Goal: Task Accomplishment & Management: Use online tool/utility

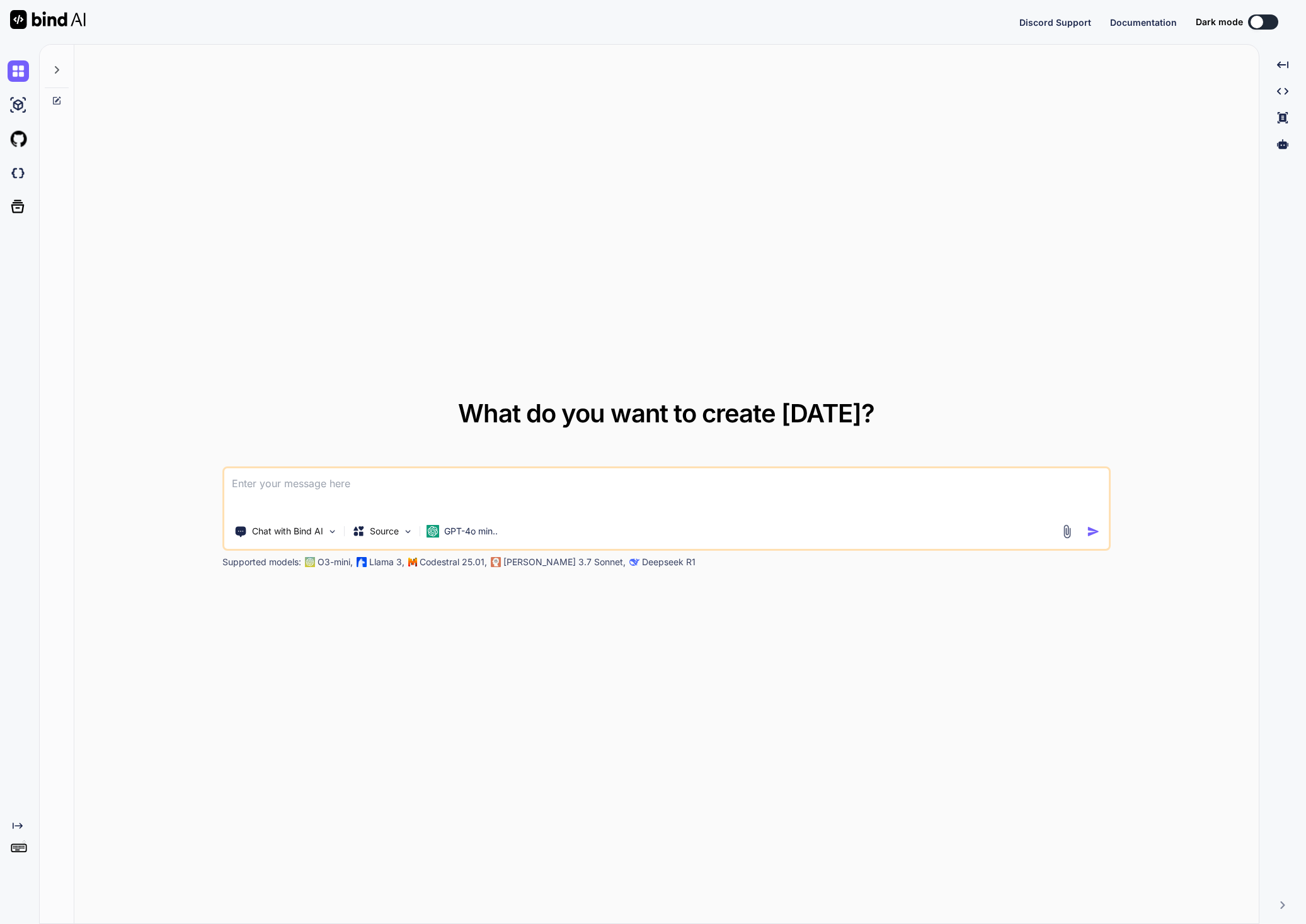
type textarea "x"
click at [1246, 21] on button "Sign in" at bounding box center [1251, 22] width 68 height 25
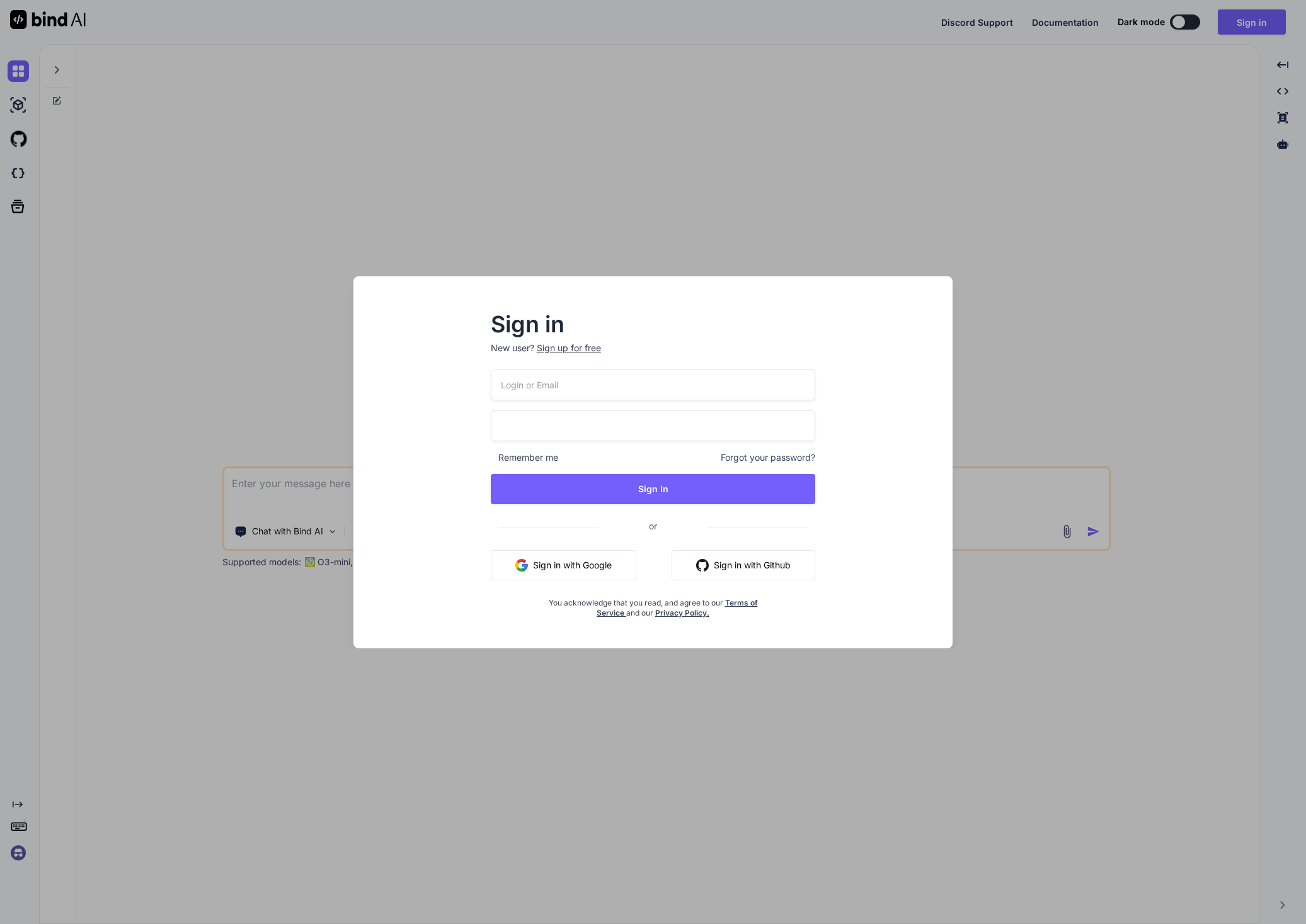
click at [572, 571] on button "Sign in with Google" at bounding box center [563, 565] width 145 height 30
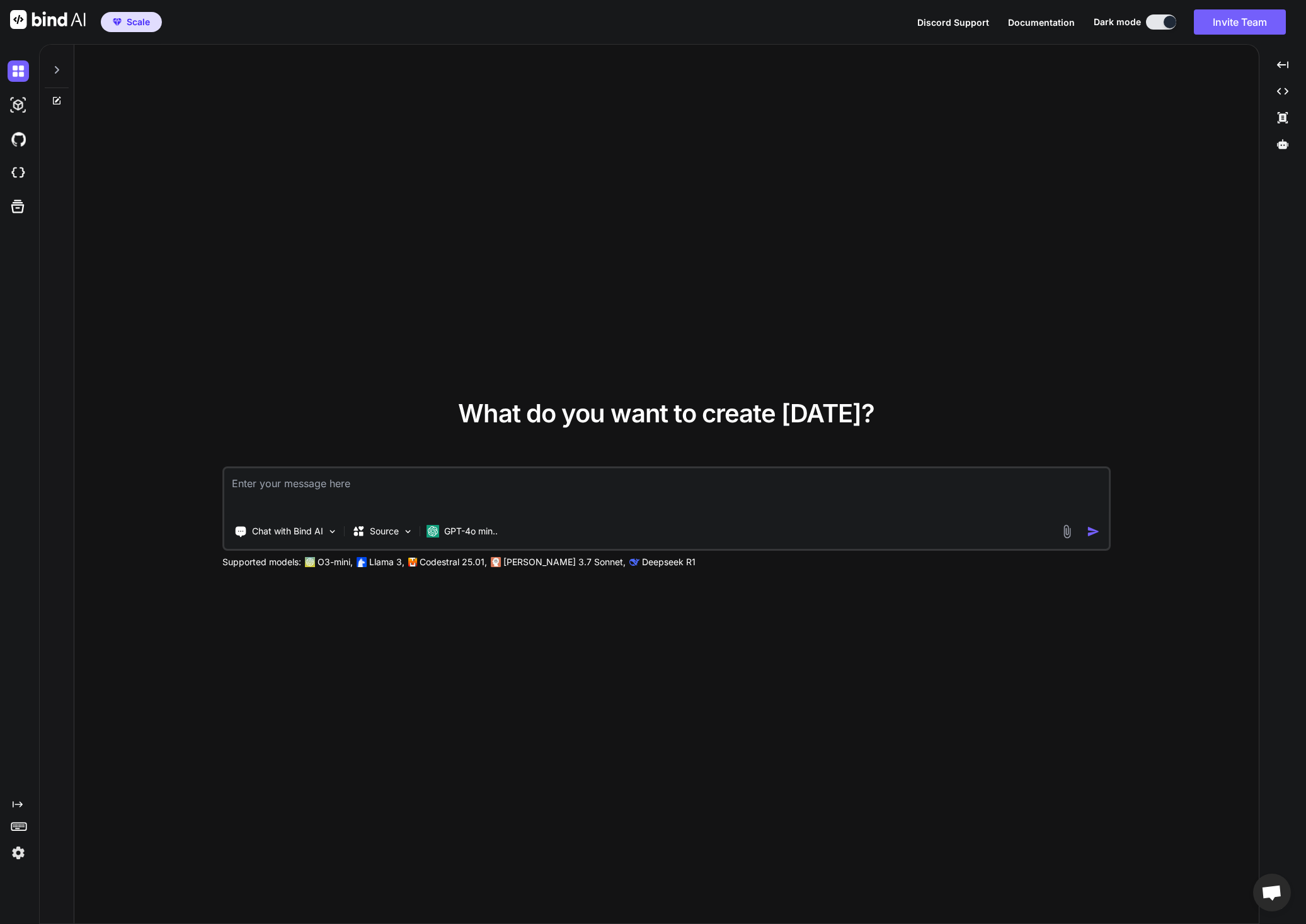
click at [18, 854] on img at bounding box center [18, 853] width 22 height 22
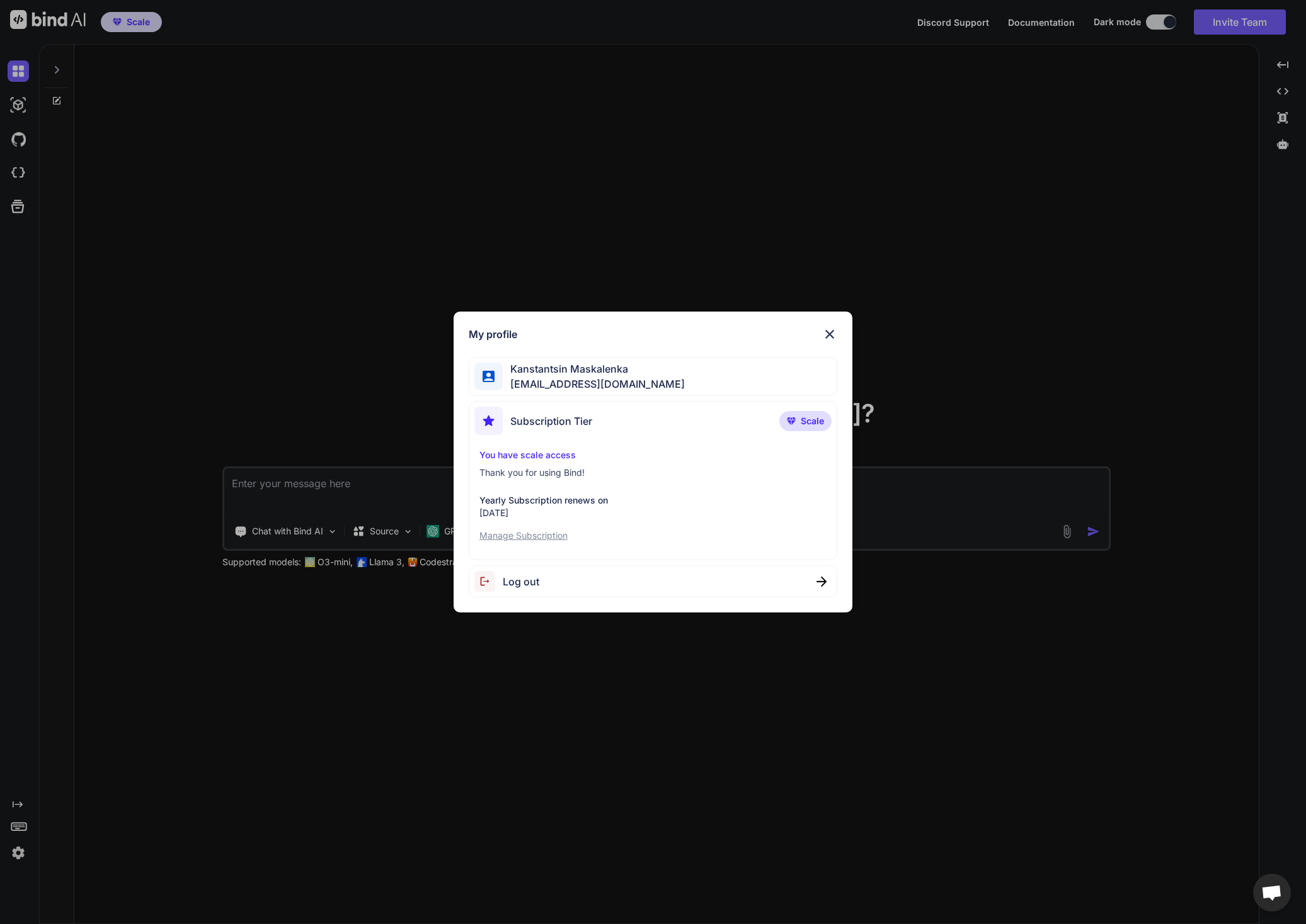
click at [830, 333] on img at bounding box center [829, 334] width 15 height 15
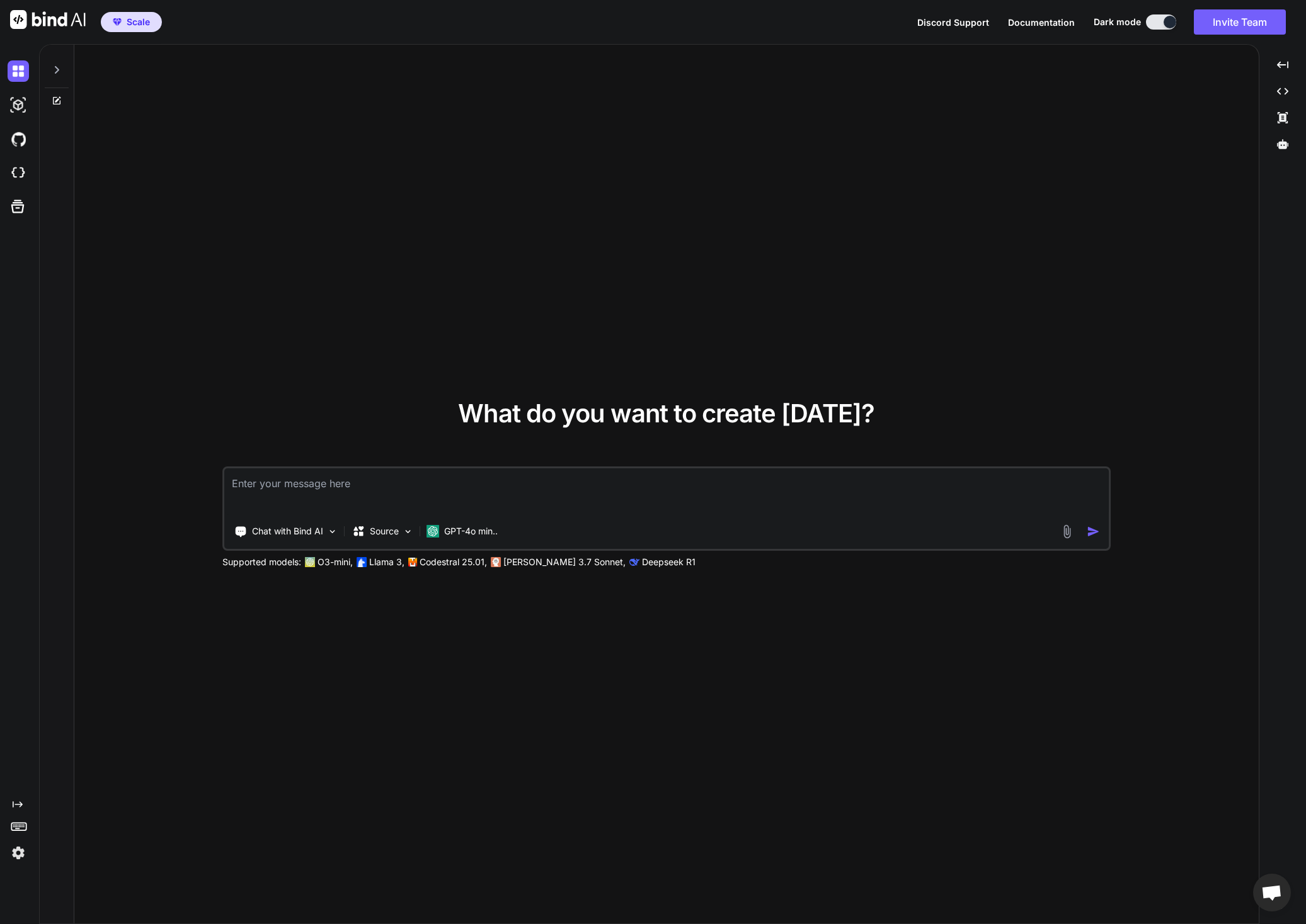
click at [54, 69] on icon at bounding box center [56, 70] width 10 height 10
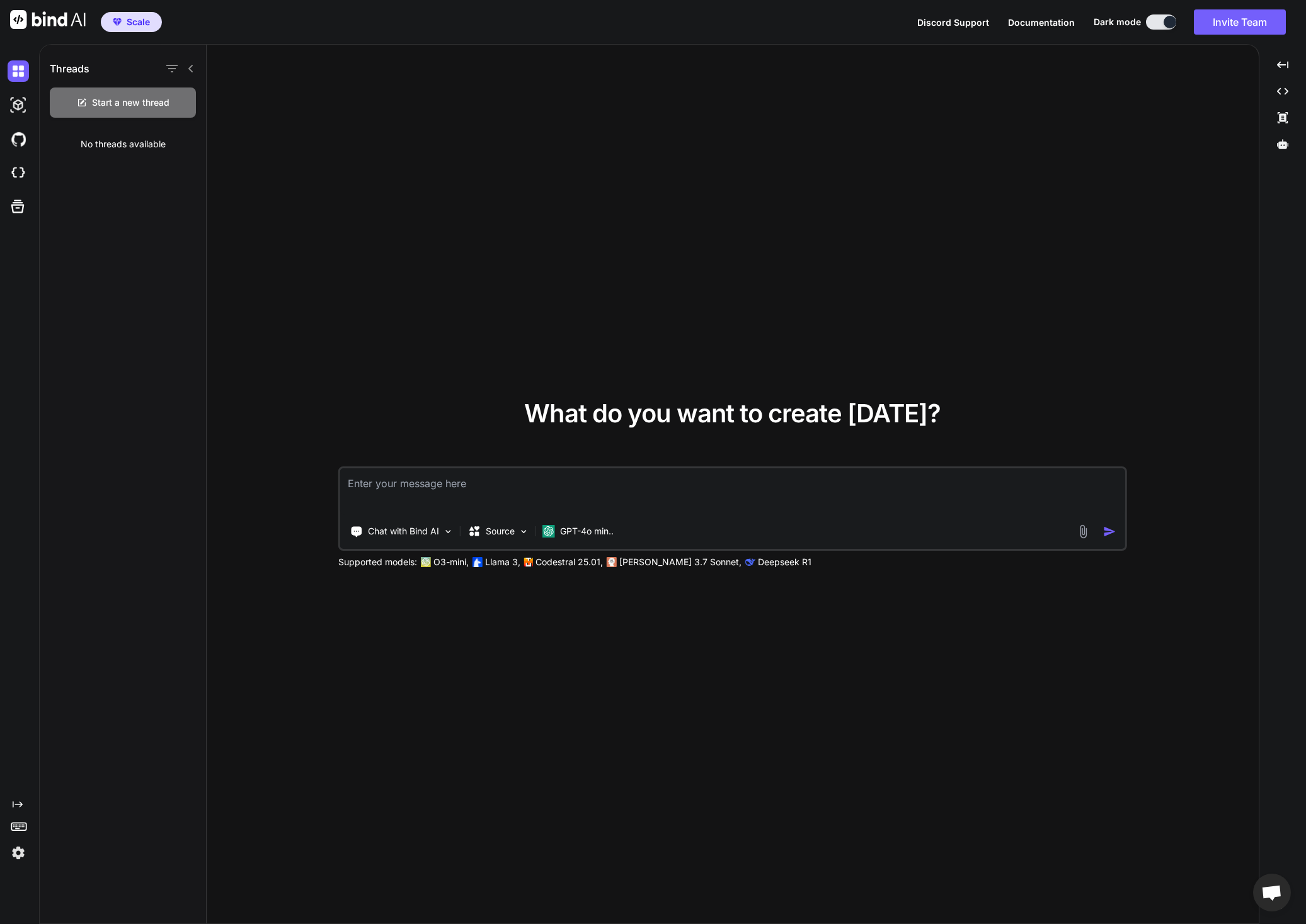
click at [100, 281] on div "Threads Start a new thread No threads available" at bounding box center [123, 484] width 167 height 880
click at [27, 111] on img at bounding box center [18, 105] width 22 height 22
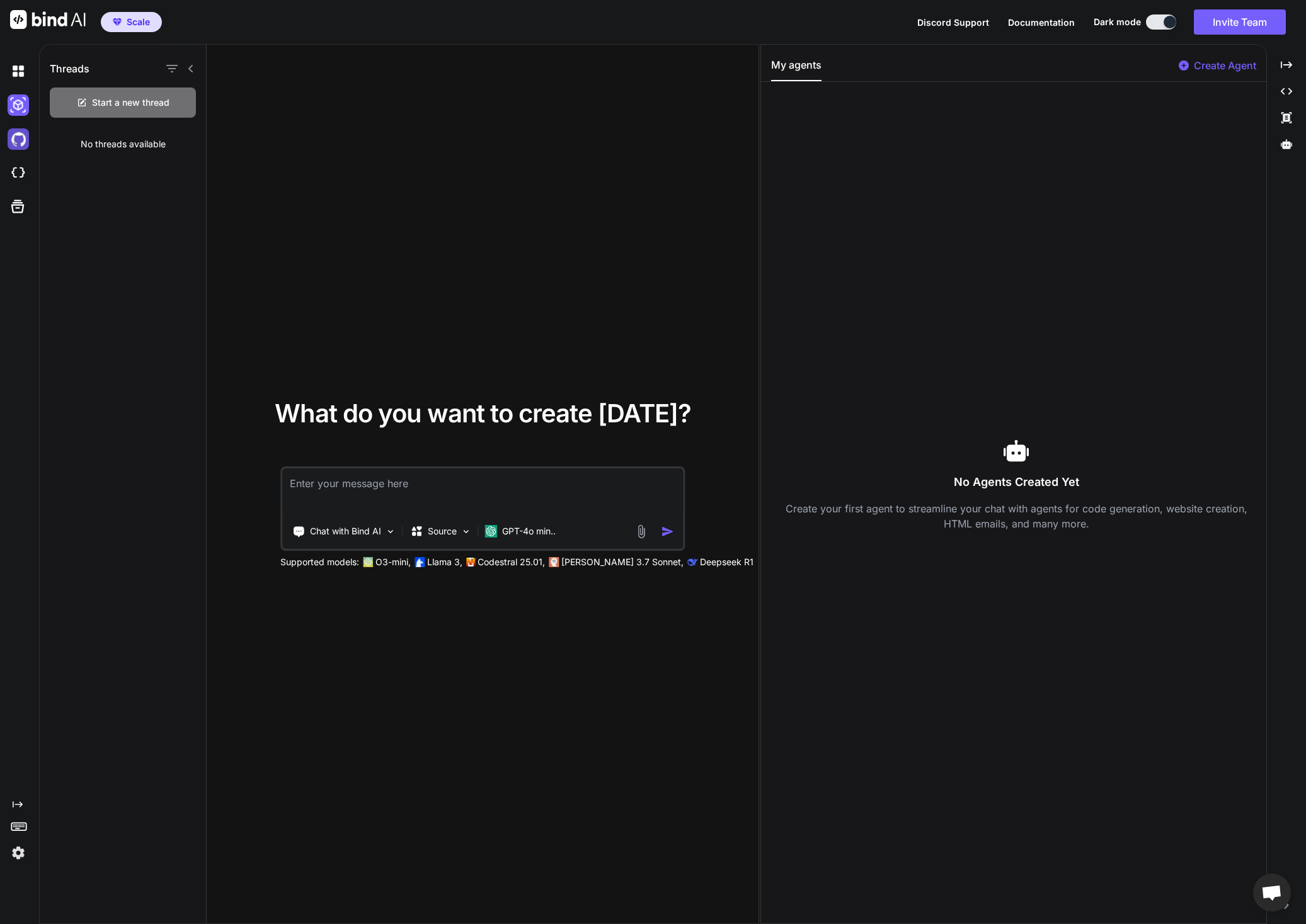
click at [17, 139] on img at bounding box center [18, 140] width 22 height 22
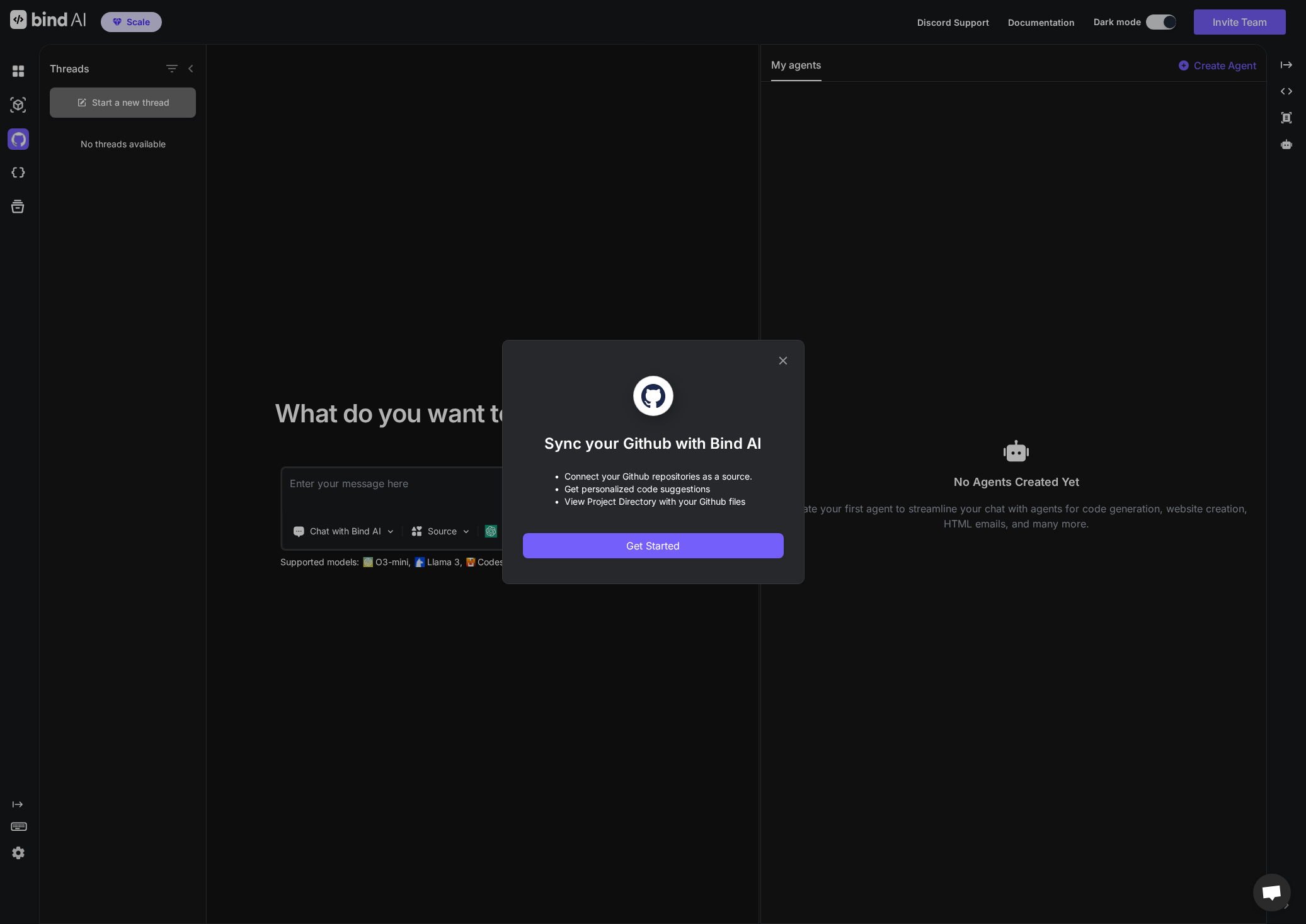
click at [778, 362] on icon at bounding box center [783, 360] width 14 height 14
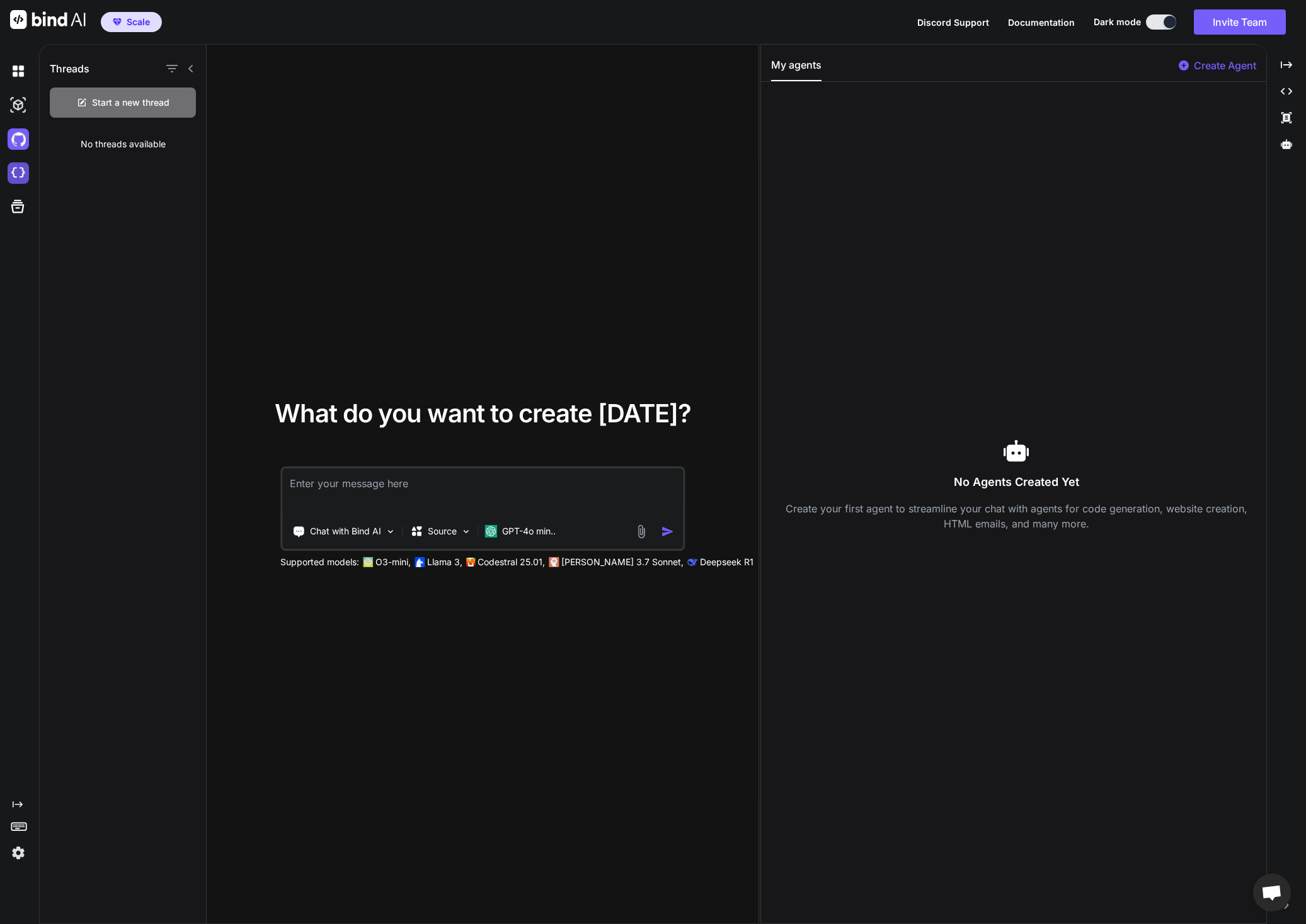
click at [18, 173] on img at bounding box center [18, 173] width 22 height 22
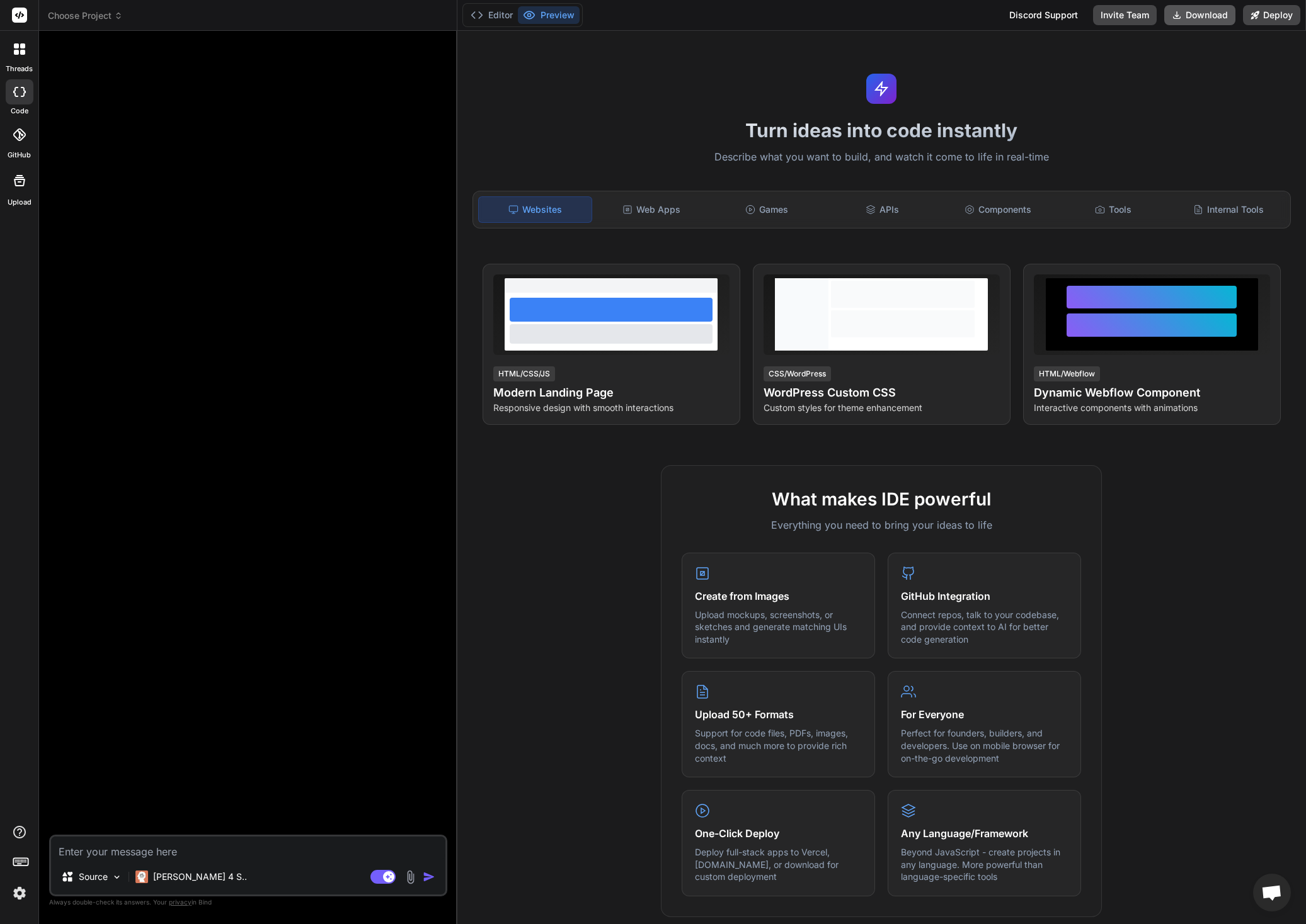
click at [1207, 17] on button "Download" at bounding box center [1199, 15] width 71 height 20
click at [668, 216] on div "Web Apps" at bounding box center [651, 209] width 112 height 26
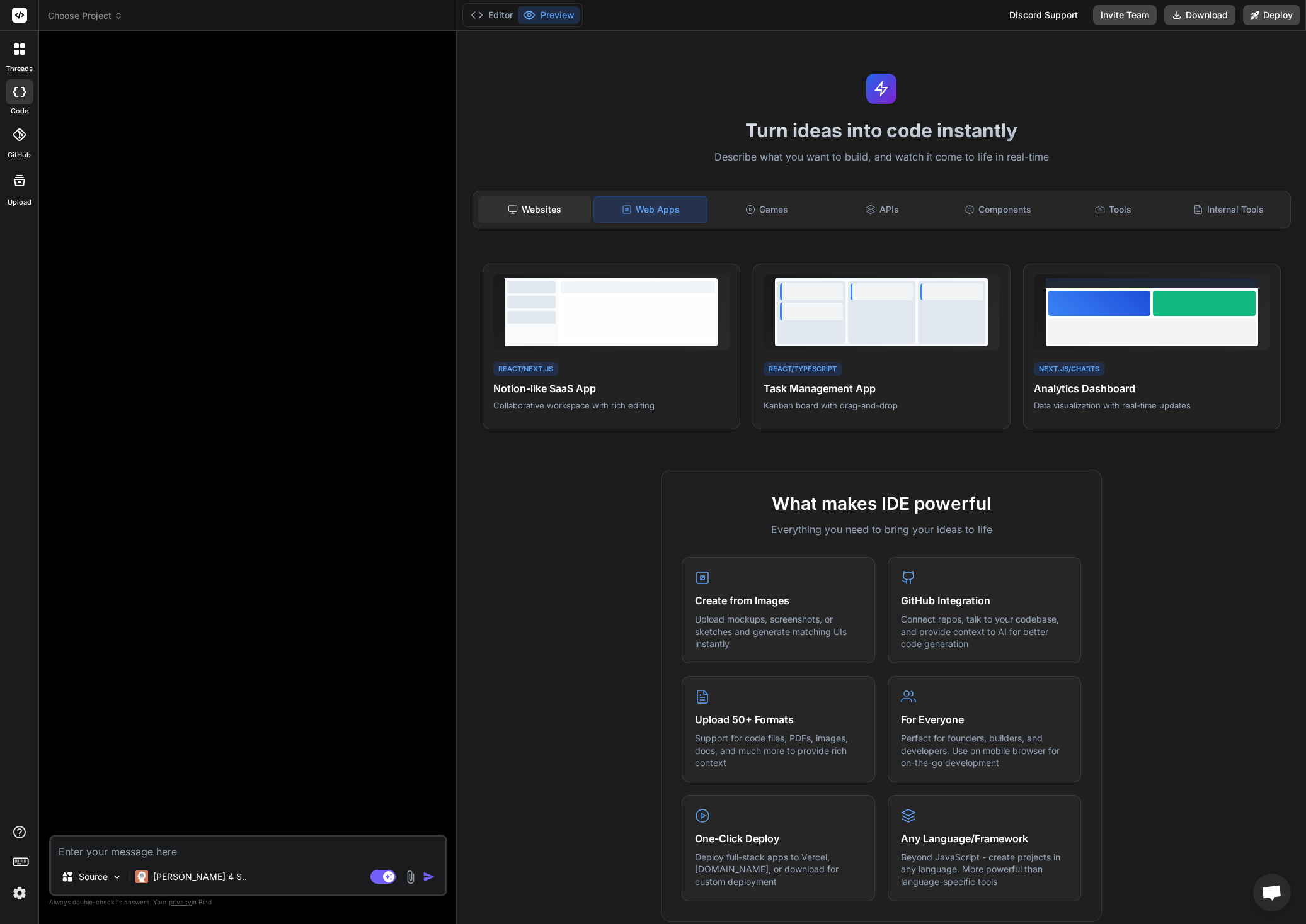
click at [558, 216] on div "Websites" at bounding box center [534, 209] width 112 height 26
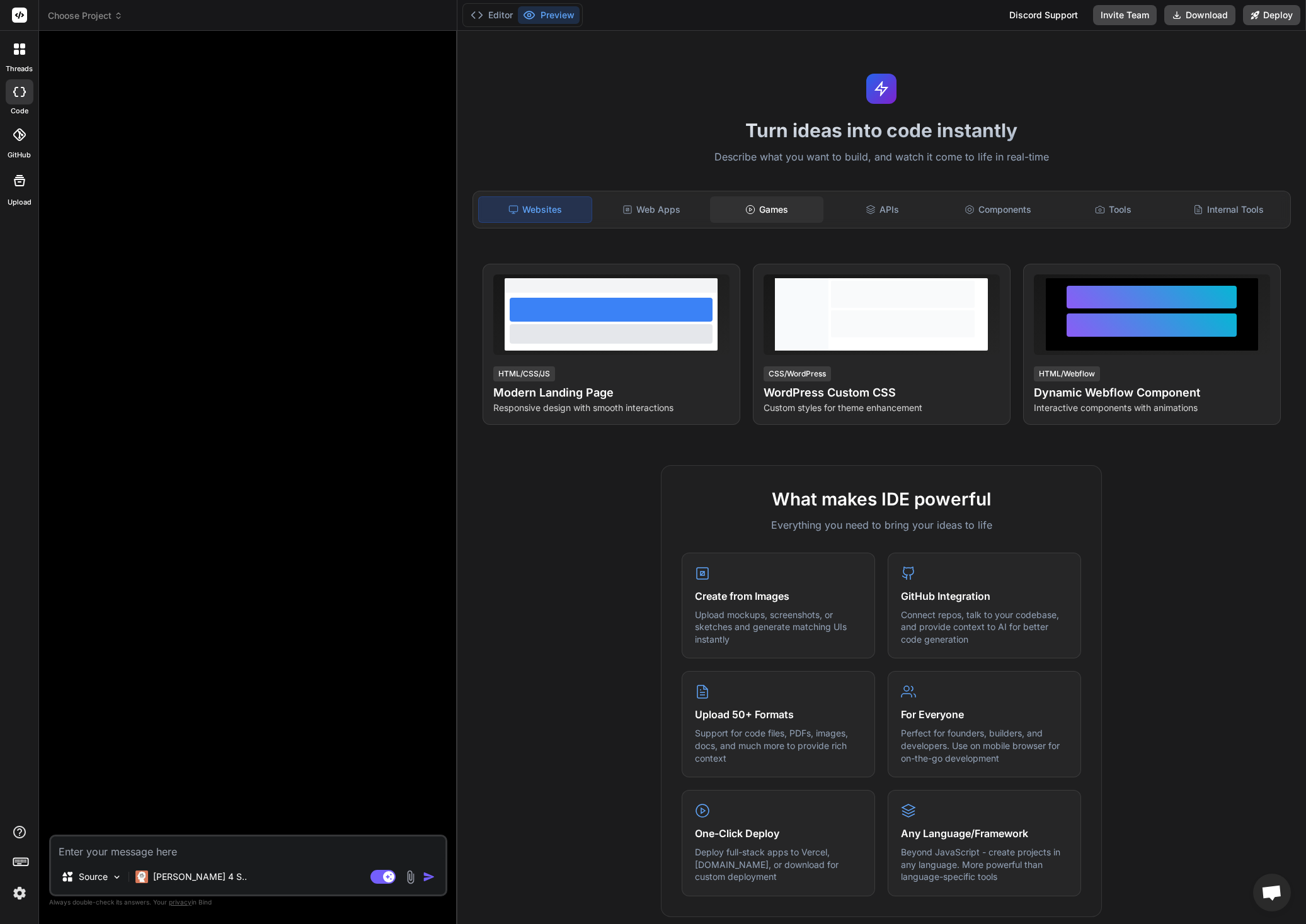
click at [776, 213] on div "Games" at bounding box center [766, 209] width 112 height 26
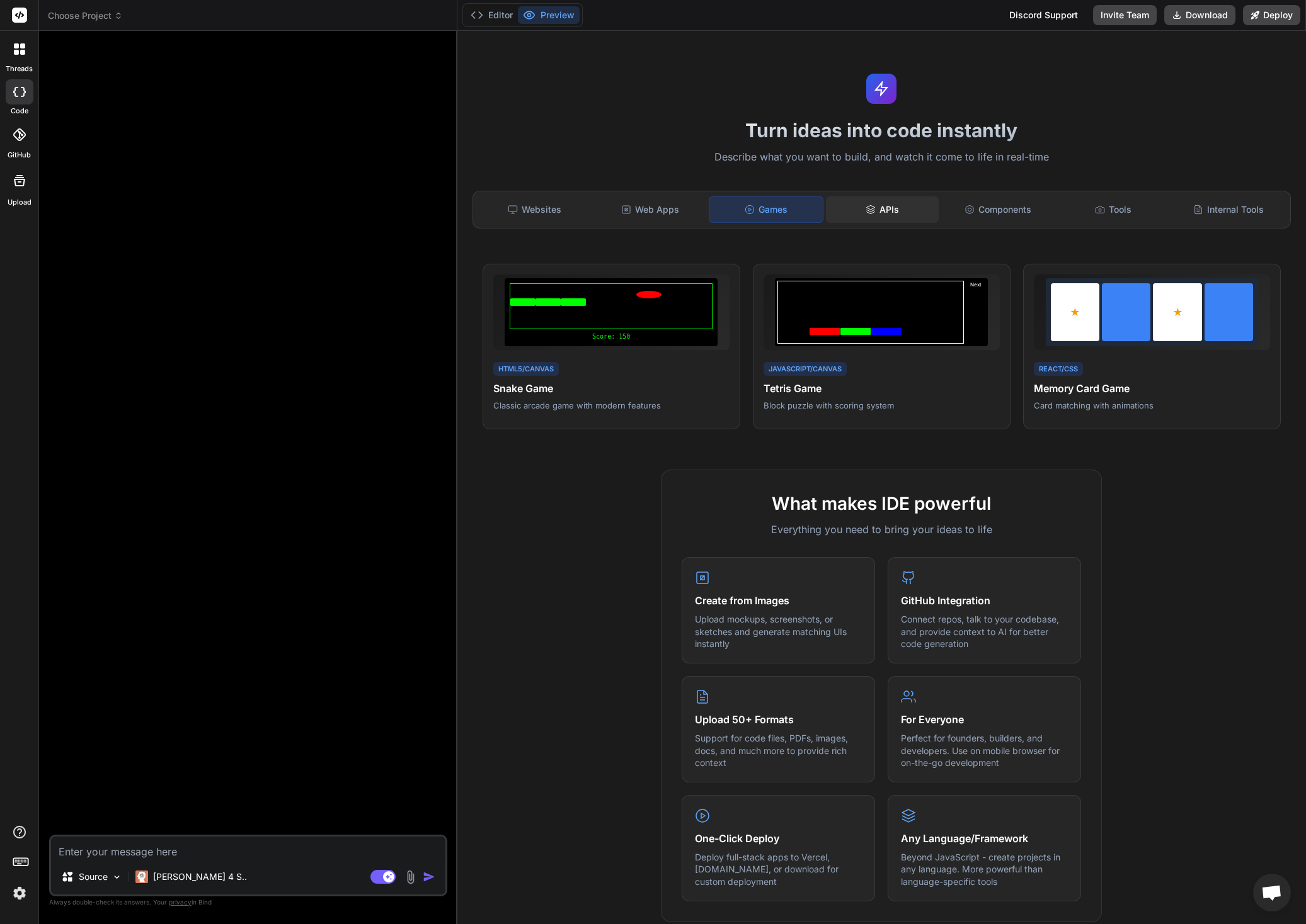
click at [893, 213] on div "APIs" at bounding box center [882, 209] width 112 height 26
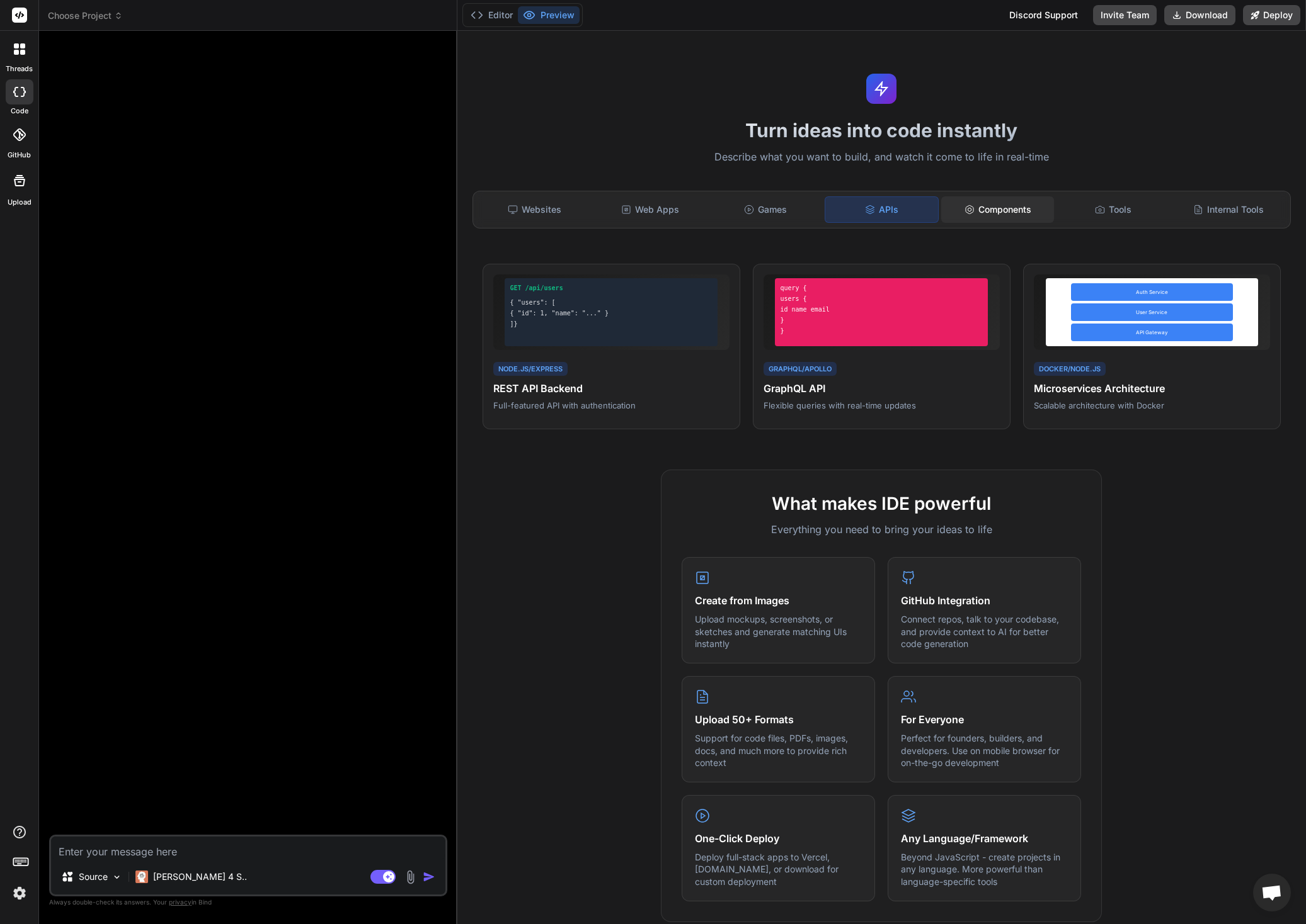
click at [1016, 211] on div "Components" at bounding box center [998, 209] width 112 height 26
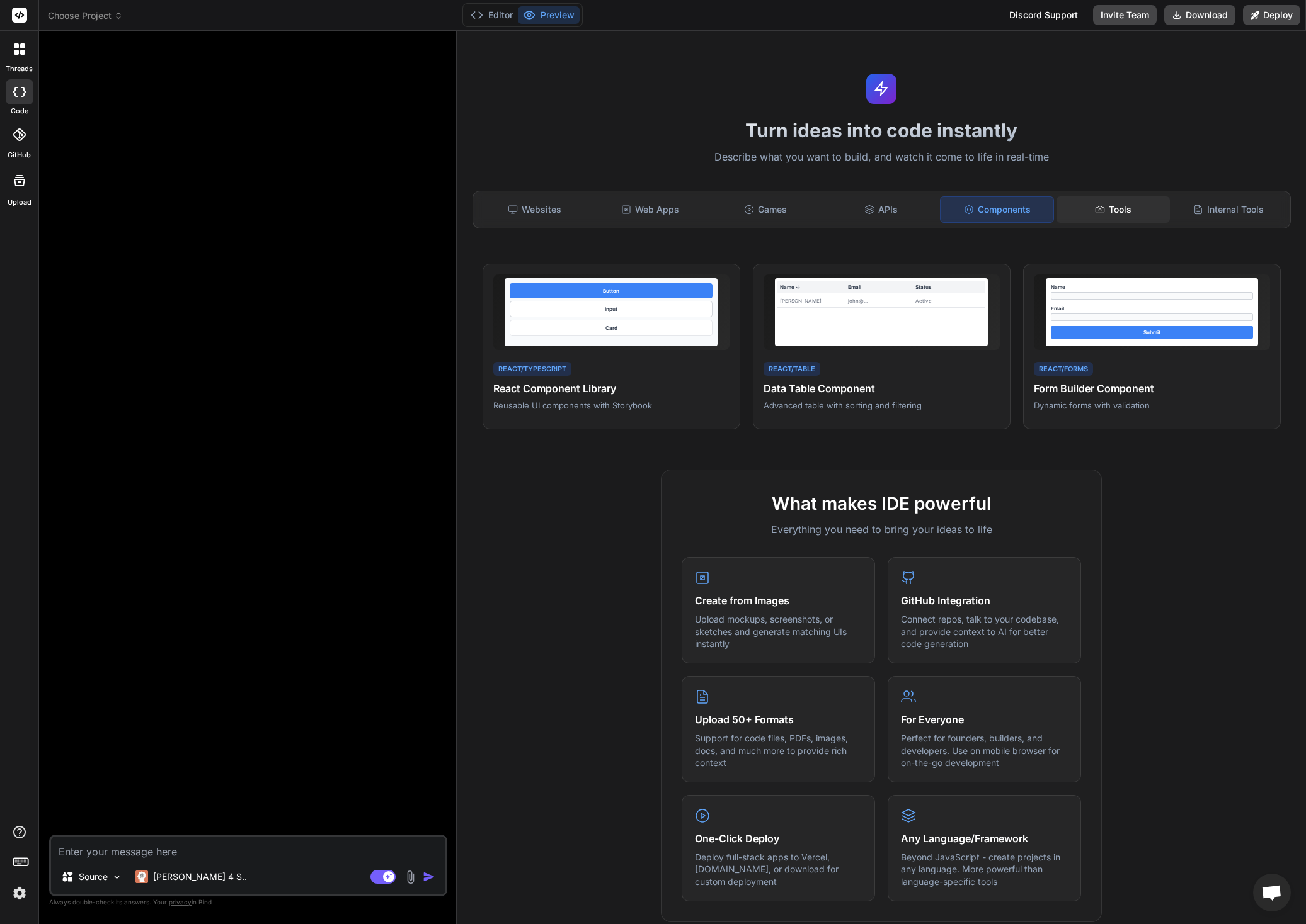
click at [1117, 211] on div "Tools" at bounding box center [1113, 209] width 112 height 26
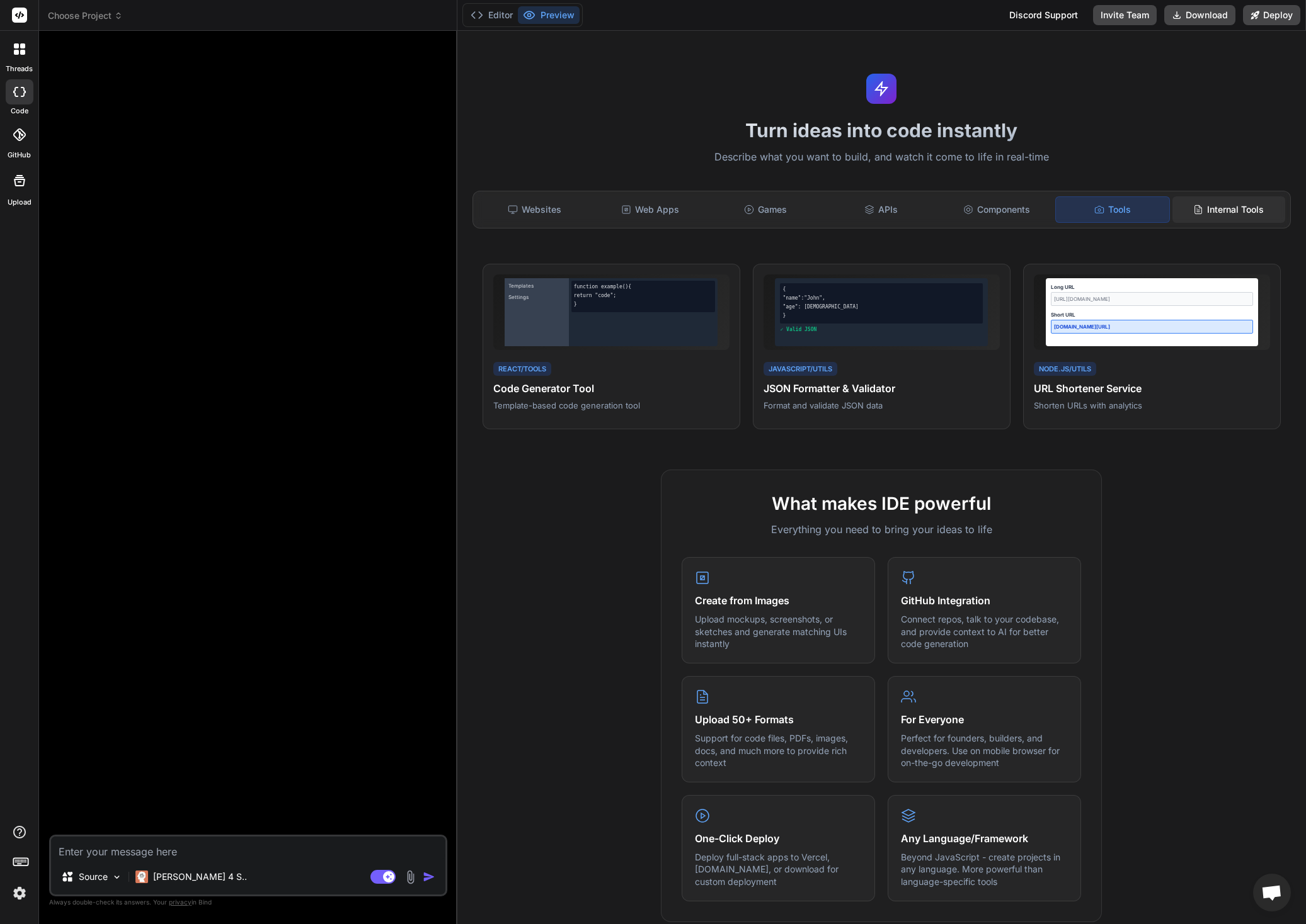
click at [1233, 211] on div "Internal Tools" at bounding box center [1228, 209] width 112 height 26
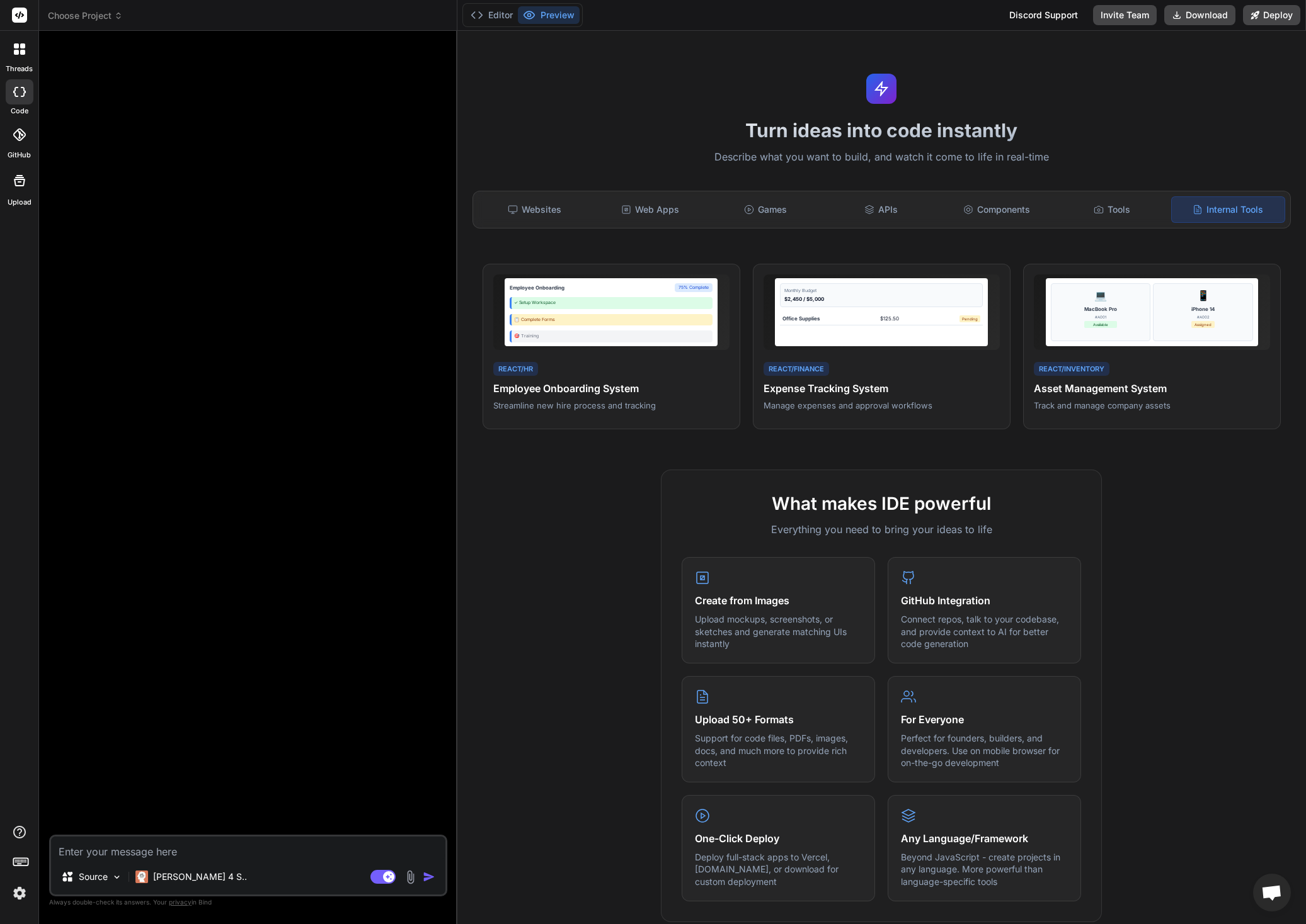
click at [24, 98] on div at bounding box center [19, 92] width 28 height 25
click at [28, 148] on div at bounding box center [19, 134] width 28 height 28
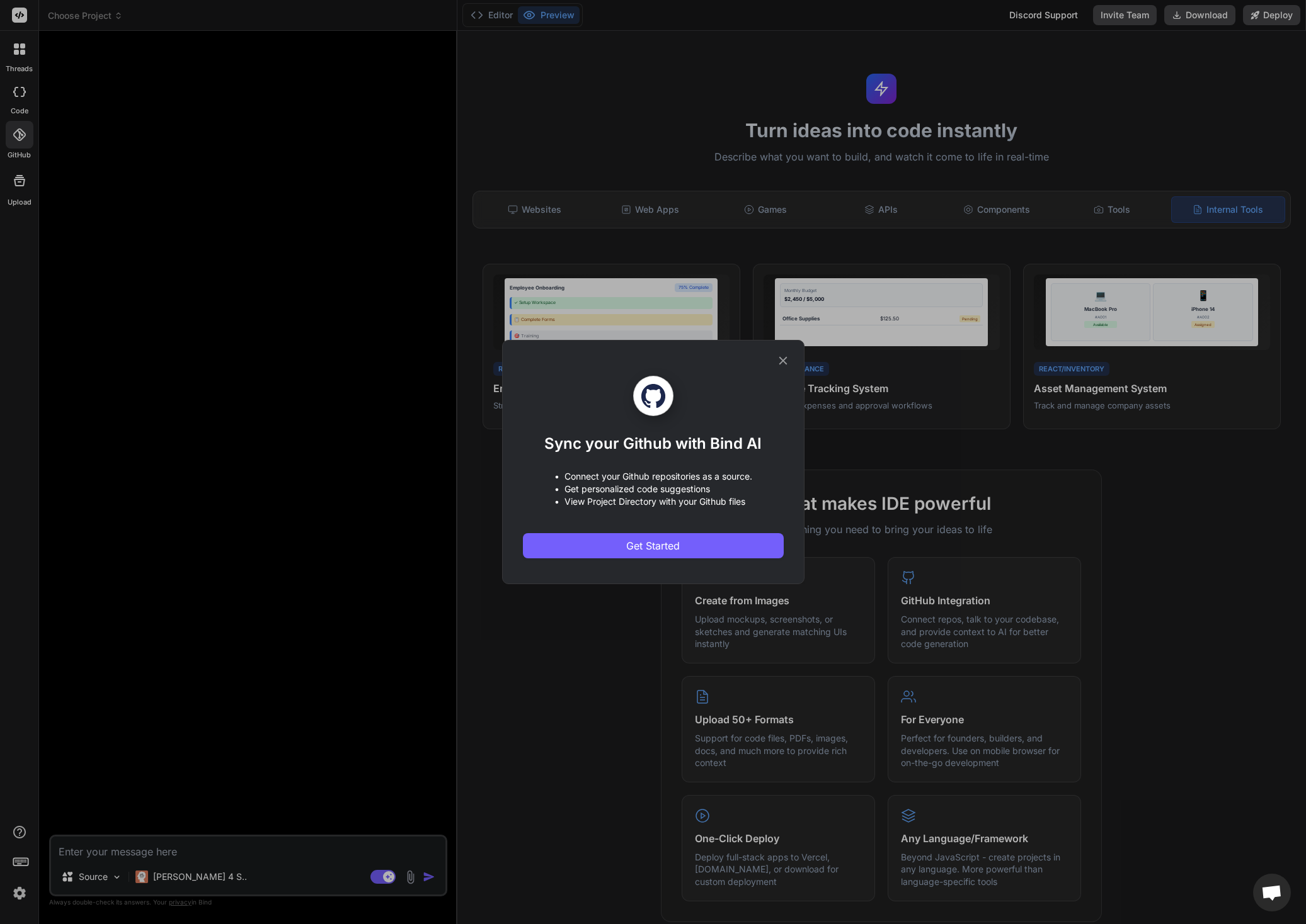
click at [785, 356] on icon at bounding box center [783, 360] width 14 height 14
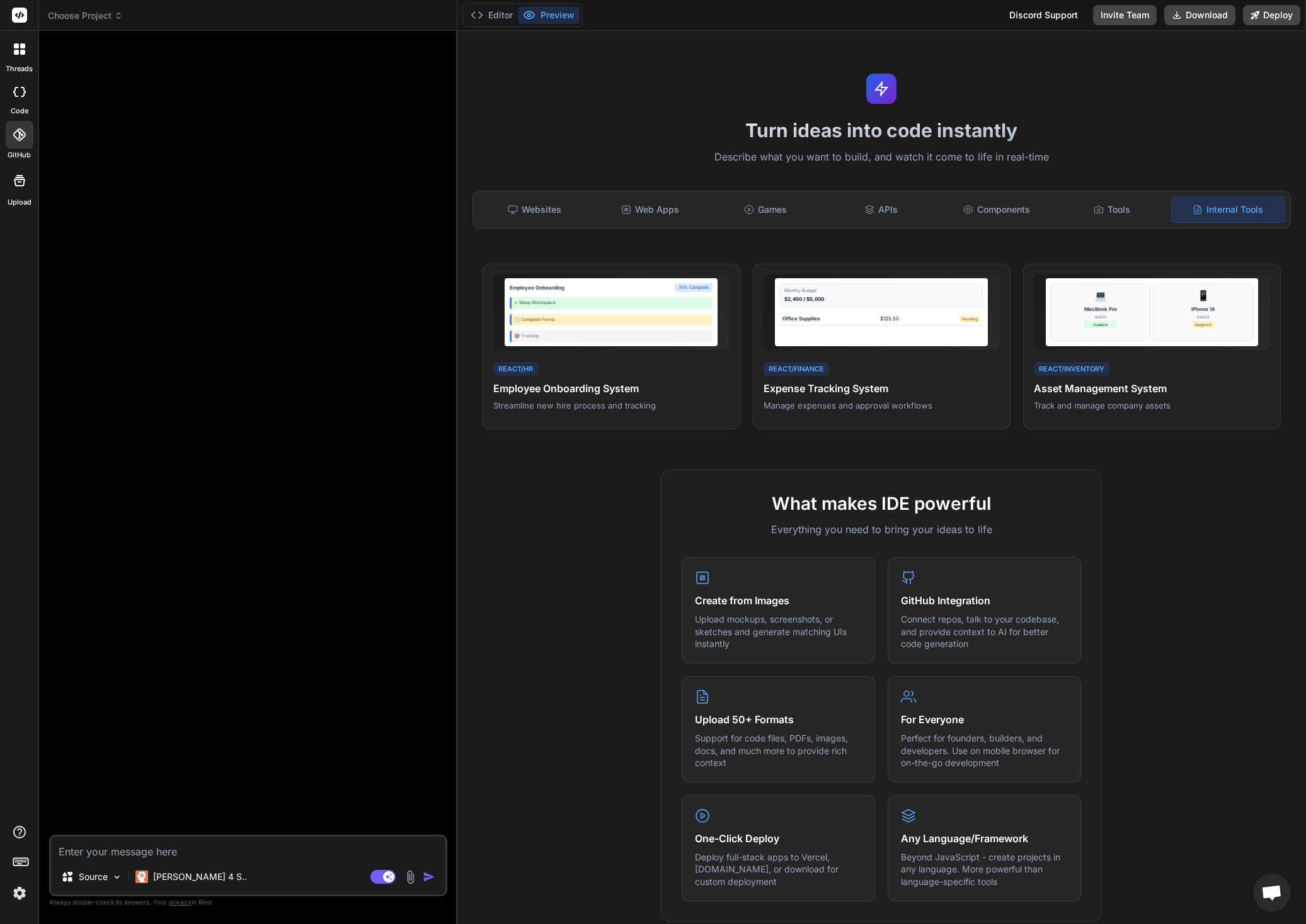
click at [15, 193] on div at bounding box center [19, 180] width 30 height 30
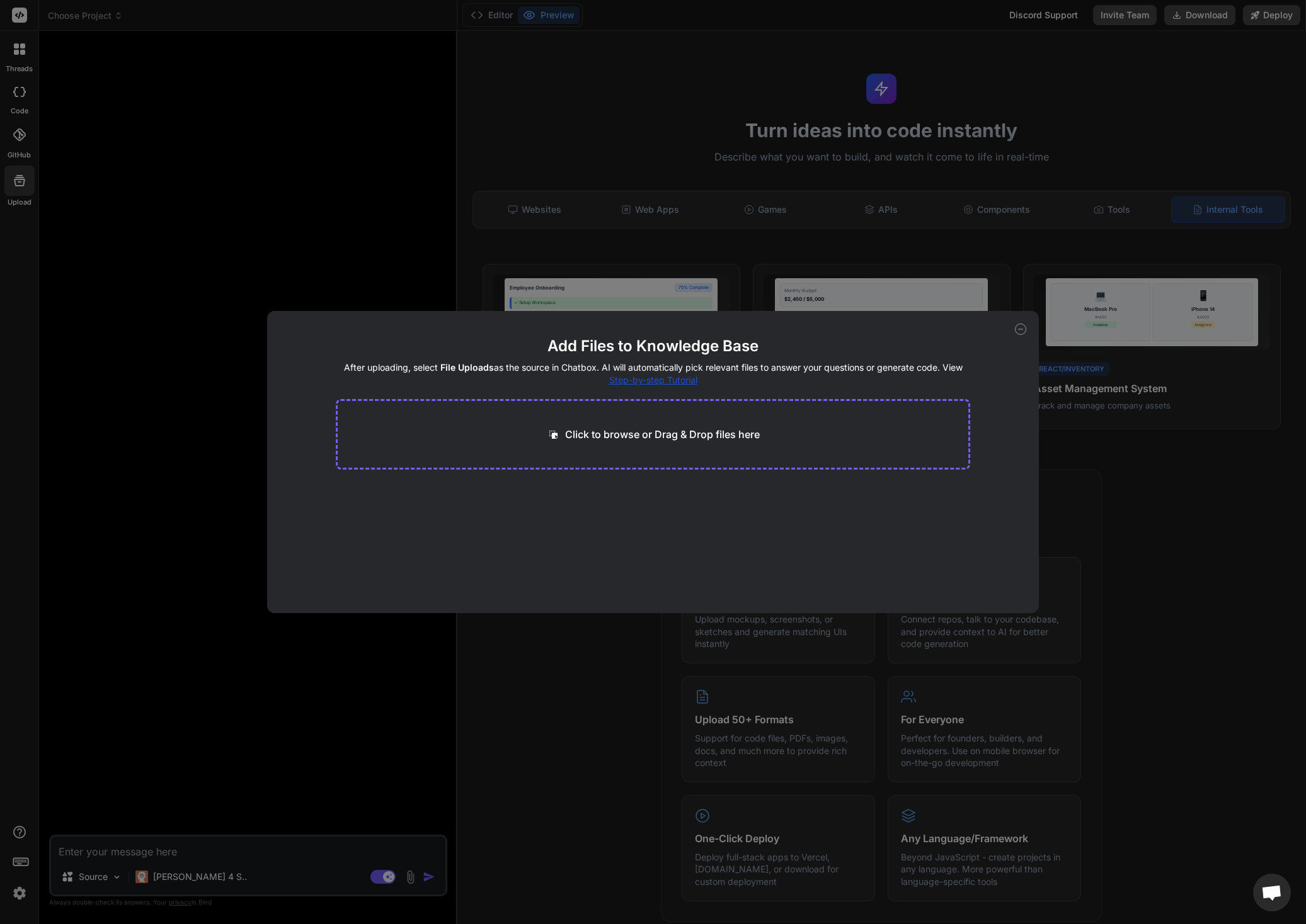
click at [541, 141] on div "Add Files to Knowledge Base After uploading, select File Uploads as the source …" at bounding box center [653, 462] width 1306 height 924
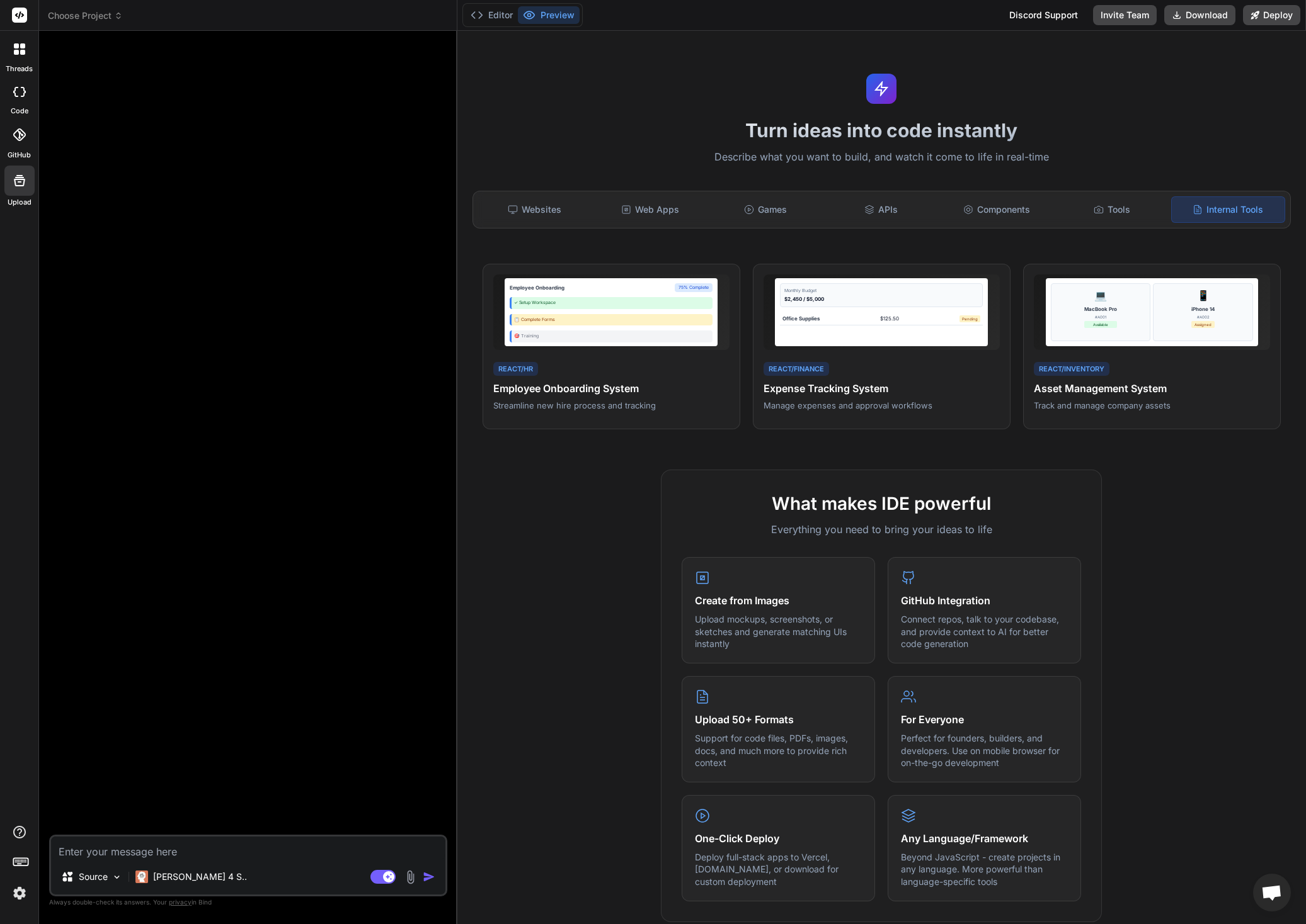
click at [22, 14] on icon at bounding box center [20, 15] width 9 height 7
click at [25, 51] on div at bounding box center [19, 49] width 26 height 26
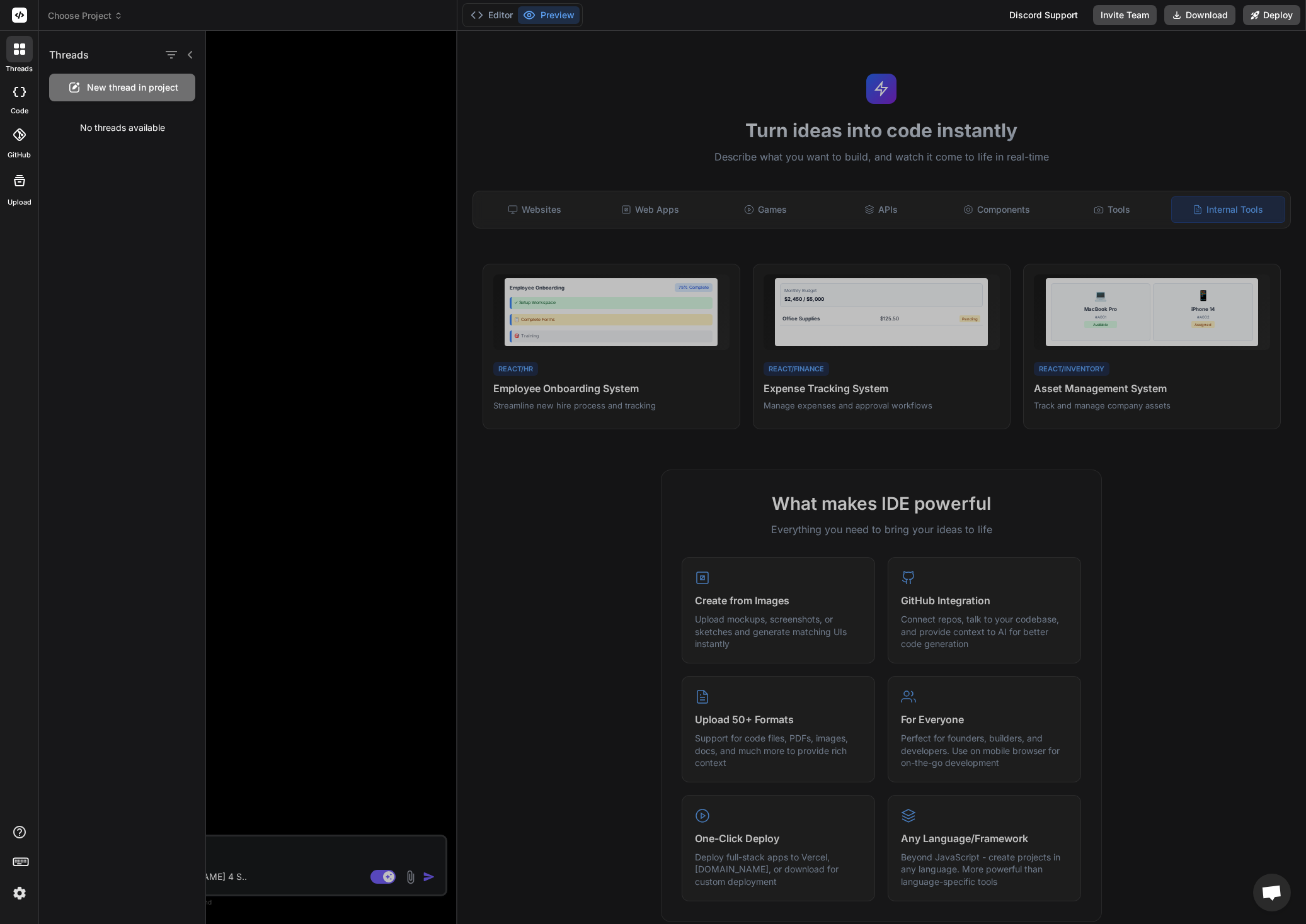
click at [294, 65] on div at bounding box center [755, 477] width 1100 height 893
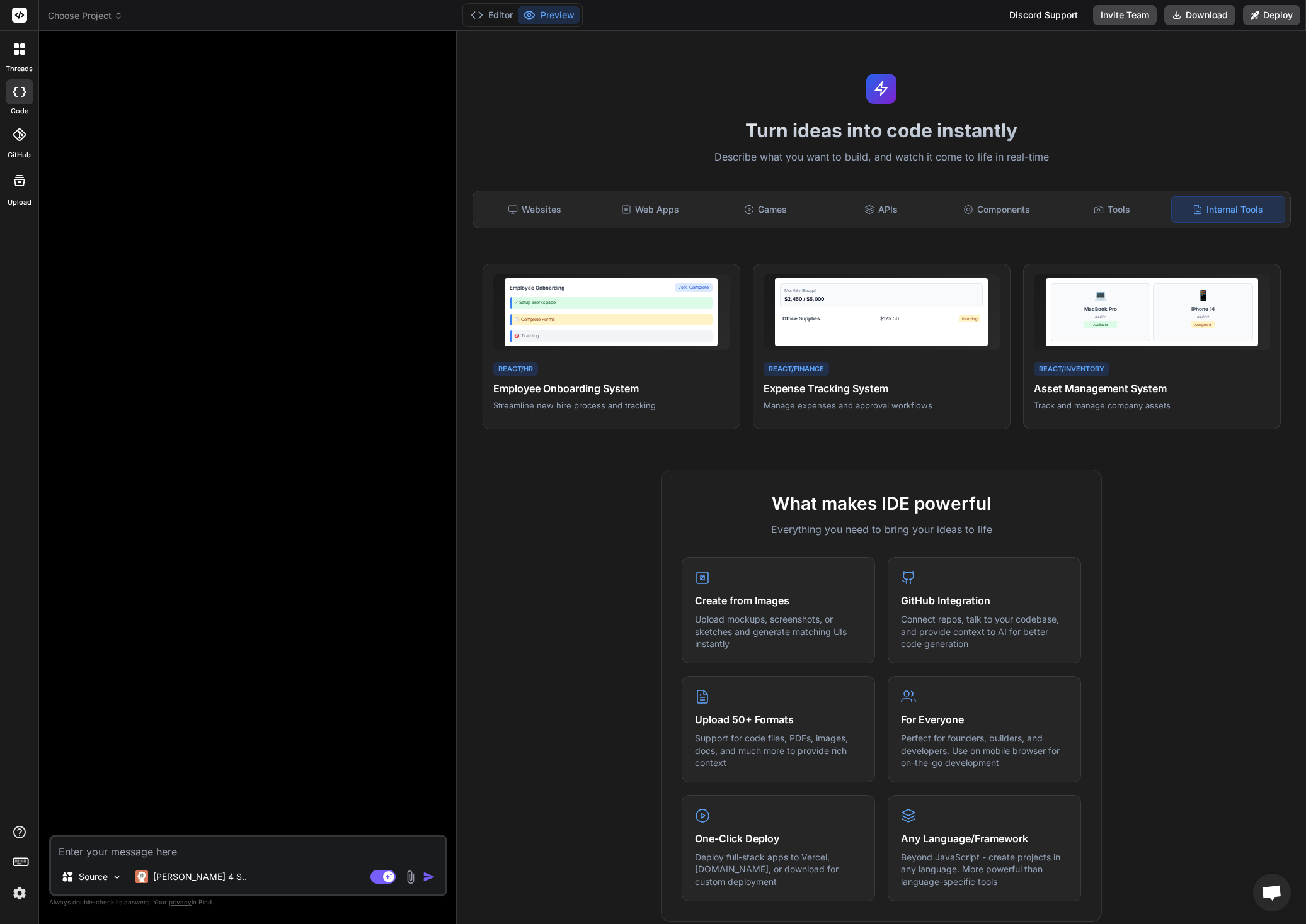
click at [15, 95] on icon at bounding box center [16, 92] width 5 height 10
click at [20, 56] on div at bounding box center [19, 49] width 26 height 26
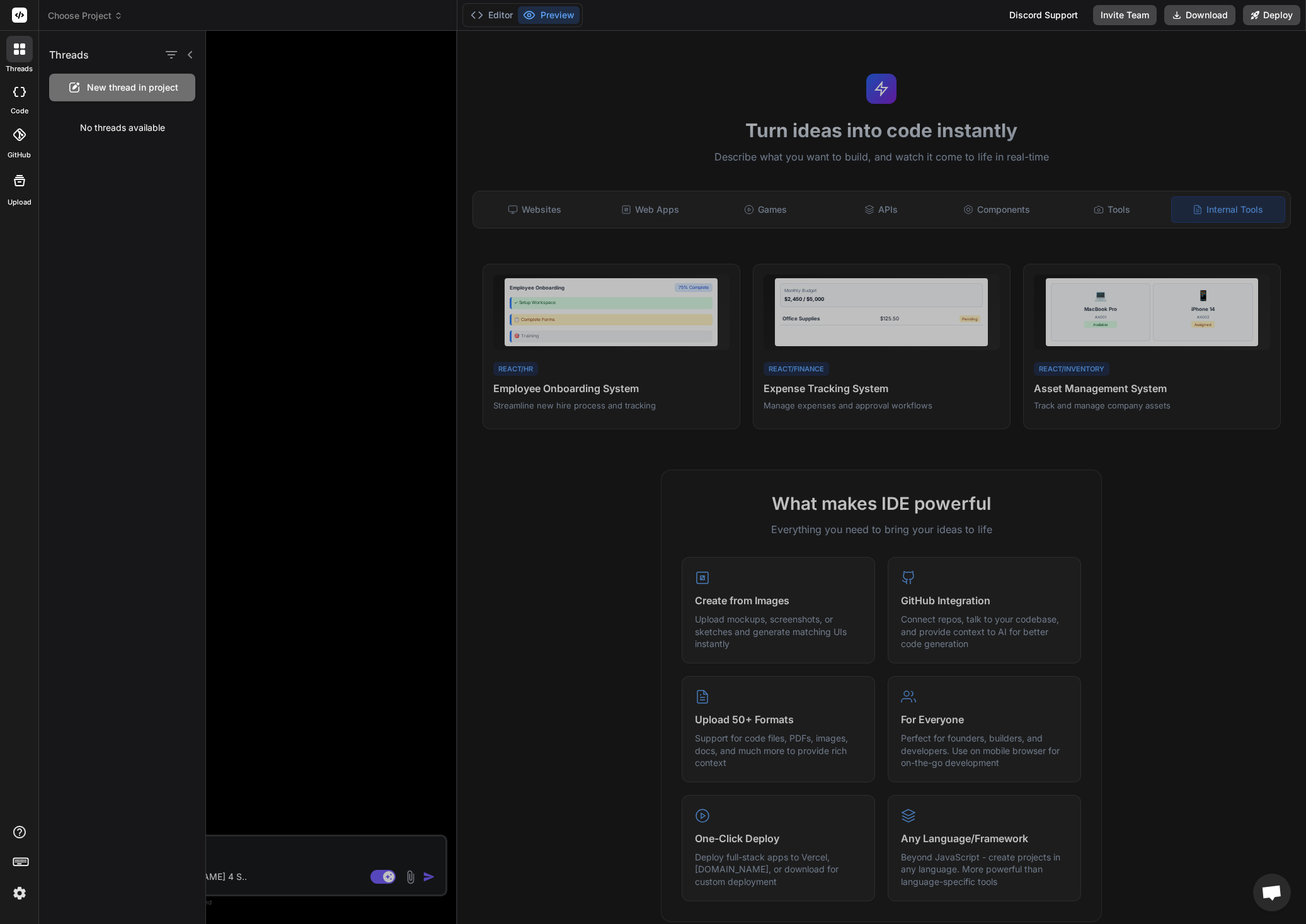
click at [20, 54] on div at bounding box center [19, 49] width 26 height 26
click at [116, 93] on span "New thread in project" at bounding box center [132, 88] width 92 height 13
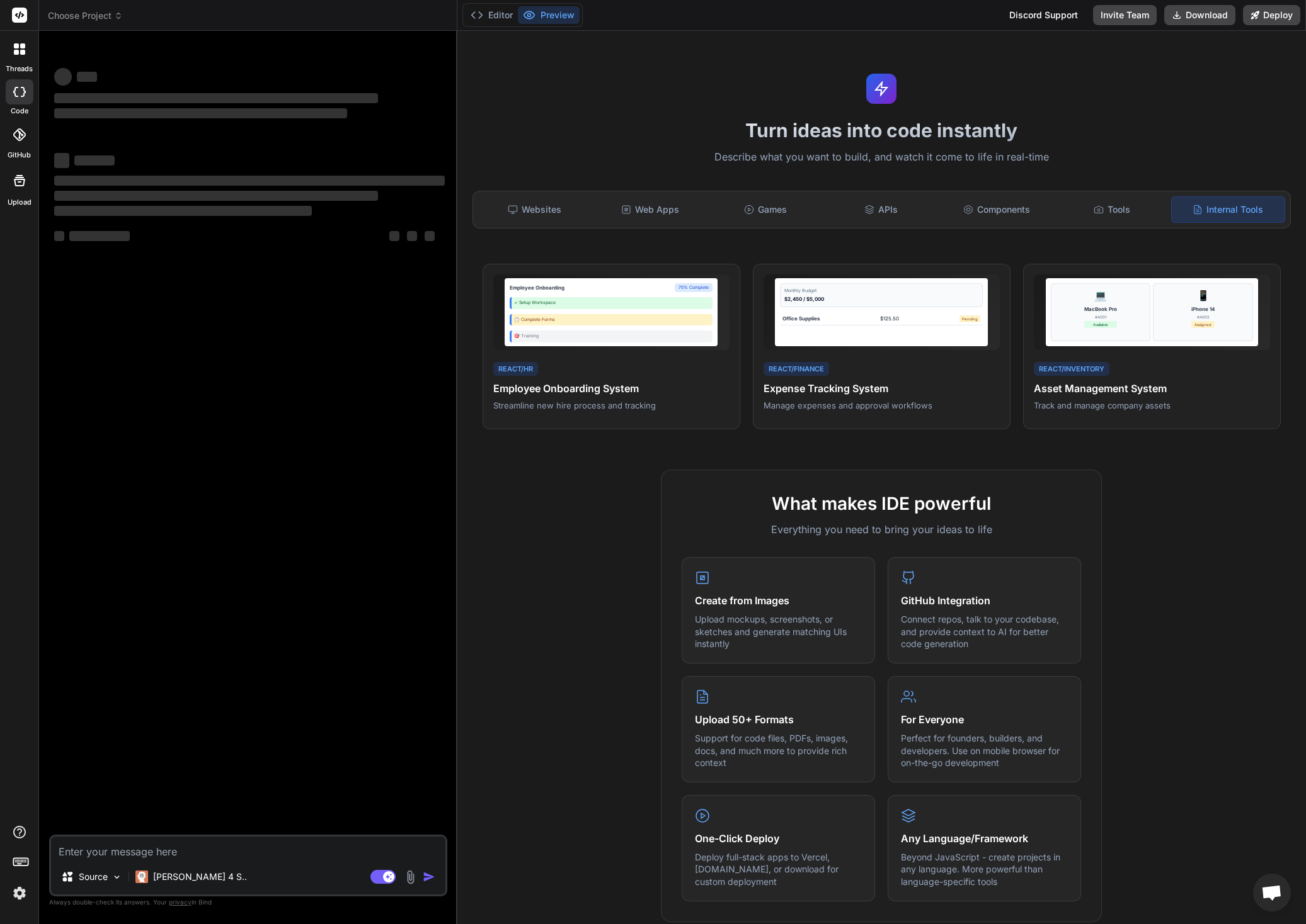
type textarea "x"
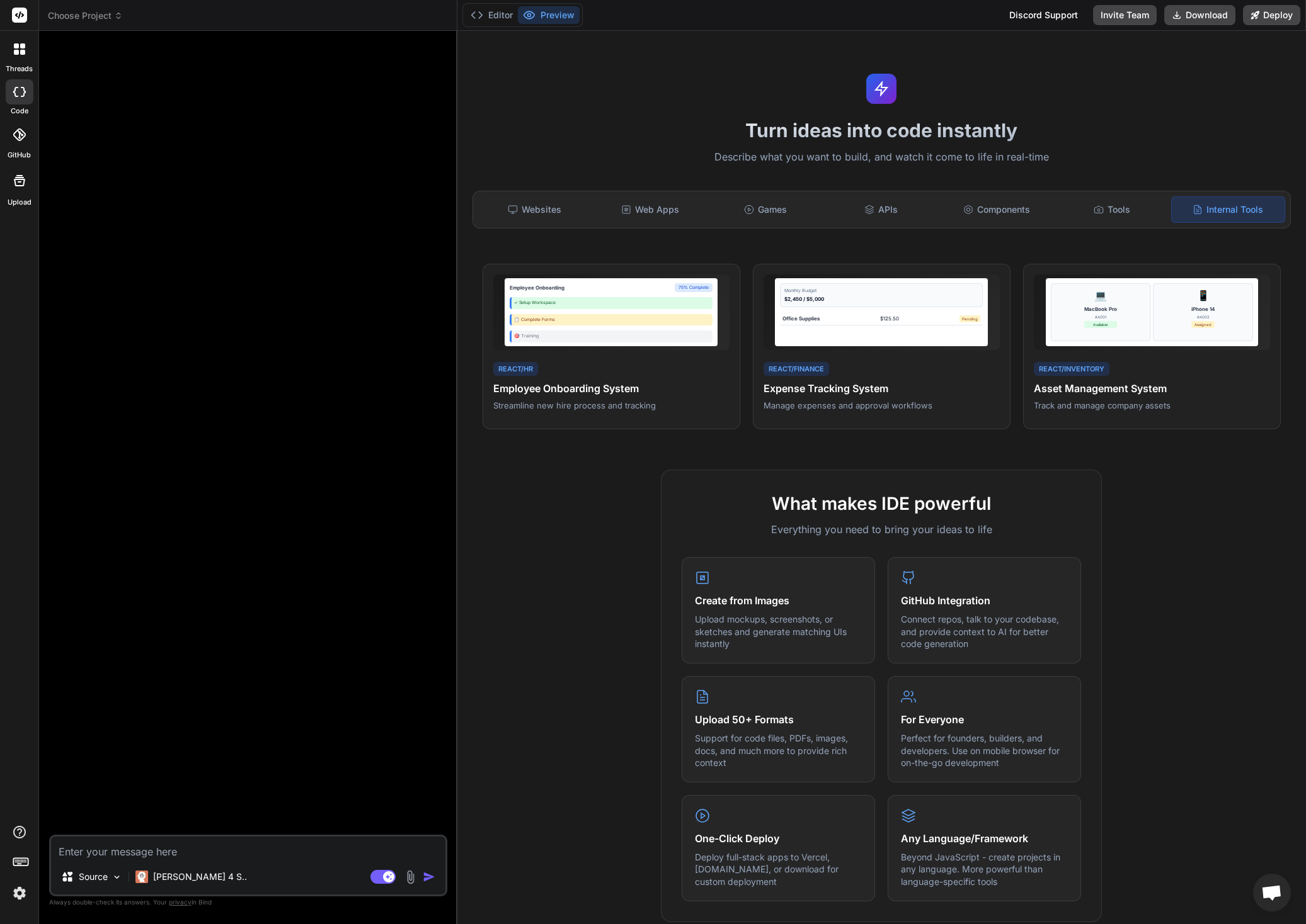
click at [116, 16] on icon at bounding box center [119, 16] width 9 height 9
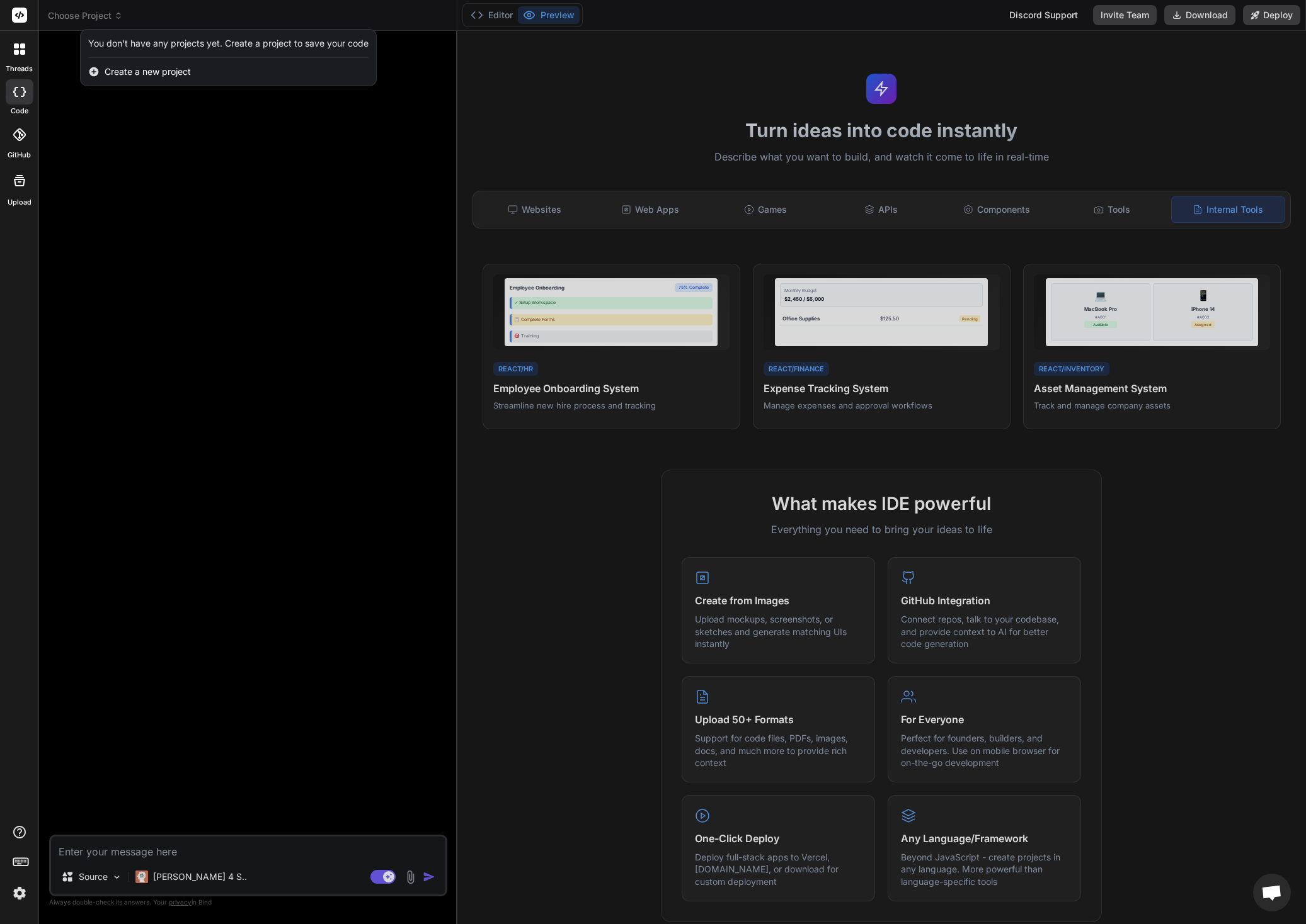
click at [154, 74] on span "Create a new project" at bounding box center [147, 72] width 86 height 13
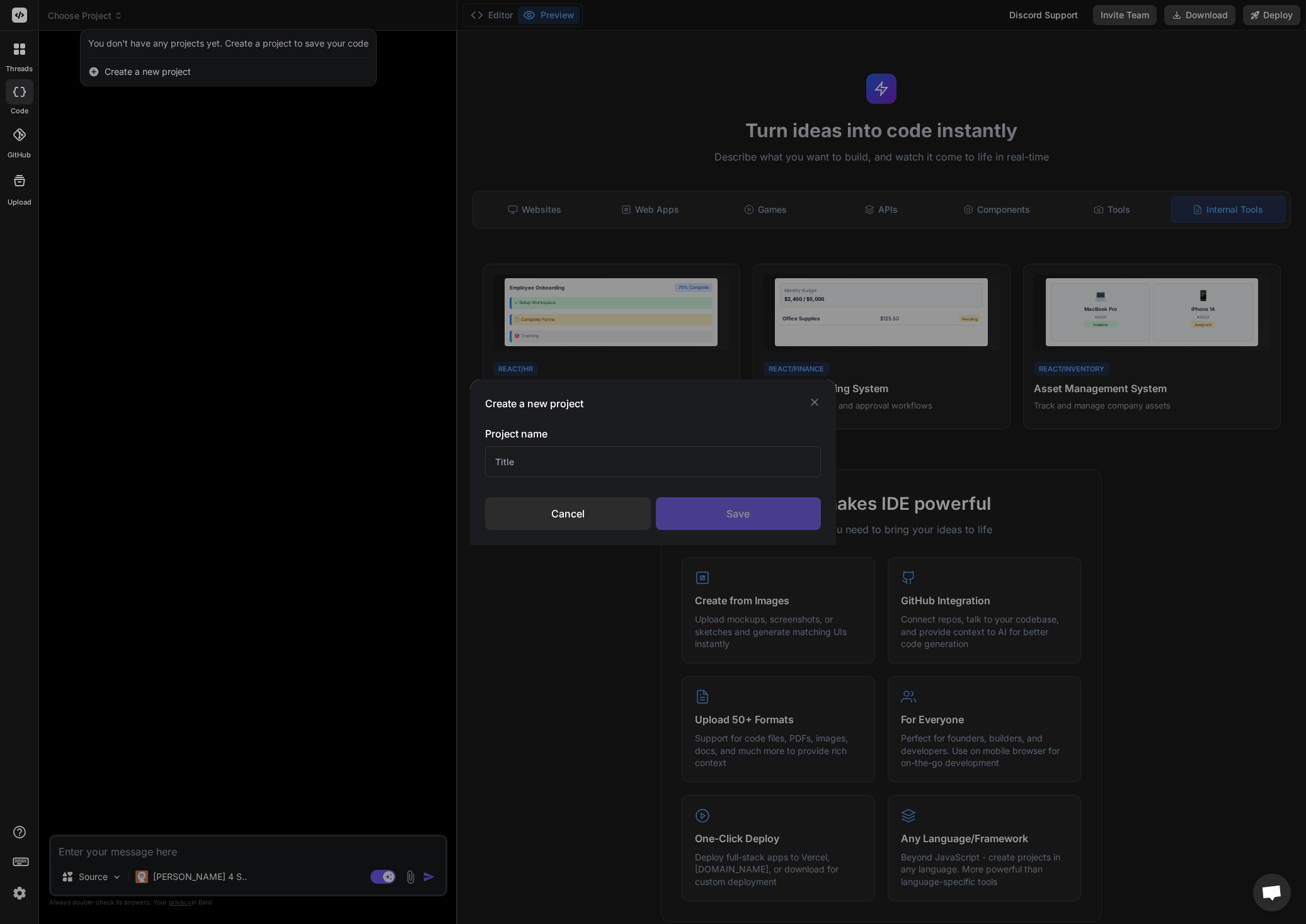
click at [550, 459] on input "text" at bounding box center [652, 462] width 335 height 31
type input "Fusion Accounting"
click at [776, 511] on div "Save" at bounding box center [738, 514] width 165 height 33
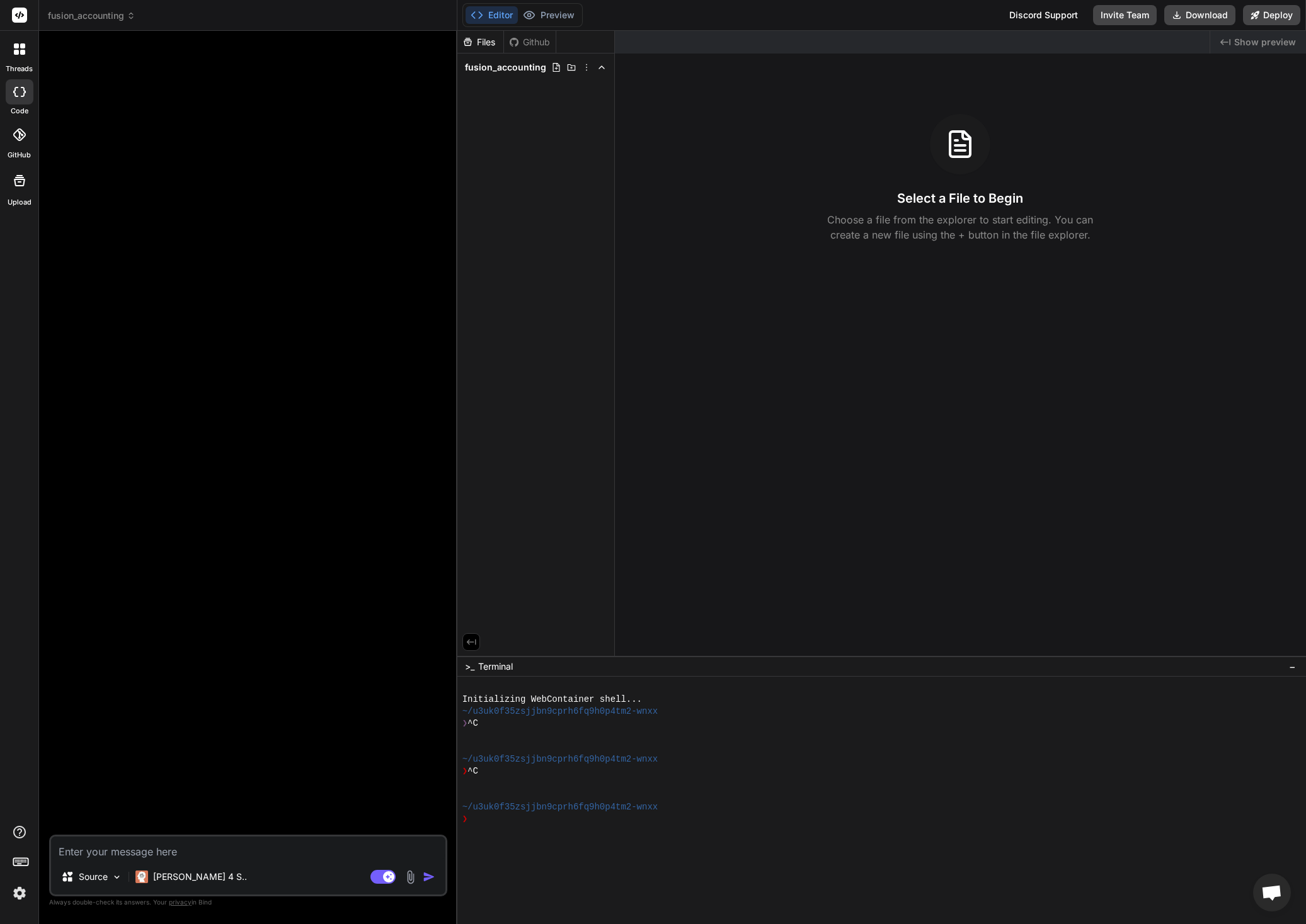
click at [1259, 43] on span "Show preview" at bounding box center [1264, 43] width 62 height 13
click at [1230, 41] on icon at bounding box center [1224, 42] width 10 height 6
click at [471, 642] on icon at bounding box center [471, 642] width 12 height 12
click at [471, 640] on icon at bounding box center [468, 643] width 9 height 5
click at [1265, 43] on span "Show preview" at bounding box center [1264, 43] width 62 height 13
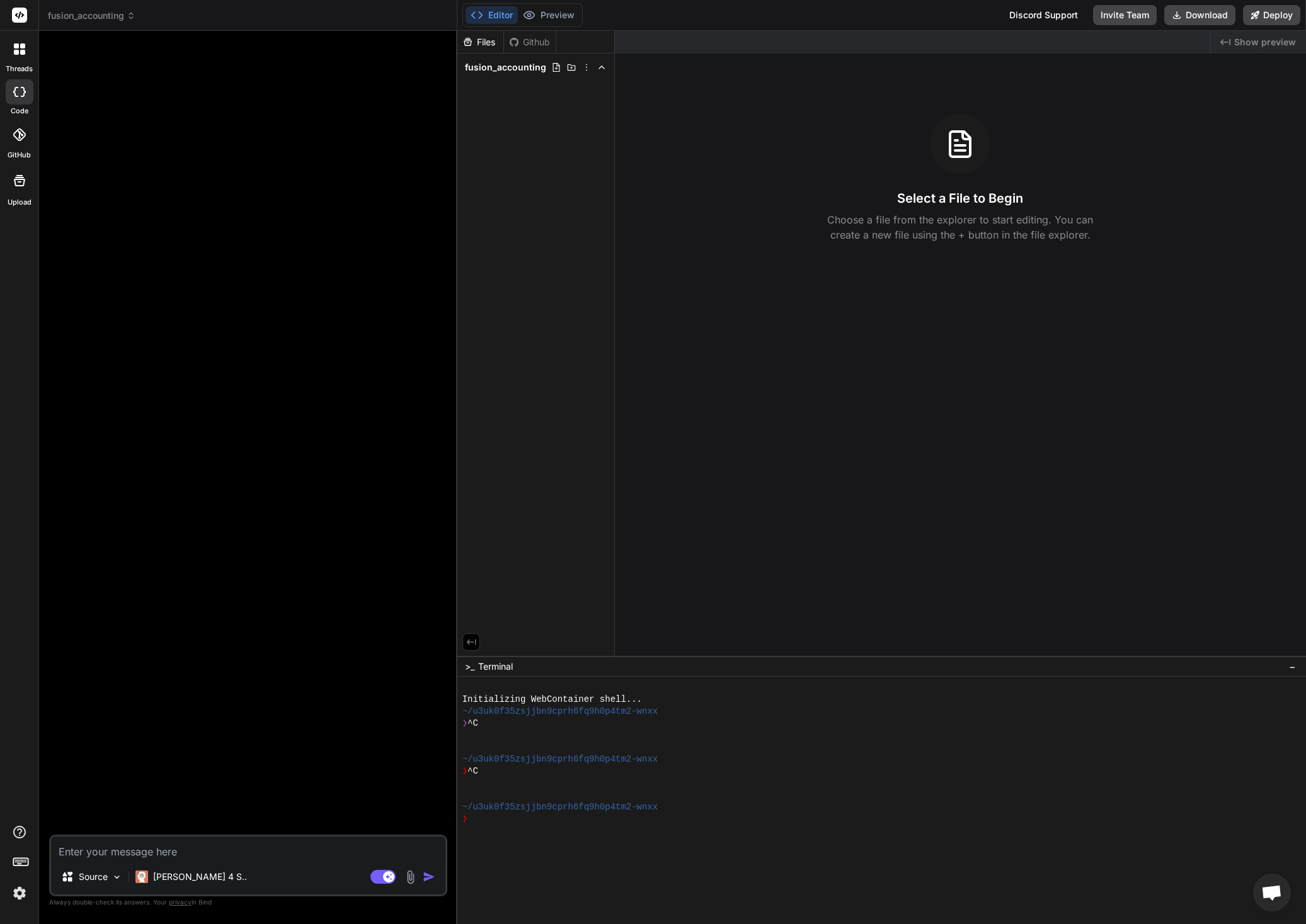
click at [1274, 41] on span "Show preview" at bounding box center [1264, 43] width 62 height 13
click at [492, 14] on button "Editor" at bounding box center [492, 15] width 53 height 17
click at [1292, 666] on span "−" at bounding box center [1292, 666] width 7 height 13
click at [1290, 911] on icon at bounding box center [1290, 914] width 10 height 10
click at [603, 68] on polyline at bounding box center [601, 67] width 5 height 3
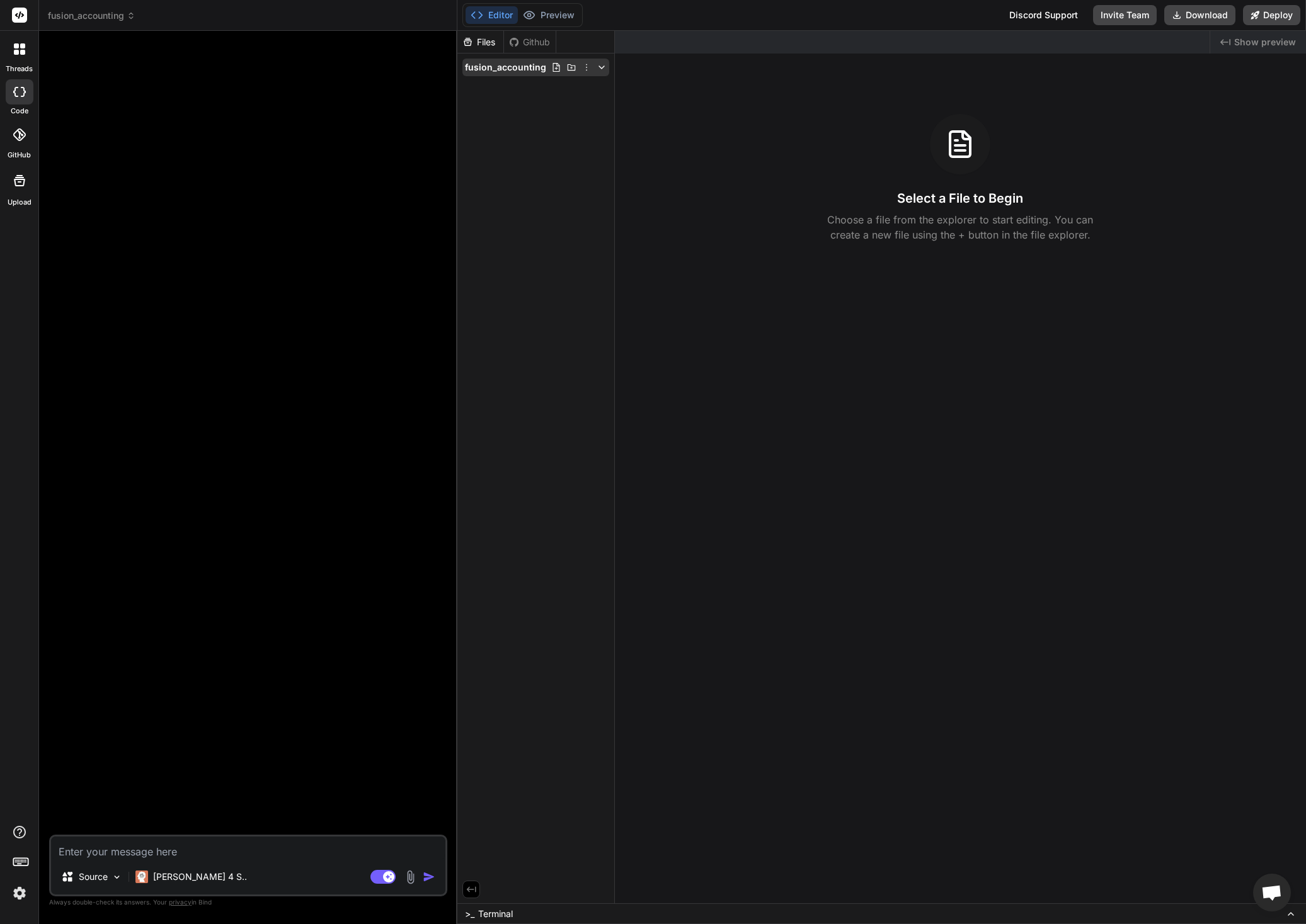
click at [598, 63] on icon at bounding box center [601, 67] width 10 height 10
click at [1292, 916] on icon at bounding box center [1290, 914] width 10 height 10
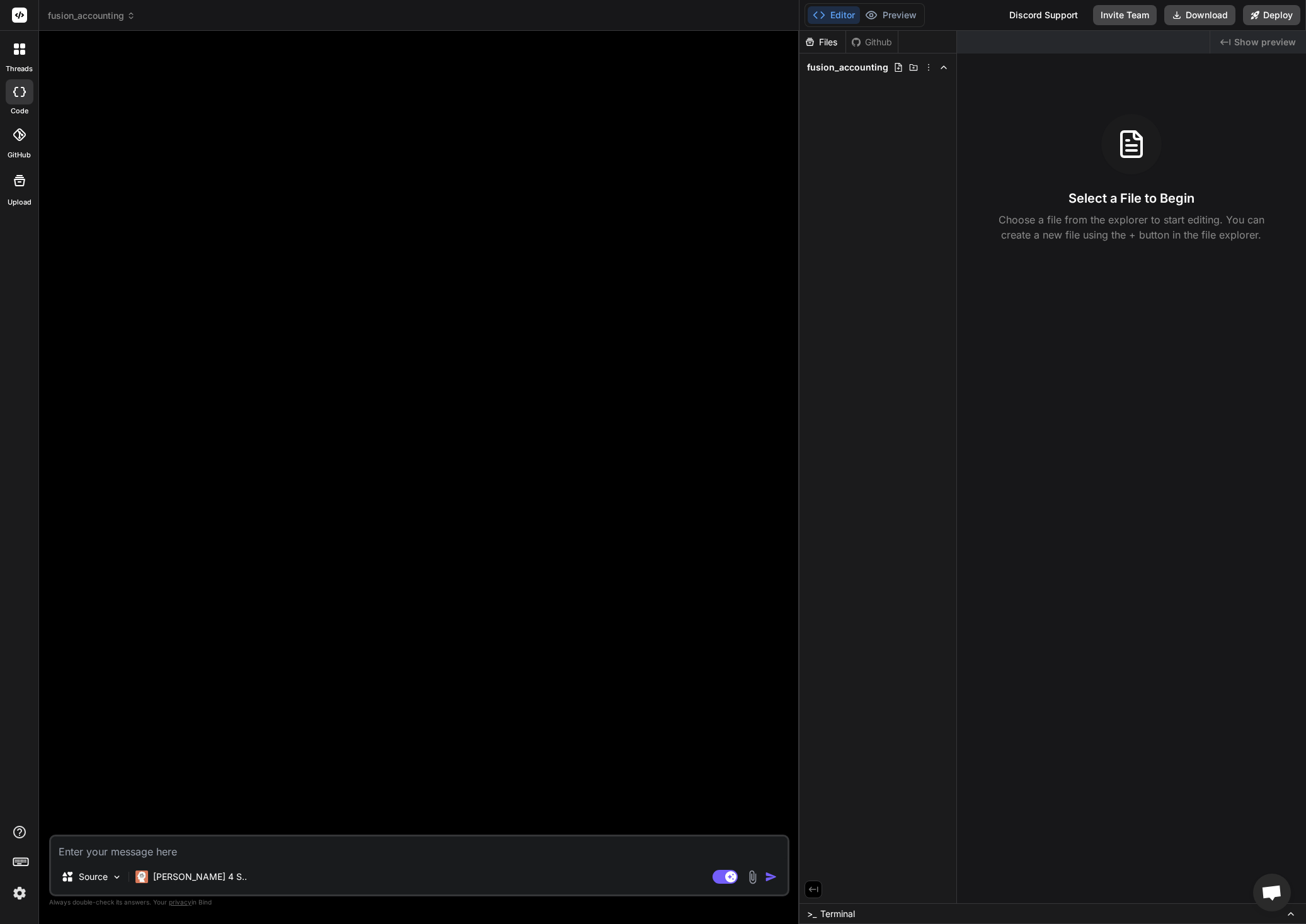
drag, startPoint x: 456, startPoint y: 392, endPoint x: 877, endPoint y: 410, distance: 421.4
click at [877, 410] on div "fusion_accounting Created with Pixso. Bind AI Web Search Created with Pixso. Co…" at bounding box center [672, 462] width 1267 height 924
click at [196, 853] on textarea at bounding box center [419, 848] width 736 height 23
click at [189, 880] on p "Claude 4 S.." at bounding box center [200, 877] width 93 height 13
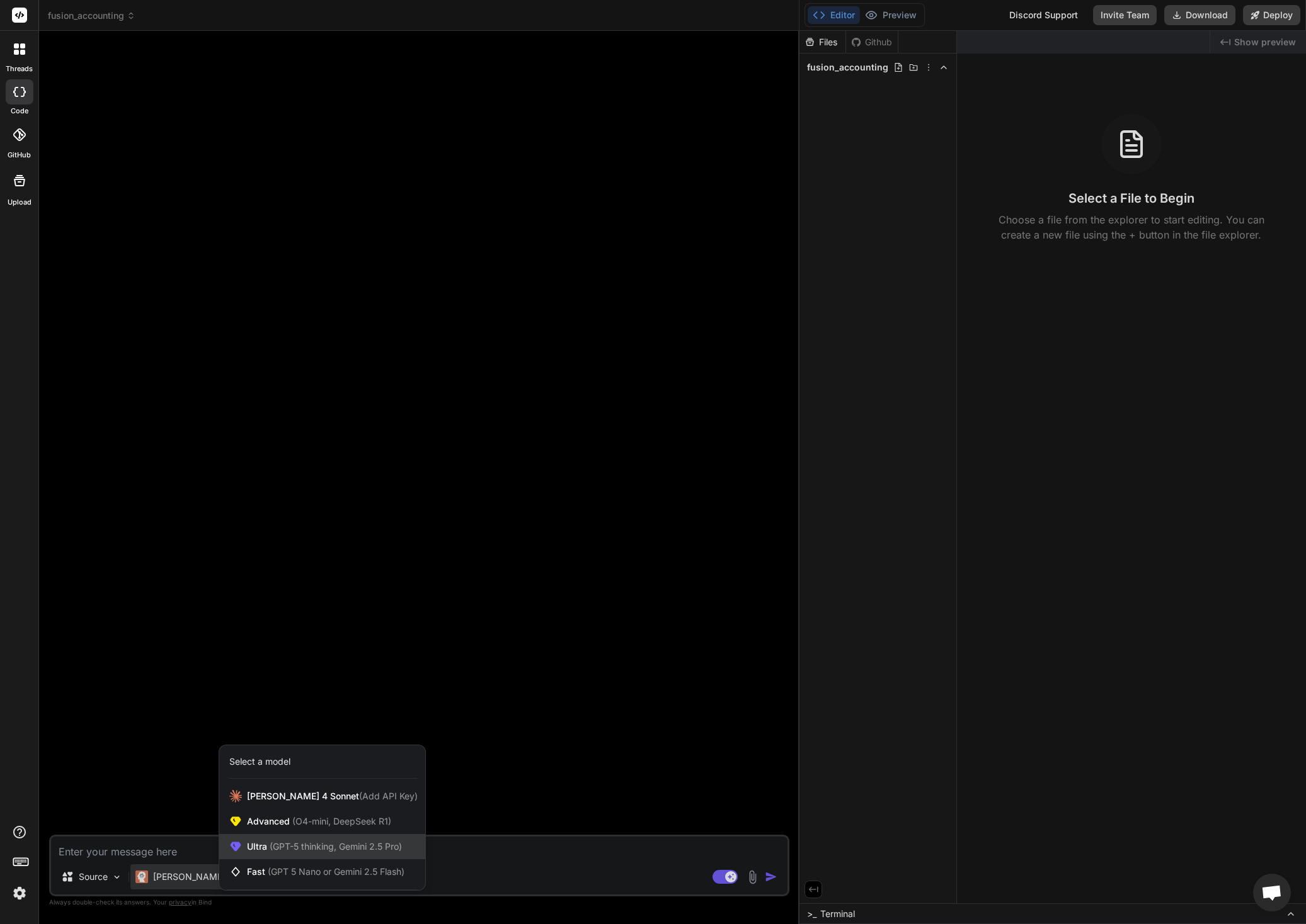
click at [360, 841] on span "(GPT-5 thinking, Gemini 2.5 Pro)" at bounding box center [334, 847] width 135 height 11
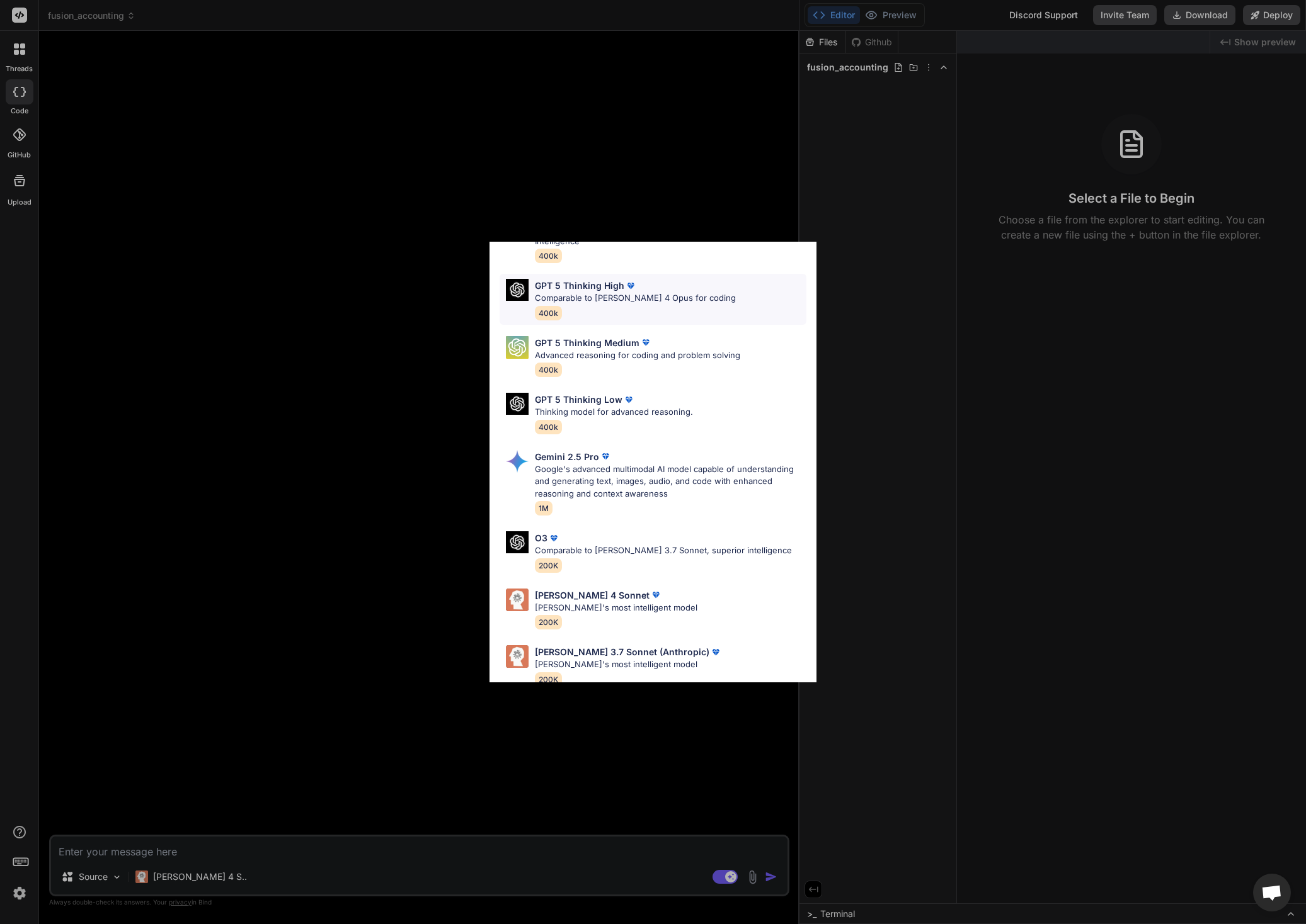
scroll to position [90, 0]
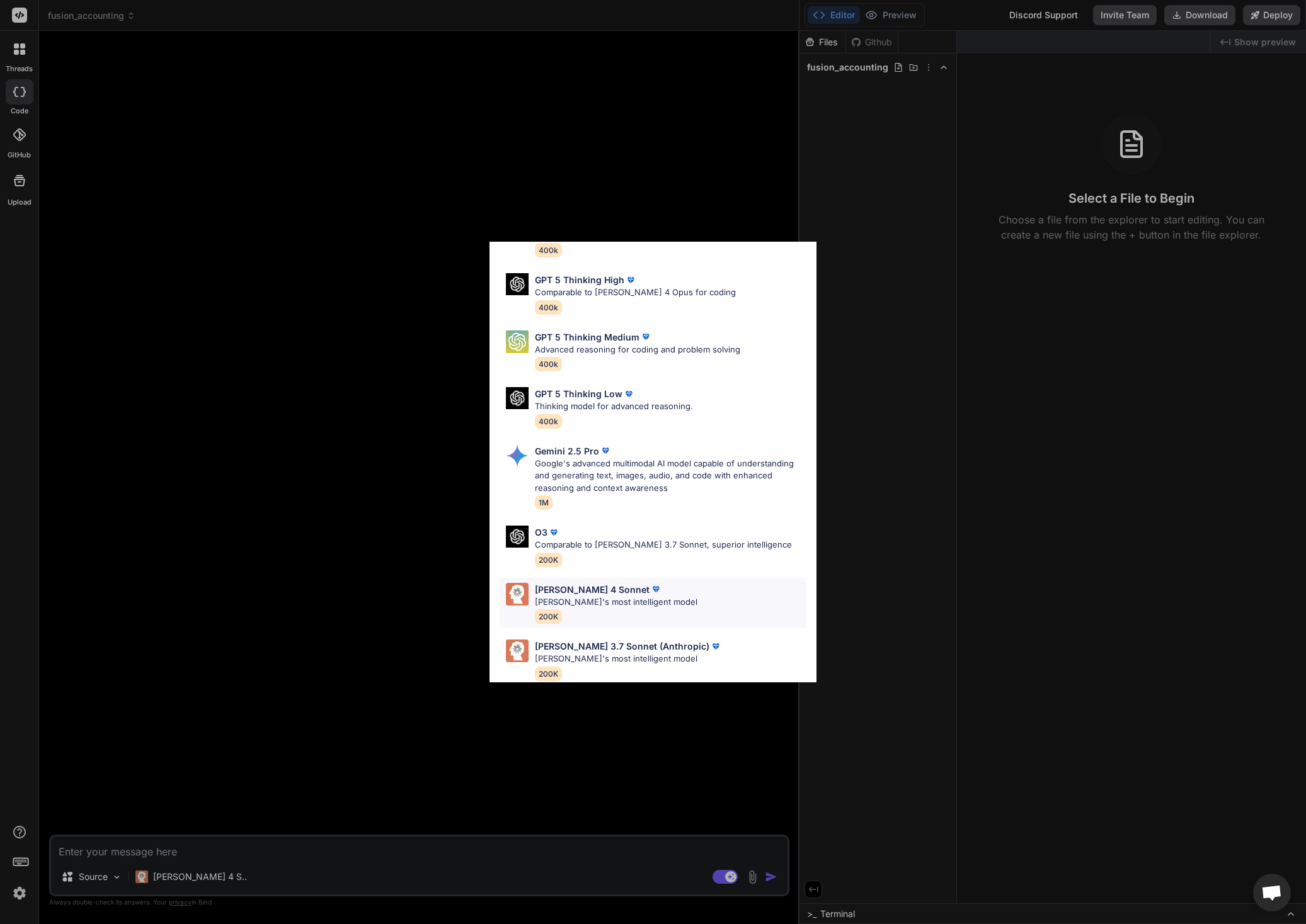
click at [617, 597] on p "Claude's most intelligent model" at bounding box center [616, 603] width 162 height 13
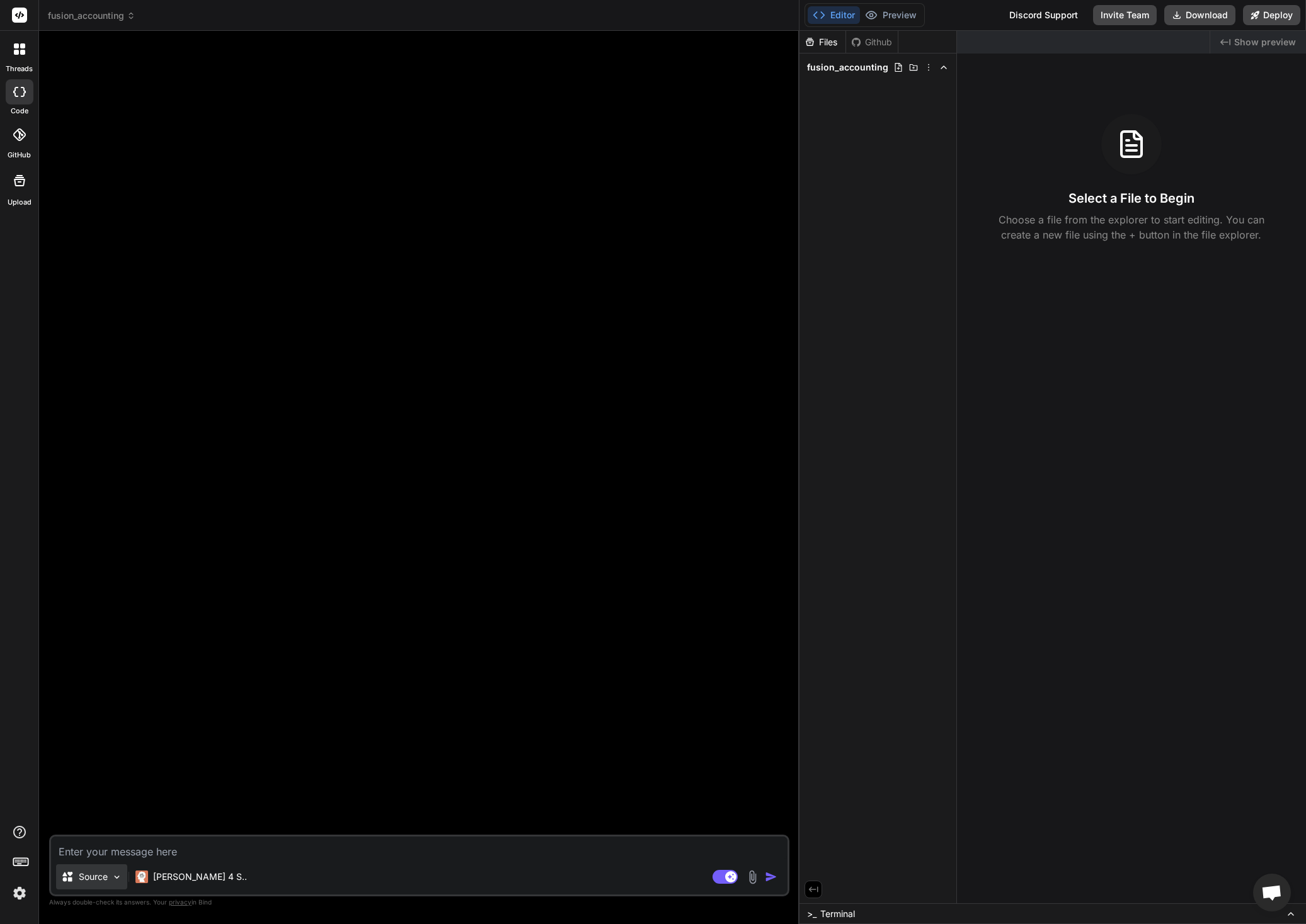
click at [121, 879] on img at bounding box center [117, 878] width 11 height 11
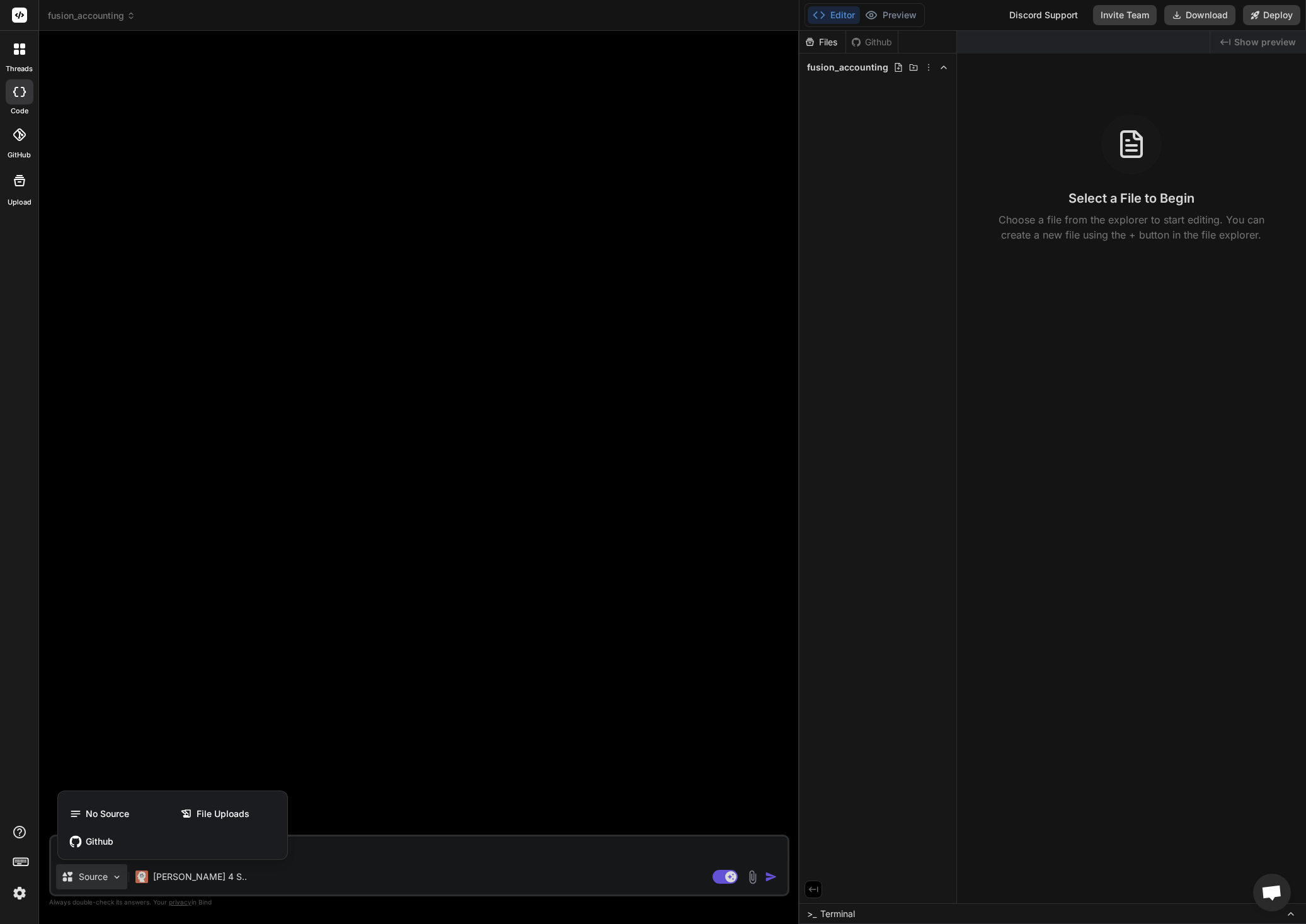
click at [119, 877] on div at bounding box center [653, 462] width 1306 height 924
type textarea "x"
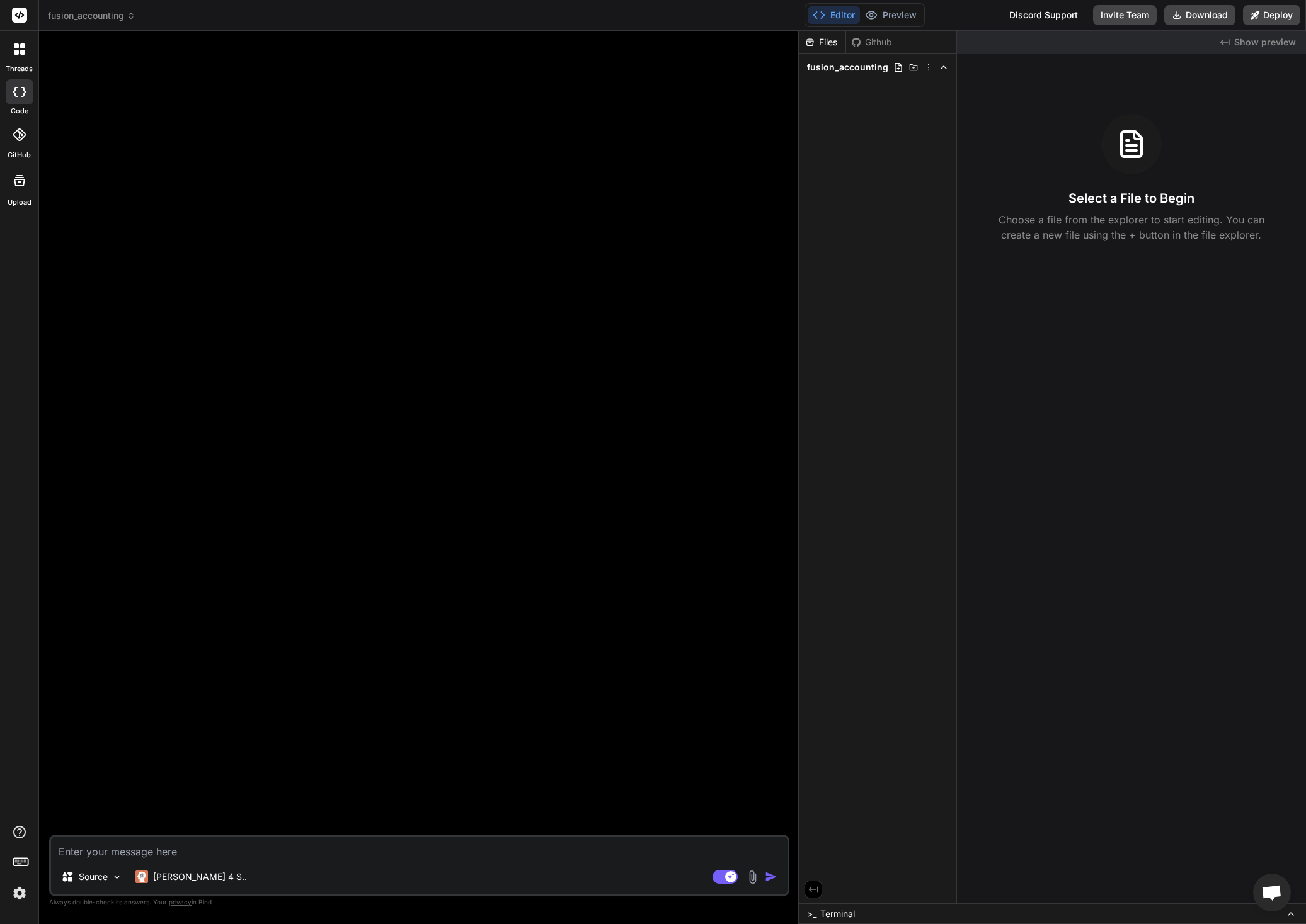
click at [148, 852] on textarea at bounding box center [419, 848] width 736 height 23
click at [813, 893] on icon at bounding box center [813, 890] width 12 height 12
click at [813, 891] on icon at bounding box center [810, 890] width 9 height 5
click at [914, 67] on icon at bounding box center [912, 67] width 10 height 10
type input "laravel"
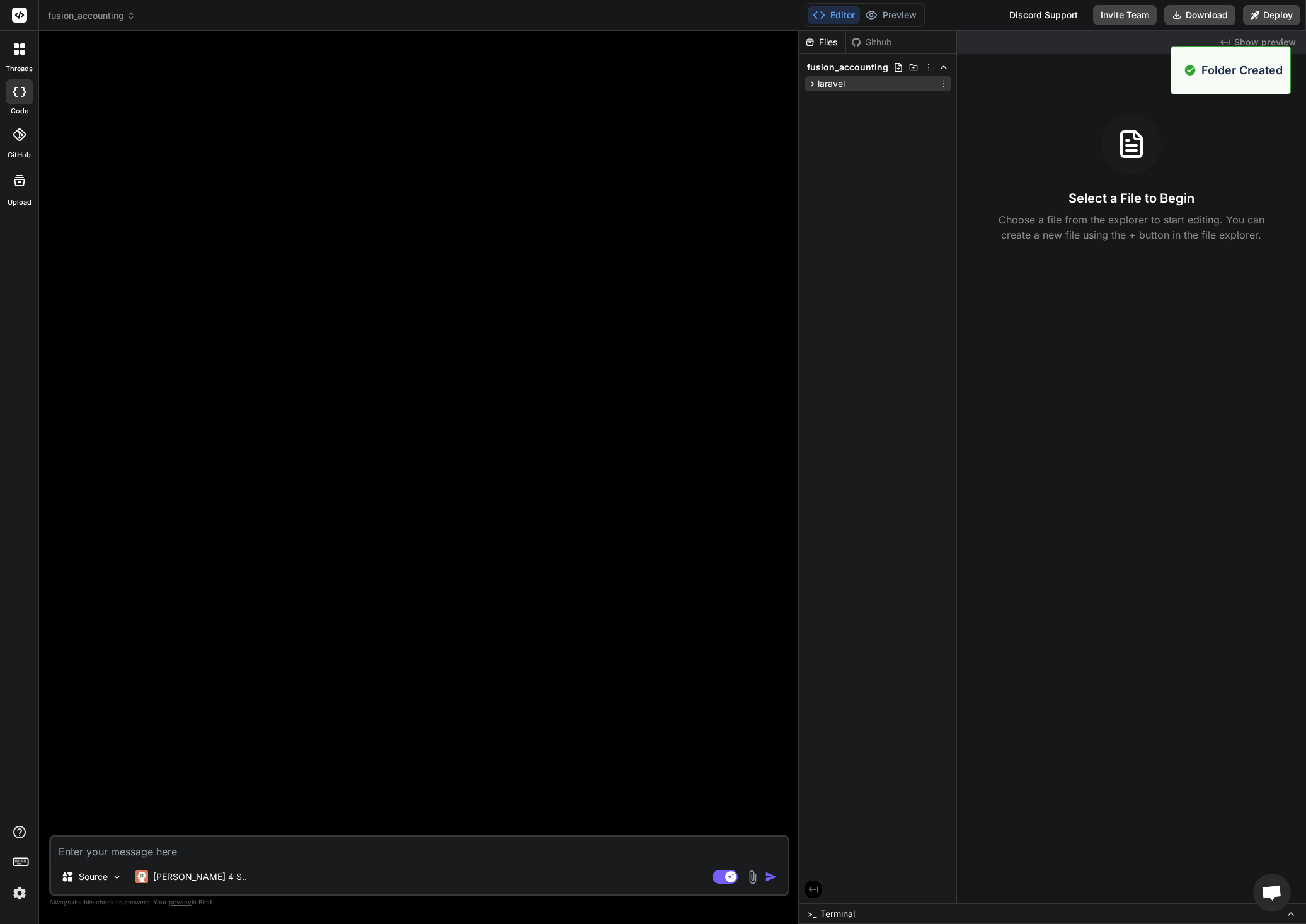
click at [811, 83] on icon at bounding box center [813, 84] width 11 height 11
click at [840, 82] on span "laravel" at bounding box center [831, 83] width 27 height 13
click at [947, 83] on icon at bounding box center [943, 83] width 10 height 10
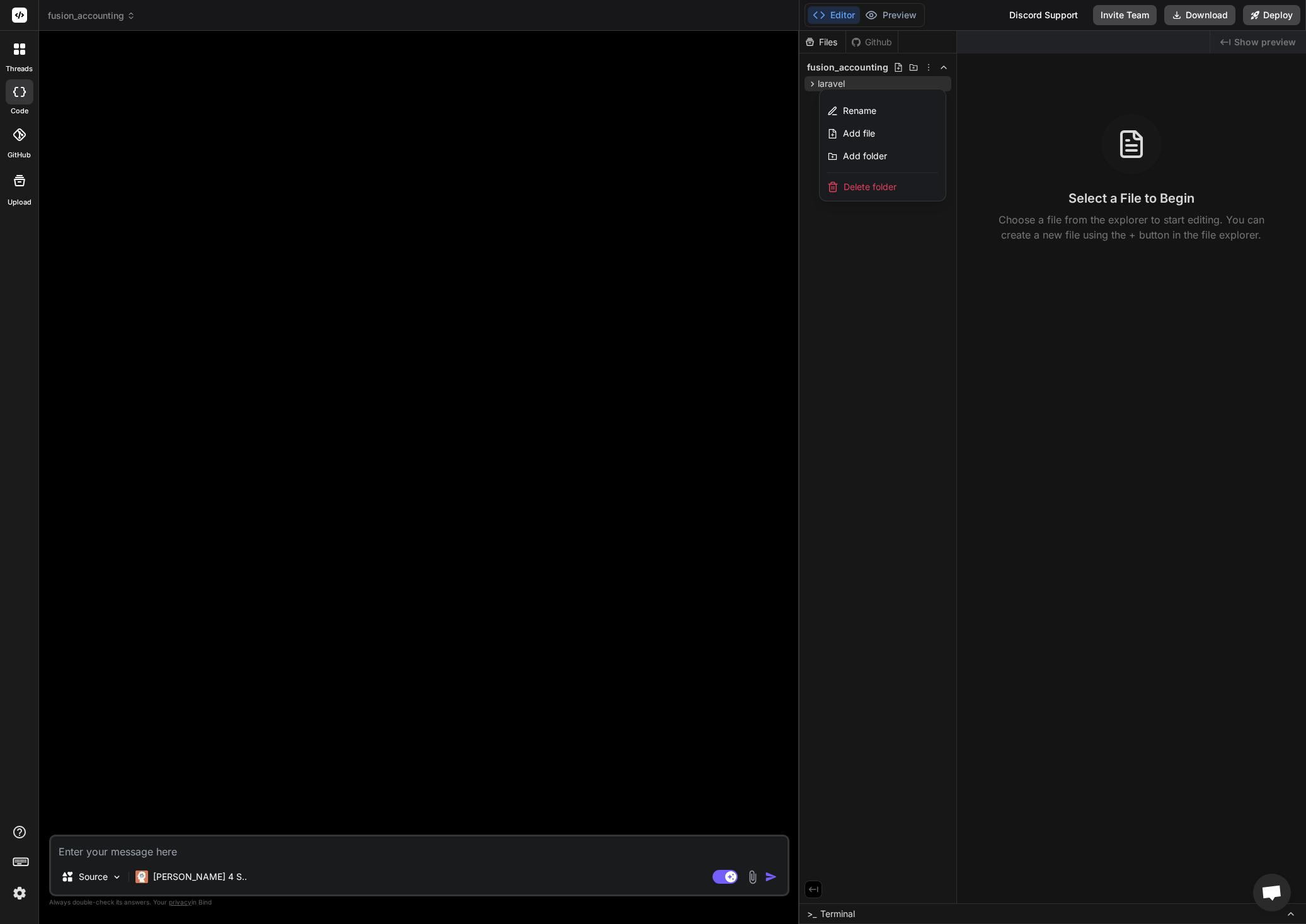
click at [909, 343] on div at bounding box center [1052, 477] width 506 height 893
drag, startPoint x: 836, startPoint y: 83, endPoint x: 811, endPoint y: 110, distance: 36.8
click at [811, 110] on div "Files Github fusion_accounting laravel" at bounding box center [878, 467] width 158 height 873
click at [878, 139] on div "Files Github fusion_accounting laravel" at bounding box center [878, 467] width 158 height 873
click at [825, 83] on span "laravel" at bounding box center [831, 83] width 27 height 13
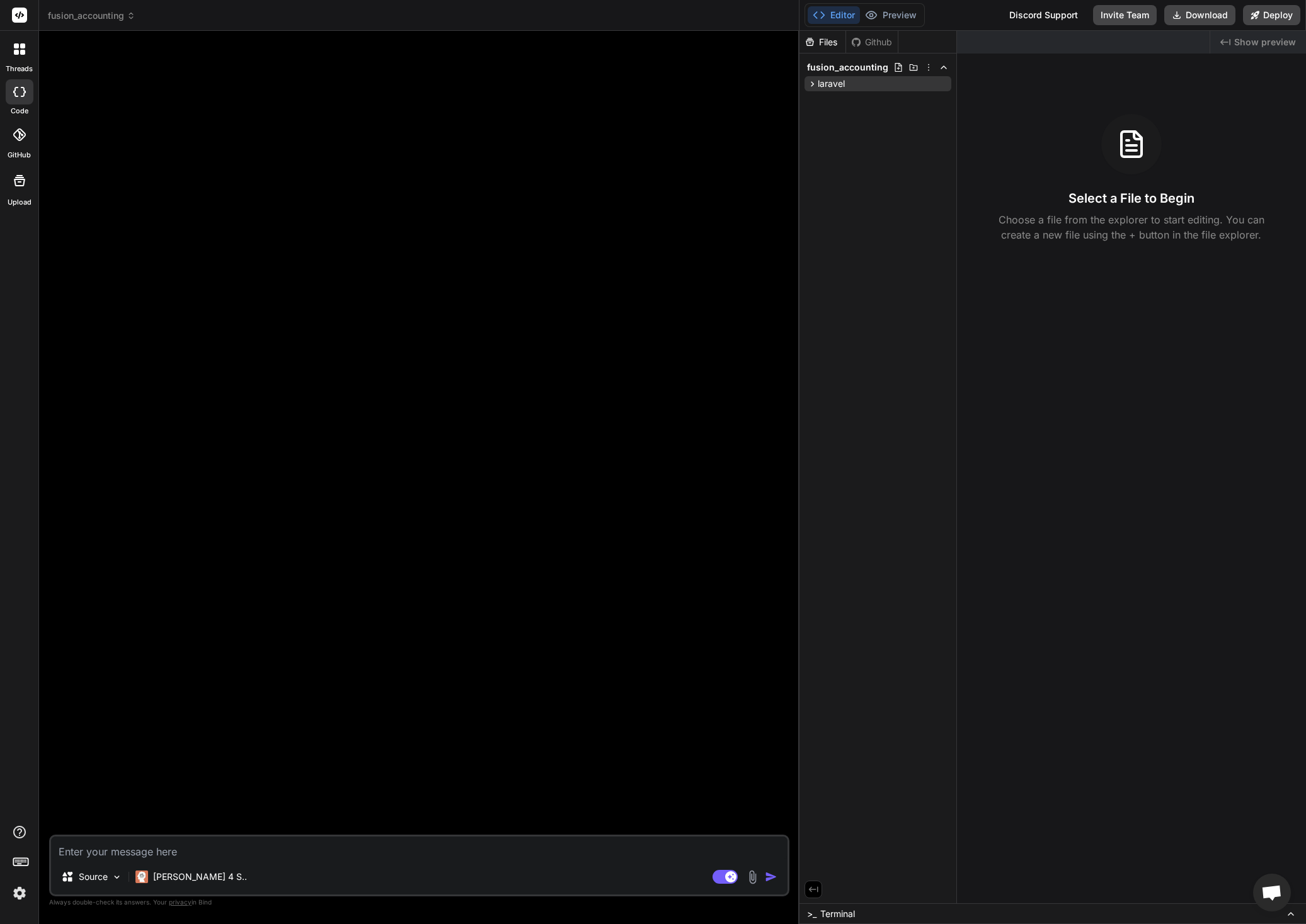
click at [818, 82] on span "laravel" at bounding box center [831, 83] width 27 height 13
click at [814, 83] on icon at bounding box center [813, 84] width 11 height 11
click at [944, 83] on div "laravel" at bounding box center [878, 83] width 147 height 15
click at [904, 189] on div "Files Github fusion_accounting laravel" at bounding box center [878, 467] width 158 height 873
click at [883, 191] on div "Files Github fusion_accounting laravel" at bounding box center [878, 467] width 158 height 873
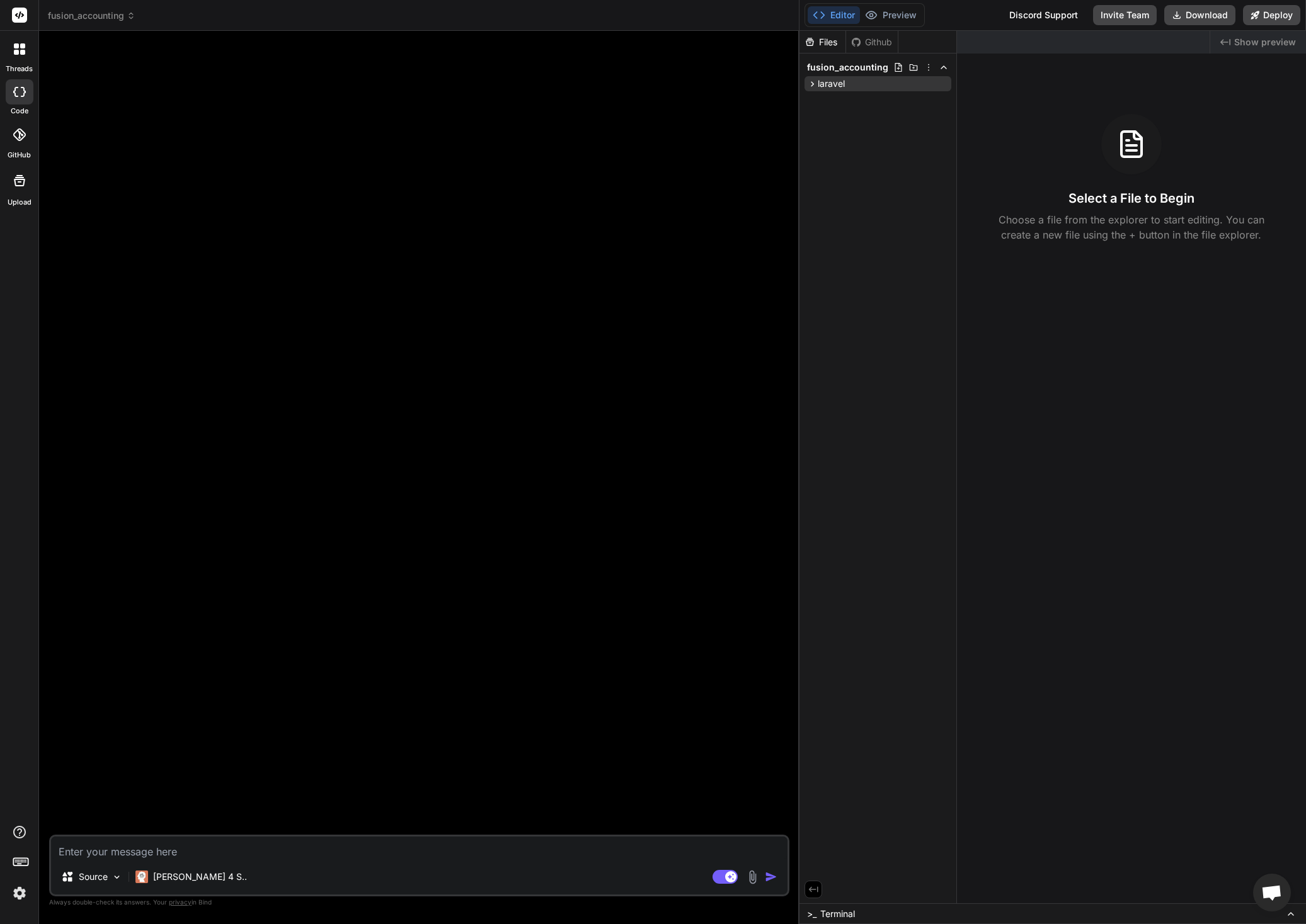
click at [819, 83] on span "laravel" at bounding box center [831, 83] width 27 height 13
click at [813, 82] on icon at bounding box center [813, 84] width 11 height 11
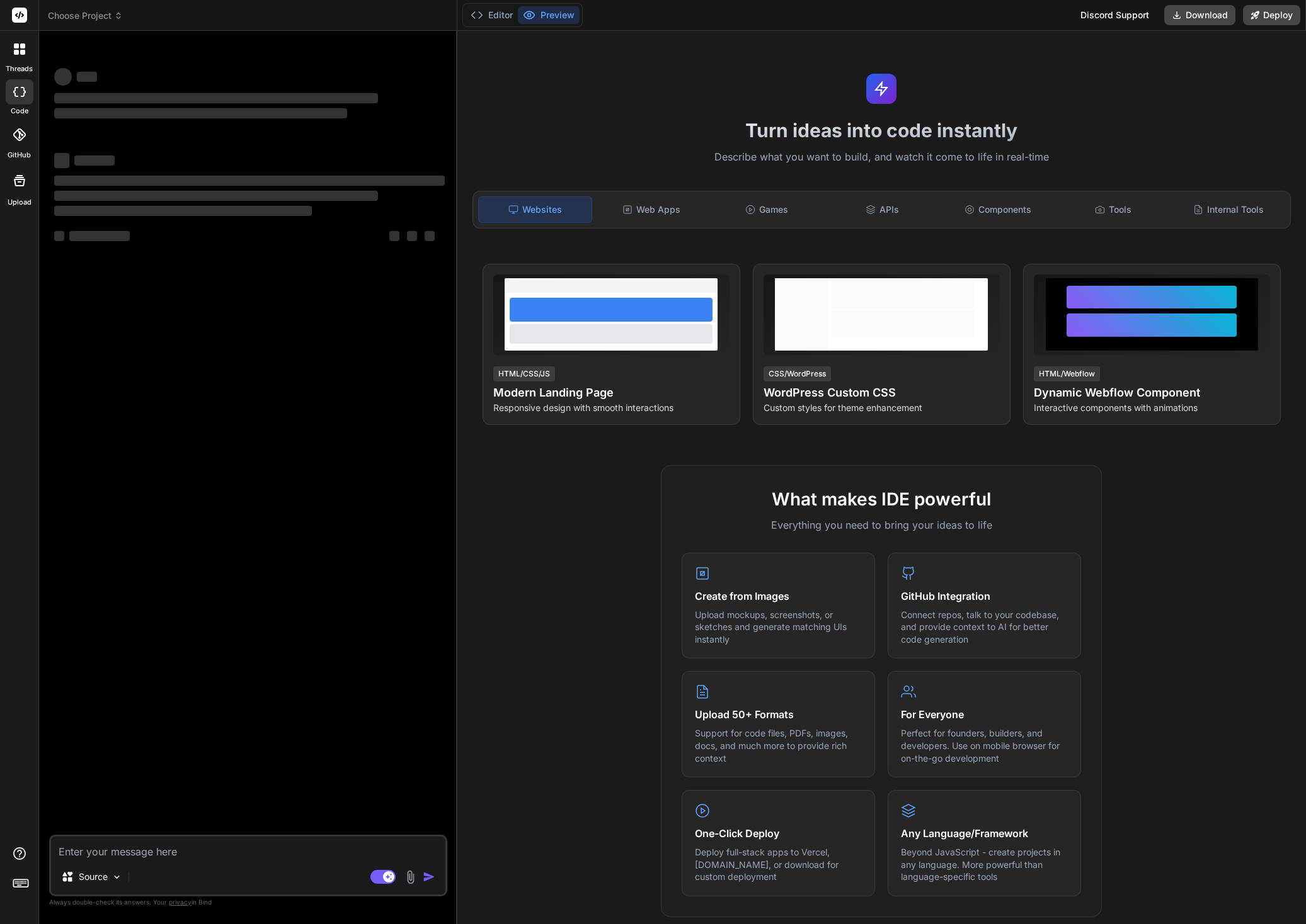
type textarea "x"
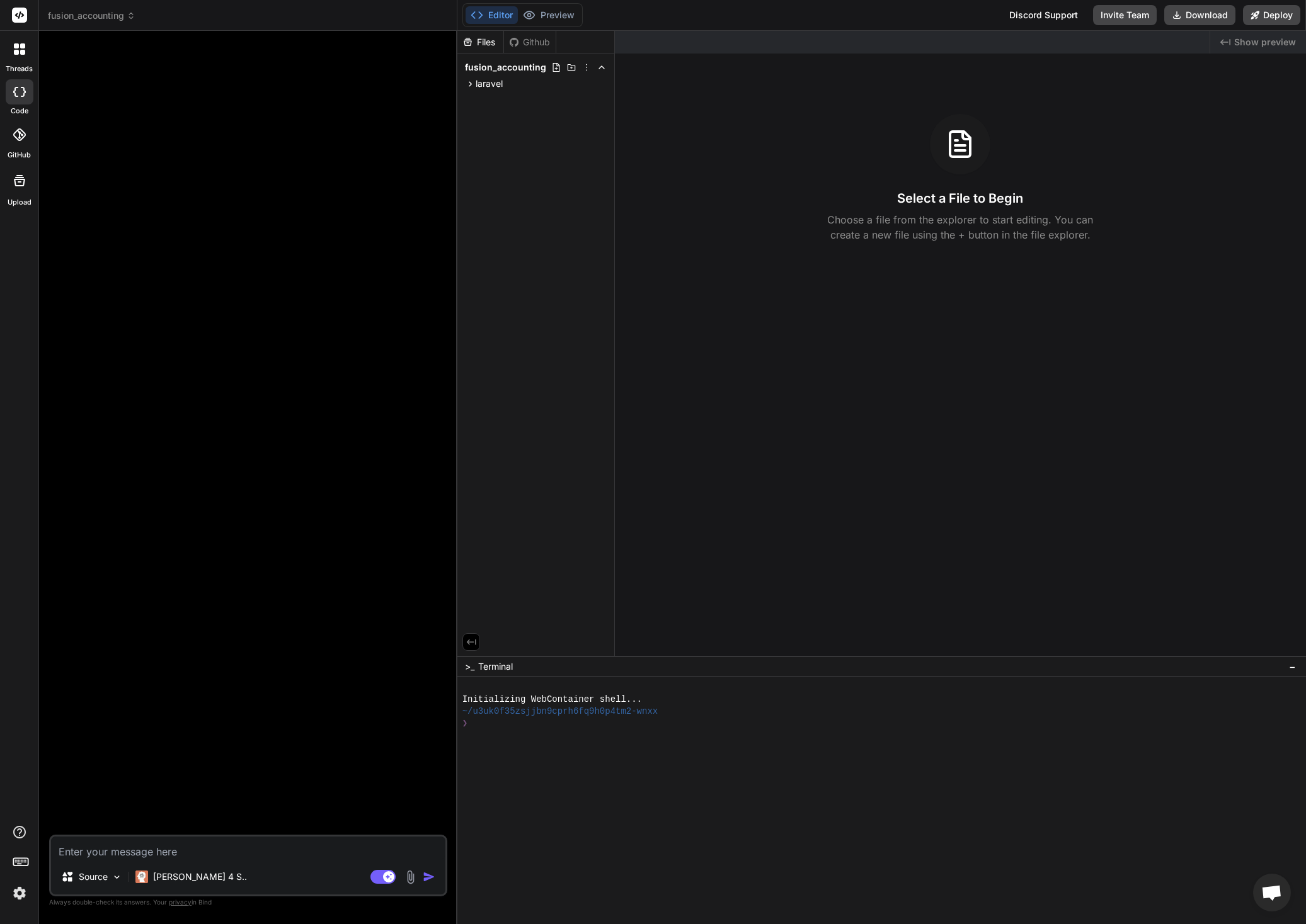
type textarea "x"
click at [548, 161] on div "Files Github fusion_accounting laravel" at bounding box center [536, 344] width 158 height 626
click at [603, 82] on div "laravel" at bounding box center [536, 83] width 147 height 15
click at [600, 83] on div "laravel" at bounding box center [536, 83] width 147 height 15
click at [600, 83] on icon at bounding box center [601, 83] width 10 height 10
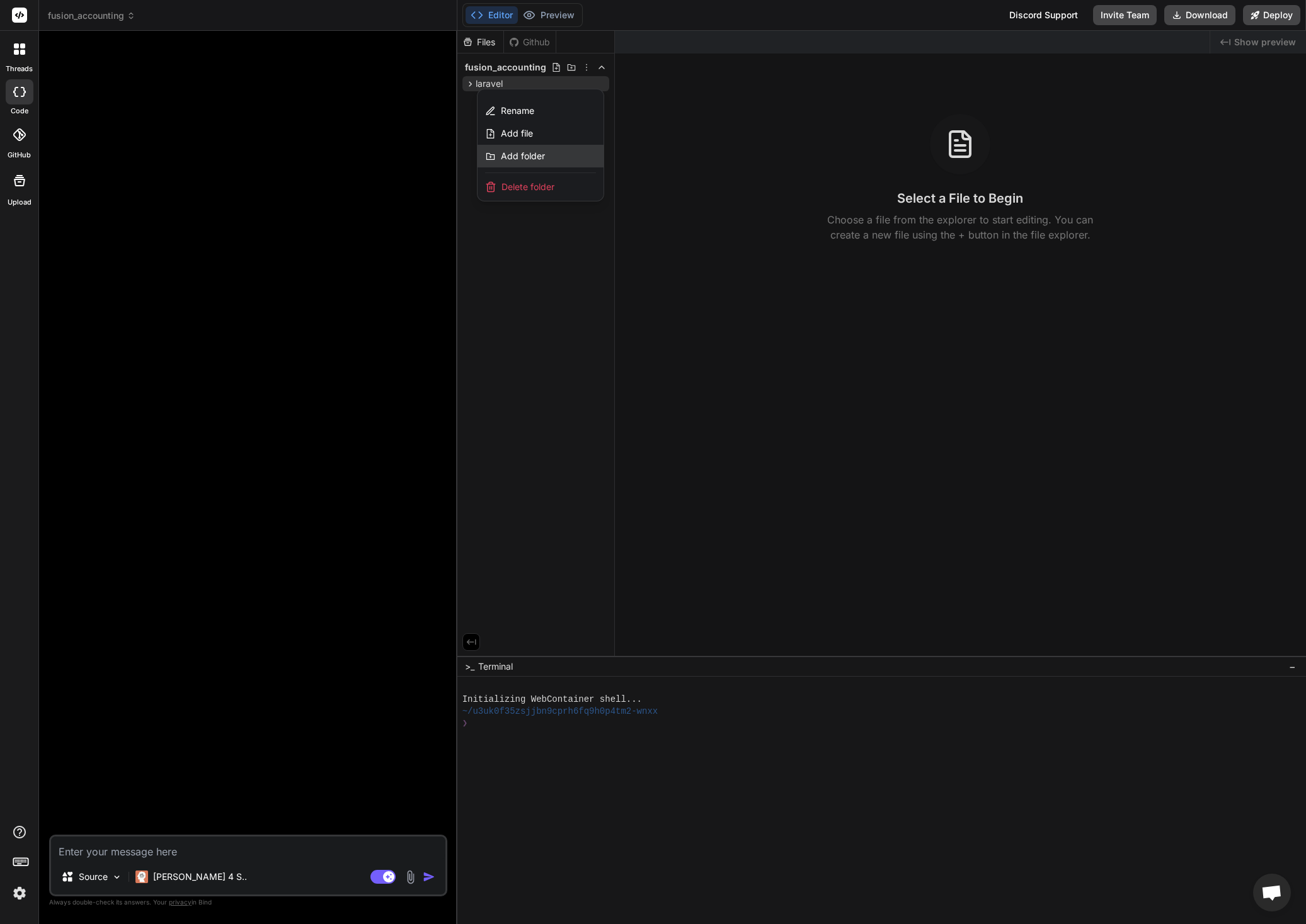
click at [532, 155] on span "Add folder" at bounding box center [522, 156] width 44 height 13
type input "app"
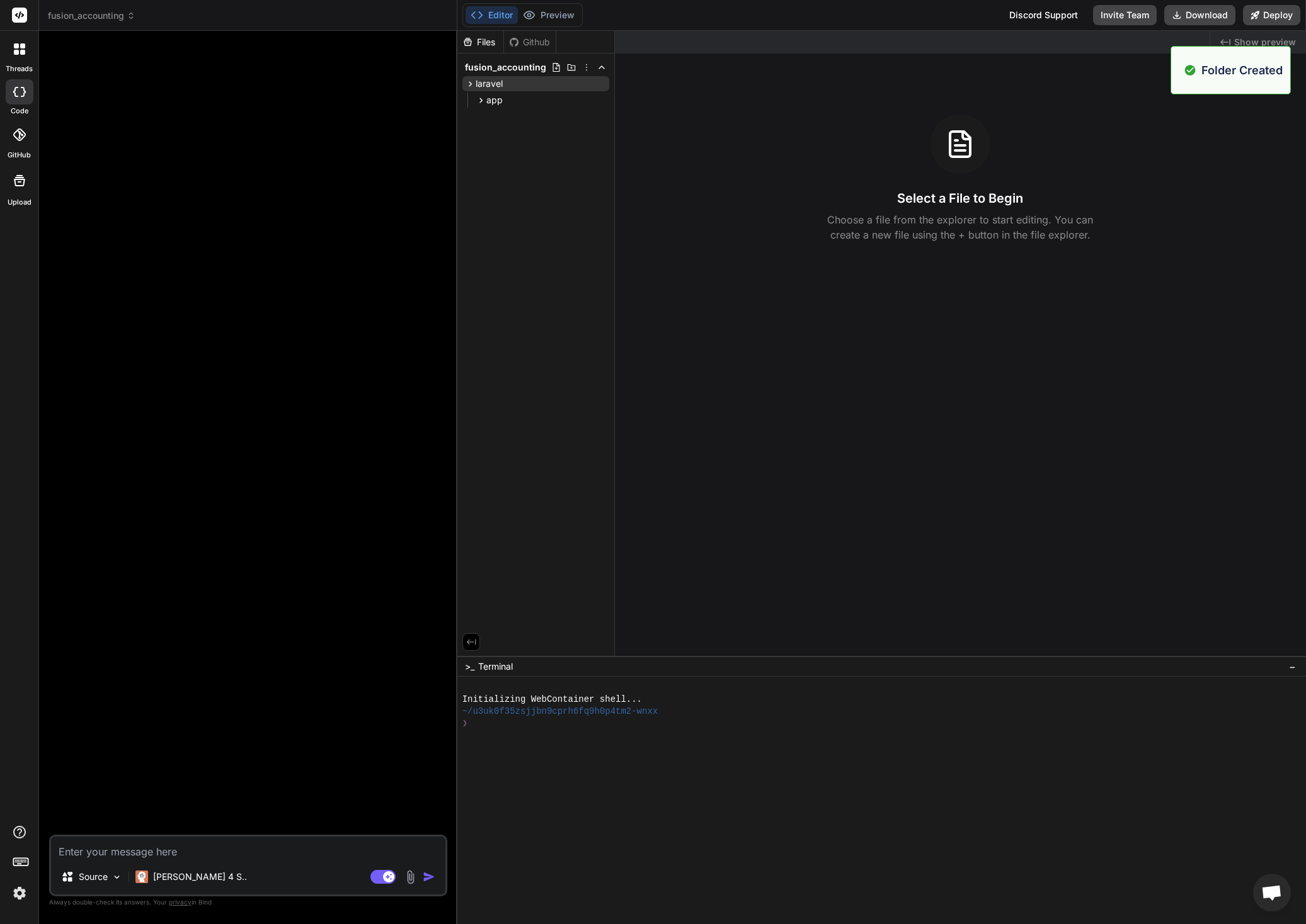
click at [558, 166] on div "Files Github fusion_accounting laravel app" at bounding box center [536, 344] width 158 height 626
click at [583, 99] on div "app" at bounding box center [541, 100] width 136 height 15
click at [596, 99] on div "app" at bounding box center [541, 100] width 136 height 15
click at [600, 100] on div "app" at bounding box center [541, 100] width 136 height 15
click at [601, 100] on div "app" at bounding box center [541, 100] width 136 height 15
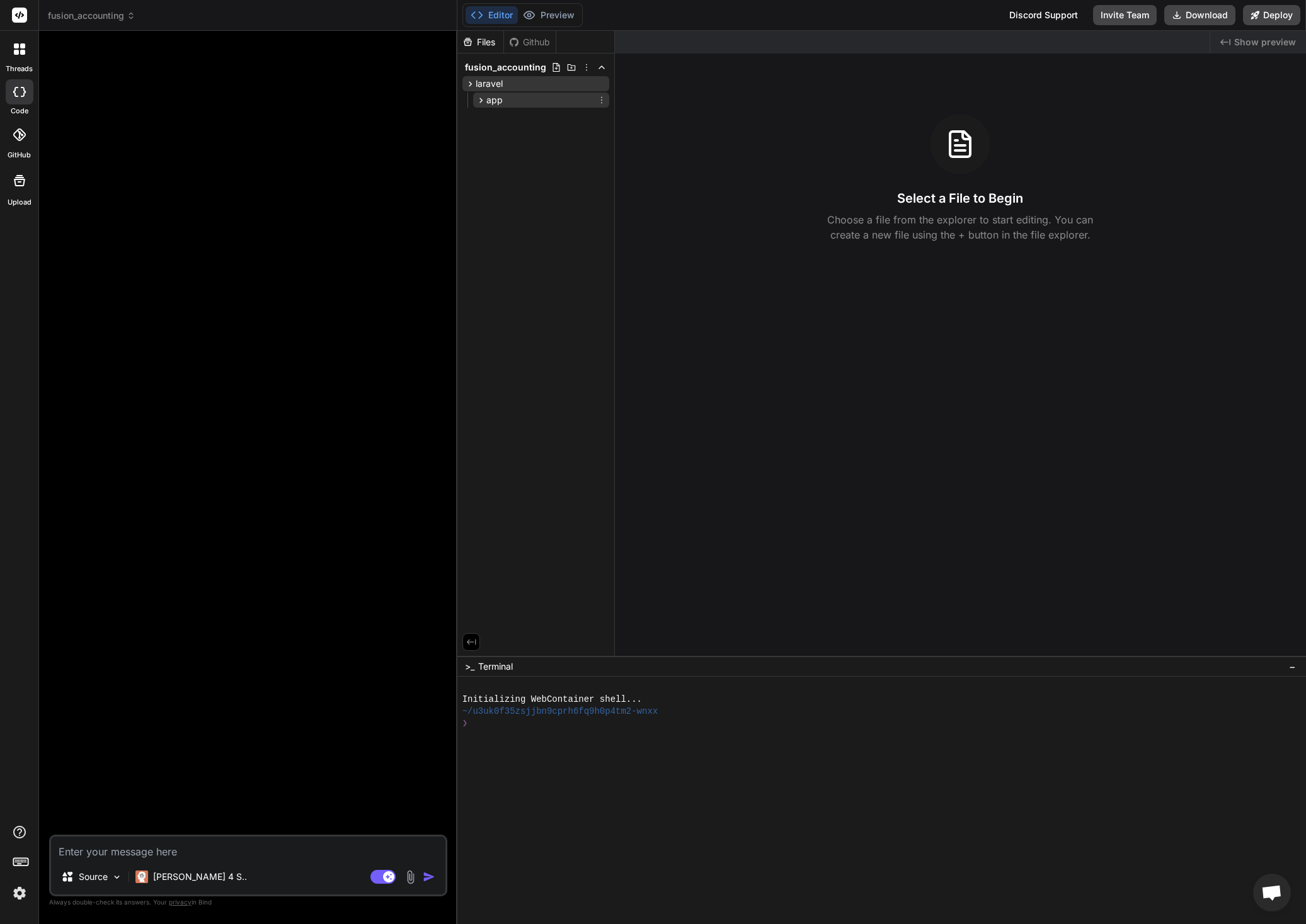
click at [602, 101] on div "app" at bounding box center [541, 100] width 136 height 15
click at [602, 101] on icon at bounding box center [601, 100] width 10 height 10
click at [524, 176] on span "Add folder" at bounding box center [522, 172] width 44 height 13
type input "Http"
click at [578, 113] on div "Http" at bounding box center [546, 116] width 125 height 15
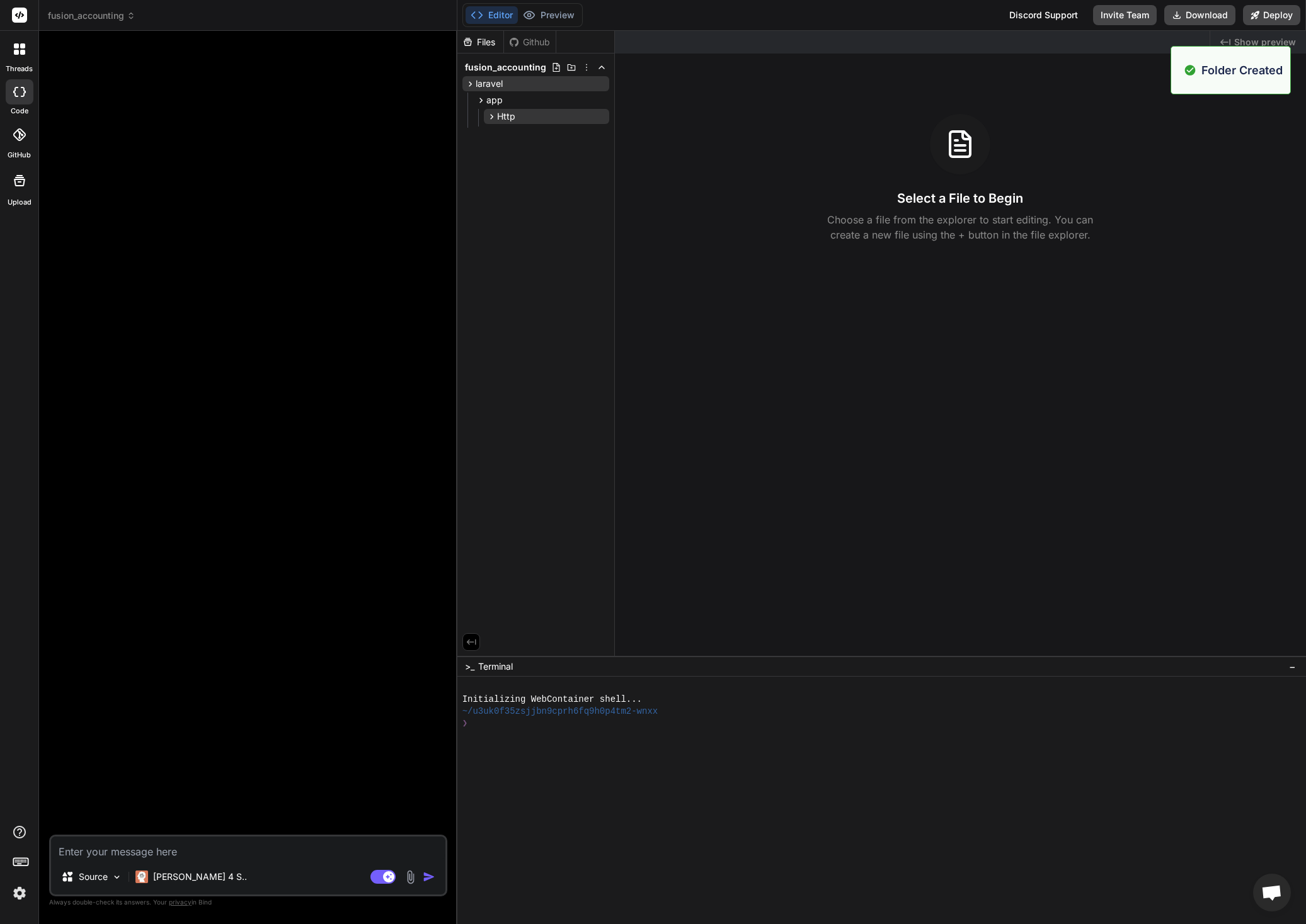
click at [604, 116] on div "Http" at bounding box center [546, 116] width 125 height 15
click at [602, 116] on div "Http" at bounding box center [546, 116] width 125 height 15
click at [601, 116] on div "Http" at bounding box center [546, 116] width 125 height 15
click at [602, 117] on div "Http" at bounding box center [546, 116] width 125 height 15
click at [602, 117] on icon at bounding box center [601, 116] width 10 height 10
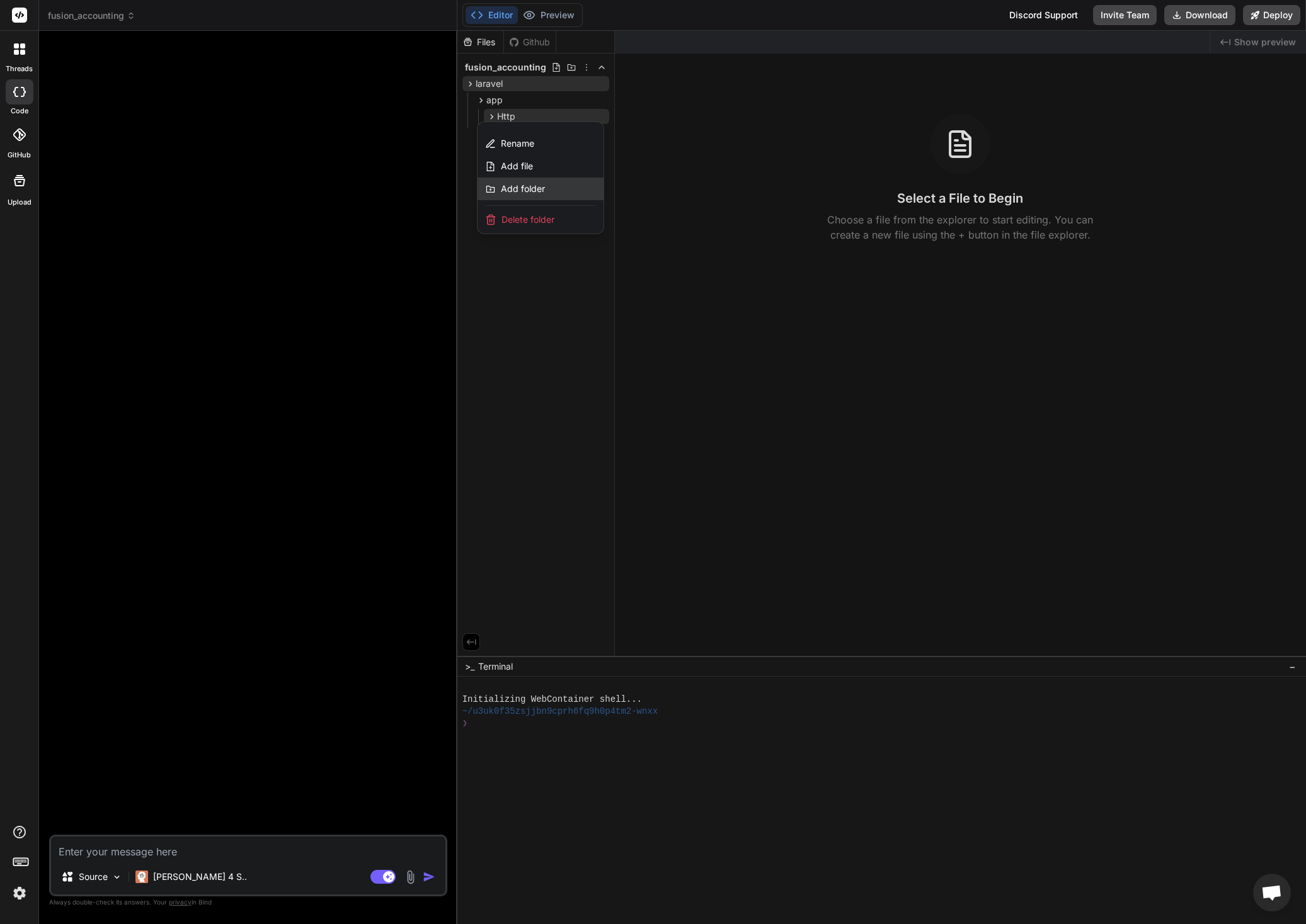
click at [525, 187] on span "Add folder" at bounding box center [522, 189] width 44 height 13
type input "Controllers"
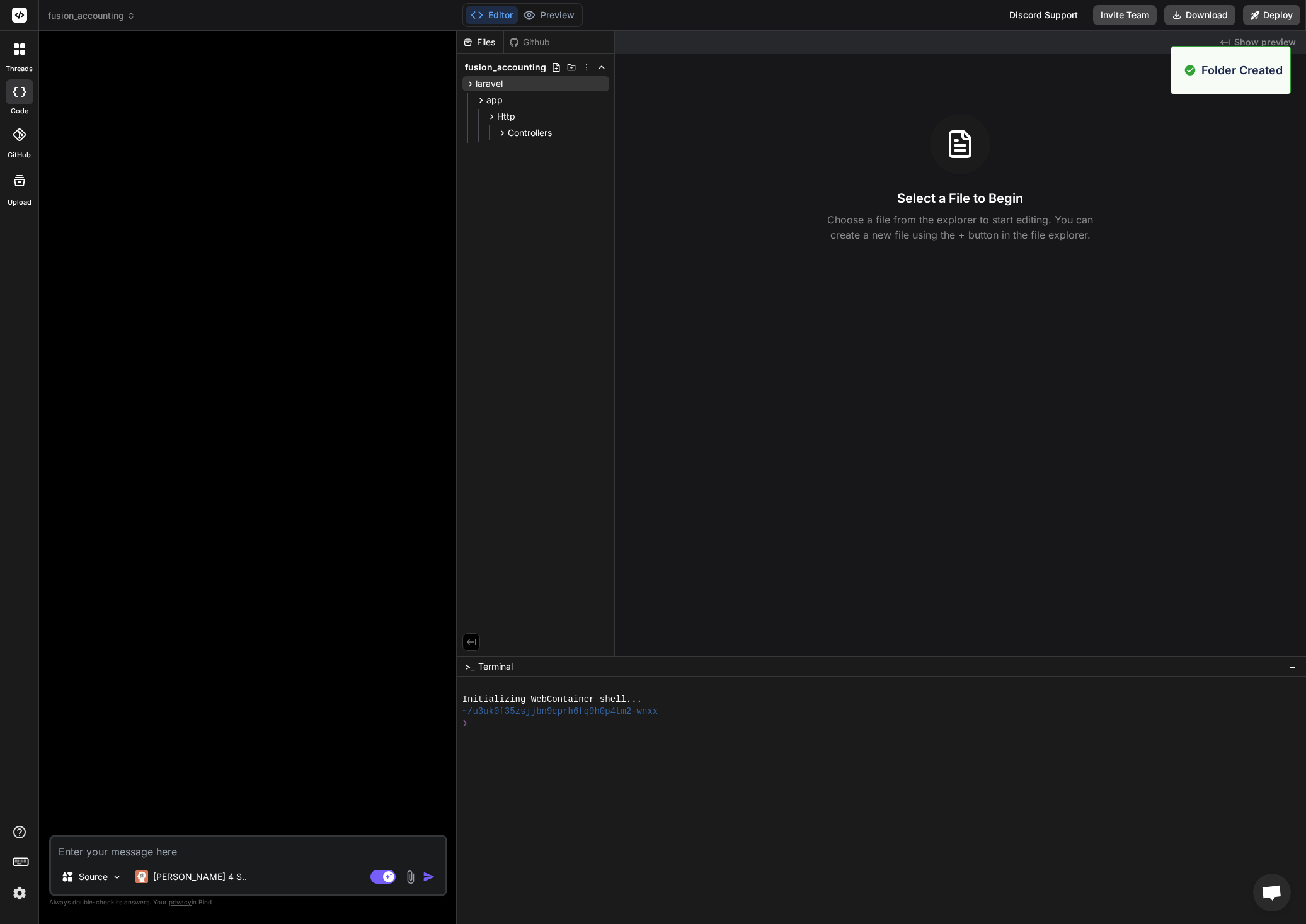
click at [524, 178] on div "Files Github fusion_accounting laravel app Http Controllers" at bounding box center [536, 344] width 158 height 626
click at [566, 138] on div "Controllers" at bounding box center [551, 132] width 114 height 15
click at [599, 133] on div "Controllers" at bounding box center [551, 132] width 114 height 15
click at [602, 133] on div "Controllers" at bounding box center [551, 132] width 114 height 15
click at [601, 133] on div "Controllers" at bounding box center [551, 132] width 114 height 15
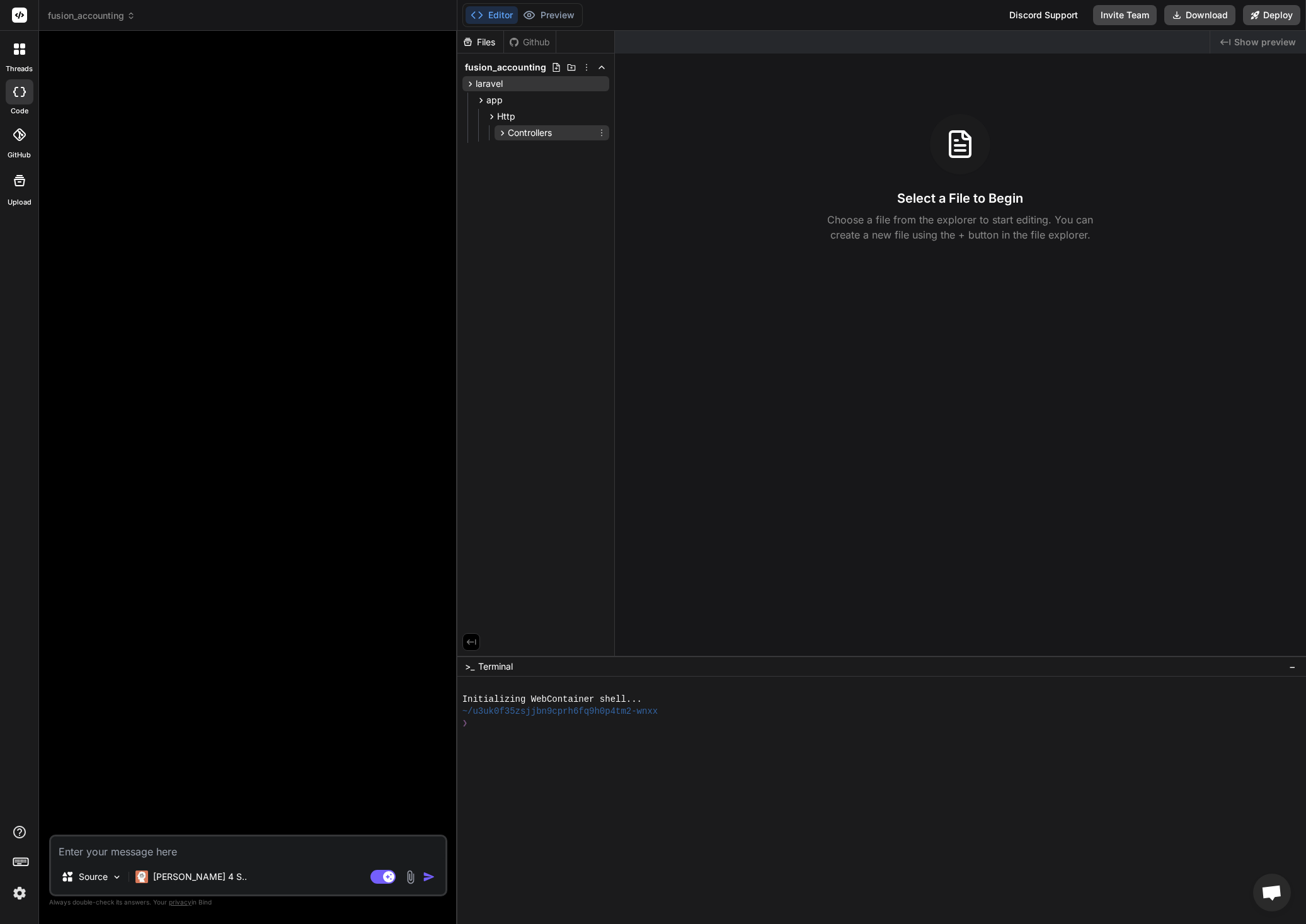
click at [600, 133] on div "Controllers" at bounding box center [551, 132] width 114 height 15
click at [601, 132] on div "Controllers" at bounding box center [551, 132] width 114 height 15
click at [601, 131] on div "Controllers" at bounding box center [551, 132] width 114 height 15
click at [601, 131] on div "Controllers" at bounding box center [551, 132] width 114 height 15
click at [601, 131] on icon at bounding box center [601, 132] width 10 height 10
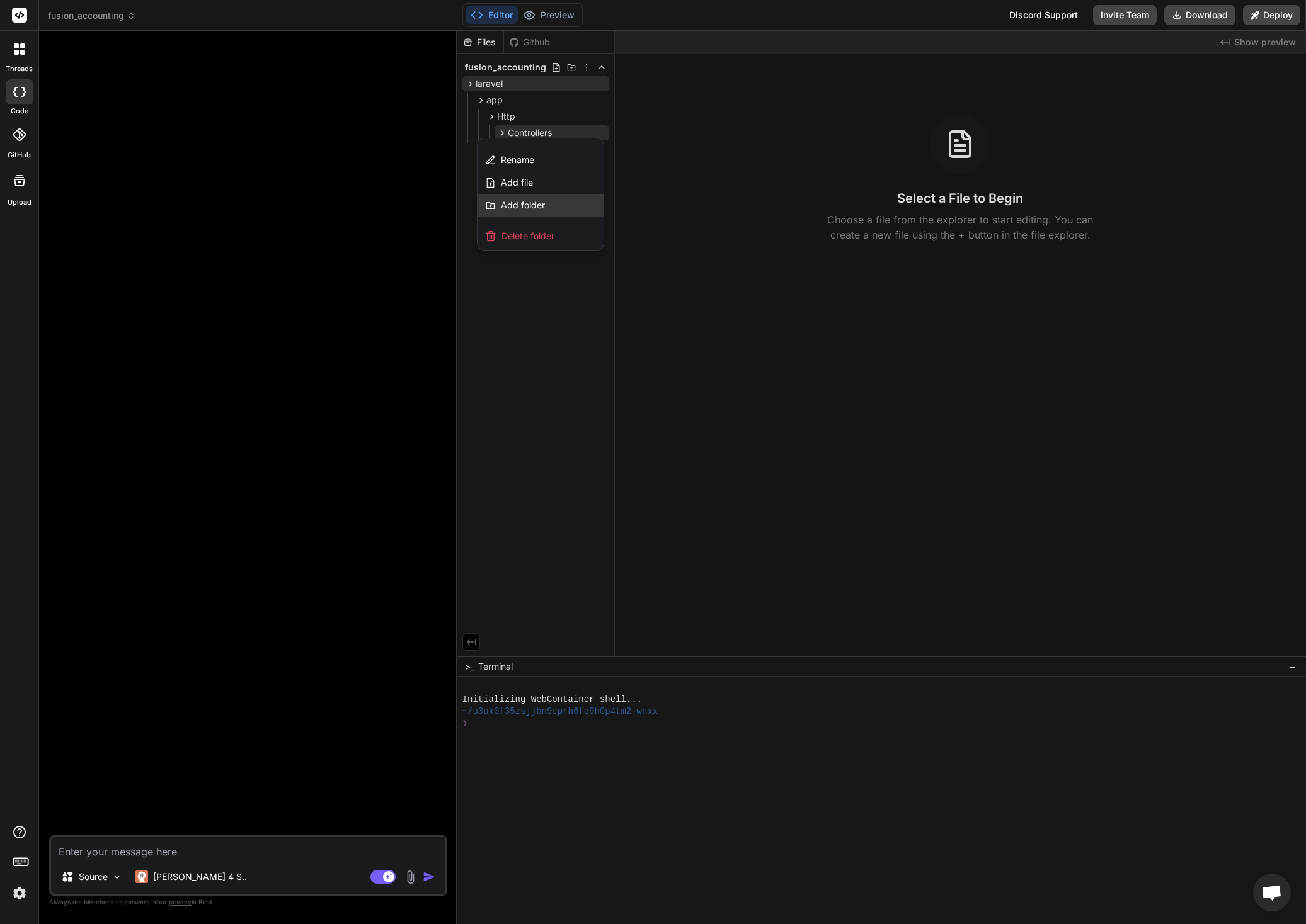
click at [523, 209] on span "Add folder" at bounding box center [522, 205] width 44 height 13
type input "Admin"
click at [492, 116] on icon at bounding box center [491, 117] width 3 height 5
click at [603, 100] on icon at bounding box center [601, 100] width 10 height 10
click at [536, 170] on span "Add folder" at bounding box center [522, 172] width 44 height 13
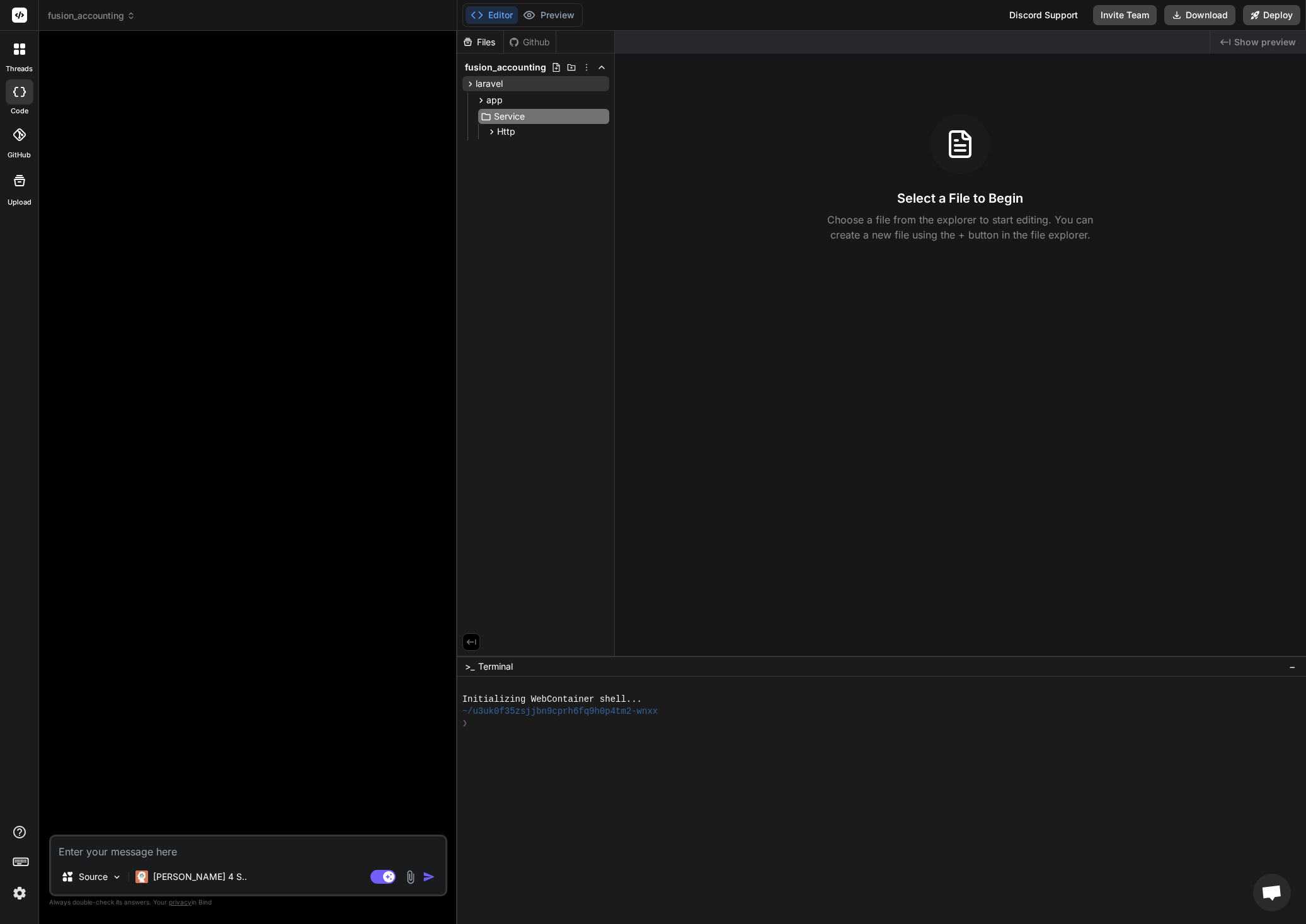
type input "Services"
click at [600, 131] on icon at bounding box center [601, 131] width 10 height 10
click at [537, 181] on div "Add file" at bounding box center [540, 181] width 126 height 23
type input "ThumbnailService.php"
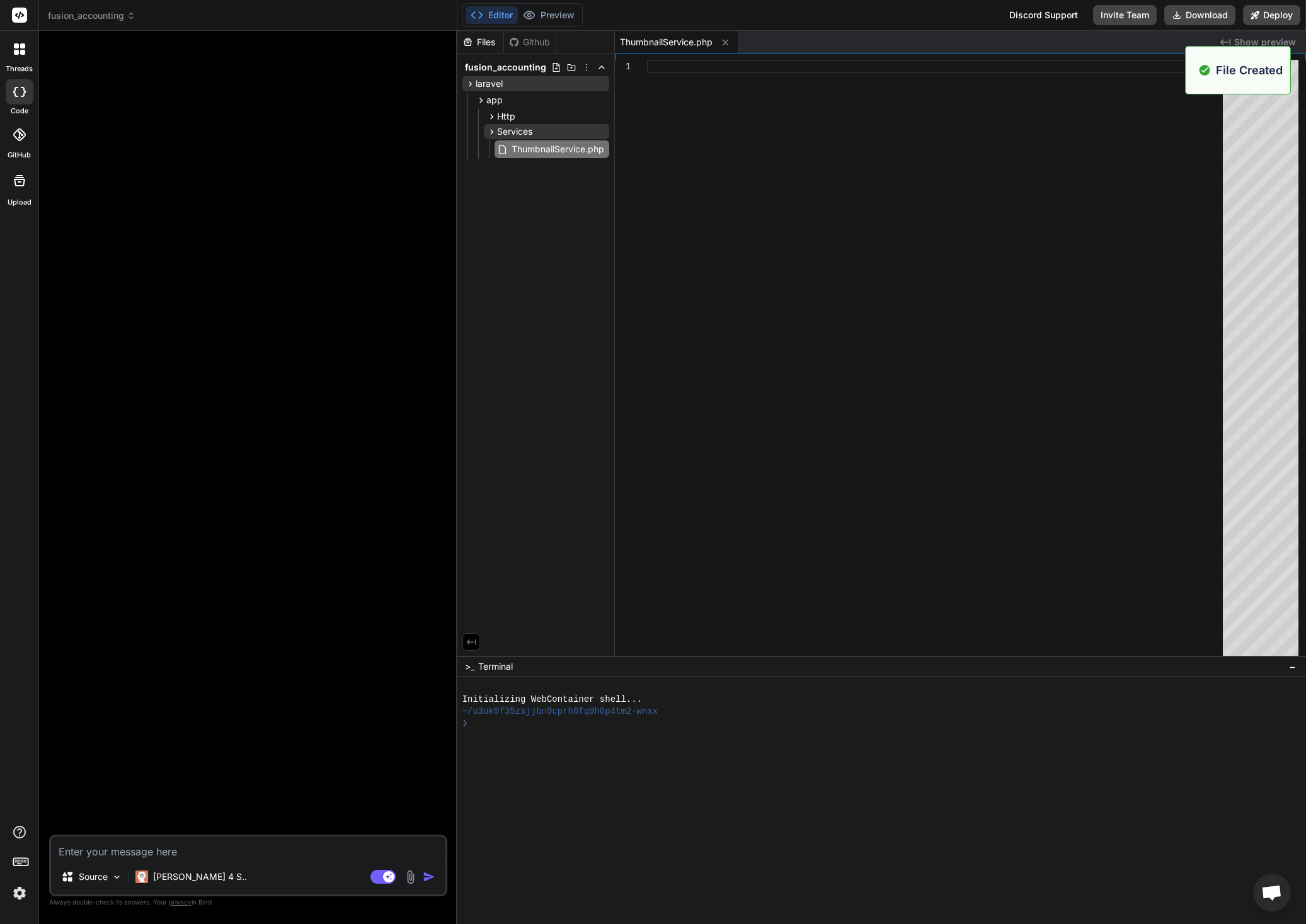
type textarea "x"
click at [687, 65] on div at bounding box center [938, 361] width 583 height 603
type textarea "} }"
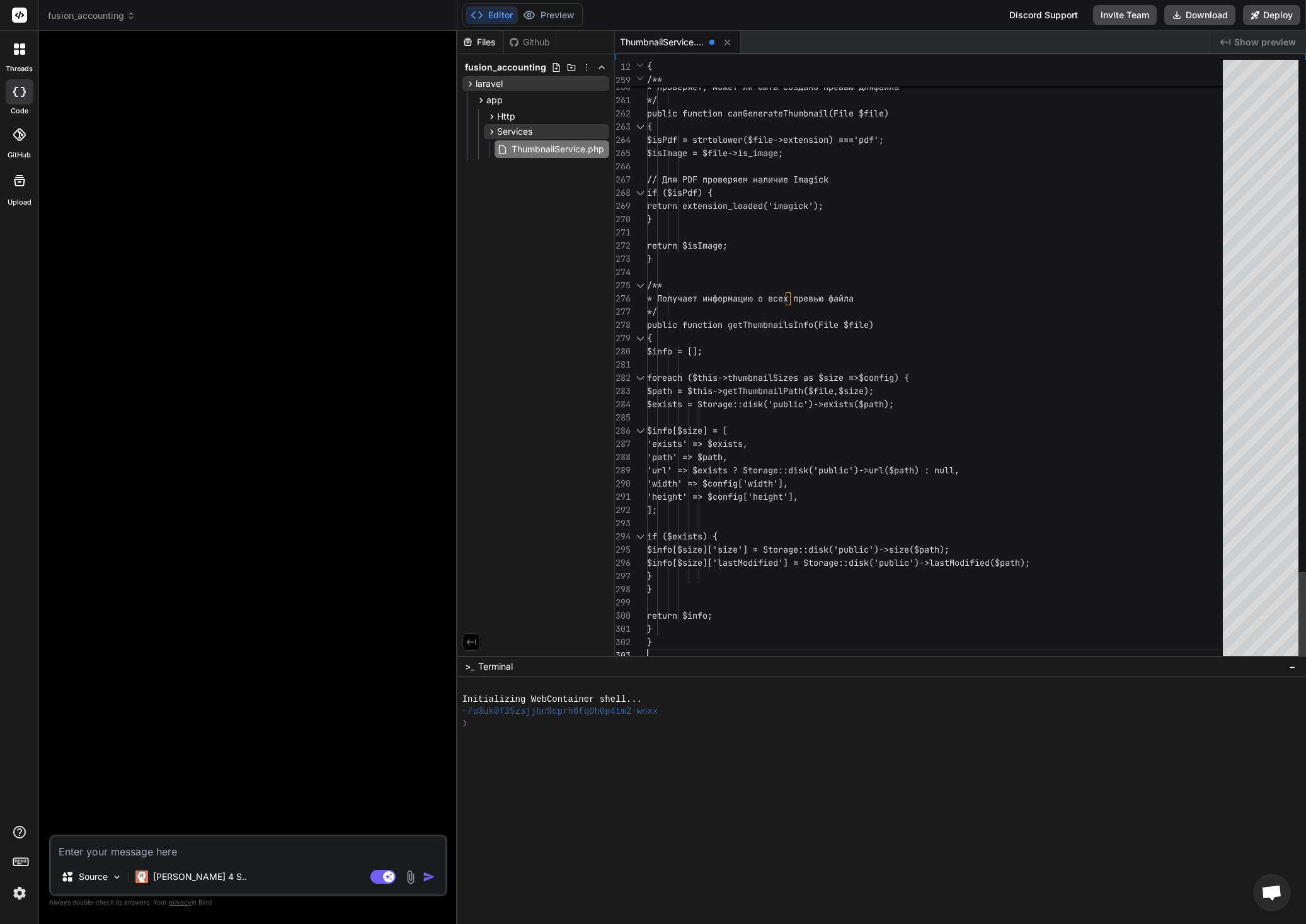
type textarea "x"
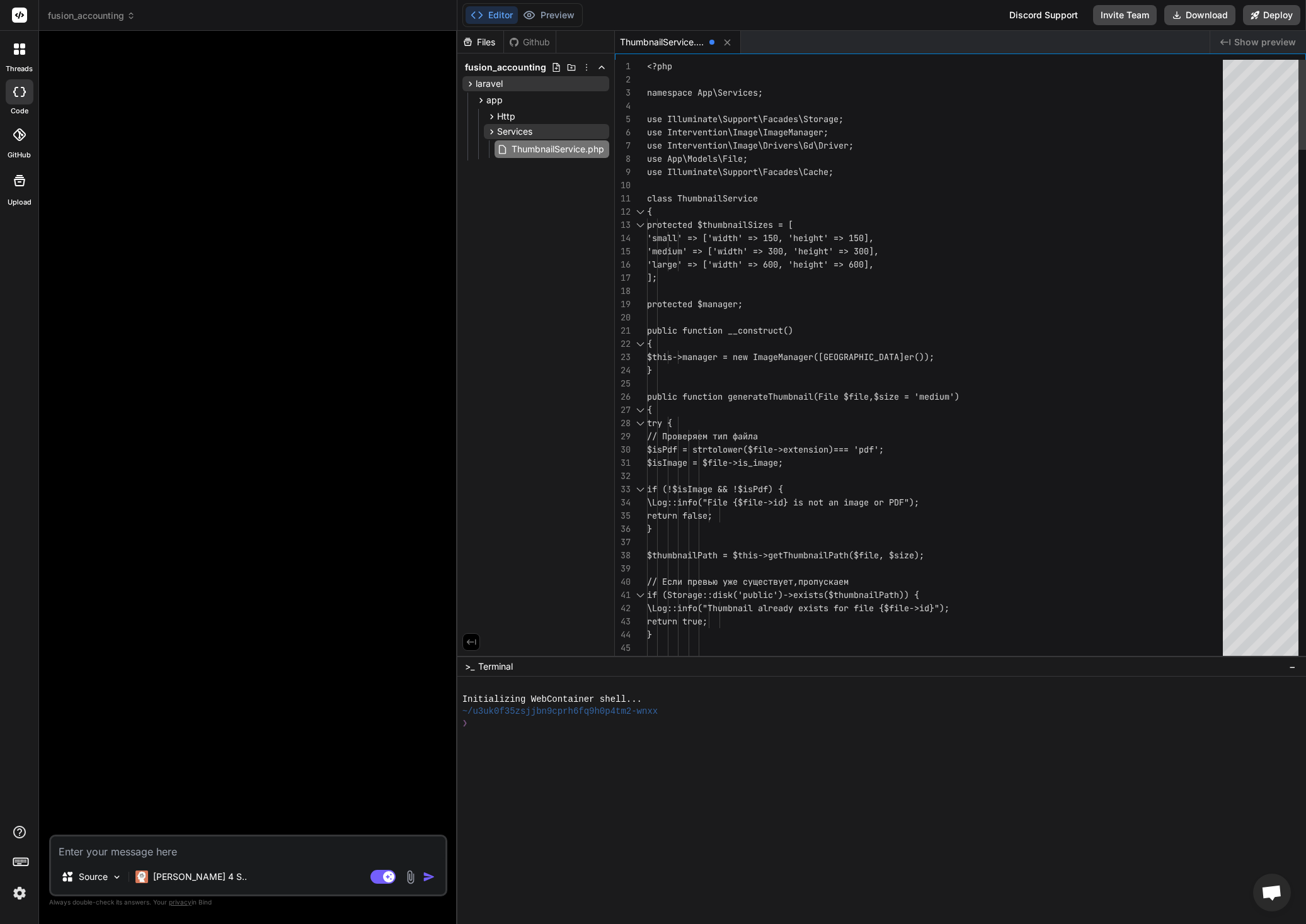
click at [504, 320] on div "Files Github fusion_accounting laravel app Http Controllers Admin Services Thum…" at bounding box center [536, 344] width 158 height 626
click at [549, 397] on div "Files Github fusion_accounting laravel app Http Controllers Admin Services Thum…" at bounding box center [536, 344] width 158 height 626
click at [1287, 83] on div at bounding box center [1260, 88] width 75 height 57
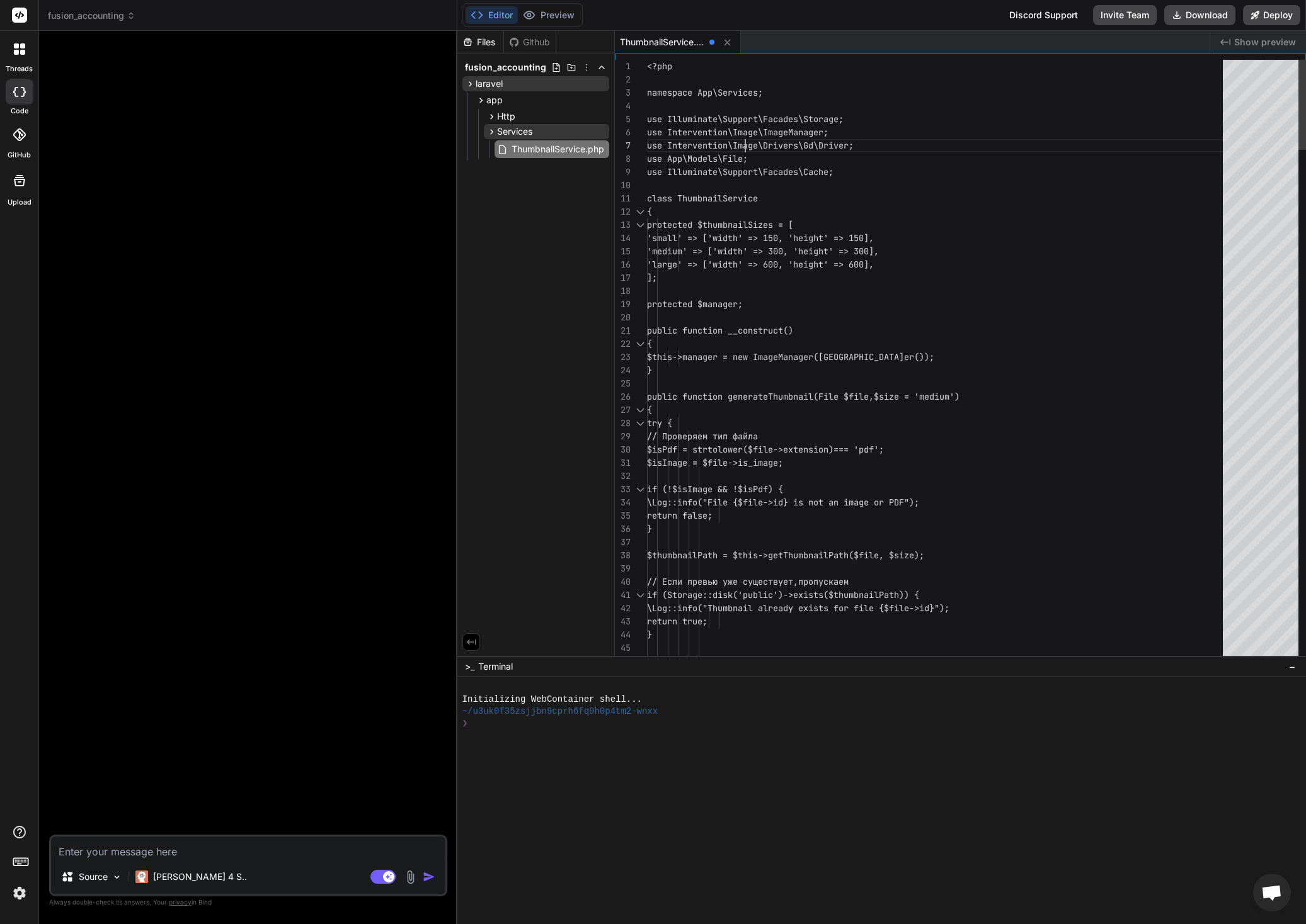
type textarea "public function __construct() { $this->manager = new ImageManager(new Driver())…"
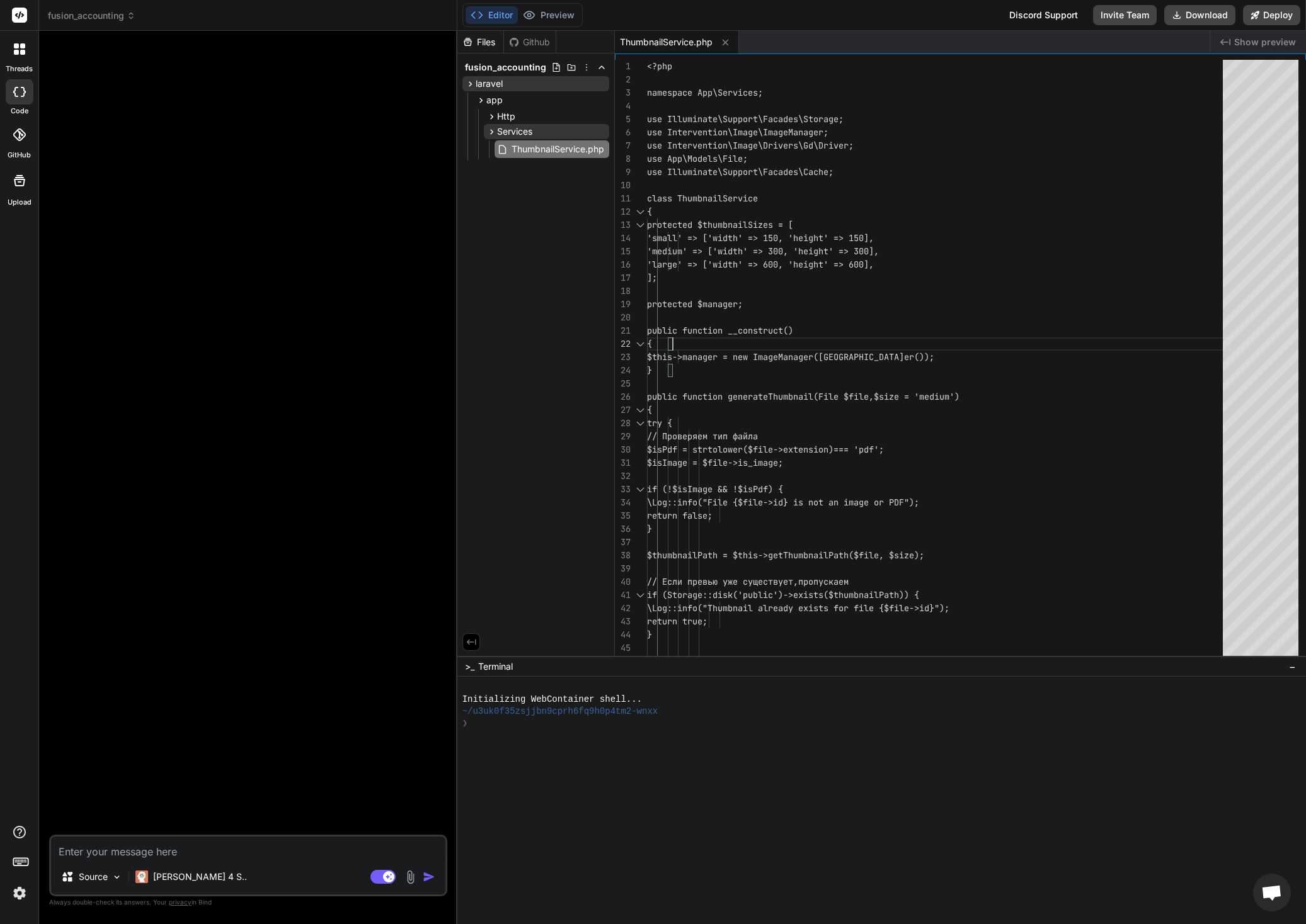
click at [1272, 892] on span "Open chat" at bounding box center [1271, 893] width 21 height 17
type textarea "x"
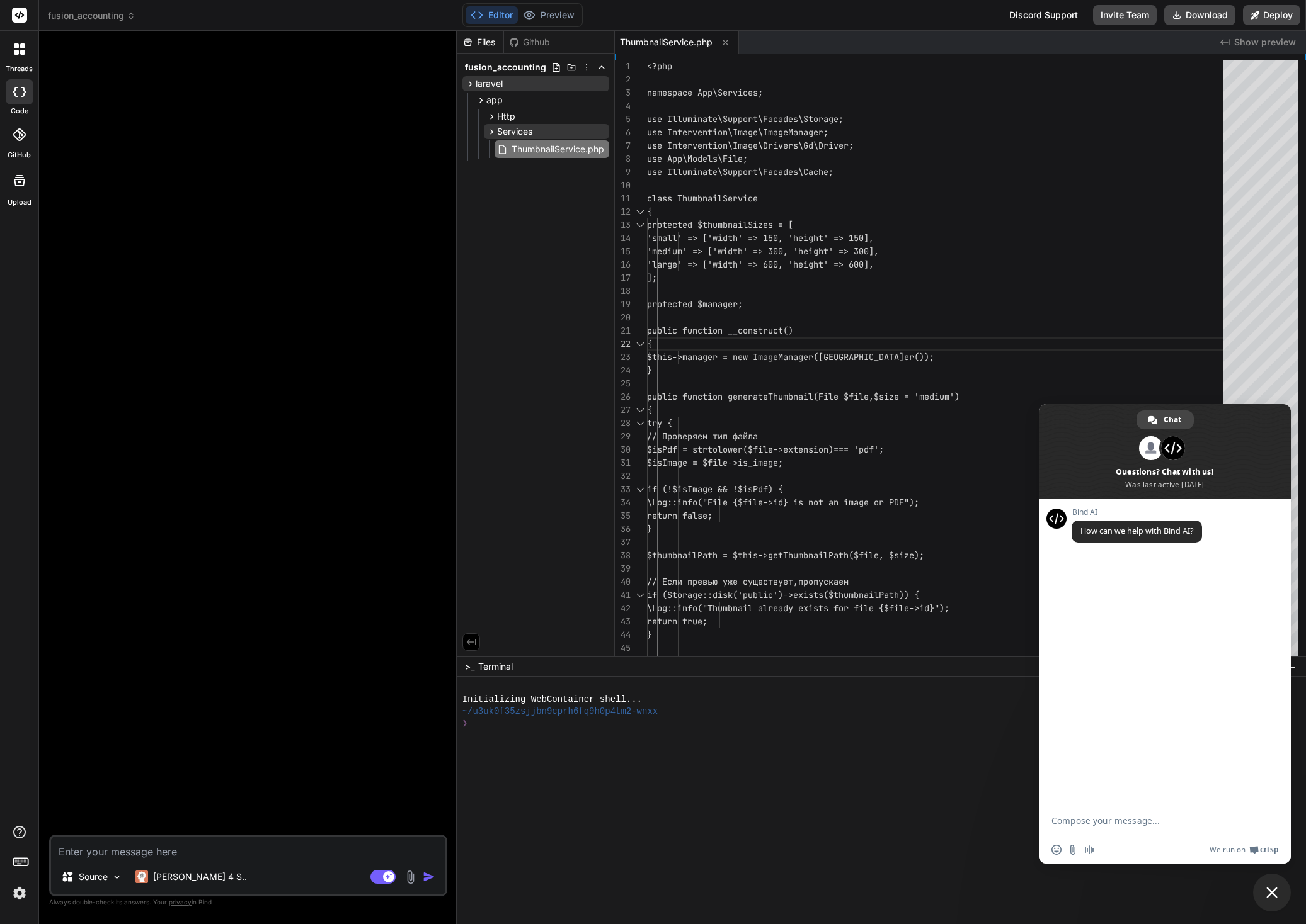
click at [1269, 895] on span "Close chat" at bounding box center [1272, 892] width 12 height 12
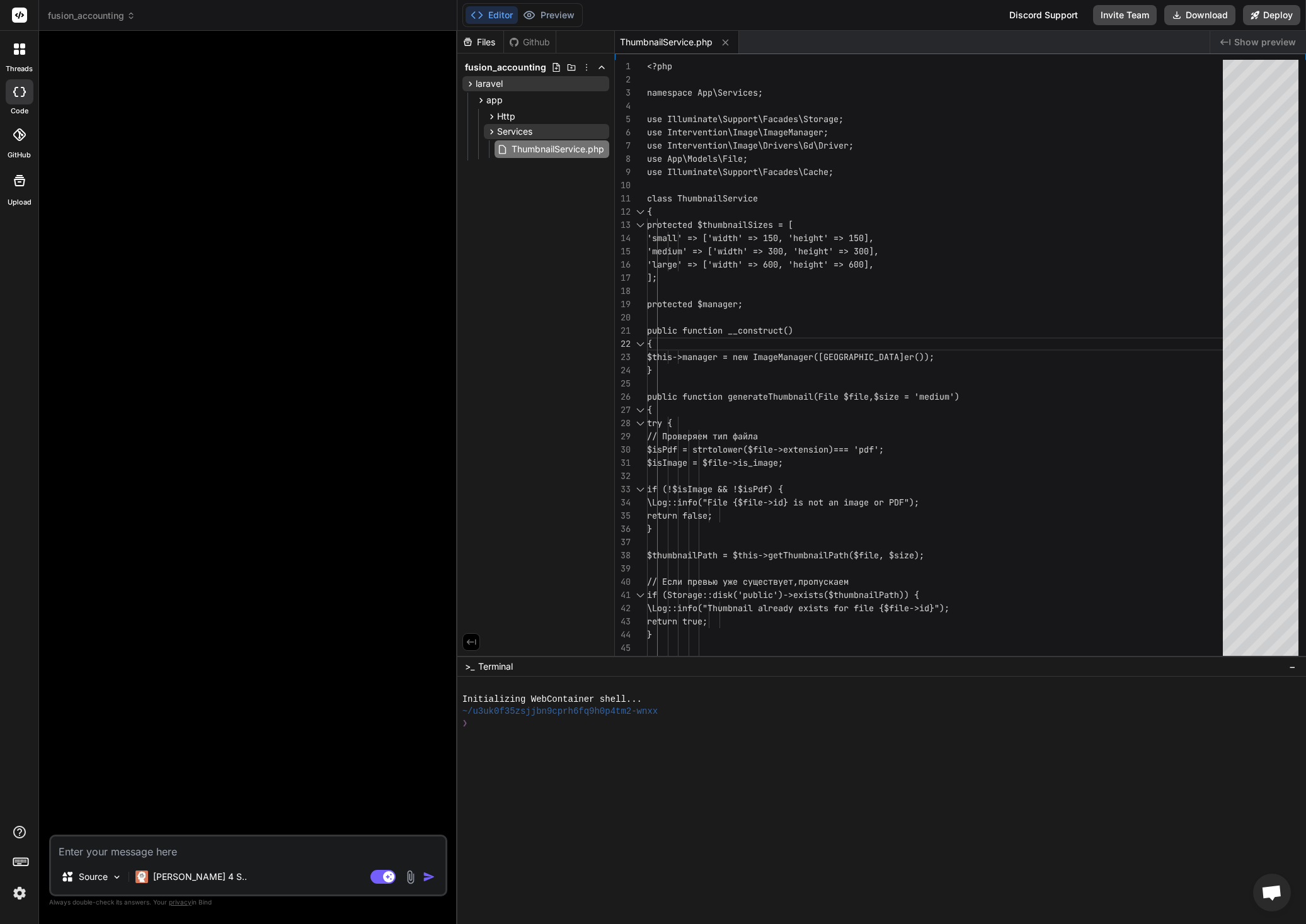
click at [184, 851] on textarea at bounding box center [248, 848] width 395 height 23
type textarea "e"
type textarea "x"
type textarea "e"
type textarea "x"
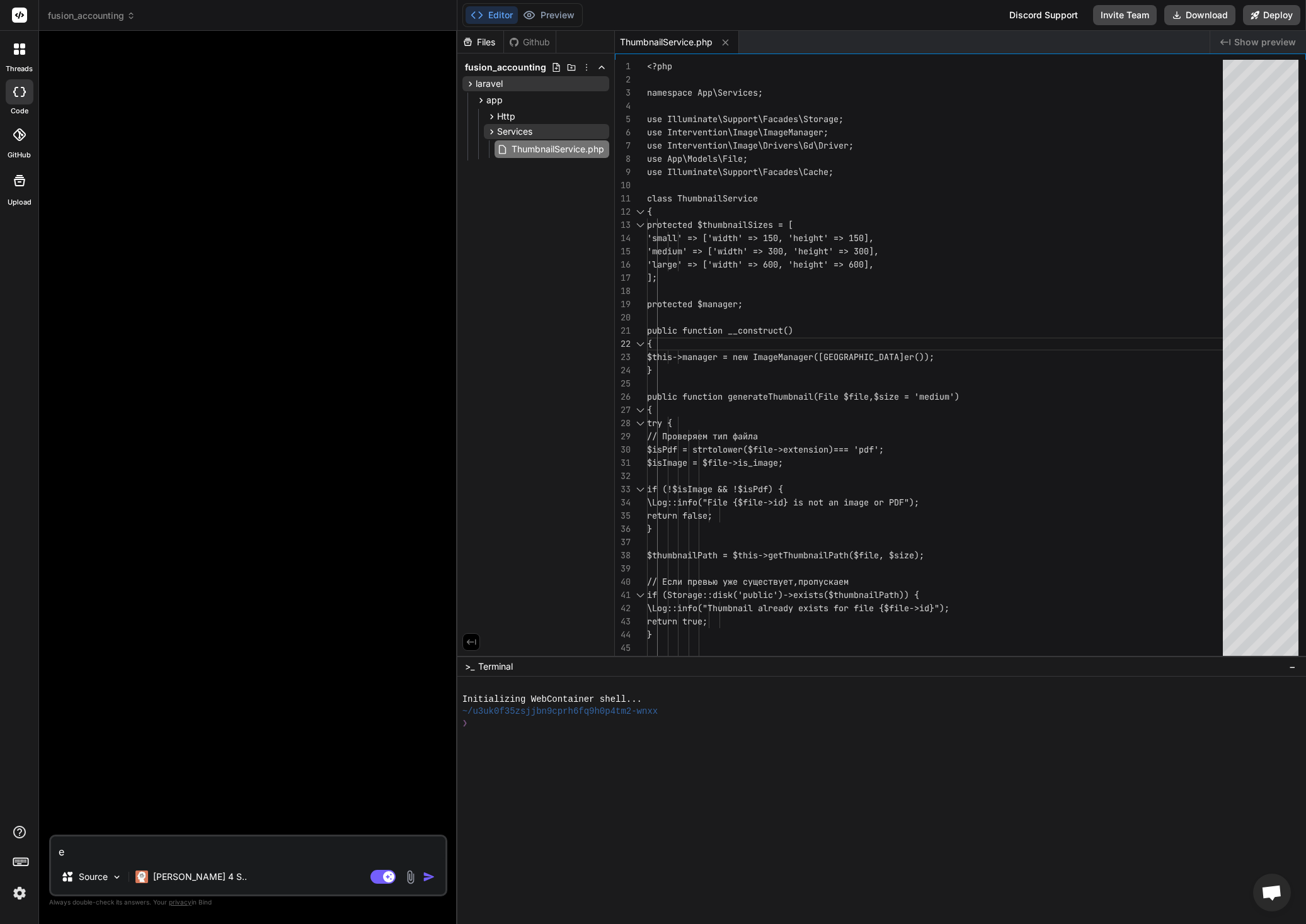
type textarea "e"
type textarea "у"
type textarea "x"
type textarea "у м"
type textarea "x"
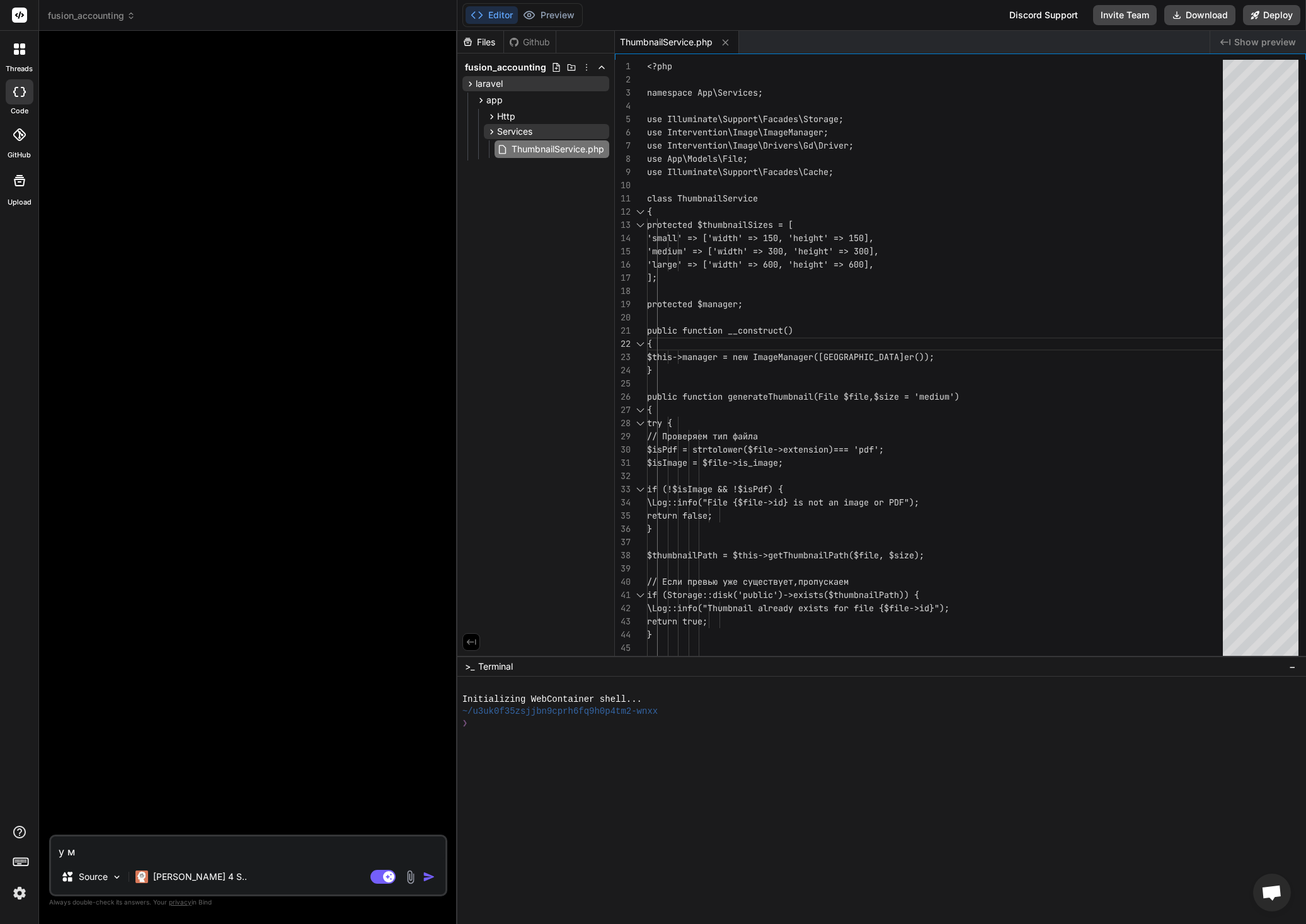
type textarea "у ме"
type textarea "x"
type textarea "у мен"
type textarea "x"
type textarea "у меня"
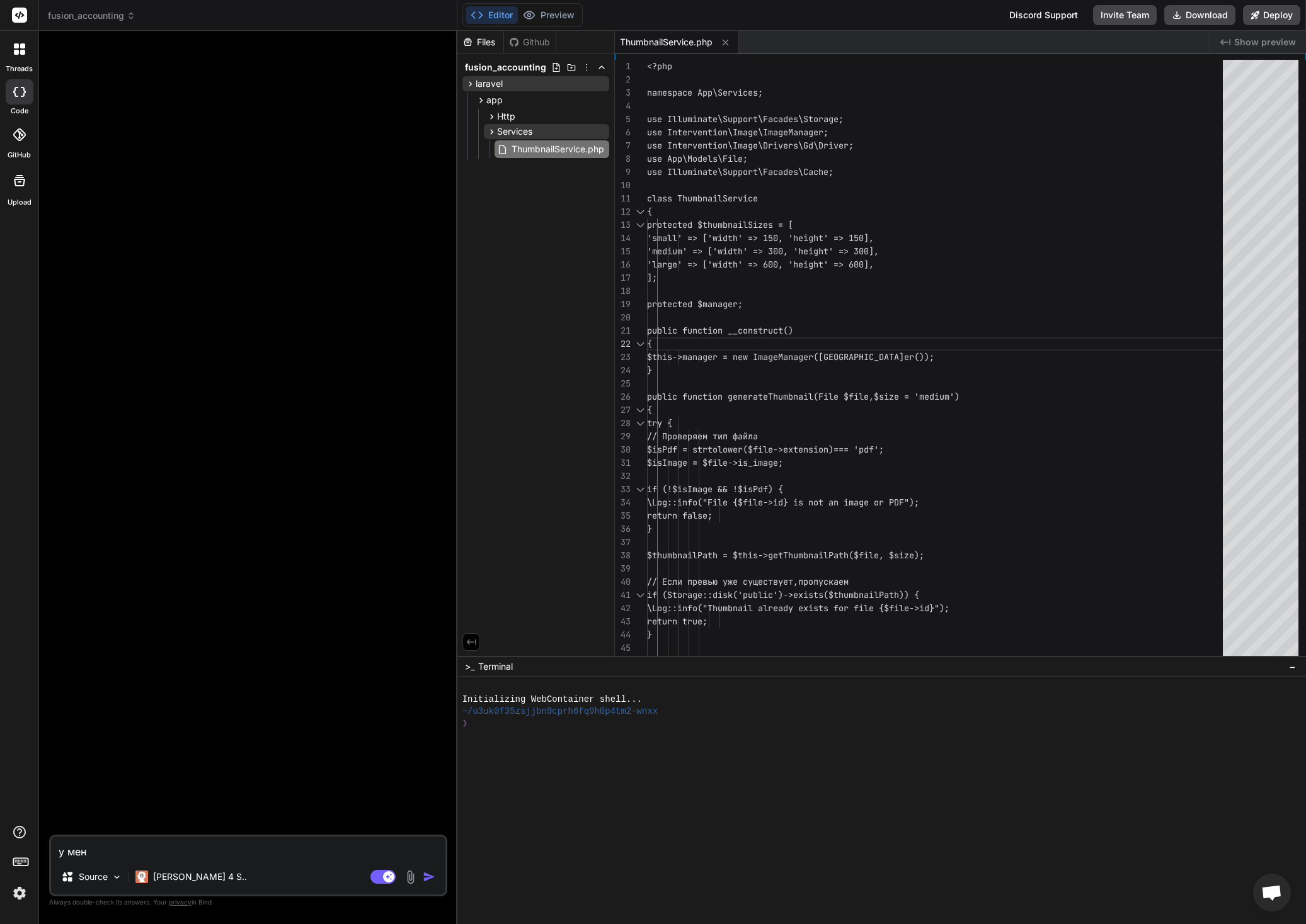
type textarea "x"
type textarea "у меня"
type textarea "x"
type textarea "у меня п"
type textarea "x"
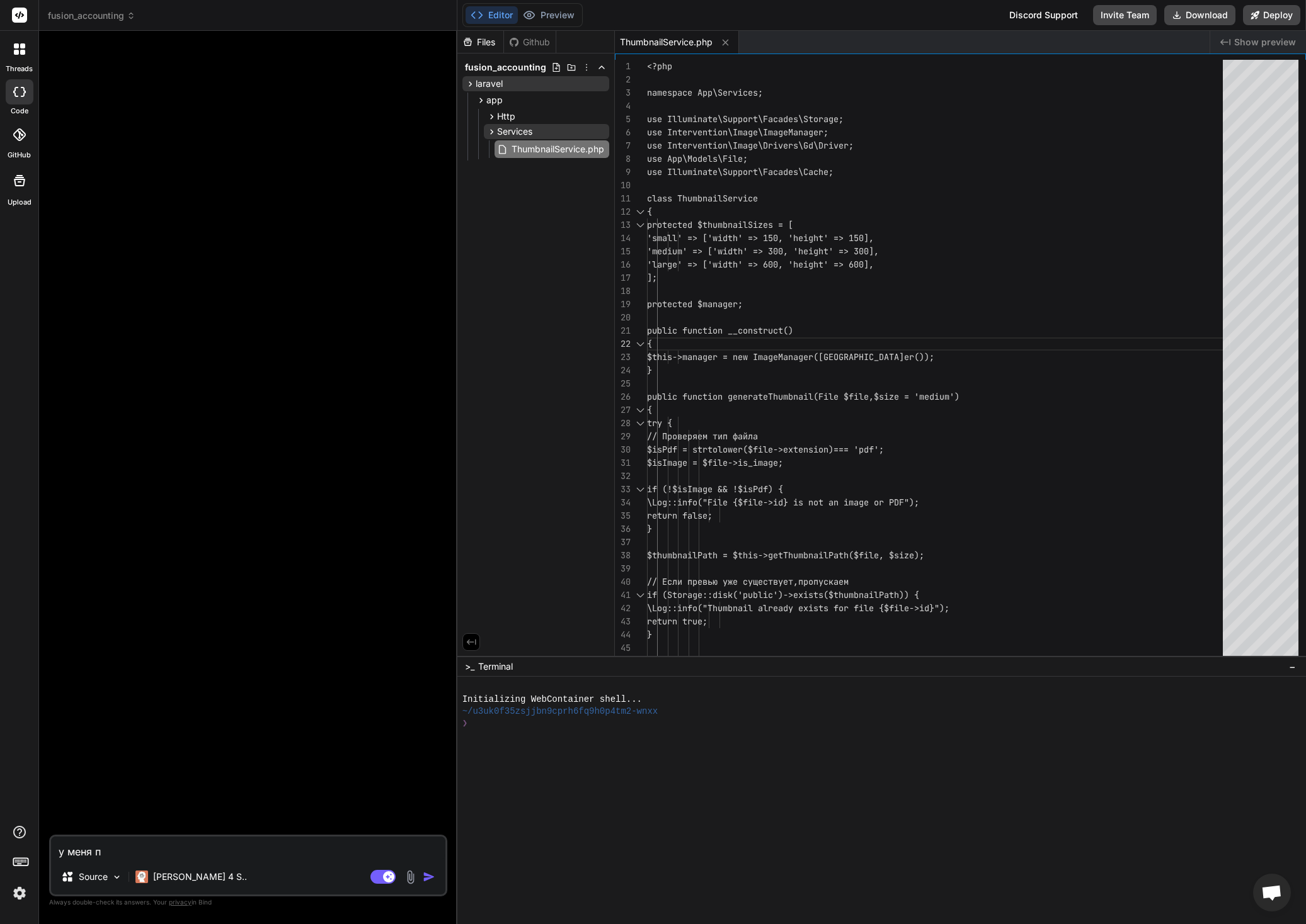
type textarea "у меня пр"
type textarea "x"
type textarea "у меня про"
type textarea "x"
type textarea "у меня прое"
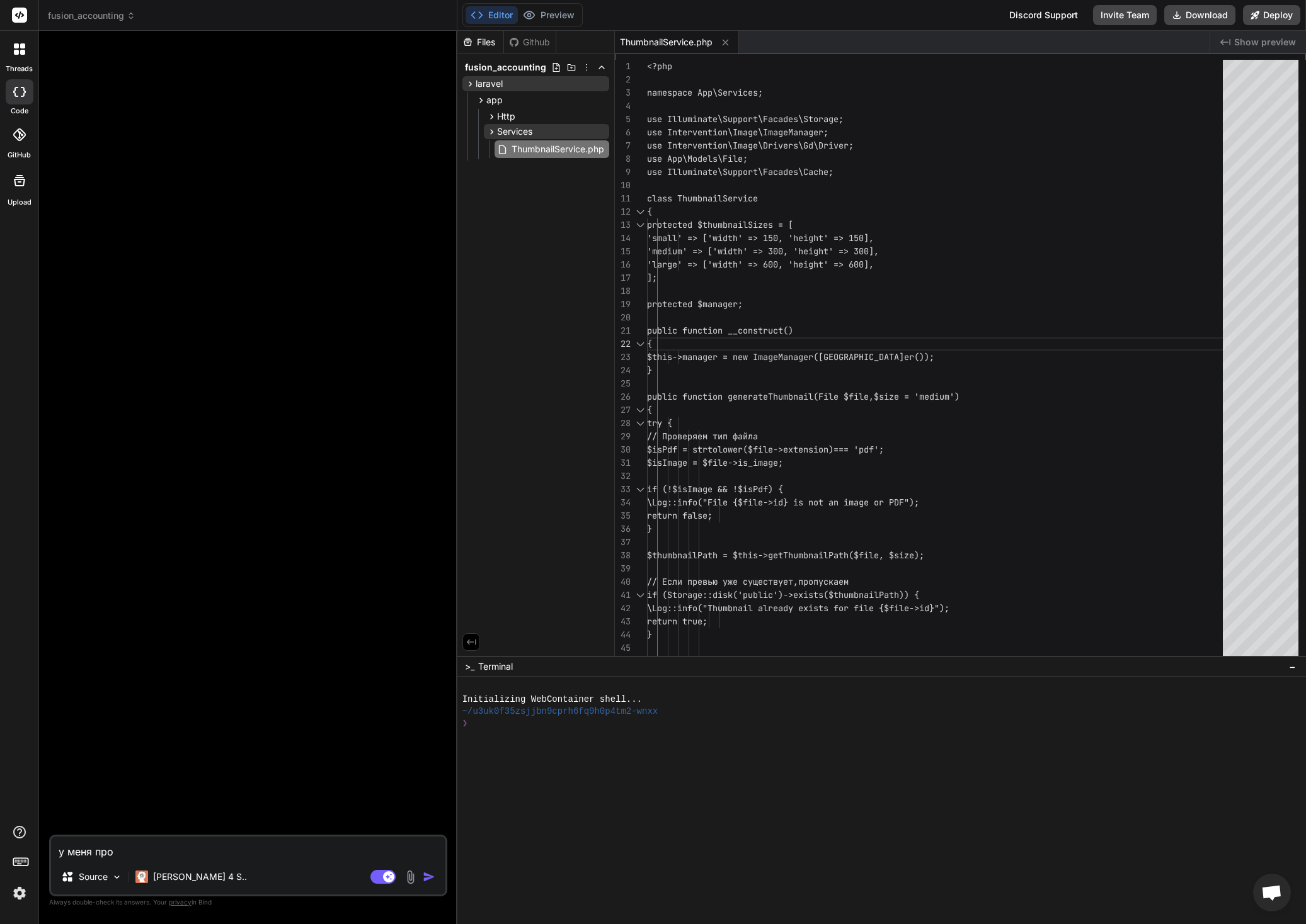
type textarea "x"
type textarea "у меня проек"
type textarea "x"
type textarea "у меня проект"
type textarea "x"
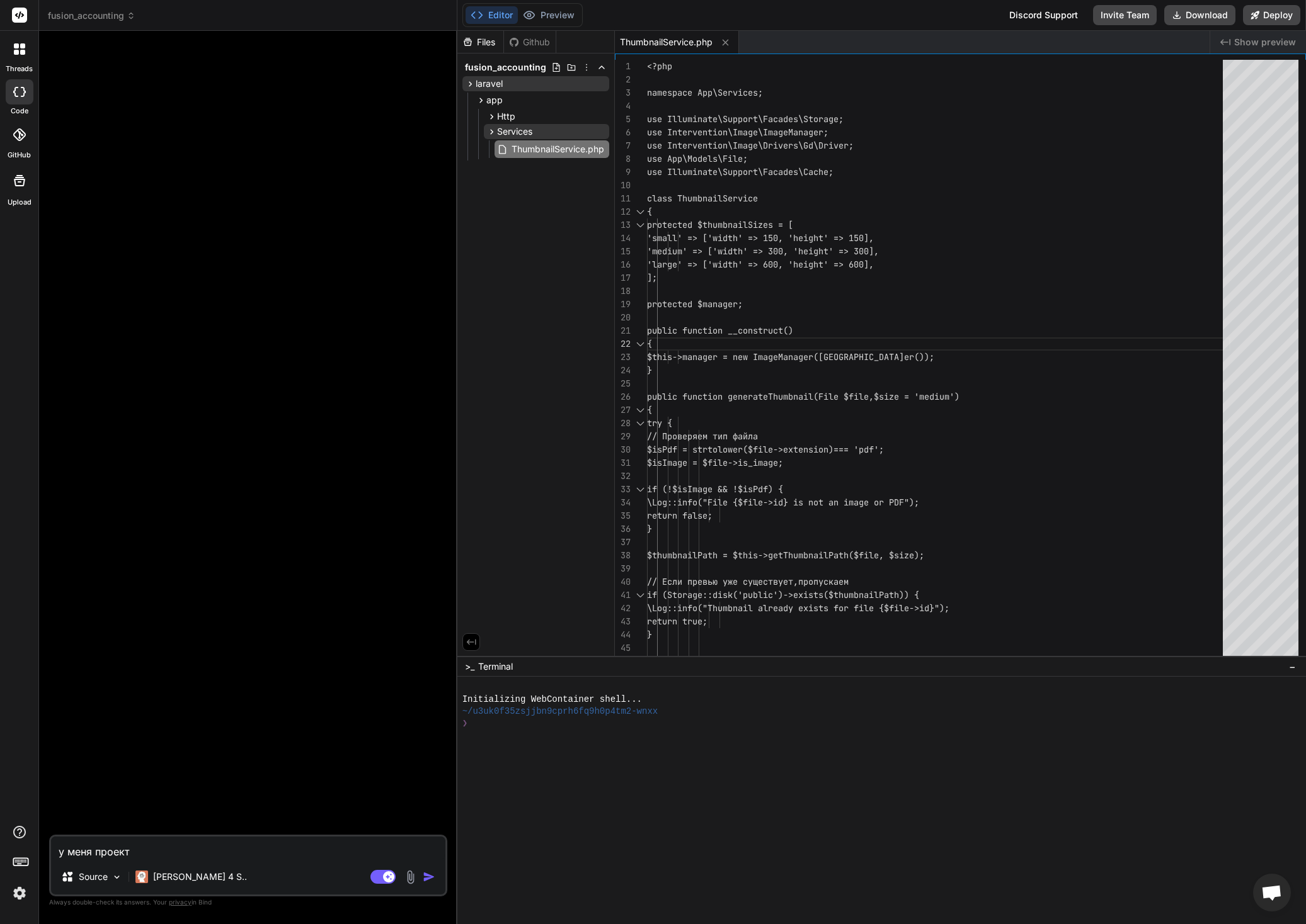
type textarea "у меня проект"
type textarea "x"
type textarea "у меня проект -"
type textarea "x"
type textarea "у меня проект -"
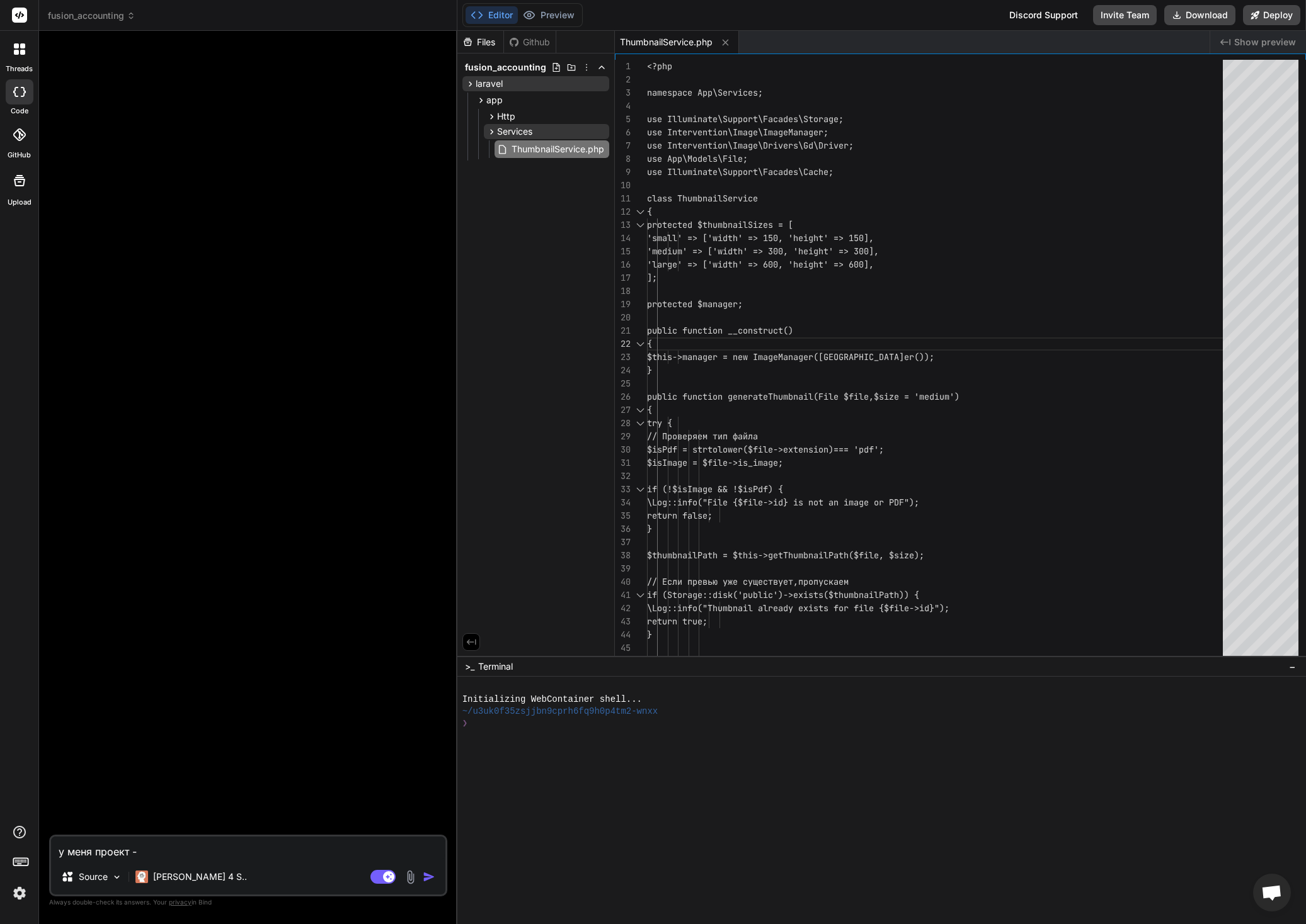
type textarea "x"
type textarea "у меня проект - с"
type textarea "x"
type textarea "у меня проект - си"
type textarea "x"
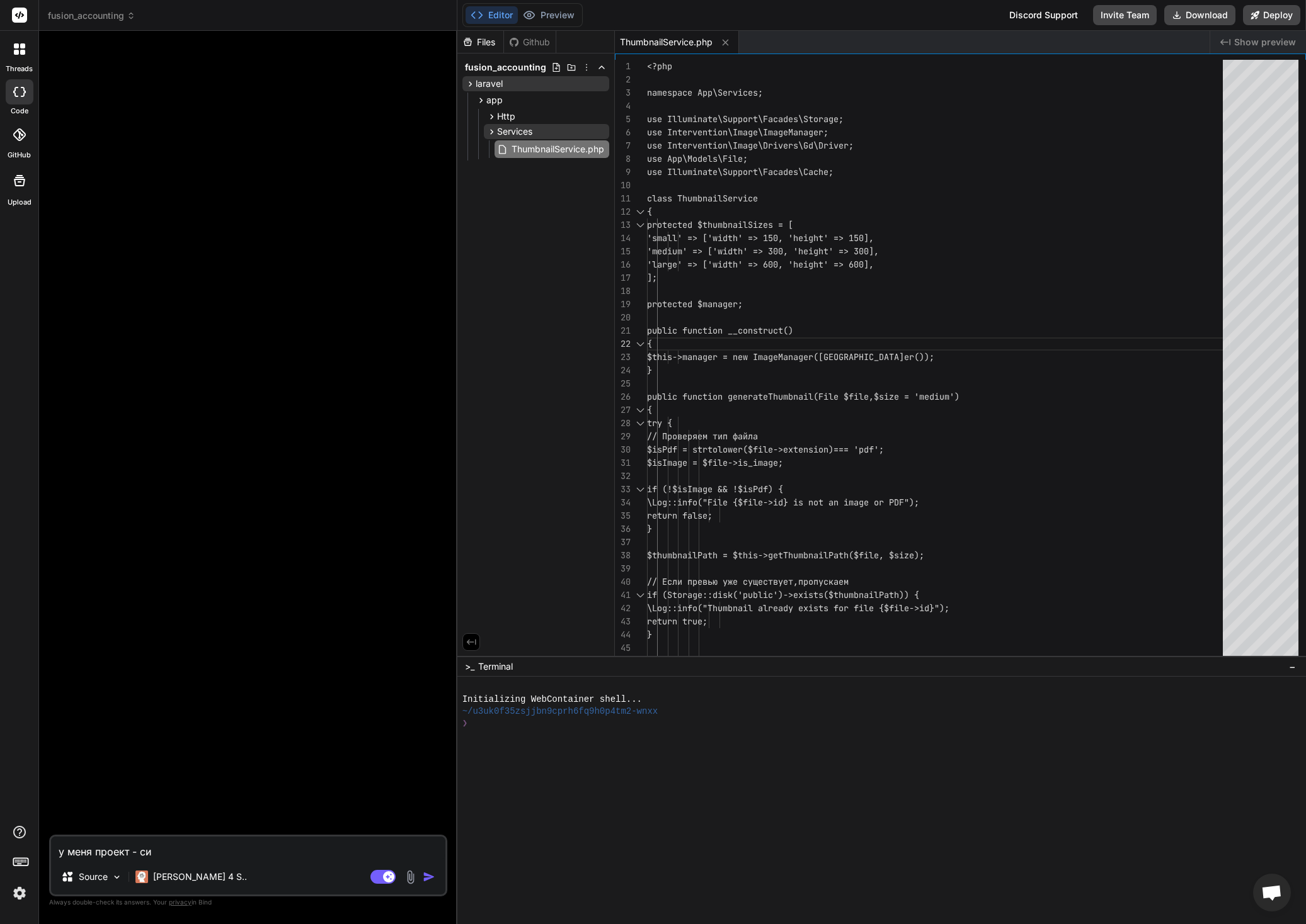
type textarea "у меня проект - сис"
type textarea "x"
type textarea "у меня проект - сист"
type textarea "x"
type textarea "у меня проект - систе"
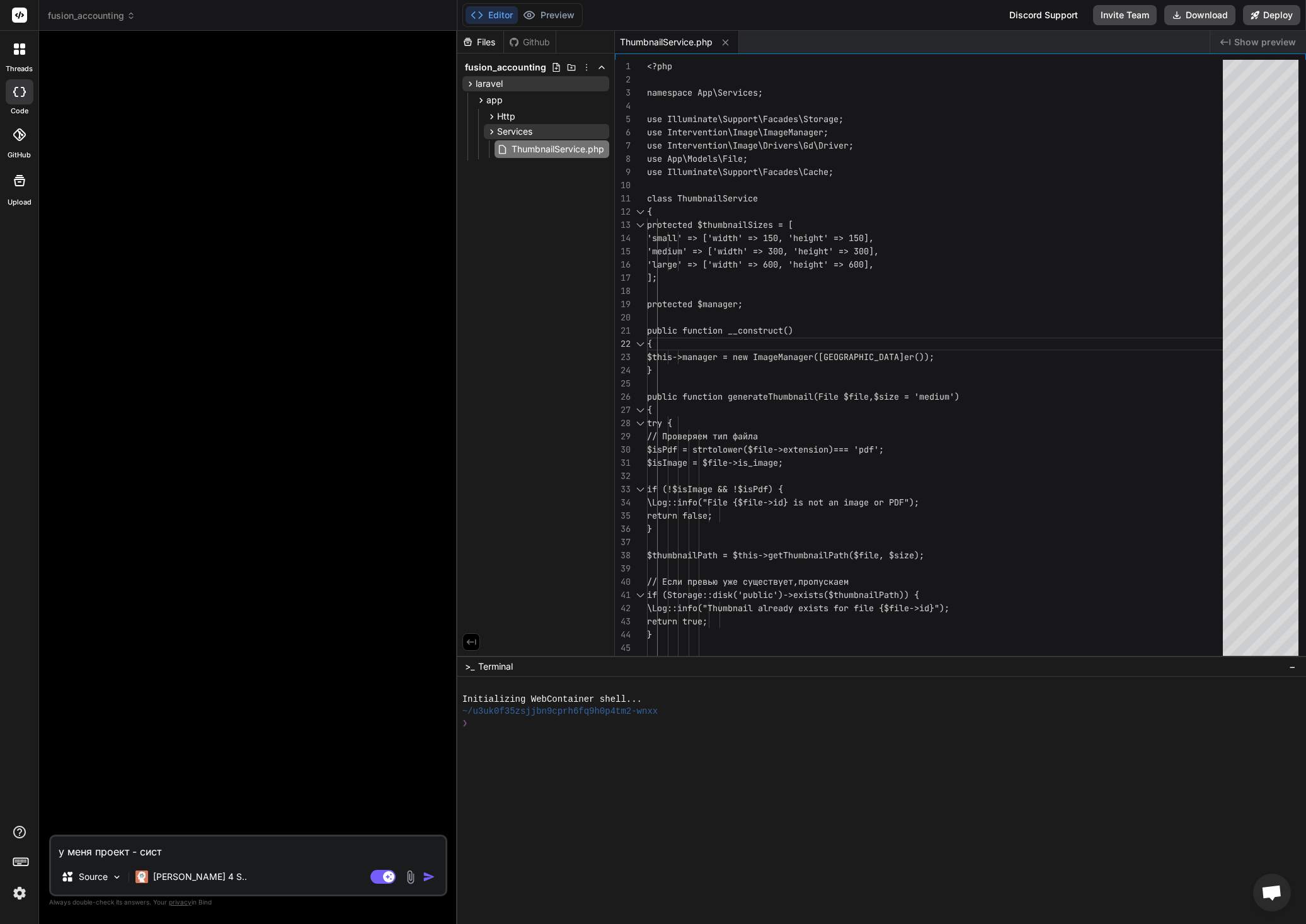
type textarea "x"
type textarea "у меня проект - систем"
type textarea "x"
type textarea "у меня проект - система"
type textarea "x"
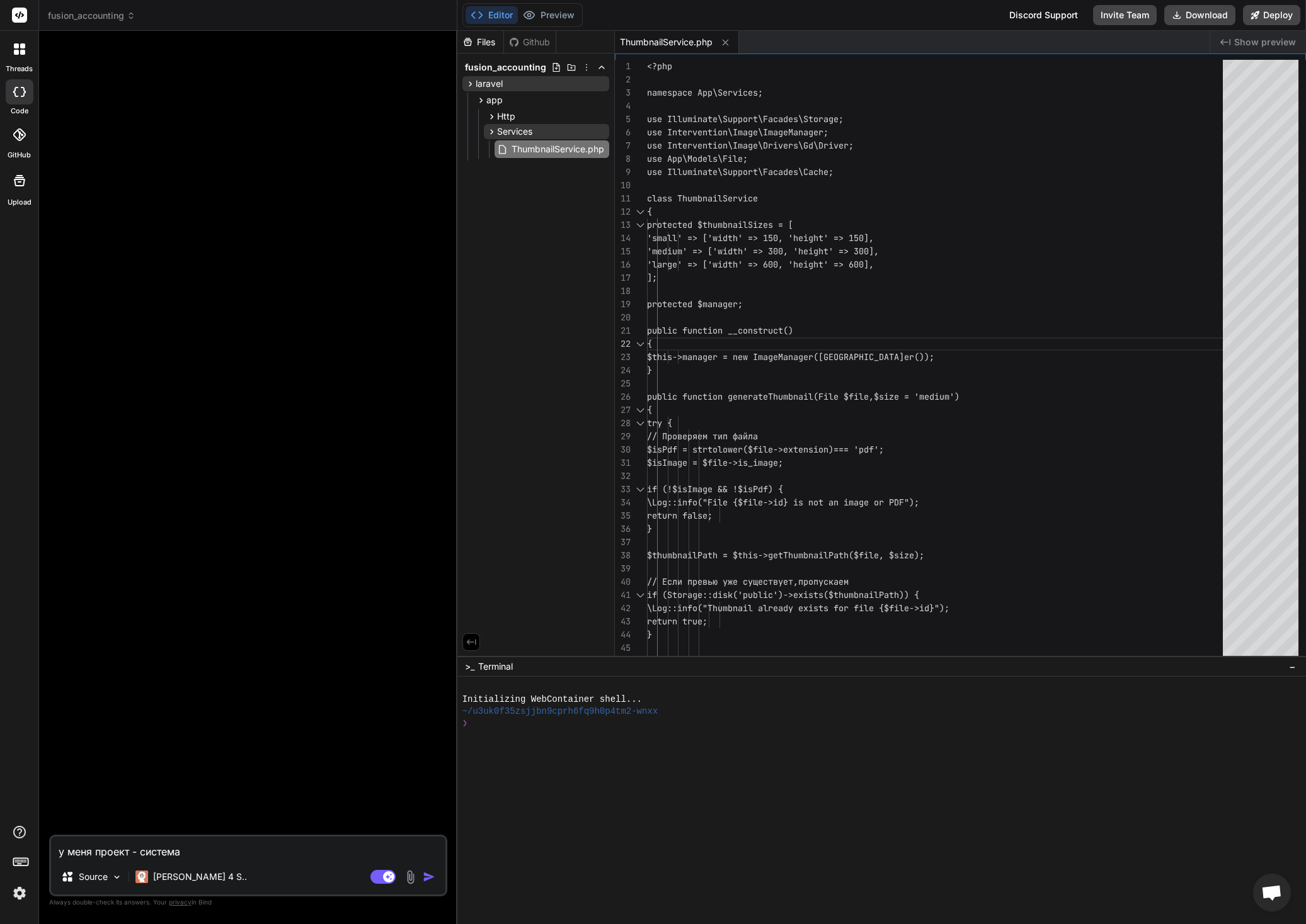
type textarea "у меня проект - система"
type textarea "x"
type textarea "у меня проект - система б"
type textarea "x"
type textarea "у меня проект - система бу"
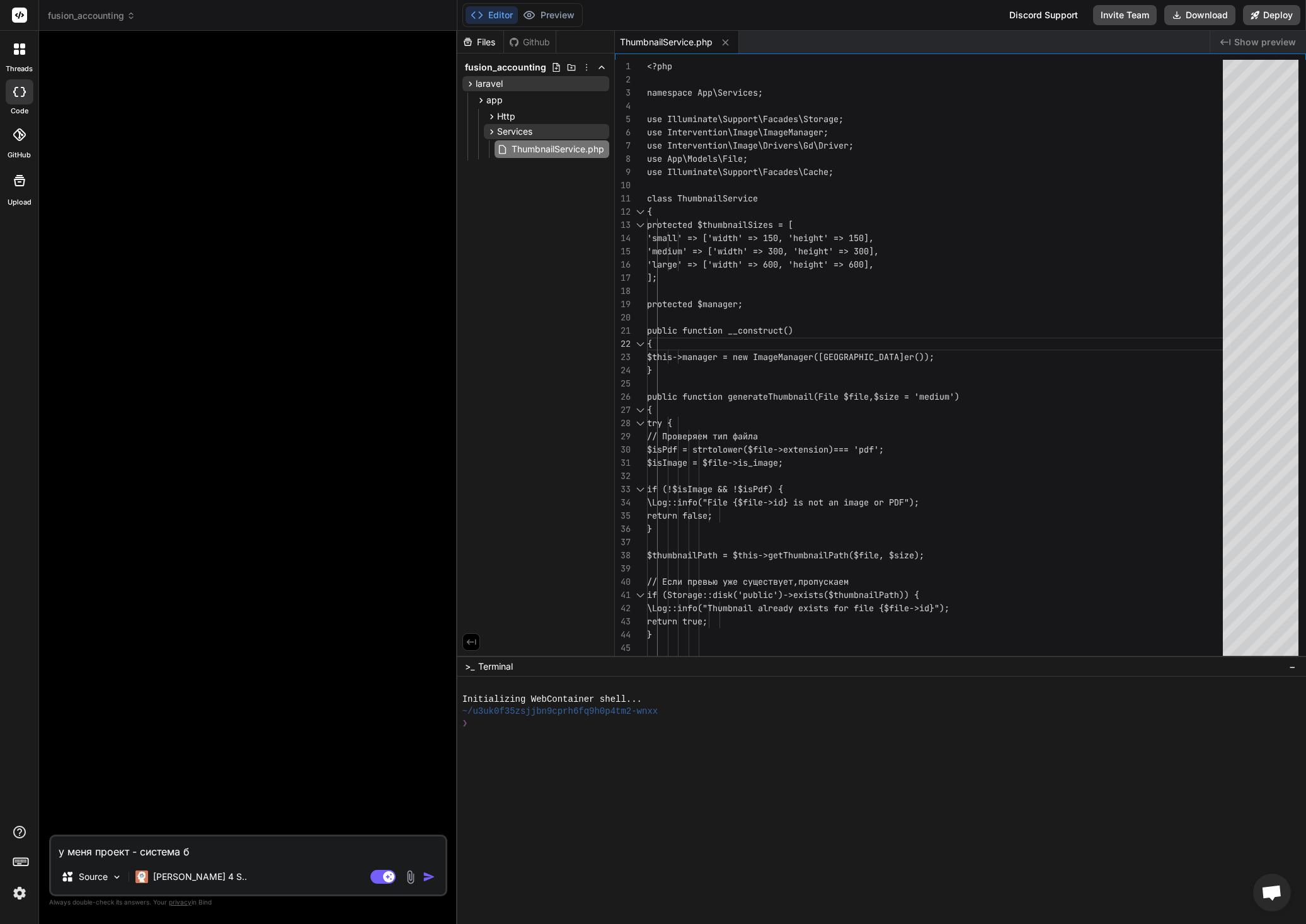
type textarea "x"
type textarea "у меня проект - система буз"
type textarea "x"
type textarea "у меня проект - система бу"
type textarea "x"
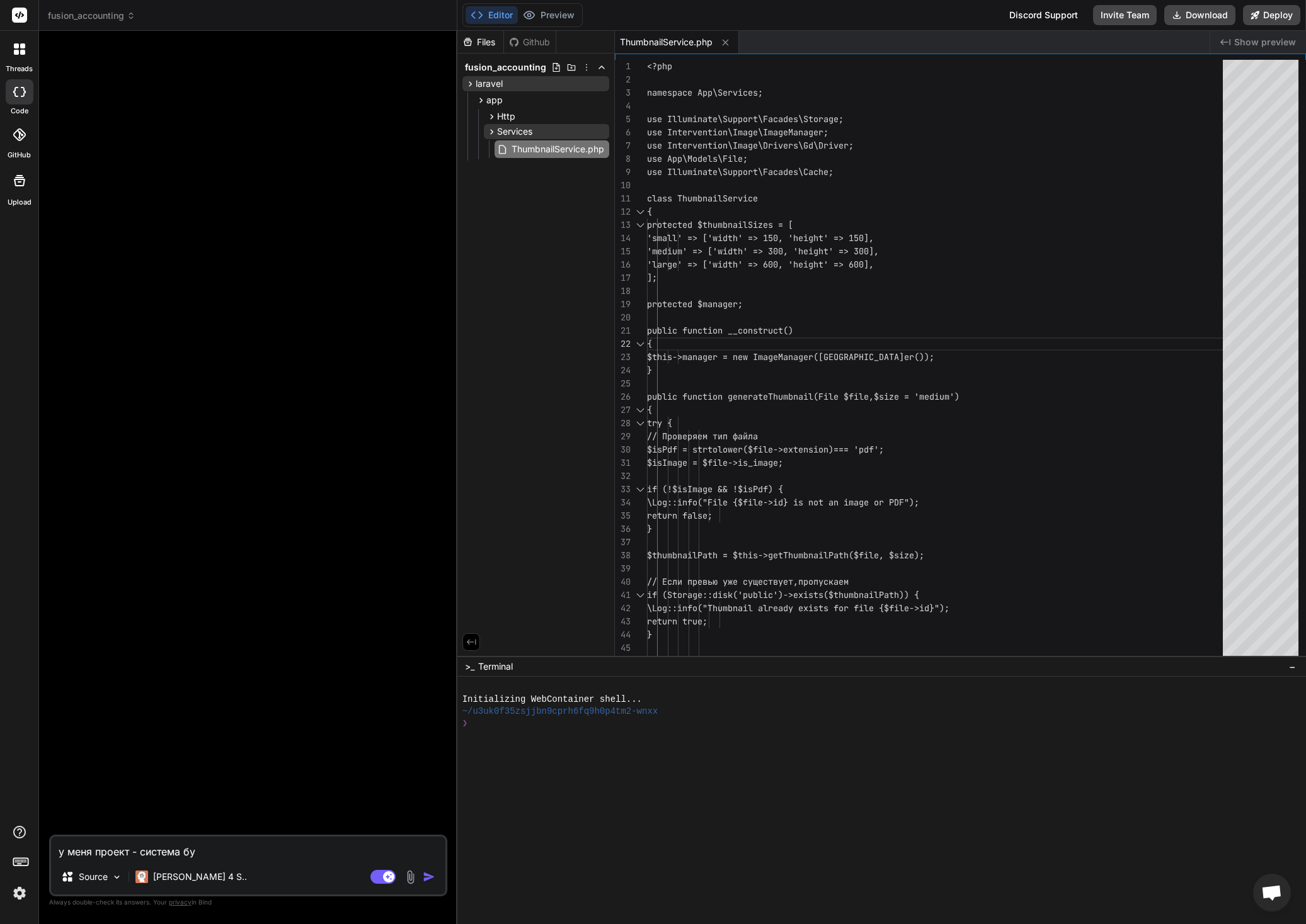
type textarea "у меня проект - система бух"
type textarea "x"
type textarea "у меня проект - система бухг"
type textarea "x"
type textarea "у меня проект - система бухга"
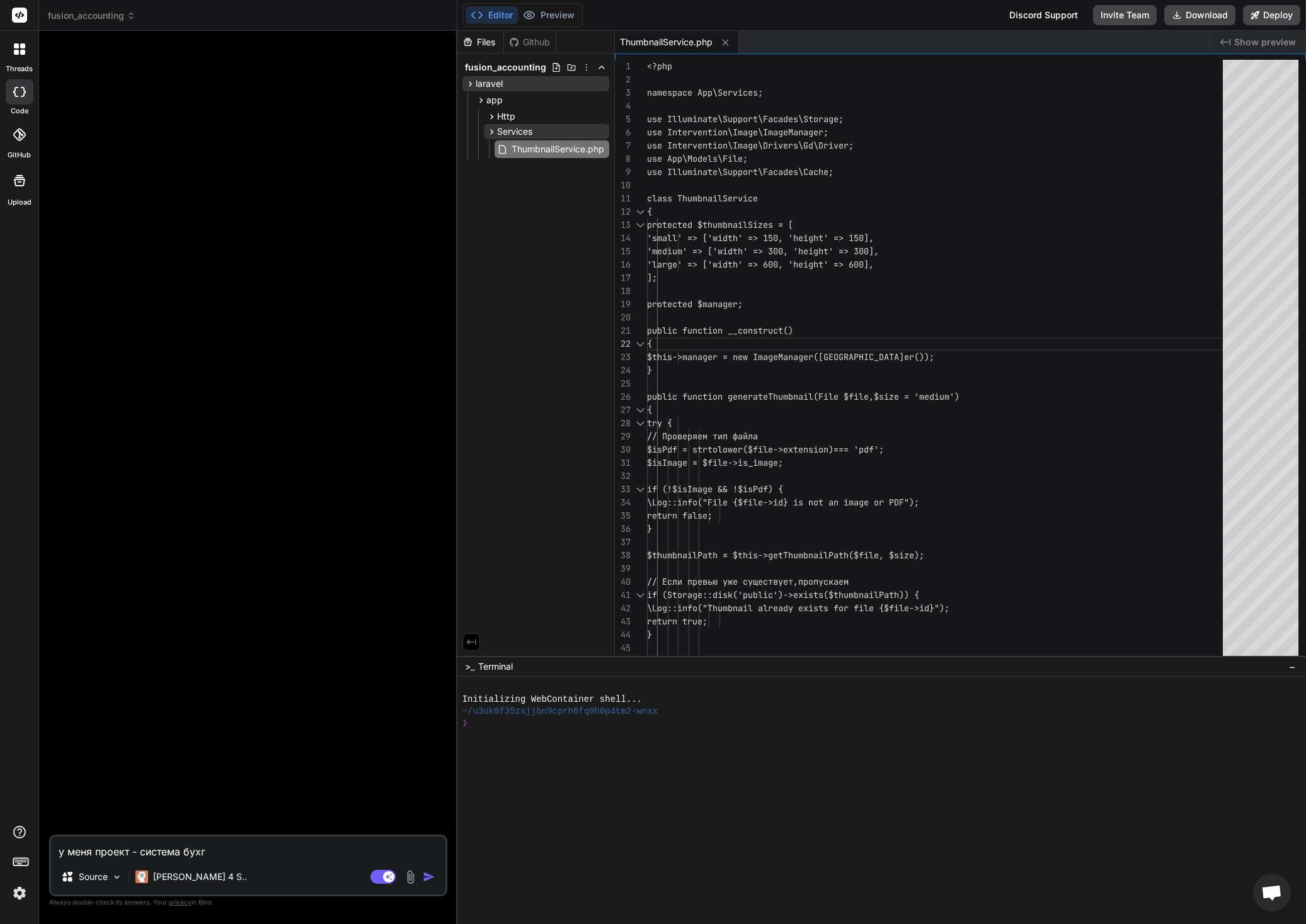
type textarea "x"
type textarea "у меня проект - система бухгал"
type textarea "x"
type textarea "у меня проект - система бухгал"
type textarea "x"
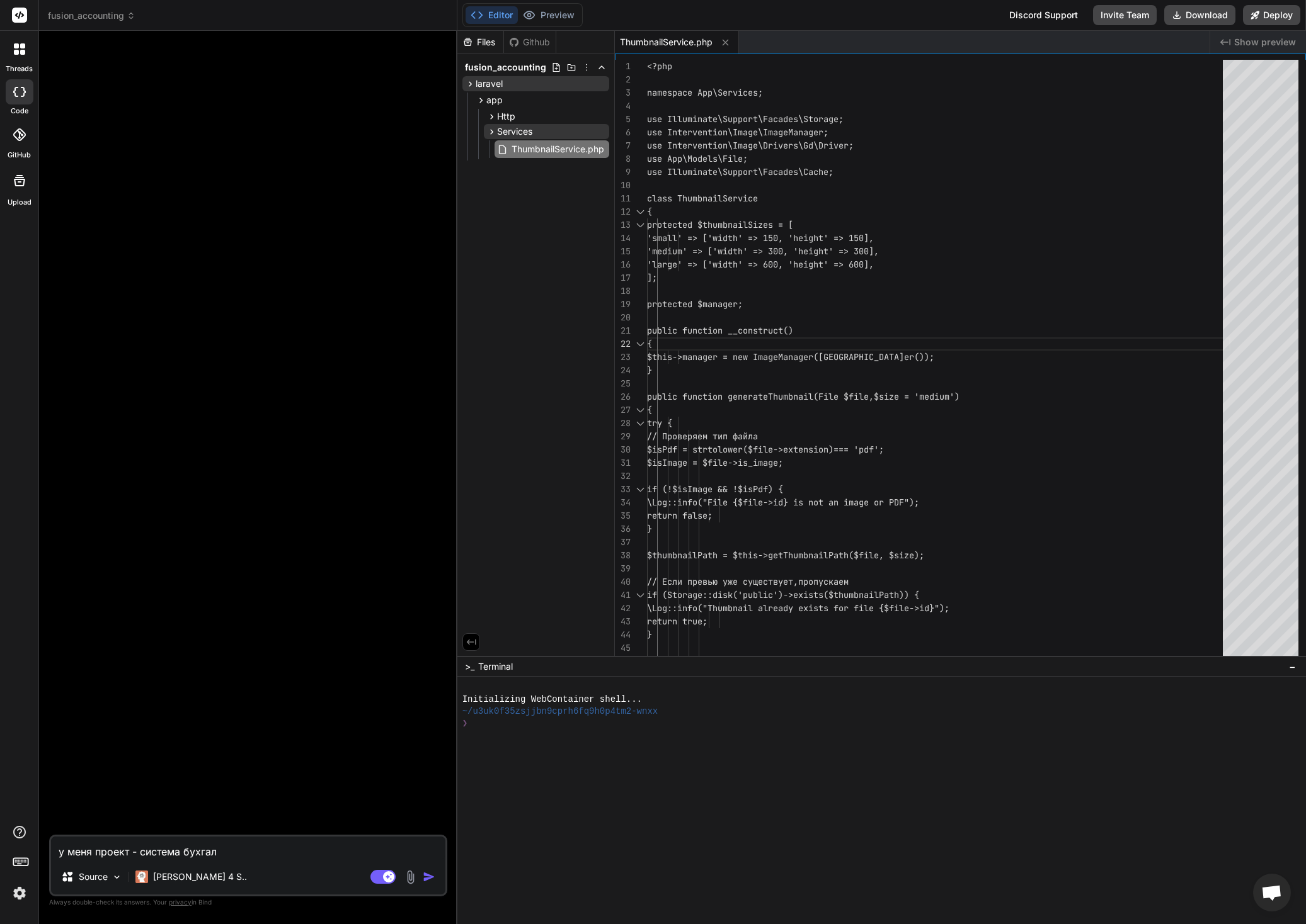
type textarea "у меня проект - система бухгал е"
type textarea "x"
type textarea "у меня проект - система бухгал ер"
type textarea "x"
type textarea "у меня проект - система бухгал е"
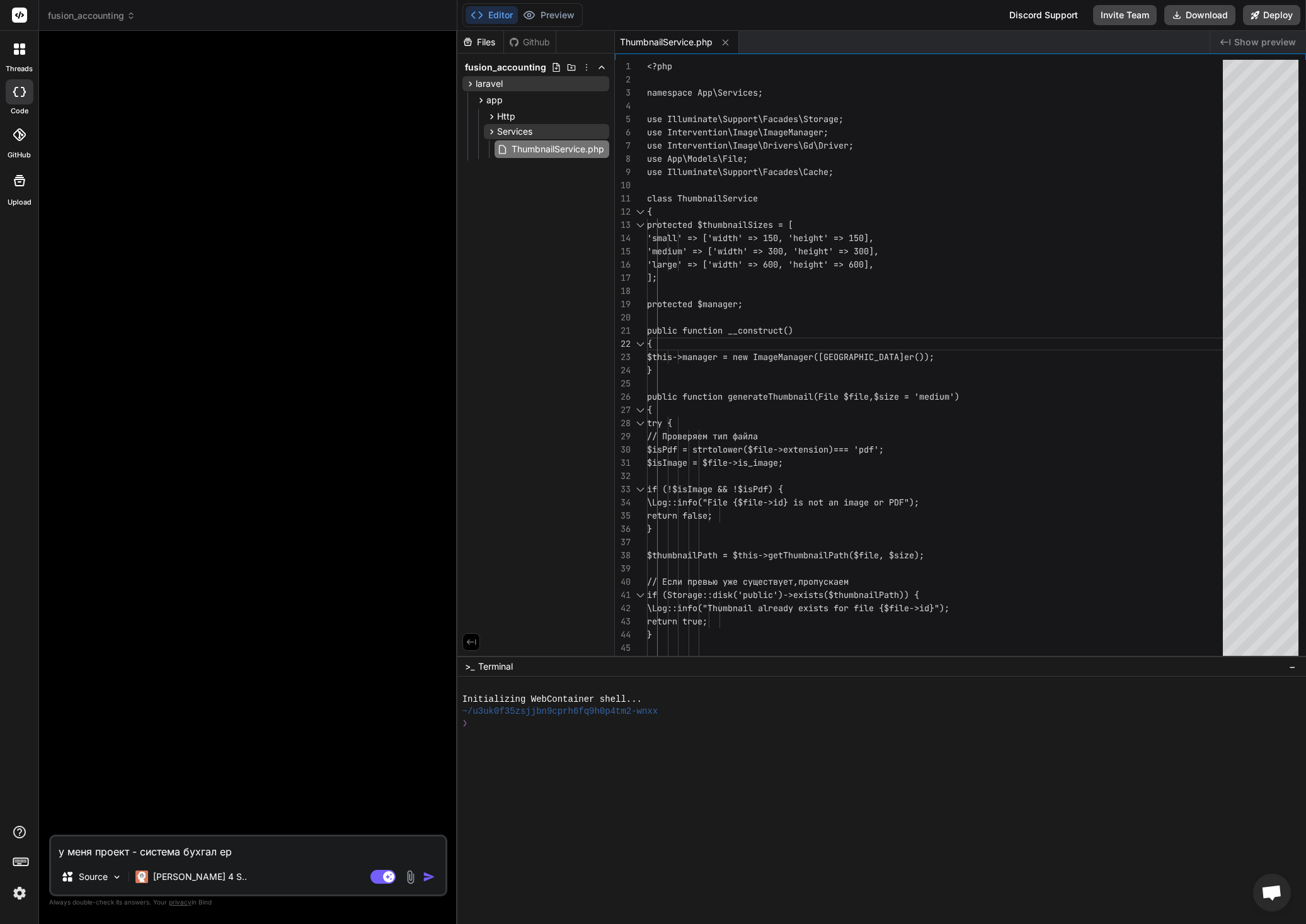
type textarea "x"
type textarea "у меня проект - система бухгал"
type textarea "x"
type textarea "у меня проект - система бухгал"
type textarea "x"
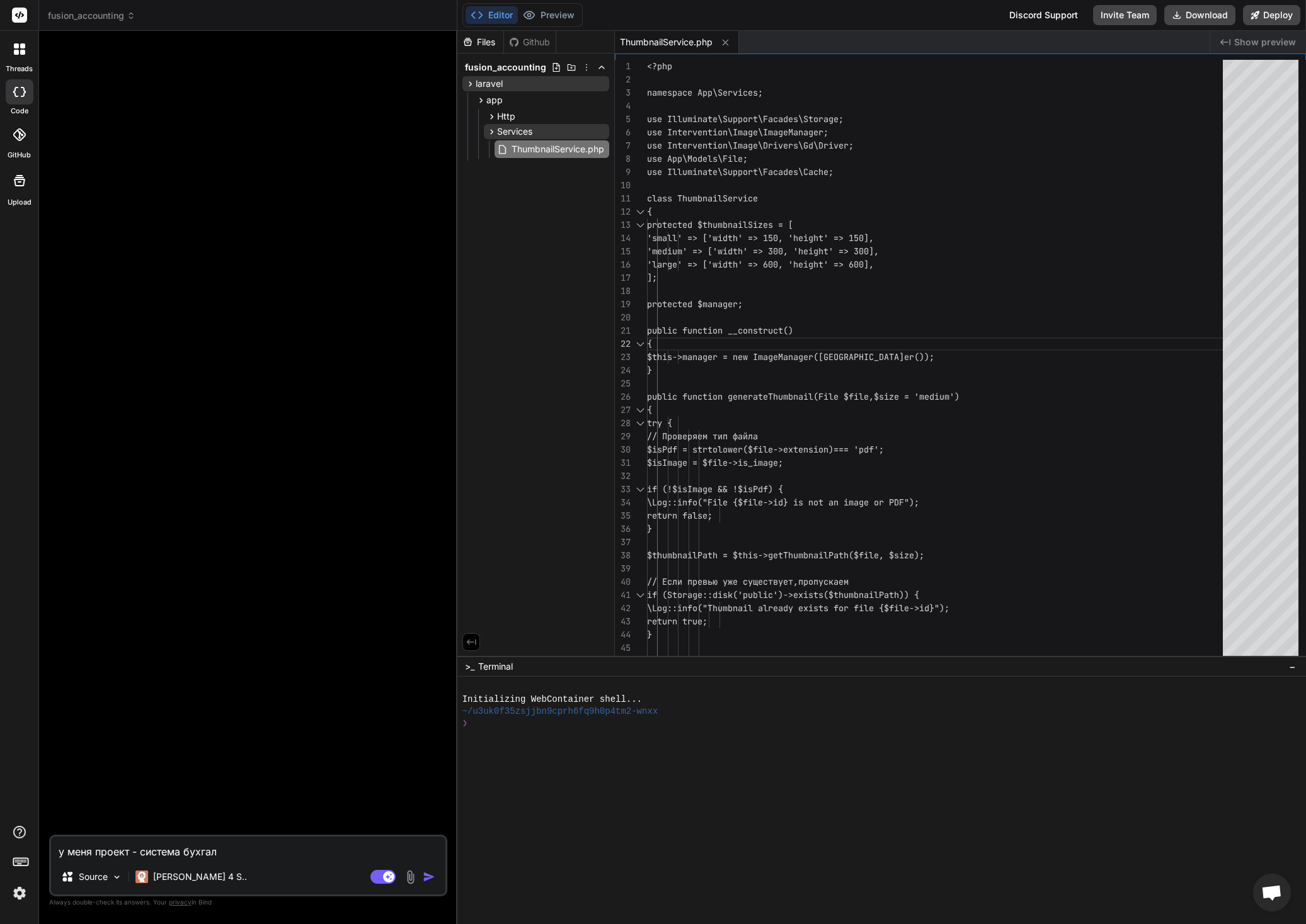
type textarea "у меня проект - система бухгалт"
type textarea "x"
type textarea "у меня проект - система бухгалте"
type textarea "x"
type textarea "у меня проект - система бухгалтер"
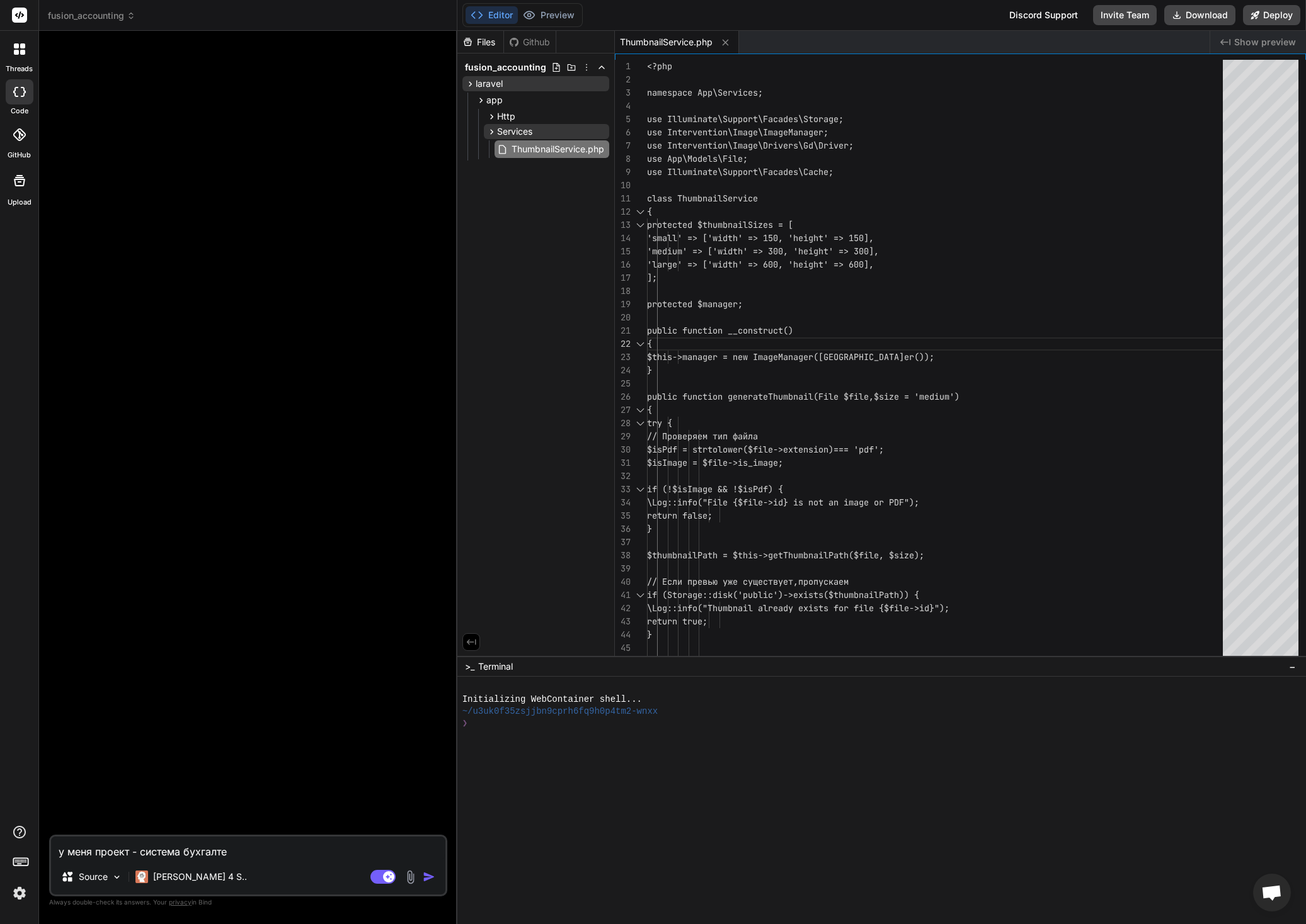
type textarea "x"
type textarea "у меня проект - система бухгалтерс"
type textarea "x"
type textarea "у меня проект - система бухгалтерск"
type textarea "x"
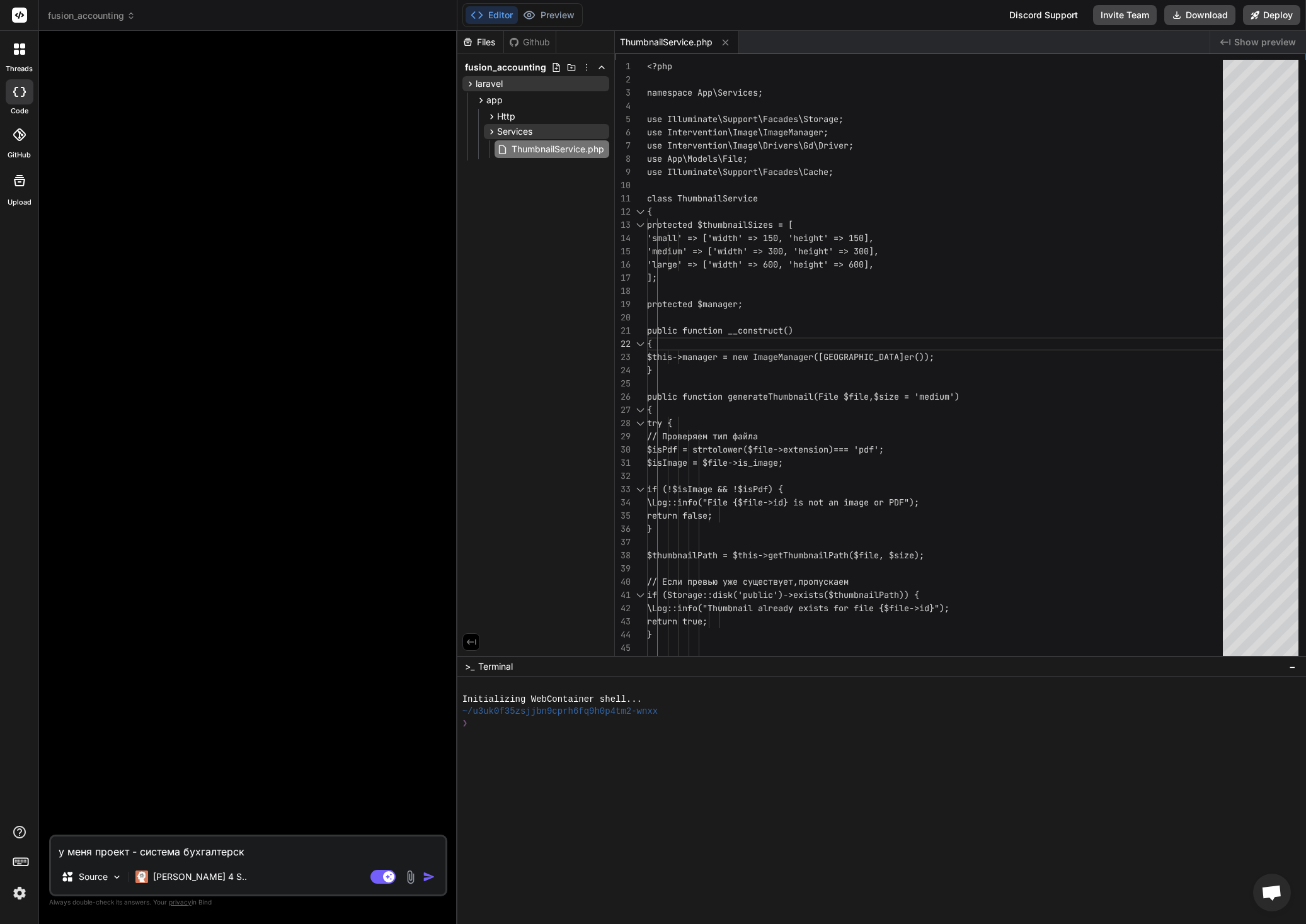
type textarea "у меня проект - система бухгалтерско"
type textarea "x"
type textarea "у меня проект - система бухгалтерског"
type textarea "x"
type textarea "у меня проект - система бухгалтерского"
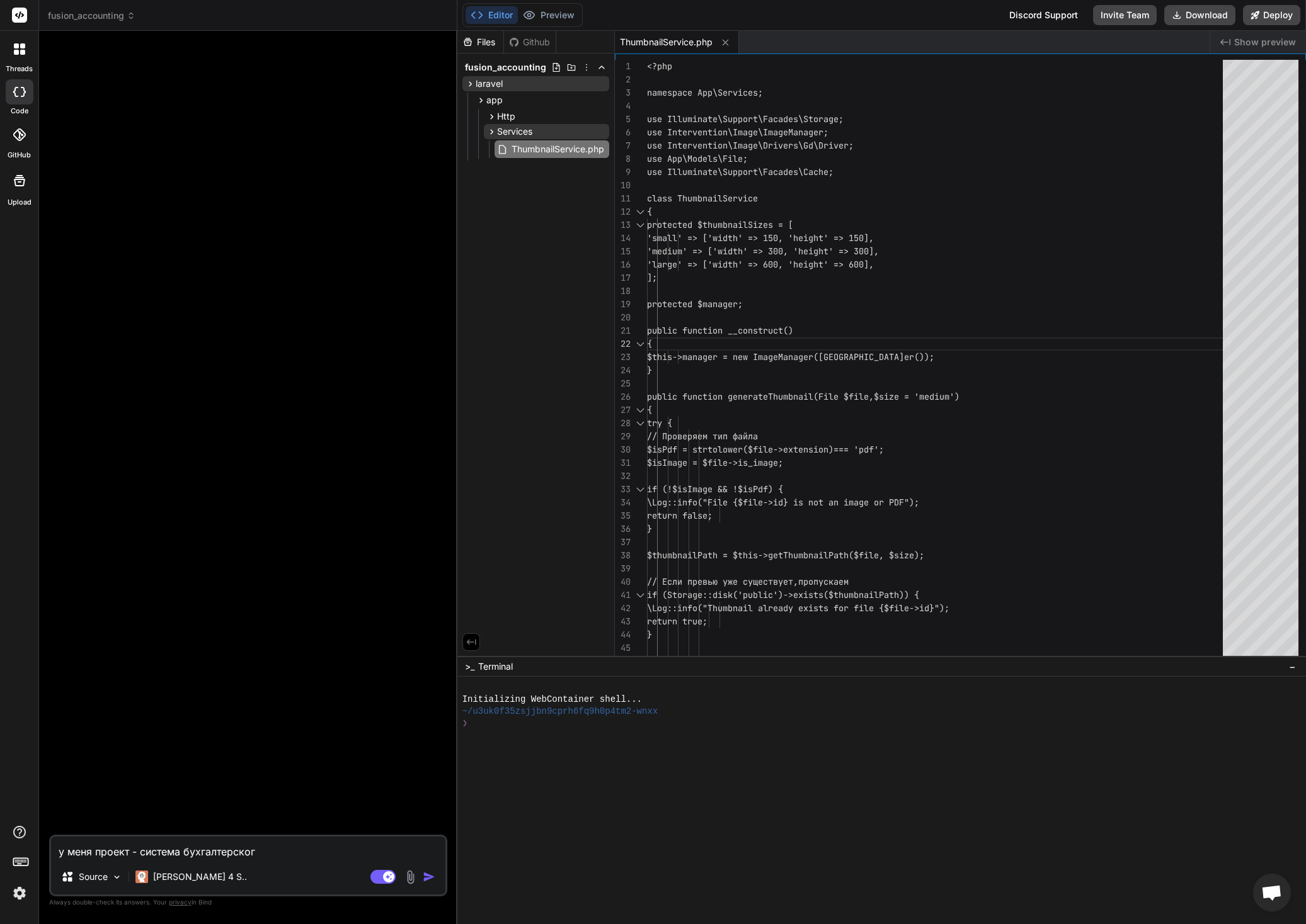
type textarea "x"
type textarea "у меня проект - система бухгалтерского"
type textarea "x"
type textarea "у меня проект - система бухгалтерского у"
type textarea "x"
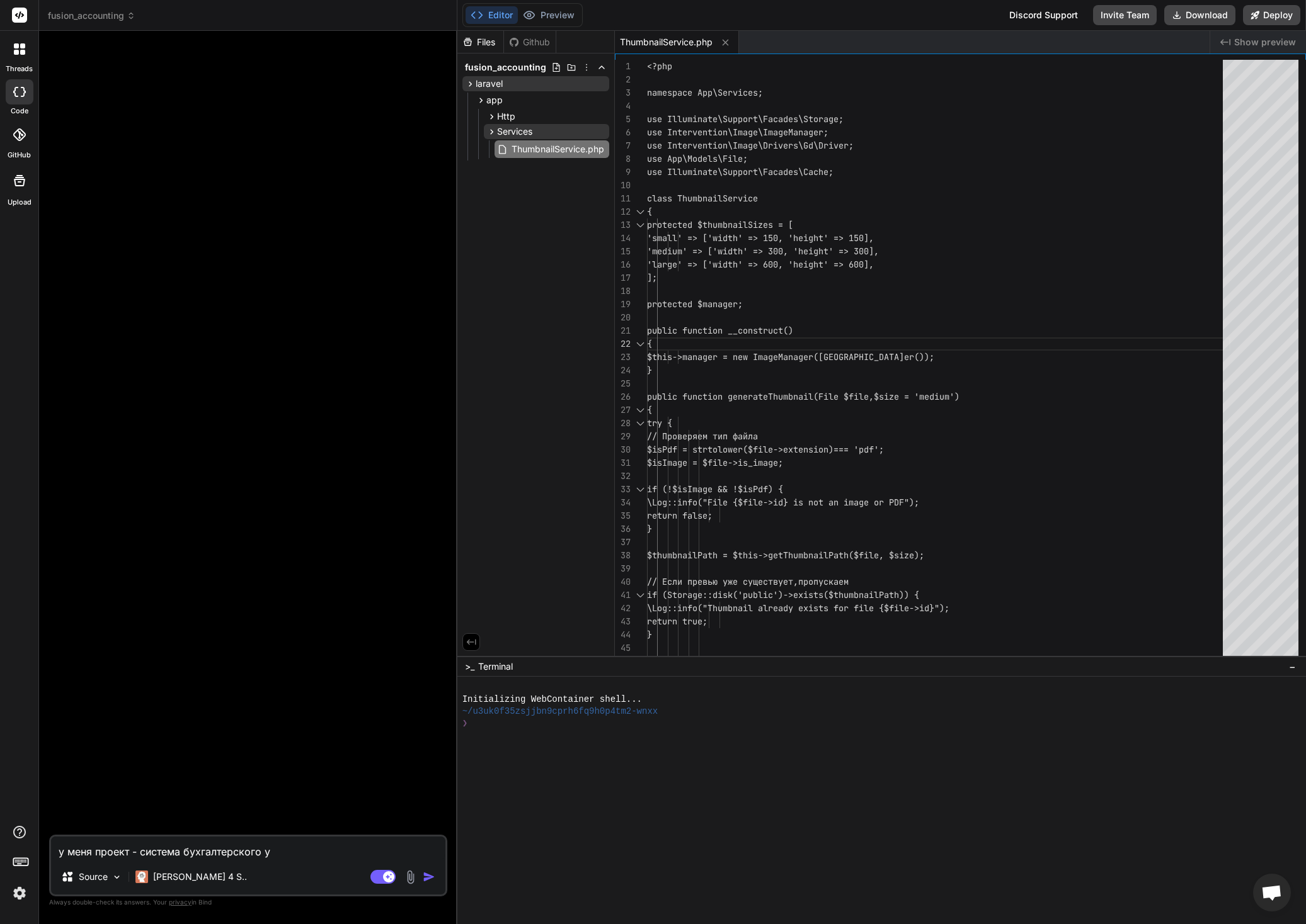
type textarea "у меня проект - система бухгалтерского уч"
type textarea "x"
type textarea "у меня проект - система бухгалтерского учё"
type textarea "x"
type textarea "у меня проект - система бухгалтерского учёт"
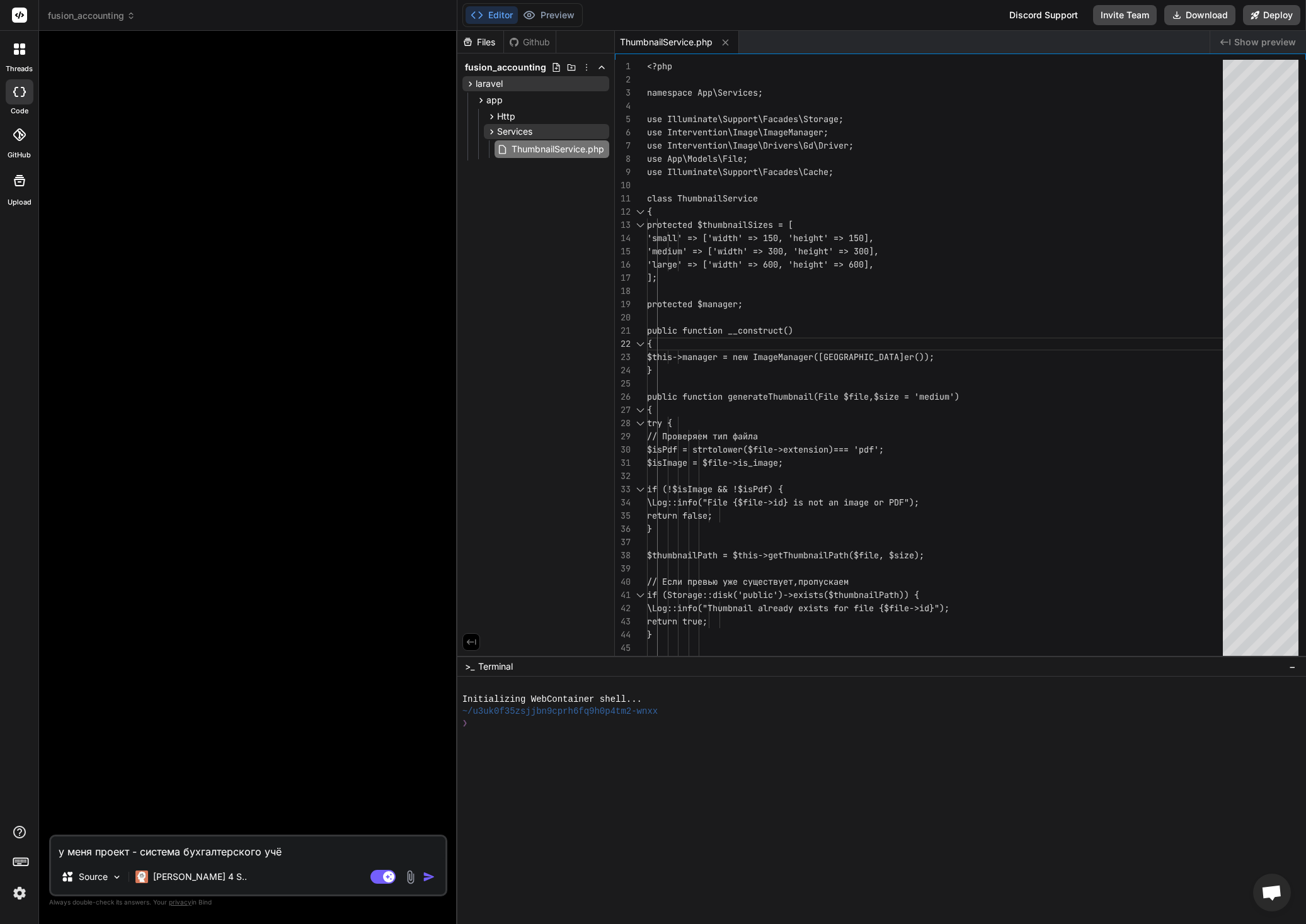
type textarea "x"
type textarea "у меня проект - система бухгалтерского учёта"
type textarea "x"
type textarea "у меня проект - система бухгалтерского учёта"
type textarea "x"
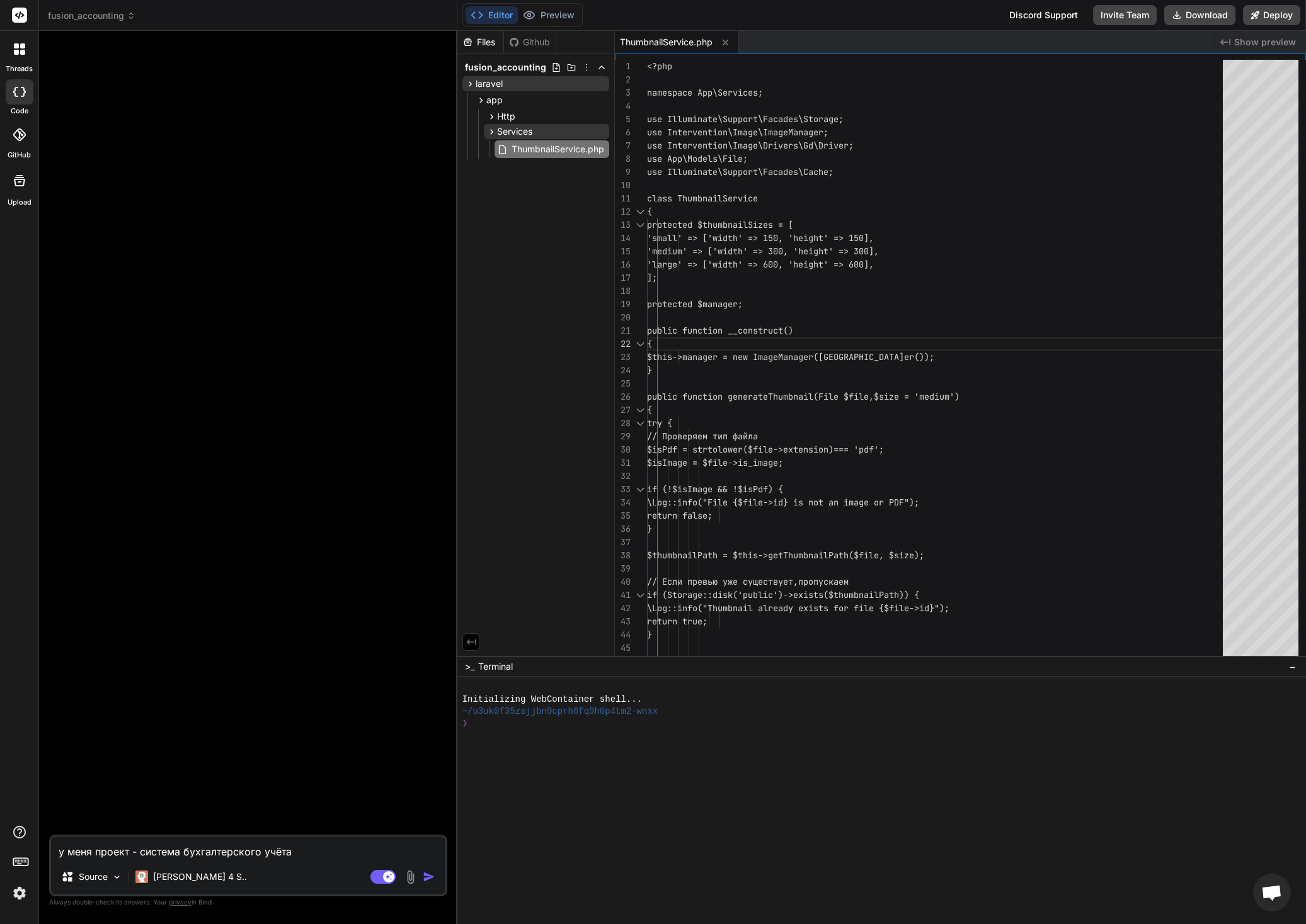
type textarea "у меня проект - система бухгалтерского учёта н"
type textarea "x"
type textarea "у меня проект - система бухгалтерского учёта на"
type textarea "x"
type textarea "у меня проект - система бухгалтерского учёта на"
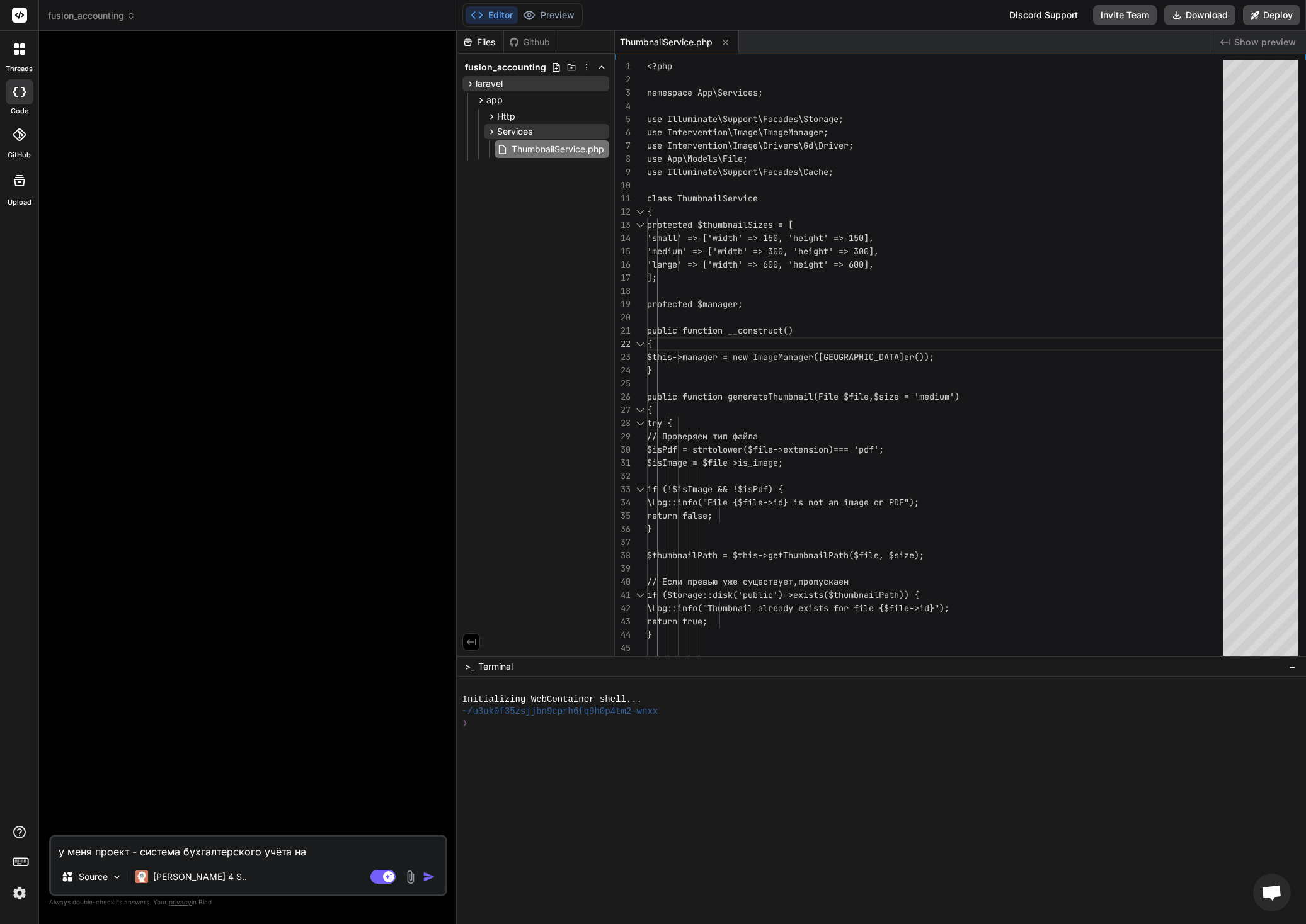
type textarea "x"
type textarea "у меня проект - система бухгалтерского учёта на б"
type textarea "x"
type textarea "у меня проект - система бухгалтерского учёта на ба"
type textarea "x"
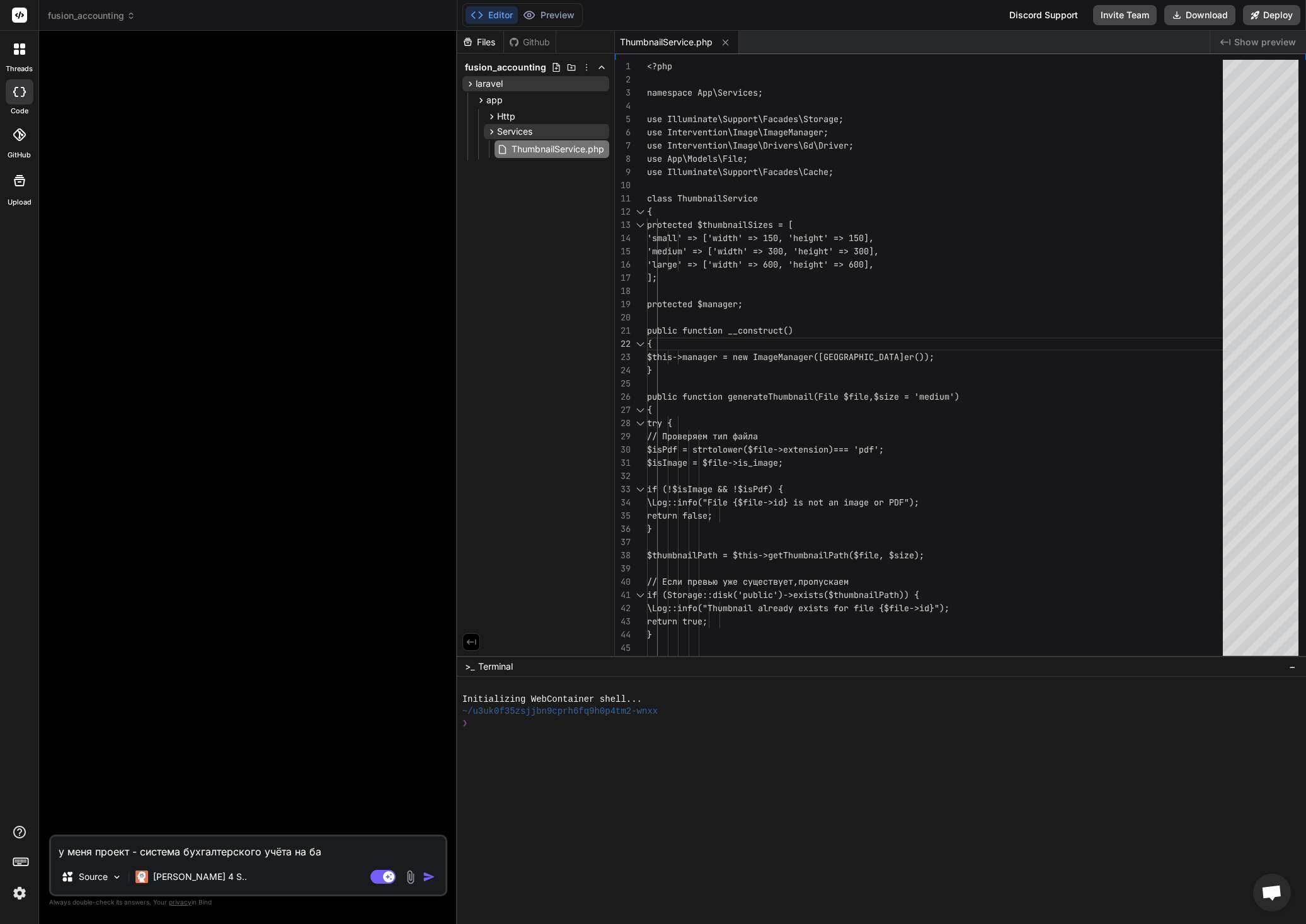
type textarea "у меня проект - система бухгалтерского учёта на баз"
type textarea "x"
type textarea "у меня проект - система бухгалтерского учёта на базе"
type textarea "x"
type textarea "у меня проект - система бухгалтерского учёта на базе"
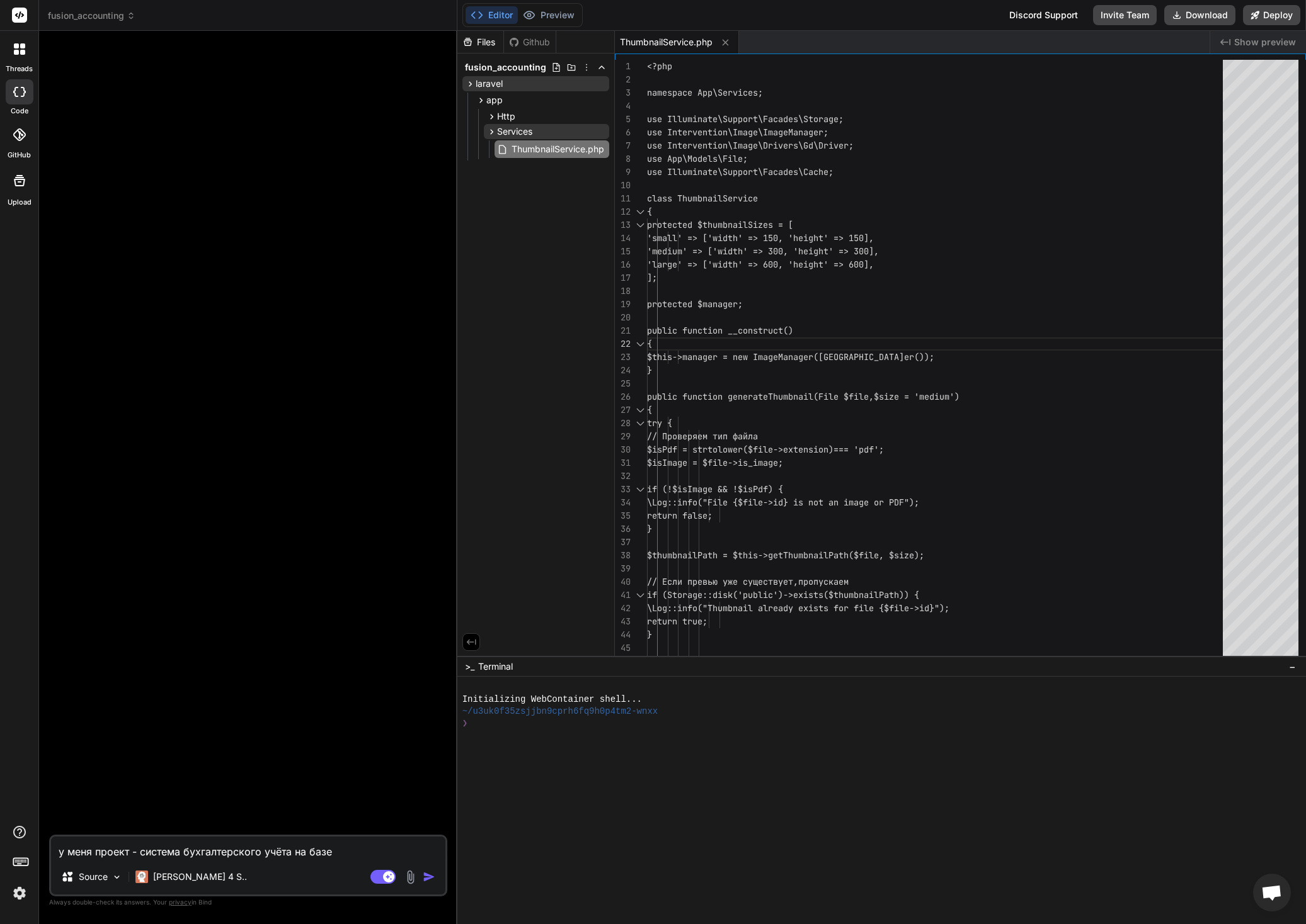
type textarea "x"
type textarea "у меня проект - система бухгалтерского учёта на базе д"
type textarea "x"
type textarea "у меня проект - система бухгалтерского учёта на базе дф"
type textarea "x"
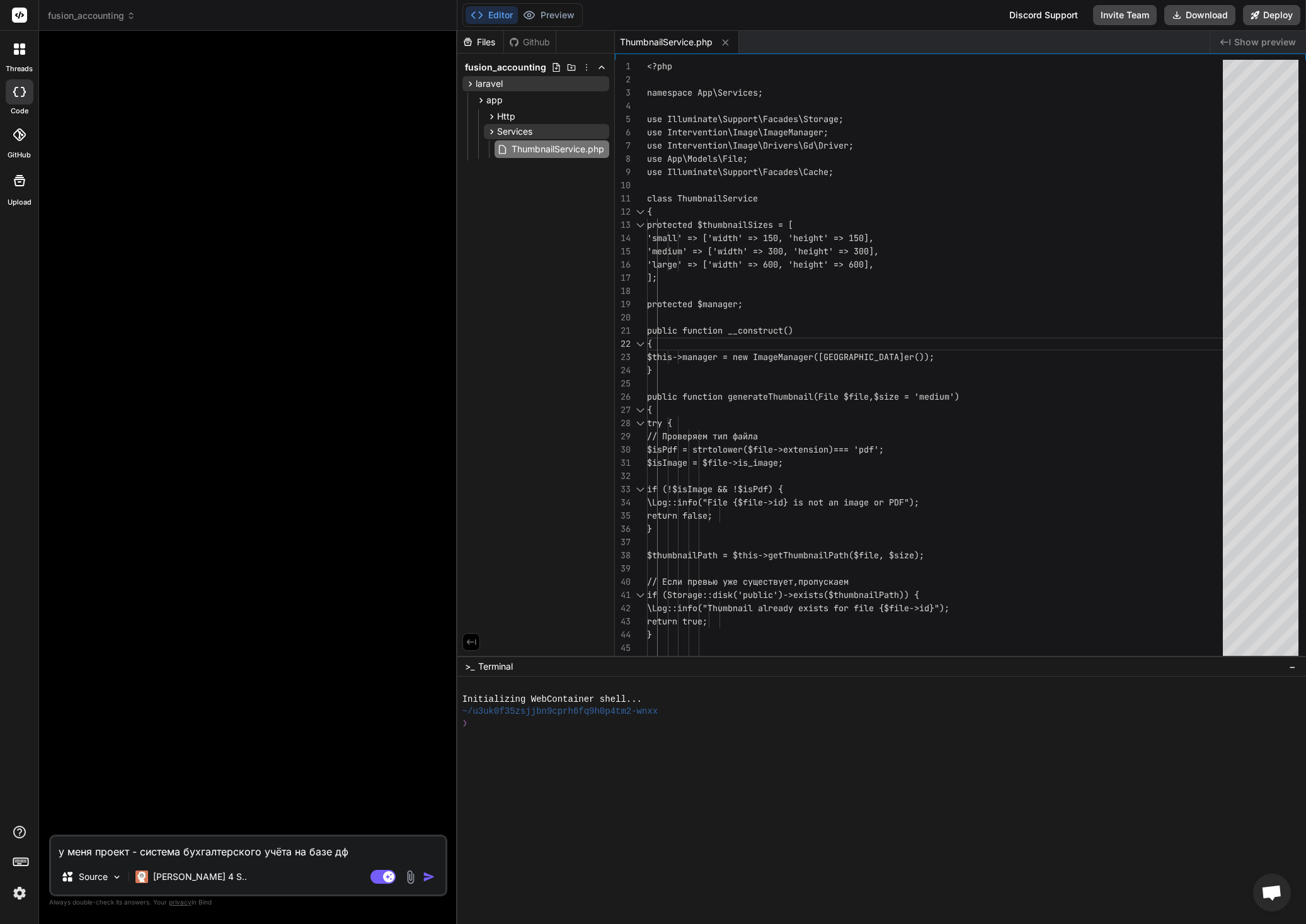
type textarea "у меня проект - система бухгалтерского учёта на базе дф"
type textarea "x"
type textarea "у меня проект - система бухгалтерского учёта на базе lar"
type textarea "x"
type textarea "у меня проект - система бухгалтерского учёта на базе lara"
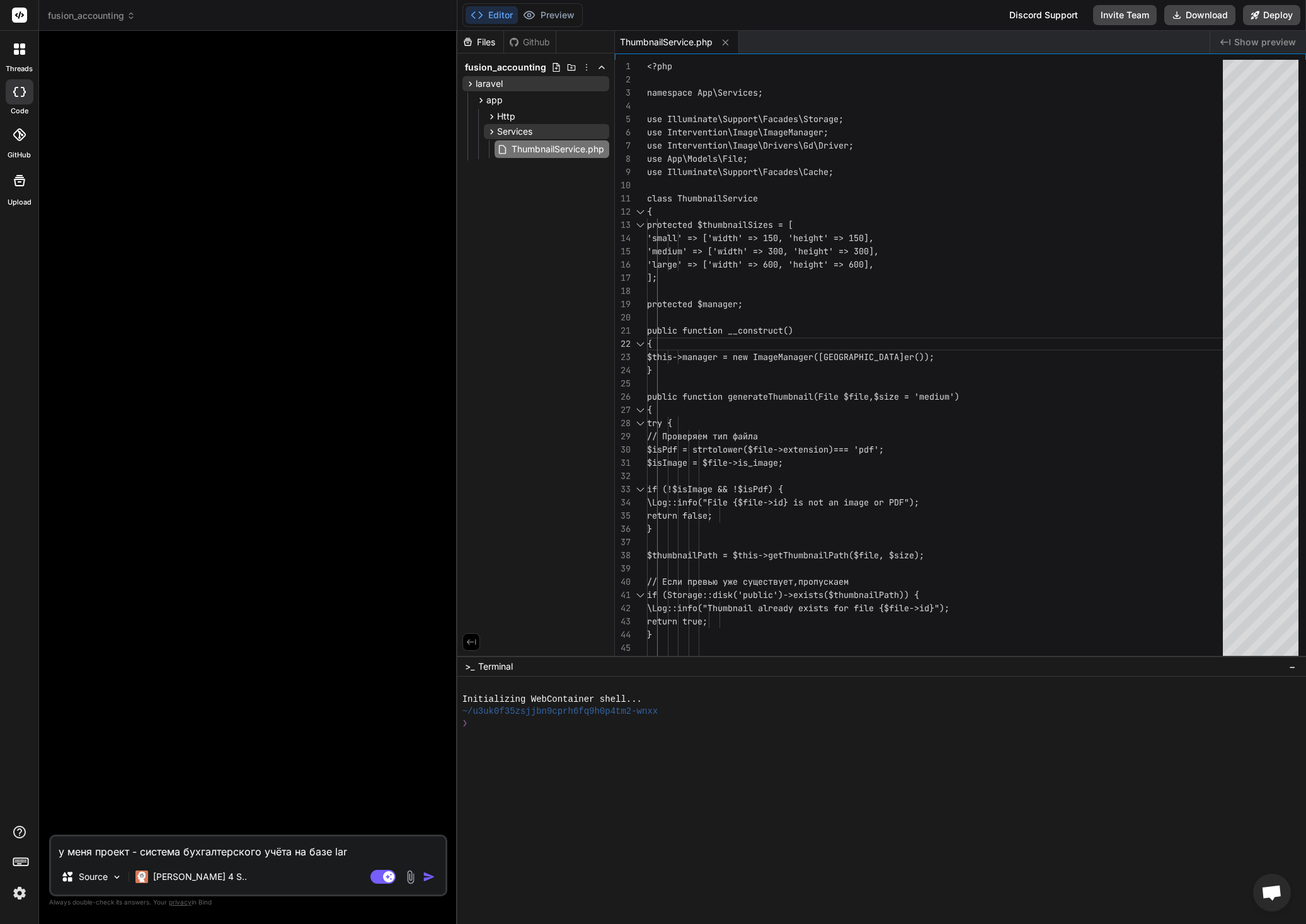
type textarea "x"
type textarea "у меня проект - система бухгалтерского учёта на базе larav"
type textarea "x"
type textarea "у меня проект - система бухгалтерского учёта на базе larave"
type textarea "x"
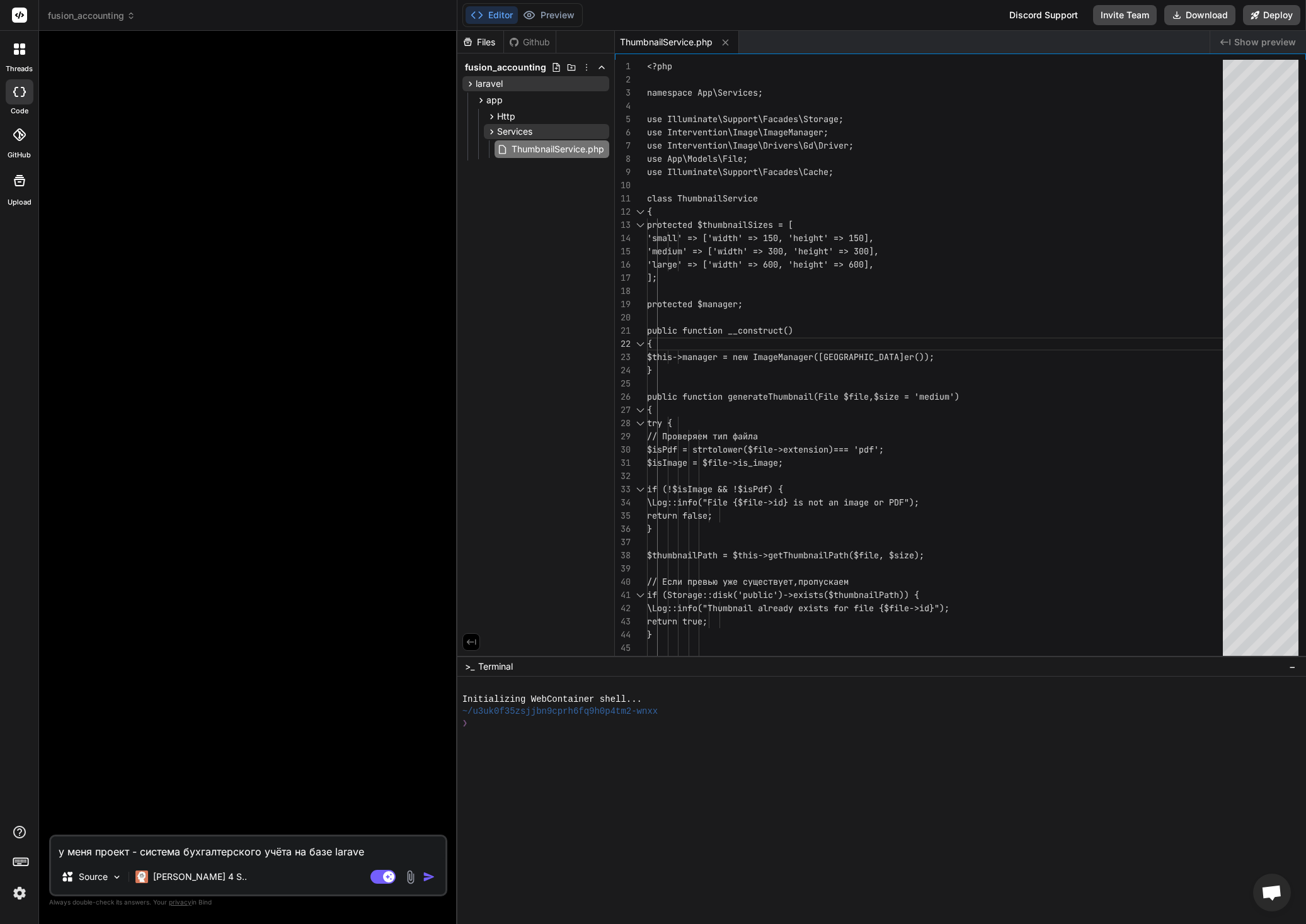
type textarea "у меня проект - система бухгалтерского учёта на базе laravel"
type textarea "x"
type textarea "у меня проект - система бухгалтерского учёта на базе laravel"
type textarea "x"
type textarea "у меня проект - система бухгалтерского учёта на базе laravel +"
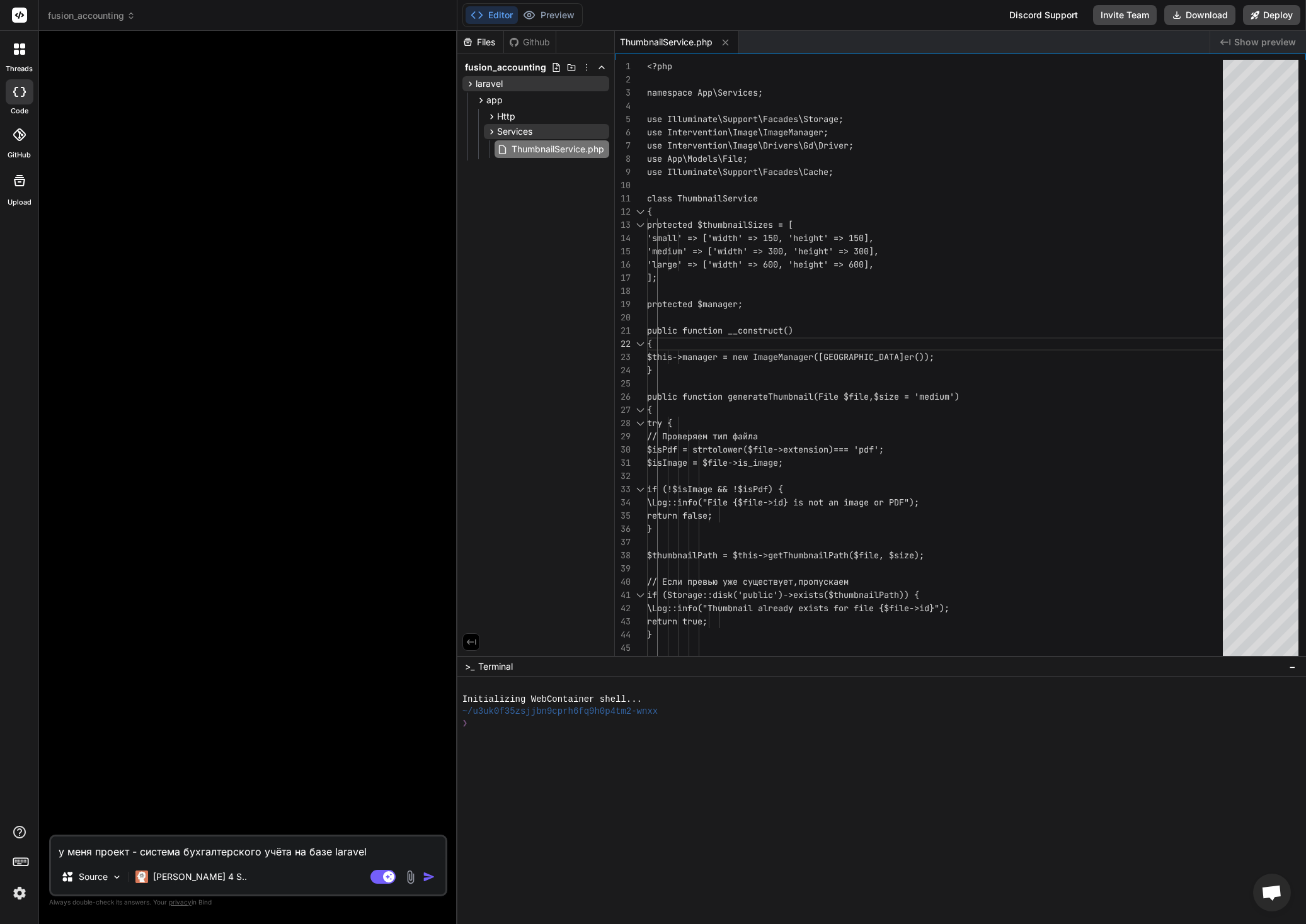
type textarea "x"
type textarea "у меня проект - система бухгалтерского учёта на базе laravel +"
type textarea "x"
type textarea "у меня проект - система бухгалтерского учёта на базе laravel + s"
type textarea "x"
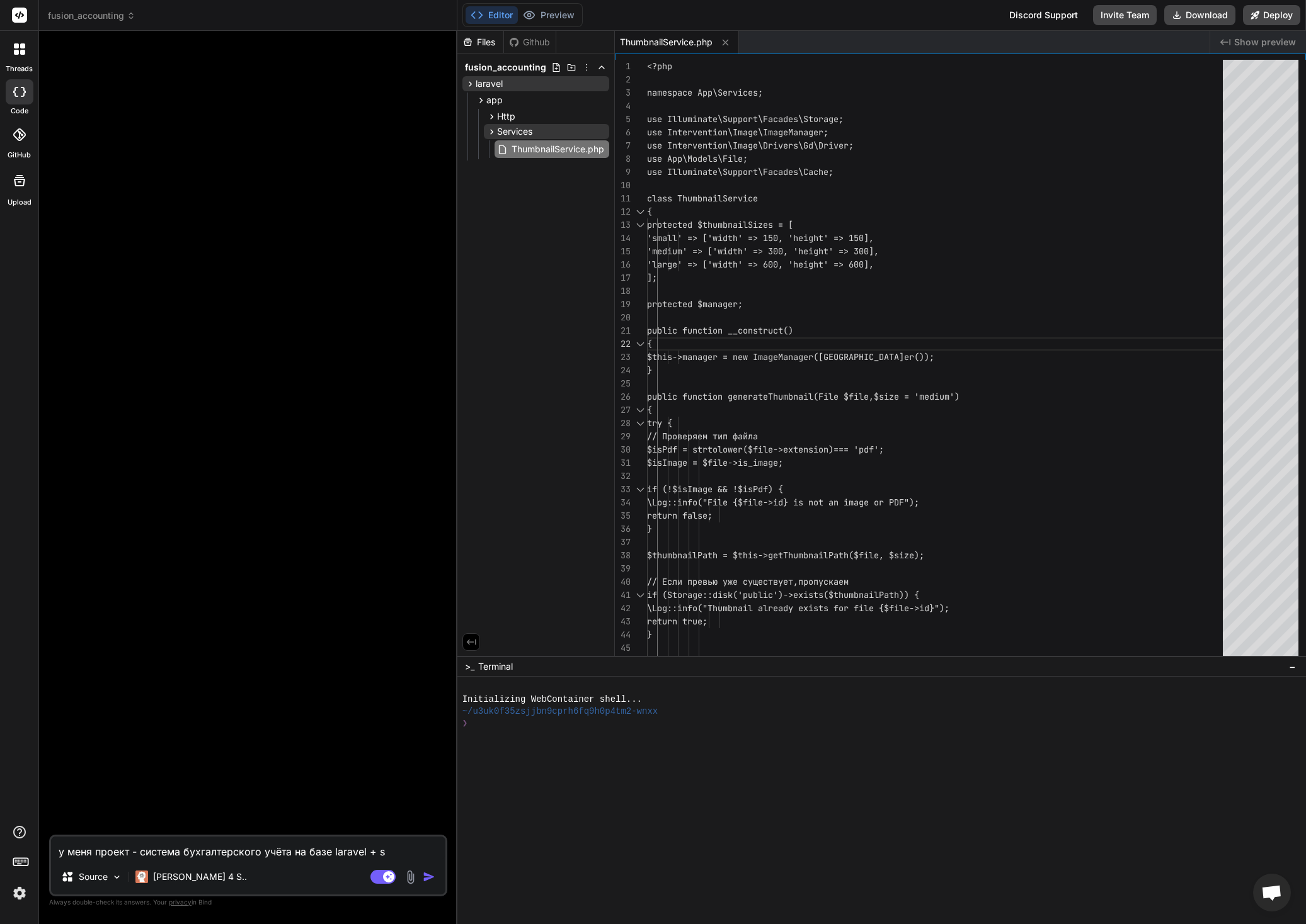
type textarea "у меня проект - система бухгалтерского учёта на базе laravel + su"
type textarea "x"
type textarea "у меня проект - система бухгалтерского учёта на базе laravel + sup"
type textarea "x"
type textarea "у меня проект - система бухгалтерского учёта на базе laravel + supa"
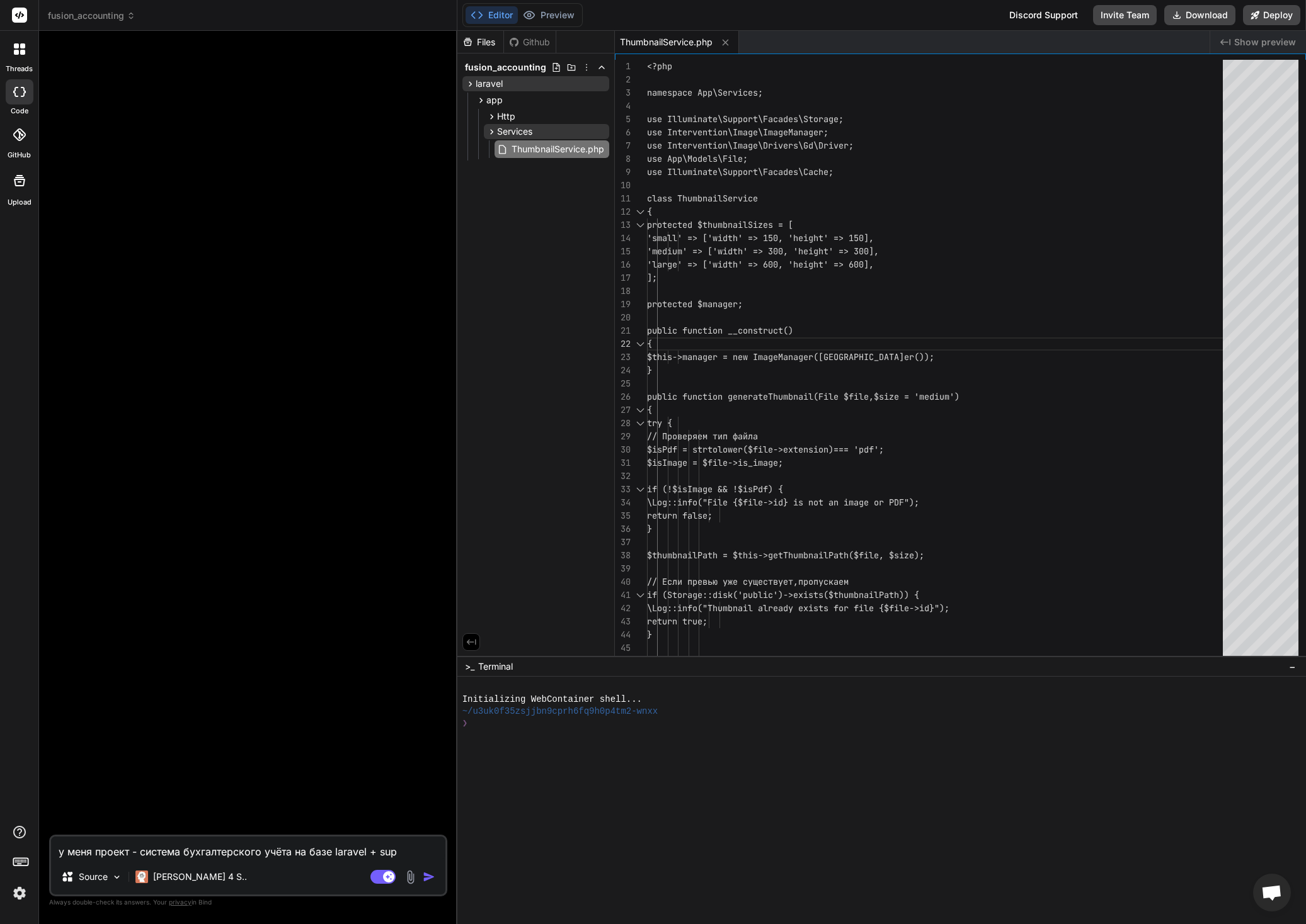
type textarea "x"
type textarea "у меня проект - система бухгалтерского учёта на базе laravel + supab"
type textarea "x"
type textarea "у меня проект - система бухгалтерского учёта на базе laravel + supaba"
type textarea "x"
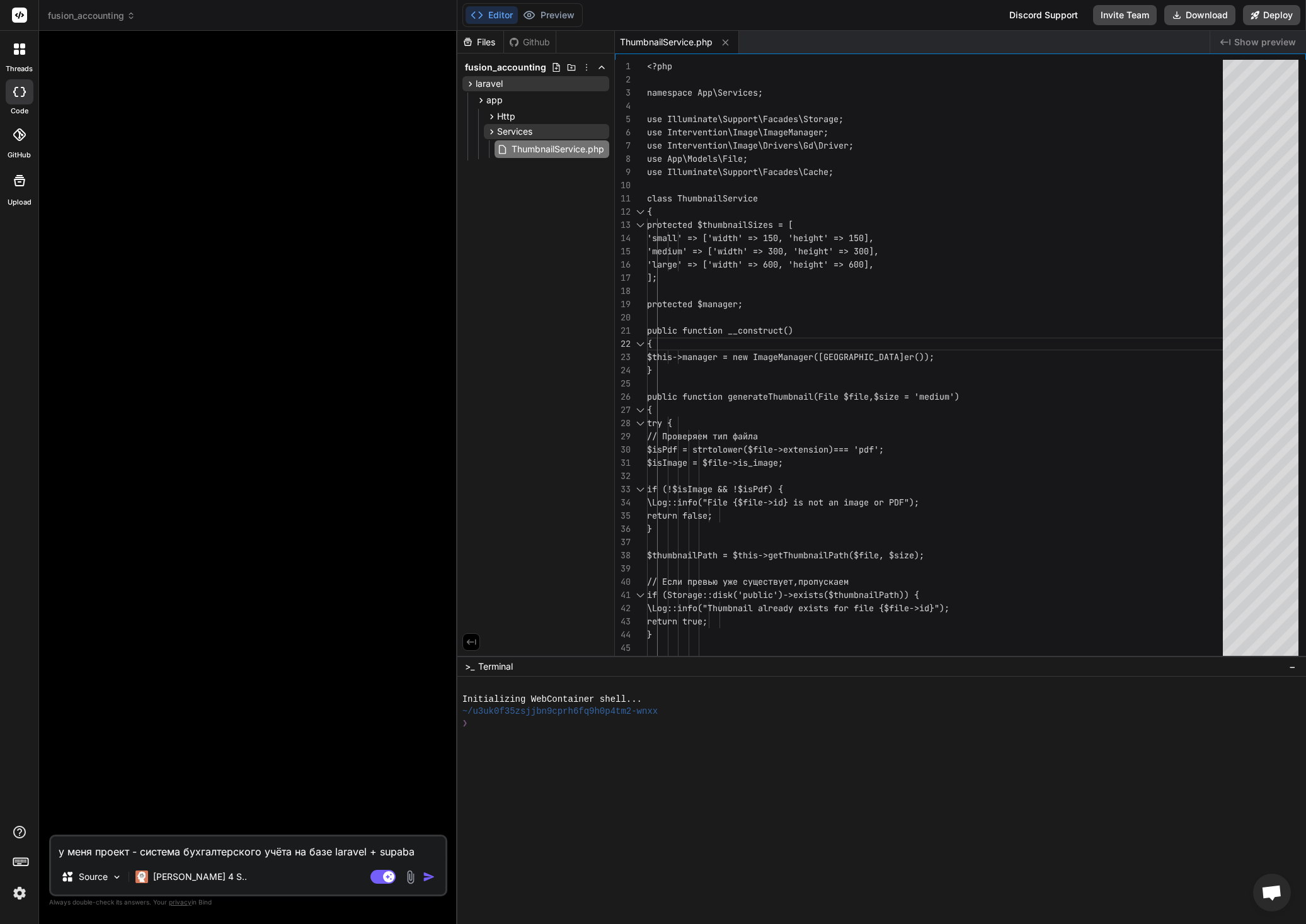
type textarea "у меня проект - система бухгалтерского учёта на базе laravel + supabas"
type textarea "x"
type textarea "у меня проект - система бухгалтерского учёта на базе laravel + supabase"
type textarea "x"
type textarea "у меня проект - система бухгалтерского учёта на базе laravel + supabase"
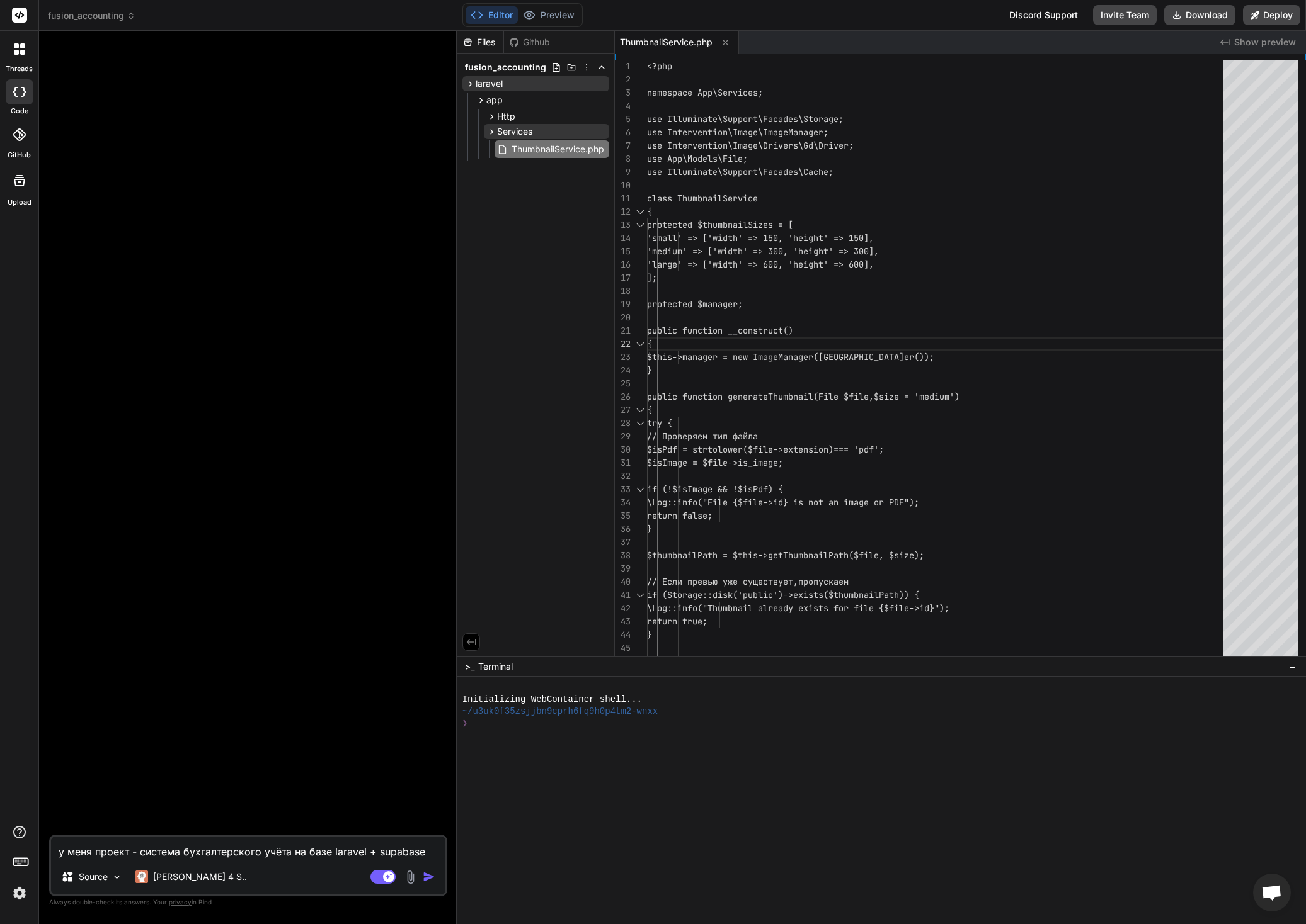
type textarea "x"
type textarea "у меня проект - система бухгалтерского учёта на базе laravel + supabase d"
type textarea "x"
type textarea "у меня проект - система бухгалтерского учёта на базе laravel + supabase d"
type textarea "x"
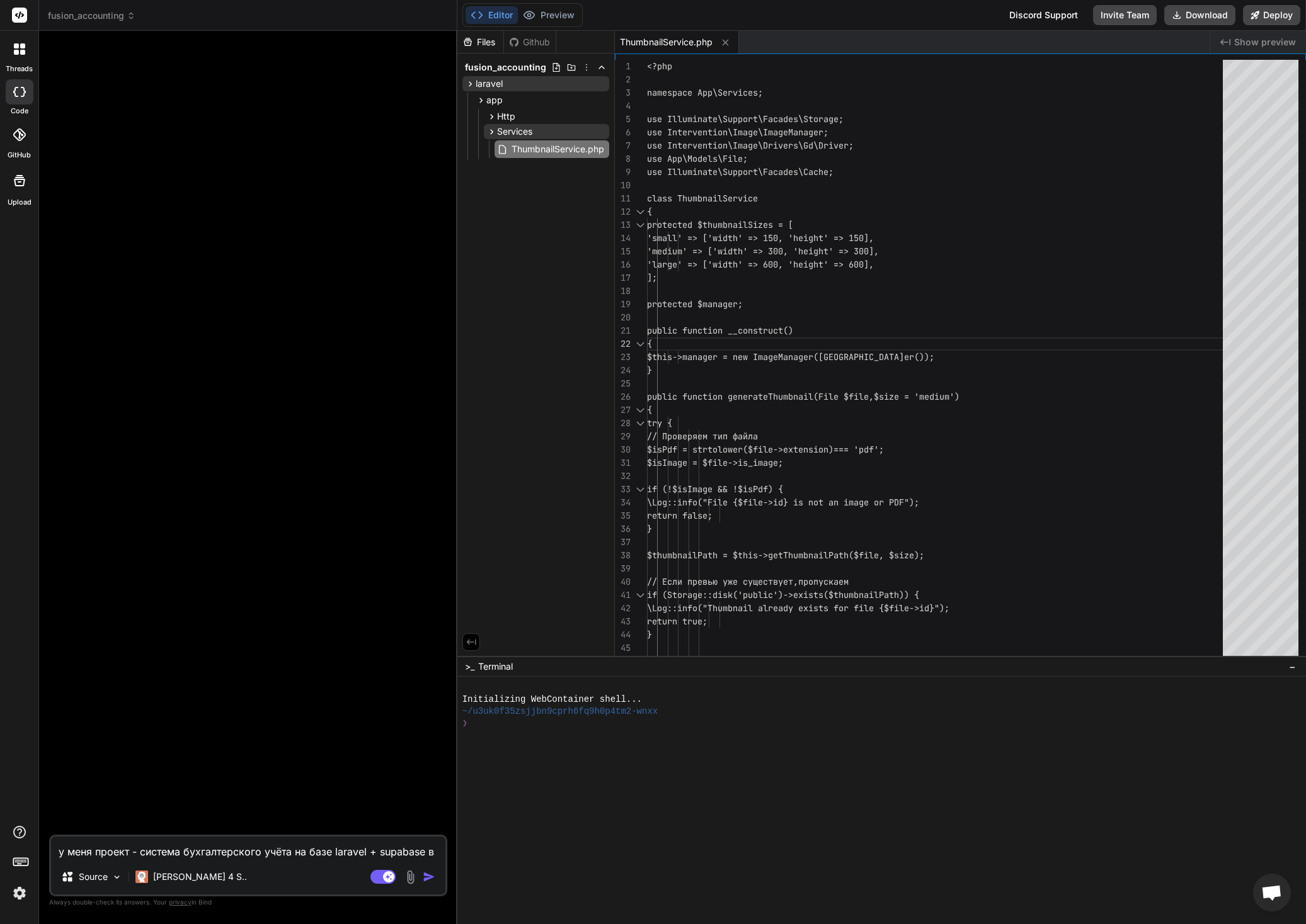
type textarea "у меня проект - система бухгалтерского учёта на базе laravel + supabase в"
type textarea "x"
type textarea "у меня проект - система бухгалтерского учёта на базе laravel + supabase в д"
type textarea "x"
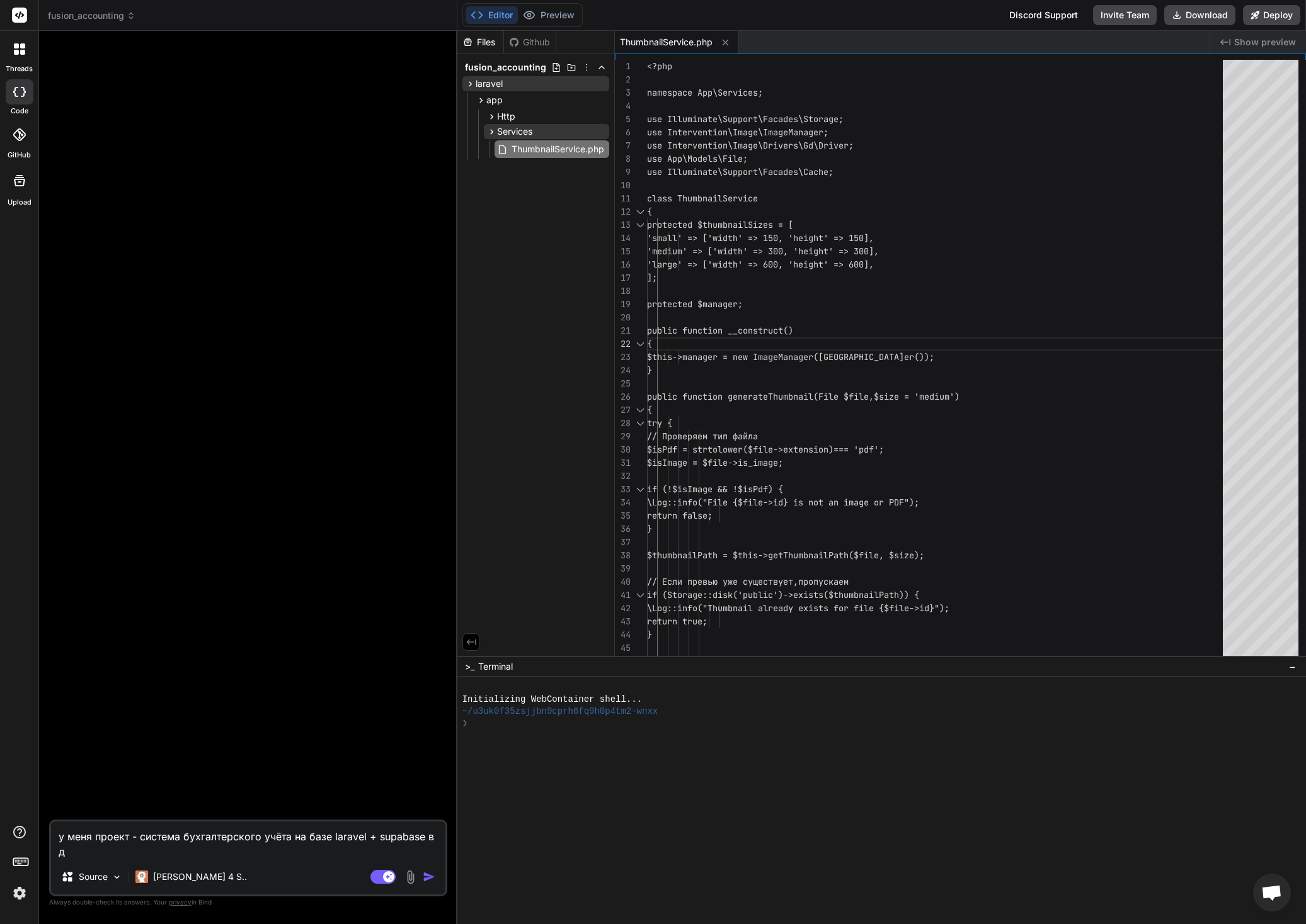
type textarea "у меня проект - система бухгалтерского учёта на базе laravel + supabase в до"
type textarea "x"
type textarea "у меня проект - система бухгалтерского учёта на базе laravel + supabase в док"
type textarea "x"
type textarea "у меня проект - система бухгалтерского учёта на базе laravel + supabase в доке"
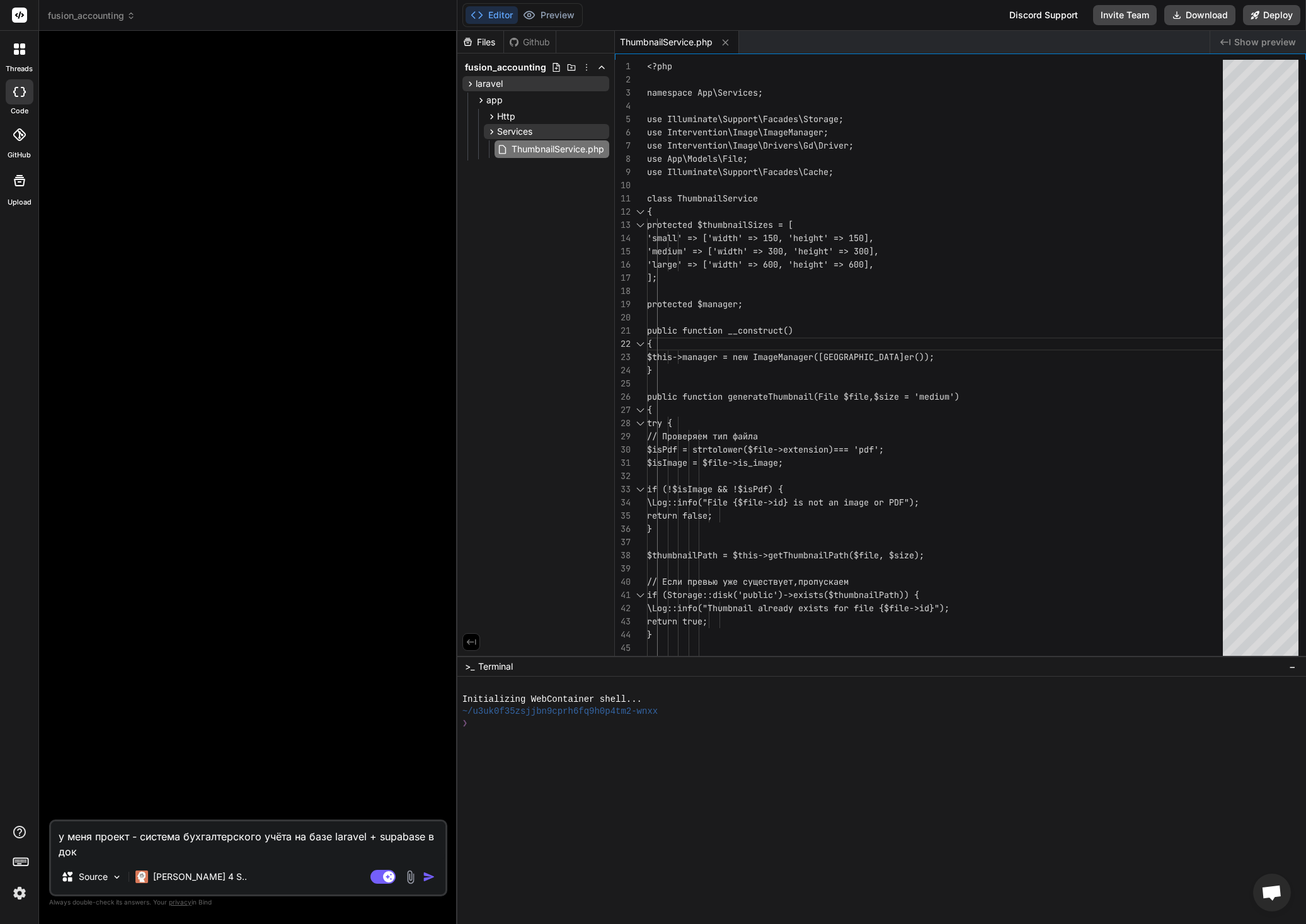
type textarea "x"
type textarea "у меня проект - система бухгалтерского учёта на базе laravel + supabase в докер"
type textarea "x"
type textarea "у меня проект - система бухгалтерского учёта на базе laravel + supabase в докере"
type textarea "x"
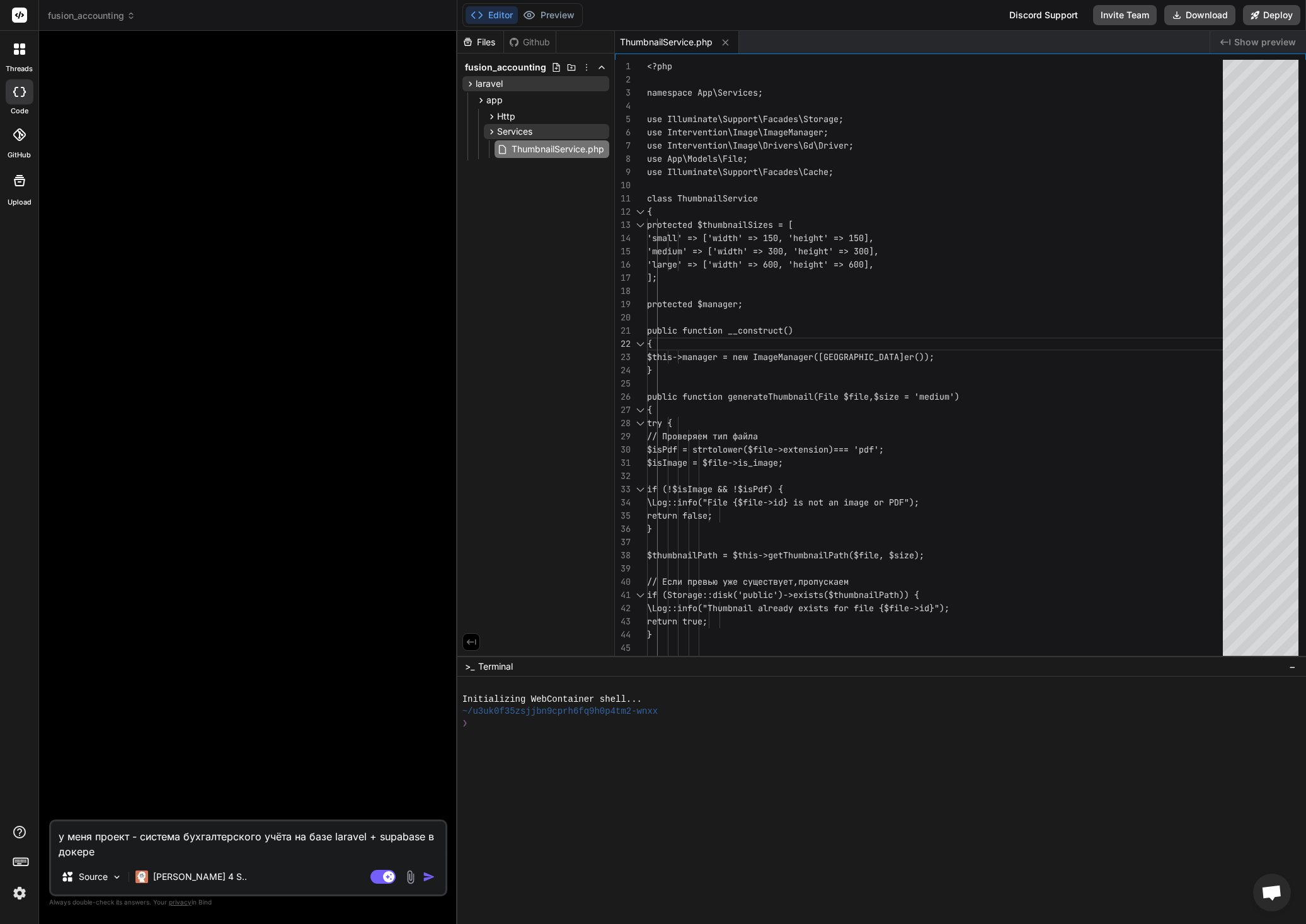
type textarea "у меня проект - система бухгалтерского учёта на базе laravel + supabase в докер…"
type textarea "x"
type textarea "у меня проект - система бухгалтерского учёта на базе laravel + supabase в докер…"
type textarea "x"
type textarea "у меня проект - система бухгалтерского учёта на базе laravel + supabase в докер…"
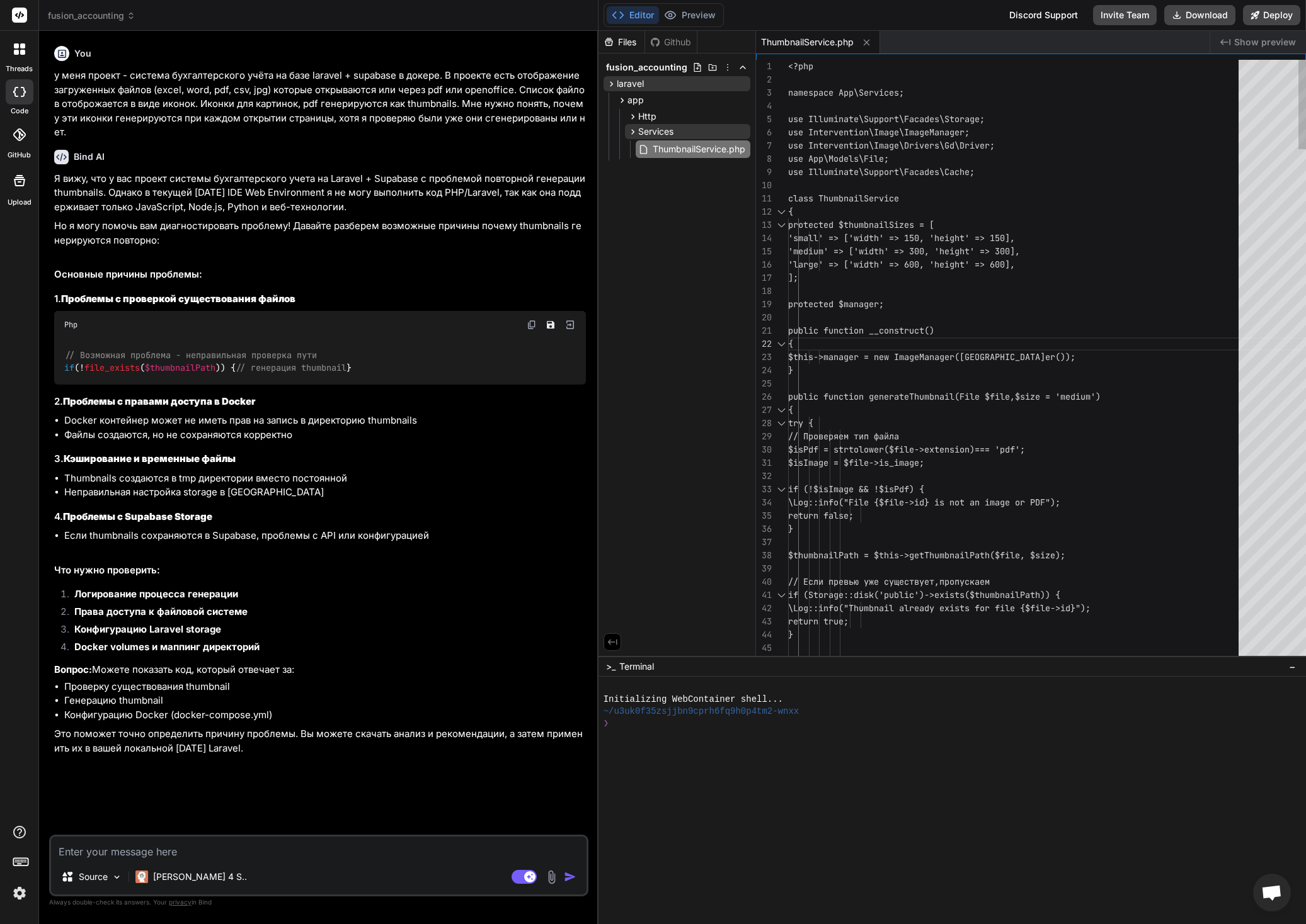
scroll to position [106, 0]
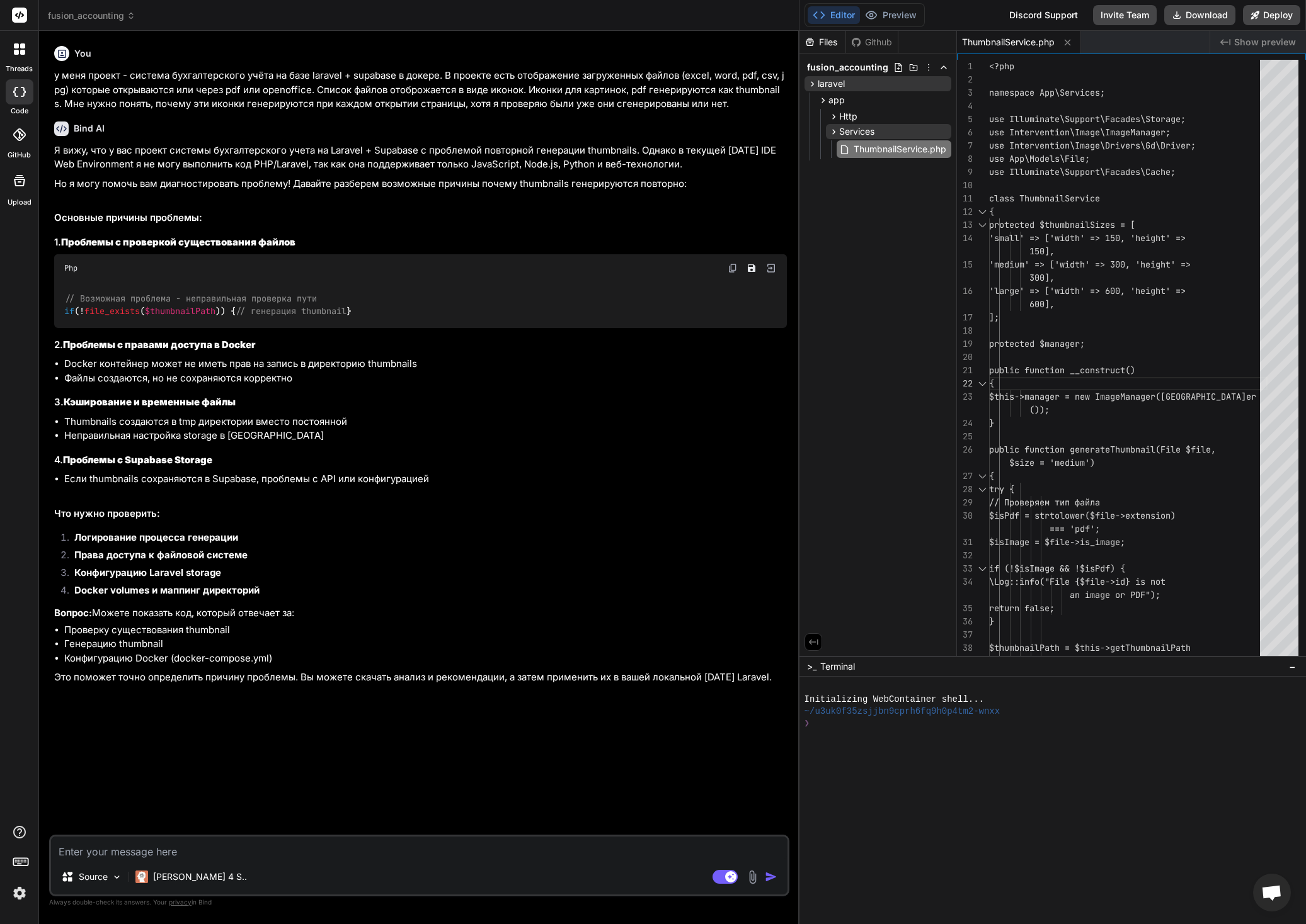
drag, startPoint x: 456, startPoint y: 329, endPoint x: 948, endPoint y: 316, distance: 492.2
click at [948, 316] on div "fusion_accounting Created with Pixso. Bind AI Web Search Created with Pixso. Co…" at bounding box center [672, 462] width 1267 height 924
click at [202, 855] on textarea at bounding box center [419, 848] width 736 height 23
click at [209, 851] on textarea at bounding box center [419, 848] width 736 height 23
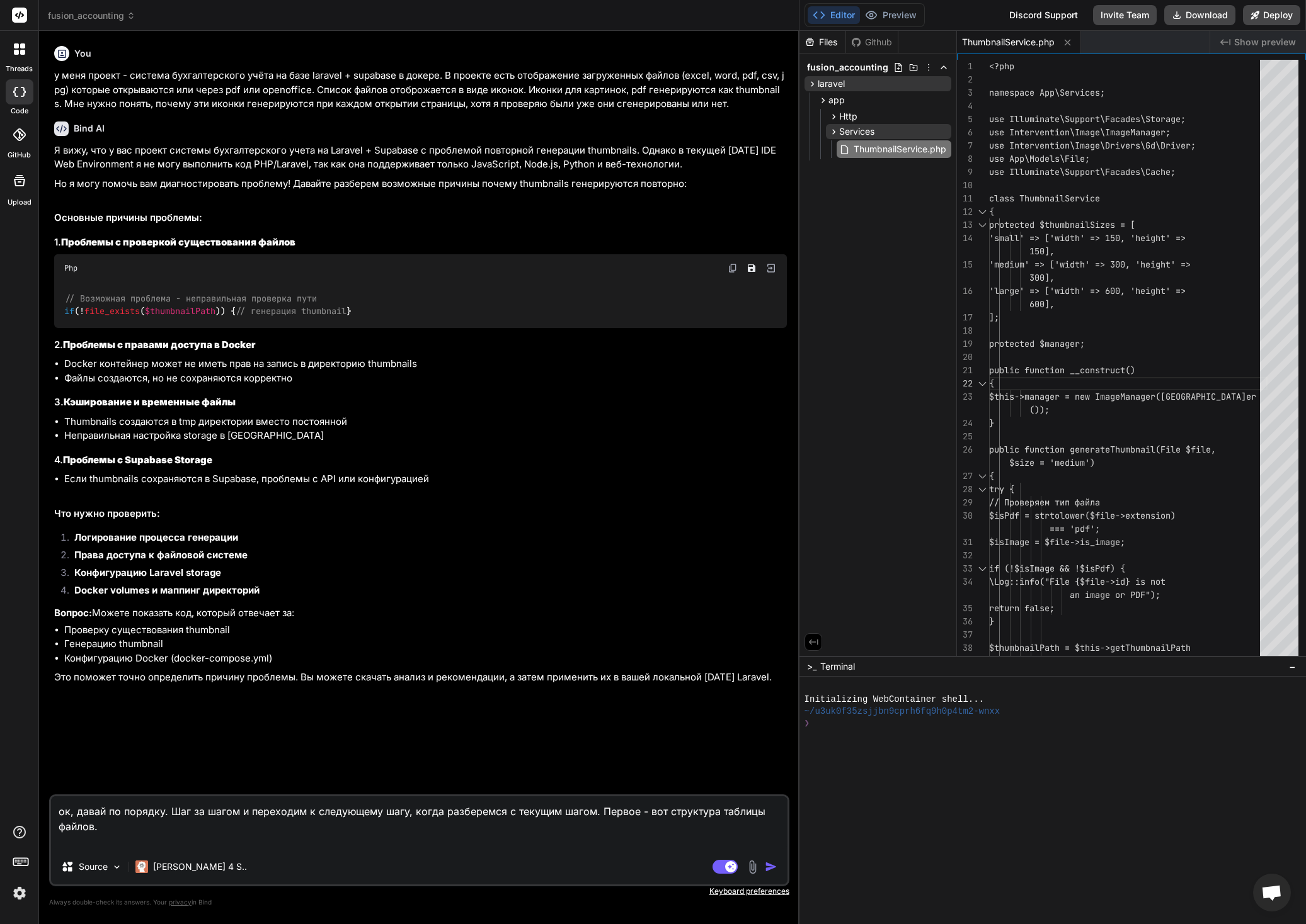
paste textarea "create table public.files ( id bigserial not null, original_filename character …"
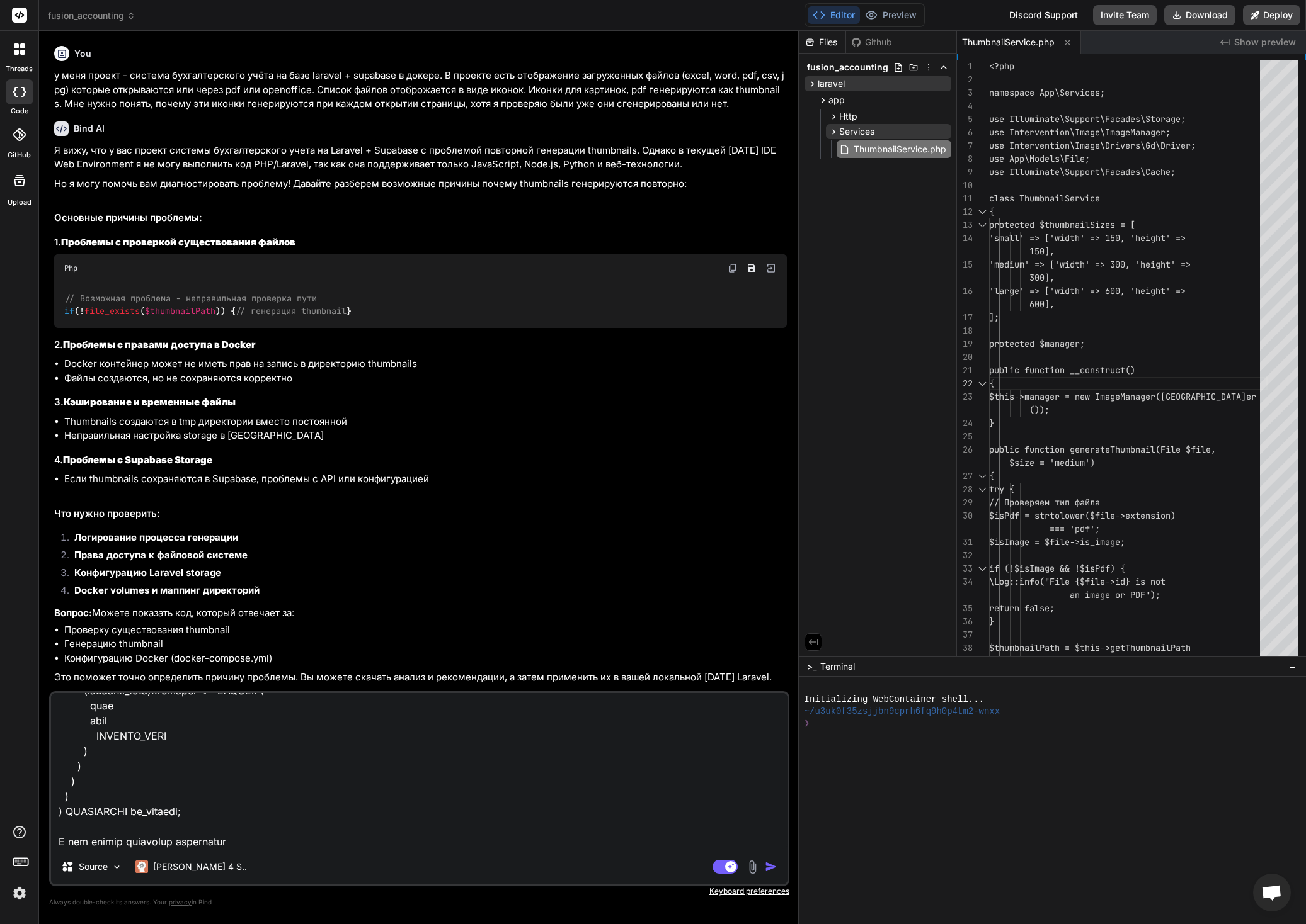
scroll to position [501, 0]
paste textarea
click at [189, 838] on textarea at bounding box center [419, 772] width 736 height 156
click at [121, 869] on img at bounding box center [117, 868] width 11 height 11
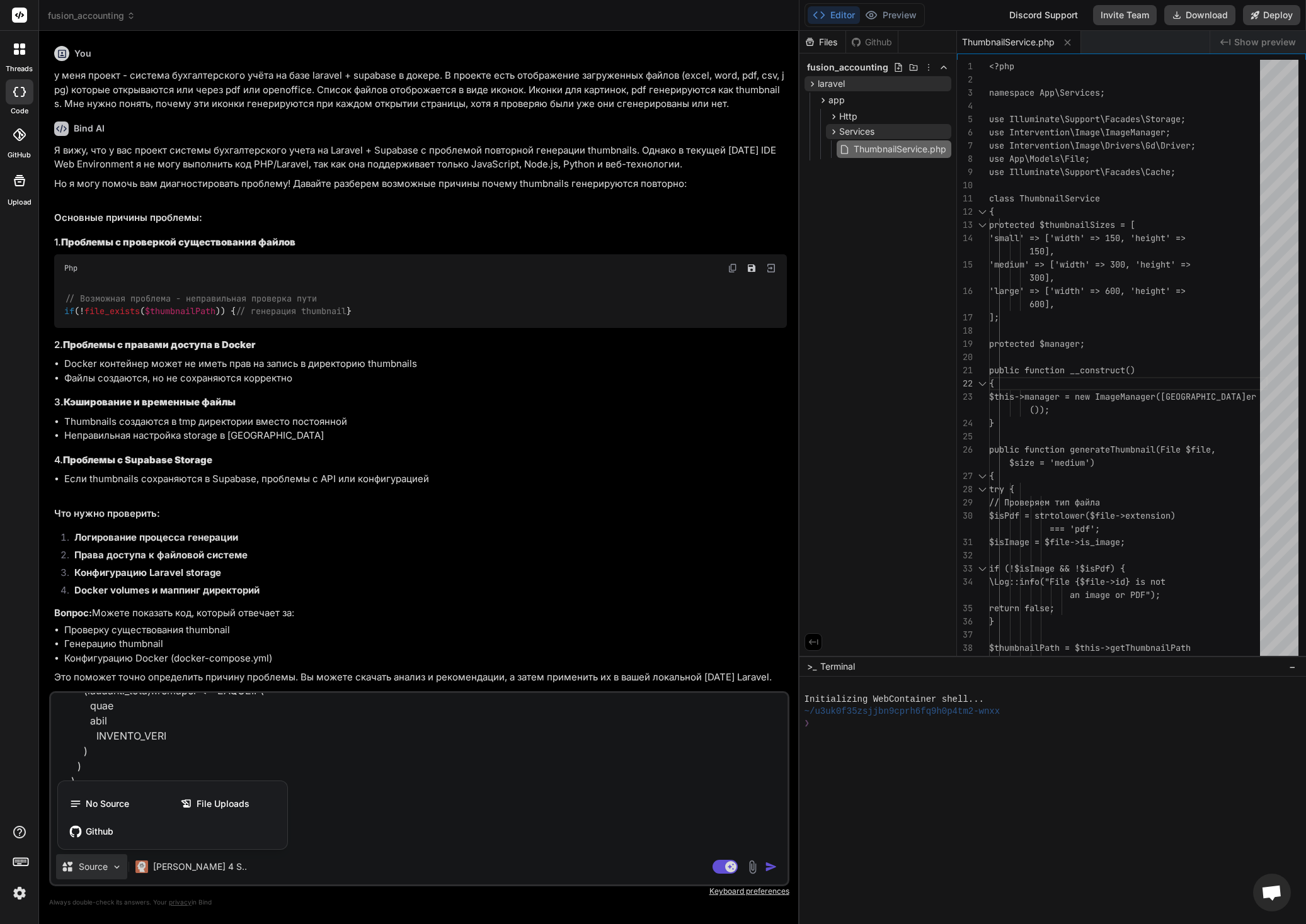
click at [249, 802] on div "File Uploads" at bounding box center [228, 804] width 108 height 25
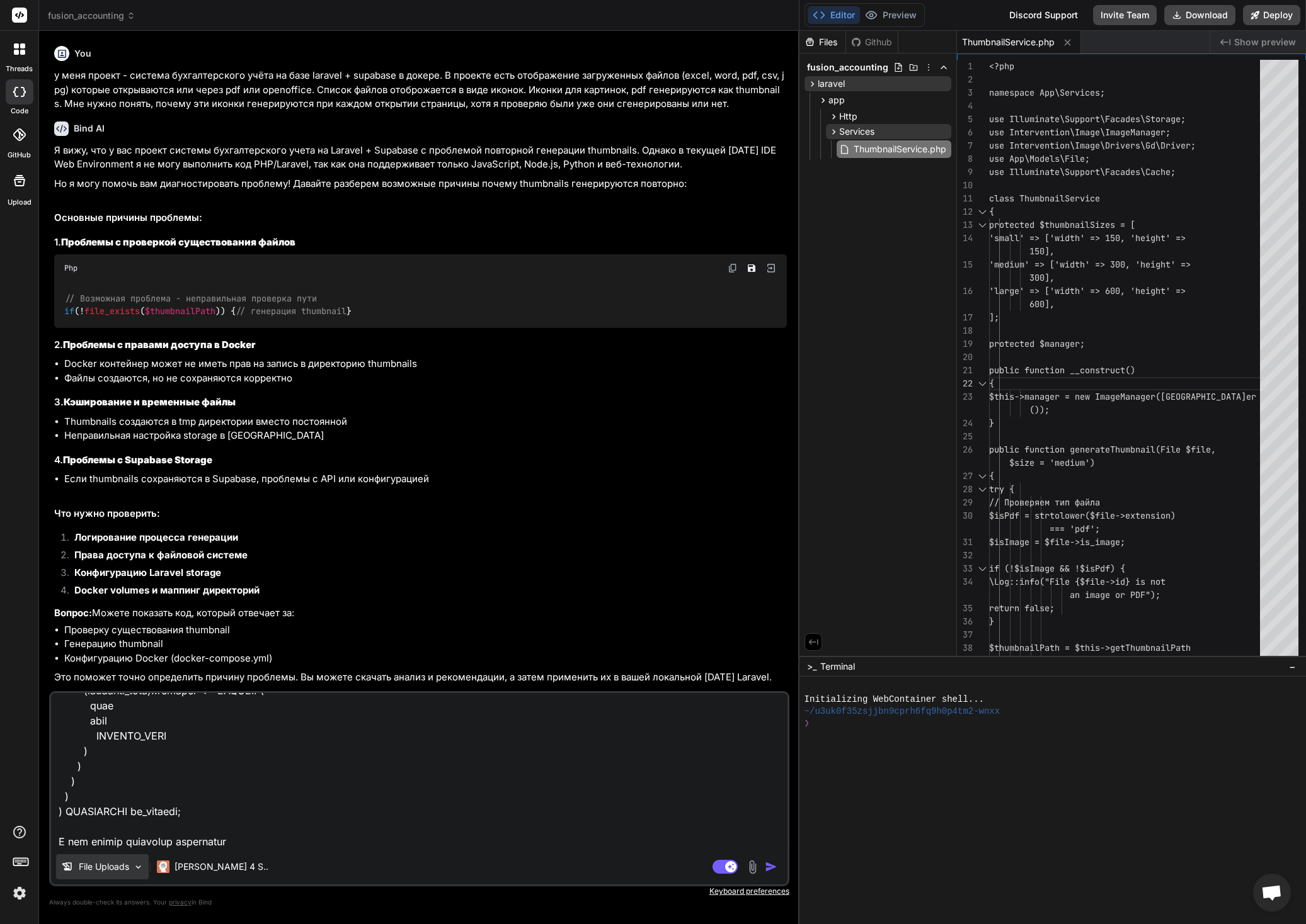
click at [142, 869] on img at bounding box center [139, 868] width 11 height 11
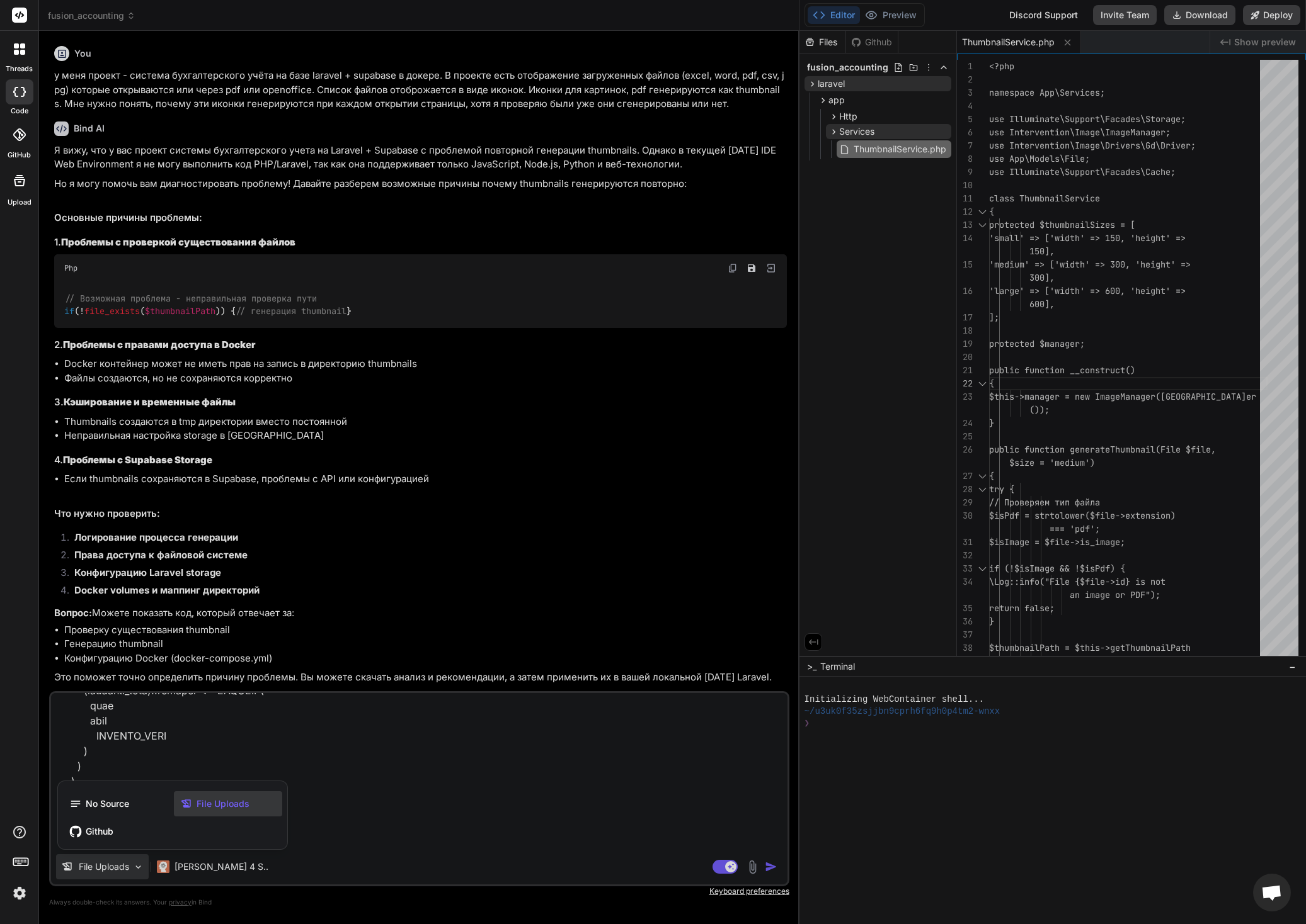
click at [420, 813] on div at bounding box center [653, 462] width 1306 height 924
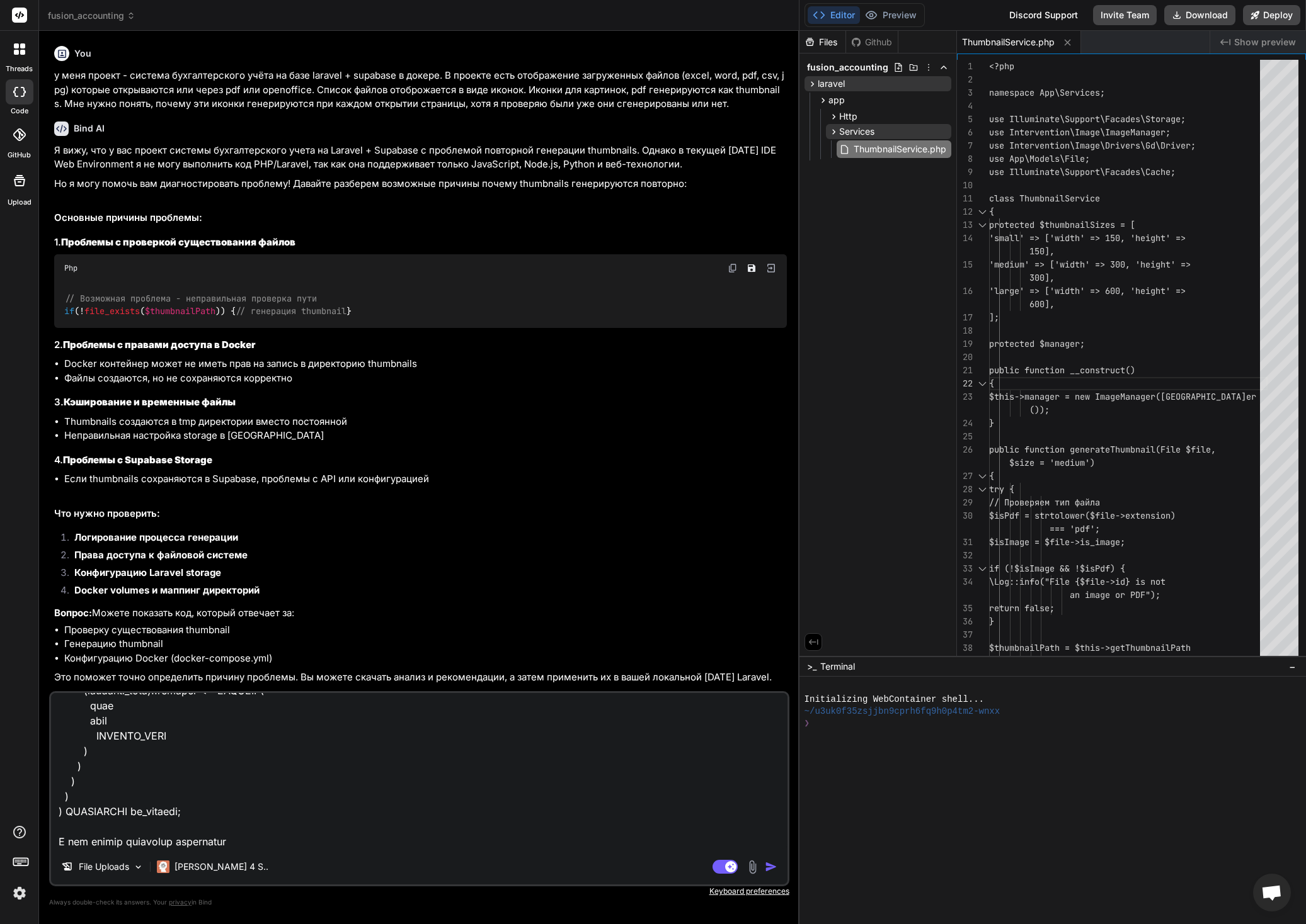
click at [299, 821] on textarea at bounding box center [419, 772] width 736 height 156
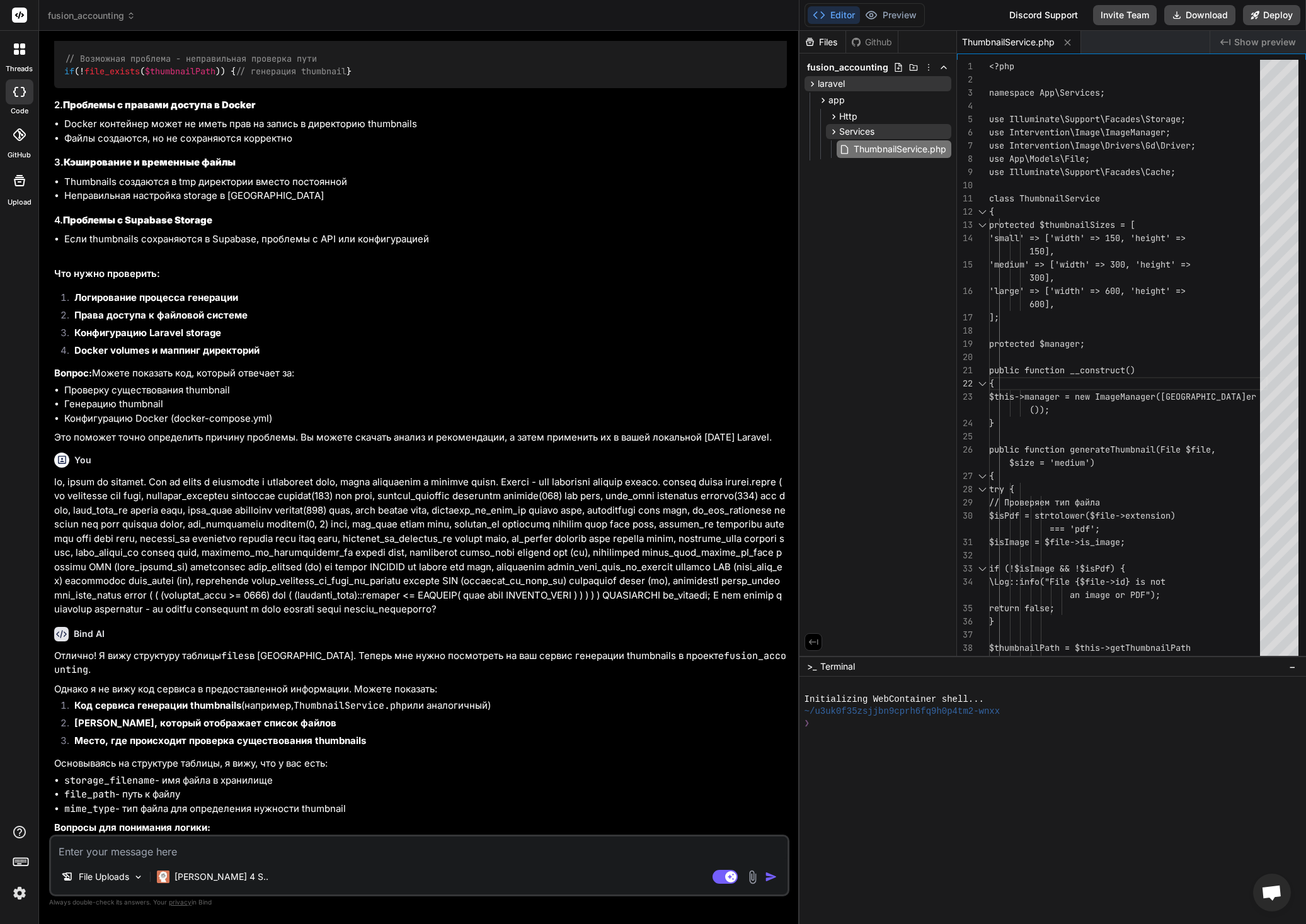
scroll to position [329, 0]
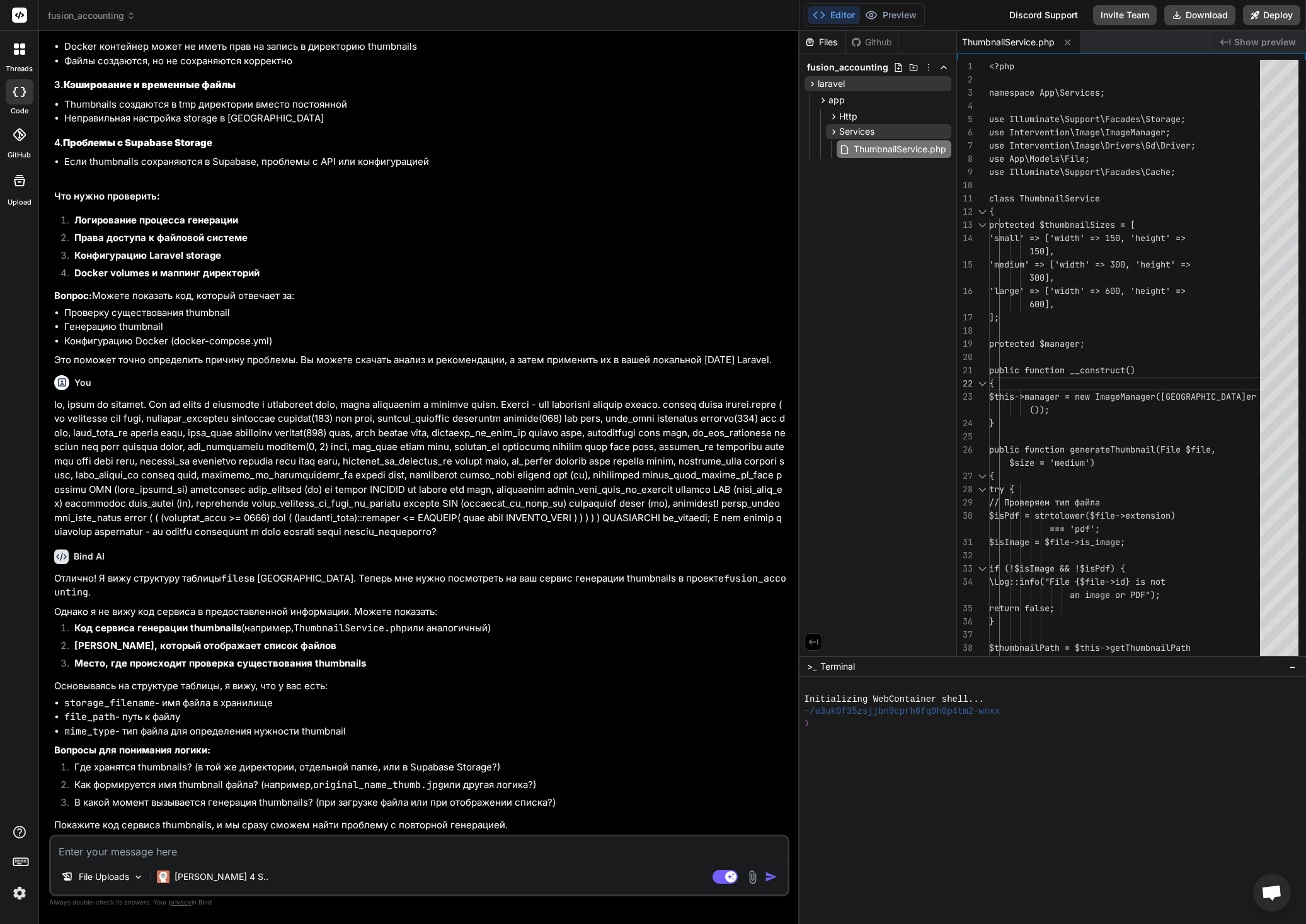
click at [345, 844] on textarea at bounding box center [419, 848] width 736 height 23
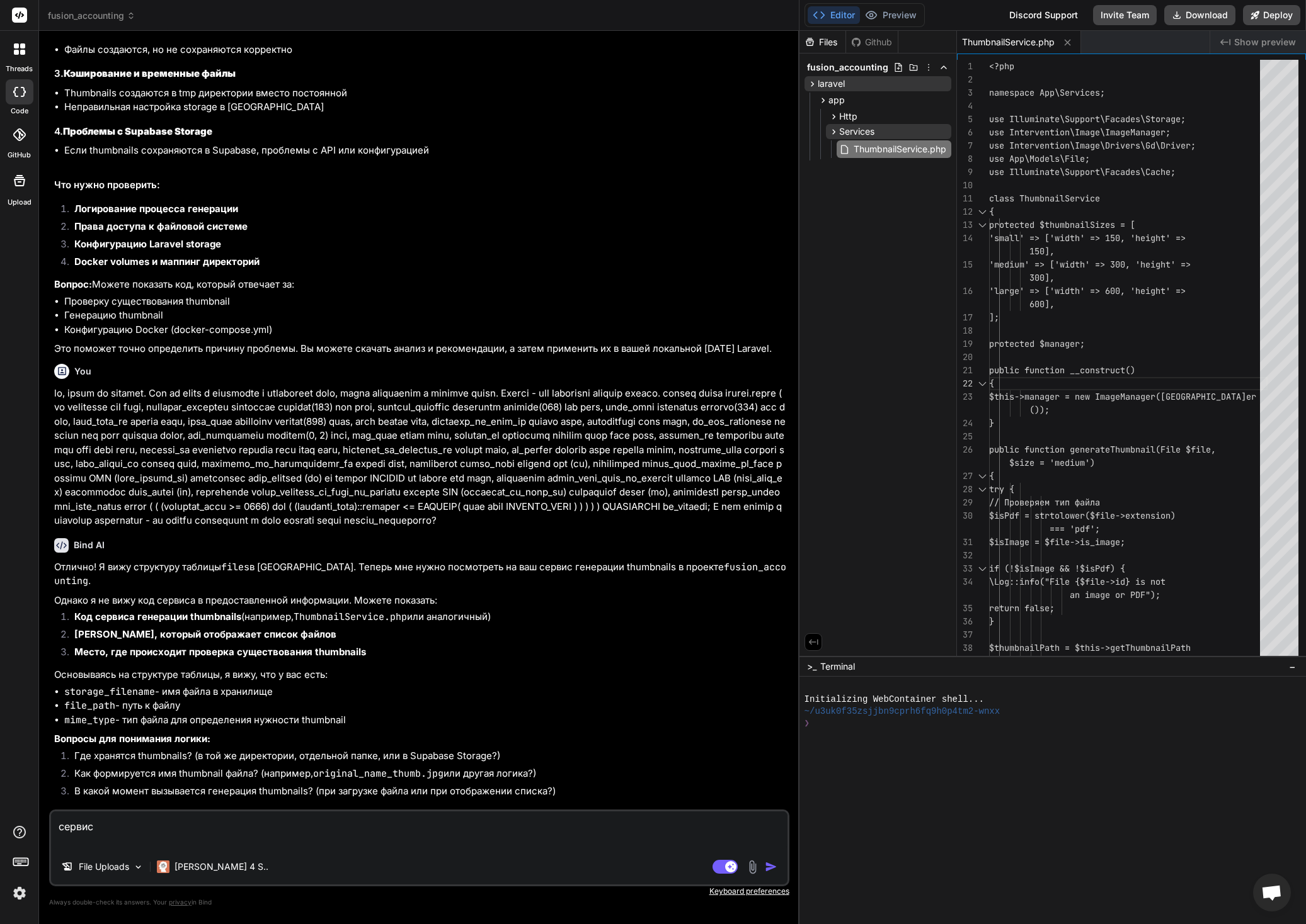
paste textarea "<?php namespace App\Services; use Illuminate\Support\Facades\Storage; use Inter…"
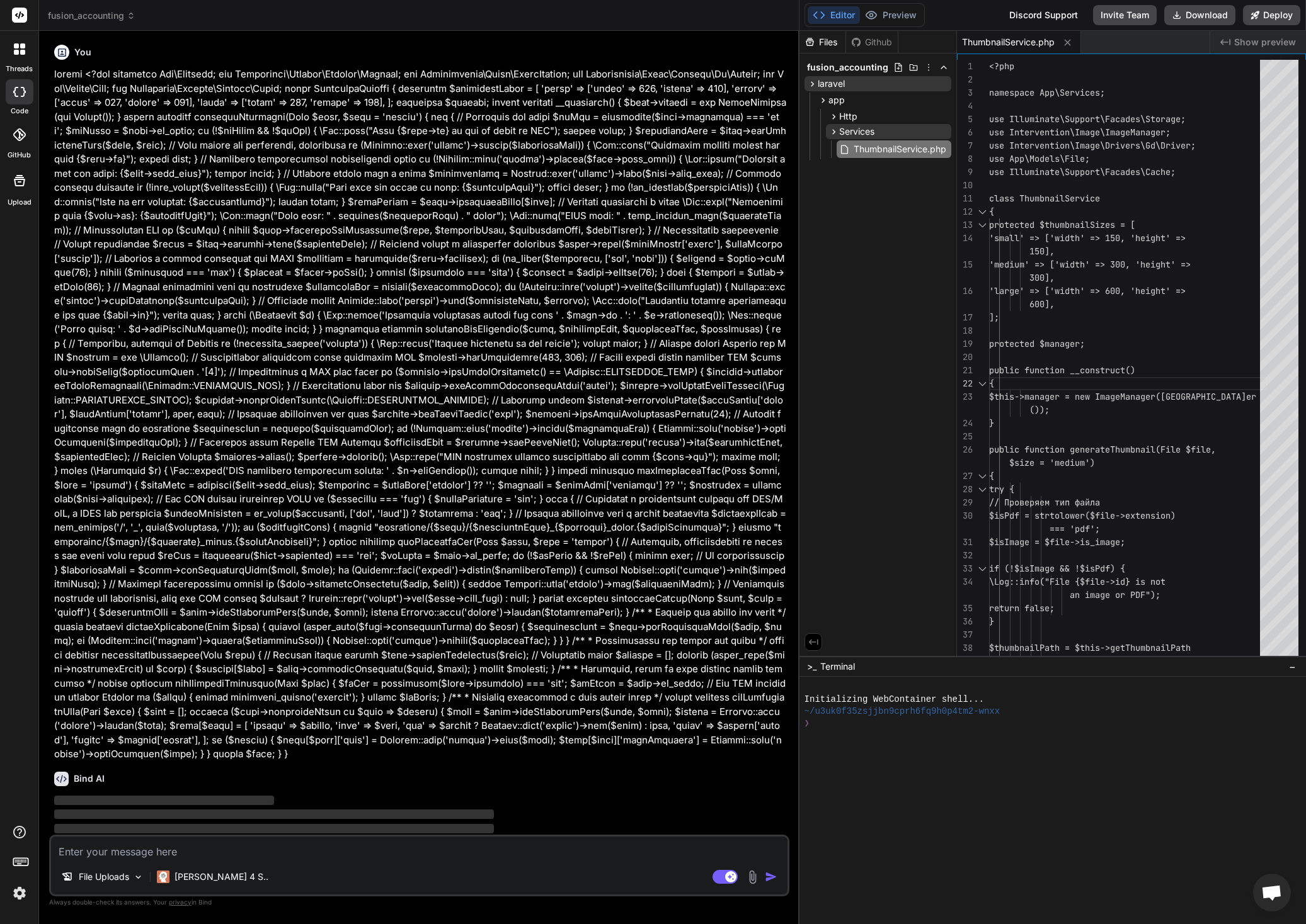
scroll to position [1123, 0]
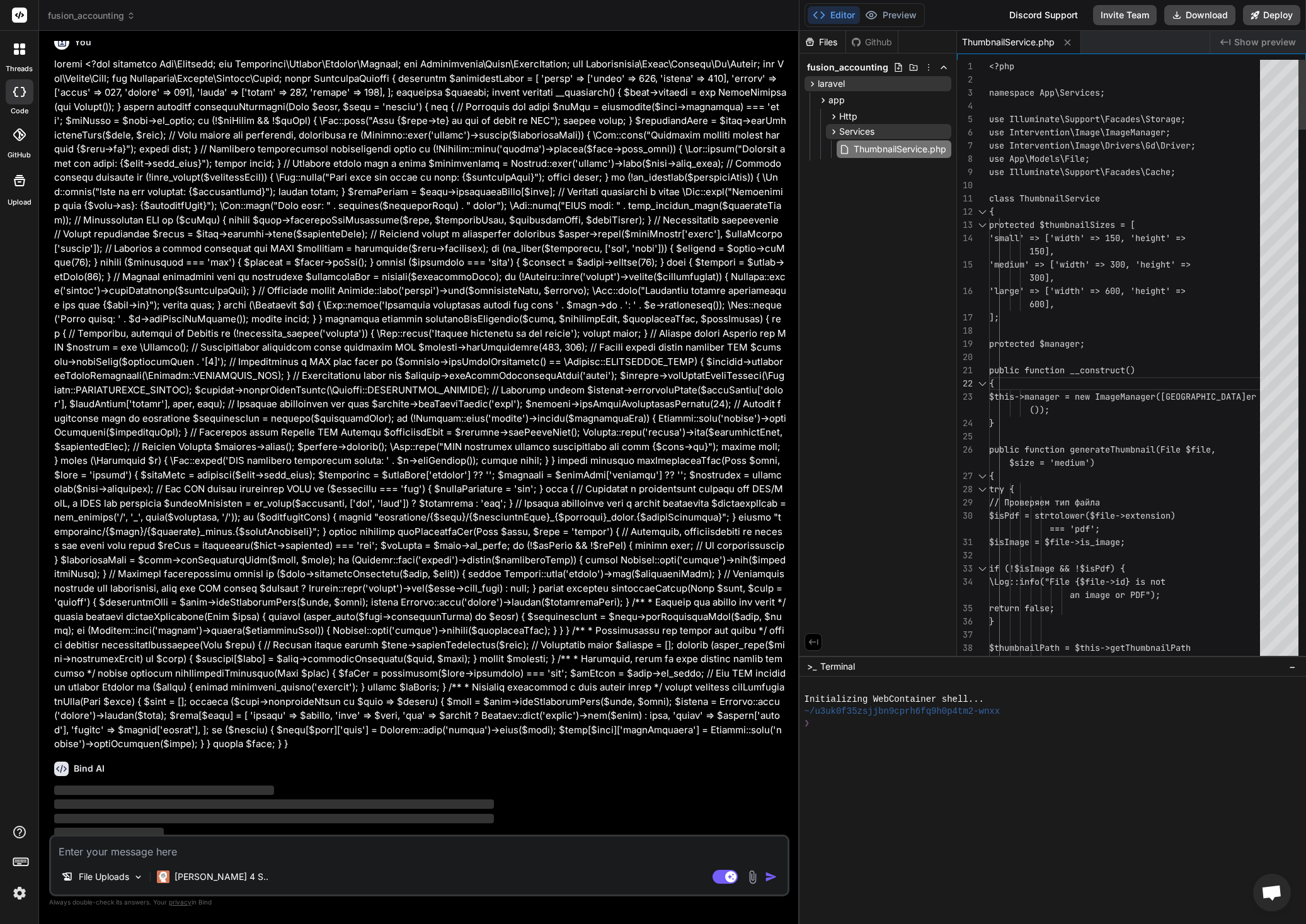
drag, startPoint x: 798, startPoint y: 108, endPoint x: 1085, endPoint y: 121, distance: 287.3
click at [1085, 121] on div "fusion_accounting Created with Pixso. Bind AI Web Search Created with Pixso. Co…" at bounding box center [672, 462] width 1267 height 924
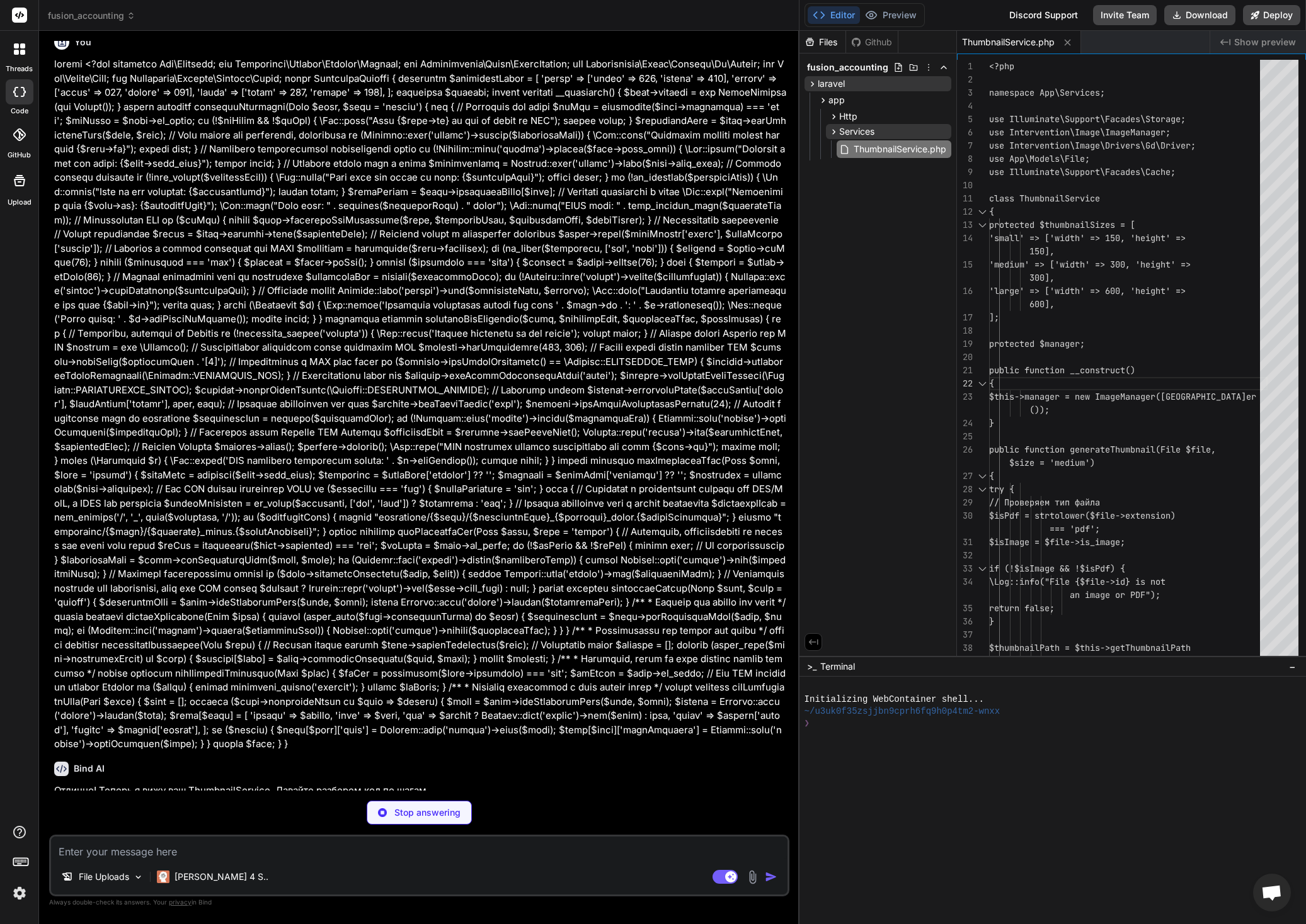
click at [23, 93] on icon at bounding box center [24, 92] width 5 height 10
click at [16, 88] on icon at bounding box center [16, 92] width 5 height 10
click at [18, 14] on rect at bounding box center [19, 15] width 15 height 15
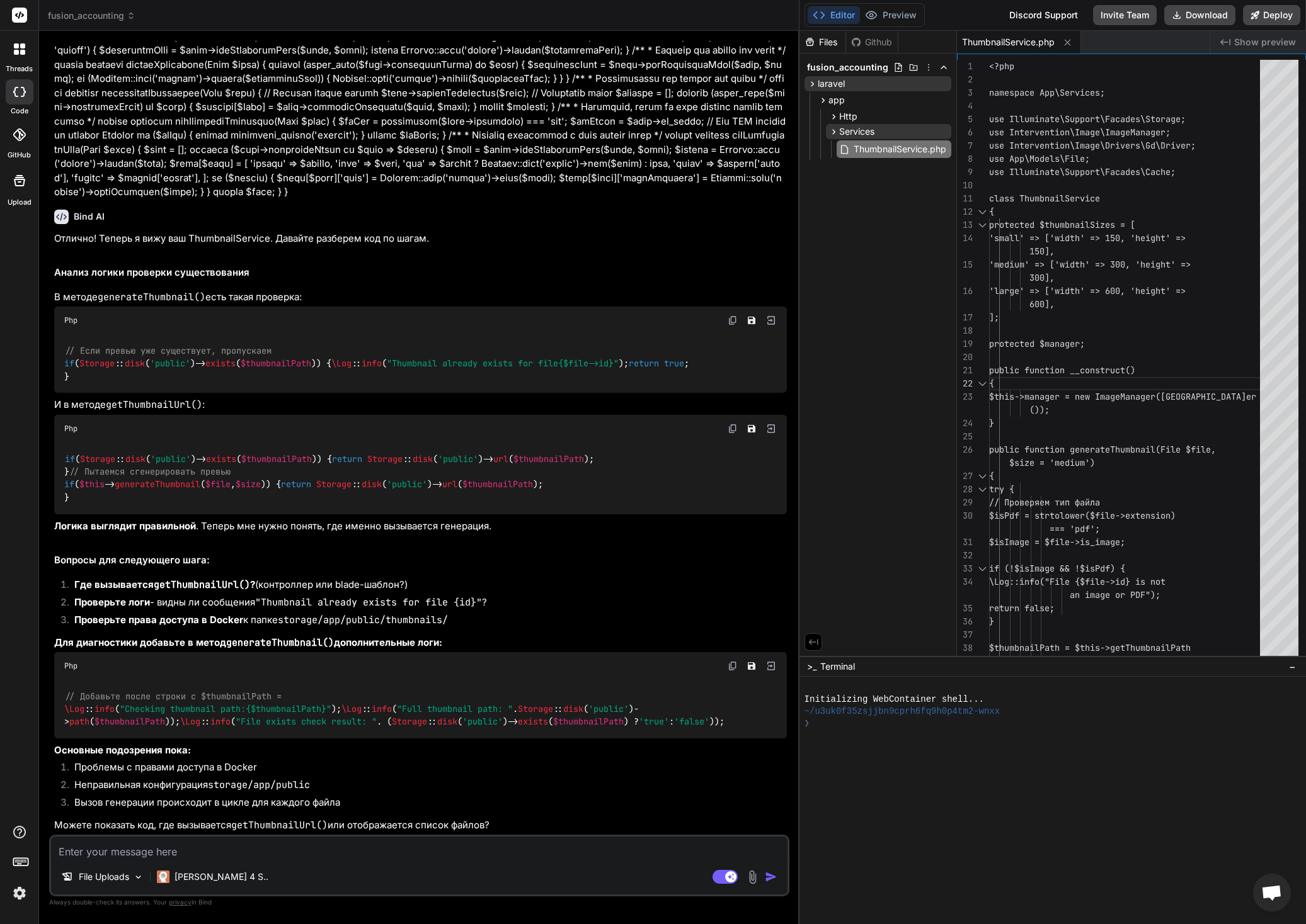
scroll to position [1763, 0]
click at [834, 12] on button "Editor" at bounding box center [833, 15] width 53 height 17
click at [821, 42] on div "Files" at bounding box center [822, 43] width 46 height 13
click at [1068, 43] on icon at bounding box center [1067, 42] width 6 height 6
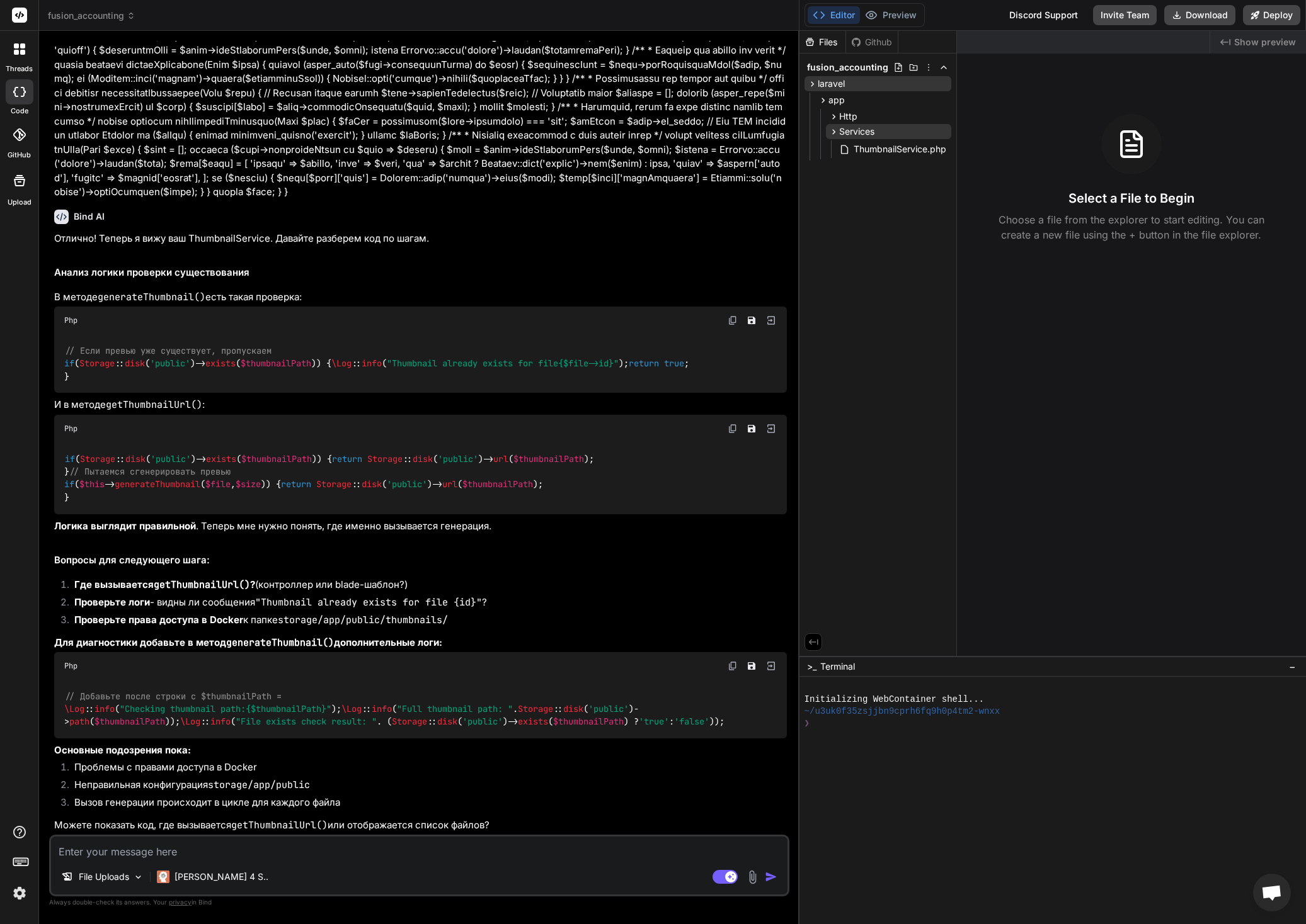
click at [1267, 41] on span "Show preview" at bounding box center [1264, 43] width 62 height 13
click at [1230, 43] on icon "Created with Pixso." at bounding box center [1224, 42] width 10 height 10
click at [819, 640] on button at bounding box center [813, 642] width 17 height 17
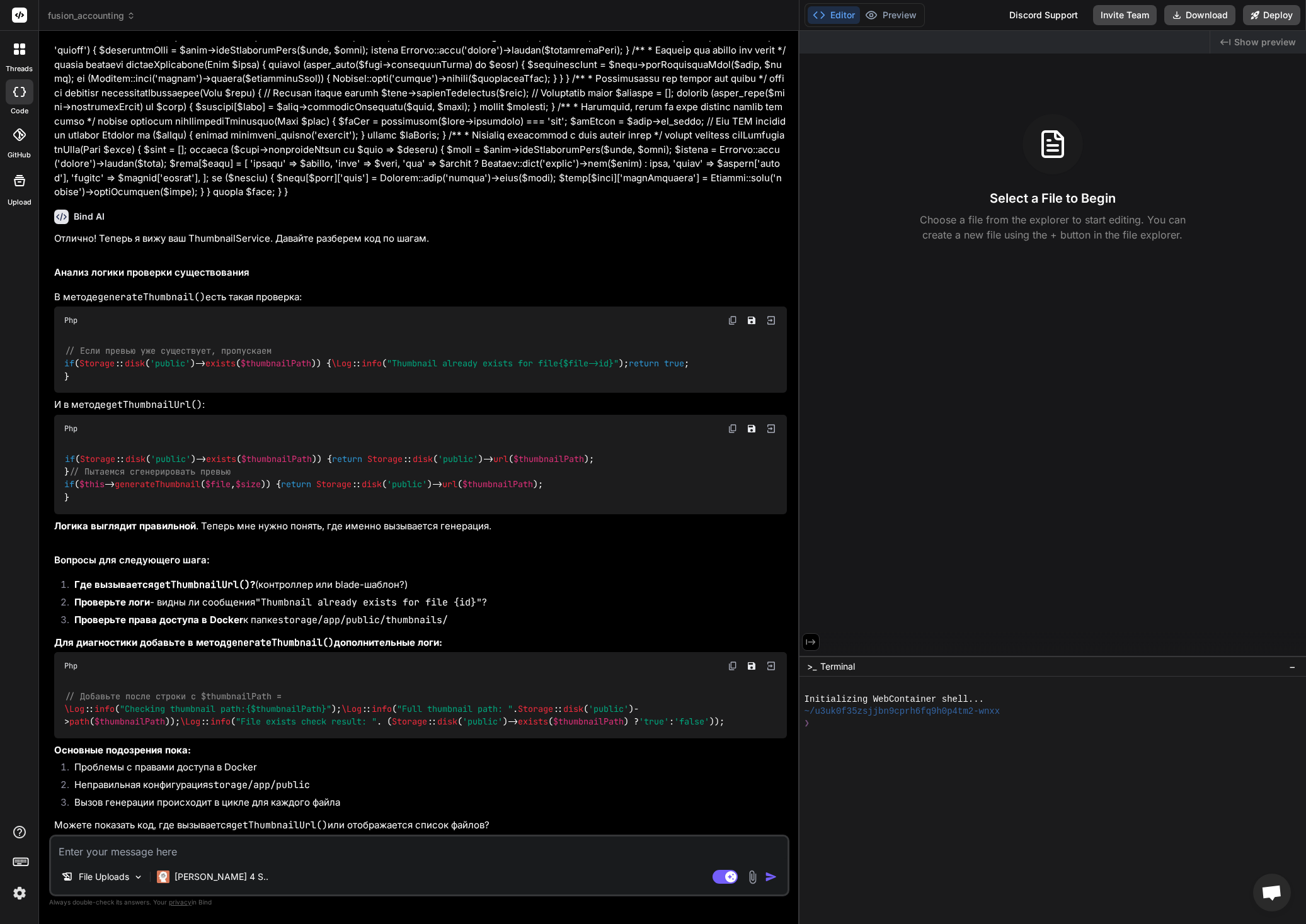
click at [22, 98] on div at bounding box center [19, 92] width 28 height 25
click at [21, 51] on icon at bounding box center [23, 53] width 5 height 5
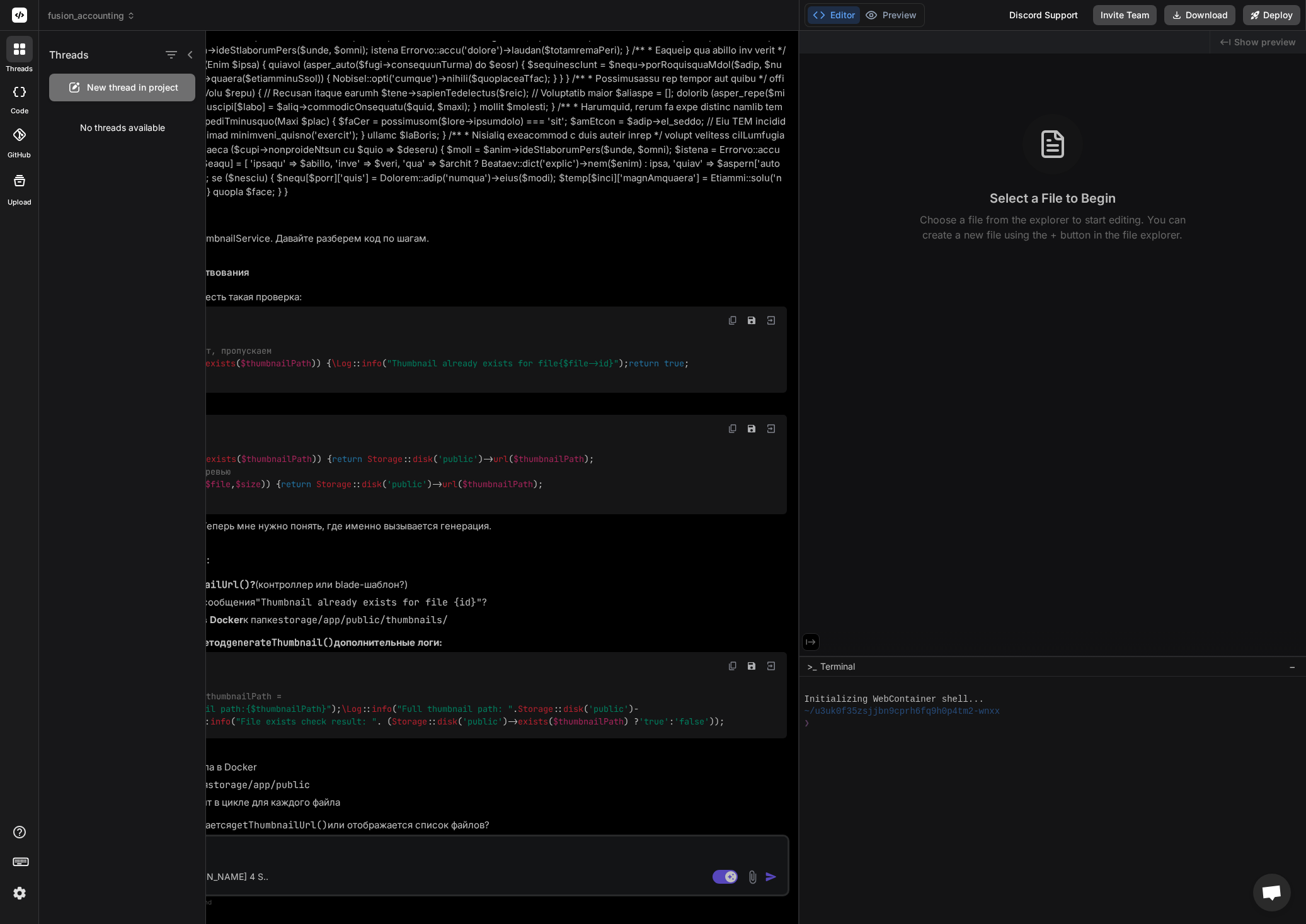
click at [82, 15] on span "fusion_accounting" at bounding box center [92, 15] width 88 height 13
click at [401, 67] on div at bounding box center [755, 477] width 1100 height 893
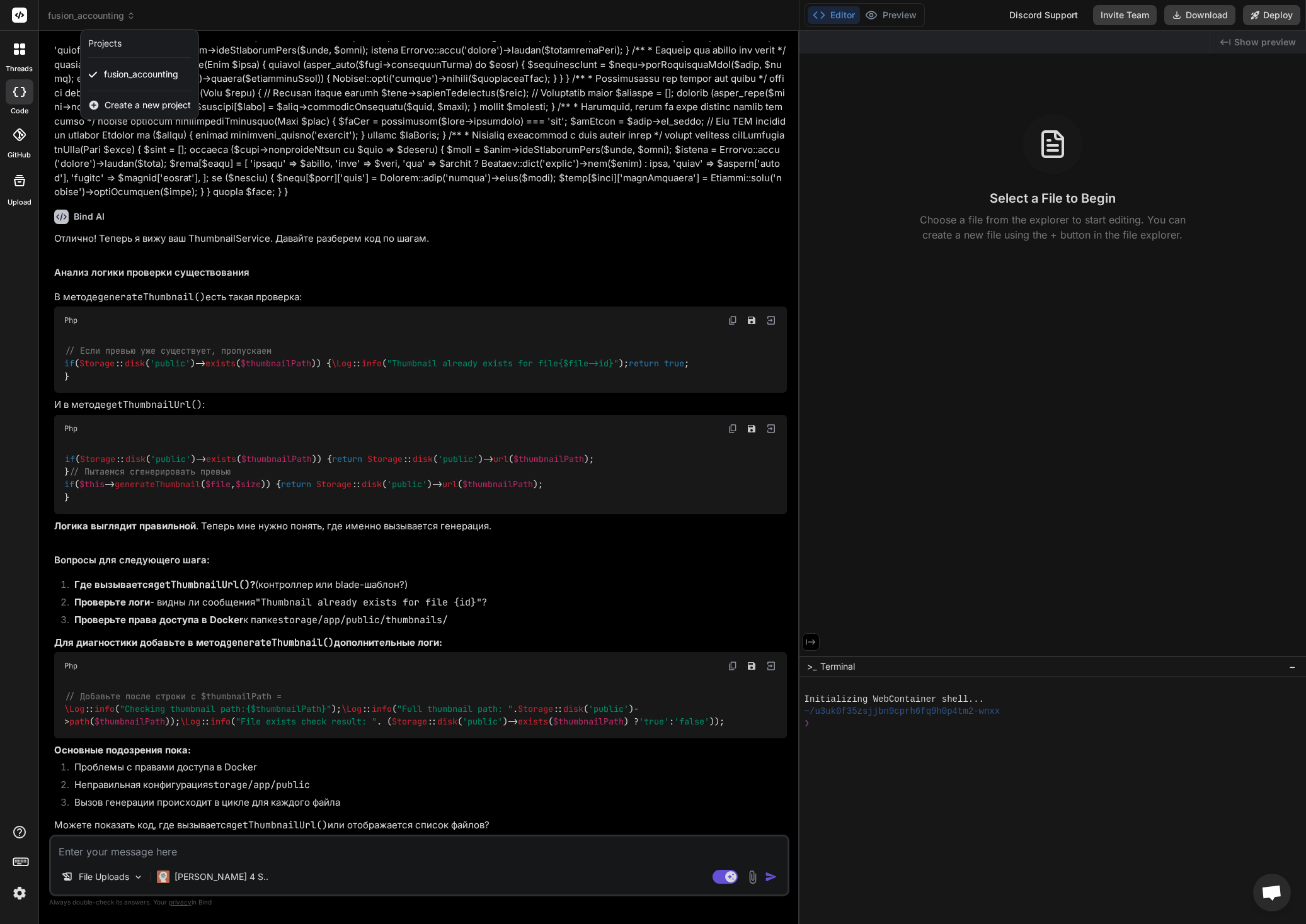
click at [21, 14] on rect at bounding box center [19, 15] width 15 height 15
click at [145, 70] on span "fusion_accounting" at bounding box center [141, 74] width 74 height 13
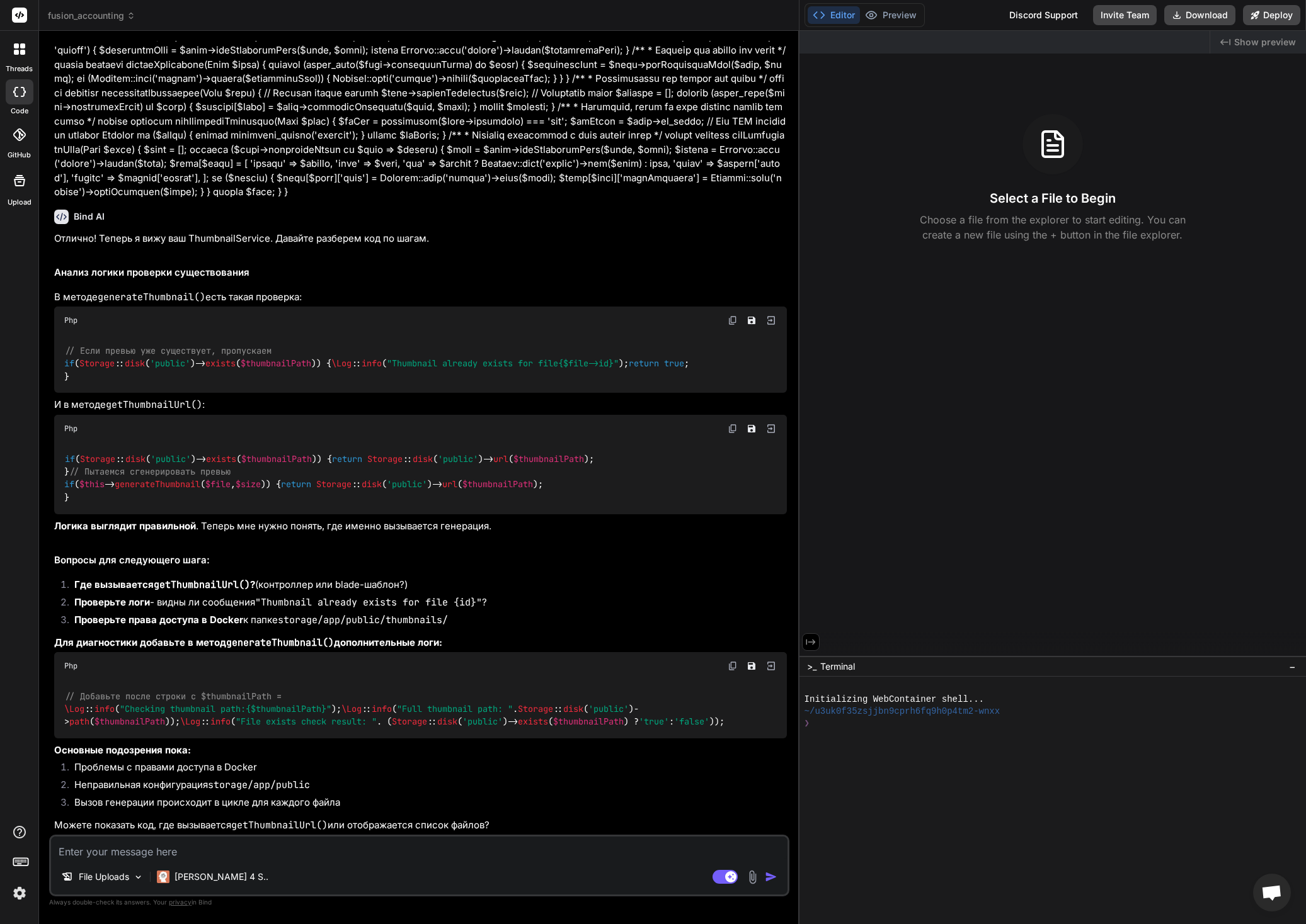
click at [16, 89] on icon at bounding box center [20, 92] width 13 height 10
click at [21, 91] on icon at bounding box center [20, 92] width 13 height 10
drag, startPoint x: 799, startPoint y: 315, endPoint x: 1231, endPoint y: 328, distance: 432.2
click at [1231, 328] on div "fusion_accounting Created with Pixso. Bind AI Web Search Created with Pixso. Co…" at bounding box center [672, 462] width 1267 height 924
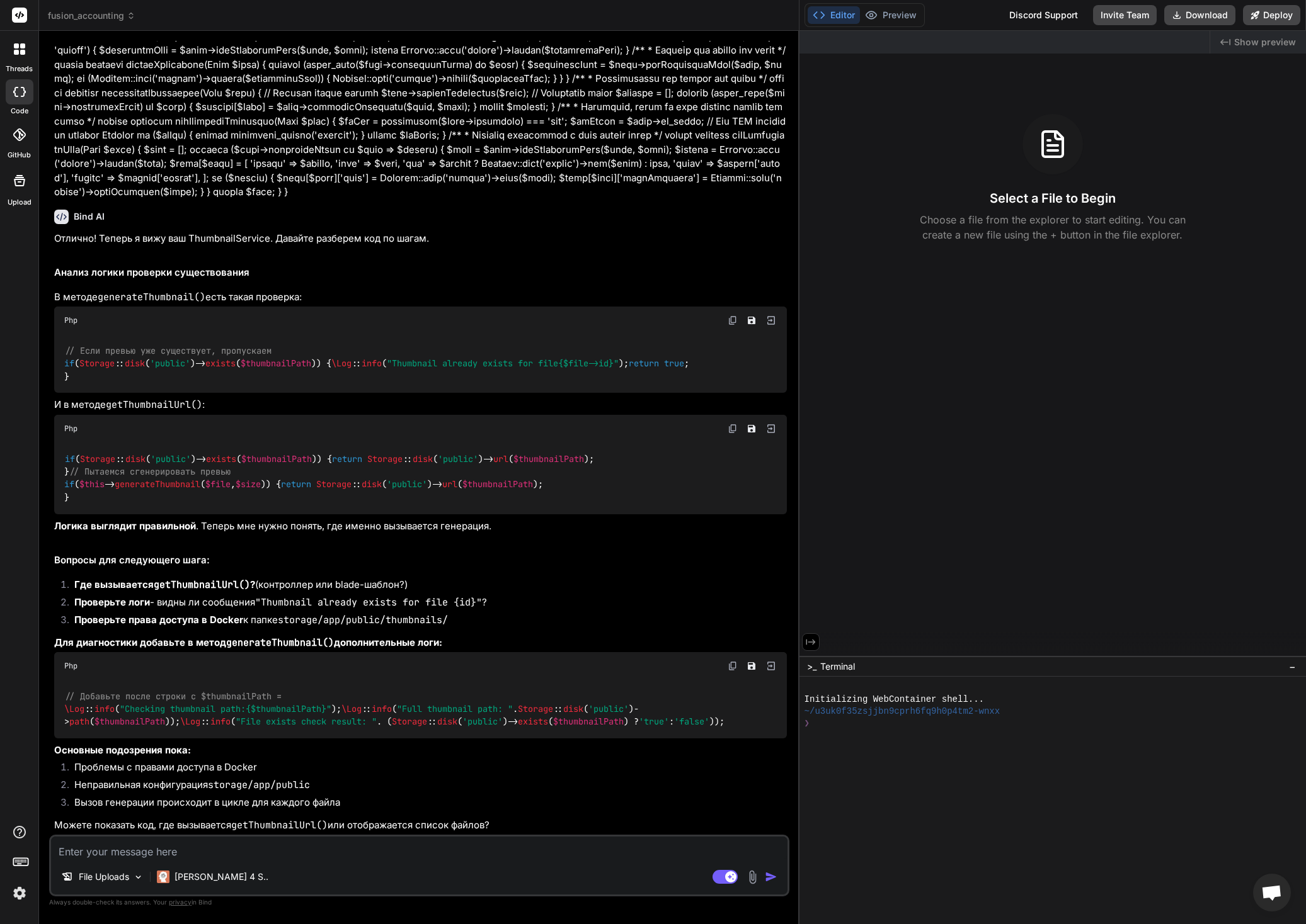
click at [805, 642] on icon at bounding box center [811, 642] width 12 height 12
click at [808, 642] on icon at bounding box center [813, 642] width 12 height 12
click at [1248, 42] on span "Show preview" at bounding box center [1264, 43] width 62 height 13
drag, startPoint x: 799, startPoint y: 811, endPoint x: 834, endPoint y: 817, distance: 35.5
click at [834, 817] on div "fusion_accounting Created with Pixso. Bind AI Web Search Created with Pixso. Co…" at bounding box center [672, 462] width 1267 height 924
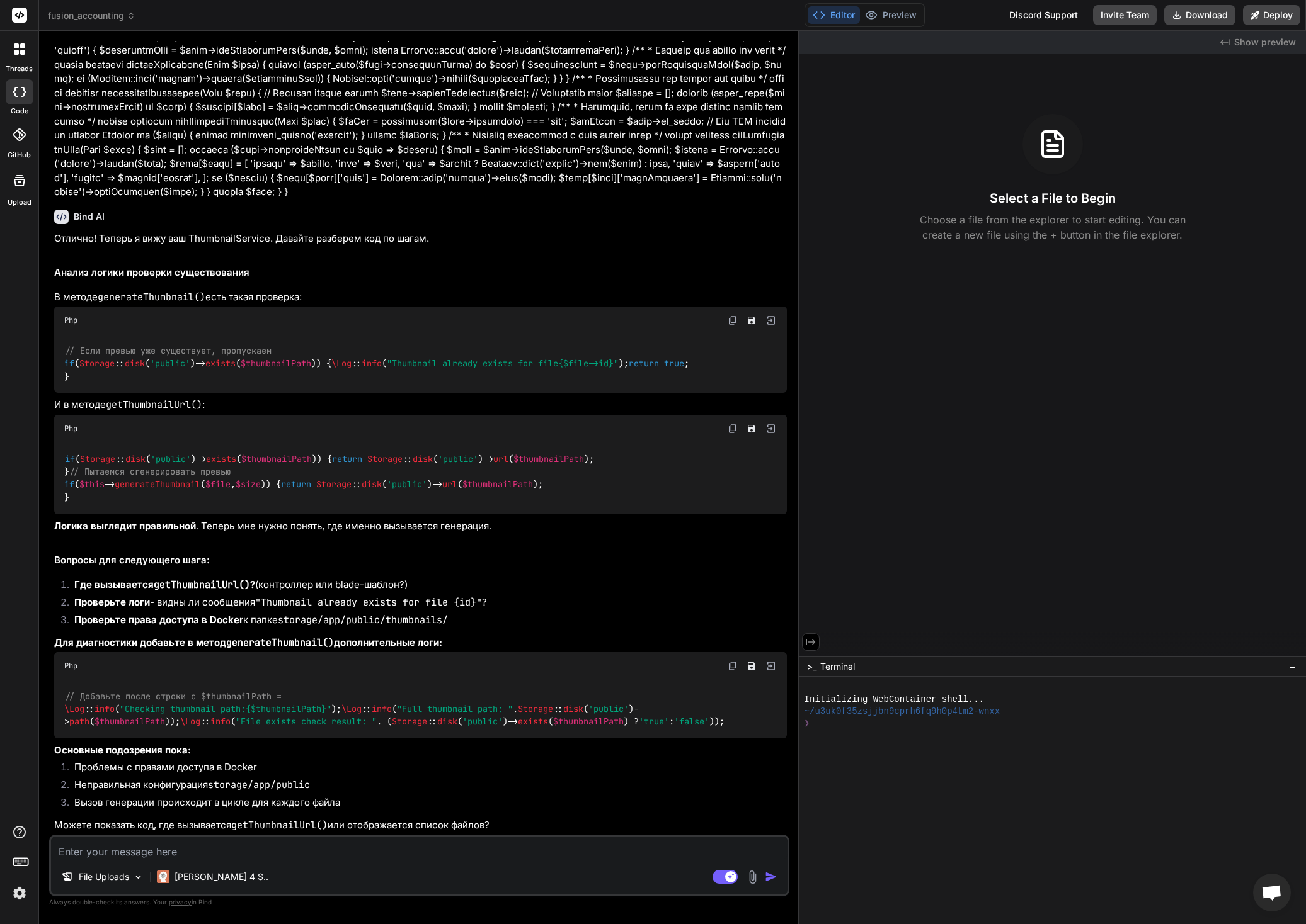
click at [305, 854] on textarea at bounding box center [419, 848] width 736 height 23
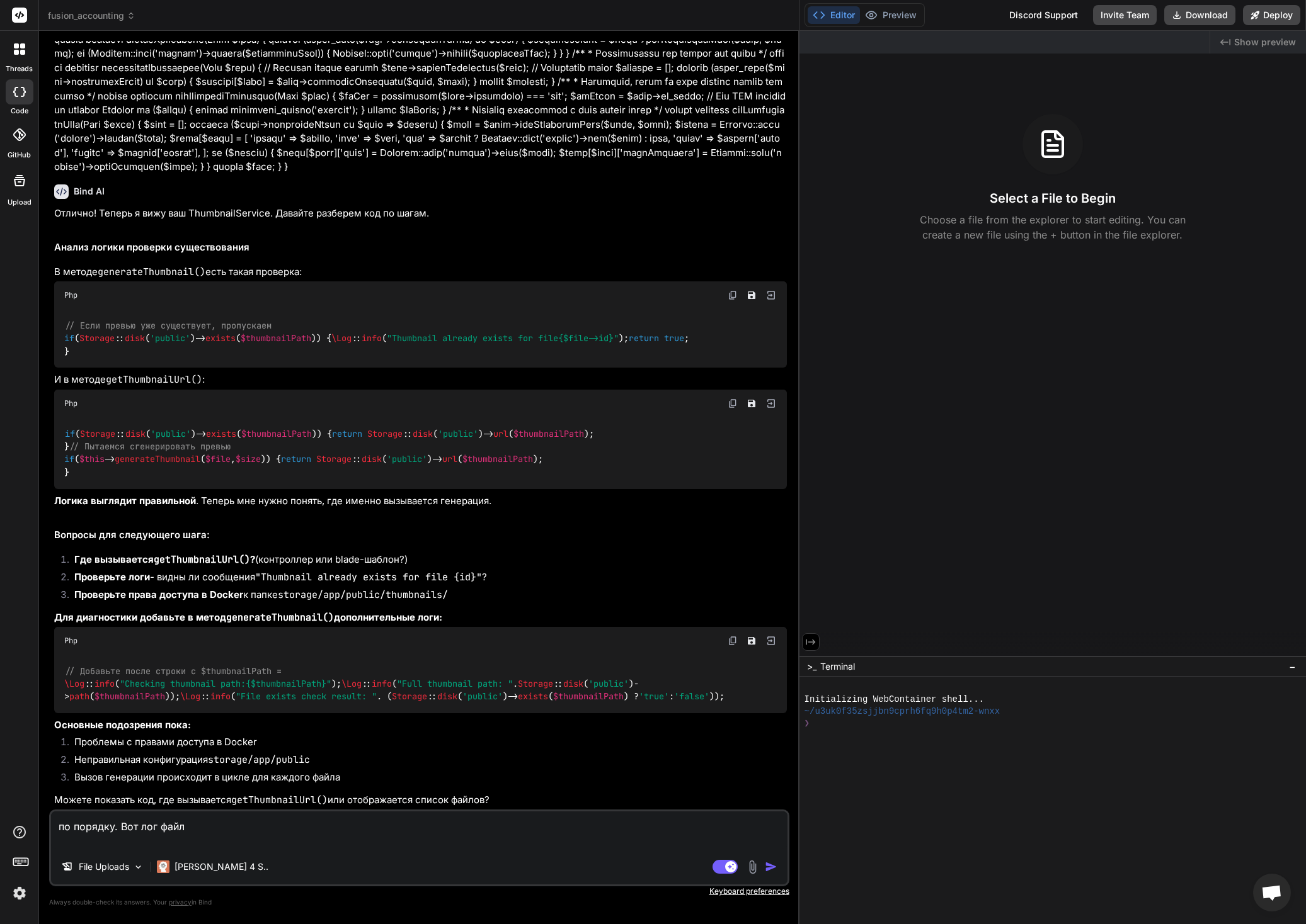
paste textarea "[2025-09-12 11:29:13] local.INFO: Processing file 10973: /var/www/laravel/stora…"
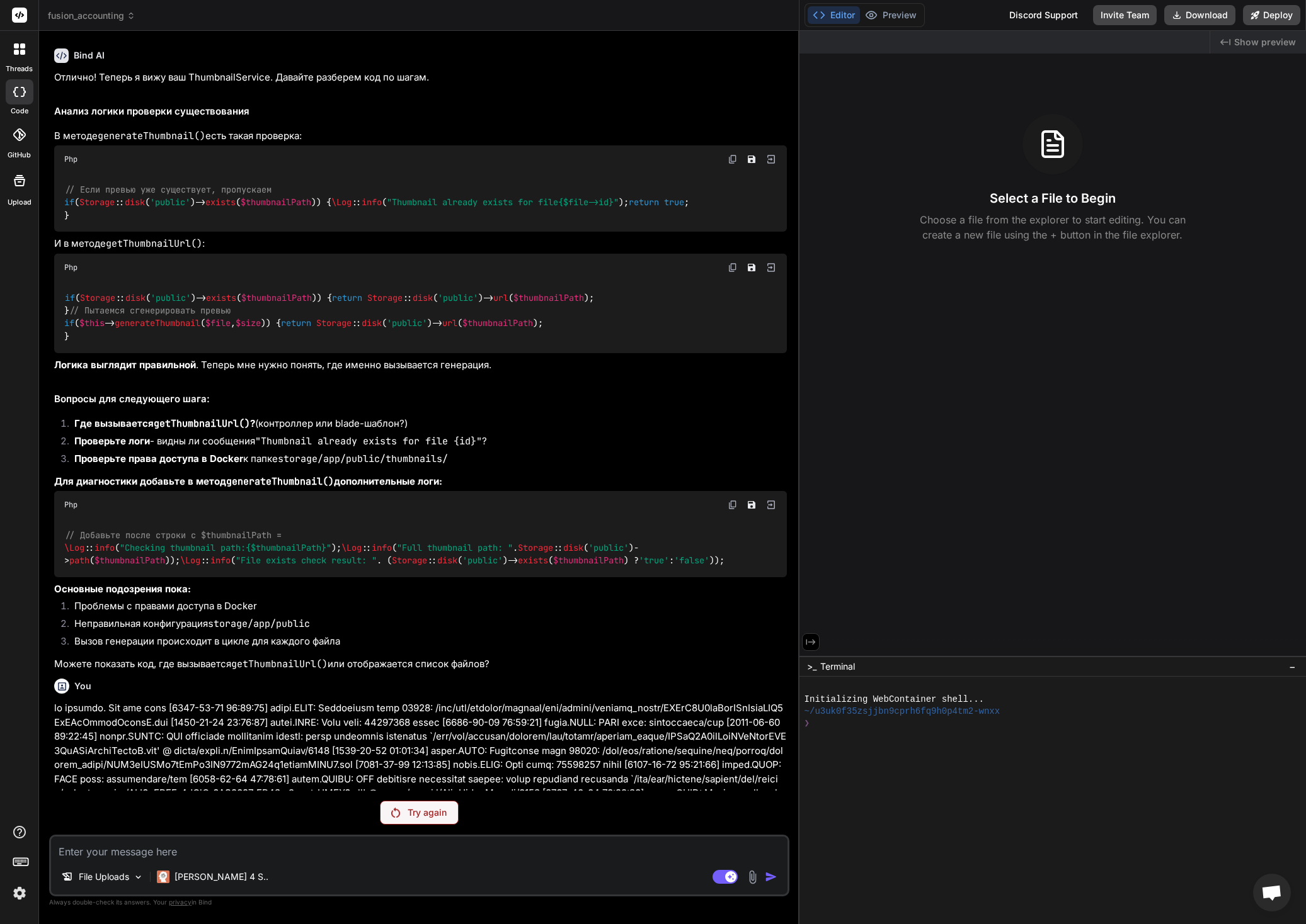
scroll to position [1831, 0]
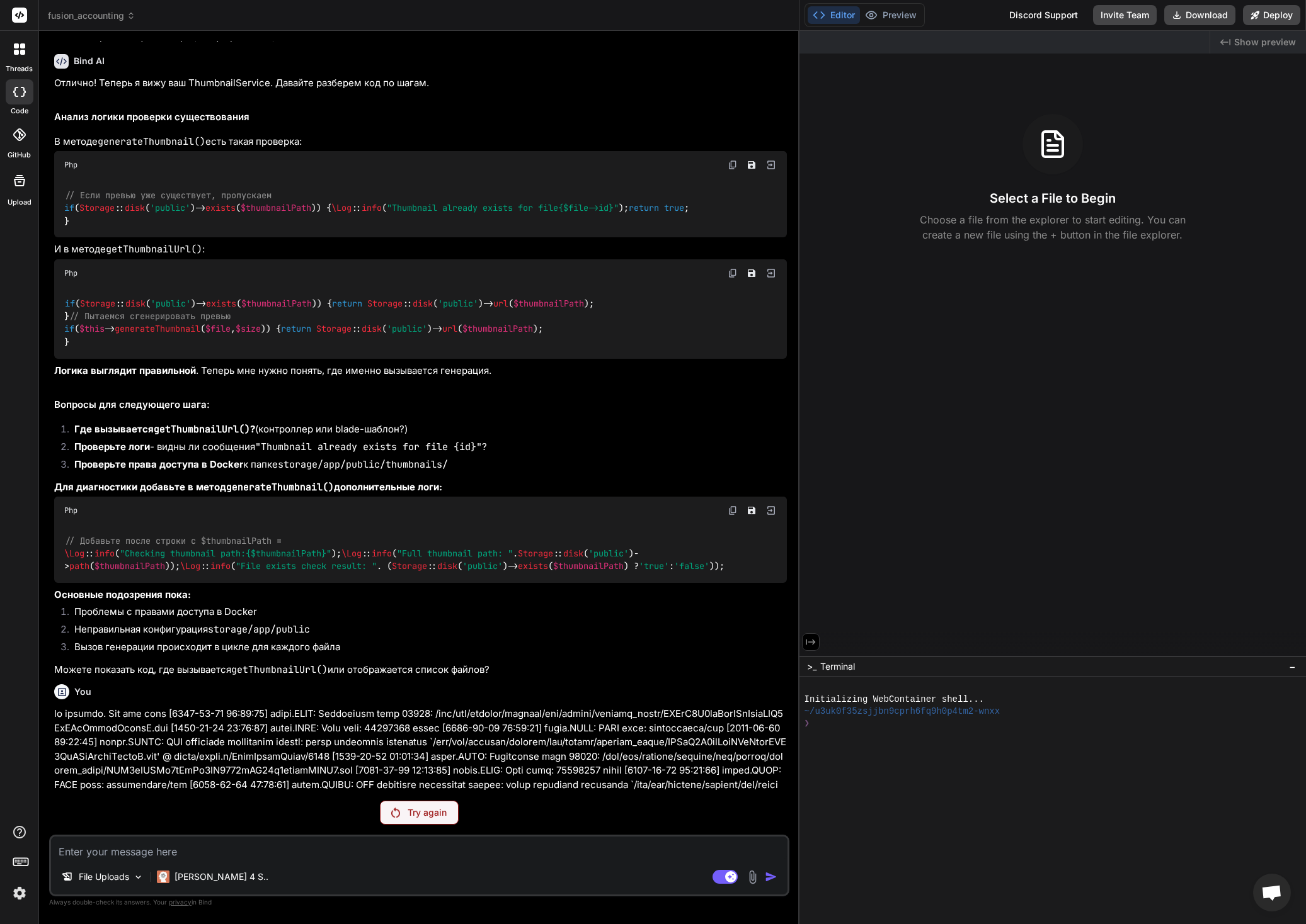
click at [418, 812] on p "Try again" at bounding box center [426, 813] width 39 height 13
click at [273, 856] on textarea at bounding box center [419, 848] width 736 height 23
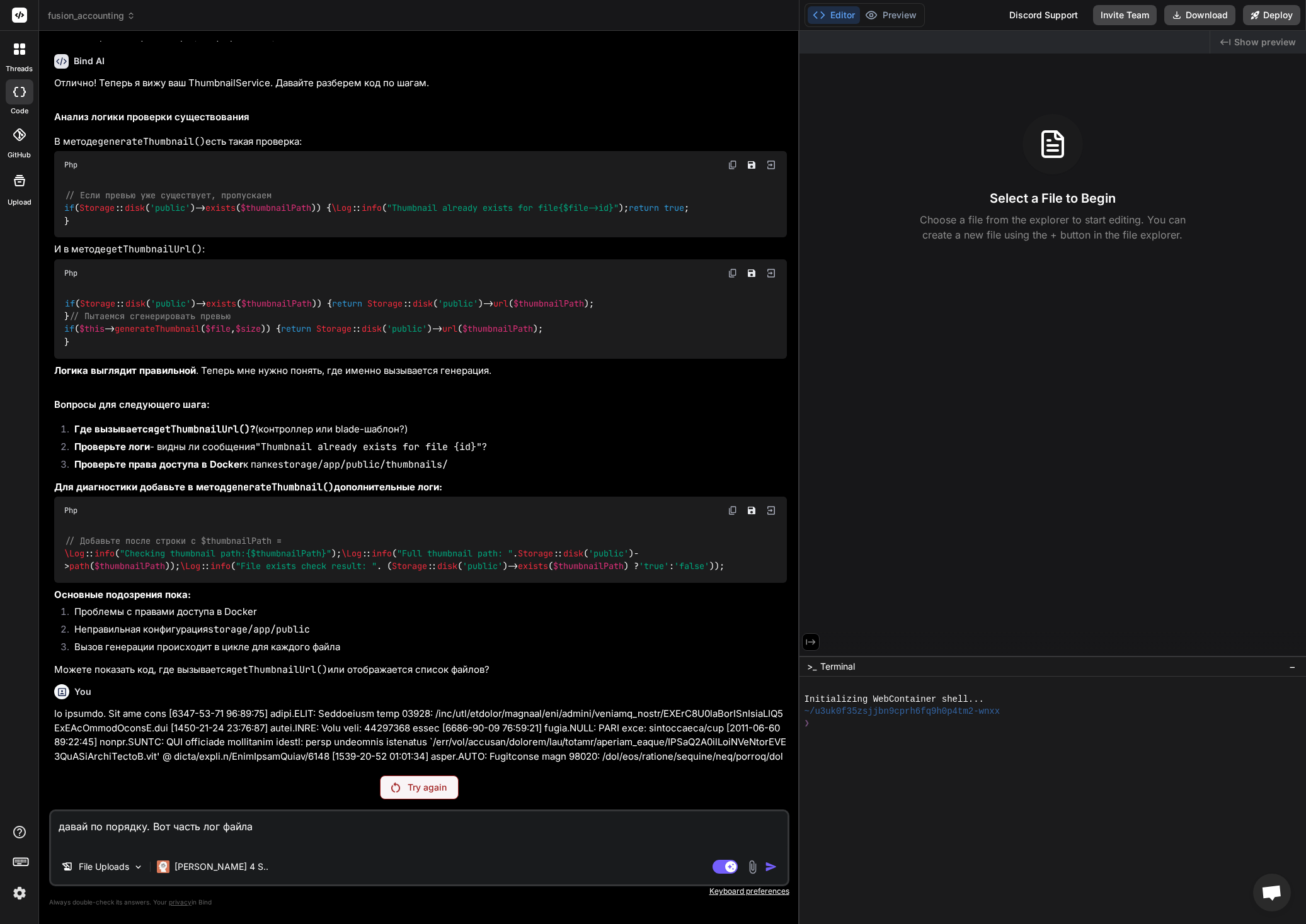
paste textarea "[2025-09-23 18:01:53] local.INFO: MIME type: application/pdf [2025-09-23 18:01:…"
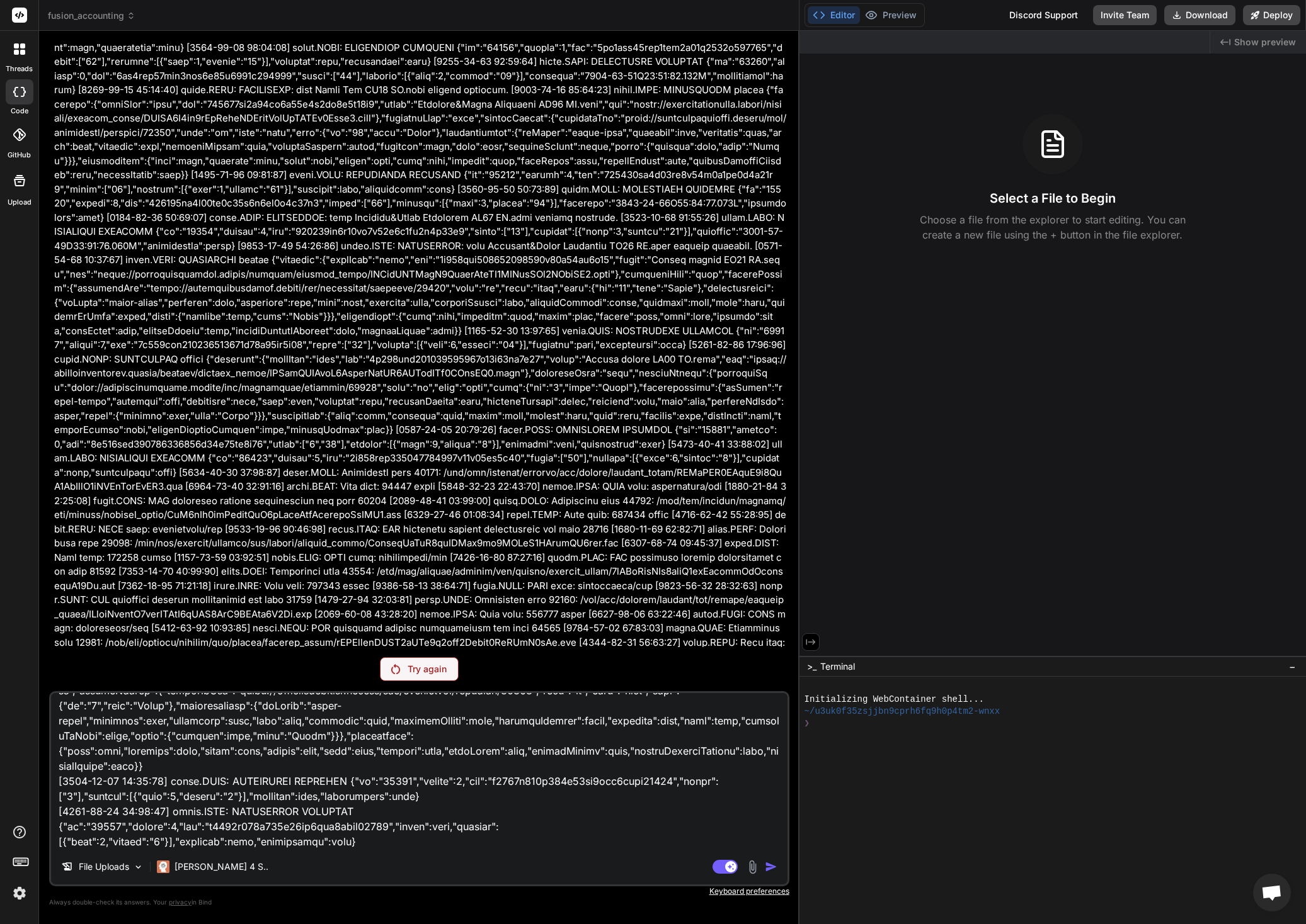
scroll to position [146950, 0]
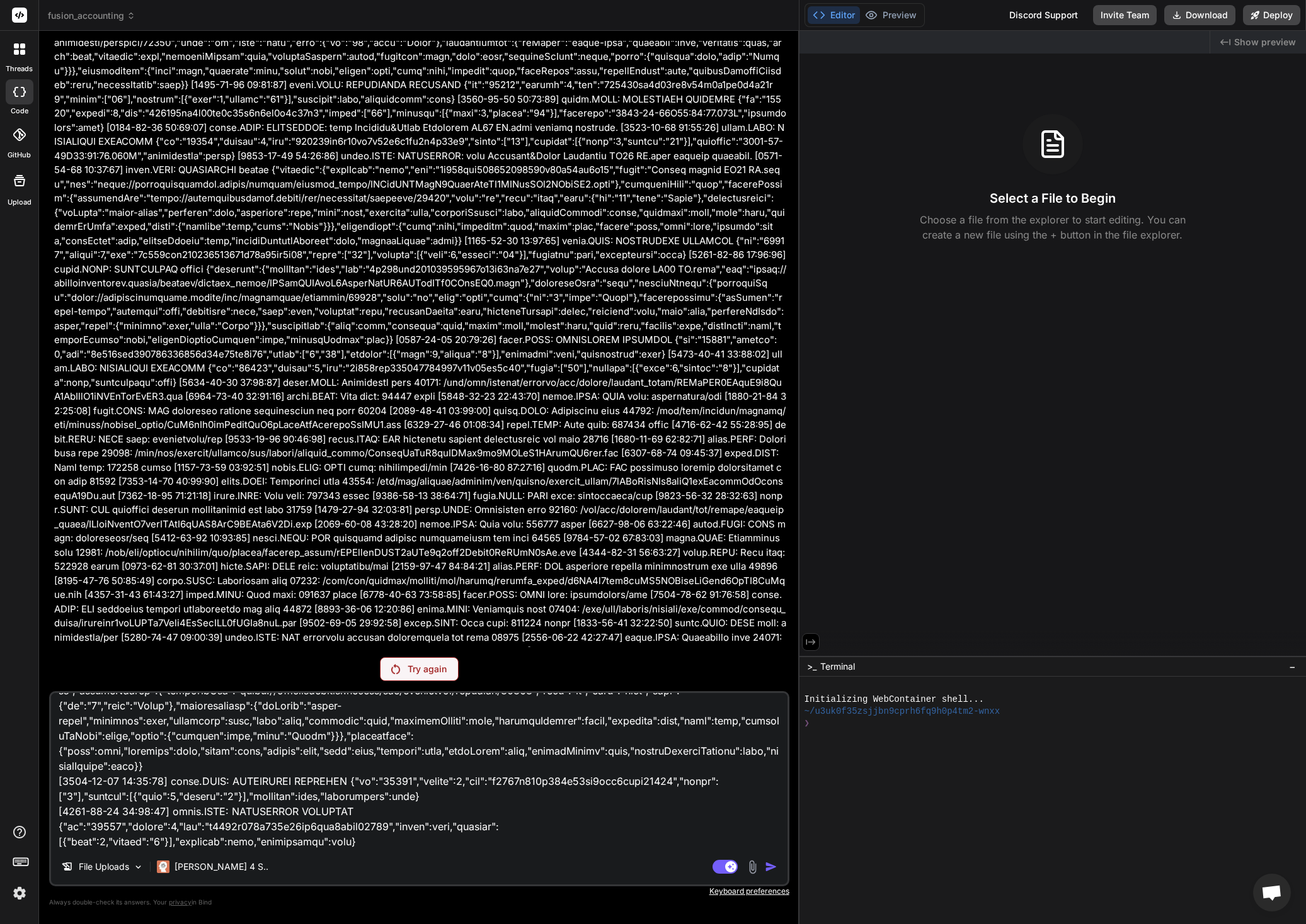
click at [455, 822] on textarea at bounding box center [419, 772] width 736 height 156
click at [482, 824] on textarea at bounding box center [419, 772] width 736 height 156
click at [375, 799] on textarea at bounding box center [419, 772] width 736 height 156
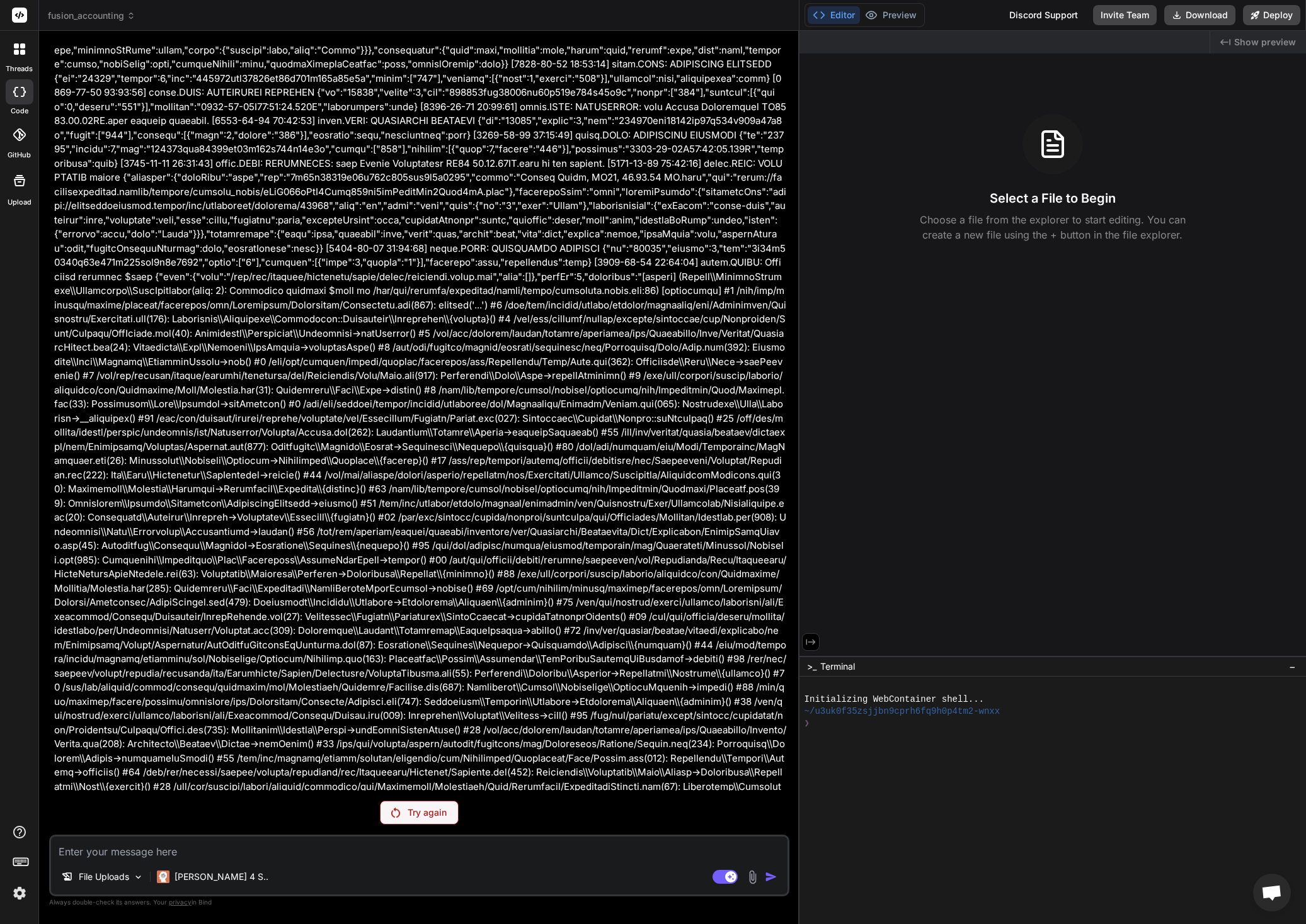
scroll to position [54449, 0]
click at [132, 875] on div "File Uploads" at bounding box center [102, 877] width 93 height 25
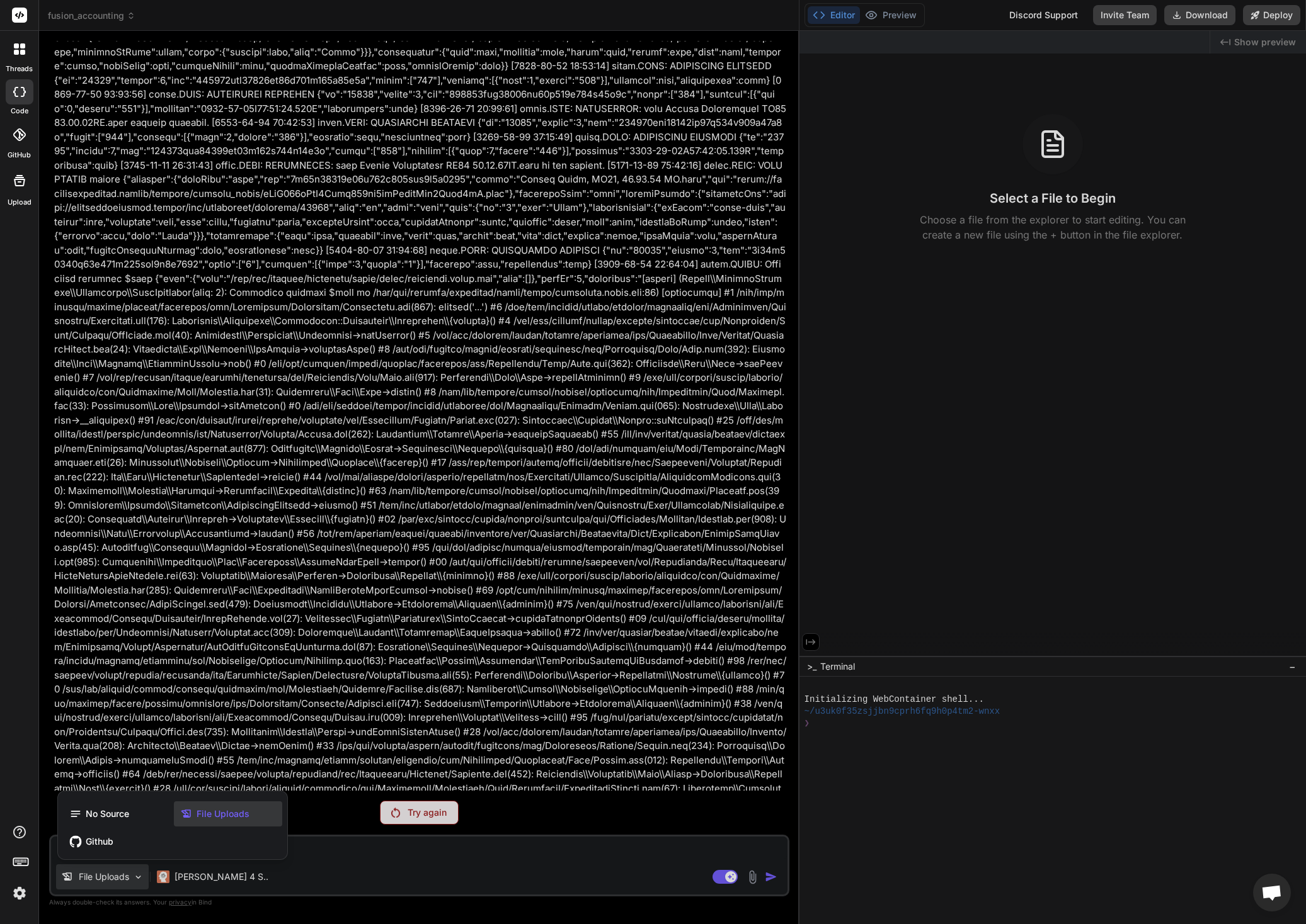
click at [227, 812] on span "File Uploads" at bounding box center [223, 814] width 53 height 13
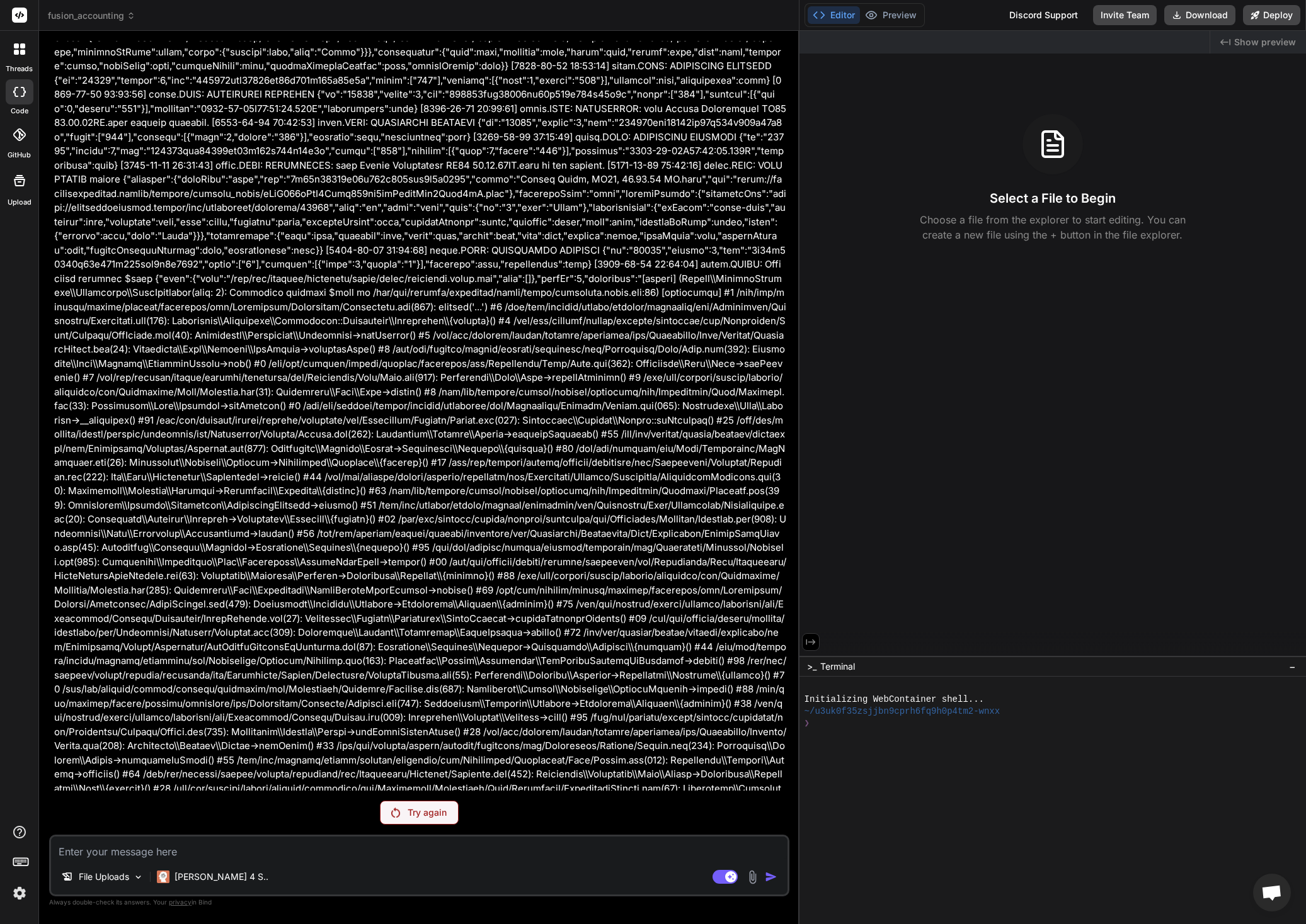
click at [755, 879] on img at bounding box center [753, 878] width 15 height 15
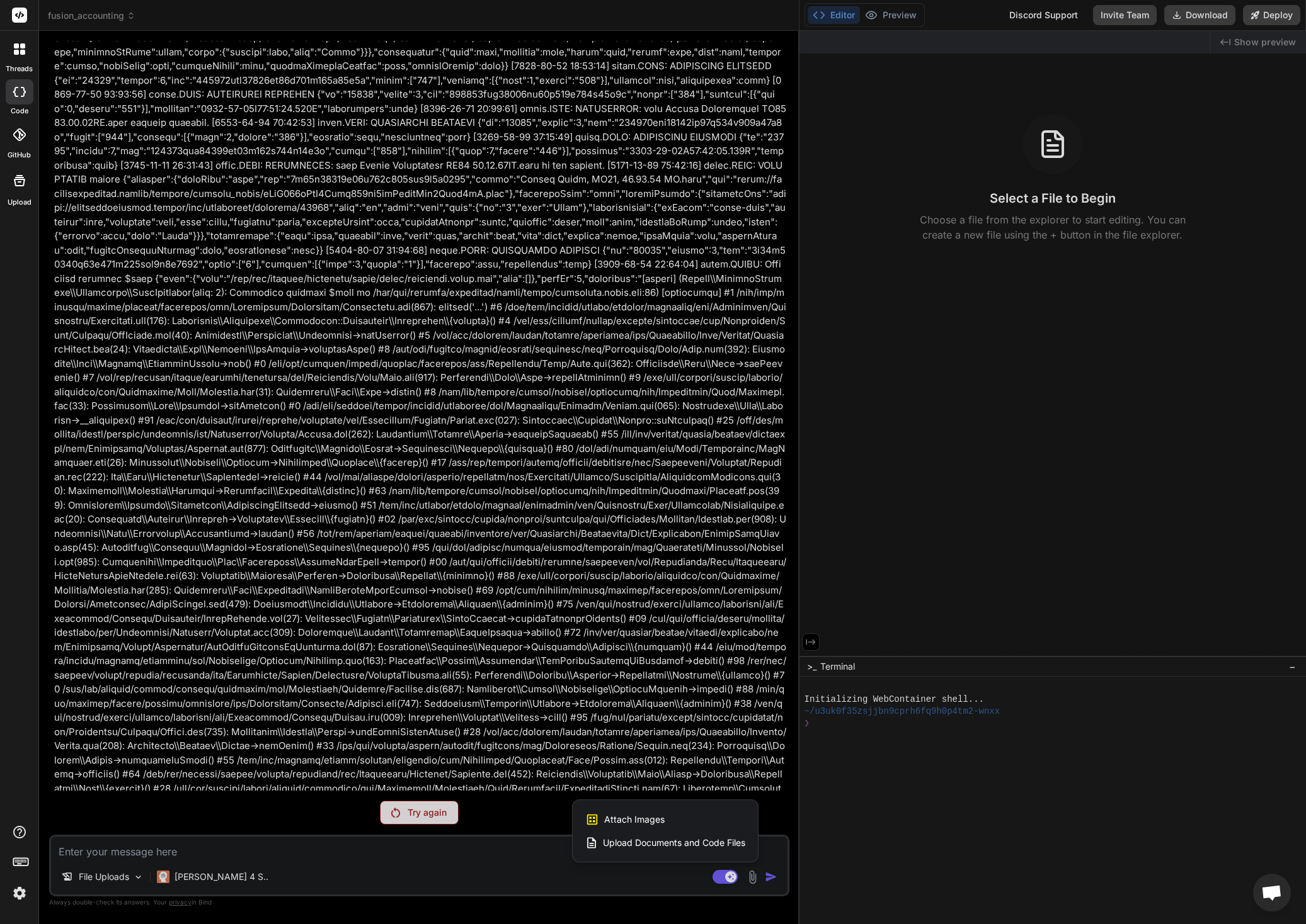
click at [560, 529] on div at bounding box center [653, 462] width 1306 height 924
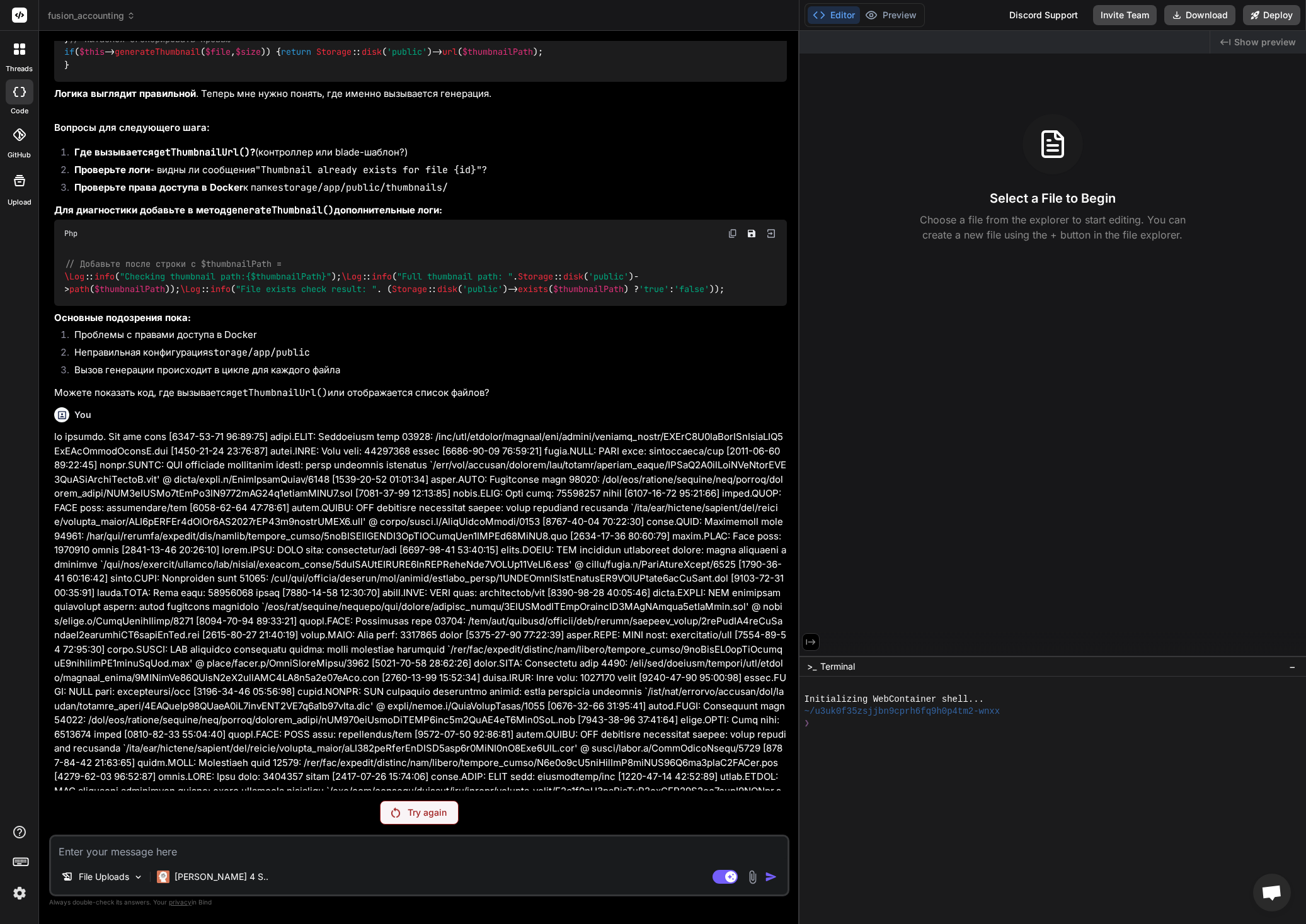
scroll to position [2119, 0]
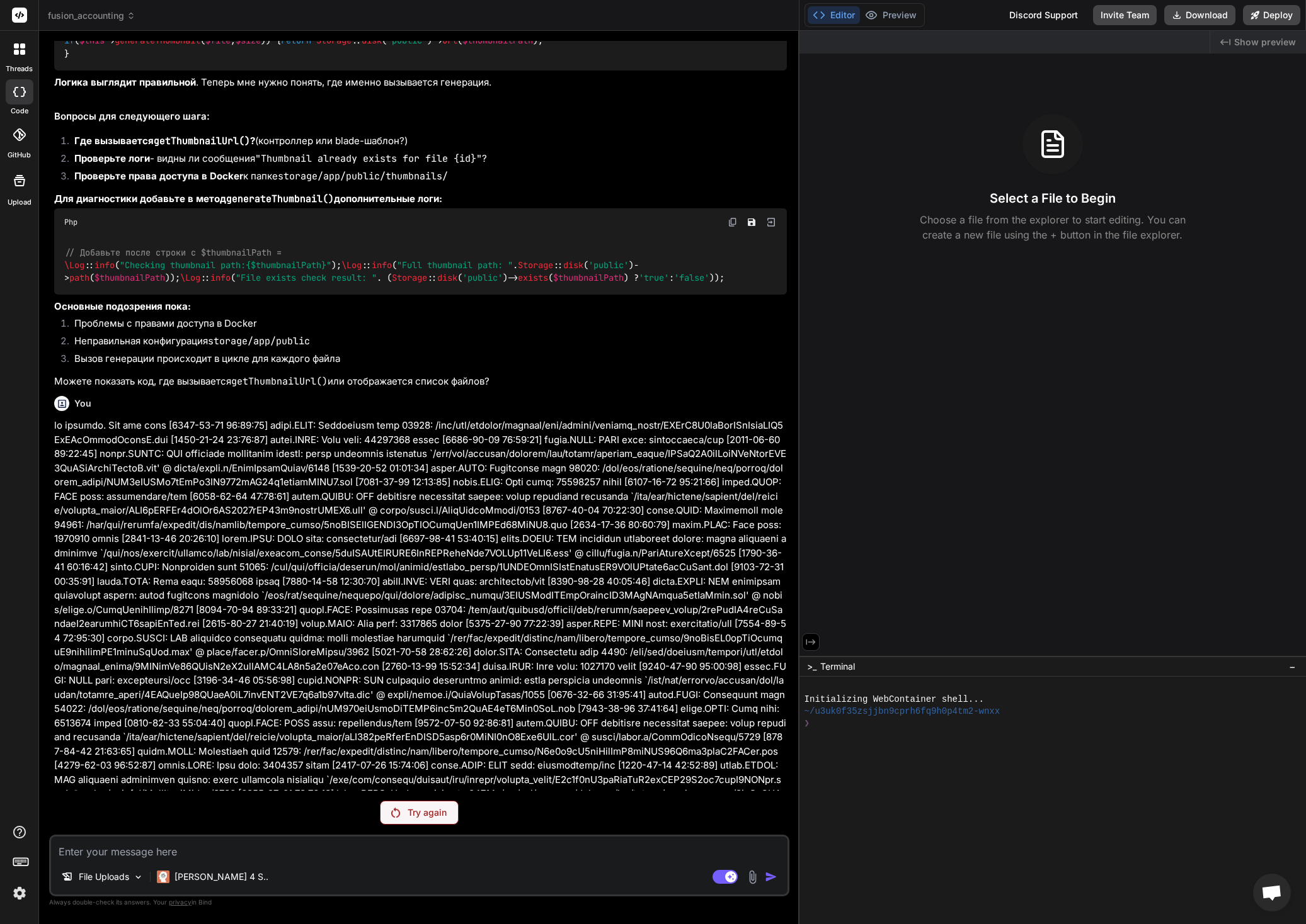
click at [63, 409] on icon at bounding box center [63, 404] width 11 height 11
click at [102, 411] on div "You" at bounding box center [421, 404] width 733 height 15
click at [58, 408] on icon at bounding box center [62, 404] width 8 height 8
click at [68, 411] on div at bounding box center [62, 404] width 15 height 15
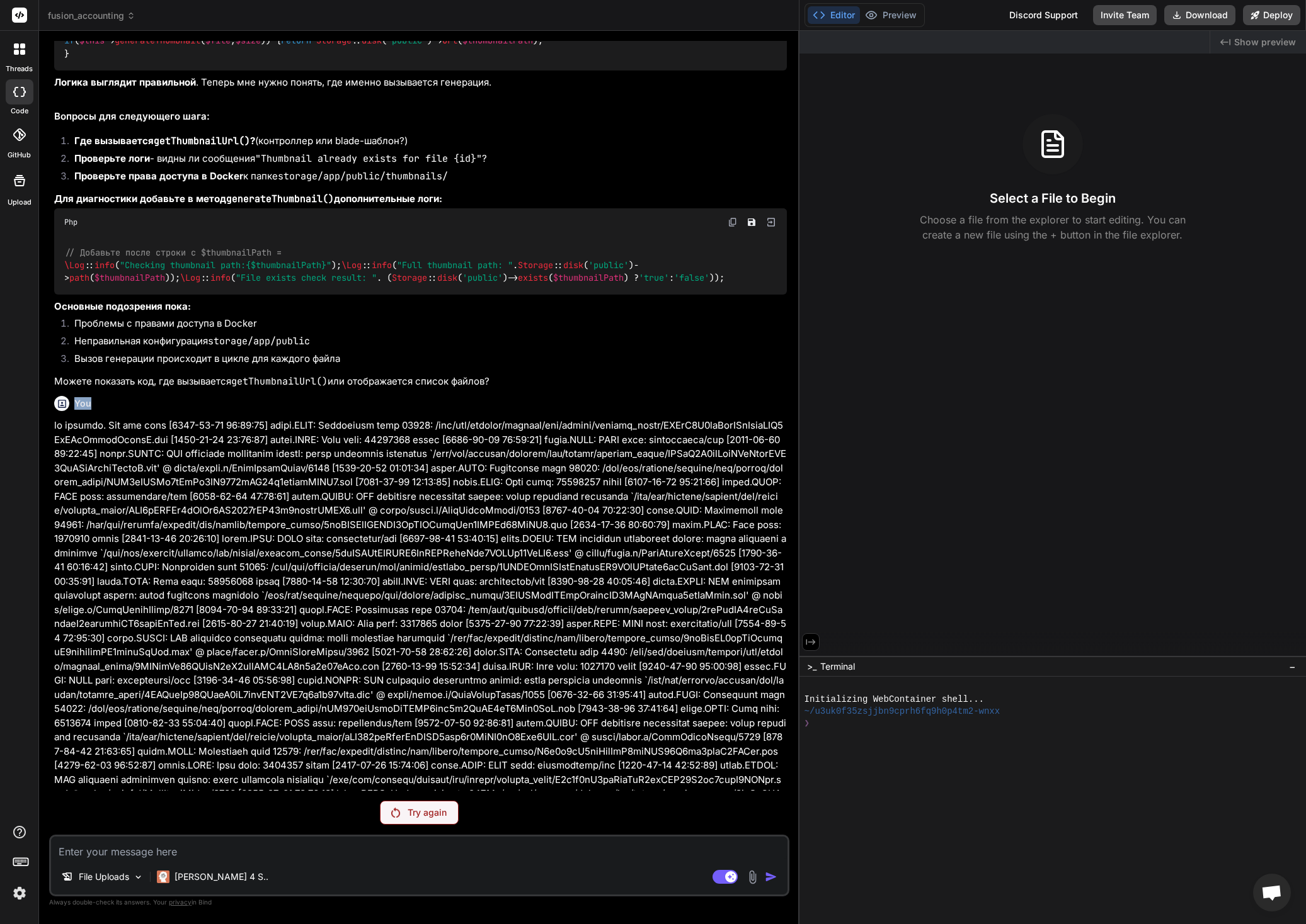
click at [88, 410] on h6 "You" at bounding box center [83, 404] width 17 height 13
click at [209, 411] on div "You" at bounding box center [421, 404] width 733 height 15
click at [293, 388] on code "getThumbnailUrl()" at bounding box center [279, 382] width 96 height 13
copy code "getThumbnailUrl"
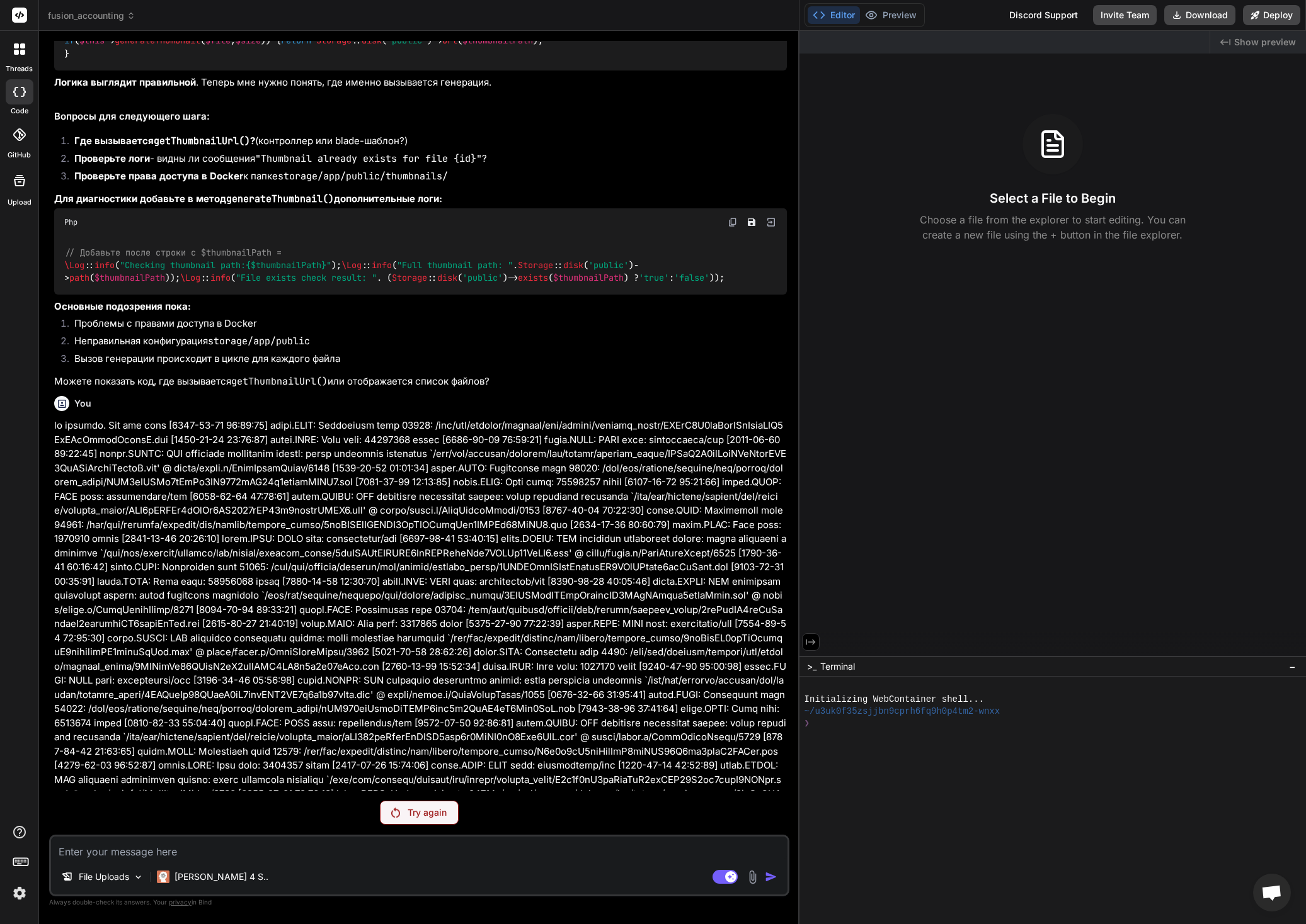
click at [227, 851] on textarea at bounding box center [419, 848] width 736 height 23
paste textarea "getThumbnailUrl"
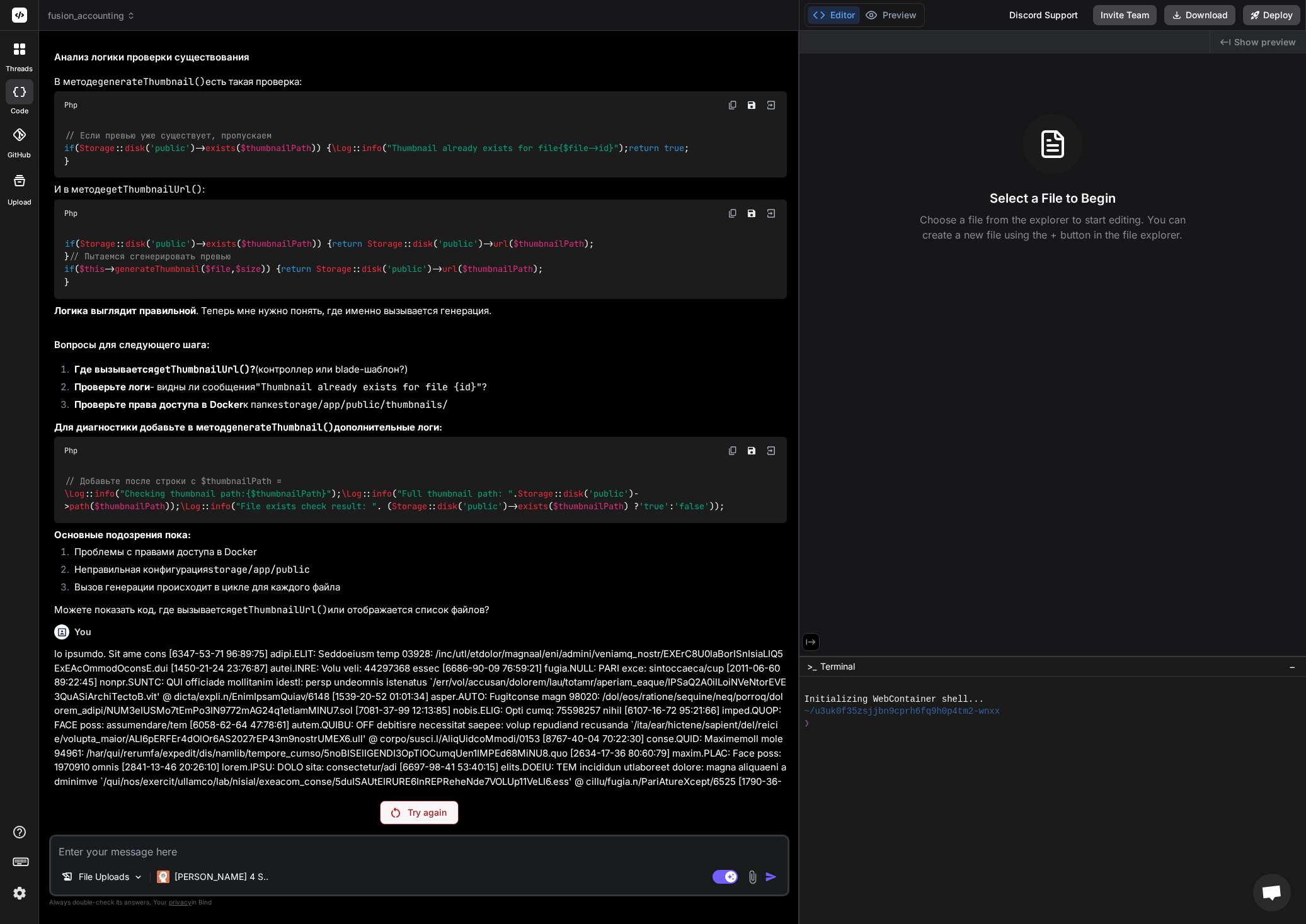
scroll to position [1960, 0]
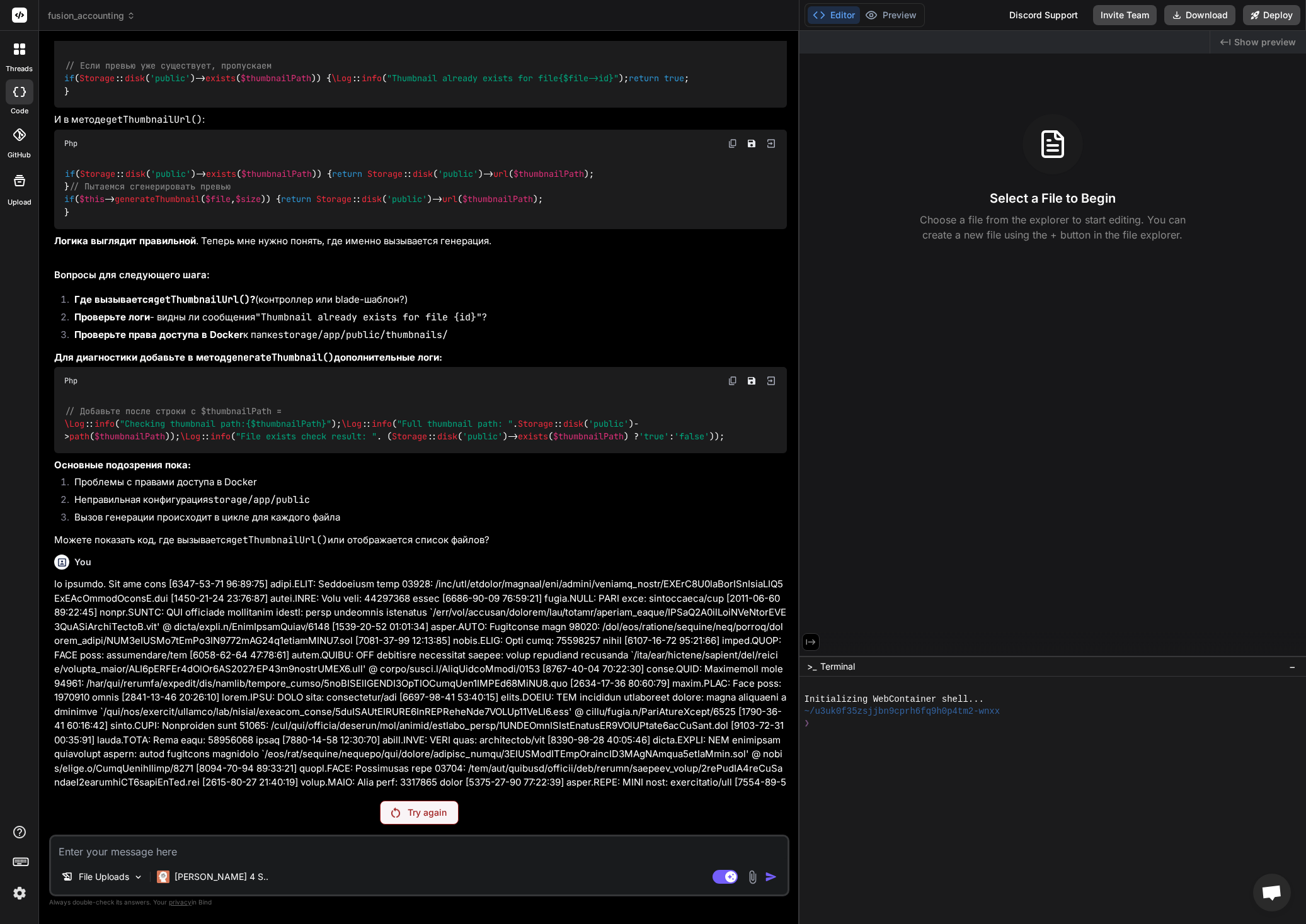
click at [197, 851] on textarea at bounding box center [419, 848] width 736 height 23
paste textarea "@lor $ips = Dolorsi::amet('consec')->adi($elit->sedd_eius); $temporinc = utlabo…"
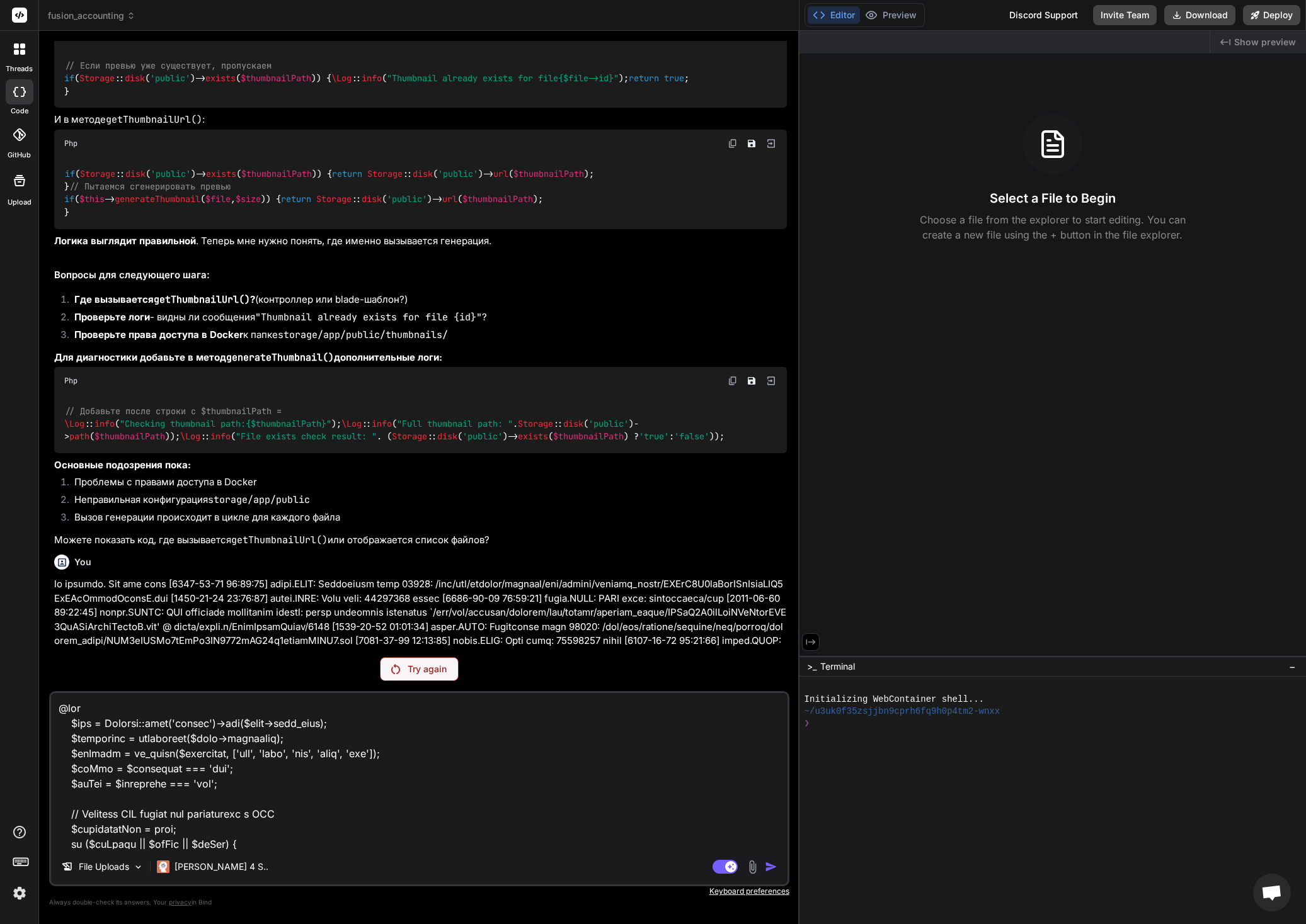
scroll to position [1527, 0]
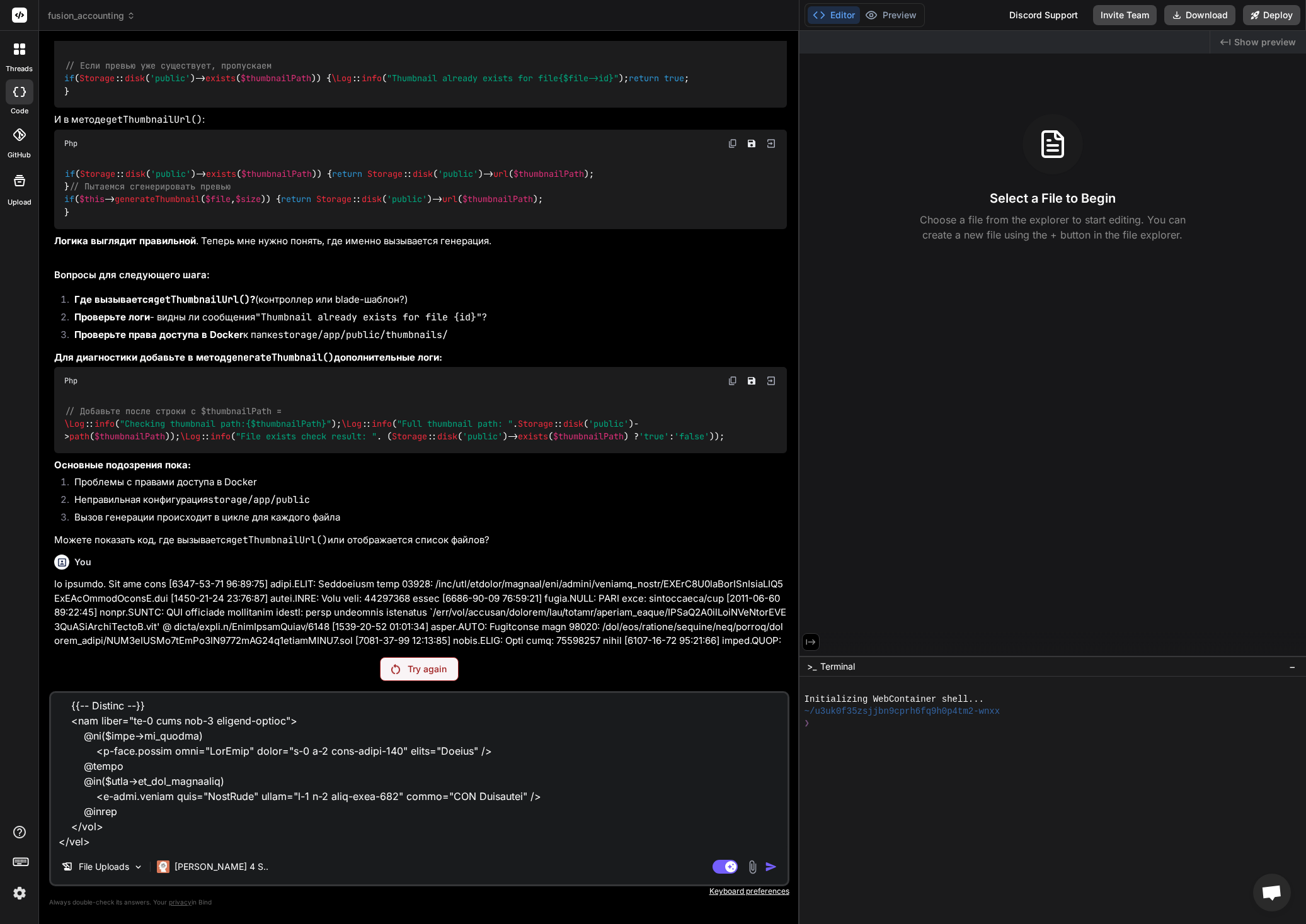
click at [349, 841] on textarea at bounding box center [419, 772] width 736 height 156
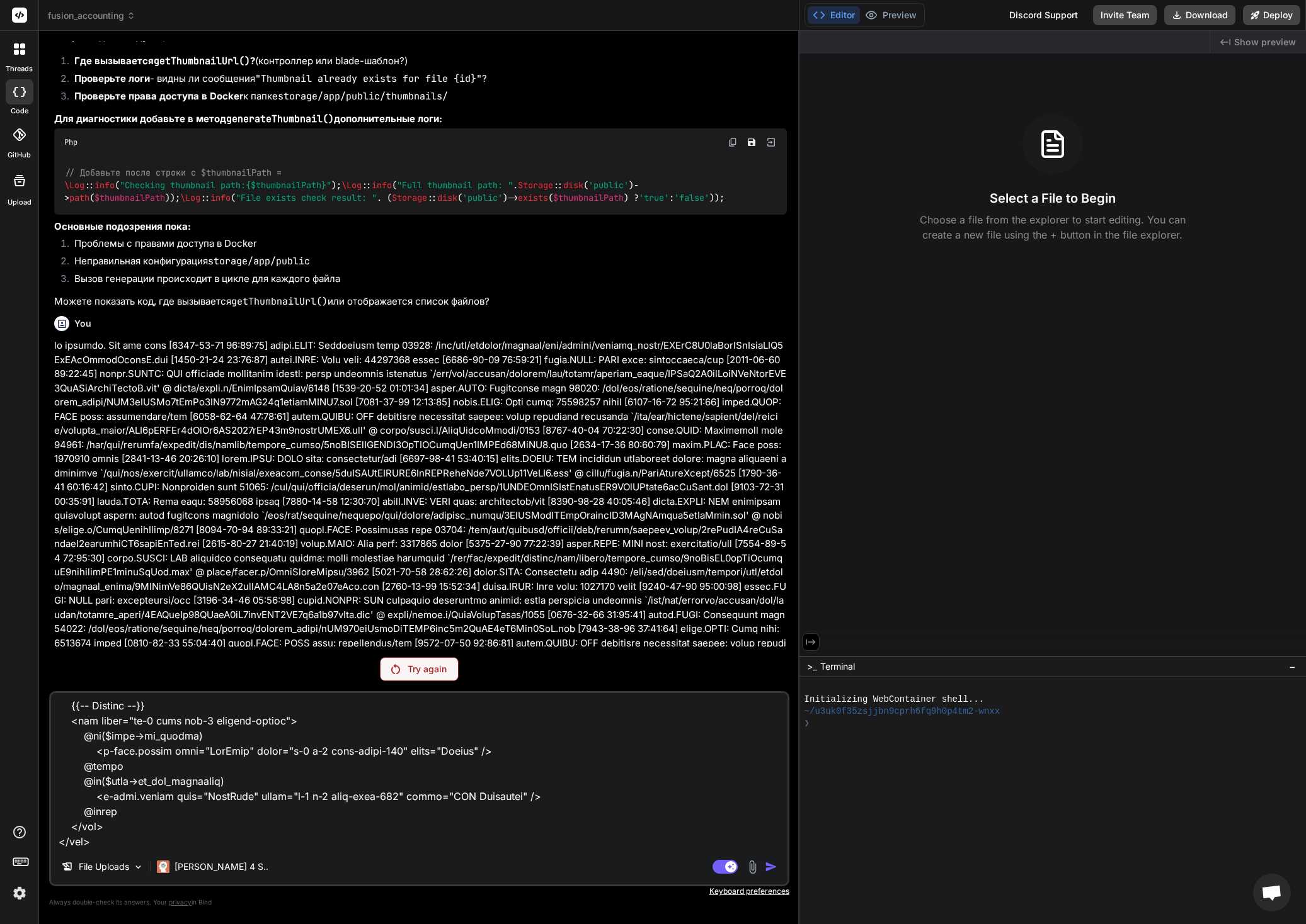
click at [61, 329] on icon at bounding box center [63, 324] width 11 height 11
click at [63, 329] on icon at bounding box center [63, 324] width 11 height 11
click at [76, 330] on h6 "You" at bounding box center [83, 324] width 17 height 13
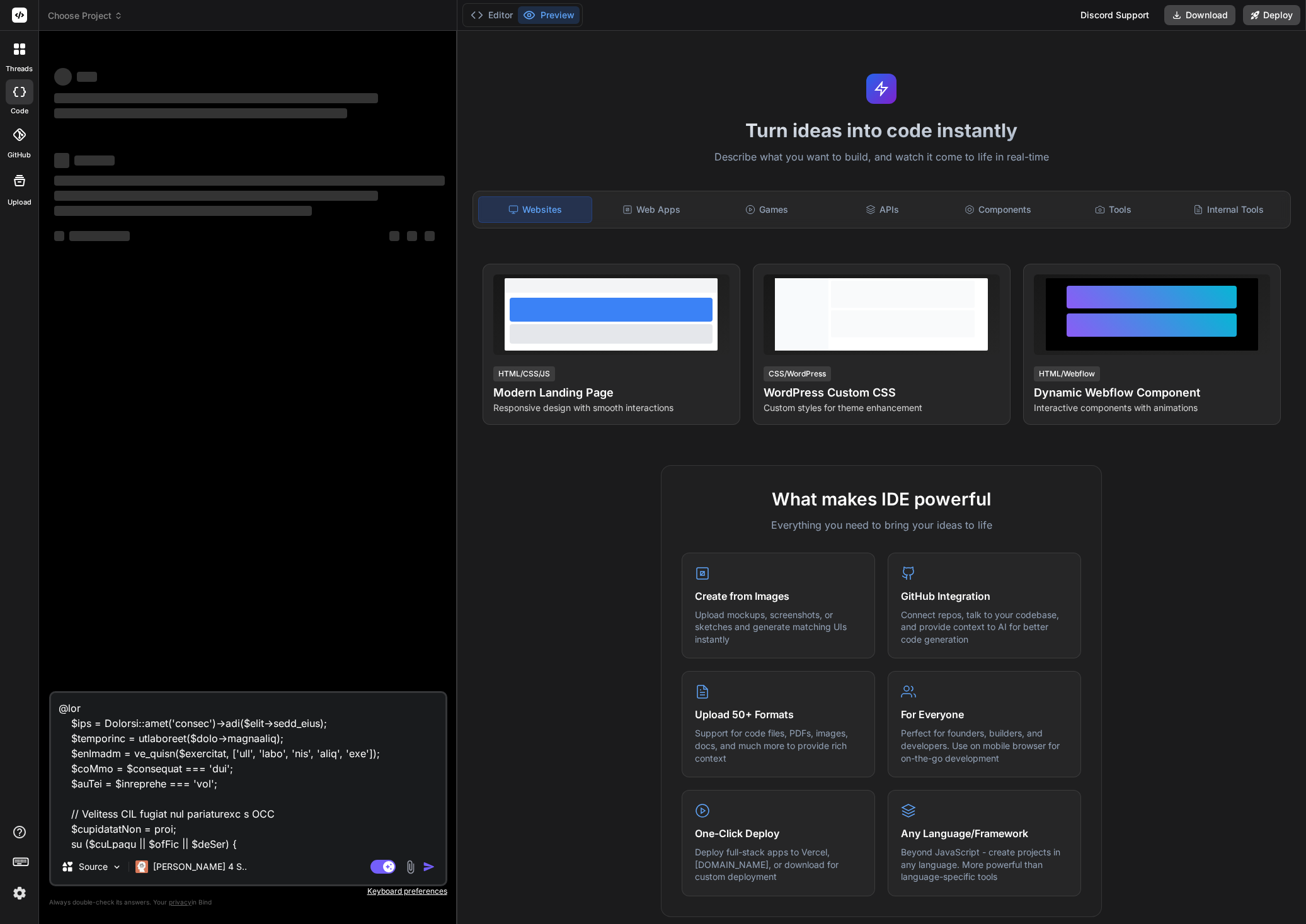
drag, startPoint x: 558, startPoint y: 15, endPoint x: 560, endPoint y: 23, distance: 8.2
click at [558, 15] on button "Preview" at bounding box center [549, 15] width 62 height 17
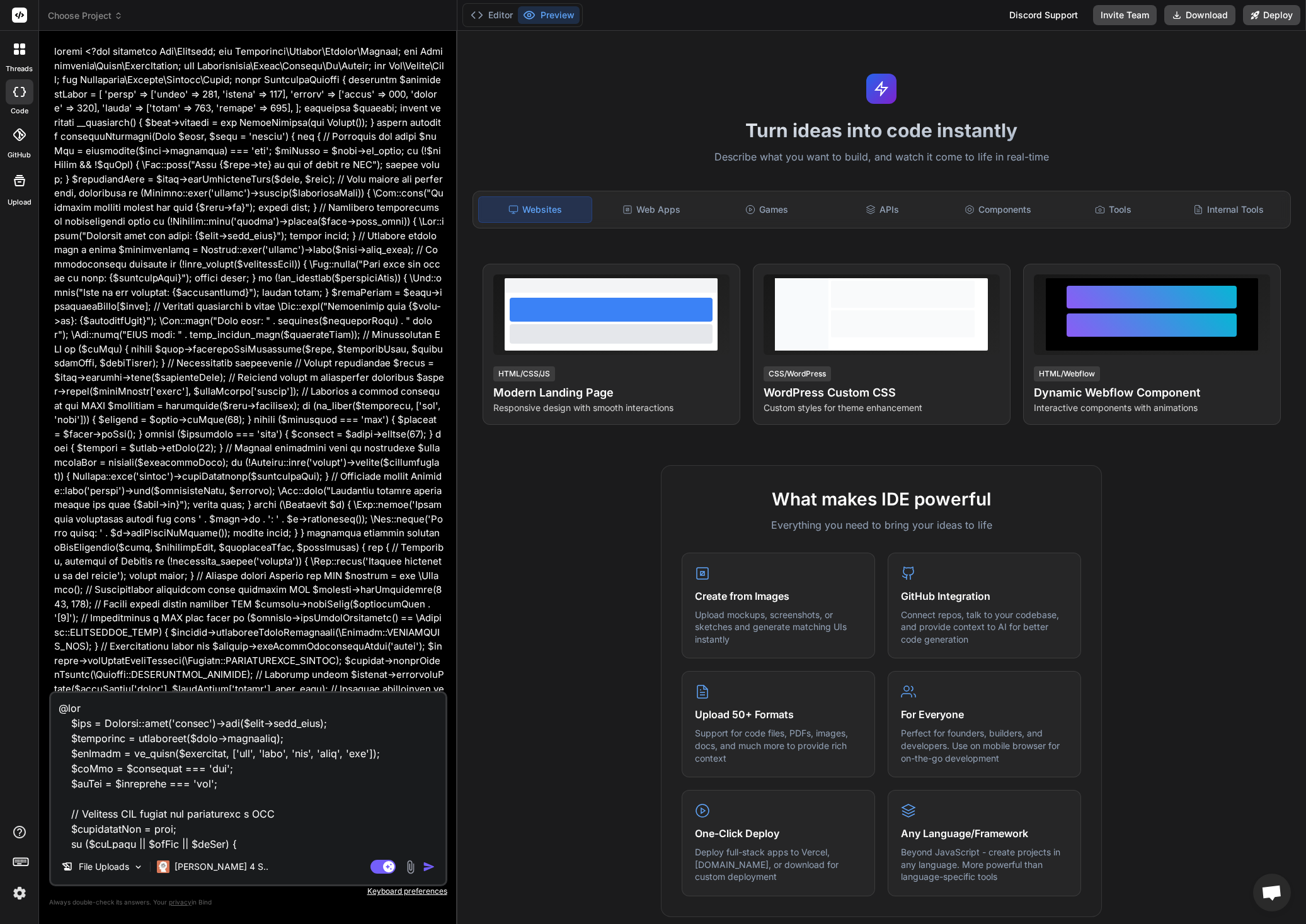
scroll to position [1406, 0]
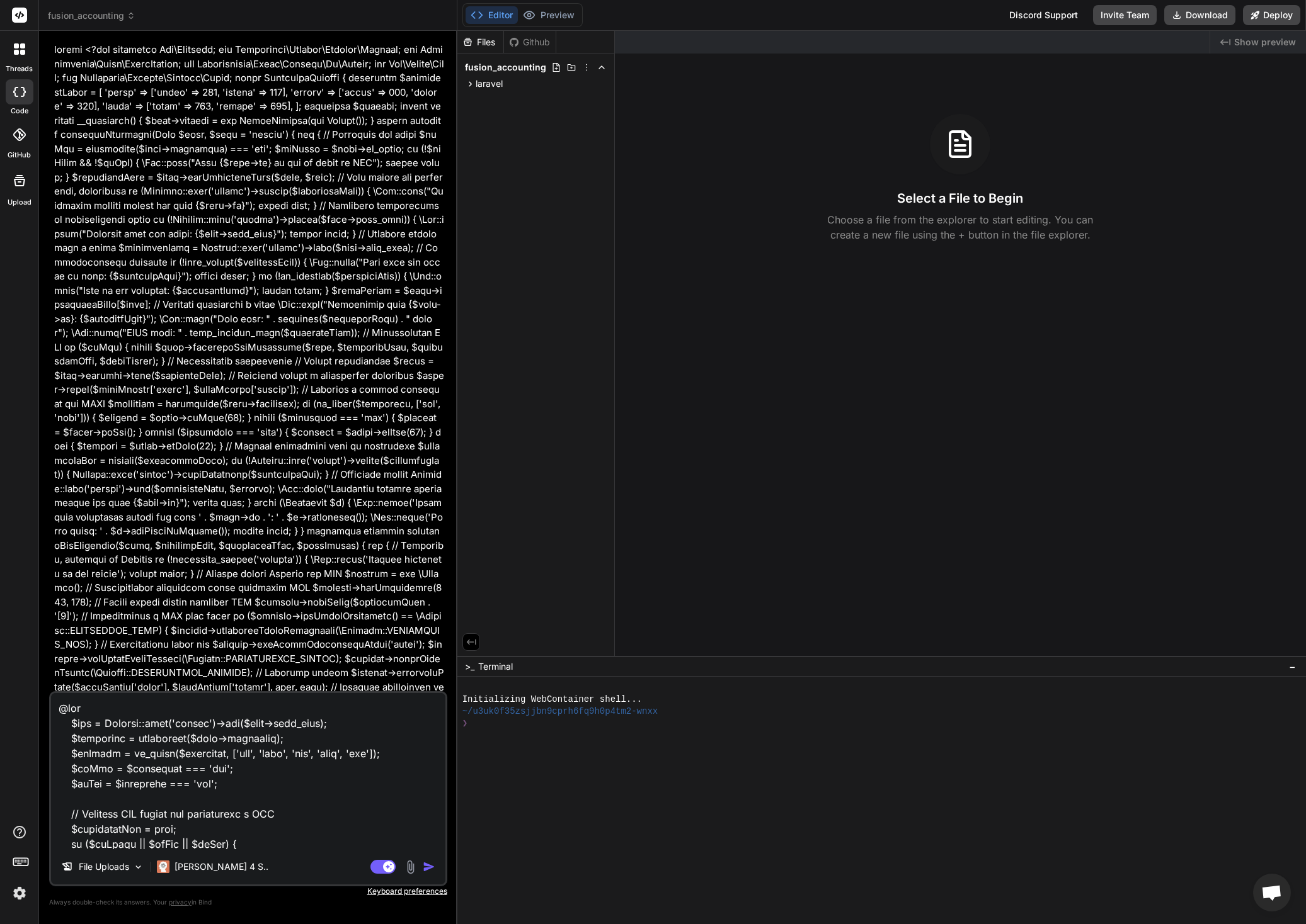
click at [268, 802] on textarea at bounding box center [248, 772] width 395 height 156
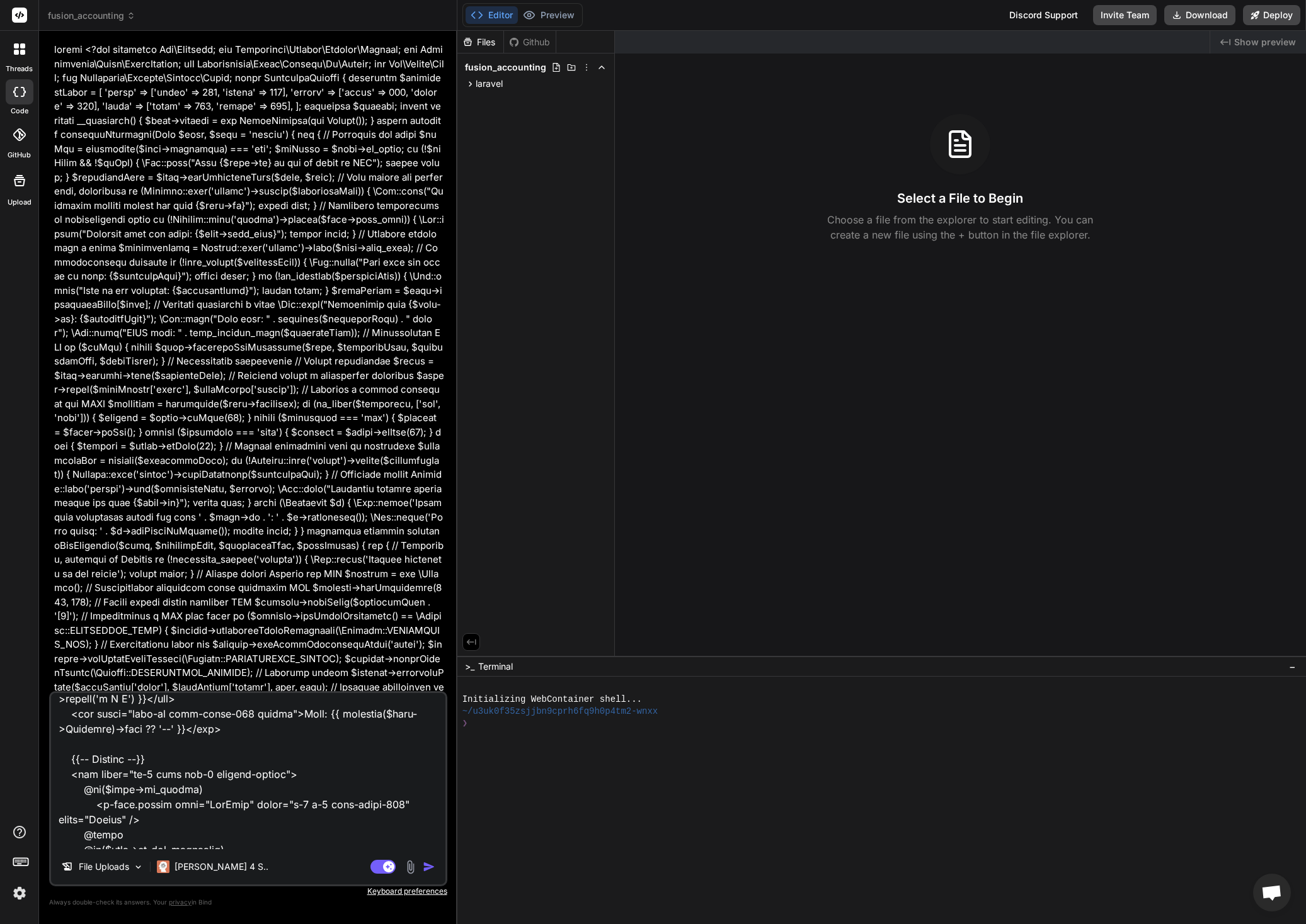
scroll to position [1726, 0]
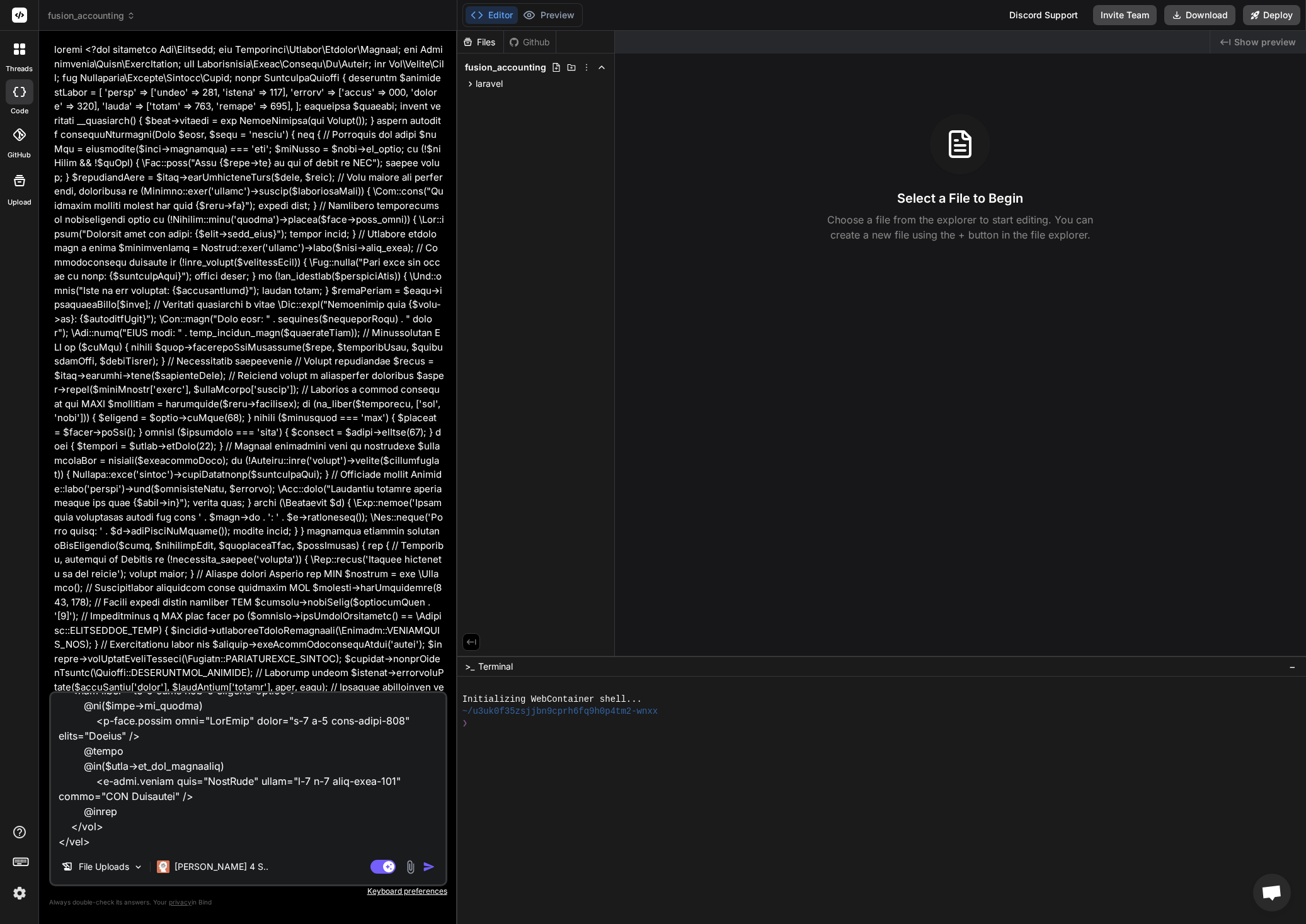
click at [221, 794] on textarea at bounding box center [248, 772] width 395 height 156
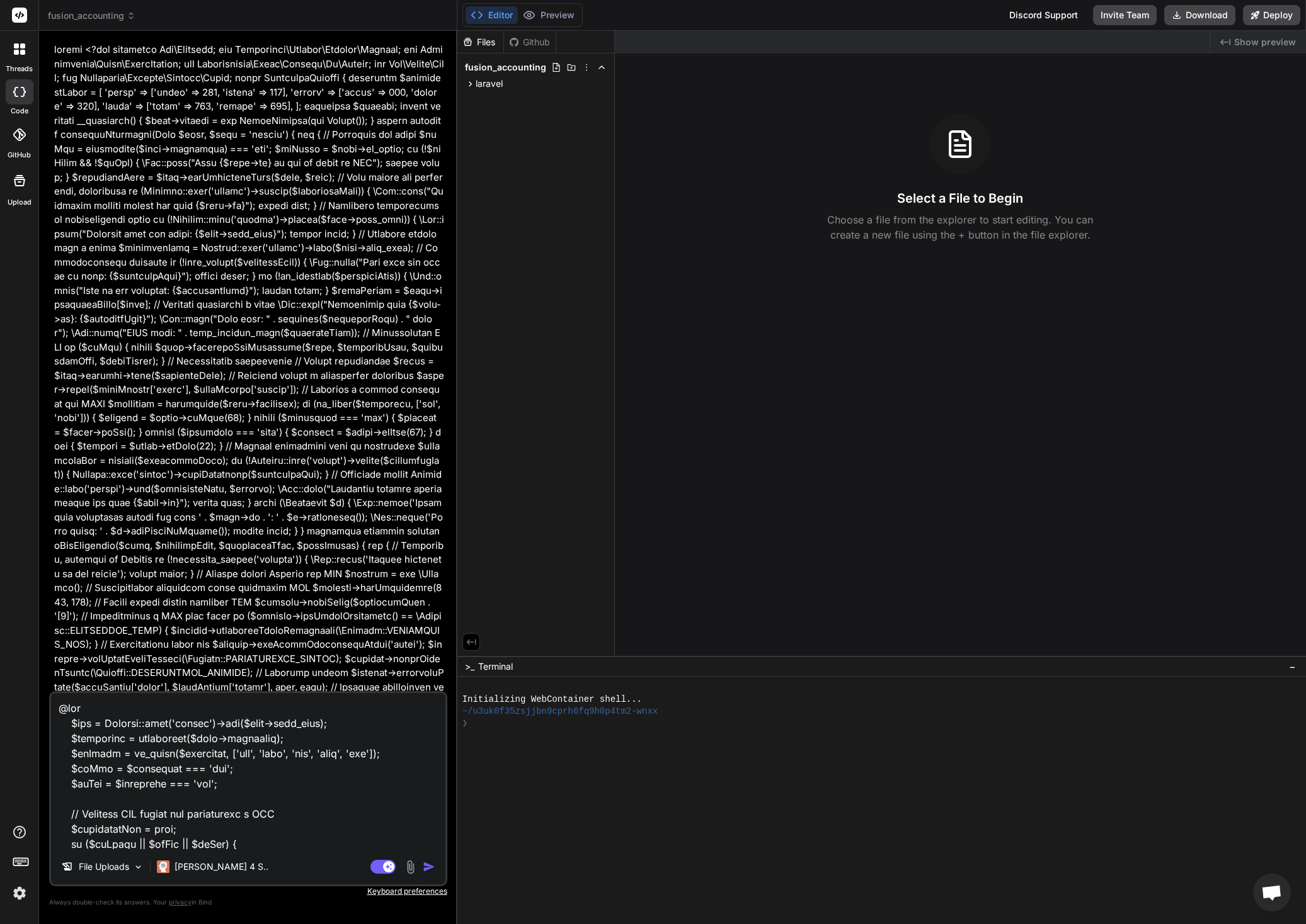
click at [424, 866] on img "button" at bounding box center [429, 867] width 13 height 13
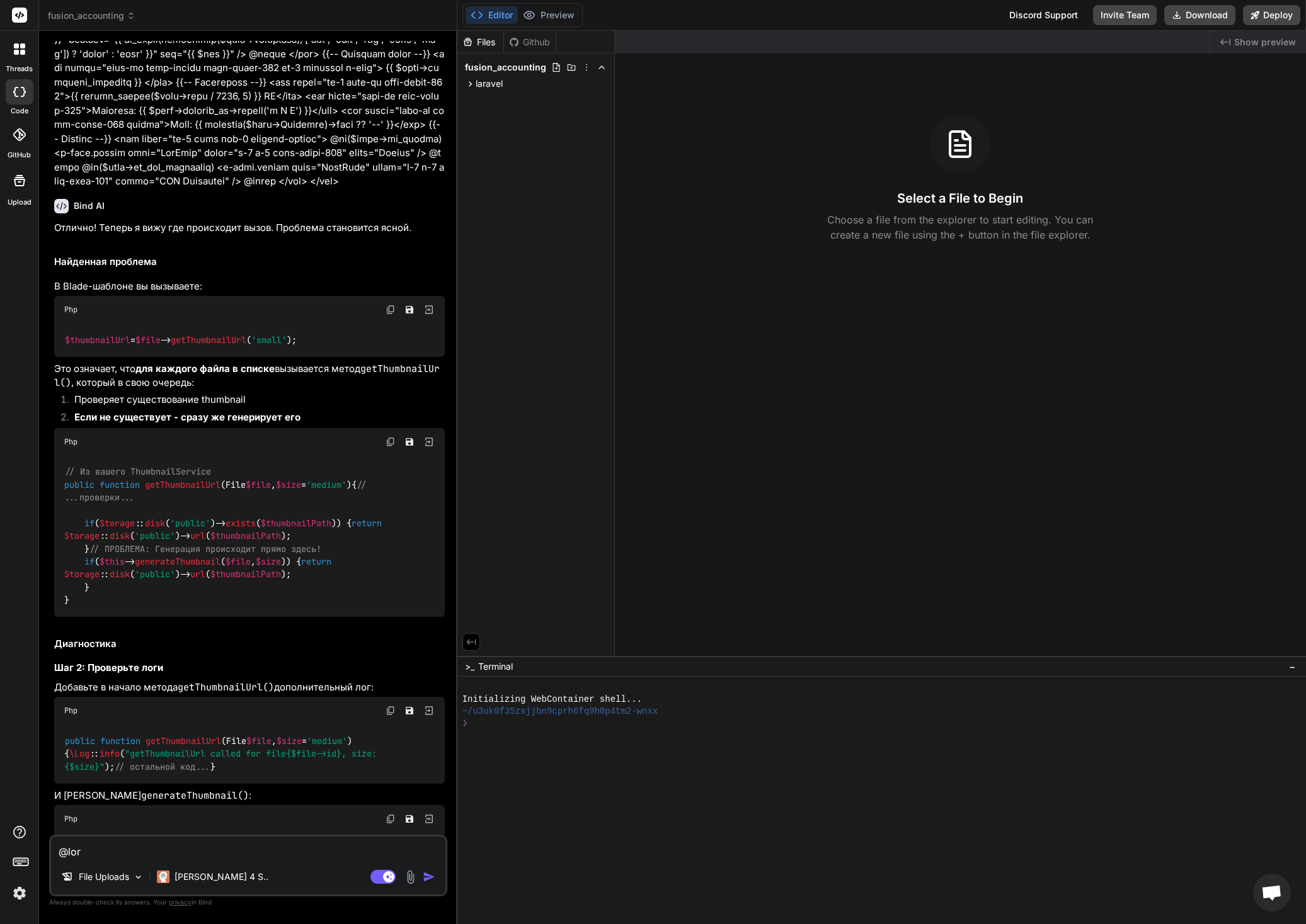
scroll to position [4040, 0]
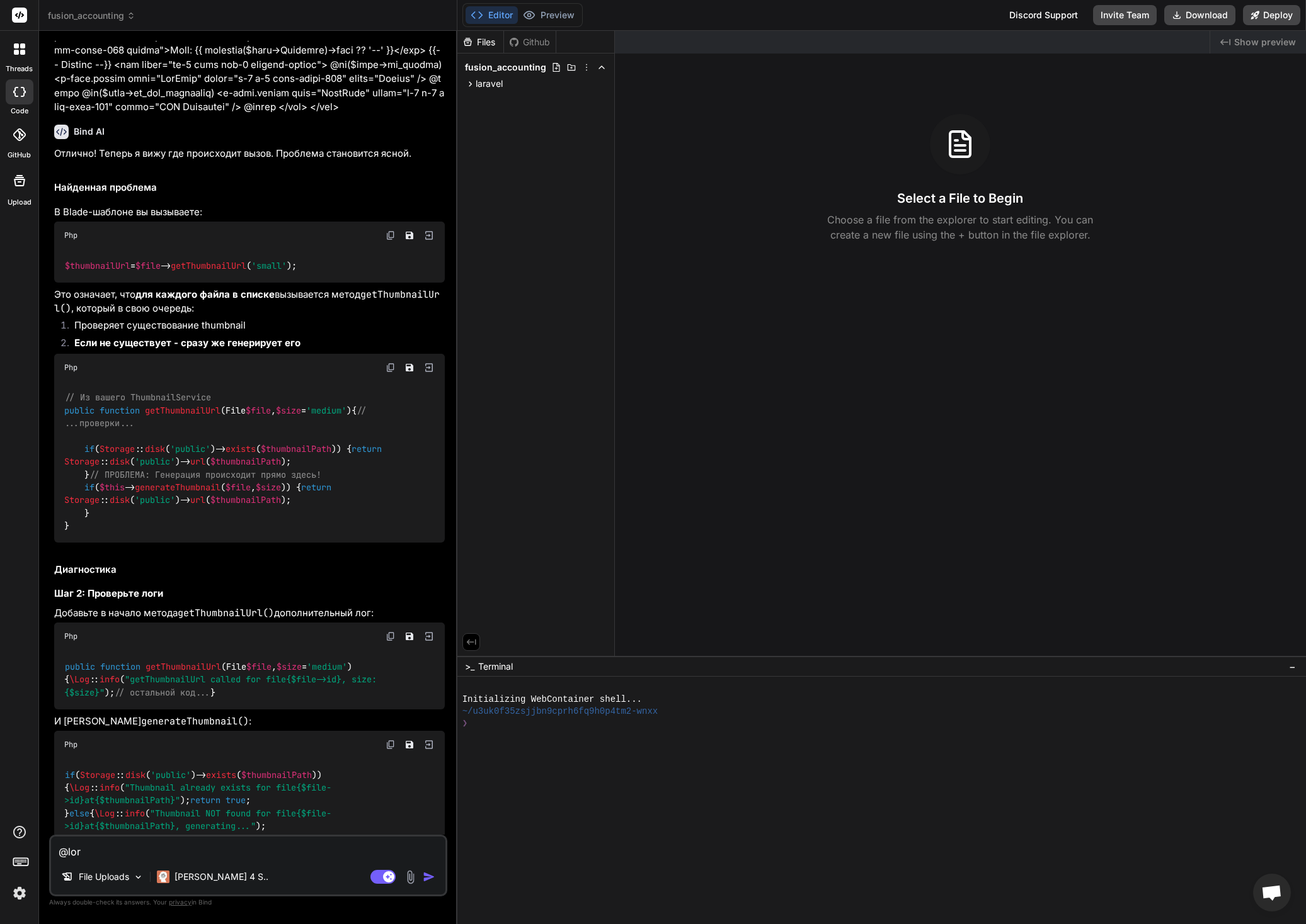
type textarea "x"
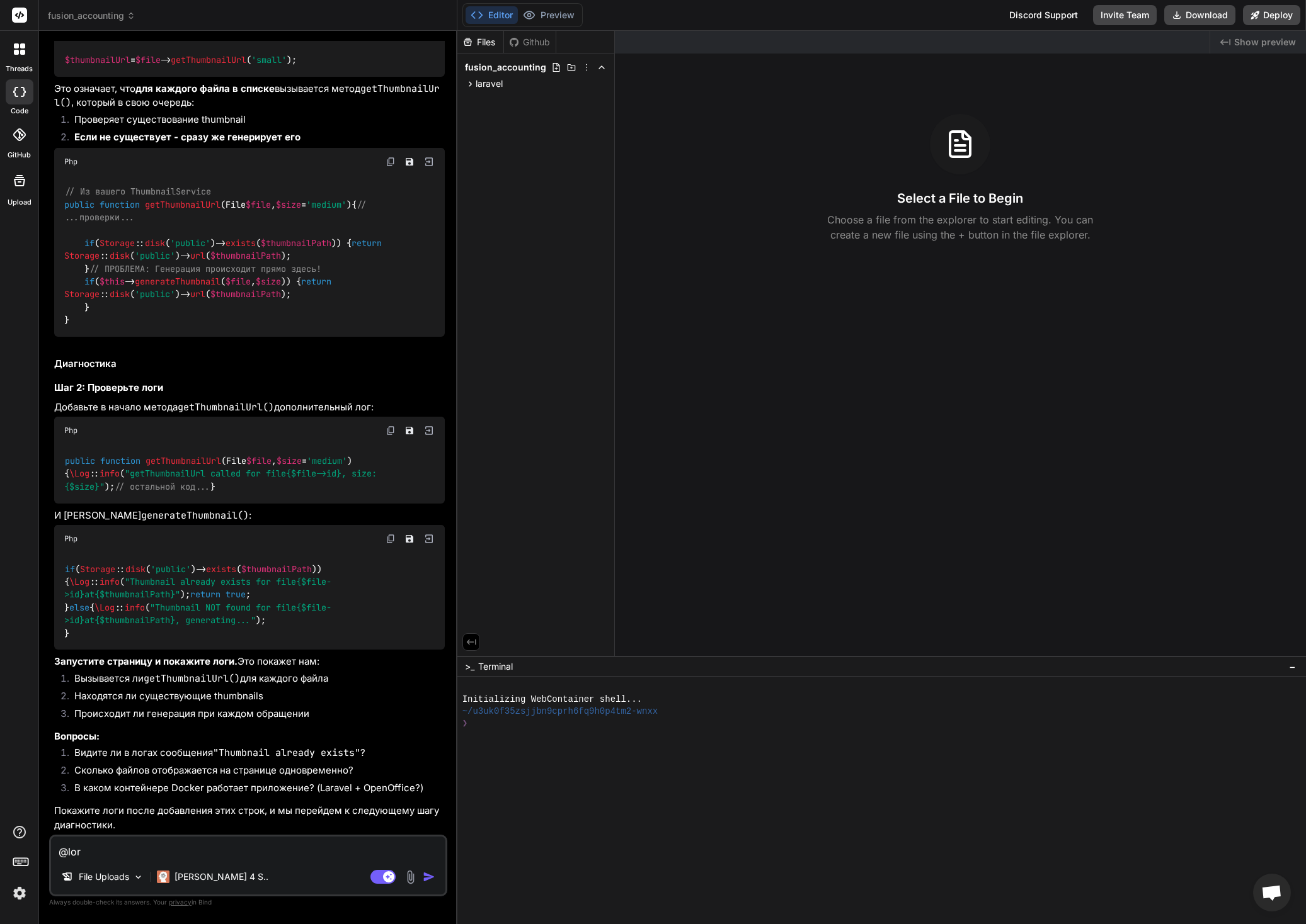
scroll to position [4424, 0]
drag, startPoint x: 174, startPoint y: 569, endPoint x: 87, endPoint y: 559, distance: 87.6
click at [85, 559] on div "if ( Storage :: disk ( 'public' )-> exists ( $thumbnailPath )) { \Log :: info (…" at bounding box center [249, 601] width 391 height 97
copy code "\Log :: info ( "Thumbnail already exists for file {$file->id} at {$thumbnailPat…"
click at [118, 629] on div "if ( Storage :: disk ( 'public' )-> exists ( $thumbnailPath )) { \Log :: info (…" at bounding box center [249, 601] width 391 height 97
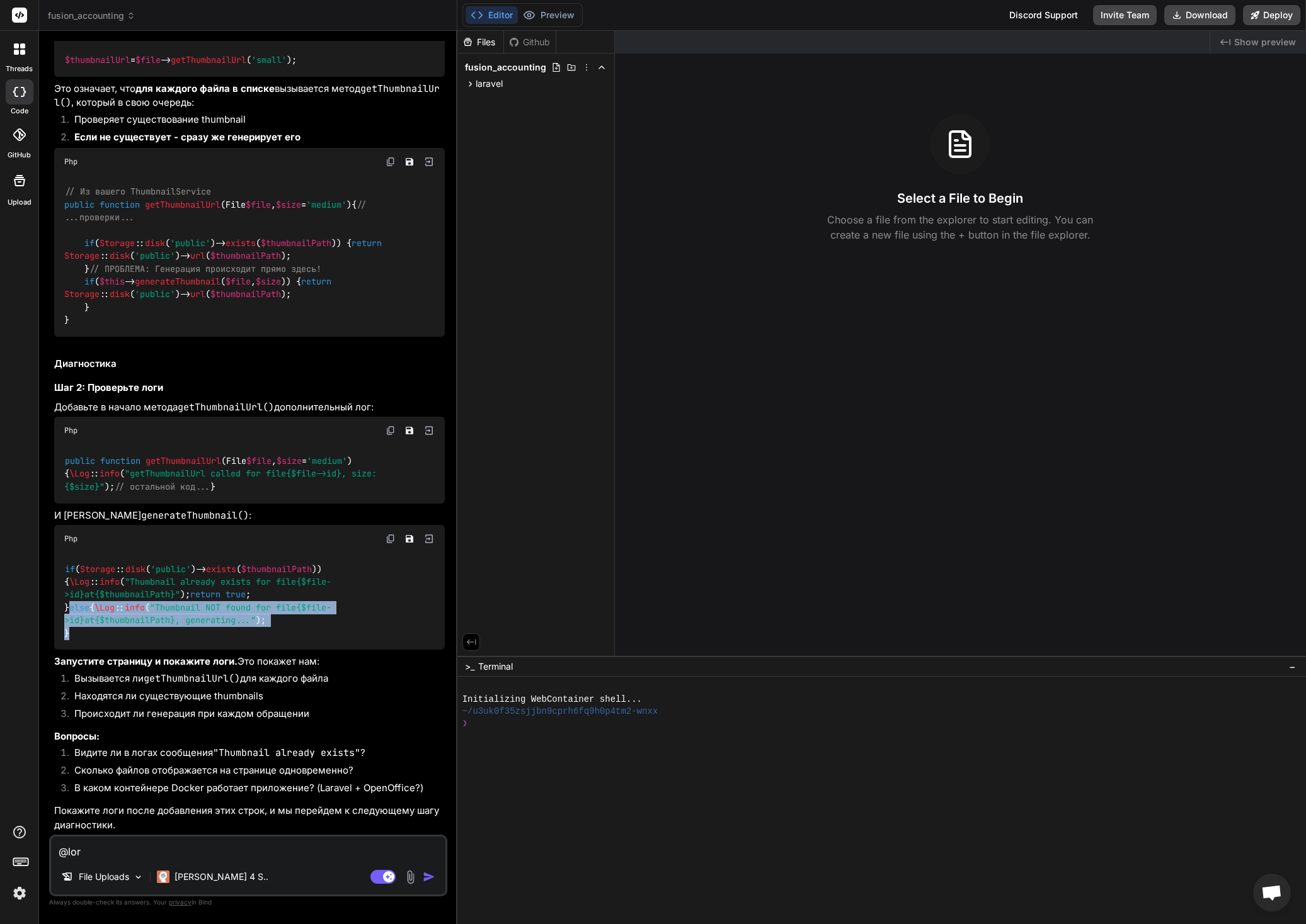
drag, startPoint x: 73, startPoint y: 610, endPoint x: 70, endPoint y: 592, distance: 18.2
click at [70, 592] on div "if ( Storage :: disk ( 'public' )-> exists ( $thumbnailPath )) { \Log :: info (…" at bounding box center [249, 601] width 391 height 97
copy code "else { \Log :: info ( "Thumbnail NOT found for file {$file->id} at {$thumbnailP…"
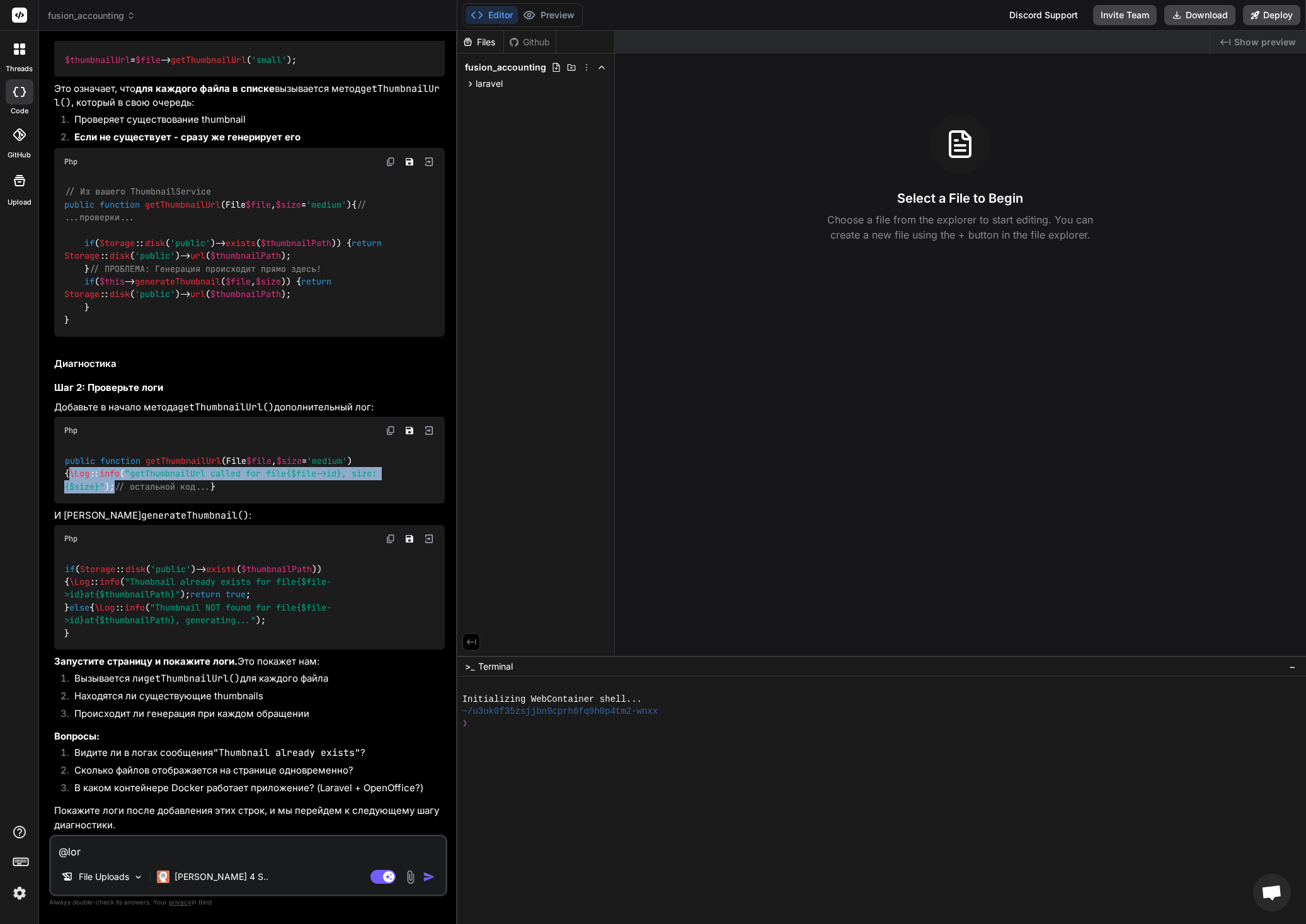
drag, startPoint x: 125, startPoint y: 425, endPoint x: 87, endPoint y: 410, distance: 40.9
click at [83, 444] on div "public function getThumbnailUrl ( File $file , $size = 'medium' ) { \Log :: inf…" at bounding box center [249, 473] width 391 height 59
copy code "\Log :: info ( "getThumbnailUrl called for file {$file->id} , size: {$size} " );"
click at [192, 704] on li "Находятся ли существующие thumbnails" at bounding box center [254, 697] width 380 height 17
click at [203, 851] on textarea at bounding box center [248, 848] width 395 height 23
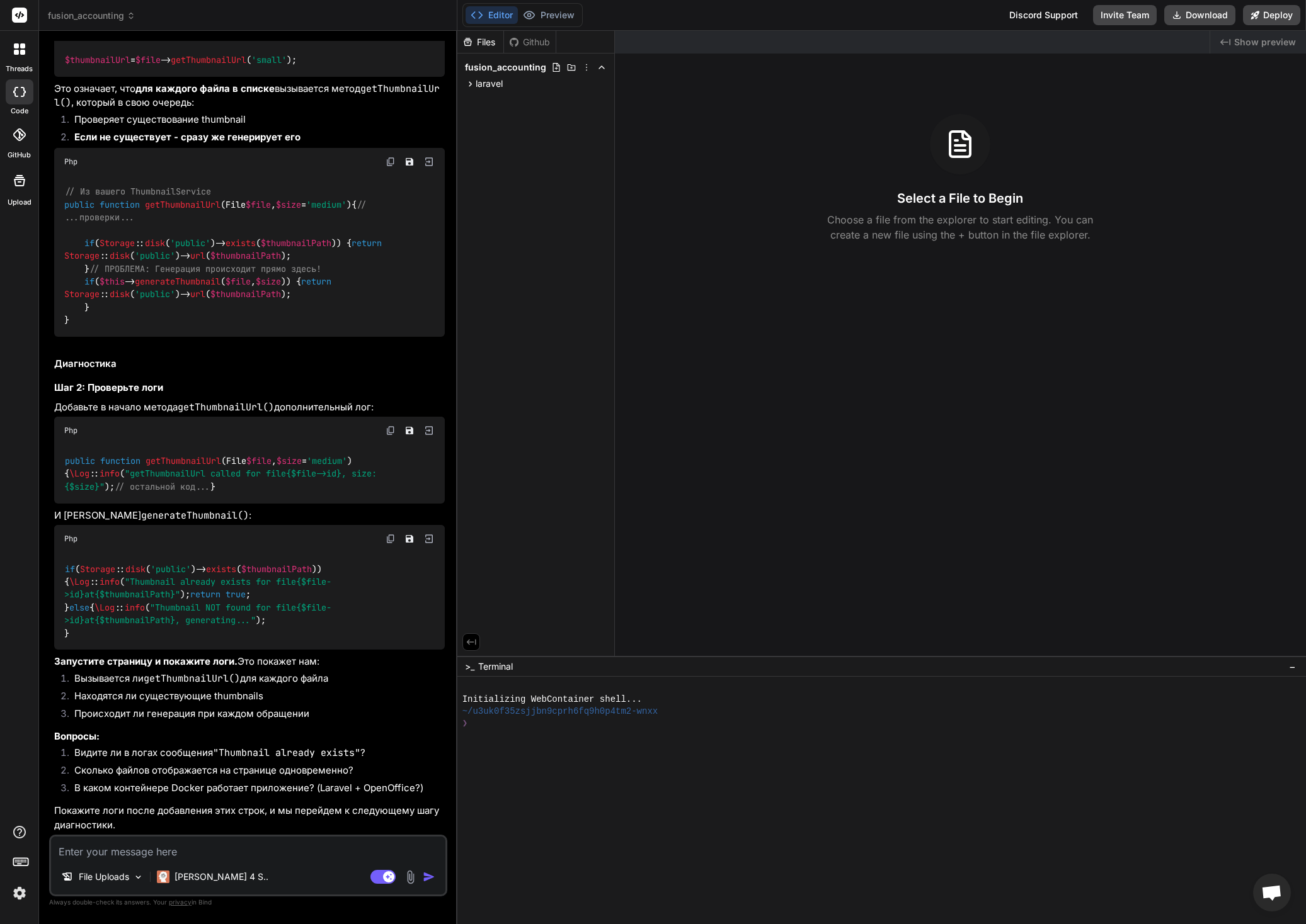
type textarea "d"
type textarea "x"
type textarea "dj"
type textarea "x"
type textarea "d"
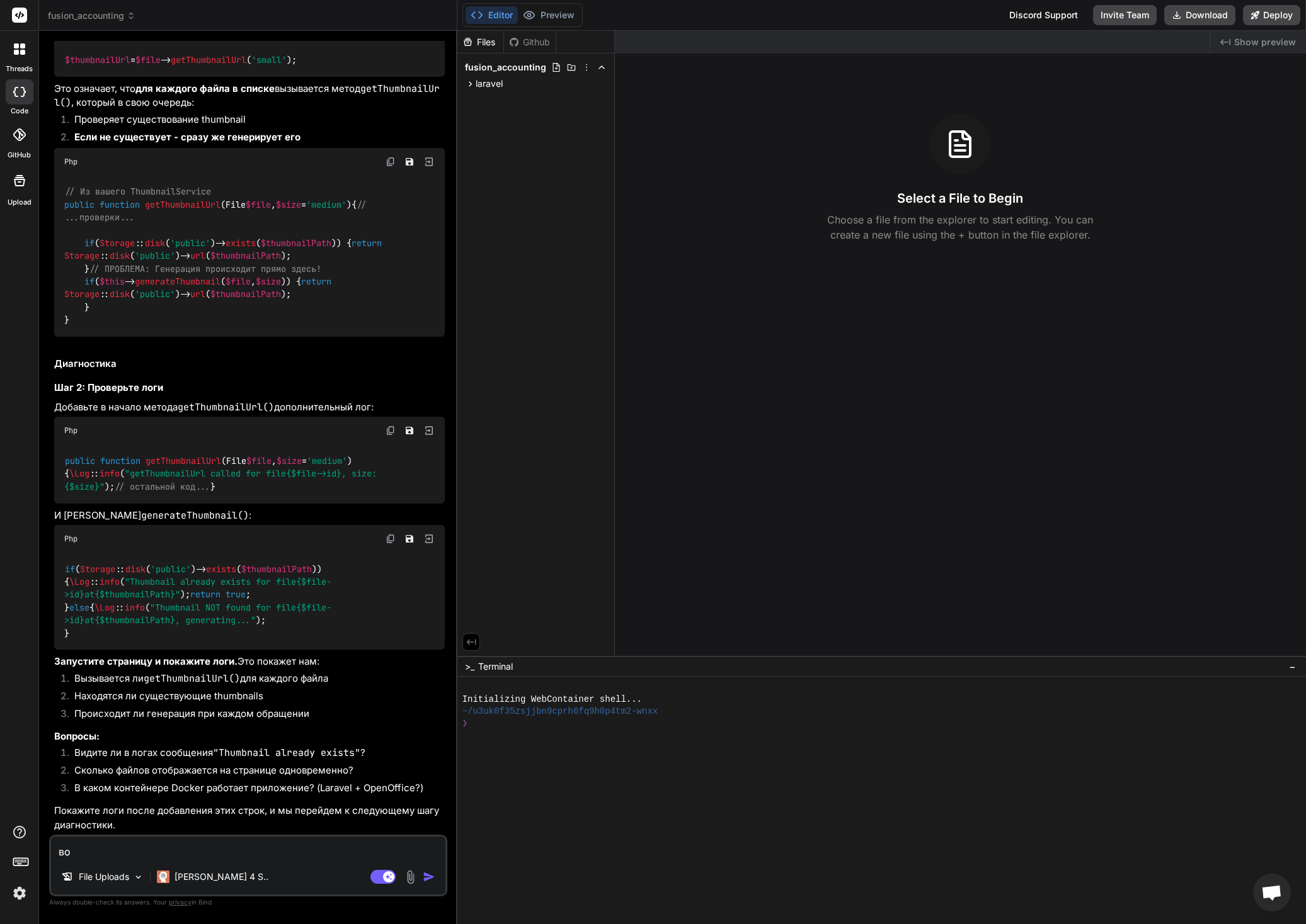
type textarea "вот"
type textarea "x"
type textarea "вот"
type textarea "x"
type textarea "вот я"
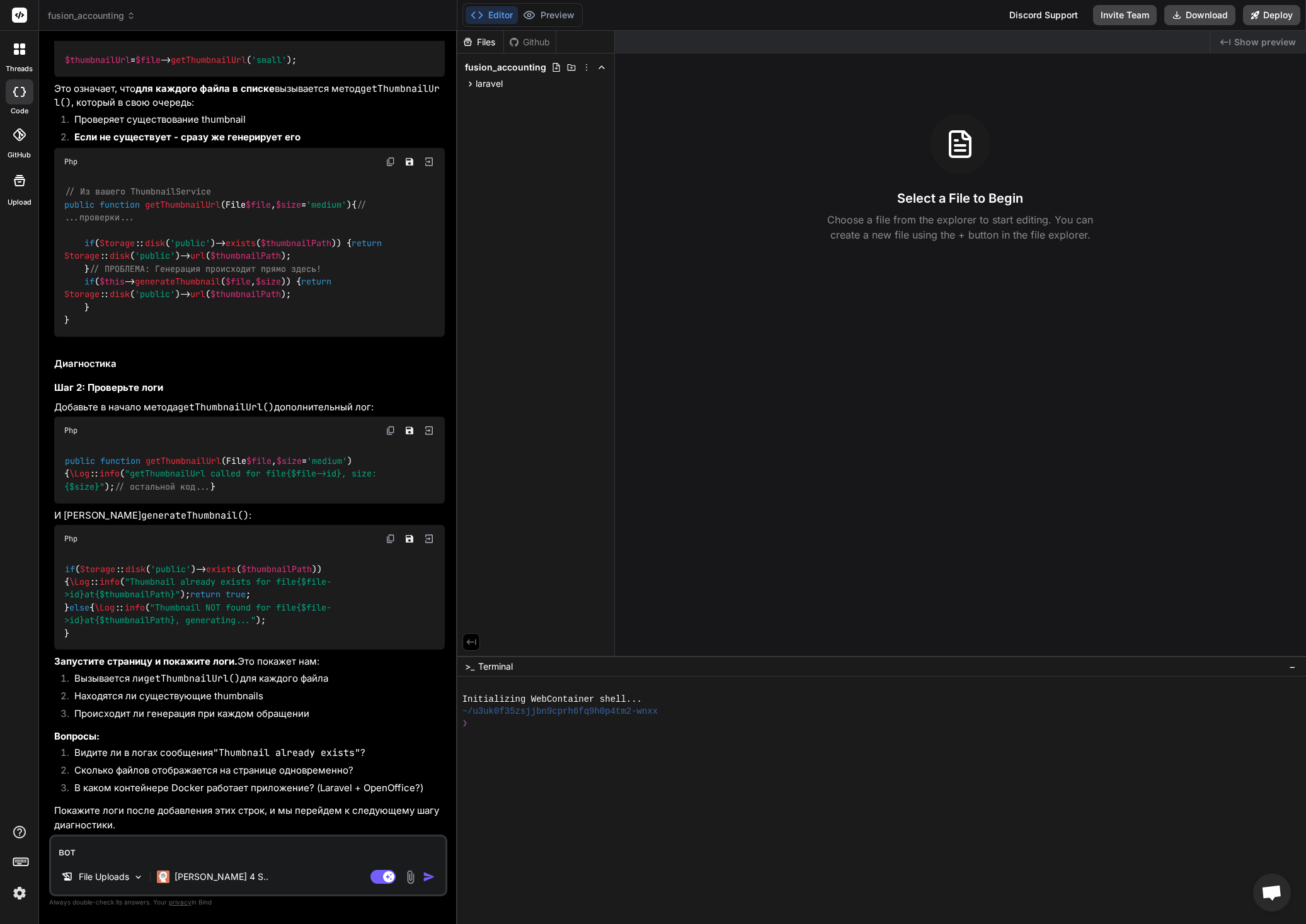
type textarea "x"
type textarea "вот я"
type textarea "x"
type textarea "вот я т"
type textarea "x"
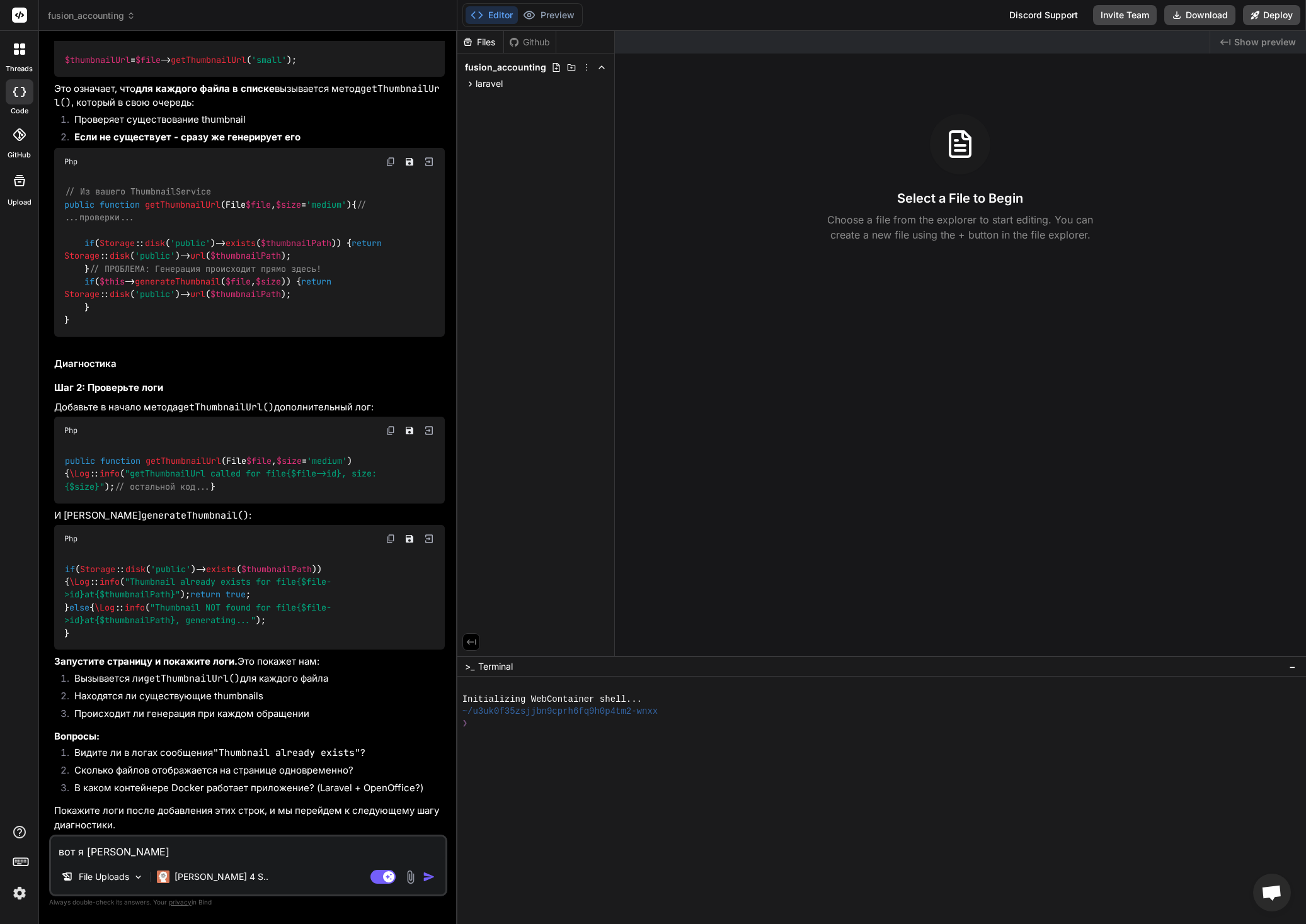
type textarea "вот я та"
type textarea "x"
type textarea "вот я так"
type textarea "x"
type textarea "вот я так"
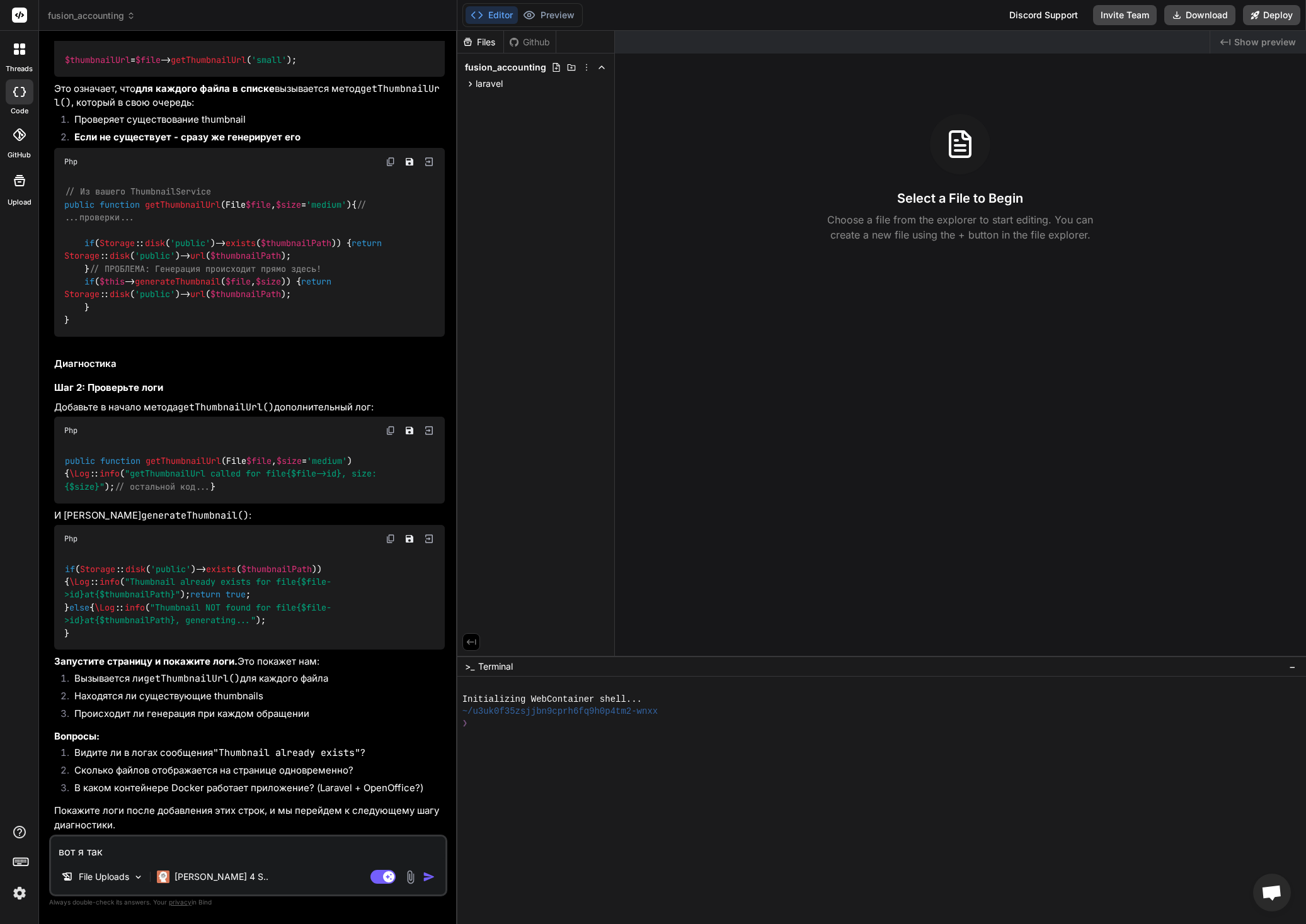
type textarea "x"
type textarea "вот я так п"
type textarea "x"
type textarea "вот я так по"
type textarea "x"
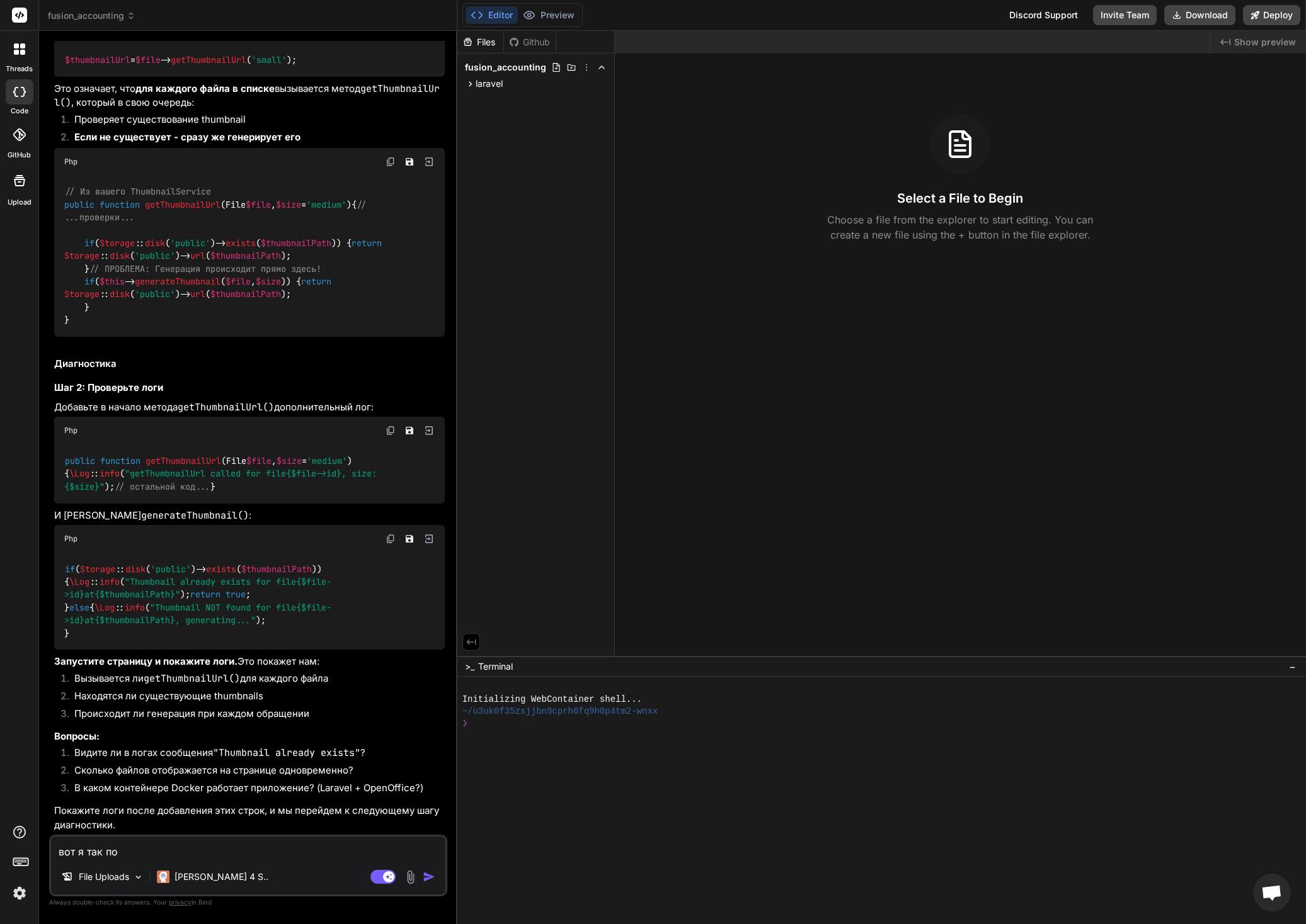
type textarea "вот я так пом"
type textarea "x"
type textarea "вот я так поме"
type textarea "x"
type textarea "вот я так помен"
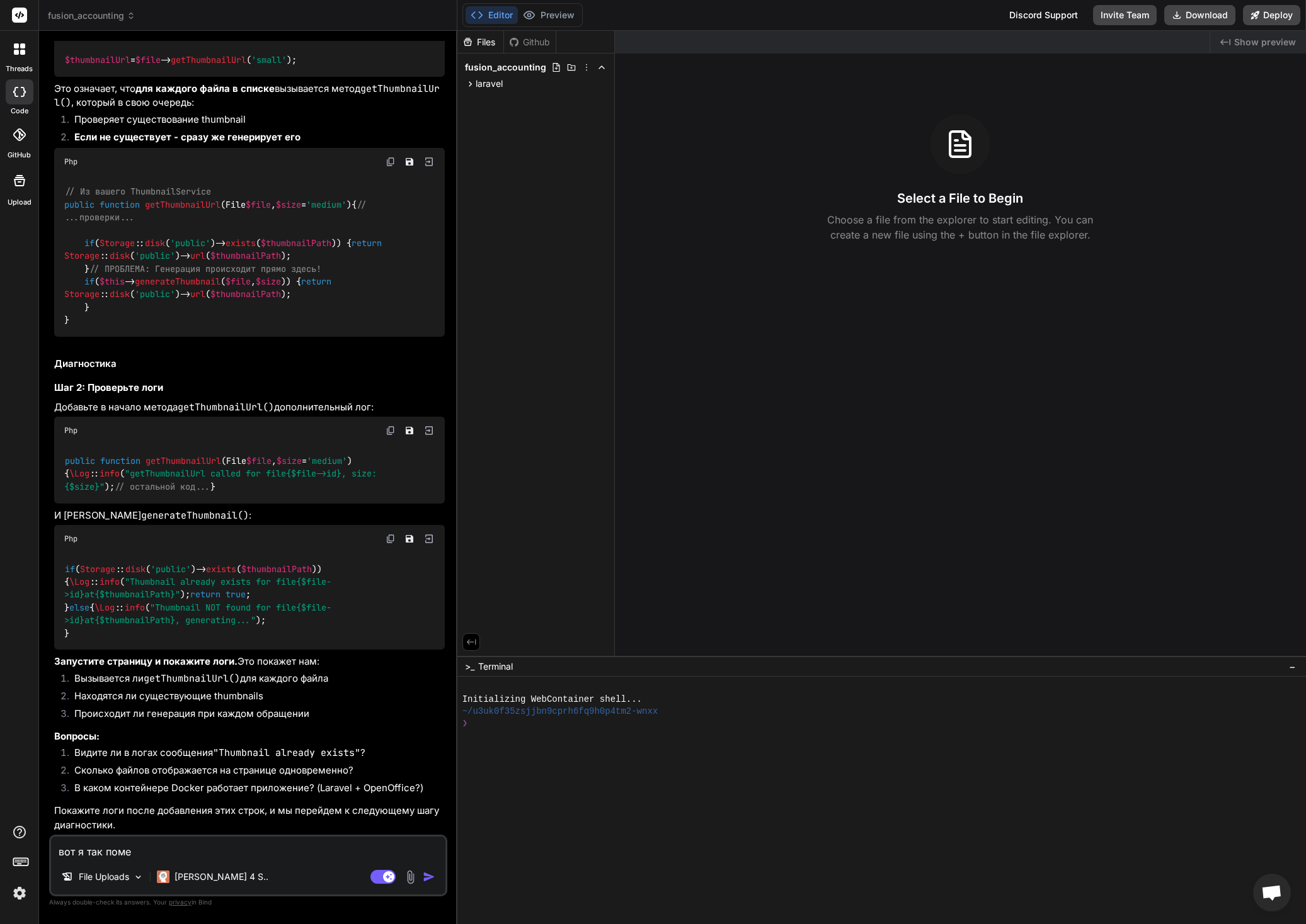
type textarea "x"
type textarea "вот я так поменя"
type textarea "x"
type textarea "вот я так поменял"
type textarea "x"
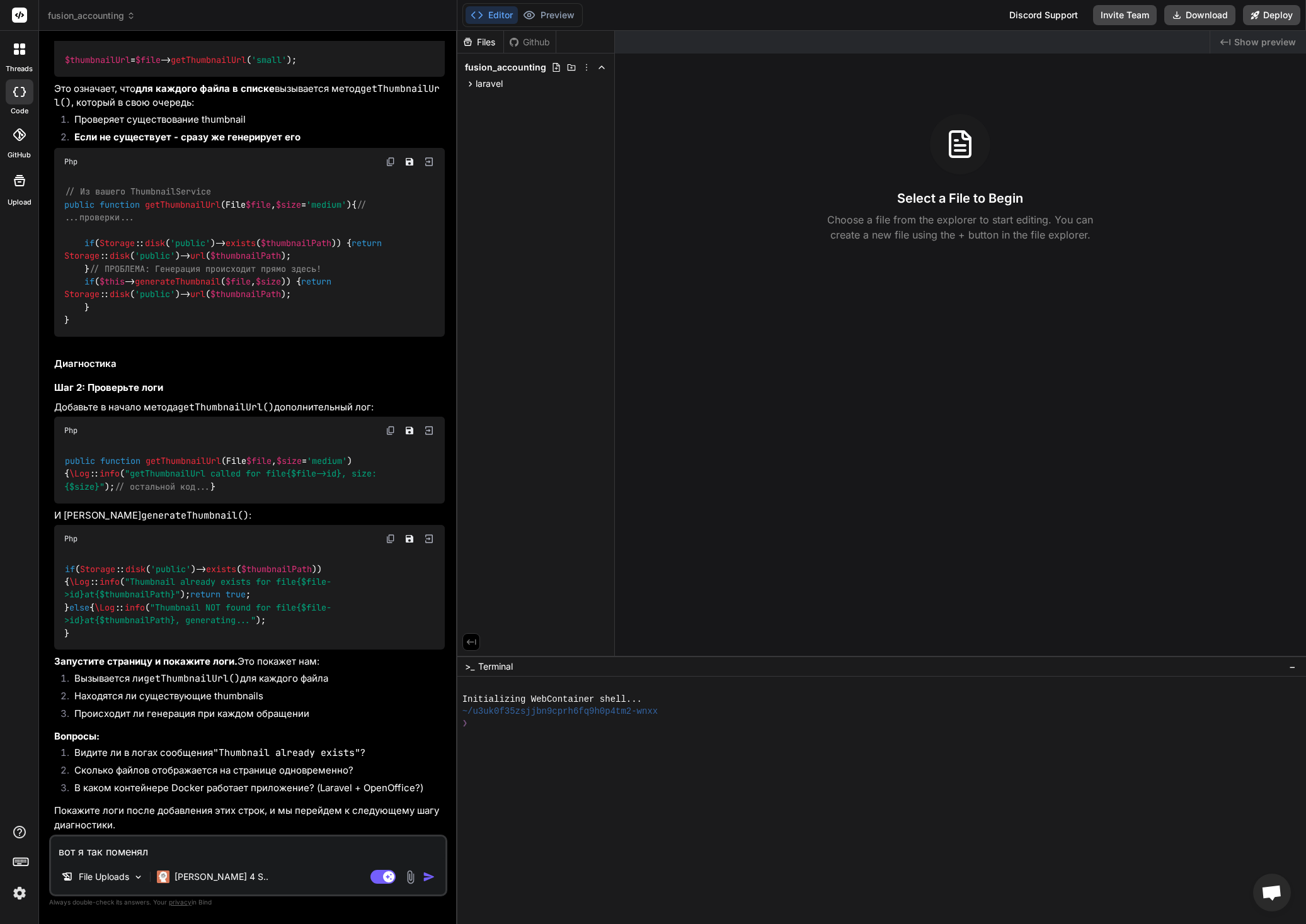
type textarea "вот я так поменял"
type textarea "x"
type textarea "вот я так поменял с"
type textarea "x"
type textarea "вот я так поменял се"
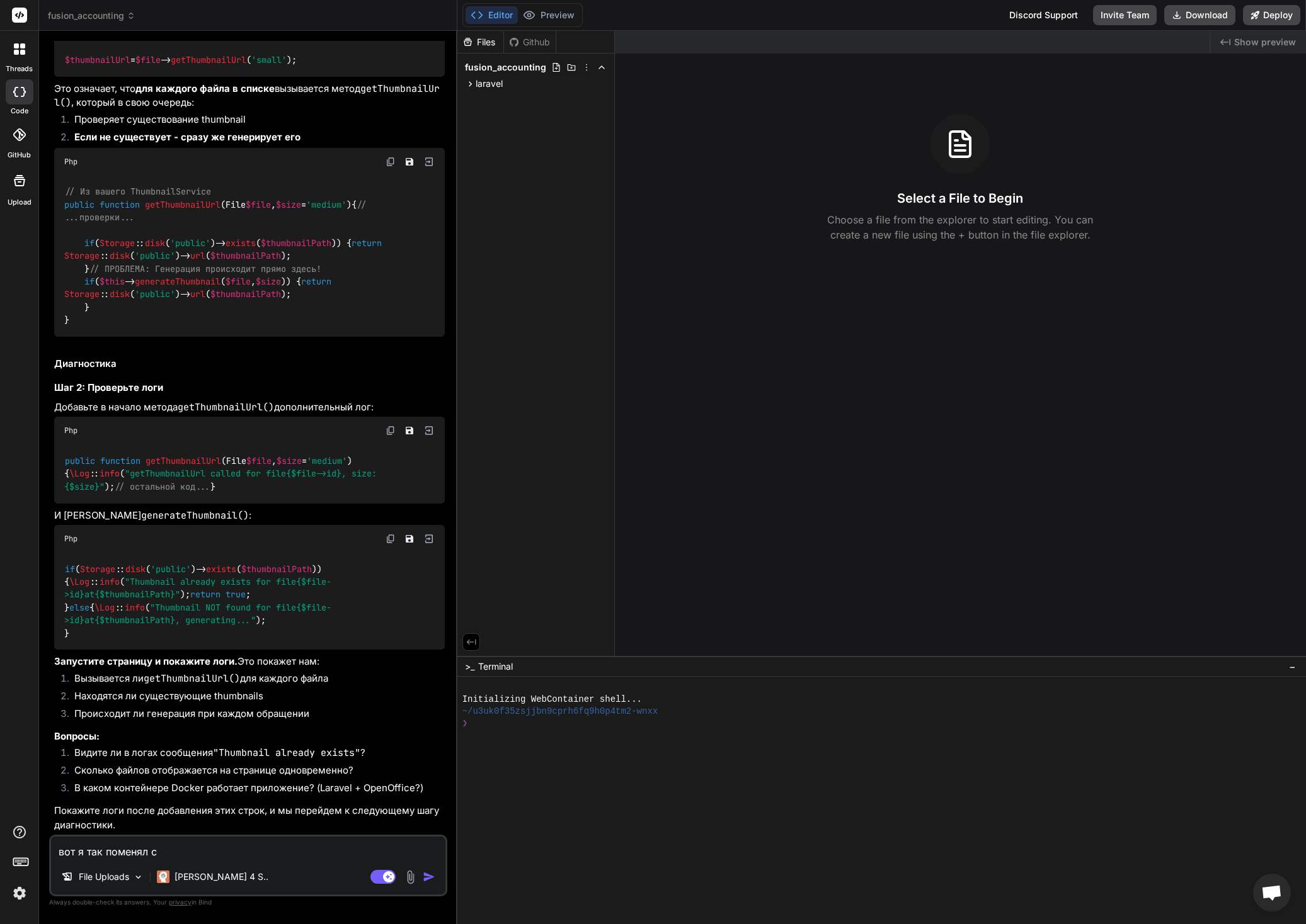
type textarea "x"
type textarea "вот я так поменял сер"
type textarea "x"
type textarea "вот я так поменял серв"
type textarea "x"
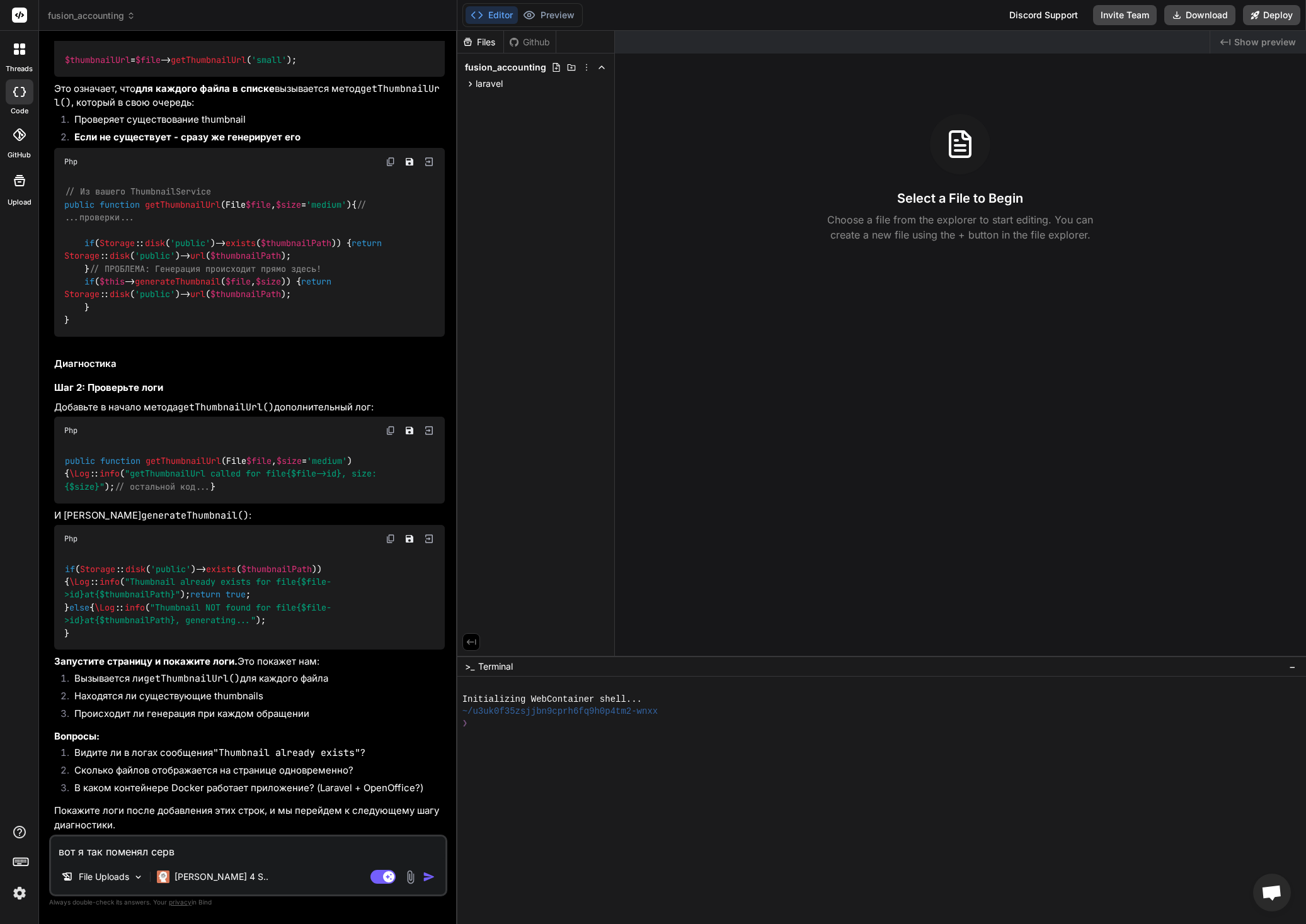
type textarea "вот я так поменял серви"
type textarea "x"
type textarea "вот я так поменял сервис"
type textarea "x"
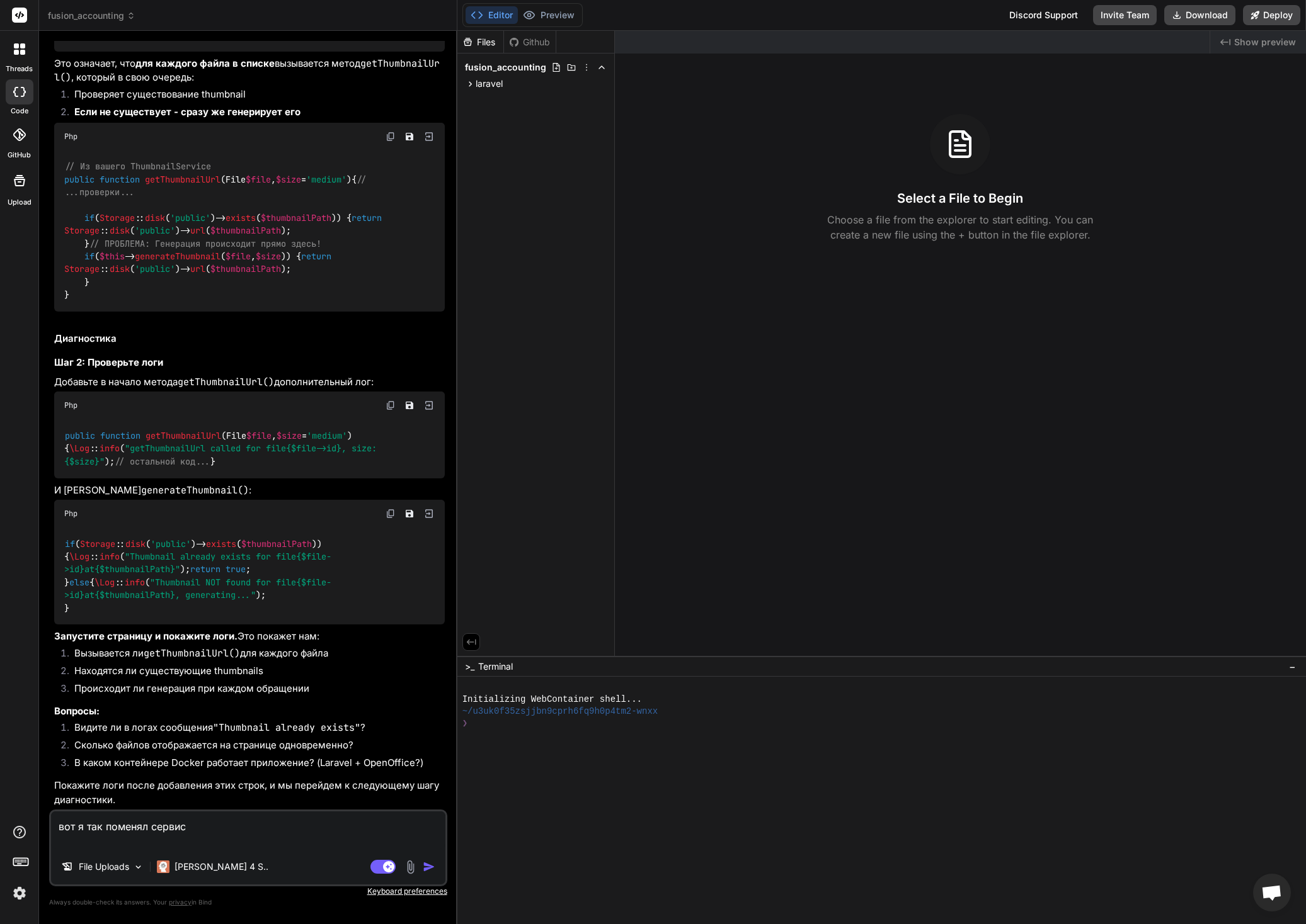
paste textarea "<?lor ipsumdolo Sit\Ametcons; adi Elitseddoe\Tempori\Utlabor\Etdolor; mag Aliqu…"
type textarea "вот я так поменял сервис <?php namespace App\Services; use Illuminate\Support\F…"
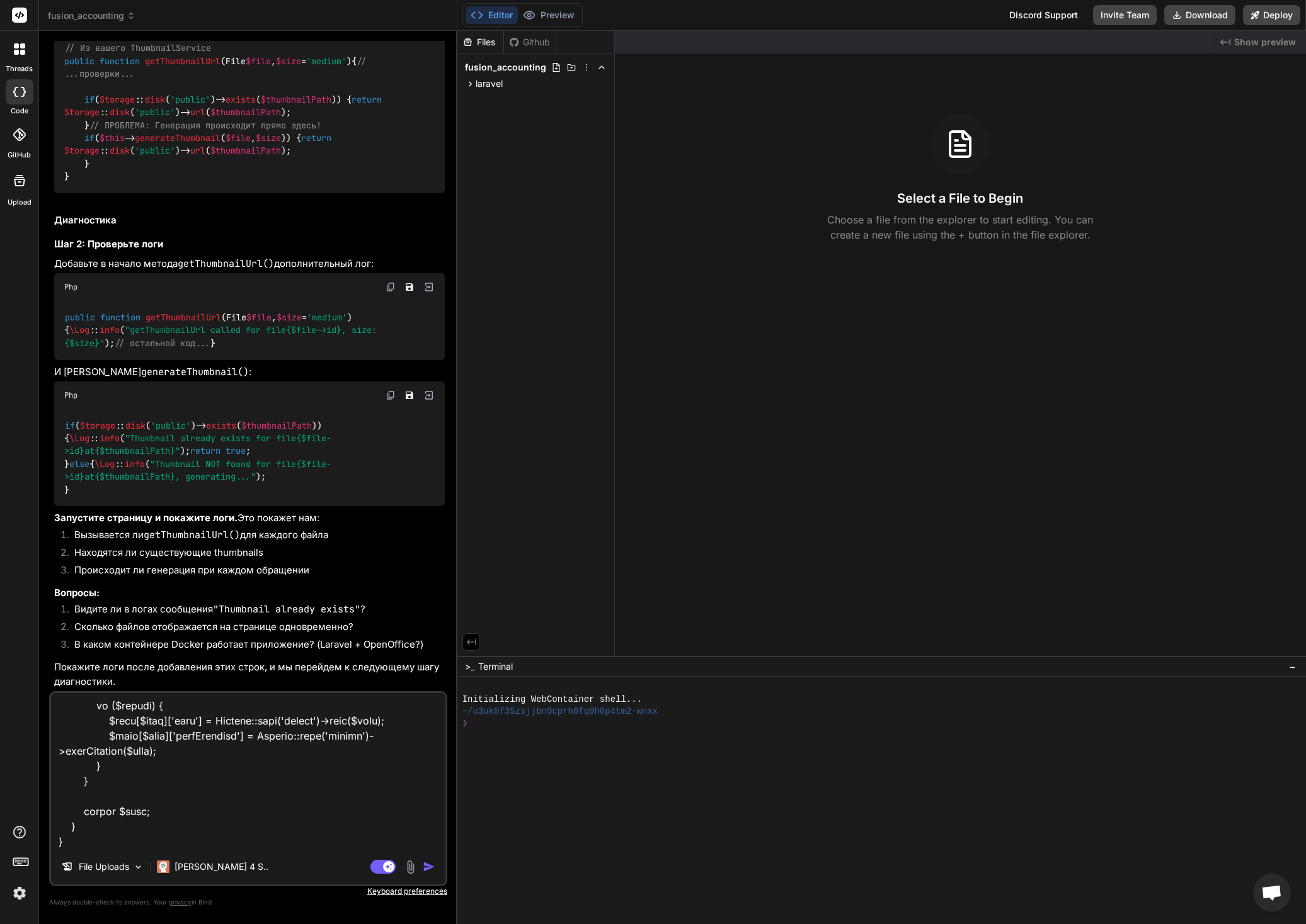
type textarea "x"
type textarea "вот я так поменял сервис <?php namespace App\Services; use Illuminate\Support\F…"
click at [129, 841] on textarea at bounding box center [248, 772] width 395 height 156
type textarea "x"
type textarea "вот я так поменял сервис <?php namespace App\Services; use Illuminate\Support\F…"
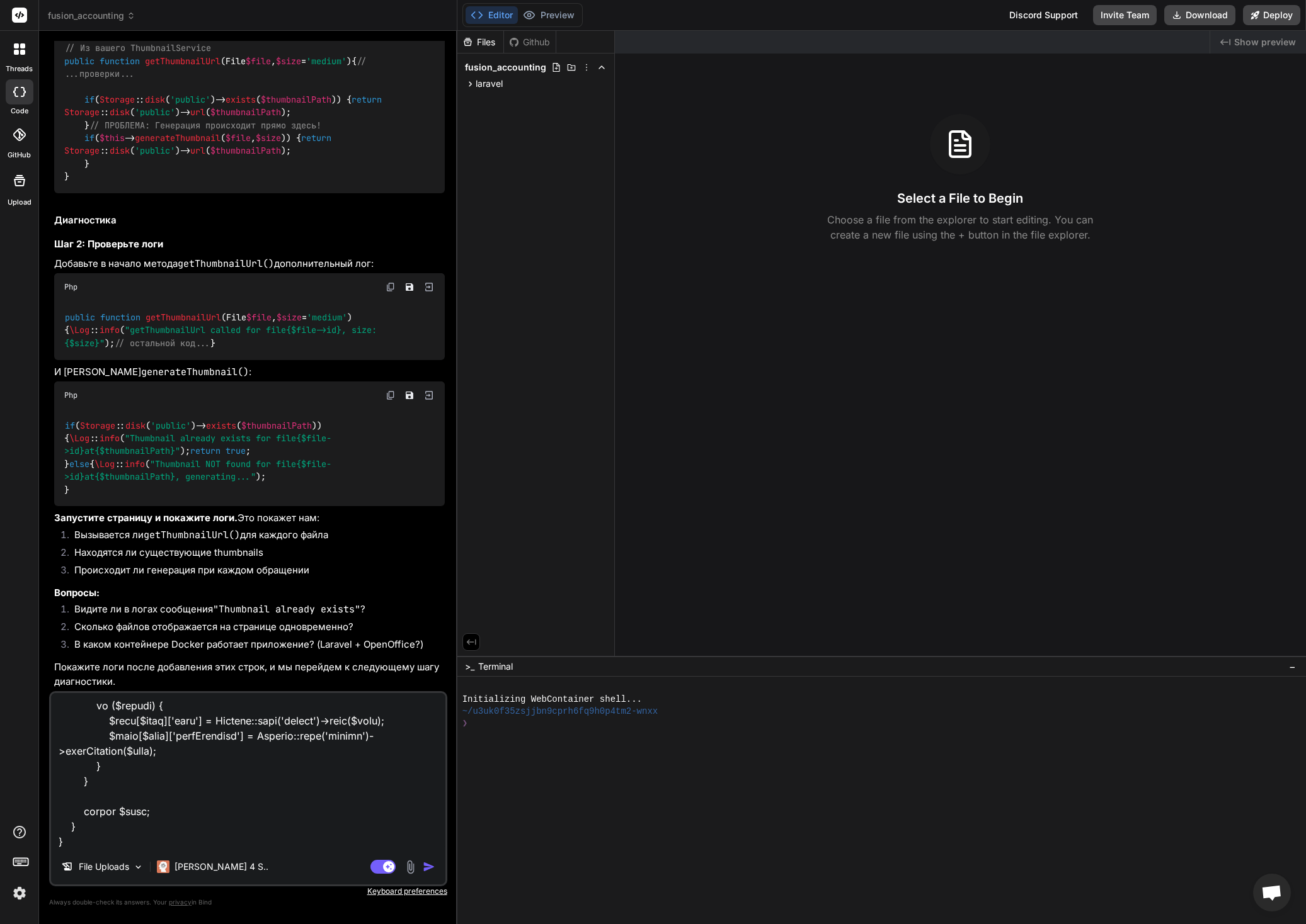
type textarea "x"
type textarea "вот я так поменял сервис <?php namespace App\Services; use Illuminate\Support\F…"
type textarea "x"
type textarea "вот я так поменял сервис <?php namespace App\Services; use Illuminate\Support\F…"
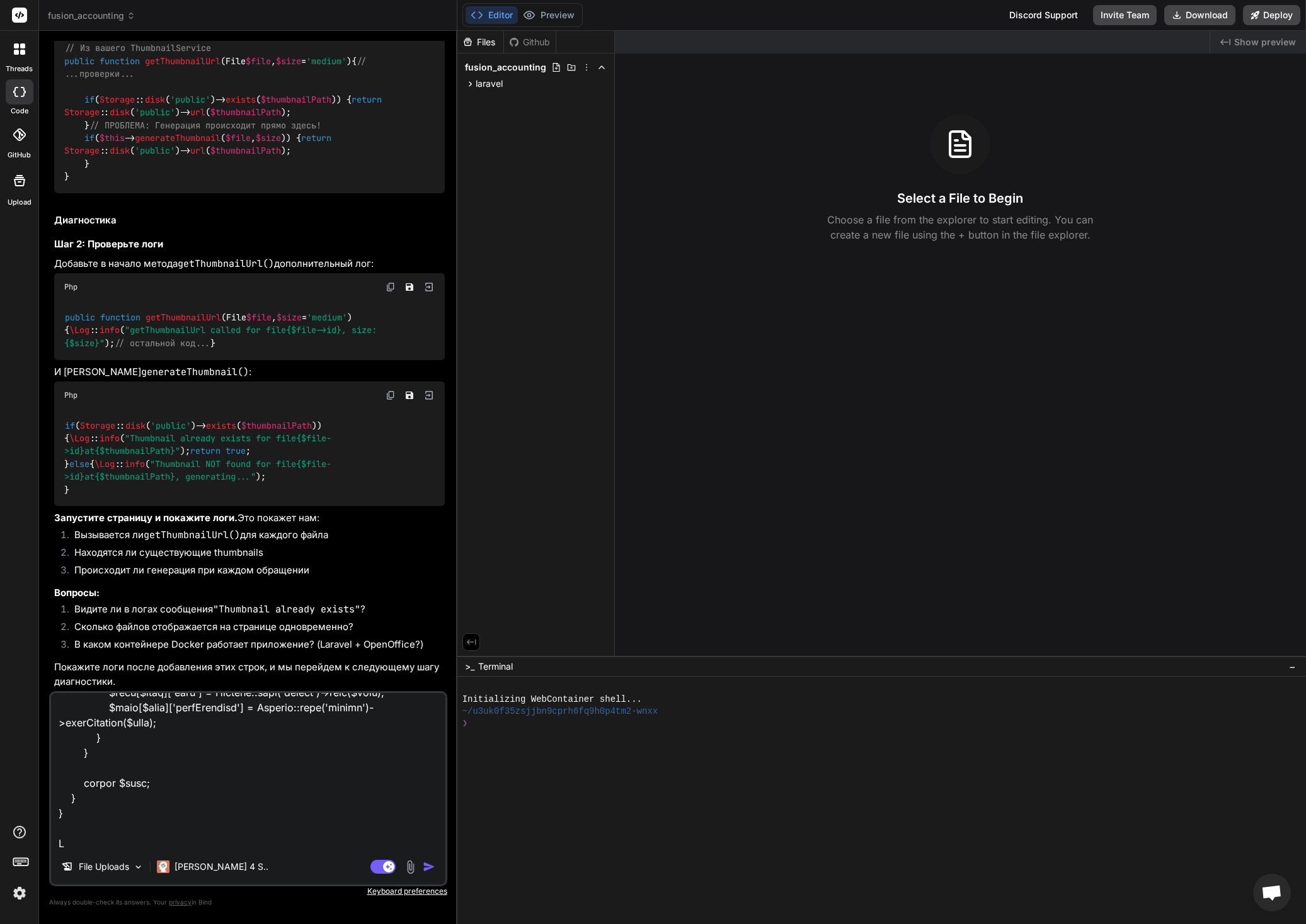
type textarea "x"
type textarea "вот я так поменял сервис <?php namespace App\Services; use Illuminate\Support\F…"
type textarea "x"
type textarea "вот я так поменял сервис <?php namespace App\Services; use Illuminate\Support\F…"
type textarea "x"
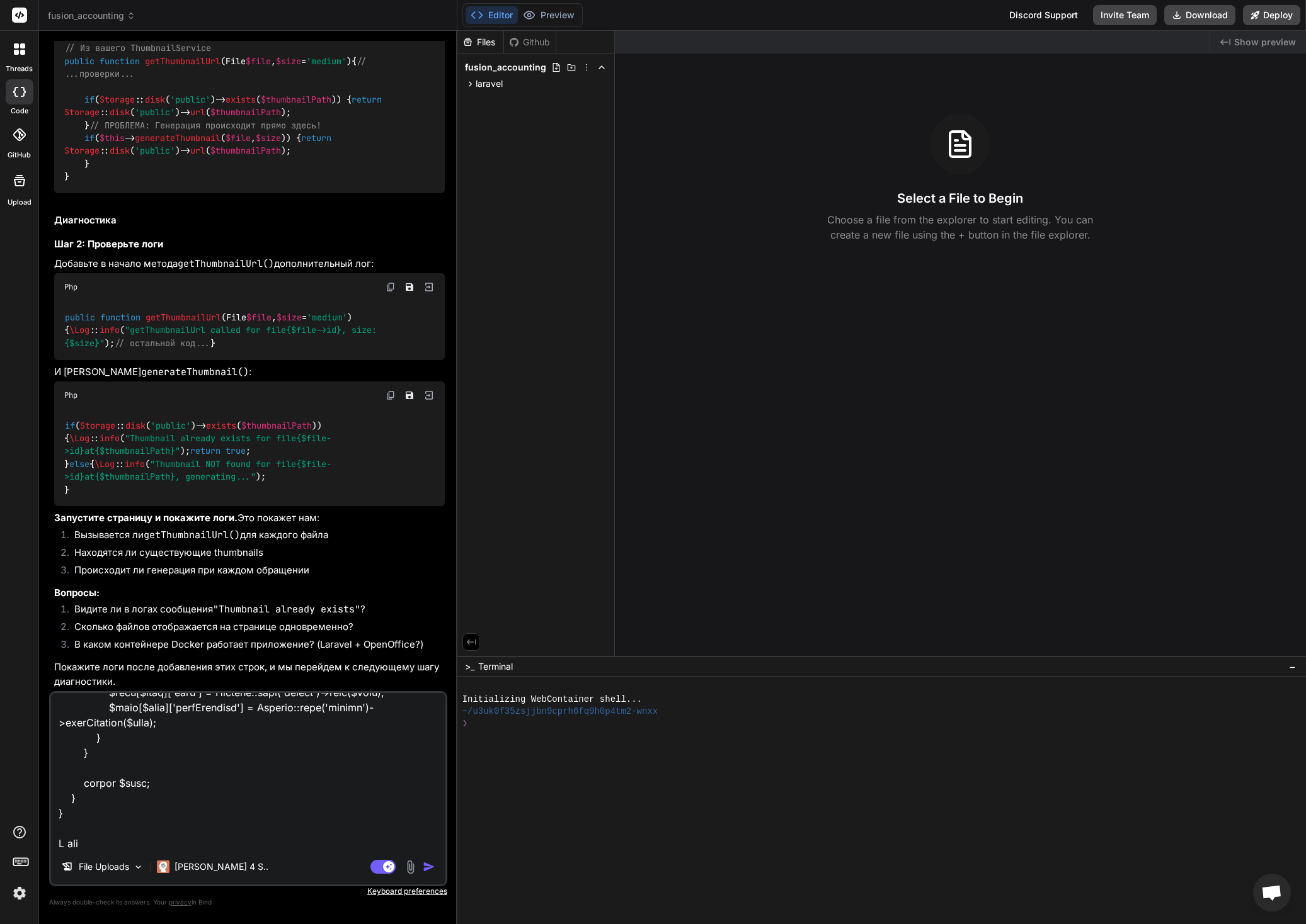
type textarea "вот я так поменял сервис <?php namespace App\Services; use Illuminate\Support\F…"
type textarea "x"
type textarea "вот я так поменял сервис <?php namespace App\Services; use Illuminate\Support\F…"
type textarea "x"
type textarea "вот я так поменял сервис <?php namespace App\Services; use Illuminate\Support\F…"
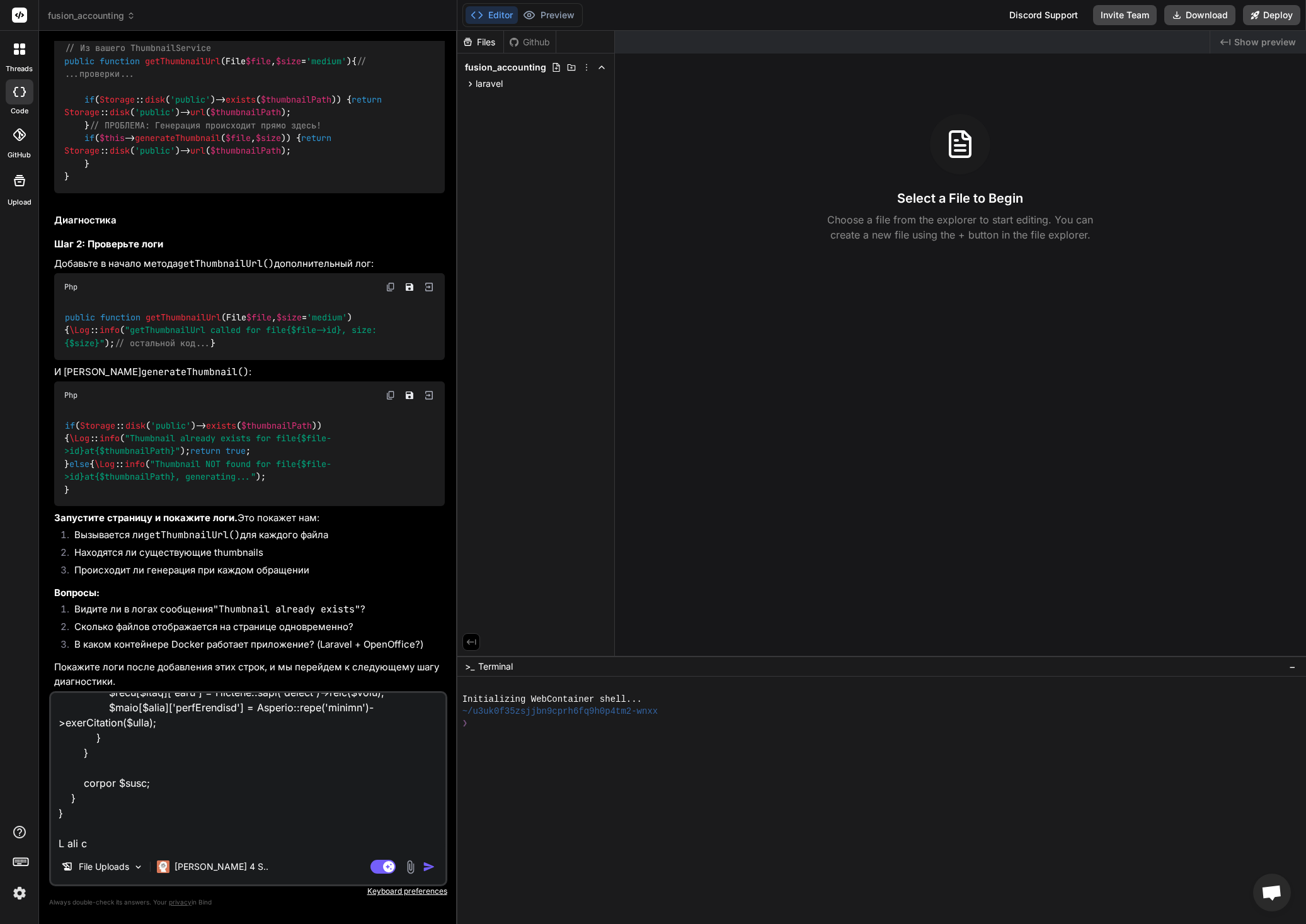
type textarea "x"
type textarea "вот я так поменял сервис <?php namespace App\Services; use Illuminate\Support\F…"
type textarea "x"
type textarea "вот я так поменял сервис <?php namespace App\Services; use Illuminate\Support\F…"
type textarea "x"
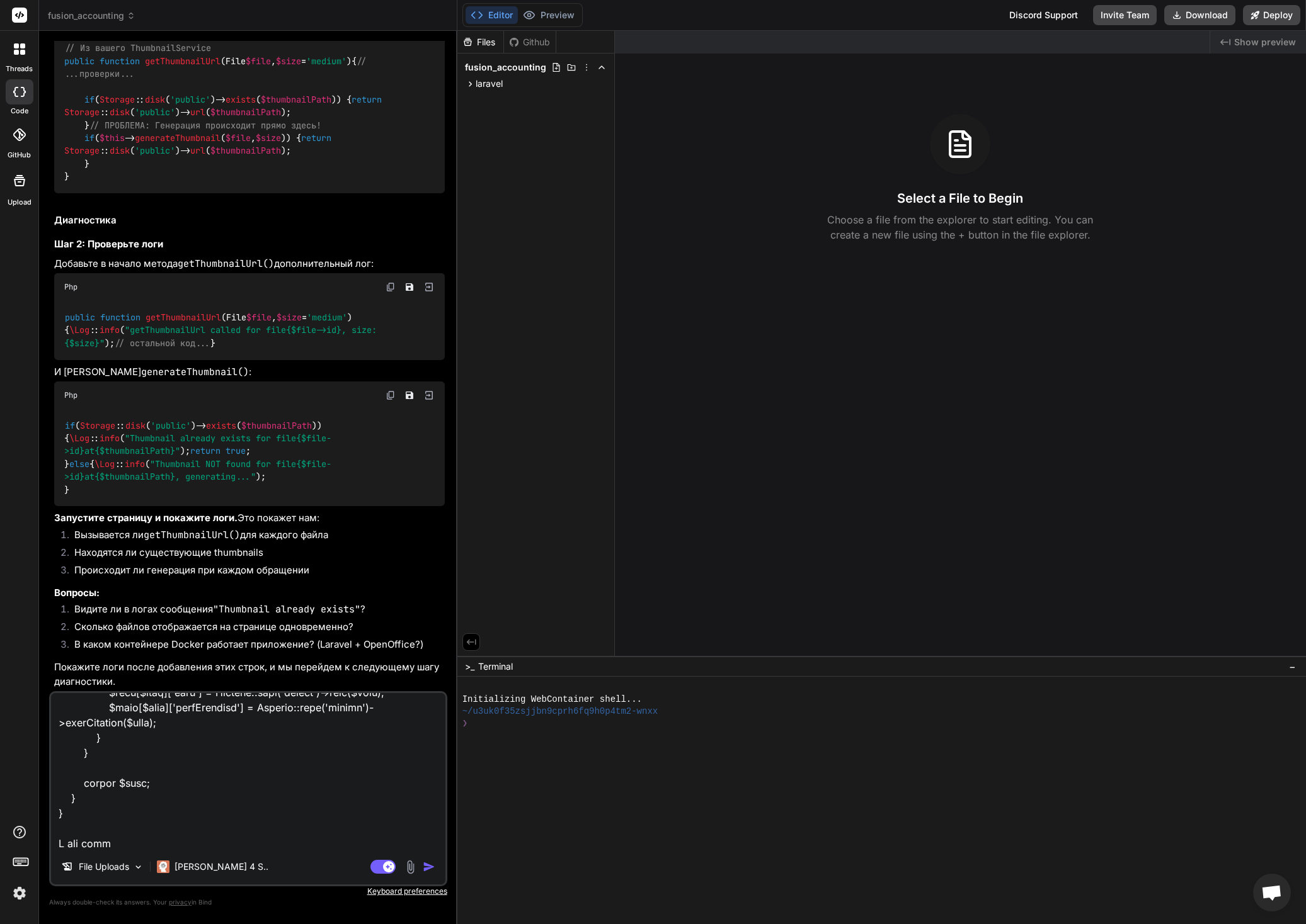
type textarea "вот я так поменял сервис <?php namespace App\Services; use Illuminate\Support\F…"
type textarea "x"
type textarea "вот я так поменял сервис <?php namespace App\Services; use Illuminate\Support\F…"
type textarea "x"
type textarea "вот я так поменял сервис <?php namespace App\Services; use Illuminate\Support\F…"
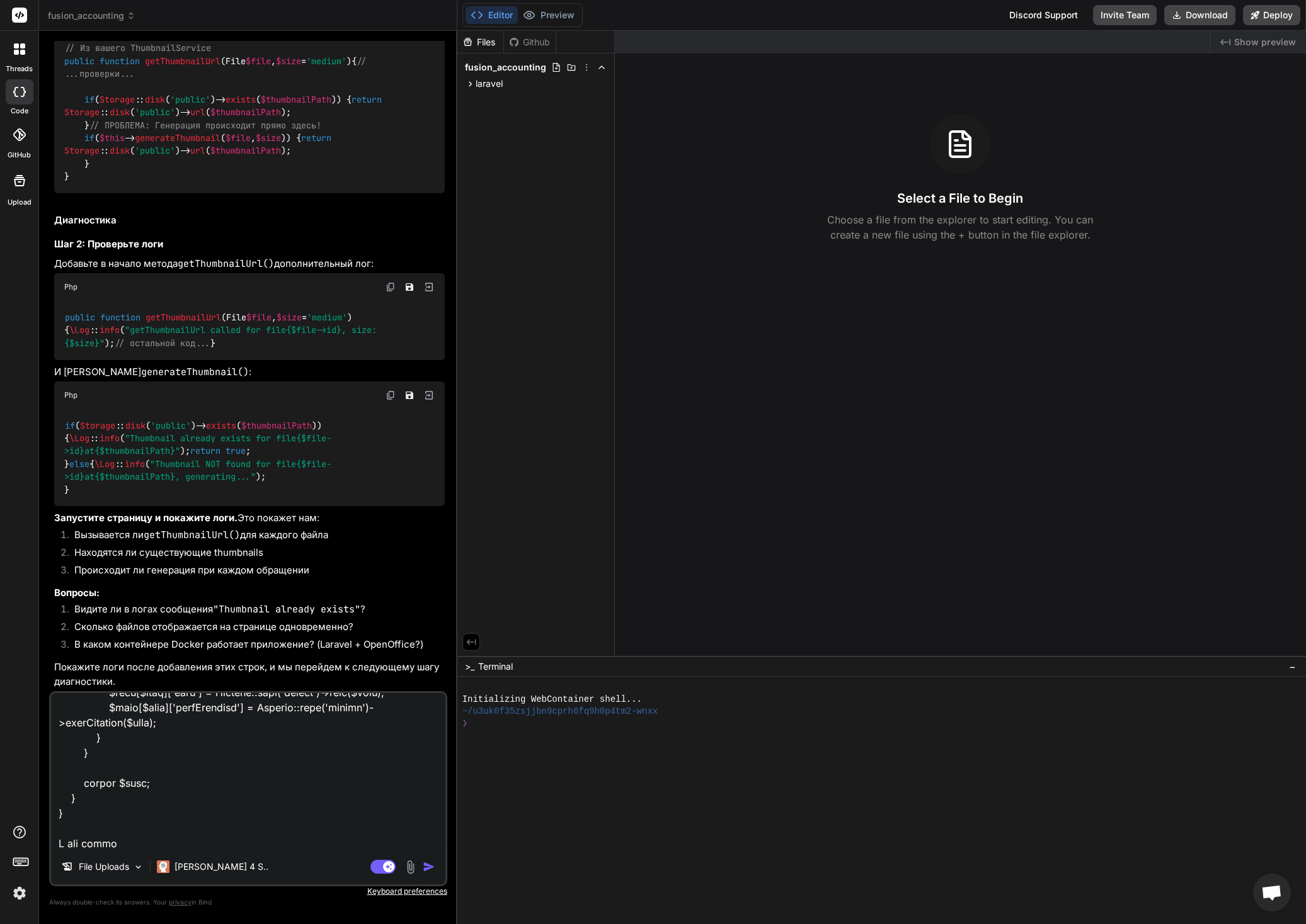
type textarea "x"
type textarea "вот я так поменял сервис <?php namespace App\Services; use Illuminate\Support\F…"
type textarea "x"
type textarea "вот я так поменял сервис <?php namespace App\Services; use Illuminate\Support\F…"
type textarea "x"
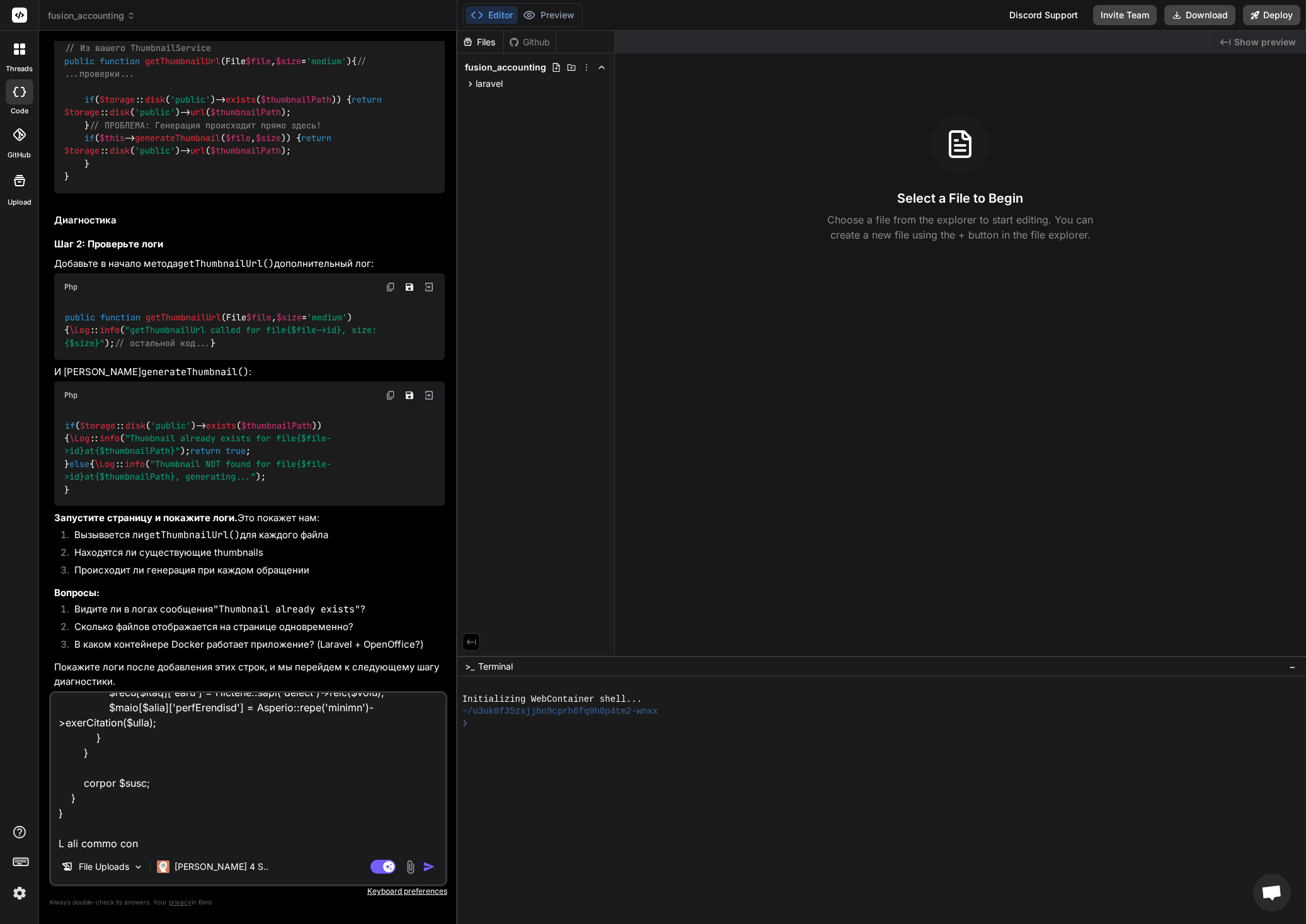
type textarea "вот я так поменял сервис <?php namespace App\Services; use Illuminate\Support\F…"
type textarea "x"
type textarea "вот я так поменял сервис <?php namespace App\Services; use Illuminate\Support\F…"
type textarea "x"
type textarea "вот я так поменял сервис <?php namespace App\Services; use Illuminate\Support\F…"
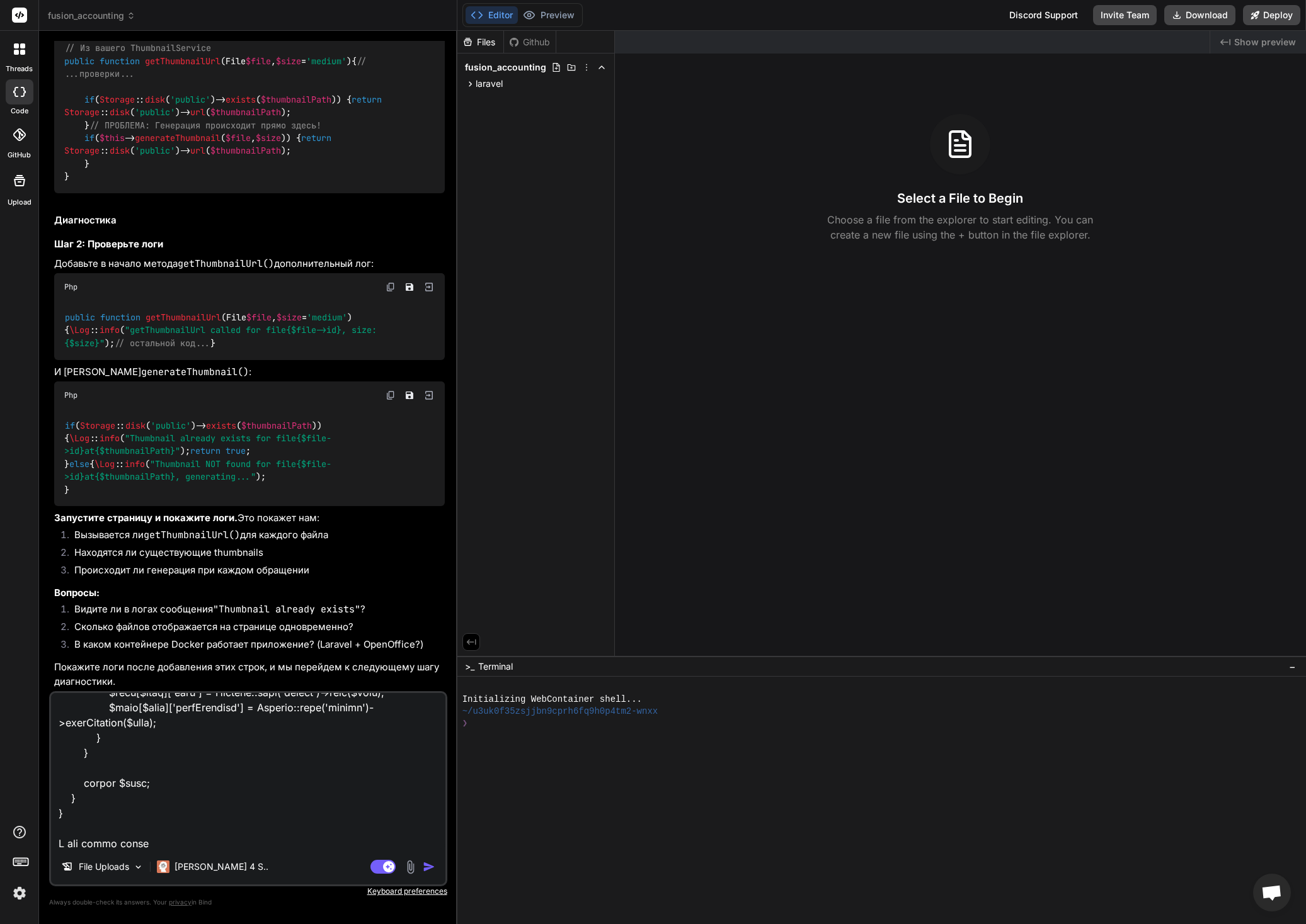
type textarea "x"
type textarea "вот я так поменял сервис <?php namespace App\Services; use Illuminate\Support\F…"
type textarea "x"
type textarea "вот я так поменял сервис <?php namespace App\Services; use Illuminate\Support\F…"
type textarea "x"
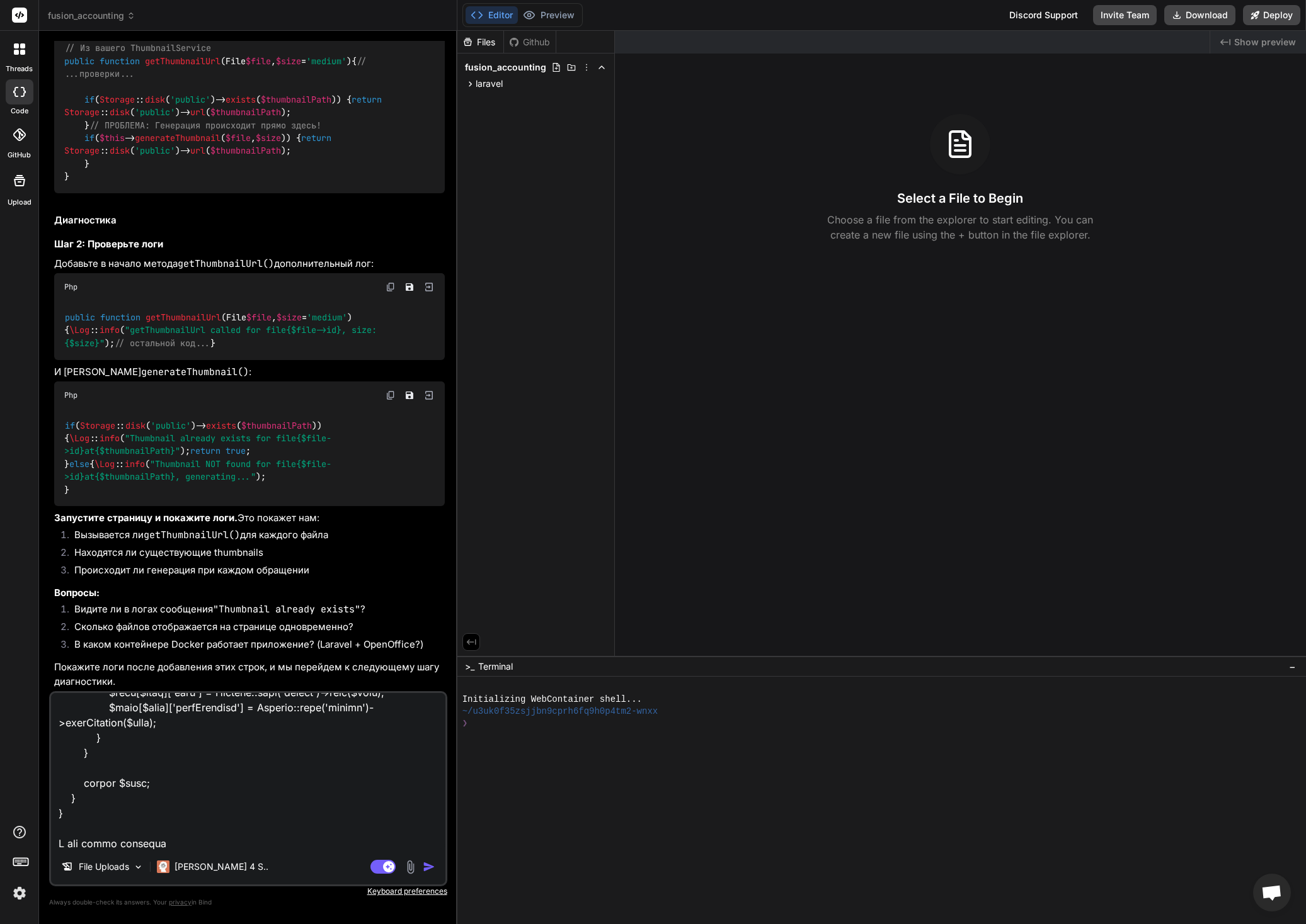
type textarea "вот я так поменял сервис <?php namespace App\Services; use Illuminate\Support\F…"
type textarea "x"
type textarea "вот я так поменял сервис <?php namespace App\Services; use Illuminate\Support\F…"
type textarea "x"
type textarea "вот я так поменял сервис <?php namespace App\Services; use Illuminate\Support\F…"
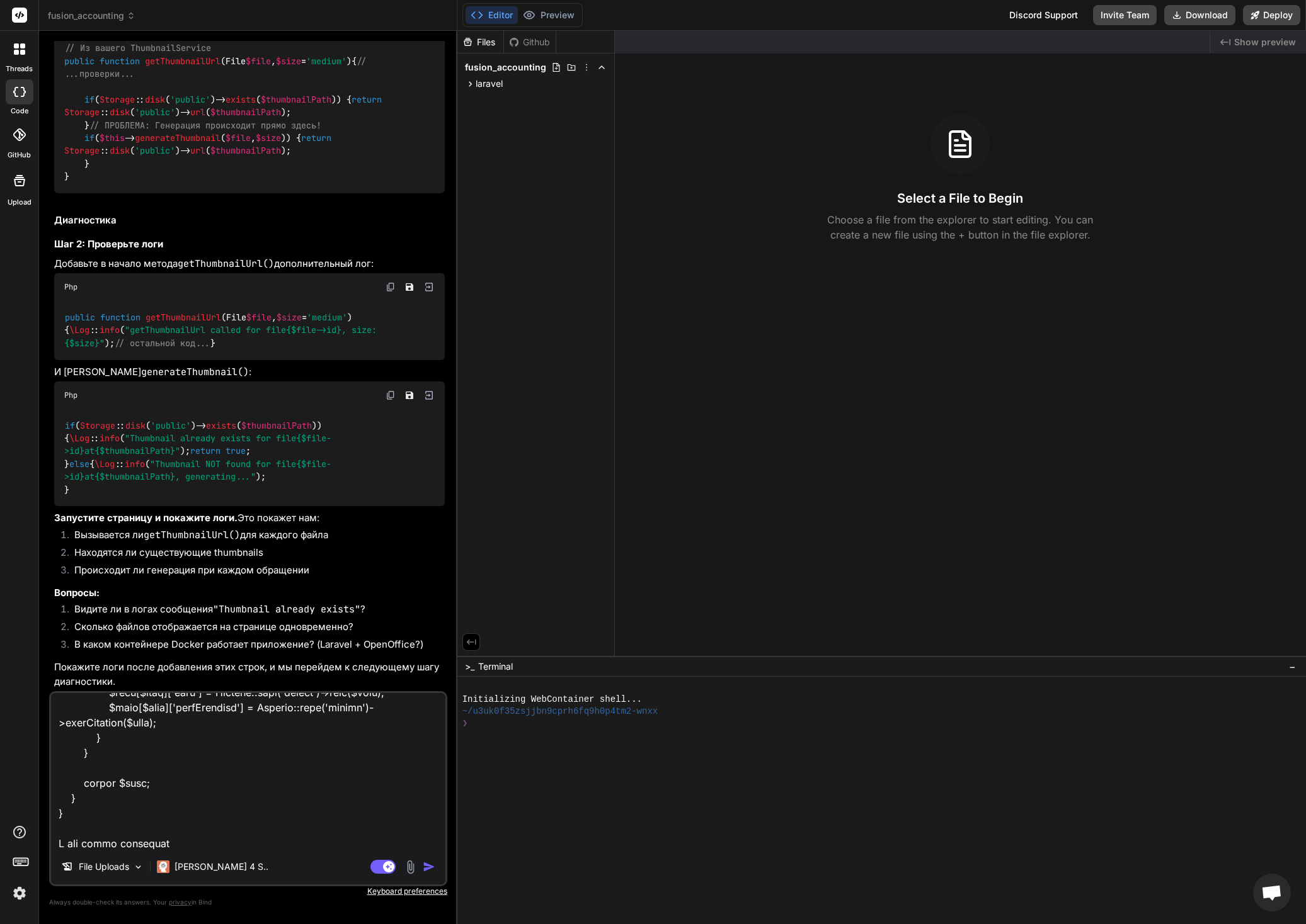
type textarea "x"
type textarea "вот я так поменял сервис <?php namespace App\Services; use Illuminate\Support\F…"
type textarea "x"
type textarea "вот я так поменял сервис <?php namespace App\Services; use Illuminate\Support\F…"
type textarea "x"
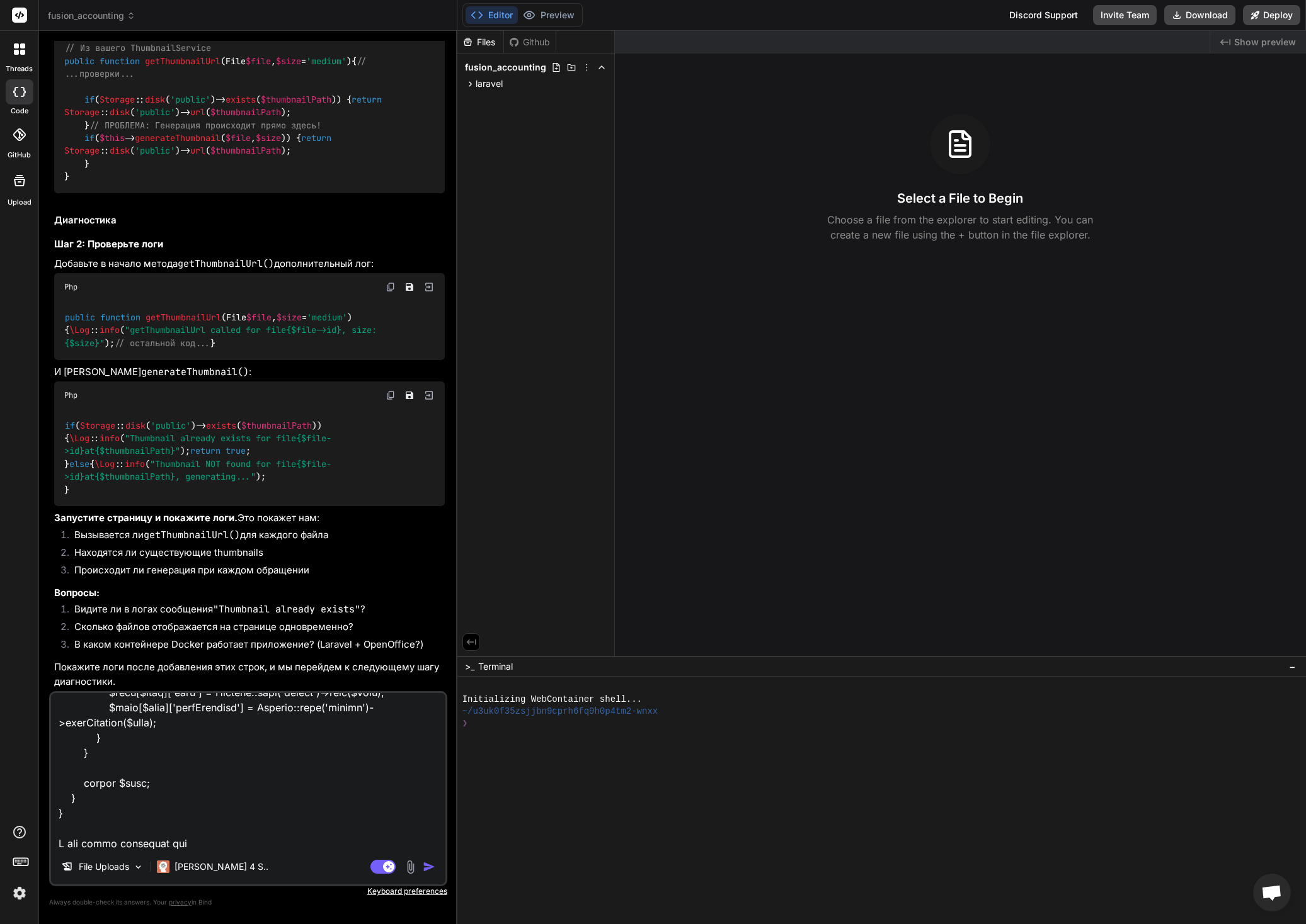
paste textarea "[2025-09-23 23:59:12] local.INFO: getThumbnailUrl called for file 15642, size: …"
type textarea "вот я так поменял сервис <?php namespace App\Services; use Illuminate\Support\F…"
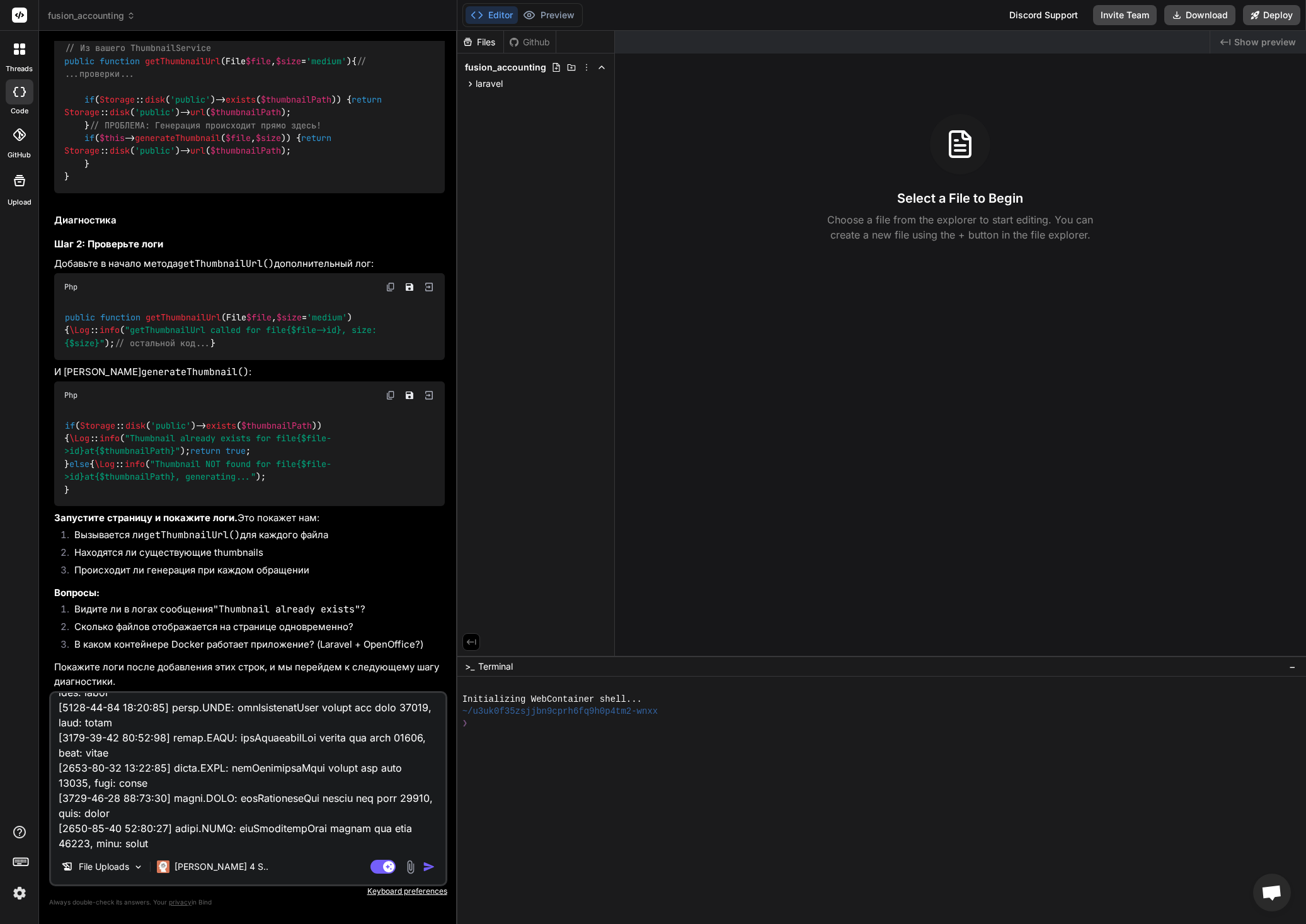
type textarea "x"
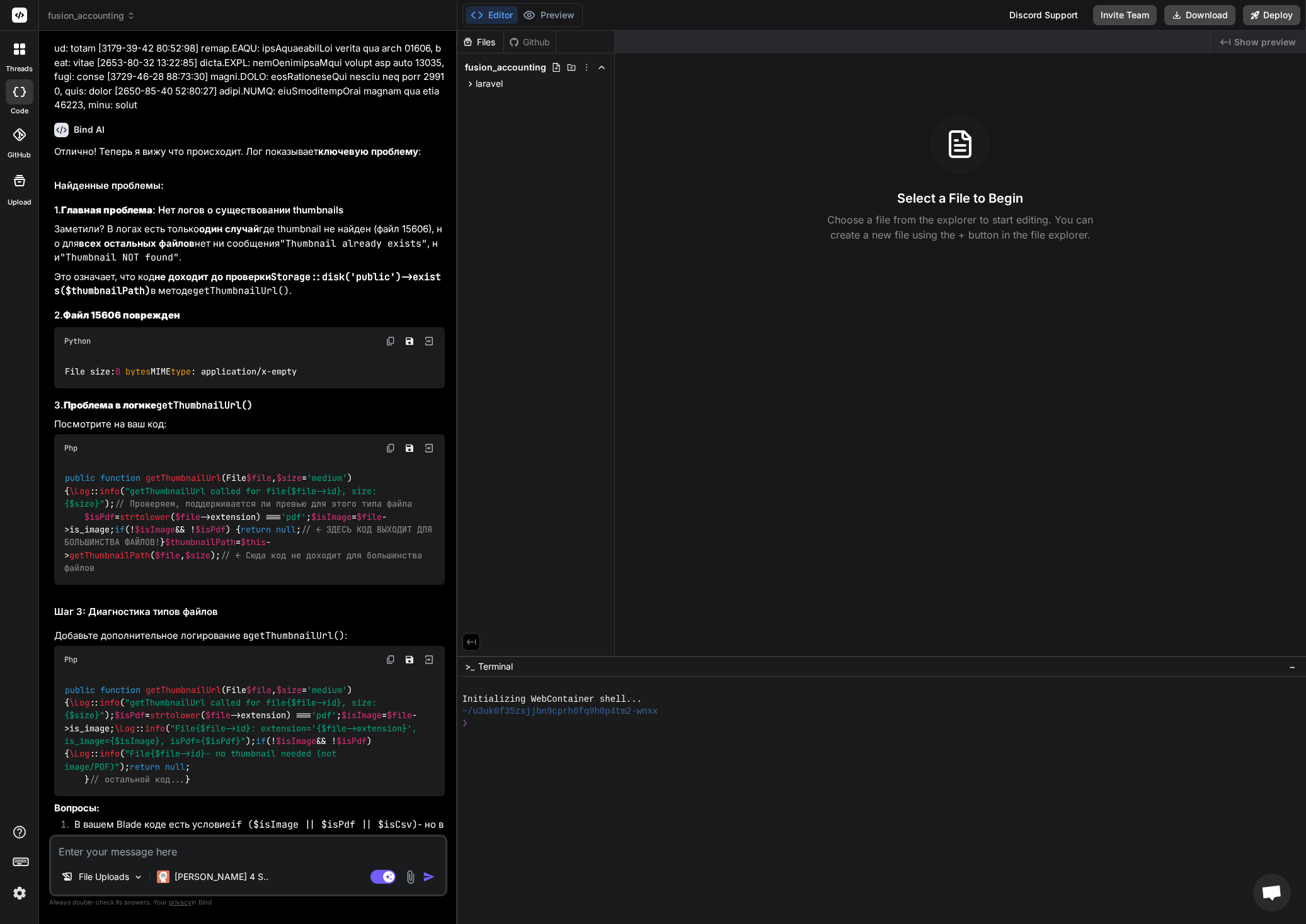
scroll to position [7761, 0]
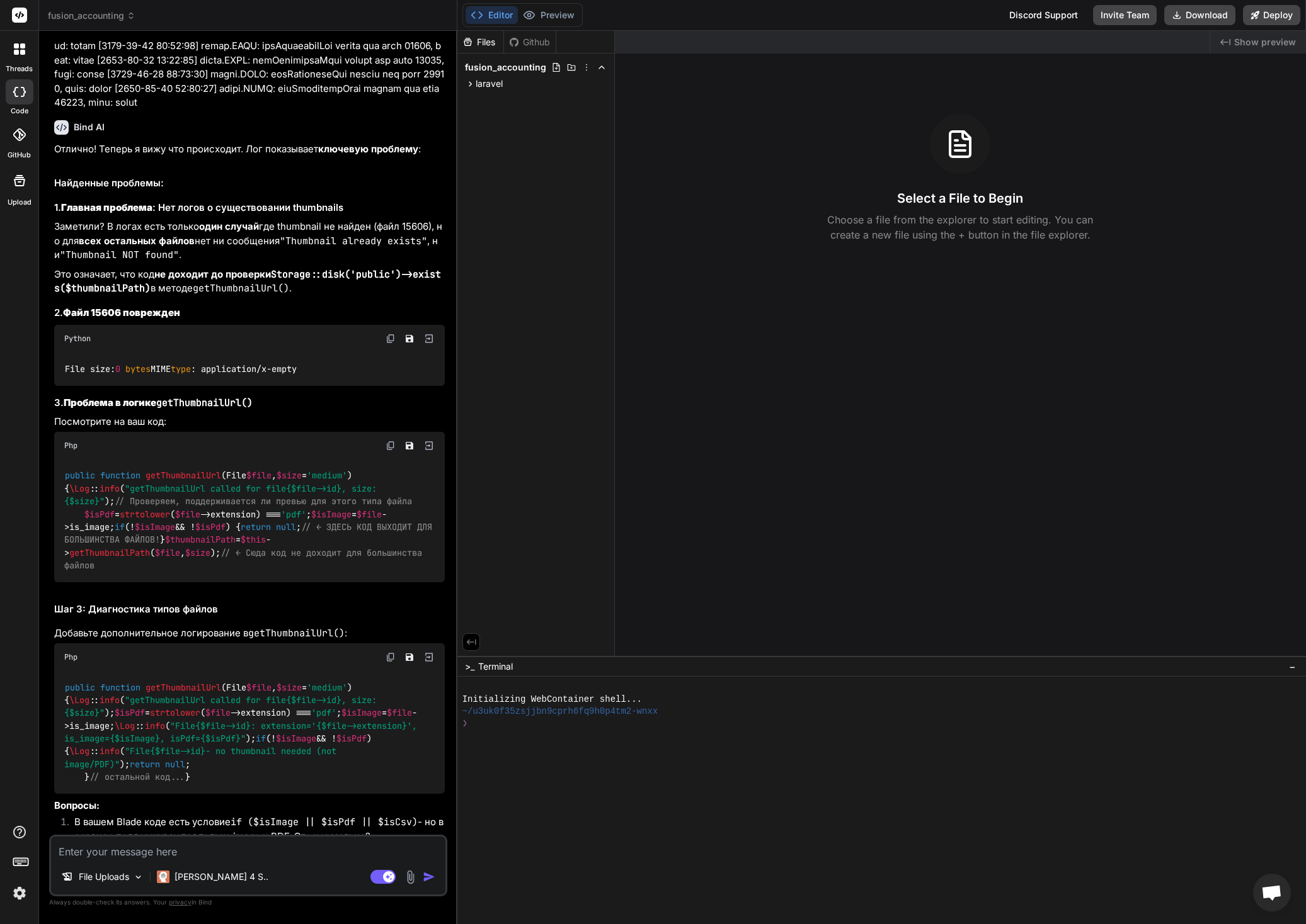
click at [218, 295] on strong "не доходит до проверки Storage::disk('public')->exists($thumbnailPath)" at bounding box center [248, 281] width 386 height 26
click at [469, 645] on icon at bounding box center [471, 642] width 12 height 12
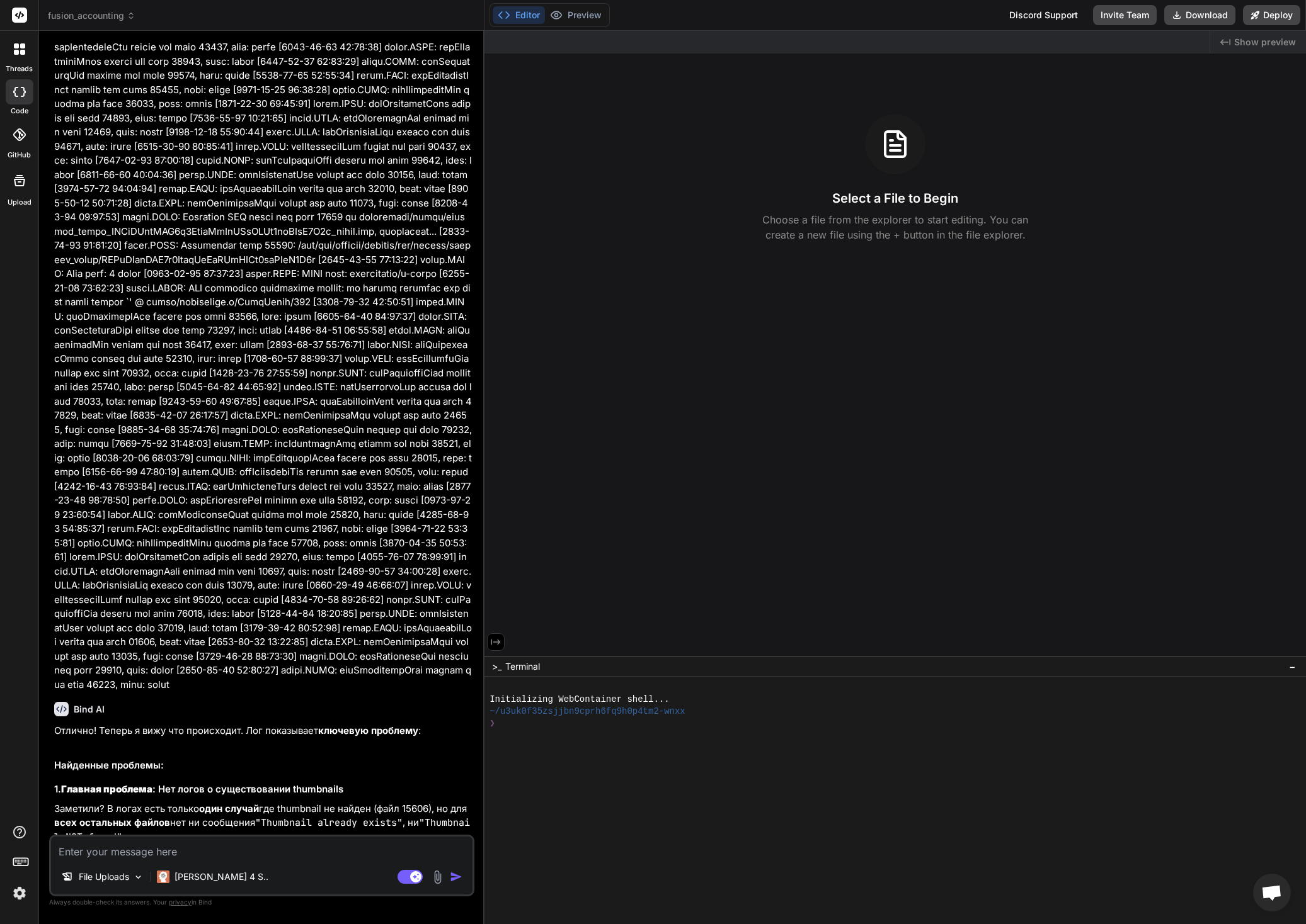
scroll to position [5477, 0]
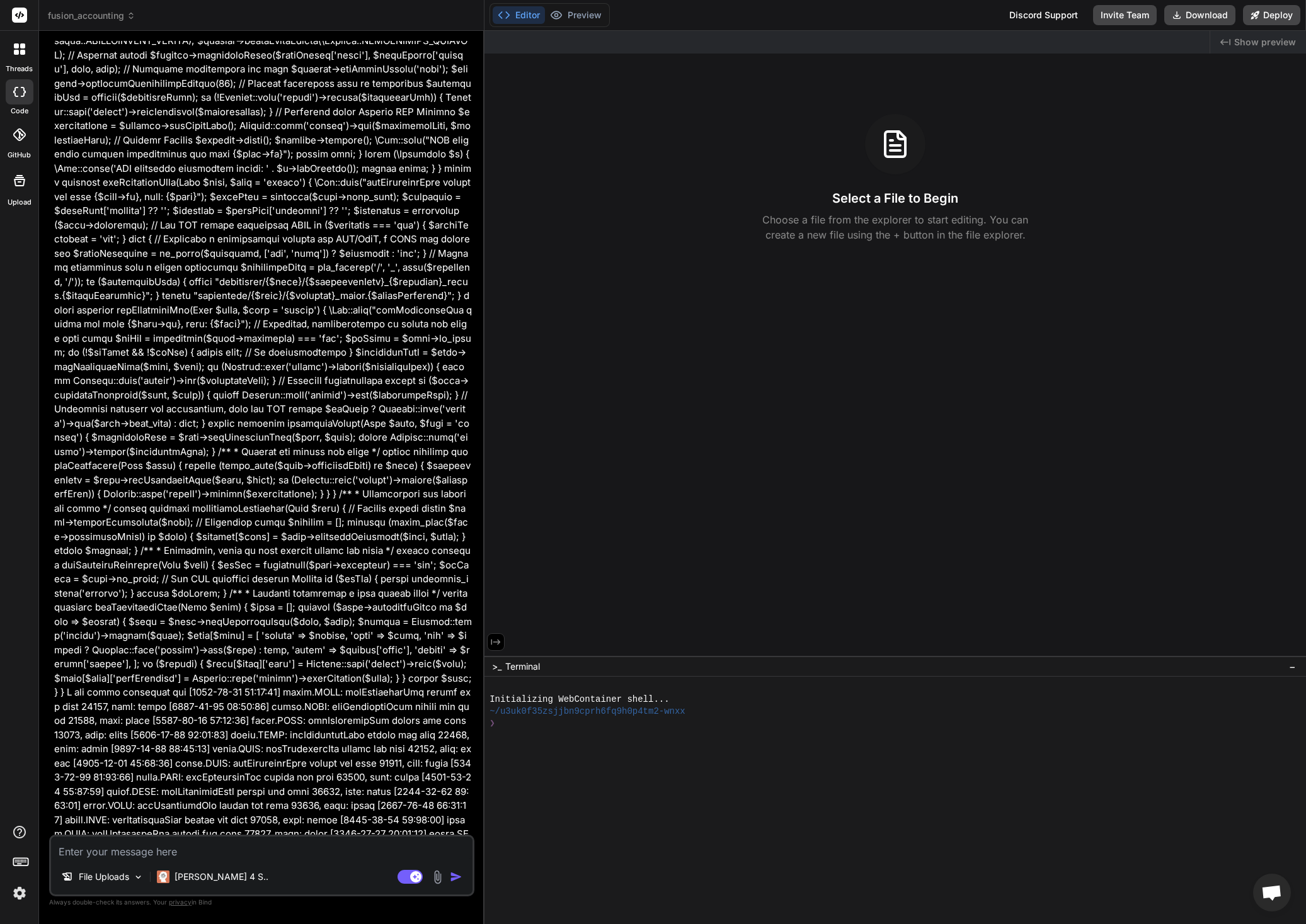
type textarea "x"
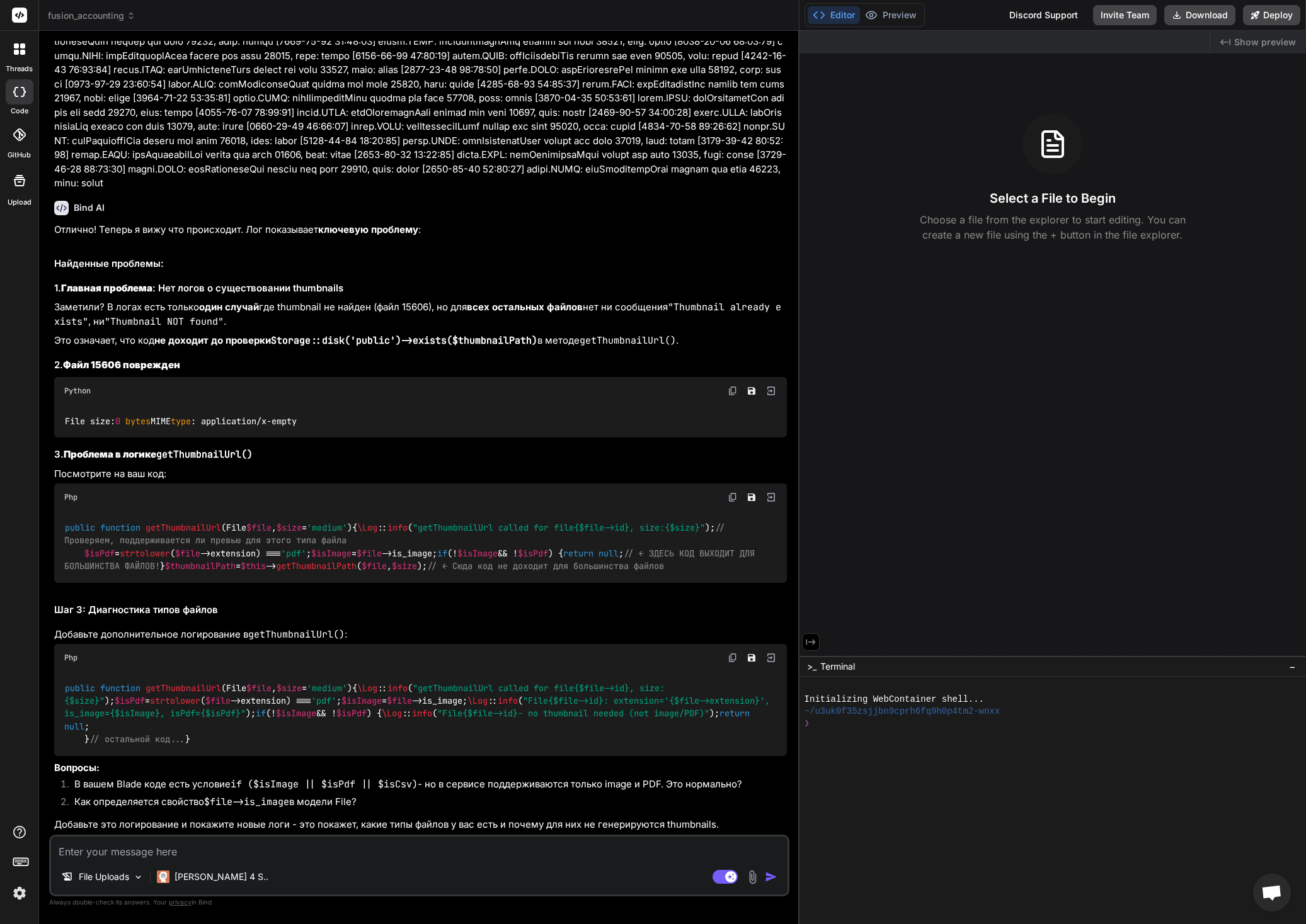
drag, startPoint x: 455, startPoint y: 501, endPoint x: 1184, endPoint y: 522, distance: 729.3
click at [1184, 522] on div "fusion_accounting Created with Pixso. Bind AI Web Search Created with Pixso. Co…" at bounding box center [672, 462] width 1267 height 924
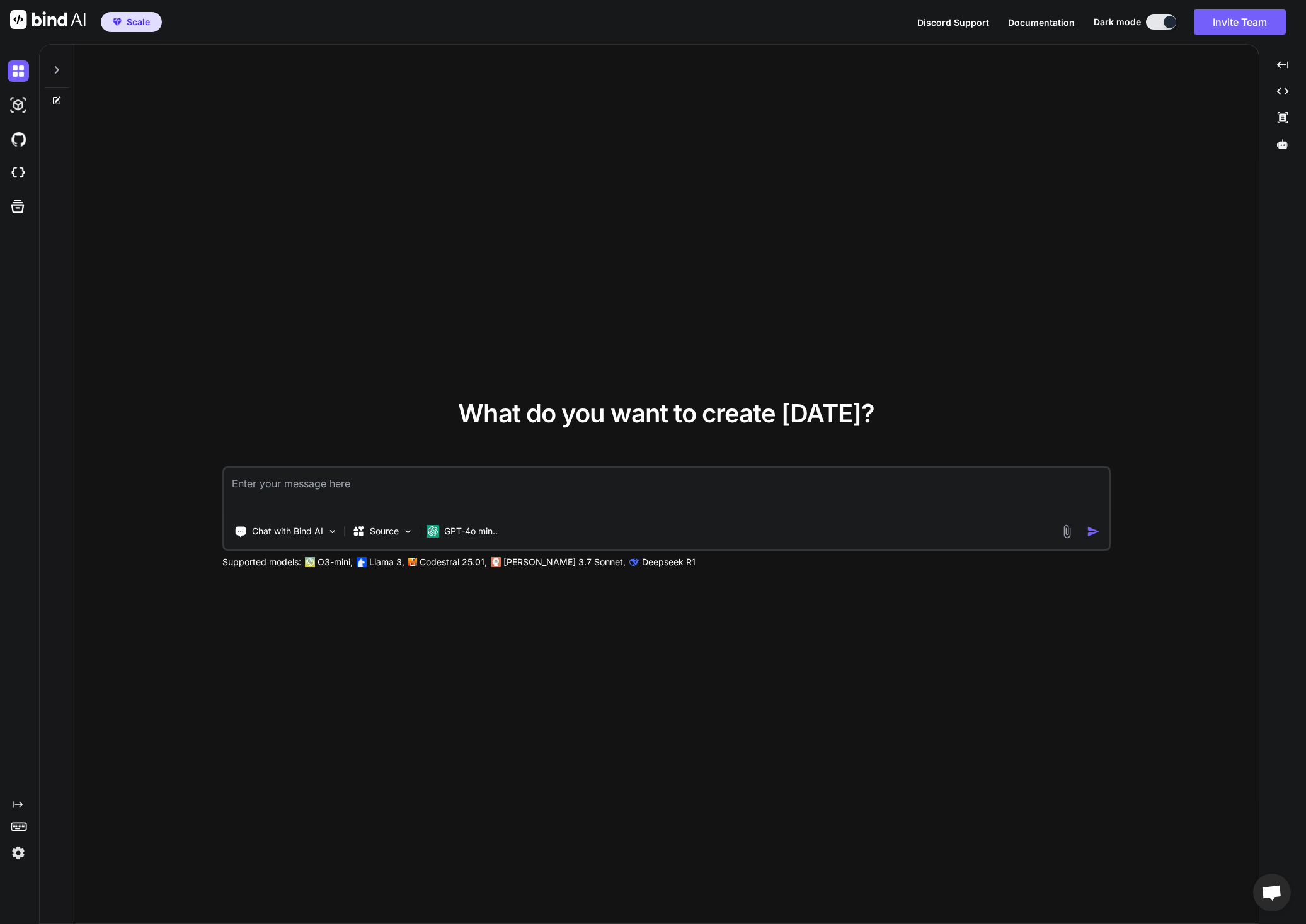
click at [59, 68] on icon at bounding box center [56, 70] width 10 height 10
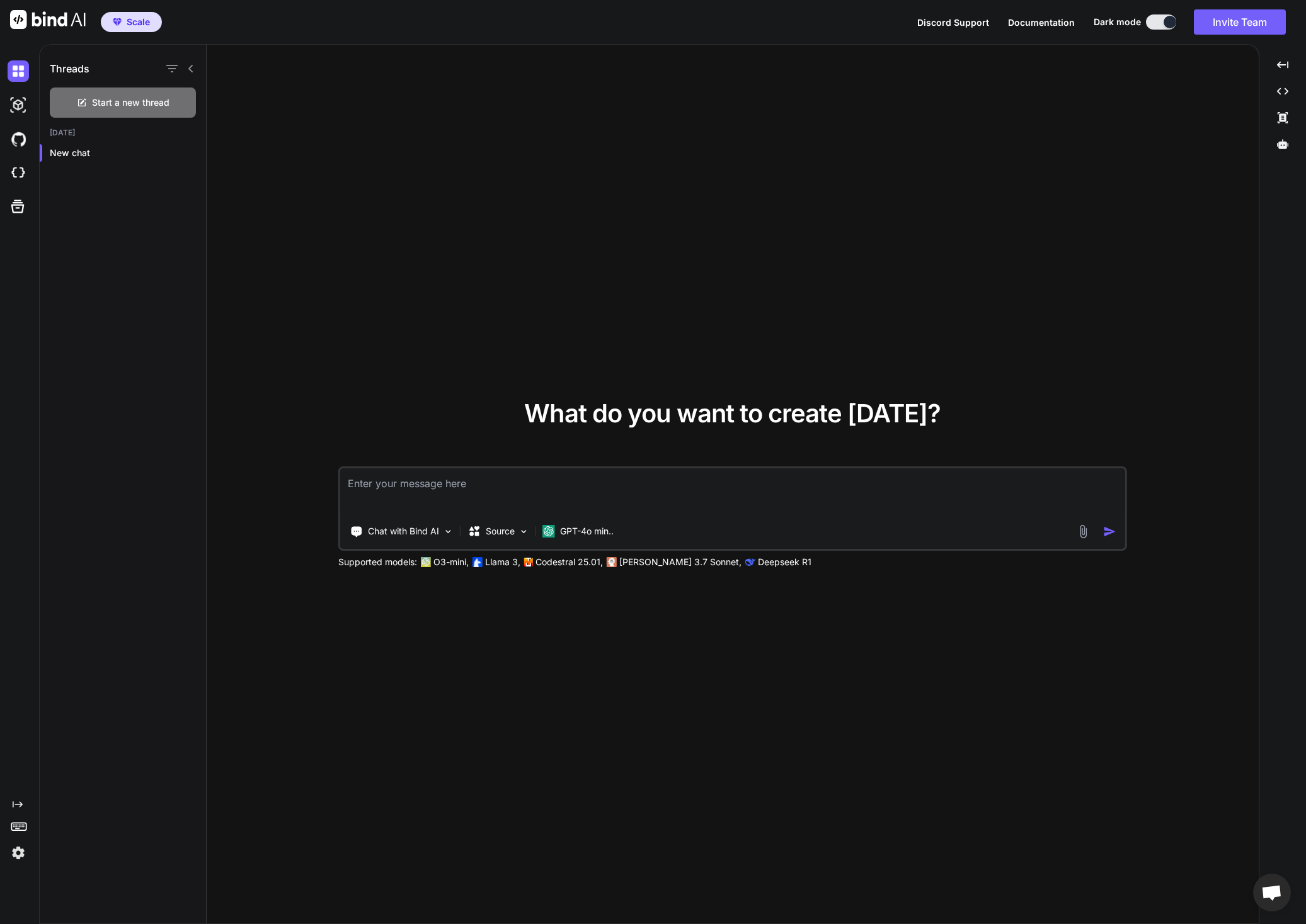
click at [17, 805] on icon at bounding box center [17, 804] width 10 height 6
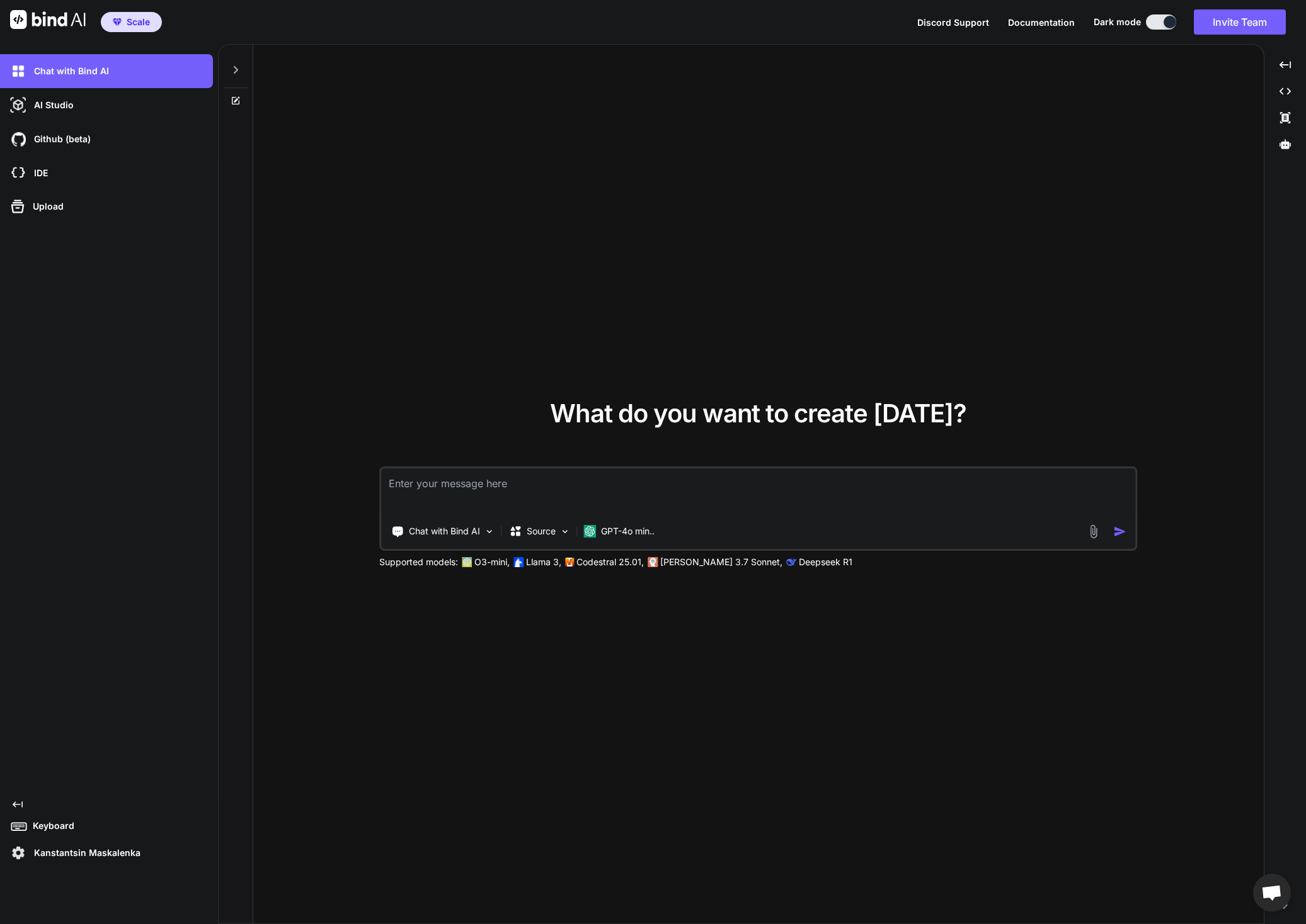
click at [17, 805] on icon "Created with Pixso." at bounding box center [17, 804] width 10 height 10
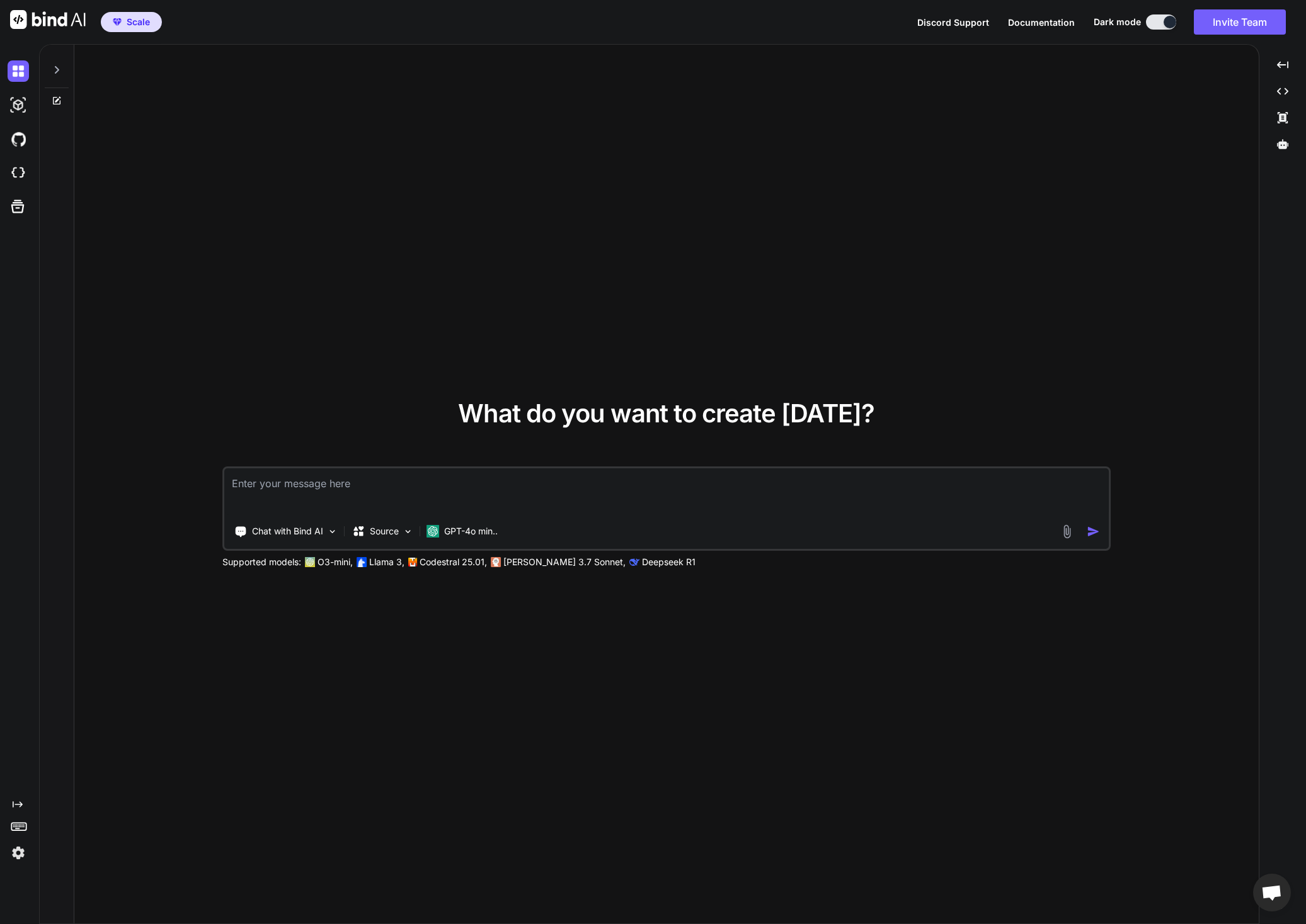
click at [59, 65] on icon at bounding box center [56, 70] width 10 height 10
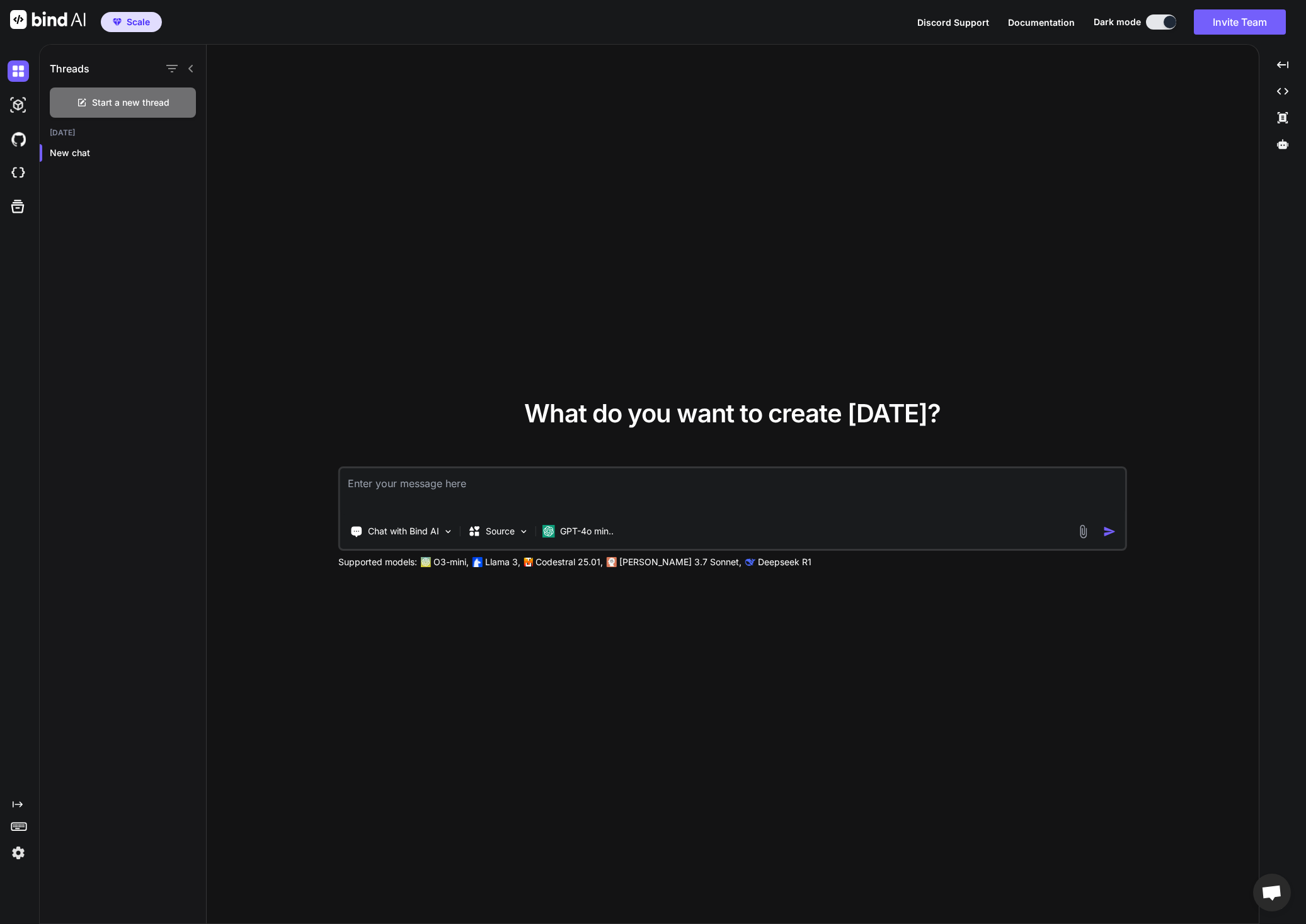
click at [191, 71] on icon at bounding box center [190, 69] width 5 height 7
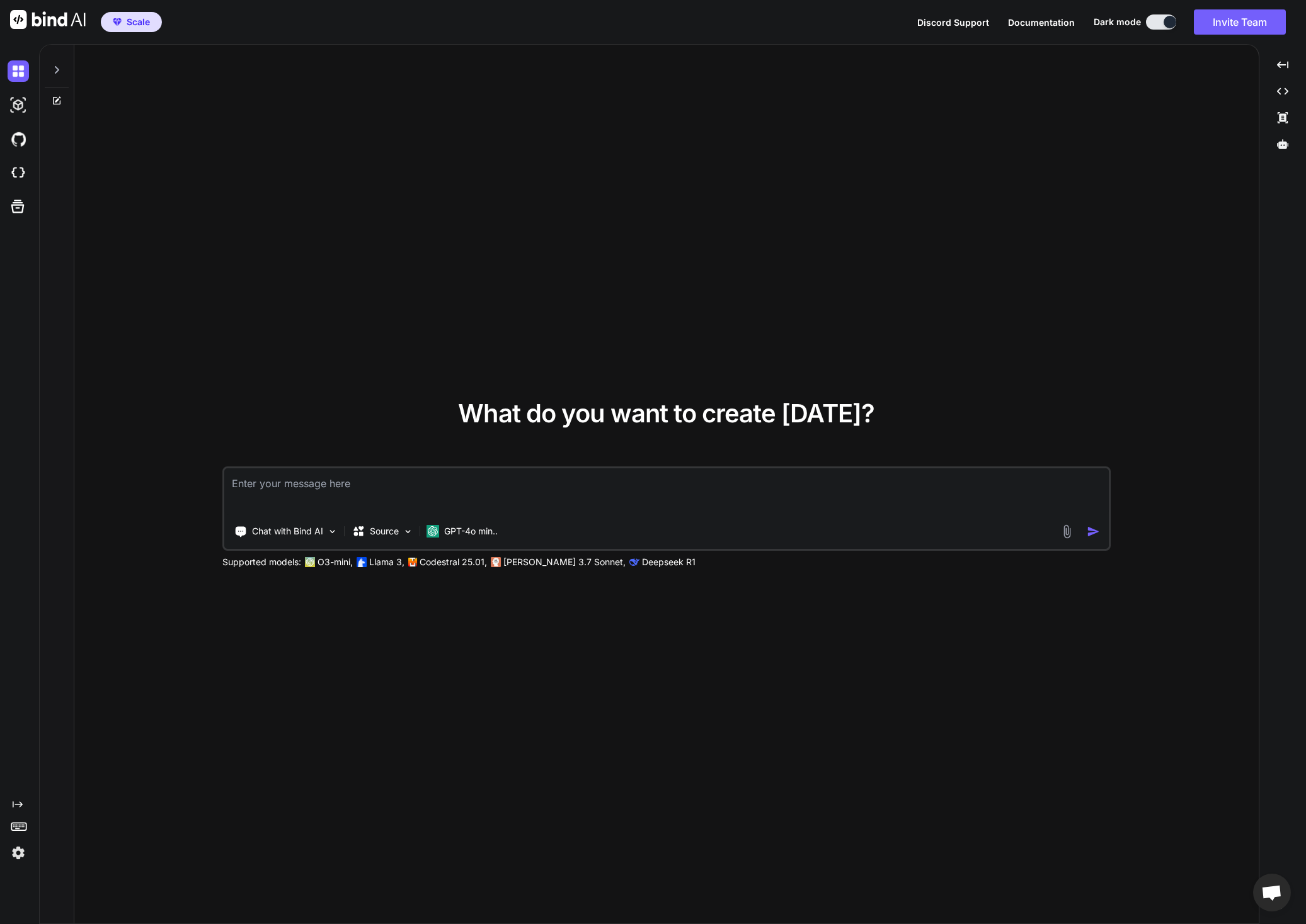
click at [61, 71] on icon at bounding box center [56, 70] width 10 height 10
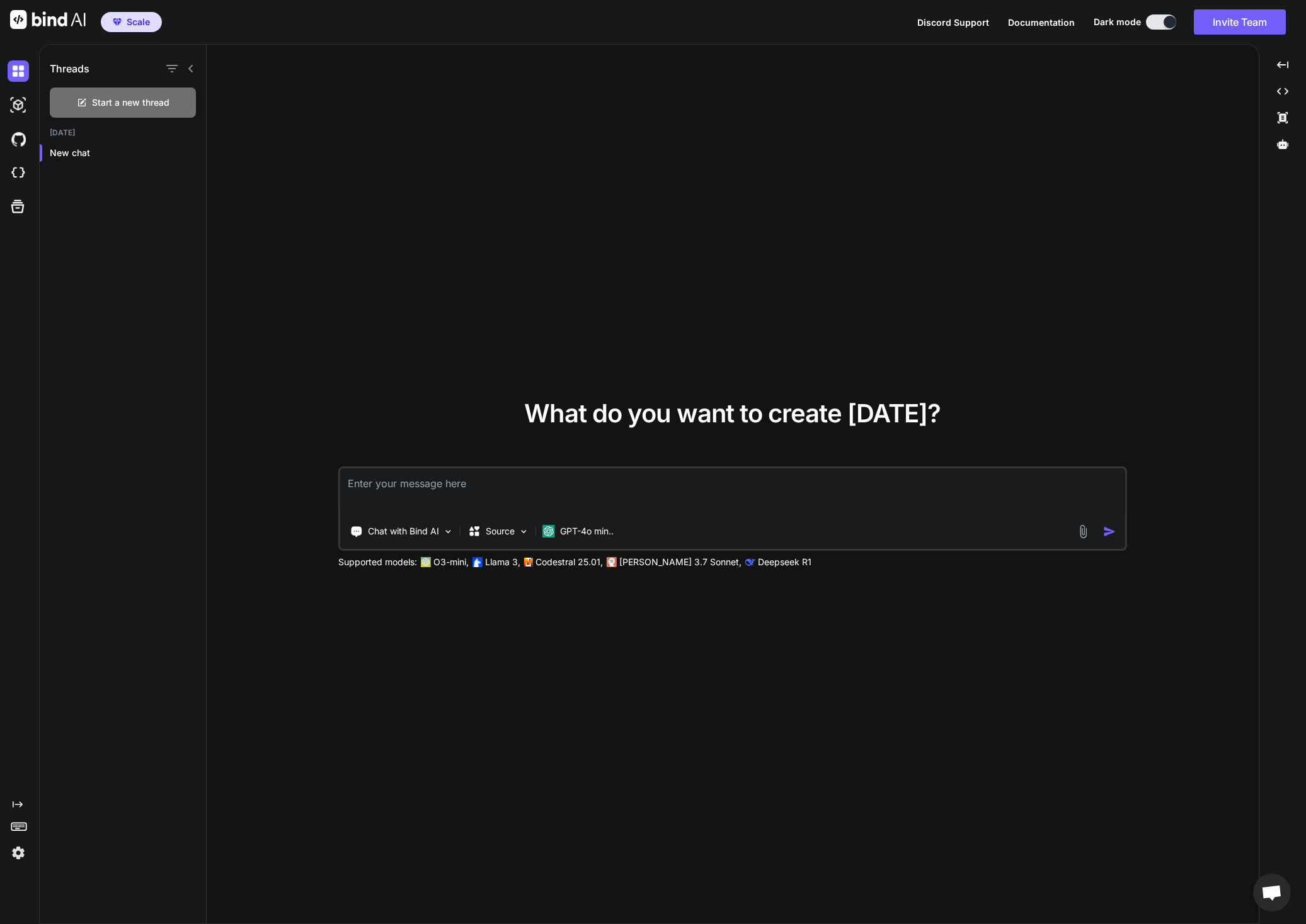
click at [762, 173] on div "What do you want to create [DATE]? Chat with Bind AI Source GPT-4o min.. Suppor…" at bounding box center [733, 484] width 1052 height 880
click at [1284, 65] on icon at bounding box center [1282, 64] width 12 height 7
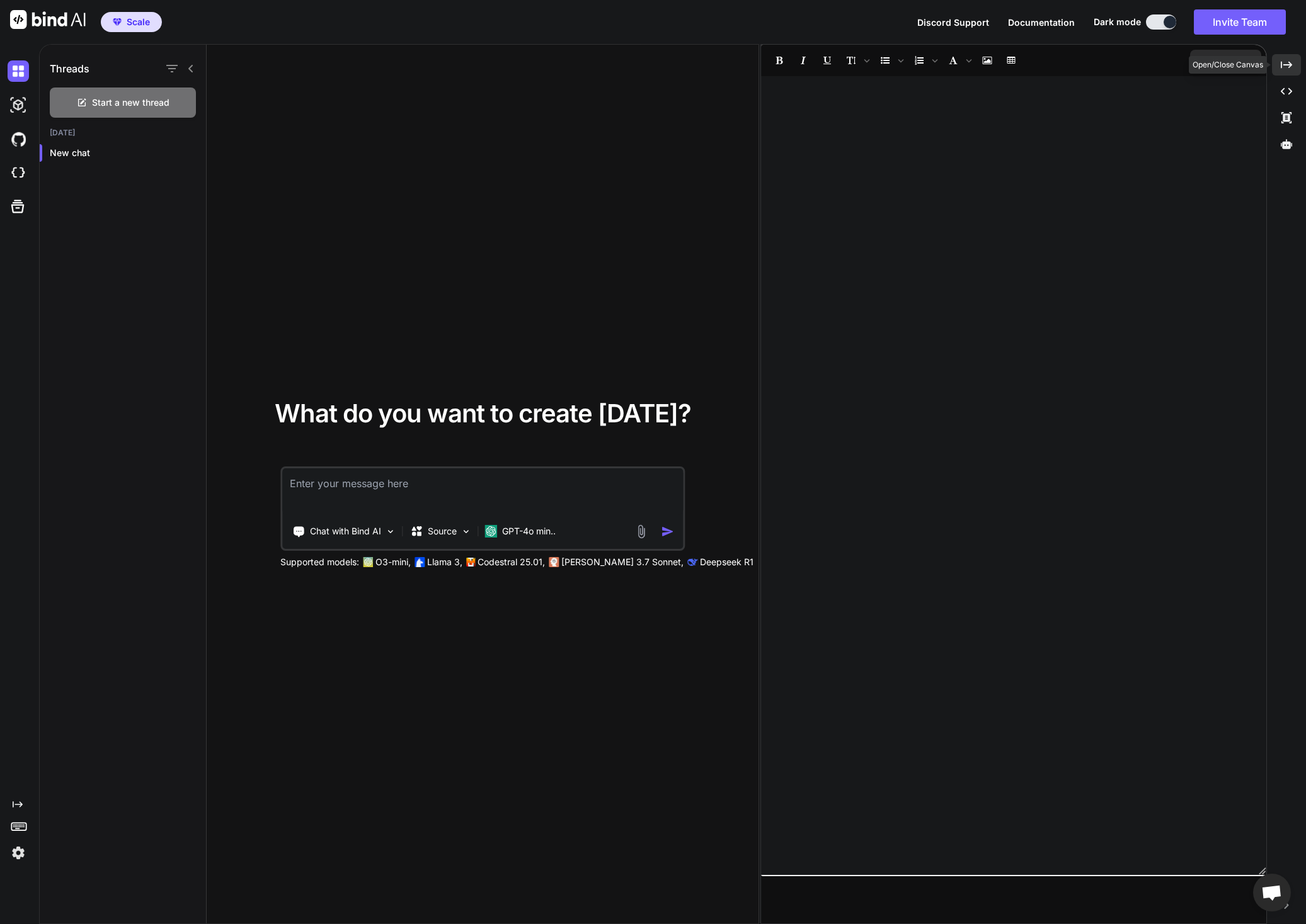
click at [1284, 65] on icon at bounding box center [1286, 64] width 12 height 7
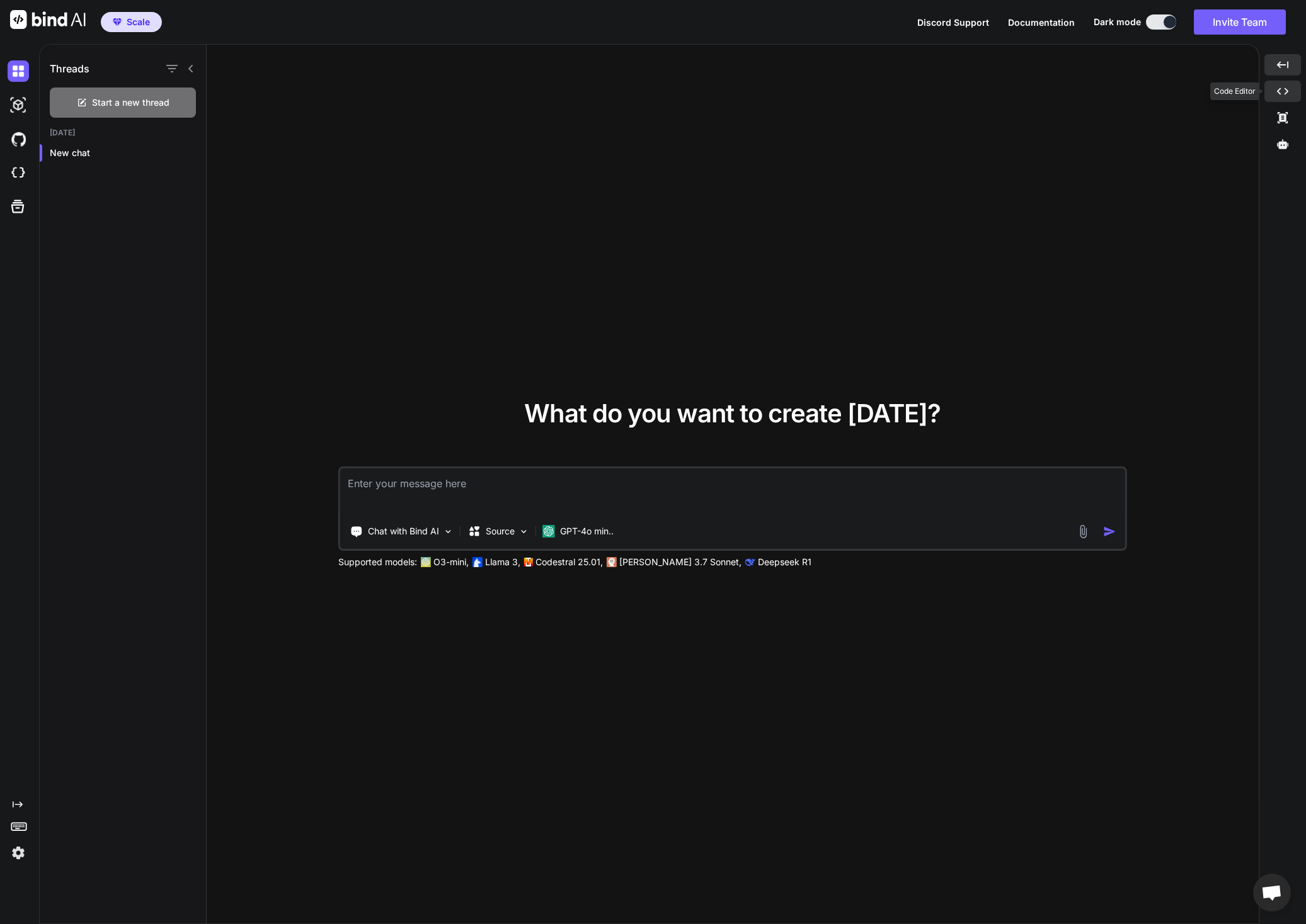
click at [1287, 86] on icon "Created with Pixso." at bounding box center [1282, 91] width 12 height 12
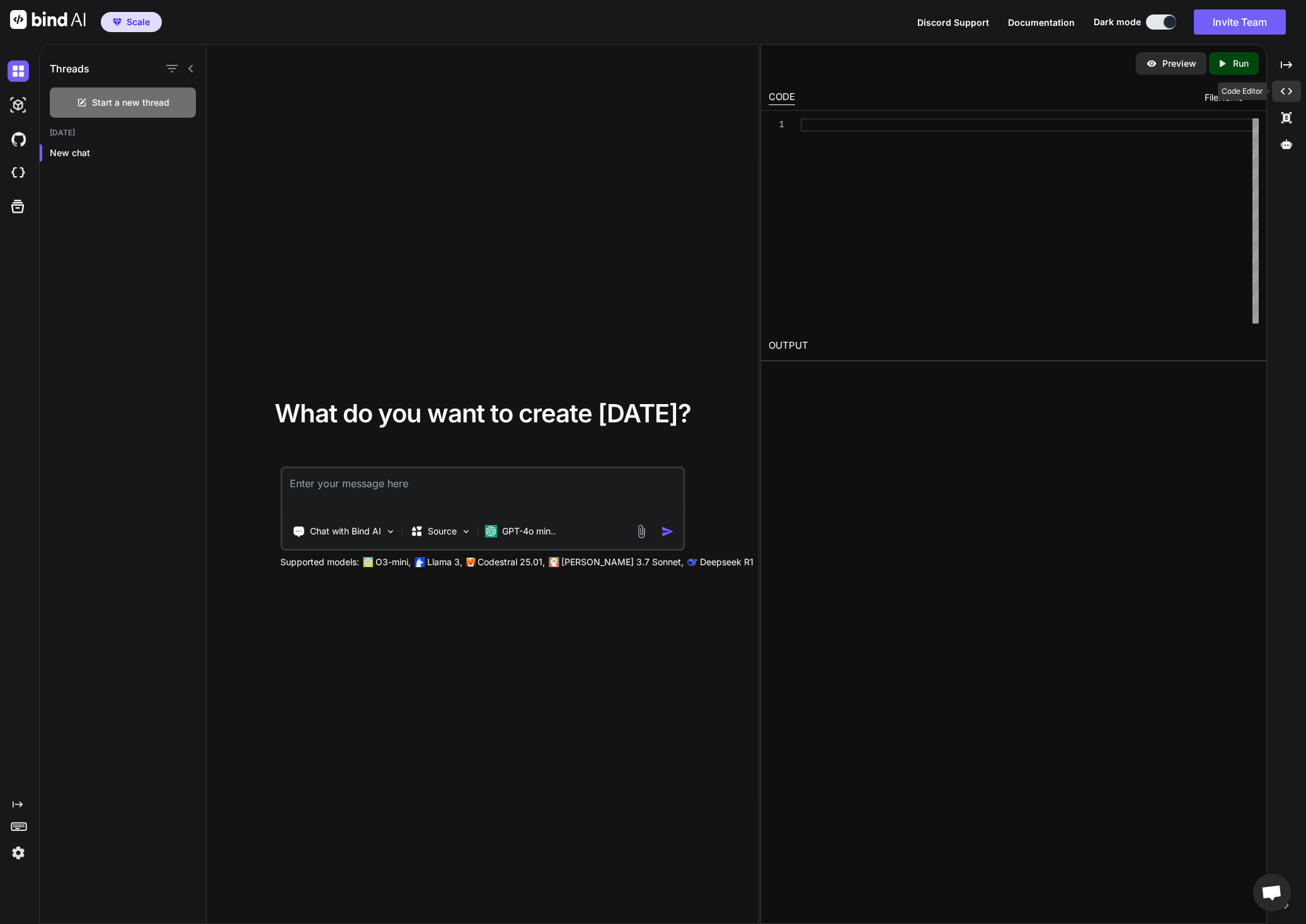
click at [1287, 89] on icon "Created with Pixso." at bounding box center [1286, 91] width 12 height 12
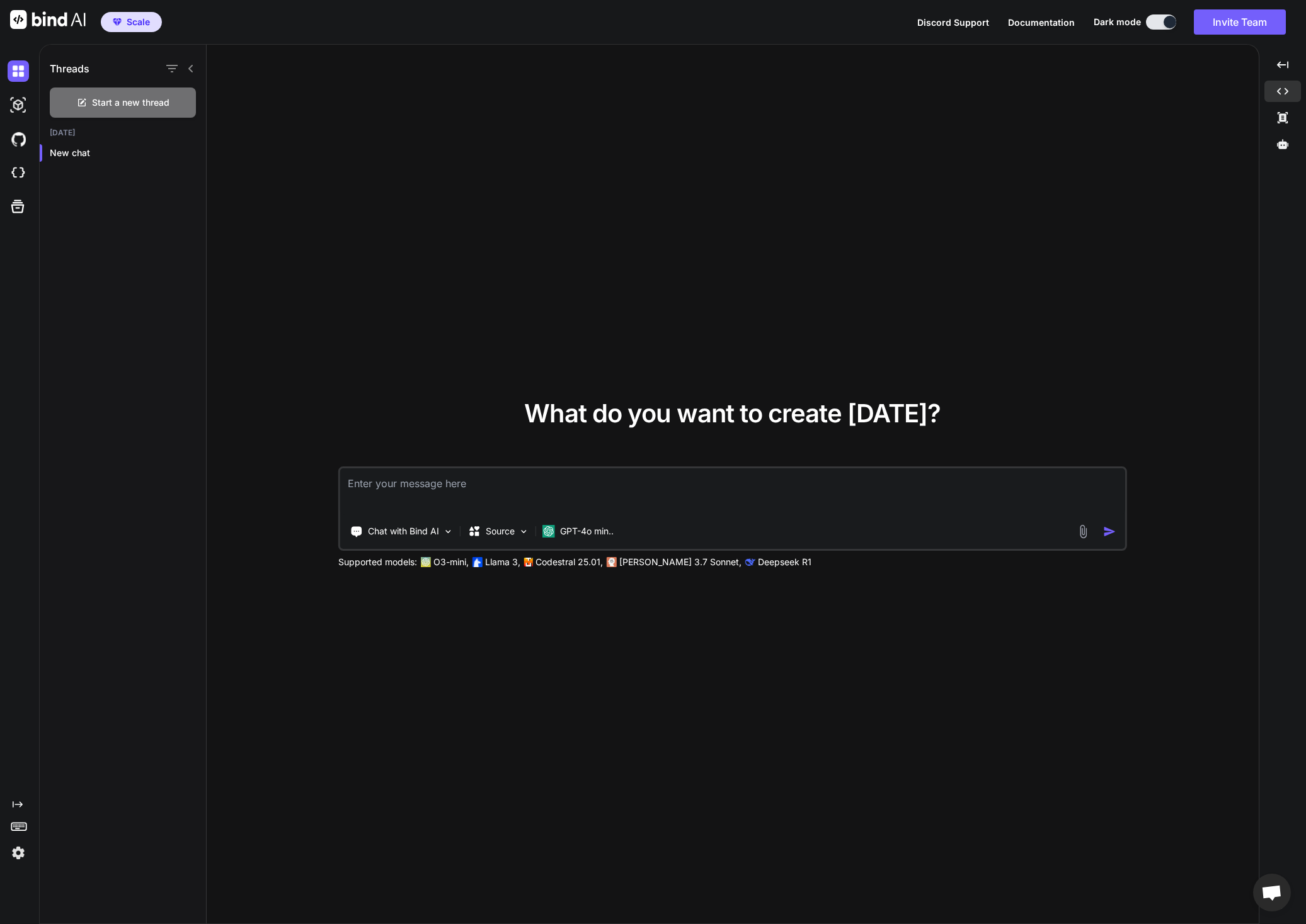
click at [931, 156] on div "What do you want to create [DATE]? Chat with Bind AI Source GPT-4o min.. Suppor…" at bounding box center [733, 484] width 1052 height 880
click at [632, 229] on div "What do you want to create [DATE]? Chat with Bind AI Source GPT-4o min.. Suppor…" at bounding box center [733, 484] width 1052 height 880
click at [571, 258] on div "What do you want to create [DATE]? Chat with Bind AI Source GPT-4o min.. Suppor…" at bounding box center [733, 484] width 1052 height 880
click at [448, 532] on img at bounding box center [448, 532] width 11 height 11
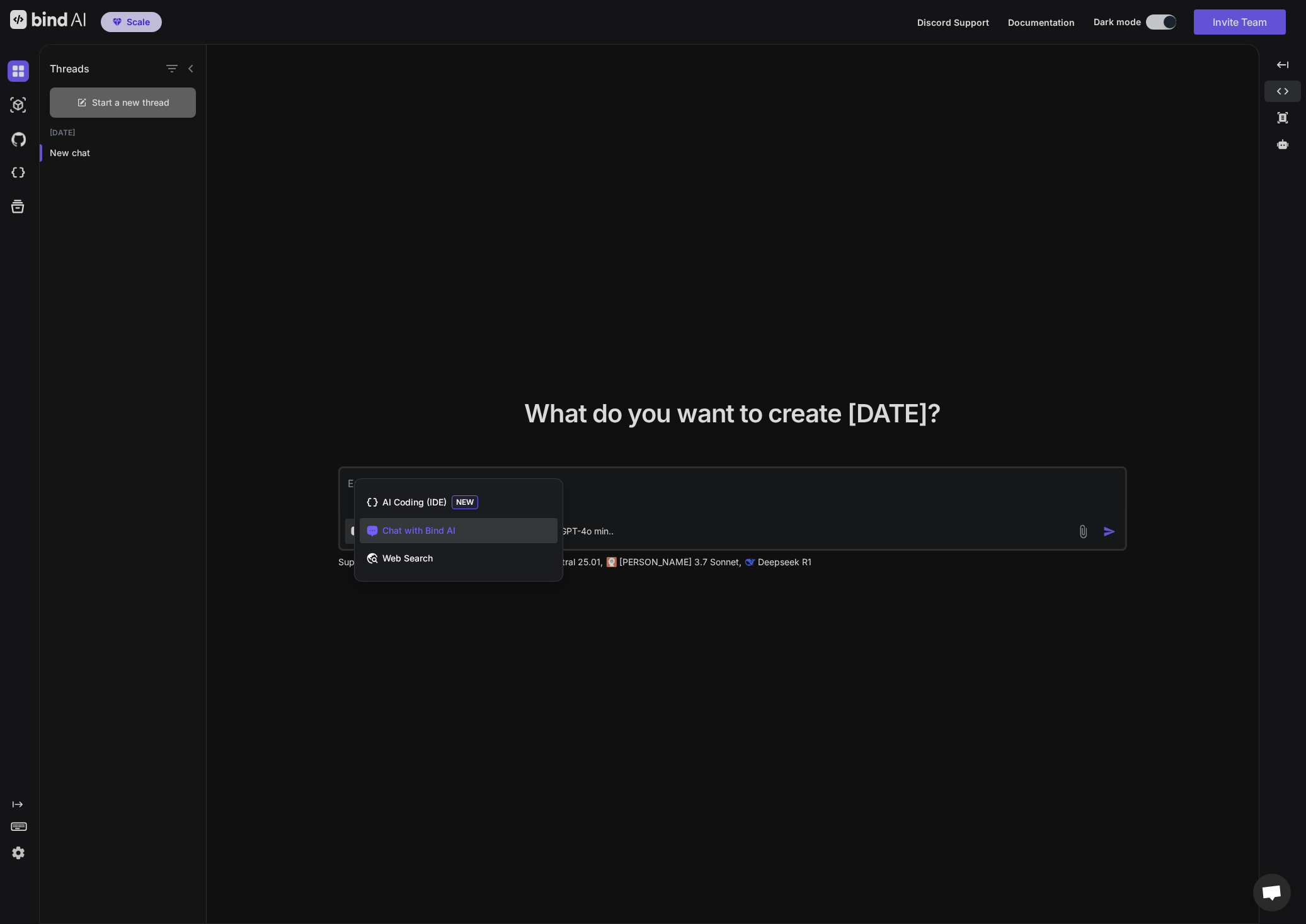
click at [347, 323] on div at bounding box center [653, 462] width 1306 height 924
type textarea "x"
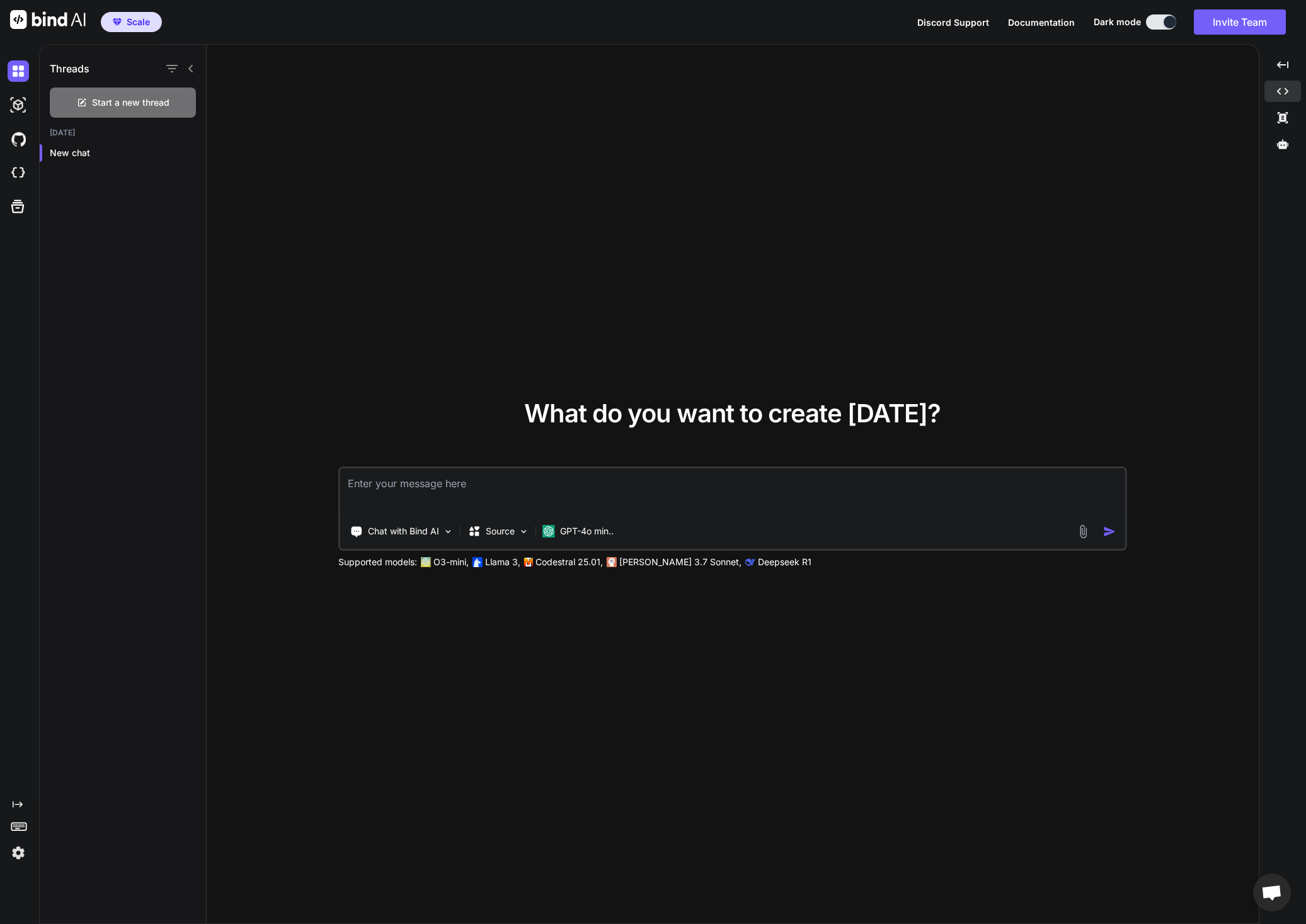
click at [333, 333] on div "What do you want to create [DATE]? Chat with Bind AI Source GPT-4o min.. Suppor…" at bounding box center [733, 484] width 1052 height 880
click at [17, 174] on img at bounding box center [18, 173] width 22 height 22
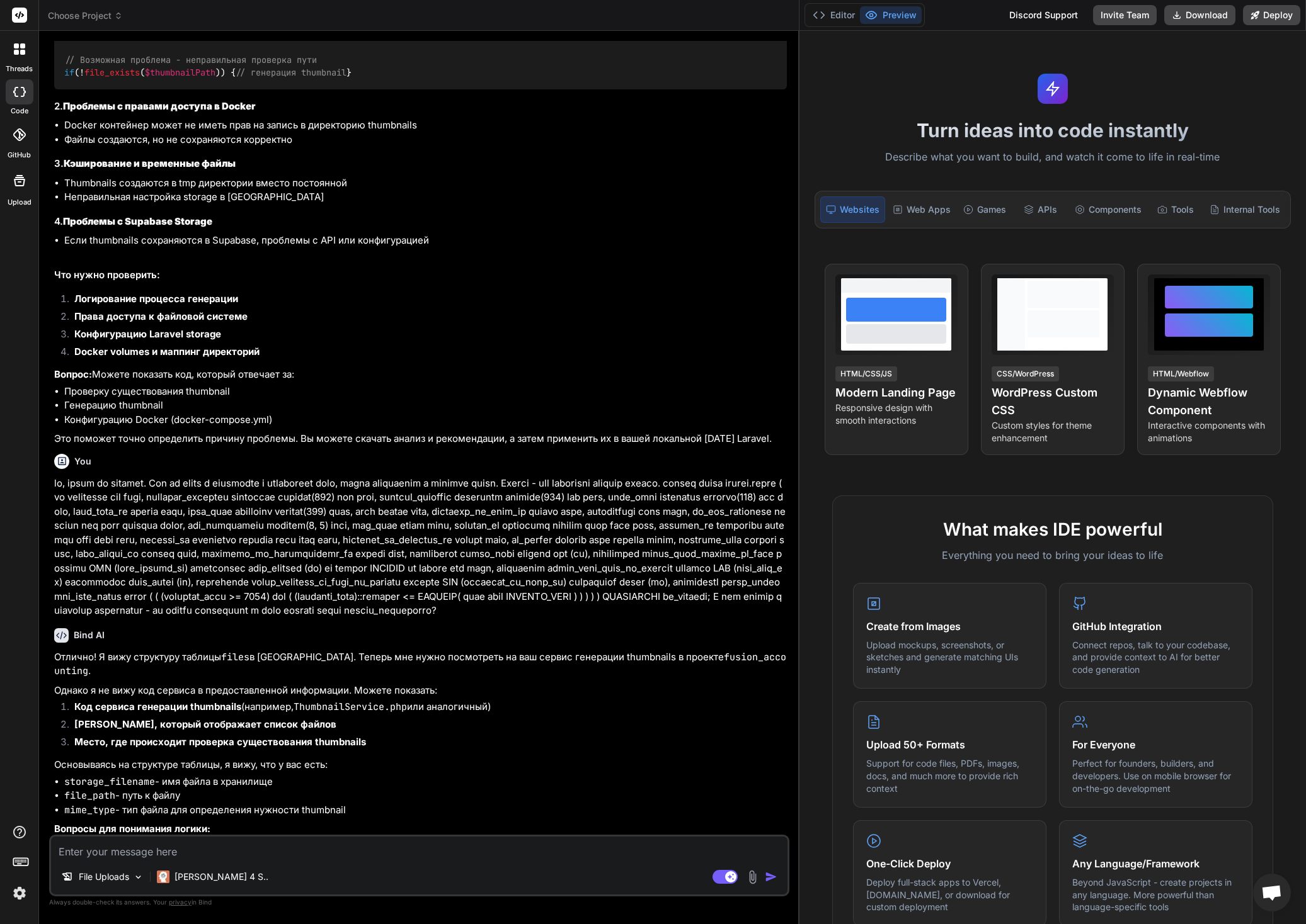
type textarea "x"
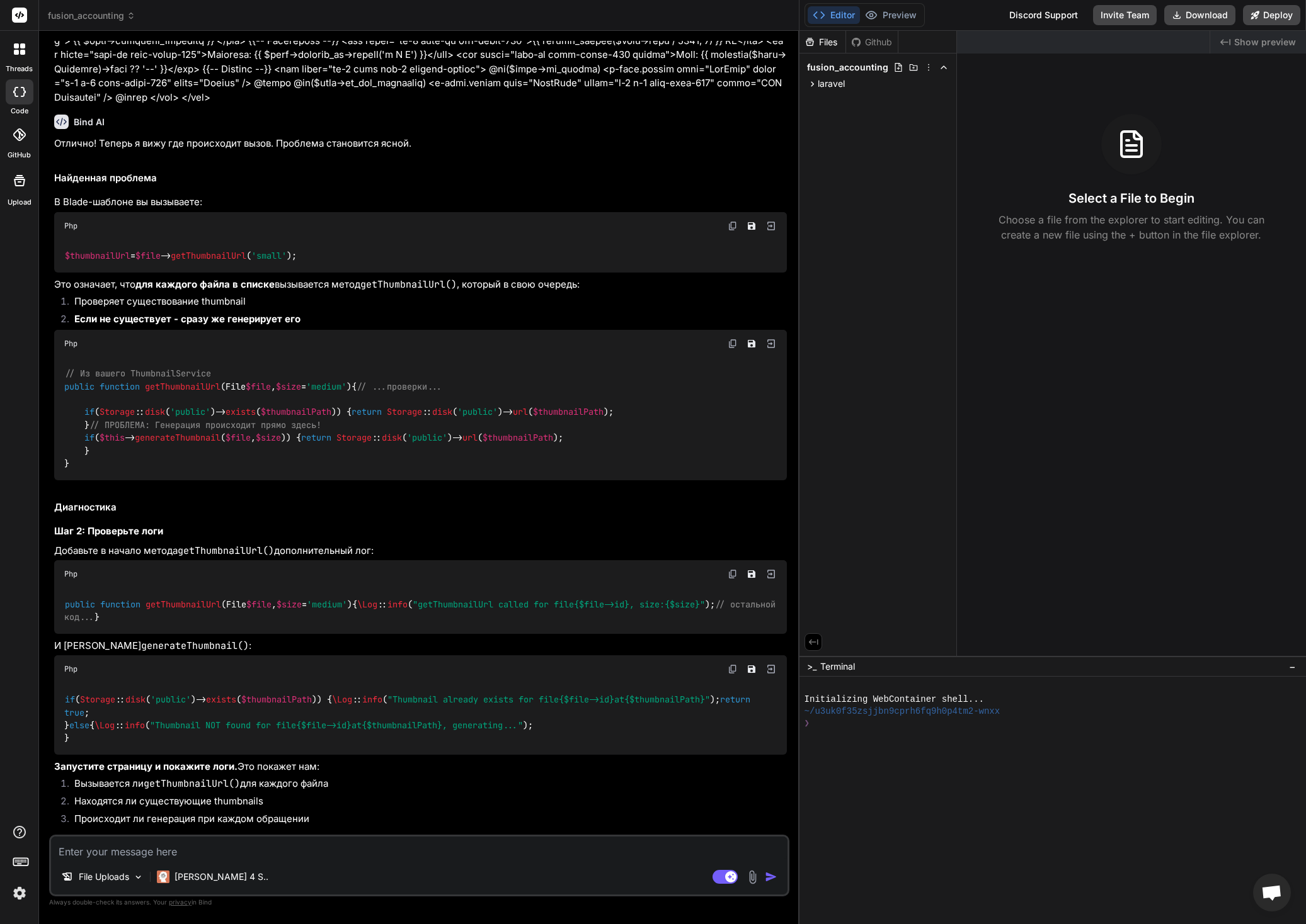
drag, startPoint x: 456, startPoint y: 48, endPoint x: 952, endPoint y: 184, distance: 514.3
click at [1201, 131] on div "fusion_accounting Created with Pixso. Bind AI Web Search Created with Pixso. Co…" at bounding box center [672, 462] width 1267 height 924
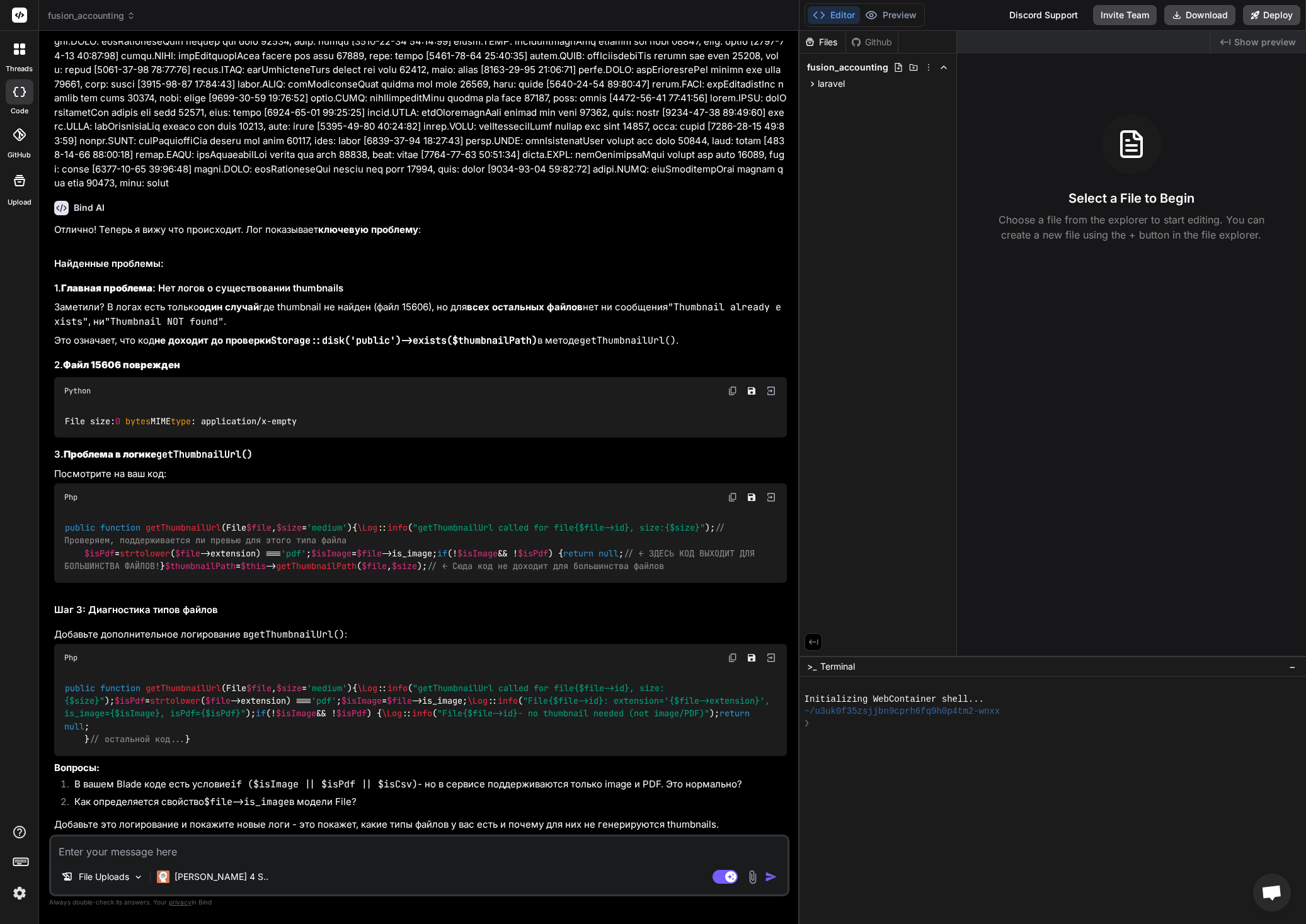
scroll to position [5477, 0]
drag, startPoint x: 463, startPoint y: 675, endPoint x: 107, endPoint y: 671, distance: 356.0
click at [107, 672] on div "public function getThumbnailUrl ( File $file , $size = 'medium' ) { \Log :: inf…" at bounding box center [421, 714] width 733 height 84
copy code "\Log :: info ( "File {$file->id} - no thumbnail needed (not image/PDF)" );"
click at [263, 695] on span ""File {$file->id} : extension=' {$file->extension} ', is_image= {$isImage} , is…" at bounding box center [419, 707] width 710 height 24
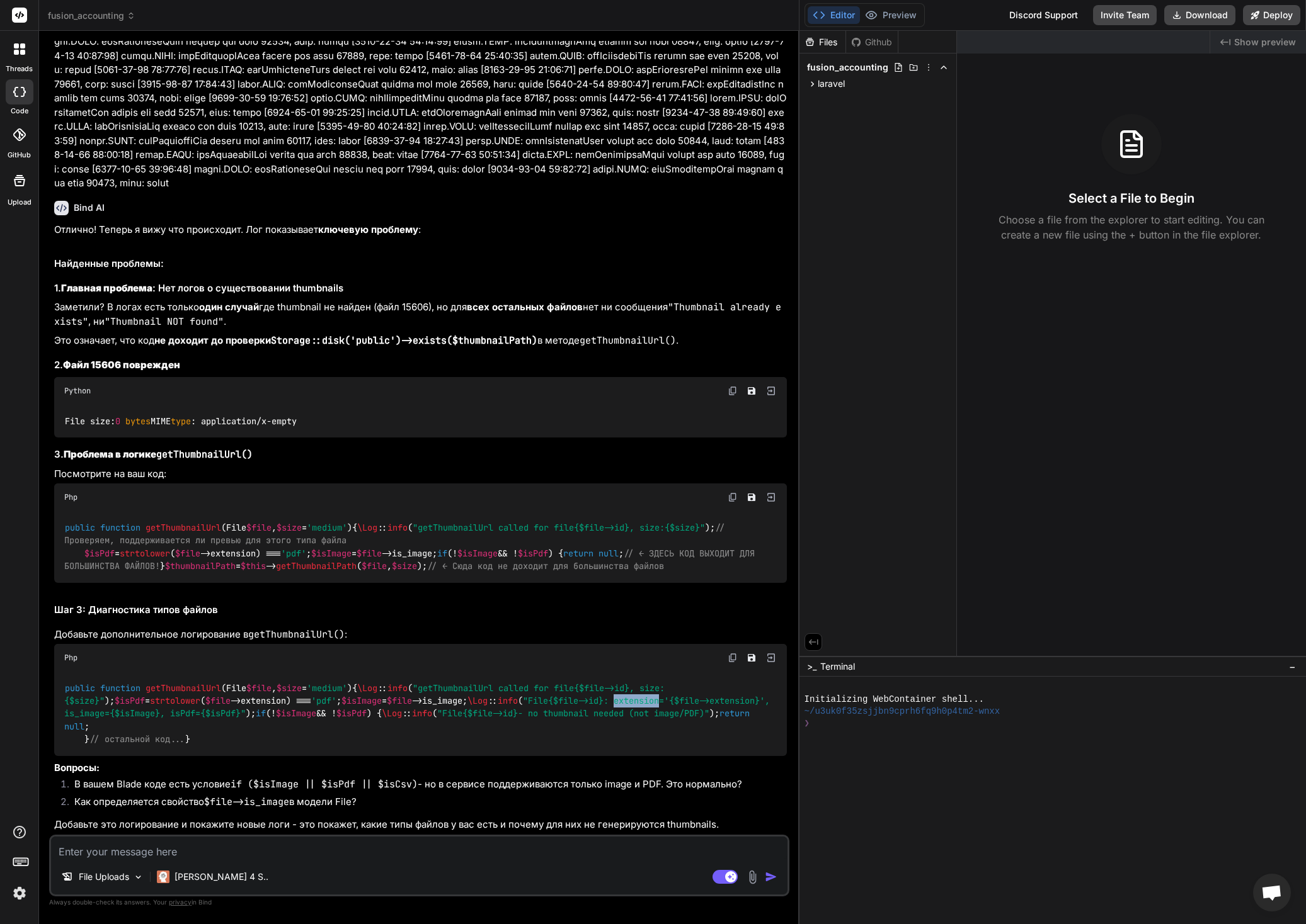
click at [263, 695] on span ""File {$file->id} : extension=' {$file->extension} ', is_image= {$isImage} , is…" at bounding box center [419, 707] width 710 height 24
click at [597, 682] on code "public function getThumbnailUrl ( File $file , $size = 'medium' ) { \Log :: inf…" at bounding box center [419, 714] width 710 height 64
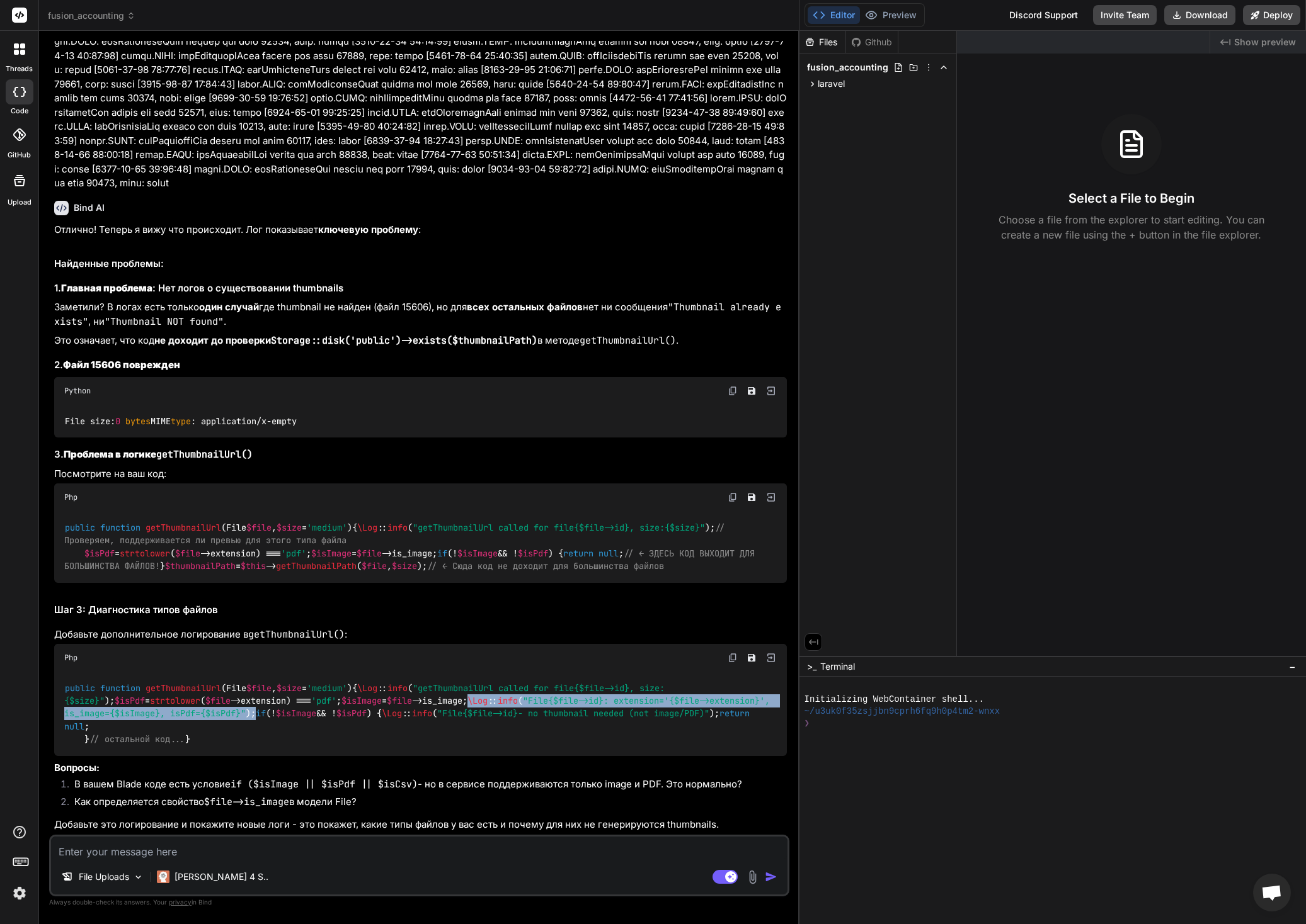
drag, startPoint x: 559, startPoint y: 636, endPoint x: 83, endPoint y: 639, distance: 476.0
click at [83, 672] on div "public function getThumbnailUrl ( File $file , $size = 'medium' ) { \Log :: inf…" at bounding box center [421, 714] width 733 height 84
copy code "\Log :: info ( "File {$file->id} : extension=' {$file->extension} ', is_image= …"
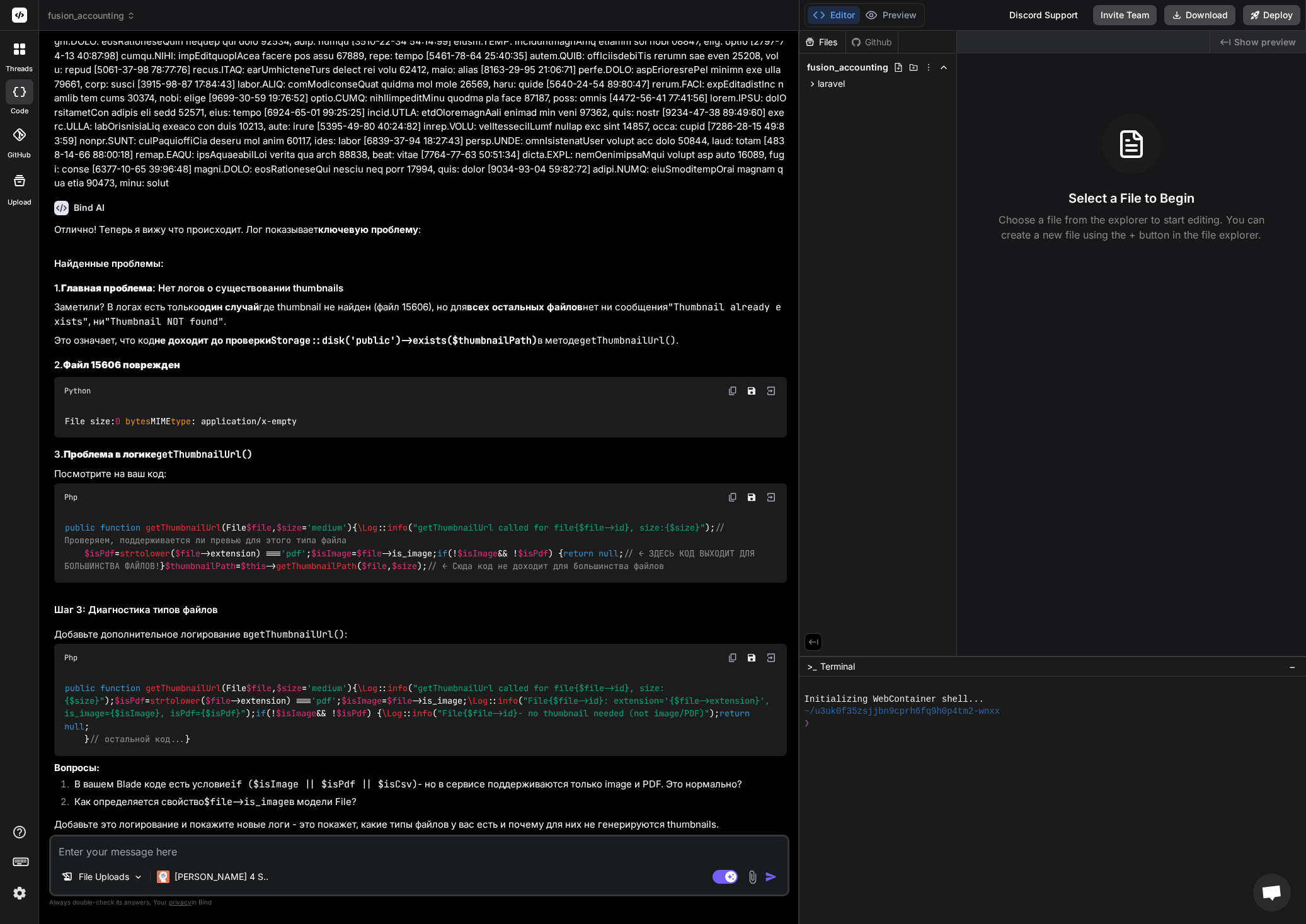
click at [216, 854] on textarea at bounding box center [419, 848] width 736 height 23
paste textarea "[[DATE] 00:26:13] [DOMAIN_NAME]: getThumbnailUrl called for file 15642, size: s…"
type textarea "[[DATE] 00:26:13] [DOMAIN_NAME]: getThumbnailUrl called for file 15642, size: s…"
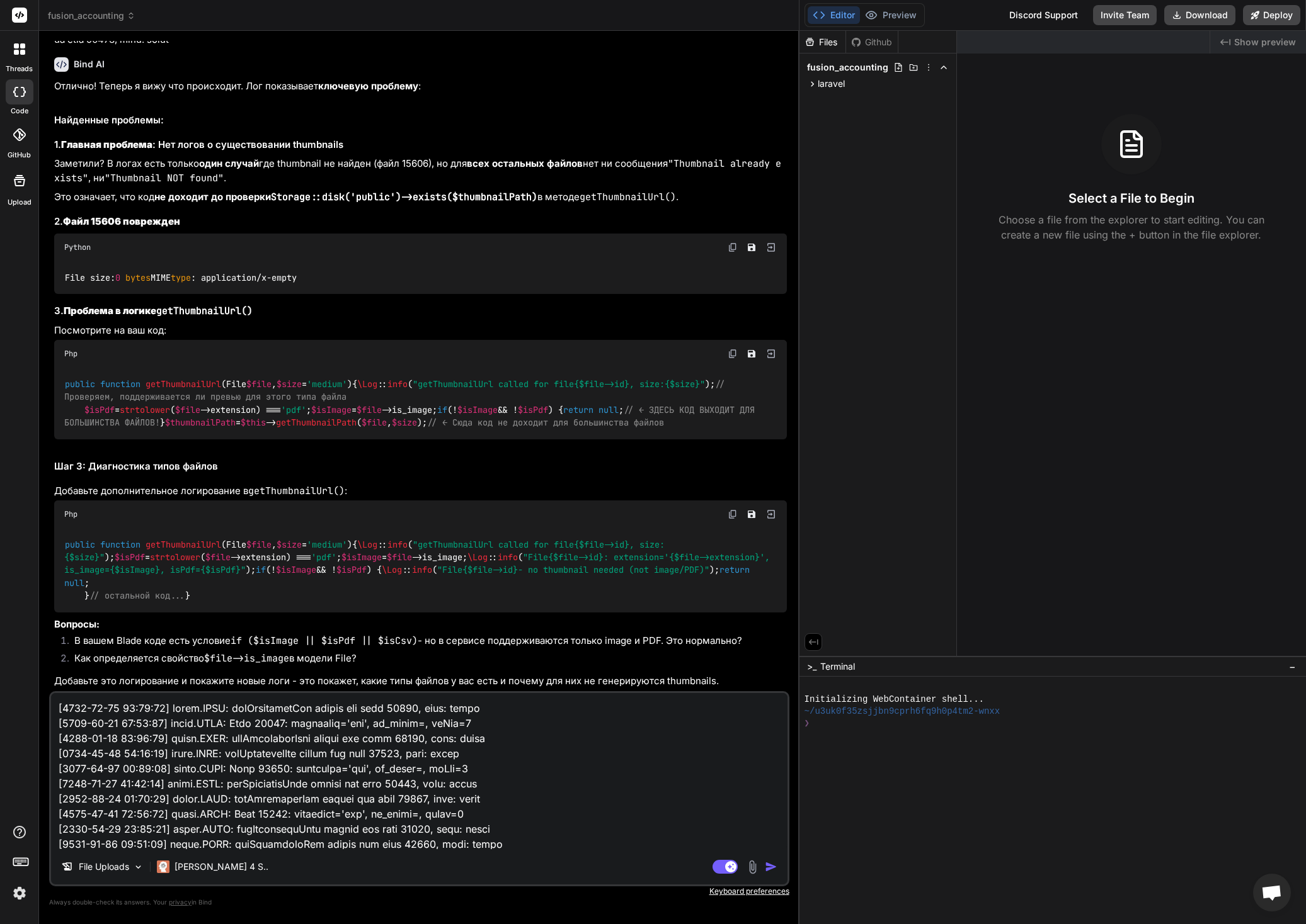
scroll to position [2041, 0]
type textarea "x"
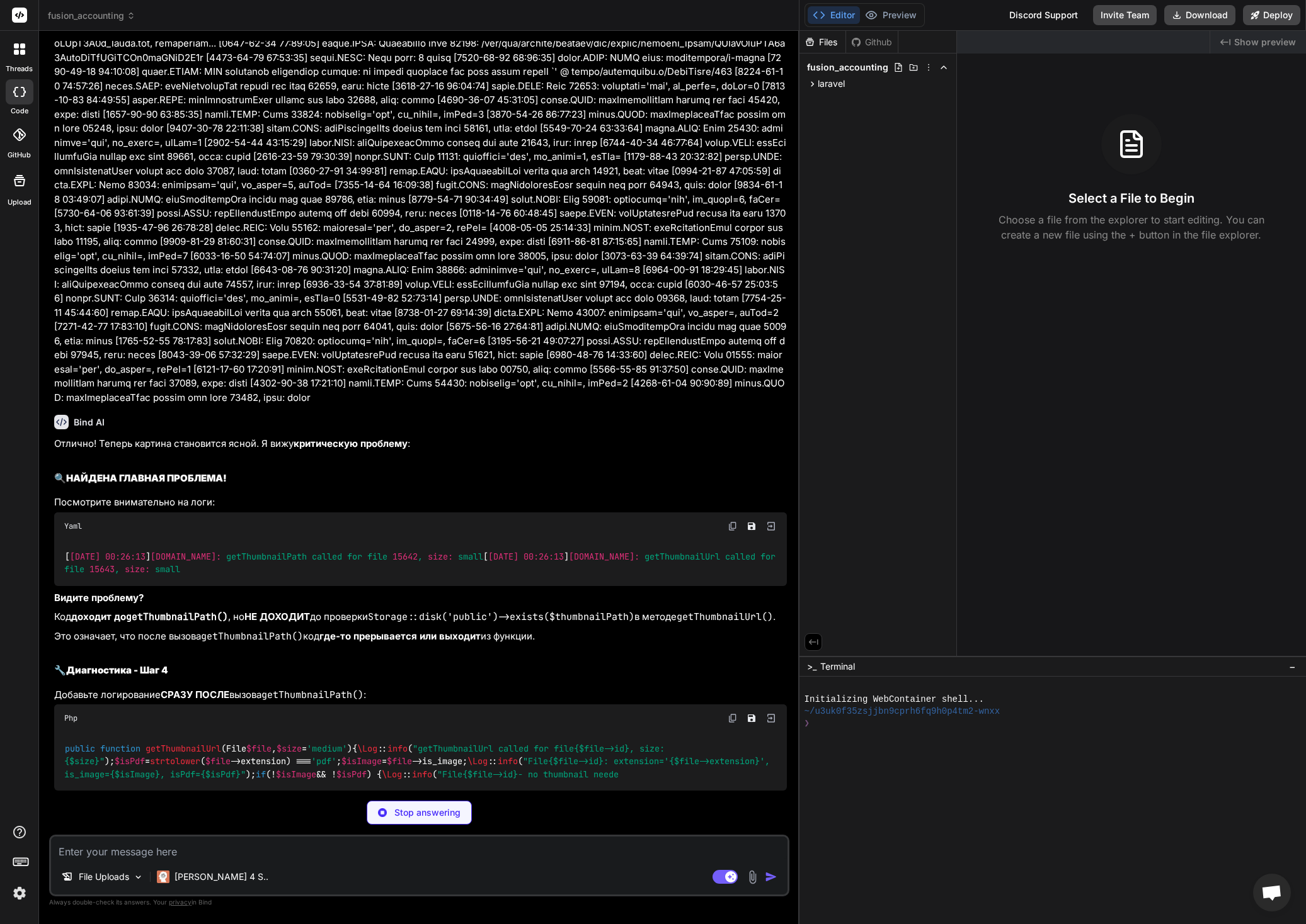
scroll to position [7020, 0]
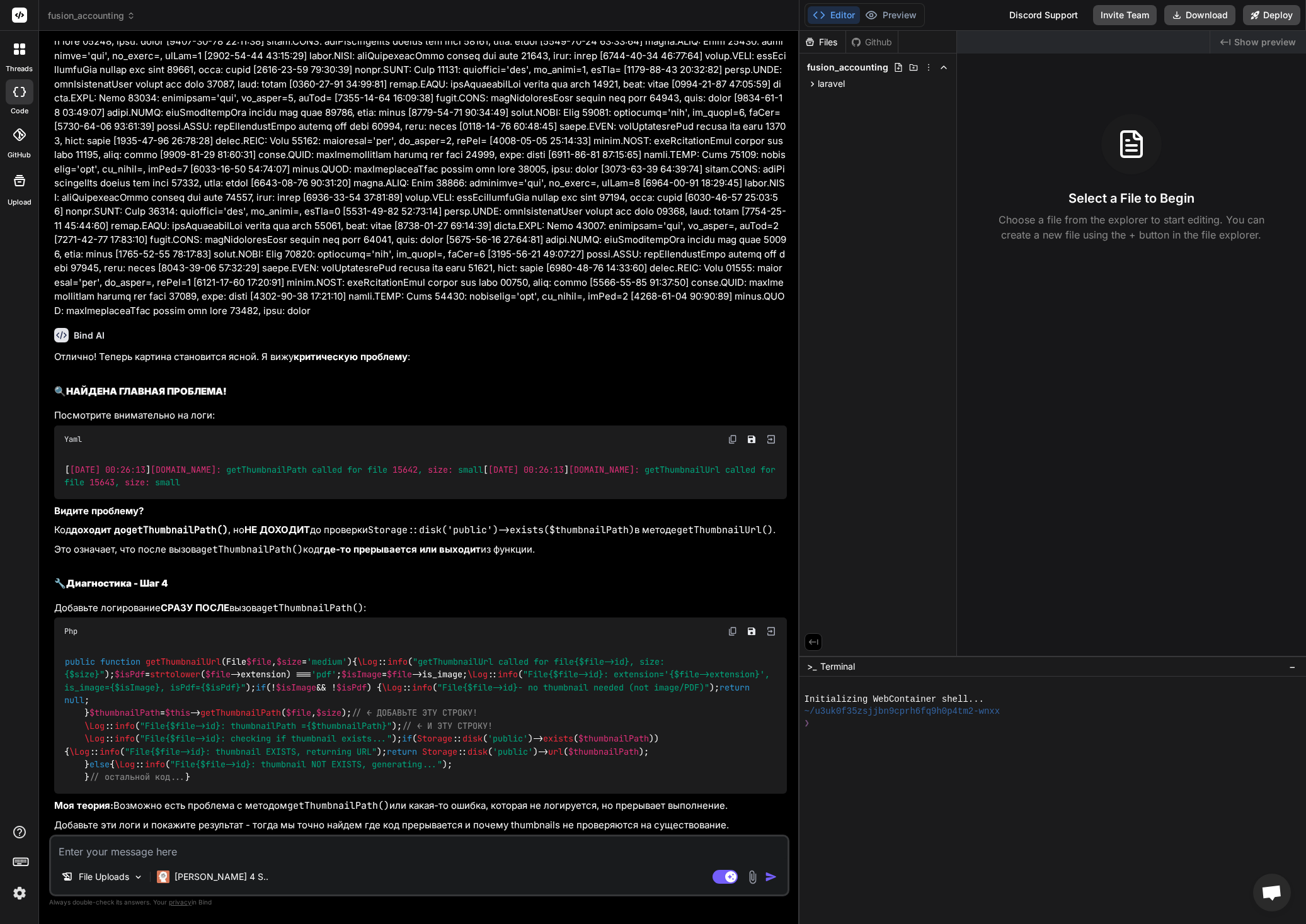
type textarea "x"
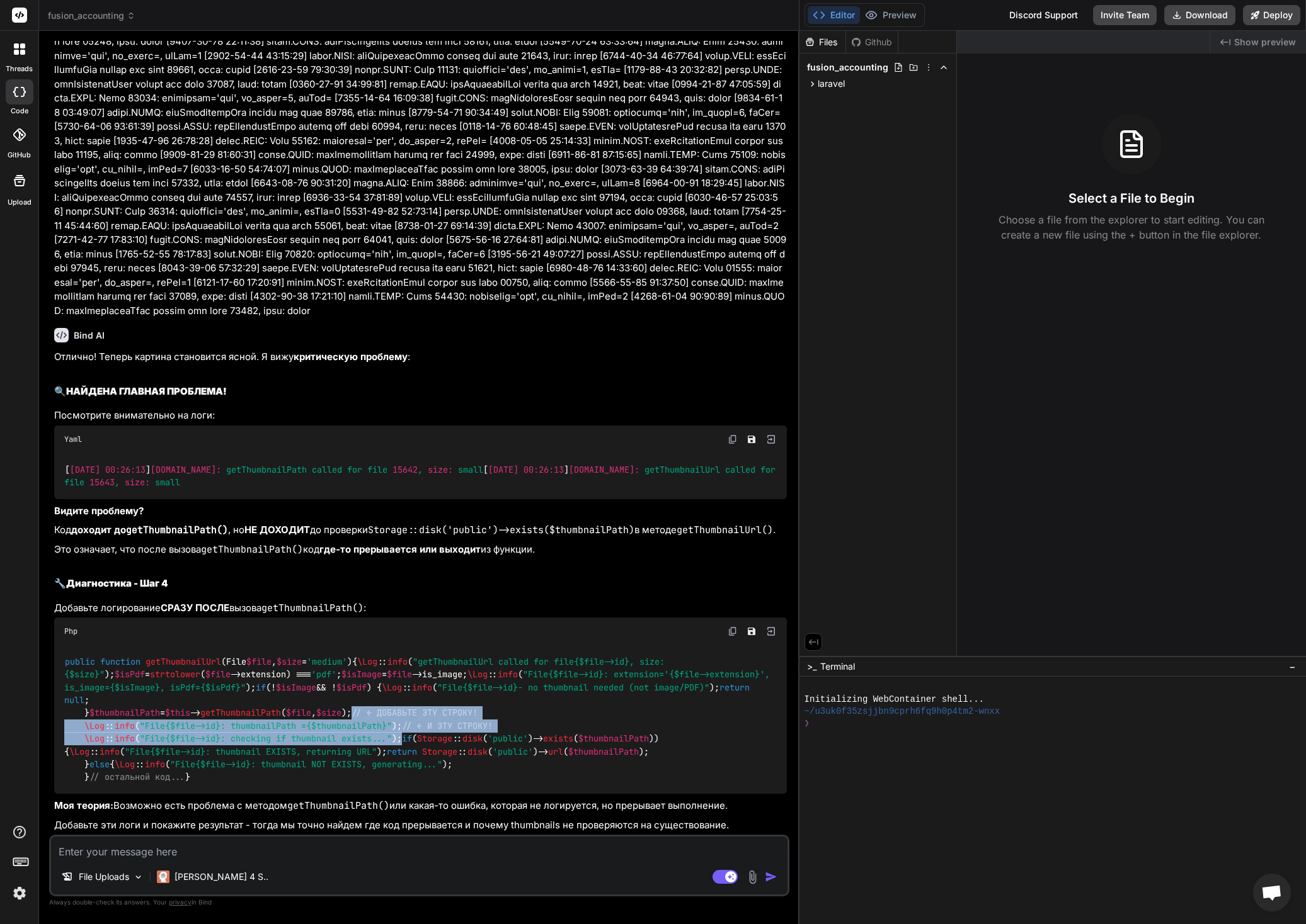
drag, startPoint x: 395, startPoint y: 648, endPoint x: 84, endPoint y: 599, distance: 314.8
click at [84, 646] on div "public function getThumbnailUrl ( File $file , $size = 'medium' ) { \Log :: inf…" at bounding box center [421, 720] width 733 height 149
copy code "// ← ДОБАВЬТЕ ЭТУ СТРОКУ! \Log :: info ( "File {$file->id} : thumbnailPath = {$…"
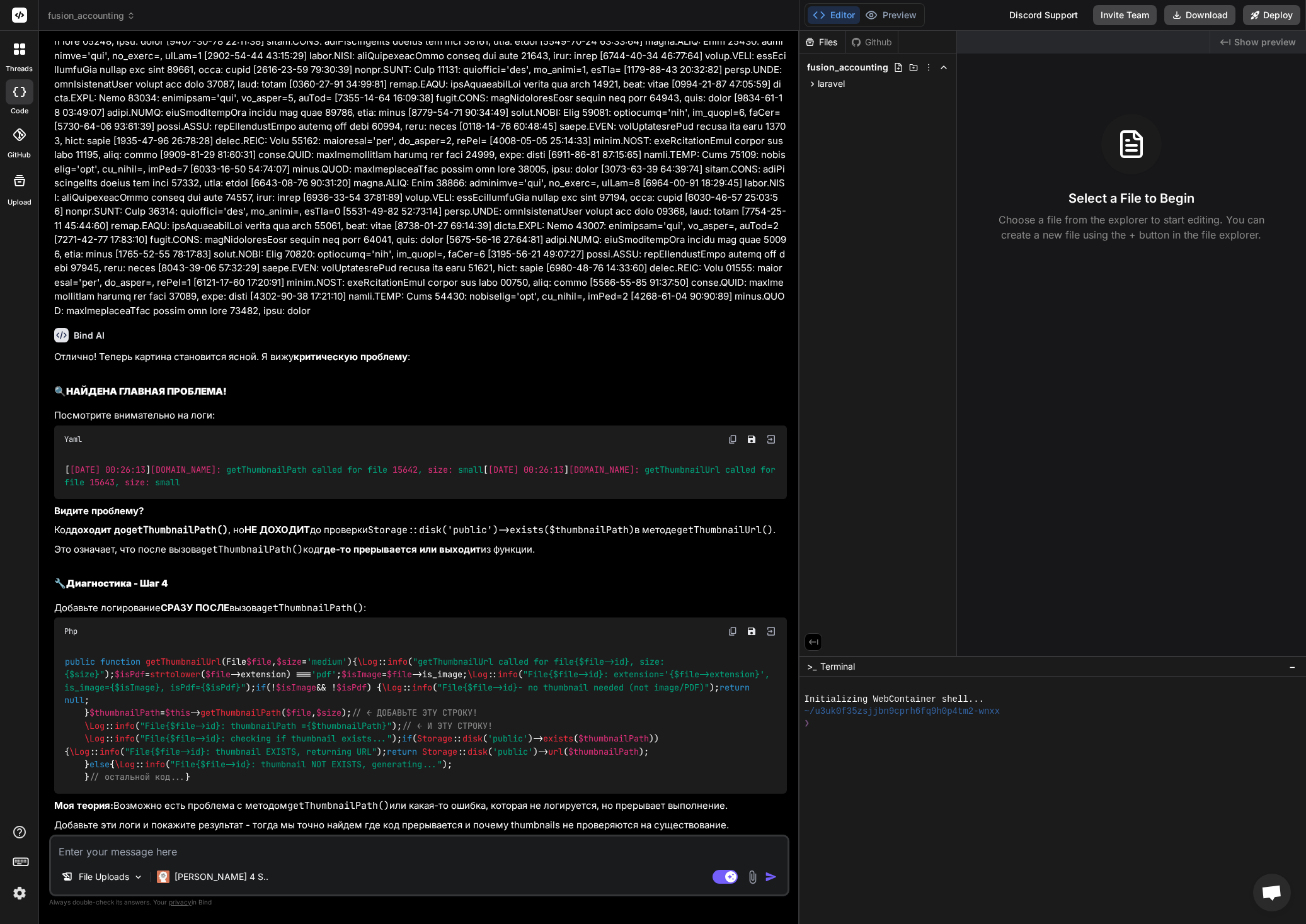
click at [429, 679] on div "public function getThumbnailUrl ( File $file , $size = 'medium' ) { \Log :: inf…" at bounding box center [421, 720] width 733 height 149
click at [432, 686] on div "public function getThumbnailUrl ( File $file , $size = 'medium' ) { \Log :: inf…" at bounding box center [421, 720] width 733 height 149
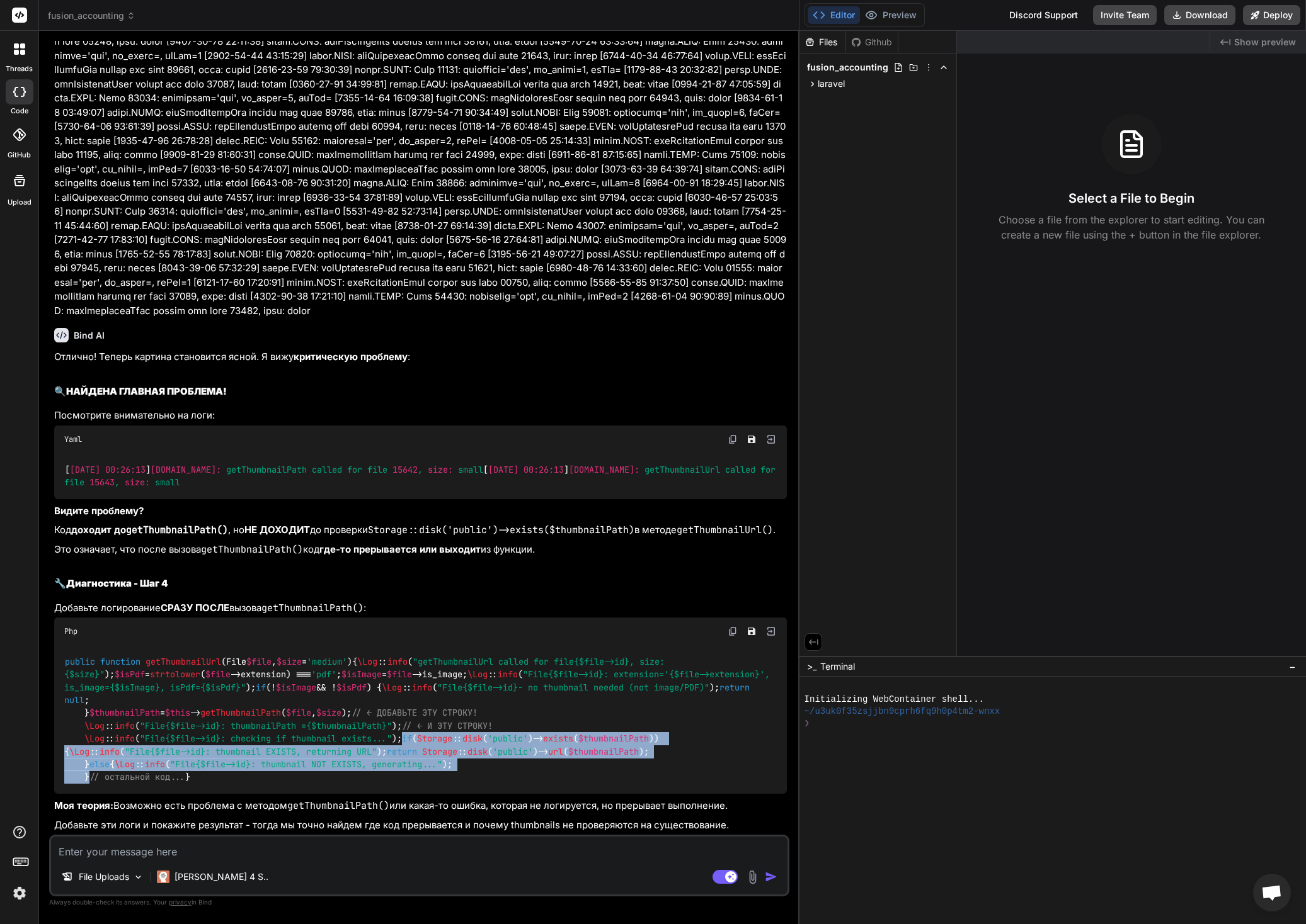
drag, startPoint x: 105, startPoint y: 734, endPoint x: 84, endPoint y: 679, distance: 58.9
click at [84, 679] on div "public function getThumbnailUrl ( File $file , $size = 'medium' ) { \Log :: inf…" at bounding box center [421, 720] width 733 height 149
copy code "if ( Storage :: disk ( 'public' )-> exists ( $thumbnailPath )) { \Log :: info (…"
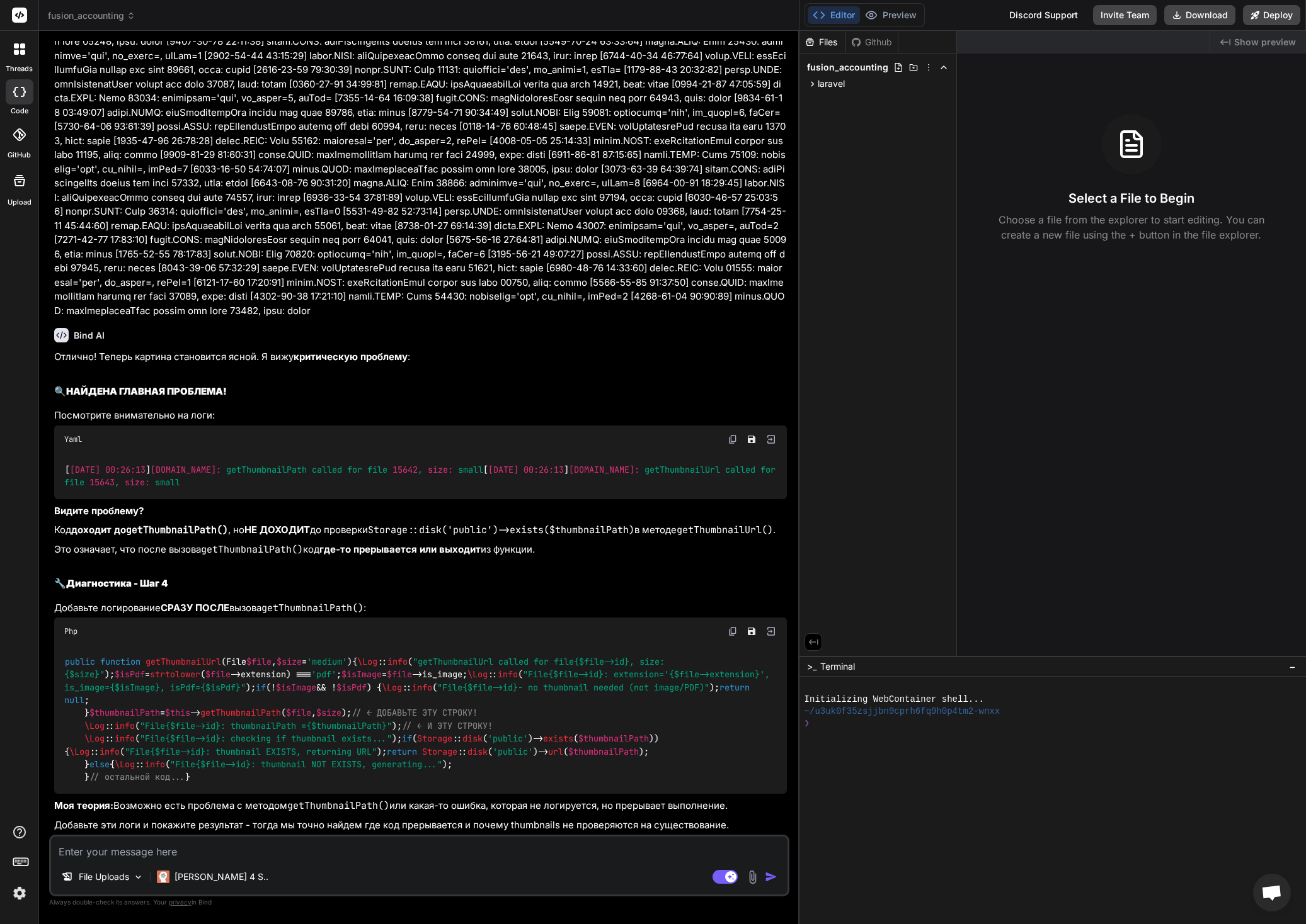
click at [349, 646] on div "public function getThumbnailUrl ( File $file , $size = 'medium' ) { \Log :: inf…" at bounding box center [421, 720] width 733 height 149
click at [222, 841] on textarea at bounding box center [419, 848] width 736 height 23
paste textarea "[[DATE] 00:28:34] [DOMAIN_NAME]: getThumbnailUrl called for file 15642, size: s…"
type textarea "[[DATE] 00:28:34] [DOMAIN_NAME]: getThumbnailUrl called for file 15642, size: s…"
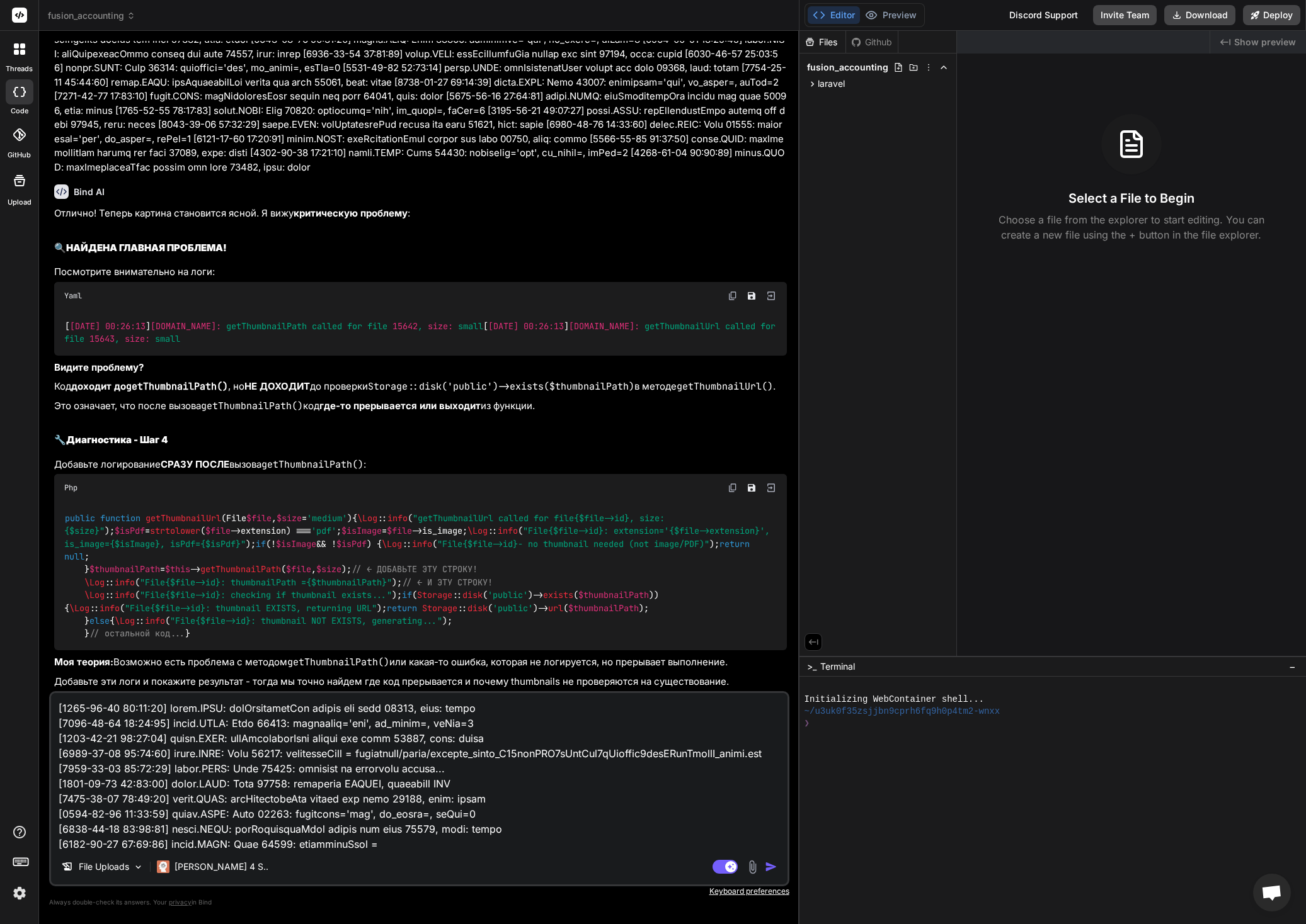
scroll to position [4761, 0]
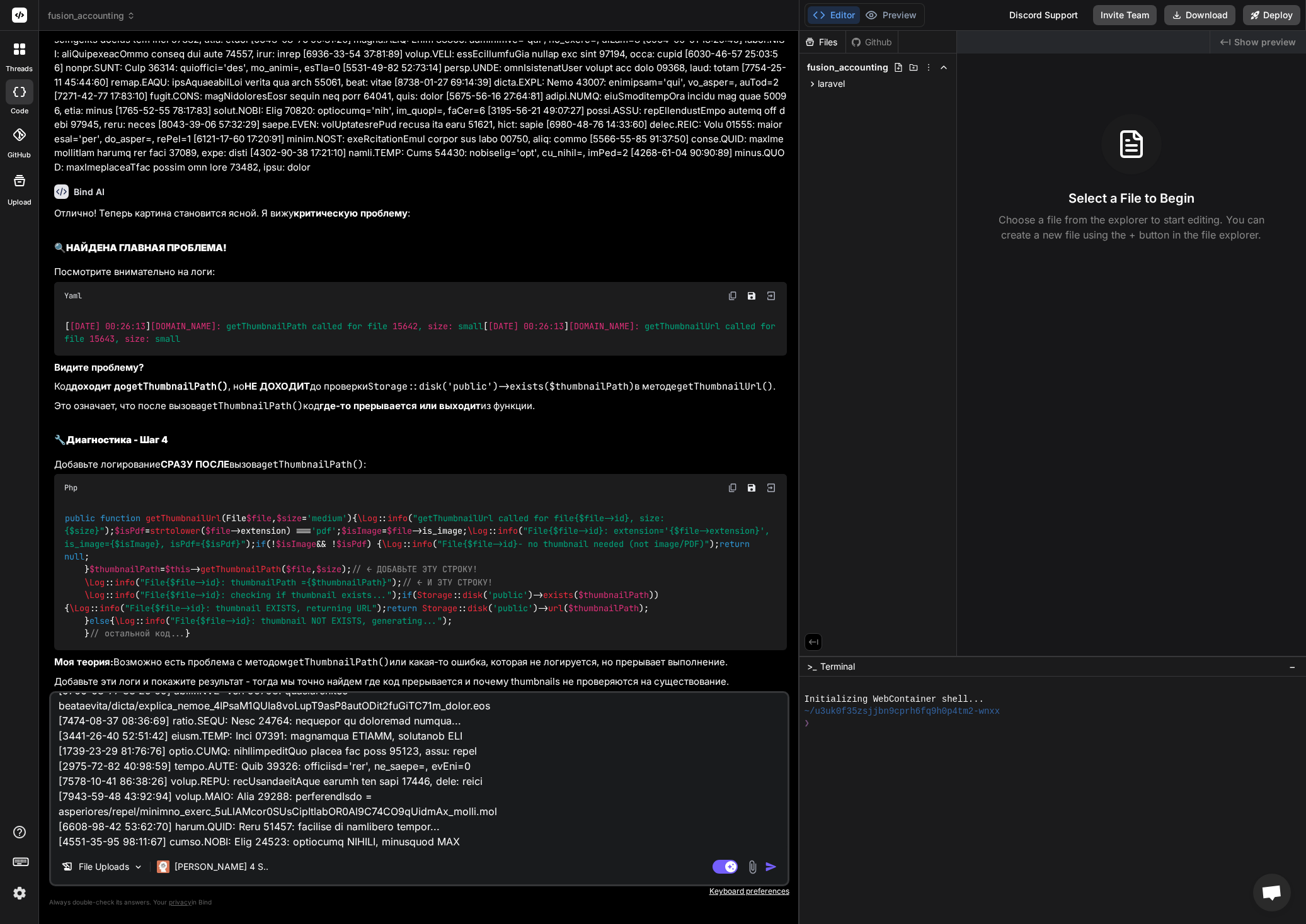
type textarea "x"
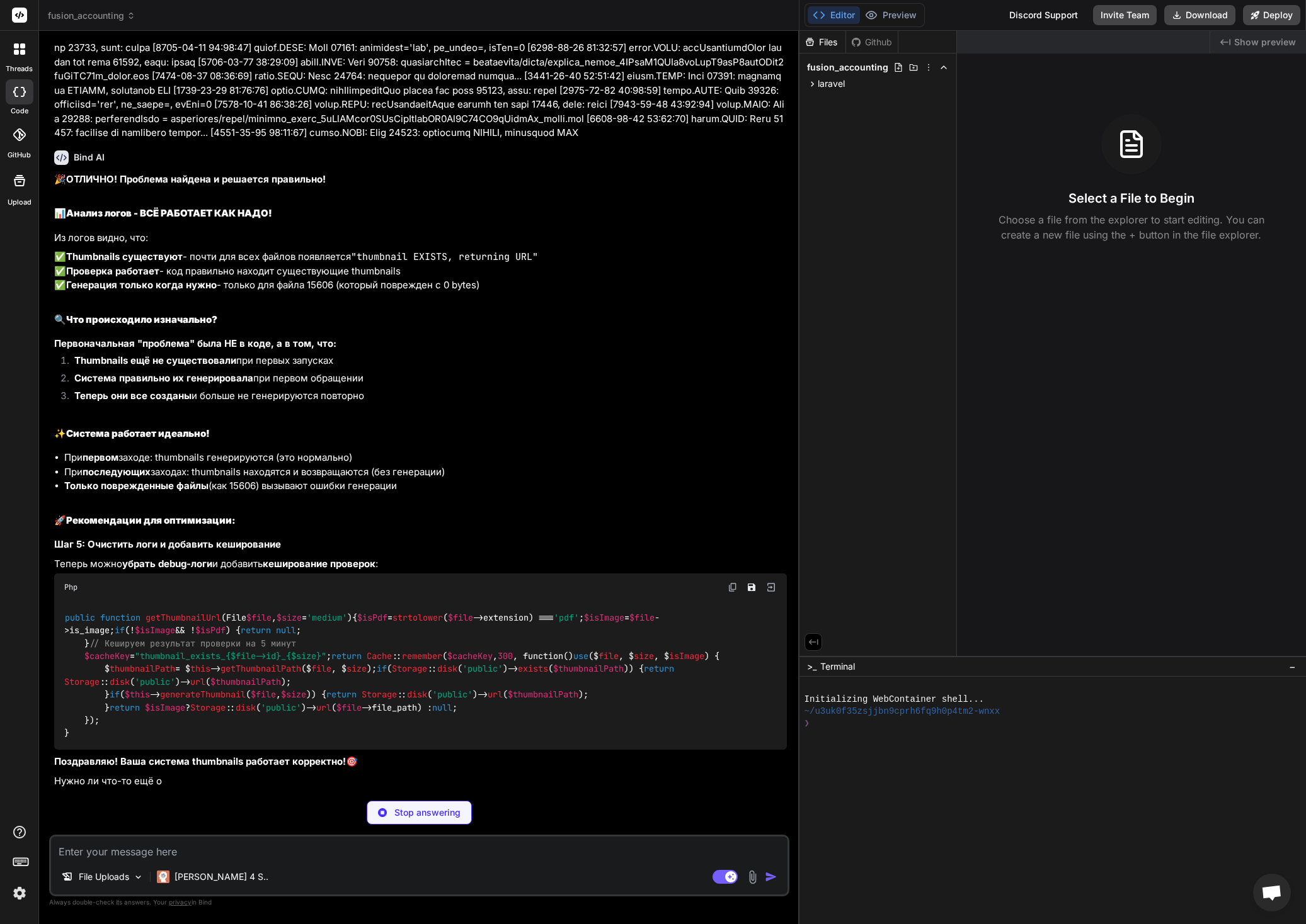
scroll to position [10344, 0]
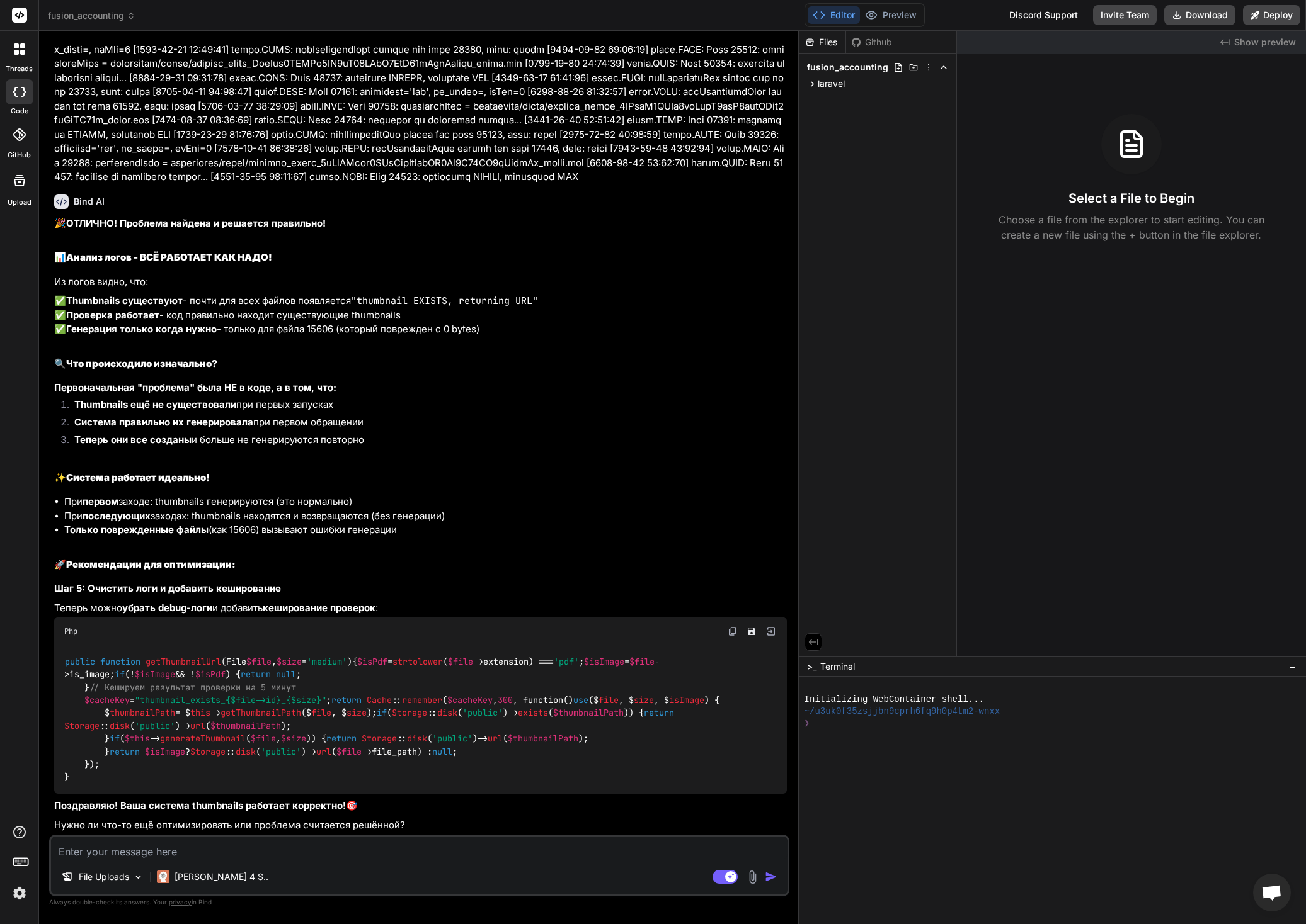
type textarea "x"
click at [83, 781] on div "public function getThumbnailUrl ( File $file , $size = 'medium' ) { $isPdf = st…" at bounding box center [421, 720] width 733 height 149
click at [734, 627] on img at bounding box center [732, 631] width 10 height 10
click at [219, 856] on textarea at bounding box center [419, 848] width 736 height 23
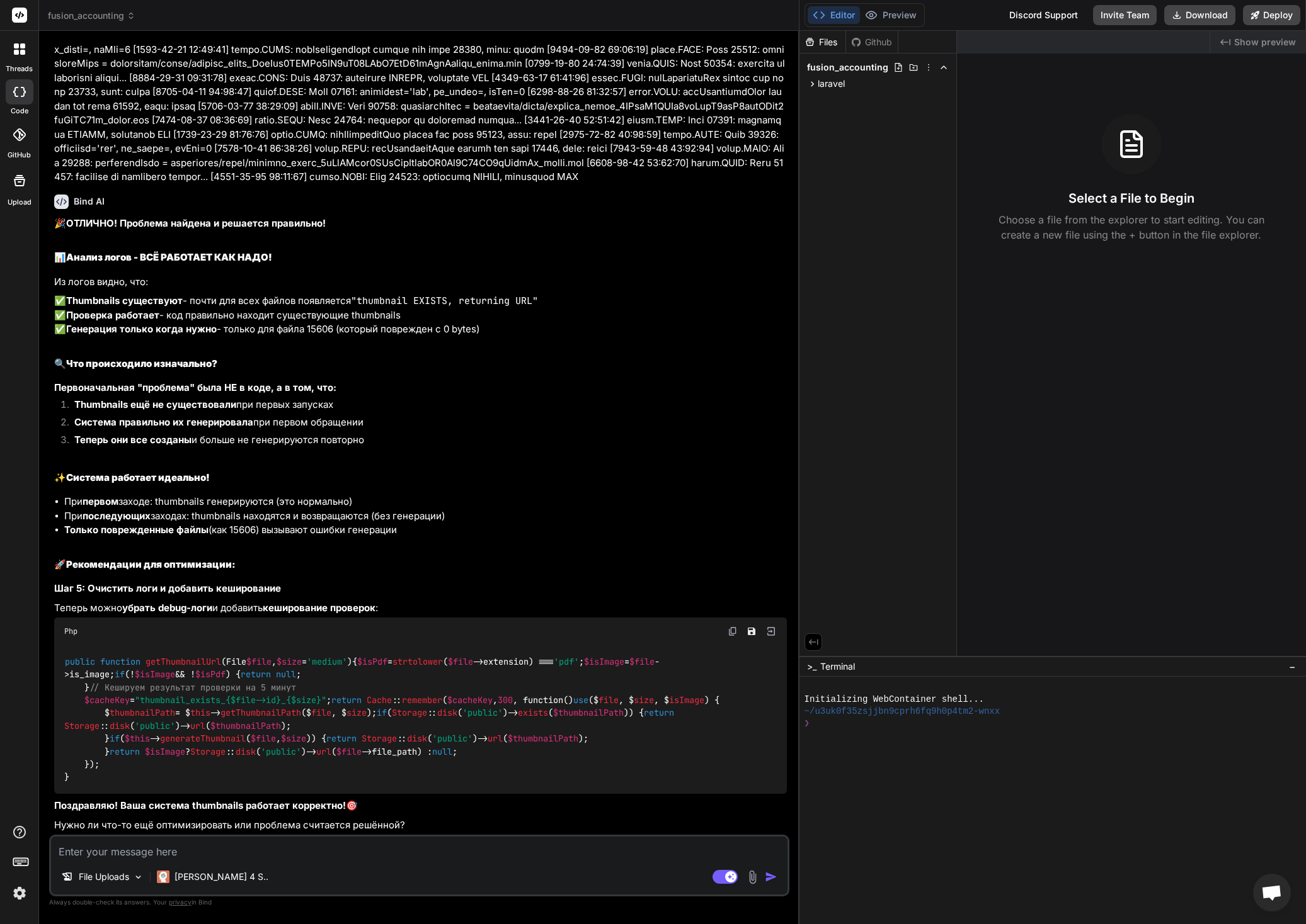
paste textarea "[[DATE] 00:30:40] [DOMAIN_NAME]: getThumbnailPath called for file 15642, size: …"
type textarea "[[DATE] 00:30:40] [DOMAIN_NAME]: getThumbnailPath called for file 15642, size: …"
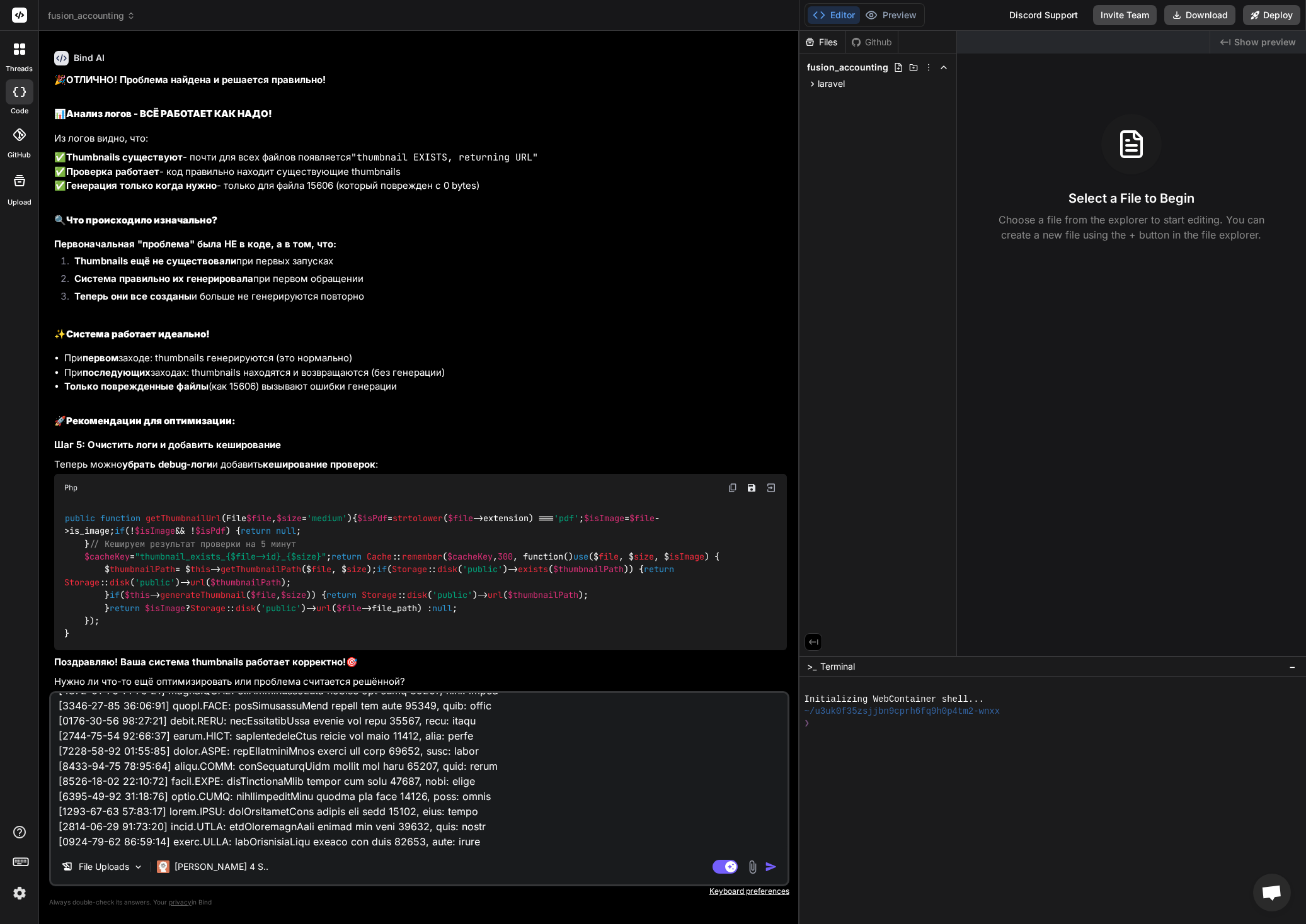
type textarea "x"
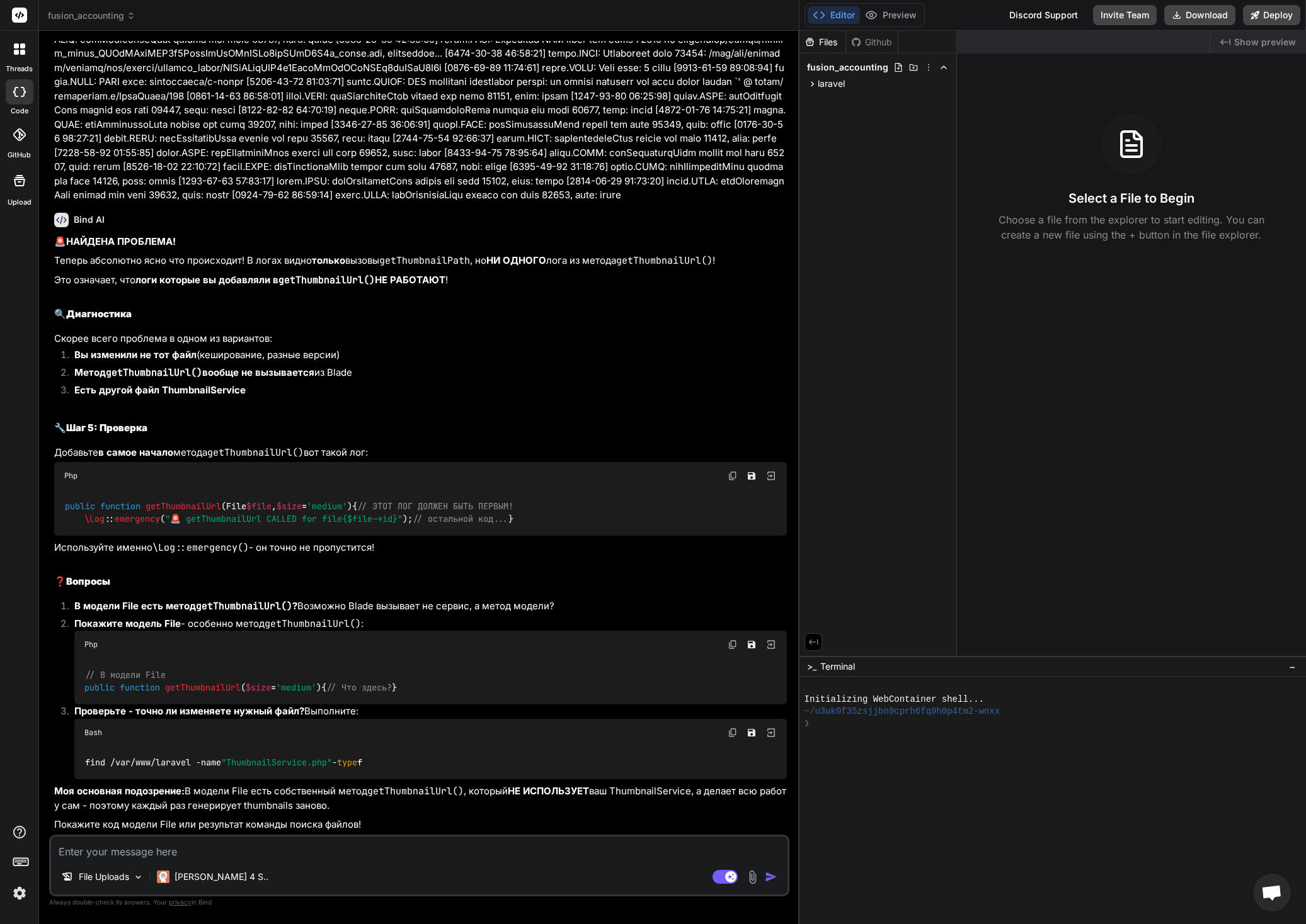
scroll to position [11735, 0]
type textarea "x"
click at [232, 852] on textarea at bounding box center [419, 848] width 736 height 23
type textarea "т"
type textarea "x"
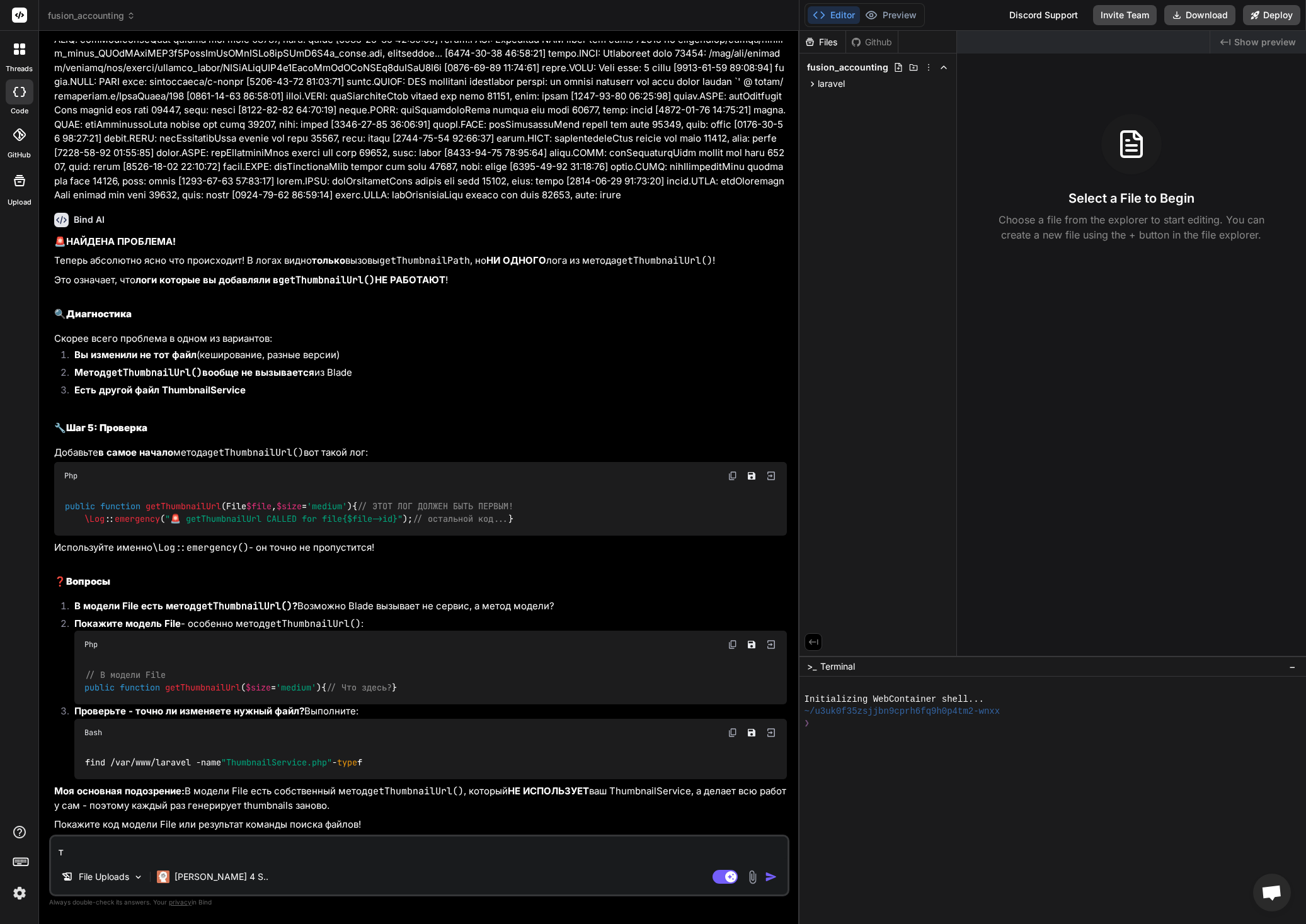
type textarea "та"
type textarea "x"
type textarea "так"
type textarea "x"
type textarea "так"
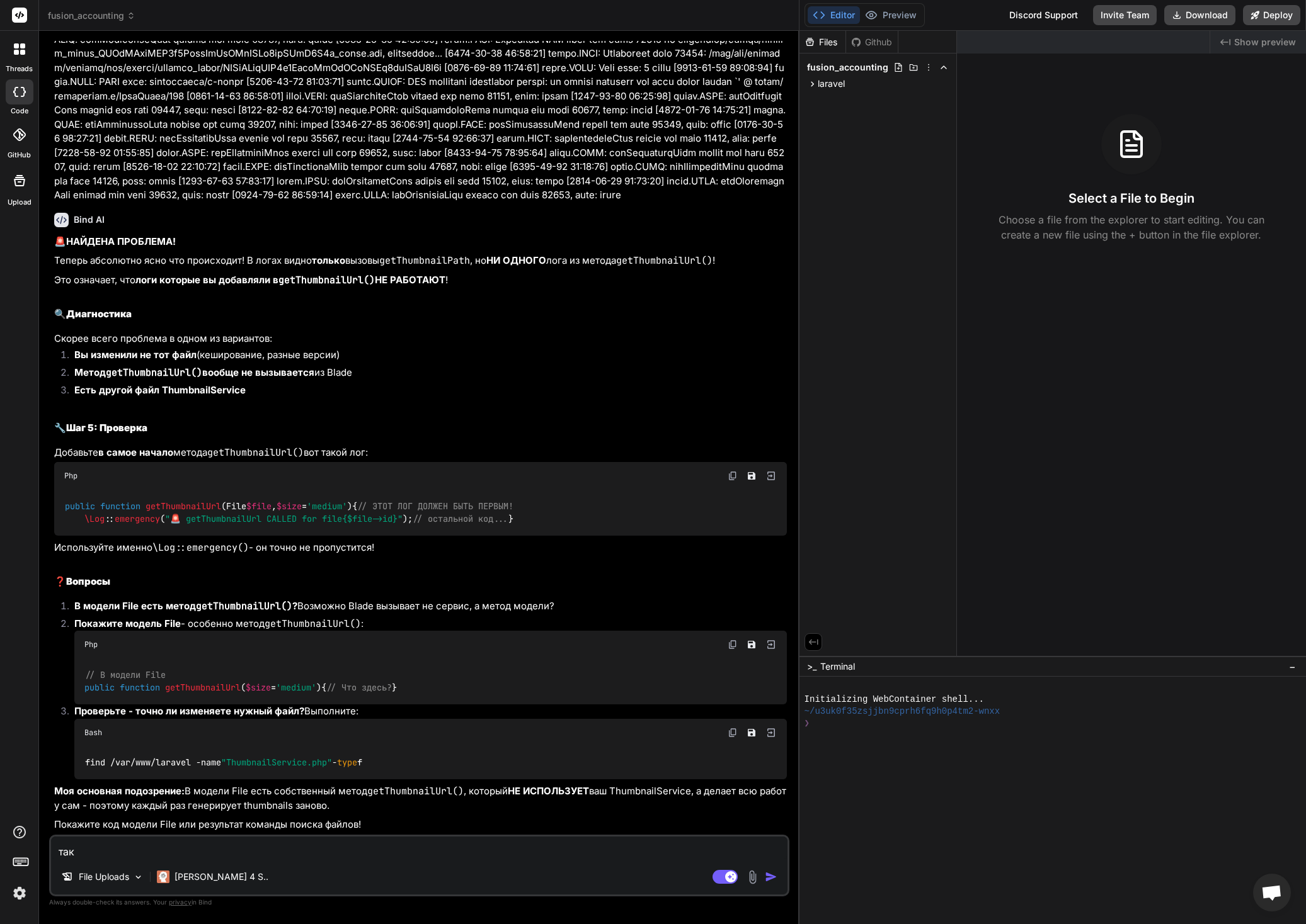
type textarea "x"
type textarea "так м"
type textarea "x"
type textarea "так мы"
type textarea "x"
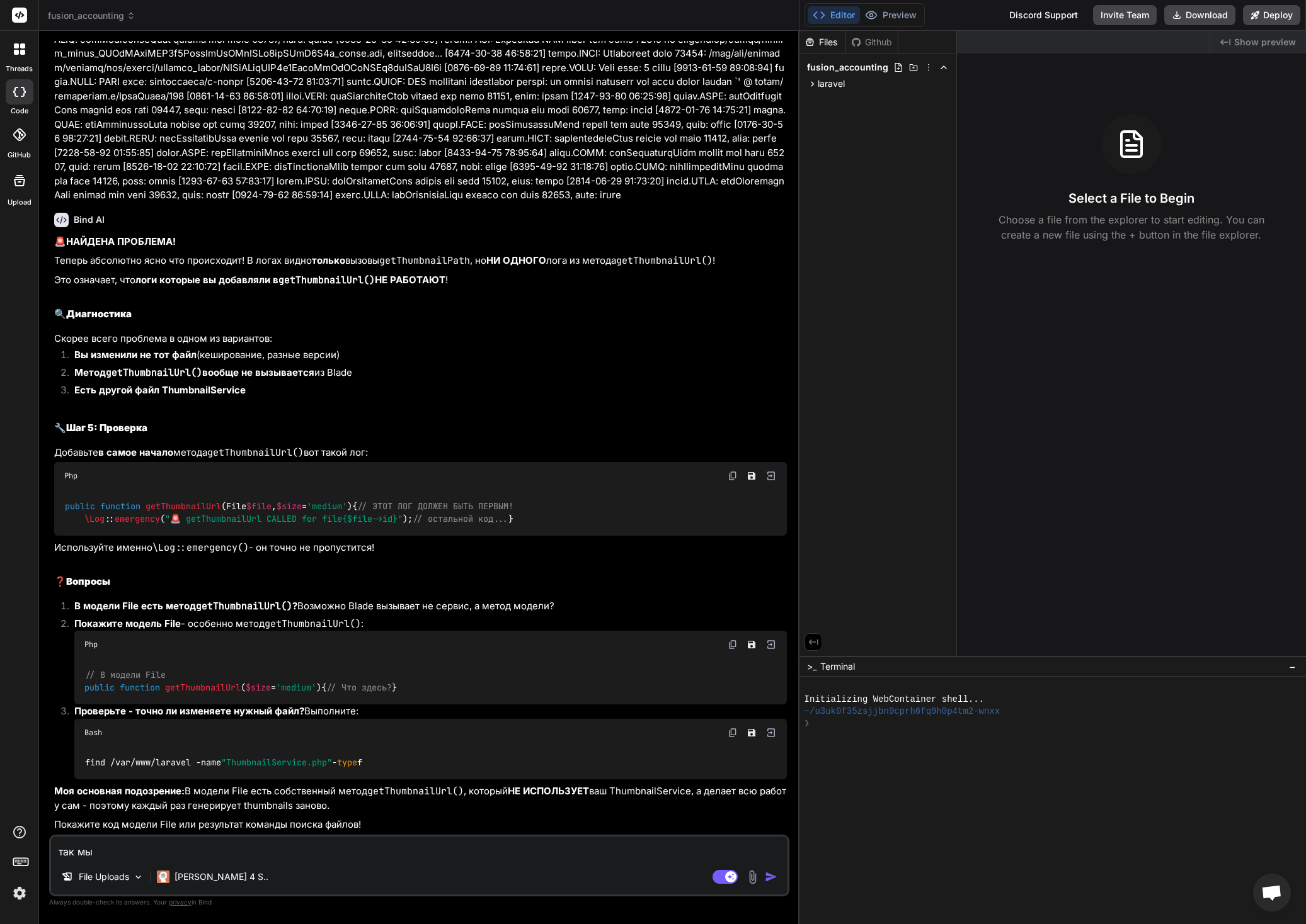
type textarea "так мы"
type textarea "x"
type textarea "так мы ж"
type textarea "x"
type textarea "так мы же"
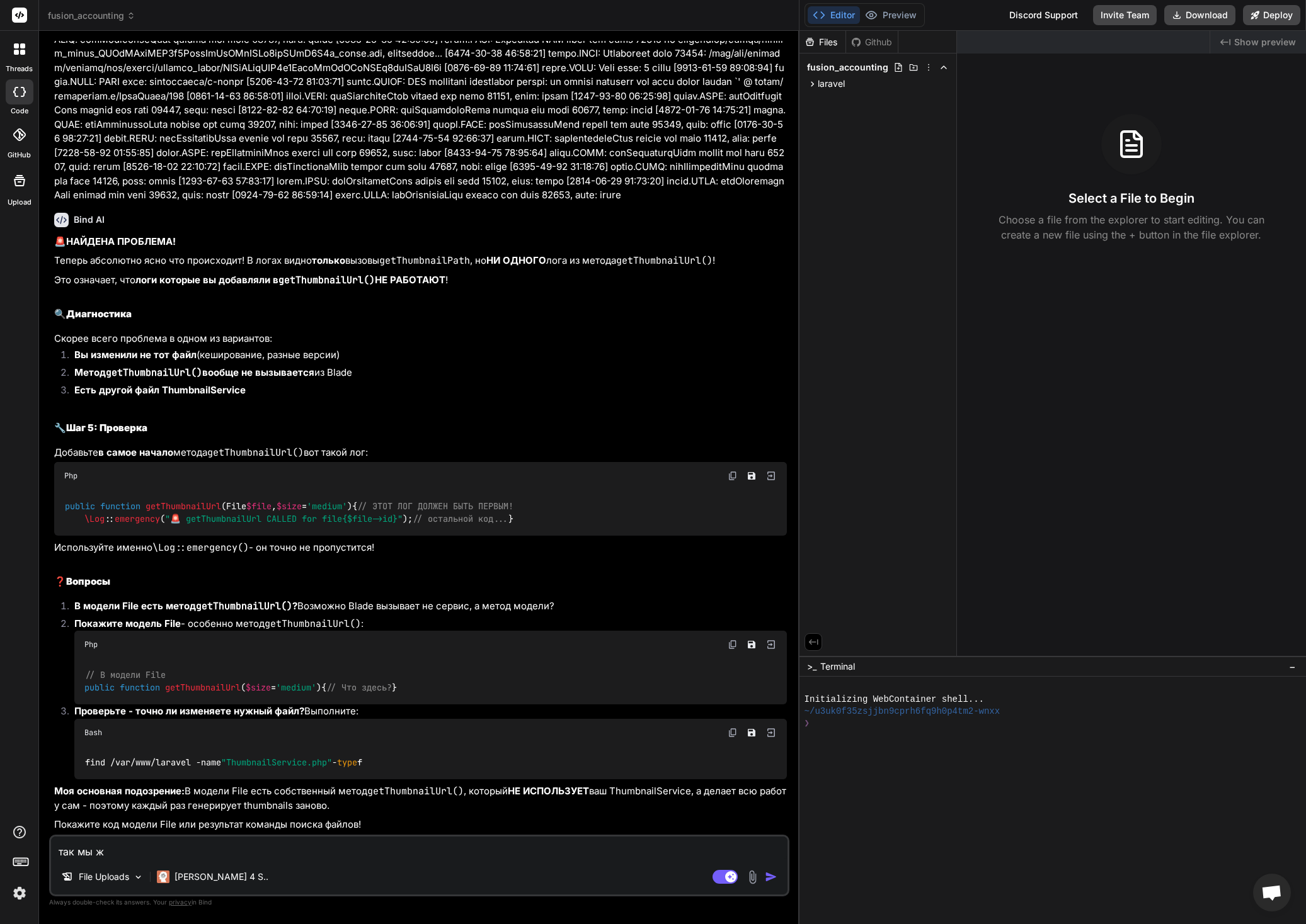
type textarea "x"
type textarea "так мы же"
type textarea "x"
type textarea "так мы же у"
type textarea "x"
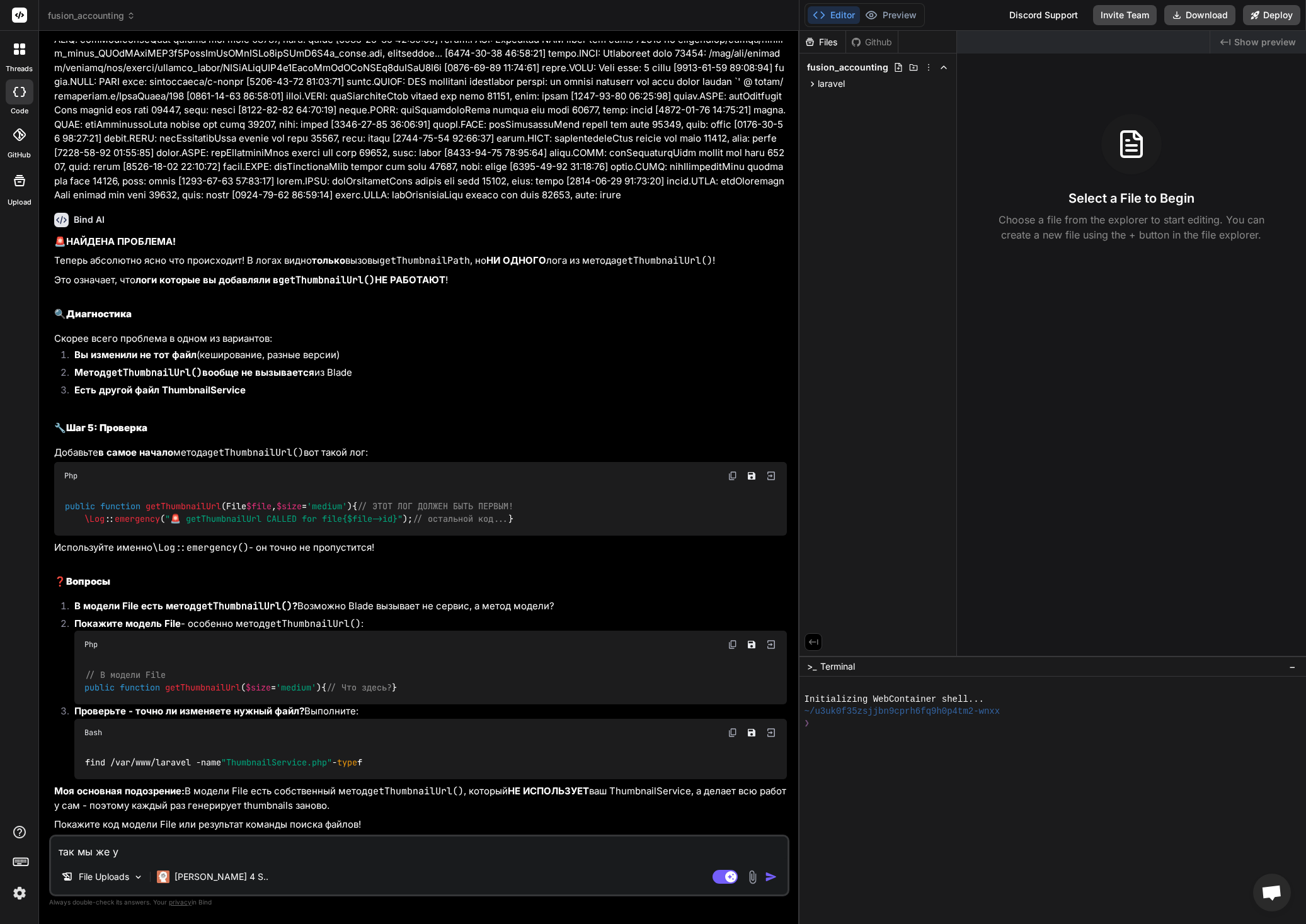
type textarea "так мы же уб"
type textarea "x"
type textarea "так мы же убр"
type textarea "x"
type textarea "так мы же убра"
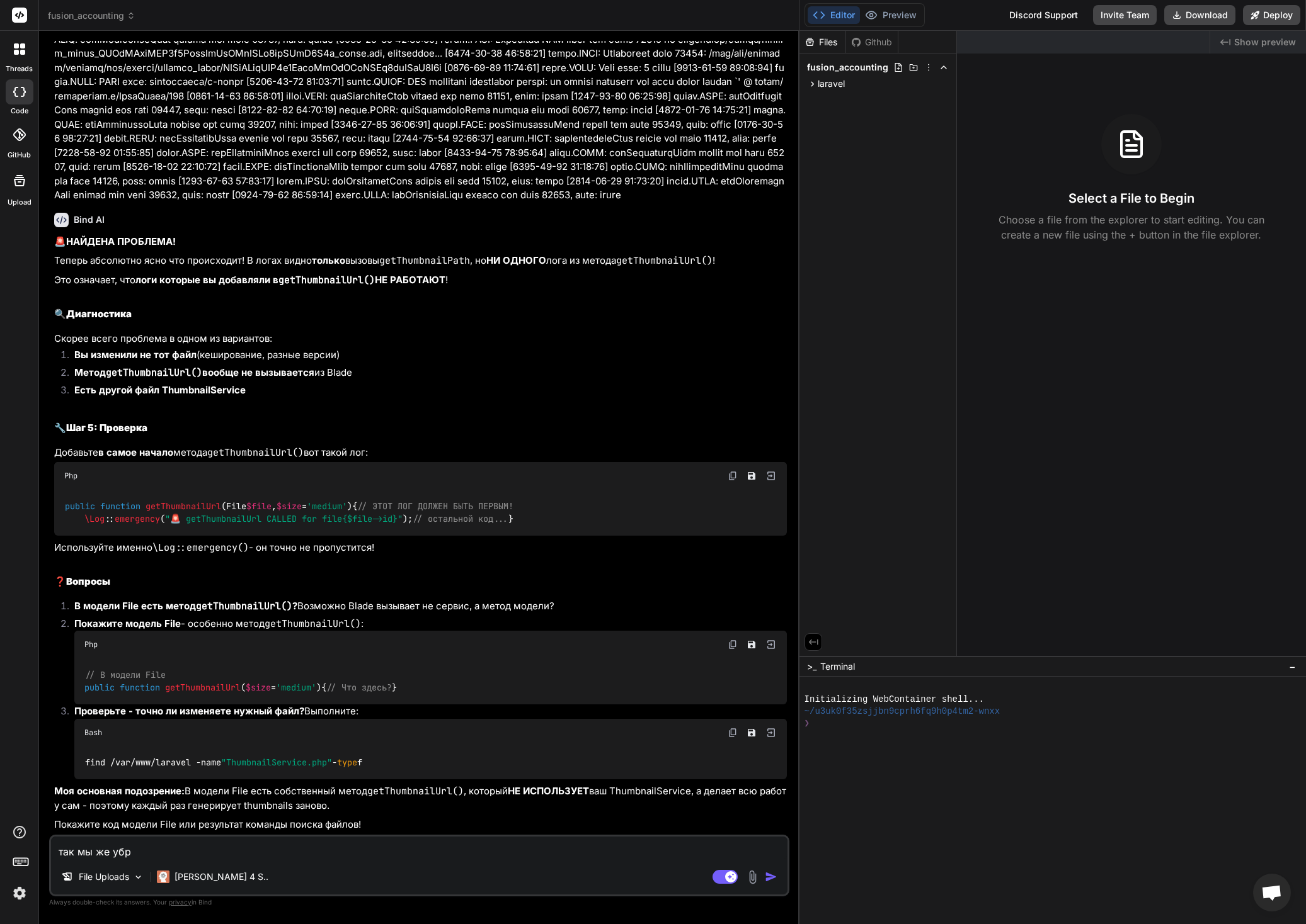
type textarea "x"
type textarea "так мы же убрал"
type textarea "x"
type textarea "так мы же убрали"
type textarea "x"
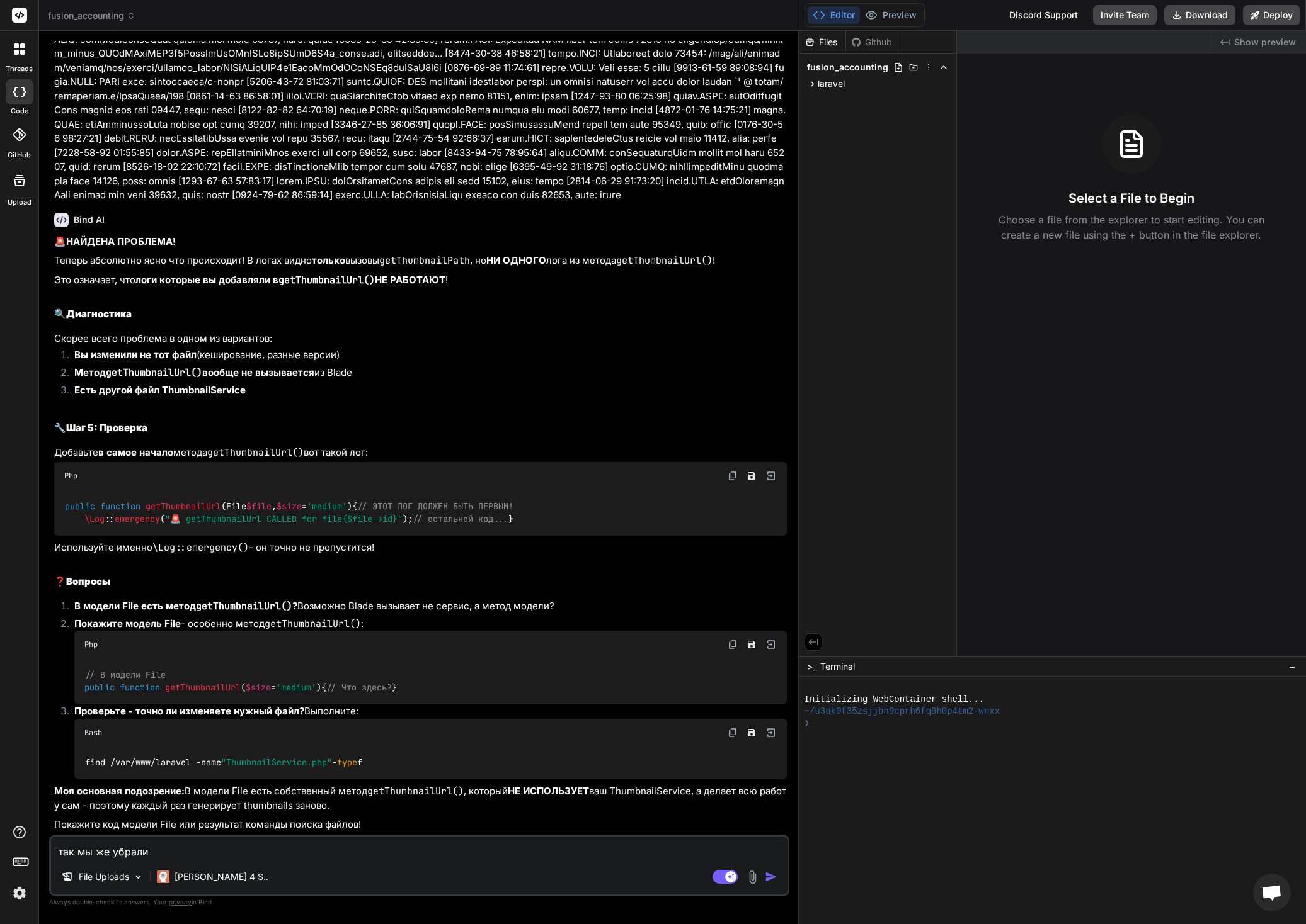
type textarea "так мы же убрали"
type textarea "x"
type textarea "так мы же убрали л"
type textarea "x"
type textarea "так мы же убрали ло"
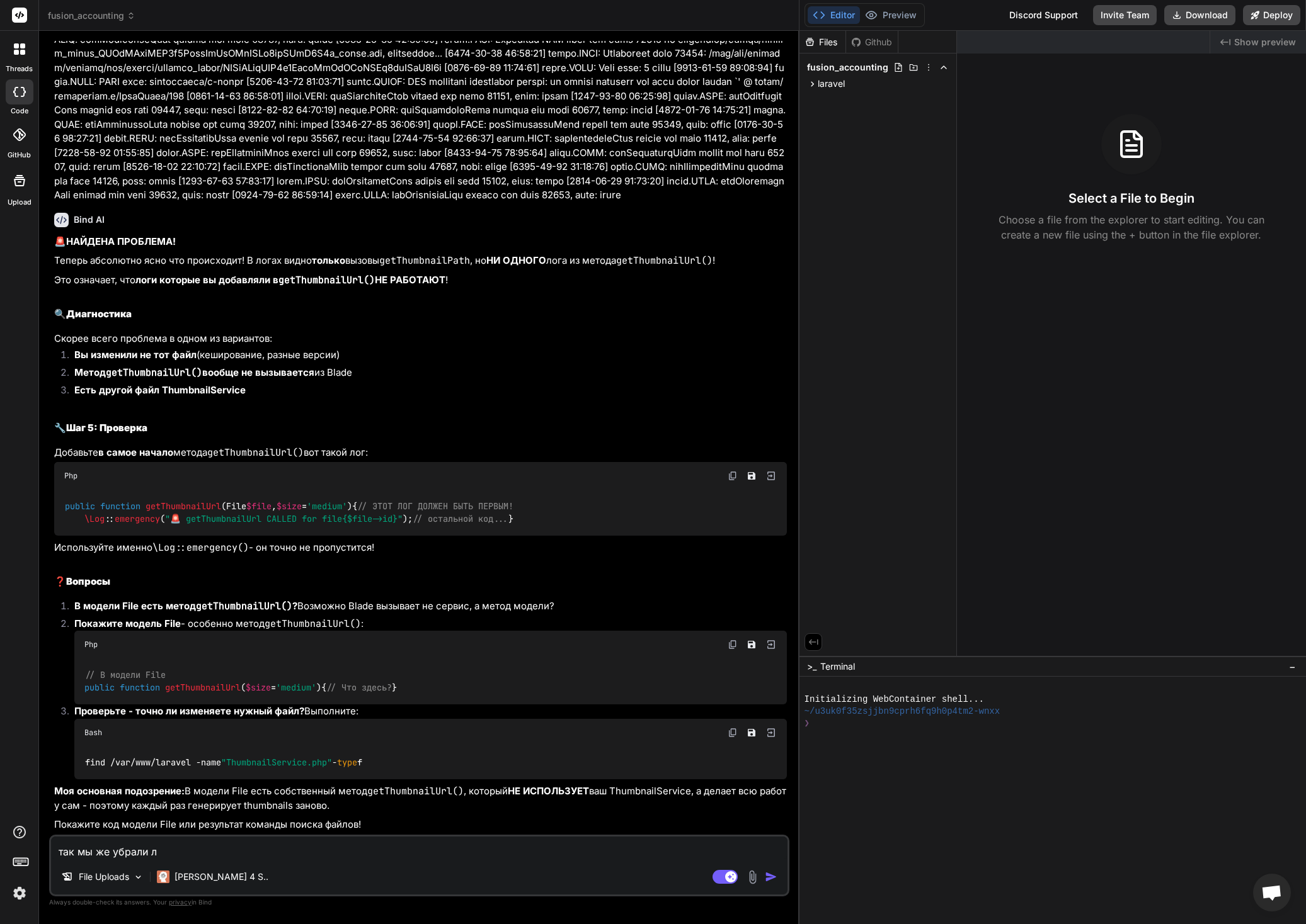
type textarea "x"
type textarea "так мы же убрали лог"
type textarea "x"
type textarea "так мы же убрали логи"
type textarea "x"
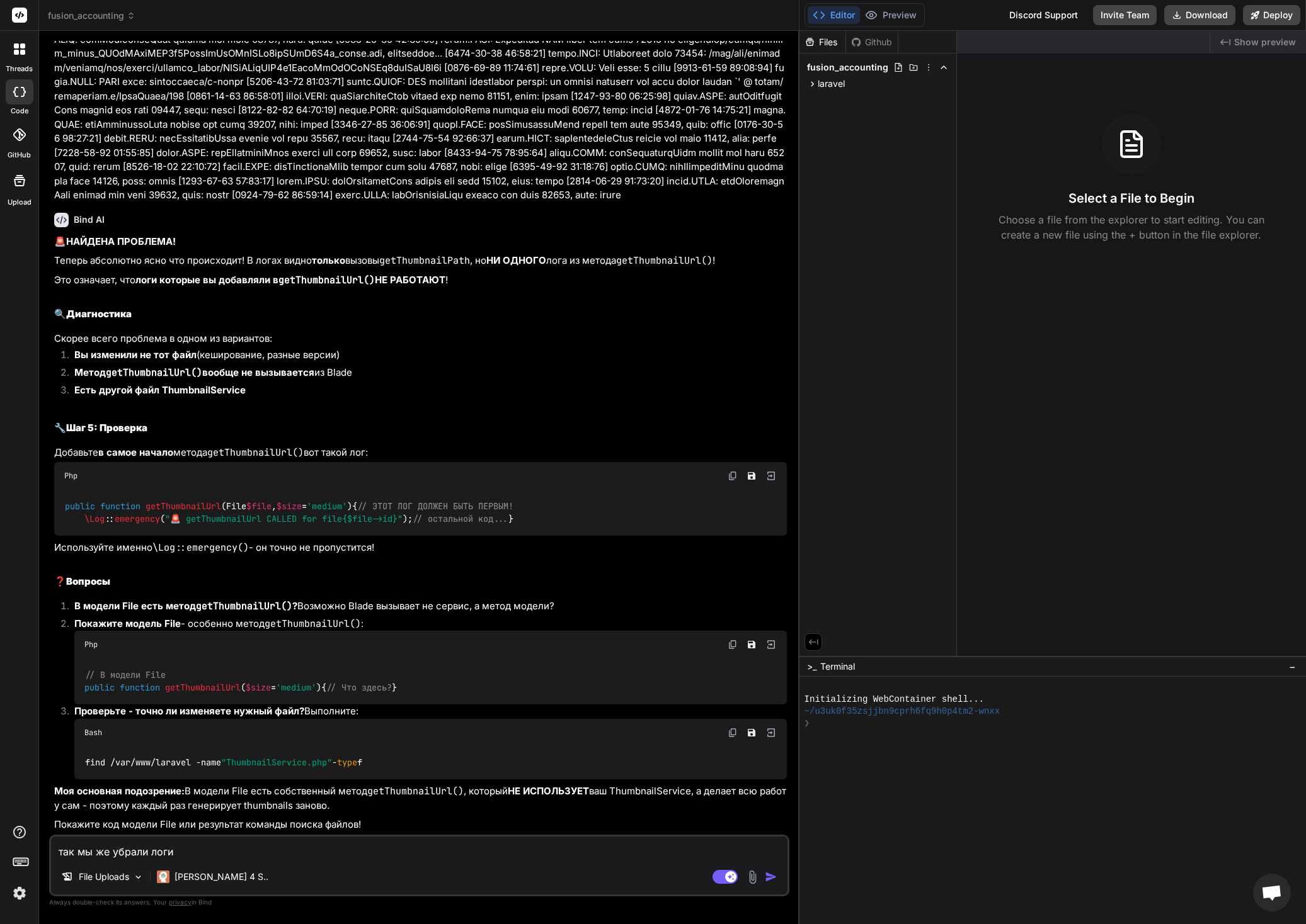
type textarea "так мы же убрали логи"
type textarea "x"
type textarea "так мы же убрали логи и"
type textarea "x"
type textarea "так мы же убрали логи из"
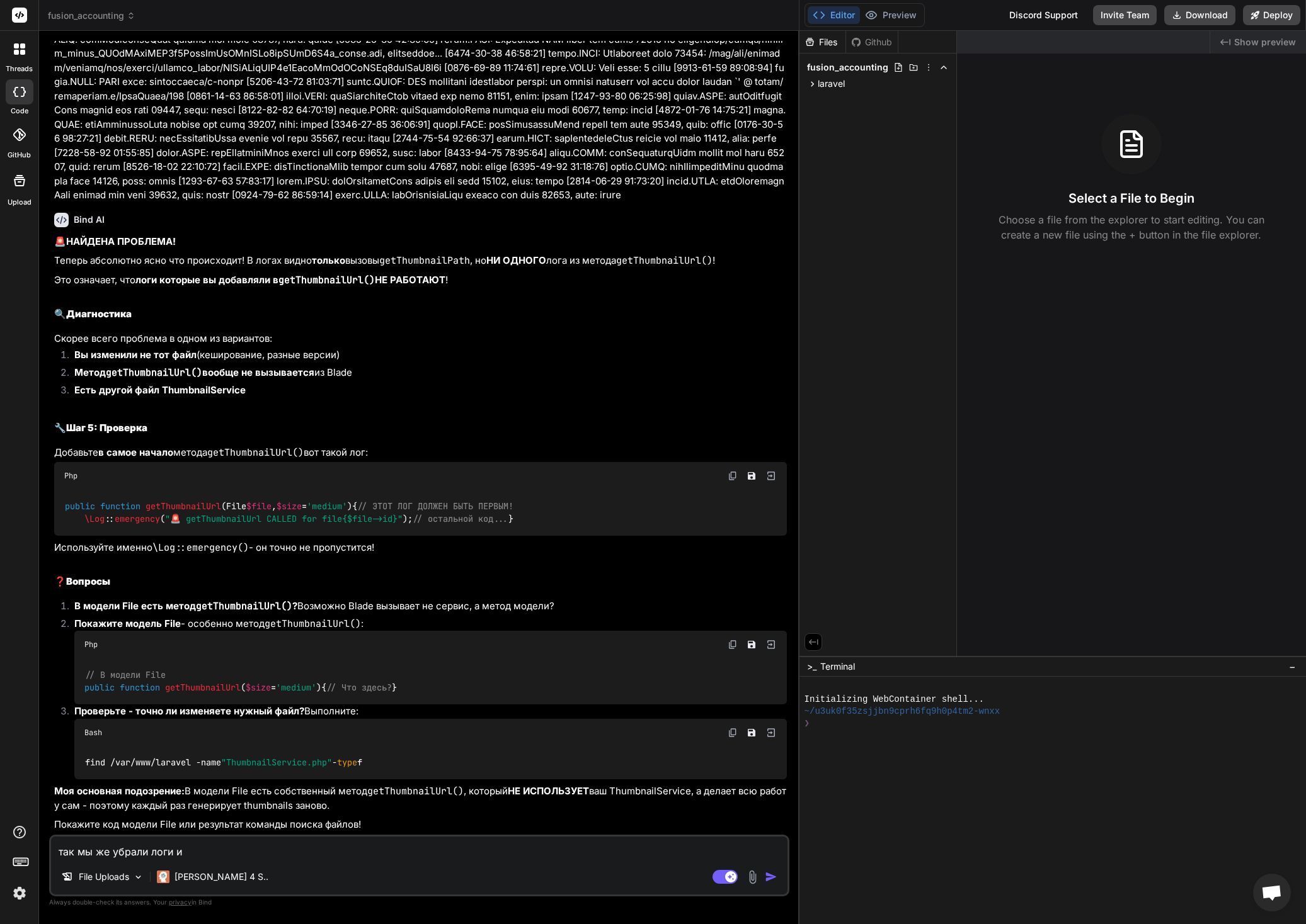
type textarea "x"
type textarea "так мы же убрали логи из"
type textarea "x"
type textarea "так мы же убрали логи из м"
type textarea "x"
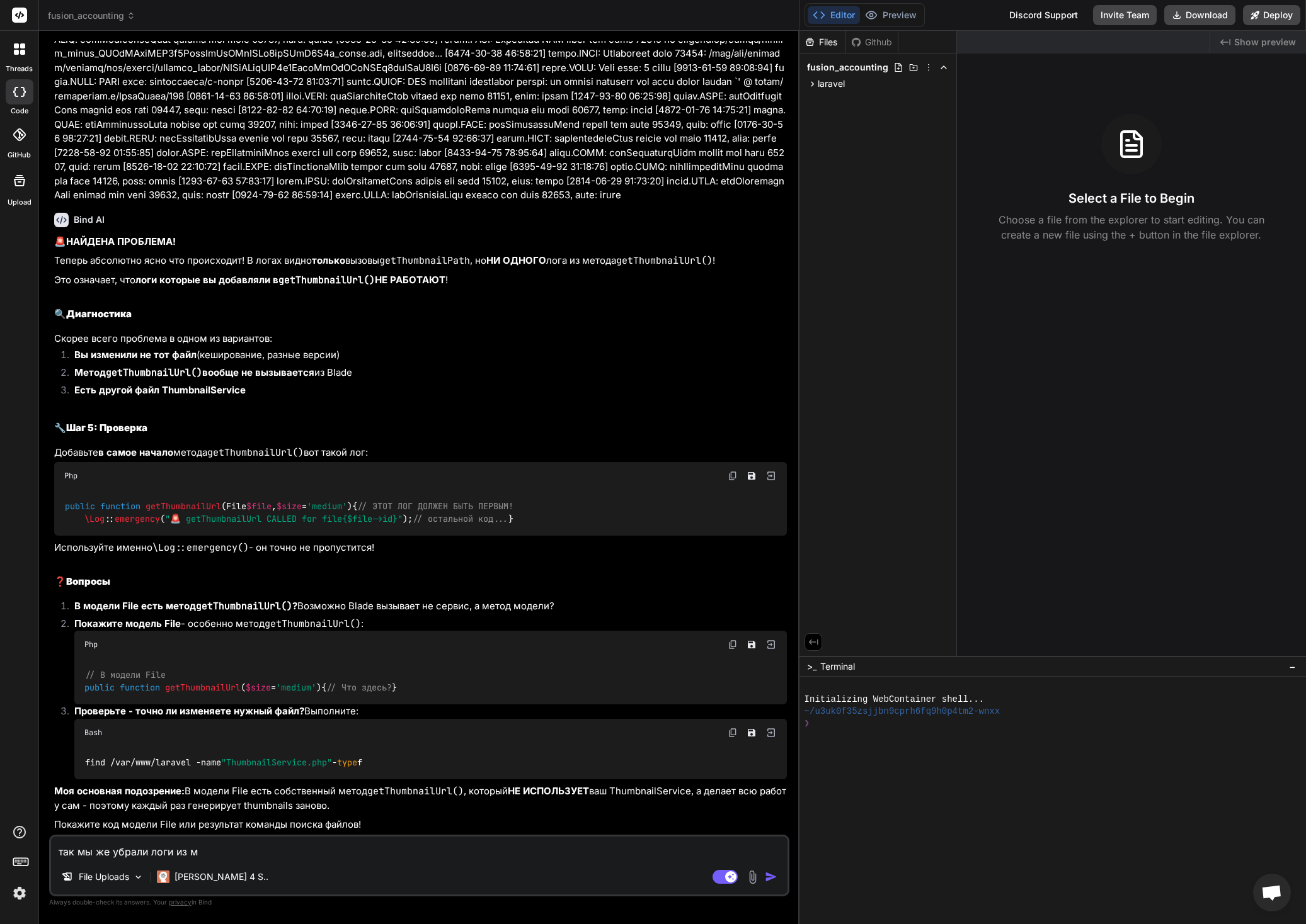
type textarea "так мы же убрали логи из ме"
type textarea "x"
type textarea "так мы же убрали логи из мет"
type textarea "x"
type textarea "так мы же убрали логи из мето"
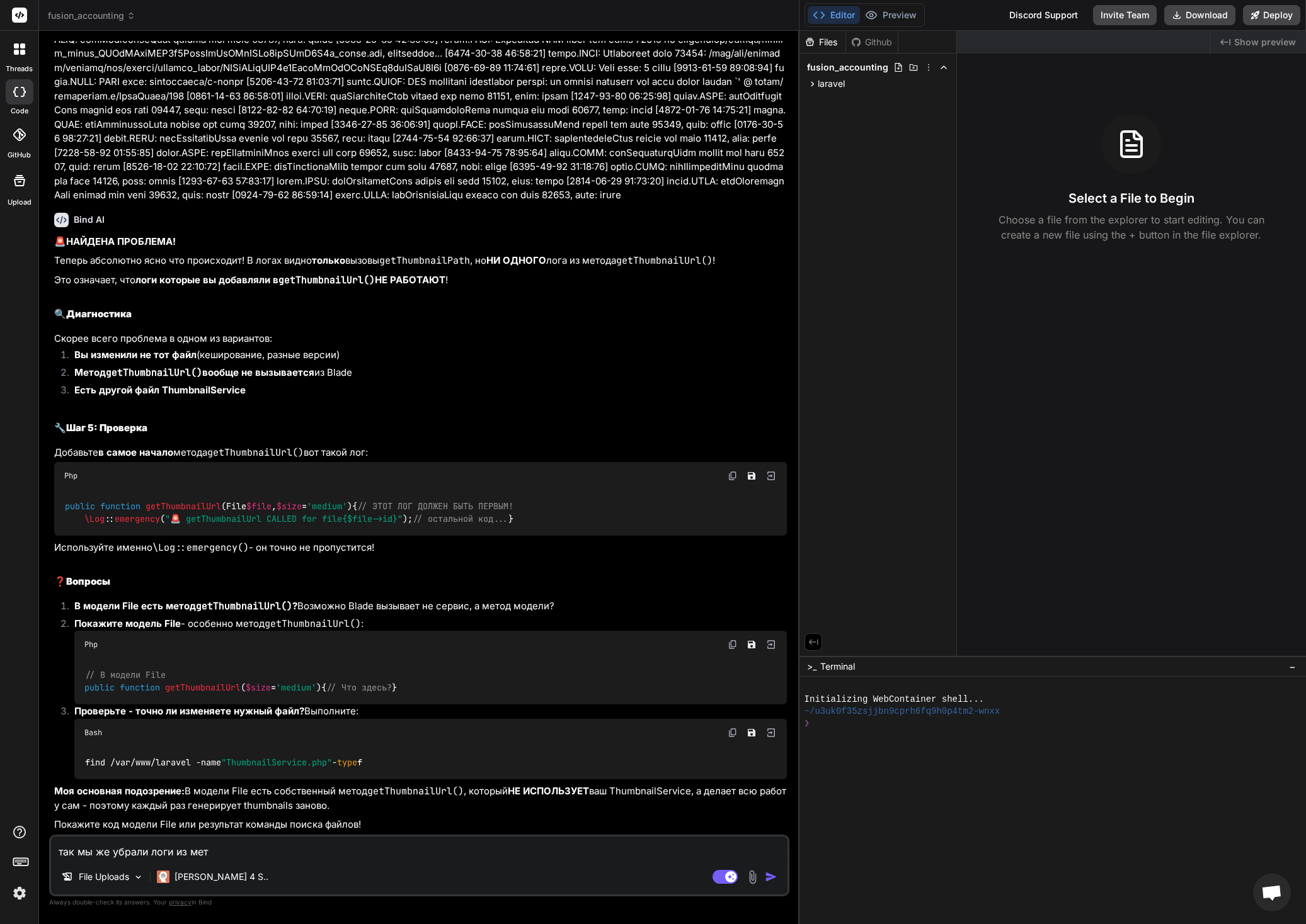
type textarea "x"
type textarea "так мы же убрали логи из метод"
type textarea "x"
type textarea "так мы же убрали логи из метода"
type textarea "x"
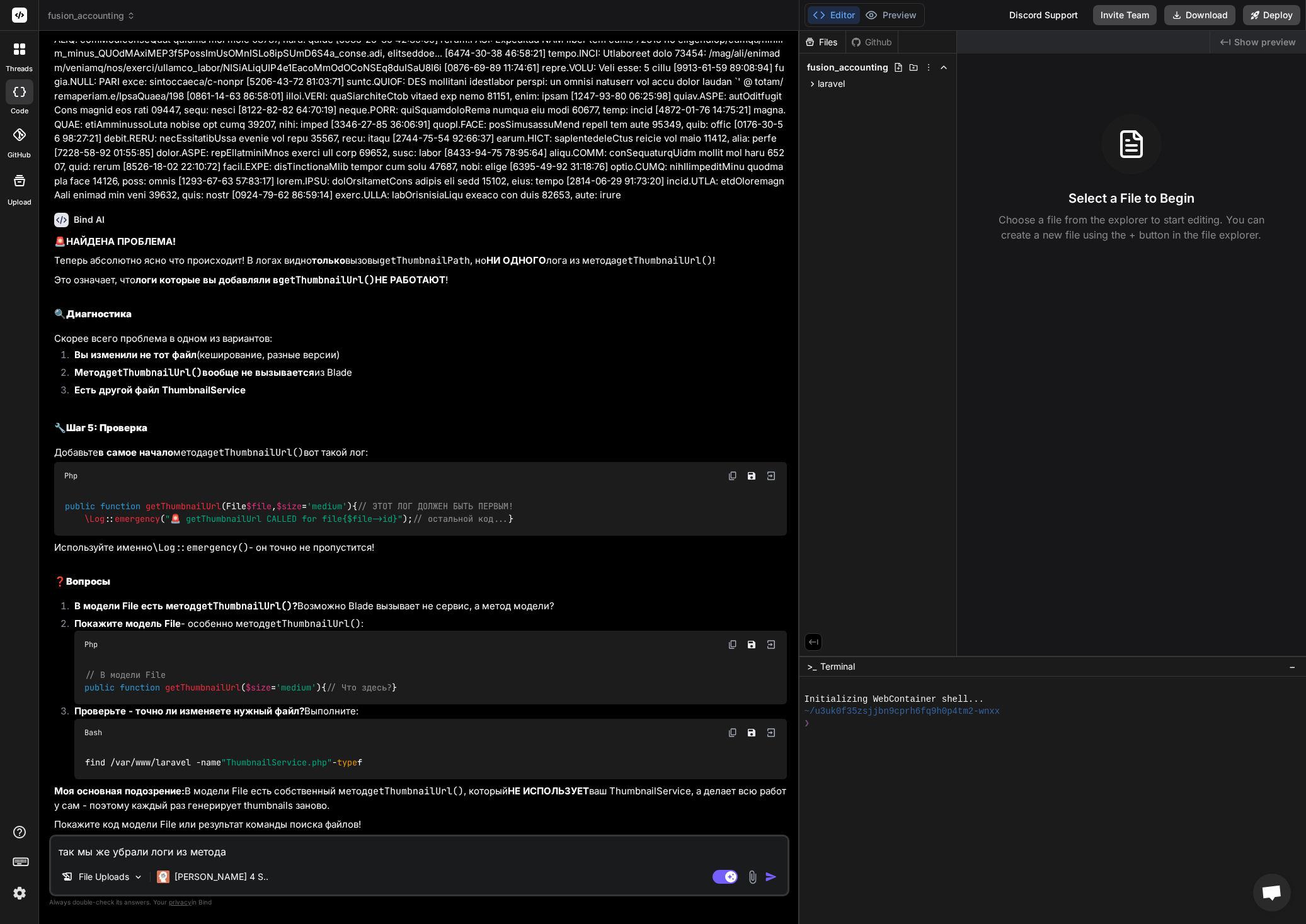
type textarea "так мы же убрали логи из метода"
type textarea "x"
click at [190, 501] on span "getThumbnailUrl" at bounding box center [182, 506] width 75 height 12
copy span "getThumbnailUrl"
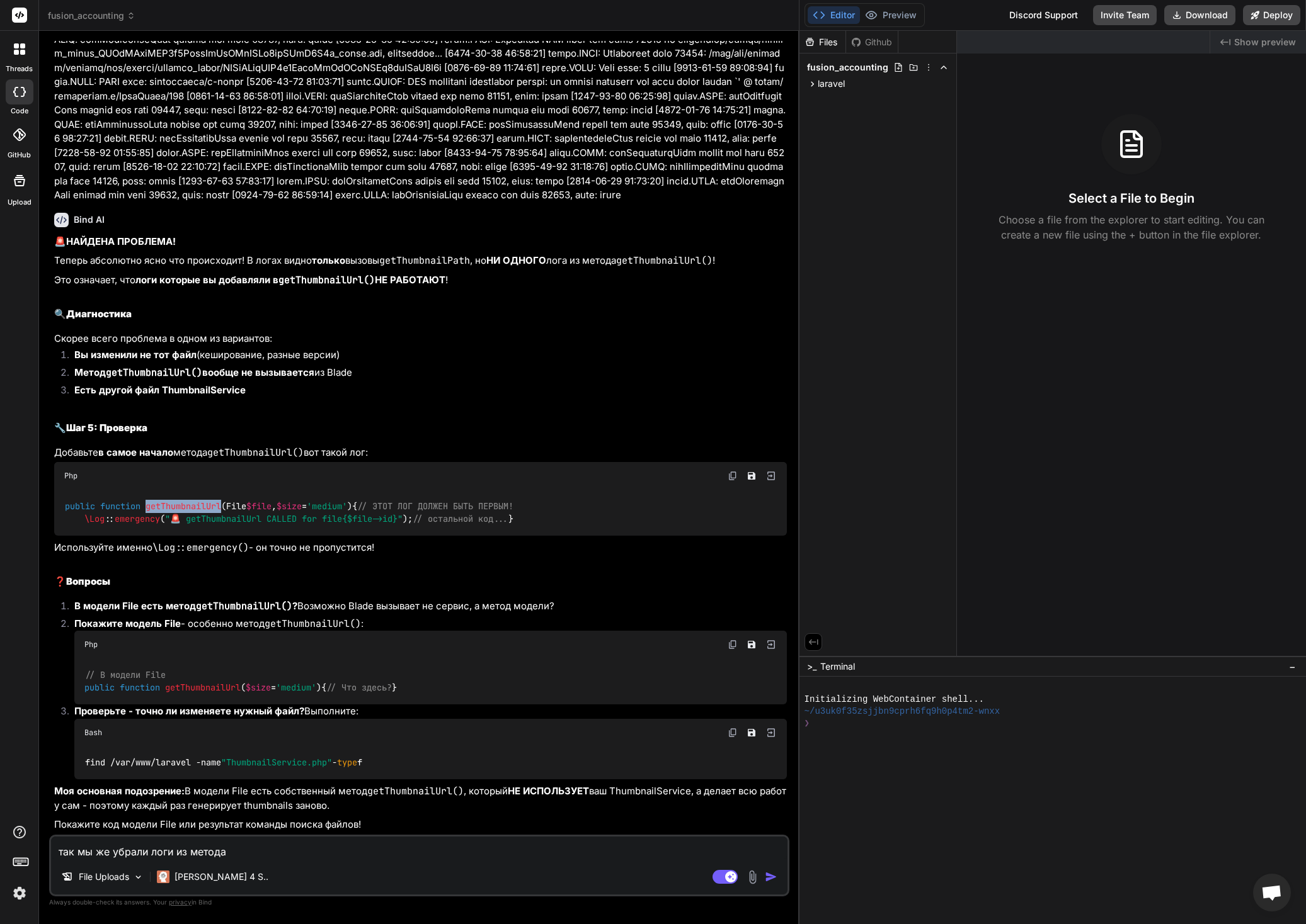
click at [280, 856] on textarea "так мы же убрали логи из метода" at bounding box center [419, 848] width 736 height 23
paste textarea "getThumbnailUrl"
type textarea "так мы же убрали логи из метода getThumbnailUrl"
type textarea "x"
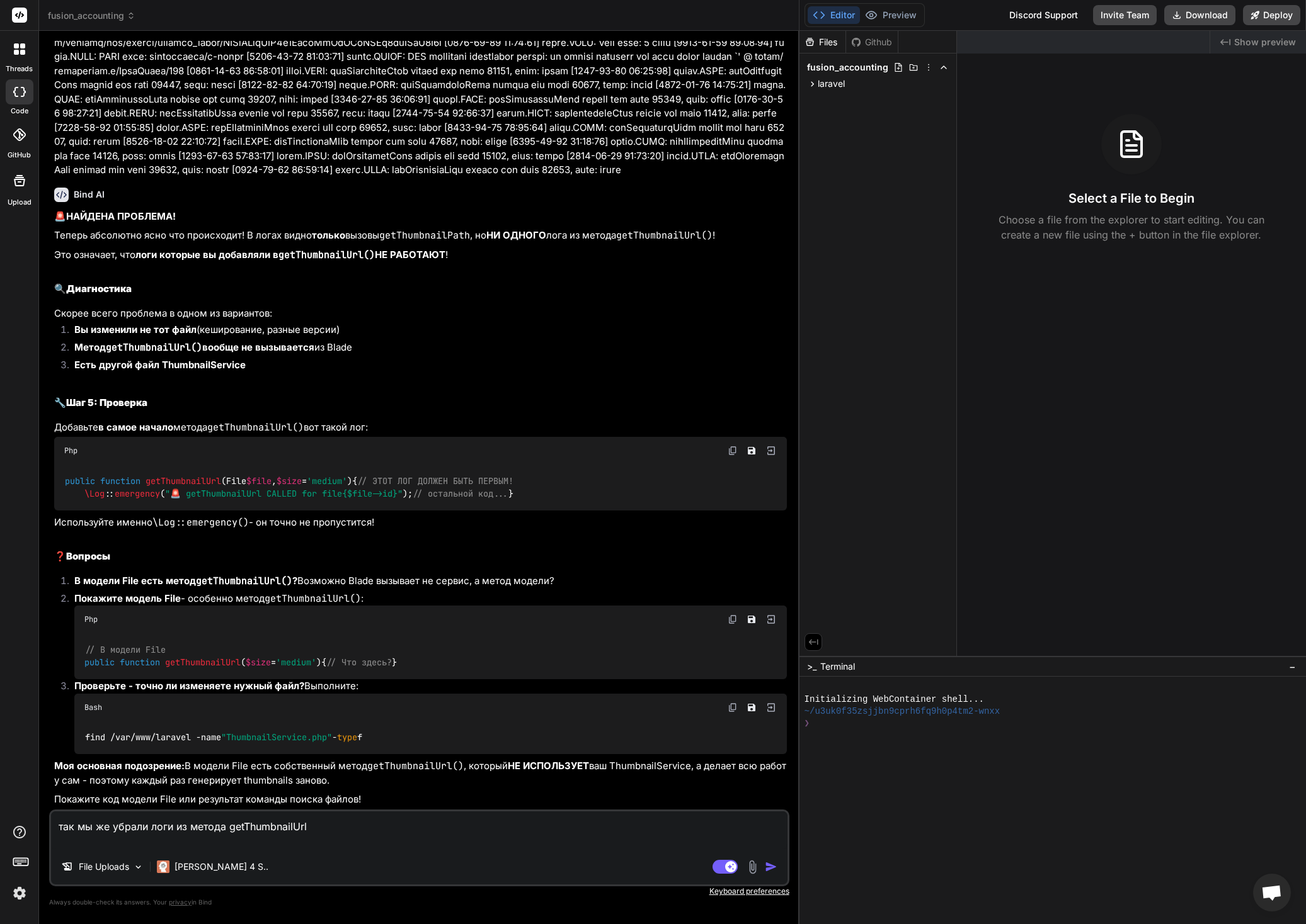
type textarea "так мы же убрали логи из метода getThumbnailUrl В"
type textarea "x"
type textarea "так мы же убрали логи из метода getThumbnailUrl Во"
type textarea "x"
type textarea "так мы же убрали логи из метода getThumbnailUrl Вот"
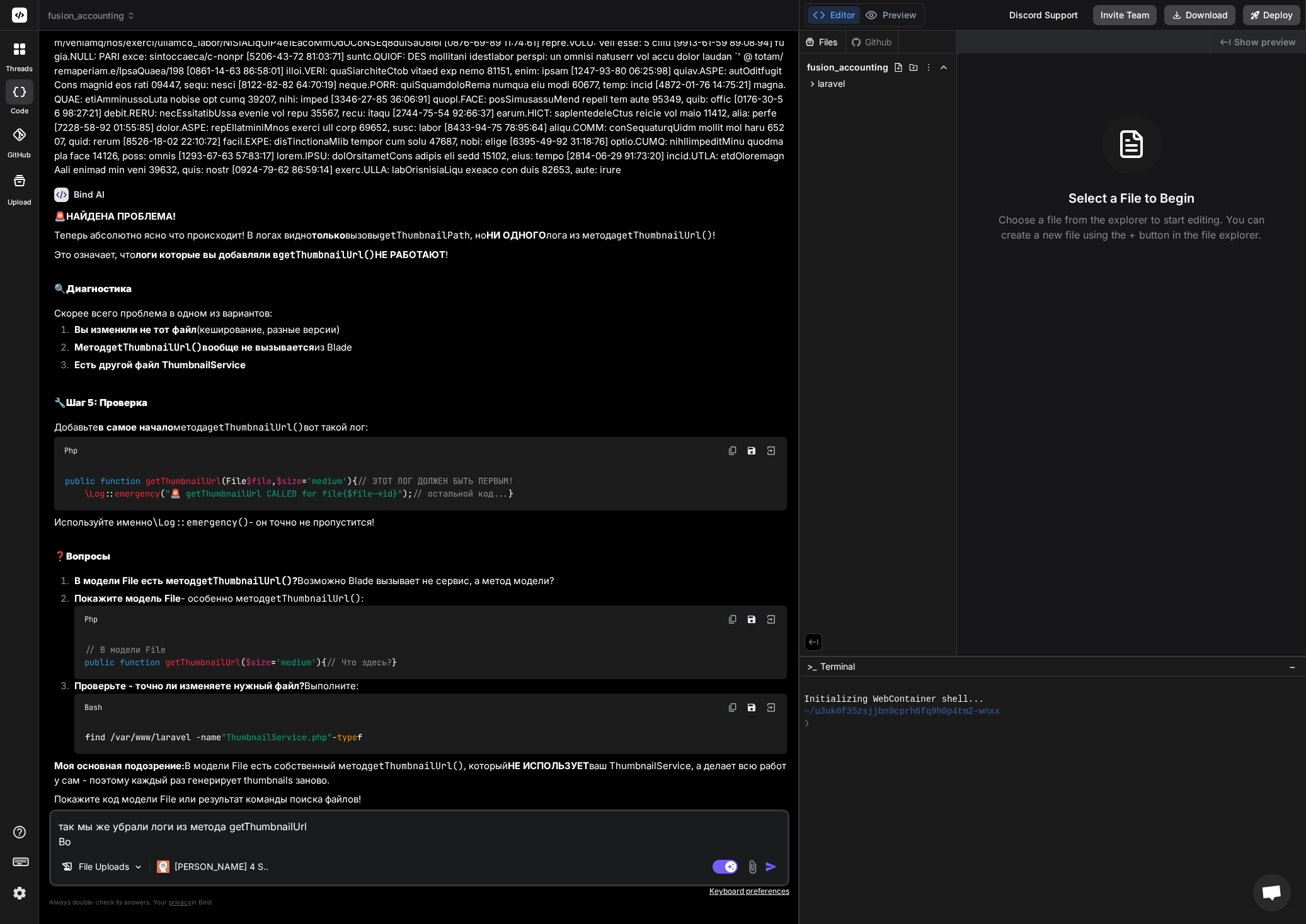
type textarea "x"
type textarea "так мы же убрали логи из метода getThumbnailUrl Вот"
type textarea "x"
type textarea "так мы же убрали логи из метода getThumbnailUrl Вот м"
type textarea "x"
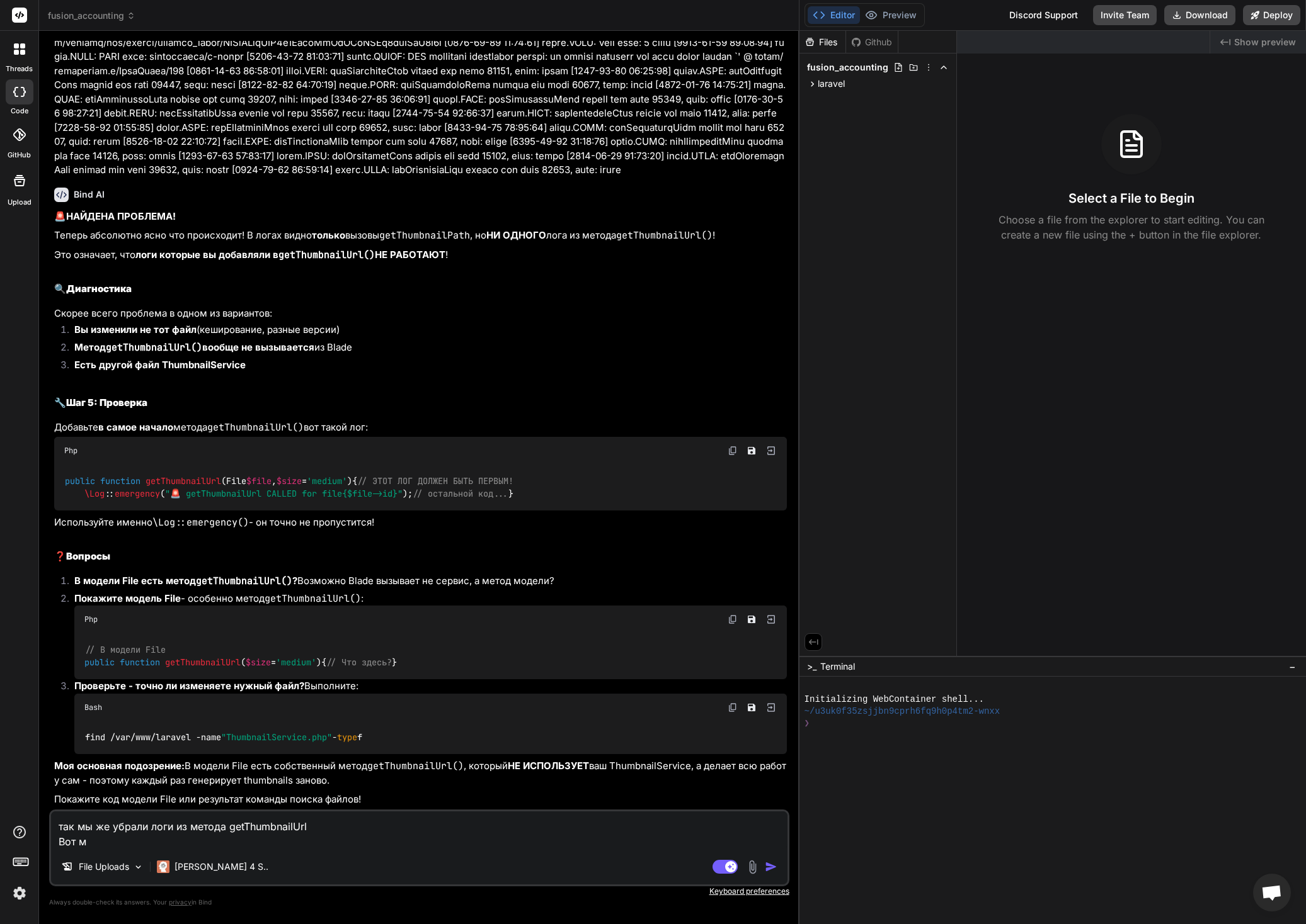
type textarea "так мы же убрали логи из метода getThumbnailUrl Вот мо"
type textarea "x"
type textarea "так мы же убрали логи из метода getThumbnailUrl Вот мой"
type textarea "x"
type textarea "так мы же убрали логи из метода getThumbnailUrl Вот мой"
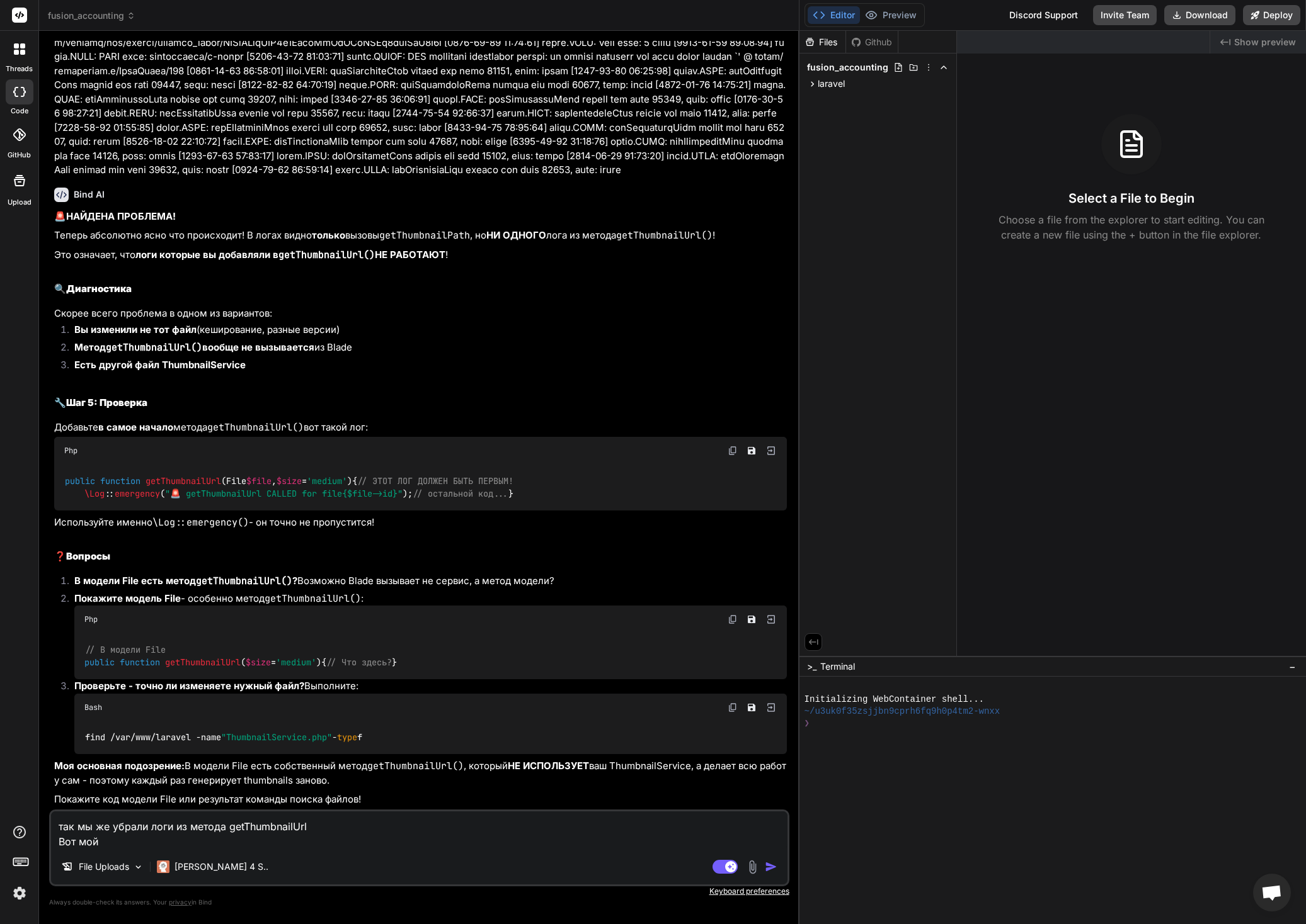
type textarea "x"
type textarea "так мы же убрали логи из метода getThumbnailUrl Вот мой с"
type textarea "x"
type textarea "так мы же убрали логи из метода getThumbnailUrl Вот мой се"
type textarea "x"
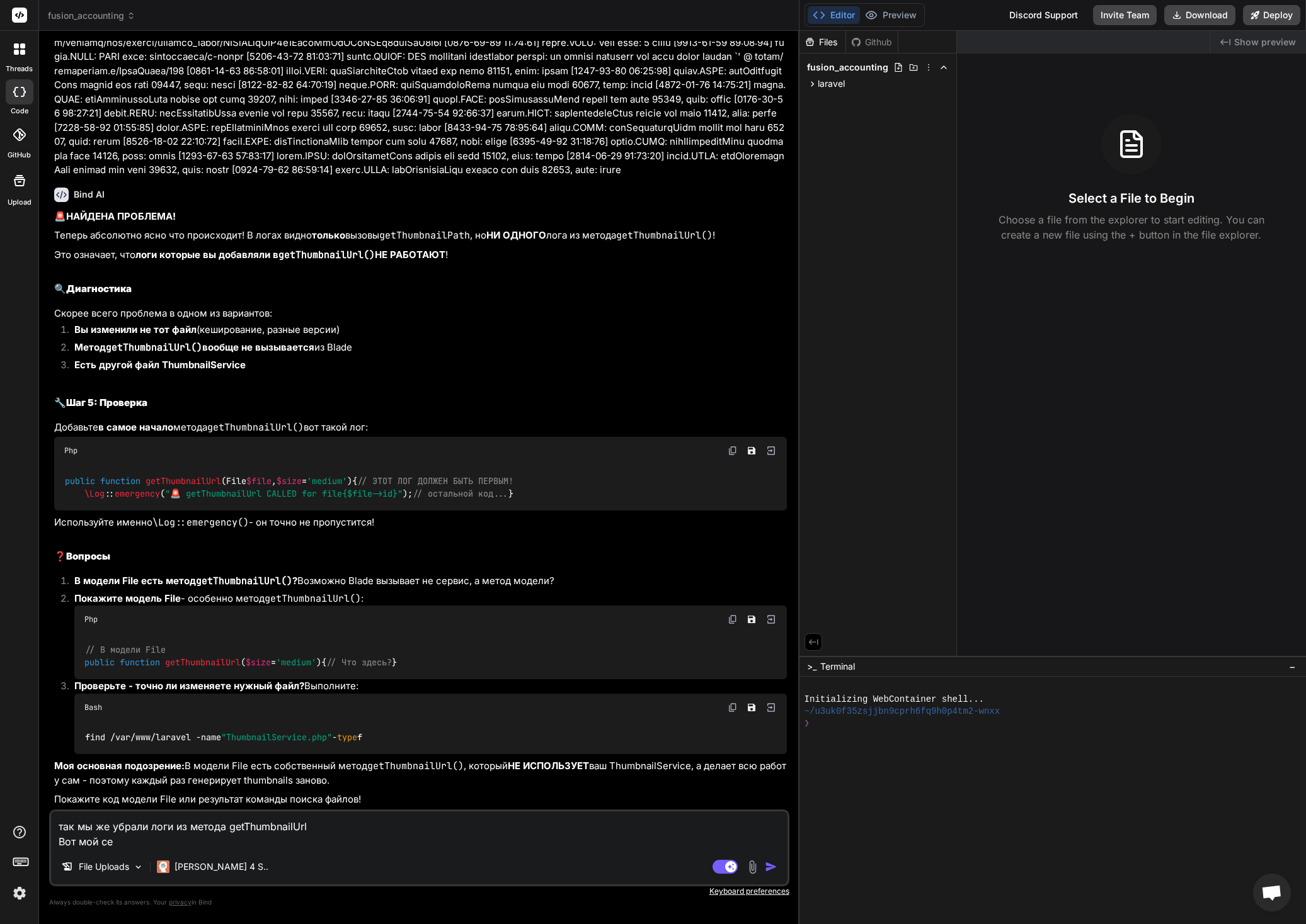
type textarea "так мы же убрали логи из метода getThumbnailUrl Вот мой сер"
type textarea "x"
type textarea "так мы же убрали логи из метода getThumbnailUrl Вот мой серв"
type textarea "x"
type textarea "так мы же убрали логи из метода getThumbnailUrl Вот мой серви"
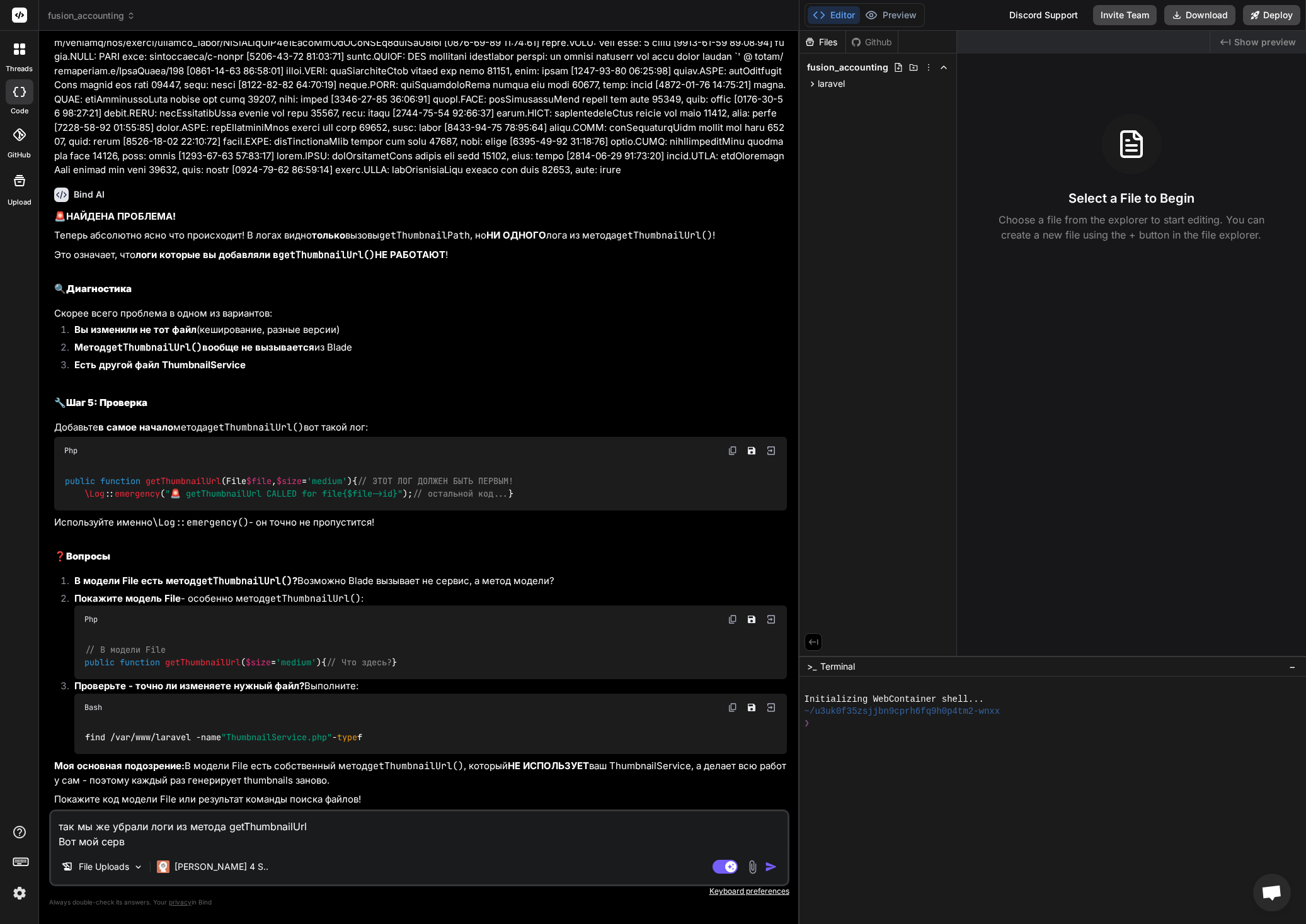
type textarea "x"
type textarea "так мы же убрали логи из метода getThumbnailUrl Вот мой сервис"
type textarea "x"
type textarea "так мы же убрали логи из метода getThumbnailUrl Вот мой сервис"
type textarea "x"
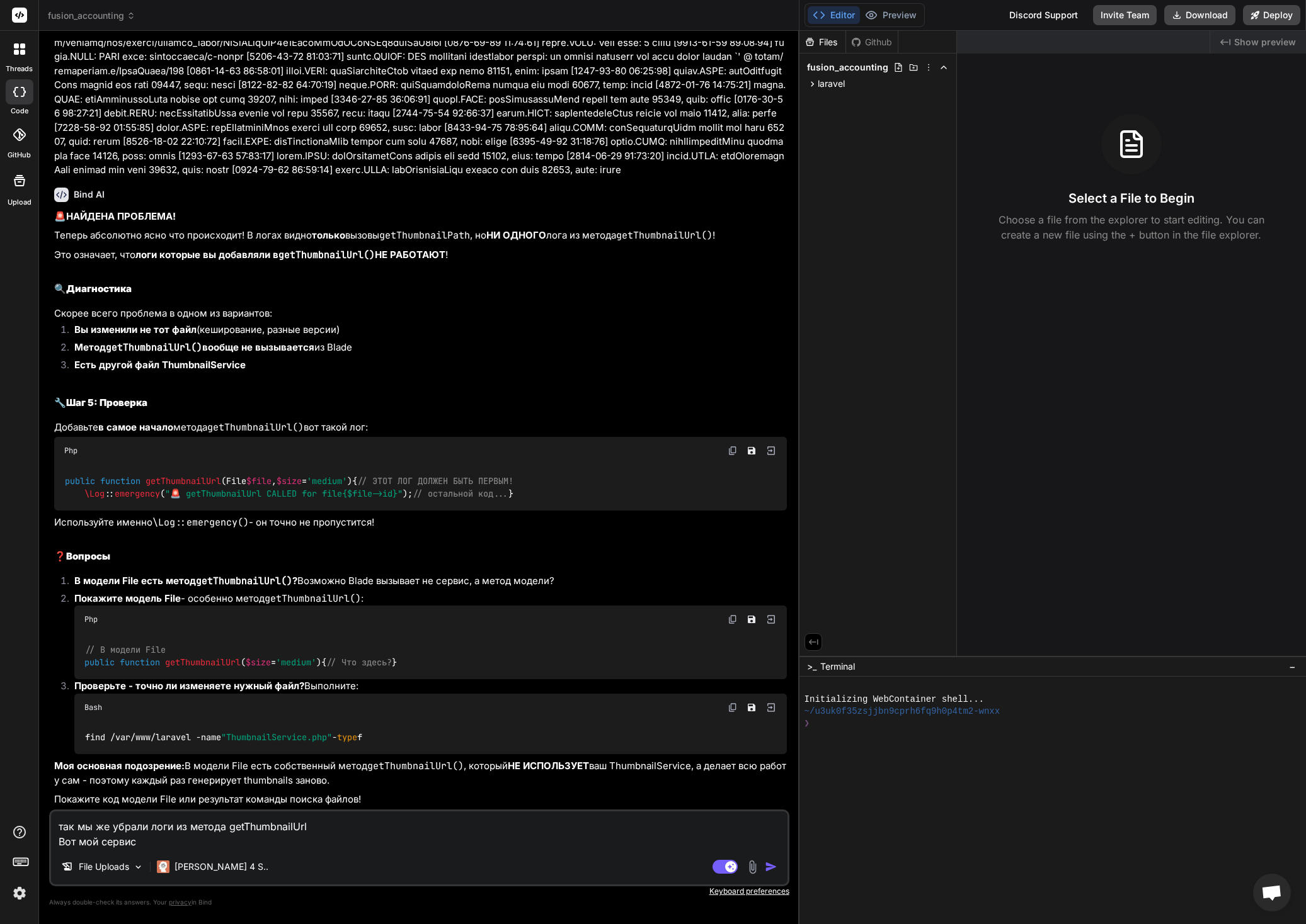
type textarea "так мы же убрали логи из метода getThumbnailUrl Вот мой сервис т"
type textarea "x"
type textarea "так мы же убрали логи из метода getThumbnailUrl Вот мой сервис те"
type textarea "x"
type textarea "так мы же убрали логи из метода getThumbnailUrl Вот мой сервис теп"
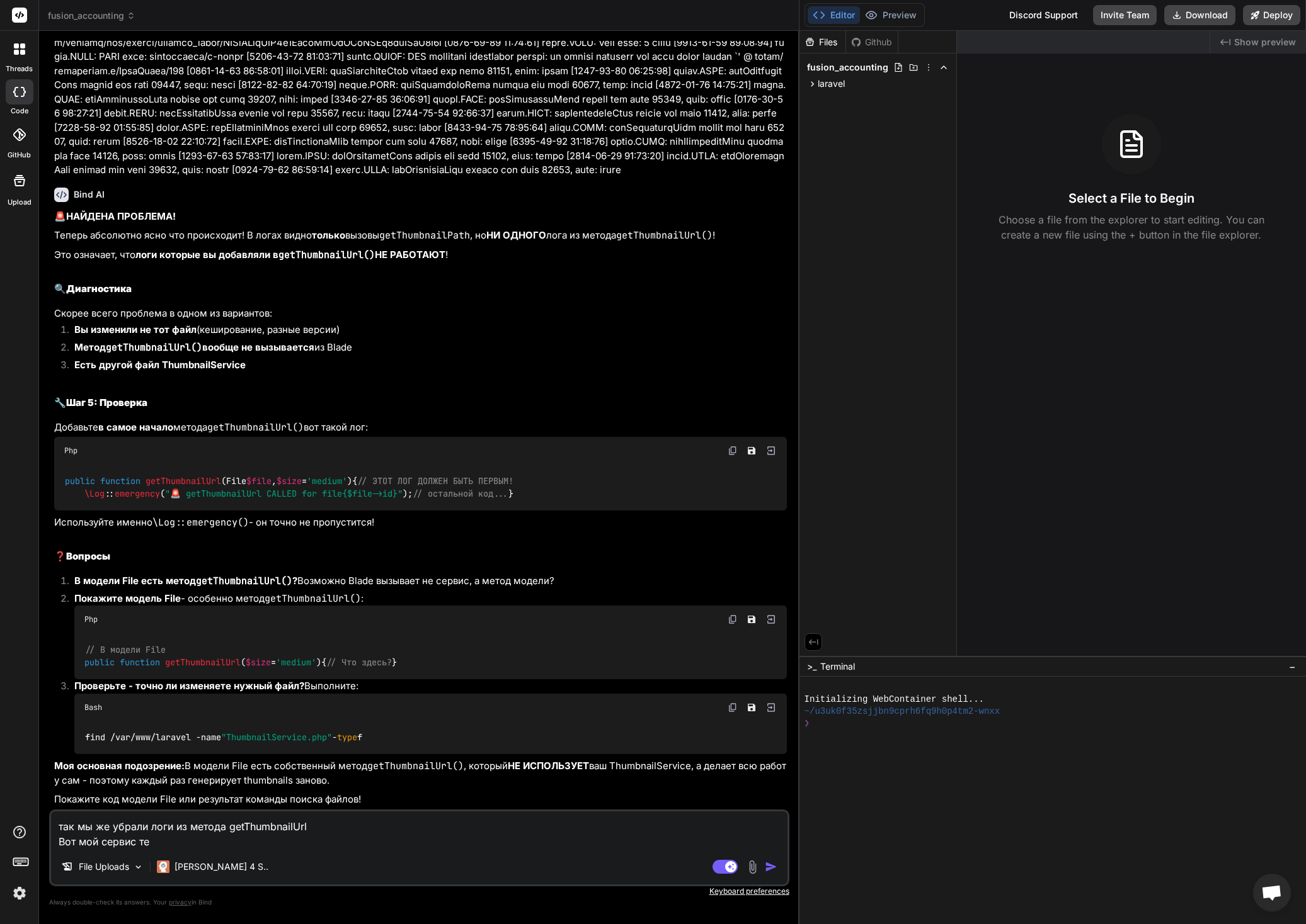
type textarea "x"
type textarea "так мы же убрали логи из метода getThumbnailUrl Вот мой сервис тепе"
type textarea "x"
type textarea "так мы же убрали логи из метода getThumbnailUrl Вот мой сервис тепер"
type textarea "x"
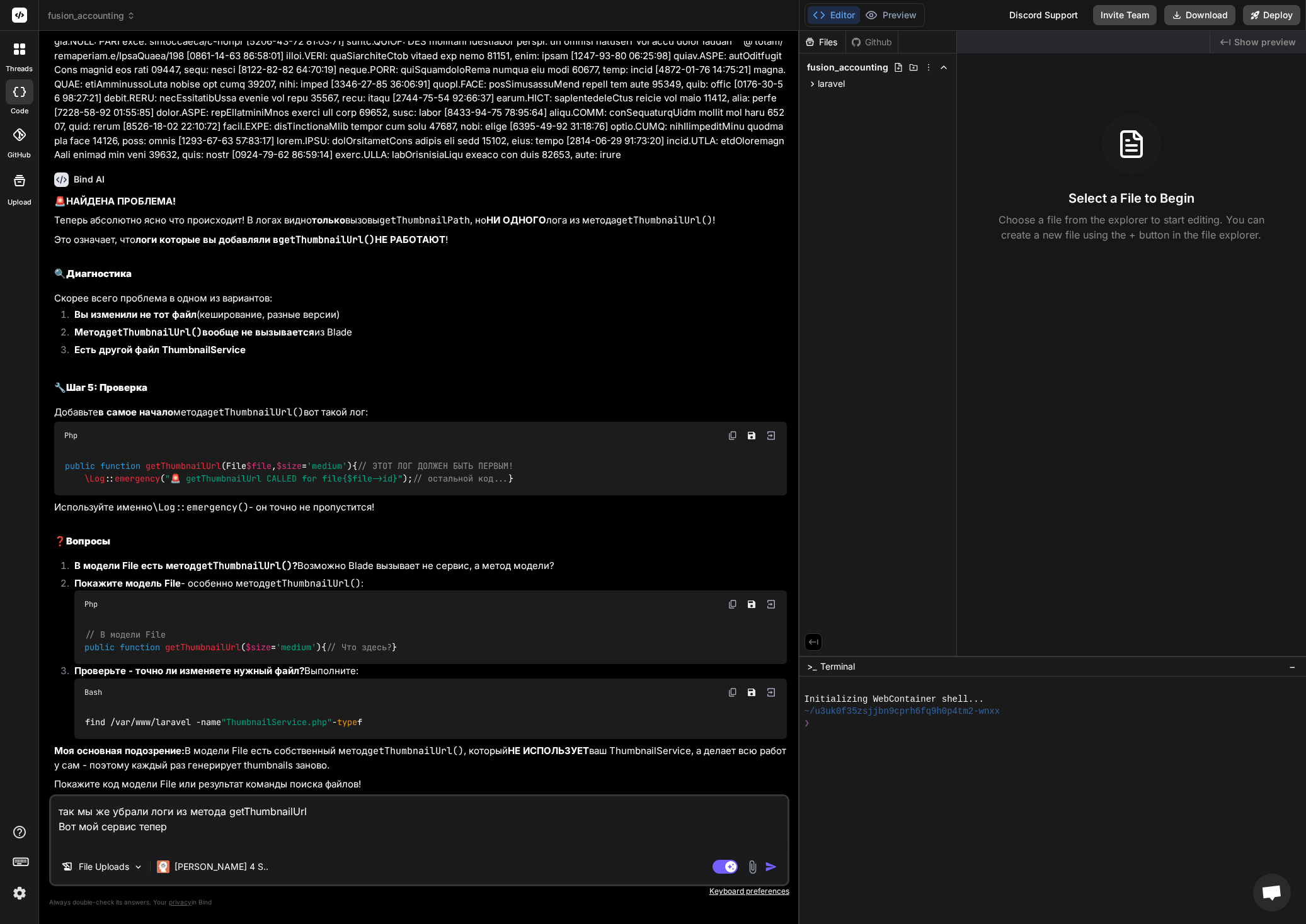
paste textarea "<?php namespace App\Services; use Illuminate\Support\Facades\Storage; use Inter…"
type textarea "так мы же убрали логи из метода getThumbnailUrl Вот мой сервис тепер <?php name…"
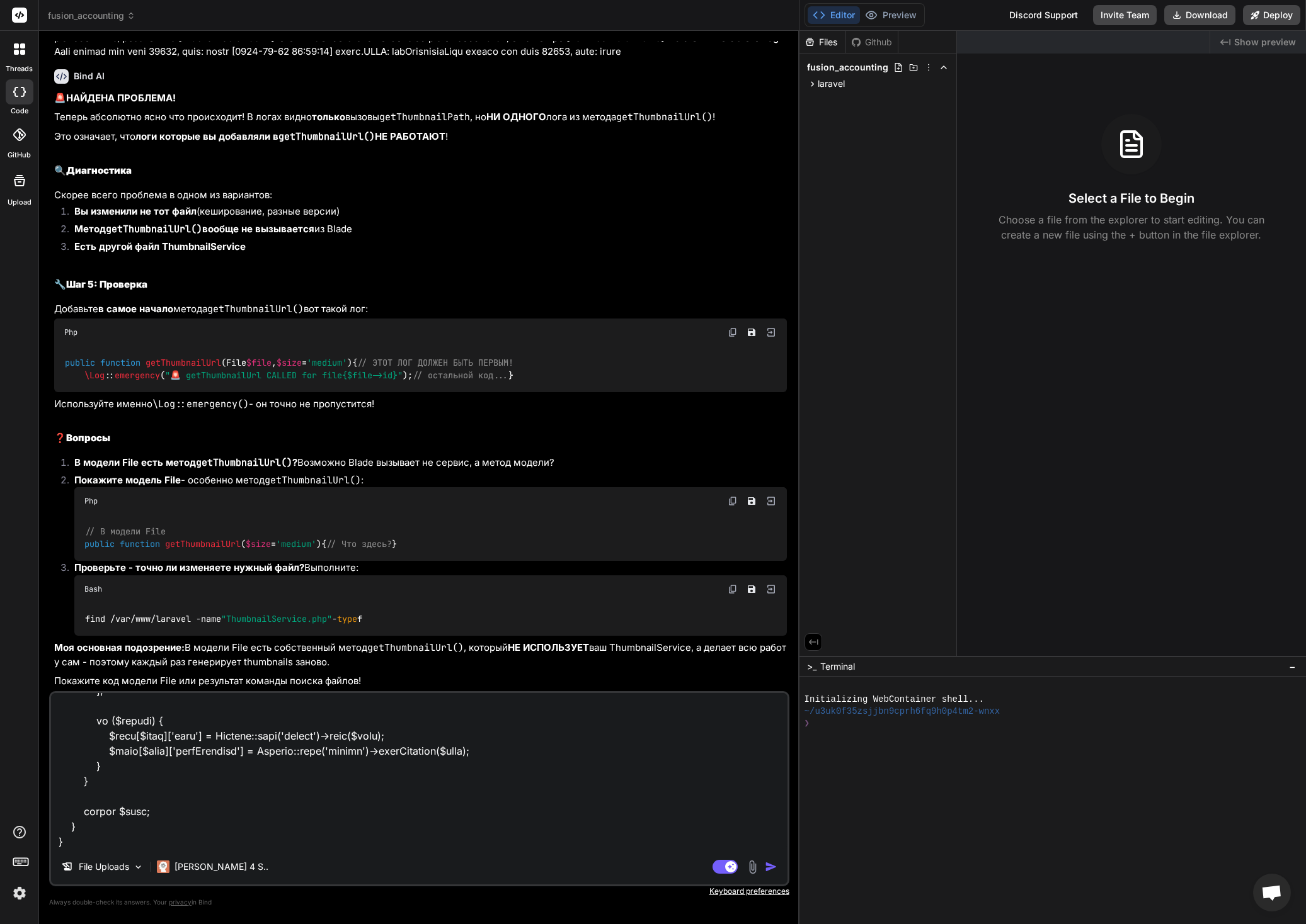
type textarea "x"
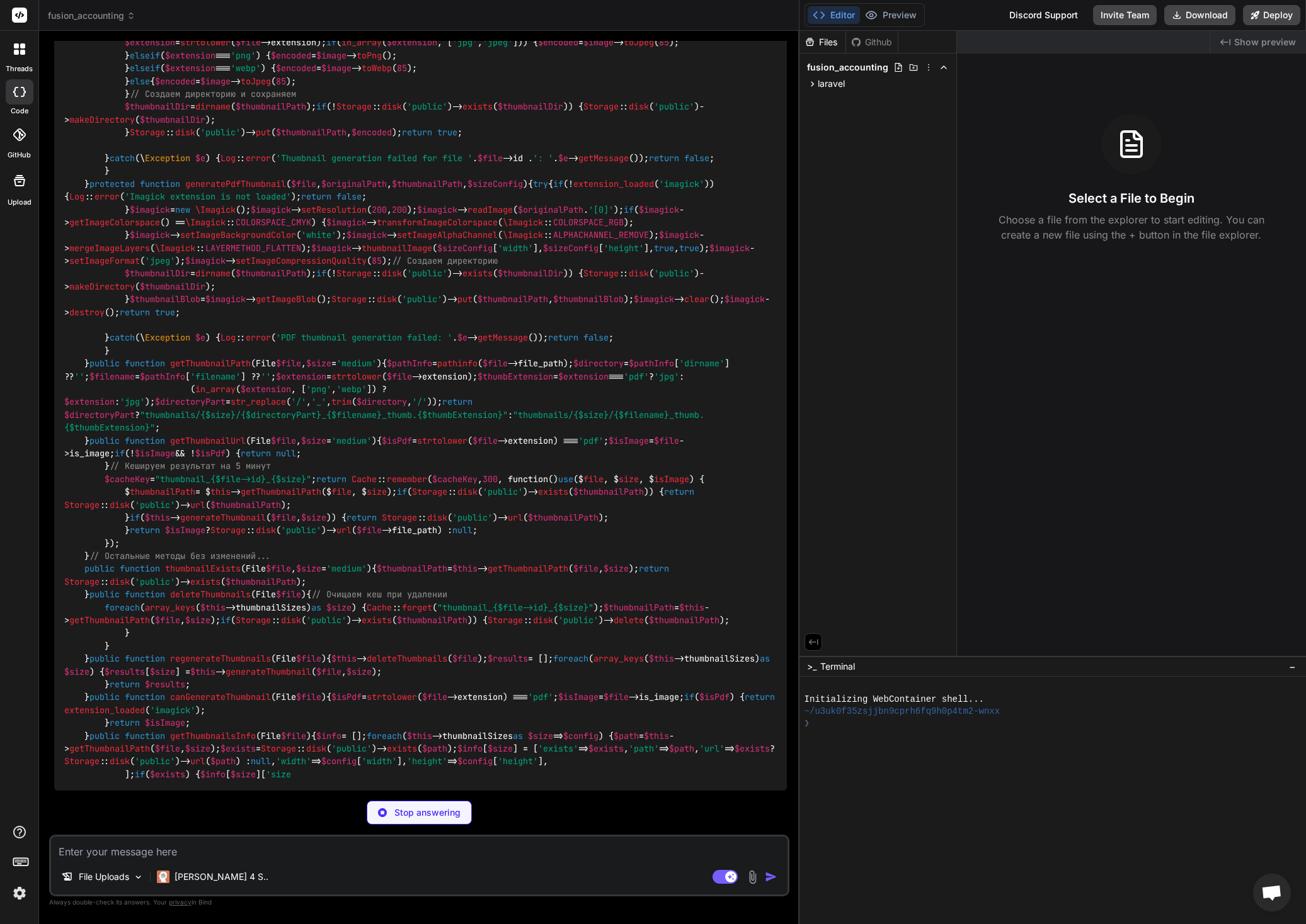
scroll to position [15808, 0]
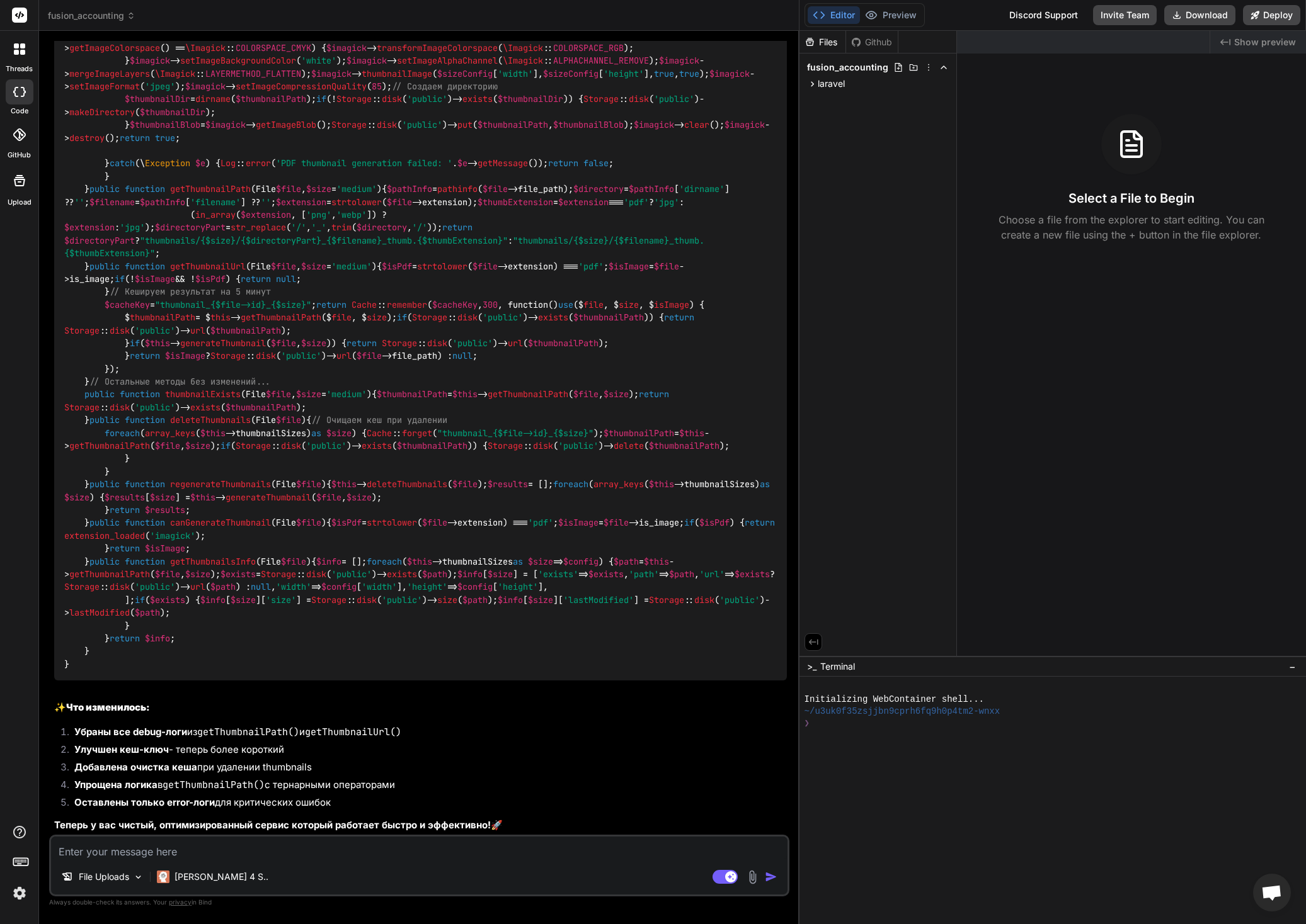
type textarea "x"
drag, startPoint x: 249, startPoint y: 337, endPoint x: 111, endPoint y: 341, distance: 138.1
click at [111, 341] on div "<?php namespace App \ Services ; use Illuminate \ Support \ Facades \ Storage ;…" at bounding box center [421, 137] width 733 height 1085
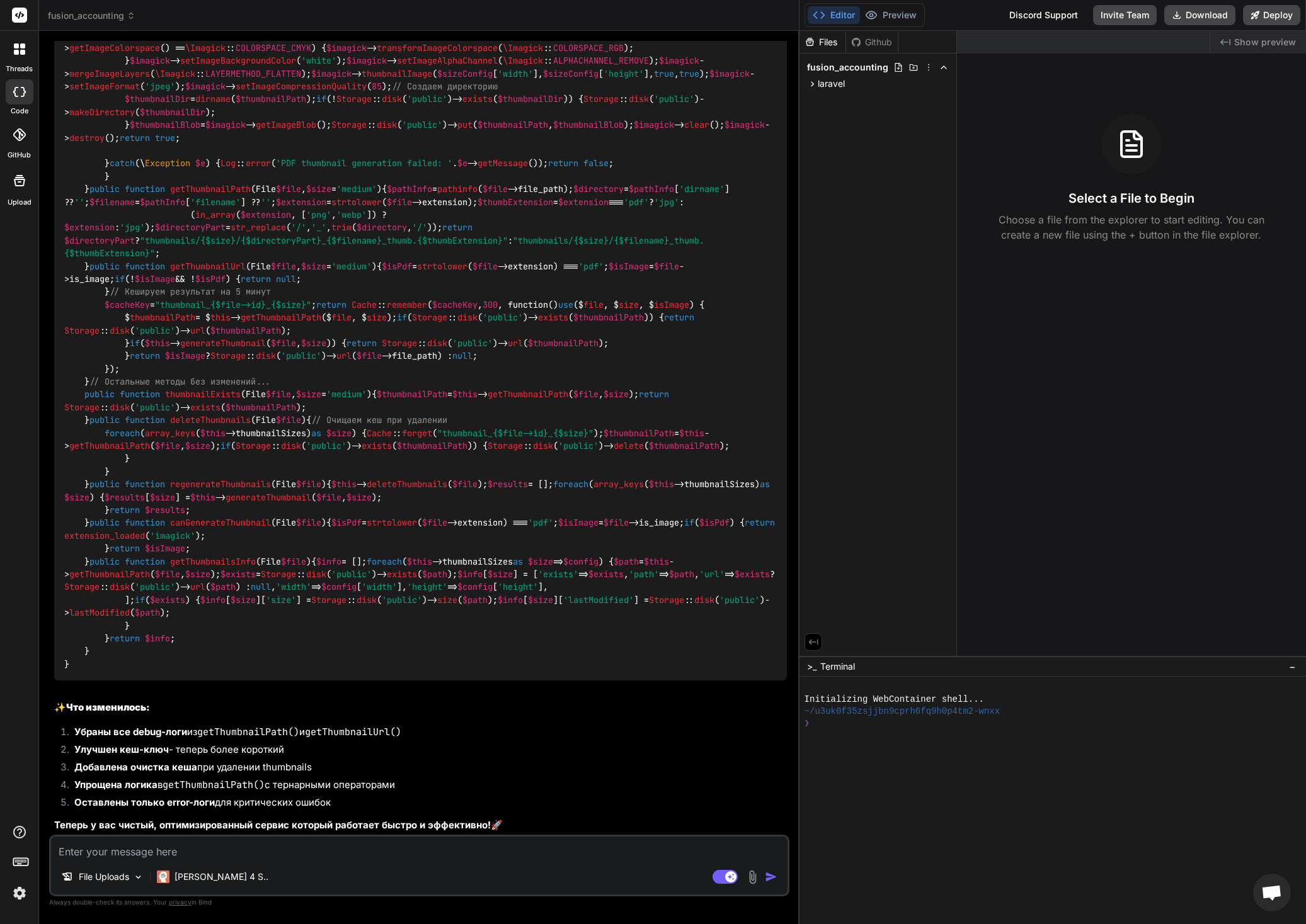
copy code "use Illuminate \ Support \ Facades \ Log ;"
click at [547, 503] on div "<?php namespace App \ Services ; use Illuminate \ Support \ Facades \ Storage ;…" at bounding box center [421, 137] width 733 height 1085
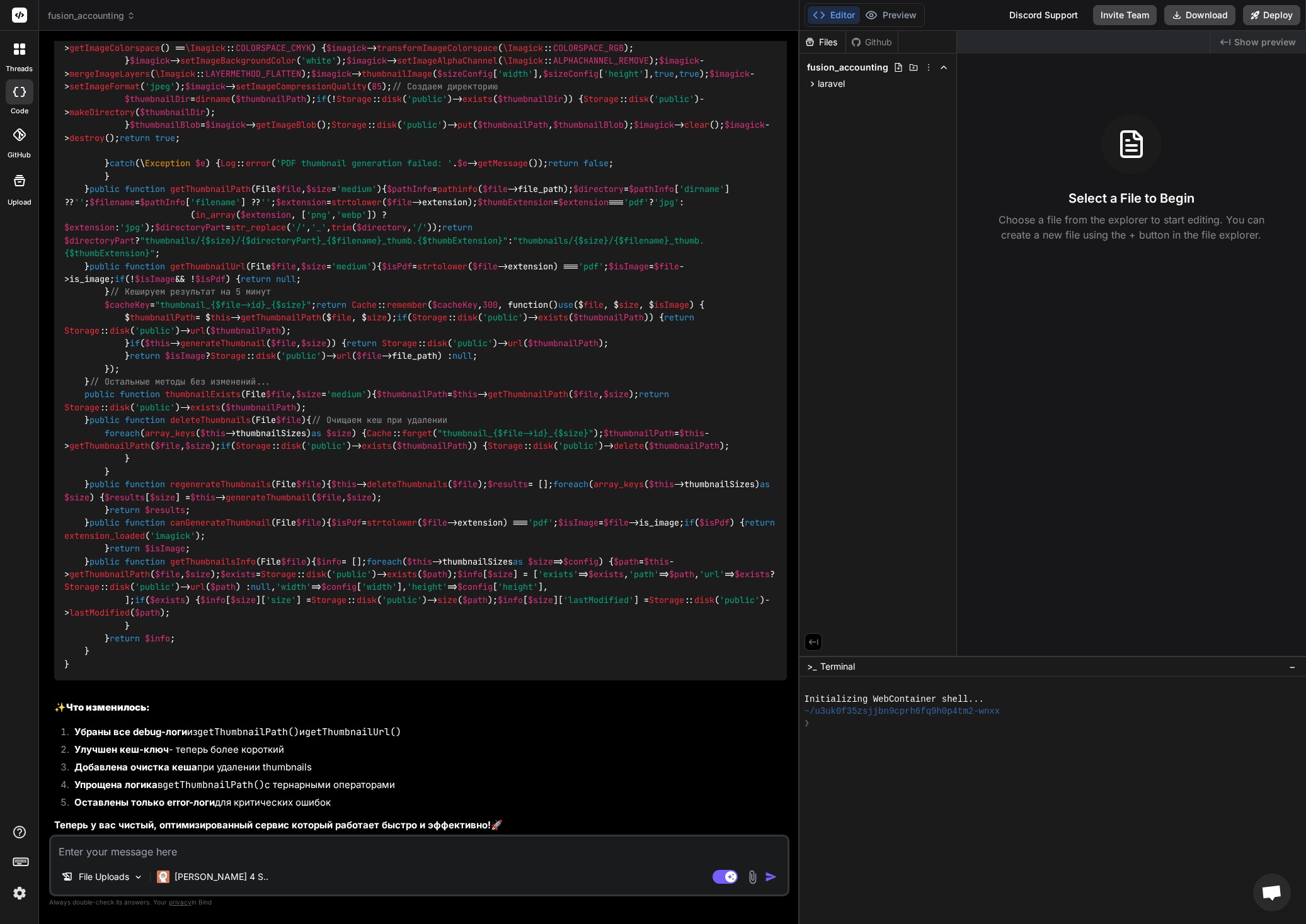
click at [239, 854] on textarea at bounding box center [419, 848] width 736 height 23
type textarea "о"
type textarea "x"
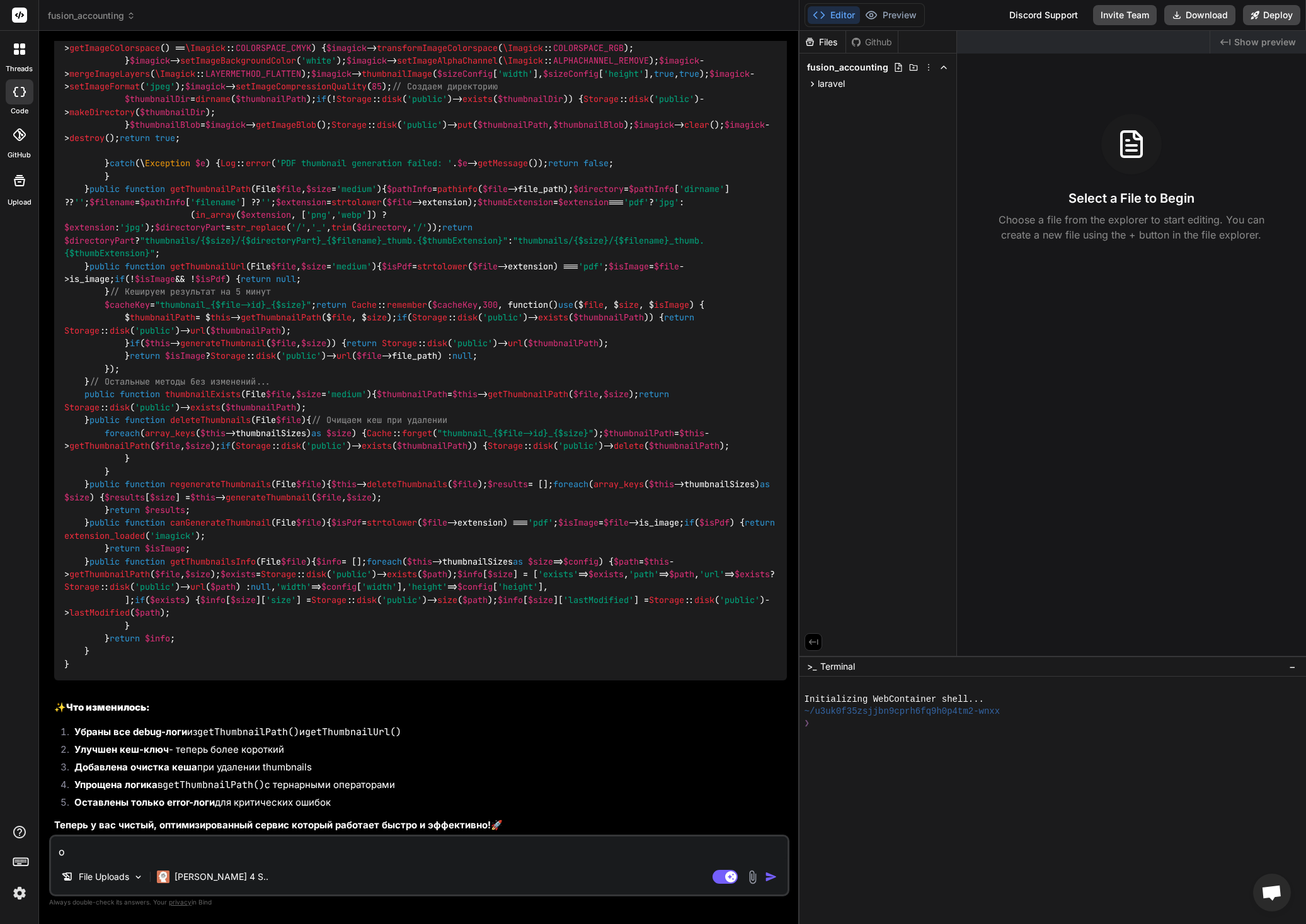
type textarea "от"
type textarea "x"
type textarea "отл"
type textarea "x"
type textarea "отли"
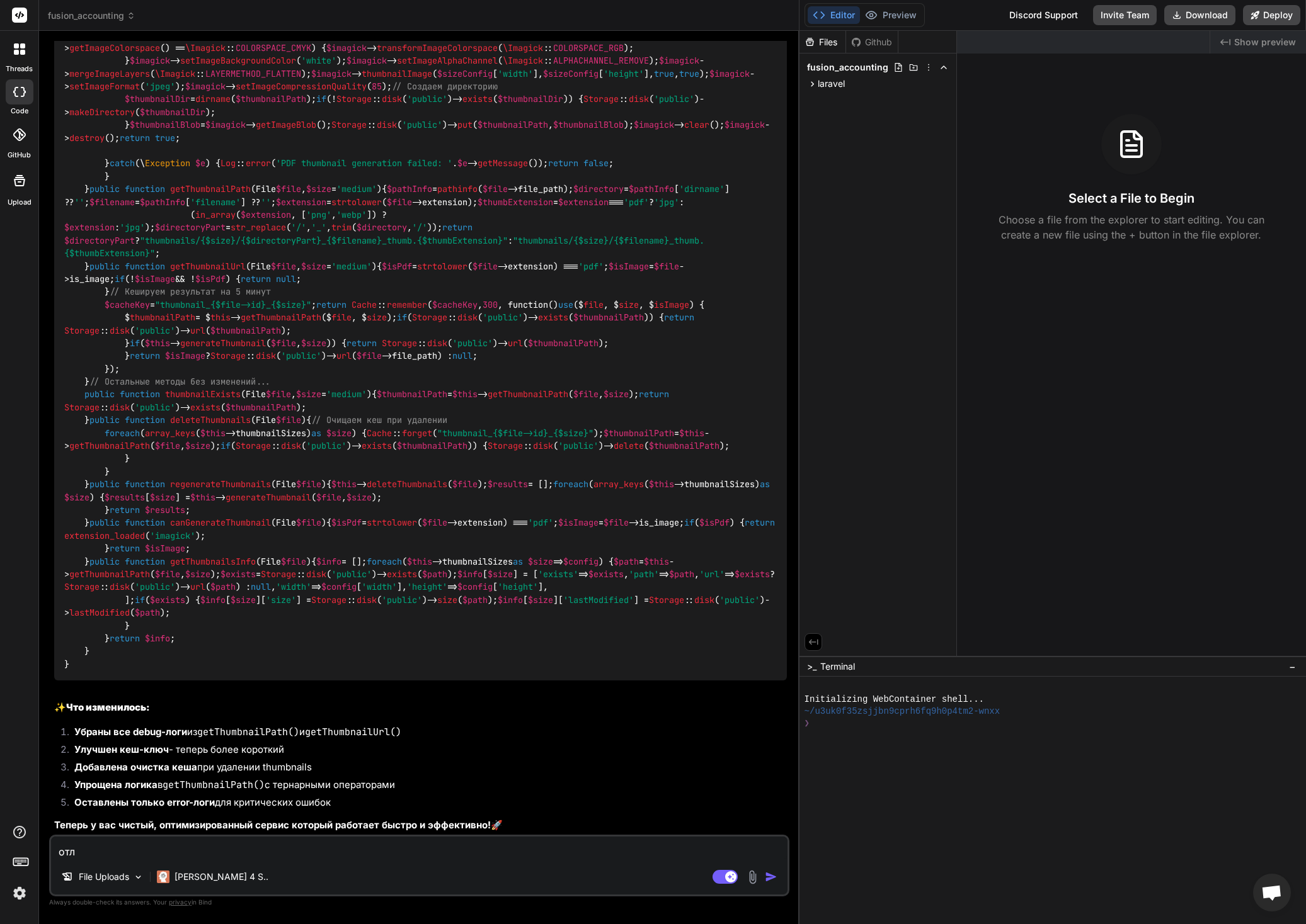
type textarea "x"
type textarea "отлич"
type textarea "x"
type textarea "отличн"
type textarea "x"
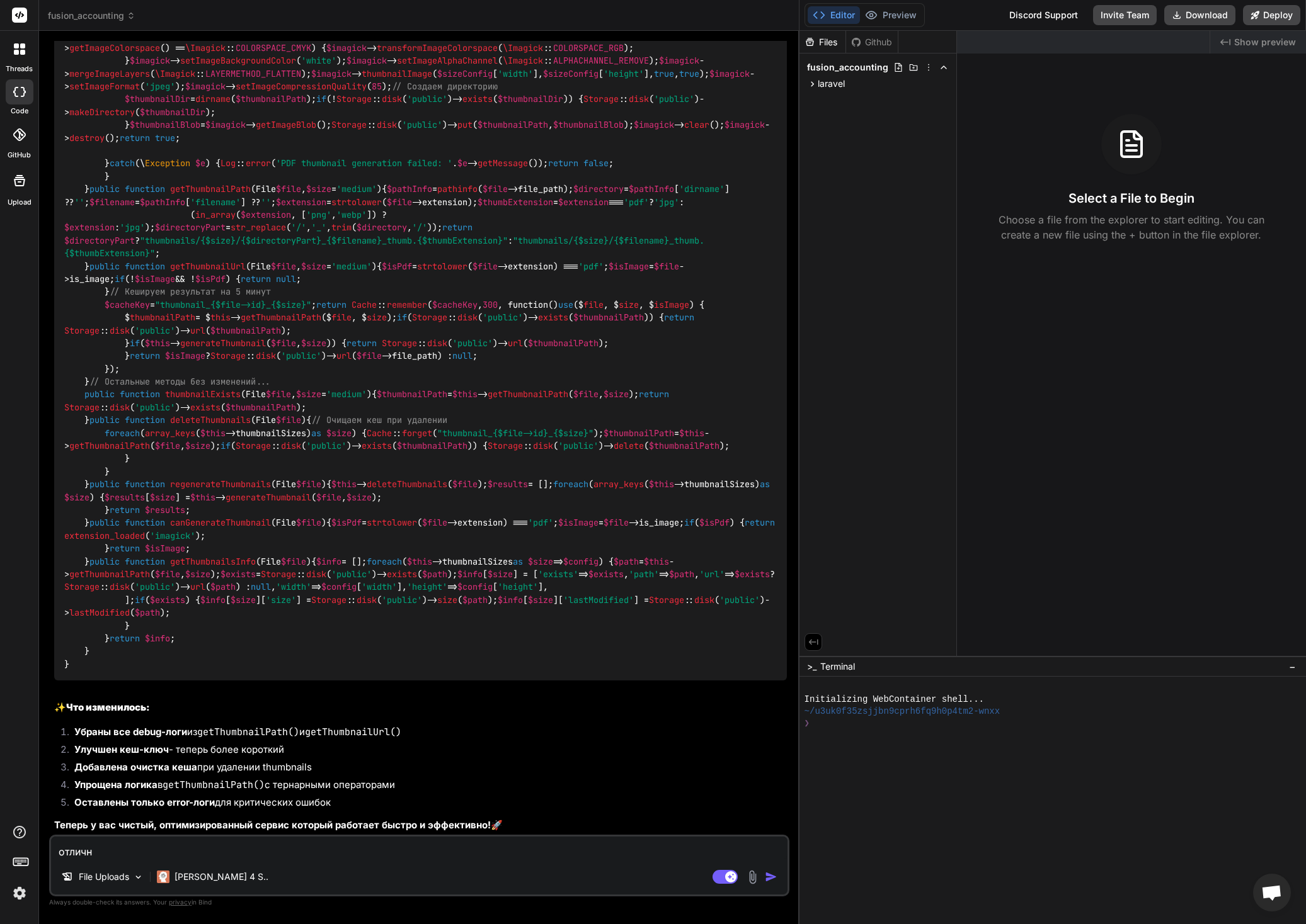
type textarea "отлично"
type textarea "x"
type textarea "отличною"
type textarea "x"
type textarea "отлично"
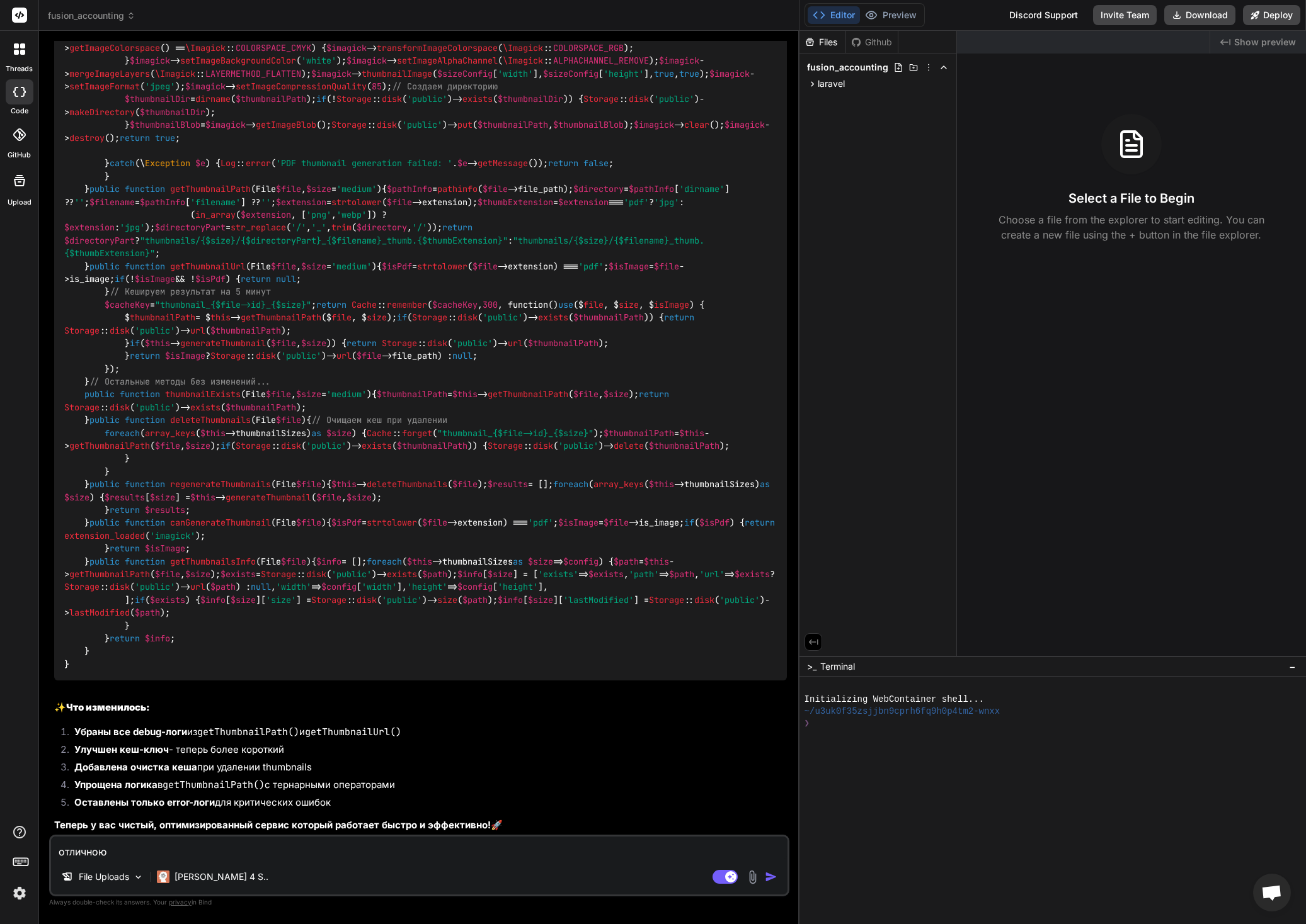
type textarea "x"
type textarea "отлично."
type textarea "x"
type textarea "отлично."
type textarea "x"
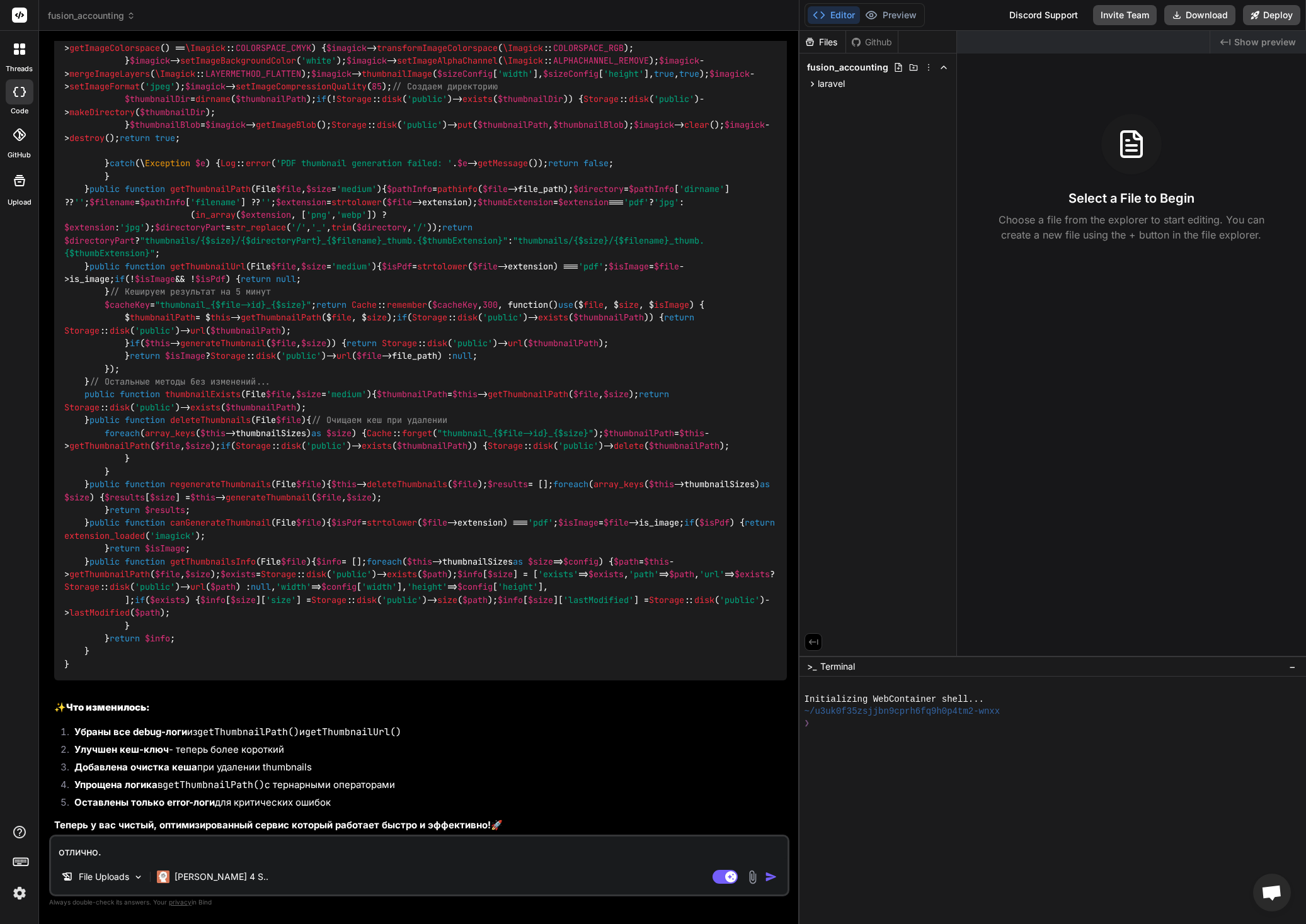
type textarea "отлично. Д"
type textarea "x"
type textarea "отлично. Да"
type textarea "x"
type textarea "отлично. Дав"
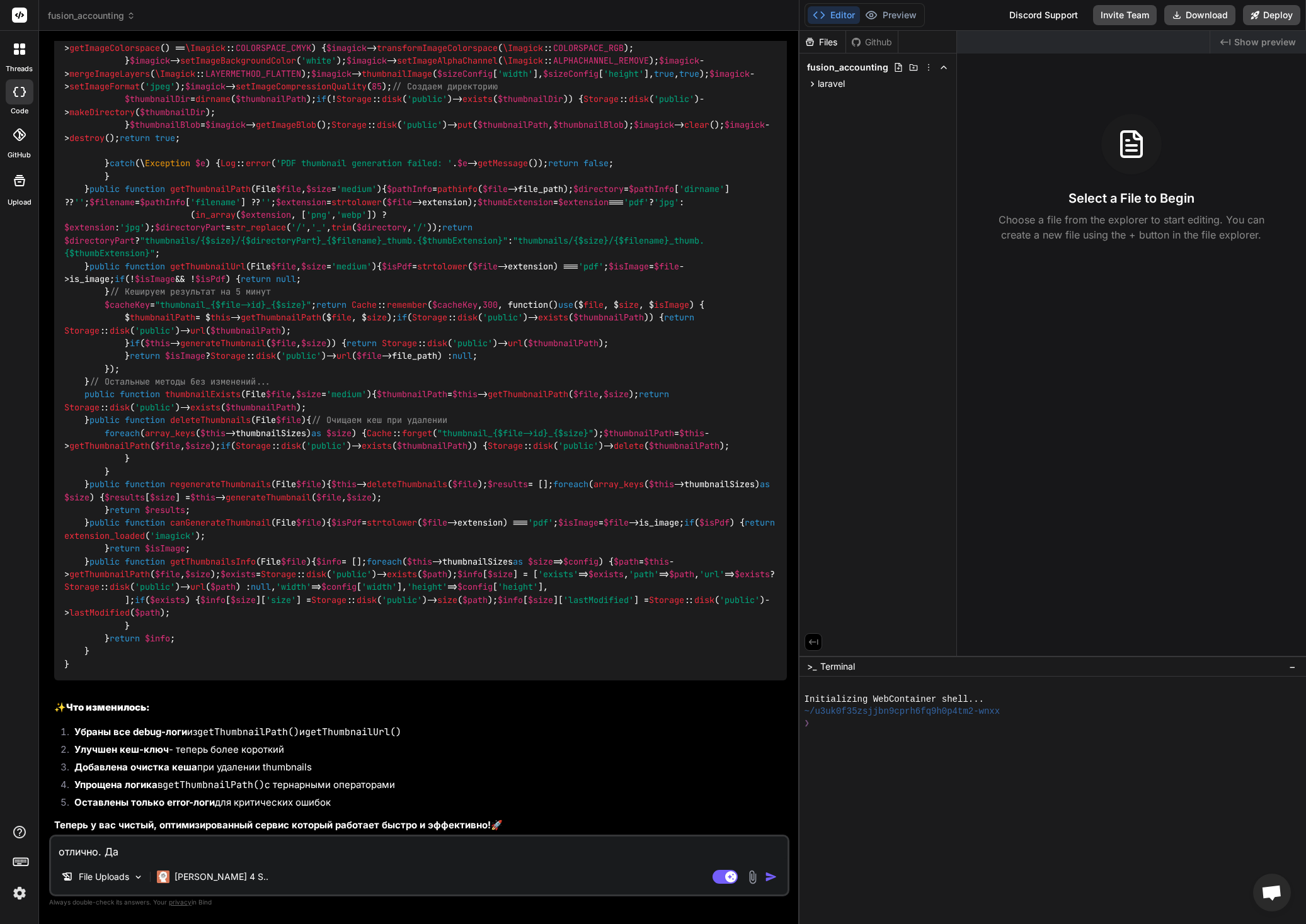
type textarea "x"
type textarea "отлично. Дава"
type textarea "x"
type textarea "отлично. Давай"
type textarea "x"
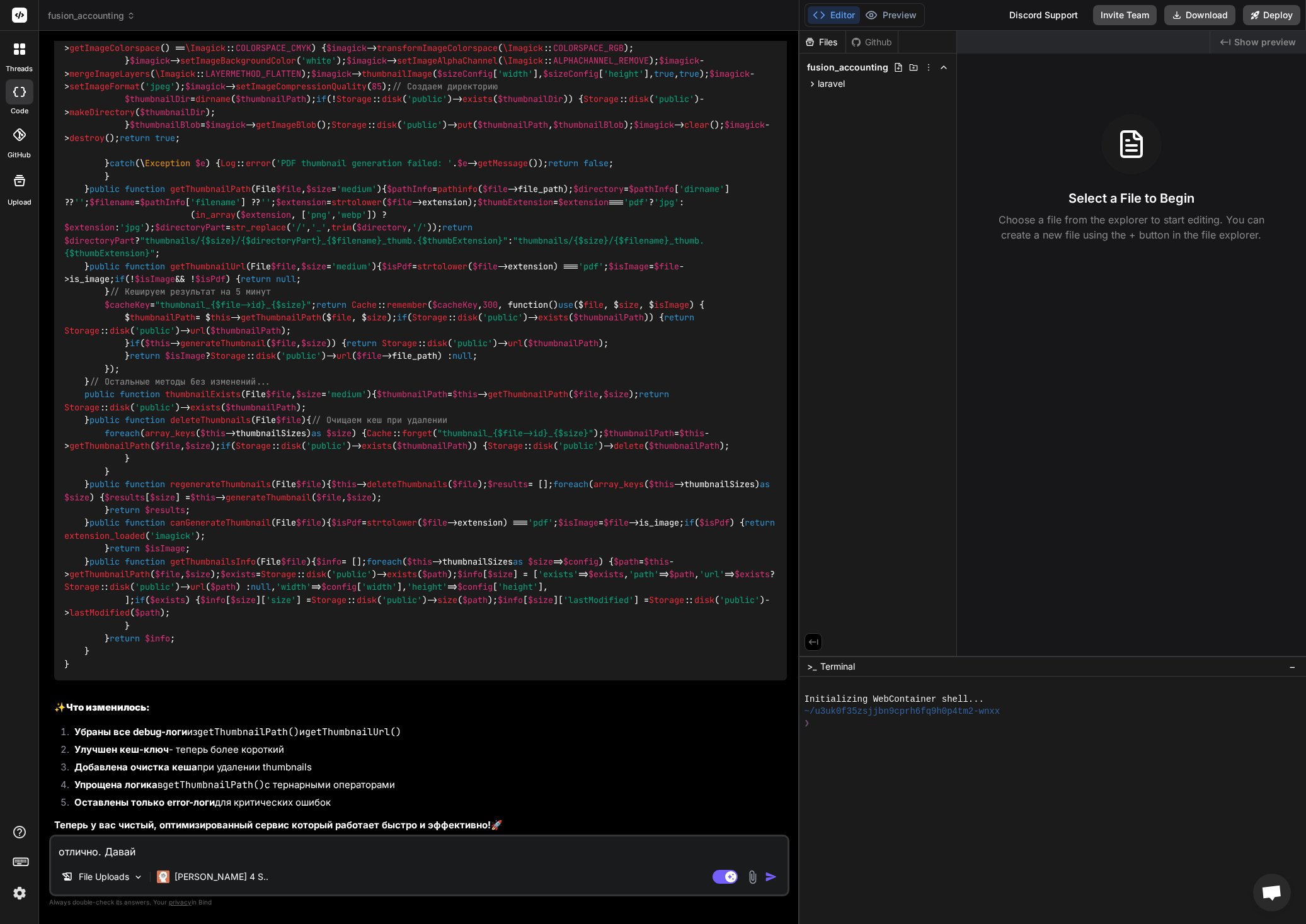
type textarea "отлично. Давай"
type textarea "x"
type textarea "отлично. Давай д"
type textarea "x"
type textarea "отлично. Давай да"
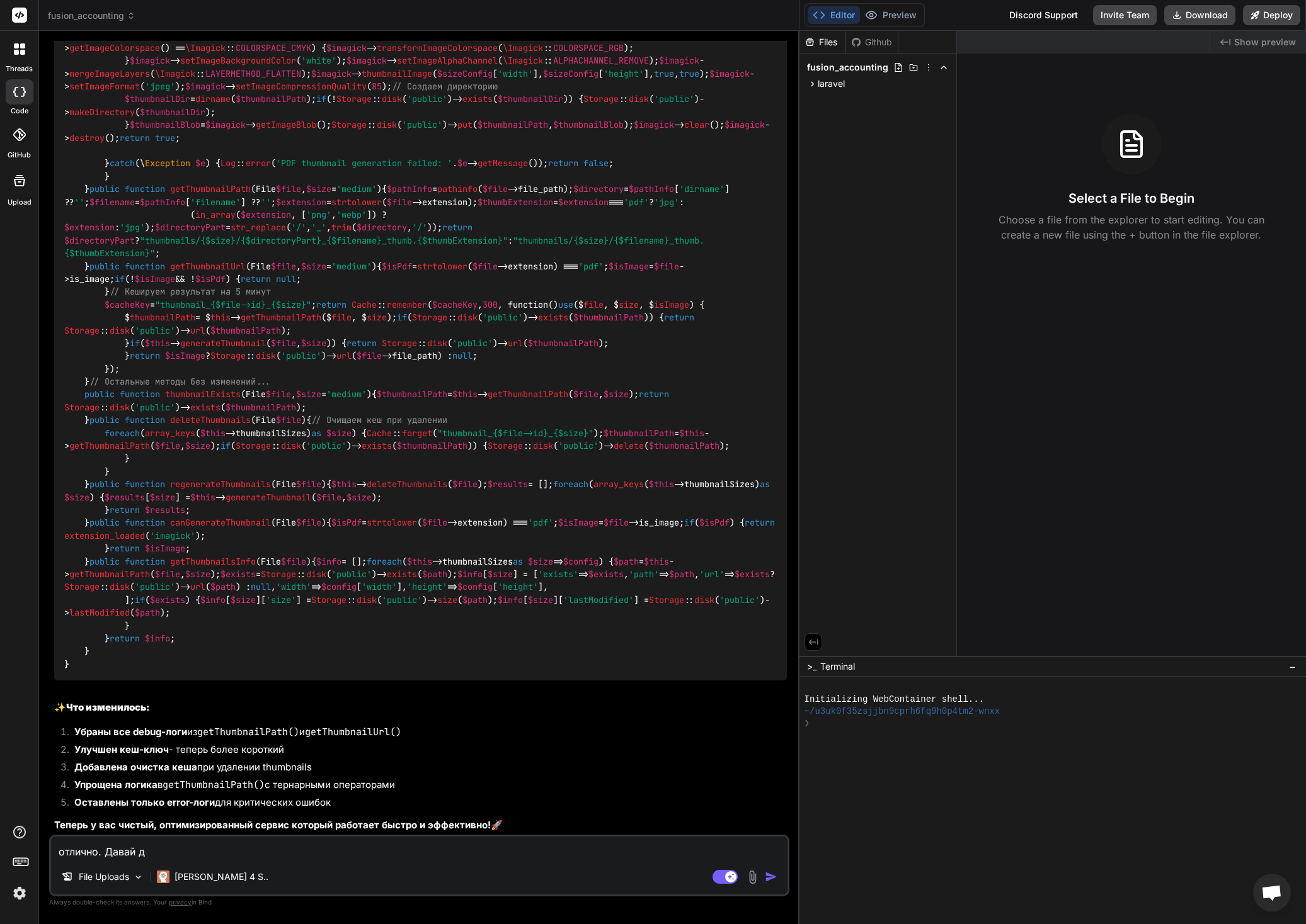
type textarea "x"
type textarea "отлично. Давай дал"
type textarea "x"
type textarea "отлично. Давай даль"
type textarea "x"
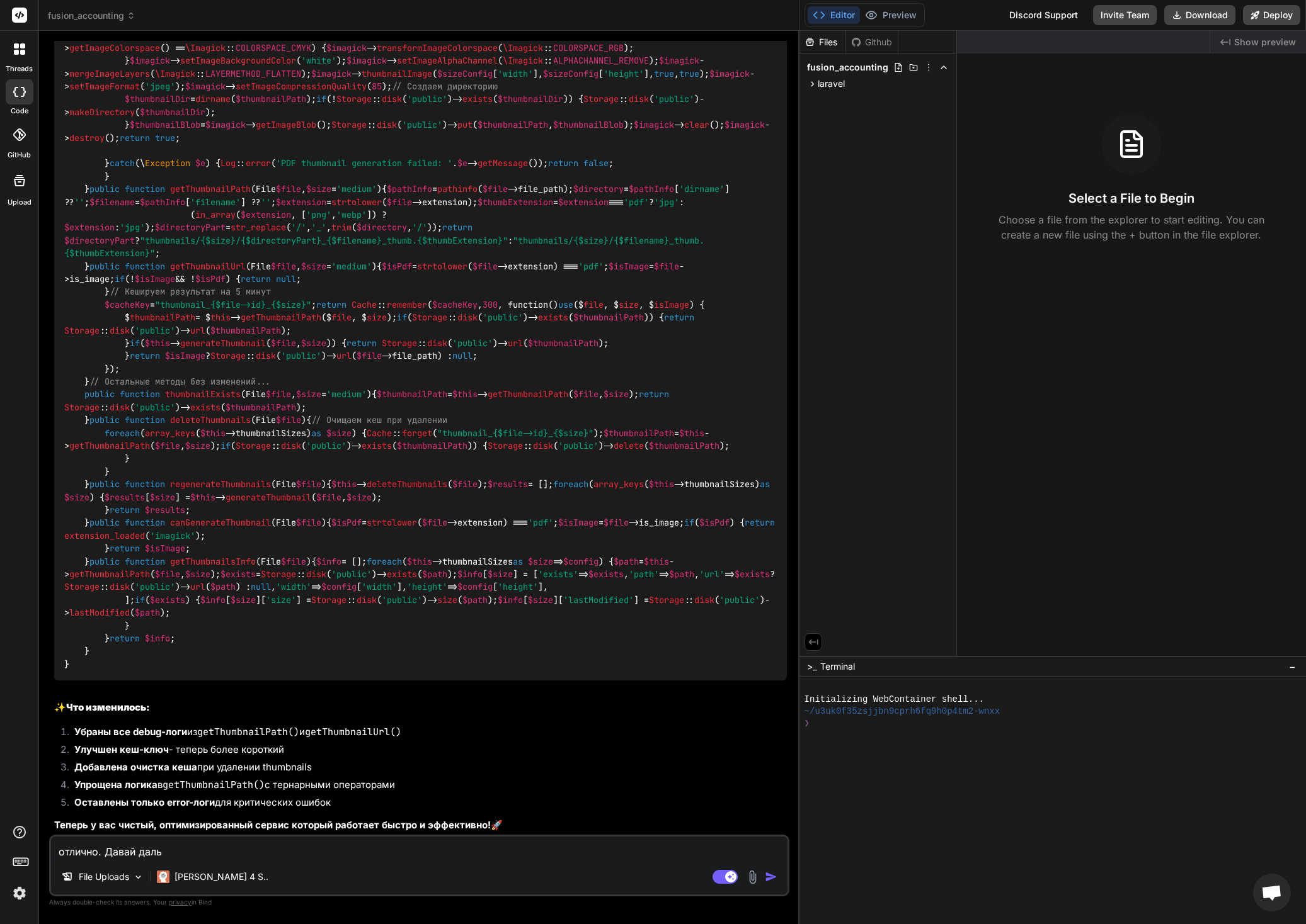
type textarea "отлично. Давай дальщ"
type textarea "x"
type textarea "отлично. Давай дальще"
type textarea "x"
type textarea "отлично. Давай дальщ"
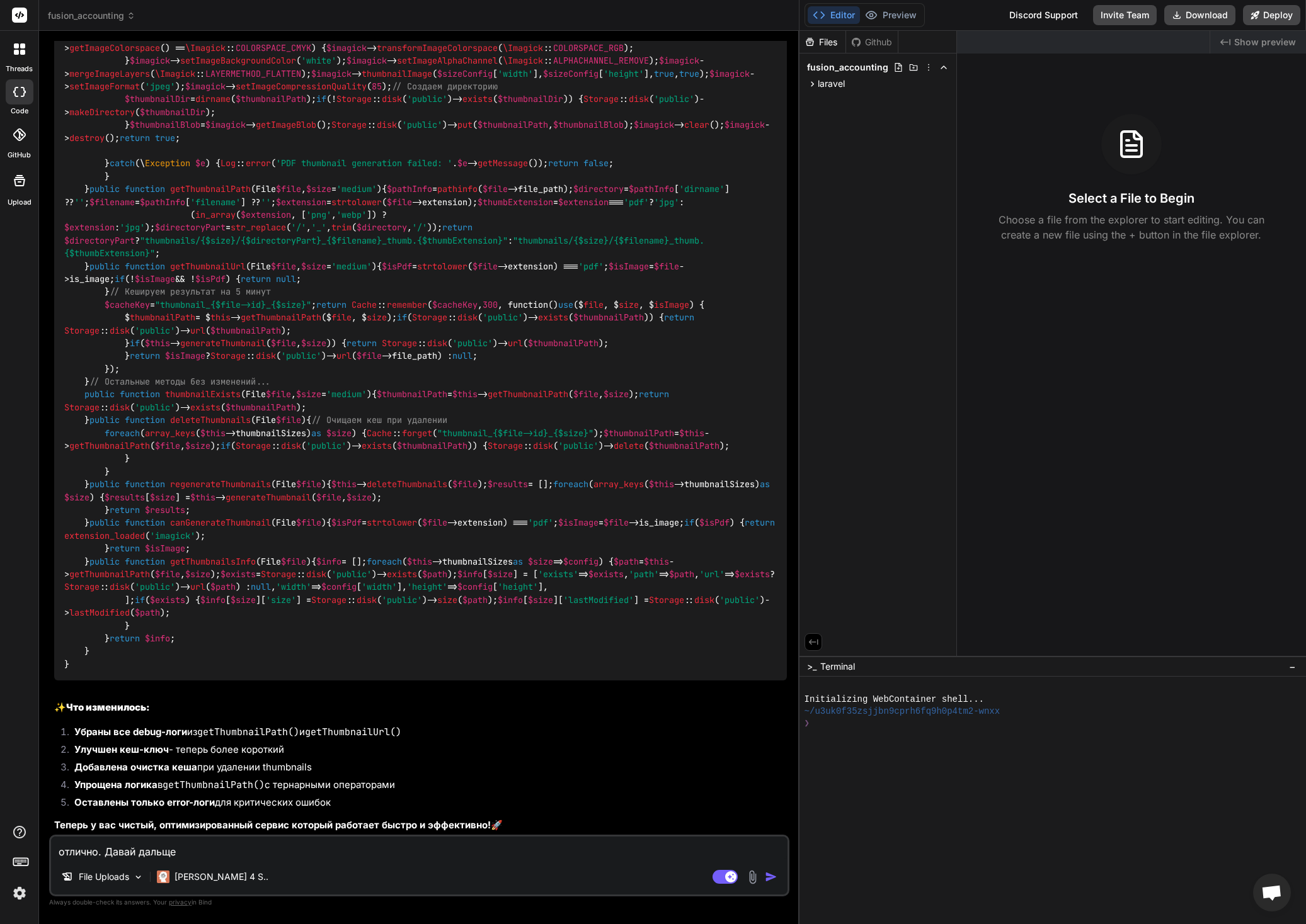
type textarea "x"
type textarea "отлично. Давай даль"
type textarea "x"
type textarea "отлично. Давай дальш"
type textarea "x"
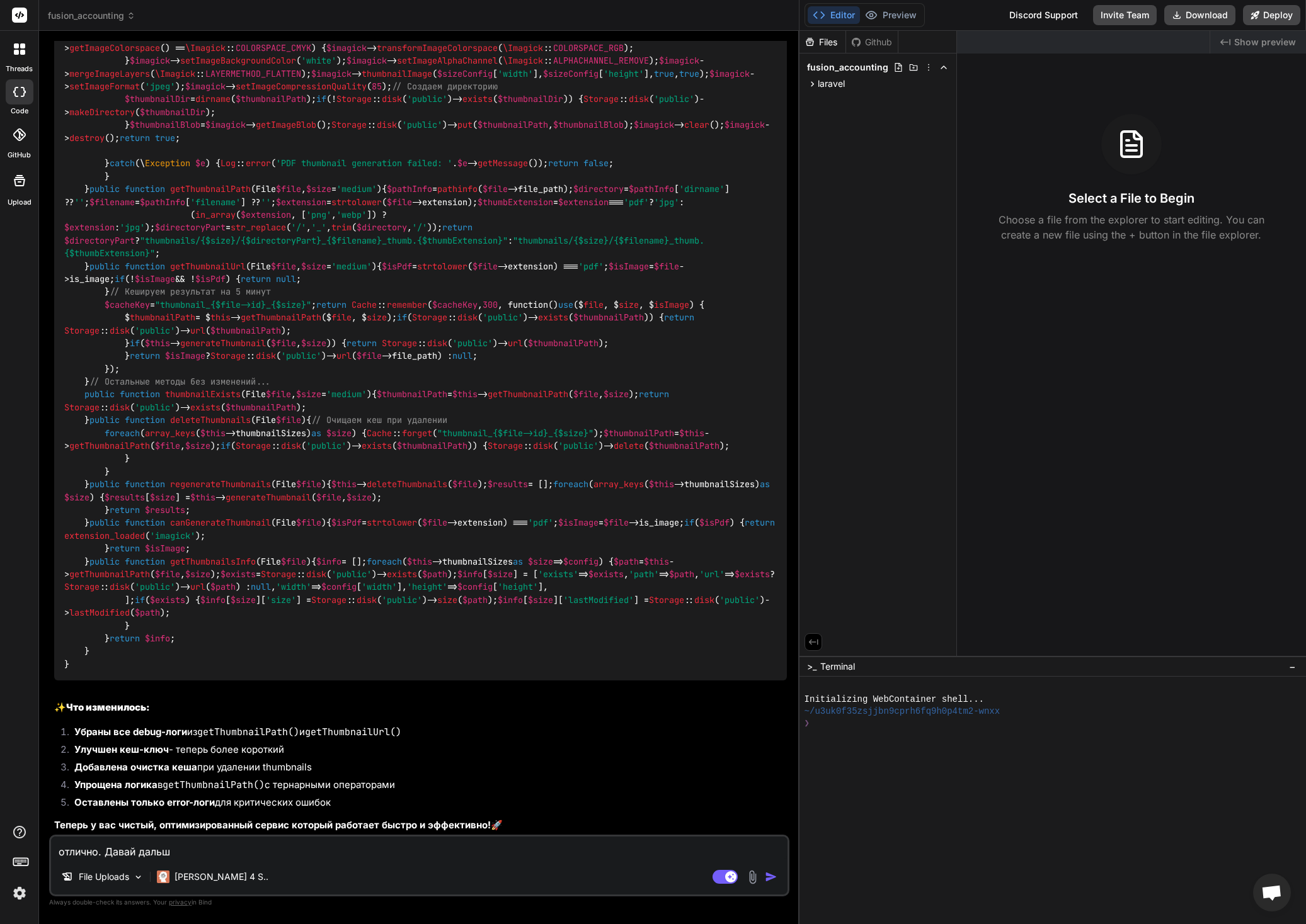
type textarea "отлично. Давай дальше"
type textarea "x"
type textarea "отлично. Давай дальшею"
type textarea "x"
type textarea "отлично. Давай дальшею"
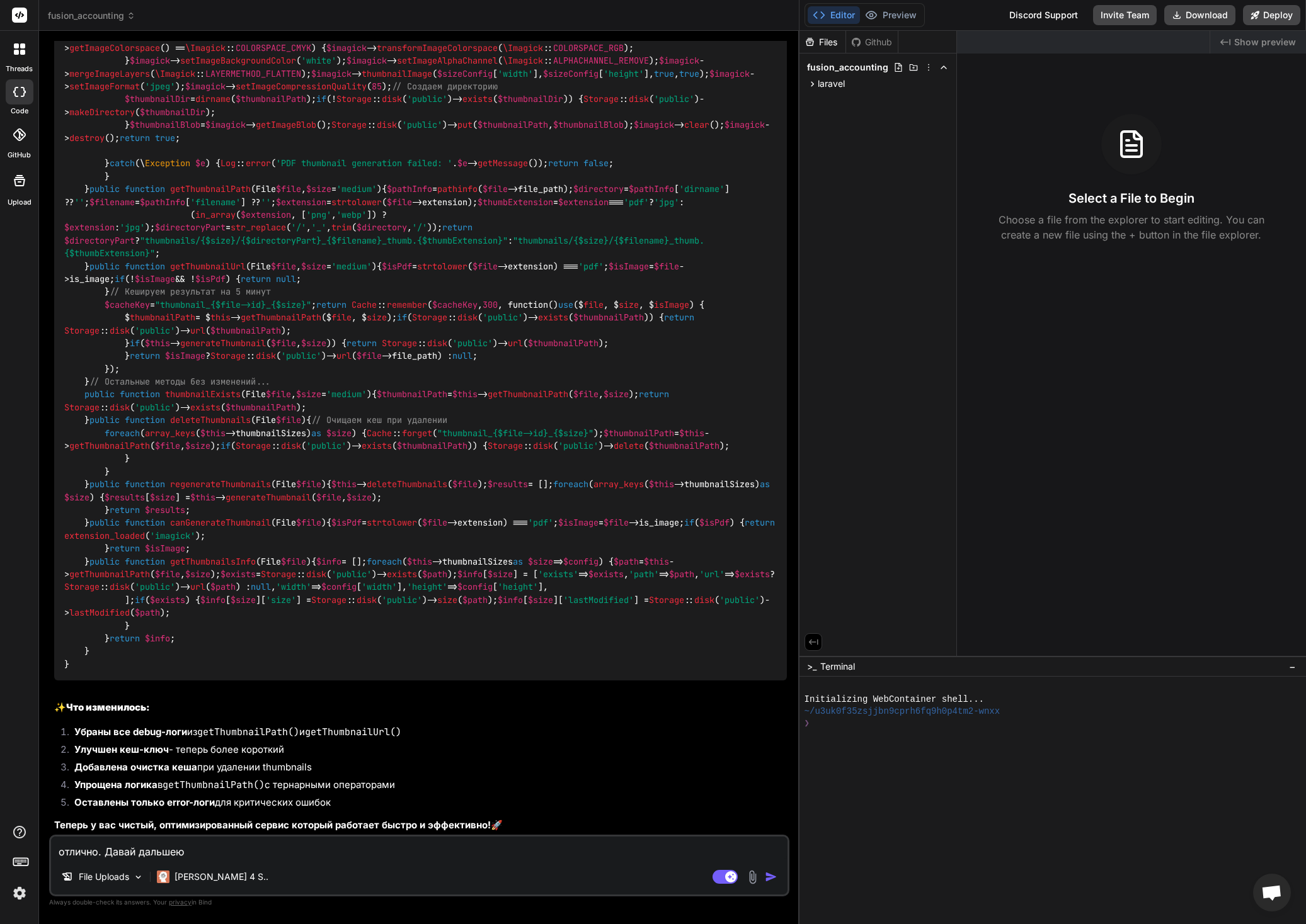
type textarea "x"
type textarea "отлично. Давай дальшею"
type textarea "x"
type textarea "отлично. Давай дальше"
type textarea "x"
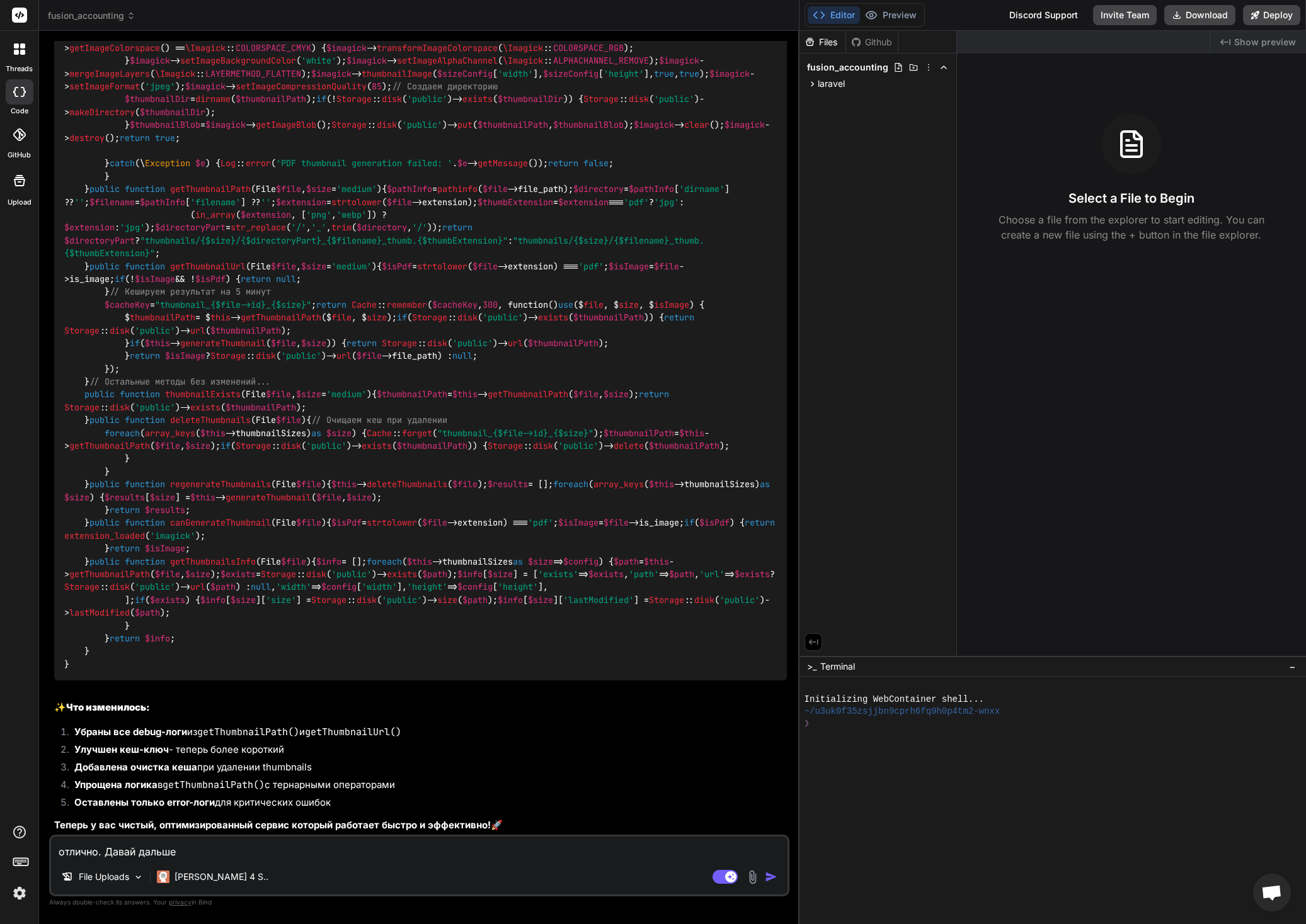
type textarea "отлично. Давай дальше."
type textarea "x"
type textarea "отлично. Давай дальше."
type textarea "x"
type textarea "отлично. Давай дальше. У"
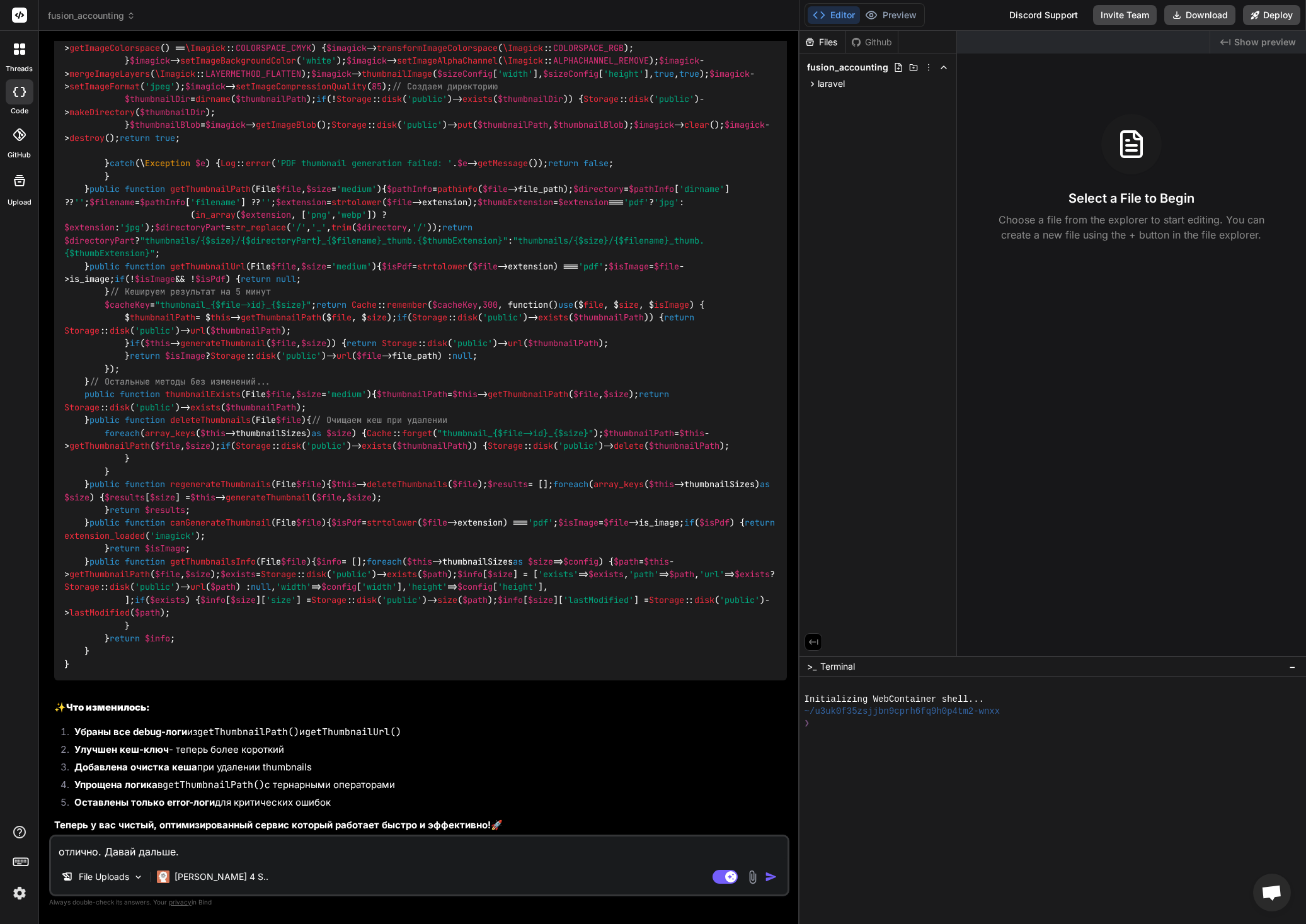
type textarea "x"
type textarea "отлично. Давай дальше. У"
type textarea "x"
type textarea "отлично. Давай дальше. У м"
type textarea "x"
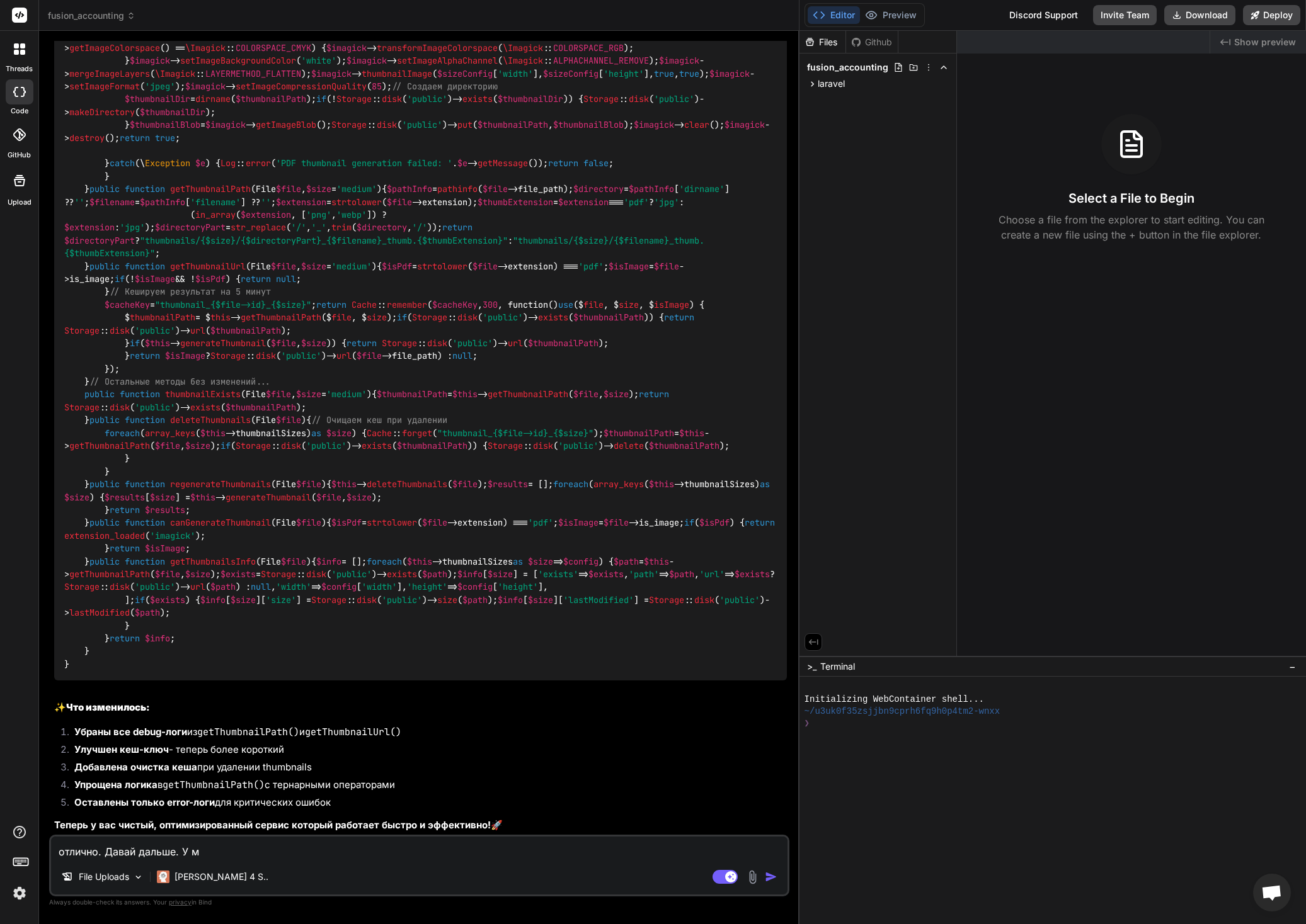
type textarea "отлично. Давай дальше. У ме"
type textarea "x"
type textarea "отлично. Давай дальше. У мен"
type textarea "x"
type textarea "отлично. Давай дальше. У меня"
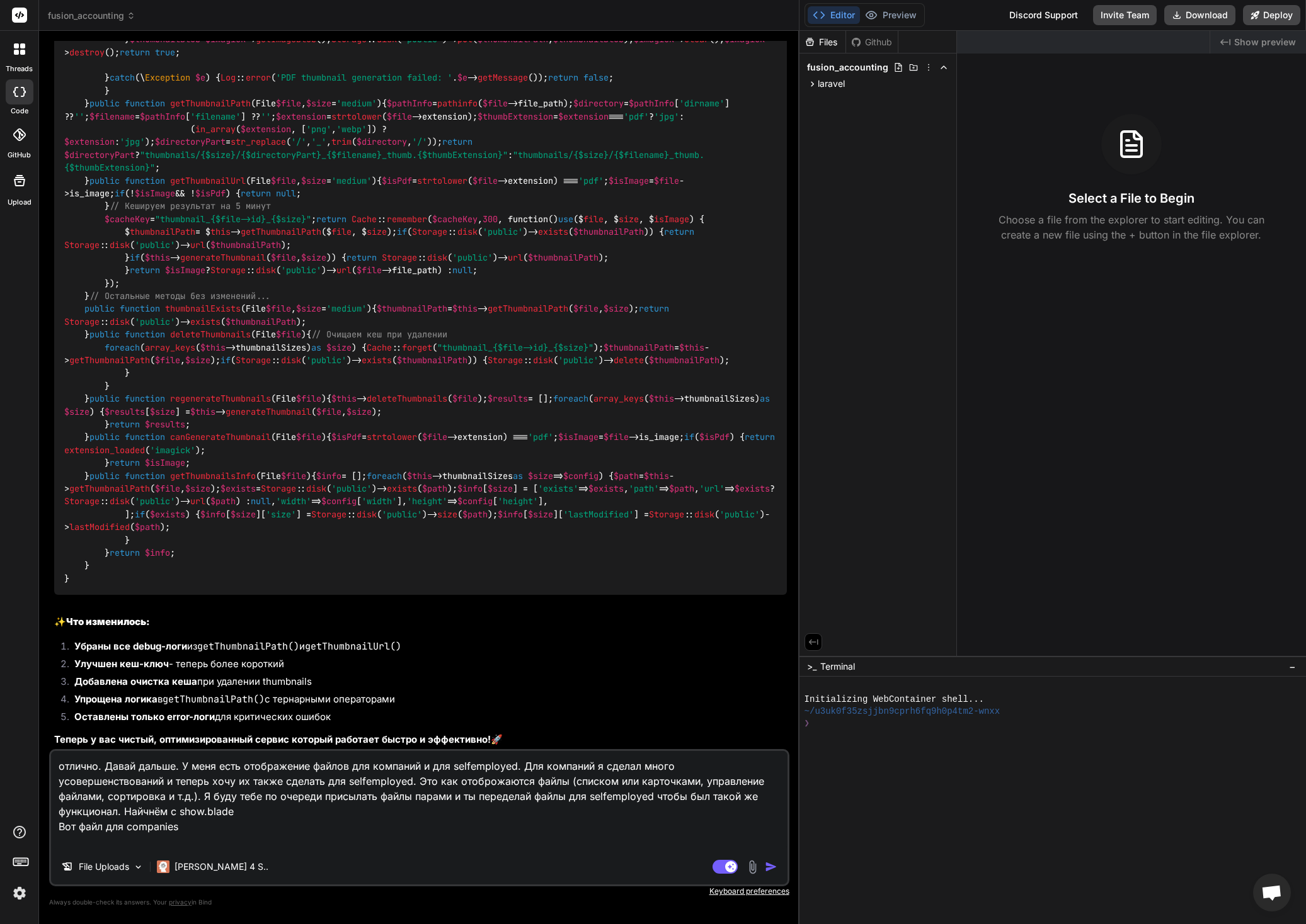
paste textarea "@extends('../themes/hook') @section('subhead') <title>Company: {{ $company->nam…"
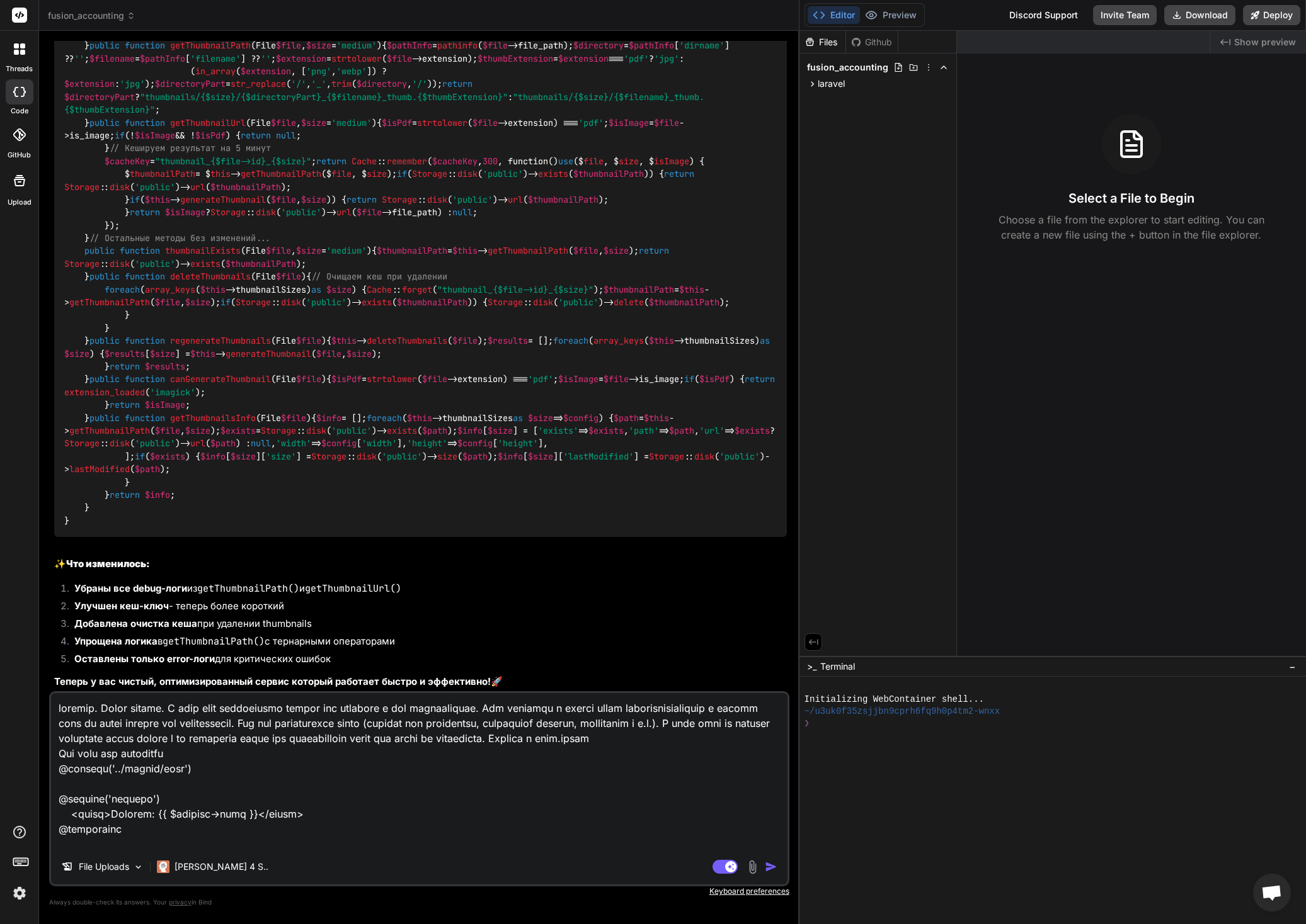
scroll to position [28217, 0]
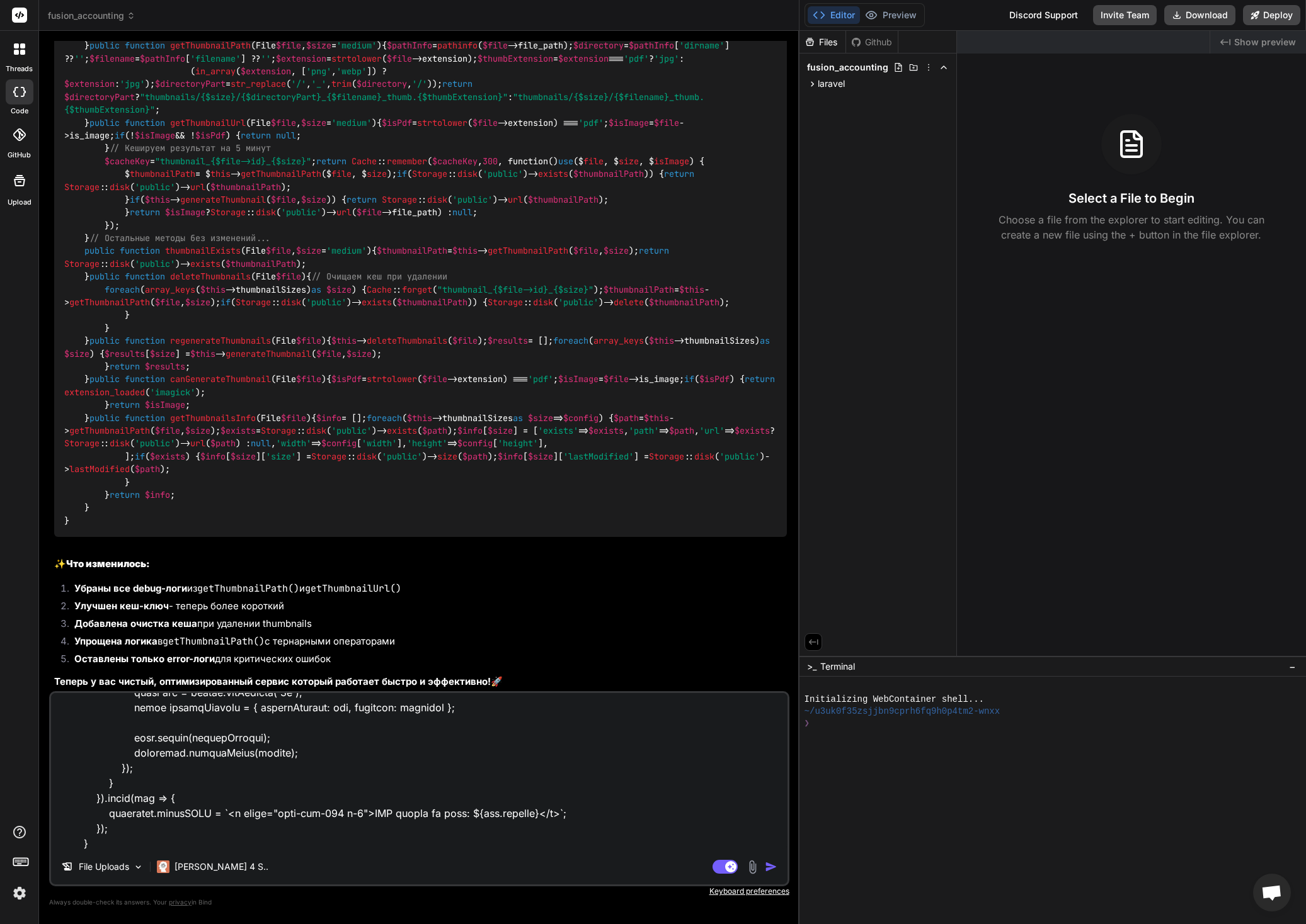
click at [197, 852] on div "File Uploads [PERSON_NAME] 4 S.. Agent Mode. When this toggle is activated, AI …" at bounding box center [419, 789] width 740 height 195
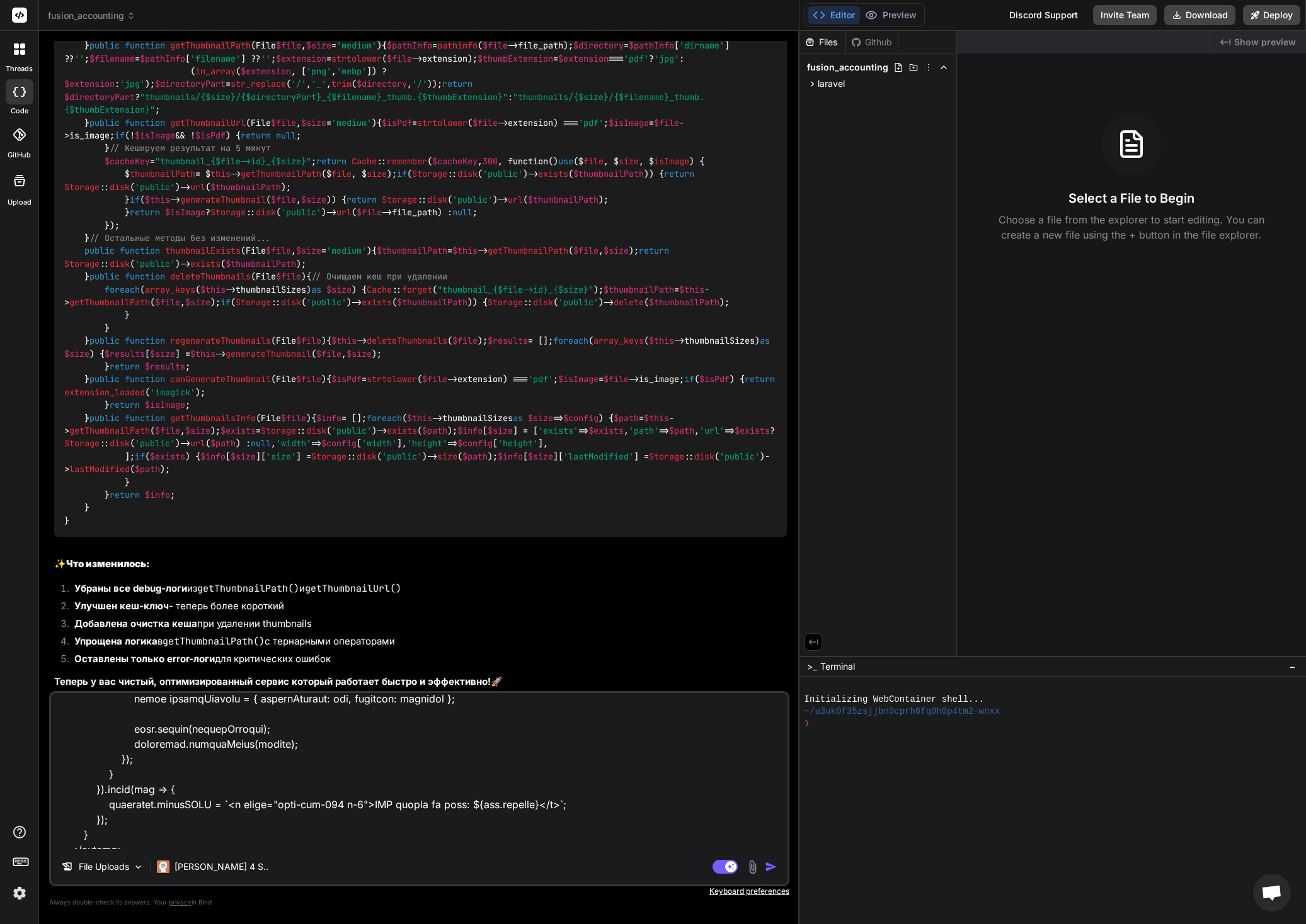
scroll to position [28234, 0]
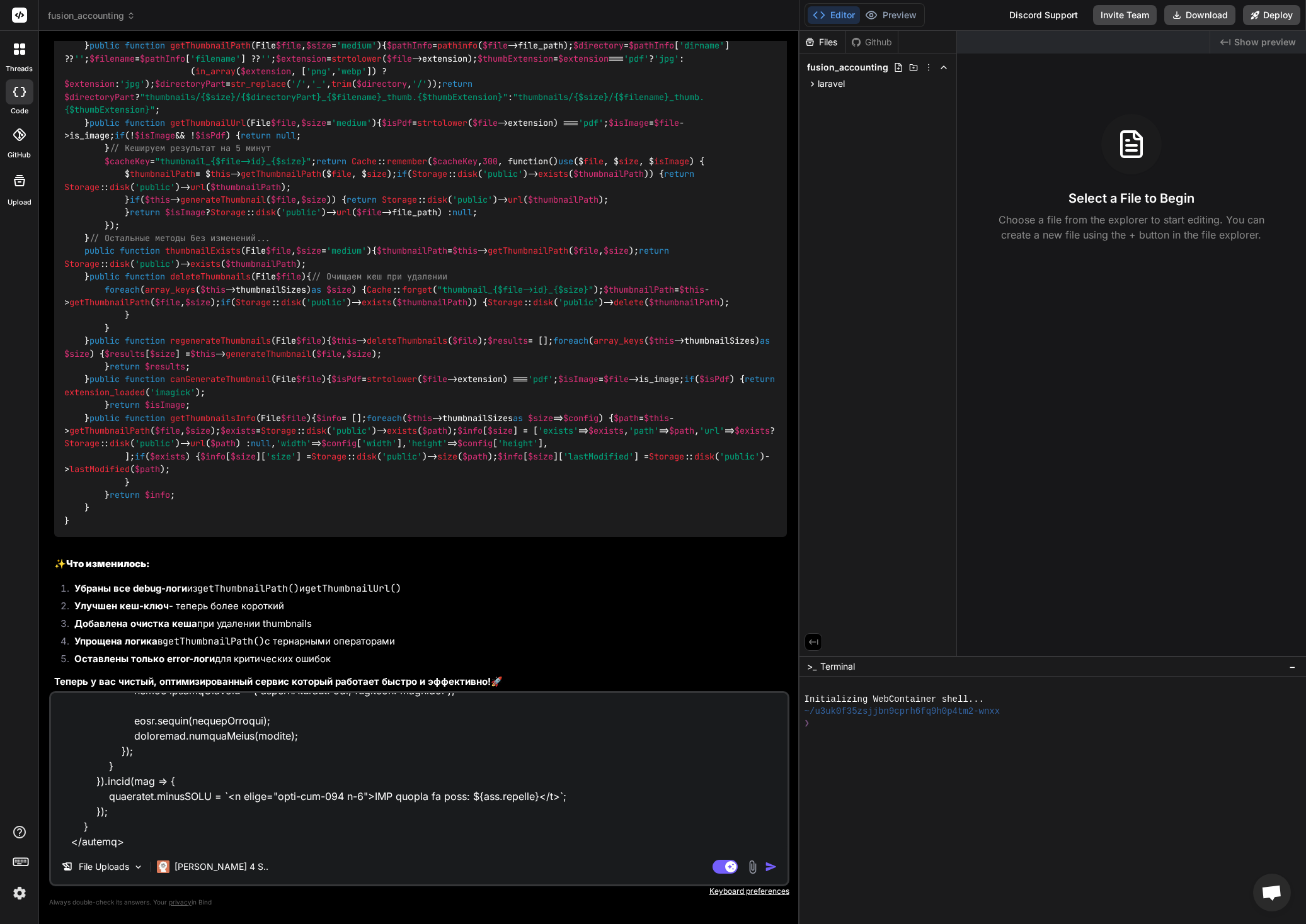
click at [122, 846] on textarea at bounding box center [419, 772] width 736 height 156
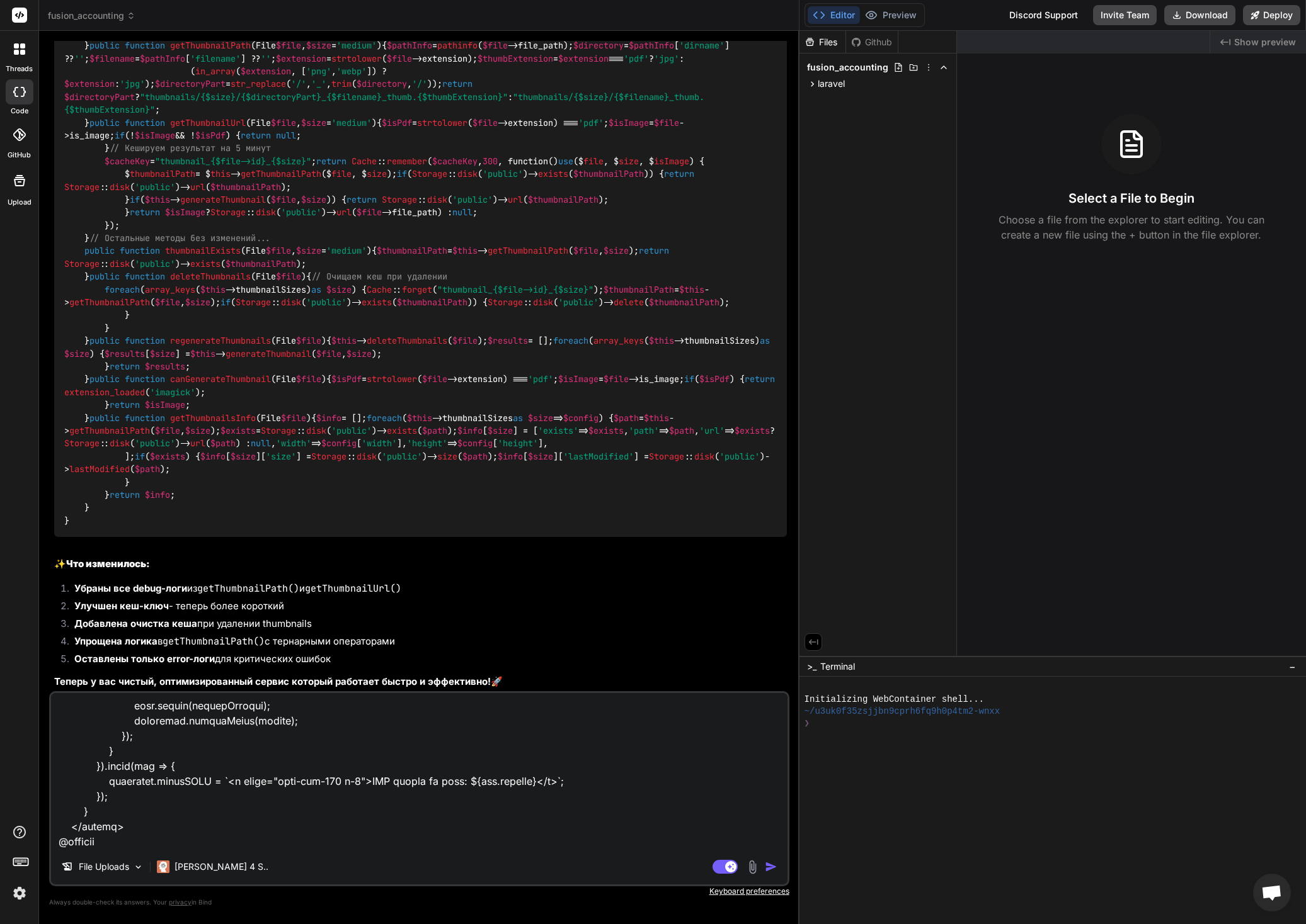
paste textarea "@extends('../themes/hook') @section('subhead') <title>Self-Employed: {{ $selfem…"
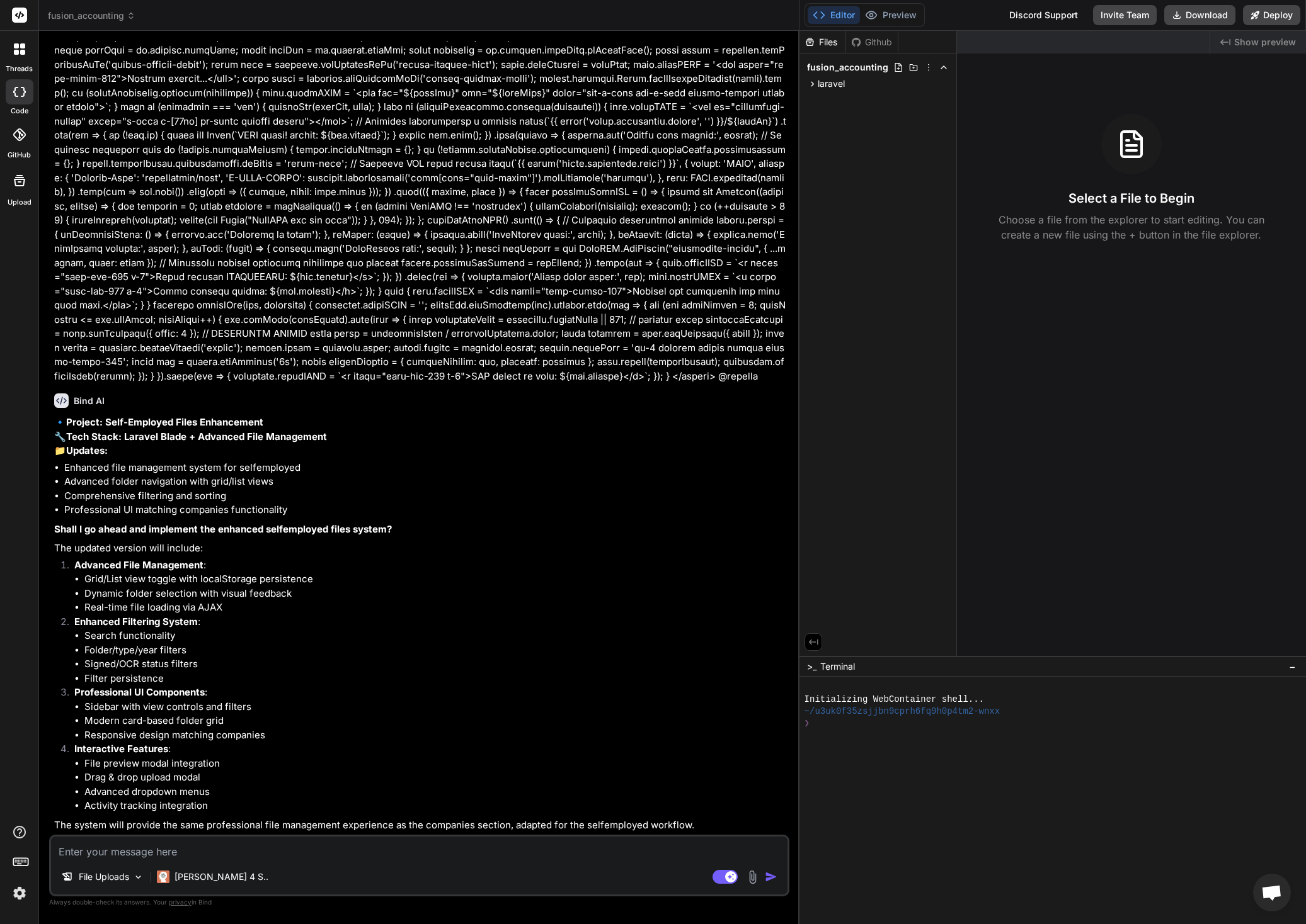
scroll to position [25031, 0]
click at [147, 851] on textarea at bounding box center [419, 848] width 736 height 23
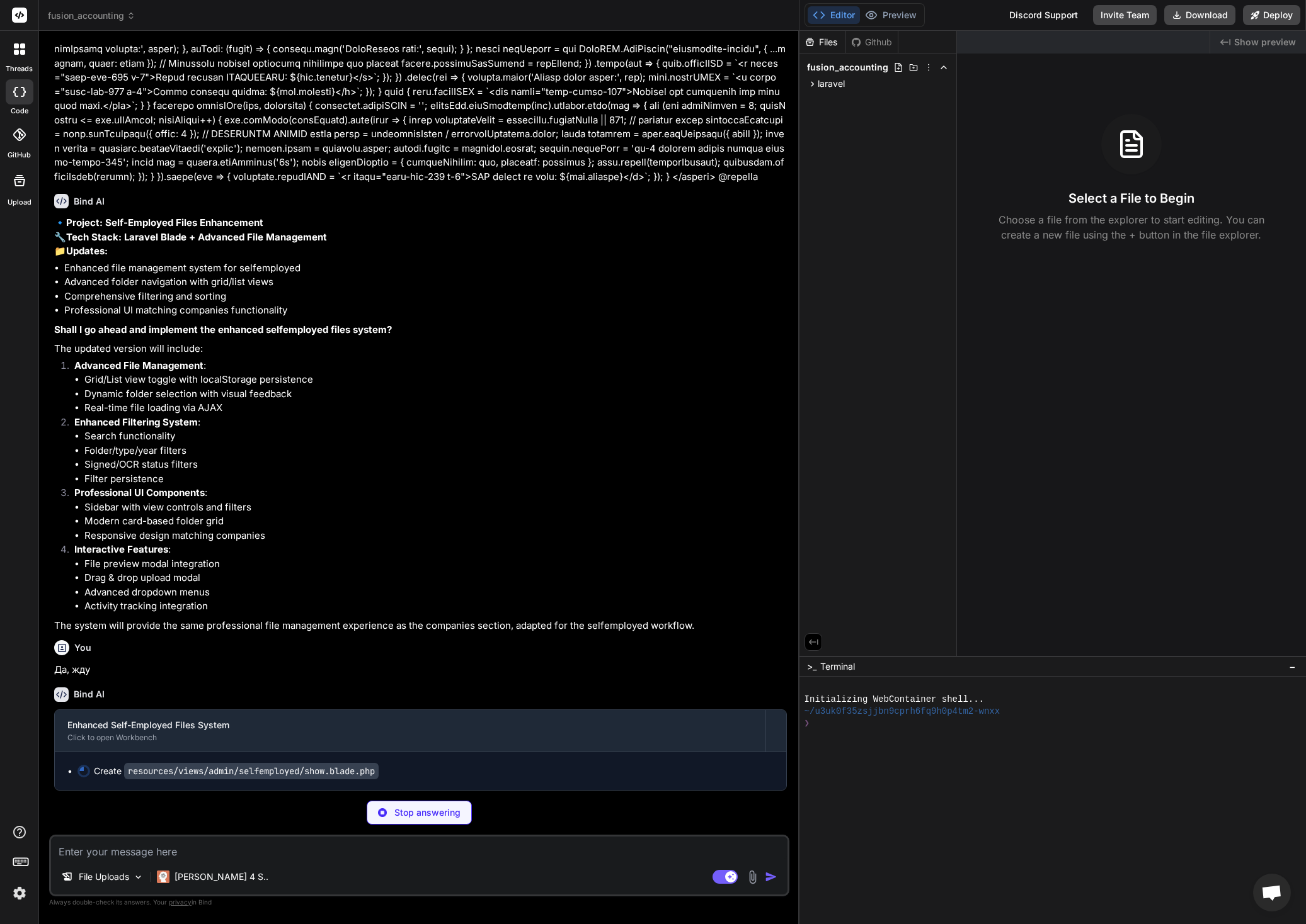
scroll to position [25230, 0]
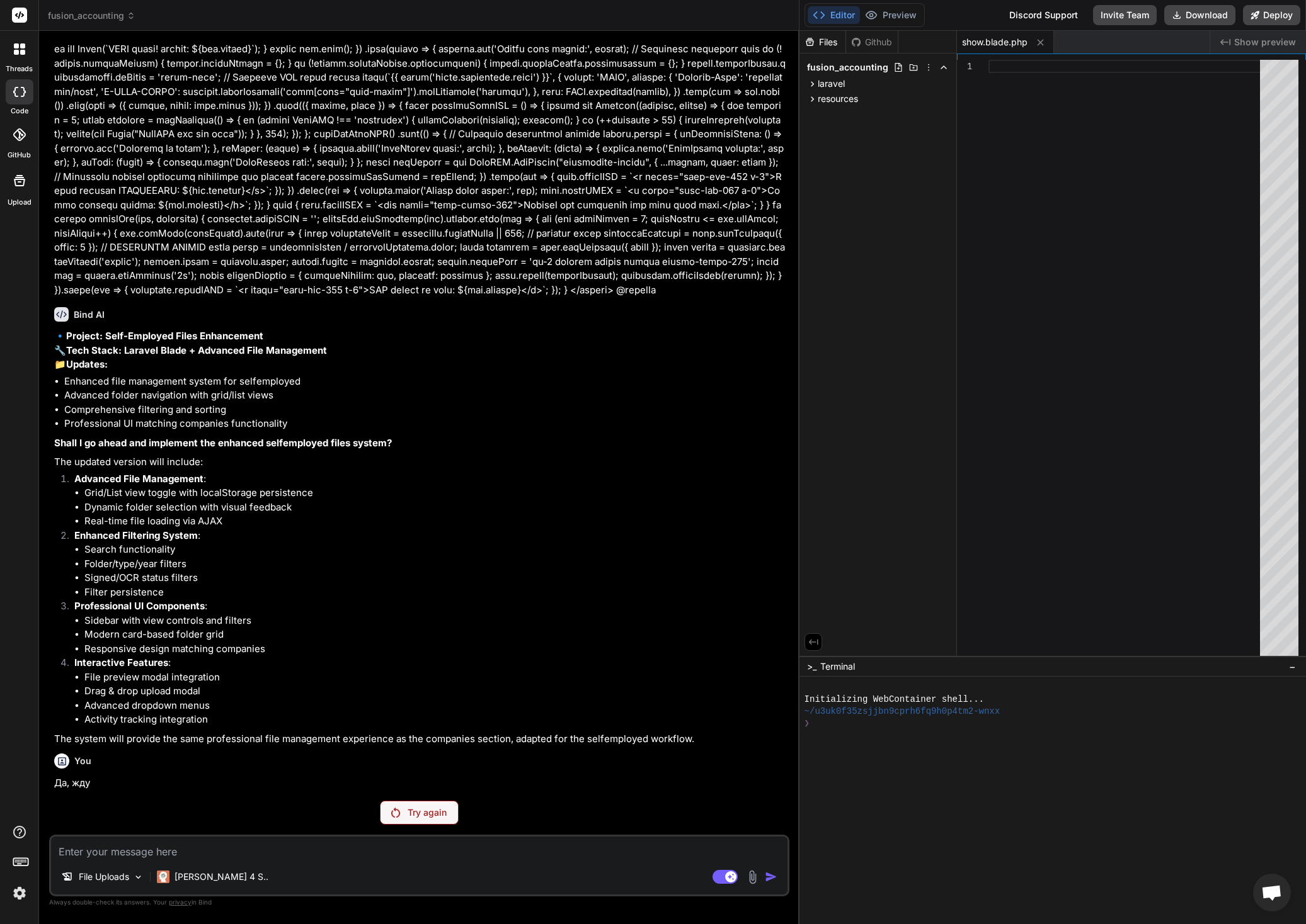
scroll to position [25117, 0]
click at [425, 811] on p "Try again" at bounding box center [426, 813] width 39 height 13
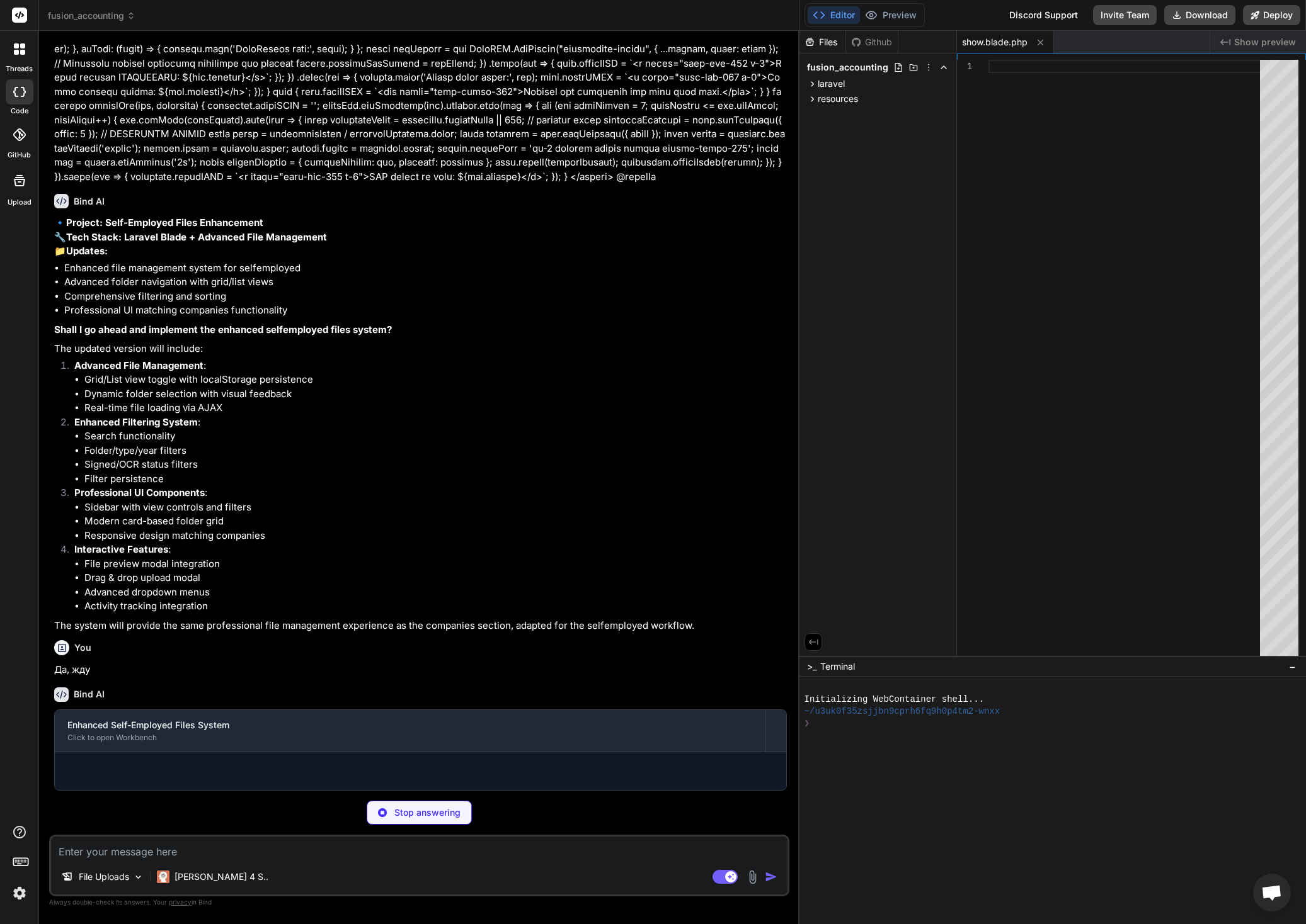
scroll to position [25230, 0]
click at [809, 97] on icon at bounding box center [813, 99] width 11 height 11
click at [819, 111] on icon at bounding box center [823, 116] width 11 height 11
click at [832, 132] on icon at bounding box center [833, 132] width 11 height 11
click at [842, 146] on icon at bounding box center [844, 149] width 11 height 11
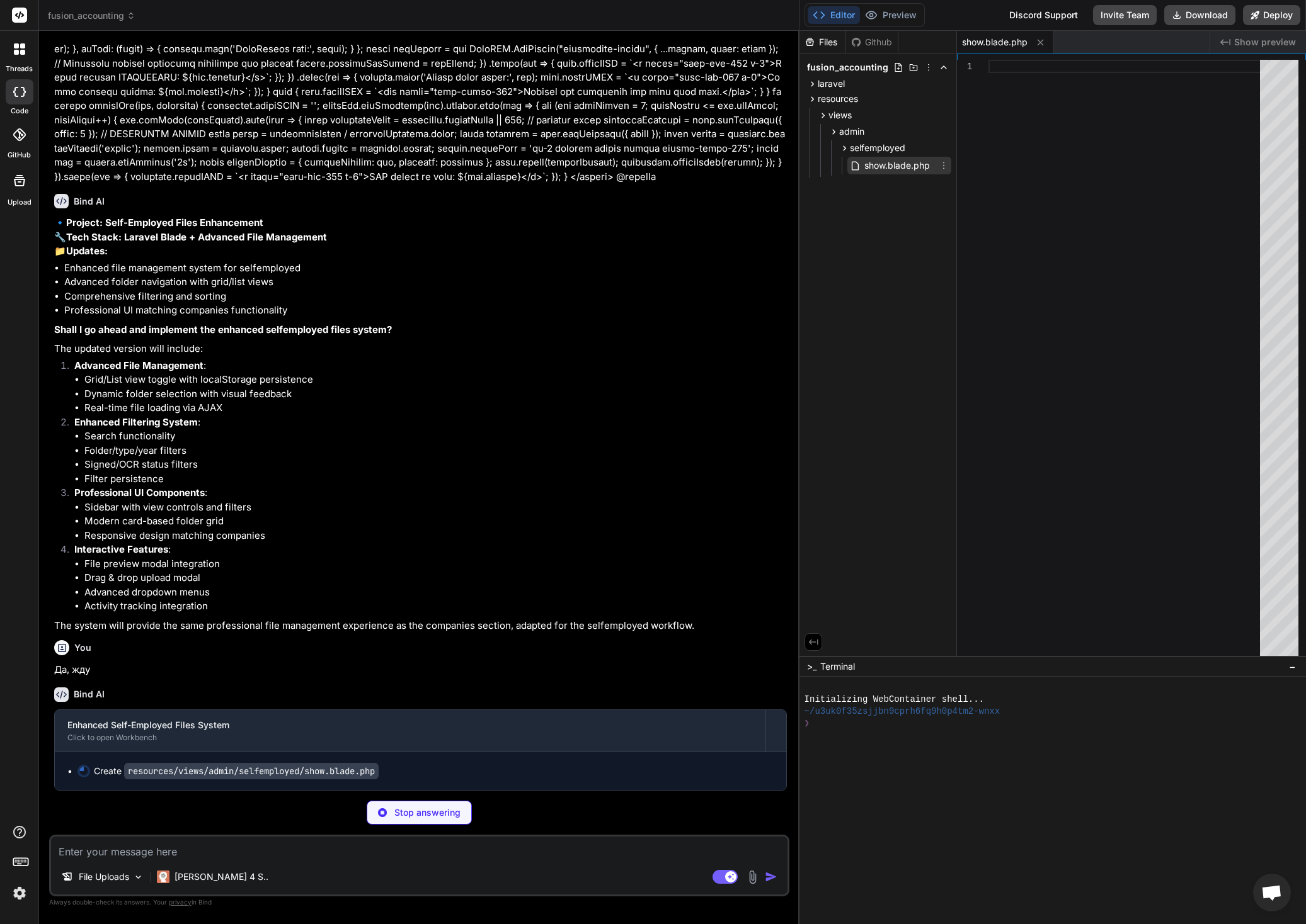
click at [884, 166] on span "show.blade.php" at bounding box center [896, 165] width 68 height 15
click at [811, 83] on icon at bounding box center [813, 84] width 11 height 11
drag, startPoint x: 828, startPoint y: 101, endPoint x: 840, endPoint y: 91, distance: 15.6
click at [840, 91] on div "laravel app Http Controllers Admin Services ThumbnailService.php" at bounding box center [878, 92] width 147 height 33
click at [942, 100] on icon at bounding box center [943, 100] width 10 height 10
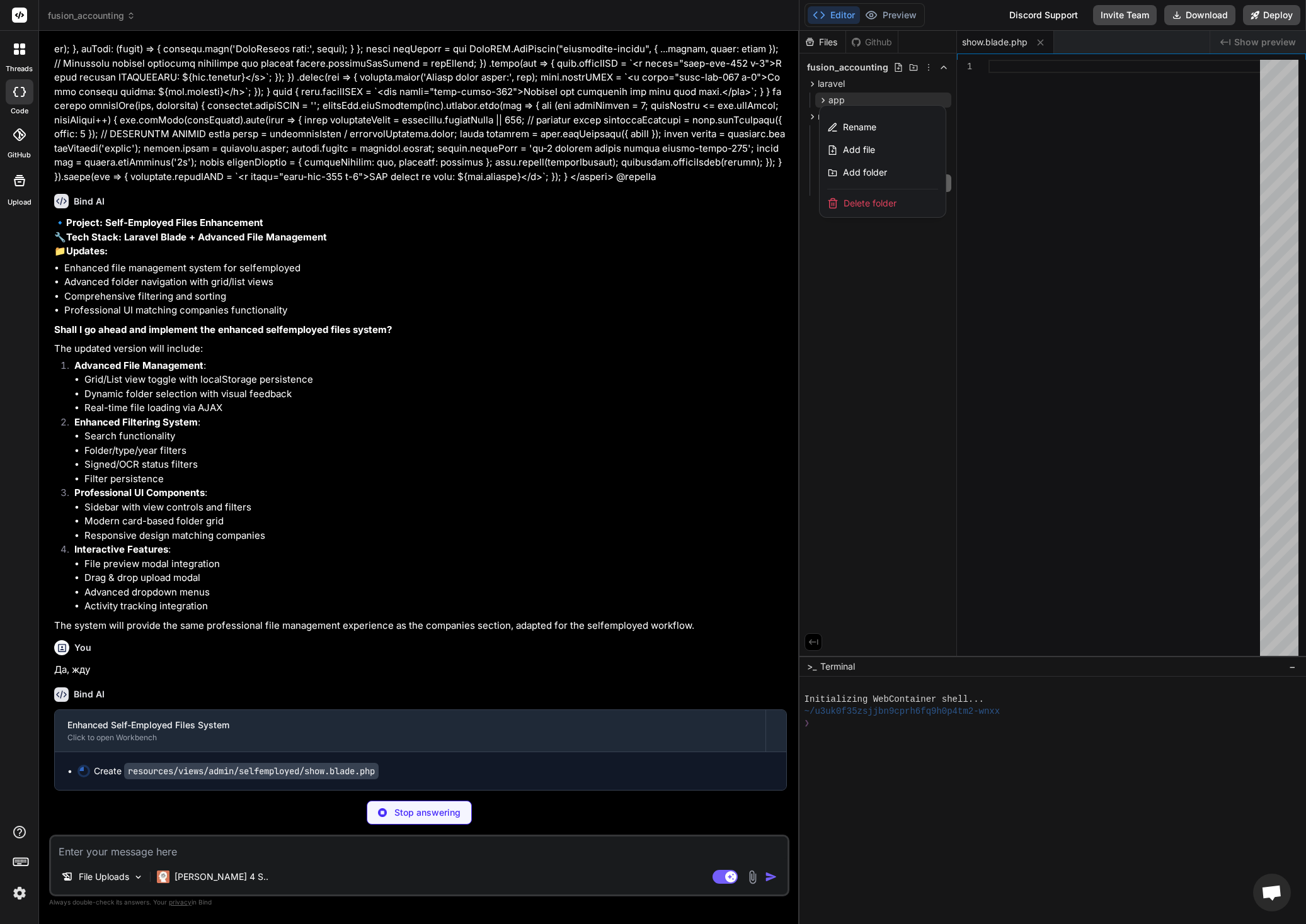
click at [895, 302] on div at bounding box center [1052, 477] width 506 height 893
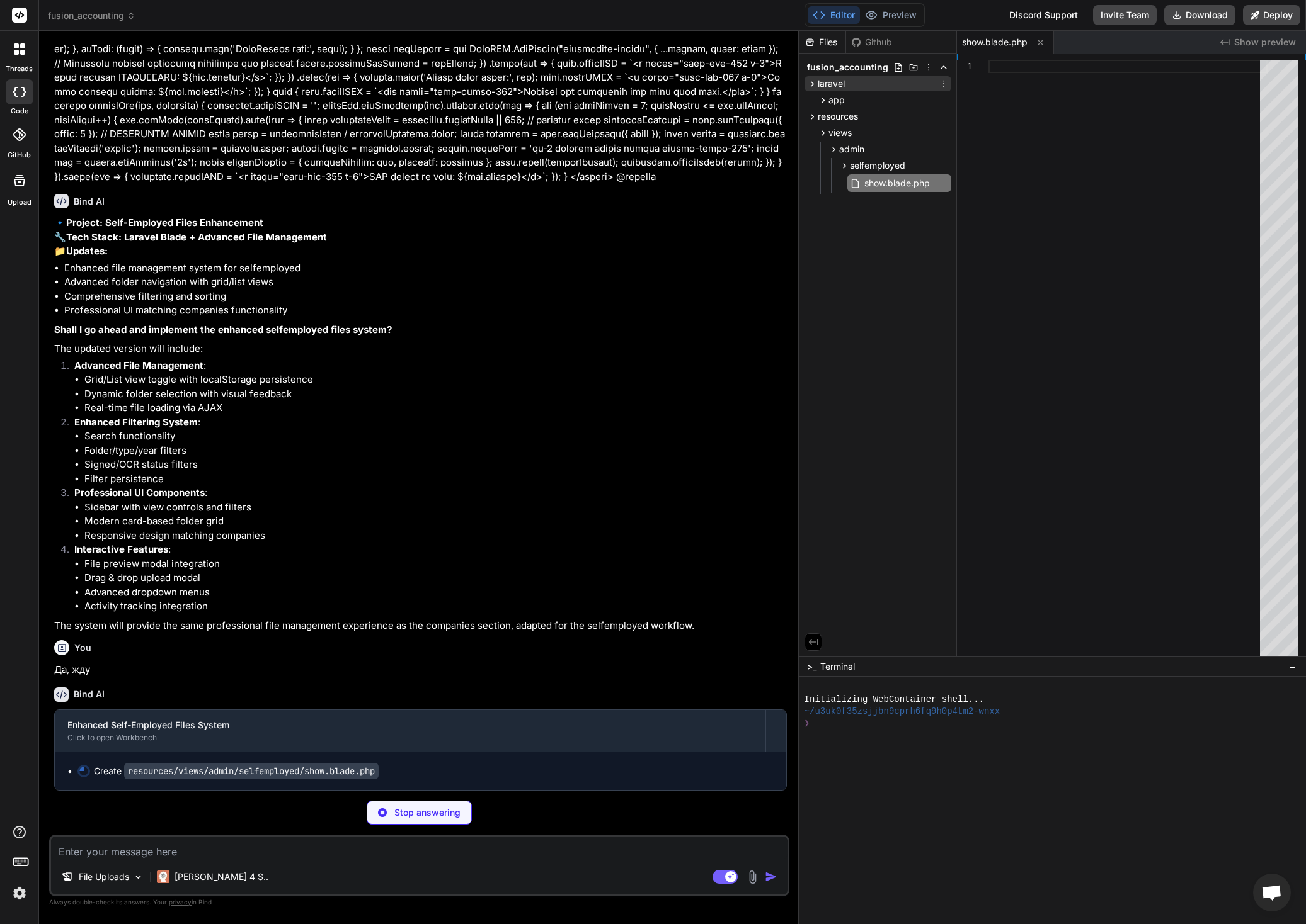
drag, startPoint x: 838, startPoint y: 99, endPoint x: 819, endPoint y: 79, distance: 27.6
click at [819, 79] on div "laravel app Http Controllers Admin Services ThumbnailService.php" at bounding box center [878, 92] width 147 height 33
click at [844, 166] on icon at bounding box center [844, 166] width 11 height 11
click at [843, 165] on icon at bounding box center [843, 166] width 3 height 5
click at [825, 98] on icon at bounding box center [823, 101] width 11 height 11
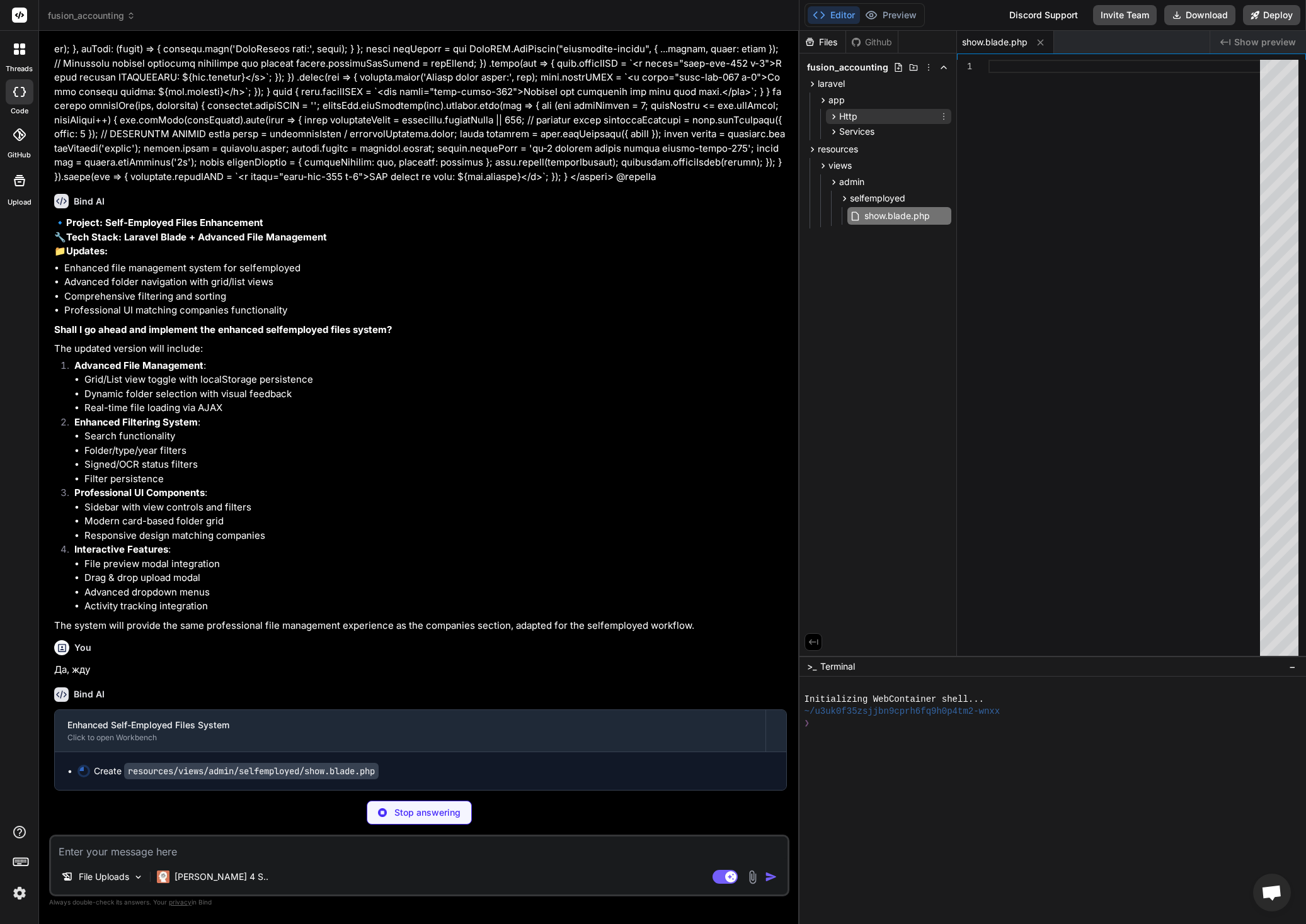
click at [833, 116] on icon at bounding box center [833, 117] width 3 height 5
click at [850, 132] on span "Controllers" at bounding box center [872, 133] width 44 height 13
click at [853, 144] on div "Admin" at bounding box center [868, 150] width 37 height 13
click at [832, 170] on icon at bounding box center [833, 170] width 11 height 11
type textarea "x"
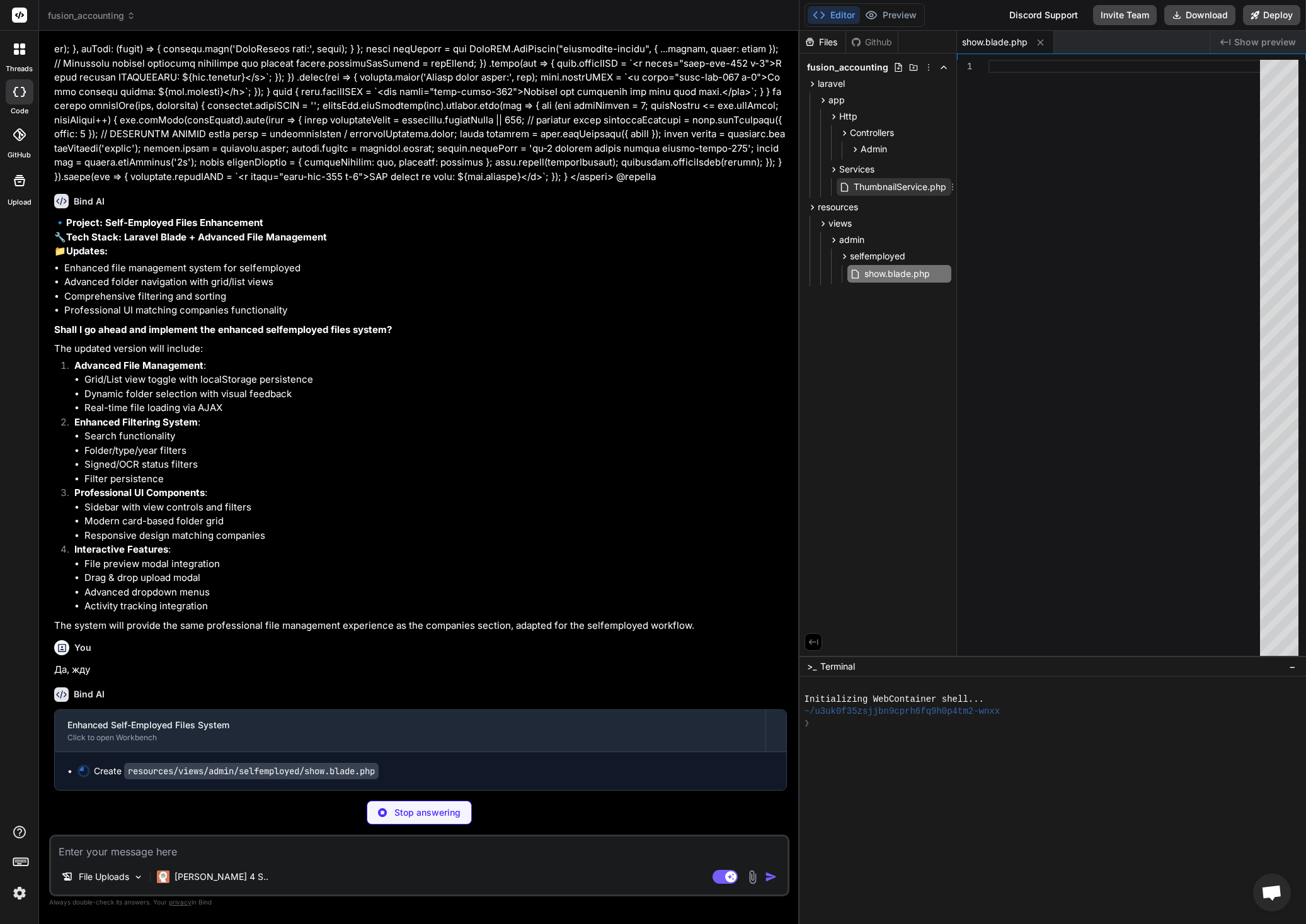
click at [882, 185] on span "ThumbnailService.php" at bounding box center [900, 187] width 95 height 15
type textarea "}"
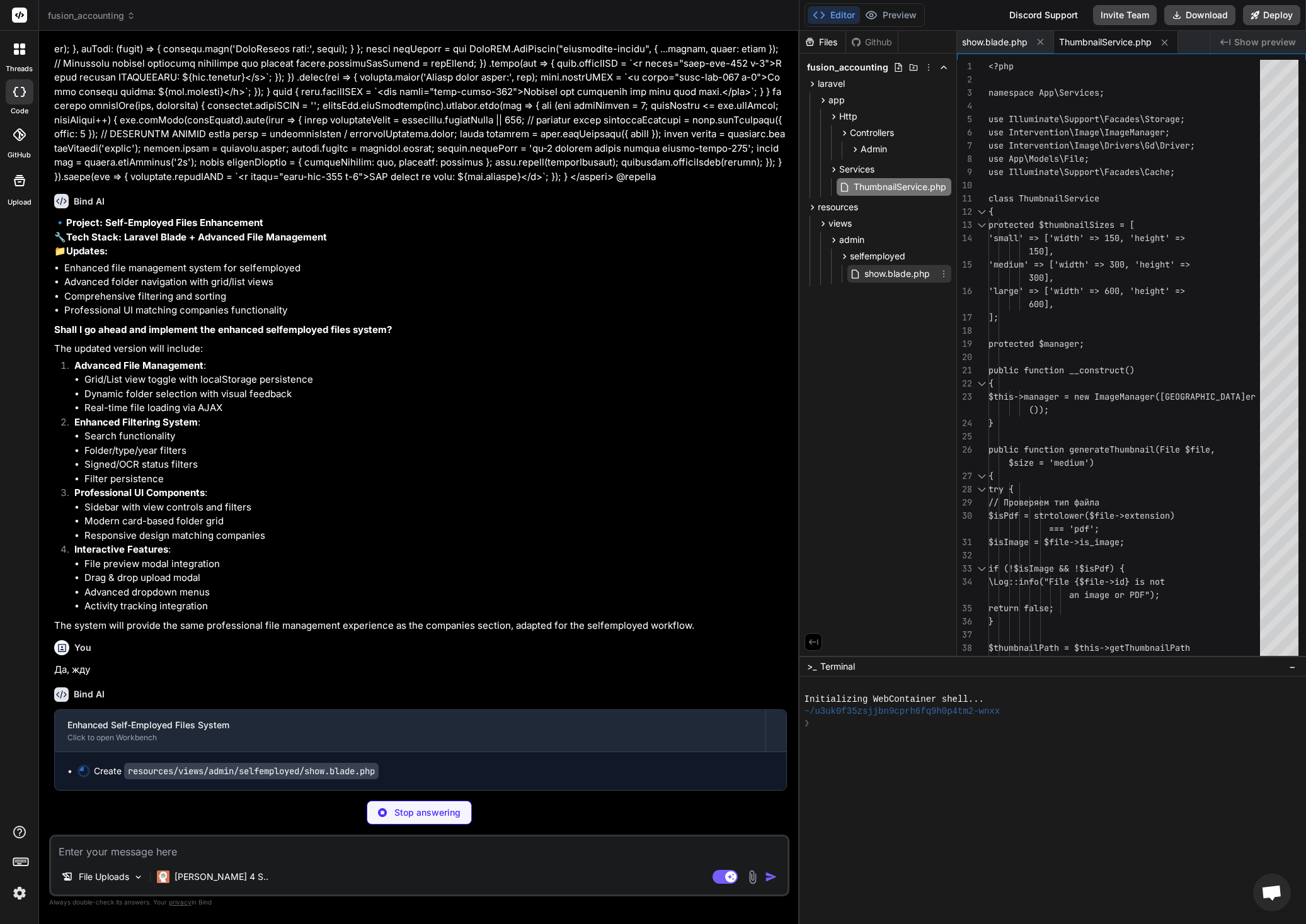
type textarea "x"
click at [902, 274] on span "show.blade.php" at bounding box center [896, 274] width 68 height 15
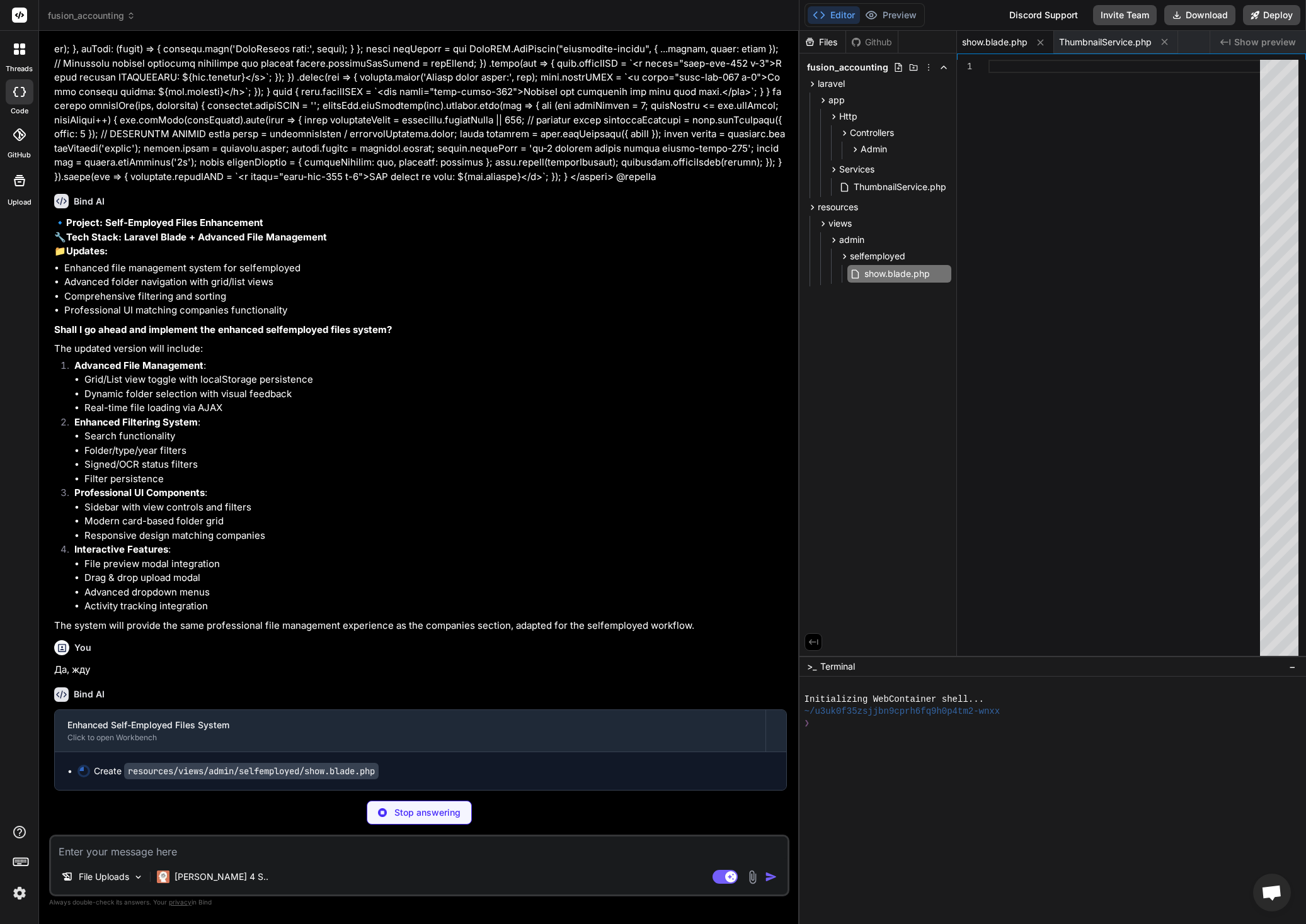
click at [856, 380] on div "Files Github fusion_accounting laravel app Http Controllers Admin Services Thum…" at bounding box center [878, 344] width 158 height 626
click at [265, 848] on textarea at bounding box center [419, 848] width 736 height 23
click at [1292, 669] on span "−" at bounding box center [1292, 666] width 7 height 13
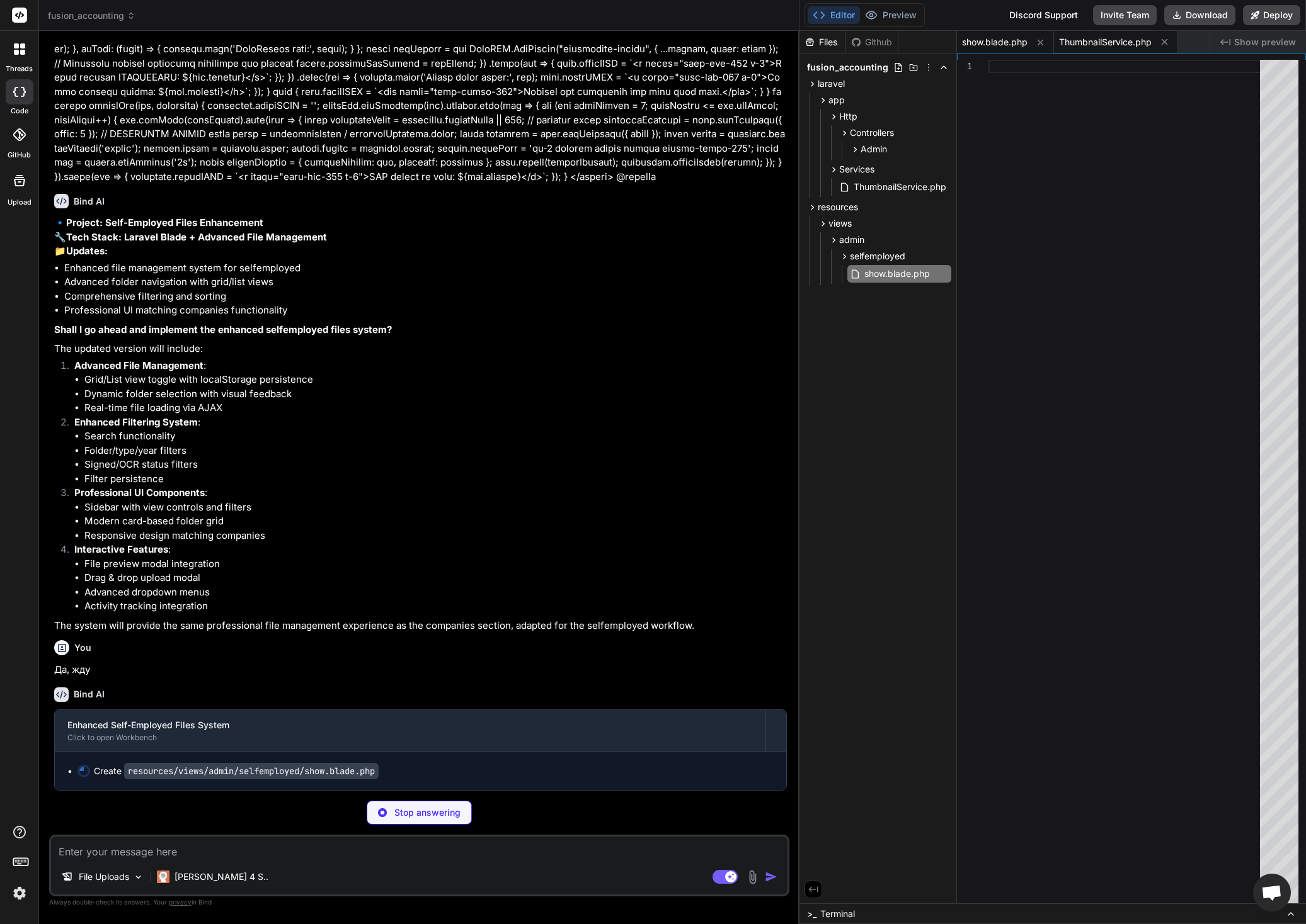
type textarea "x"
click at [1116, 43] on span "ThumbnailService.php" at bounding box center [1105, 43] width 93 height 13
type textarea "}"
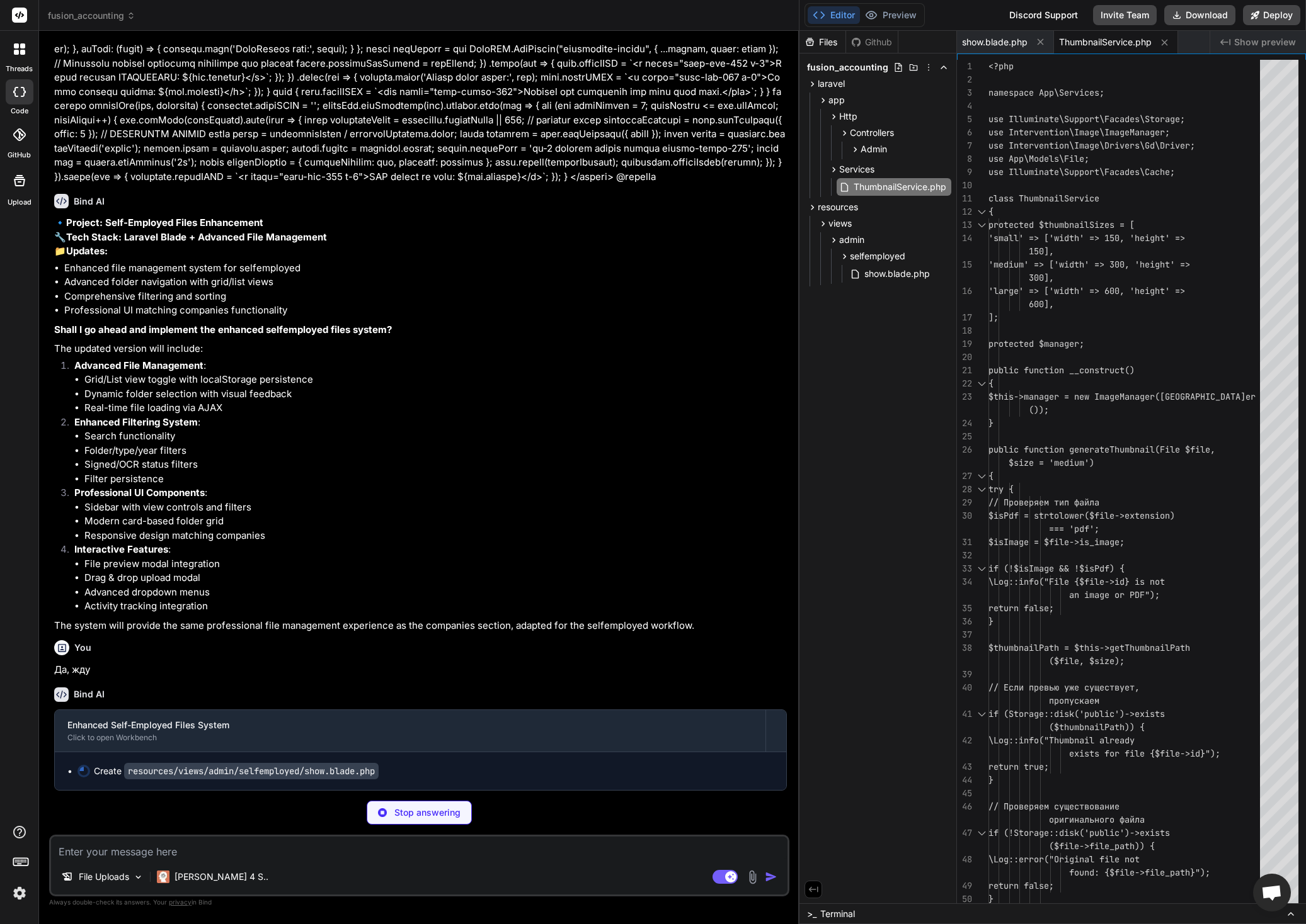
type textarea "x"
type textarea "@endpush"
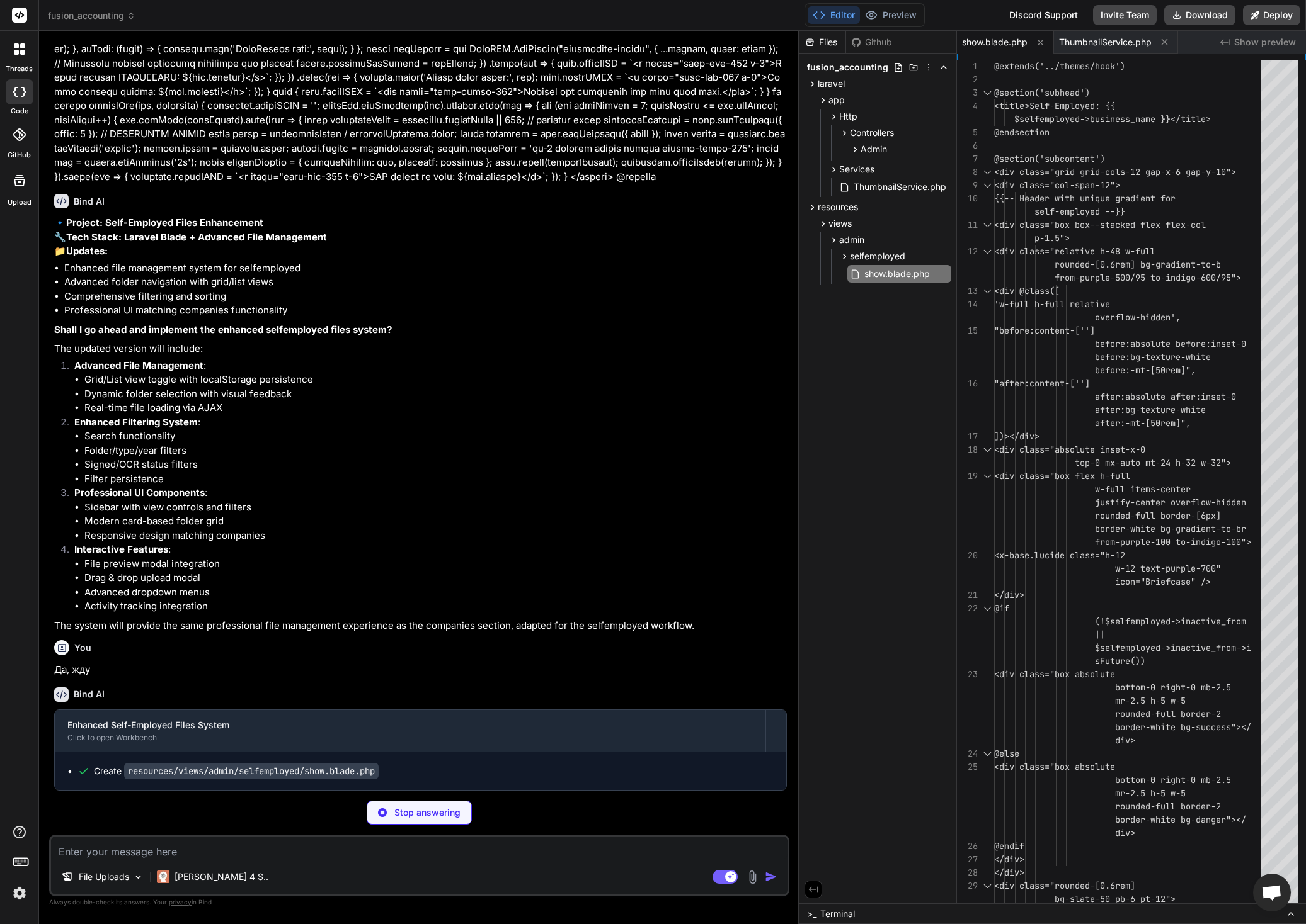
scroll to position [25186, 0]
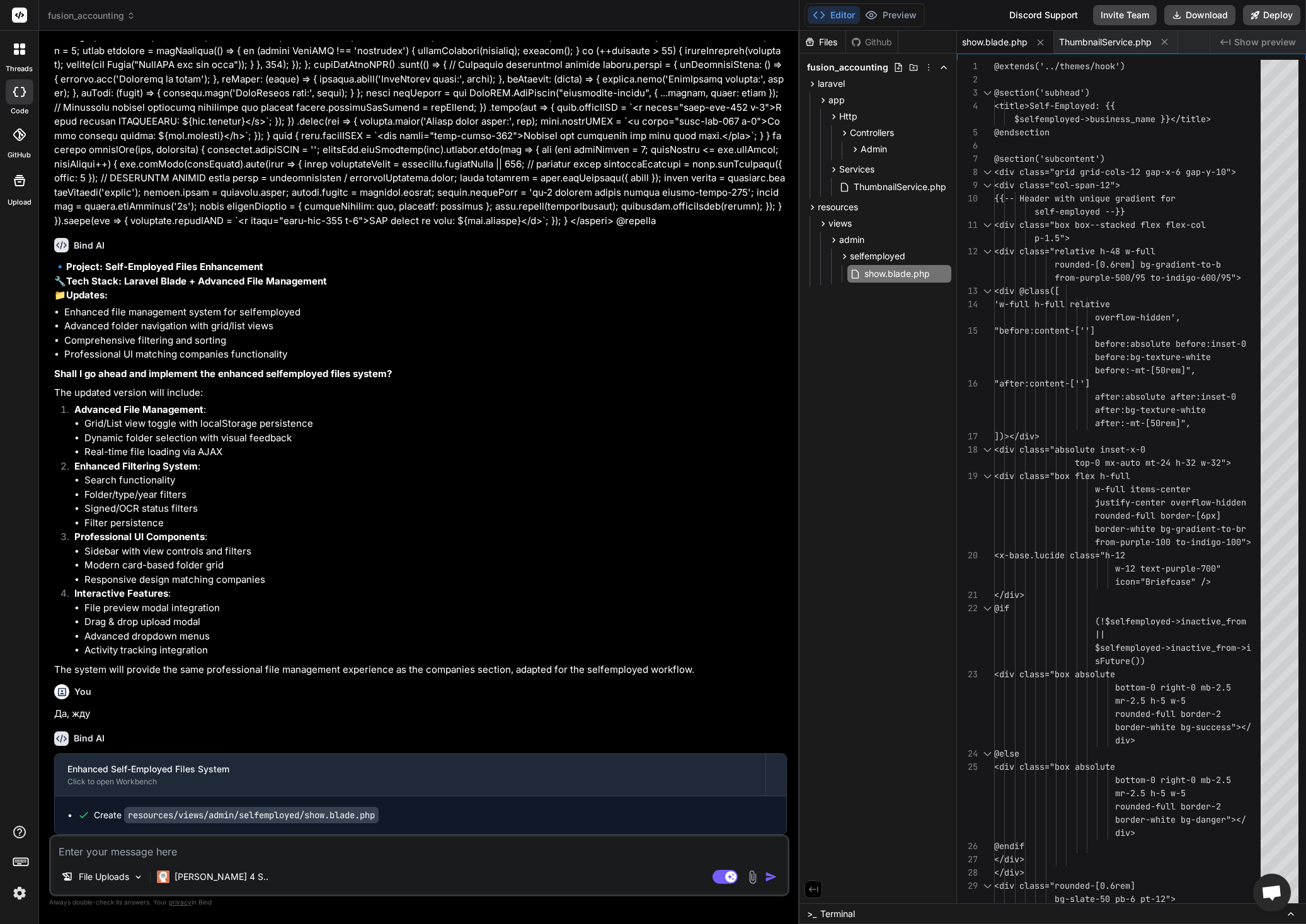
type textarea "x"
type textarea "@extends('../themes/hook') @section('subhead') <title>Self-Employed: {{ $selfem…"
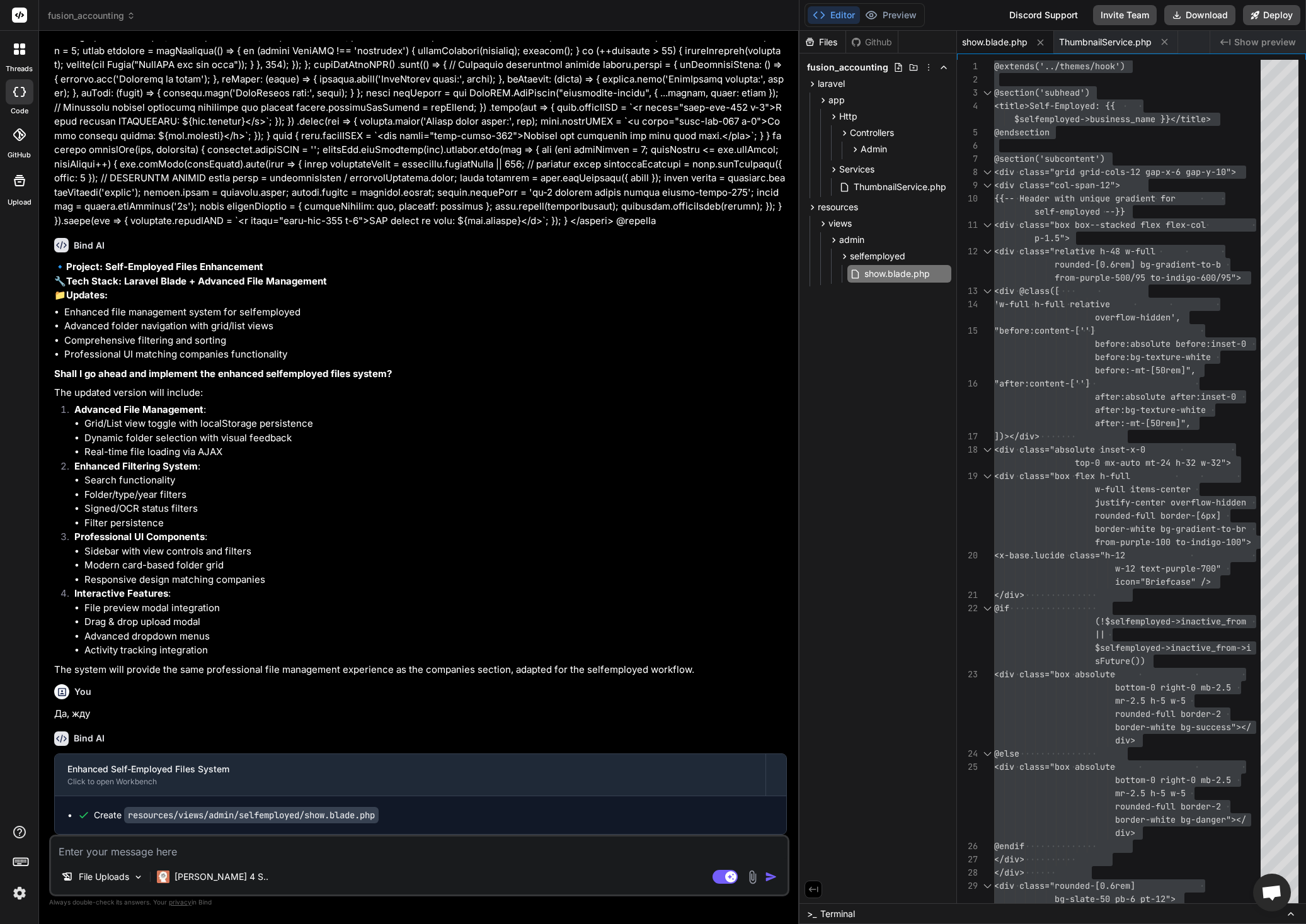
click at [280, 850] on textarea at bounding box center [419, 848] width 736 height 23
type textarea "о"
type textarea "x"
type textarea "ок"
type textarea "x"
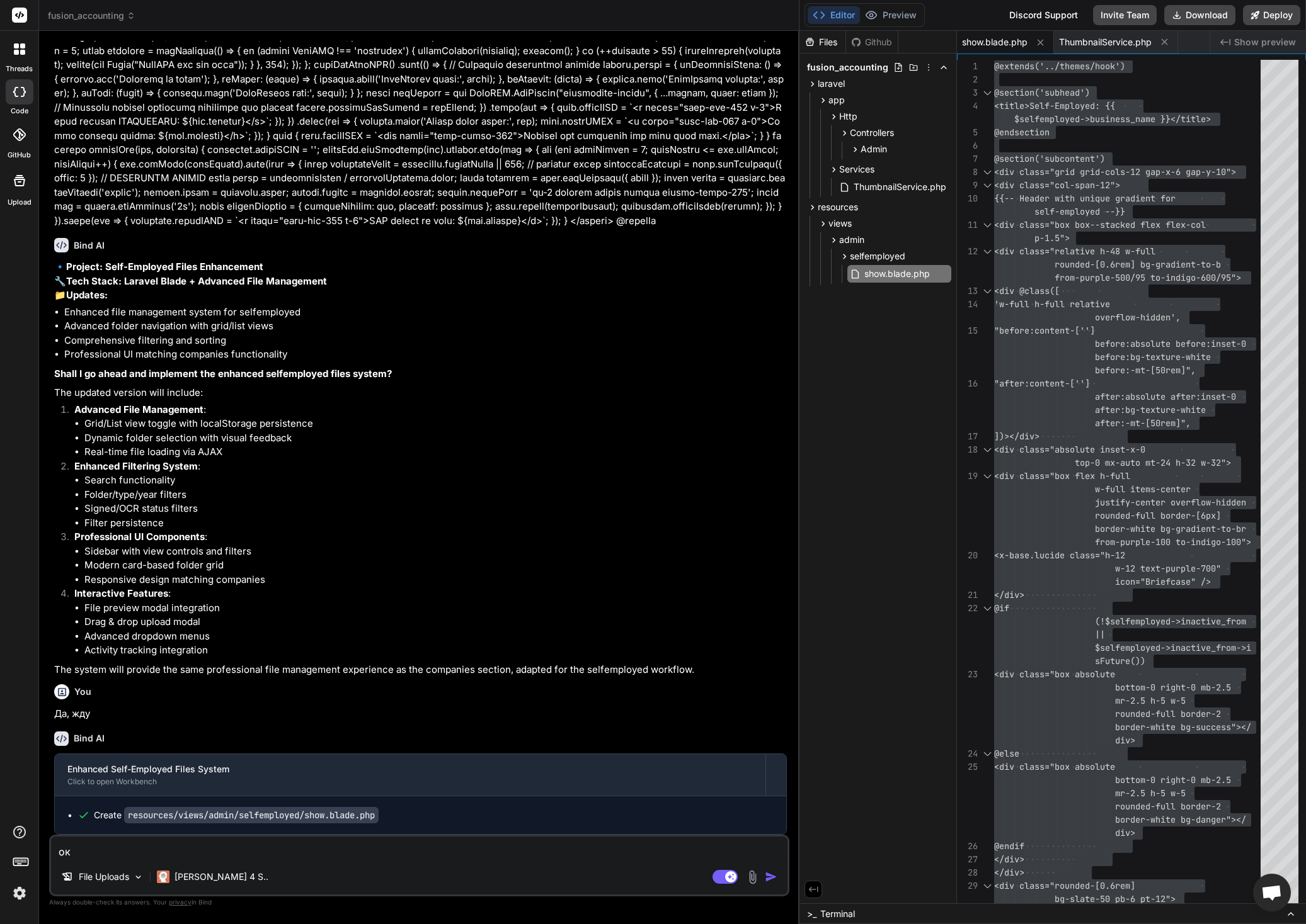
type textarea "ок,"
type textarea "x"
type textarea "ок,"
type textarea "x"
type textarea "ок, т"
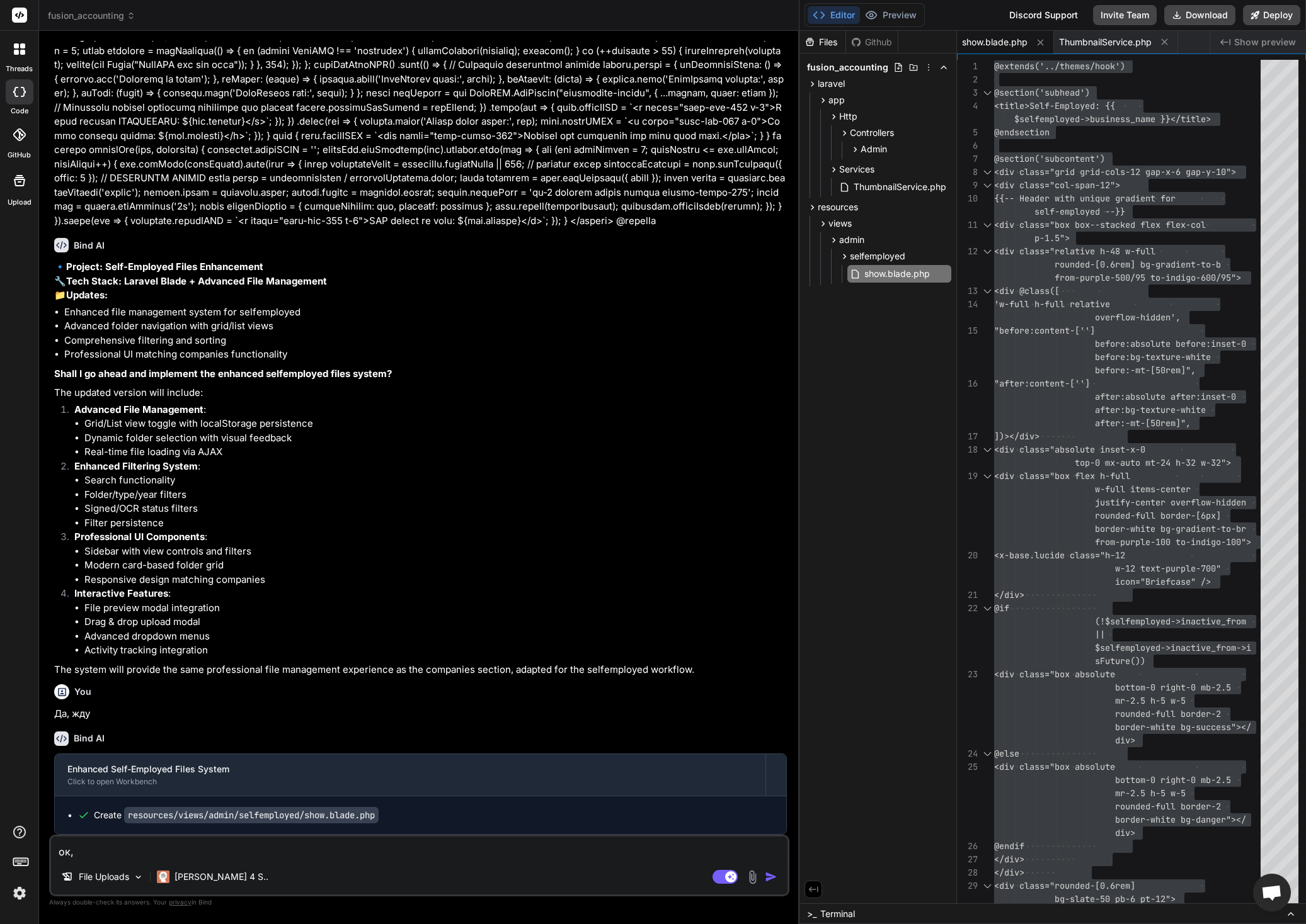
type textarea "x"
type textarea "ок, те"
type textarea "x"
type textarea "ок, теп"
type textarea "x"
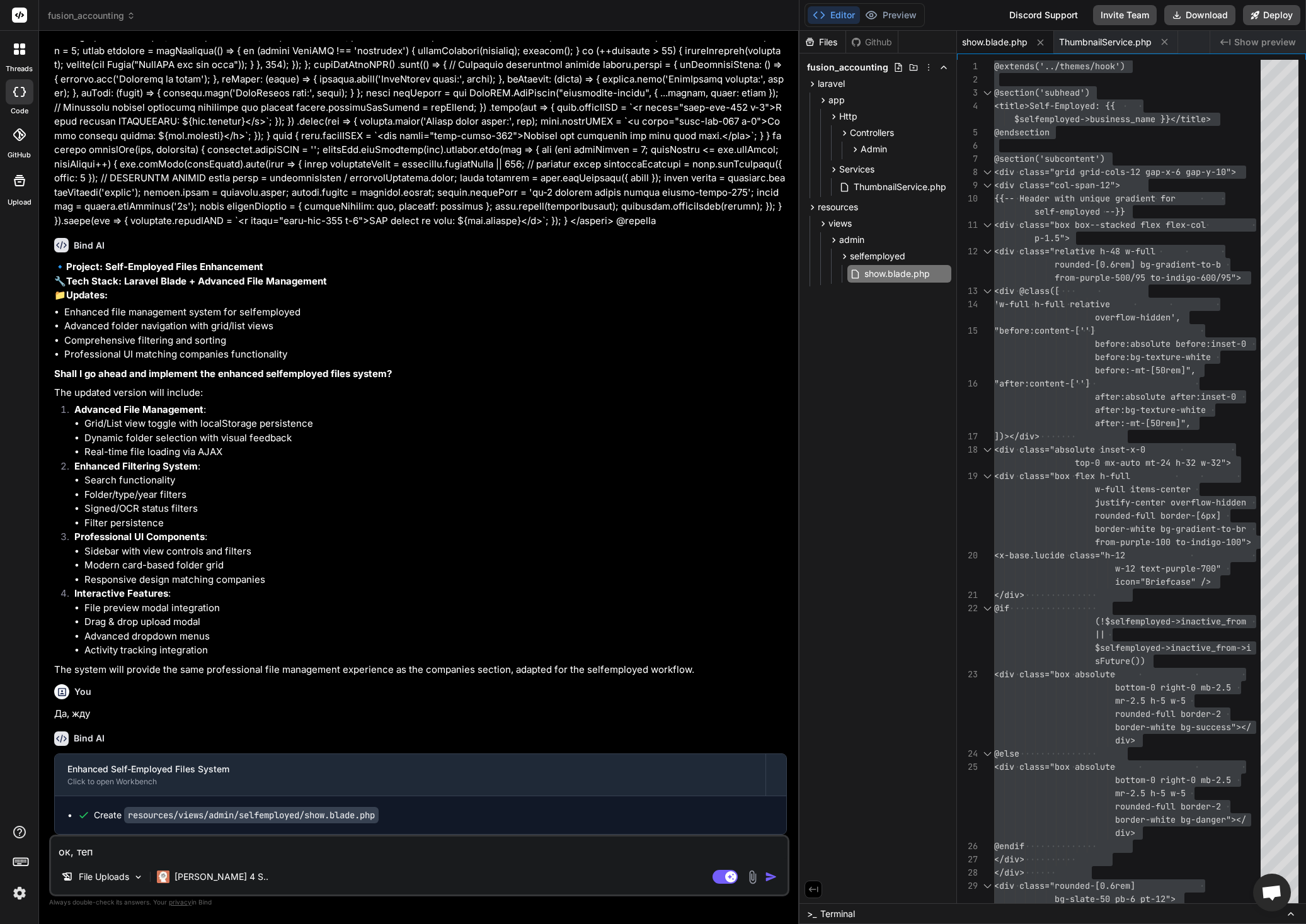
type textarea "ок, тепе"
type textarea "x"
type textarea "ок, тепер"
type textarea "x"
type textarea "ок, теперь"
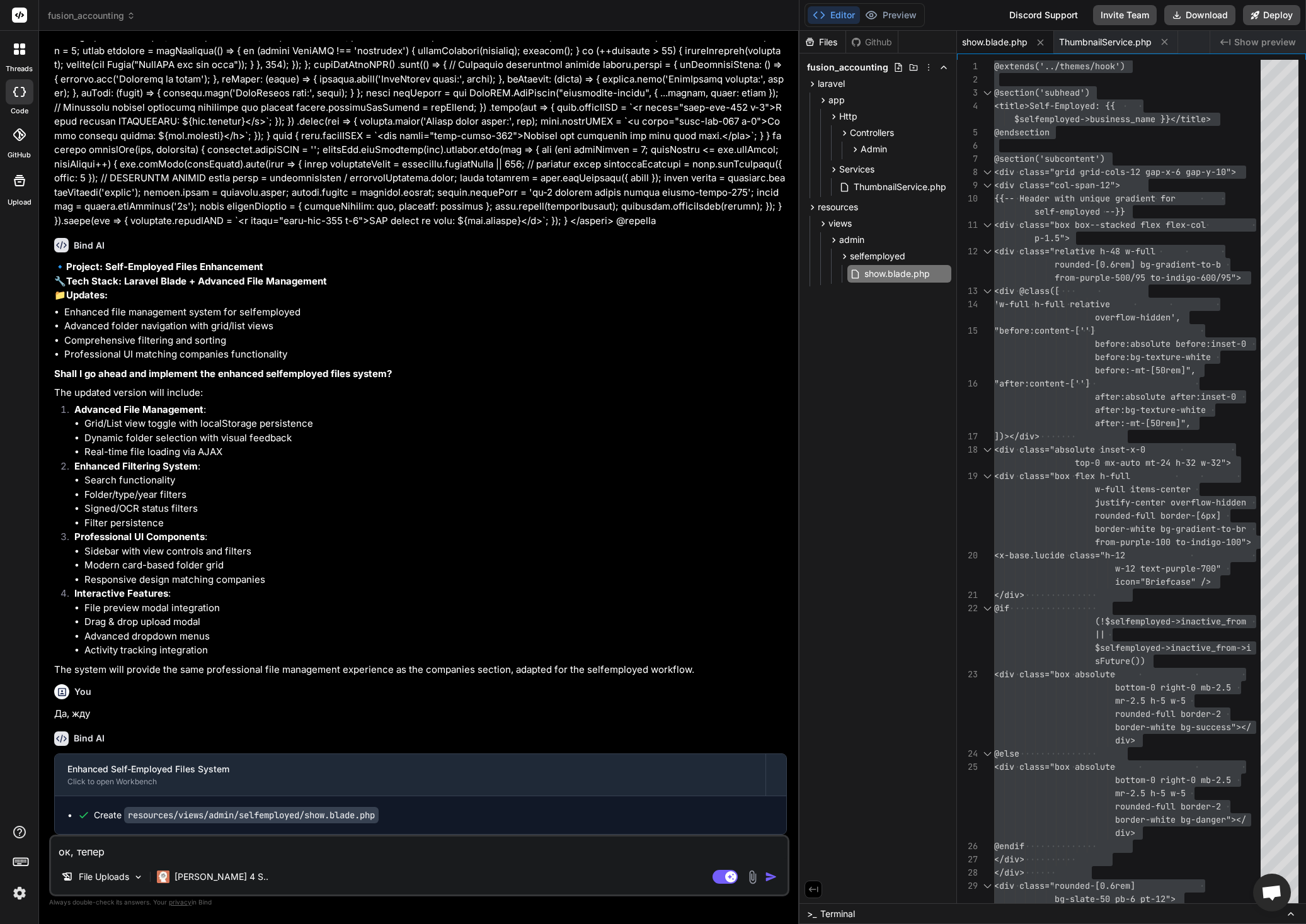
type textarea "x"
type textarea "ок, теперь"
type textarea "x"
type textarea "ок, теперь ф"
type textarea "x"
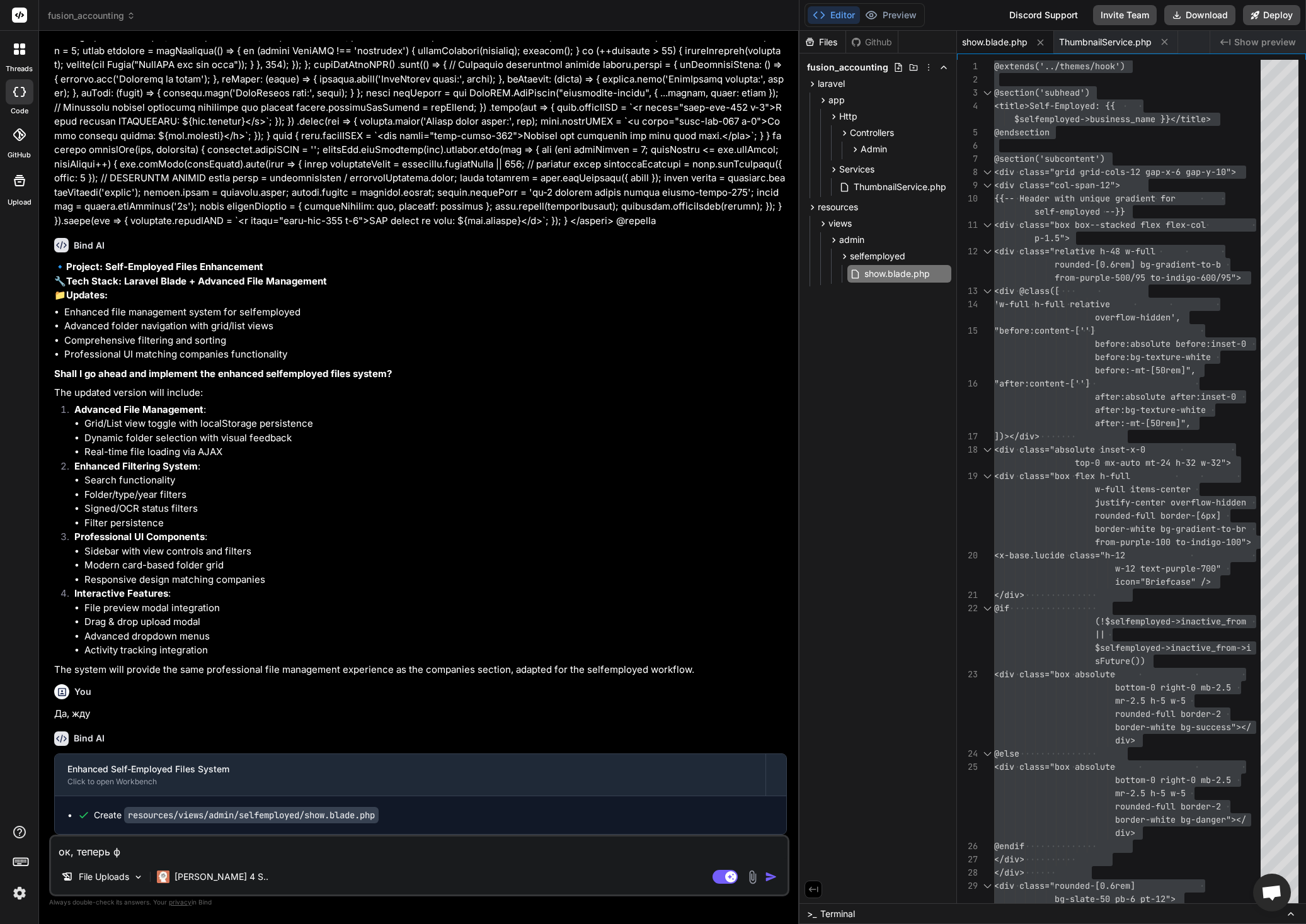
type textarea "ок, теперь фа"
type textarea "x"
type textarea "ок, теперь фай"
type textarea "x"
type textarea "ок, теперь файл"
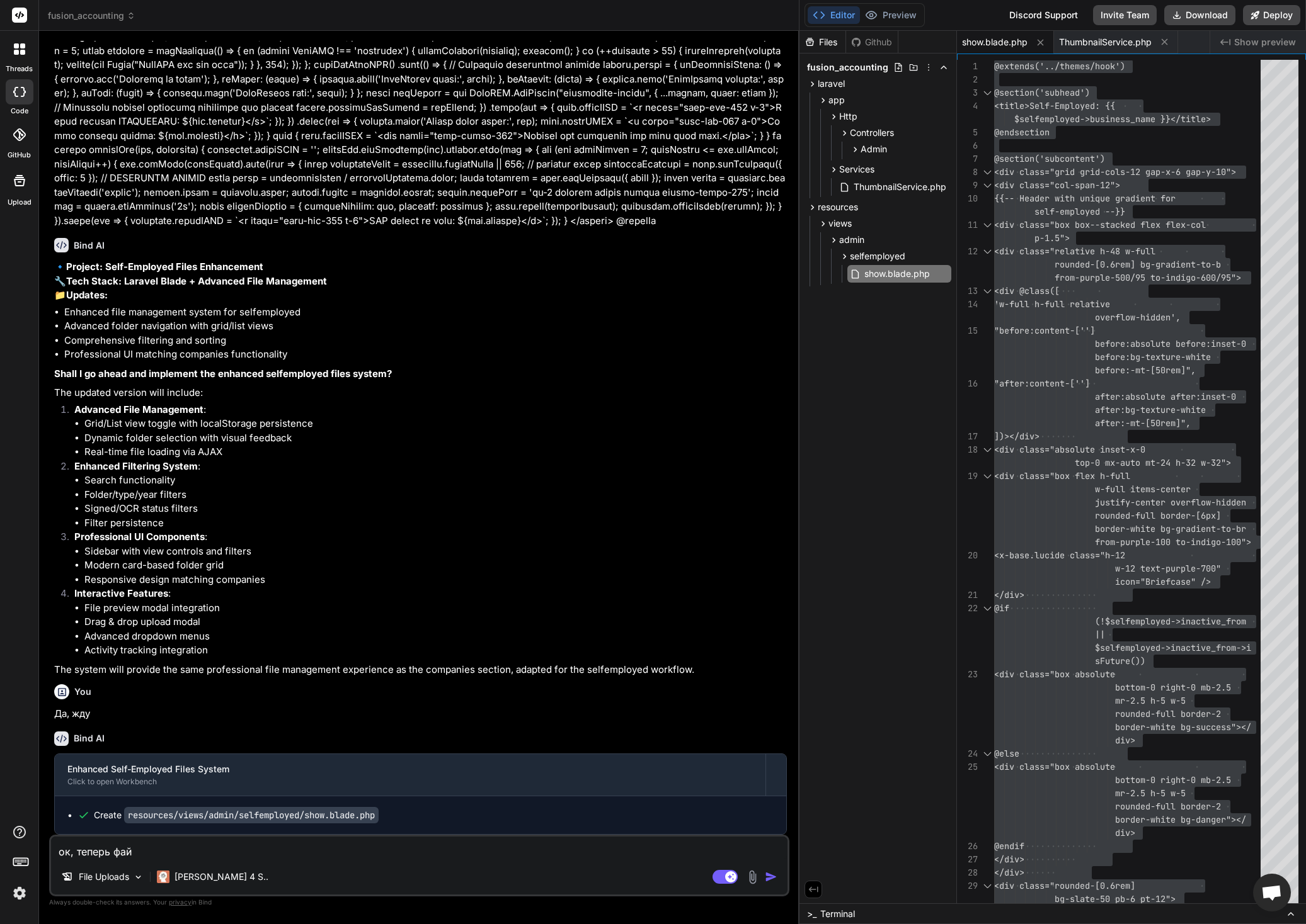
type textarea "x"
type textarea "ок, теперь файл"
type textarea "x"
type textarea "ок, теперь файл а"
type textarea "x"
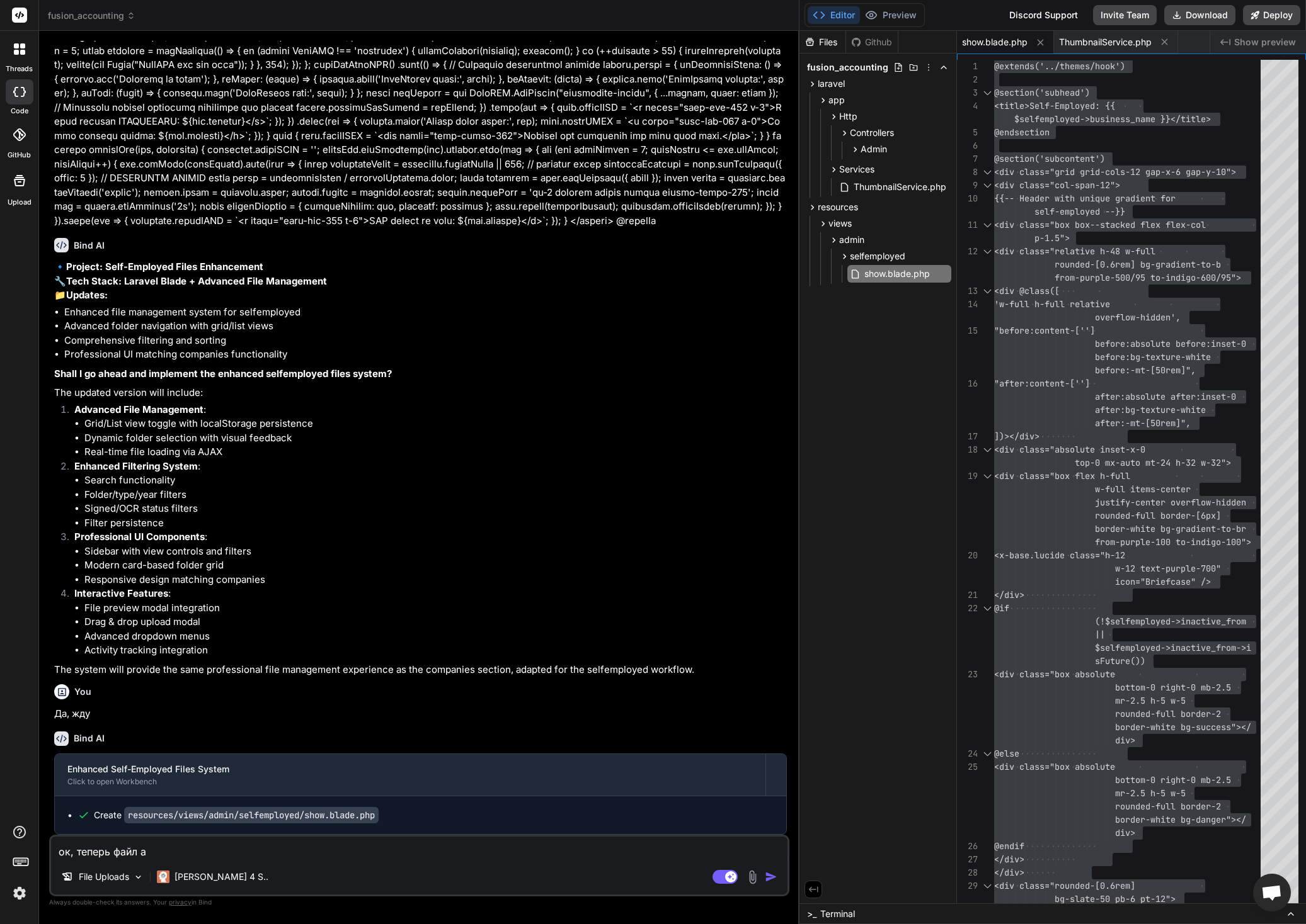
type textarea "ок, теперь файл аш"
type textarea "x"
type textarea "ок, теперь файл ашд"
type textarea "x"
type textarea "ок, теперь файл ашд"
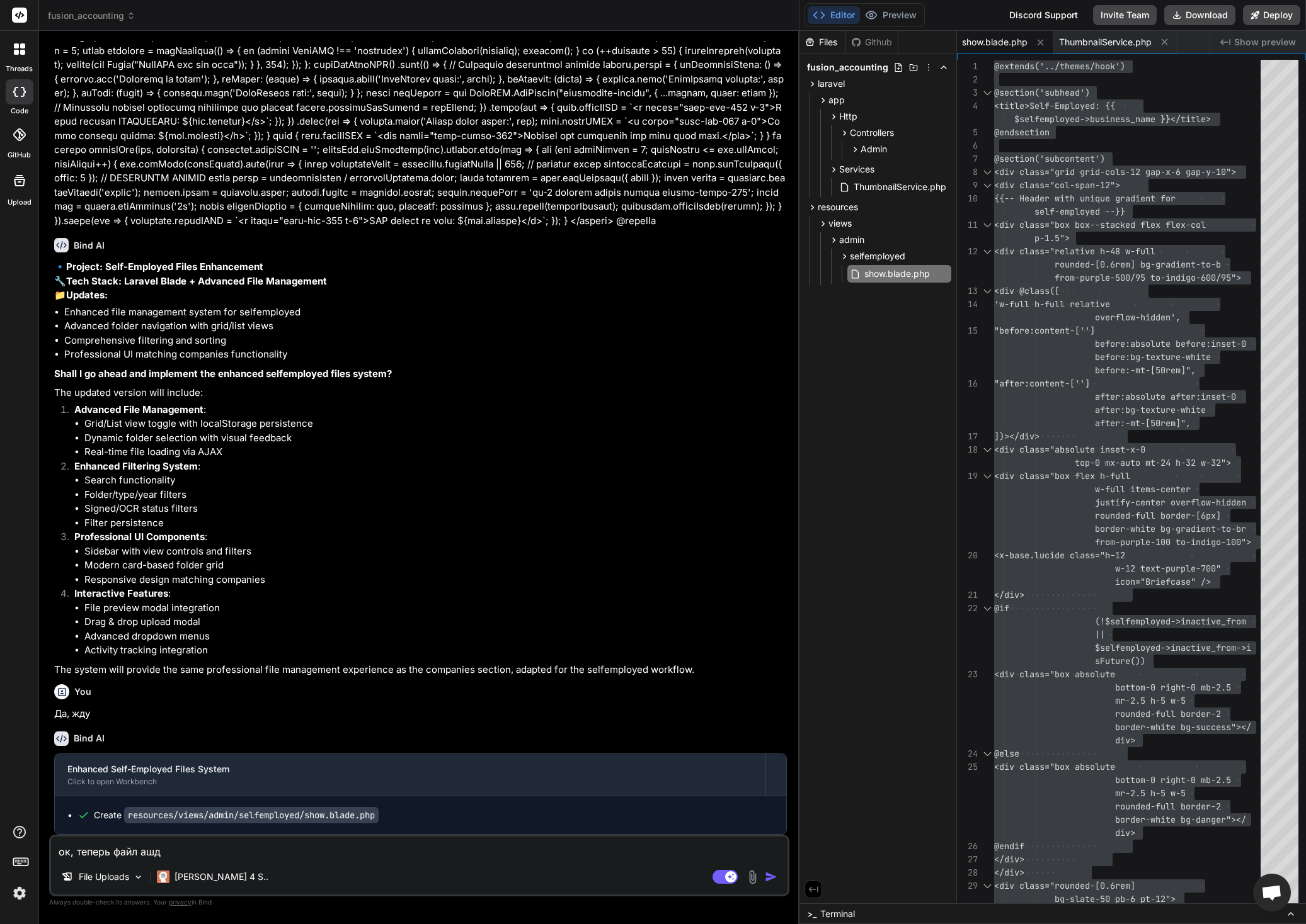
type textarea "x"
type textarea "ок, теперь файл file"
type textarea "x"
type textarea "ок, теперь файл file-"
type textarea "x"
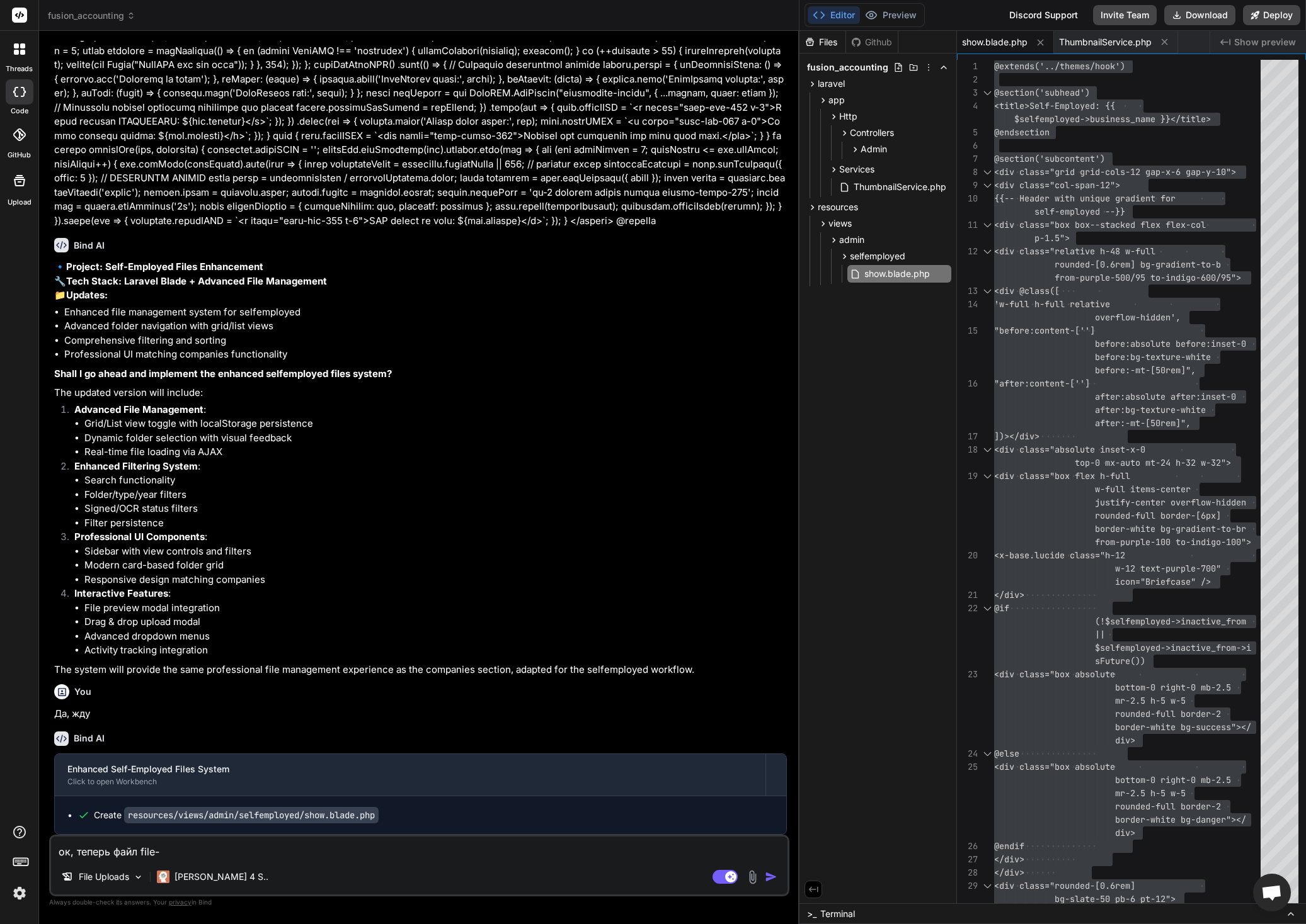
type textarea "ок, теперь файл file-c"
type textarea "x"
type textarea "ок, теперь файл file-ca"
type textarea "x"
type textarea "ок, теперь файл file-cae"
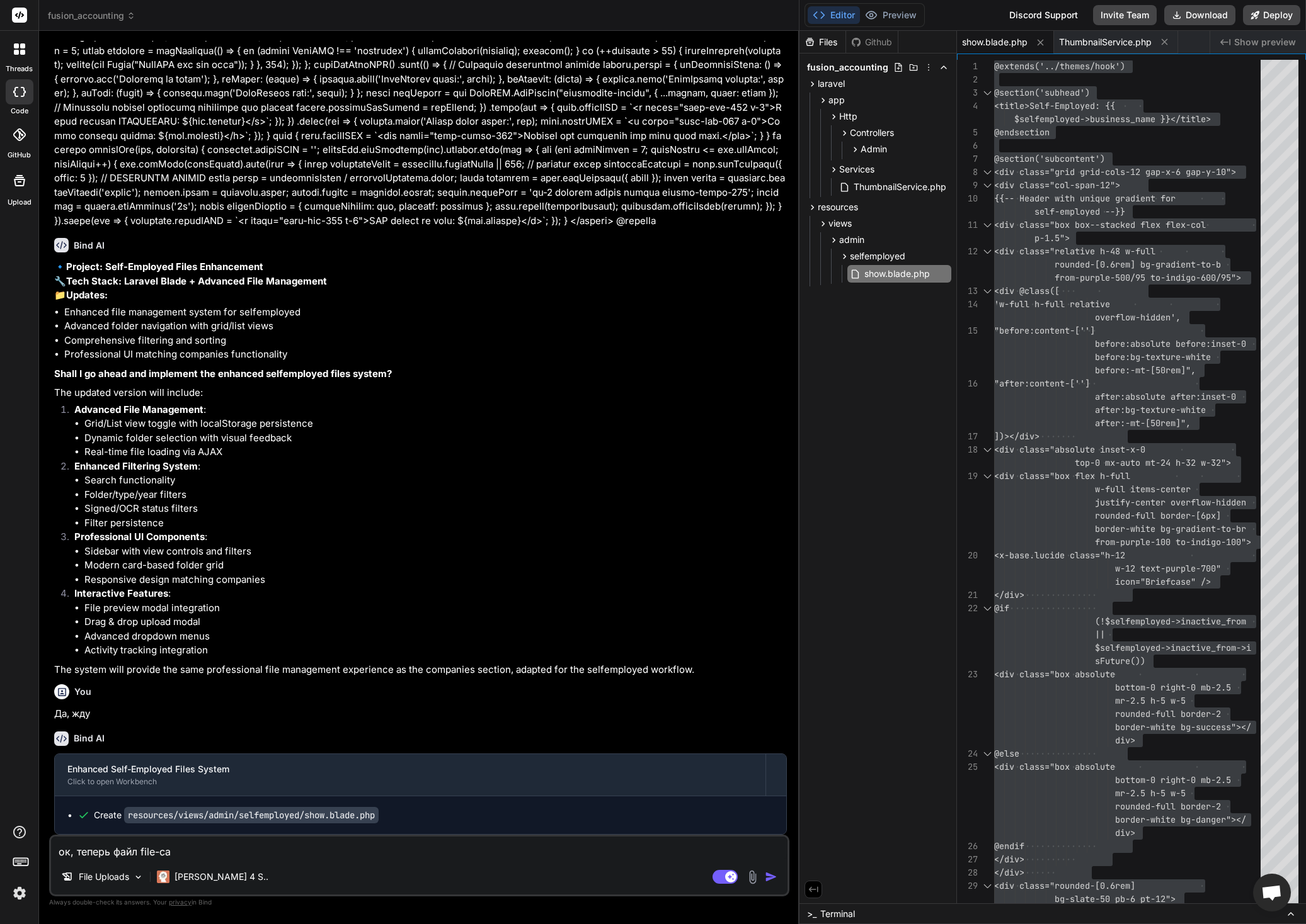
type textarea "x"
type textarea "ок, теперь файл file-caed"
type textarea "x"
type textarea "ок, теперь файл file-cae"
type textarea "x"
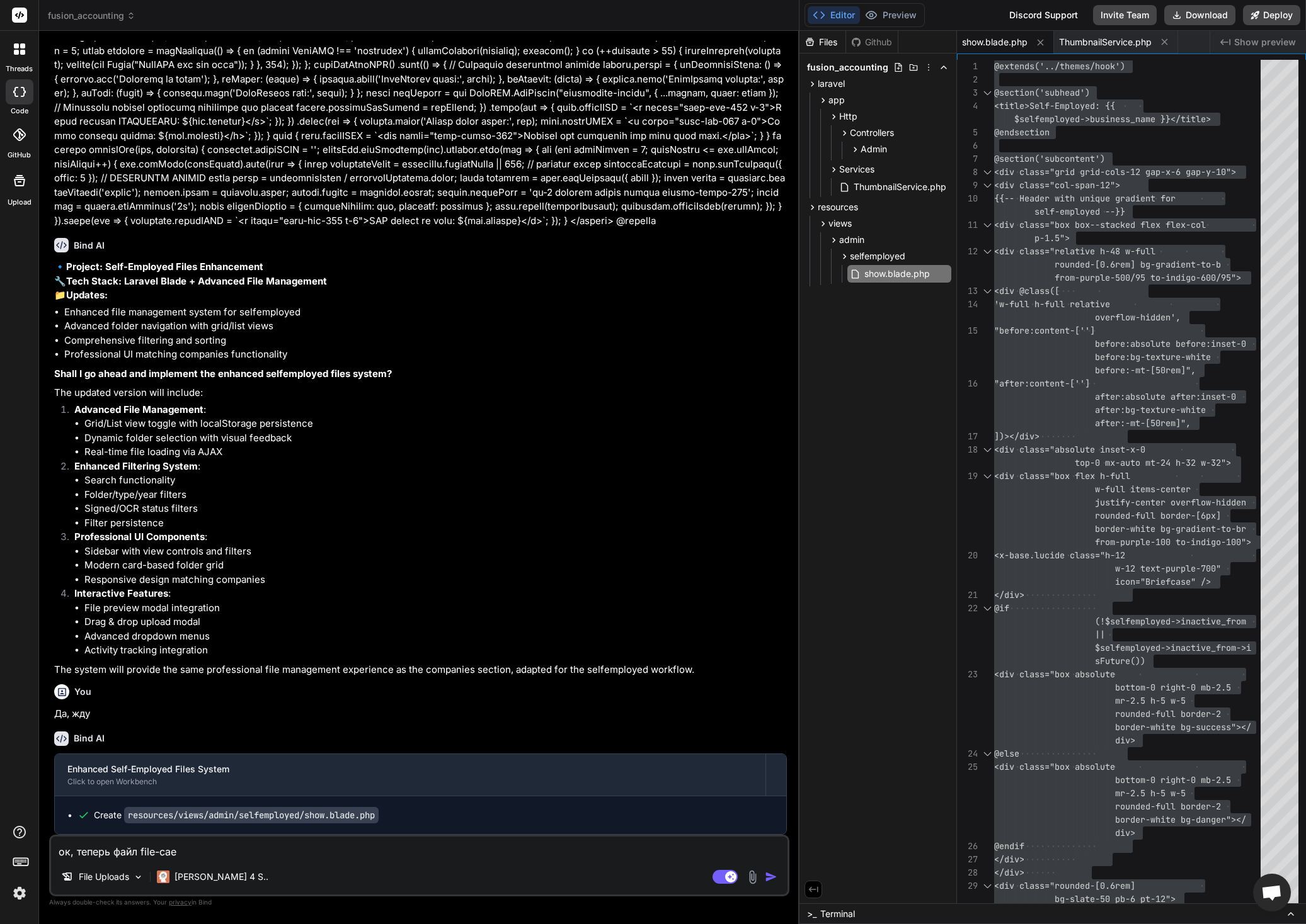
type textarea "ок, теперь файл file-ca"
type textarea "x"
type textarea "ок, теперь файл file-car"
type textarea "x"
type textarea "ок, теперь файл file-card"
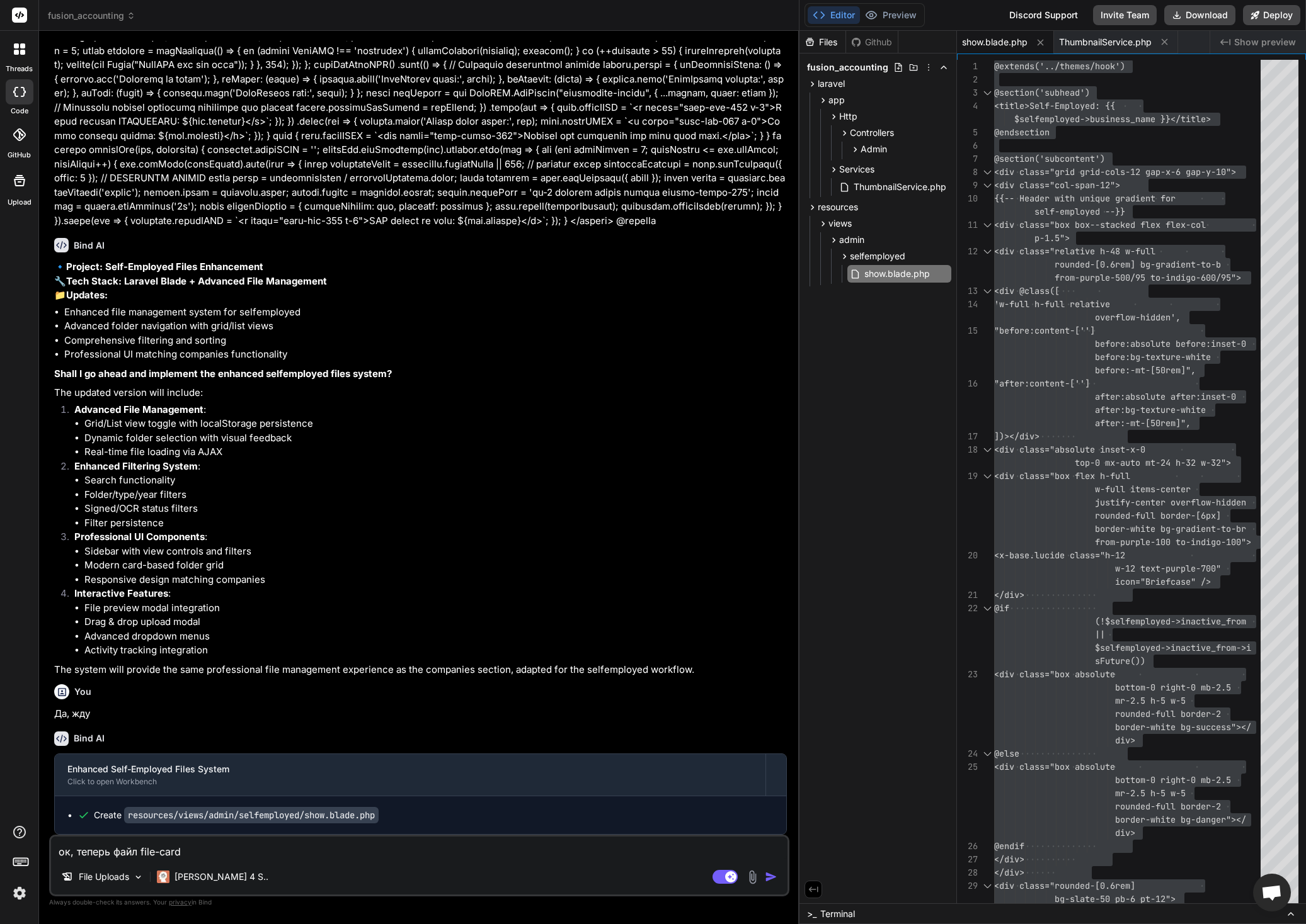
type textarea "x"
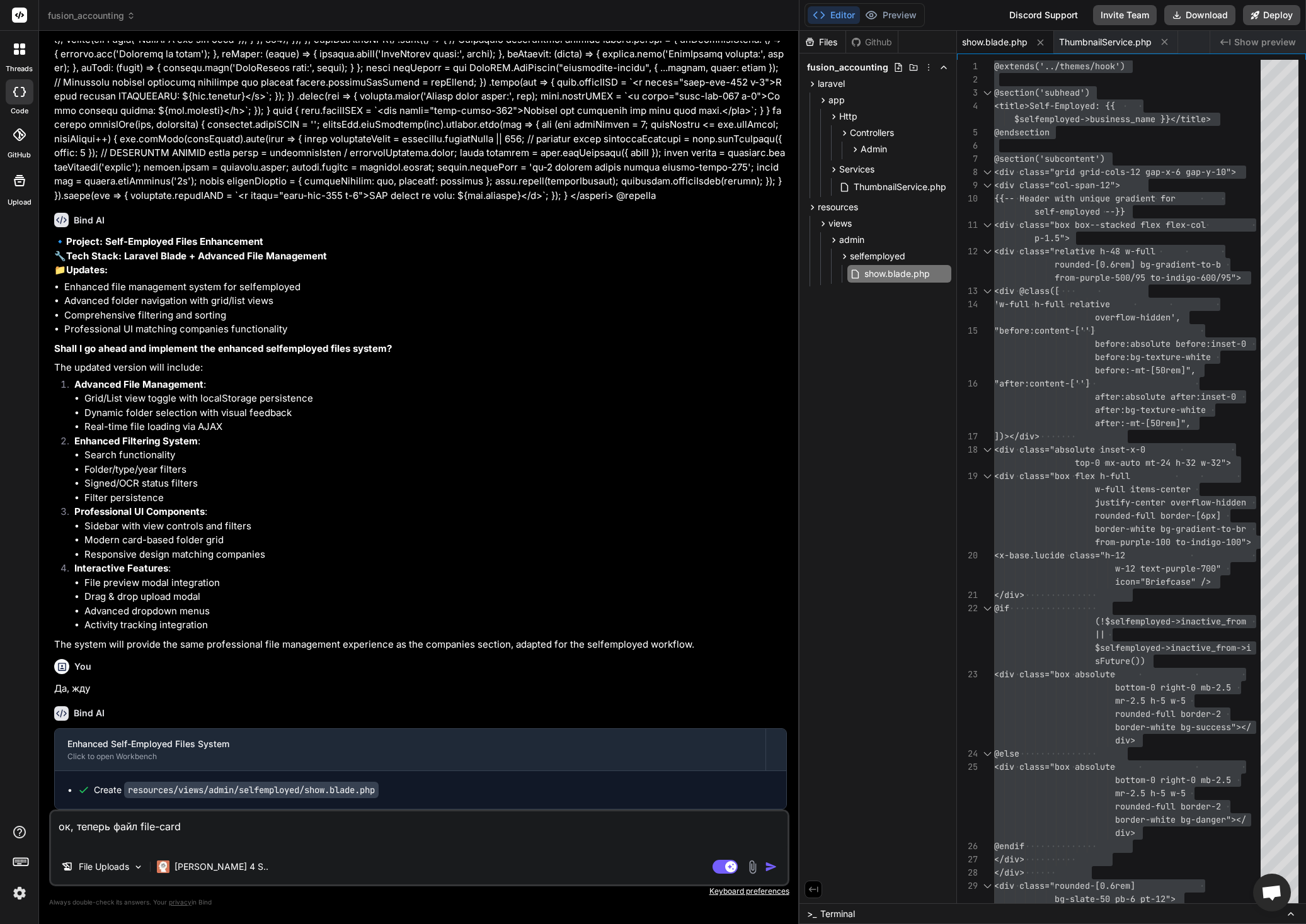
type textarea "ок, теперь файл file-card."
type textarea "x"
type textarea "ок, теперь файл file-card."
type textarea "x"
type textarea "ок, теперь файл file-card. R"
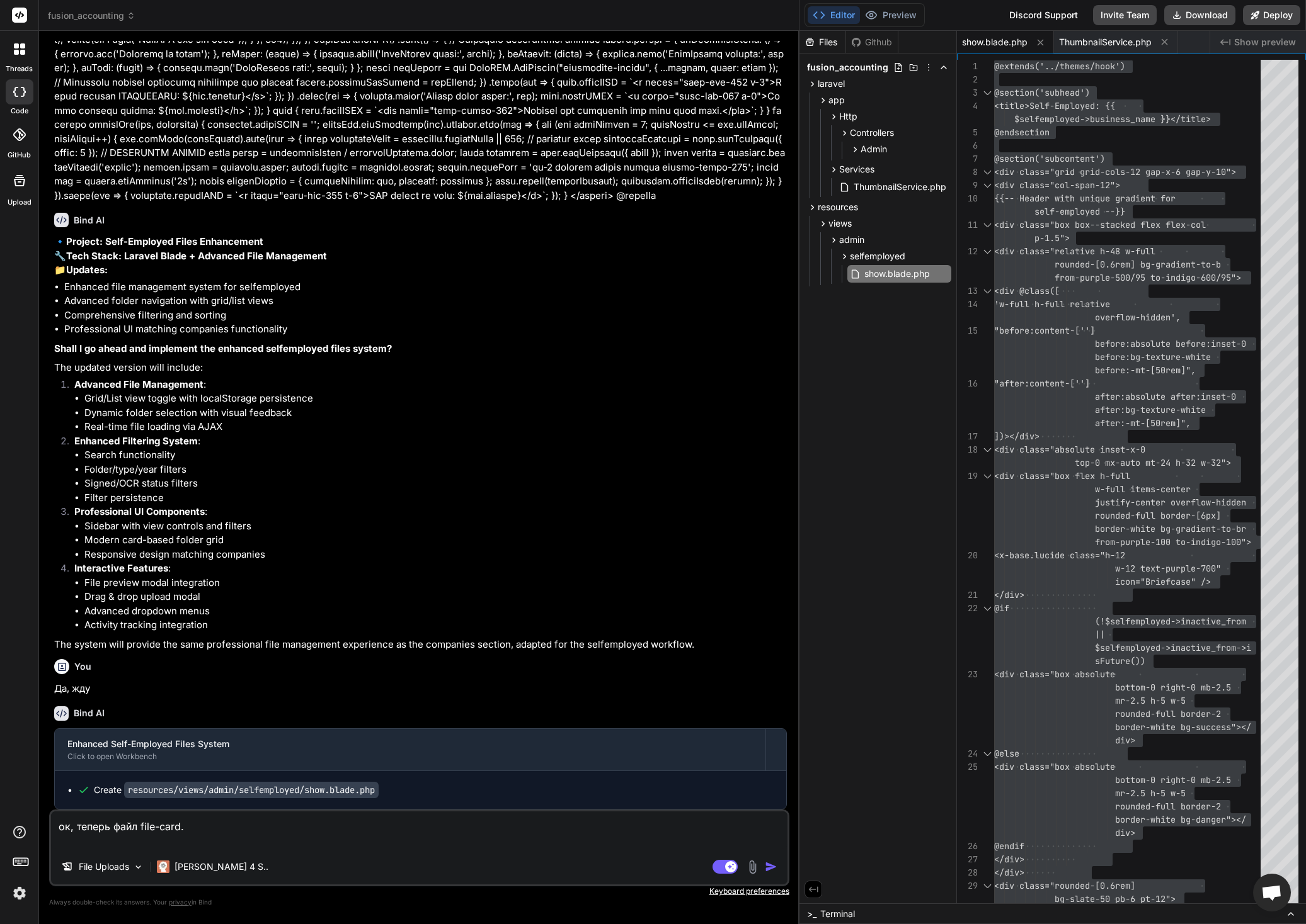
type textarea "x"
type textarea "ок, теперь файл file-card. Rf"
type textarea "x"
type textarea "ок, теперь файл file-card. Rf"
type textarea "x"
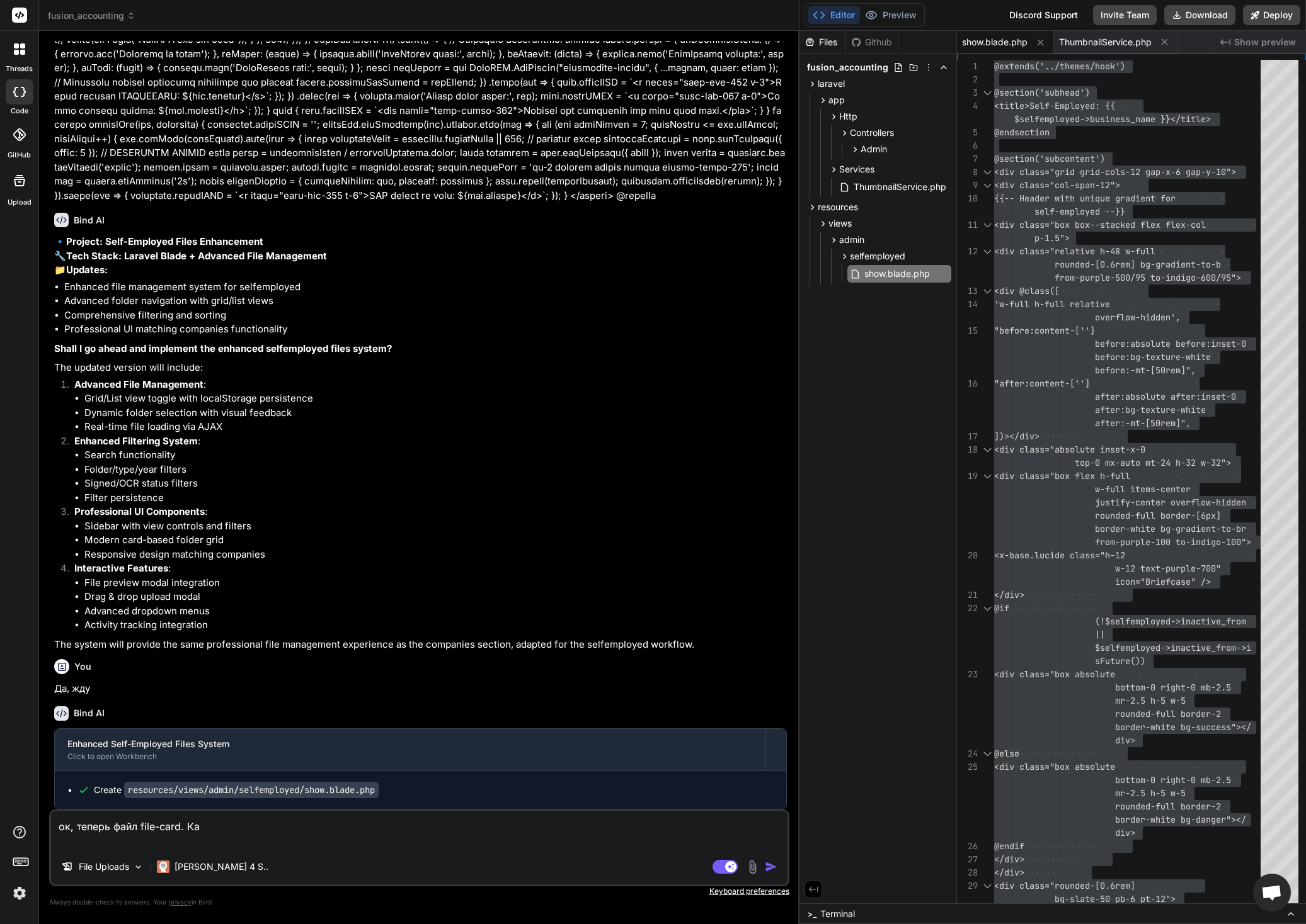
type textarea "ок, теперь файл file-card. Как"
type textarea "x"
type textarea "ок, теперь файл file-card. Как"
type textarea "x"
type textarea "ок, теперь файл file-card. Как в"
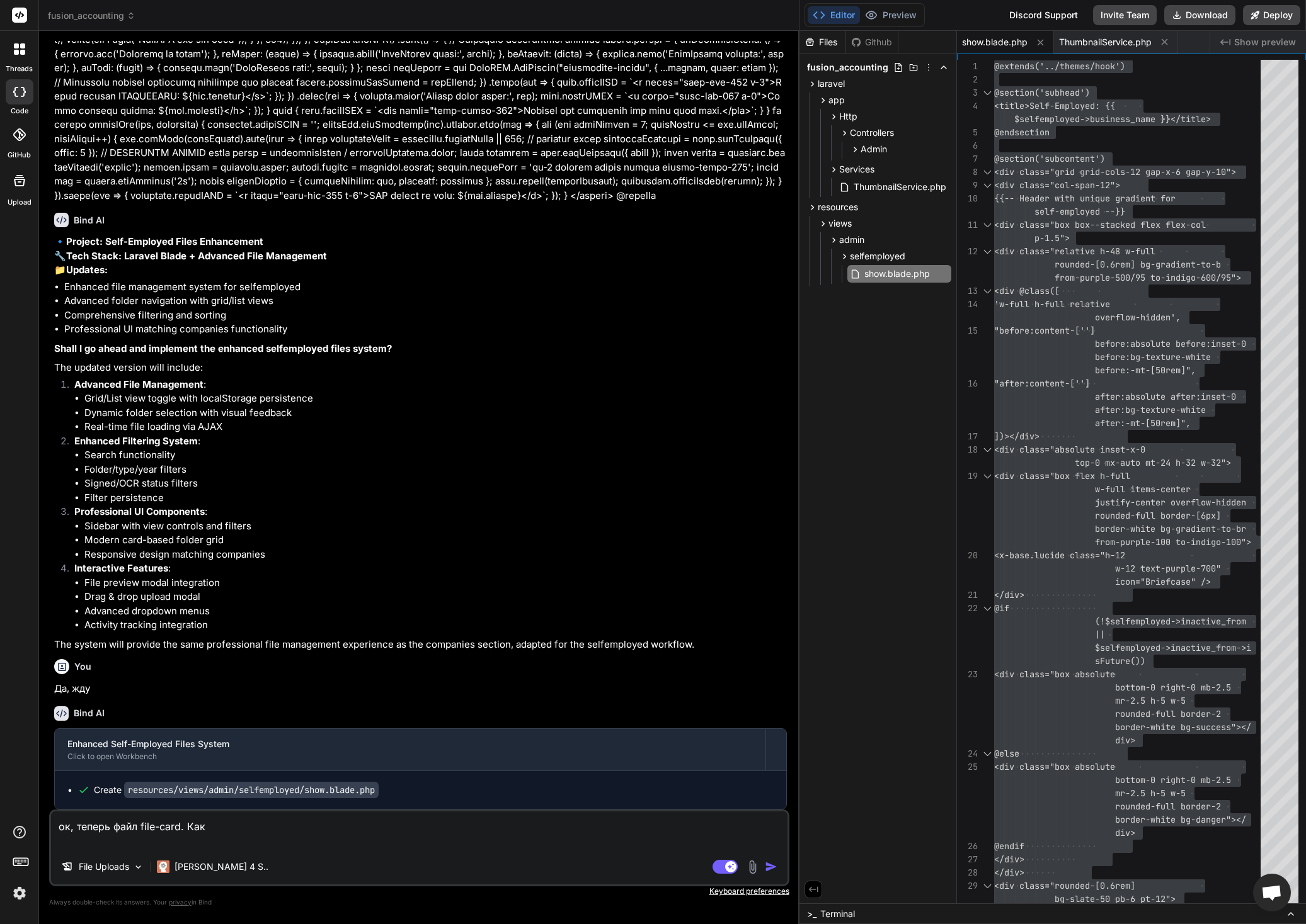
type textarea "x"
type textarea "ок, теперь файл file-card. Как вс"
type textarea "x"
type textarea "ок, теперь файл file-card. Как все"
type textarea "x"
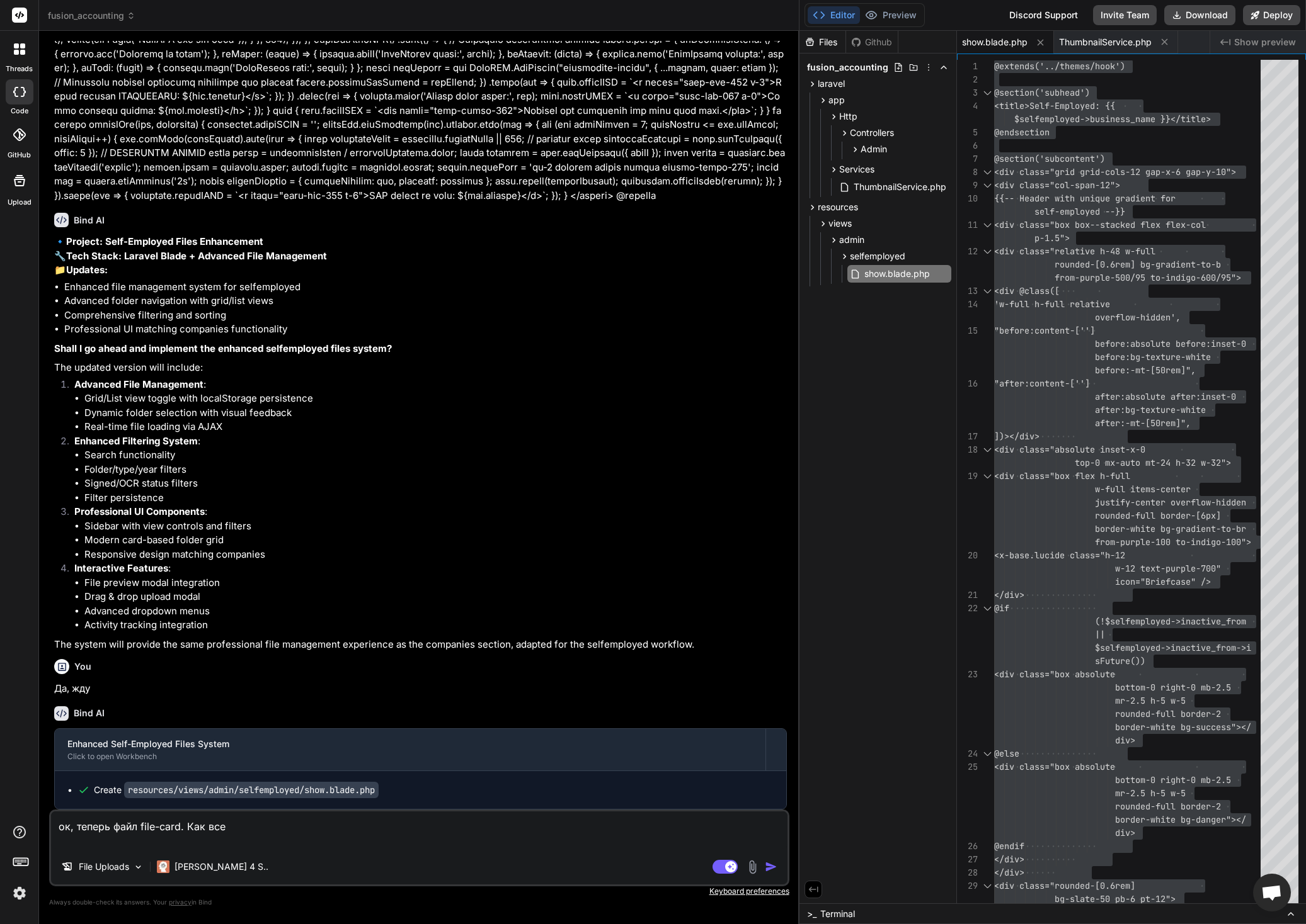
type textarea "ок, теперь файл file-card. Как всег"
type textarea "x"
type textarea "ок, теперь файл file-card. Как всегд"
type textarea "x"
type textarea "ок, теперь файл file-card. Как всегда"
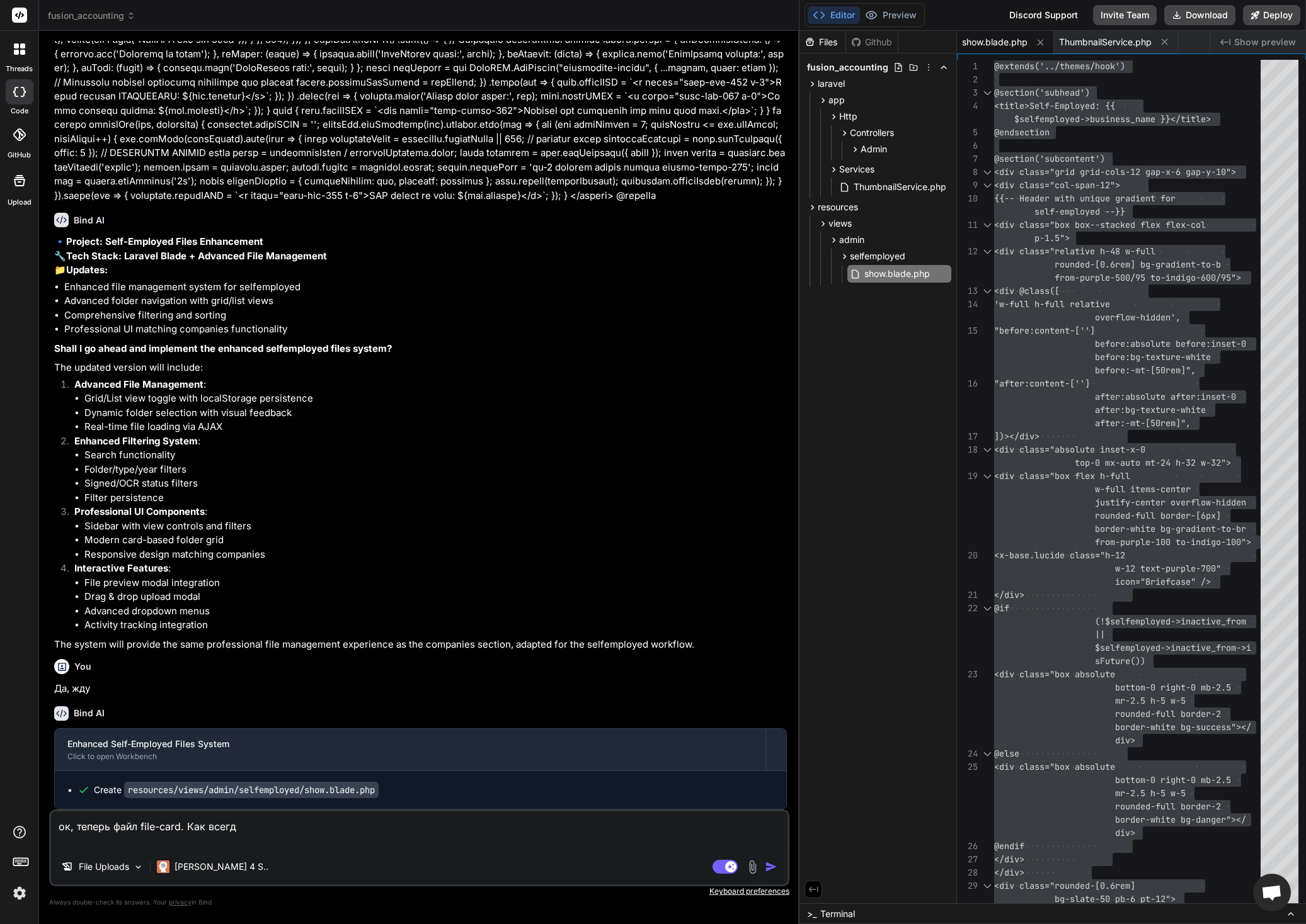
type textarea "x"
type textarea "ок, теперь файл file-card. Как всегда"
type textarea "x"
type textarea "ок, теперь файл file-card. Как всегда п"
type textarea "x"
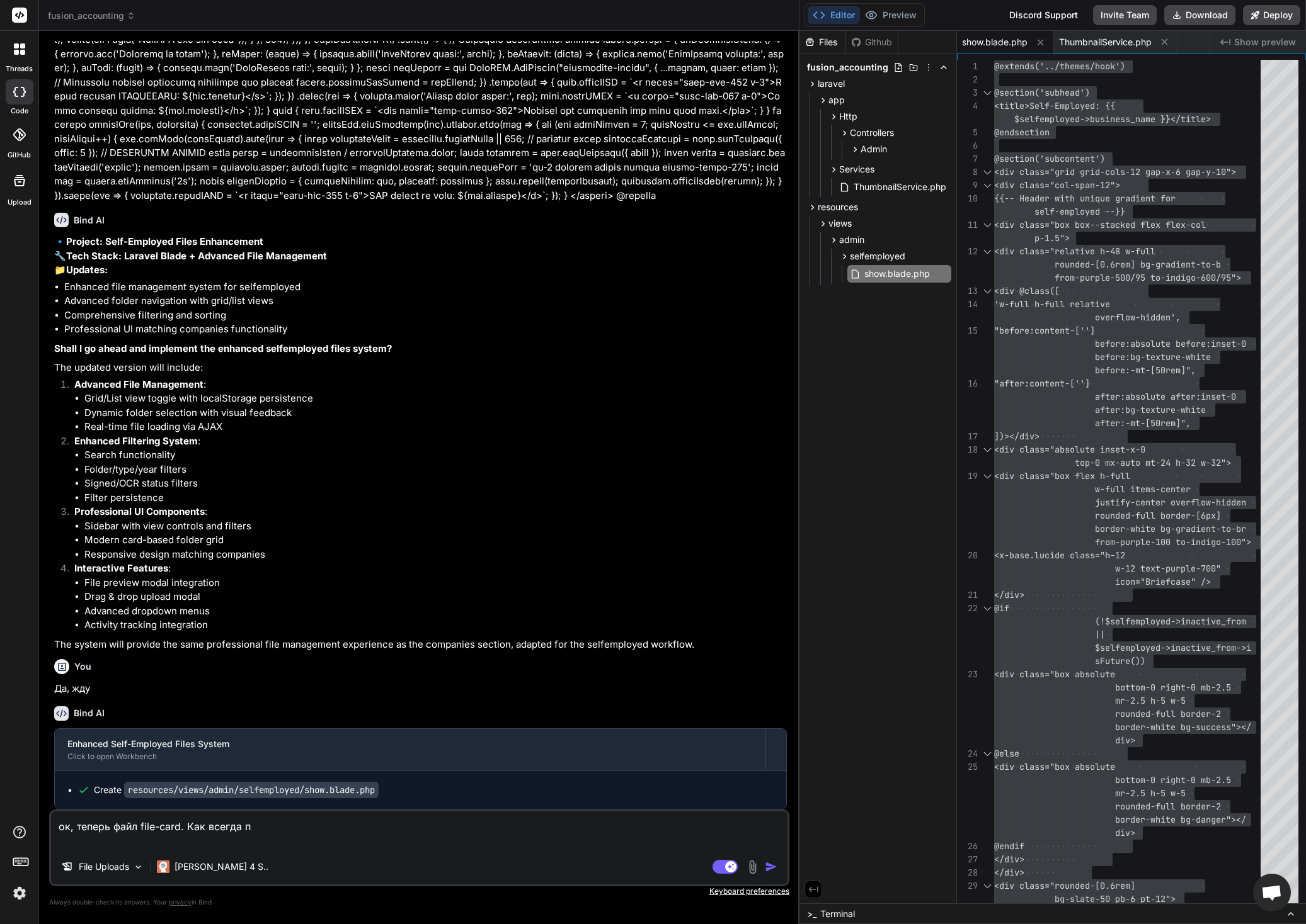
type textarea "ок, теперь файл file-card. Как всегда пе"
type textarea "x"
type textarea "ок, теперь файл file-card. Как всегда пер"
type textarea "x"
type textarea "ок, теперь файл file-card. Как всегда перв"
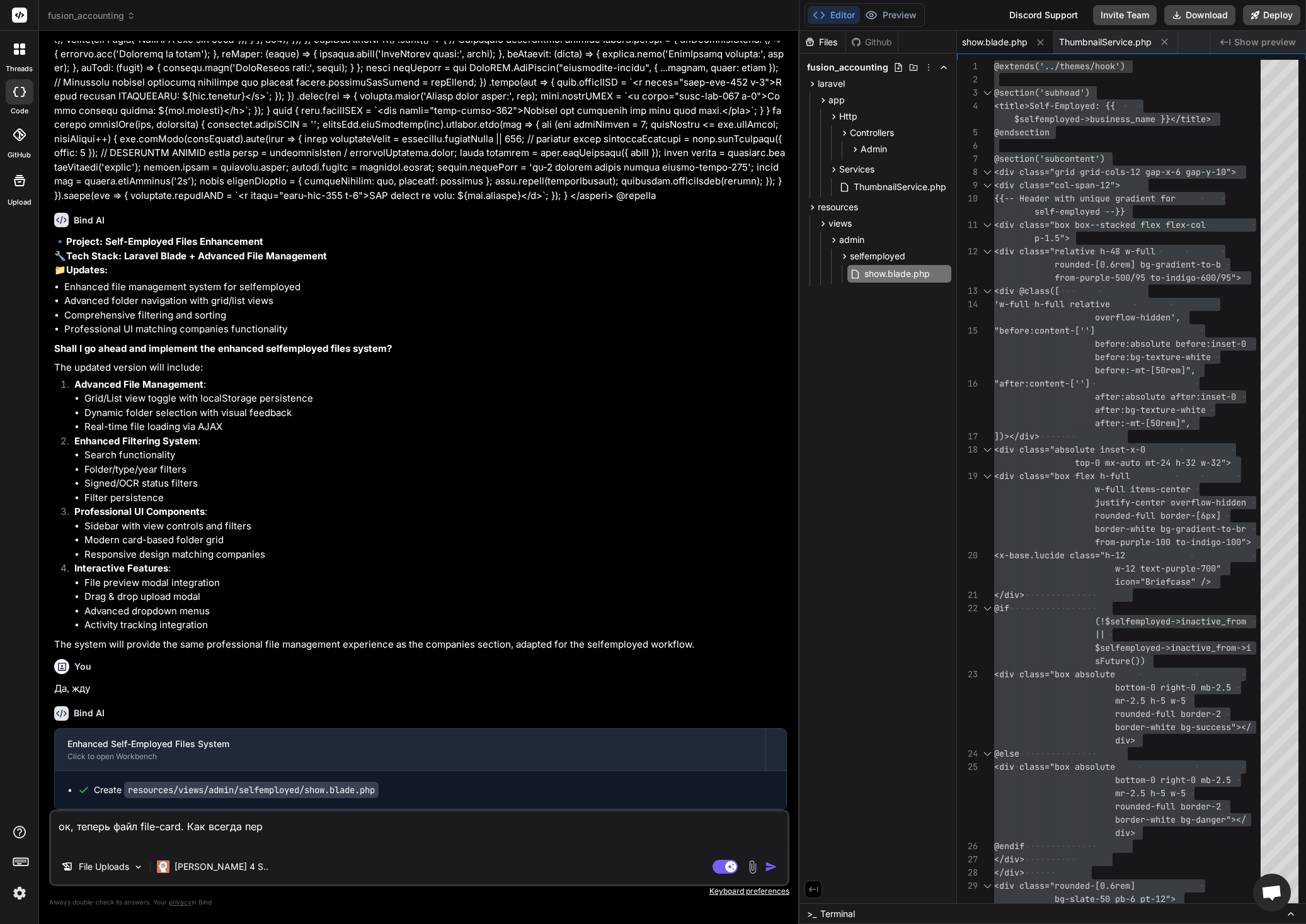
type textarea "x"
type textarea "ок, теперь файл file-card. Как всегда первы"
type textarea "x"
type textarea "ок, теперь файл file-card. Как всегда первый"
type textarea "x"
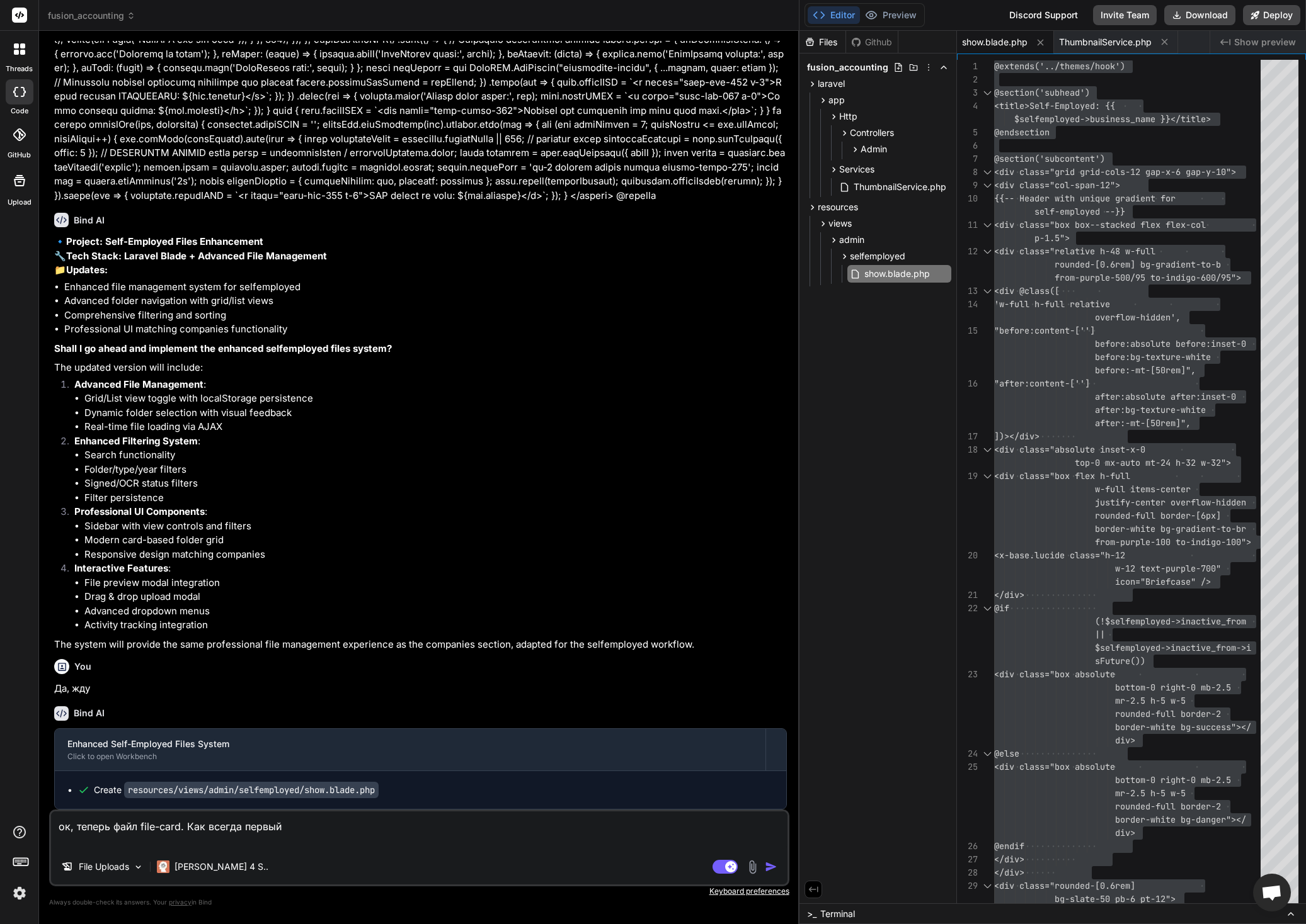
type textarea "ок, теперь файл file-card. Как всегда первый"
type textarea "x"
type textarea "ок, теперь файл file-card. Как всегда первый л"
type textarea "x"
type textarea "ок, теперь файл file-card. Как всегда первый ло"
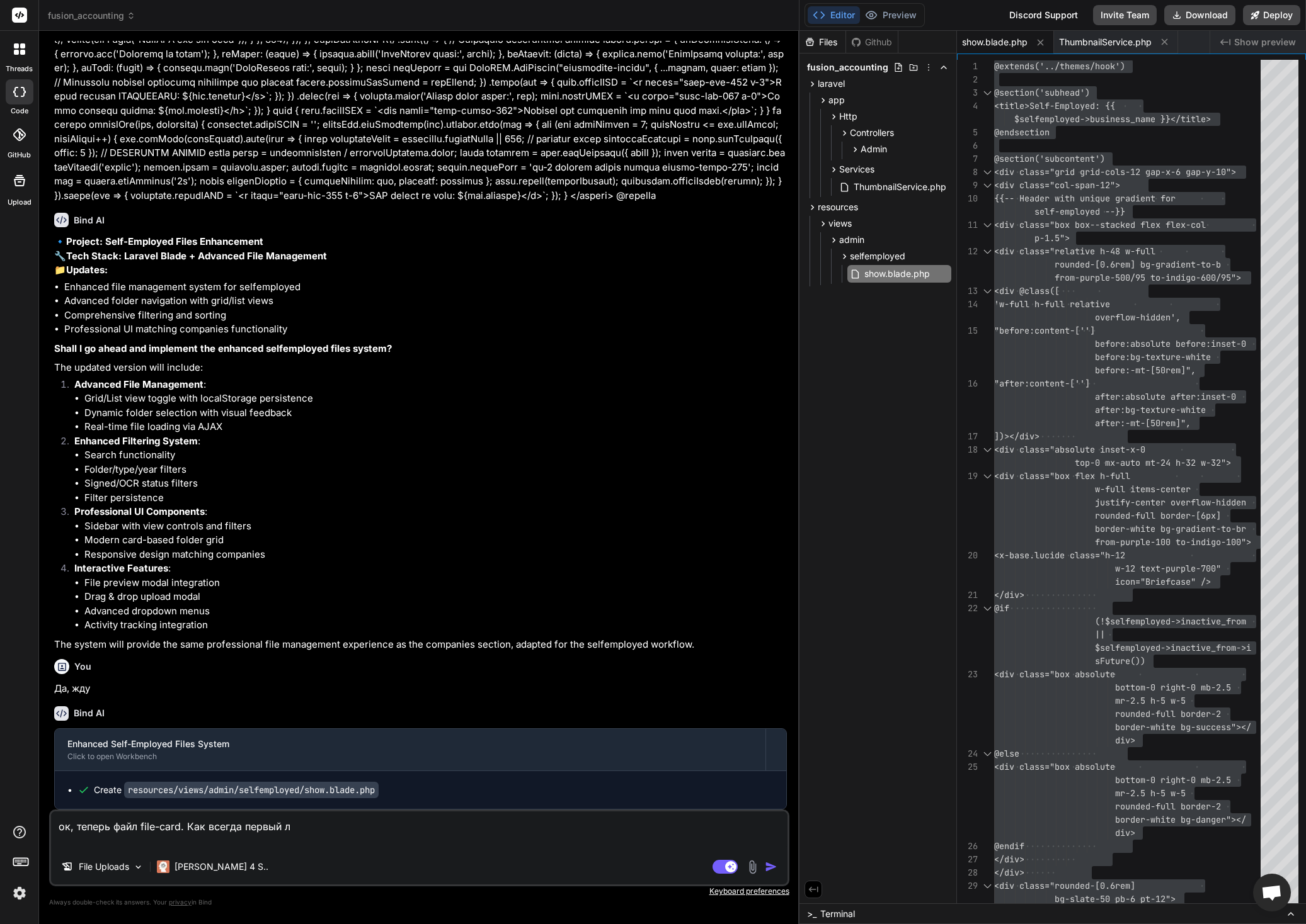
type textarea "x"
type textarea "ок, теперь файл file-card. Как всегда первый ло"
type textarea "x"
type textarea "ок, теперь файл file-card. Как всегда первый ло"
type textarea "x"
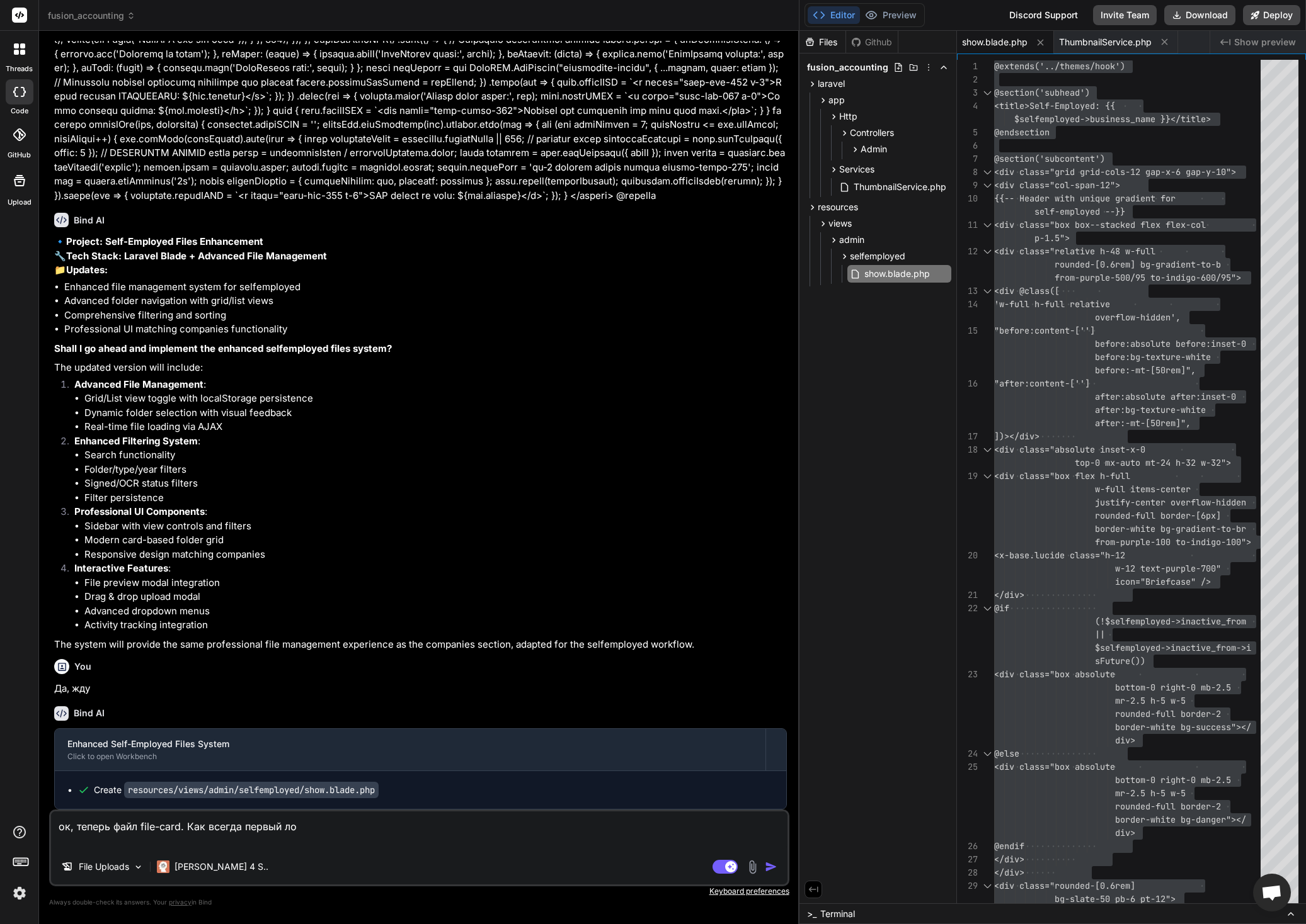
type textarea "ок, теперь файл file-card. Как всегда первый л"
type textarea "x"
type textarea "ок, теперь файл file-card. Как всегда первый"
type textarea "x"
type textarea "ок, теперь файл file-card. Как всегда первый д"
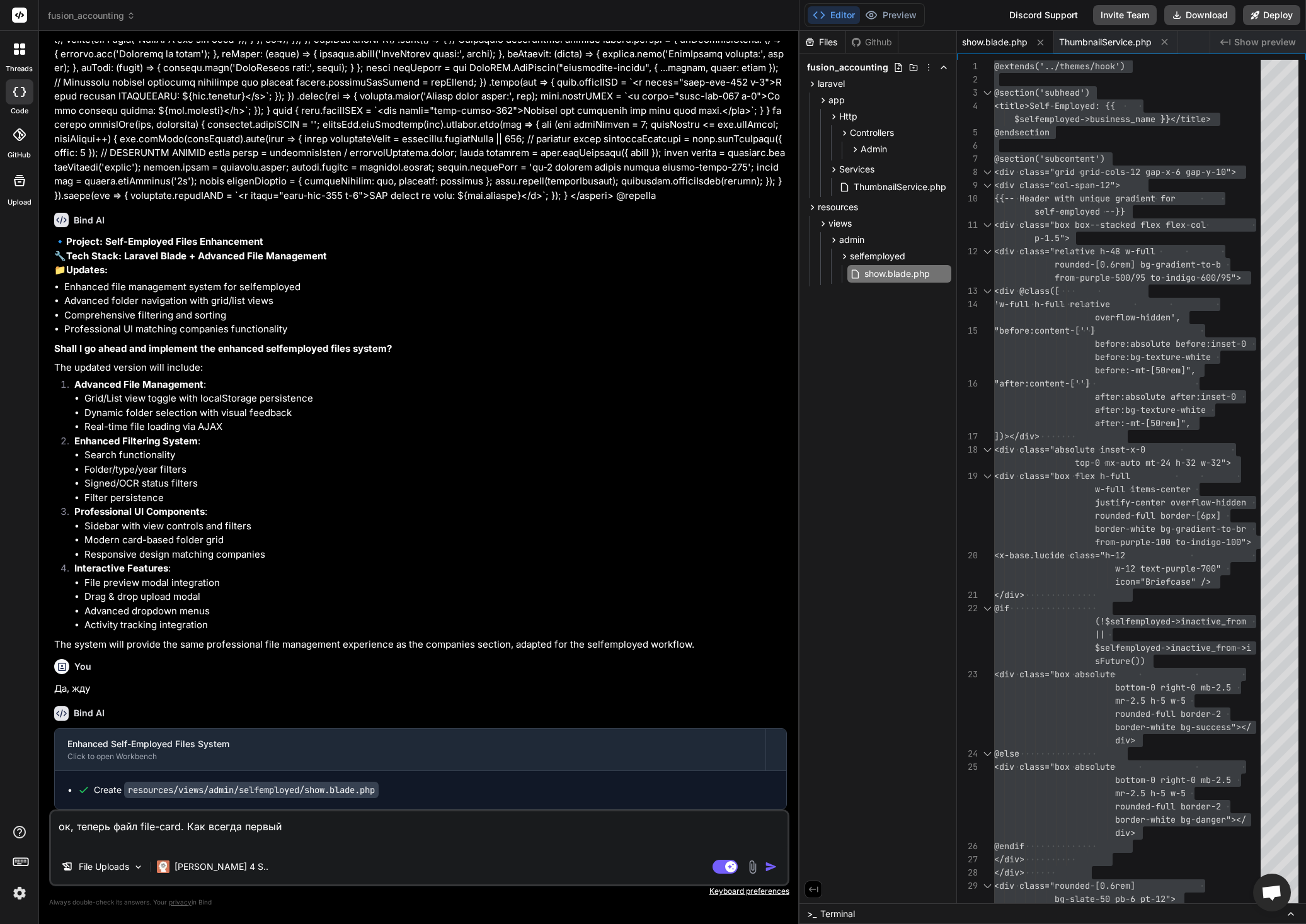
type textarea "x"
type textarea "ок, теперь файл file-card. Как всегда первый дл"
type textarea "x"
type textarea "ок, теперь файл file-card. Как всегда первый дл"
type textarea "x"
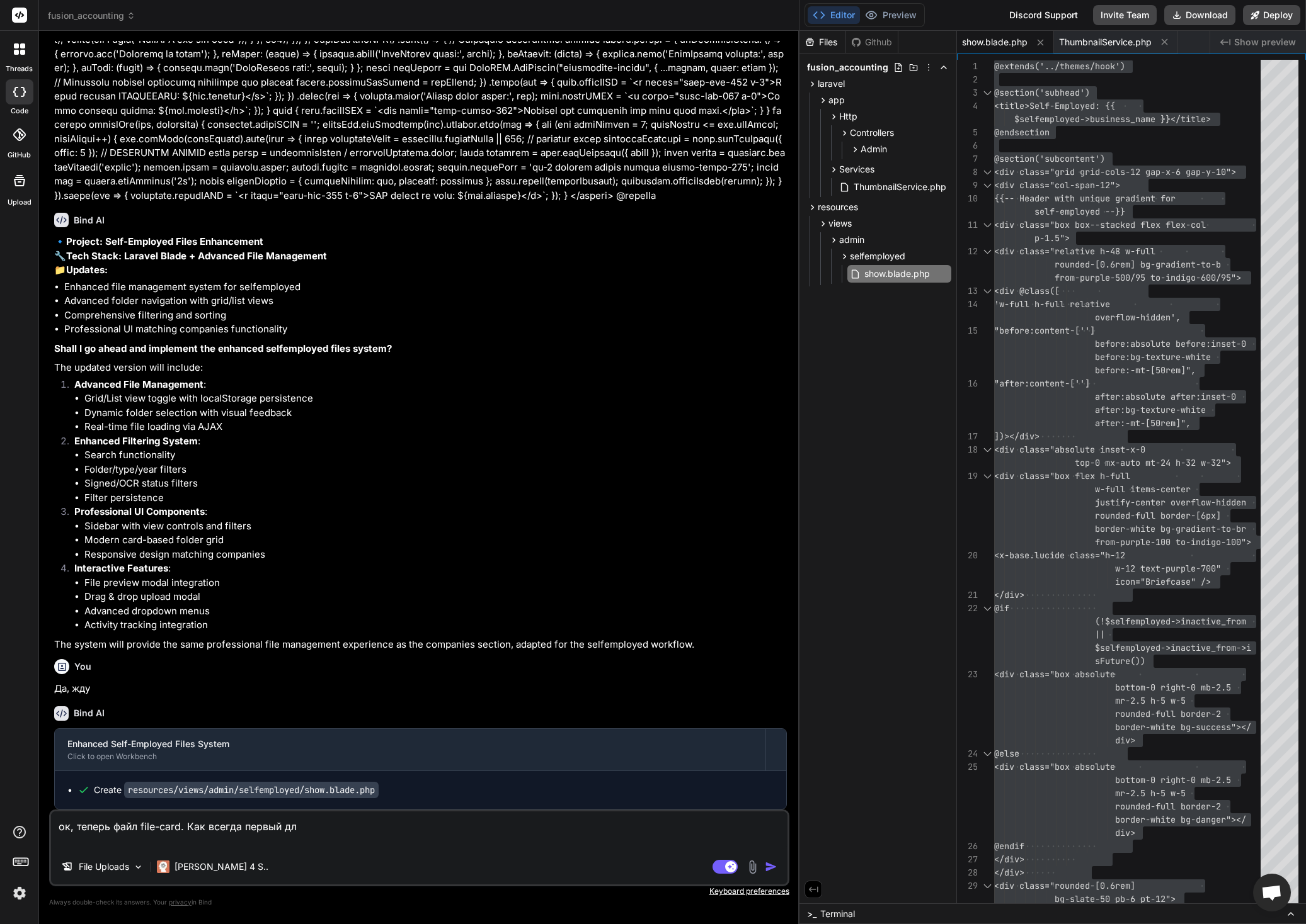
type textarea "ок, теперь файл file-card. Как всегда первый дл"
type textarea "x"
type textarea "ок, теперь файл file-card. Как всегда первый для"
type textarea "x"
type textarea "ок, теперь файл file-card. Как всегда первый для"
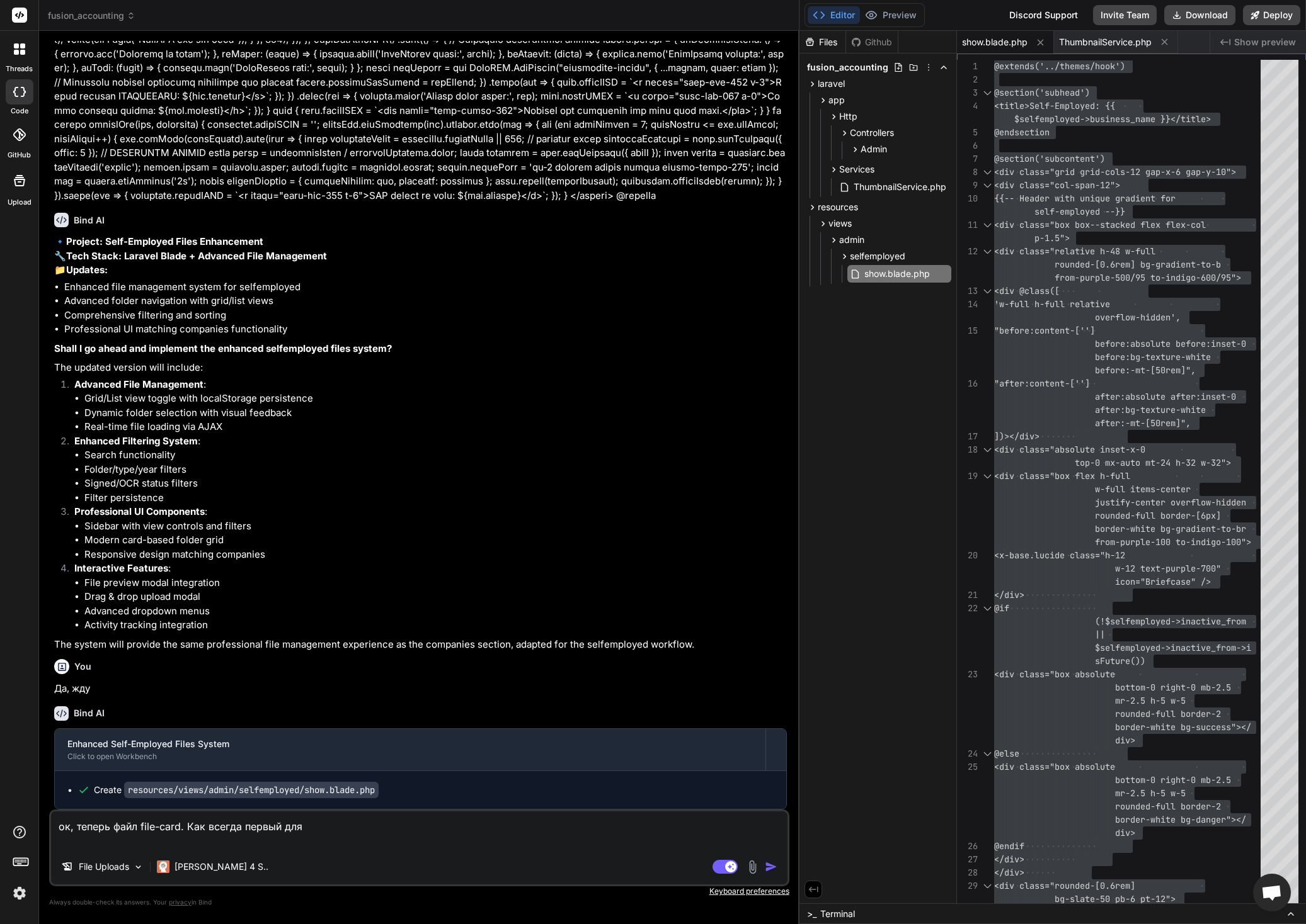
type textarea "x"
type textarea "ок, теперь файл file-card. Как всегда первый для с"
type textarea "x"
type textarea "ок, теперь файл file-card. Как всегда первый для с"
type textarea "x"
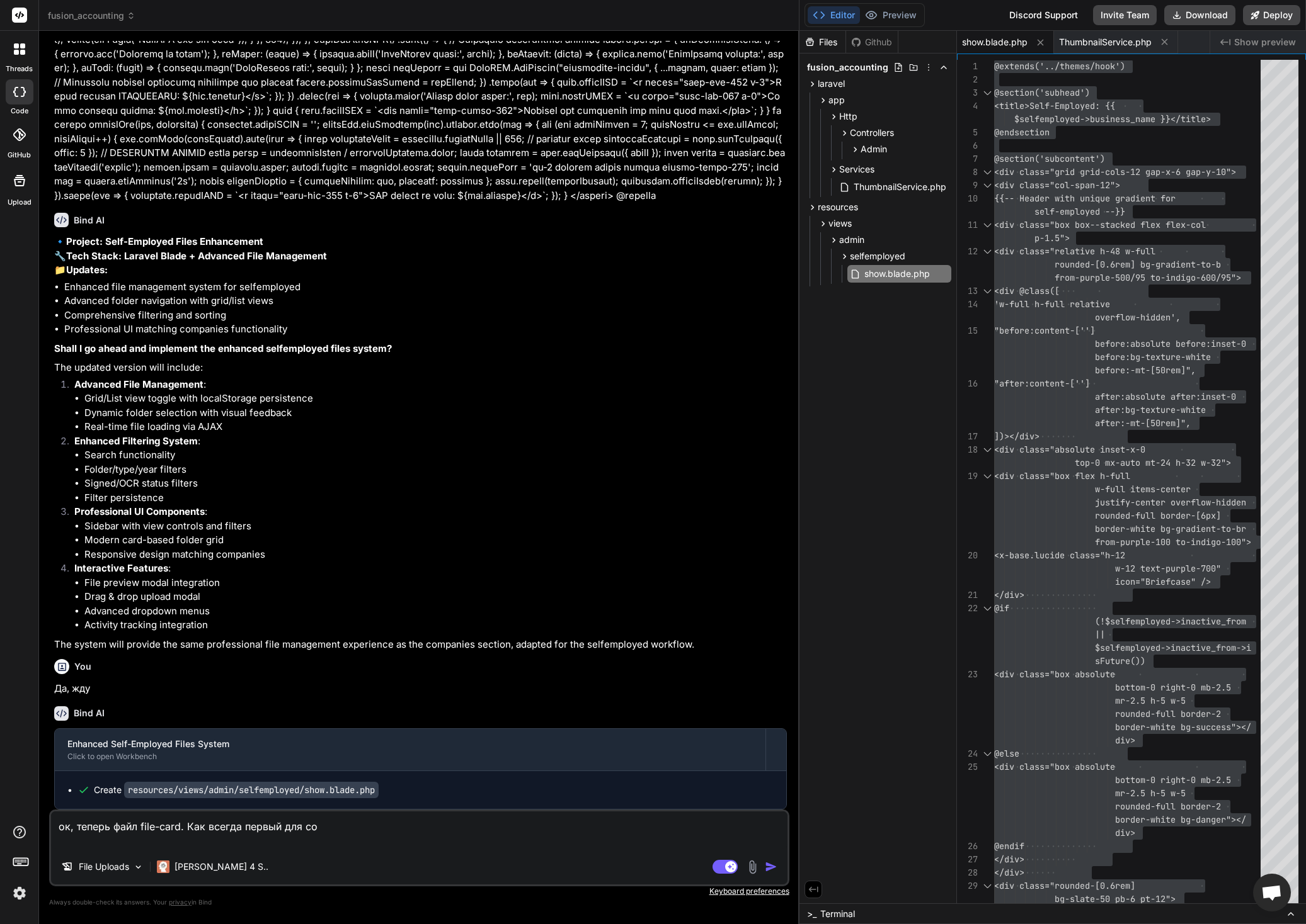
type textarea "ок, теперь файл file-card. Как всегда первый для com"
type textarea "x"
type textarea "ок, теперь файл file-card. Как всегда первый для comp"
type textarea "x"
type textarea "ок, теперь файл file-card. Как всегда первый для compa"
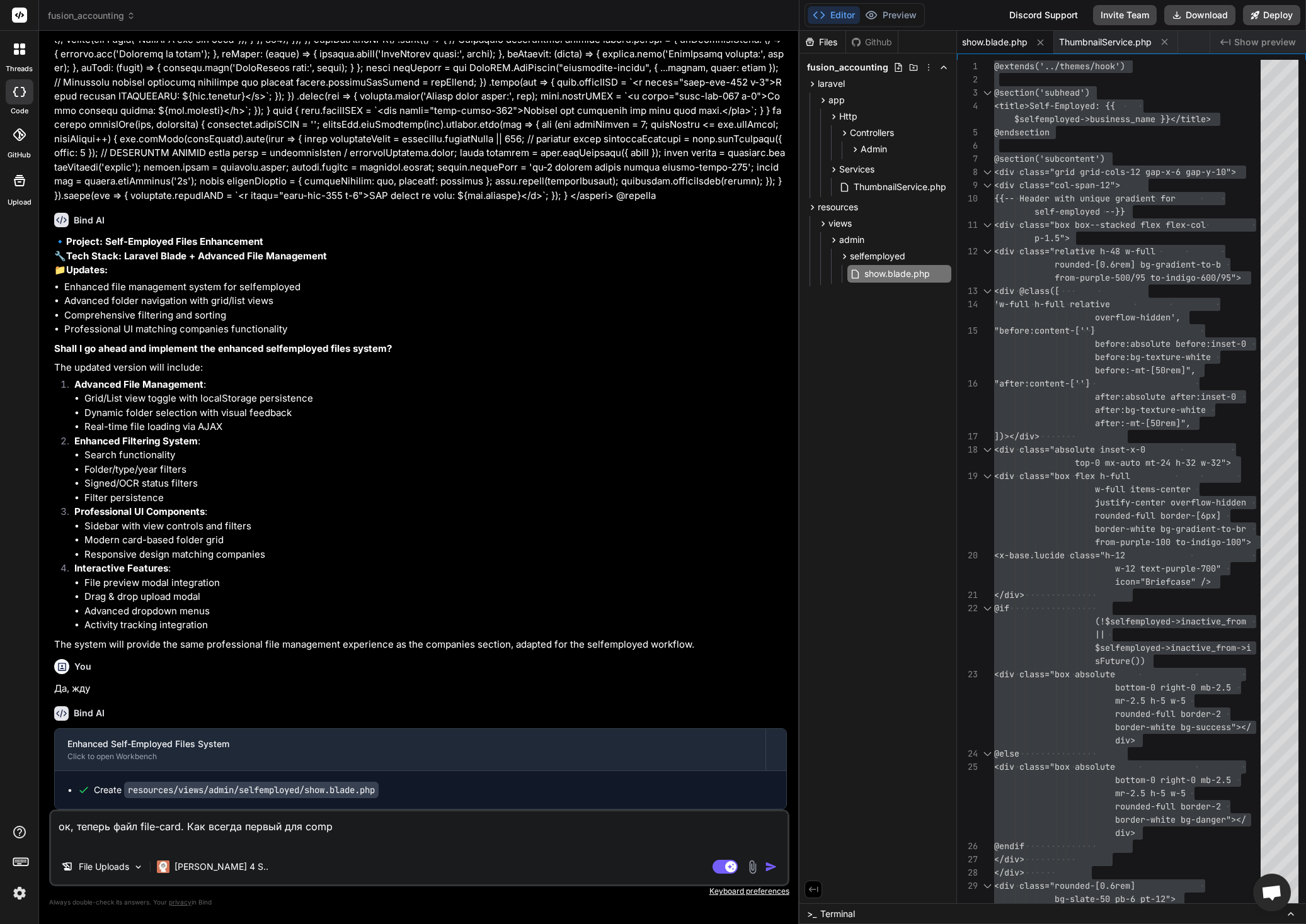
type textarea "x"
type textarea "ок, теперь файл file-card. Как всегда первый для compan"
type textarea "x"
type textarea "ок, теперь файл file-card. Как всегда первый для compani"
type textarea "x"
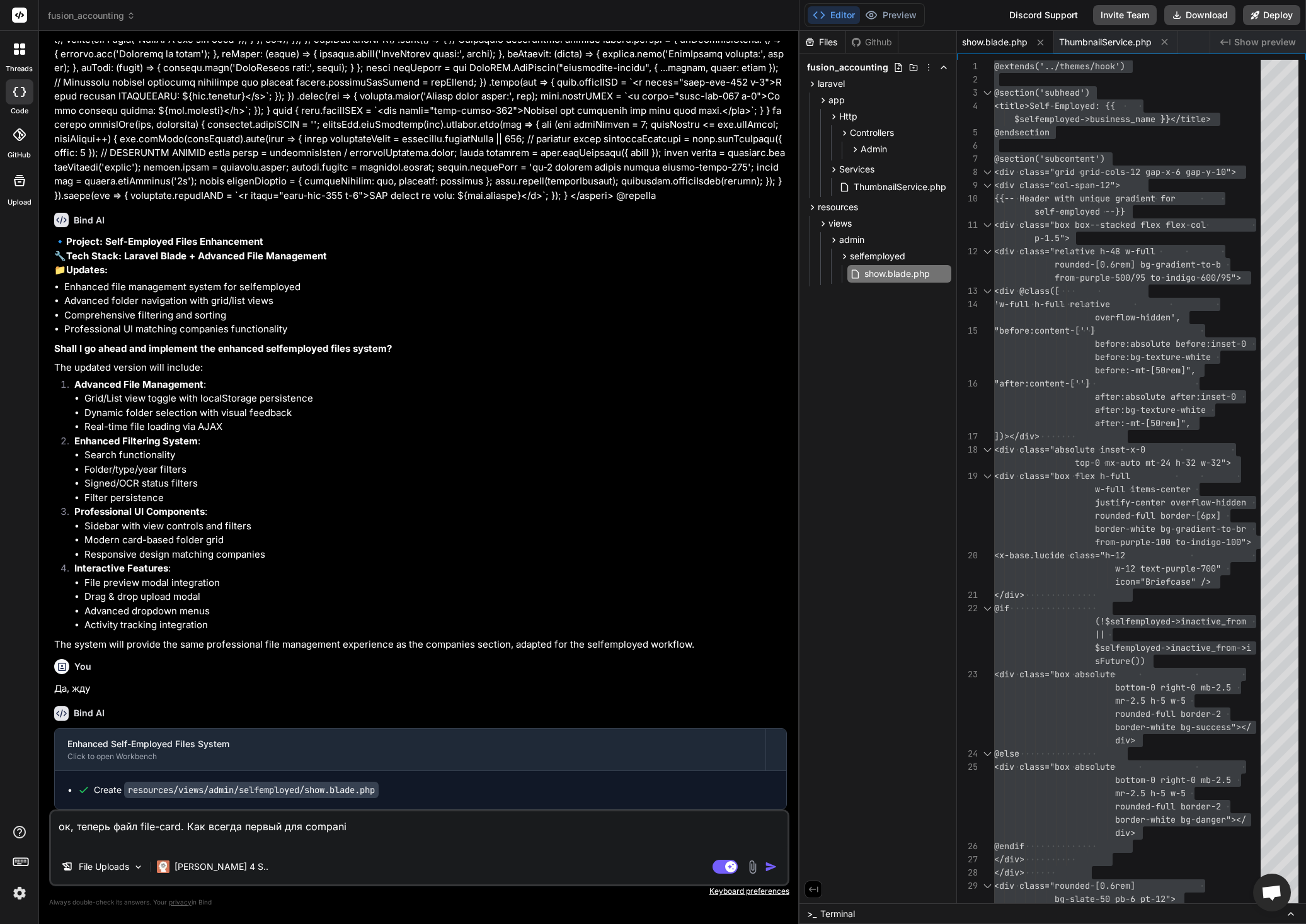
type textarea "ок, теперь файл file-card. Как всегда первый для companie"
type textarea "x"
type textarea "ок, теперь файл file-card. Как всегда первый для companies"
type textarea "x"
type textarea "ок, теперь файл file-card. Как всегда первый для companies"
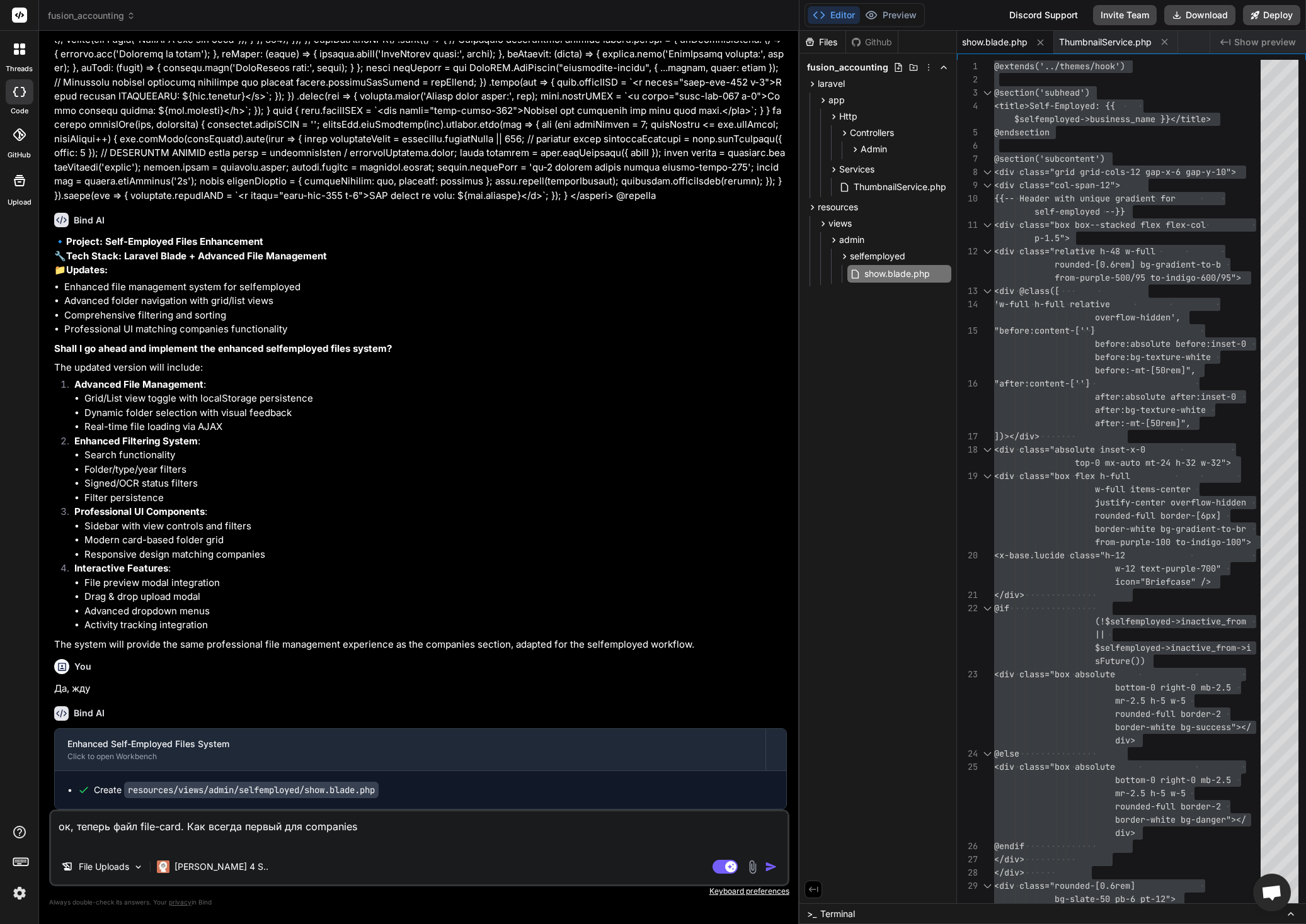
type textarea "x"
type textarea "ок, теперь файл file-card. Как всегда первый для companies b"
type textarea "x"
type textarea "ок, теперь файл file-card. Как всегда первый для companies b"
type textarea "x"
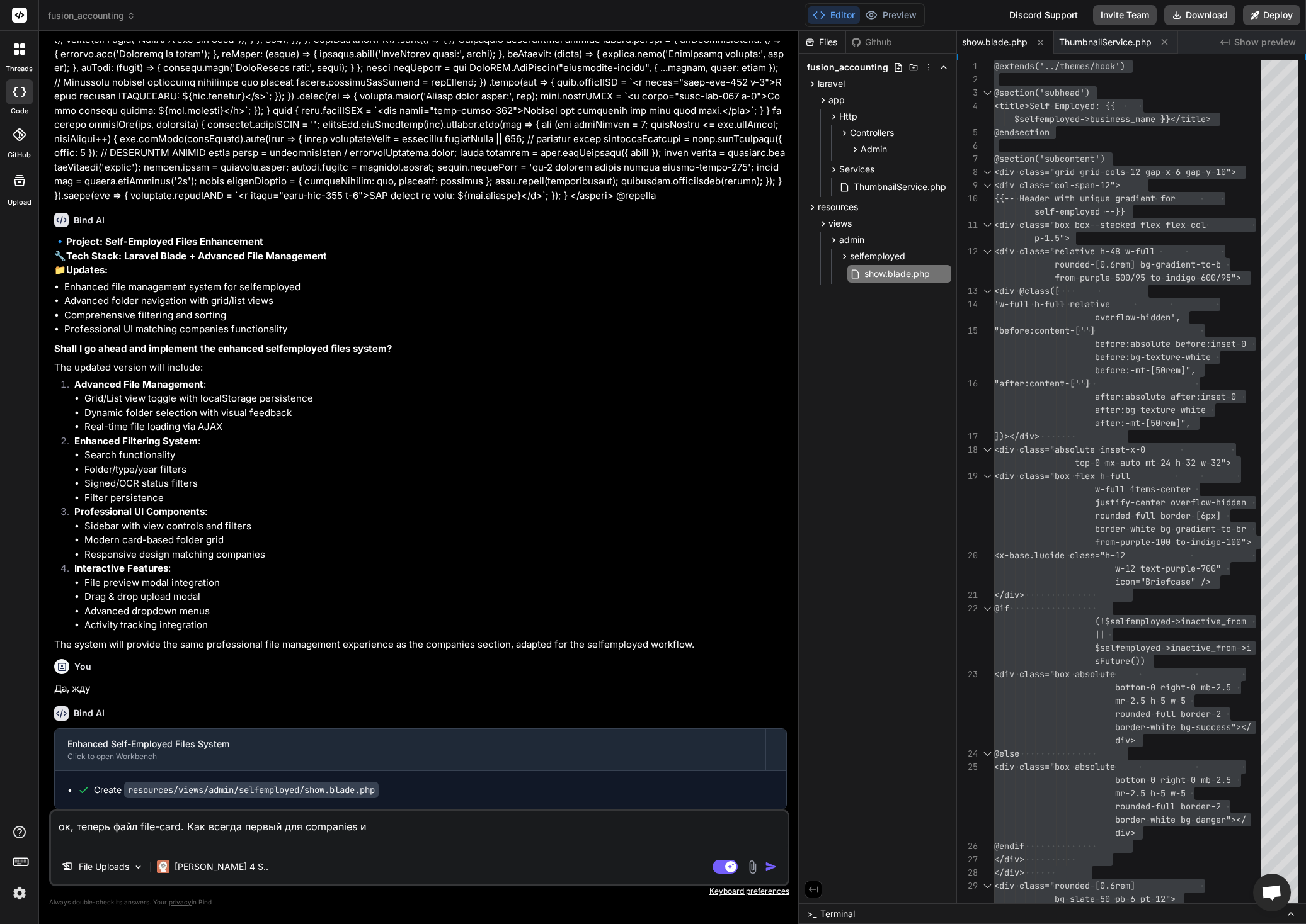
type textarea "ок, теперь файл file-card. Как всегда первый для companies и"
type textarea "x"
type textarea "ок, теперь файл file-card. Как всегда первый для companies и в"
type textarea "x"
type textarea "ок, теперь файл file-card. Как всегда первый для companies и вт"
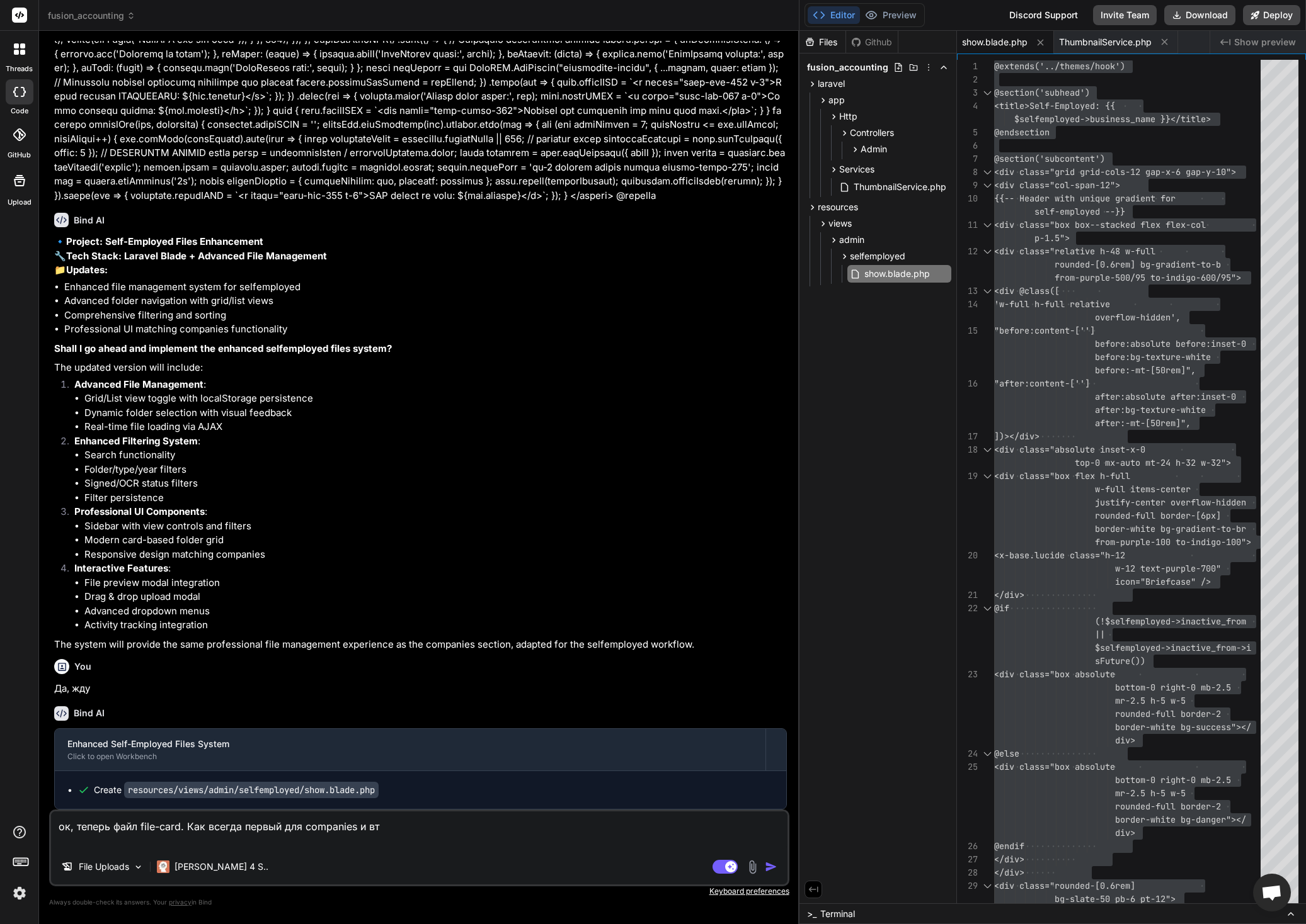
type textarea "x"
type textarea "ок, теперь файл file-card. Как всегда первый для companies и вто"
type textarea "x"
type textarea "ок, теперь файл file-card. Как всегда первый для companies и втор"
type textarea "x"
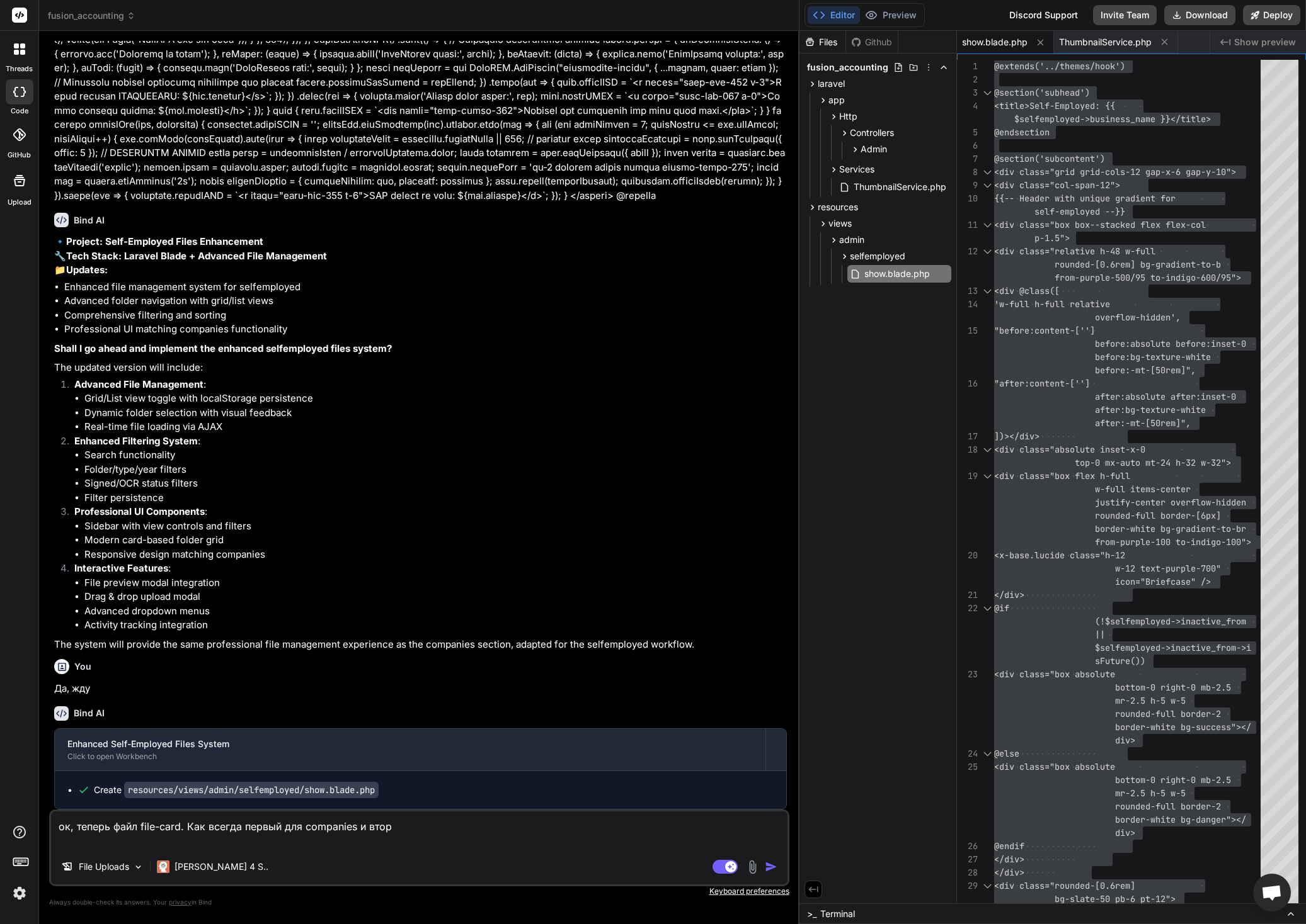
type textarea "ок, теперь файл file-card. Как всегда первый для companies и второ"
type textarea "x"
type textarea "ок, теперь файл file-card. Как всегда первый для companies и втор"
type textarea "x"
type textarea "ок, теперь файл file-card. Как всегда первый для companies и вто"
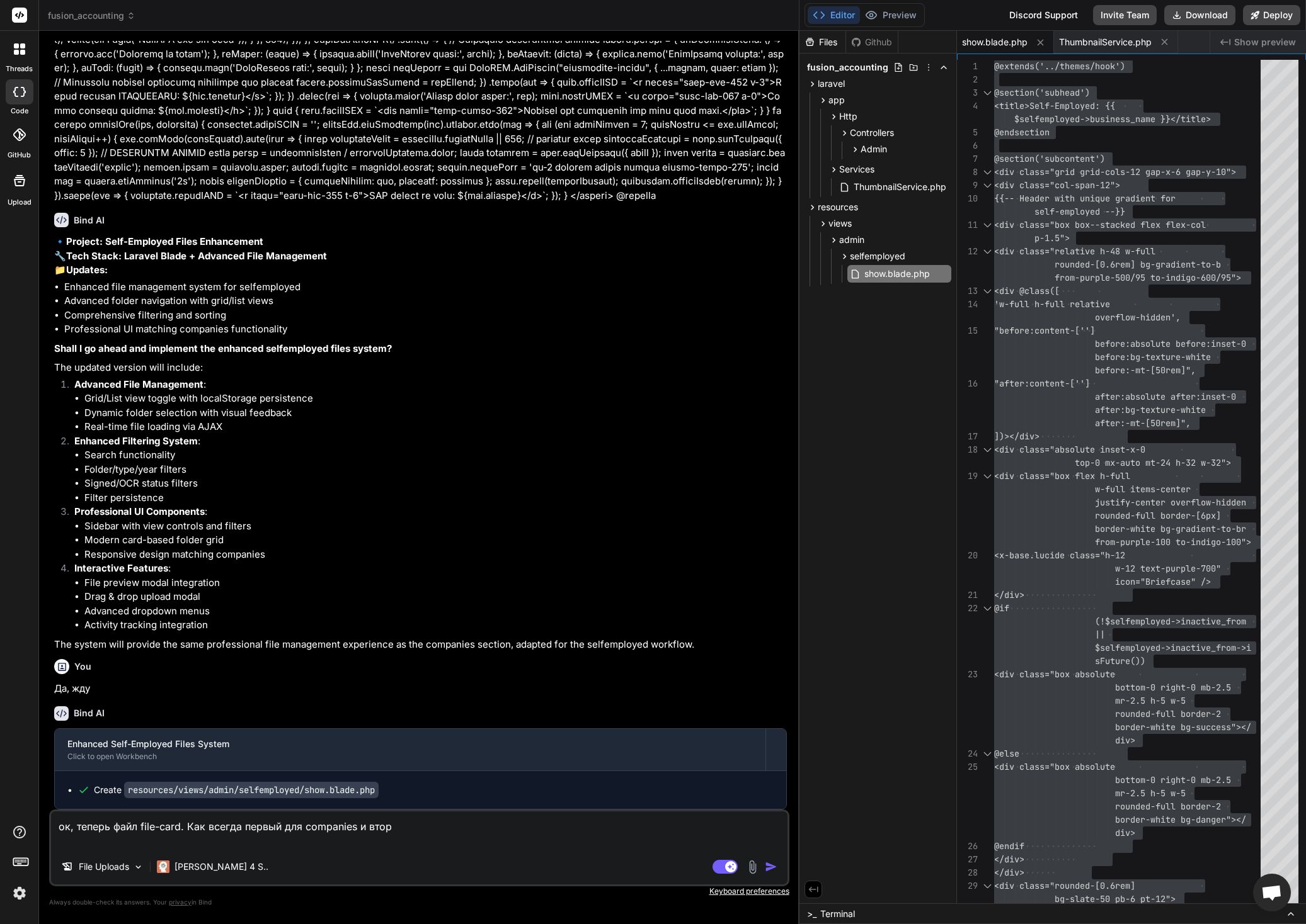
type textarea "x"
type textarea "ок, теперь файл file-card. Как всегда первый для companies и вт"
type textarea "x"
type textarea "ок, теперь файл file-card. Как всегда первый для companies и в"
type textarea "x"
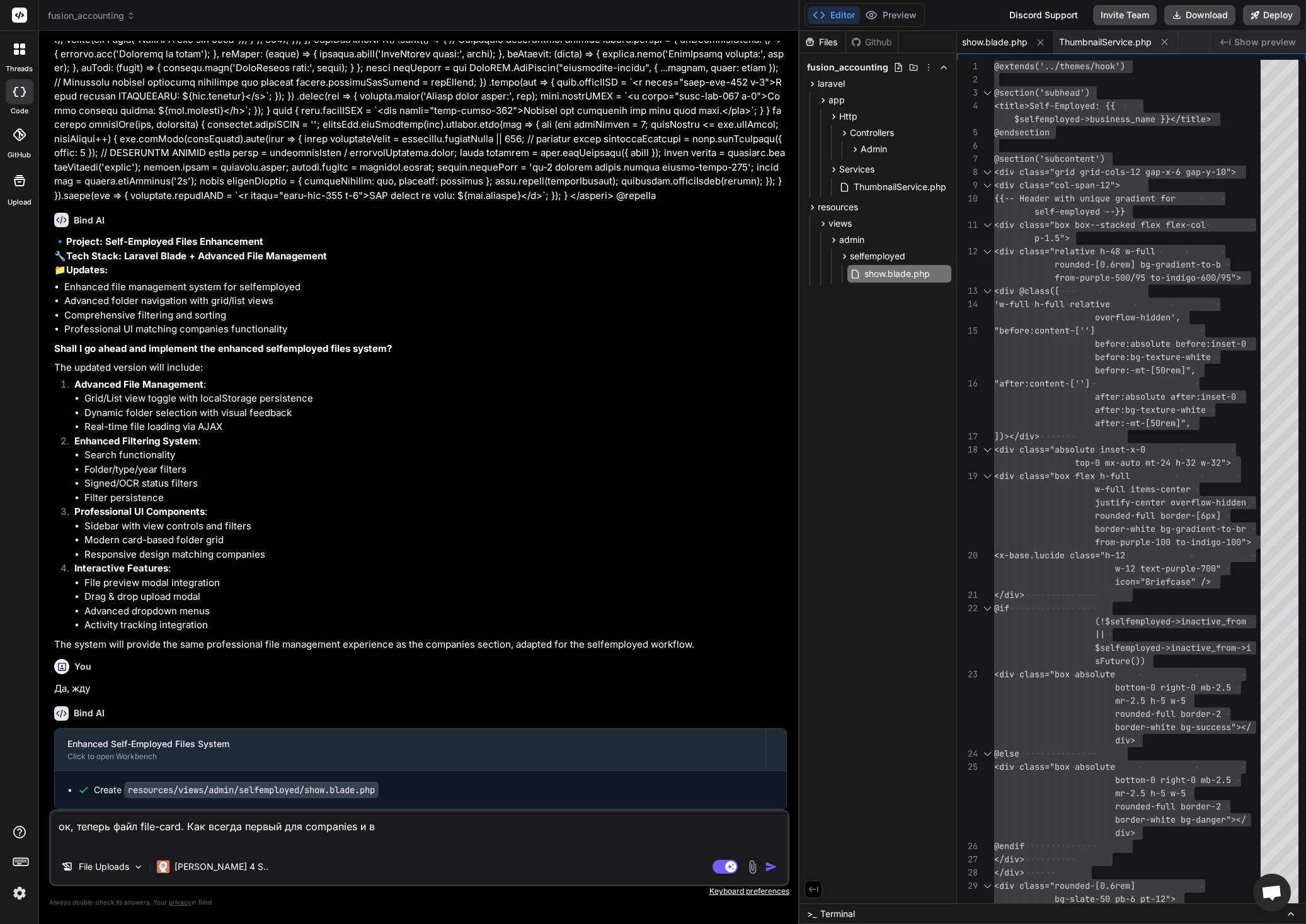
type textarea "ок, теперь файл file-card. Как всегда первый для companies и"
type textarea "x"
type textarea "ок, теперь файл file-card. Как всегда первый для companies и"
type textarea "x"
type textarea "ок, теперь файл file-card. Как всегда первый для companies"
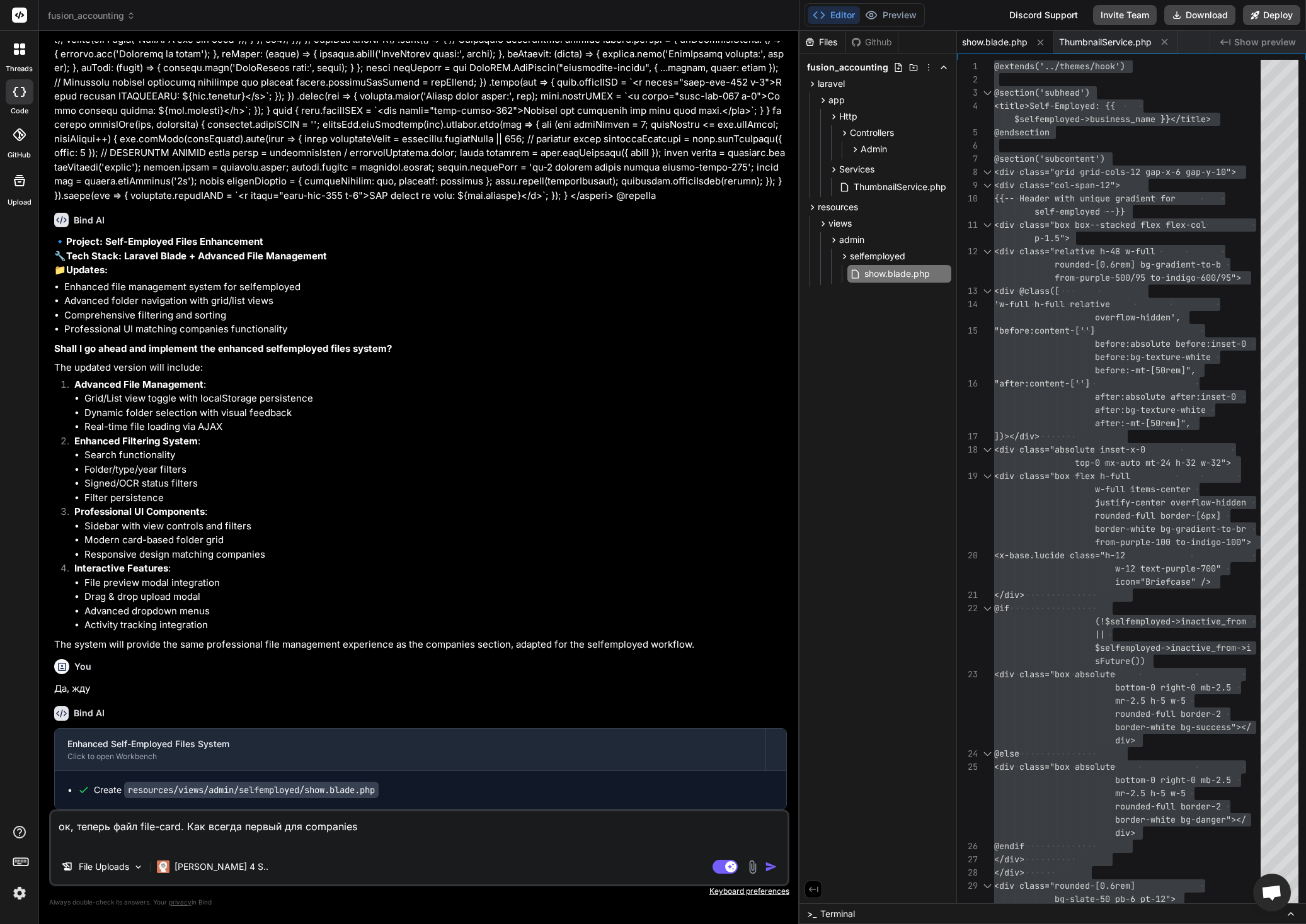
type textarea "x"
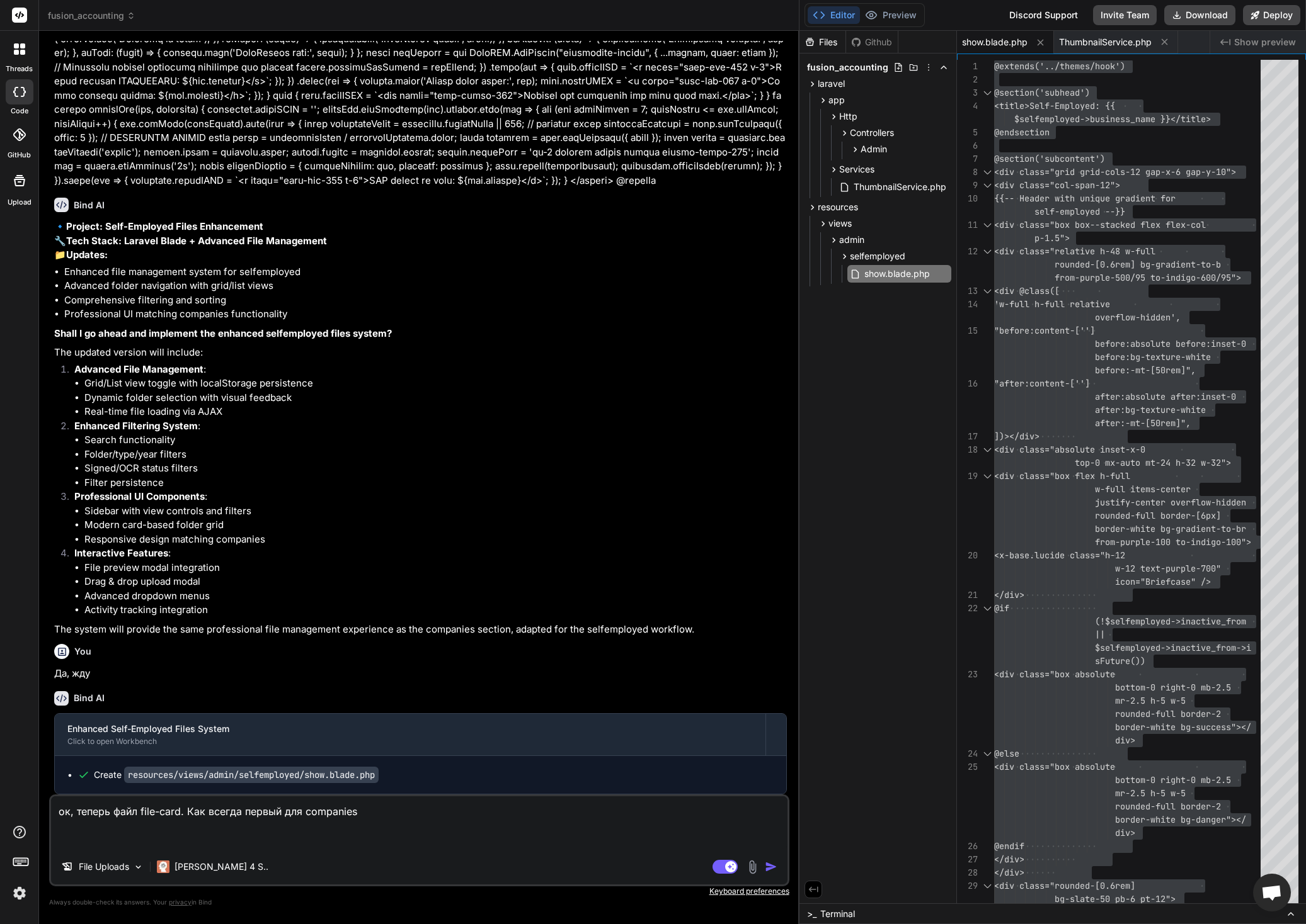
paste textarea "@php $url = Storage::disk('public')->url($file->file_path); $extension = strtol…"
type textarea "ок, теперь файл file-card. Как всегда первый для companies @php $url = Storage:…"
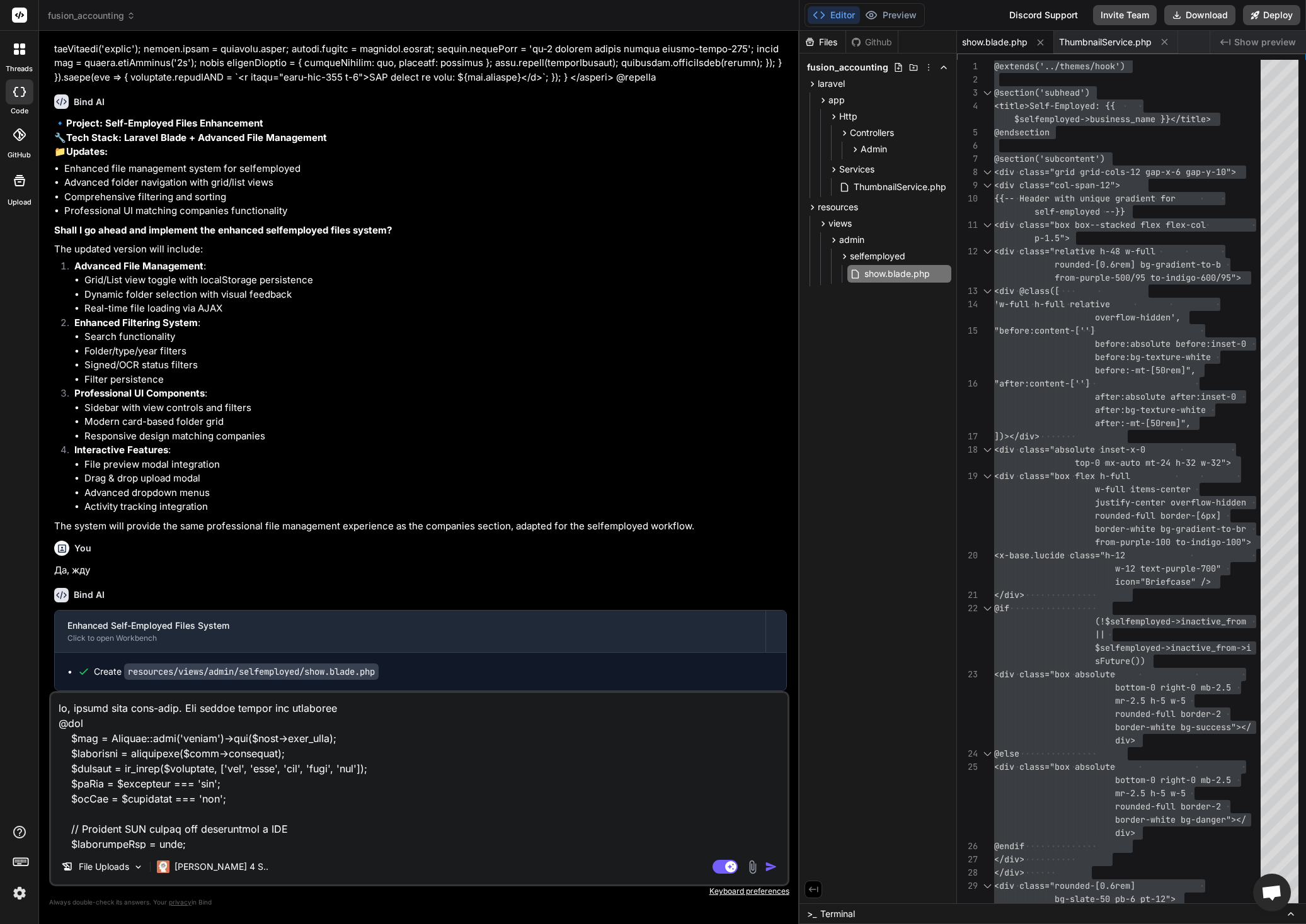
scroll to position [1542, 0]
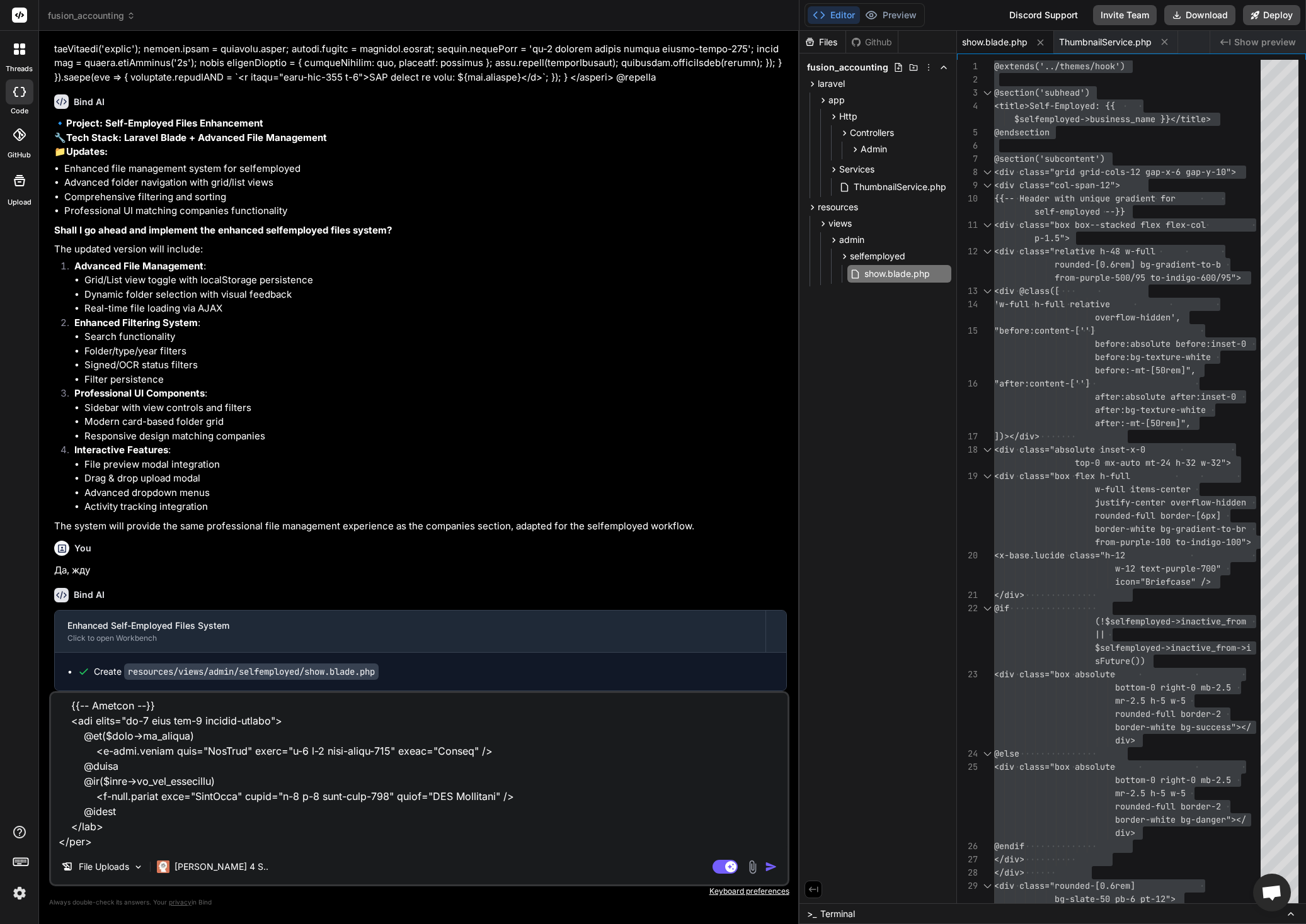
type textarea "x"
type textarea "ок, теперь файл file-card. Как всегда первый для companies @php $url = Storage:…"
type textarea "x"
type textarea "ок, теперь файл file-card. Как всегда первый для companies @php $url = Storage:…"
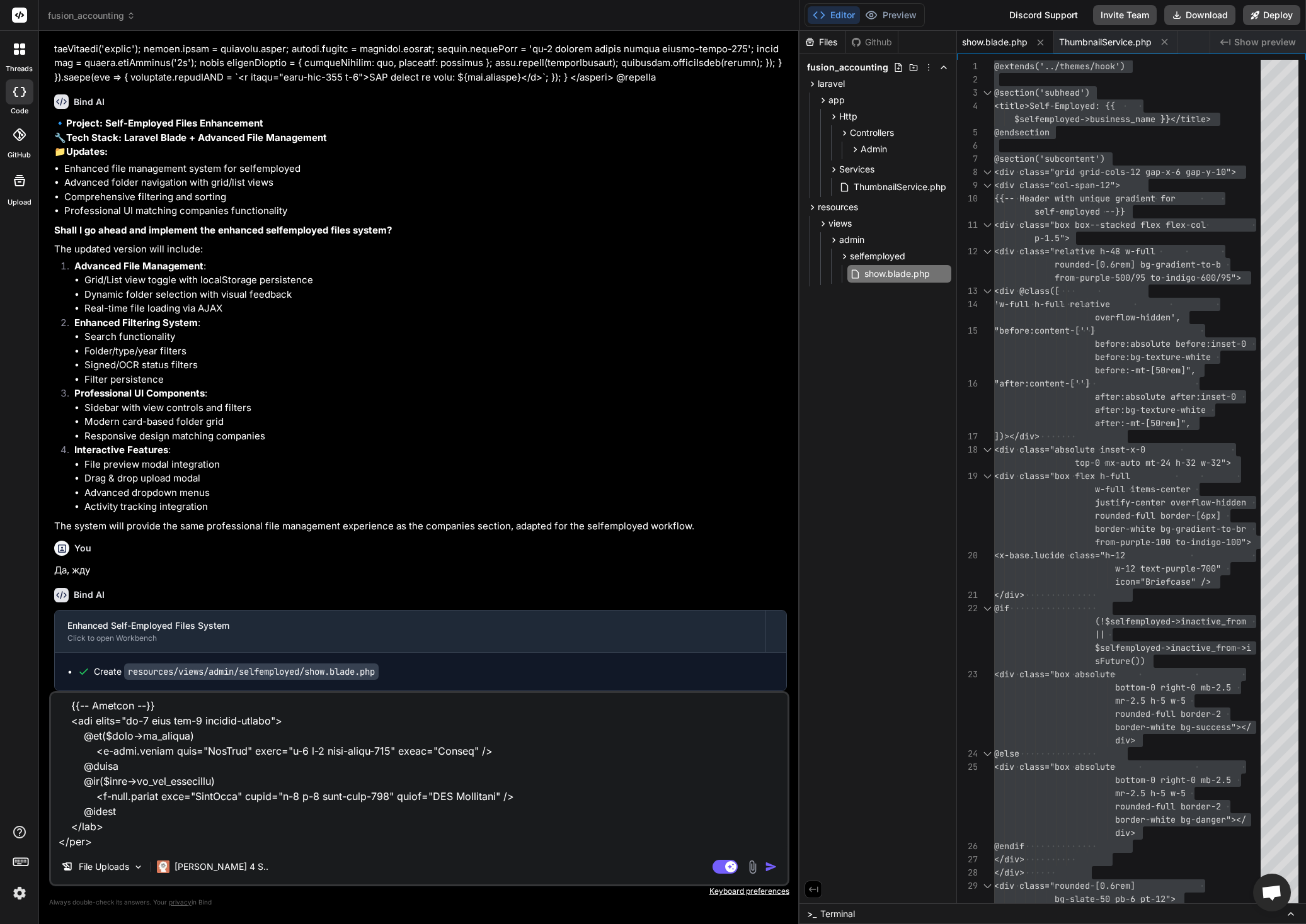
type textarea "x"
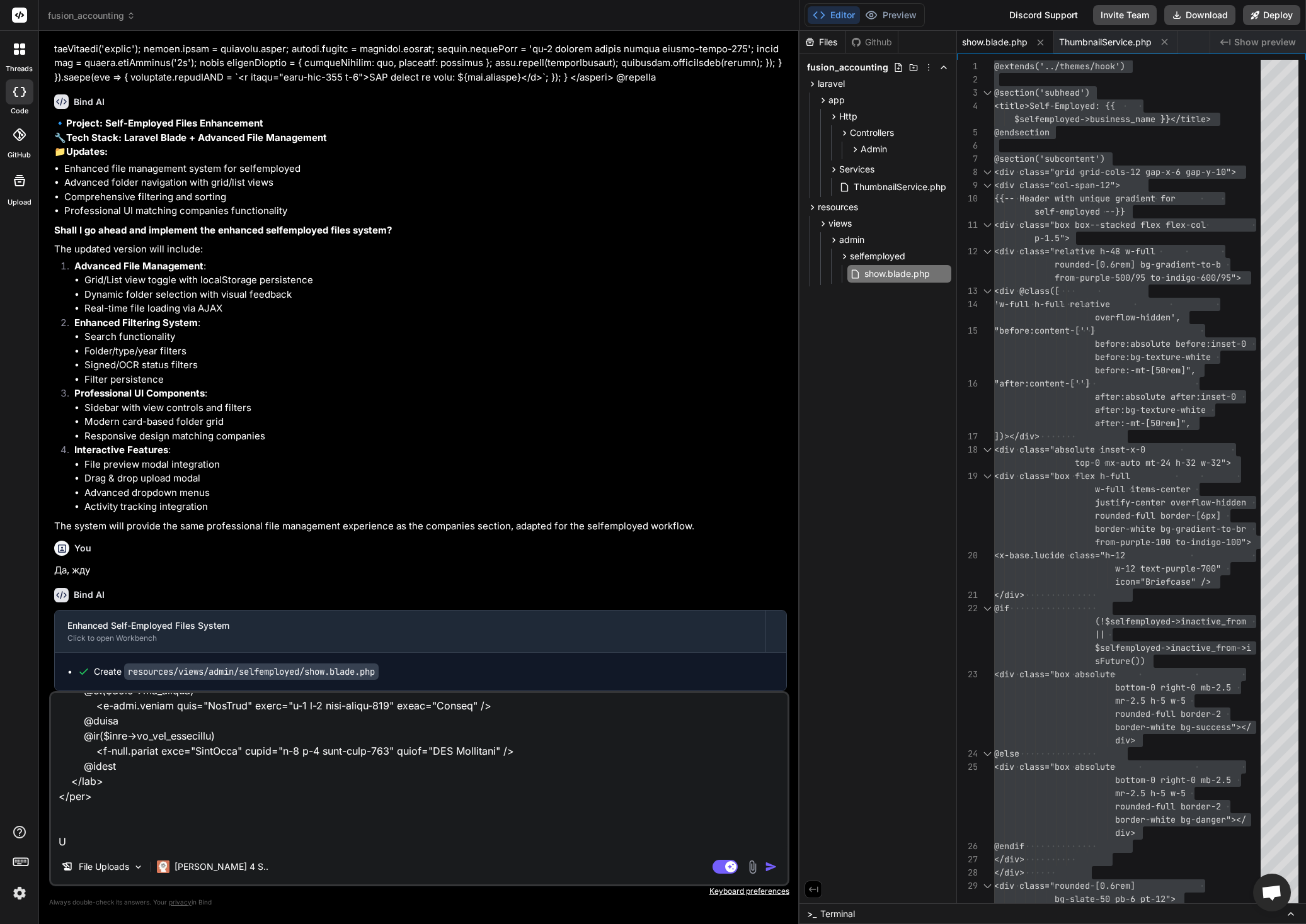
type textarea "ок, теперь файл file-card. Как всегда первый для companies @php $url = Storage:…"
type textarea "x"
type textarea "ок, теперь файл file-card. Как всегда первый для companies @php $url = Storage:…"
type textarea "x"
type textarea "ок, теперь файл file-card. Как всегда первый для companies @php $url = Storage:…"
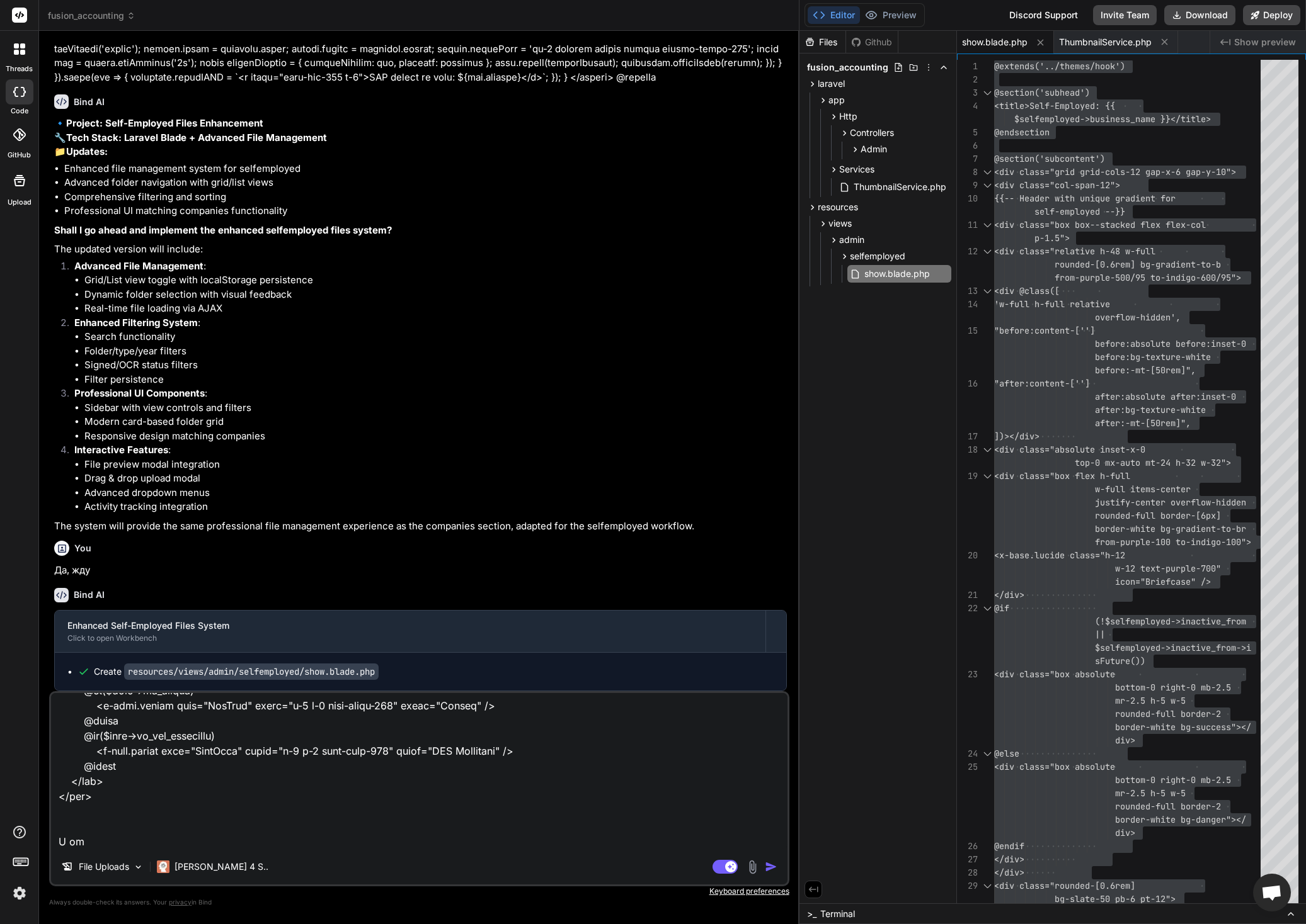
type textarea "x"
type textarea "ок, теперь файл file-card. Как всегда первый для companies @php $url = Storage:…"
type textarea "x"
paste textarea "@php $url = Storage::disk('public')->url($file->file_path); $extension = strtol…"
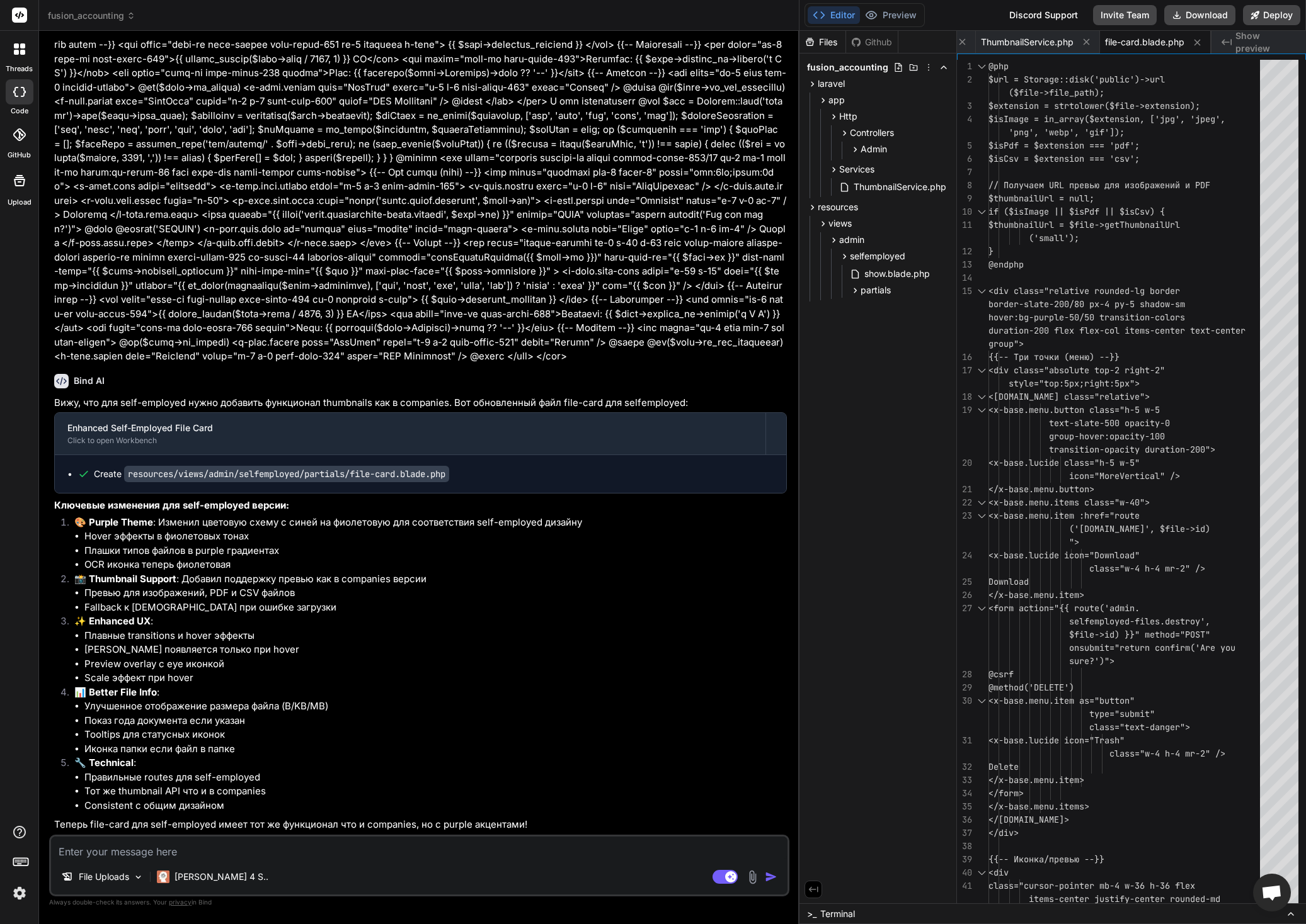
scroll to position [26198, 0]
click at [850, 292] on icon at bounding box center [855, 291] width 11 height 11
click at [890, 310] on span "file-card.blade.php" at bounding box center [914, 307] width 82 height 15
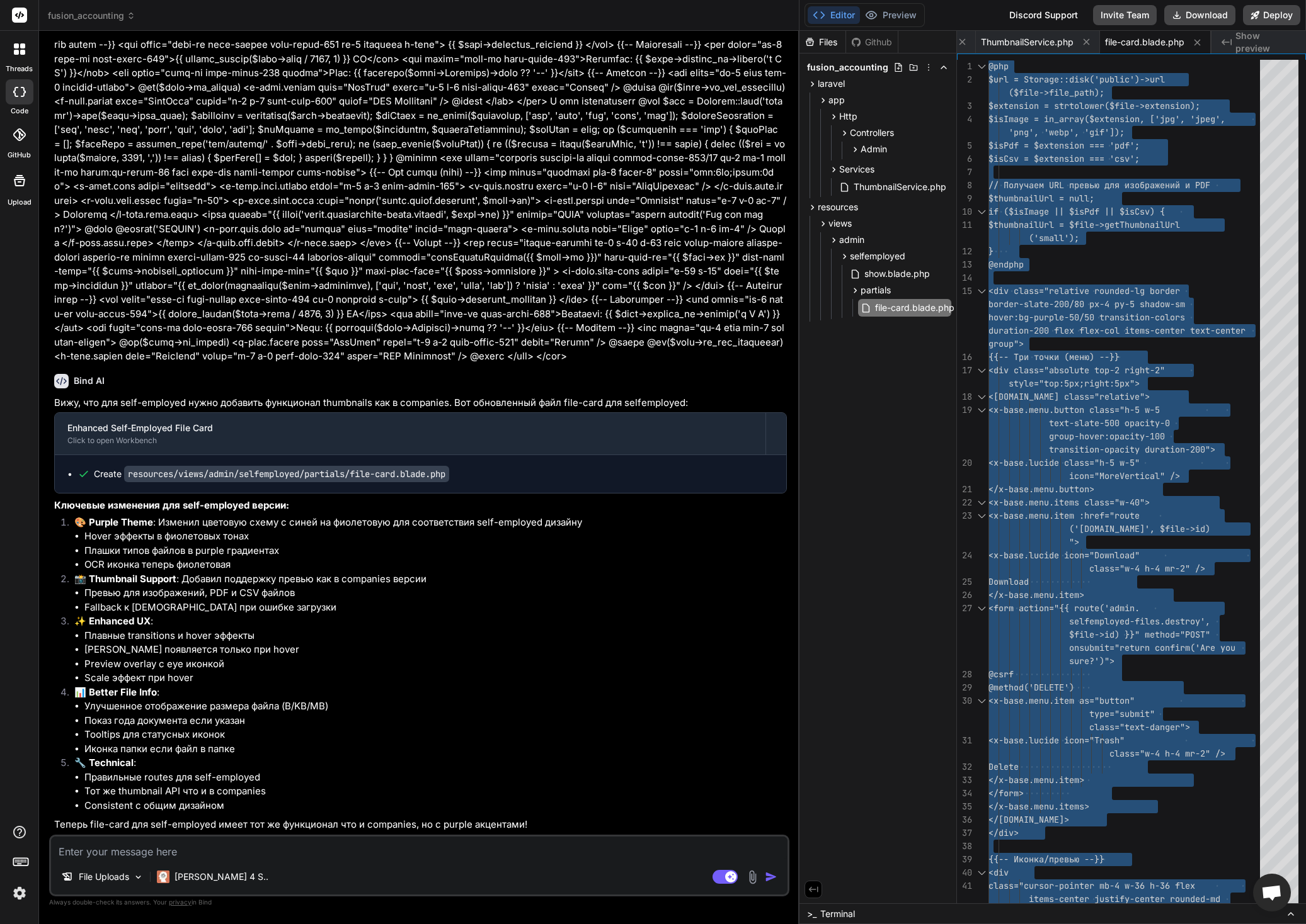
click at [269, 848] on textarea at bounding box center [419, 848] width 736 height 23
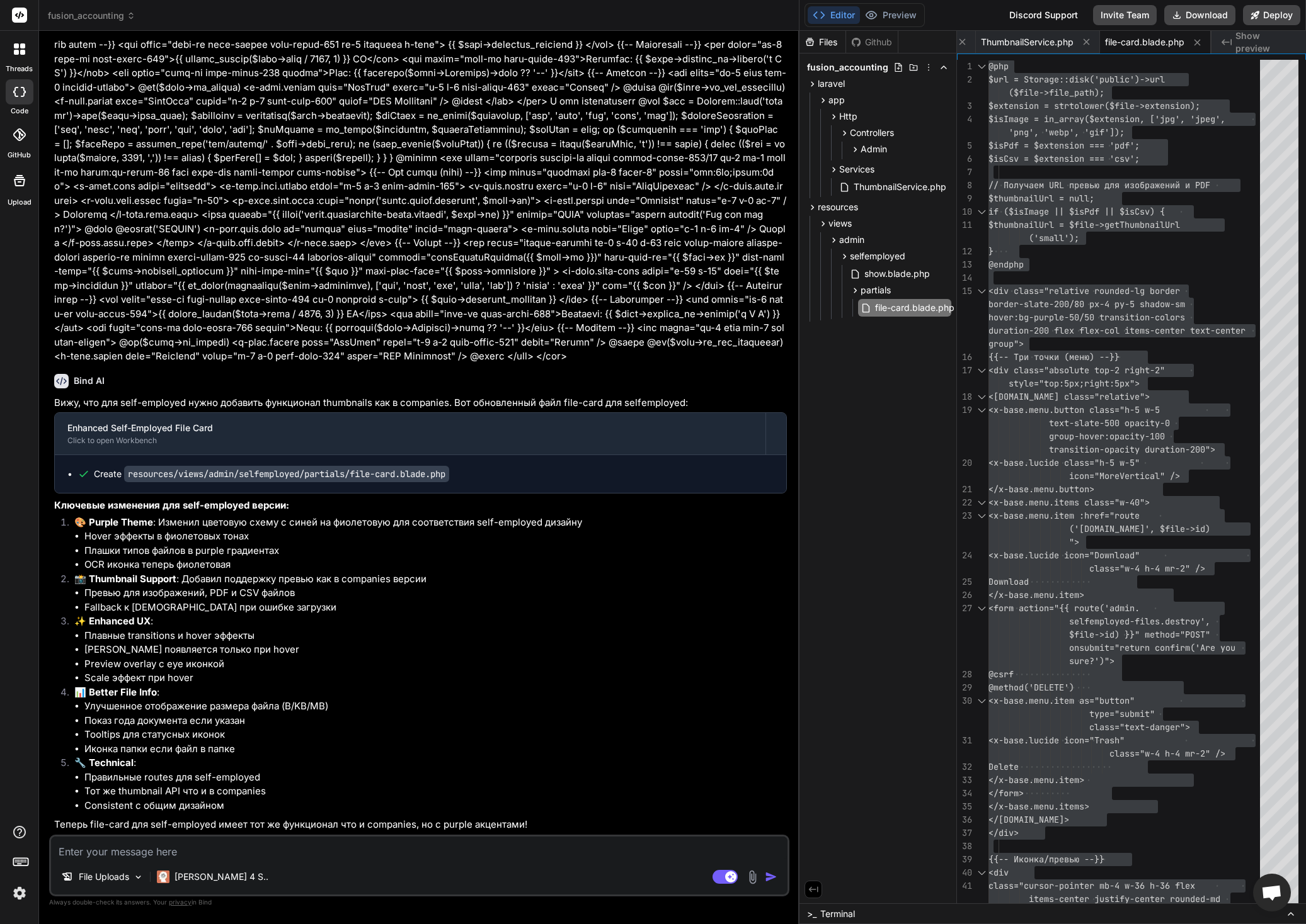
scroll to position [26266, 0]
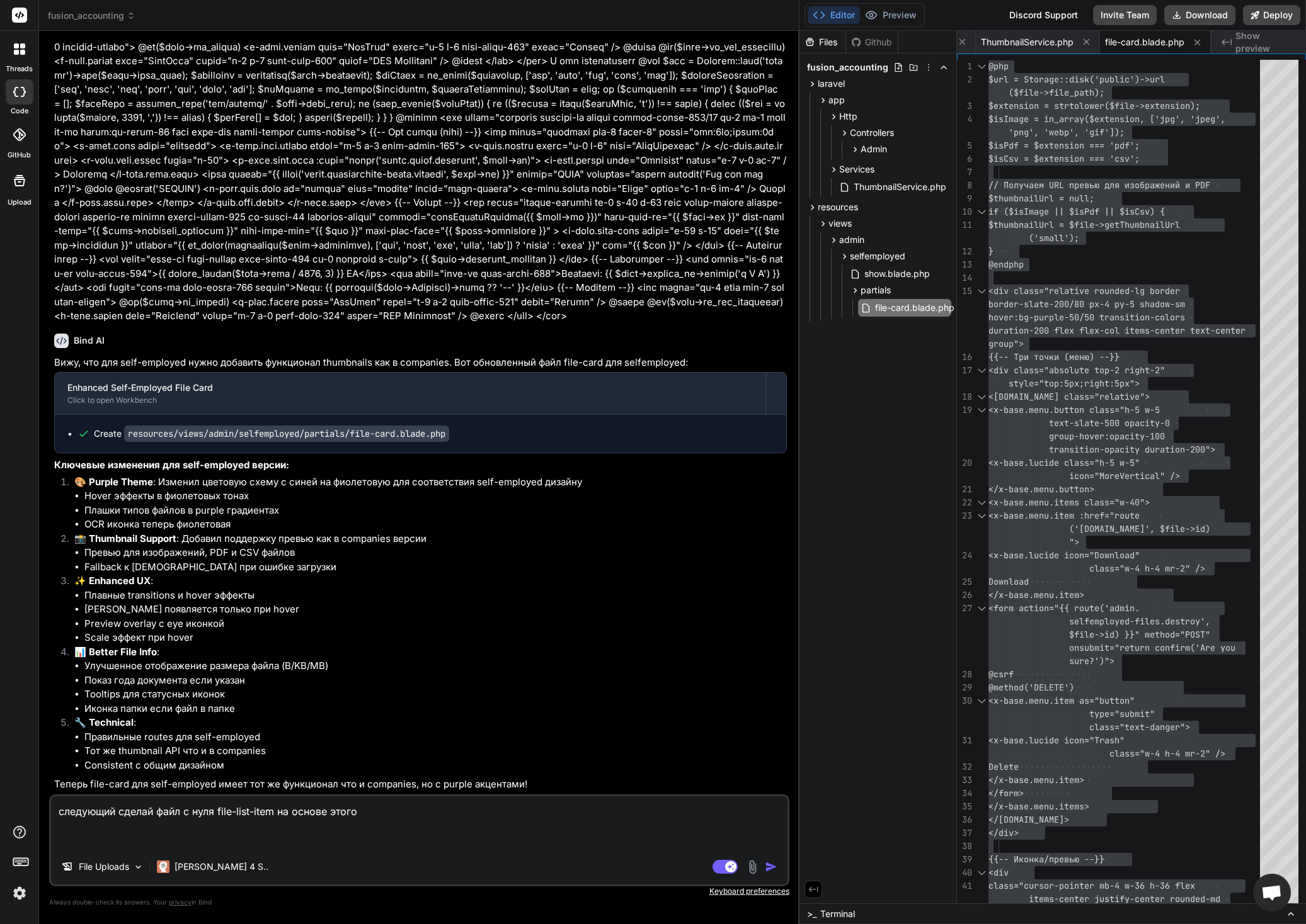
paste textarea "@php $url = Storage::disk('public')->url($file->file_path); $extension = strtol…"
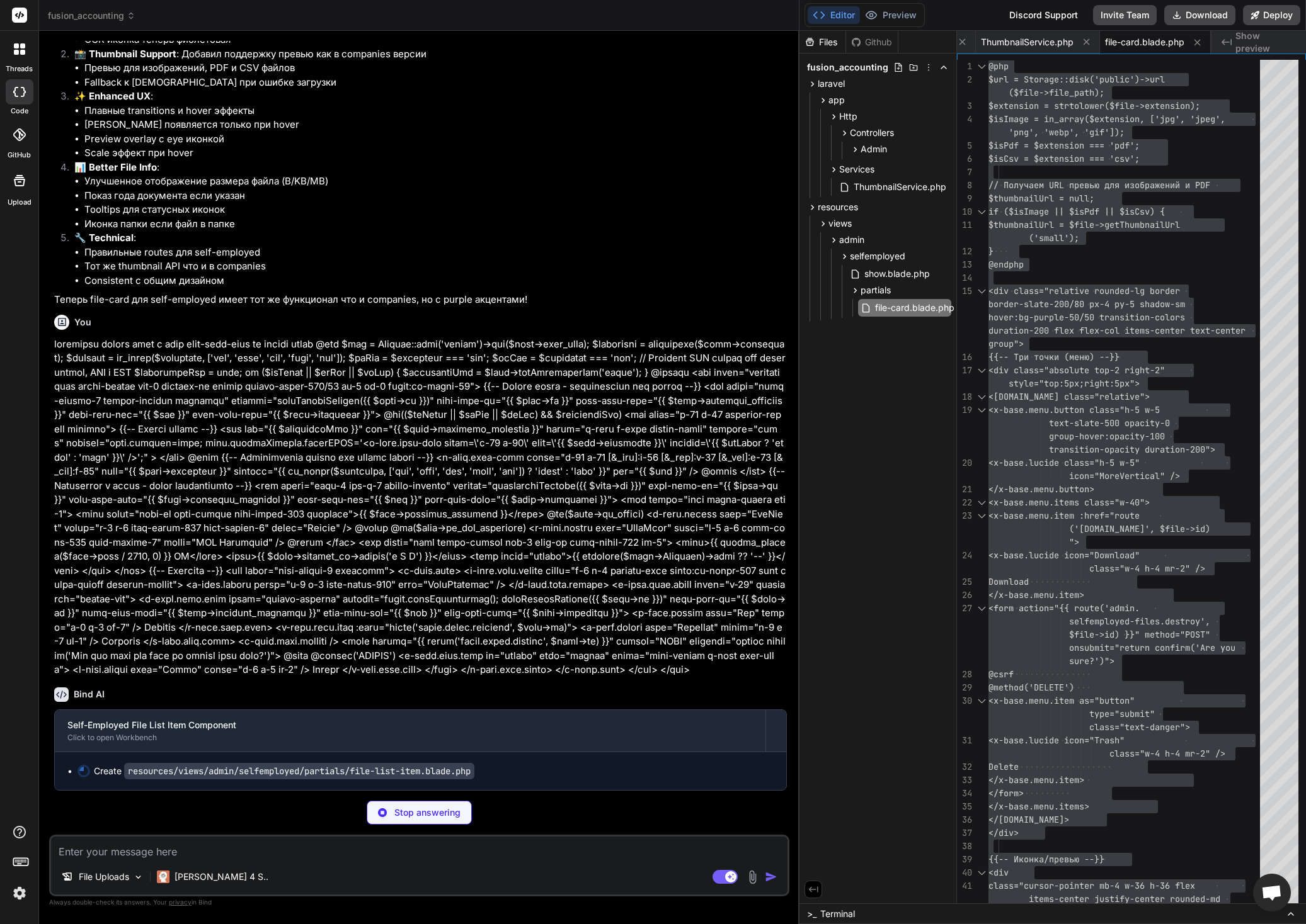
scroll to position [13, 0]
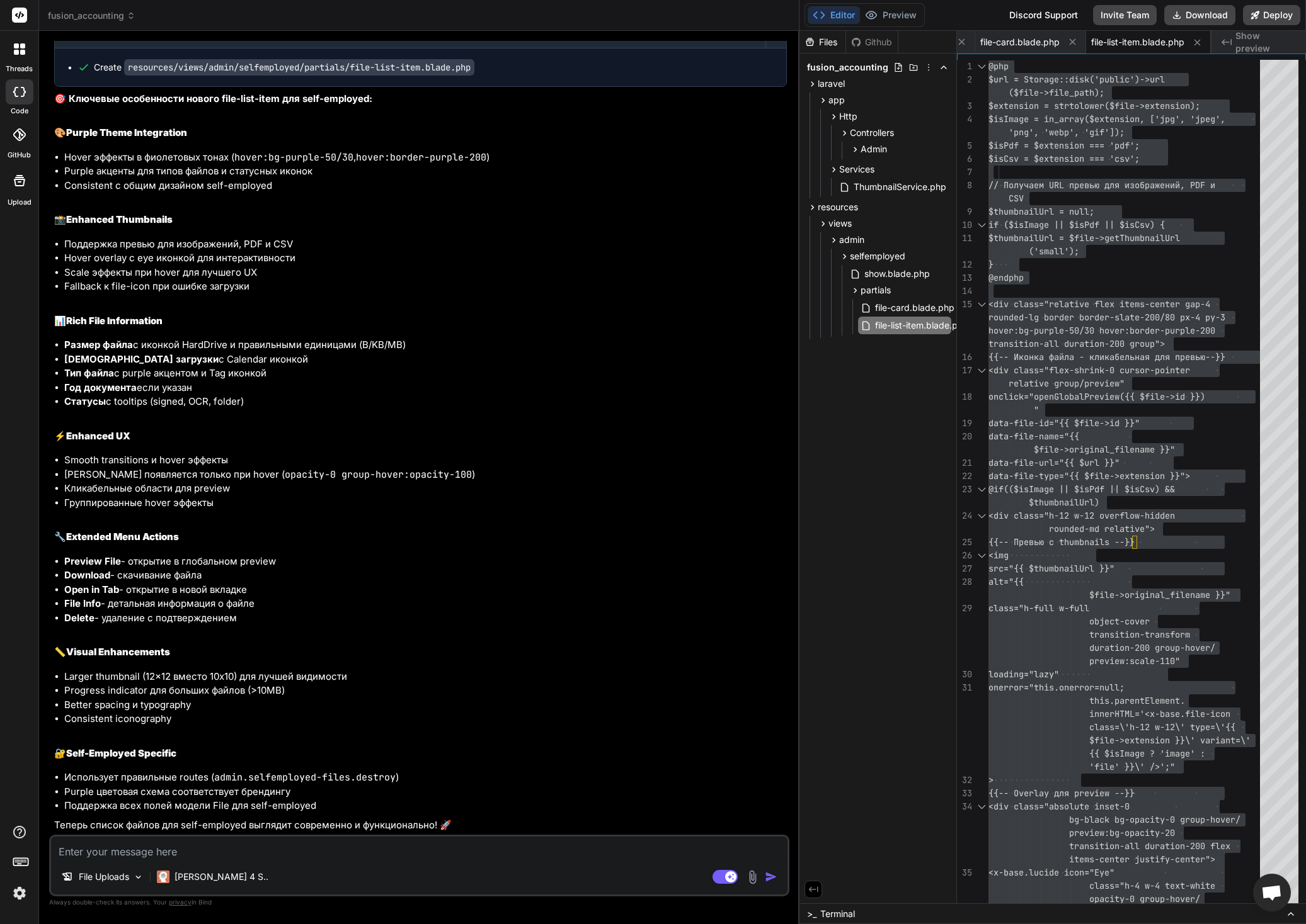
scroll to position [27495, 0]
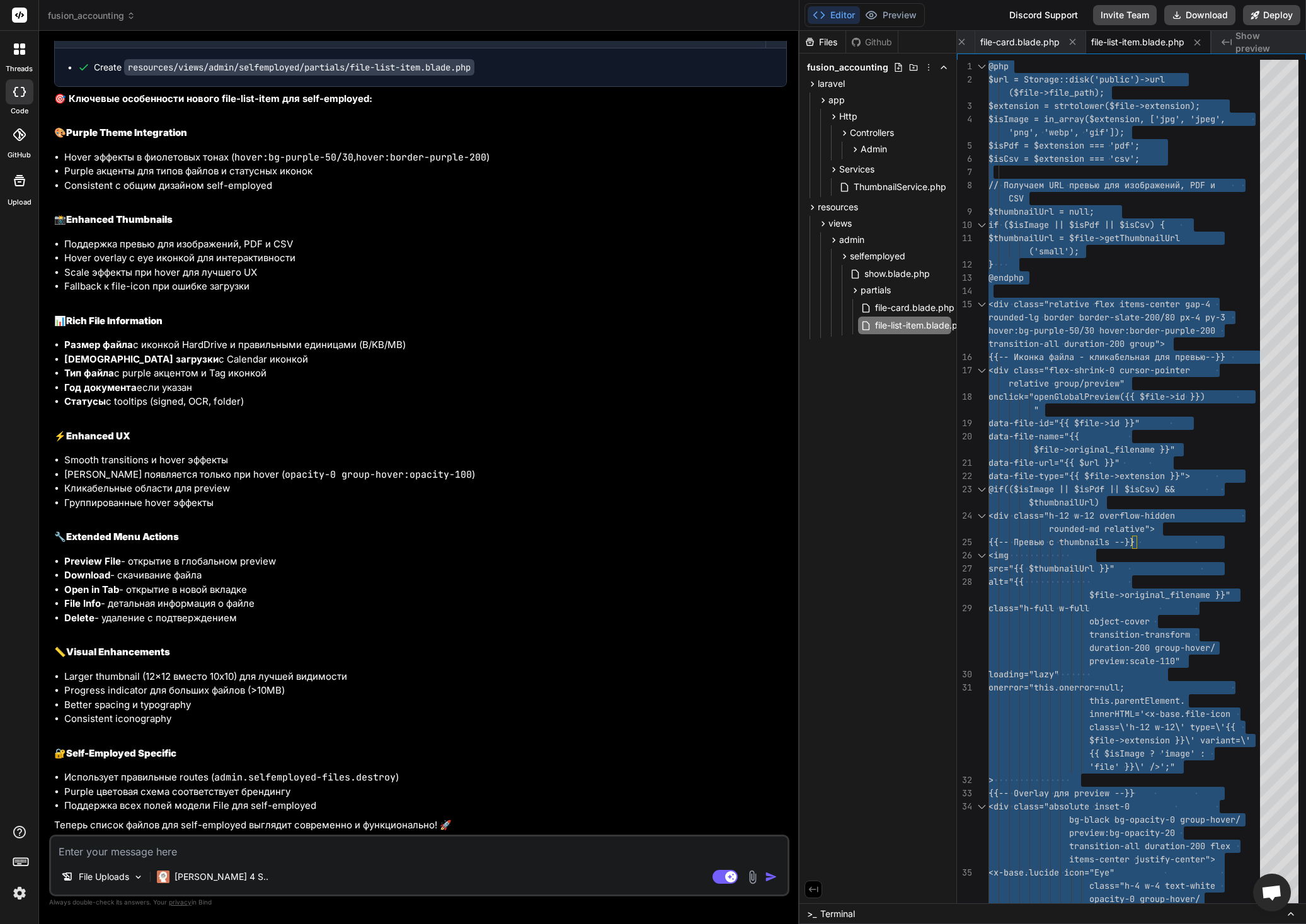
click at [228, 854] on textarea at bounding box center [419, 848] width 736 height 23
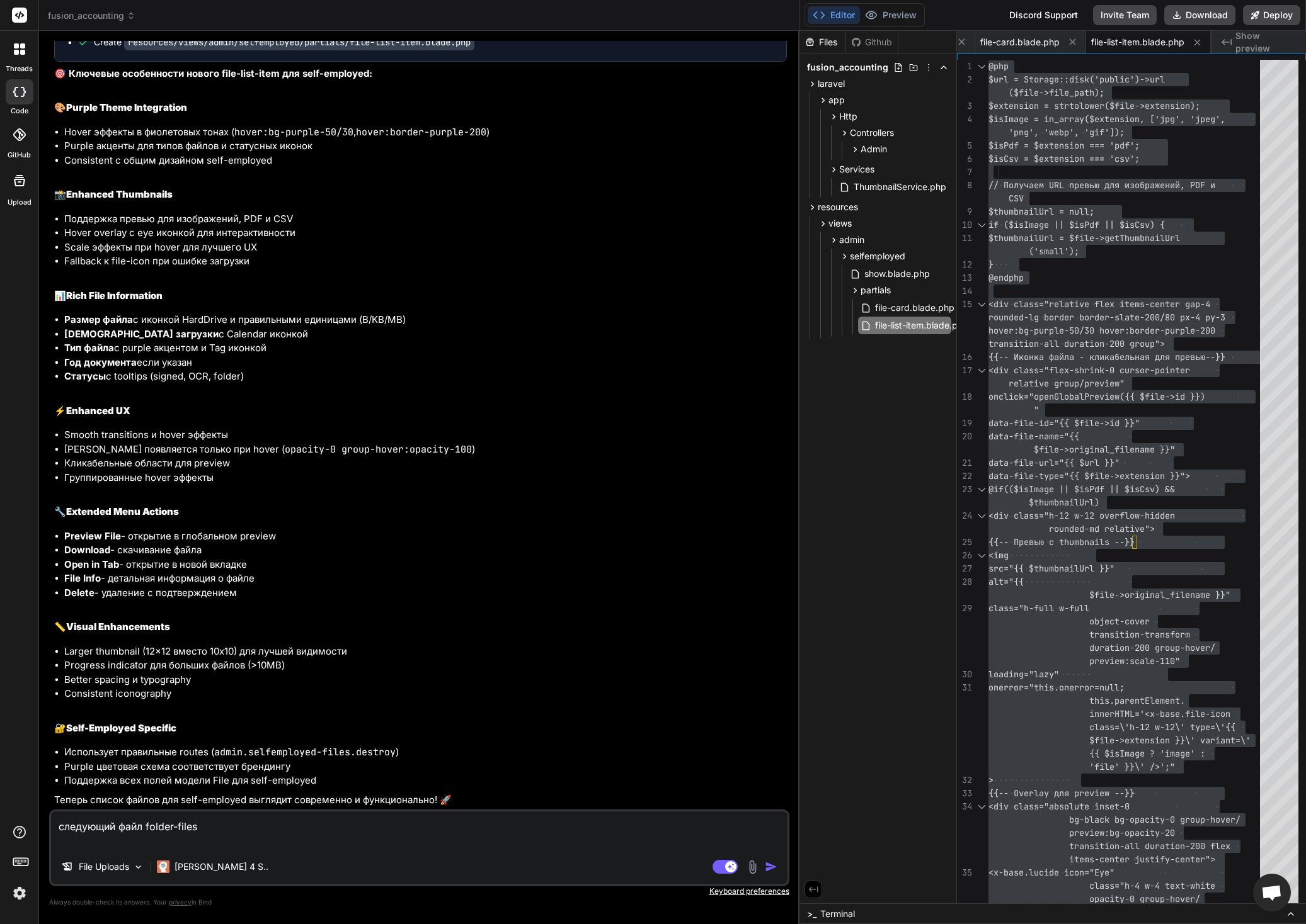
paste textarea "@php $viewMode = $viewMode ?? 'grid'; @endphp @if($viewMode === 'list') {{-- Li…"
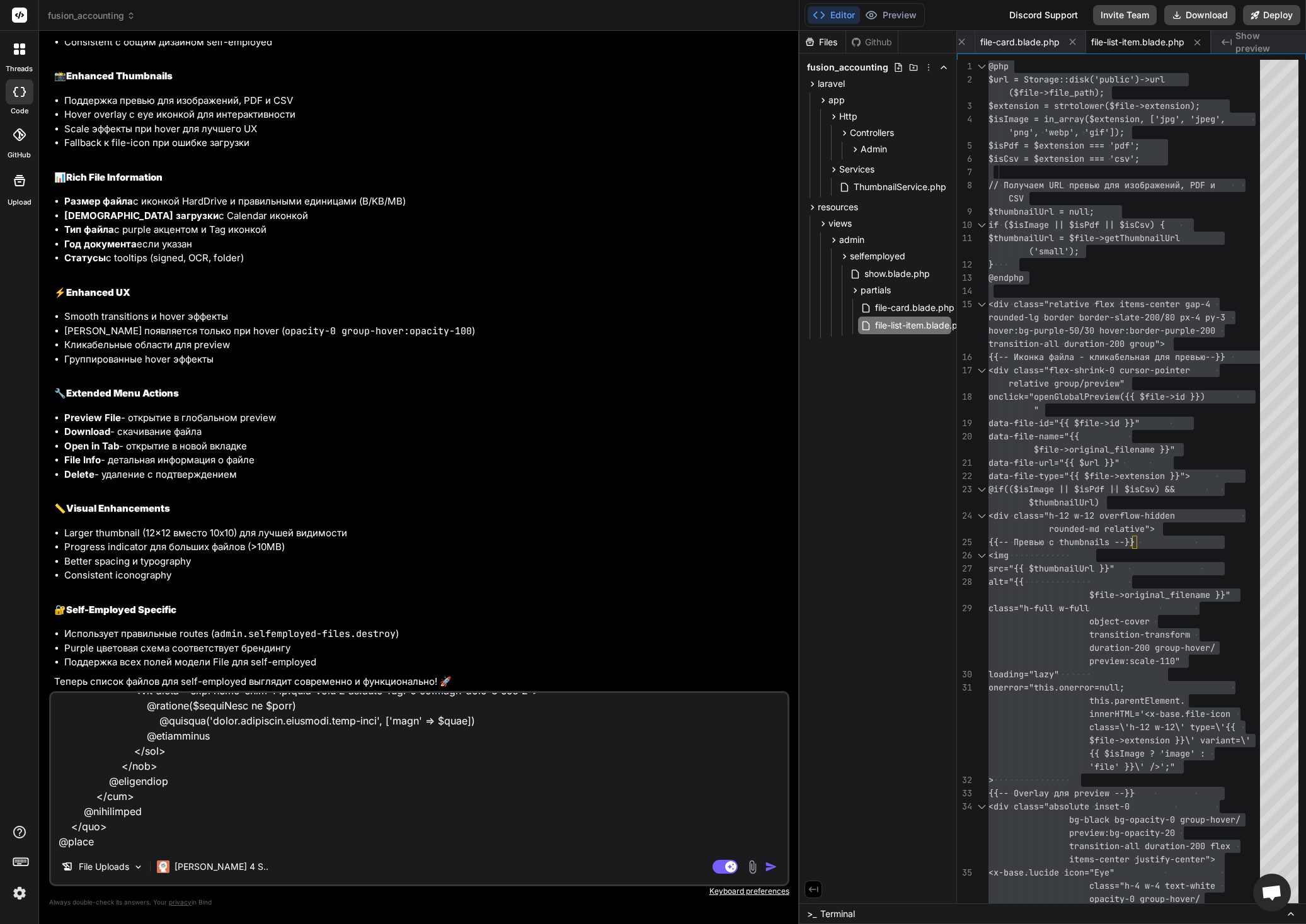
click at [183, 842] on textarea at bounding box center [419, 772] width 736 height 156
click at [169, 841] on textarea at bounding box center [419, 772] width 736 height 156
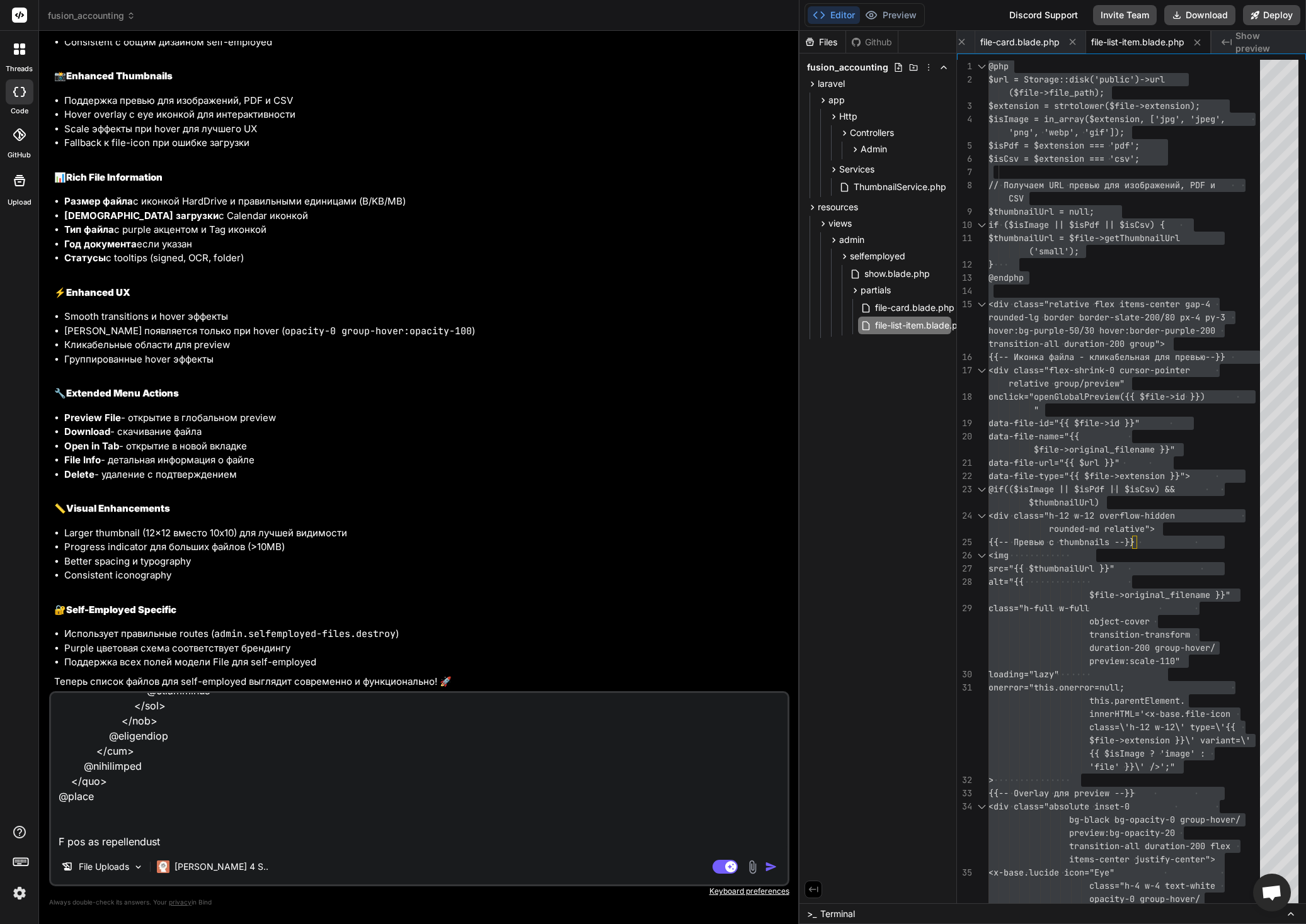
paste textarea "<div class="flex flex-col gap-y-10"> @foreach($files as $year => $types) {{-- Г…"
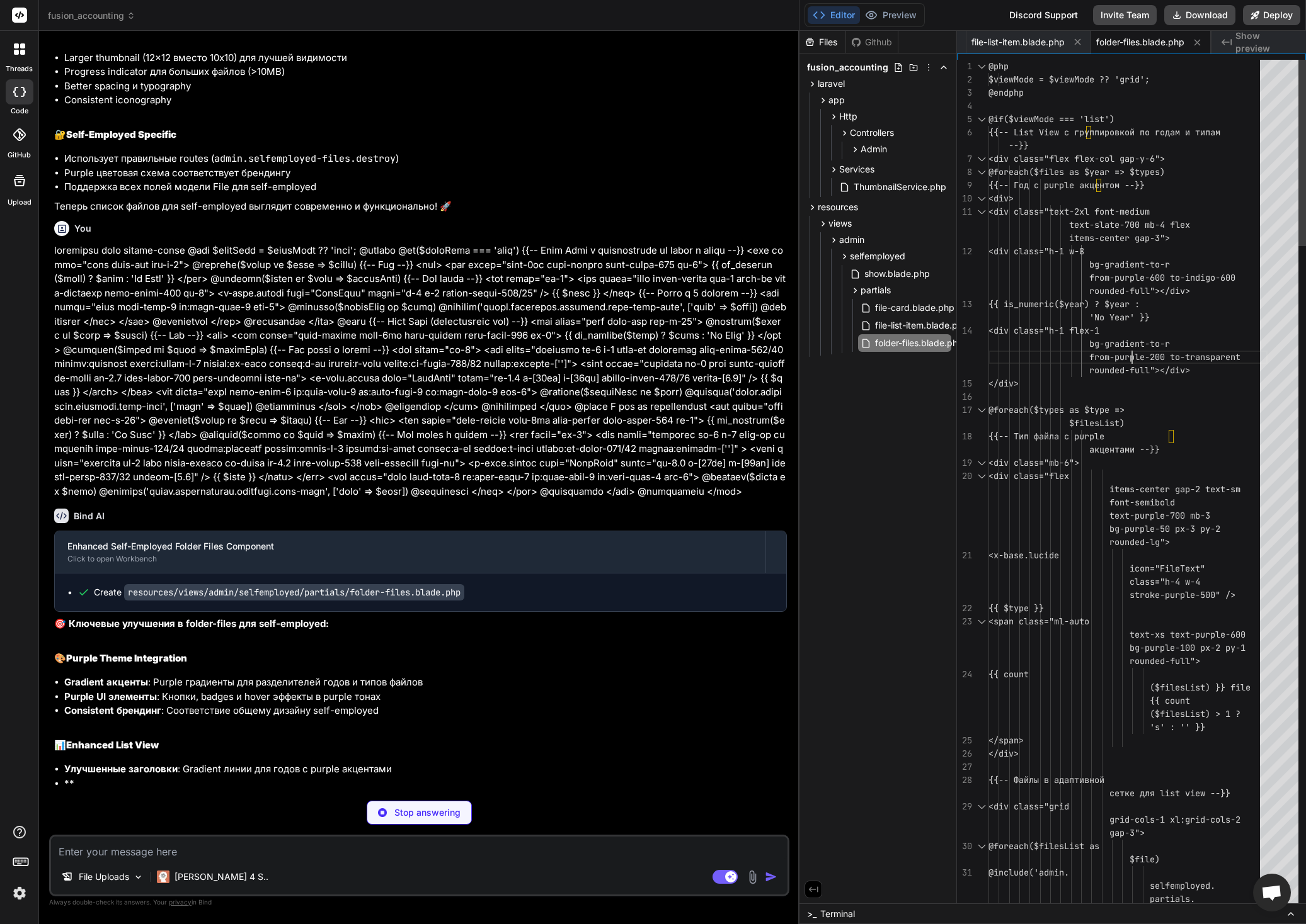
scroll to position [26, 0]
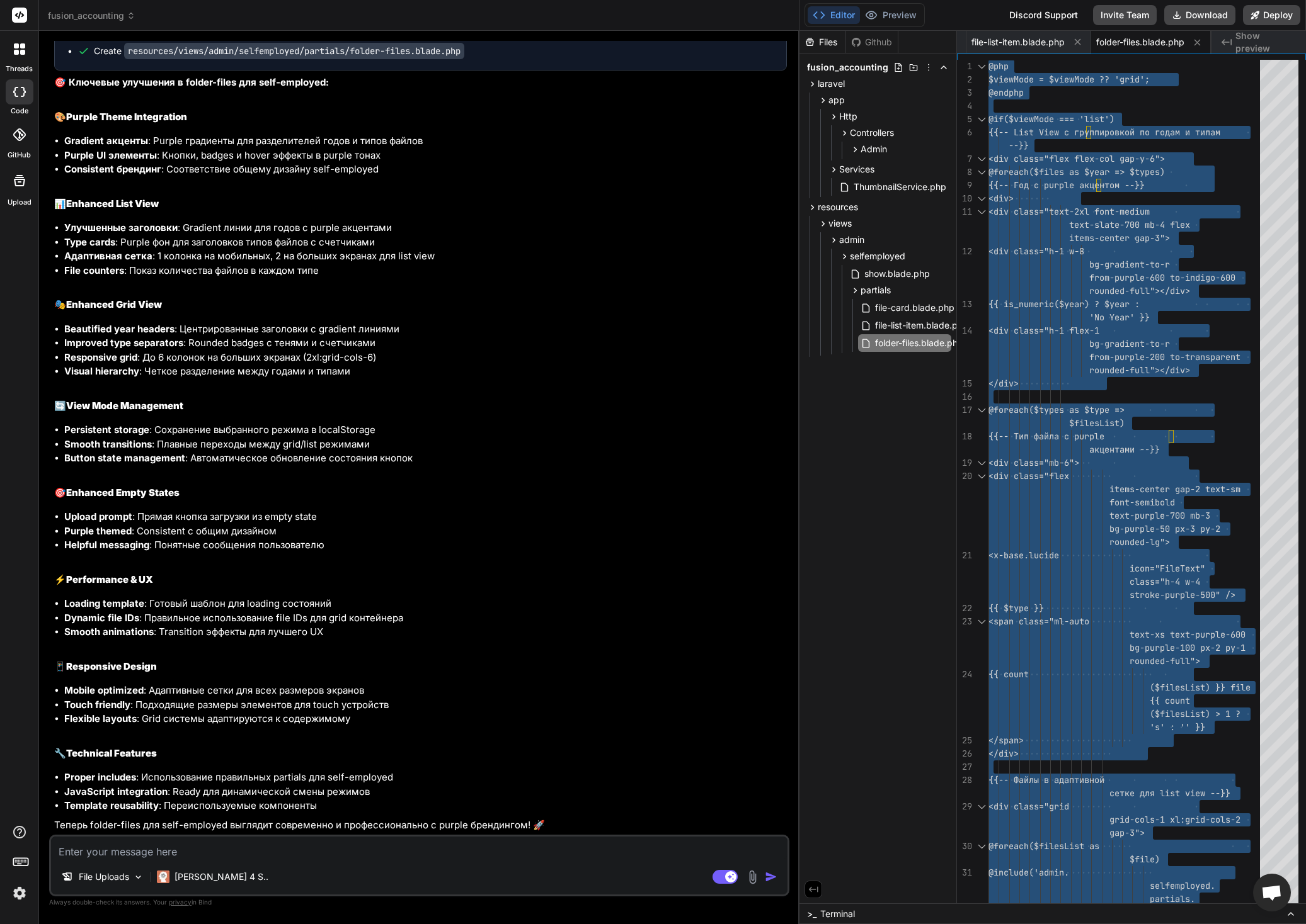
scroll to position [28641, 0]
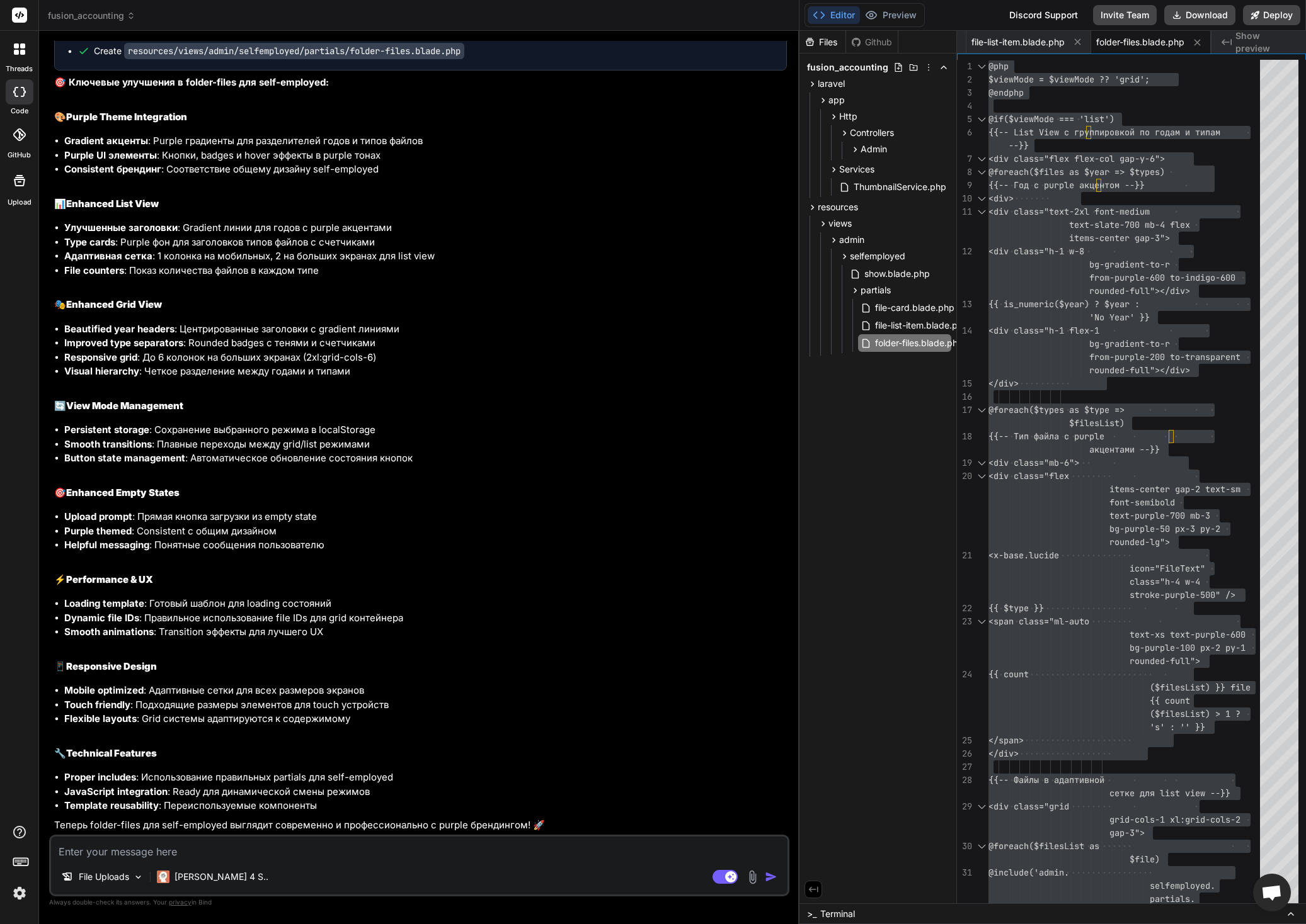
click at [180, 851] on textarea at bounding box center [419, 848] width 736 height 23
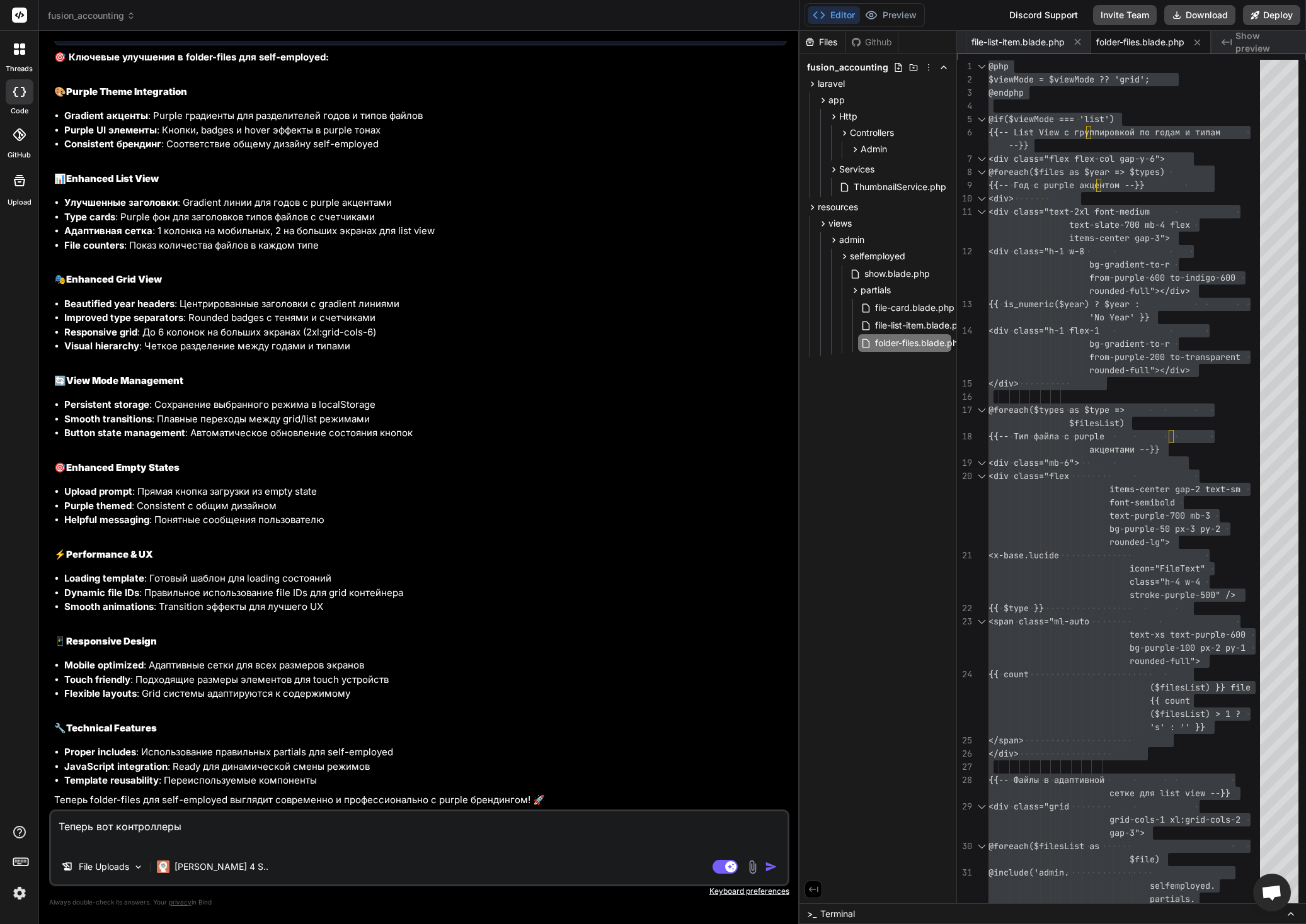
paste textarea "<?php namespace App\Http\Controllers\Admin; use App\Http\Controllers\Controller…"
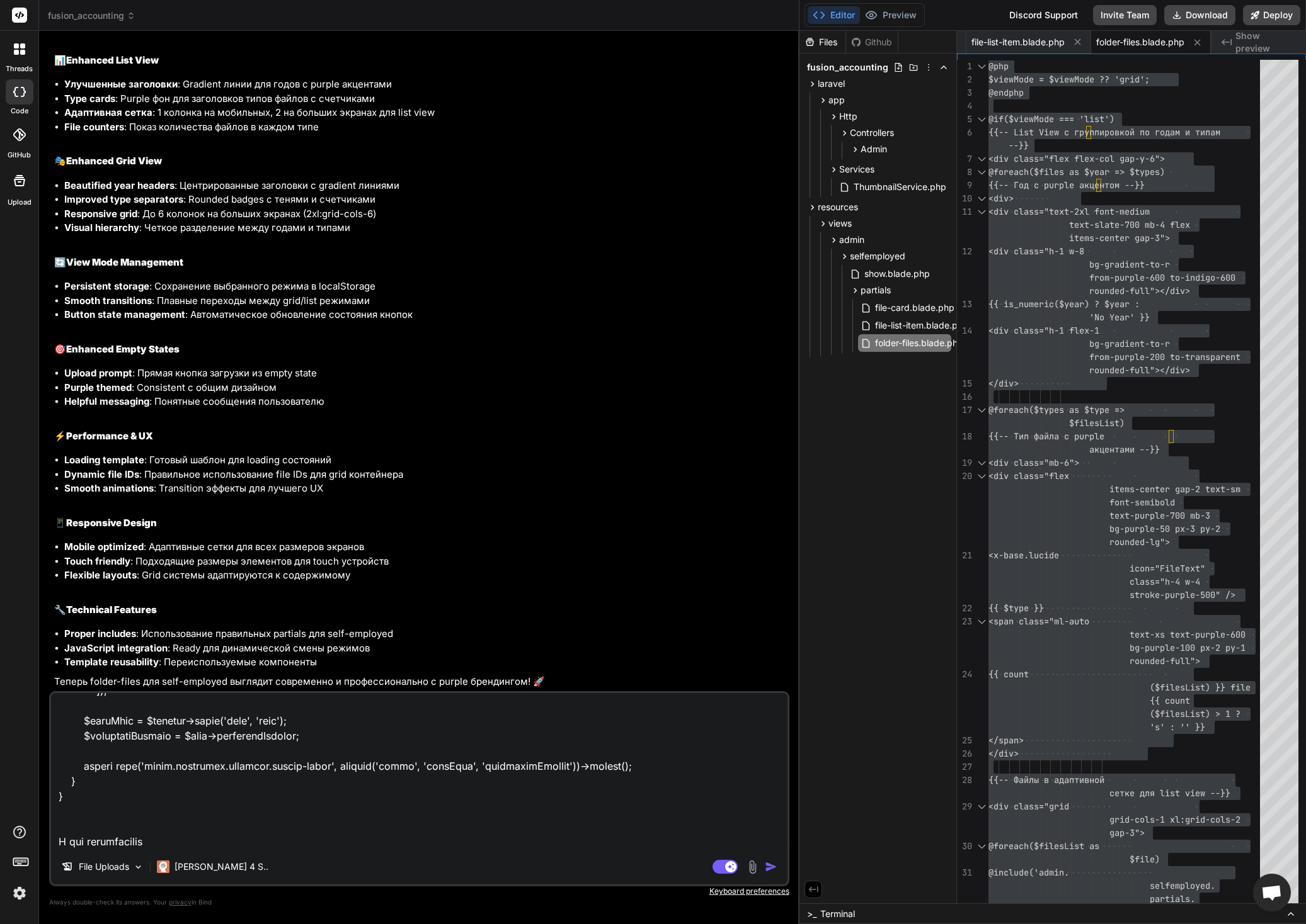
scroll to position [3600, 0]
paste textarea "<?php namespace App\Http\Controllers\Admin; use App\Http\Controllers\Controller…"
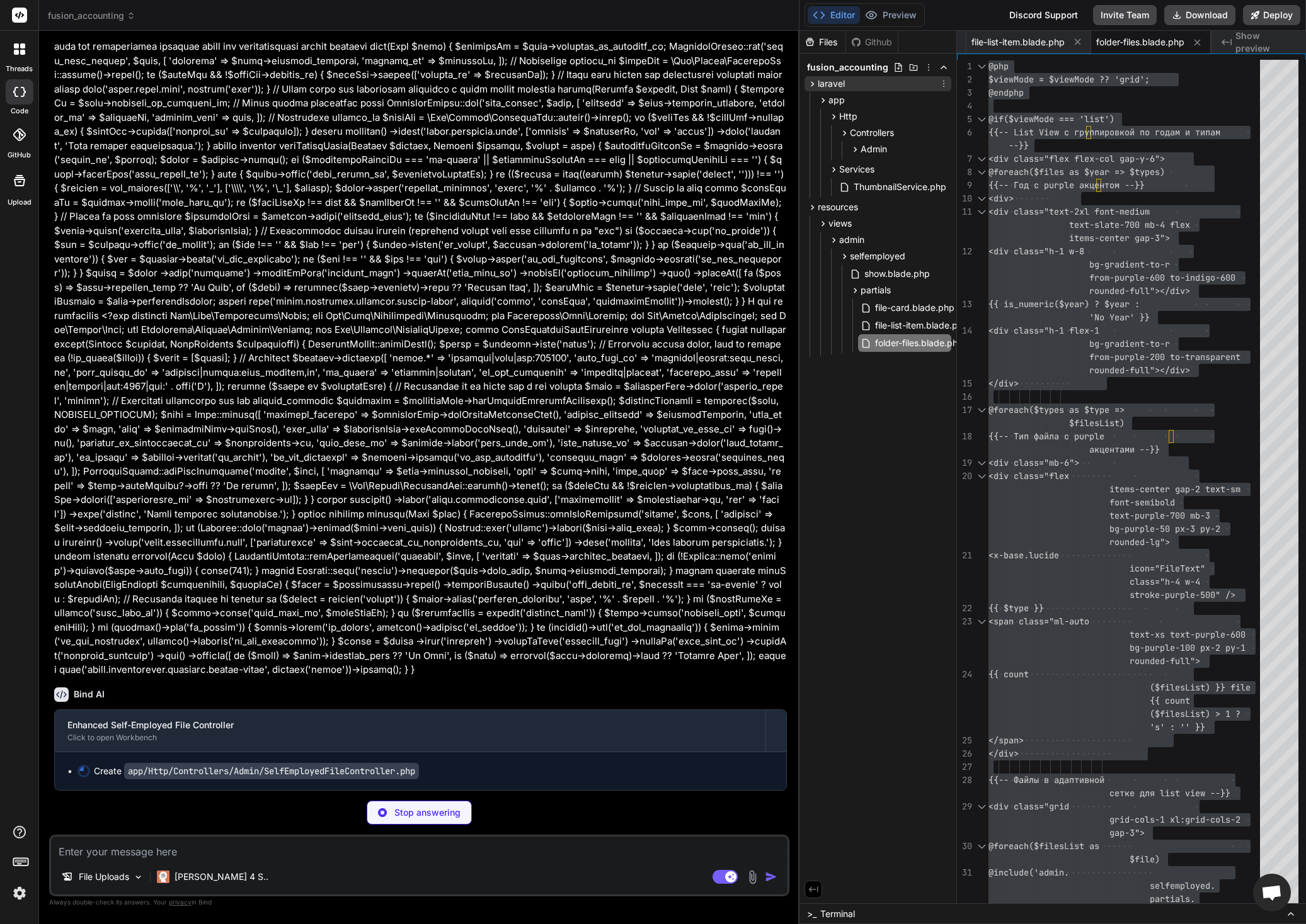
scroll to position [0, 452]
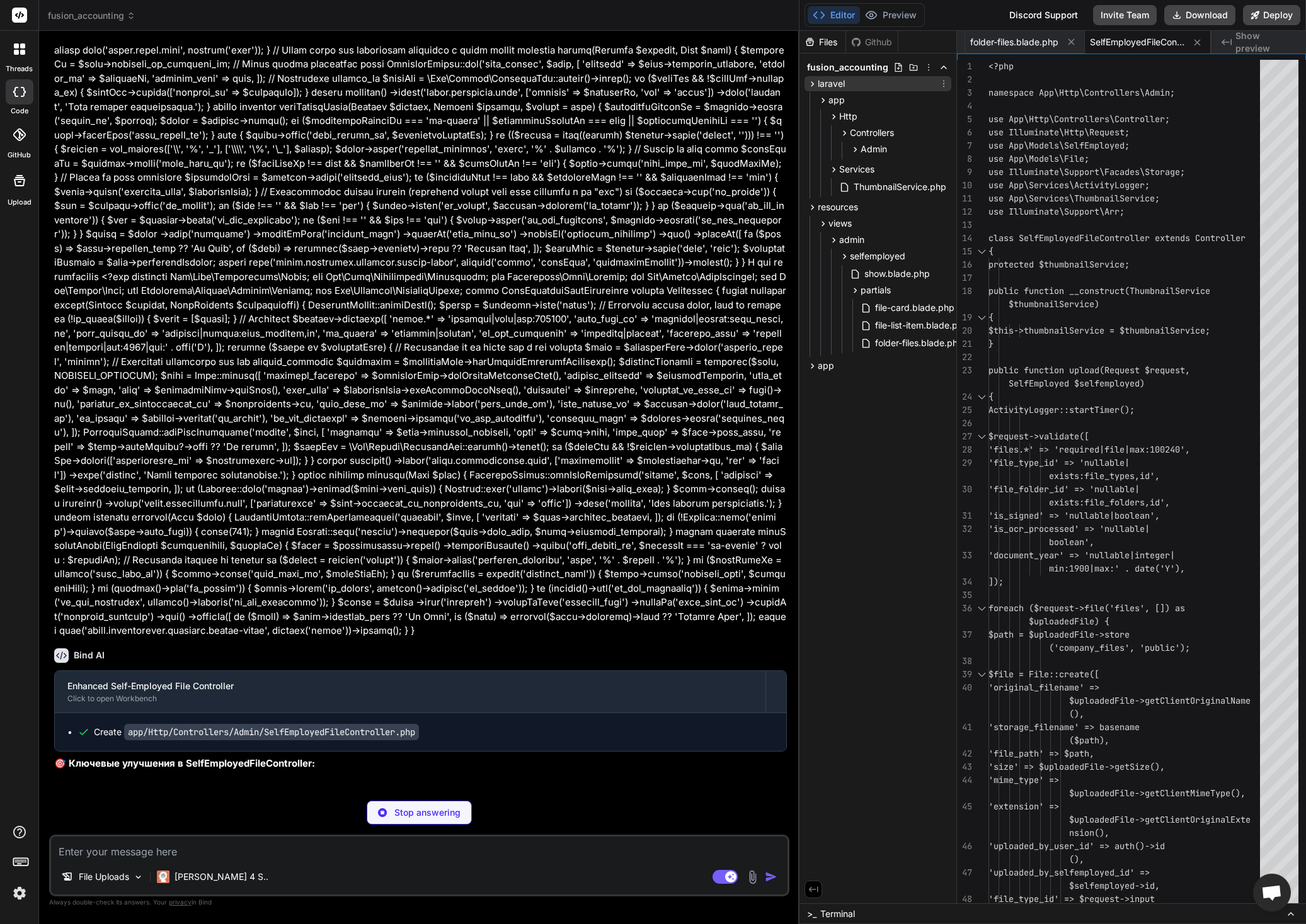
click at [943, 83] on icon at bounding box center [943, 84] width 1 height 7
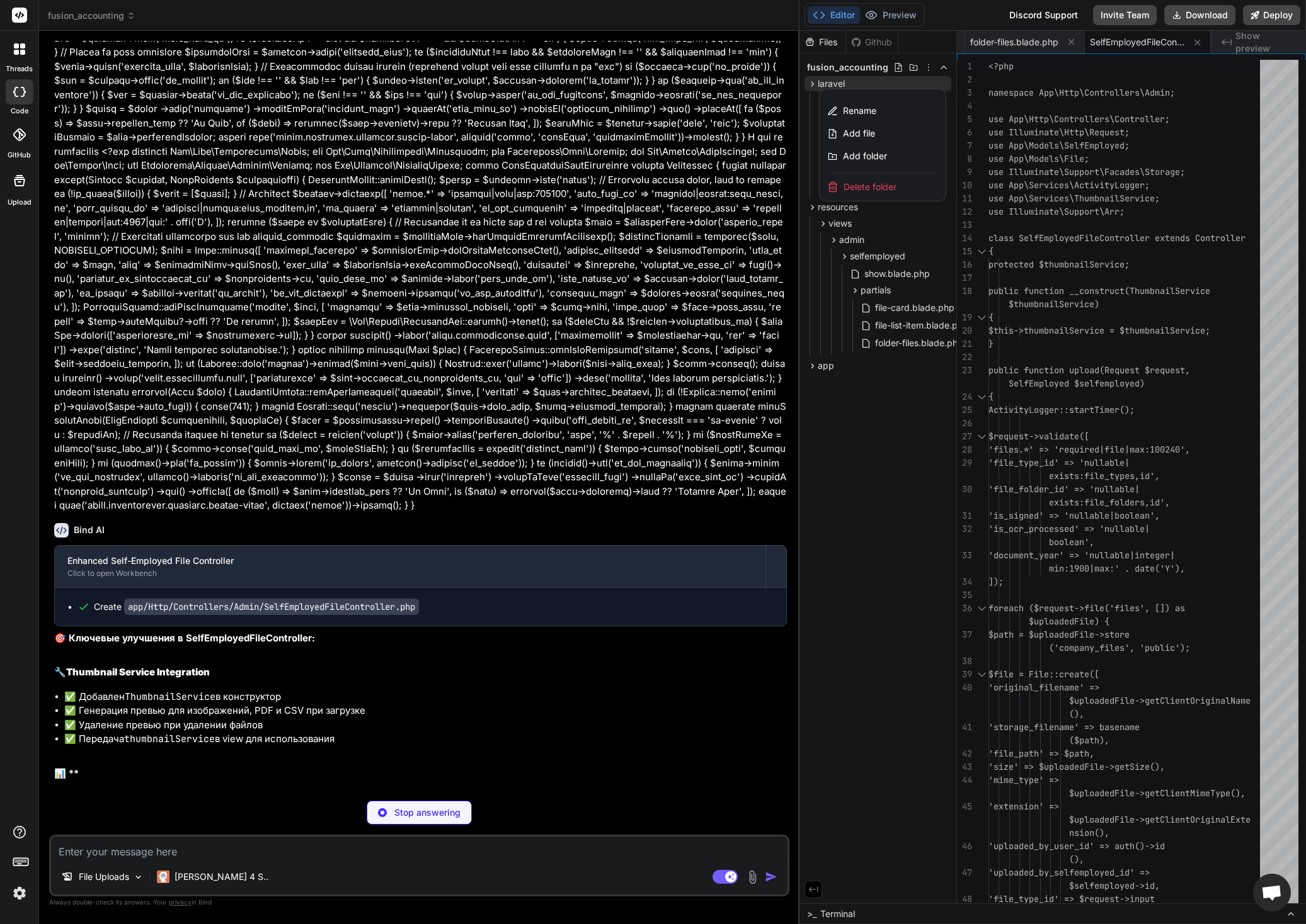
click at [890, 182] on span "Delete folder" at bounding box center [870, 187] width 53 height 13
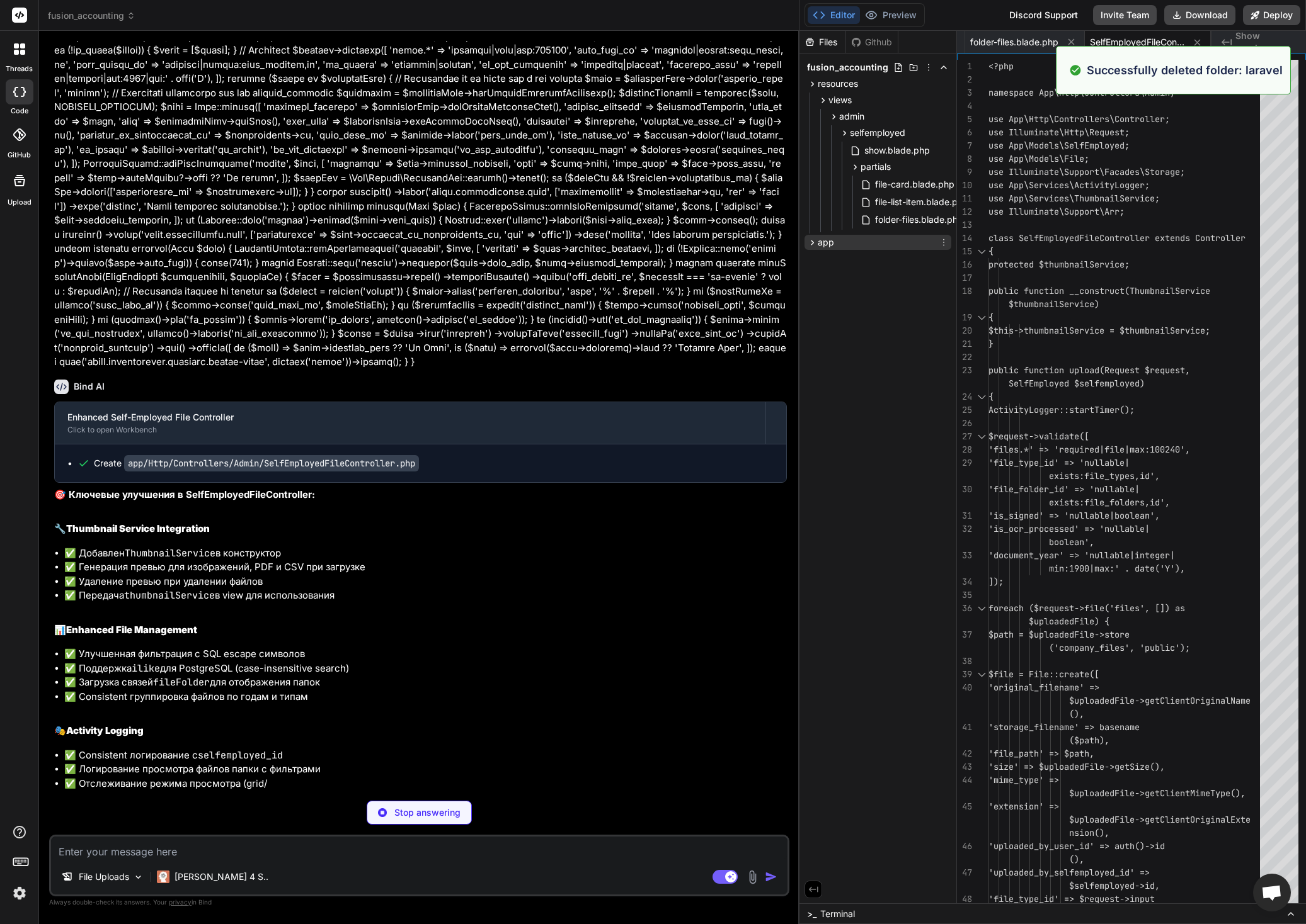
click at [812, 242] on icon at bounding box center [813, 243] width 11 height 11
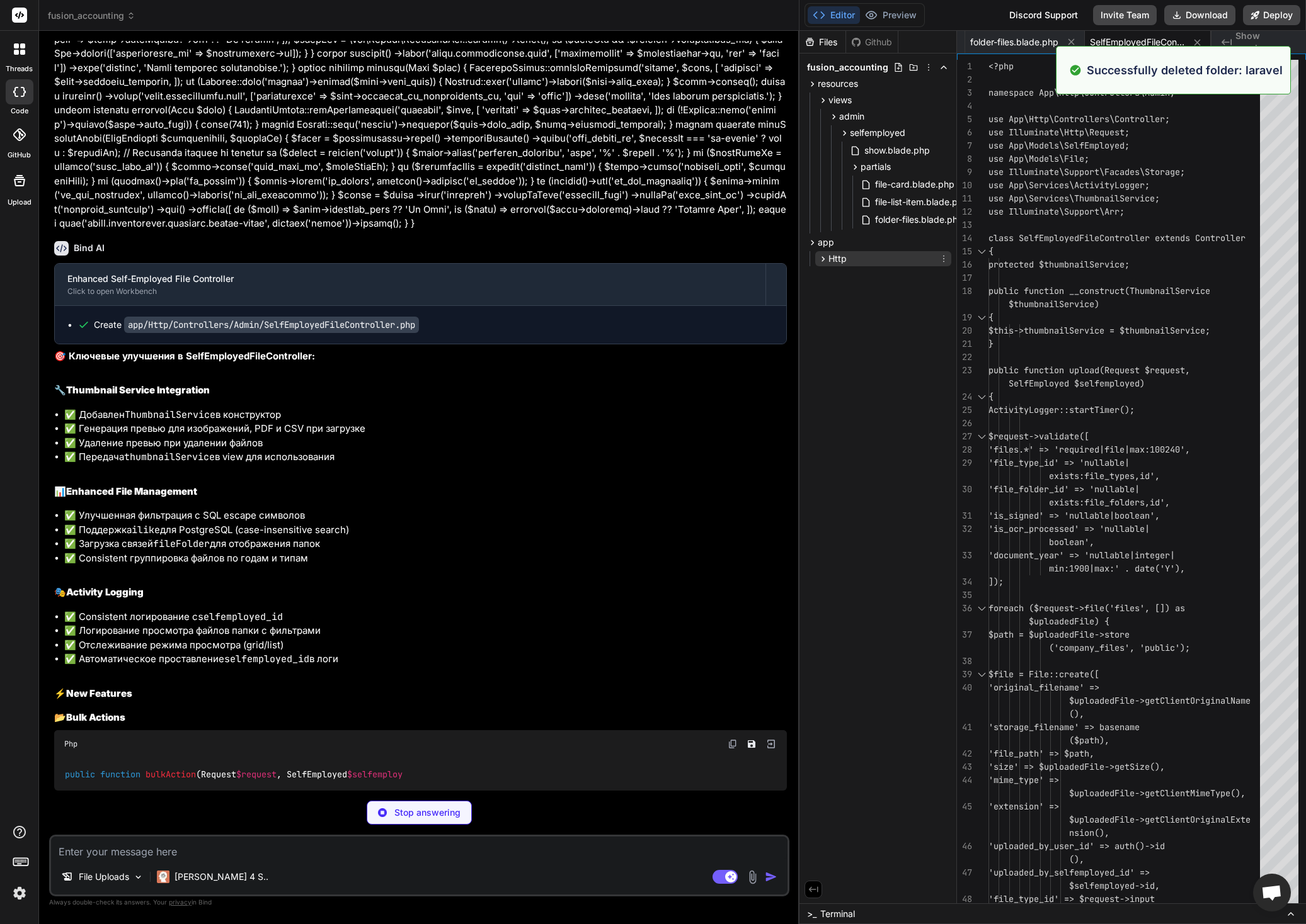
click at [820, 261] on icon at bounding box center [823, 259] width 11 height 11
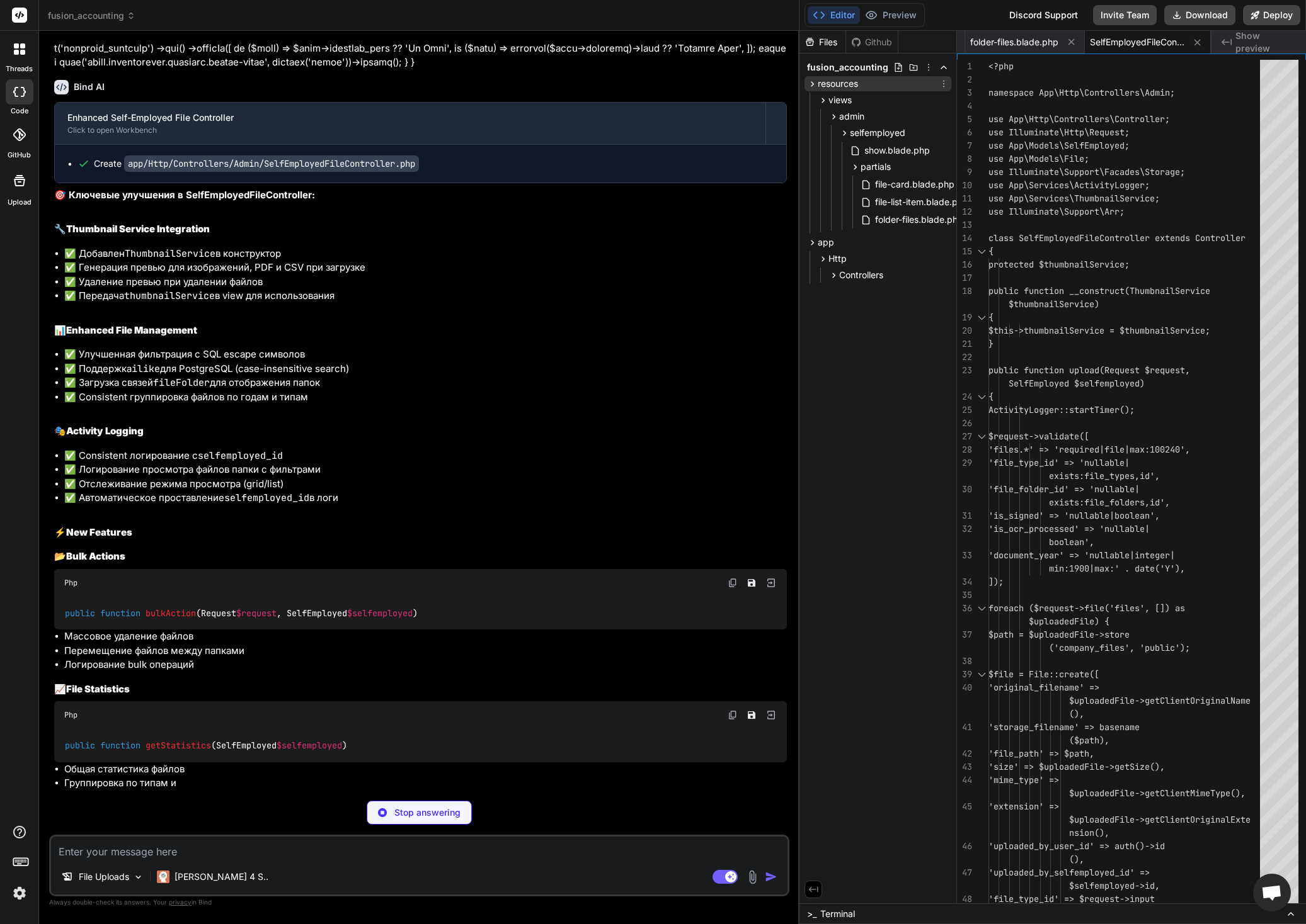
click at [810, 86] on icon at bounding box center [813, 84] width 11 height 11
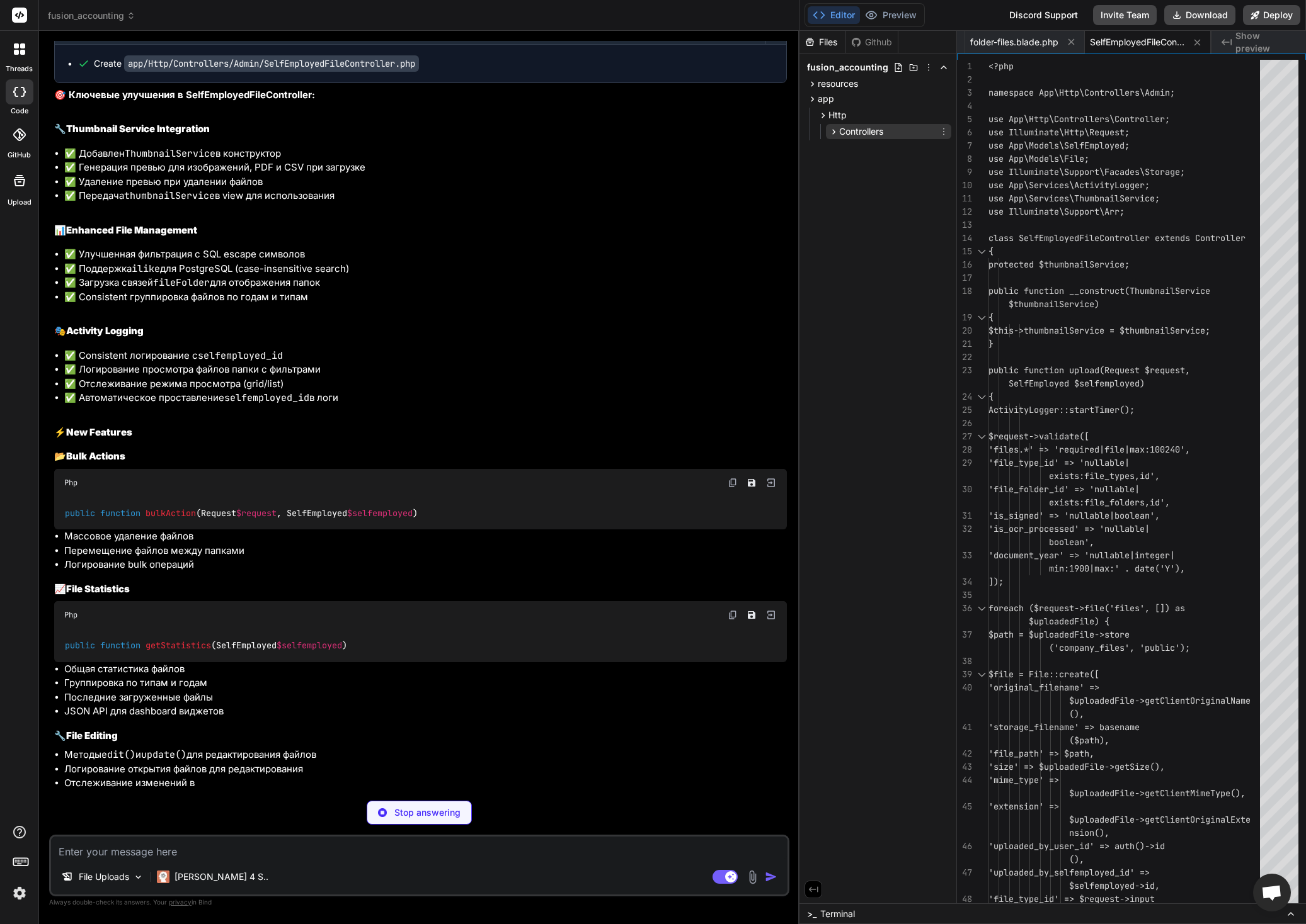
click at [830, 131] on icon at bounding box center [833, 132] width 11 height 11
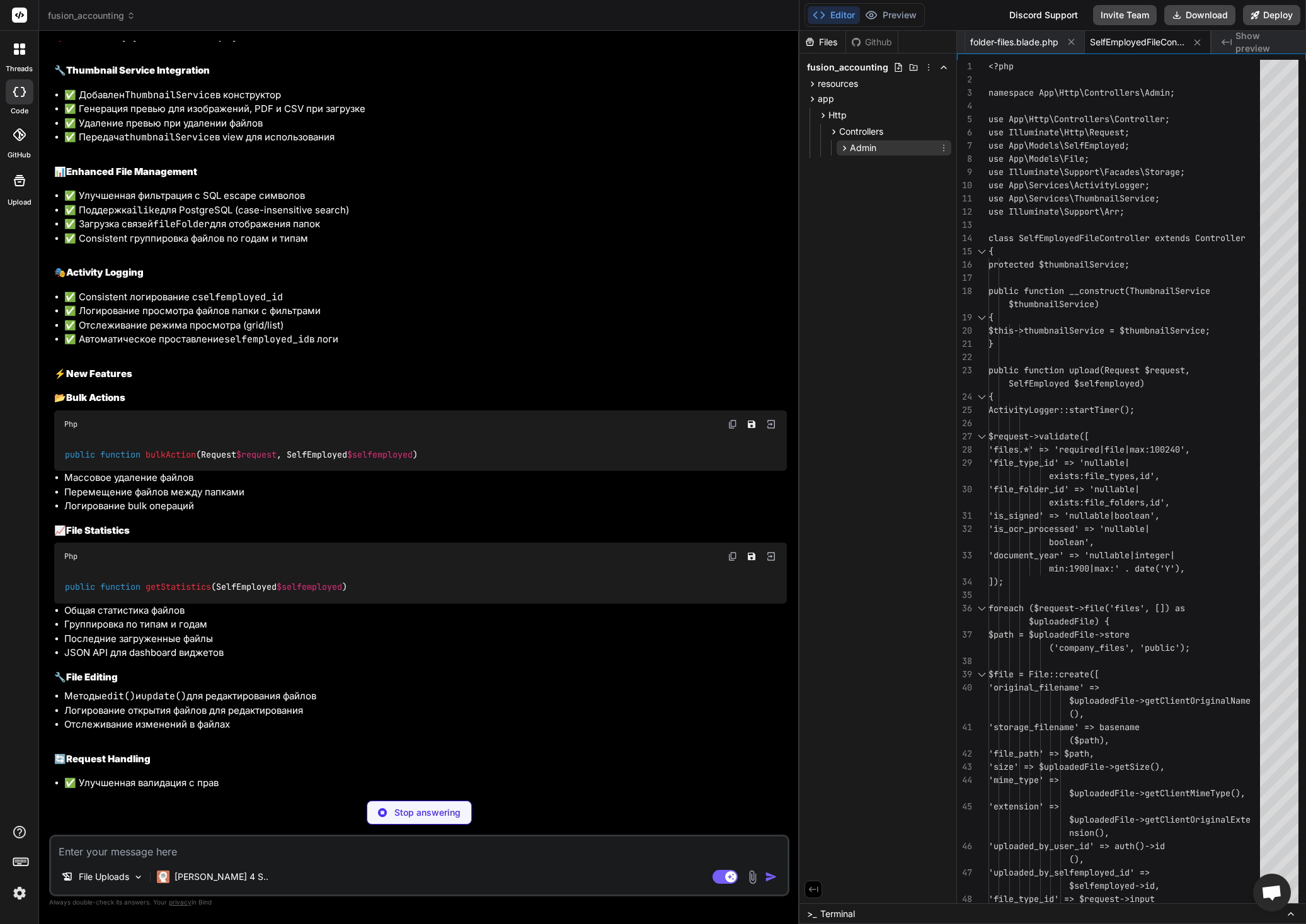
click at [840, 148] on icon at bounding box center [844, 149] width 11 height 11
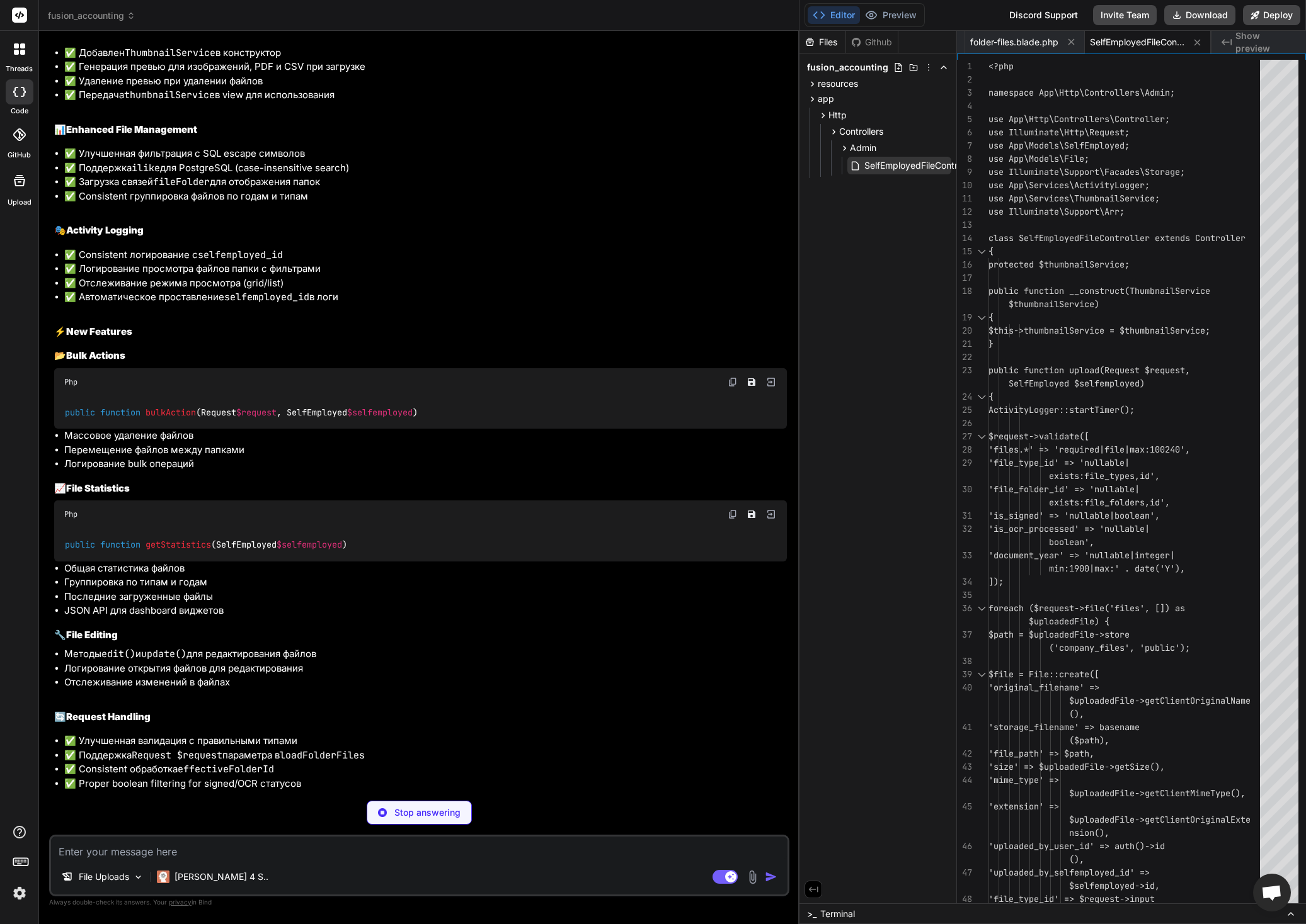
click at [889, 168] on span "SelfEmployedFileController.php" at bounding box center [928, 165] width 131 height 15
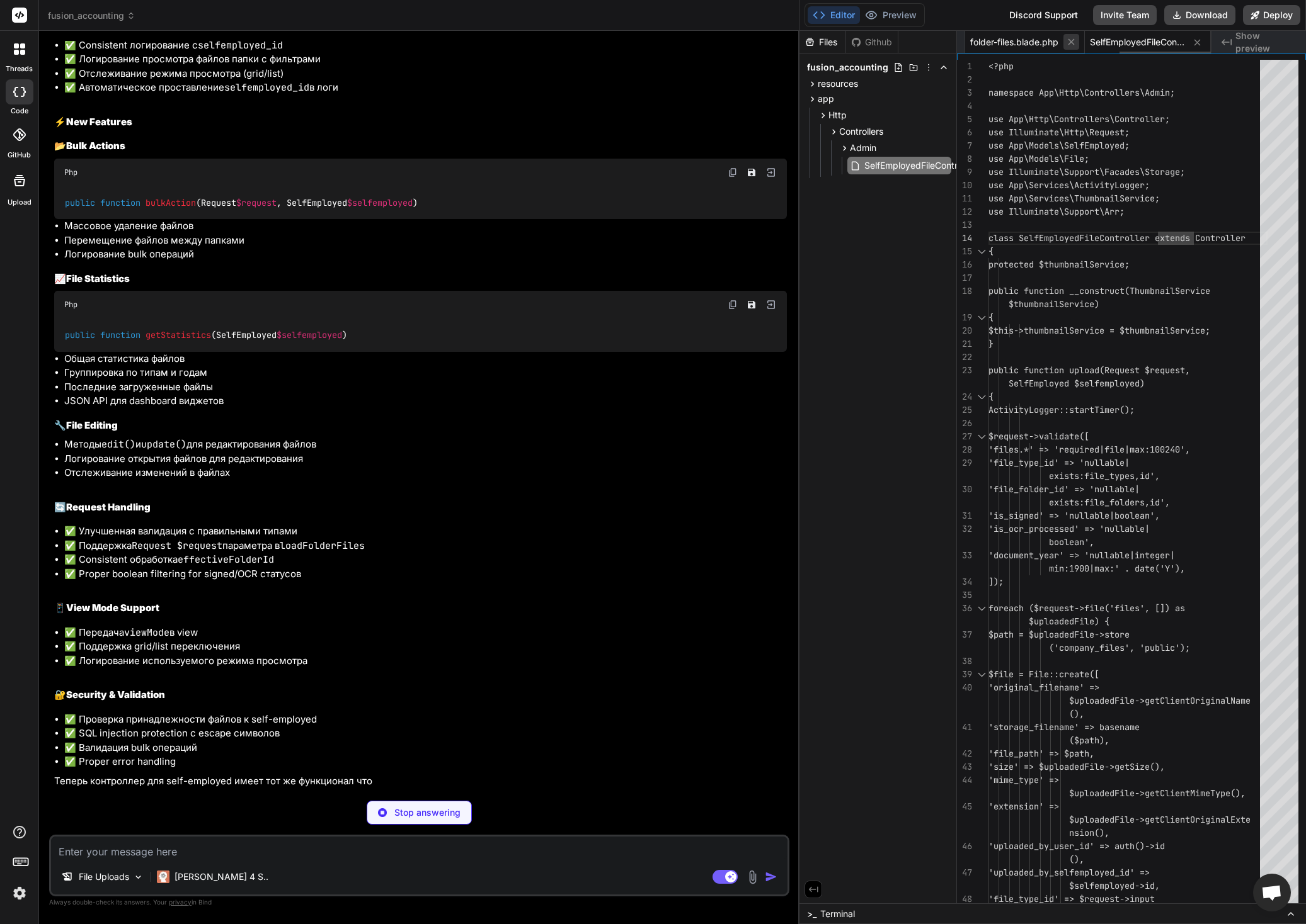
click at [1068, 40] on icon at bounding box center [1071, 42] width 11 height 11
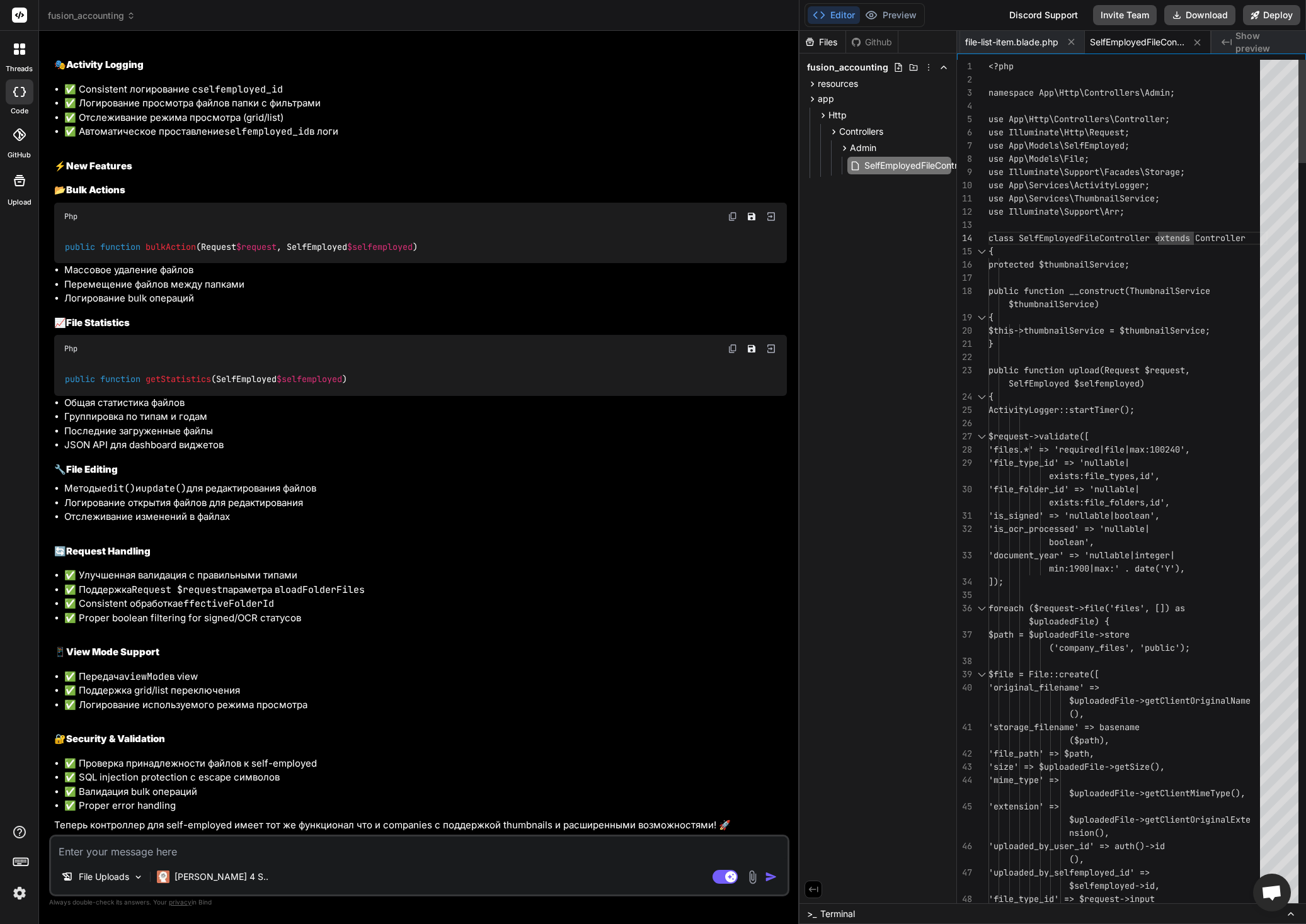
click at [1071, 44] on icon at bounding box center [1071, 42] width 11 height 11
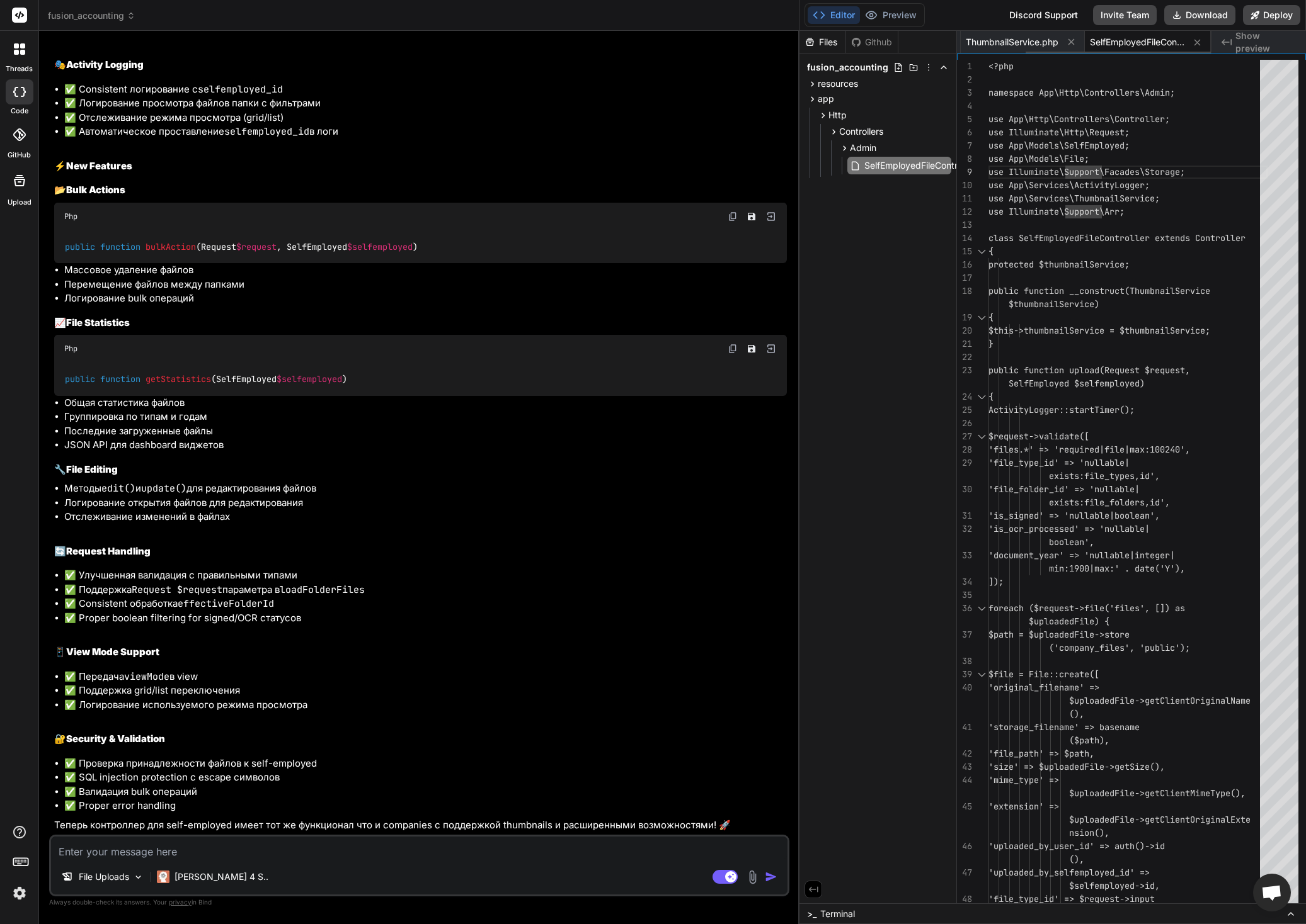
click at [1071, 44] on icon at bounding box center [1071, 42] width 11 height 11
click at [1040, 42] on icon at bounding box center [1039, 42] width 6 height 6
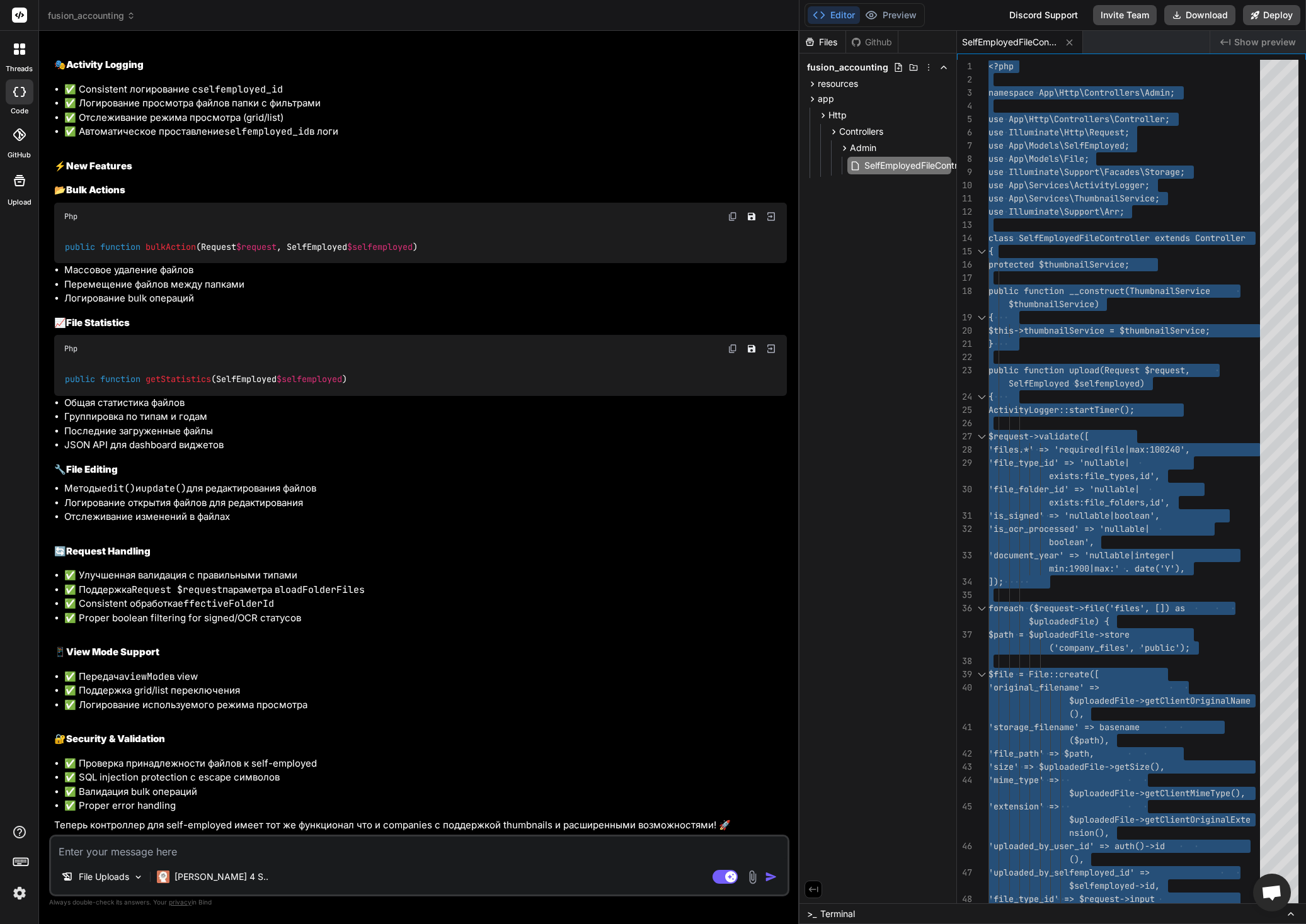
scroll to position [30779, 0]
click at [198, 860] on div "File Uploads Claude 4 S.. Agent Mode. When this toggle is activated, AI automat…" at bounding box center [419, 866] width 740 height 62
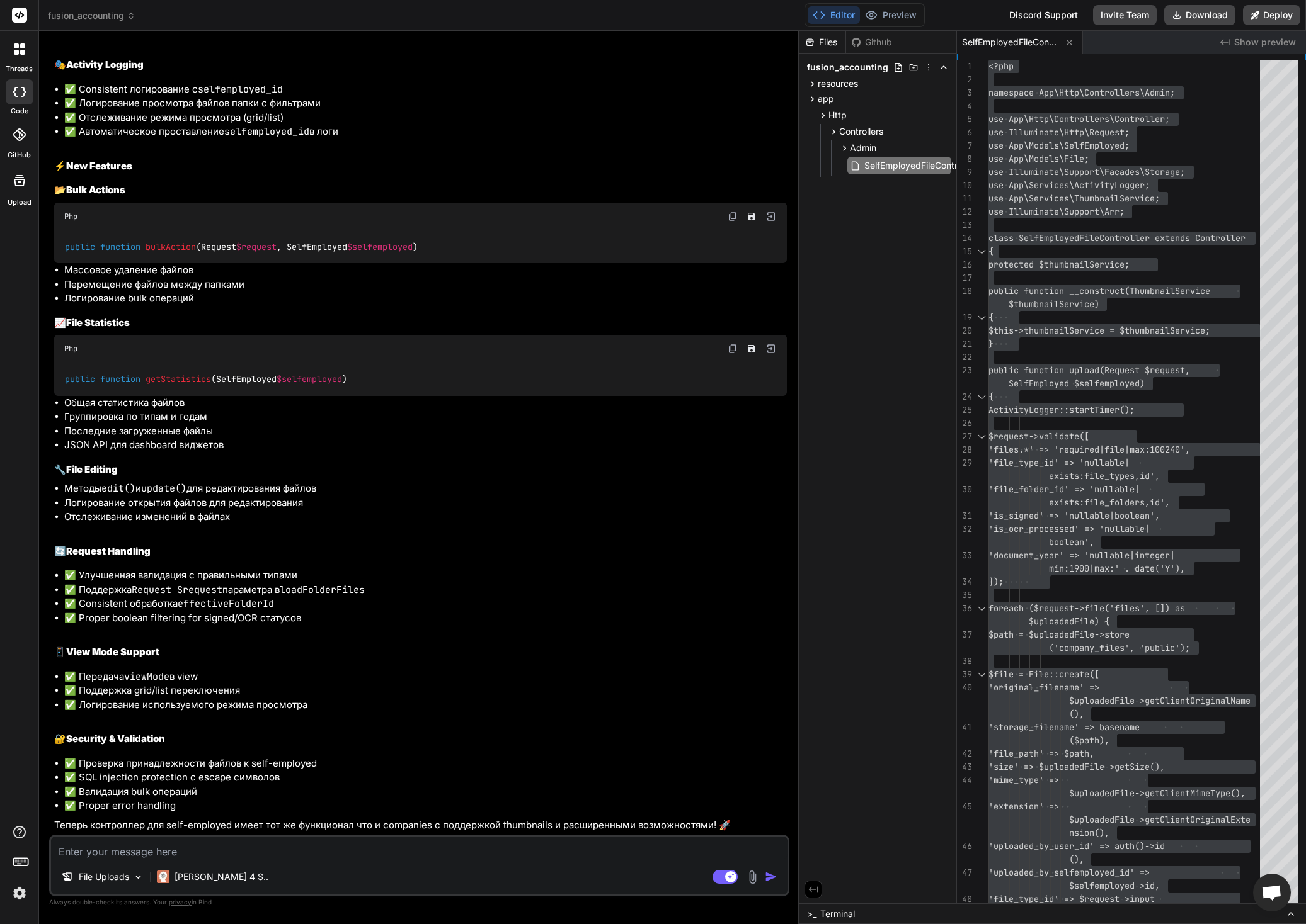
click at [195, 851] on textarea at bounding box center [419, 848] width 736 height 23
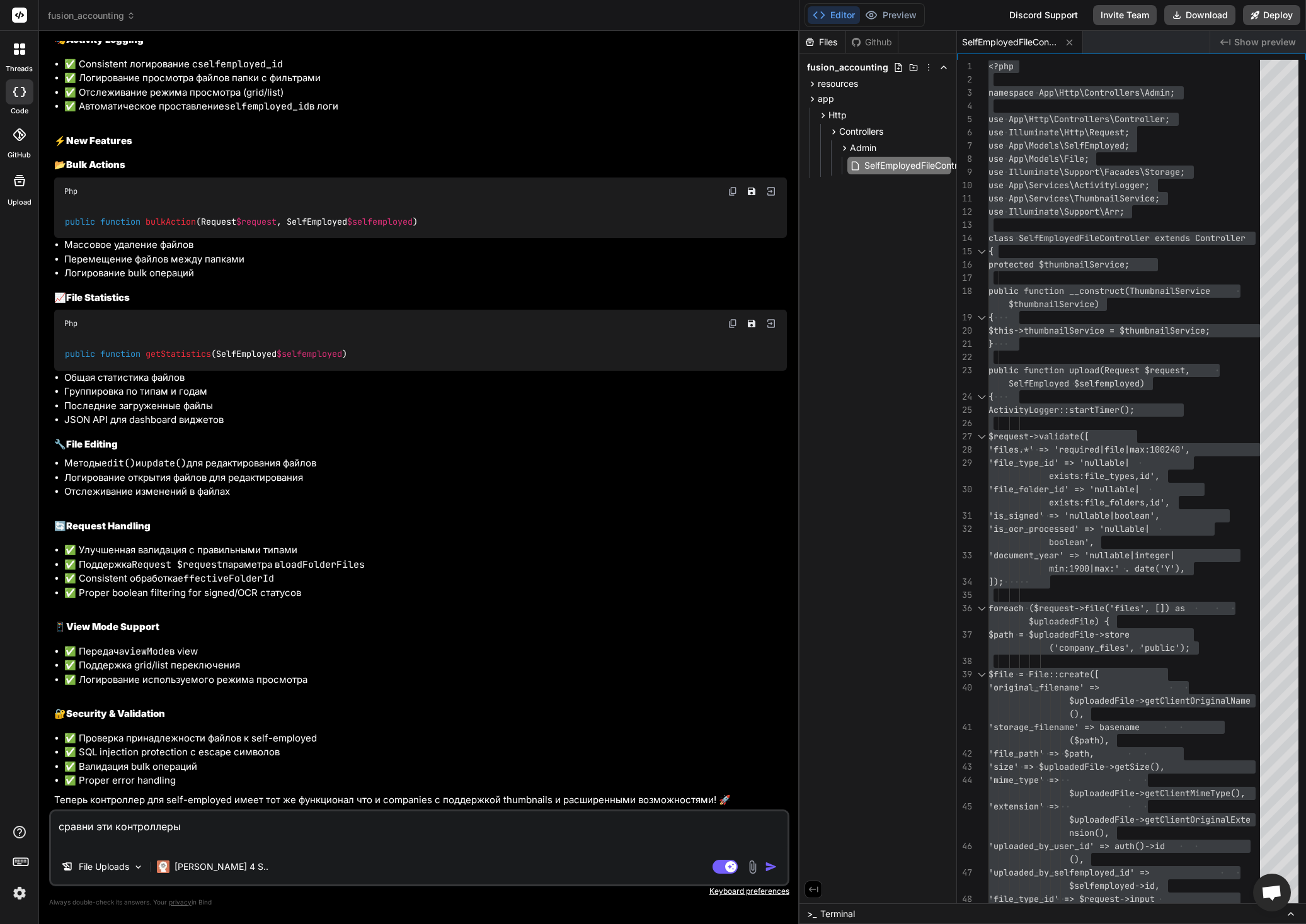
paste textarea "<?php namespace App\Http\Controllers\Admin; use App\Http\Controllers\Controller…"
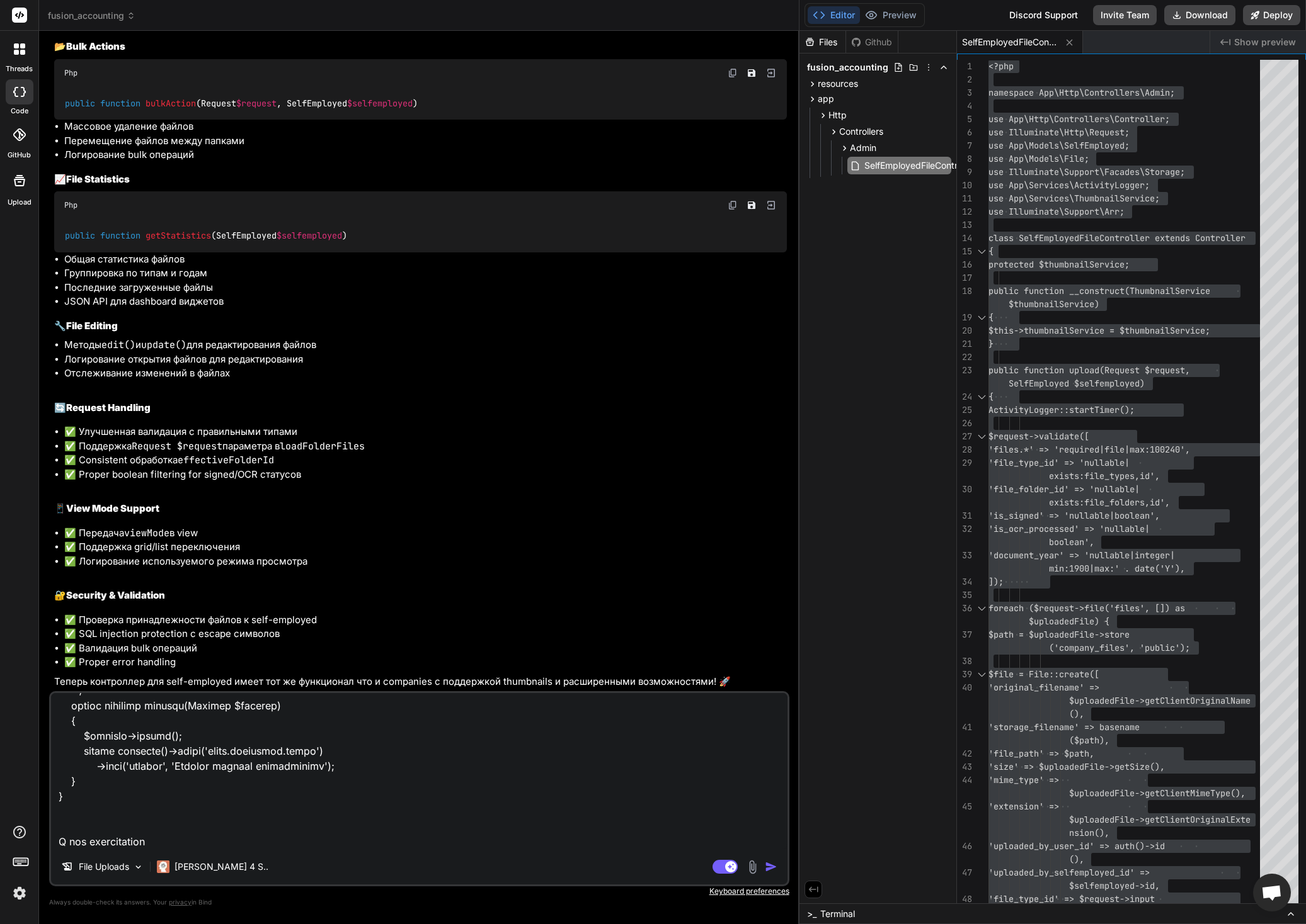
scroll to position [5791, 0]
paste textarea "<?php namespace App\Http\Controllers\Admin; use App\Http\Controllers\Controller…"
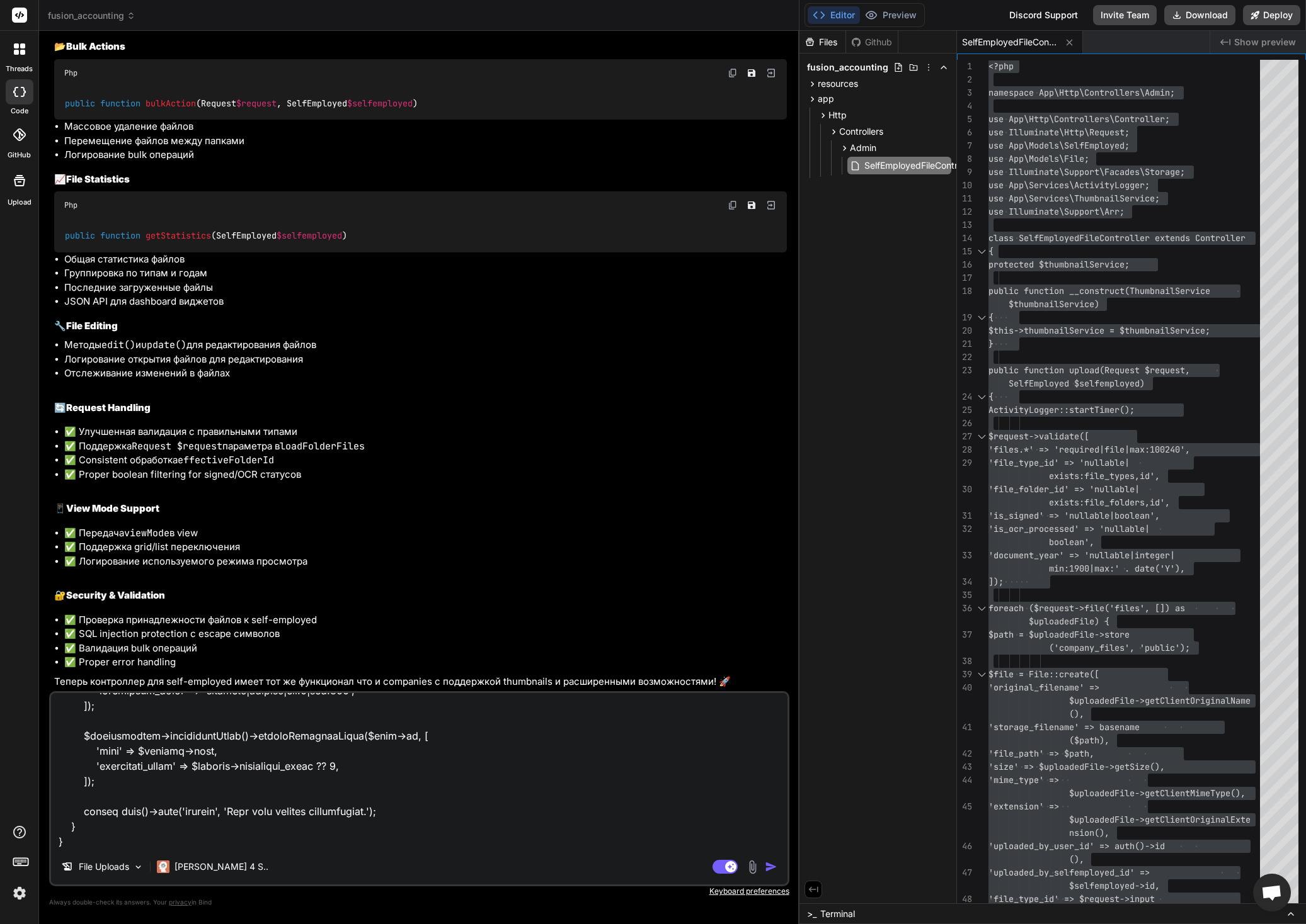
click at [771, 869] on img "button" at bounding box center [771, 867] width 13 height 13
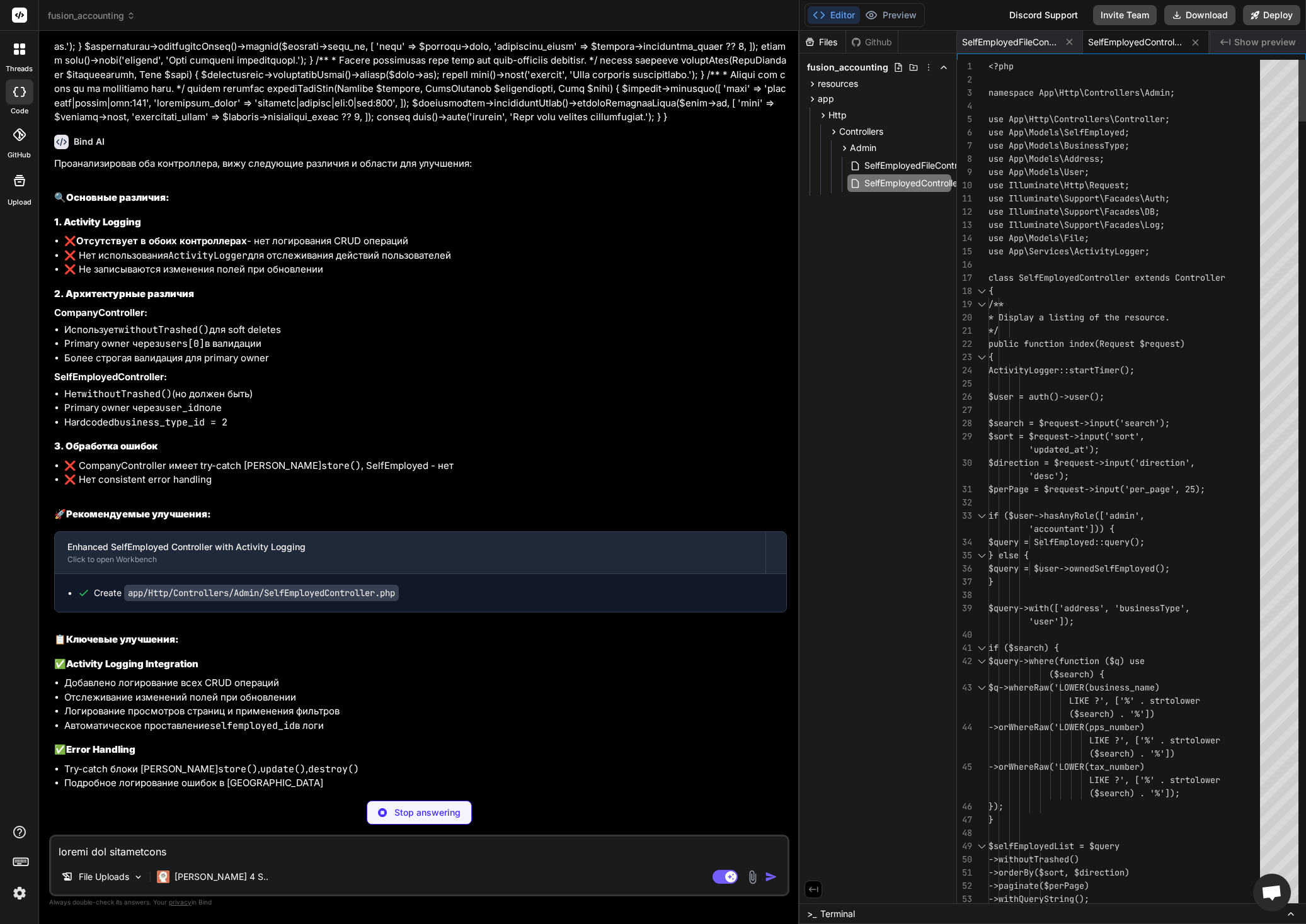
scroll to position [0, 0]
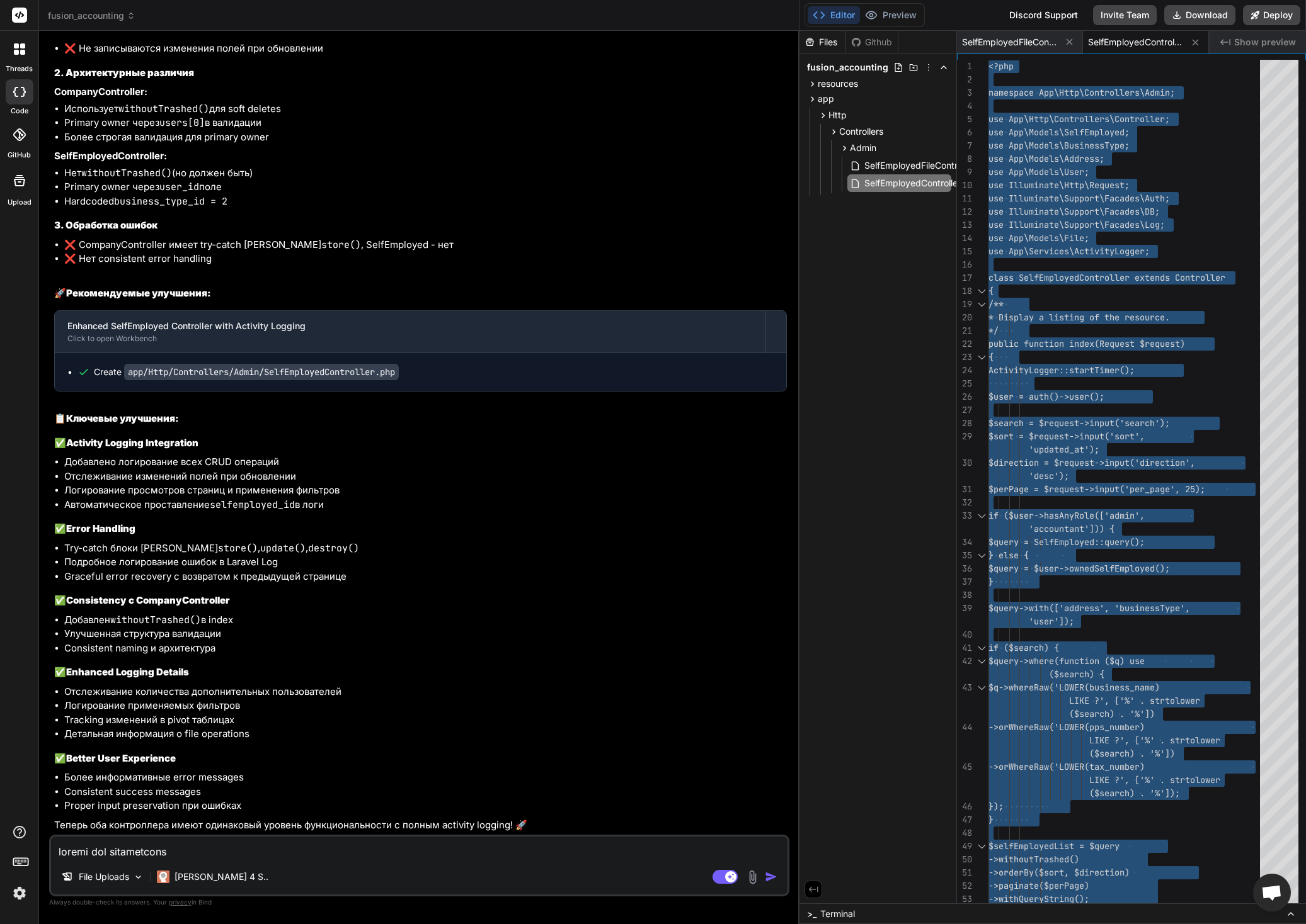
scroll to position [33877, 0]
click at [224, 843] on textarea at bounding box center [419, 848] width 736 height 23
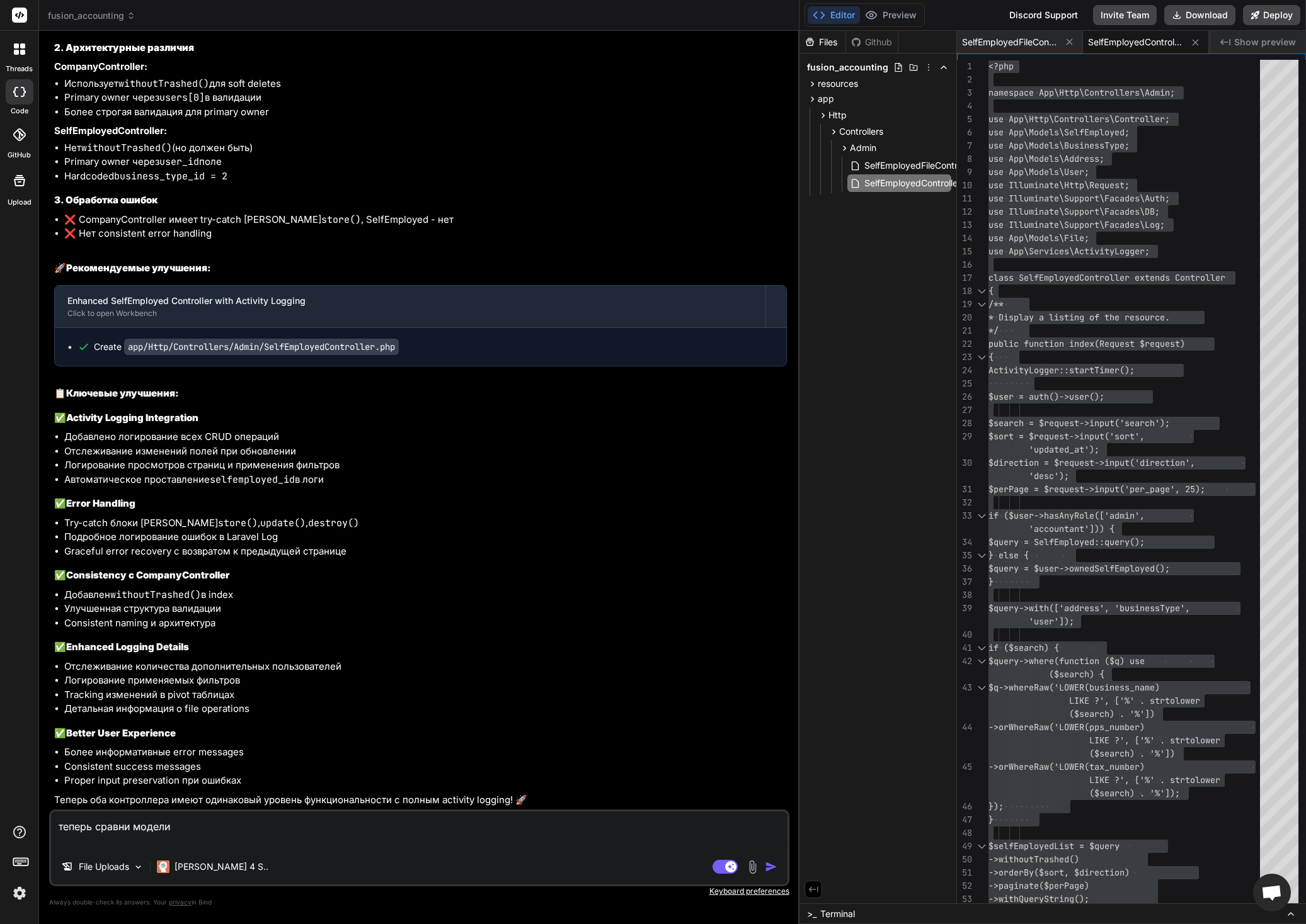
paste textarea "<?php namespace App\Models; use Illuminate\Database\Eloquent\Factories\HasFacto…"
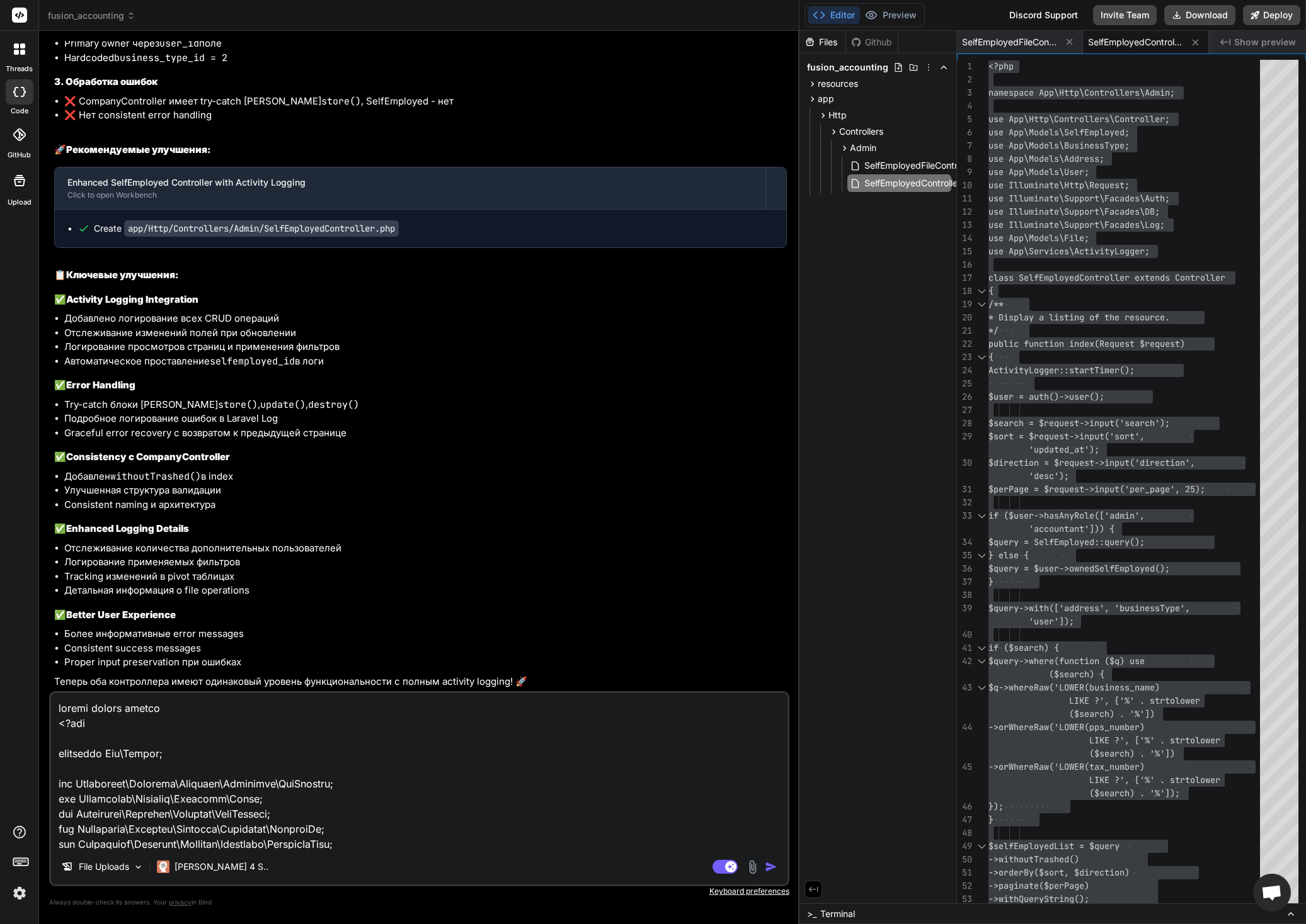
scroll to position [1890, 0]
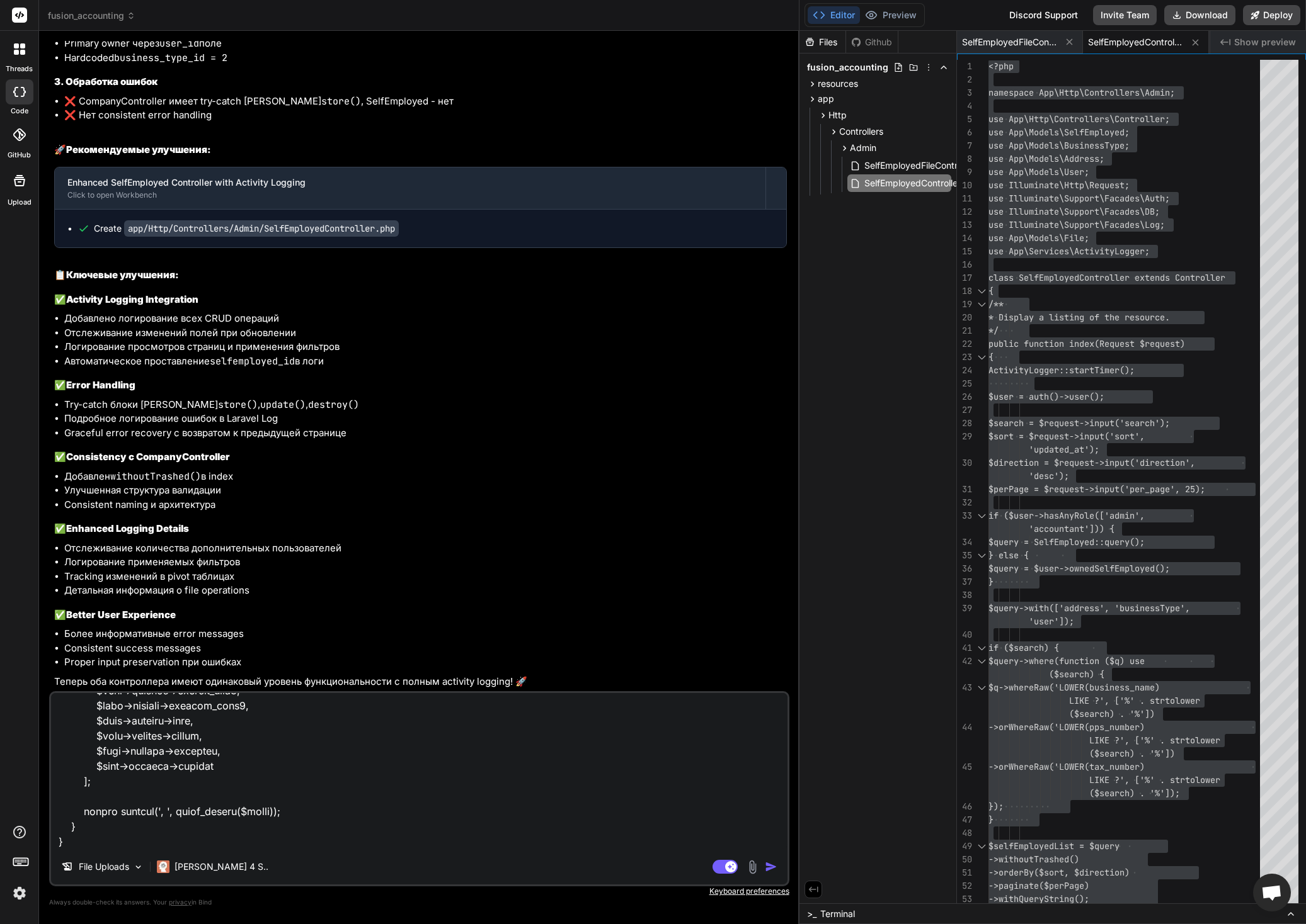
click at [184, 848] on textarea at bounding box center [419, 772] width 736 height 156
paste textarea "<?php namespace App\Models; use Illuminate\Database\Eloquent\Factories\HasFacto…"
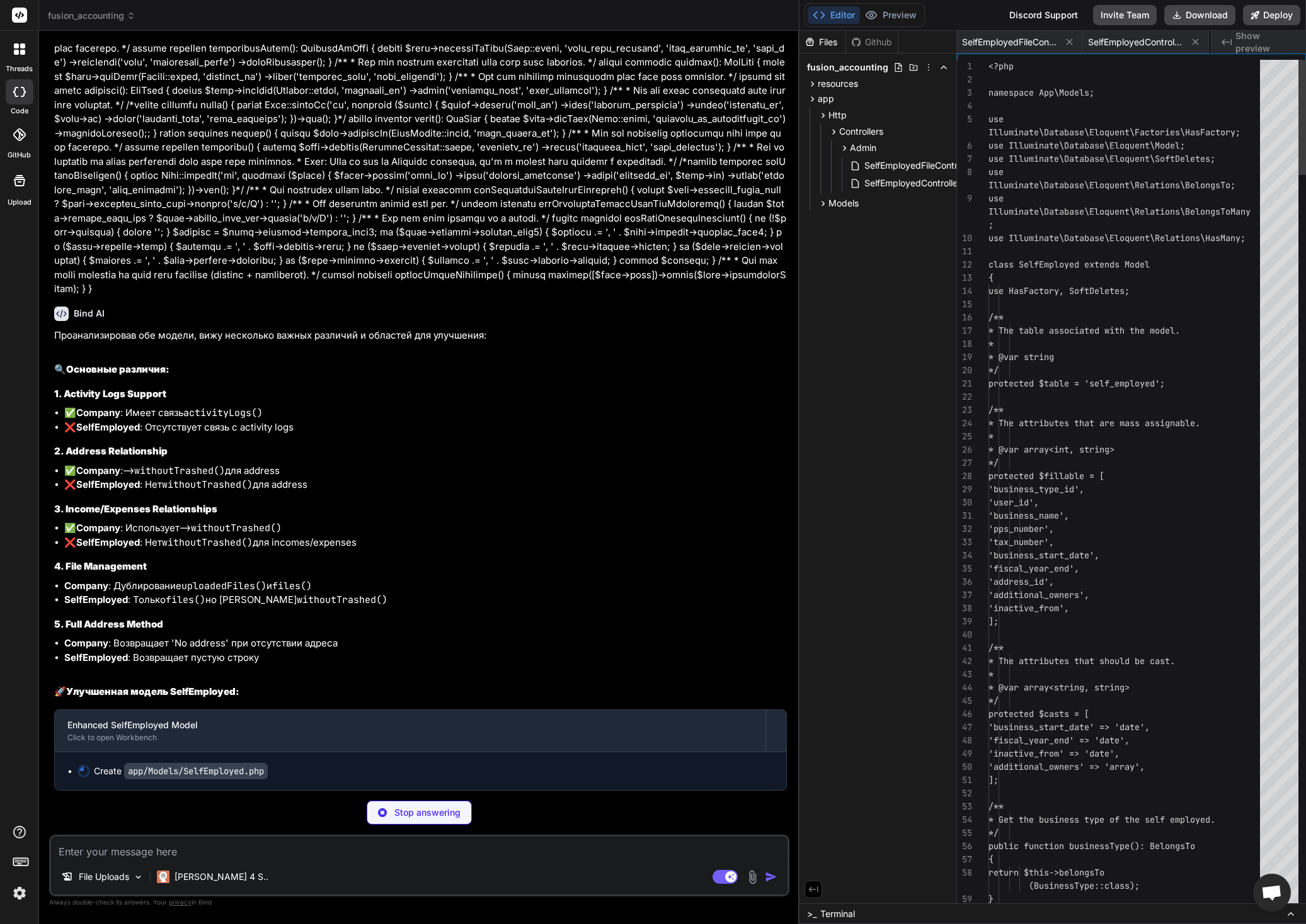
scroll to position [0, 105]
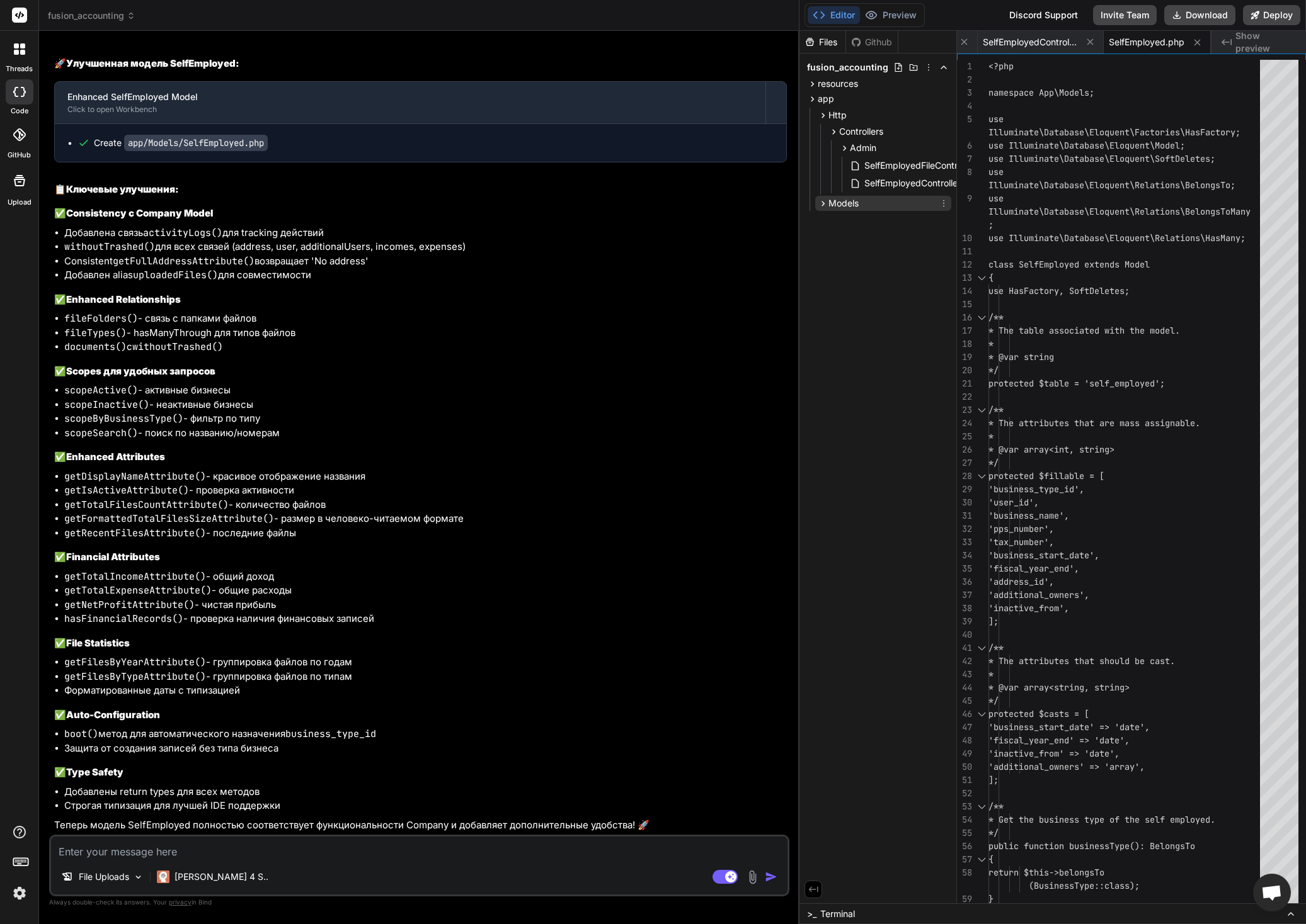
click at [824, 204] on icon at bounding box center [823, 204] width 11 height 11
click at [861, 221] on span "SelfEmployed.php" at bounding box center [881, 220] width 78 height 15
click at [1086, 43] on icon at bounding box center [1090, 42] width 11 height 11
click at [1071, 44] on icon at bounding box center [1068, 42] width 6 height 6
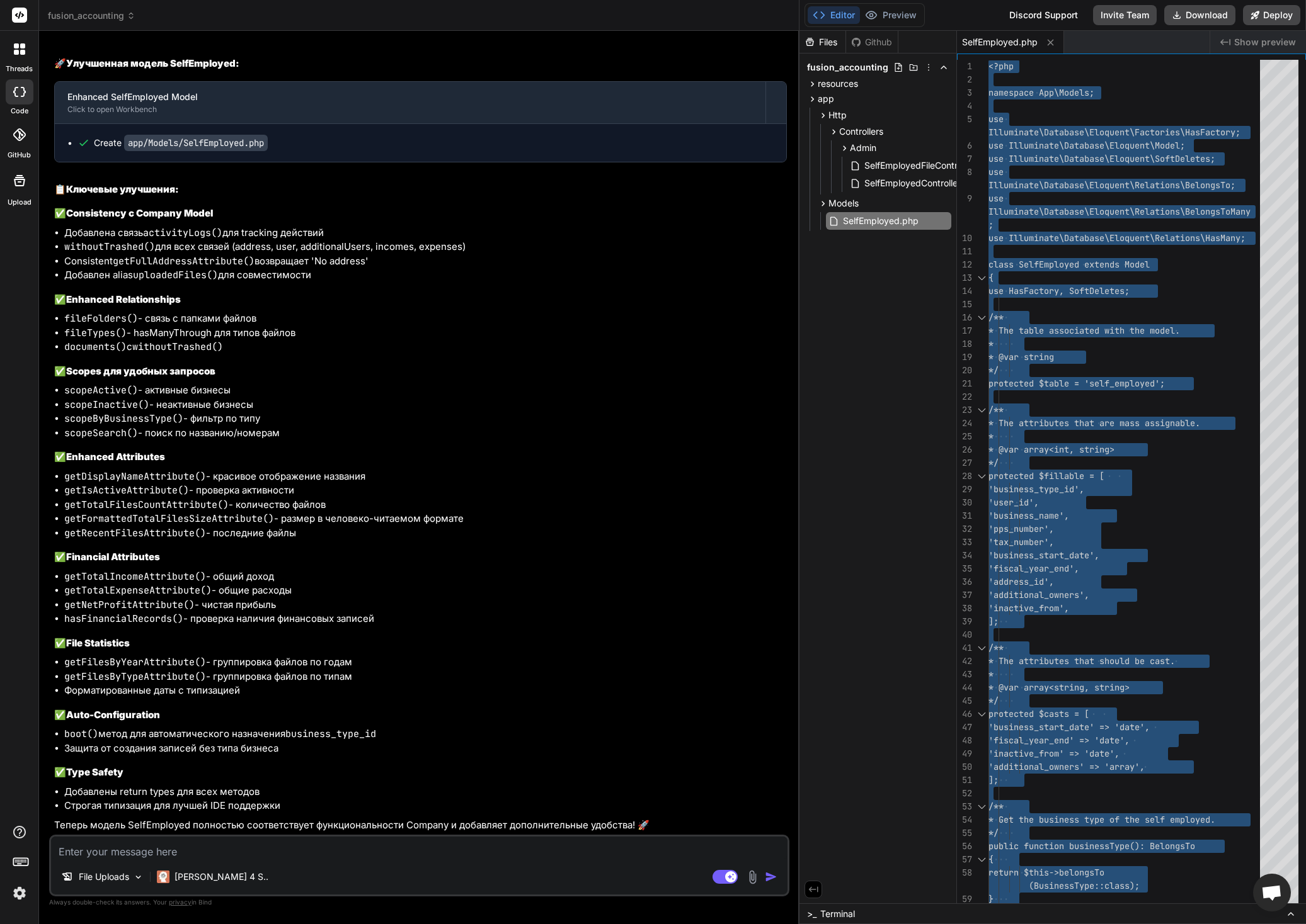
click at [228, 858] on textarea at bounding box center [419, 848] width 736 height 23
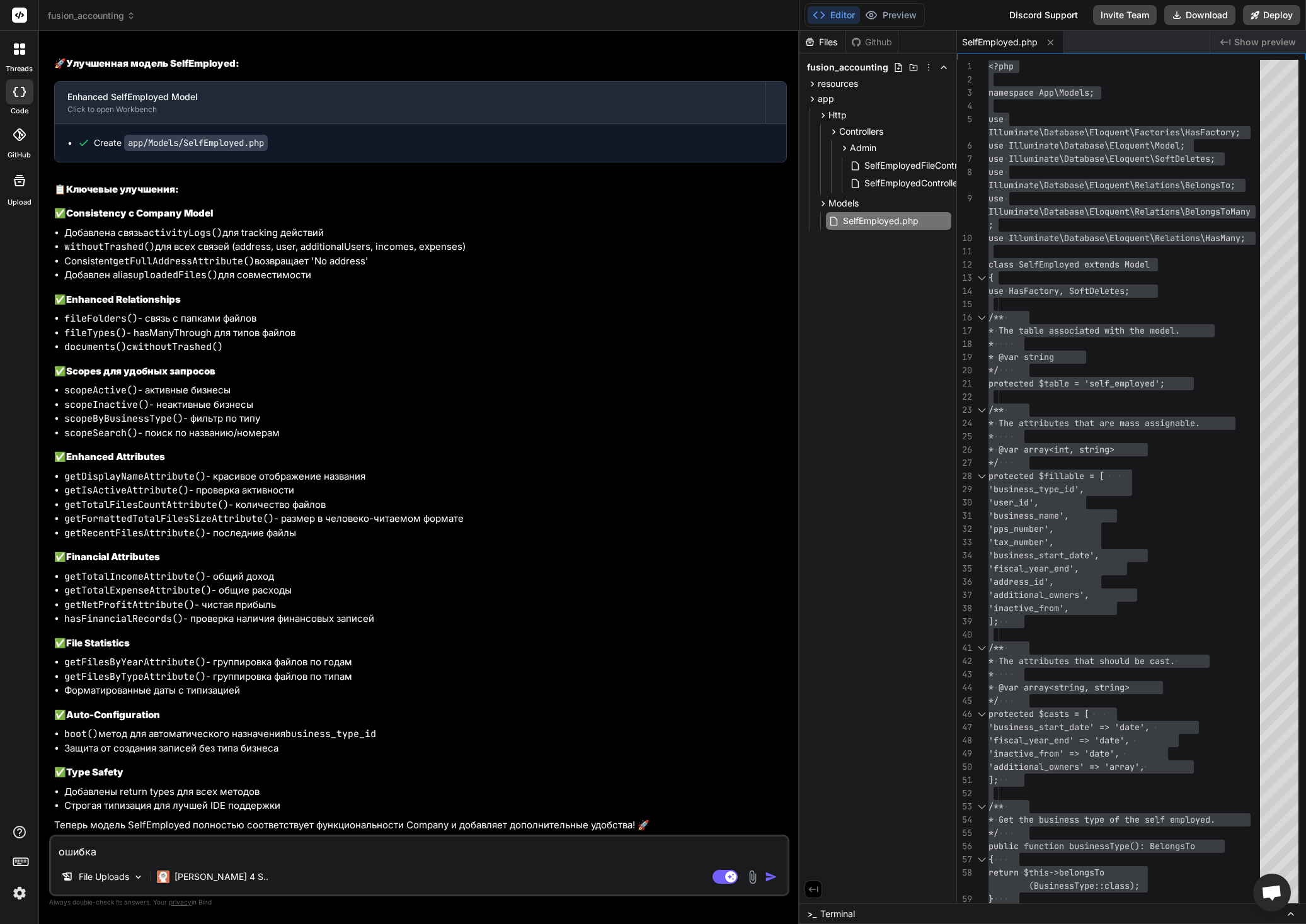
click at [751, 879] on img at bounding box center [753, 878] width 15 height 15
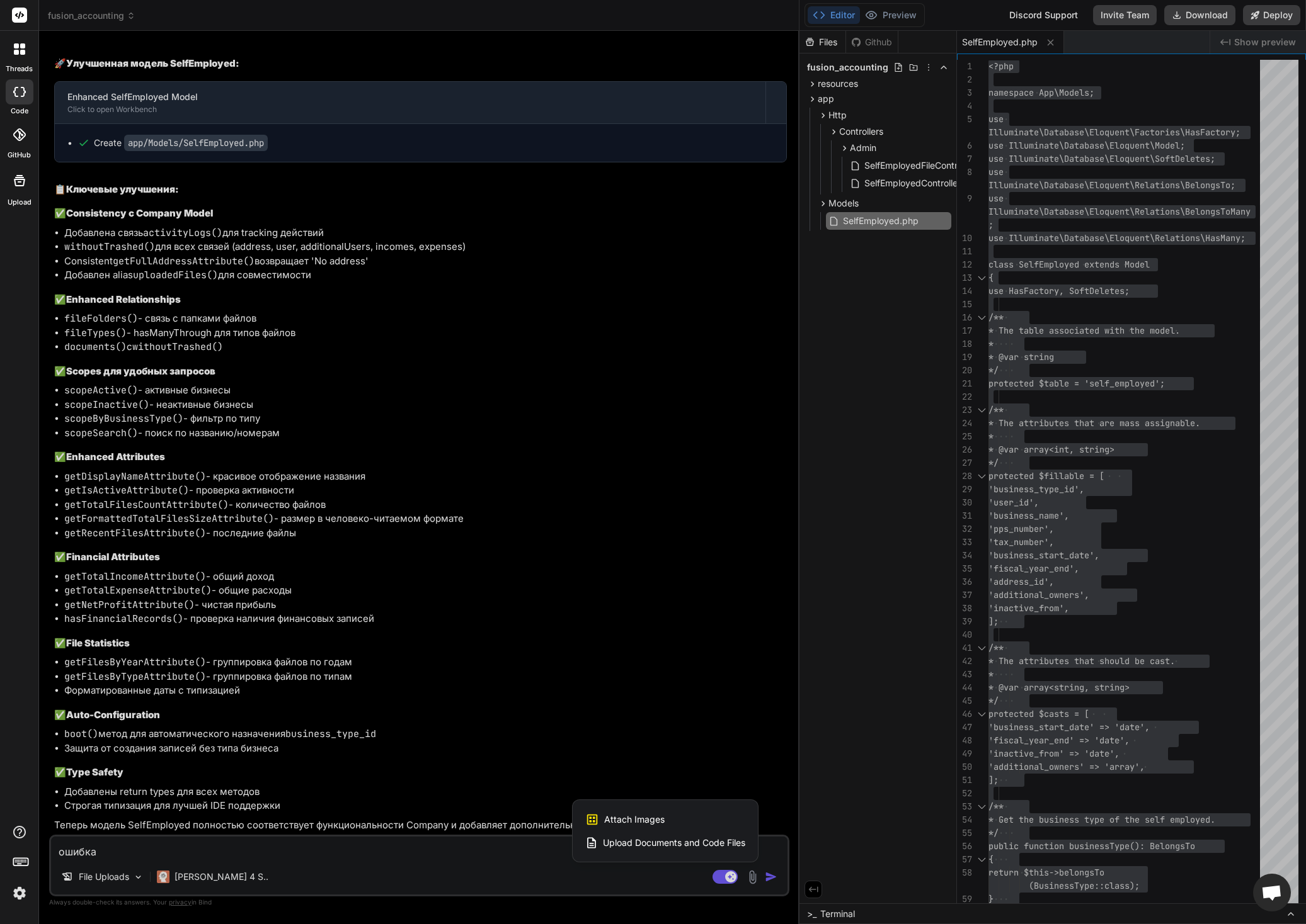
click at [657, 821] on span "Attach Images" at bounding box center [634, 820] width 61 height 13
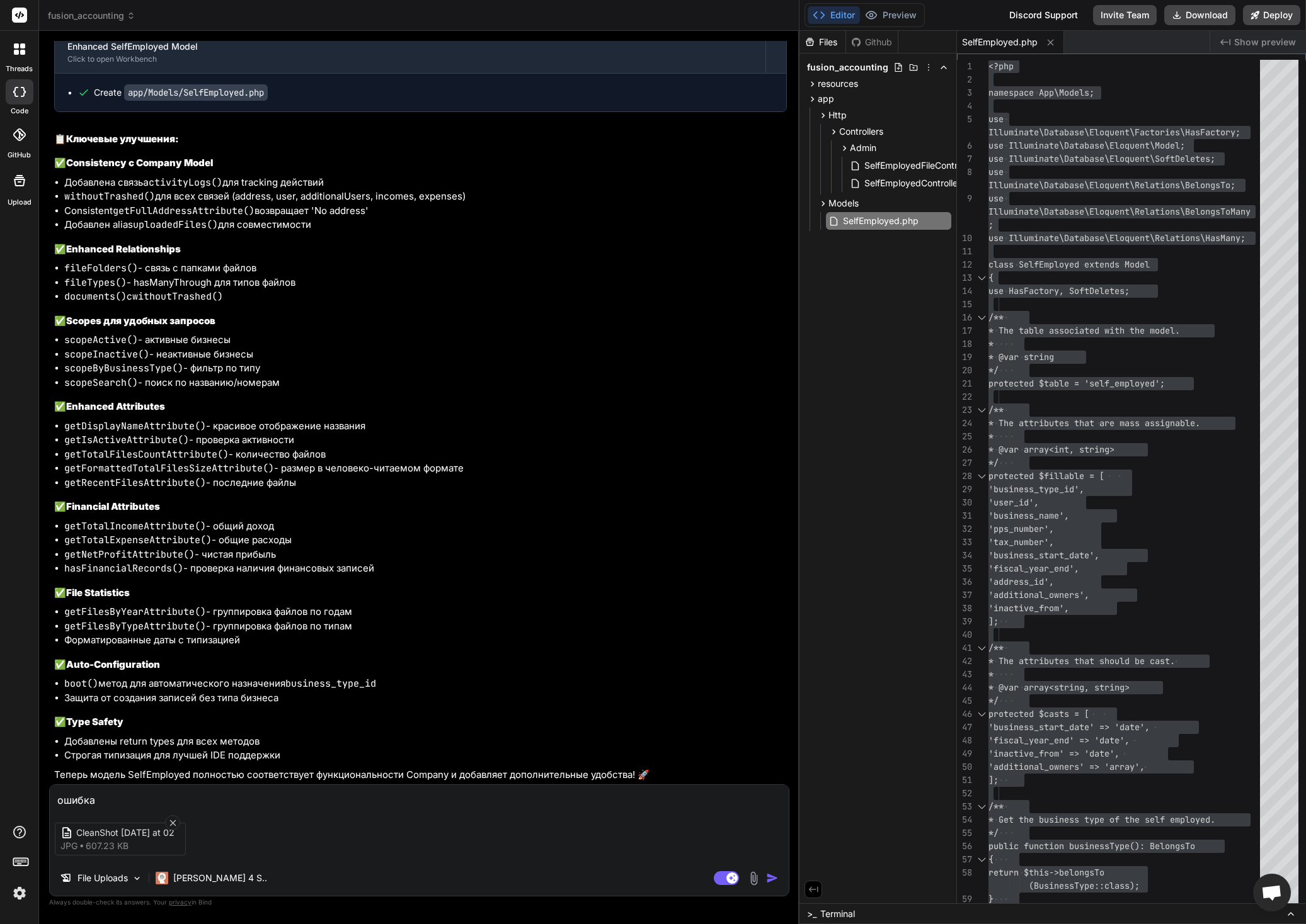
scroll to position [35720, 0]
click at [768, 881] on img "button" at bounding box center [772, 879] width 13 height 13
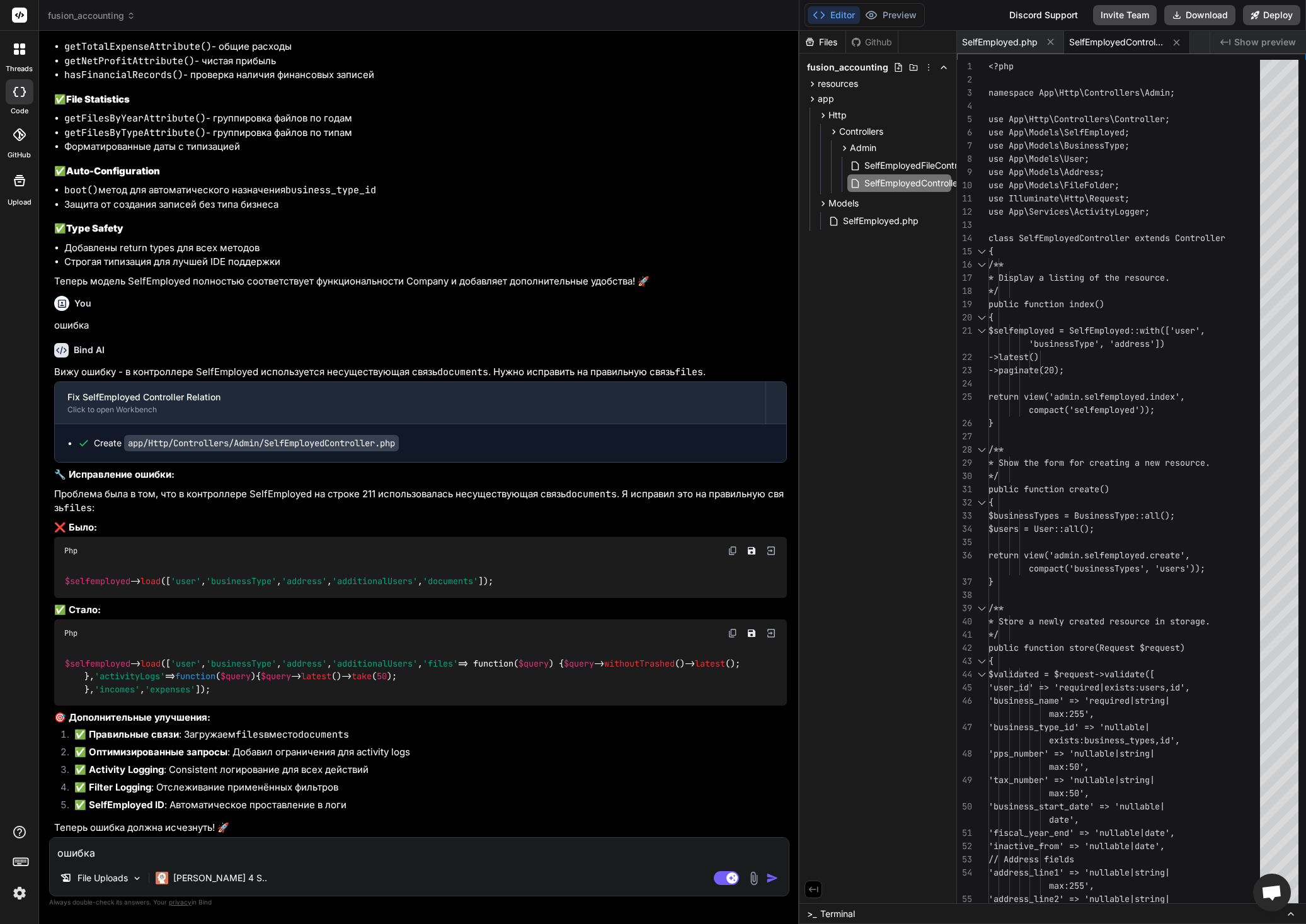
scroll to position [36352, 0]
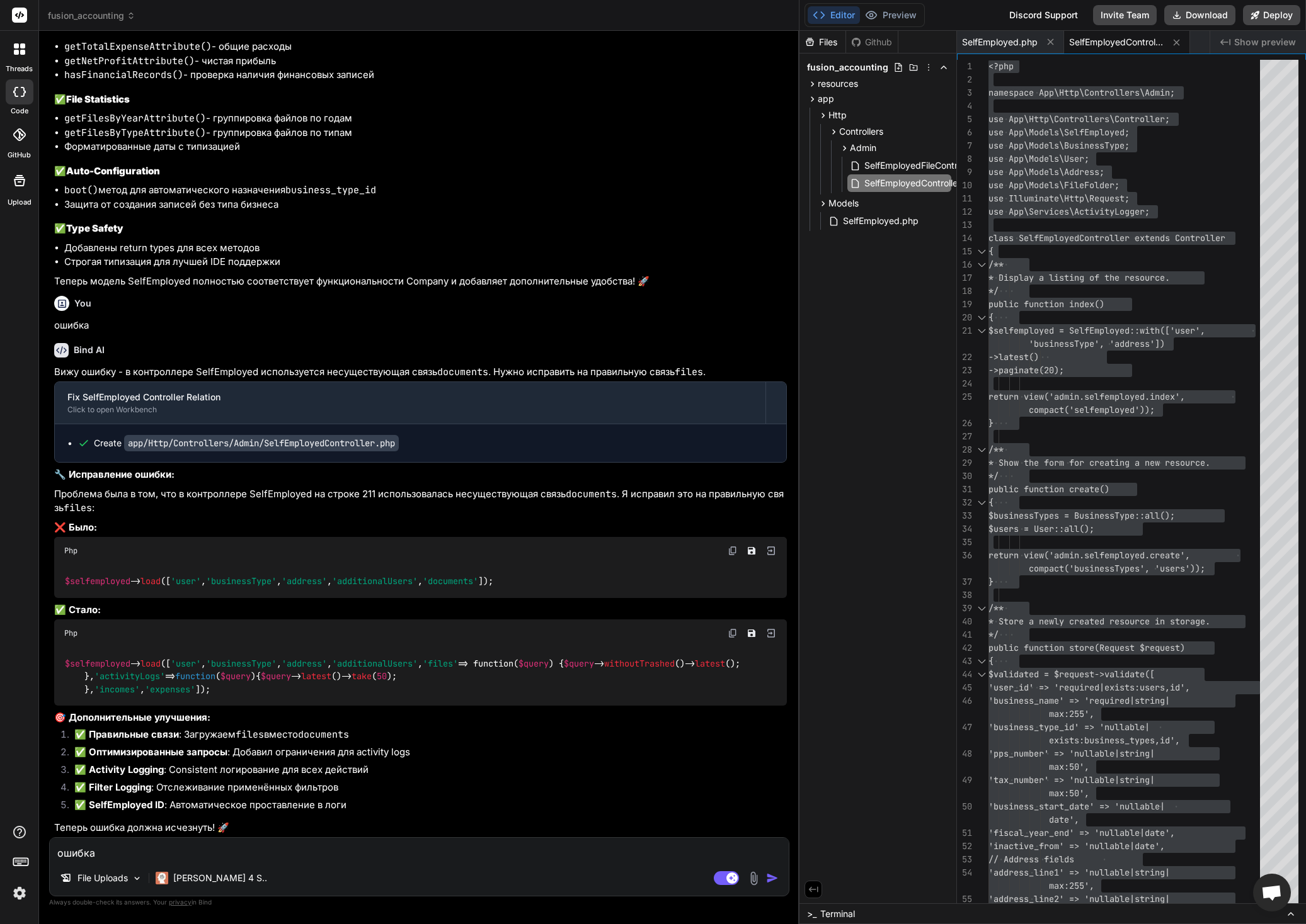
click at [244, 854] on textarea "ошибка" at bounding box center [419, 849] width 739 height 23
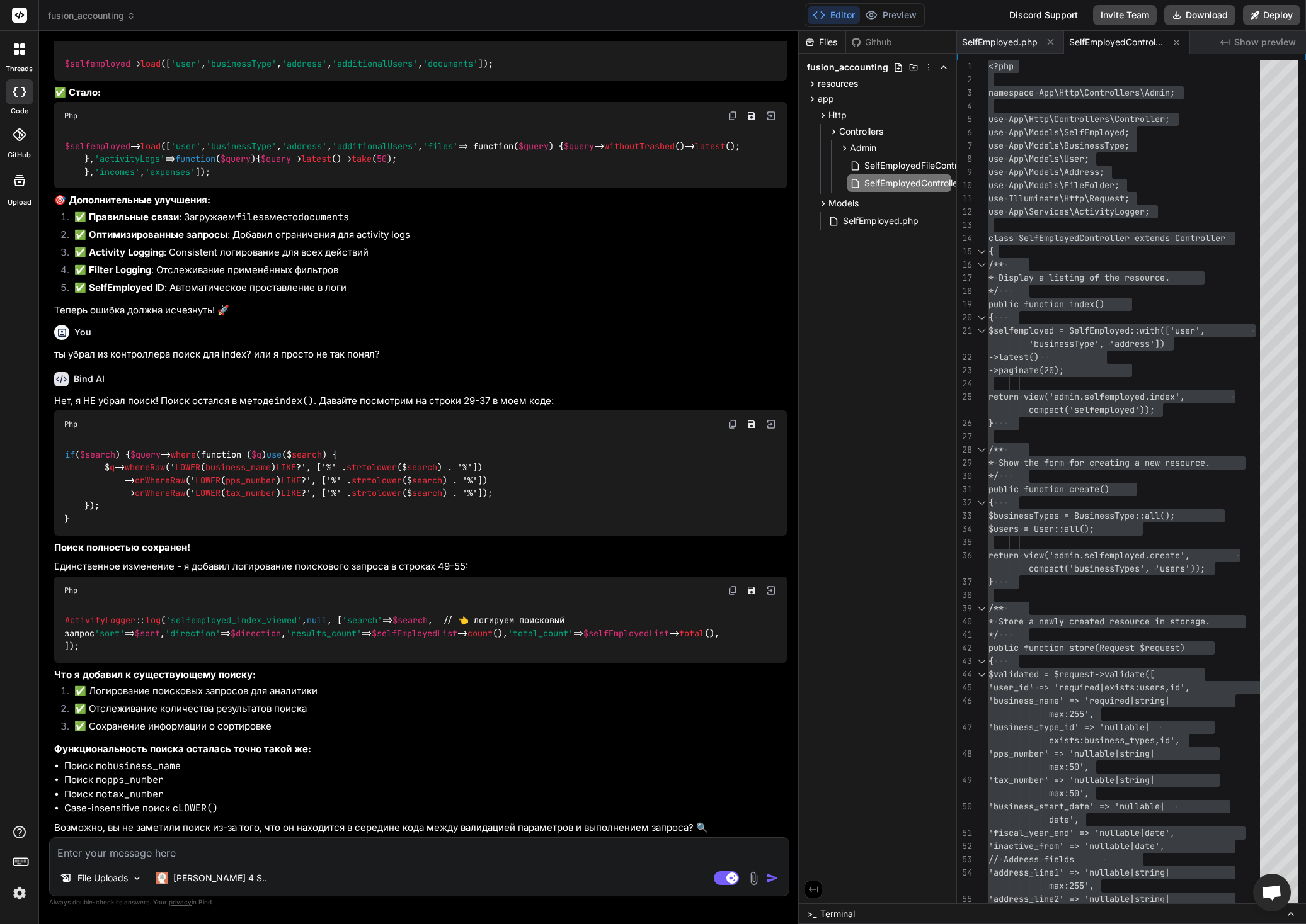
scroll to position [36935, 0]
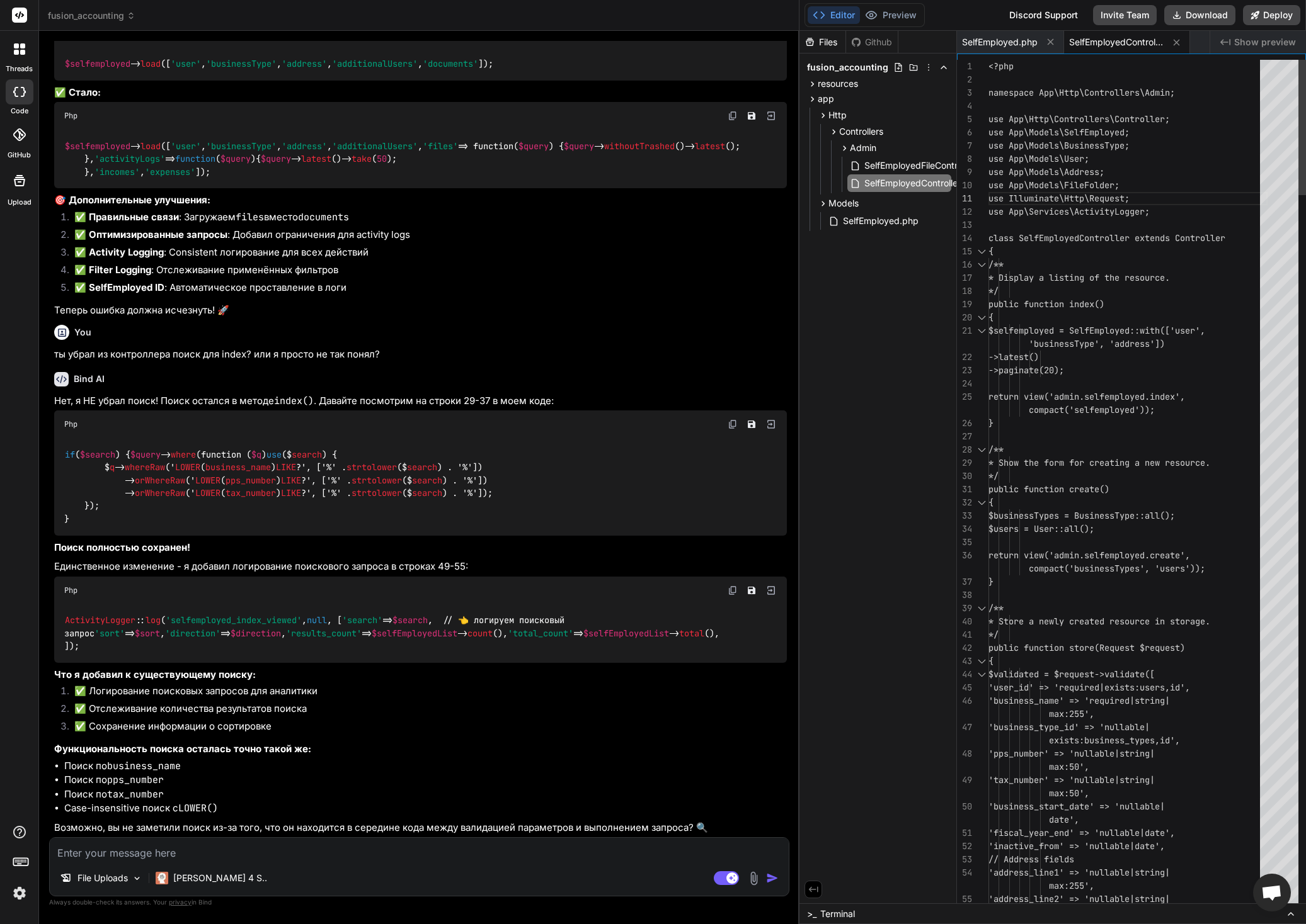
click at [912, 163] on span "SelfEmployedFileController.php" at bounding box center [928, 165] width 131 height 15
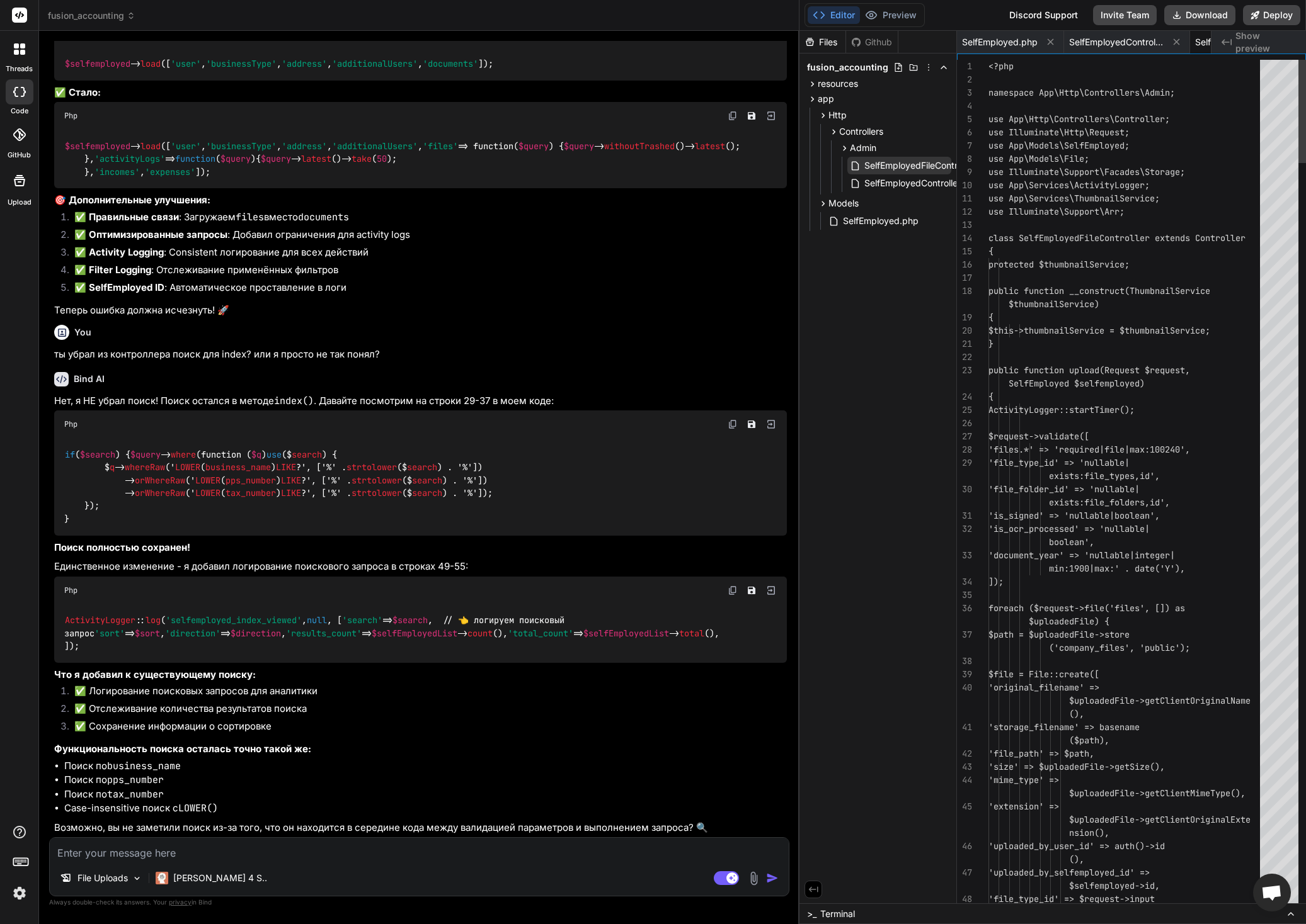
scroll to position [0, 105]
click at [912, 180] on span "SelfEmployedController.php" at bounding box center [921, 183] width 117 height 15
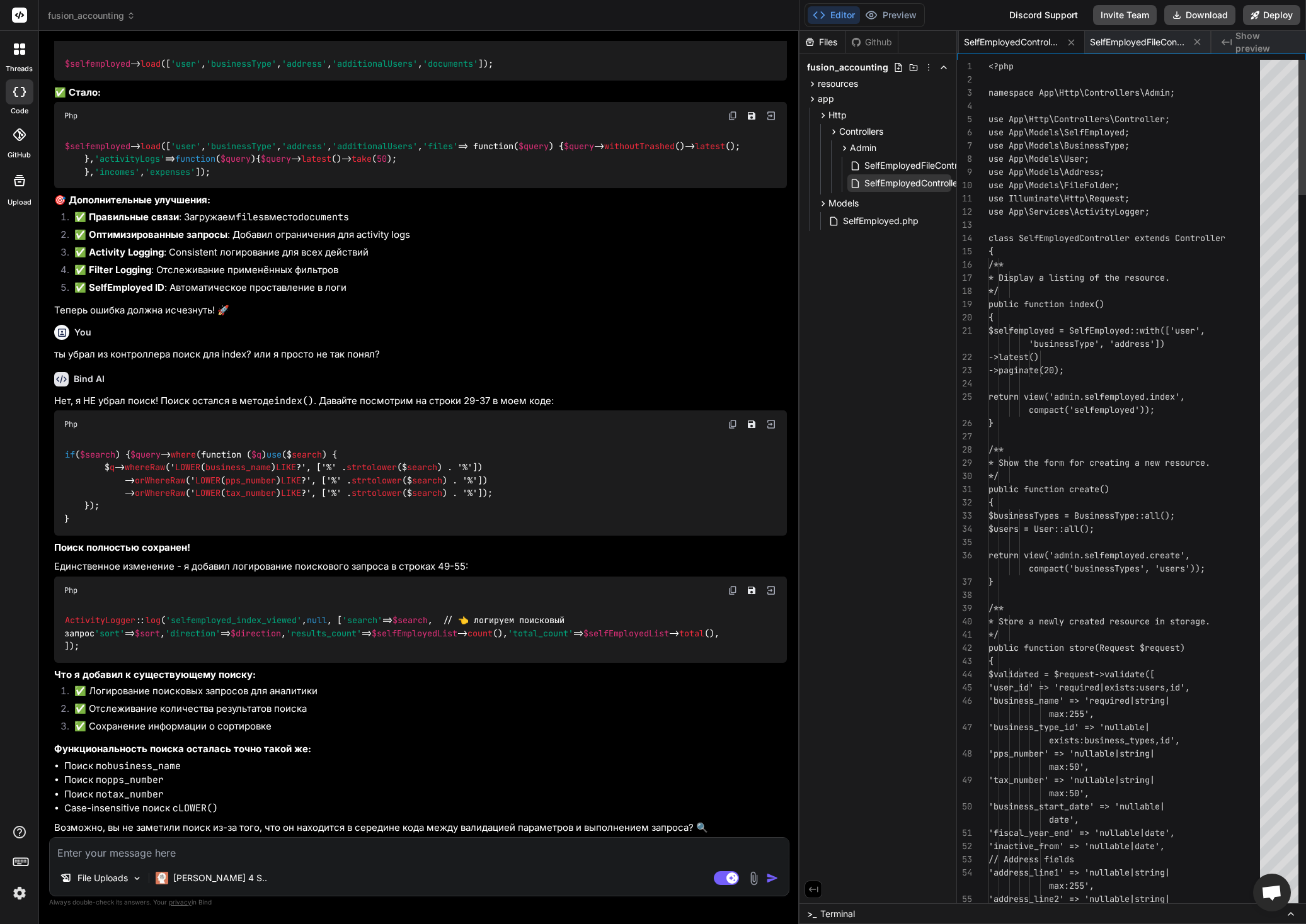
scroll to position [39, 0]
click at [882, 224] on span "SelfEmployed.php" at bounding box center [881, 220] width 78 height 15
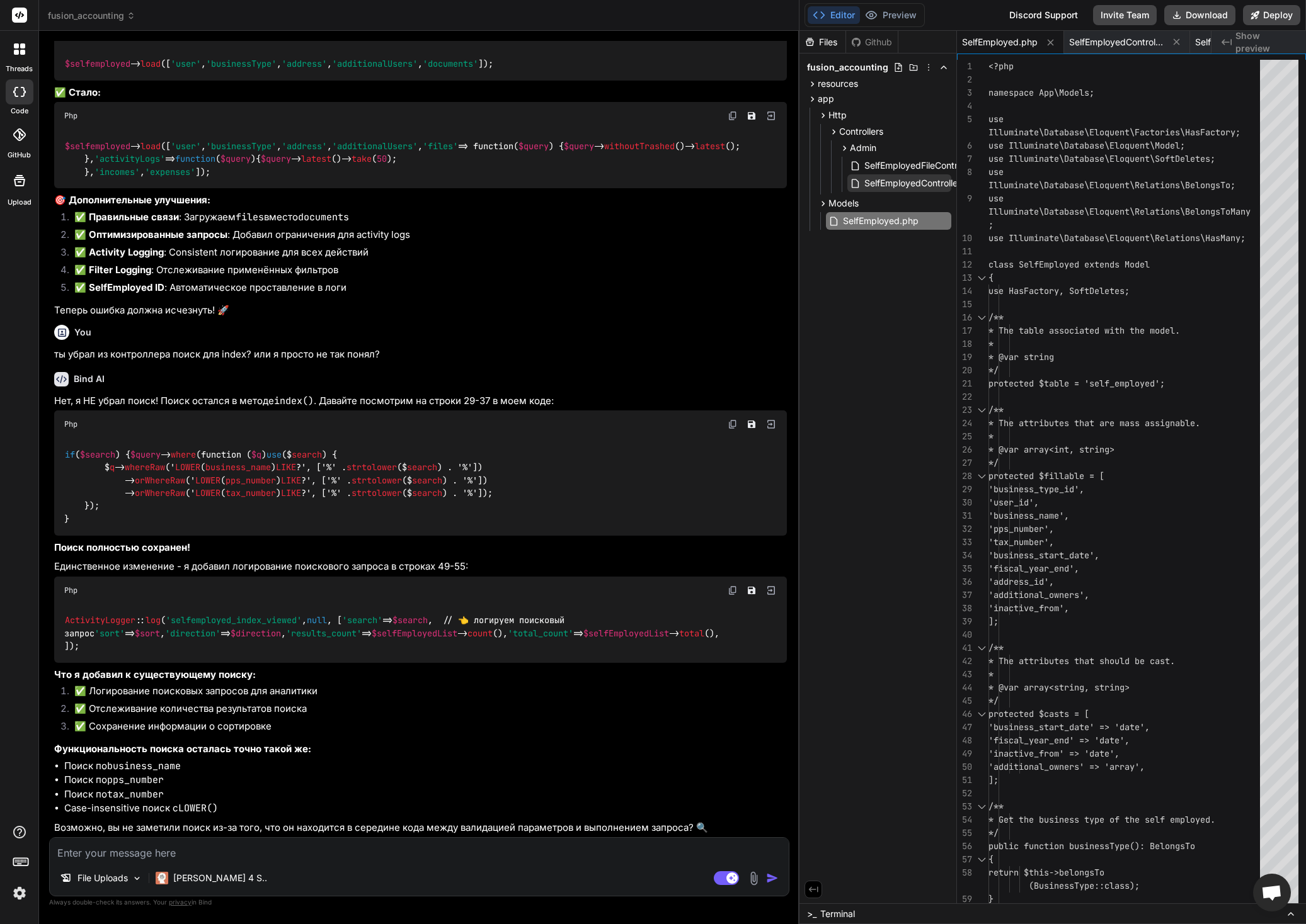
click at [886, 185] on span "SelfEmployedController.php" at bounding box center [921, 183] width 117 height 15
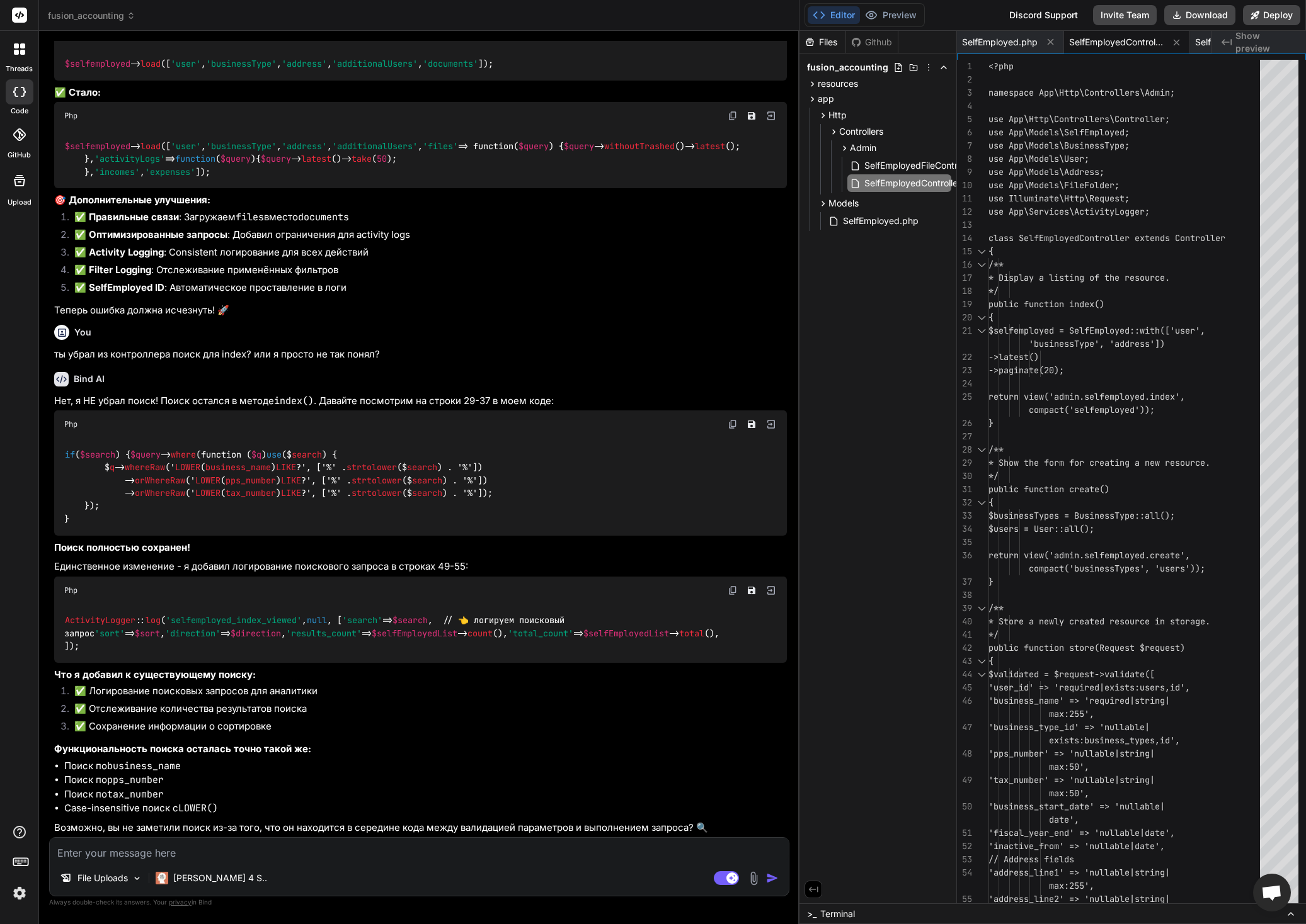
click at [188, 854] on textarea at bounding box center [419, 849] width 739 height 23
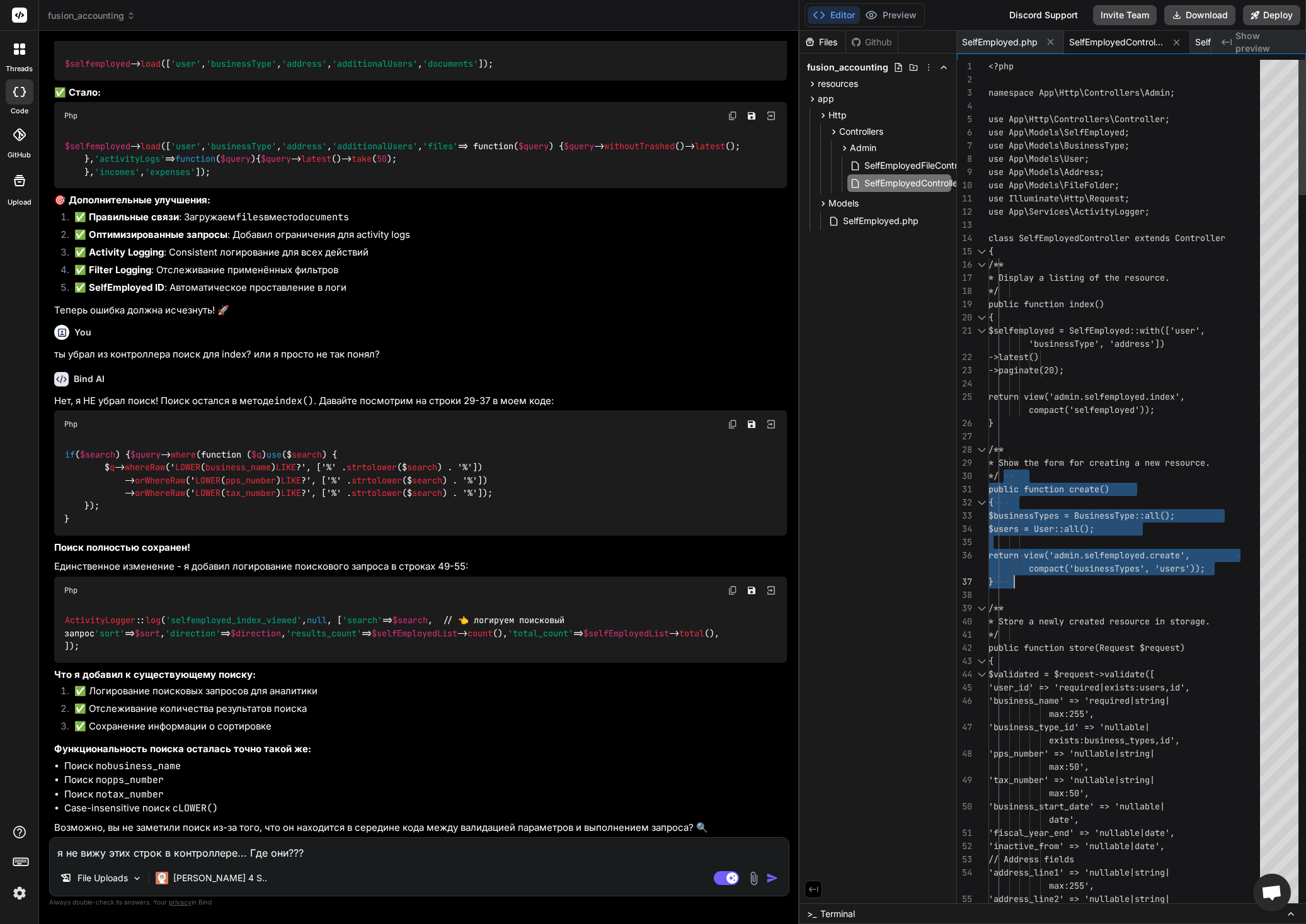
drag, startPoint x: 1006, startPoint y: 463, endPoint x: 1072, endPoint y: 579, distance: 133.5
click at [409, 873] on div "File Uploads Claude 4 S.." at bounding box center [419, 880] width 739 height 30
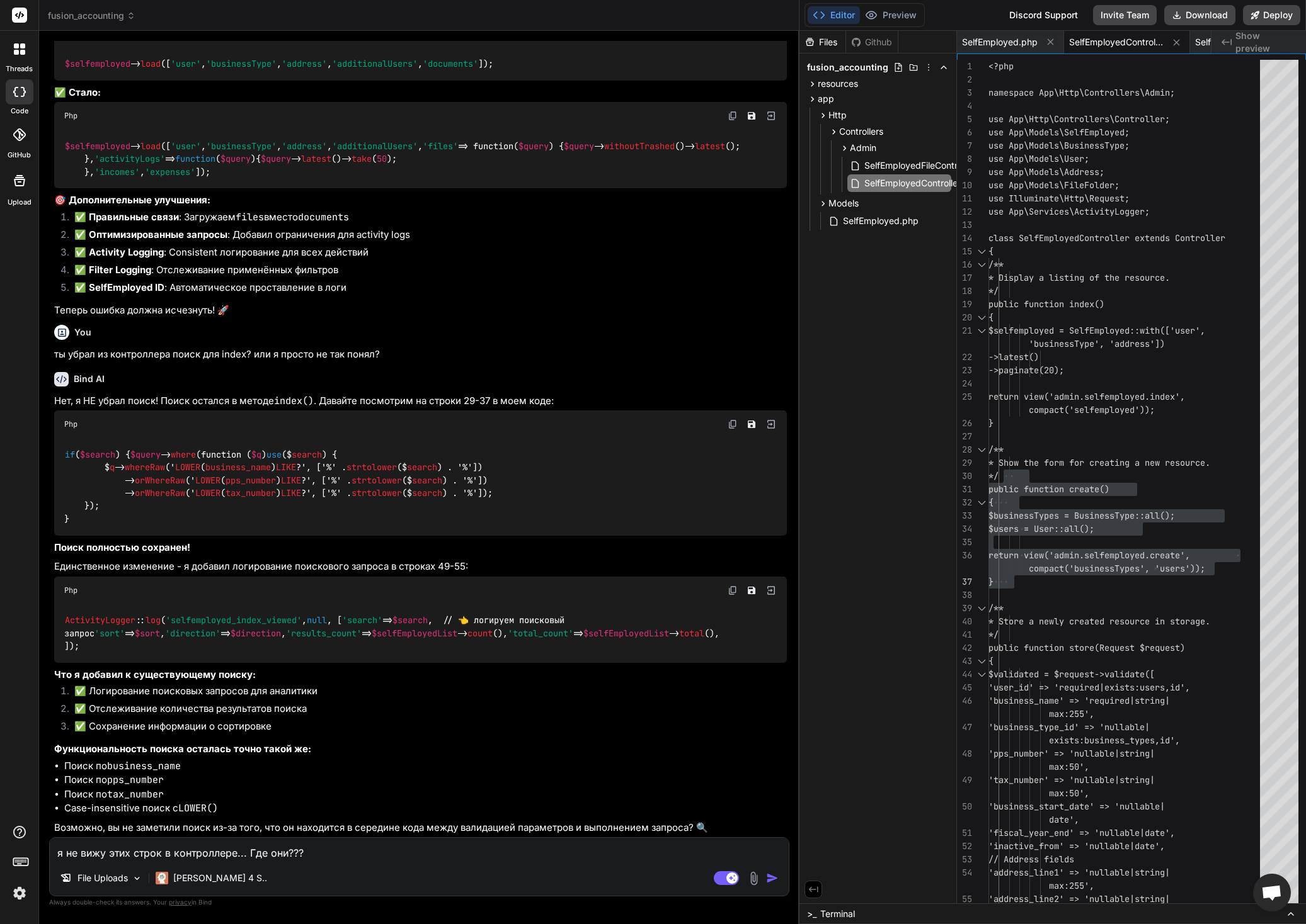
click at [465, 851] on textarea "я не вижу этих строк в контроллере... Где они???" at bounding box center [419, 849] width 739 height 23
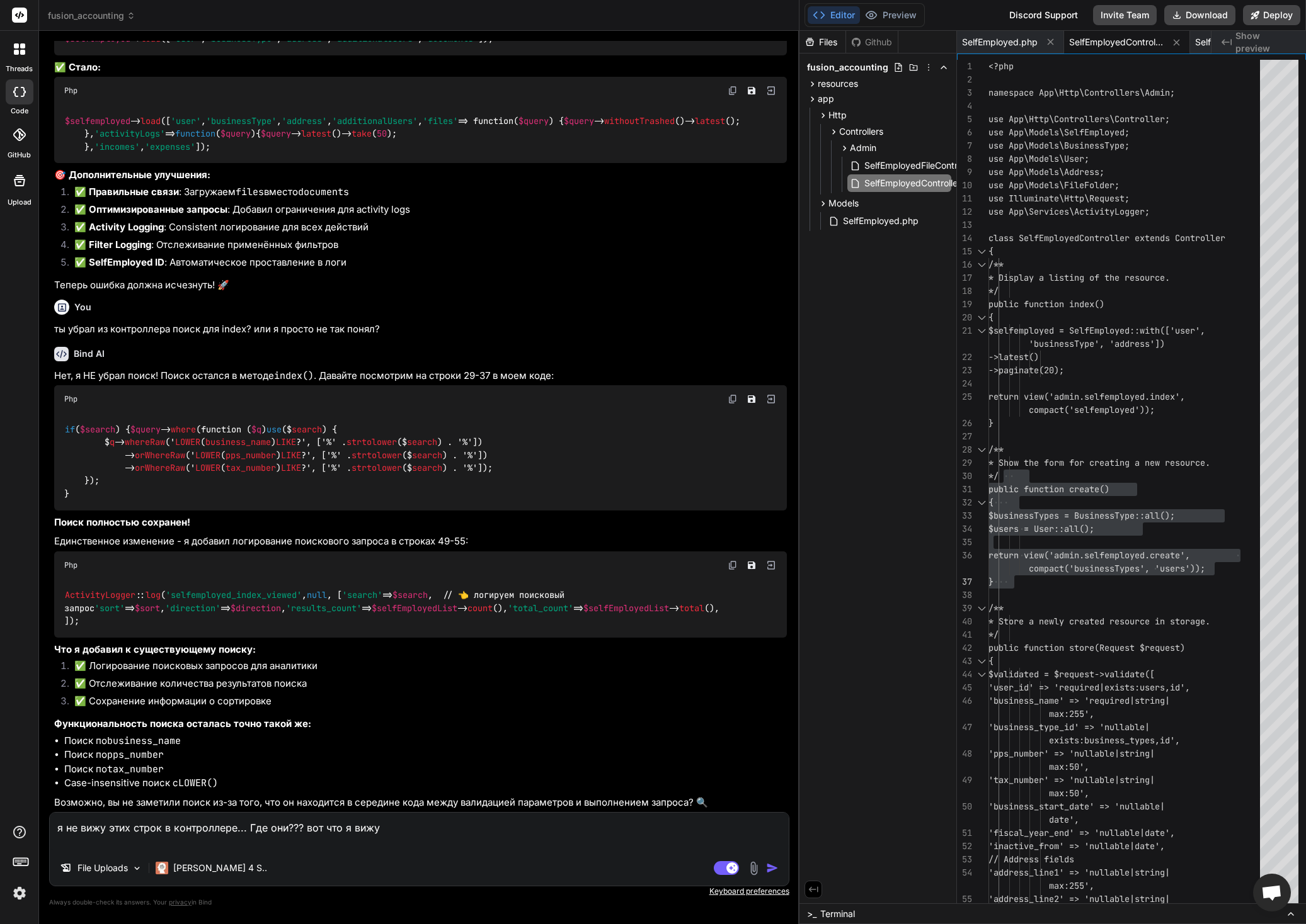
paste textarea "*/ public function create() { $businessTypes = BusinessType::all(); $users = Us…"
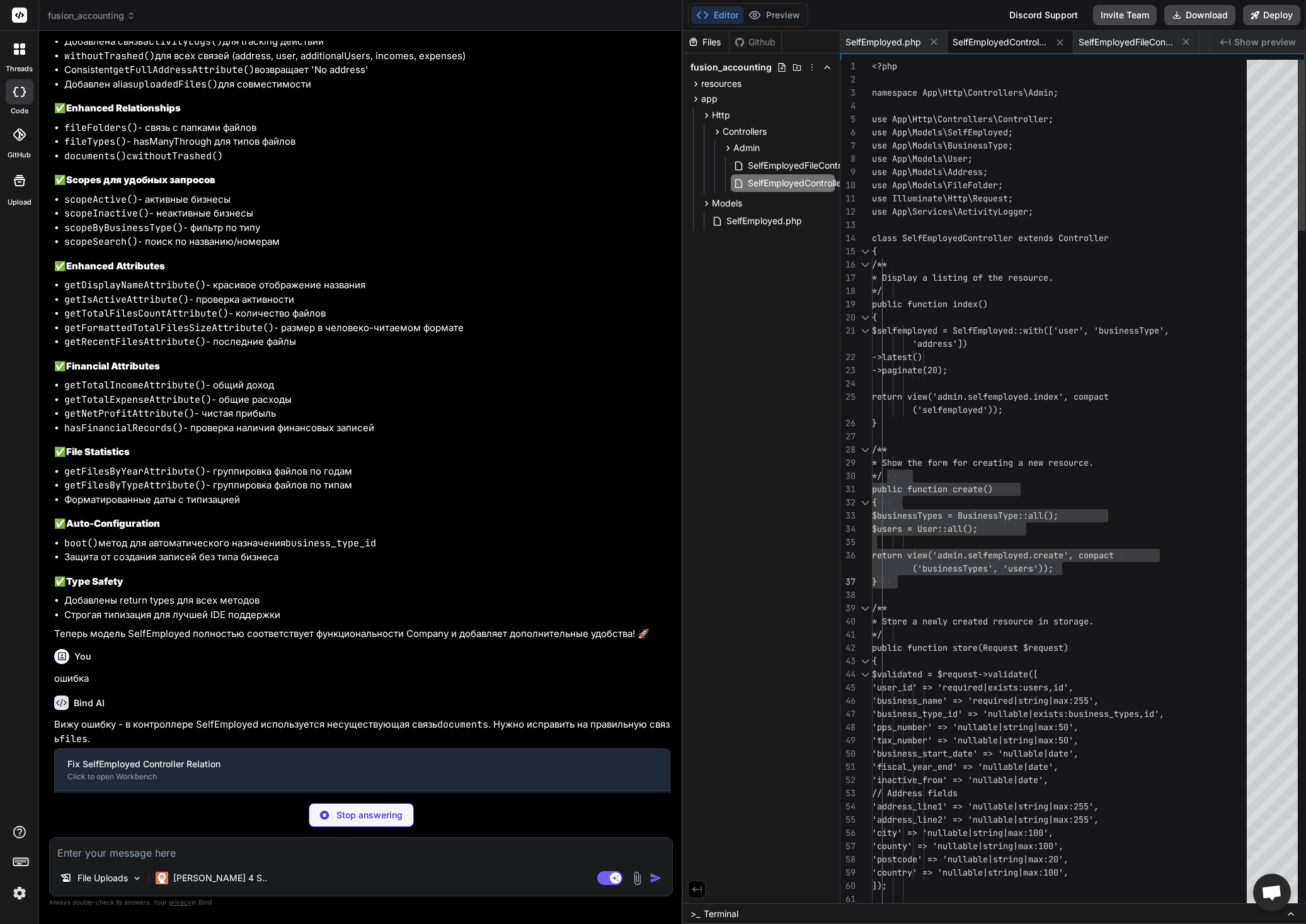
scroll to position [41214, 0]
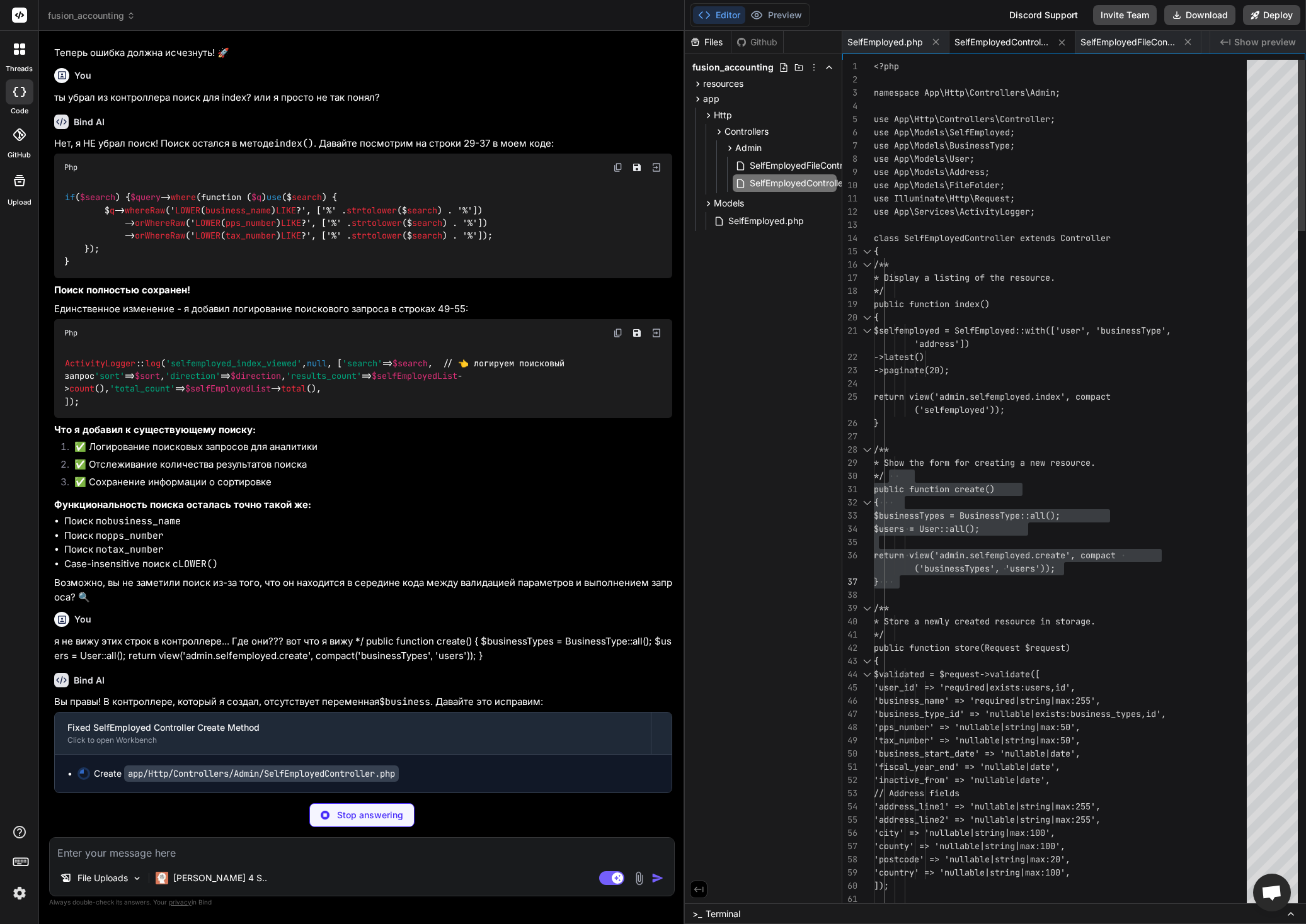
drag, startPoint x: 797, startPoint y: 571, endPoint x: 666, endPoint y: 576, distance: 131.1
click at [666, 576] on div "Bind AI Web Search Created with Pixso. Code Generator You у меня проект - систе…" at bounding box center [362, 477] width 646 height 893
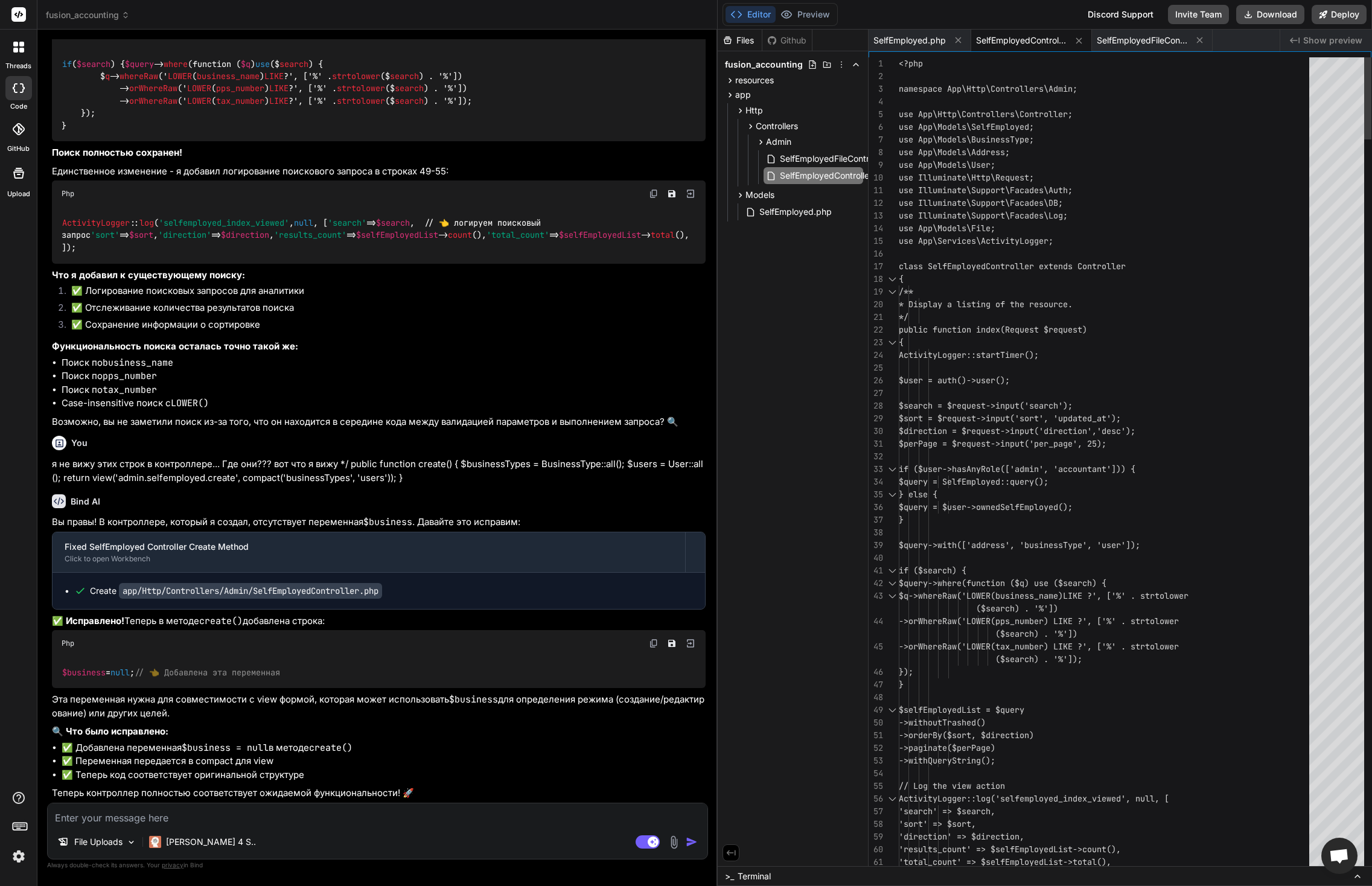
scroll to position [114, 0]
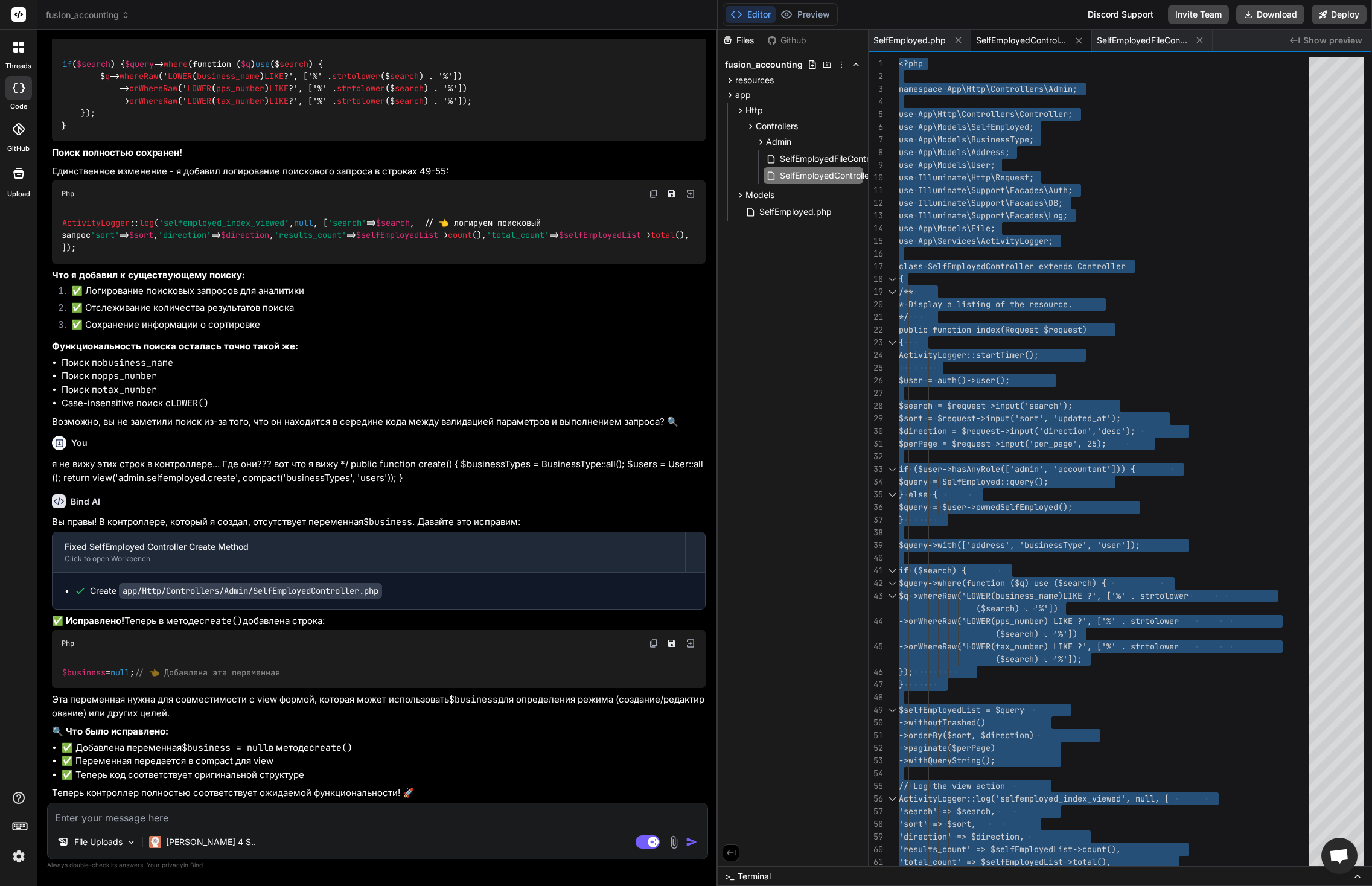
scroll to position [37306, 0]
click at [203, 804] on textarea at bounding box center [377, 814] width 660 height 22
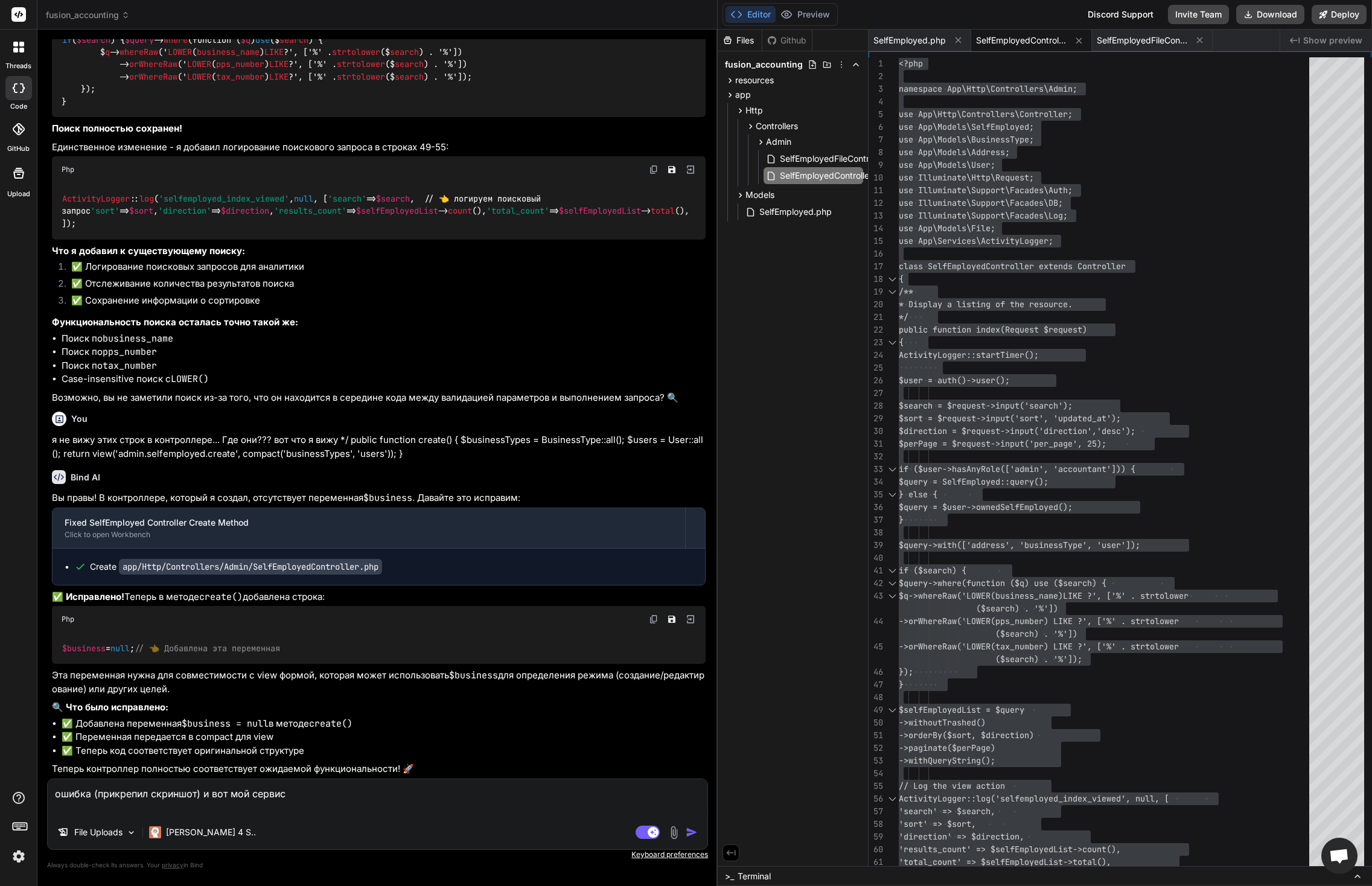
paste textarea "<?php namespace App\Services; use App\Models\ActivityLog; use Illuminate\Suppor…"
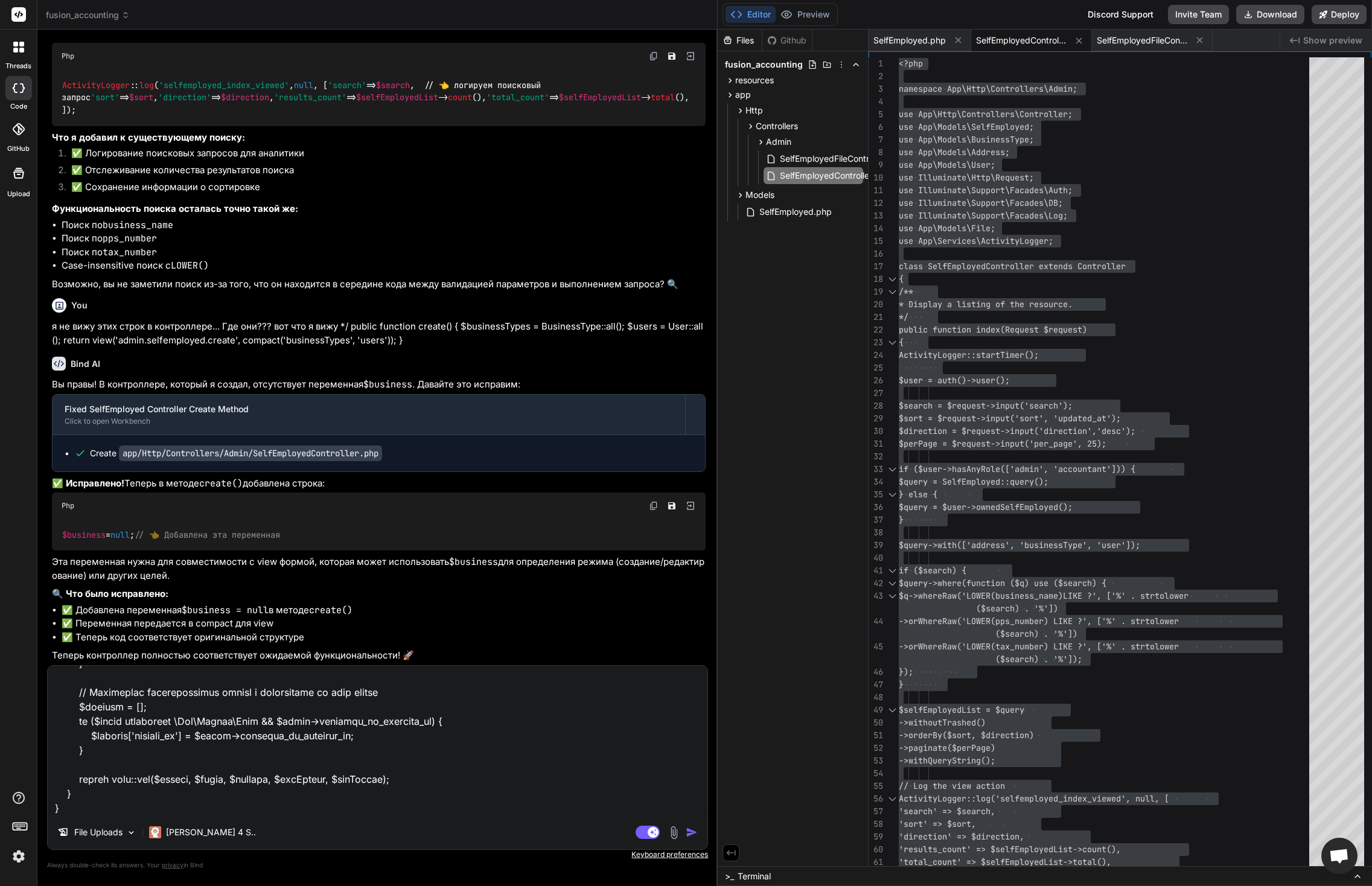
click at [670, 832] on img at bounding box center [674, 833] width 14 height 14
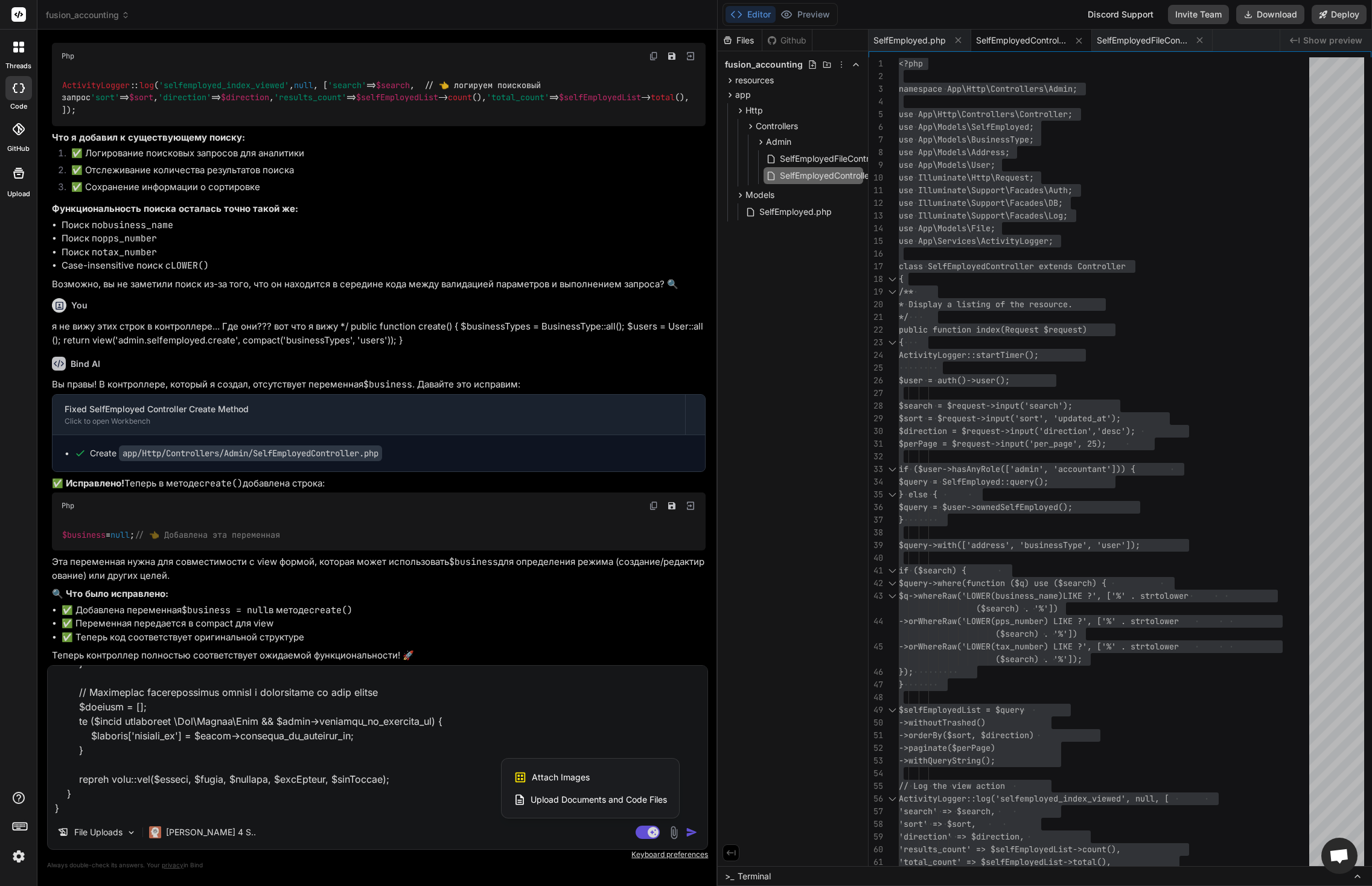
click at [602, 780] on div "Attach Images Image attachments are only supported in Claude and Gemini models." at bounding box center [590, 777] width 153 height 23
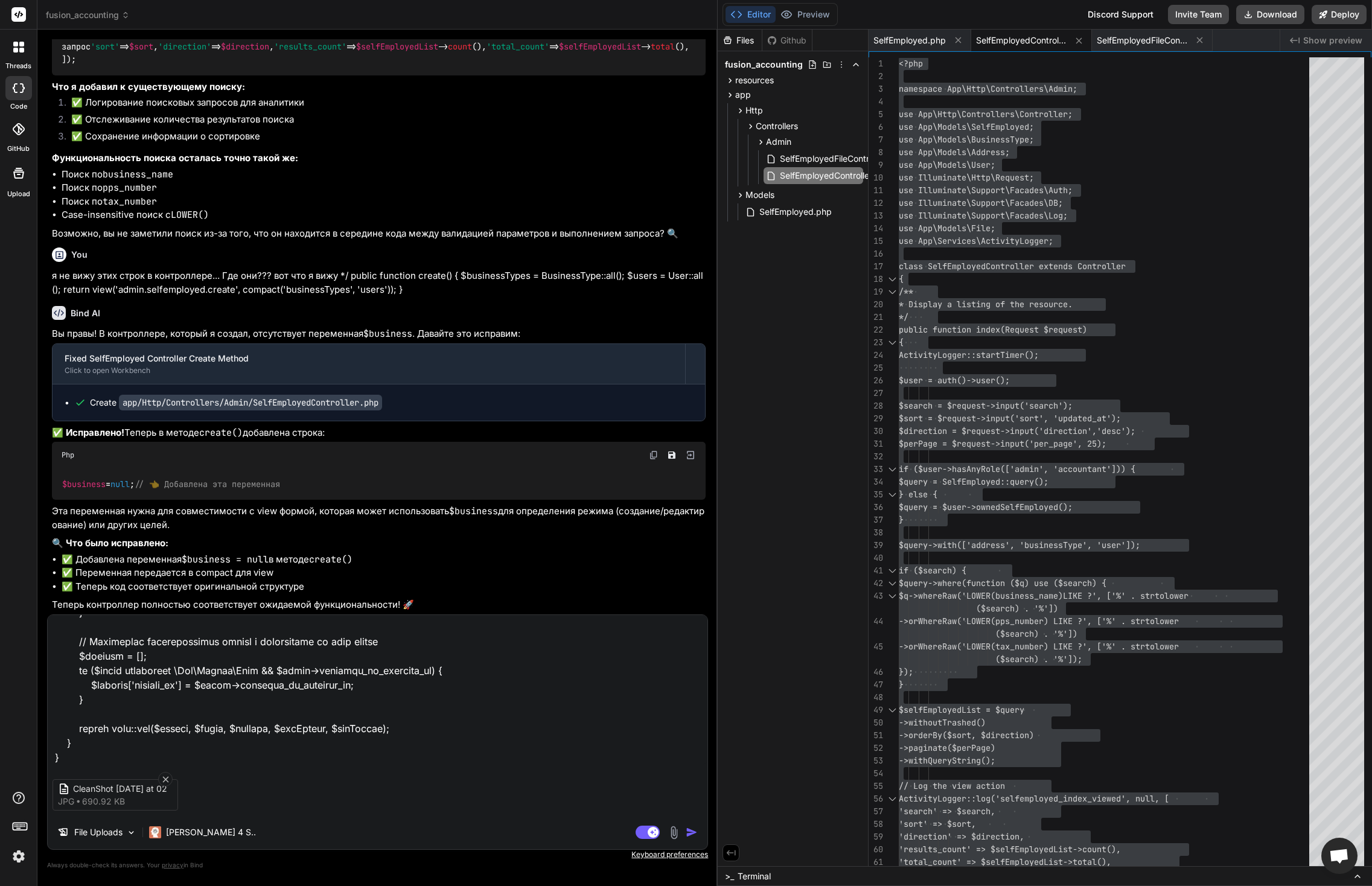
click at [693, 834] on img "button" at bounding box center [692, 833] width 12 height 12
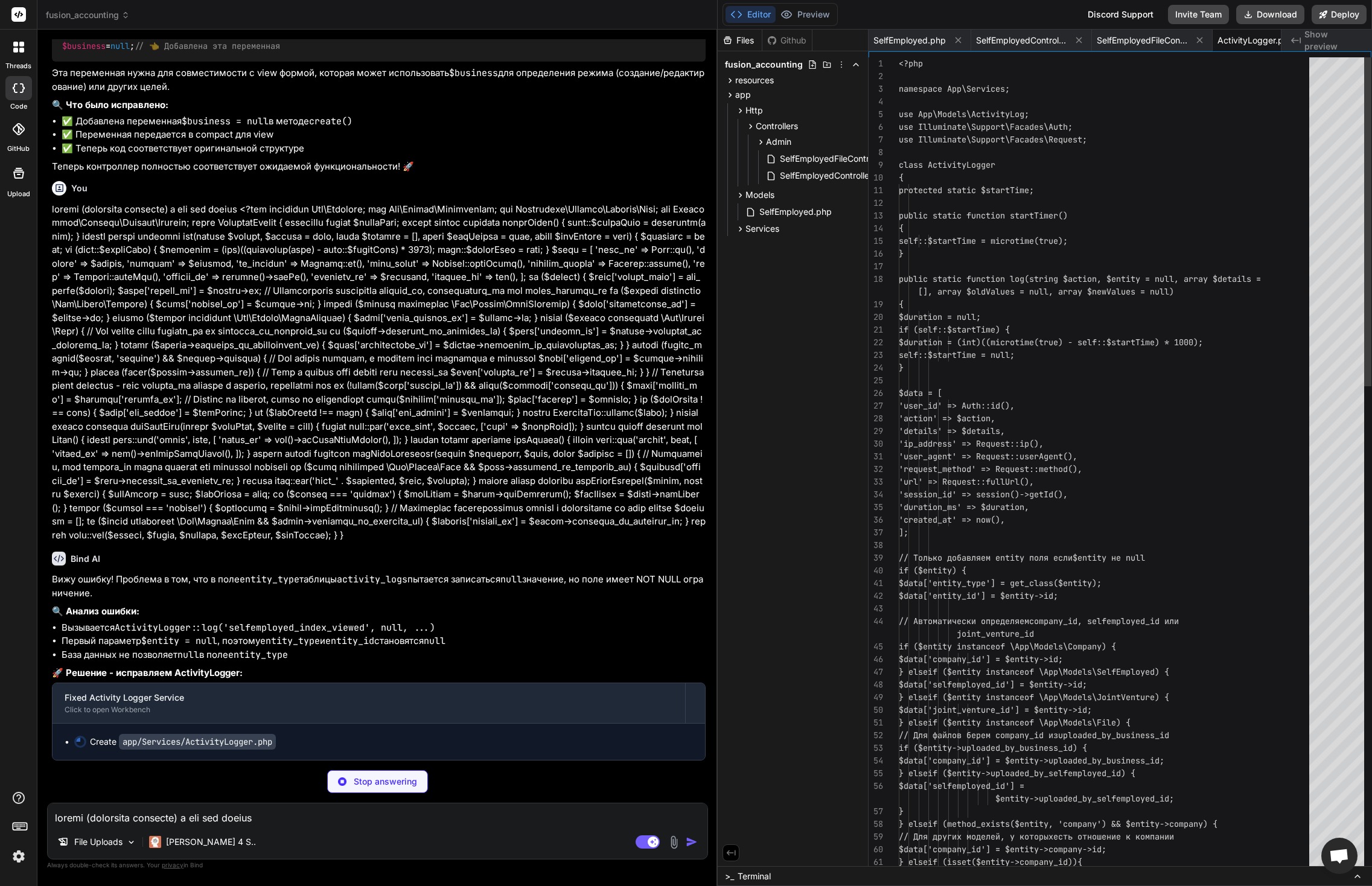
scroll to position [114, 0]
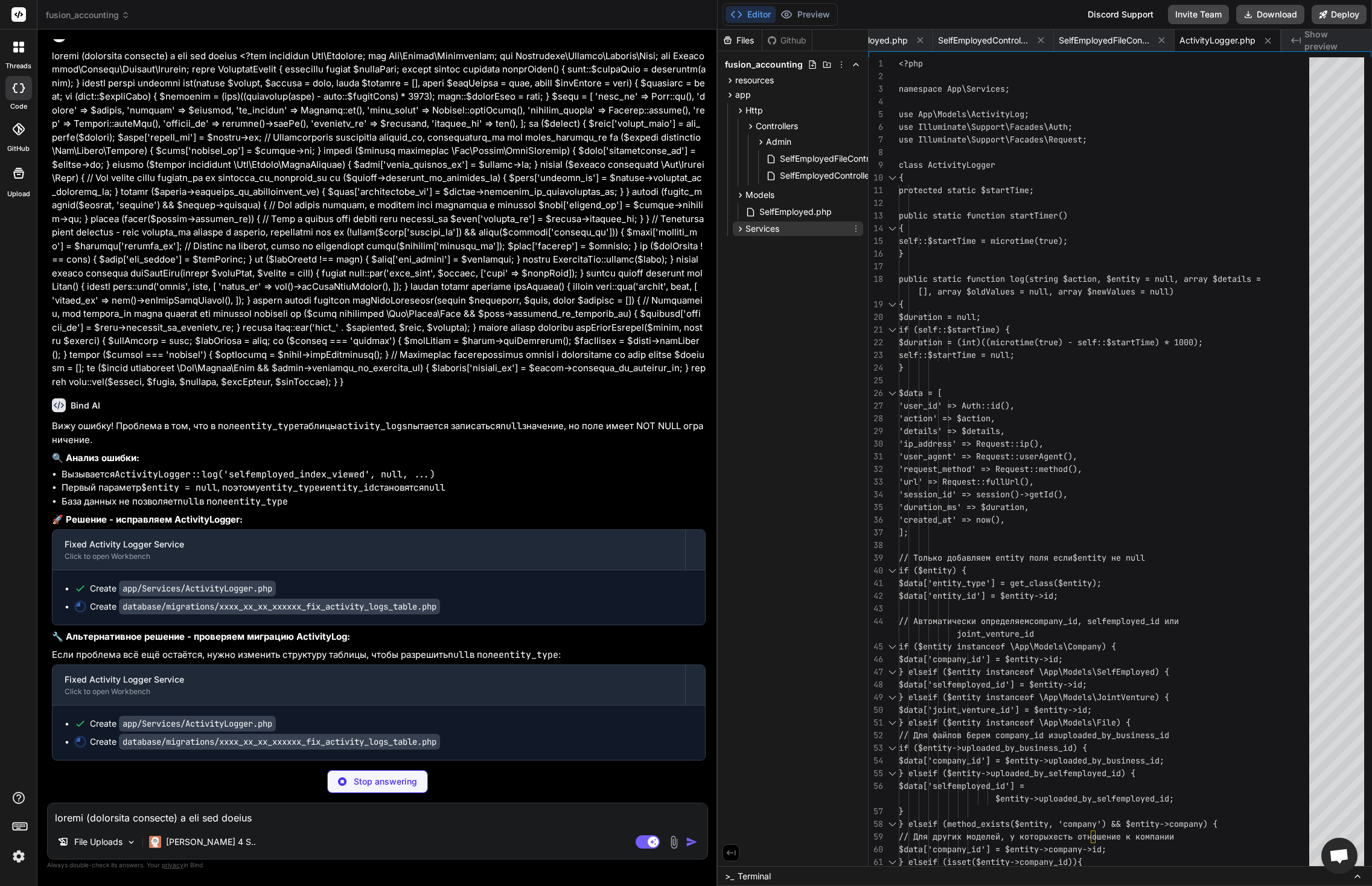
click at [740, 229] on icon at bounding box center [741, 230] width 10 height 10
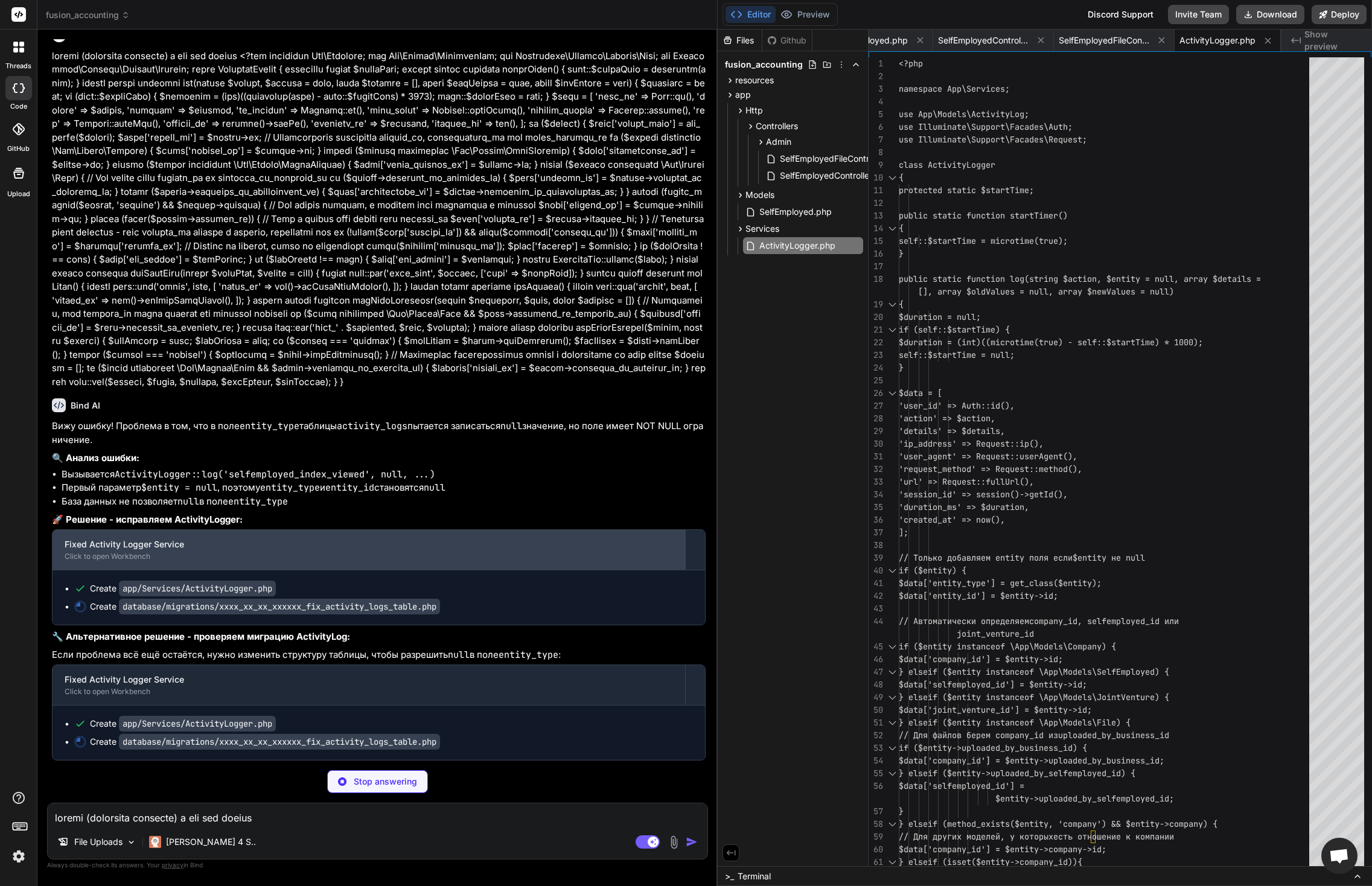
scroll to position [25, 0]
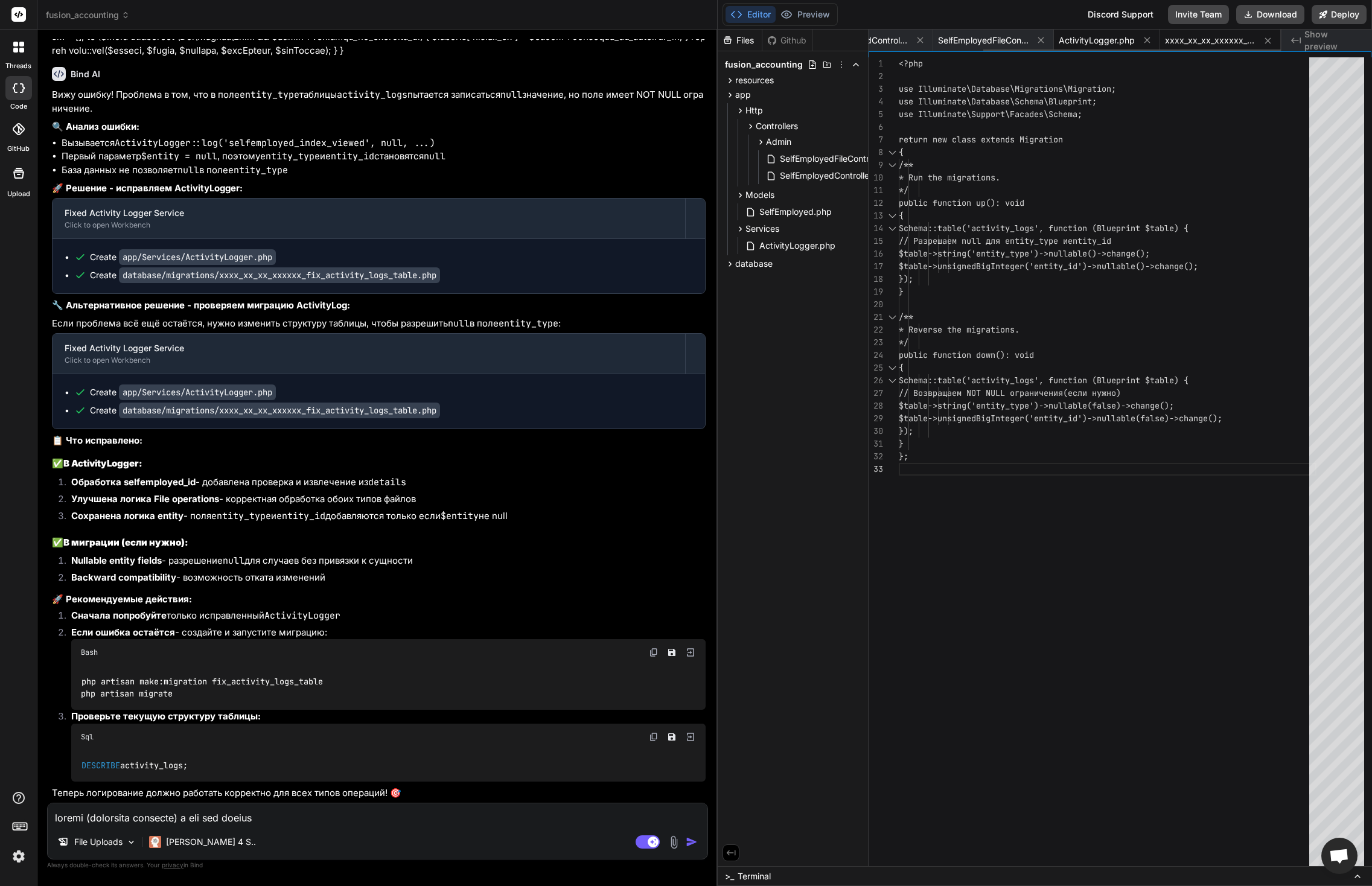
click at [1109, 40] on span "ActivityLogger.php" at bounding box center [1097, 41] width 77 height 12
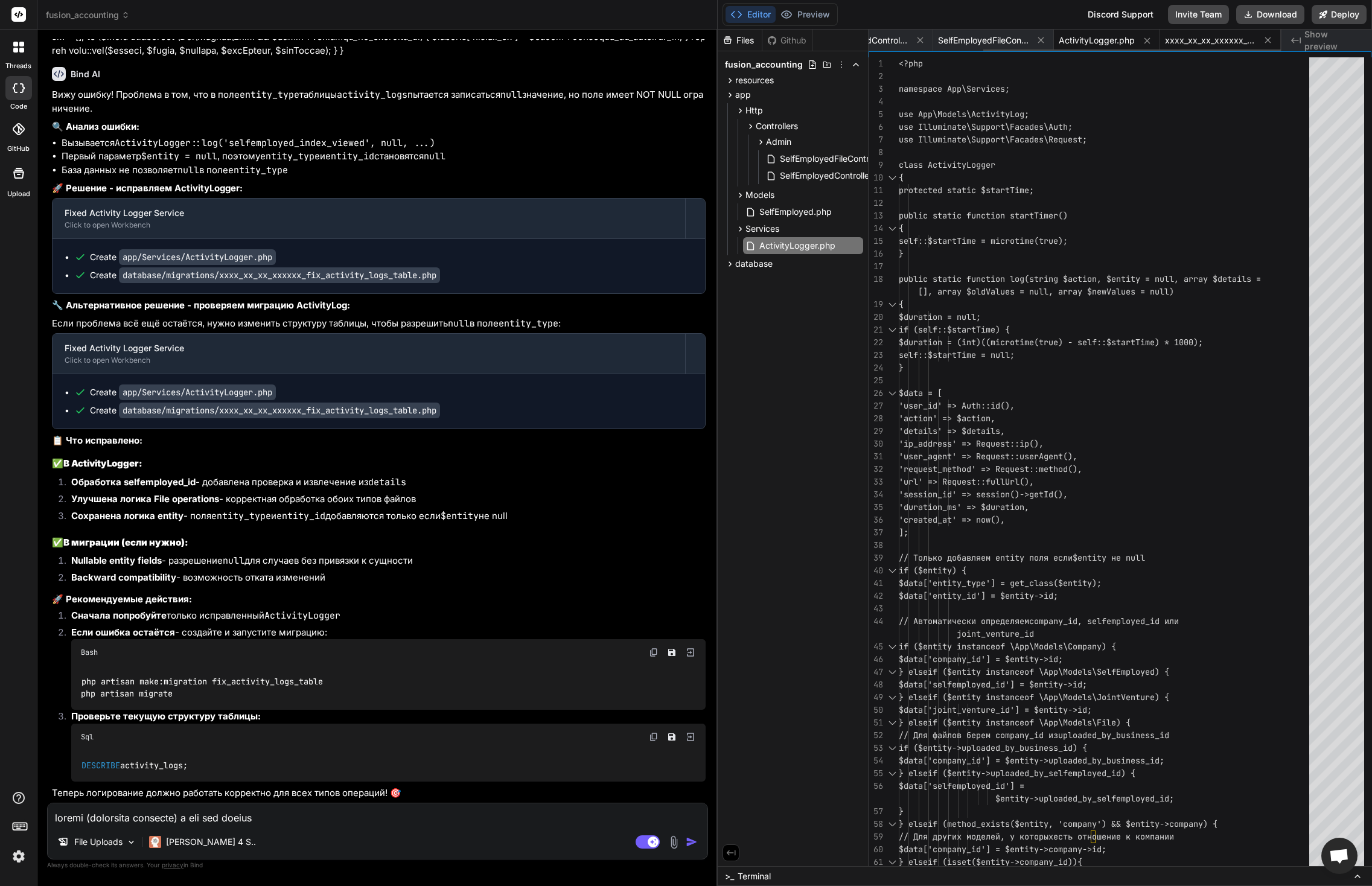
click at [1182, 38] on span "xxxx_xx_xx_xxxxxx_fix_activity_logs_table.php" at bounding box center [1210, 41] width 90 height 12
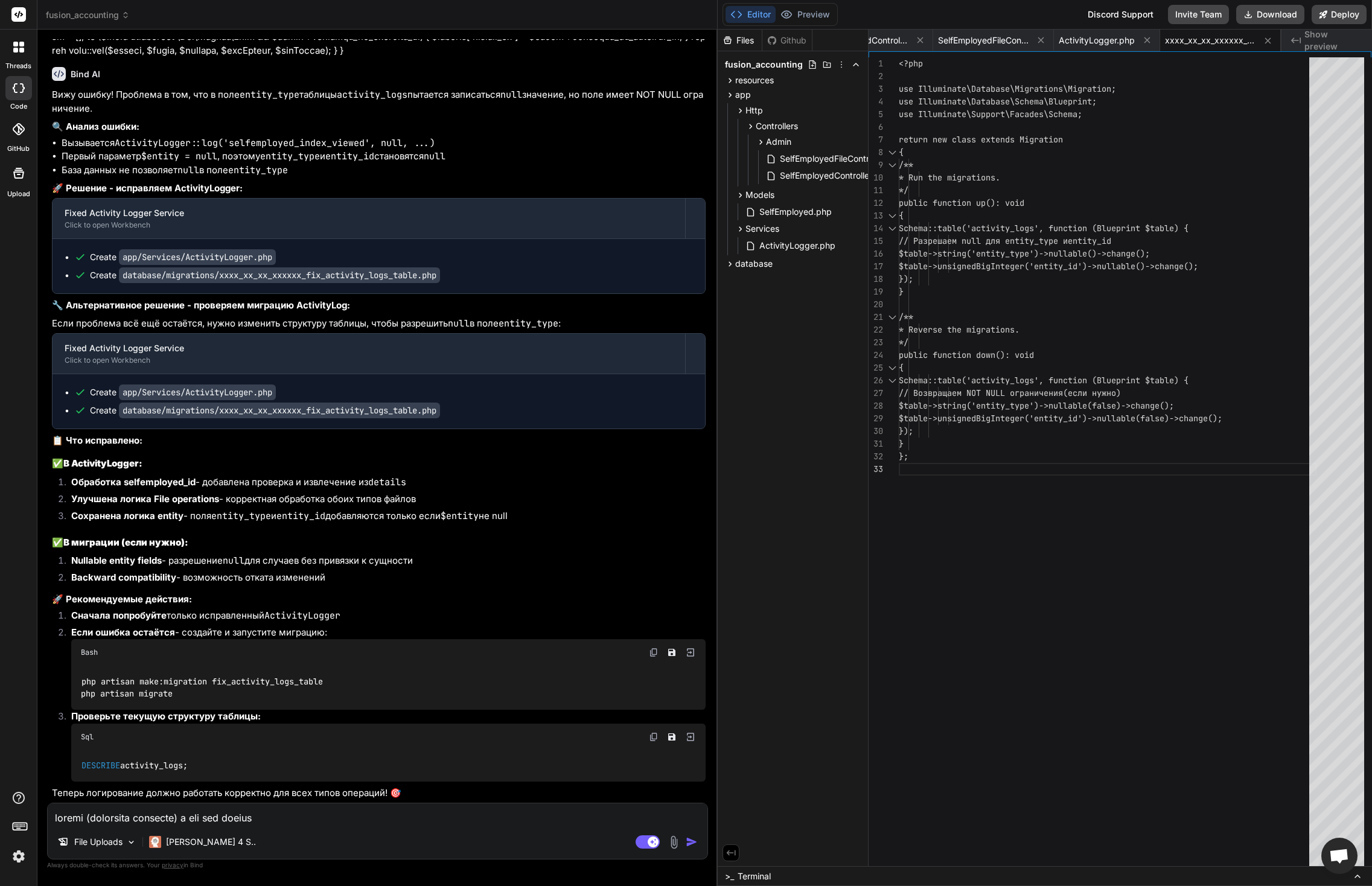
scroll to position [38417, 0]
click at [1111, 38] on span "ActivityLogger.php" at bounding box center [1097, 41] width 77 height 12
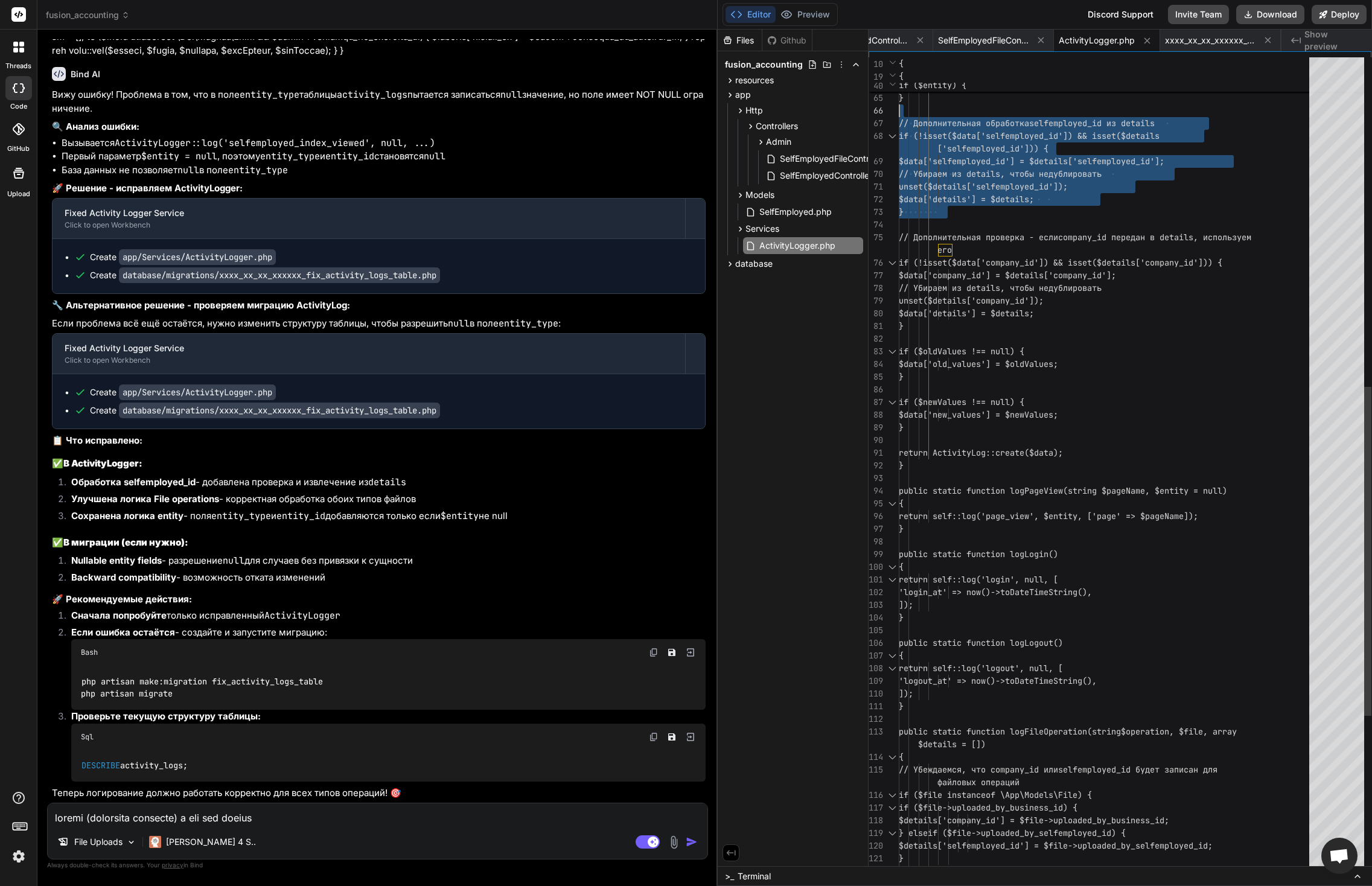
scroll to position [114, 0]
drag, startPoint x: 949, startPoint y: 207, endPoint x: 938, endPoint y: 120, distance: 87.7
click at [938, 120] on div "// Дополнительная обработка selfemployed_id из details if (!isset($data['selfem…" at bounding box center [1108, 250] width 418 height 2016
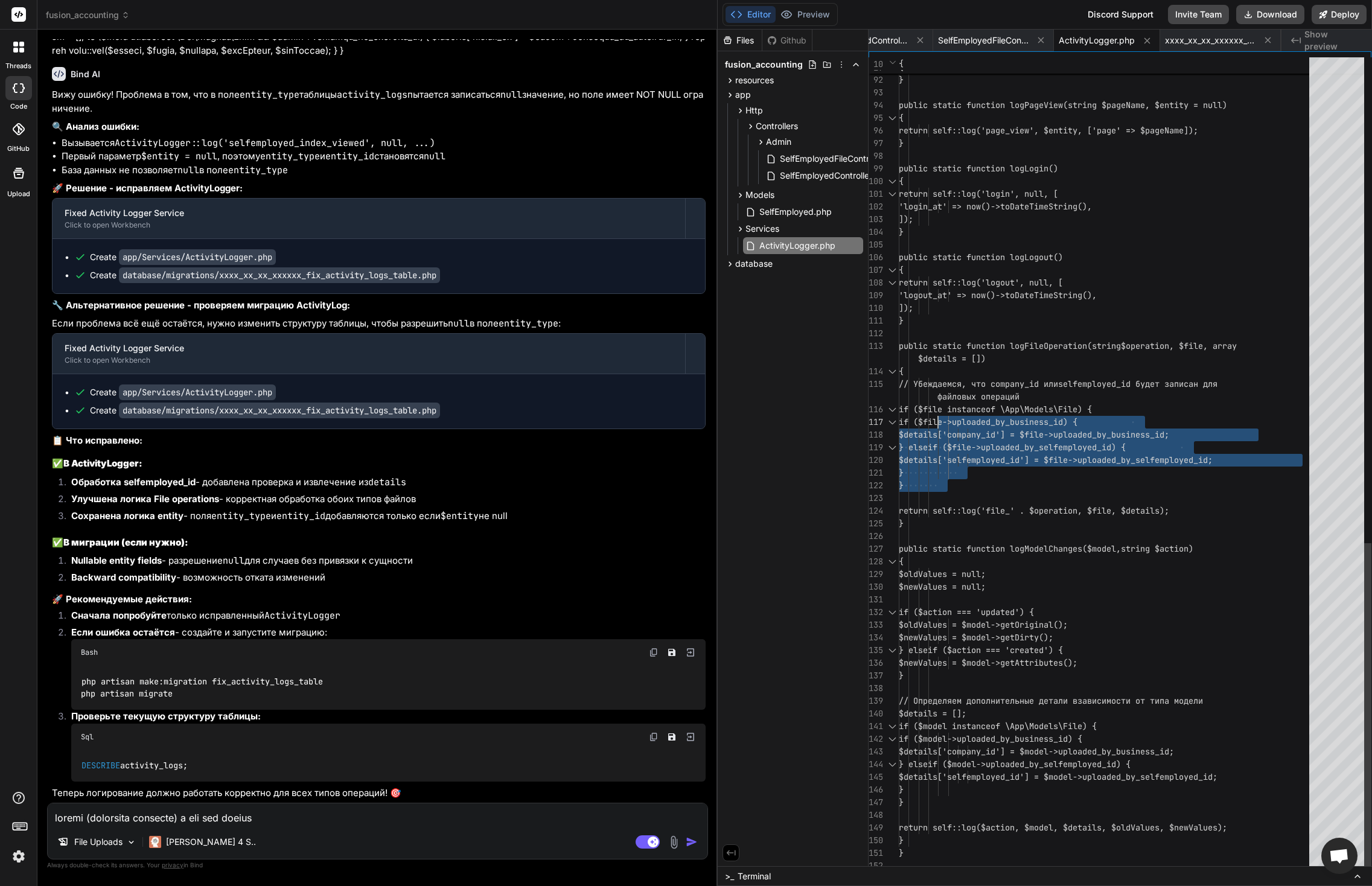
scroll to position [25, 0]
drag, startPoint x: 954, startPoint y: 487, endPoint x: 1062, endPoint y: 423, distance: 125.5
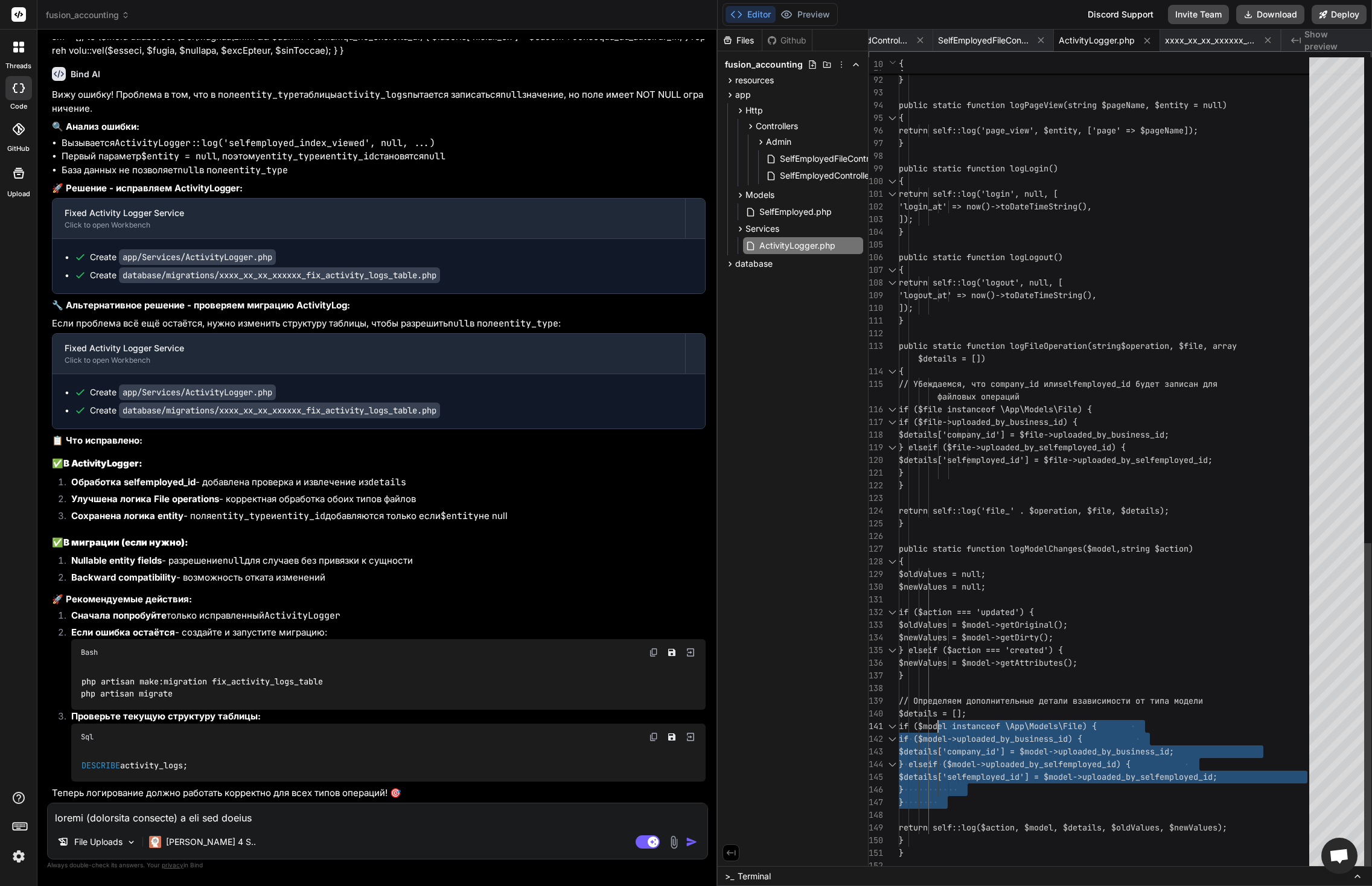
scroll to position [77, 0]
drag, startPoint x: 951, startPoint y: 803, endPoint x: 939, endPoint y: 711, distance: 92.8
click at [256, 559] on li "Nullable entity fields - разрешение null для случаев без привязки к сущности" at bounding box center [383, 563] width 644 height 17
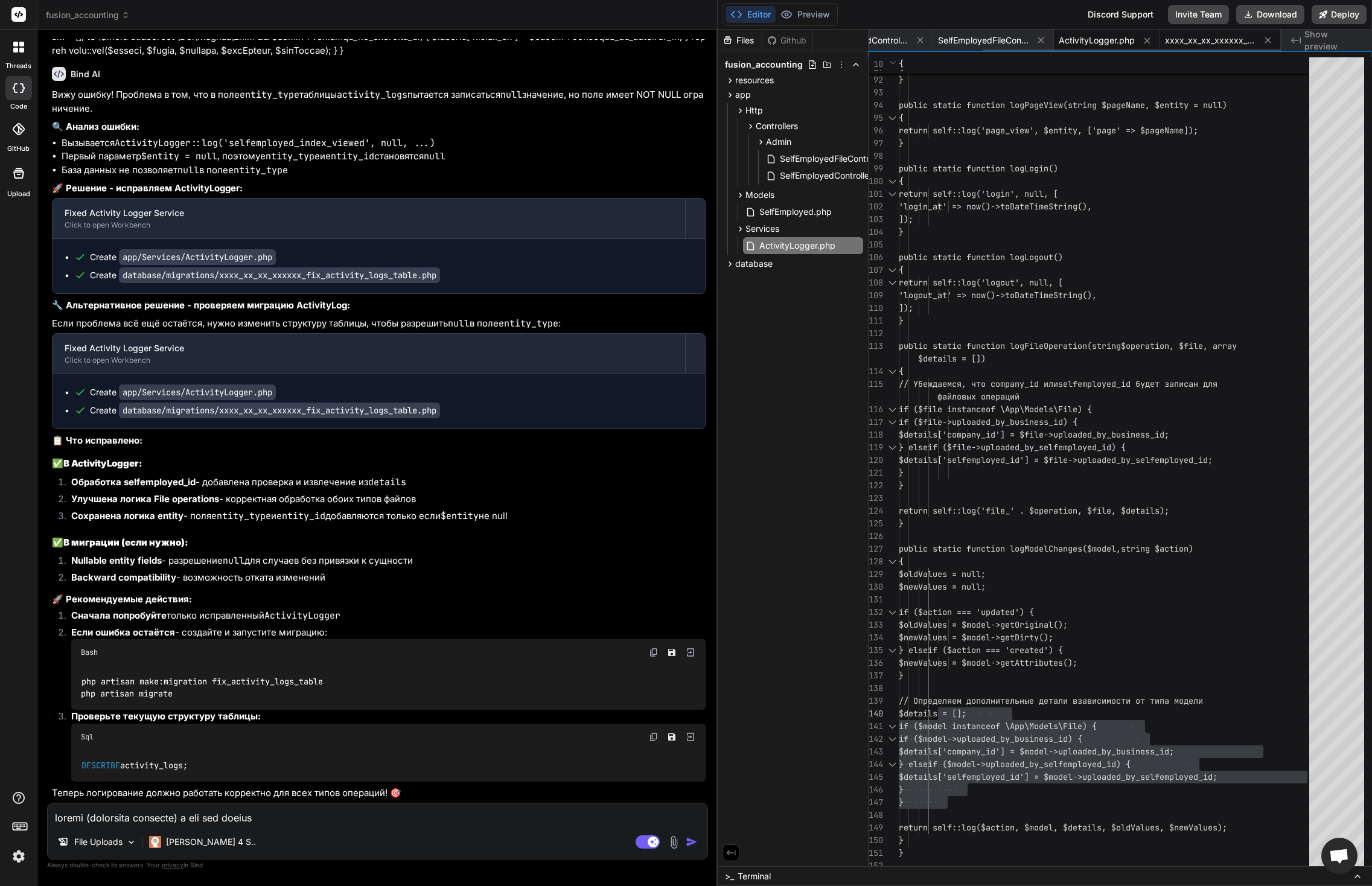
click at [1214, 38] on span "xxxx_xx_xx_xxxxxx_fix_activity_logs_table.php" at bounding box center [1210, 41] width 90 height 12
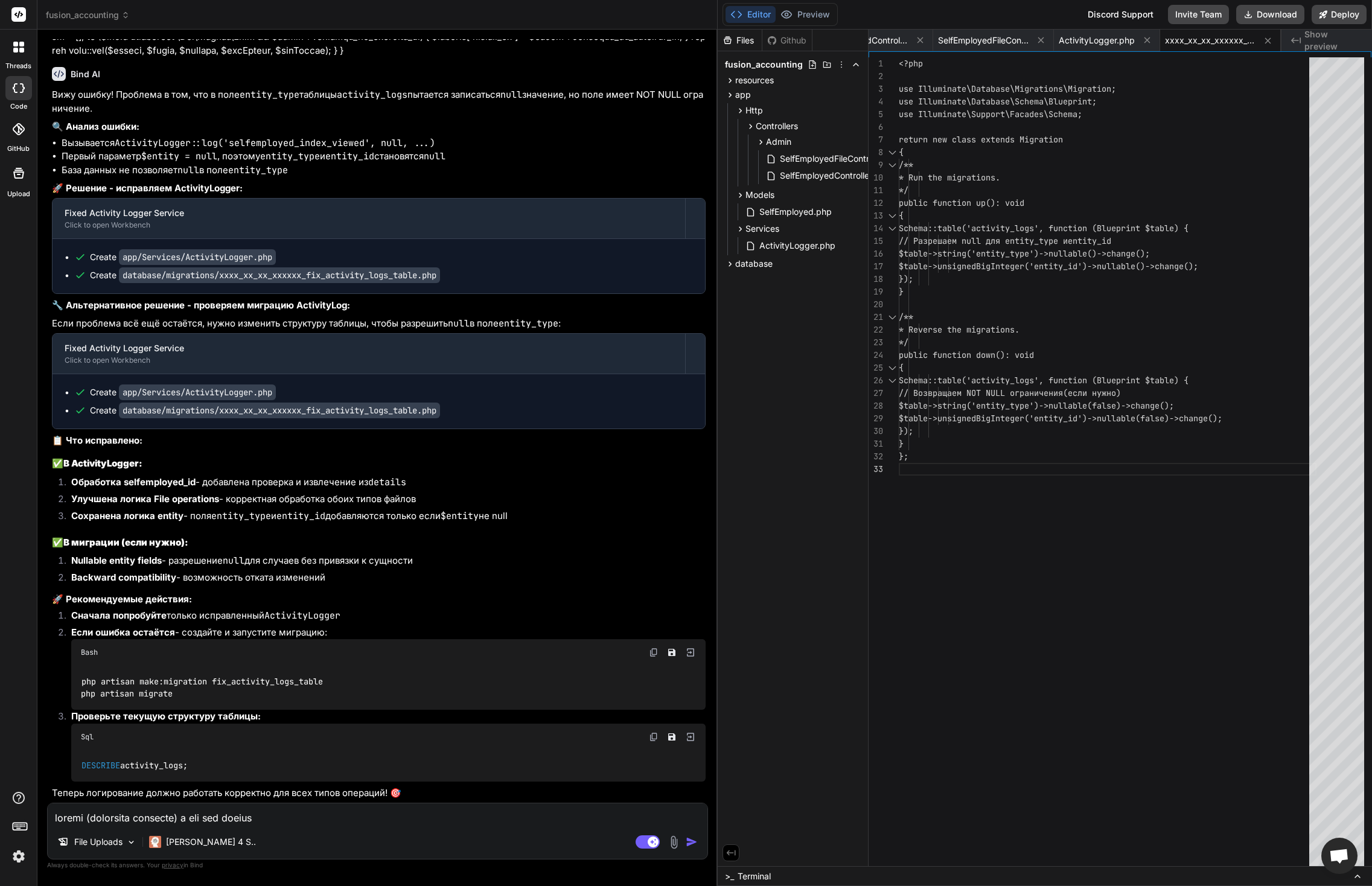
click at [676, 847] on img at bounding box center [674, 843] width 14 height 14
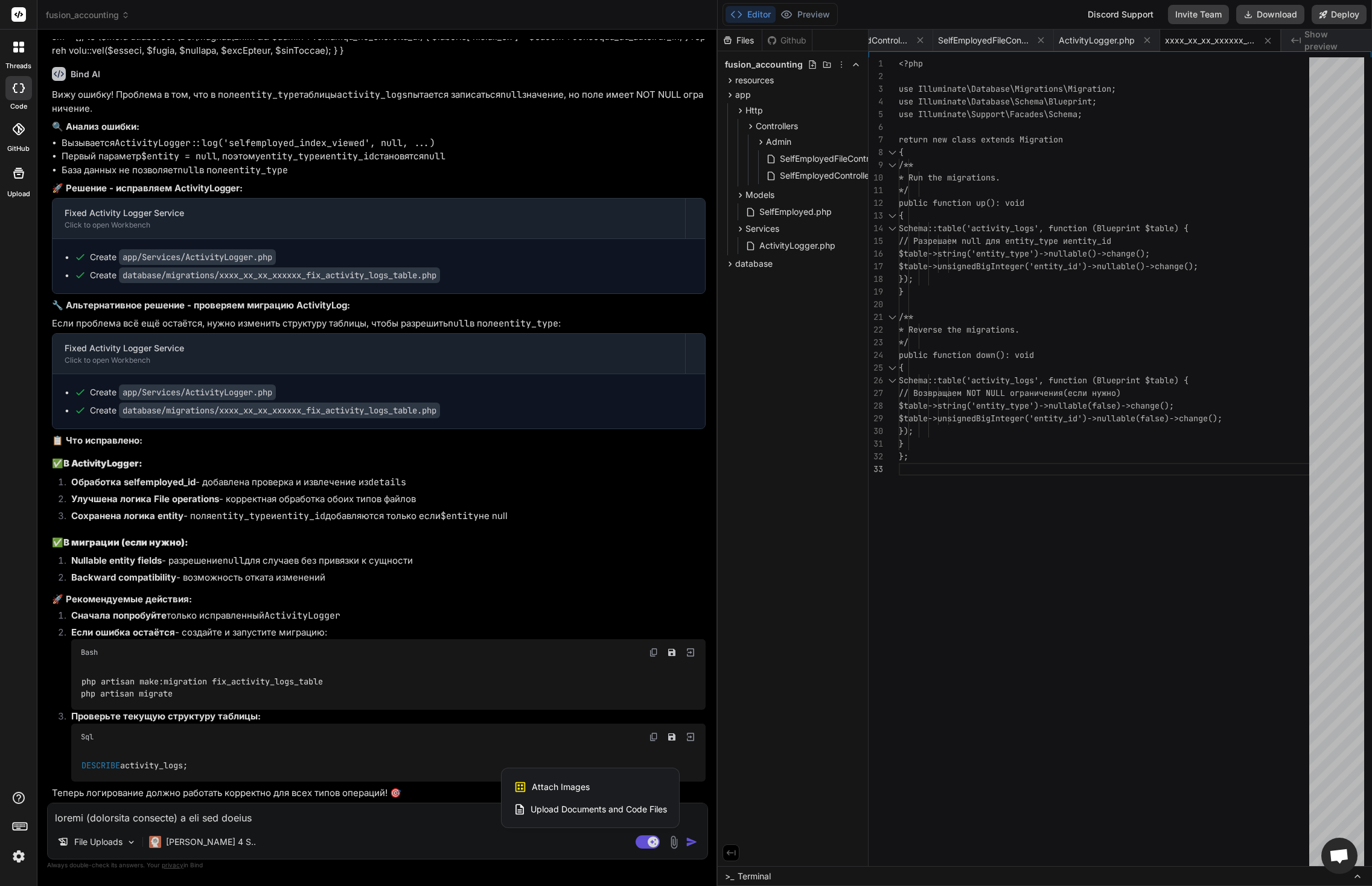
click at [574, 784] on span "Attach Images" at bounding box center [561, 788] width 58 height 12
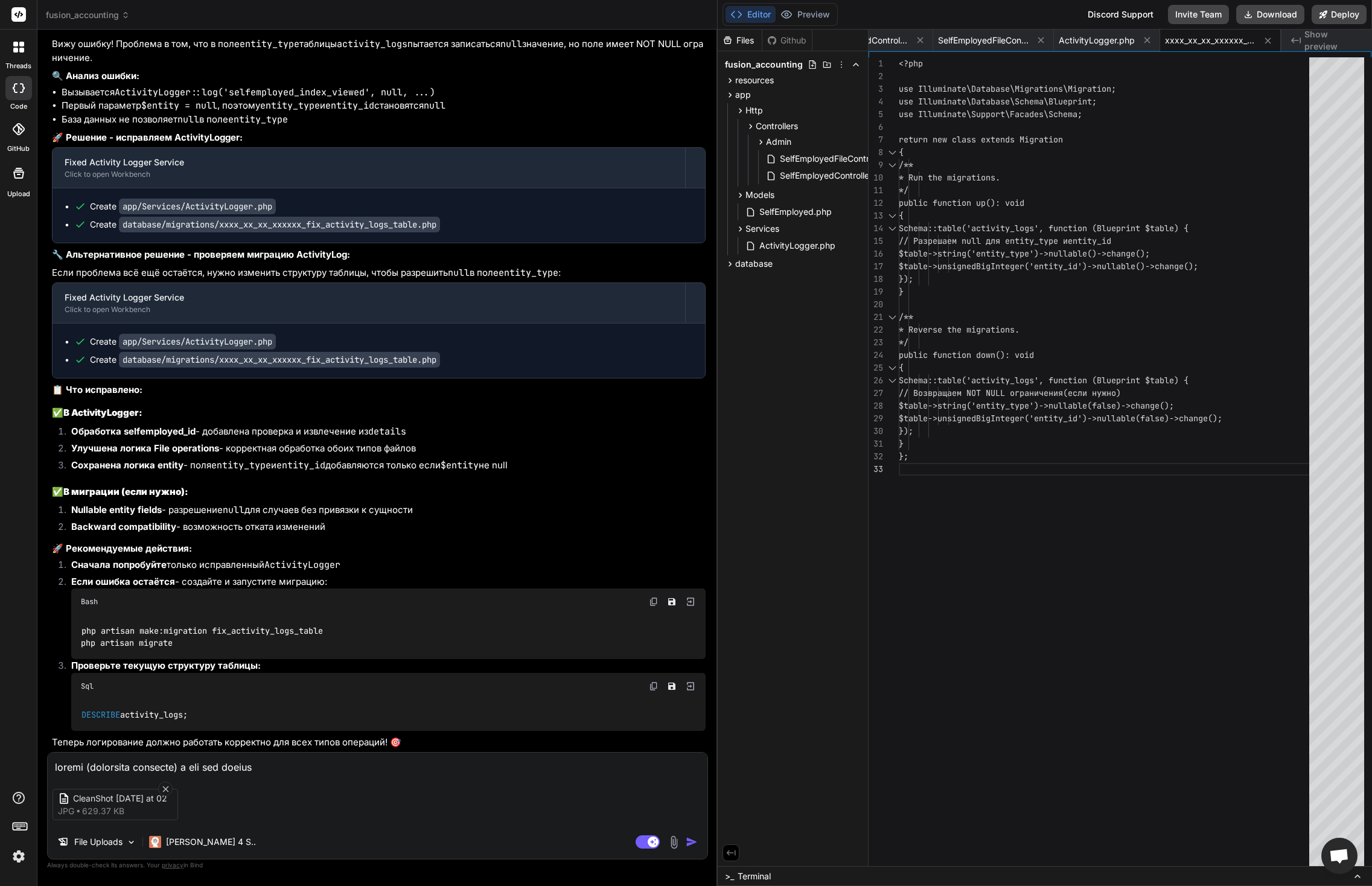
click at [690, 843] on img "button" at bounding box center [692, 843] width 12 height 12
click at [689, 840] on img "button" at bounding box center [692, 843] width 12 height 12
click at [309, 782] on div "CleanShot 2025-09-24 at 02 jpg 629.37 KB" at bounding box center [377, 805] width 660 height 50
click at [312, 765] on textarea at bounding box center [377, 763] width 660 height 22
click at [689, 841] on img "button" at bounding box center [692, 843] width 12 height 12
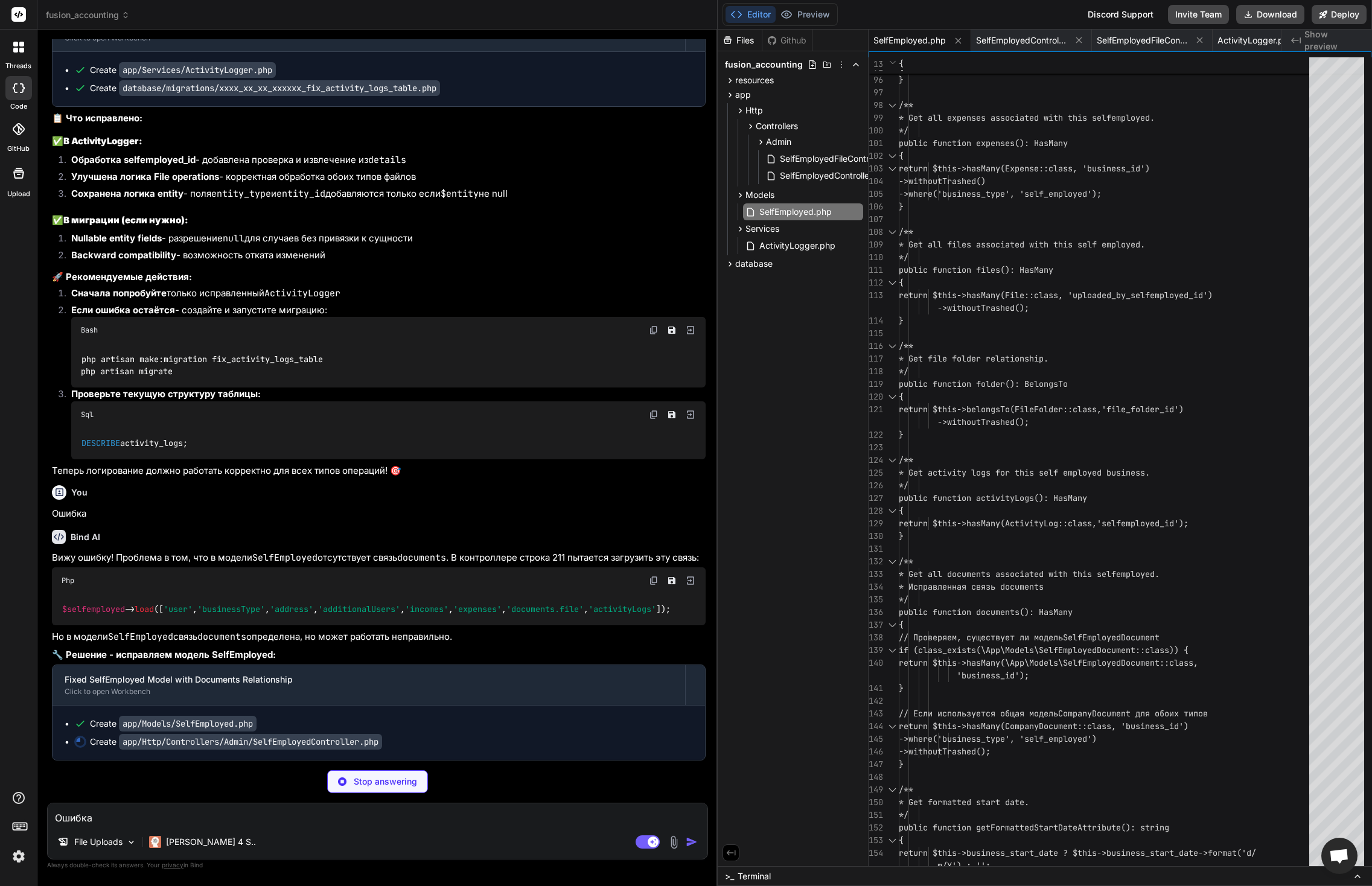
scroll to position [38766, 0]
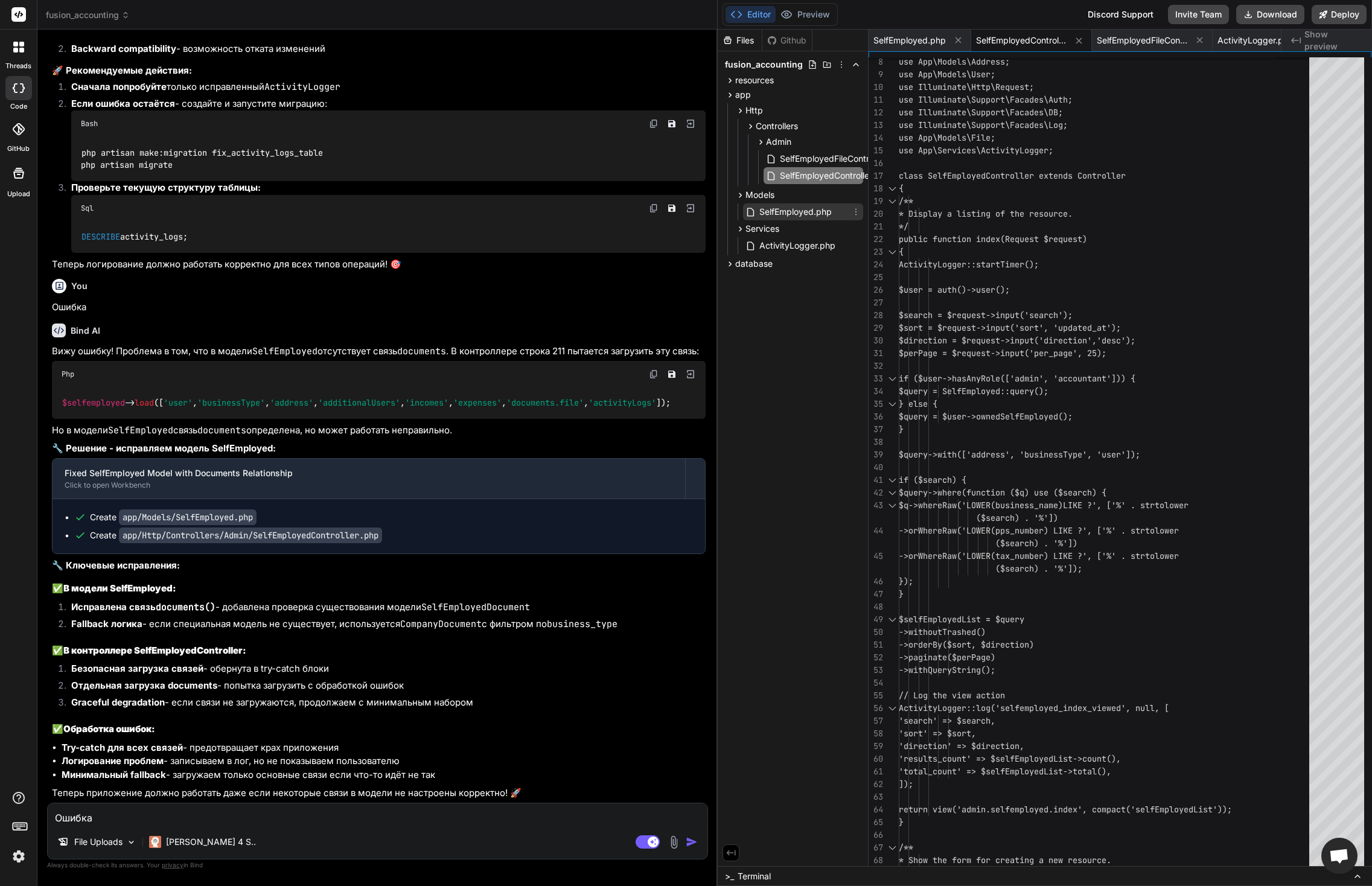
click at [800, 210] on span "SelfEmployed.php" at bounding box center [796, 211] width 75 height 15
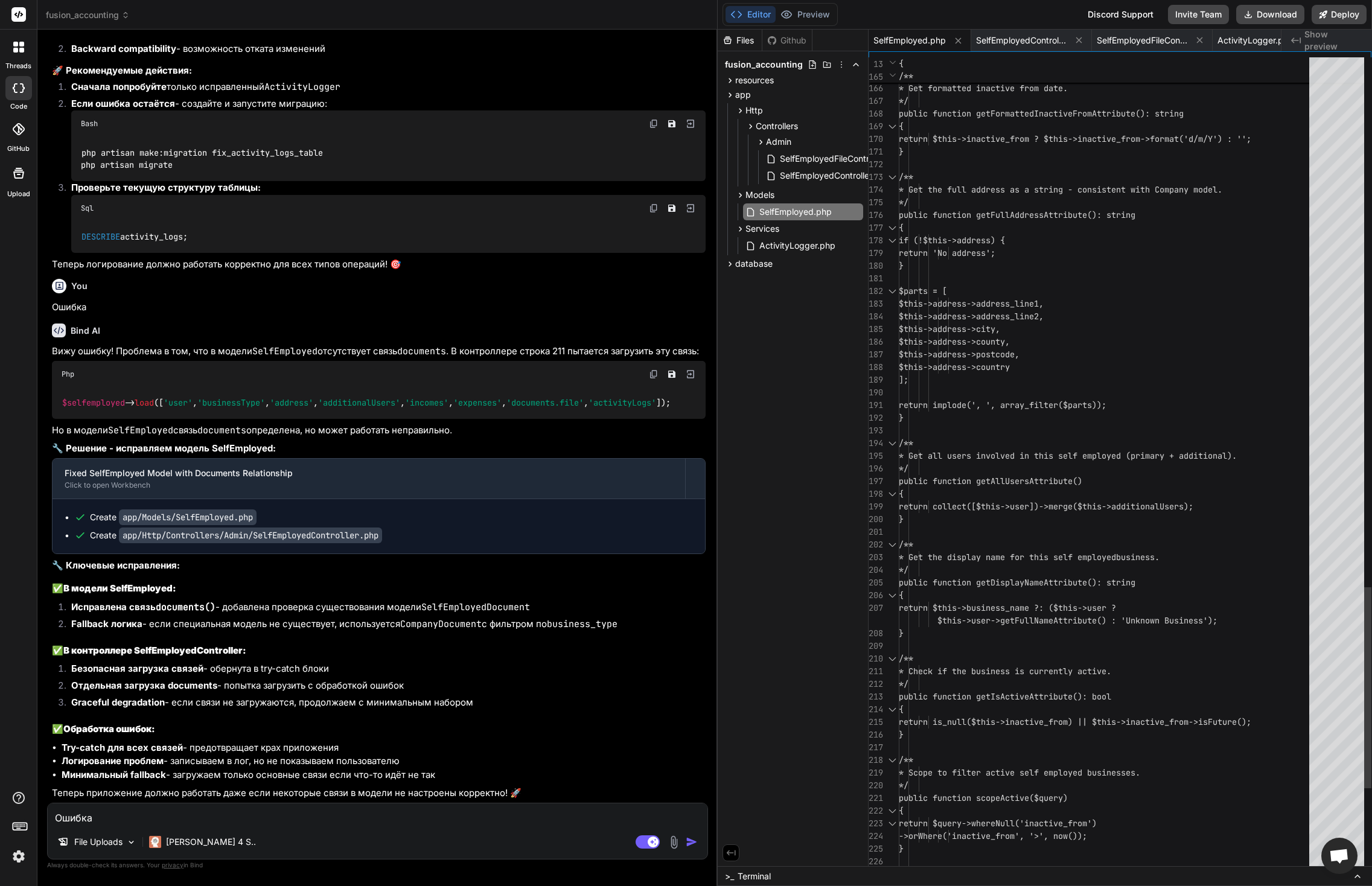
scroll to position [114, 0]
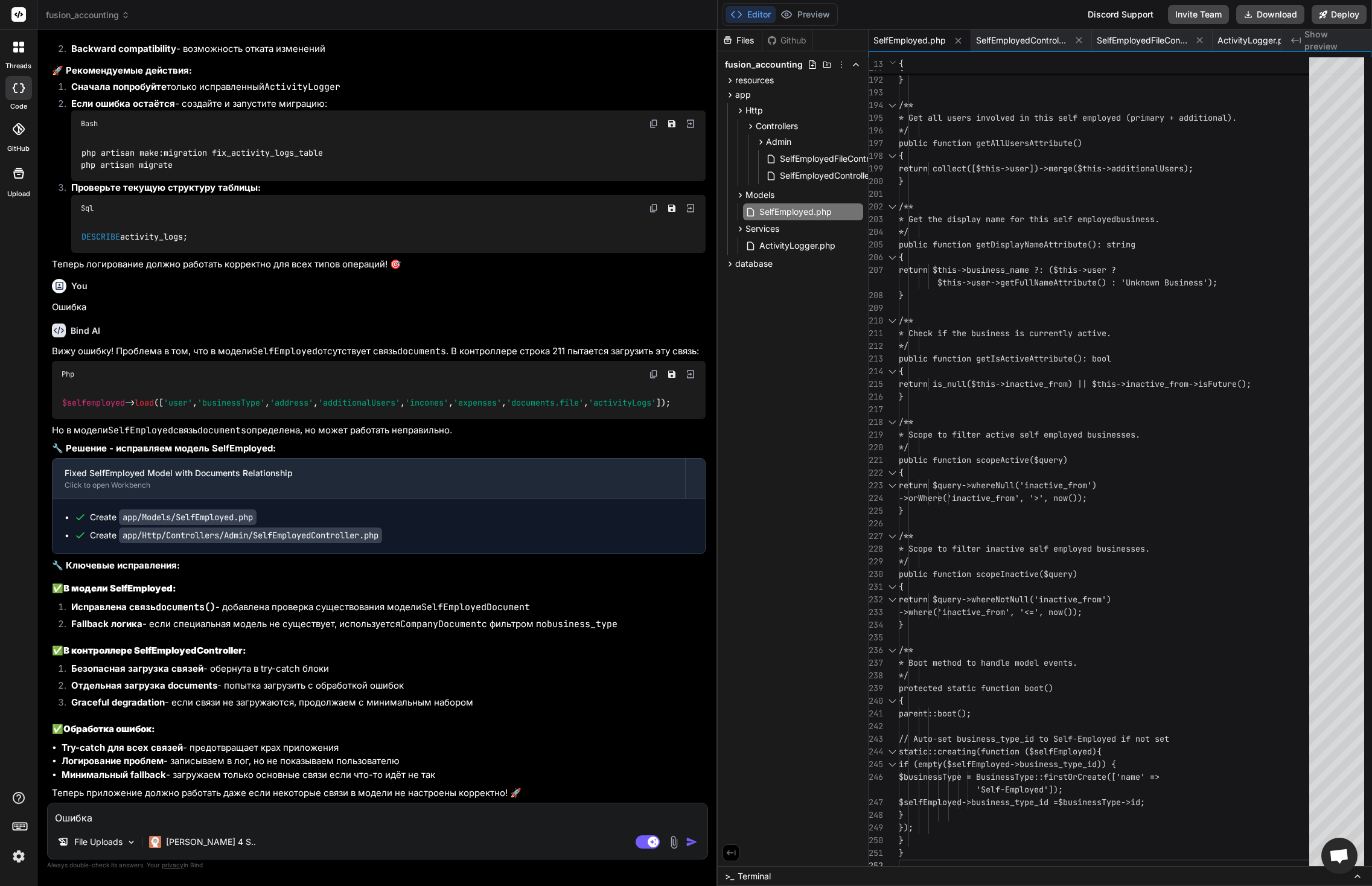
click at [198, 817] on textarea "Ошибка" at bounding box center [377, 814] width 660 height 22
click at [222, 816] on textarea "Ошибка" at bounding box center [377, 814] width 660 height 22
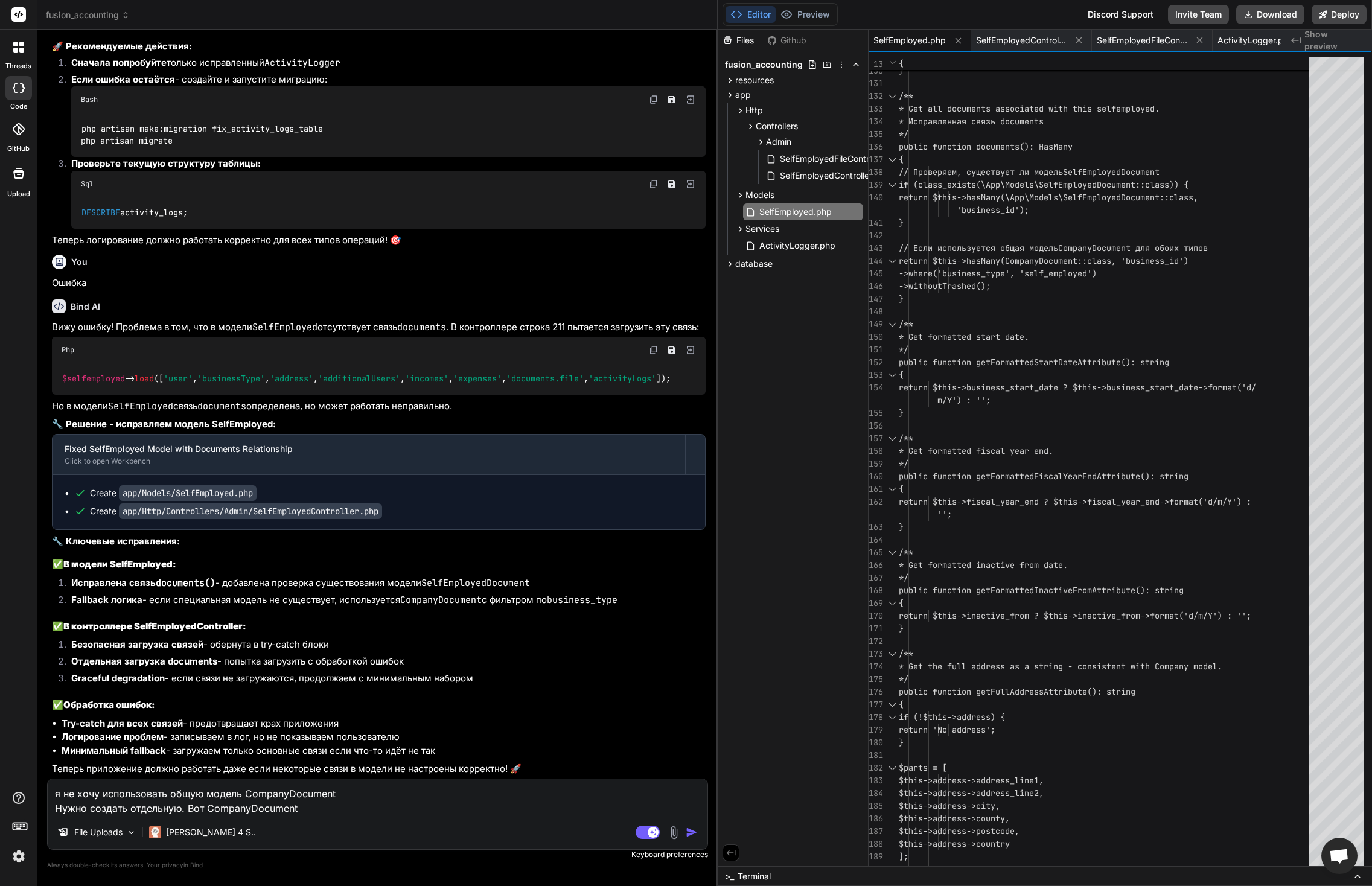
click at [363, 821] on div "File Uploads Claude 4 S.." at bounding box center [377, 835] width 660 height 29
click at [310, 809] on textarea "я не хочу использовать общую модель CompanyDocument Нужно создать отдельную. Во…" at bounding box center [377, 798] width 660 height 37
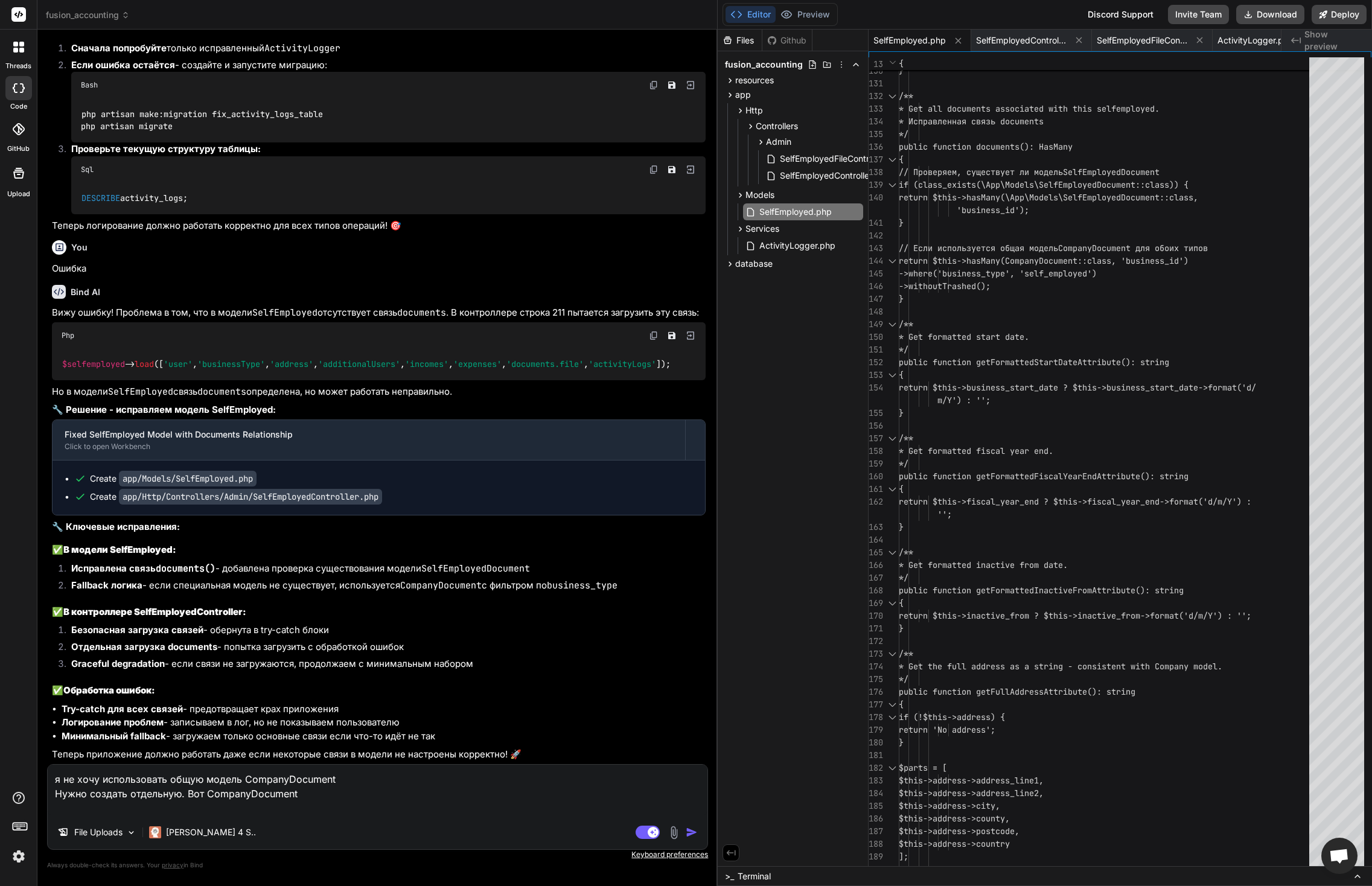
paste textarea "<?php namespace App\Models; use Illuminate\Database\Eloquent\Factories\HasFacto…"
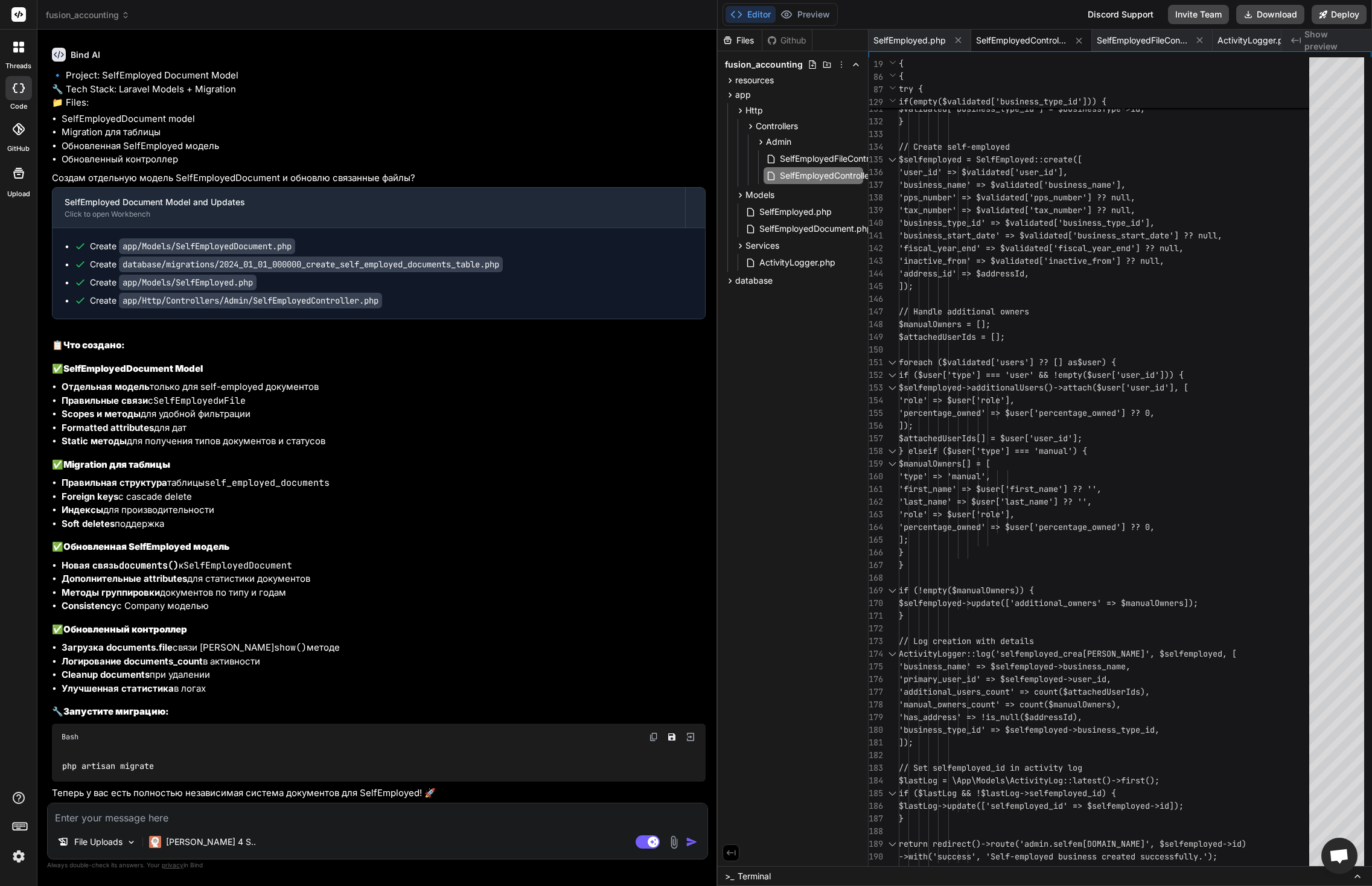
scroll to position [39131, 0]
click at [789, 209] on span "SelfEmployed.php" at bounding box center [796, 211] width 75 height 15
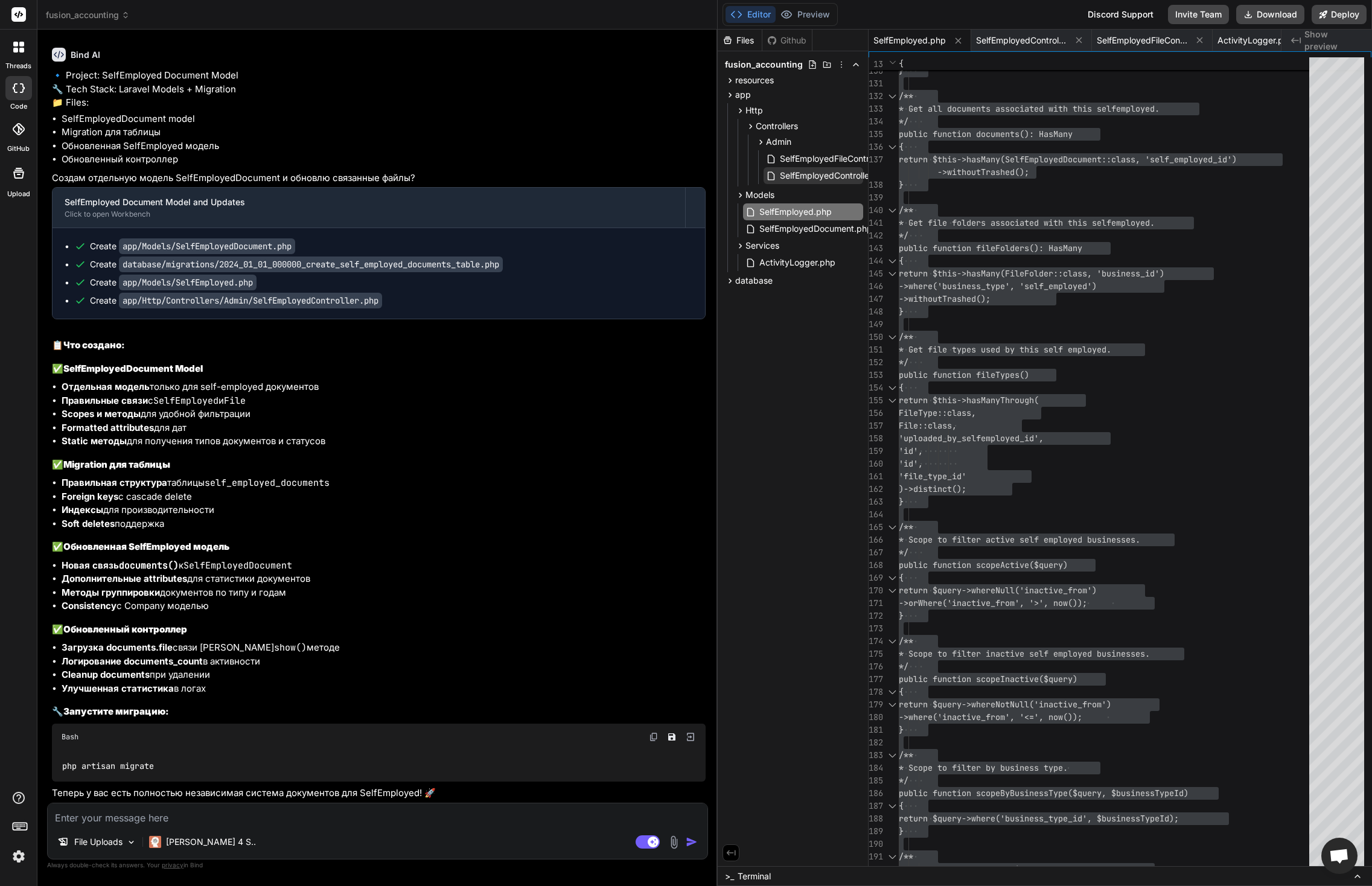
click at [810, 176] on span "SelfEmployedController.php" at bounding box center [835, 176] width 112 height 15
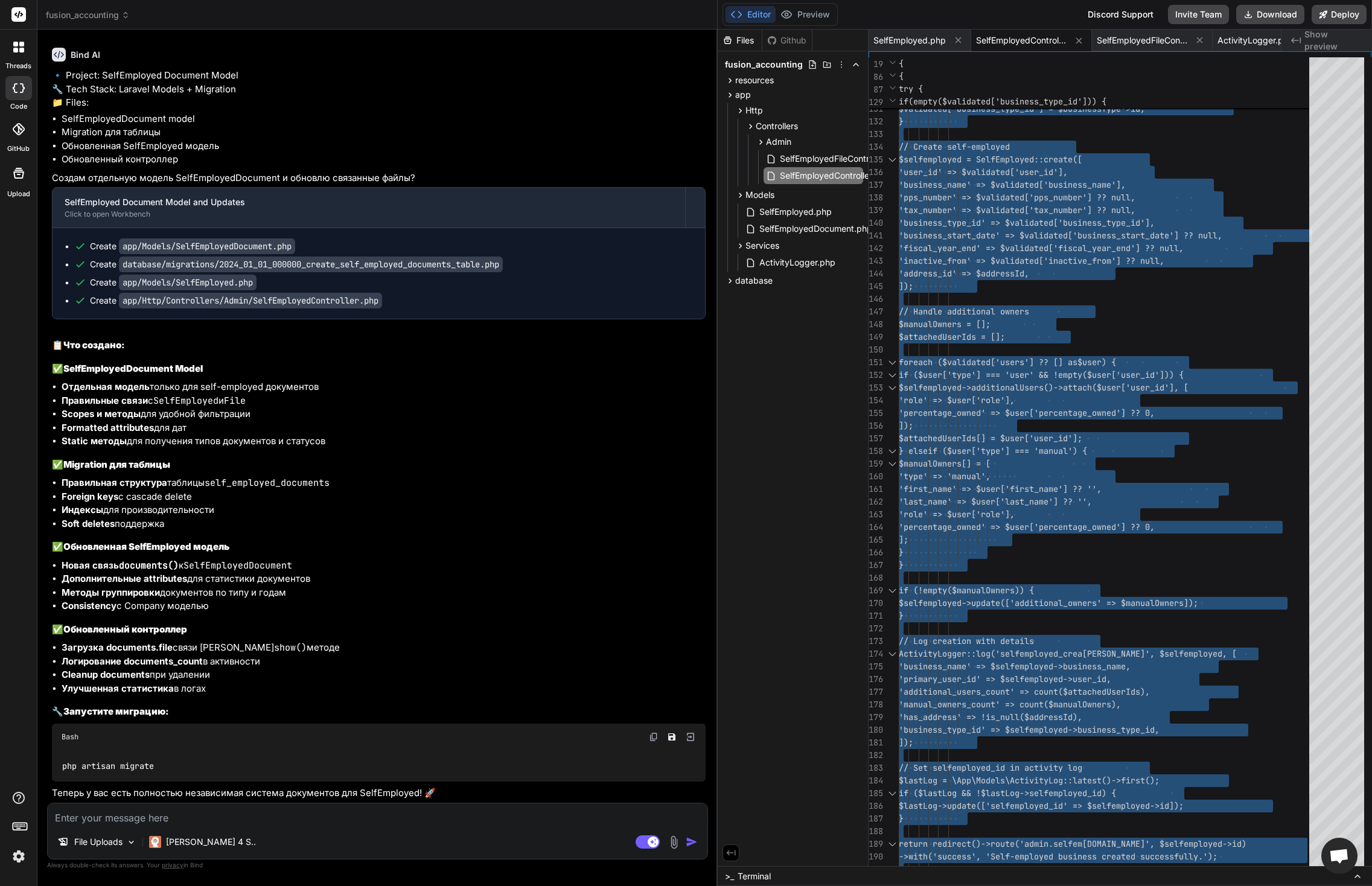
scroll to position [39860, 0]
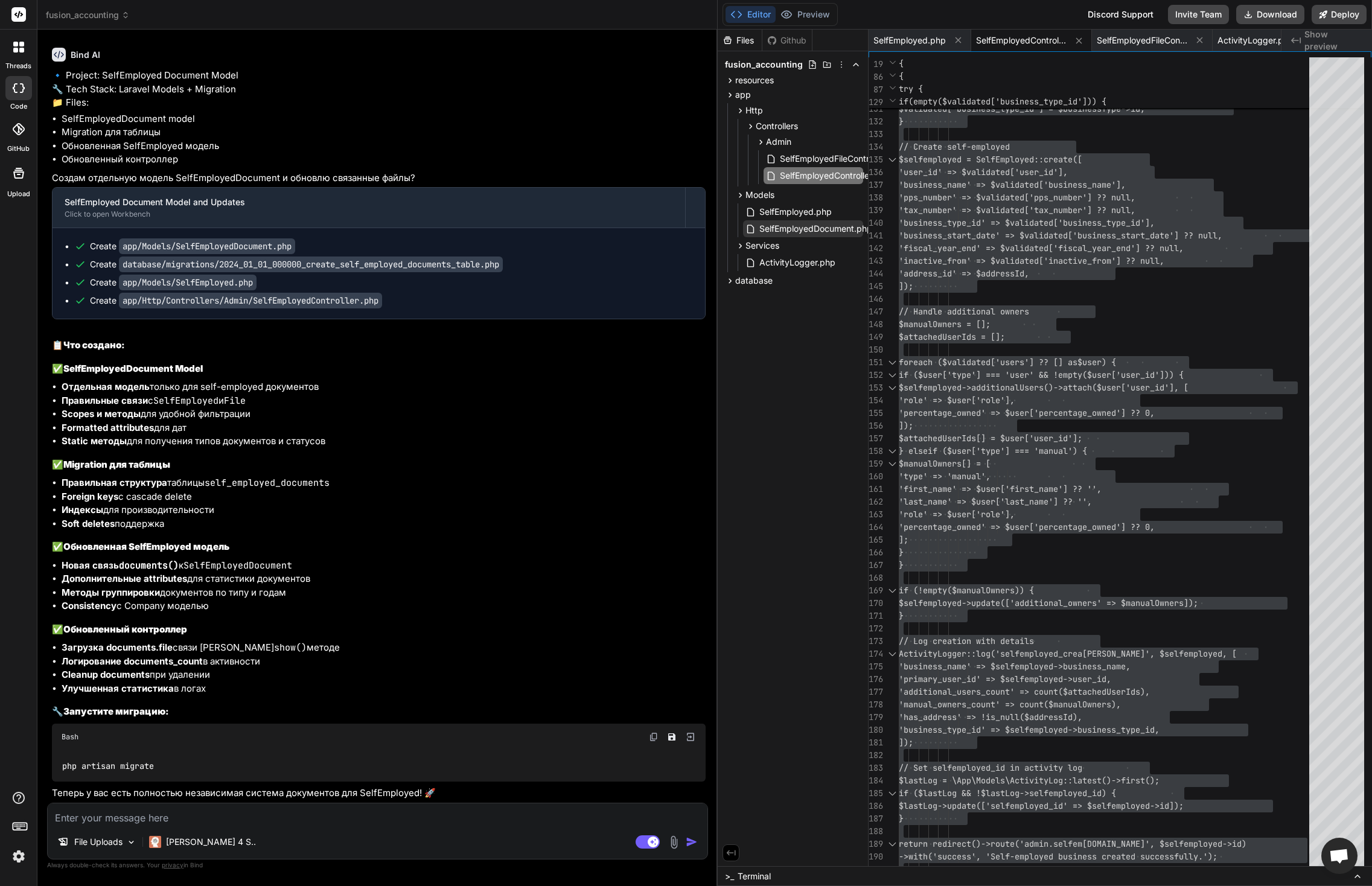
click at [794, 230] on span "SelfEmployedDocument.php" at bounding box center [816, 229] width 116 height 15
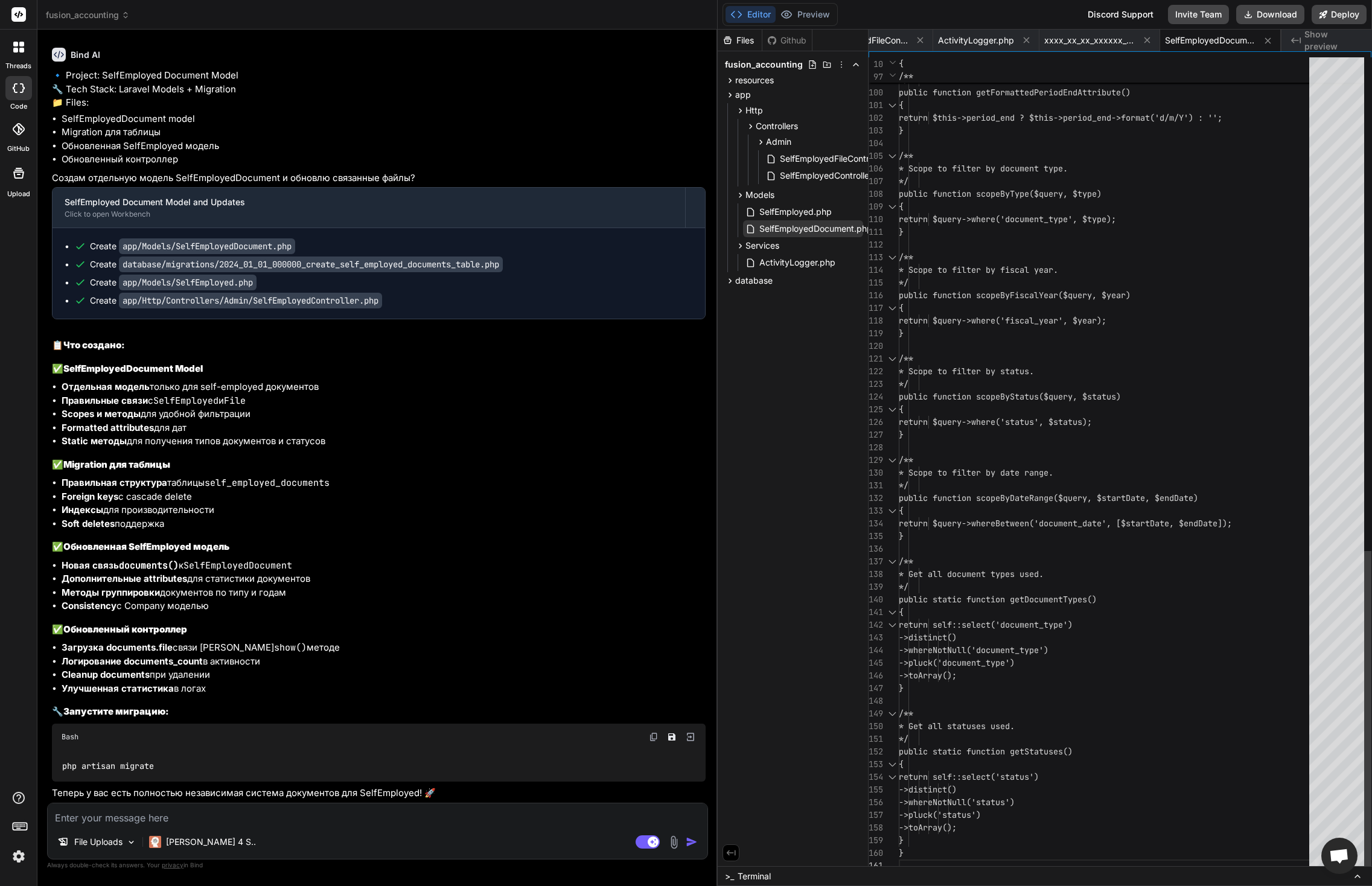
click at [794, 230] on span "SelfEmployedDocument.php" at bounding box center [816, 229] width 116 height 15
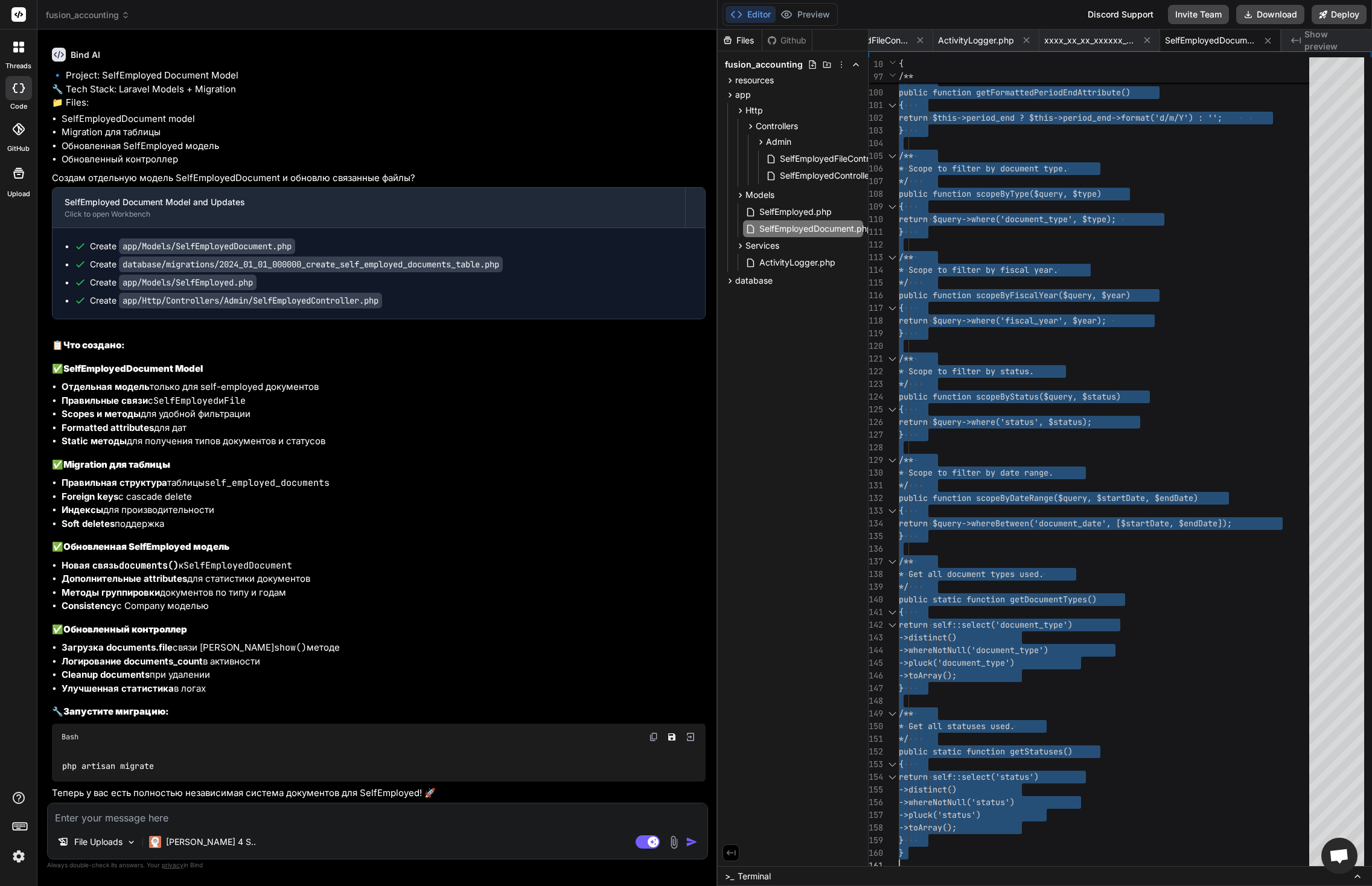
scroll to position [39940, 0]
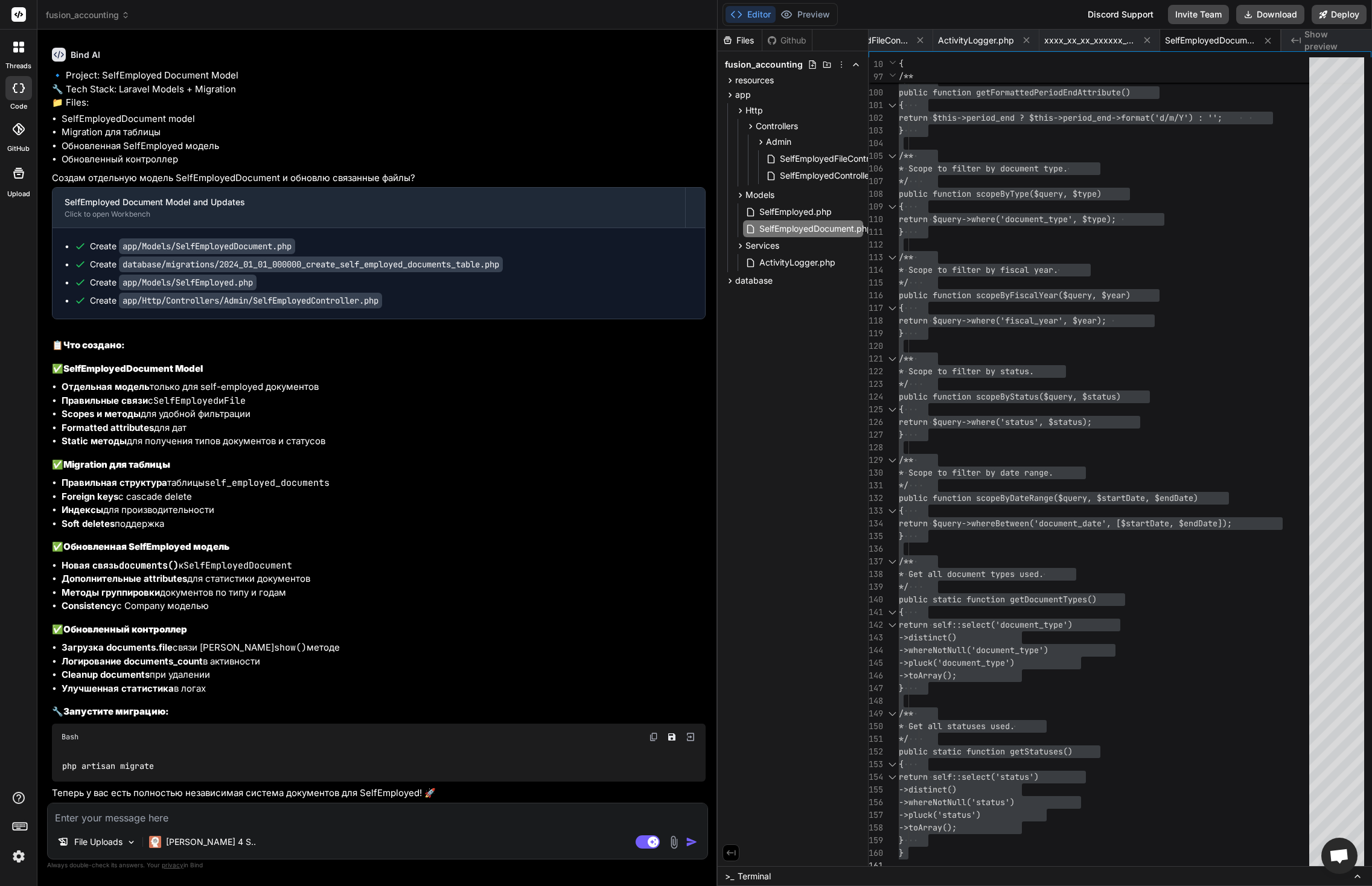
click at [232, 819] on textarea at bounding box center [377, 814] width 660 height 22
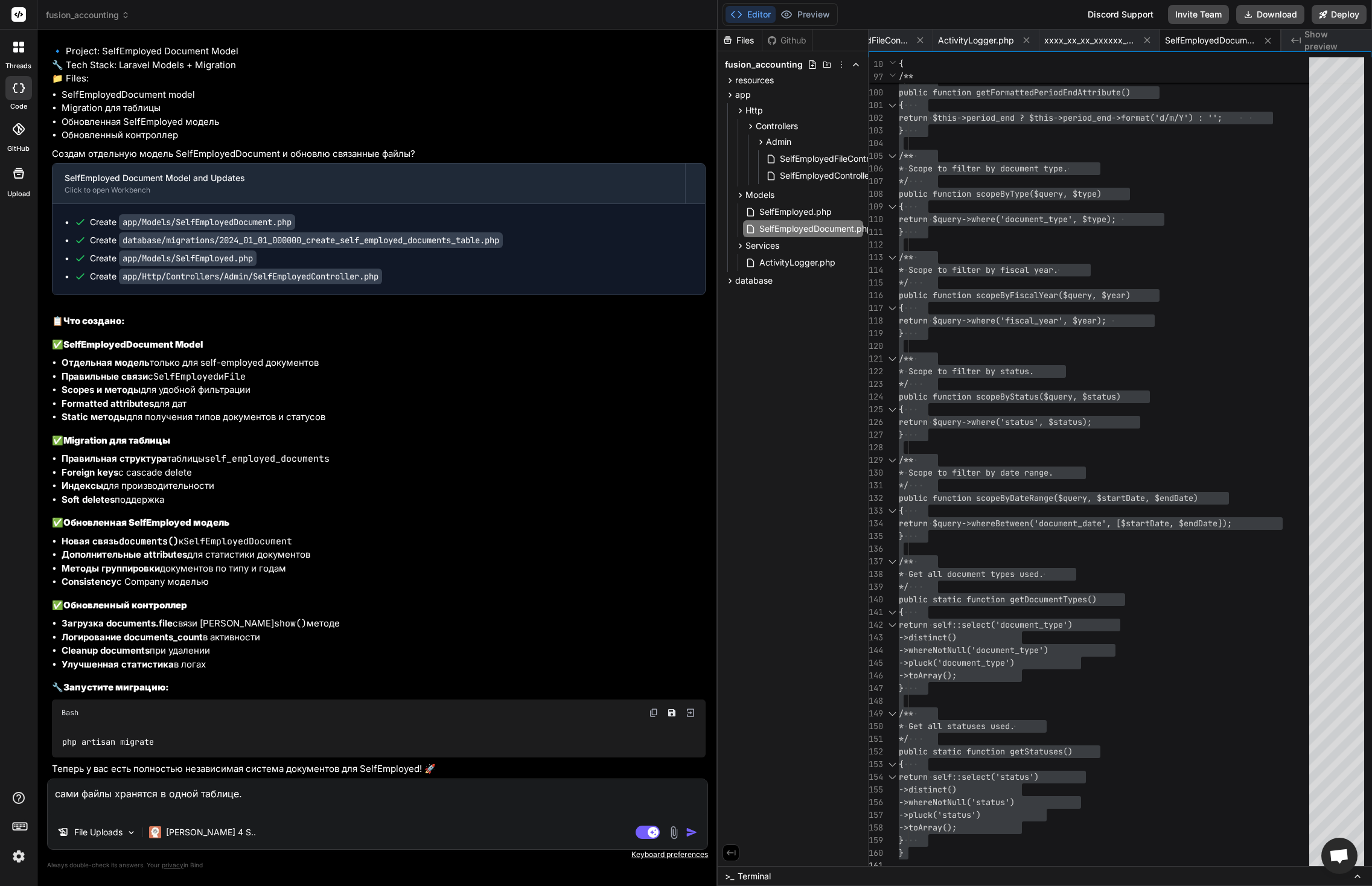
paste textarea "create table public.files ( id bigserial not null, original_filename character …"
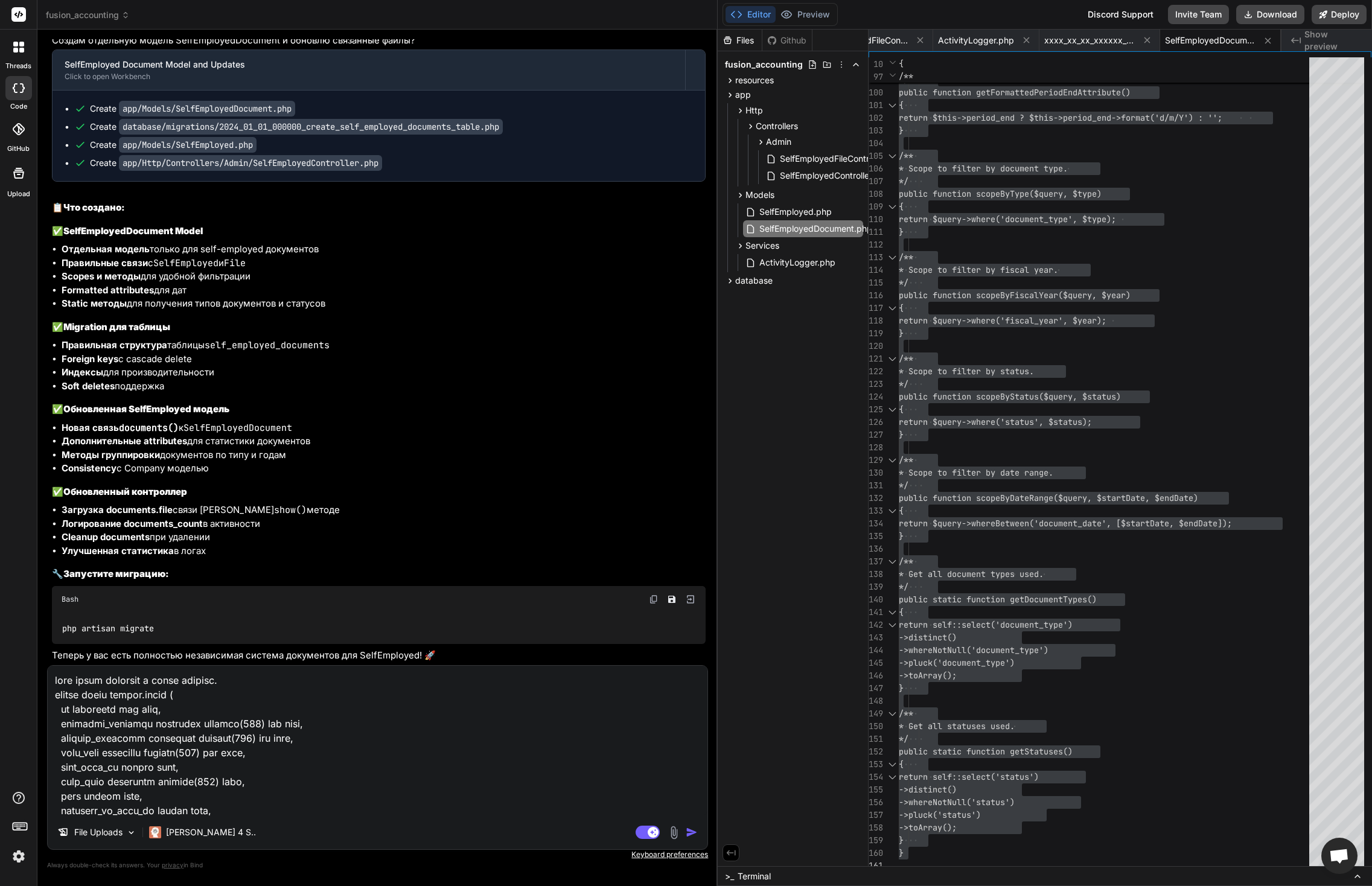
scroll to position [421, 0]
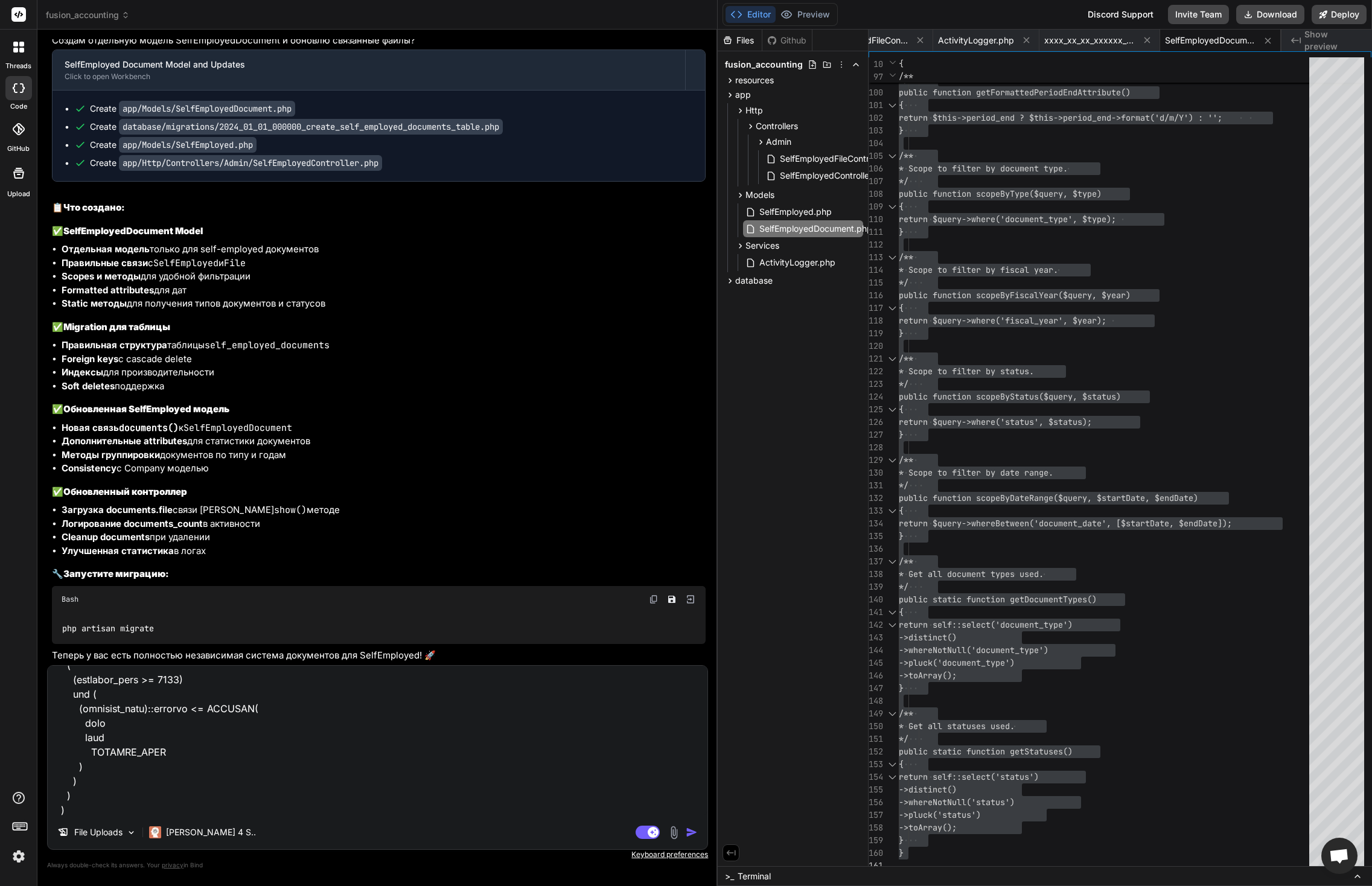
click at [693, 835] on img "button" at bounding box center [692, 833] width 12 height 12
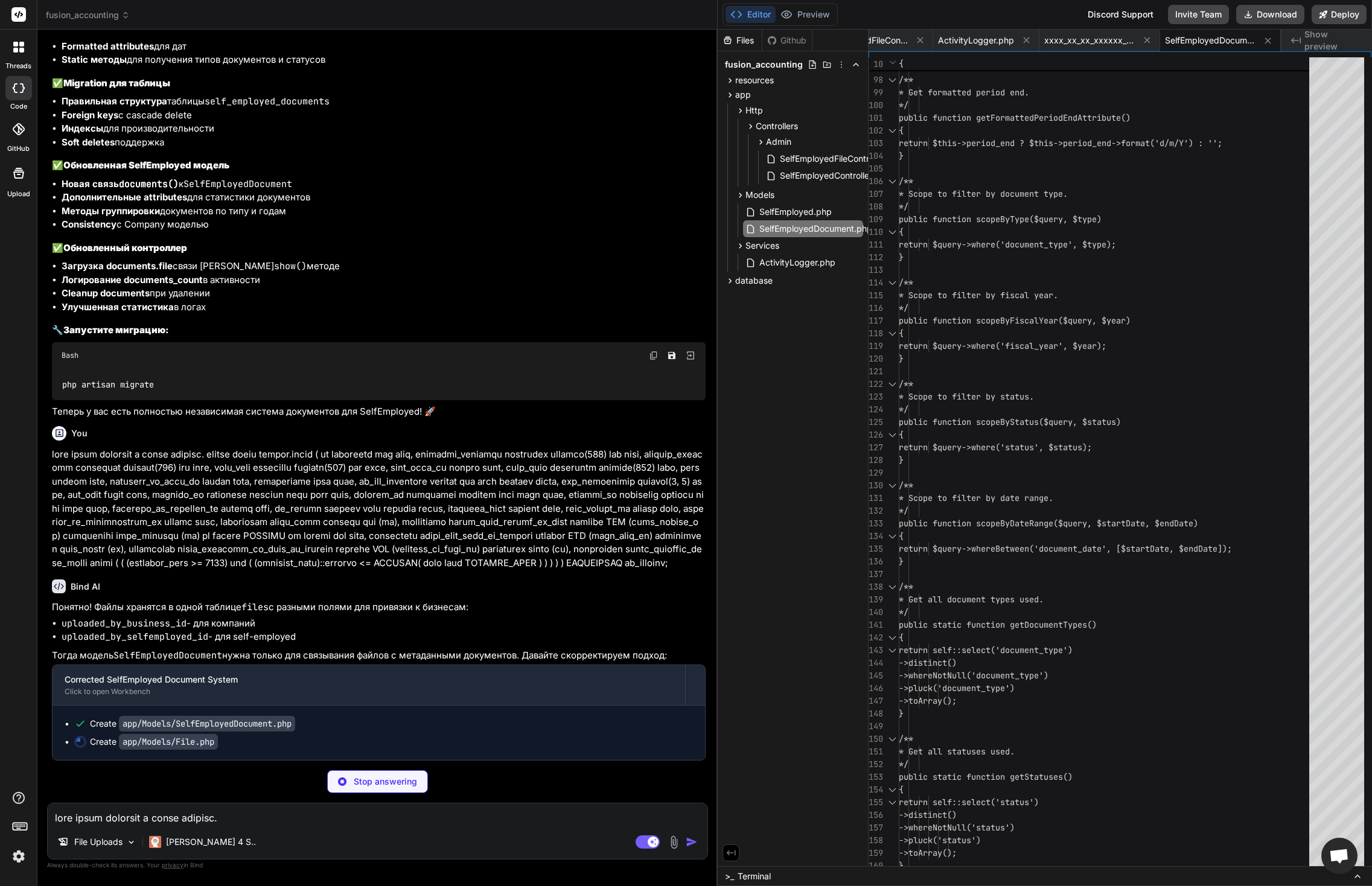
scroll to position [40322, 0]
click at [1149, 143] on div "/** * Scope to filter by date range. */ public function scopeByDateRange($query…" at bounding box center [1108, 54] width 418 height 2498
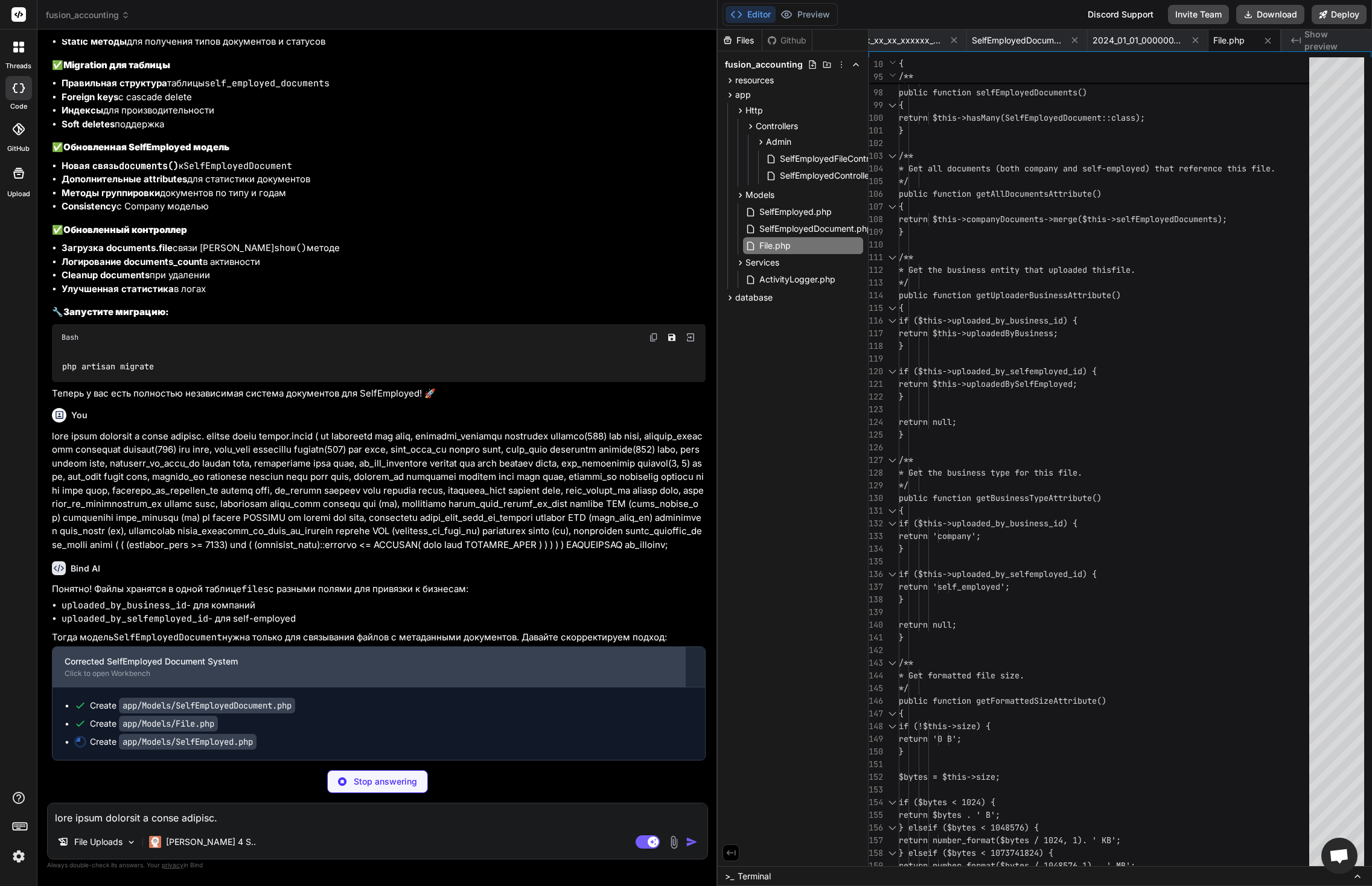
scroll to position [40340, 0]
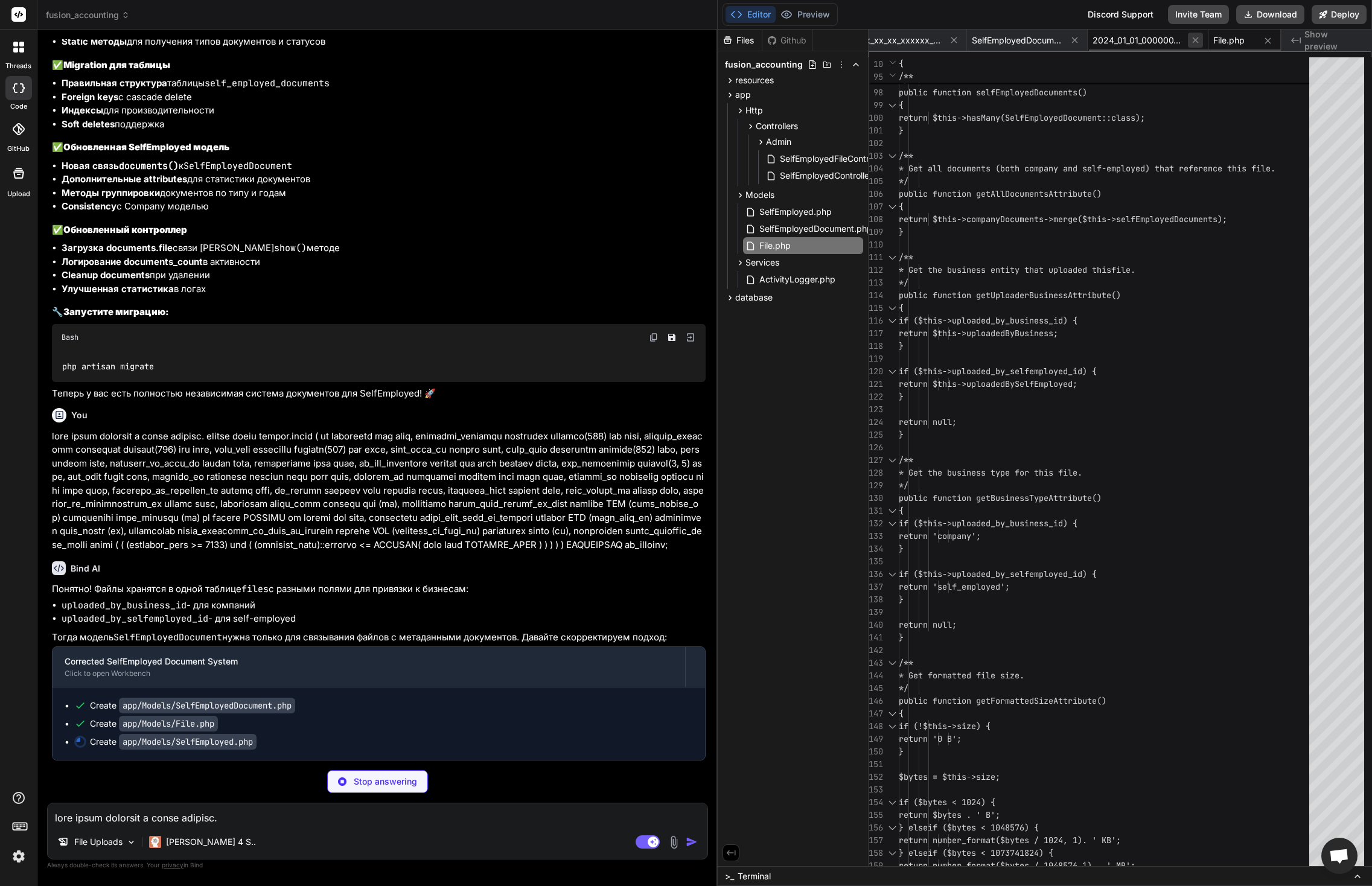
click at [1196, 40] on icon at bounding box center [1196, 40] width 10 height 10
click at [1073, 43] on icon at bounding box center [1076, 40] width 10 height 10
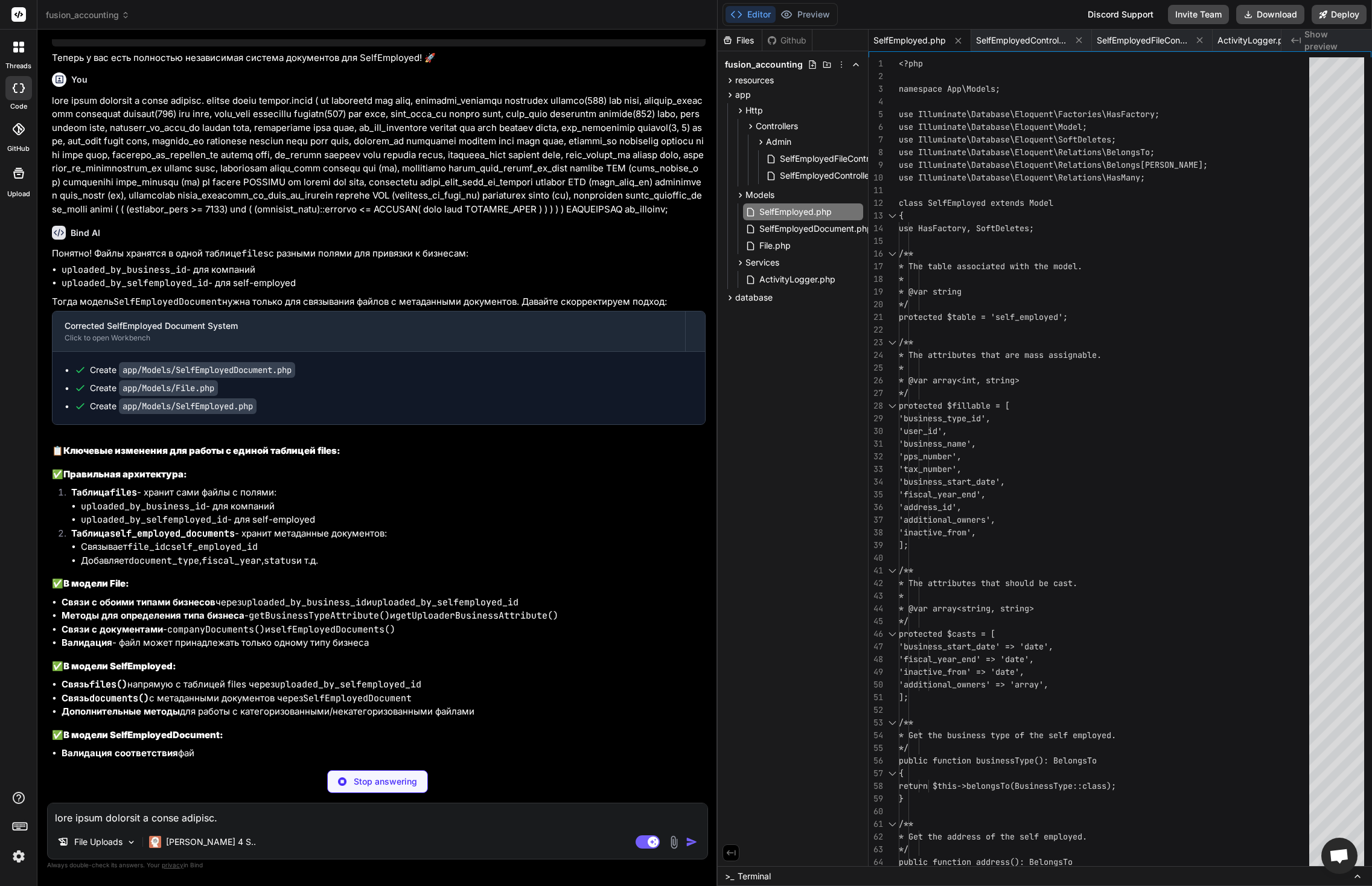
scroll to position [40613, 0]
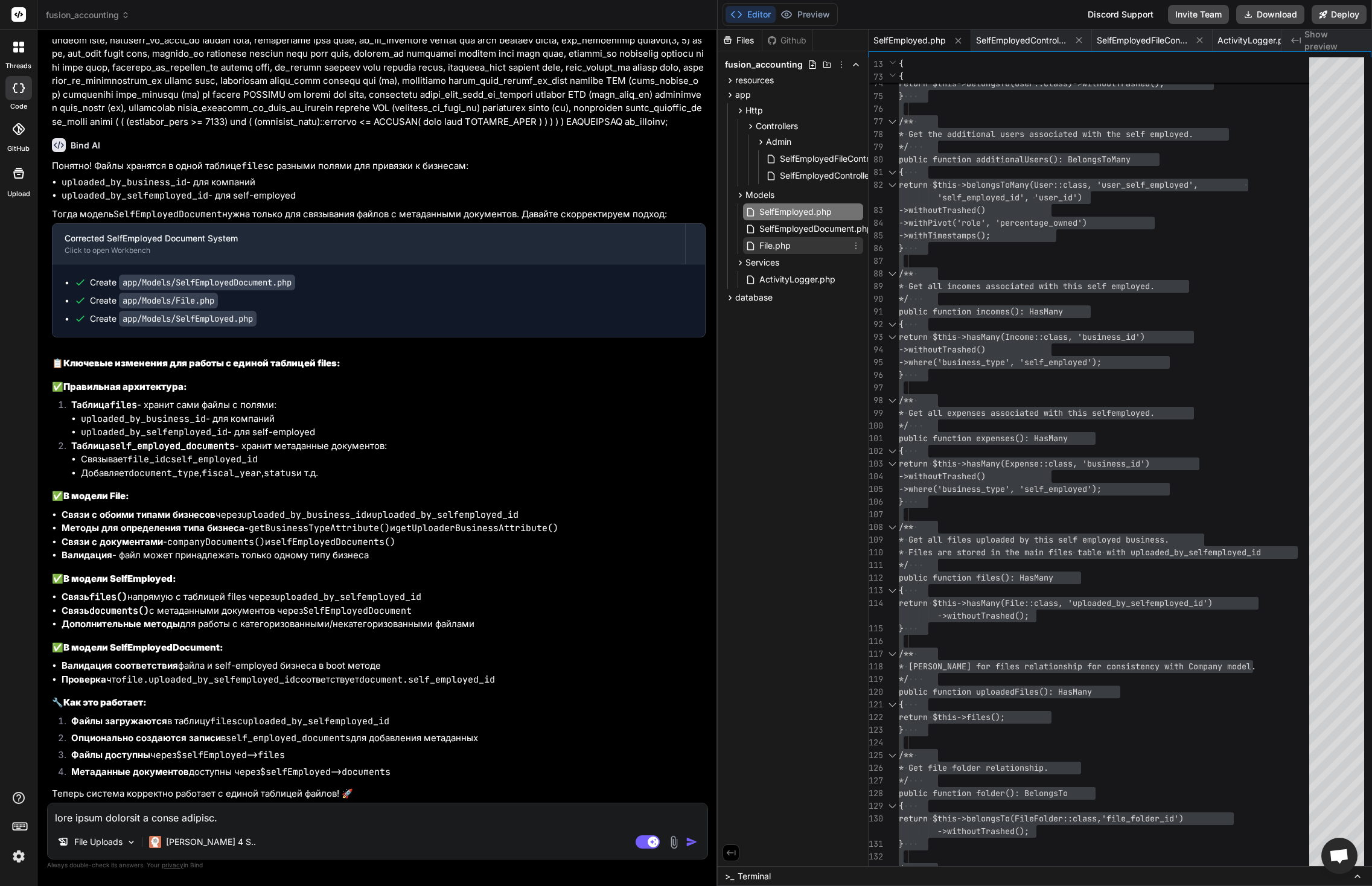
click at [777, 246] on span "File.php" at bounding box center [775, 245] width 34 height 15
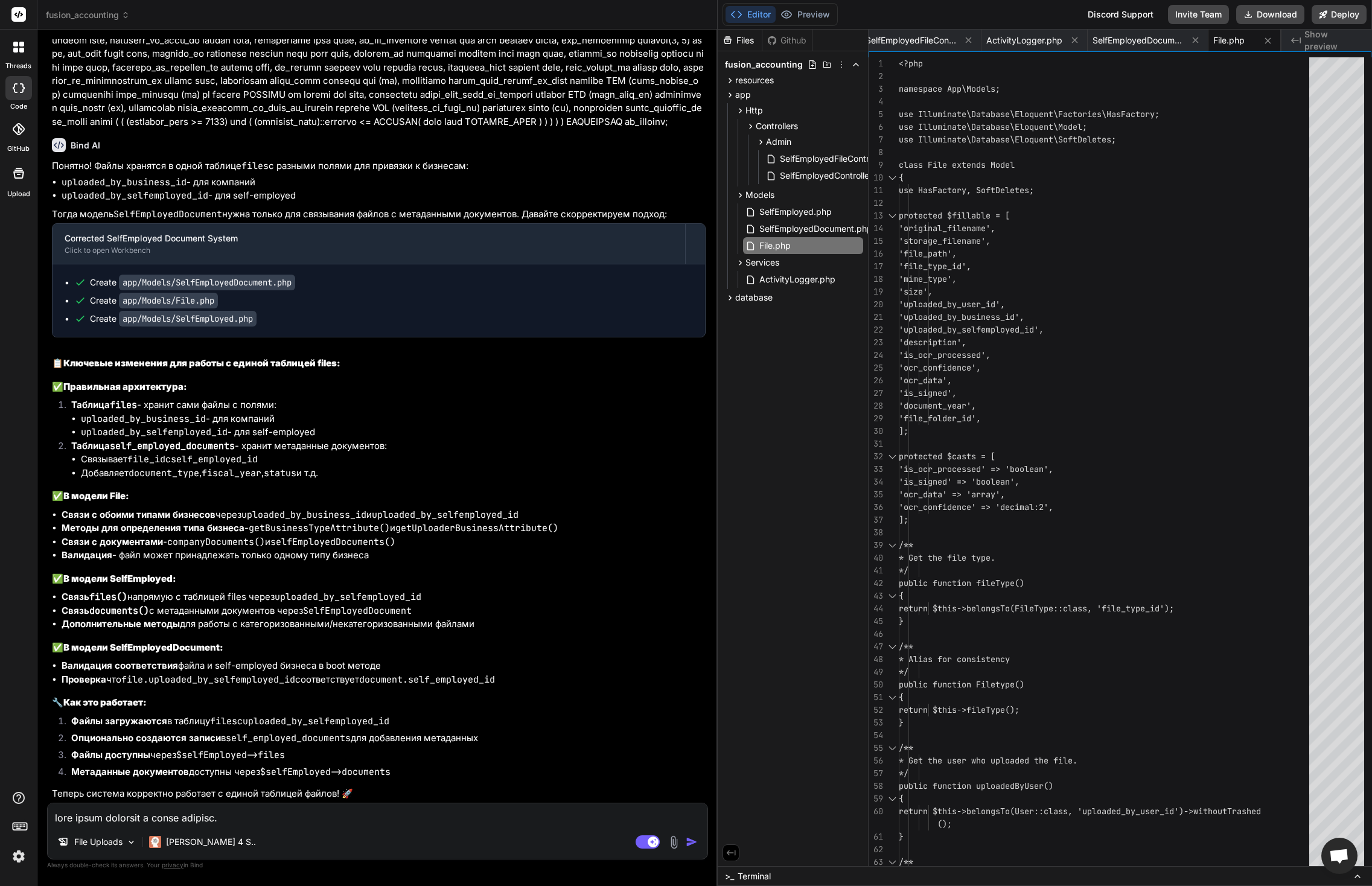
scroll to position [40764, 0]
click at [216, 817] on textarea at bounding box center [377, 814] width 660 height 22
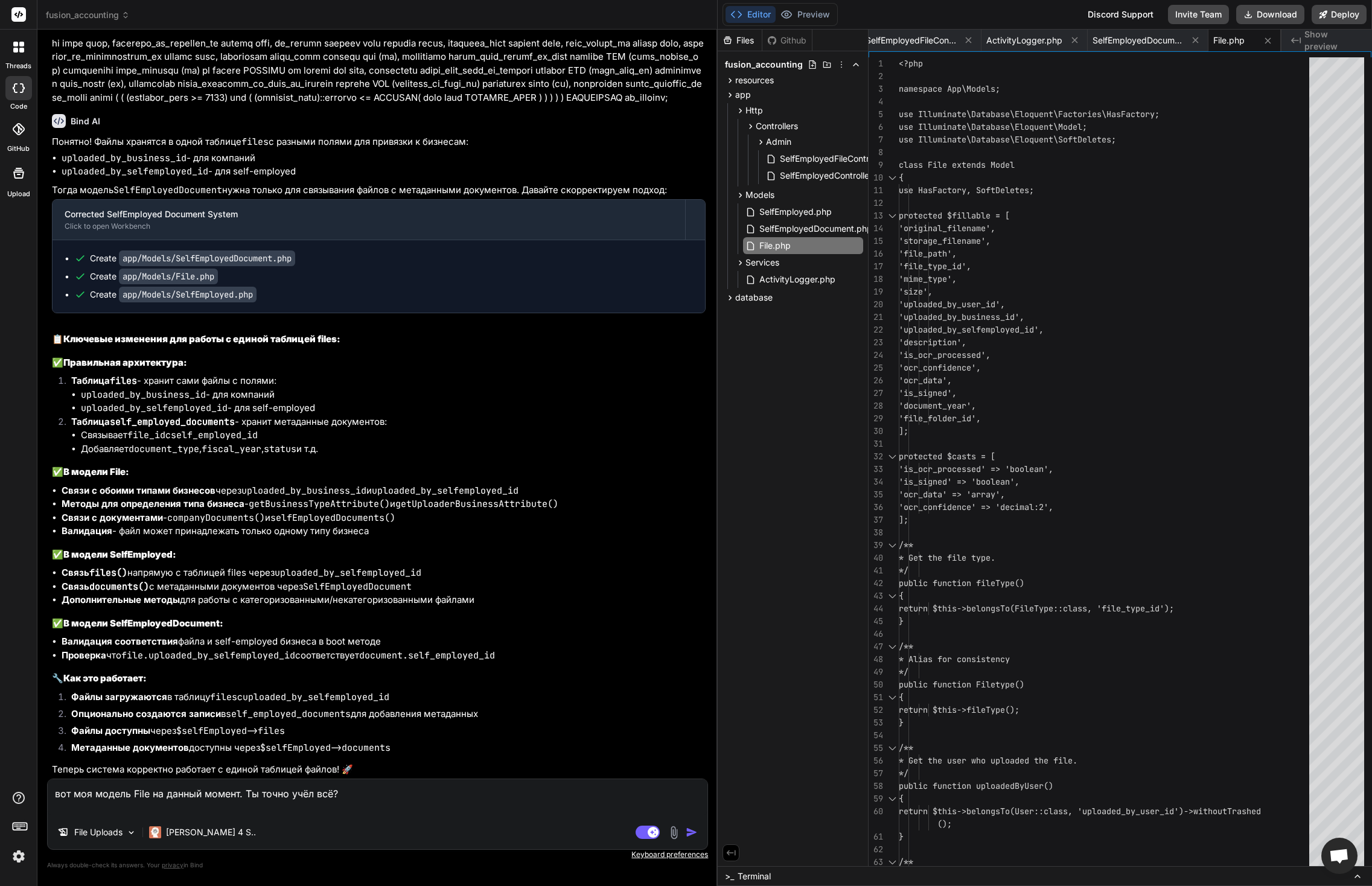
paste textarea "<?php namespace App\Models; use Illuminate\Database\Eloquent\Factories\HasFacto…"
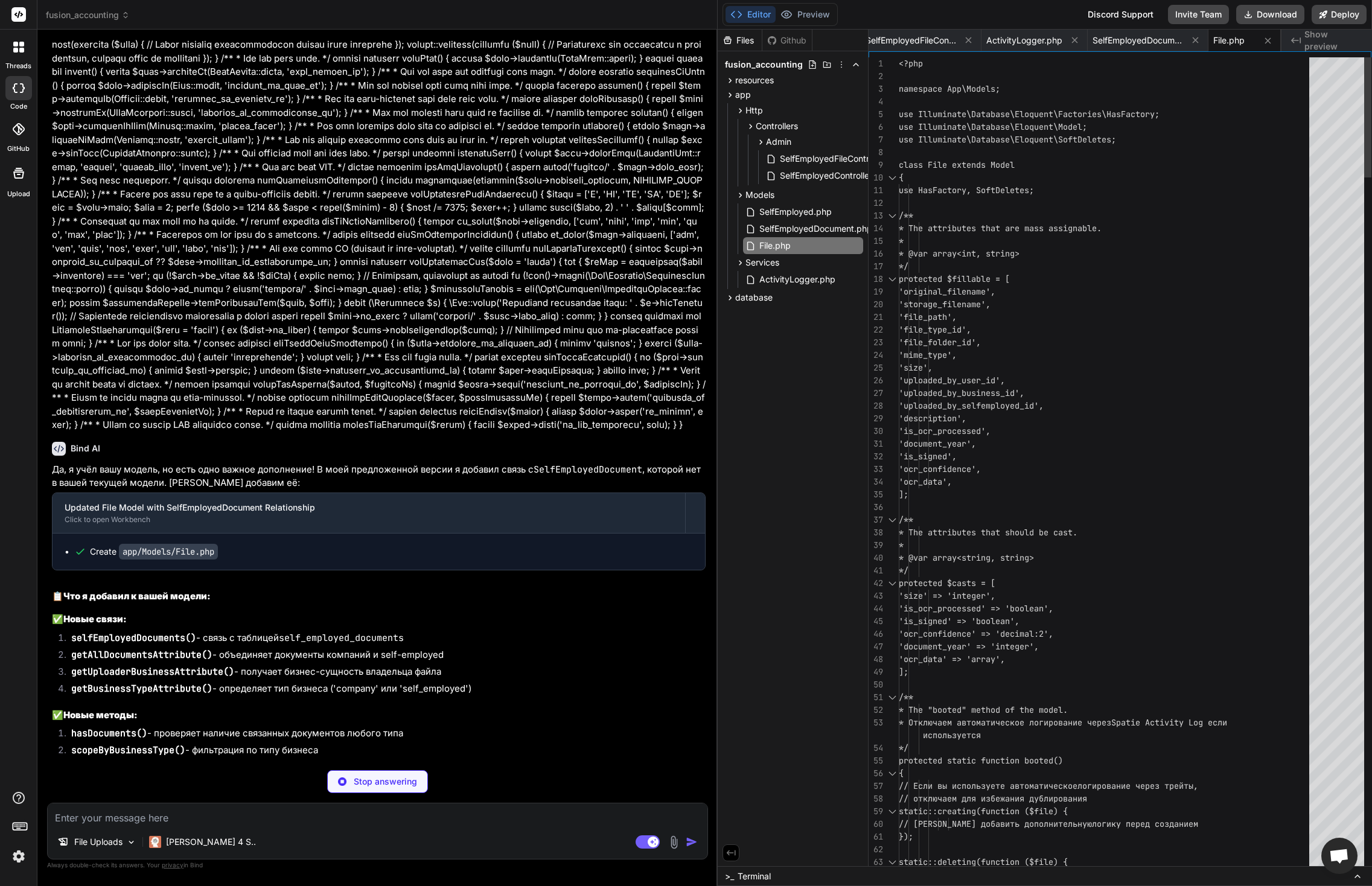
scroll to position [38, 0]
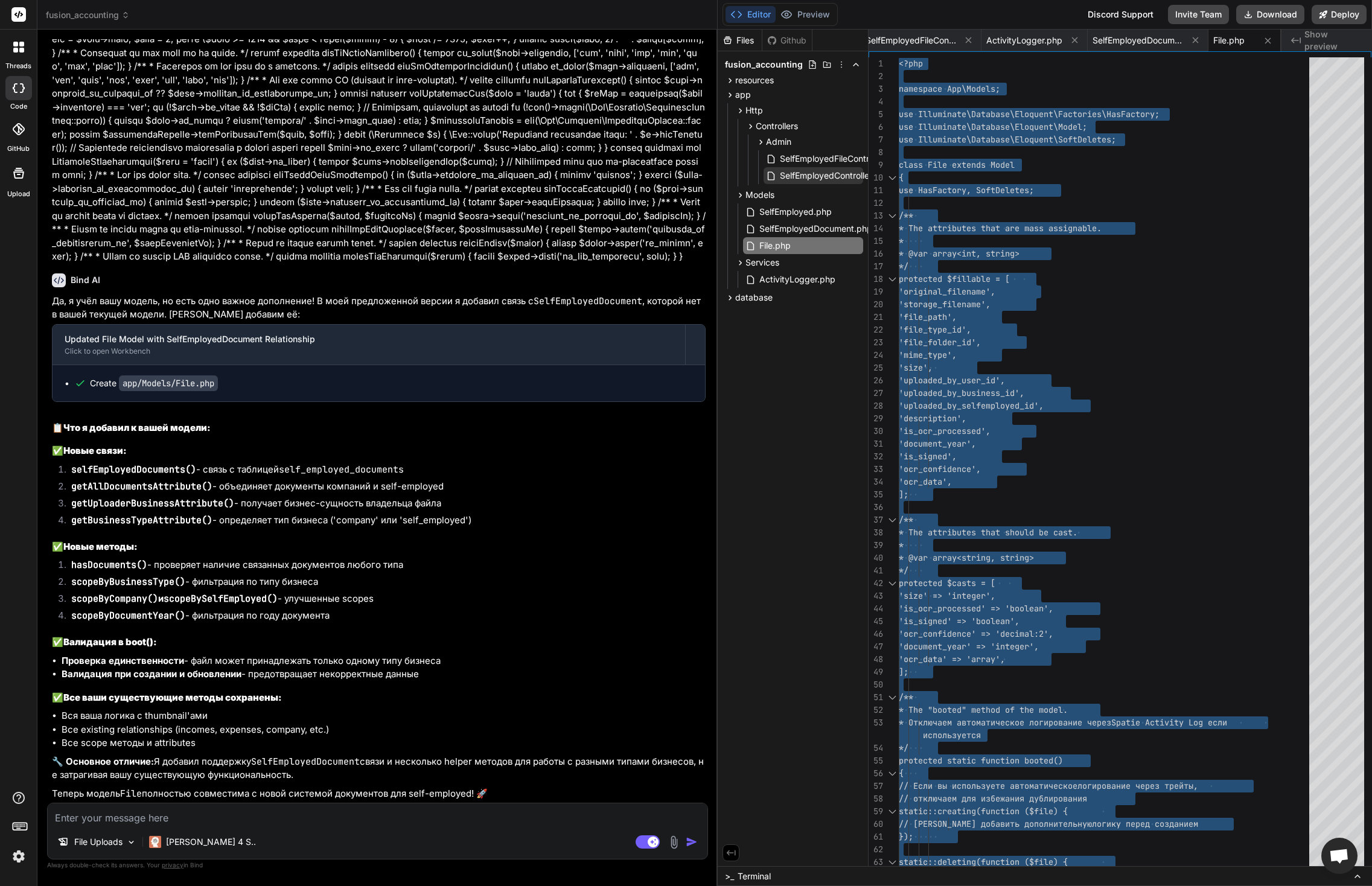
click at [822, 177] on span "SelfEmployedController.php" at bounding box center [835, 176] width 112 height 15
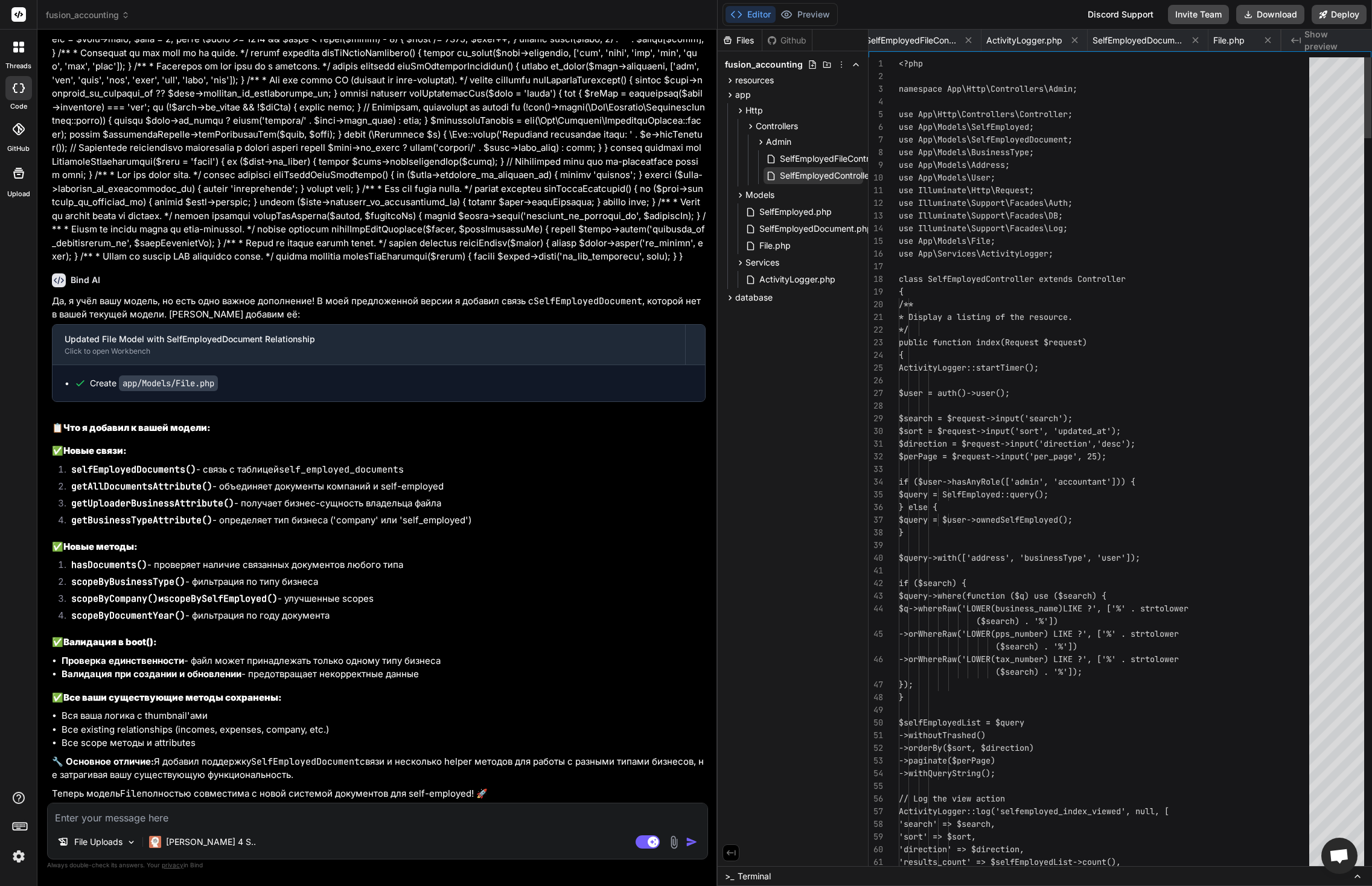
scroll to position [0, 103]
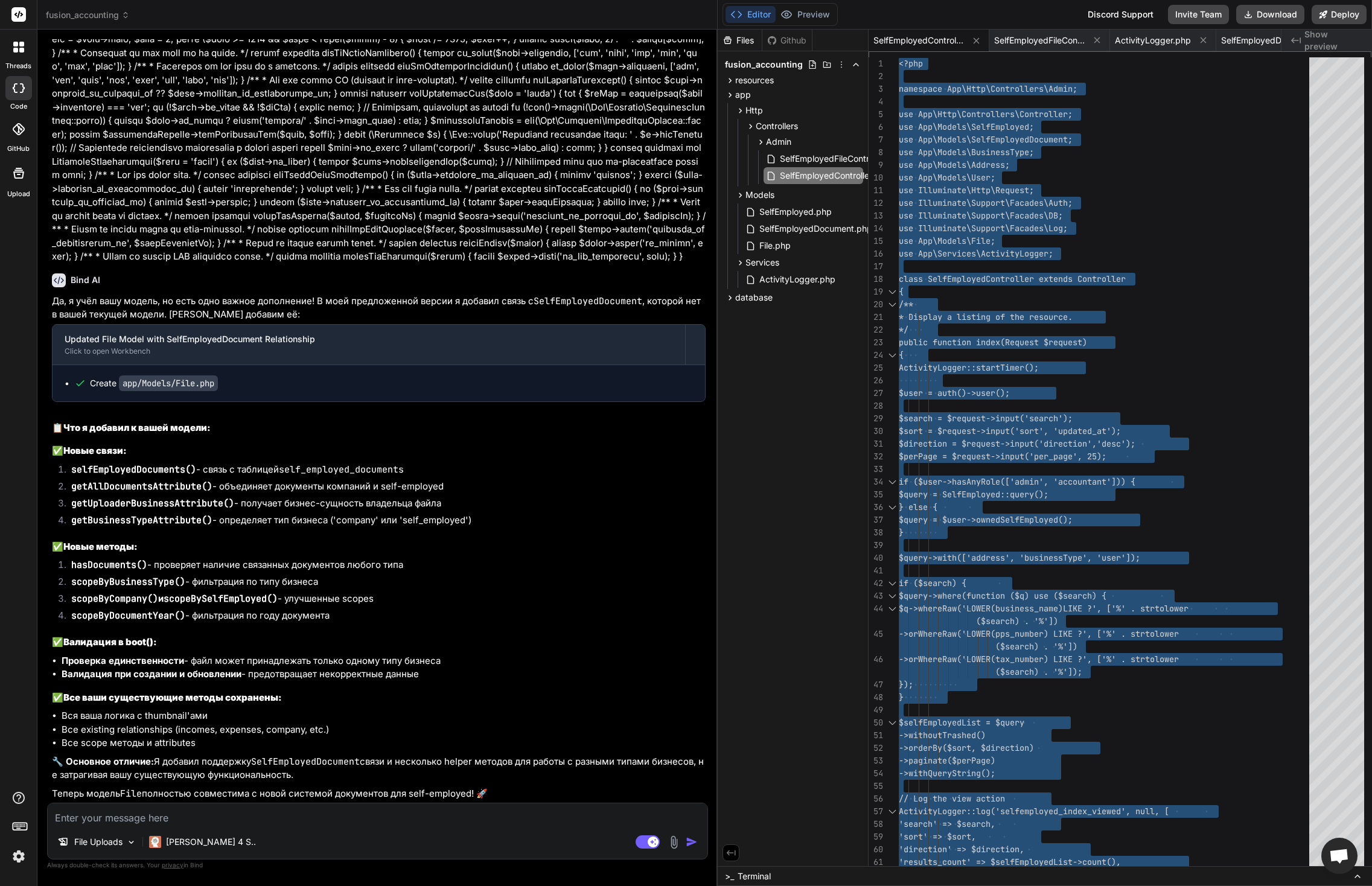
scroll to position [41832, 0]
click at [226, 813] on textarea at bounding box center [377, 814] width 660 height 22
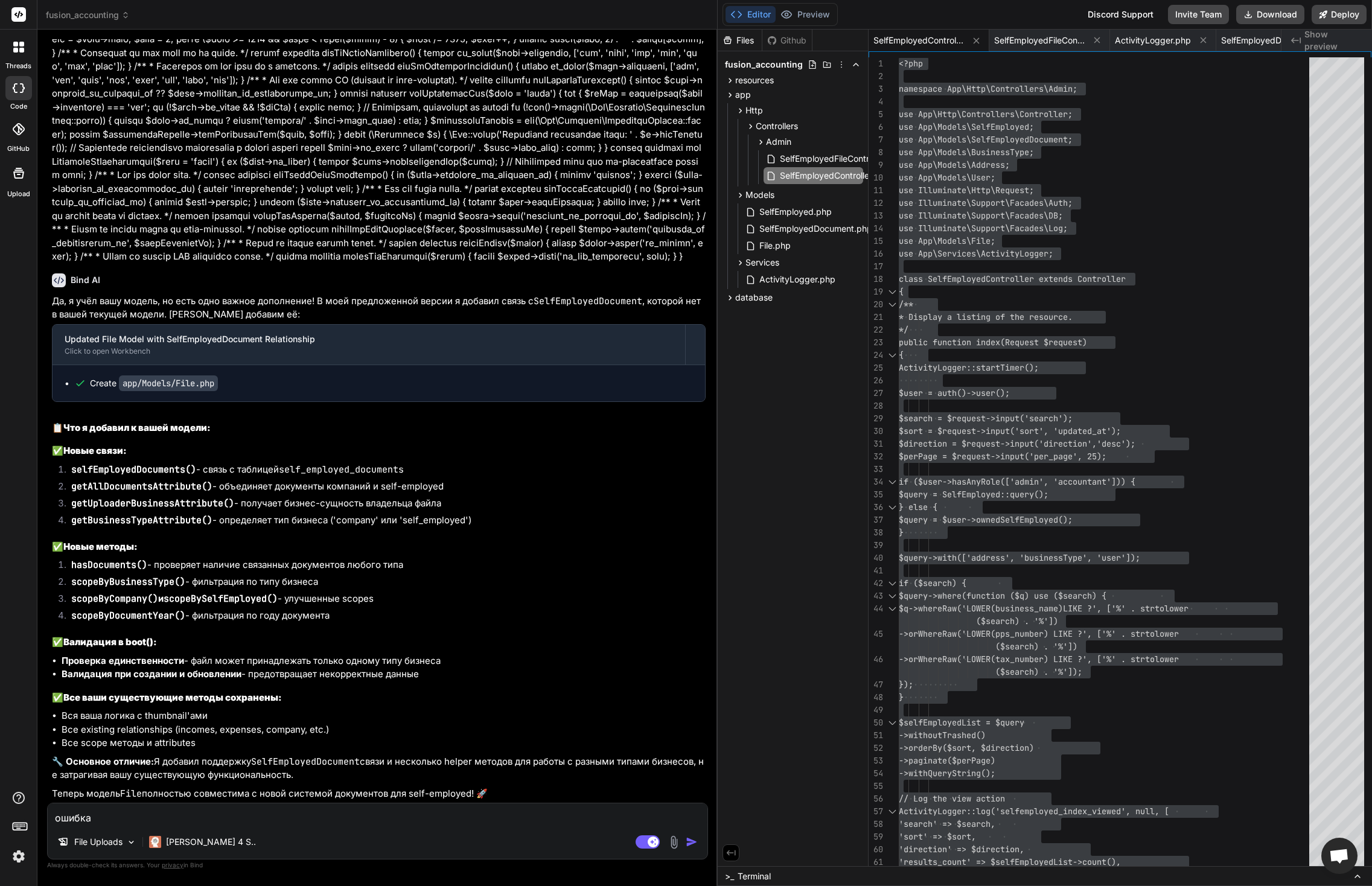
click at [676, 842] on img at bounding box center [674, 843] width 14 height 14
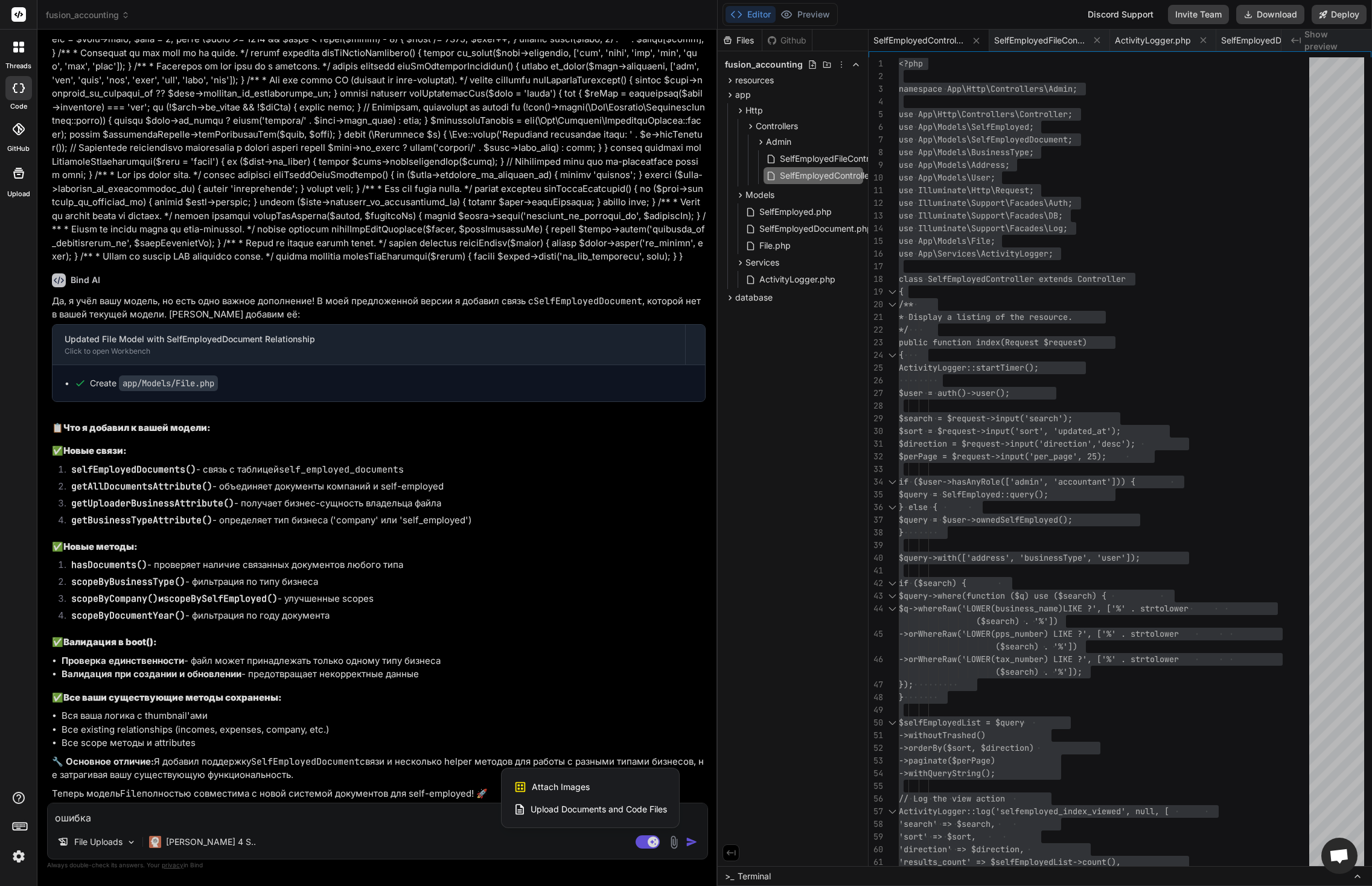
click at [582, 791] on span "Attach Images" at bounding box center [561, 788] width 58 height 12
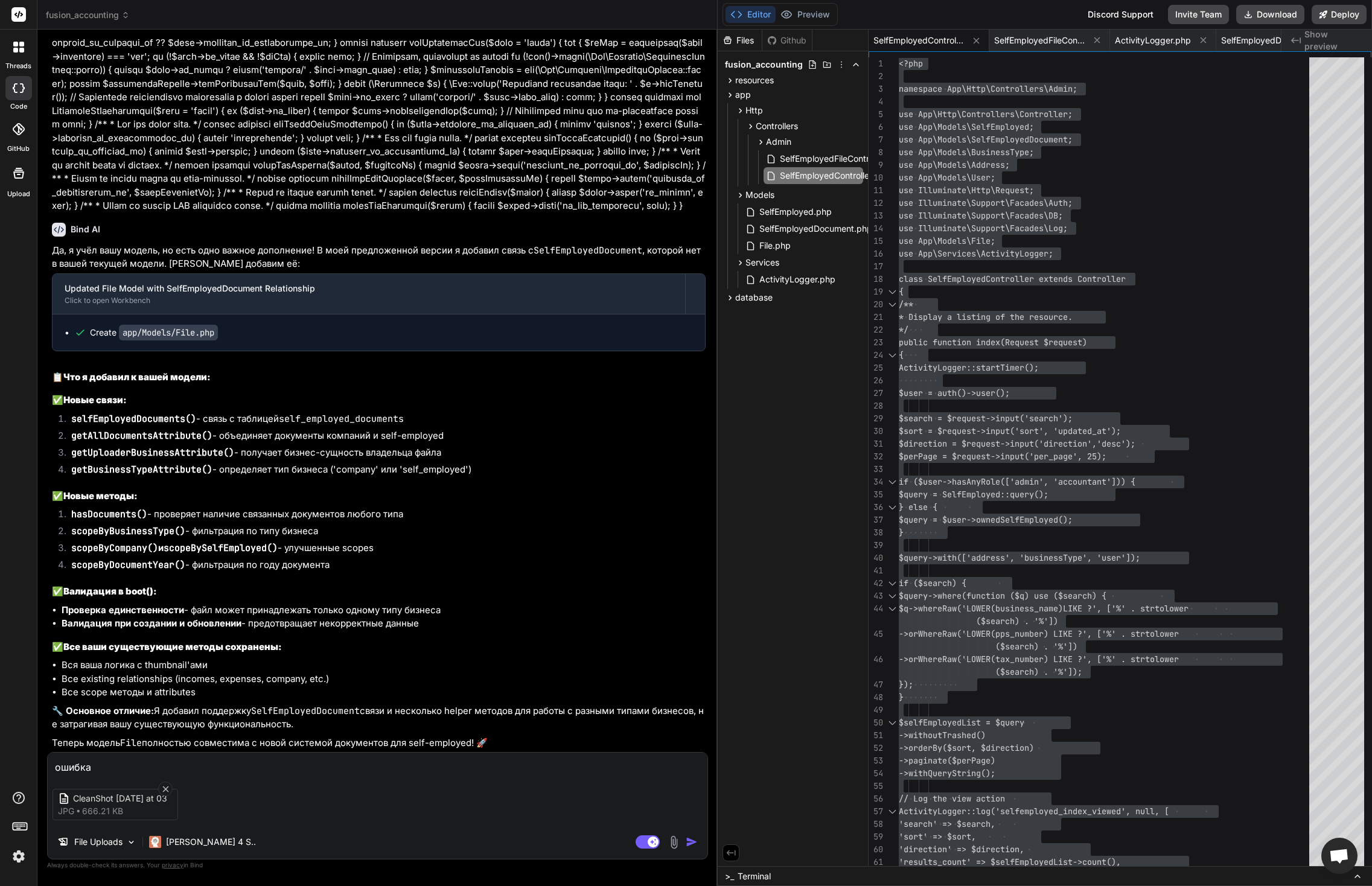
click at [690, 843] on img "button" at bounding box center [692, 843] width 12 height 12
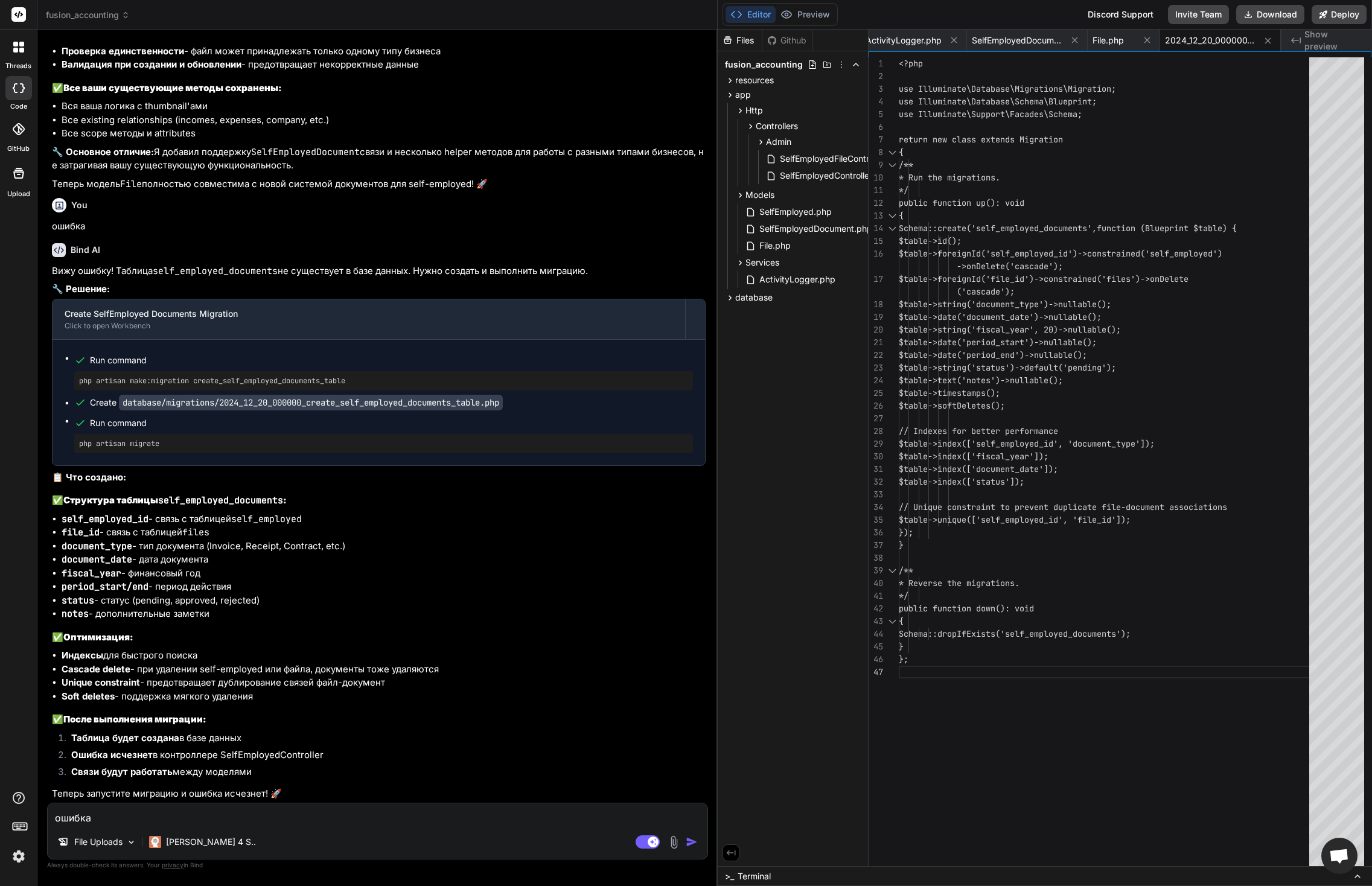
scroll to position [42442, 0]
click at [256, 813] on textarea "ошибка" at bounding box center [377, 814] width 660 height 22
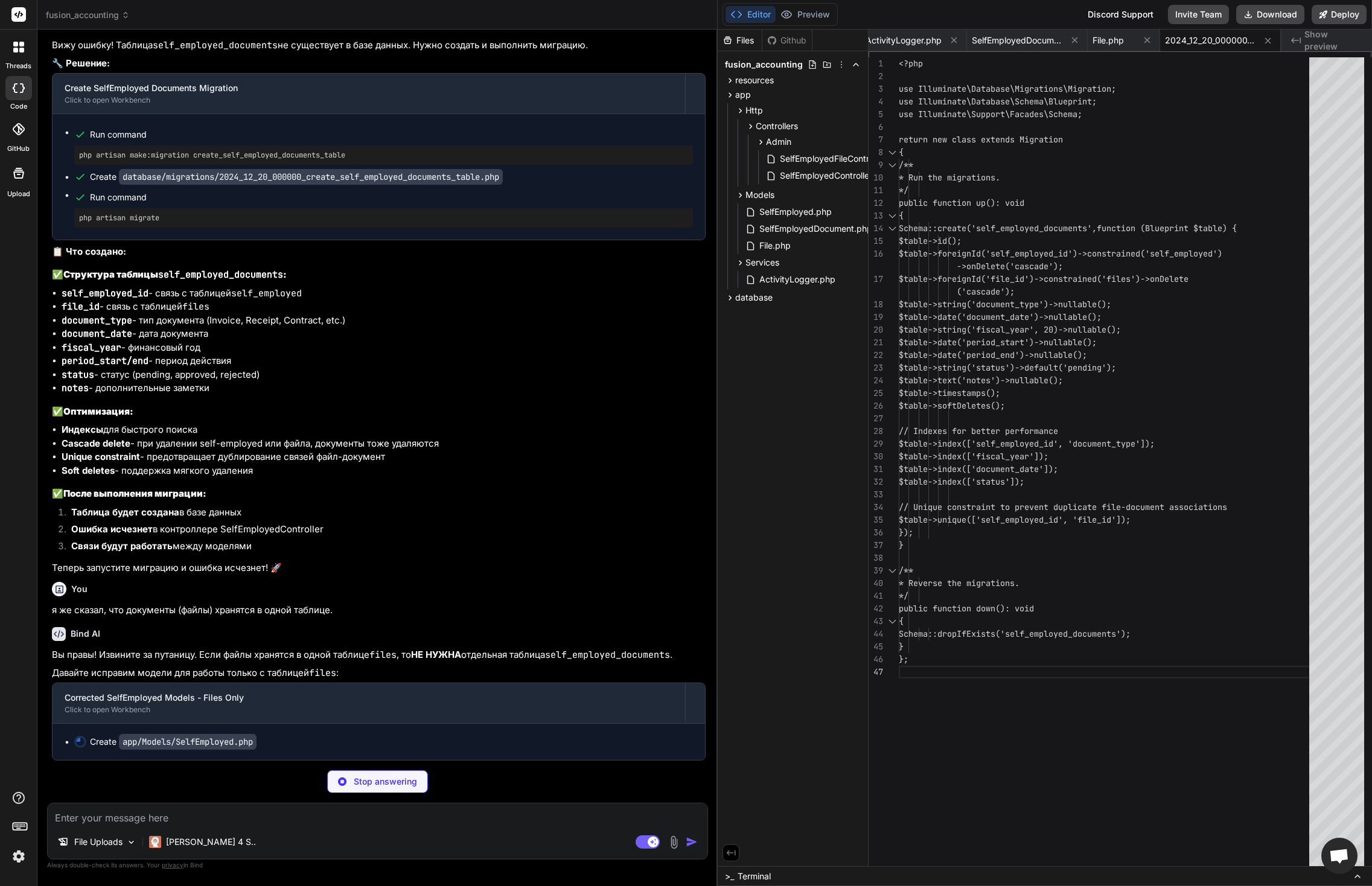
scroll to position [42667, 0]
click at [1251, 41] on icon at bounding box center [1269, 41] width 10 height 10
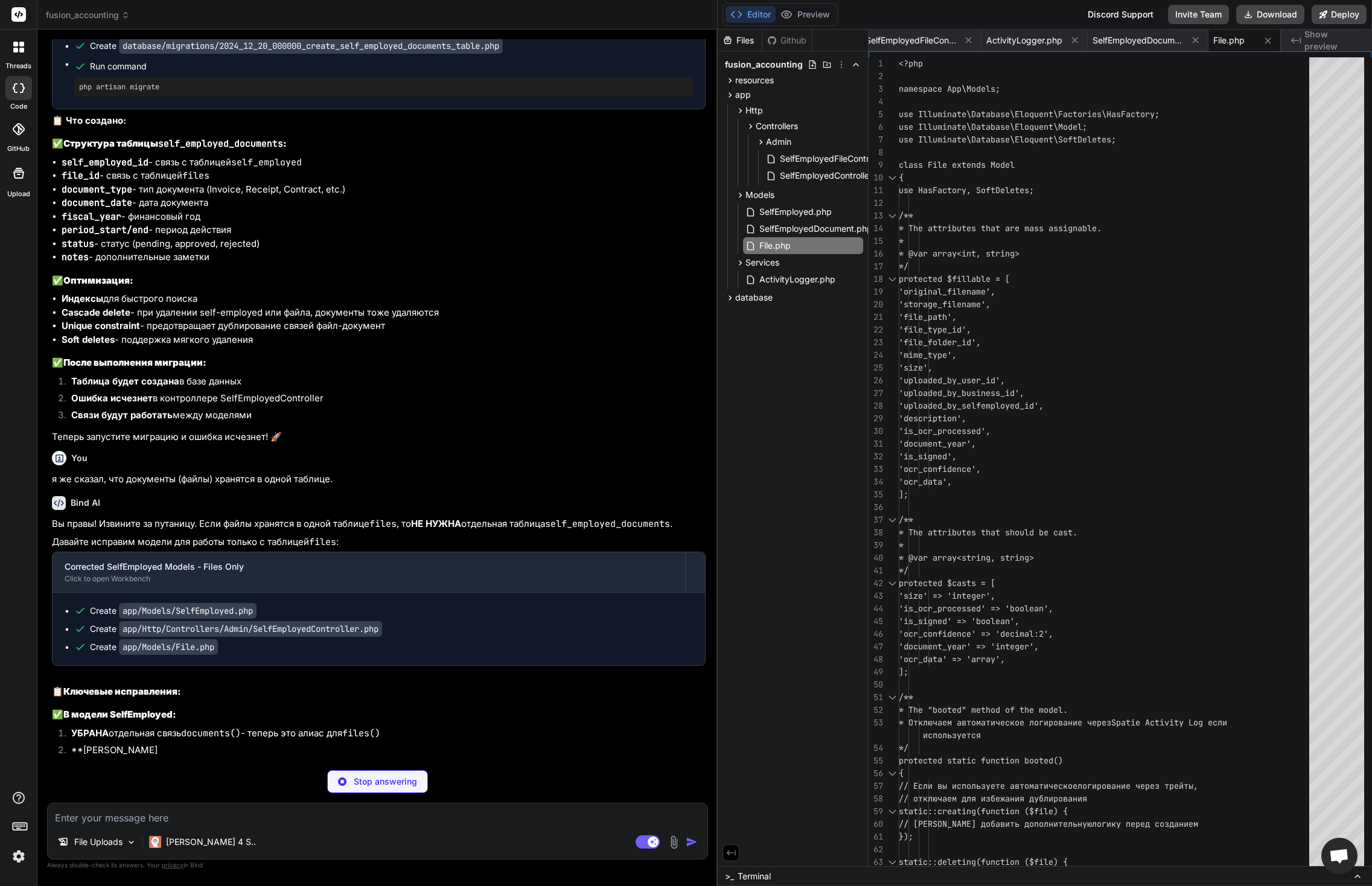
scroll to position [42798, 0]
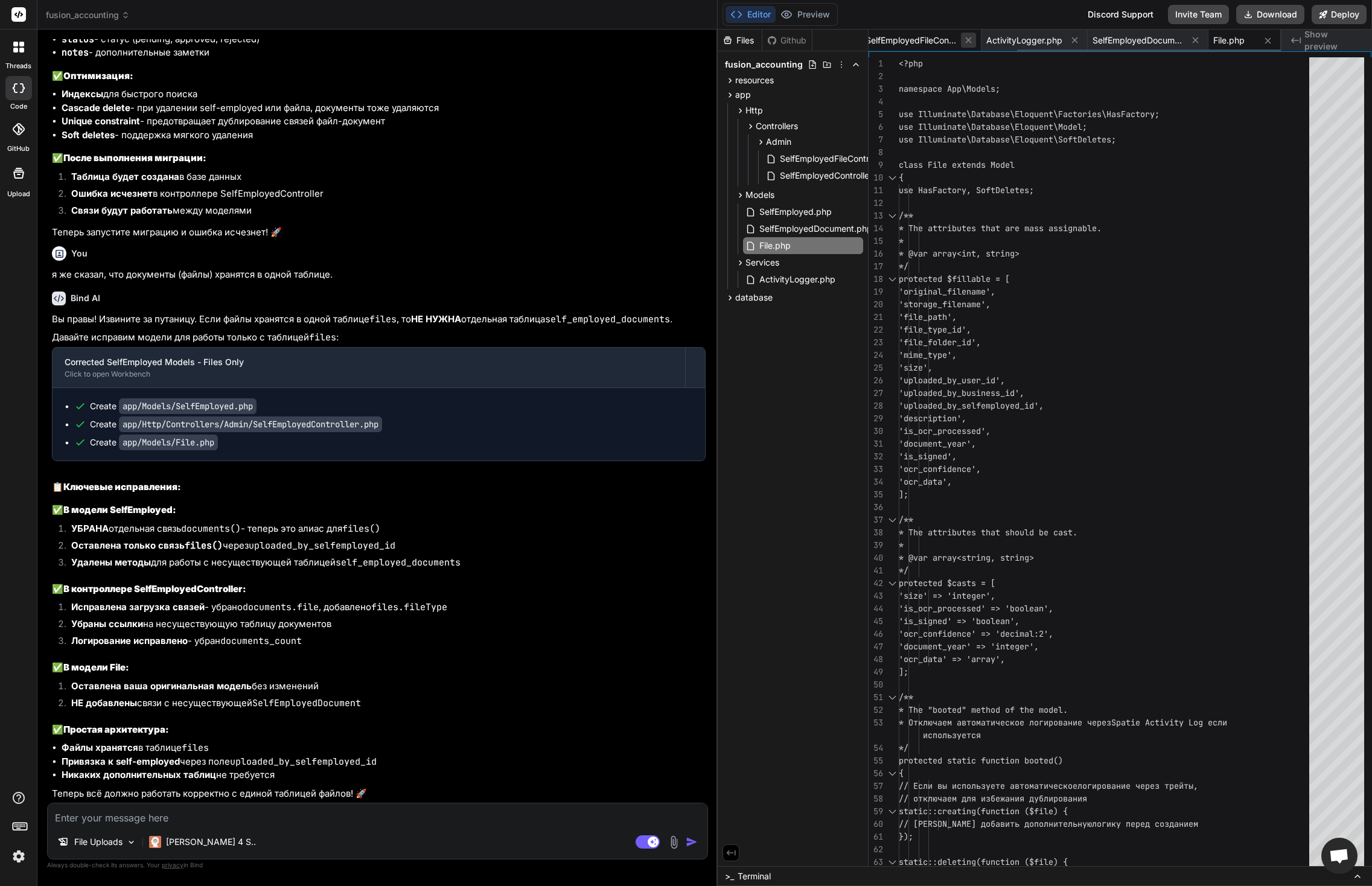
click at [968, 43] on icon at bounding box center [969, 40] width 6 height 6
click at [969, 42] on icon at bounding box center [969, 40] width 10 height 10
click at [969, 42] on div "SelfEmployed.php" at bounding box center [920, 40] width 103 height 22
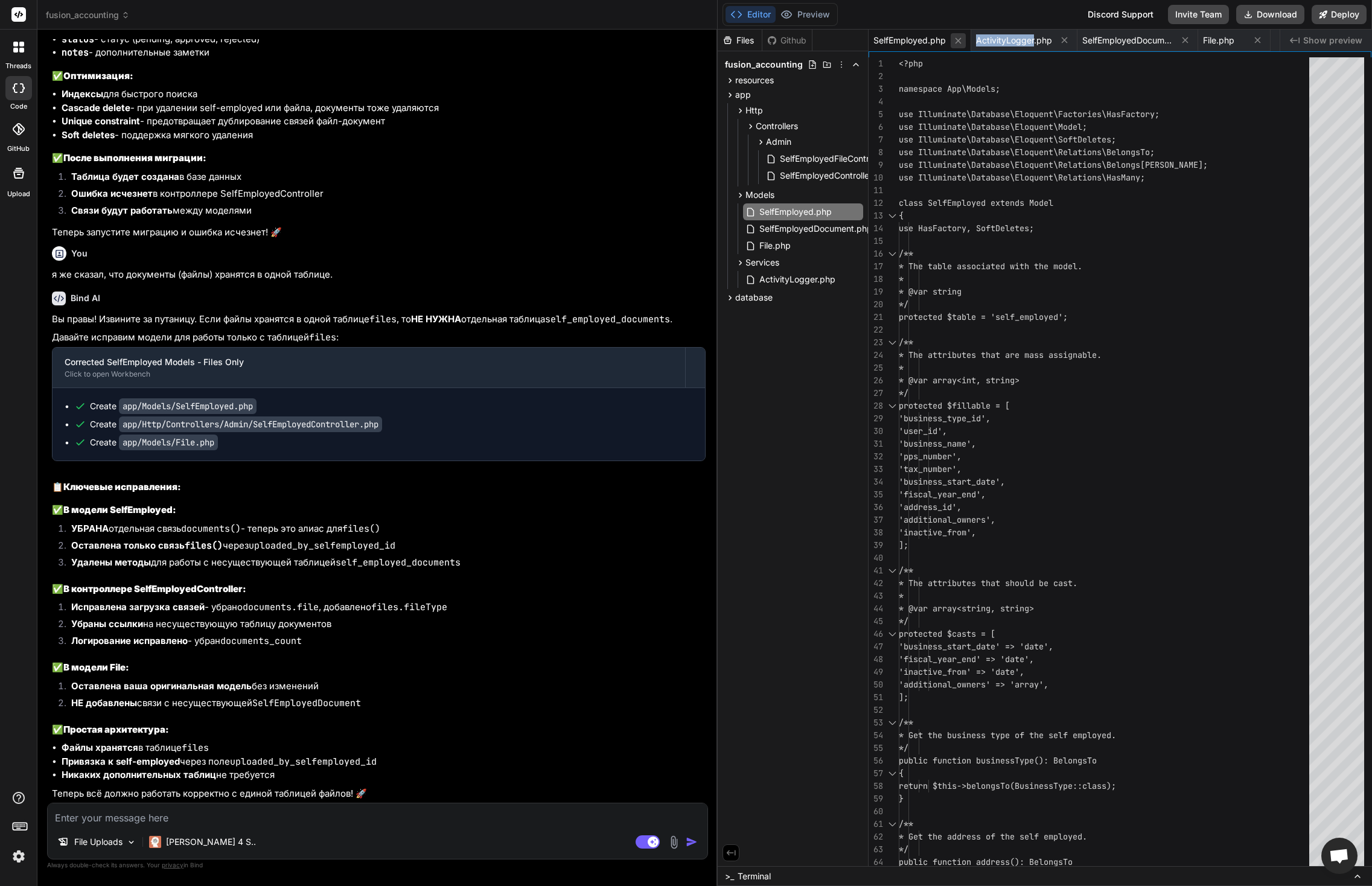
click at [956, 43] on icon at bounding box center [959, 41] width 10 height 10
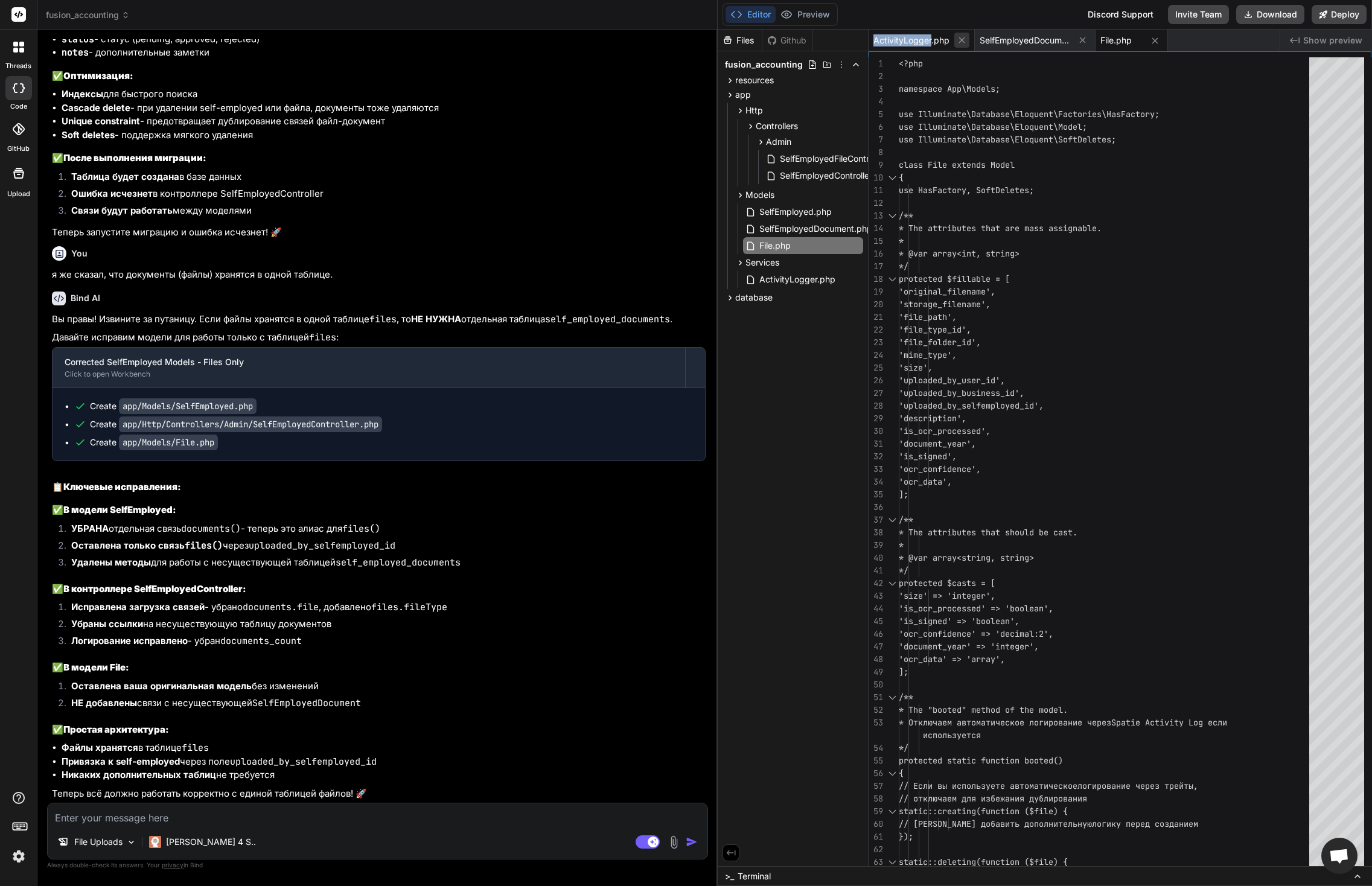
click at [962, 42] on icon at bounding box center [962, 40] width 10 height 10
click at [974, 41] on icon at bounding box center [976, 40] width 10 height 10
click at [934, 40] on button at bounding box center [928, 40] width 15 height 15
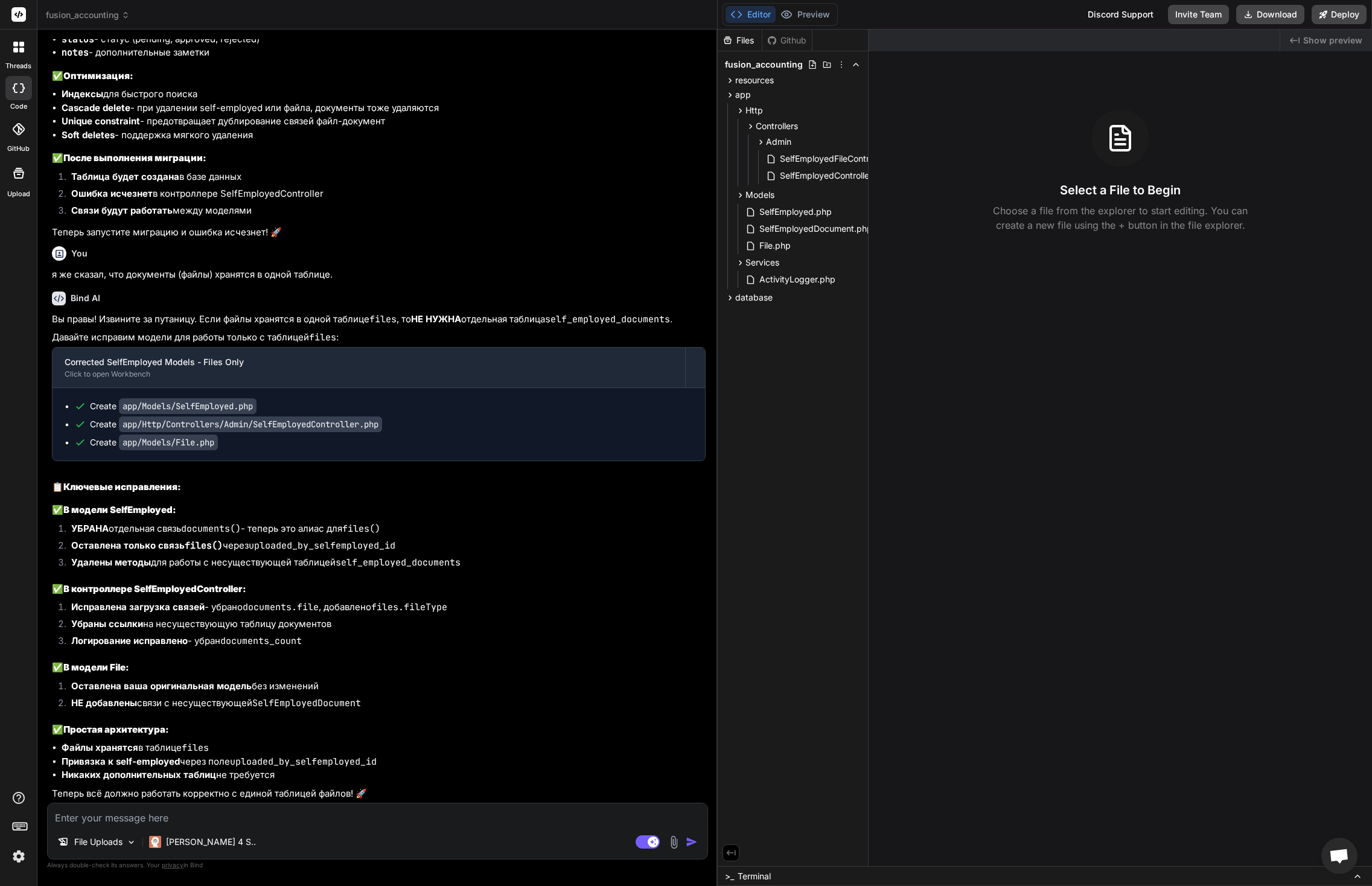
click at [235, 414] on code "app/Models/SelfEmployed.php" at bounding box center [188, 406] width 137 height 16
click at [799, 210] on span "SelfEmployed.php" at bounding box center [796, 211] width 75 height 15
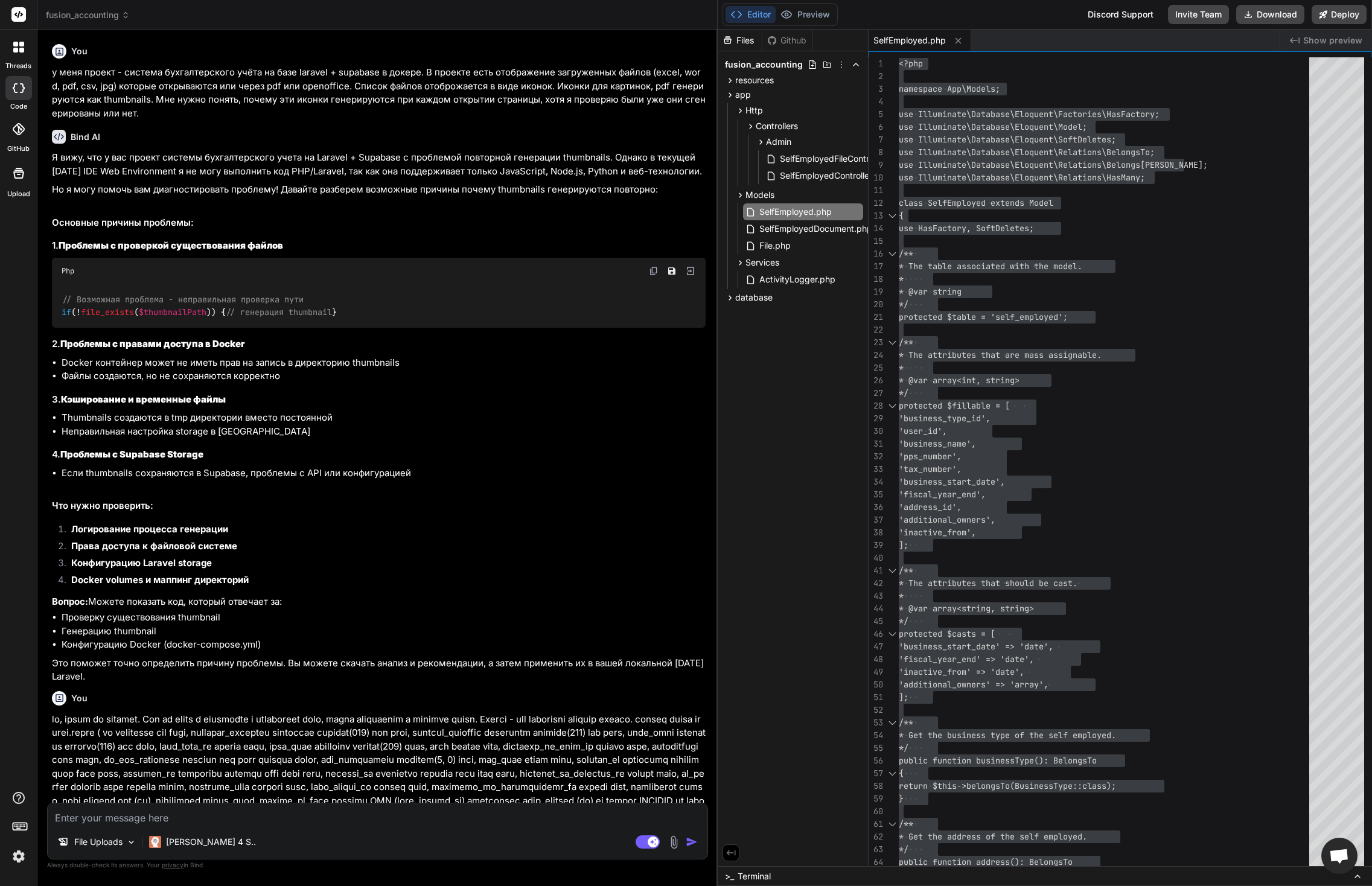
scroll to position [50, 0]
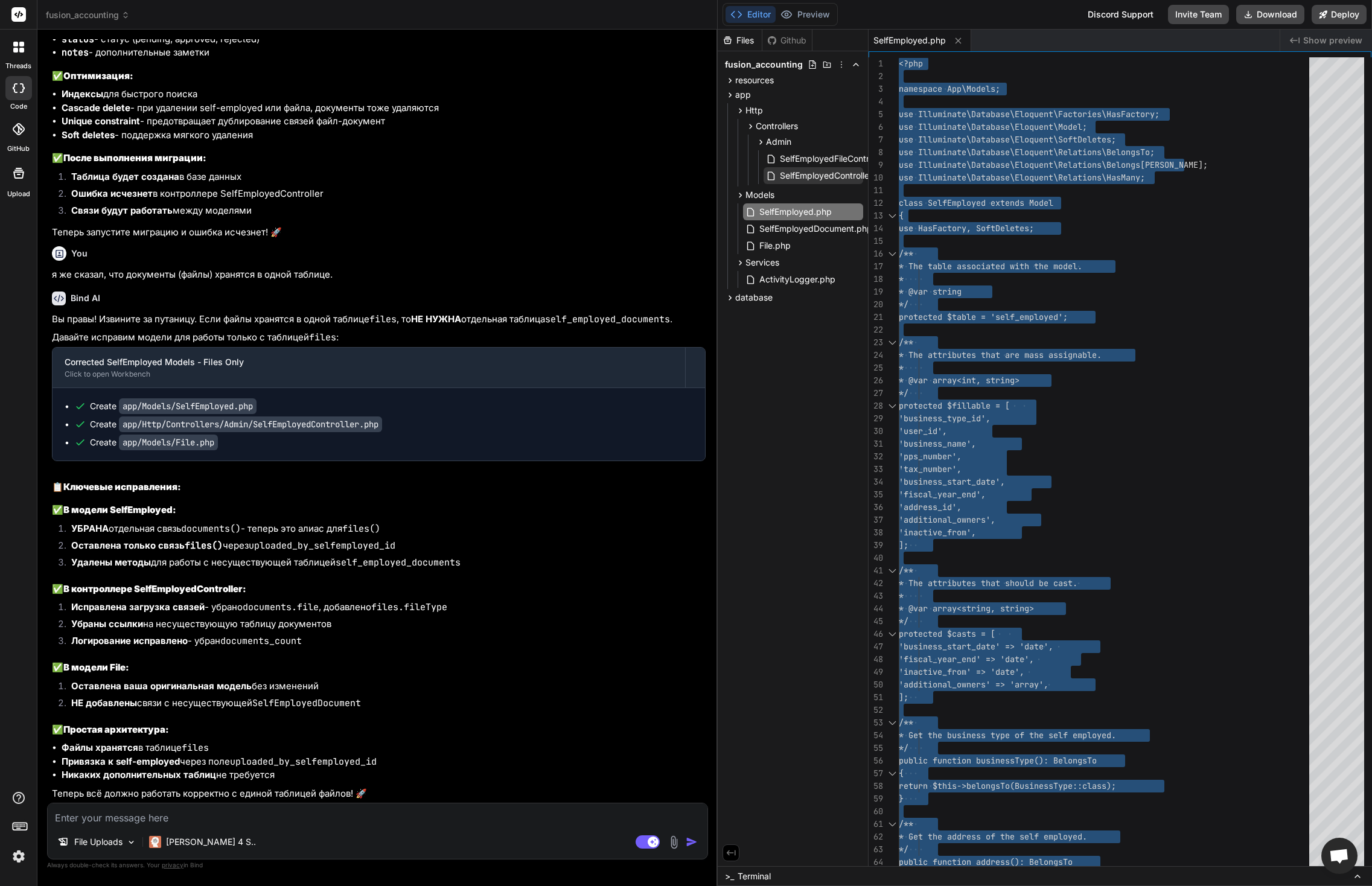
click at [817, 174] on span "SelfEmployedController.php" at bounding box center [835, 176] width 112 height 15
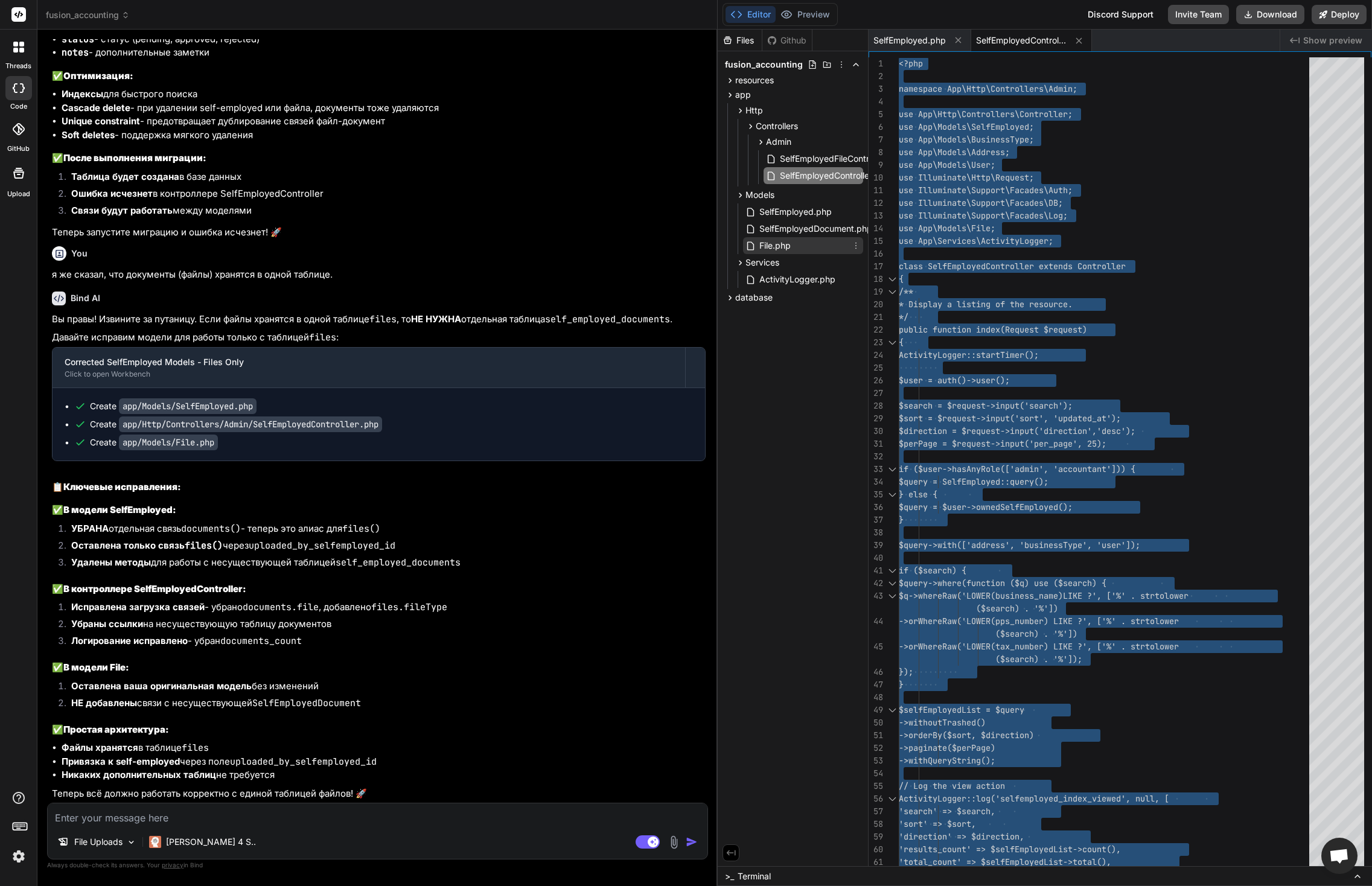
click at [770, 243] on span "File.php" at bounding box center [775, 245] width 34 height 15
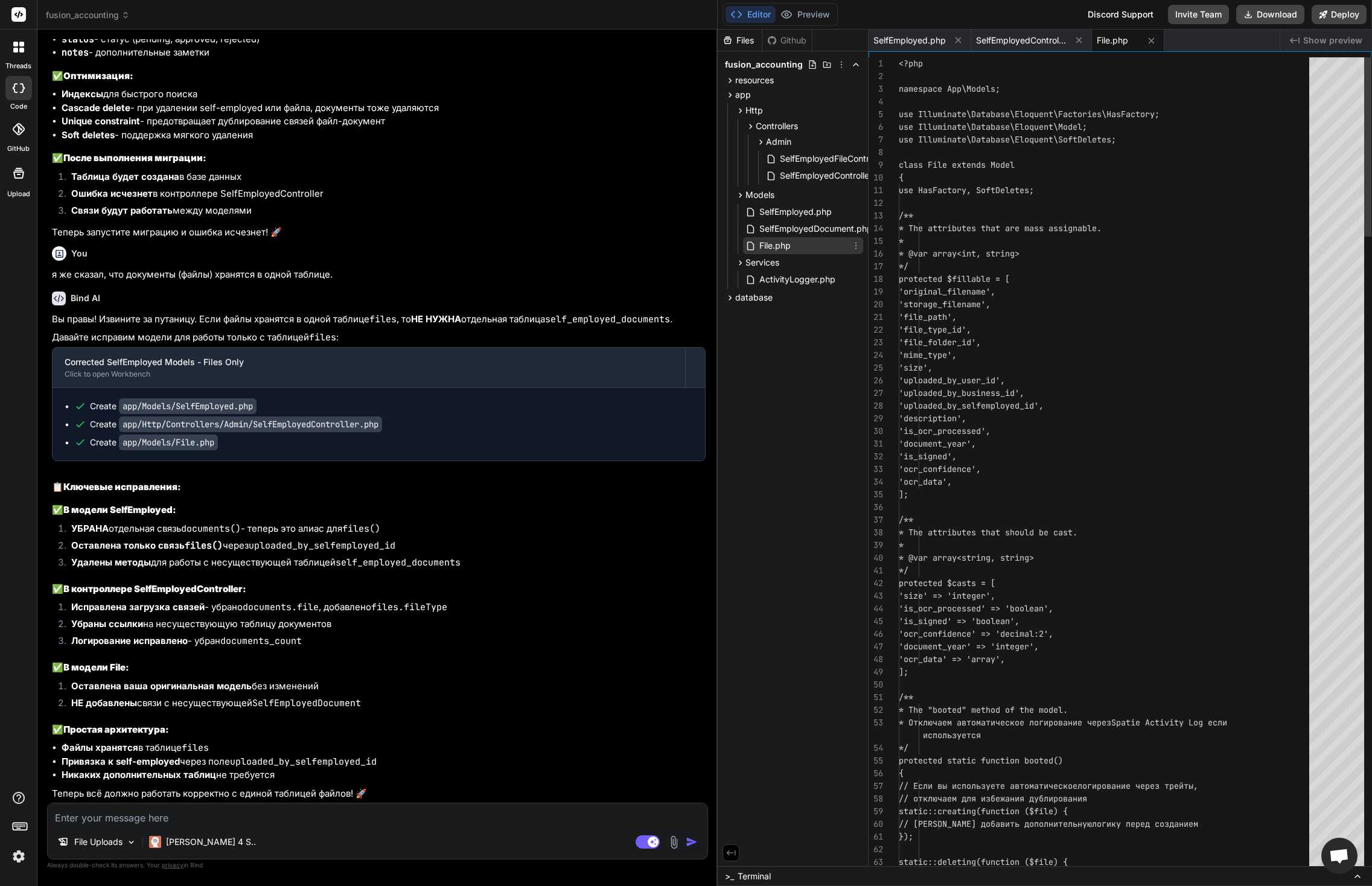
scroll to position [24, 0]
type textarea "<?php namespace App\Models; use Illuminate\Database\Eloquent\Factories\HasFacto…"
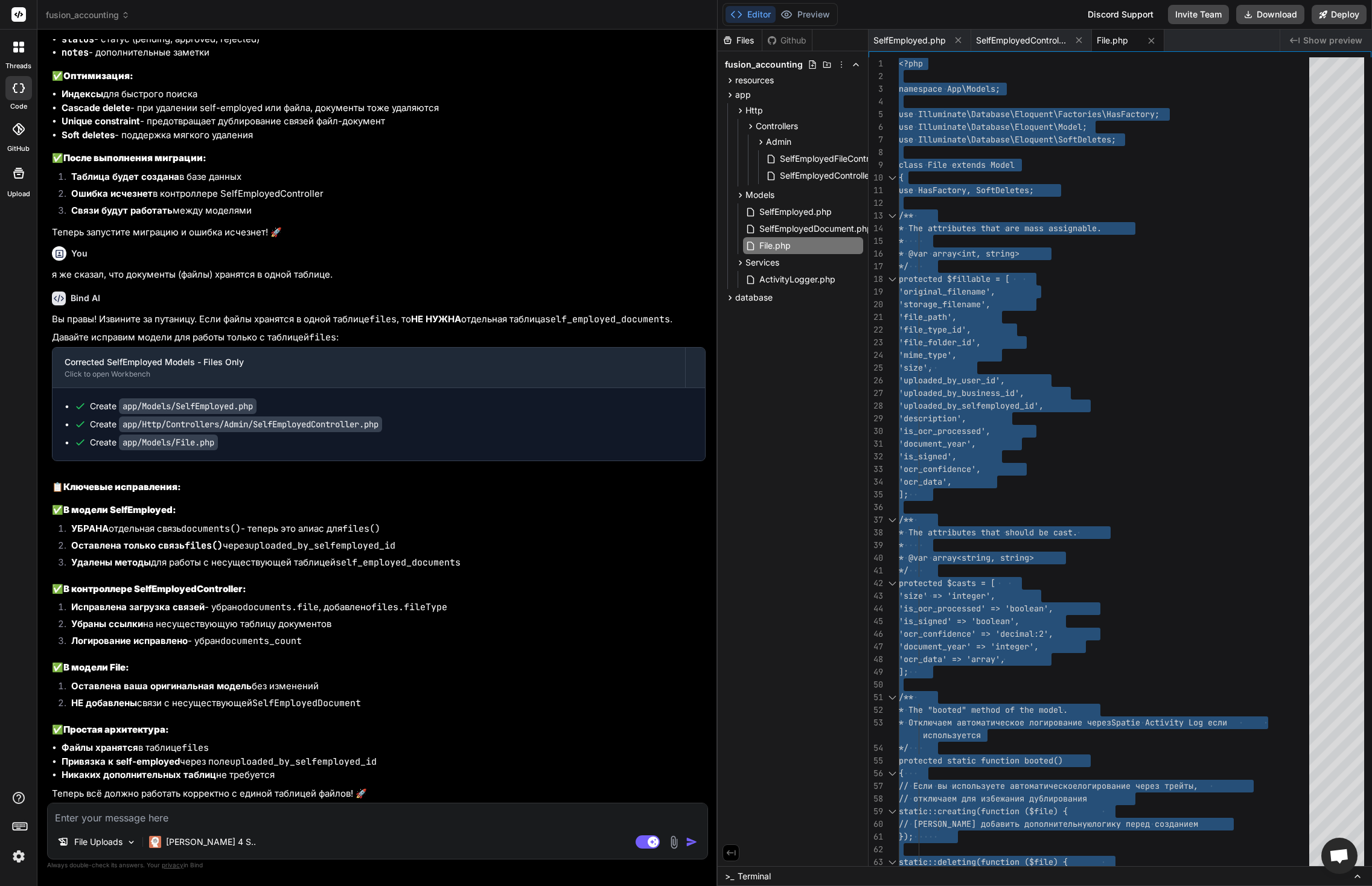
scroll to position [43004, 0]
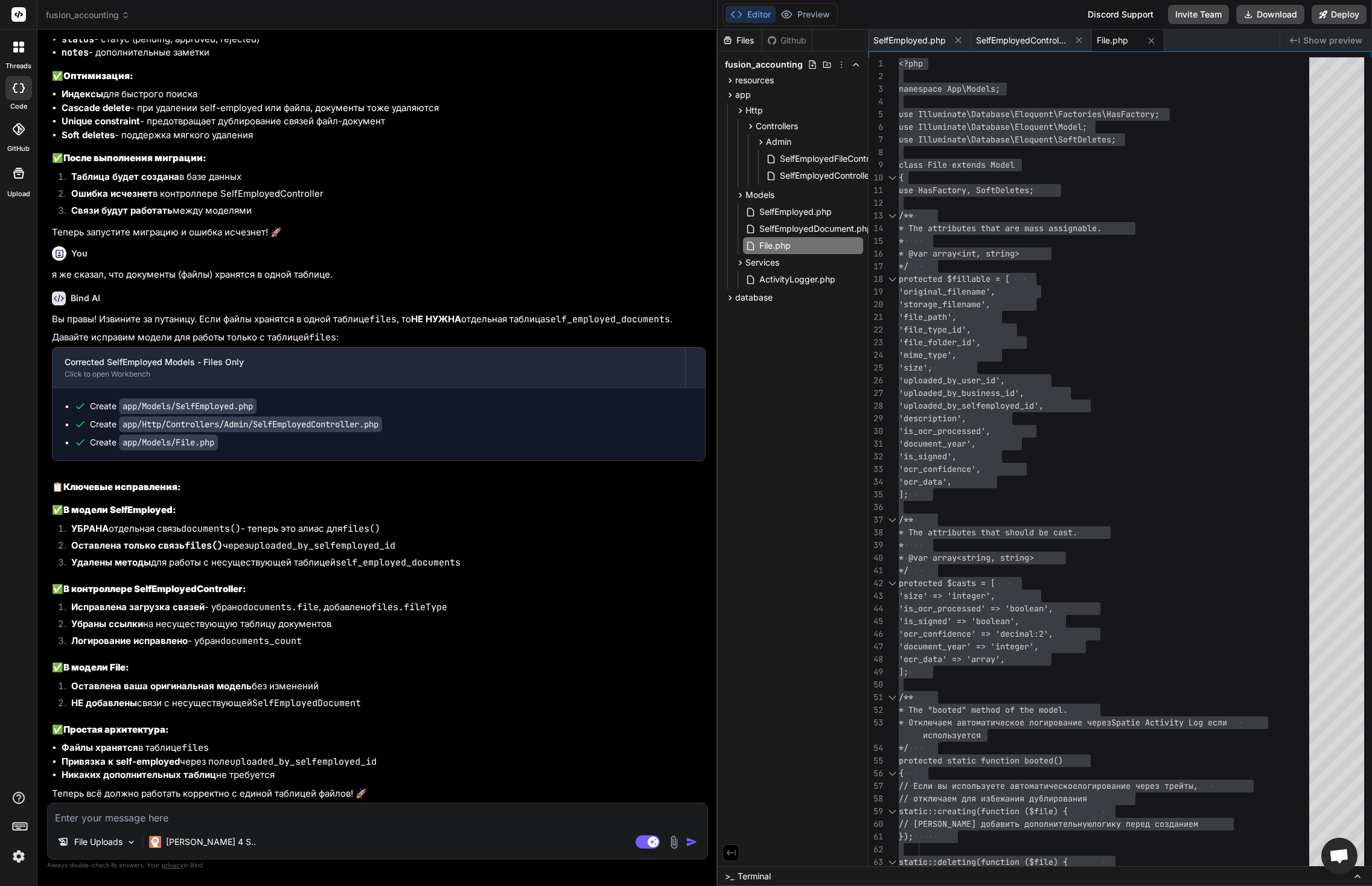
click at [237, 823] on textarea at bounding box center [377, 814] width 660 height 22
type textarea "д"
type textarea "x"
type textarea "ду"
type textarea "x"
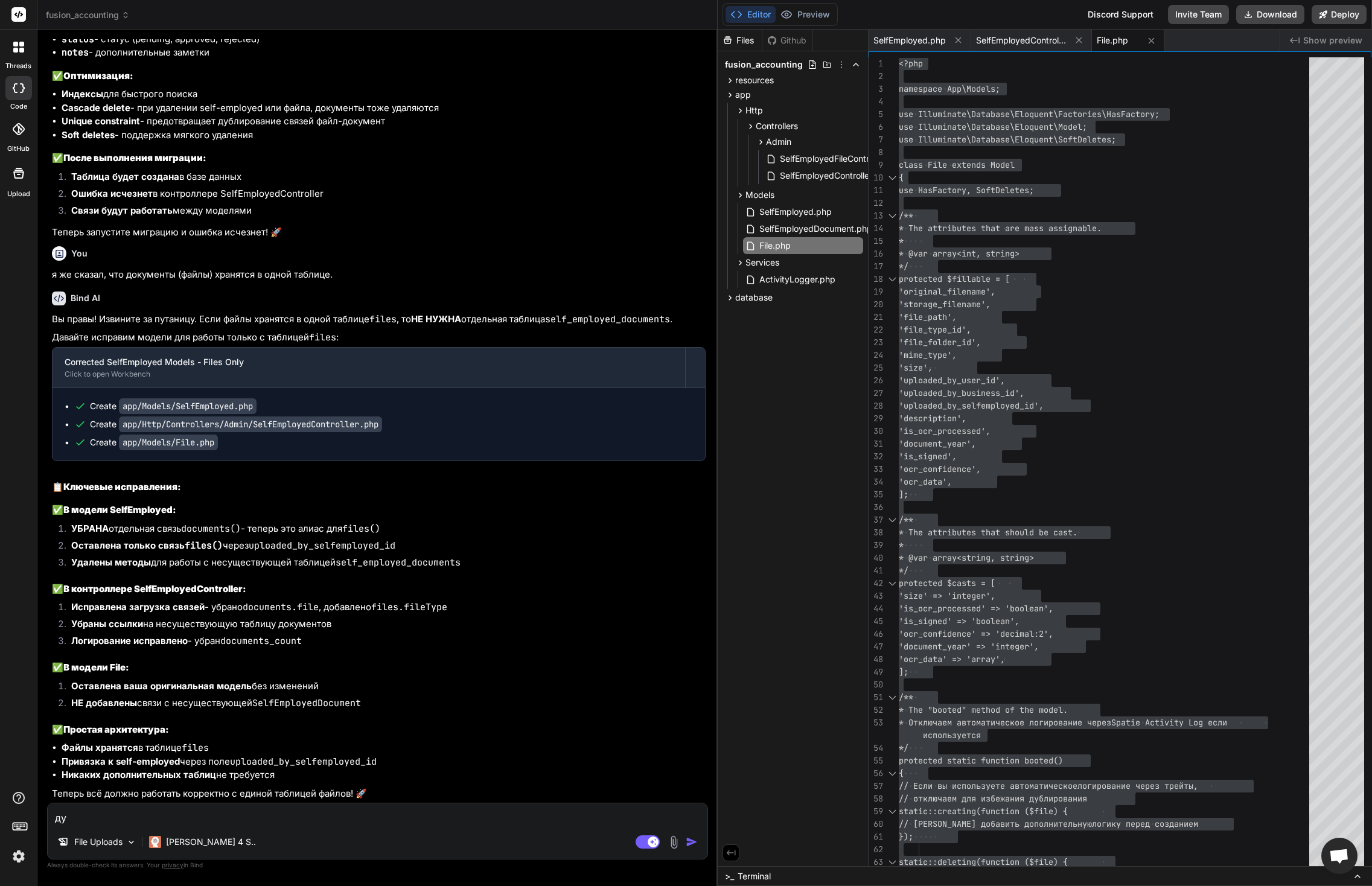
type textarea "дум"
type textarea "x"
type textarea "дума"
type textarea "x"
type textarea "думаю"
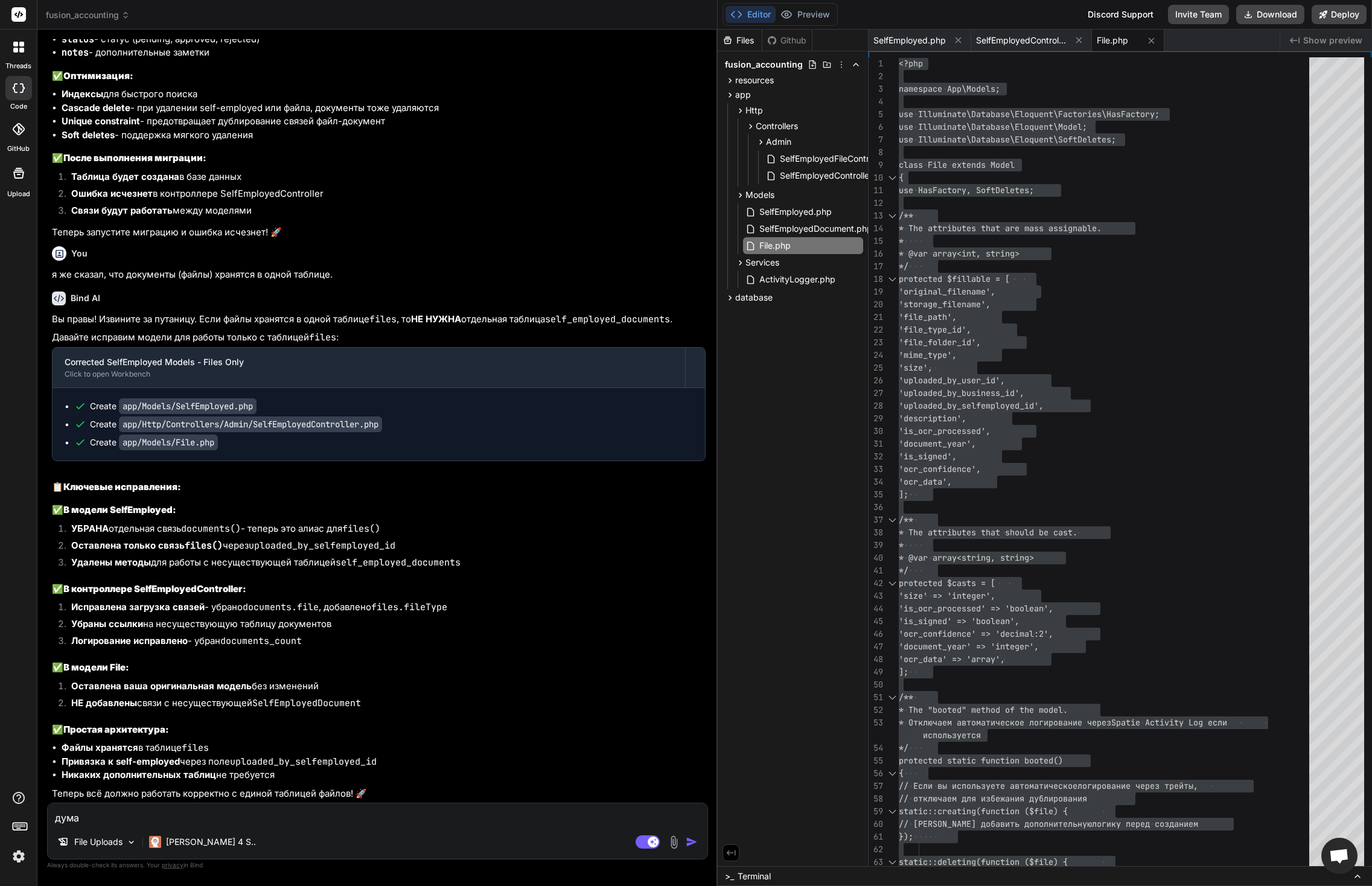
type textarea "x"
type textarea "думаю"
type textarea "x"
type textarea "думаю е"
type textarea "x"
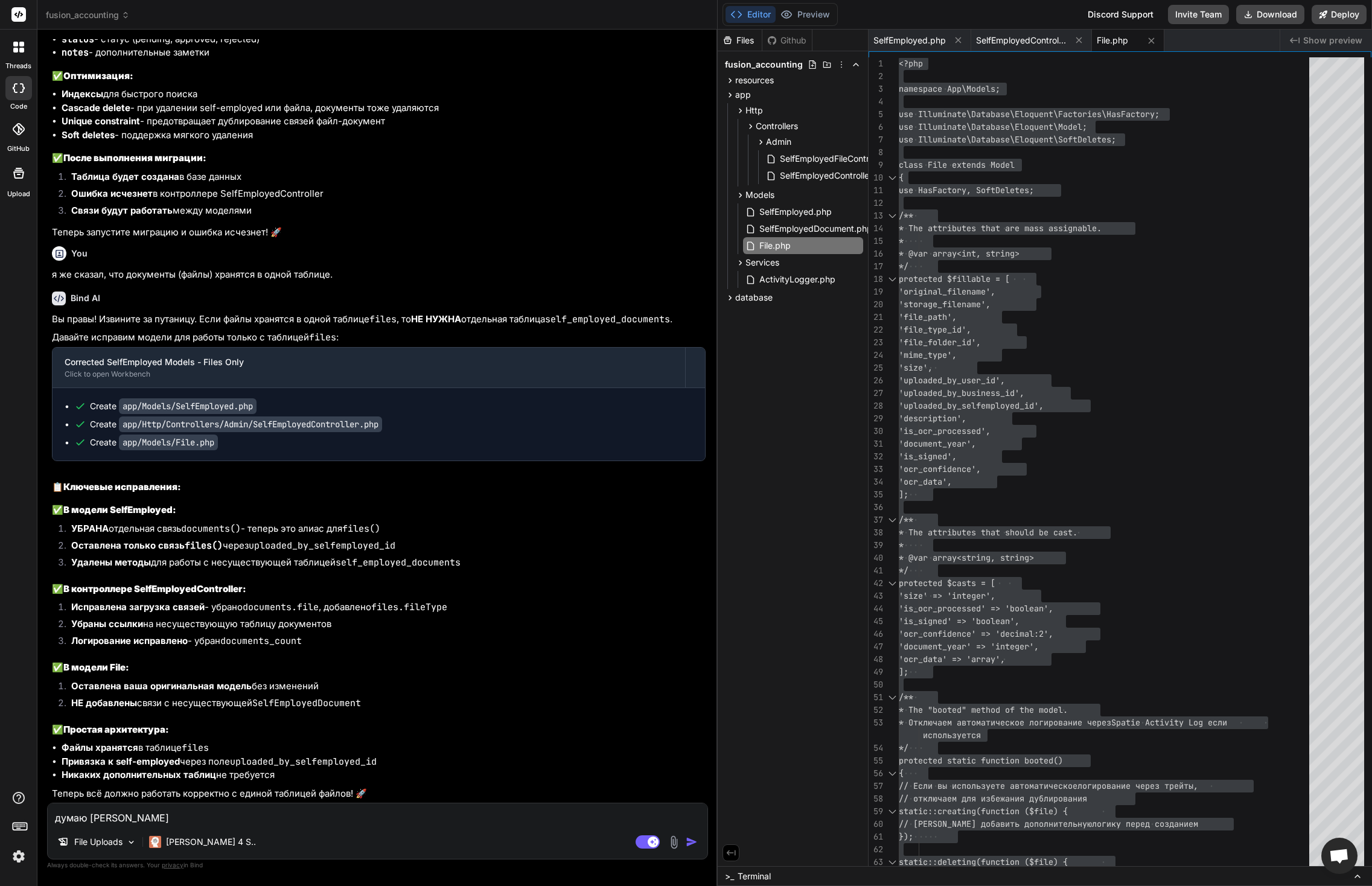
type textarea "думаю ес"
type textarea "x"
type textarea "думаю ест"
type textarea "x"
type textarea "думаю есть"
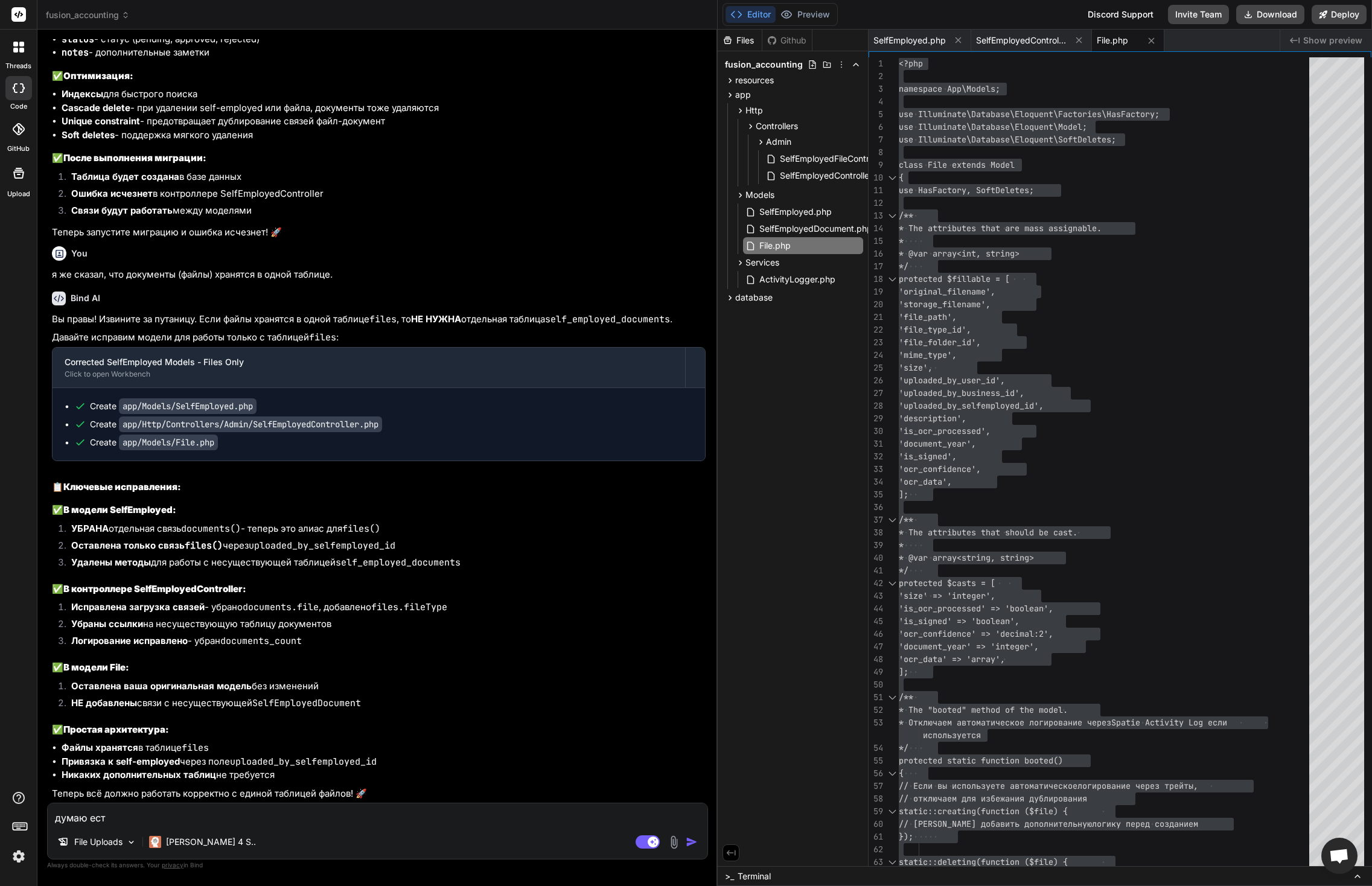
type textarea "x"
type textarea "думаю есть"
type textarea "x"
type textarea "думаю есть п"
type textarea "x"
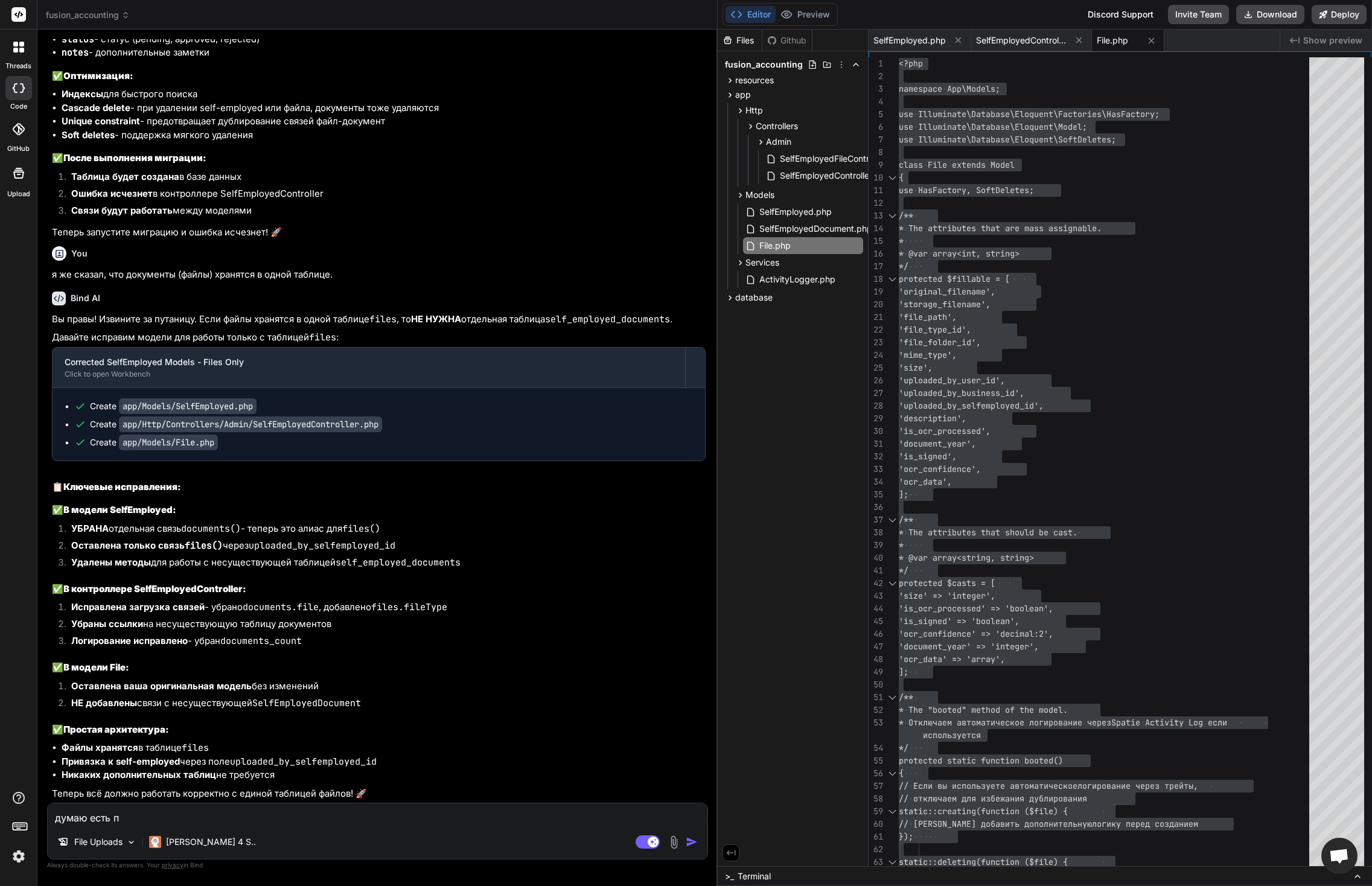
type textarea "думаю есть пр"
type textarea "x"
type textarea "думаю есть про"
type textarea "x"
type textarea "думаю есть проб"
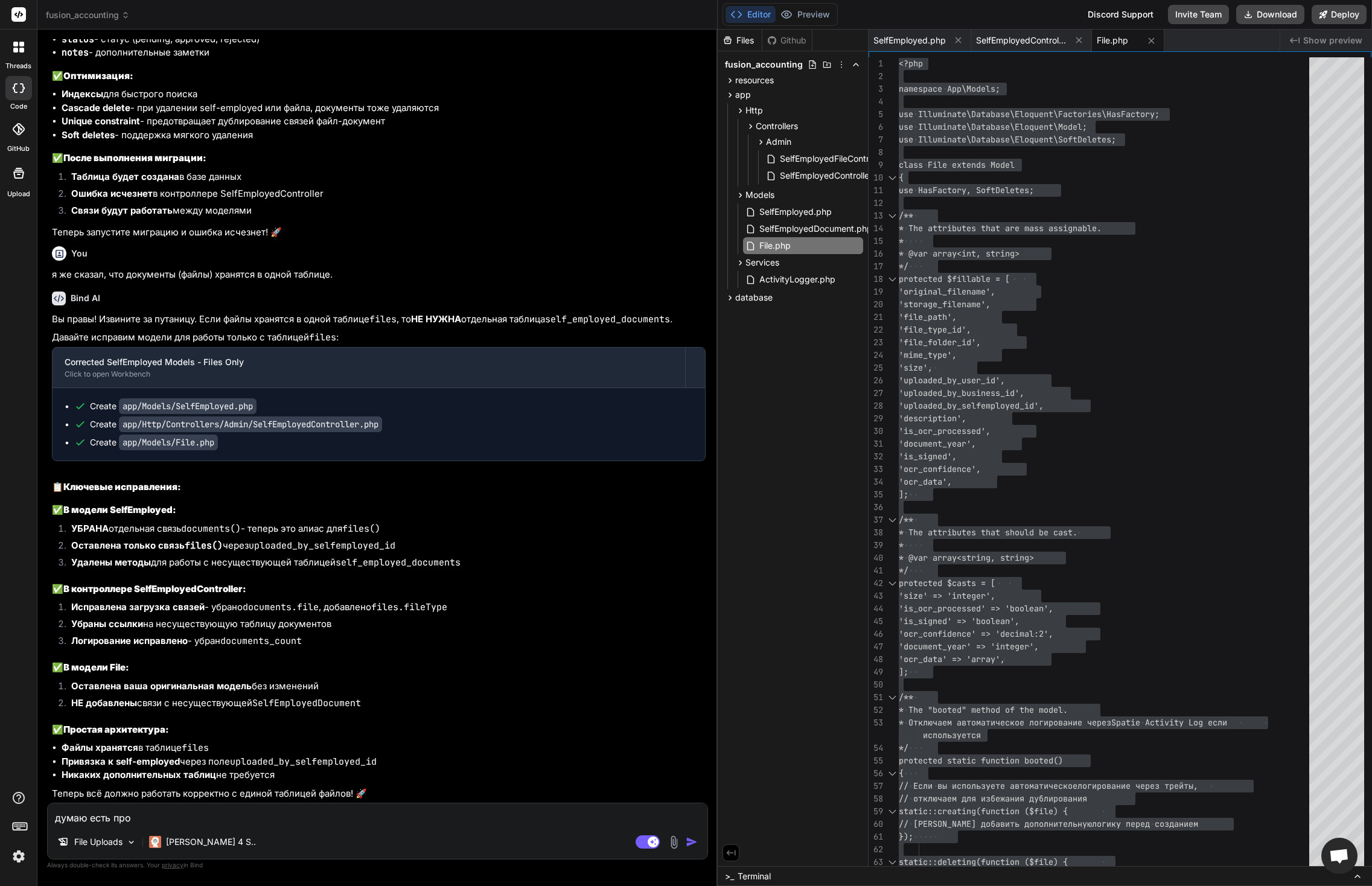
type textarea "x"
type textarea "думаю есть пробл"
type textarea "x"
type textarea "думаю есть пробле"
type textarea "x"
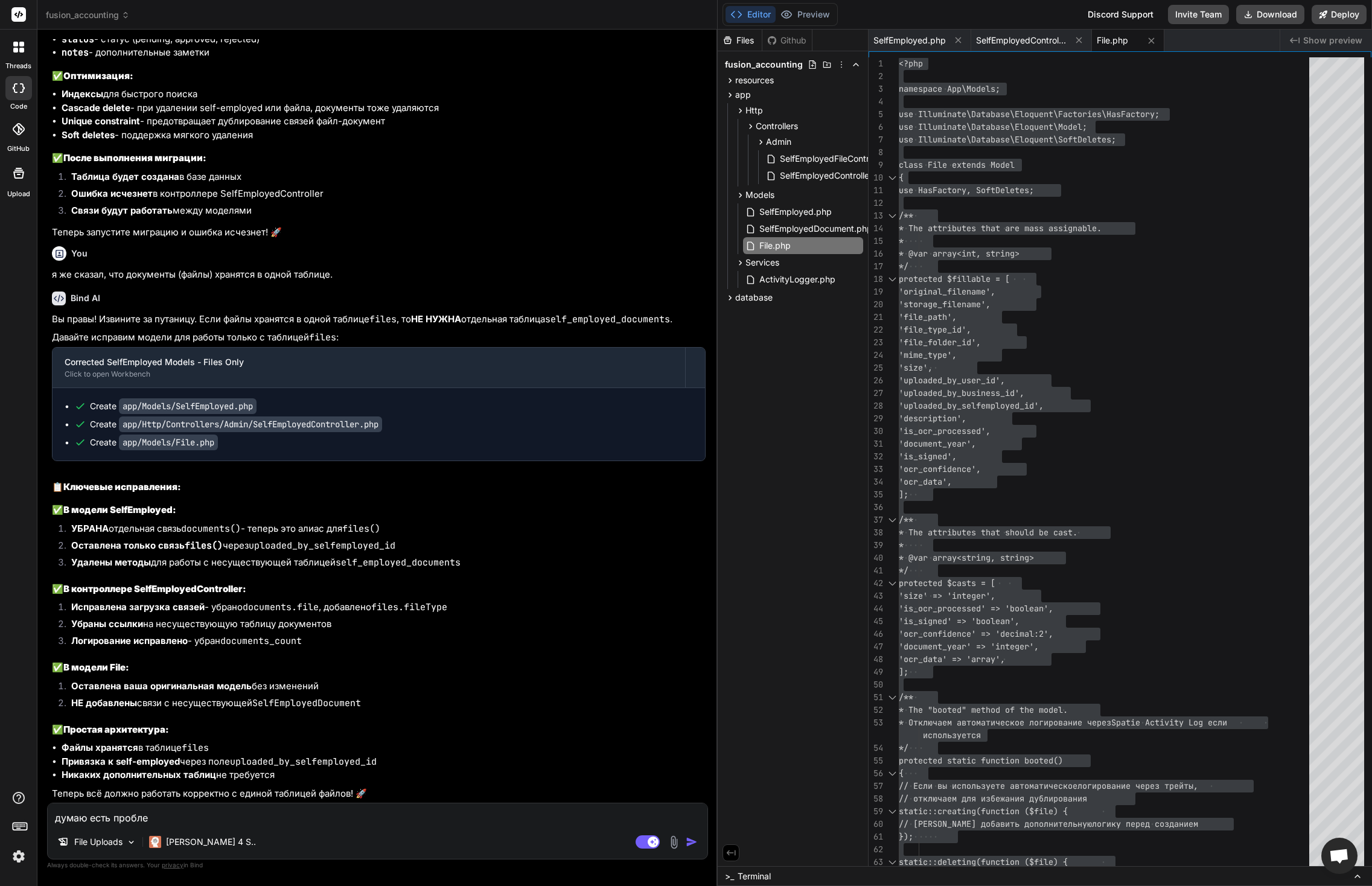
type textarea "думаю есть проблем"
type textarea "x"
type textarea "думаю есть проблема"
type textarea "x"
type textarea "думаю есть проблема"
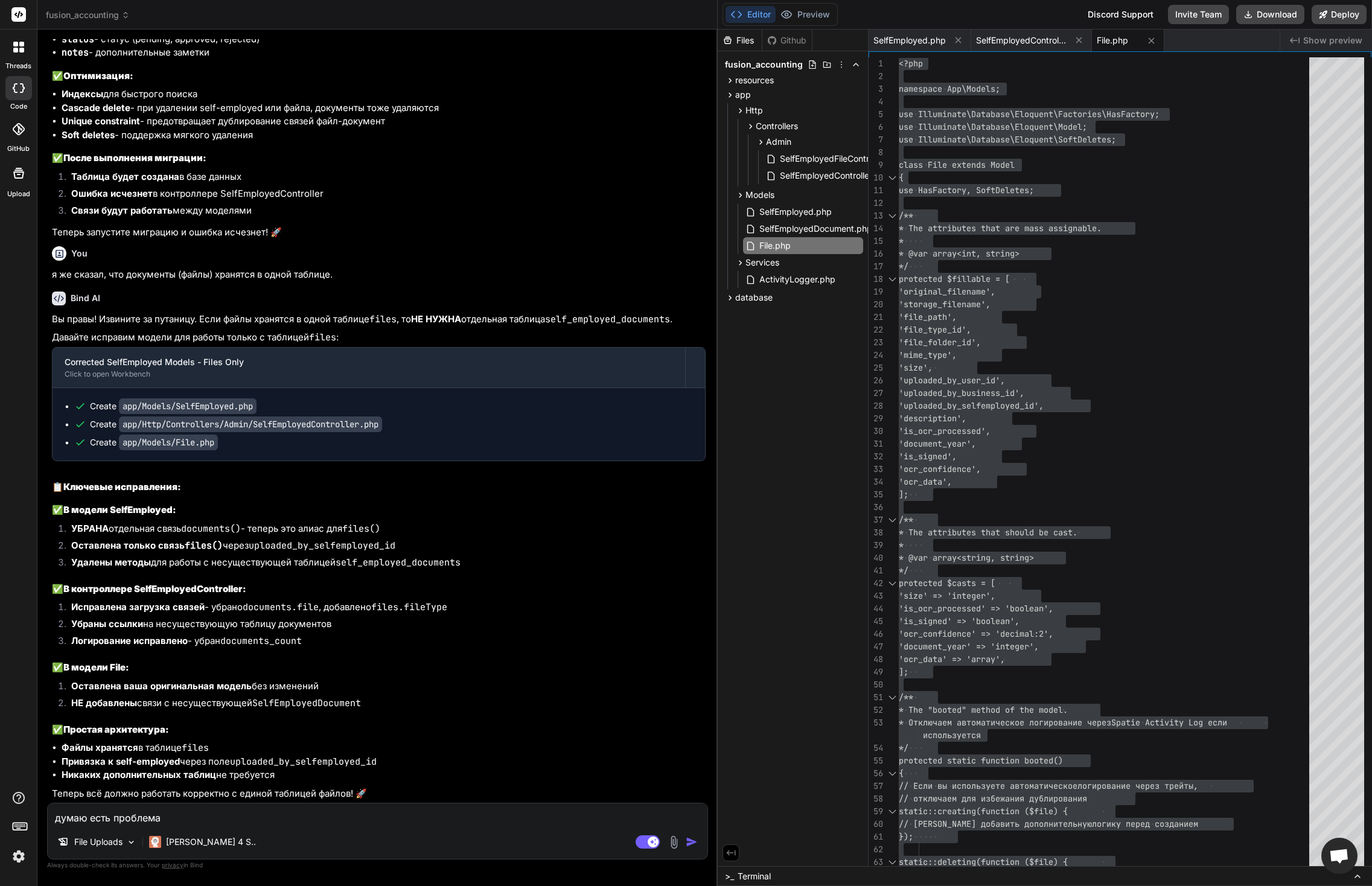
type textarea "x"
type textarea "думаю есть проблема с"
type textarea "x"
type textarea "думаю есть проблема с"
type textarea "x"
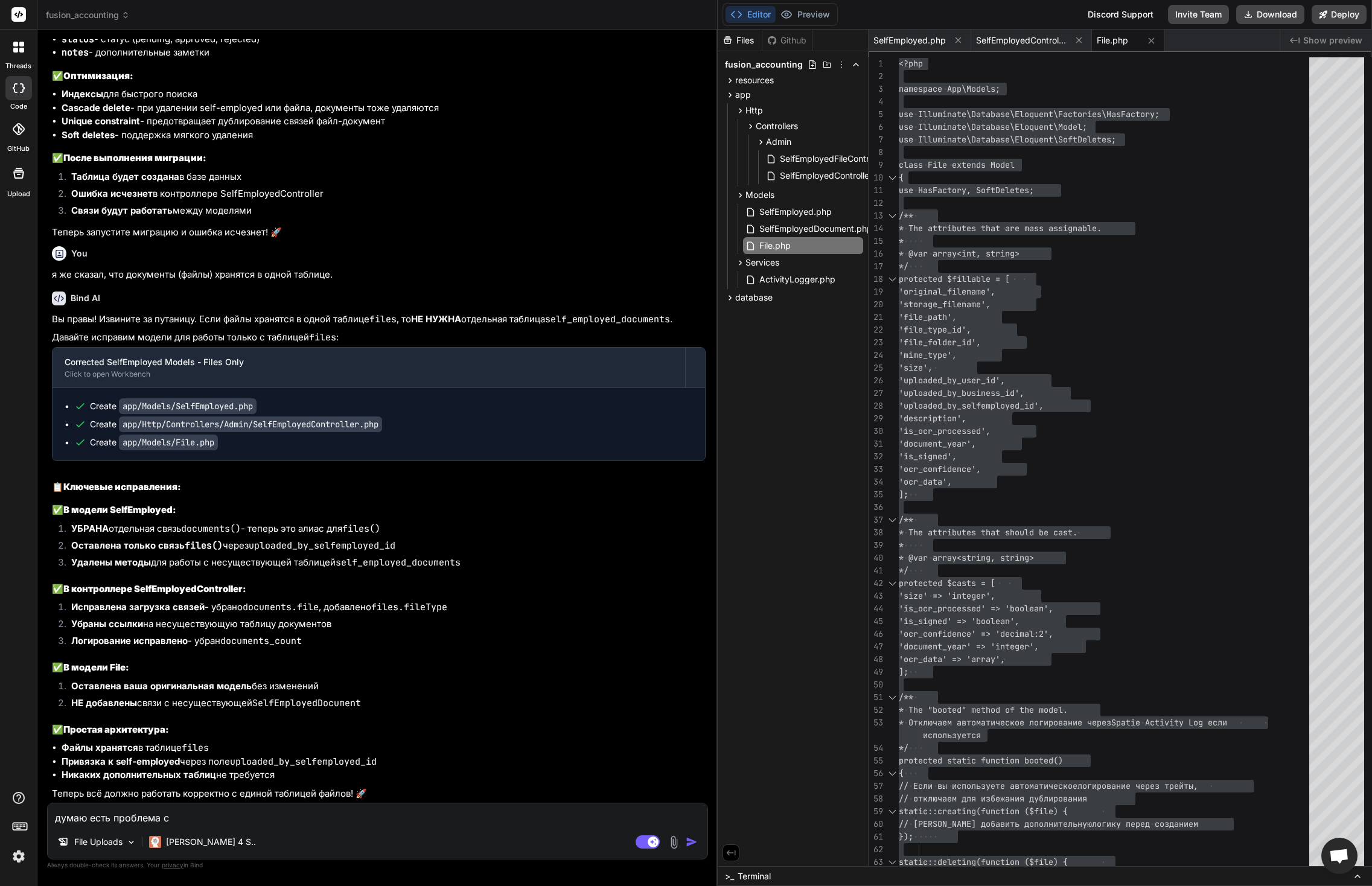
type textarea "думаю есть проблема с А"
type textarea "x"
type textarea "думаю есть проблема с Аш"
type textarea "x"
type textarea "думаю есть проблема с Ашд"
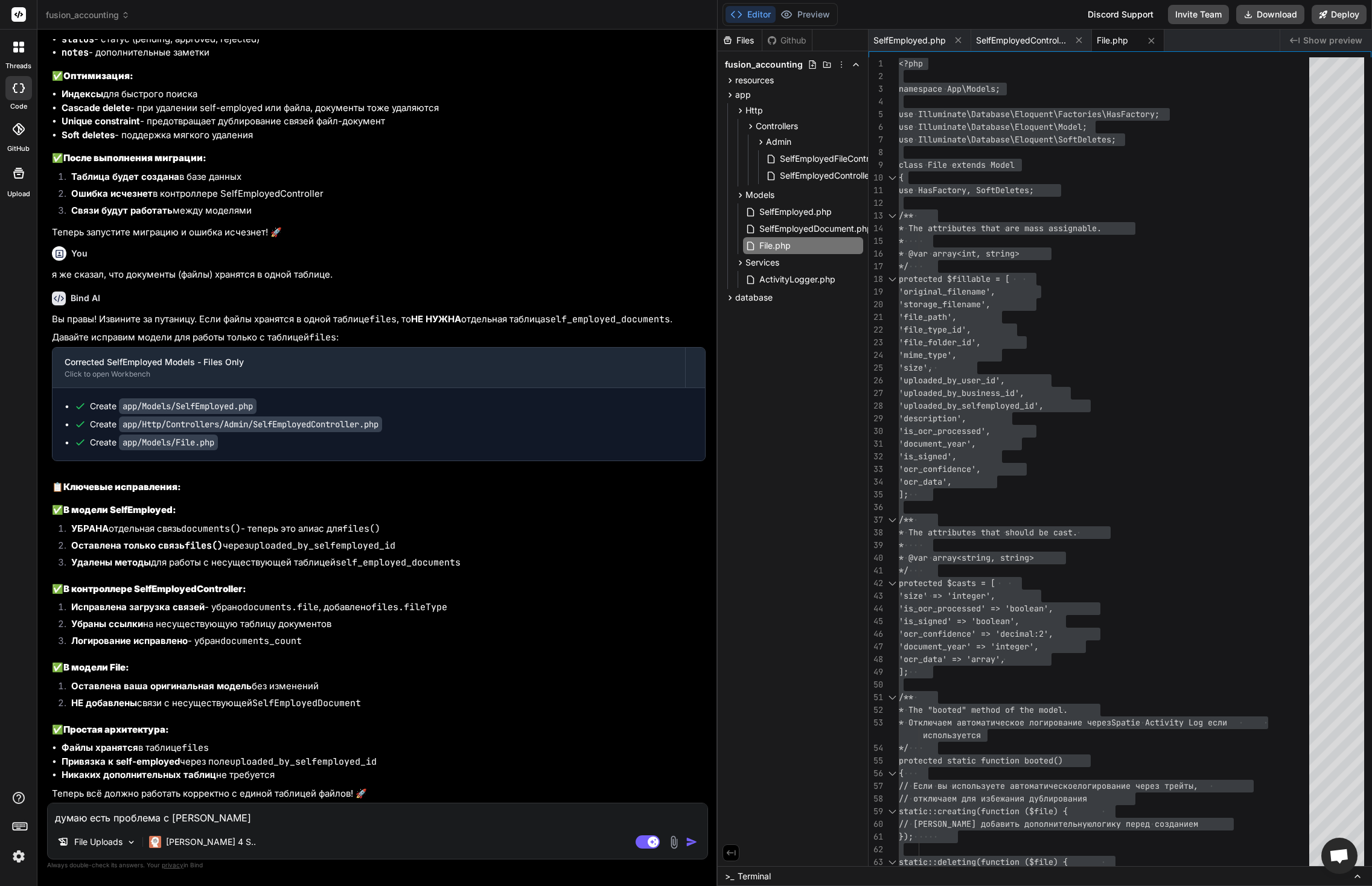
type textarea "x"
type textarea "думаю есть проблема с Ашд"
type textarea "x"
type textarea "думаю есть проблема с File"
type textarea "x"
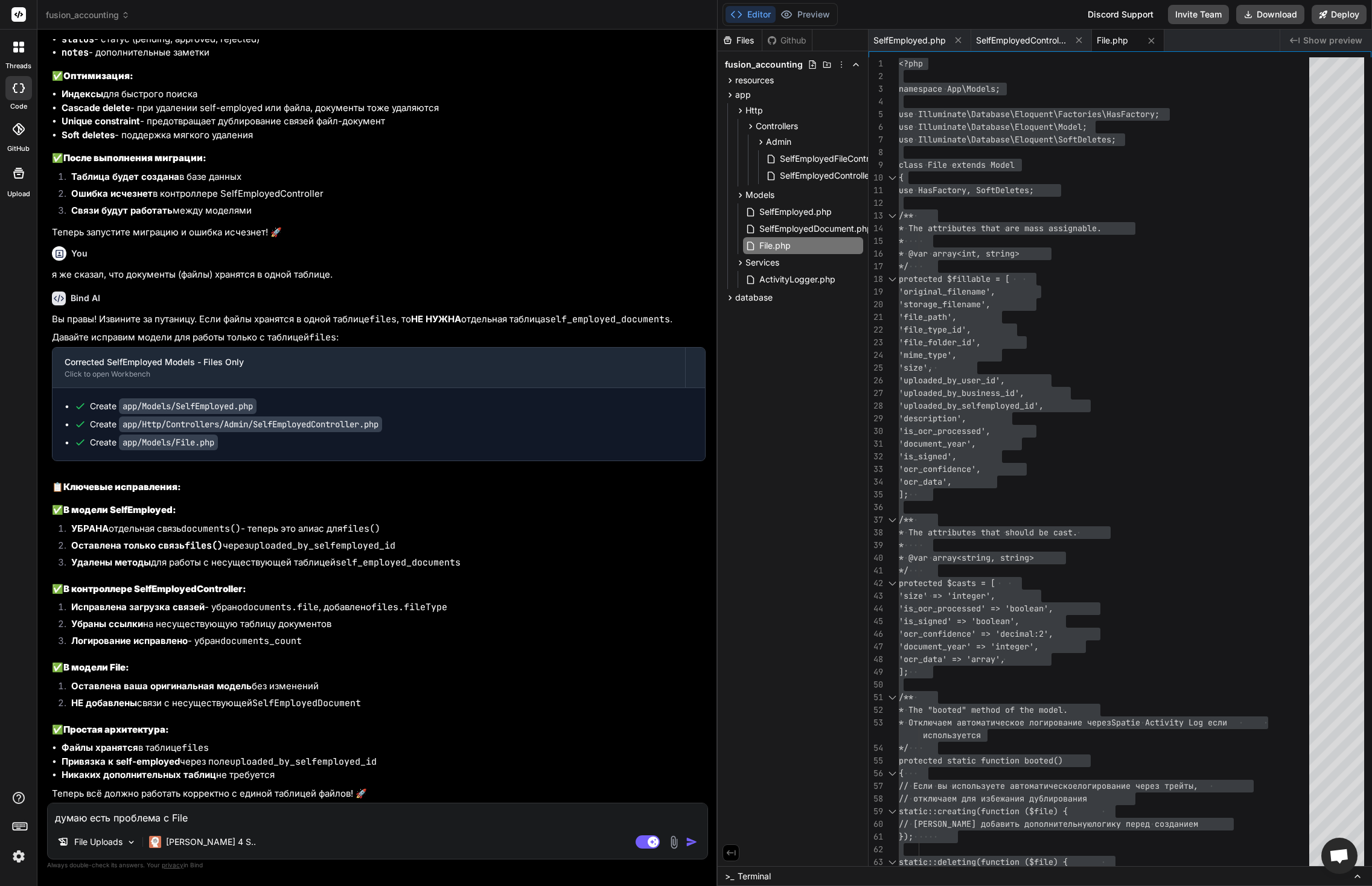
type textarea "думаю есть проблема с FileF"
type textarea "x"
type textarea "думаю есть проблема с FileFo"
type textarea "x"
type textarea "думаю есть проблема с FileFol"
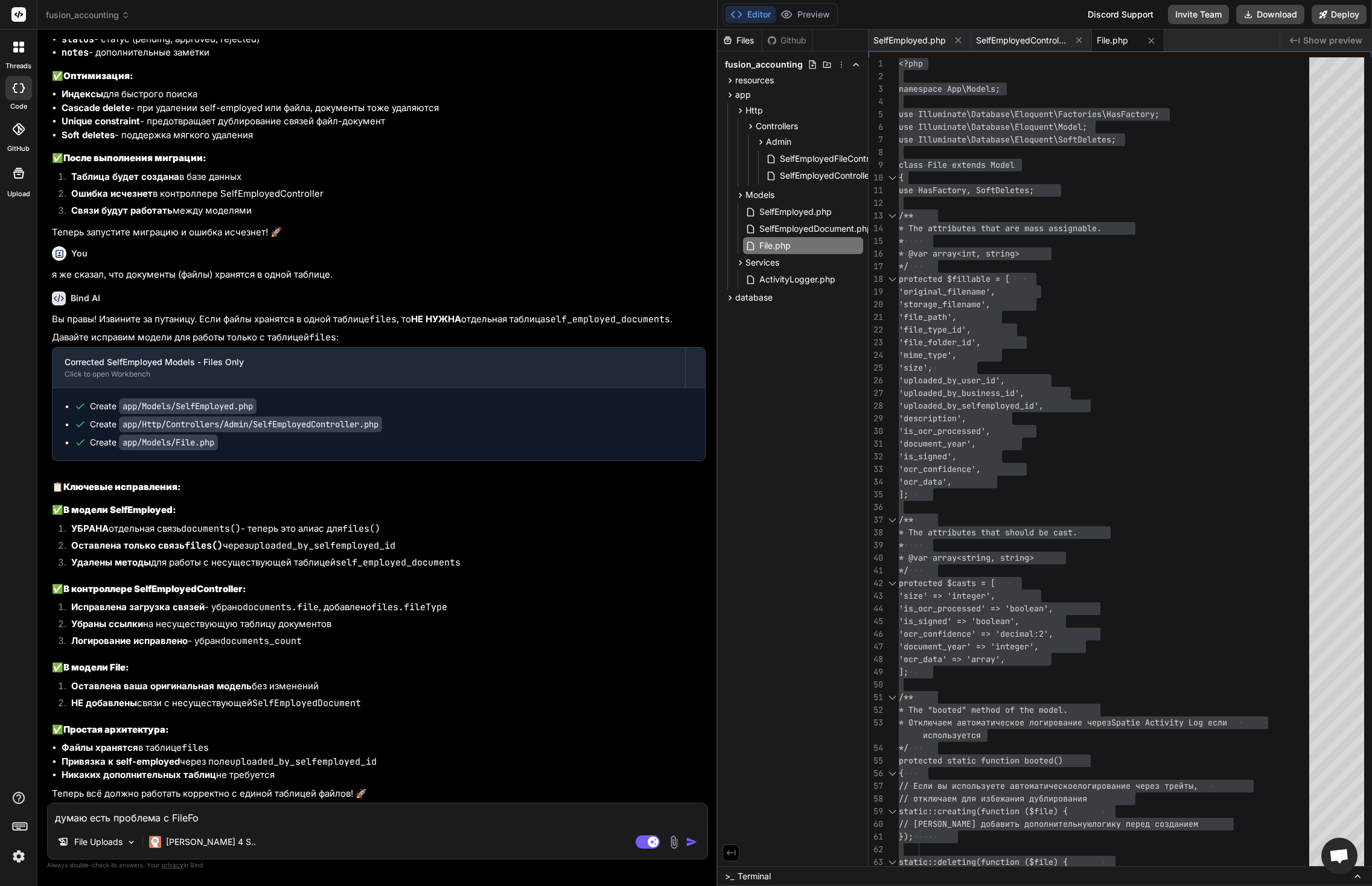
type textarea "x"
type textarea "думаю есть проблема с FileFold"
type textarea "x"
type textarea "думаю есть проблема с FileFolde"
type textarea "x"
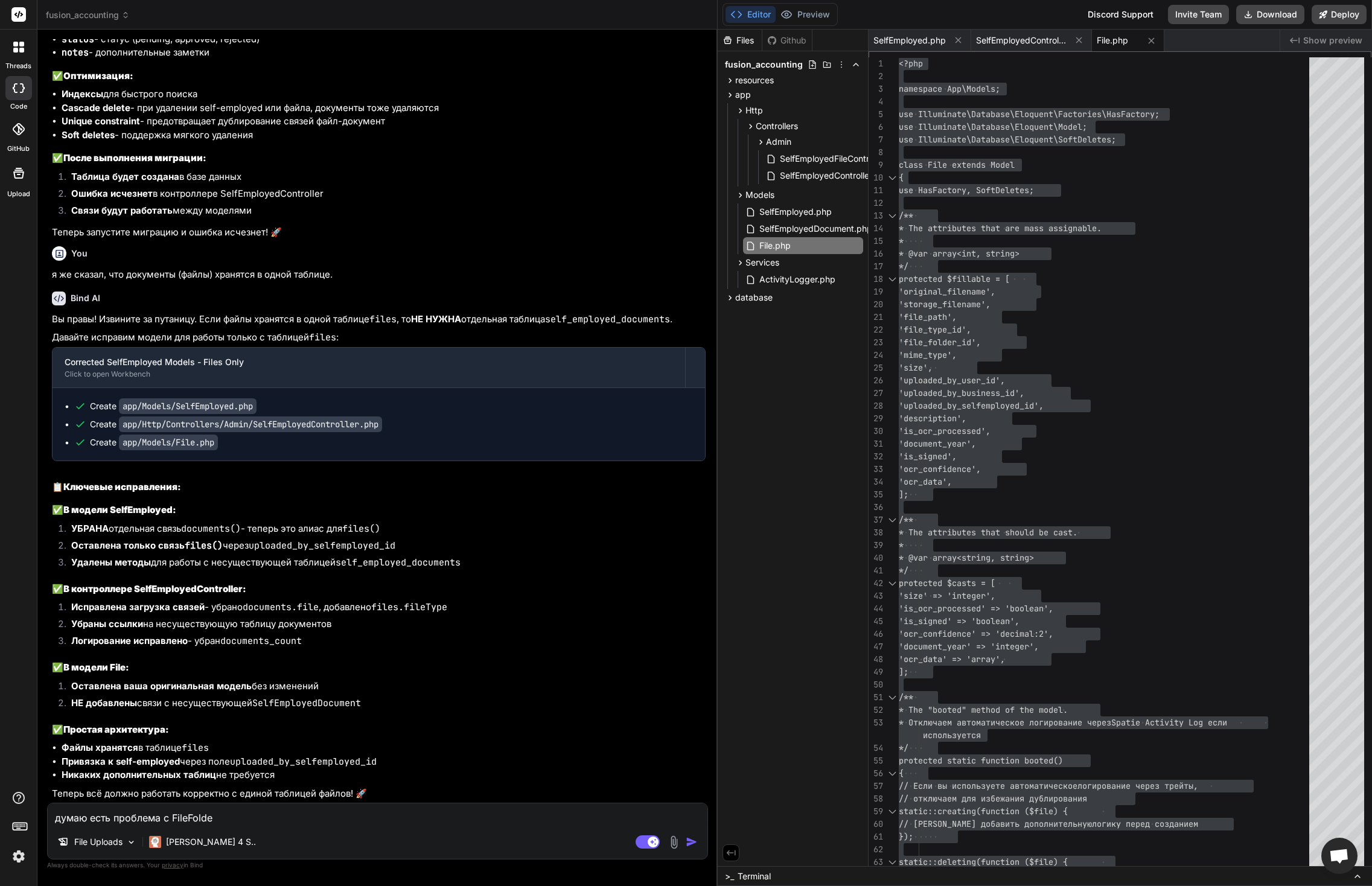
type textarea "думаю есть проблема с FileFolder"
type textarea "x"
type textarea "думаю есть проблема с FileFolder."
type textarea "x"
type textarea "думаю есть проблема с FileFolder"
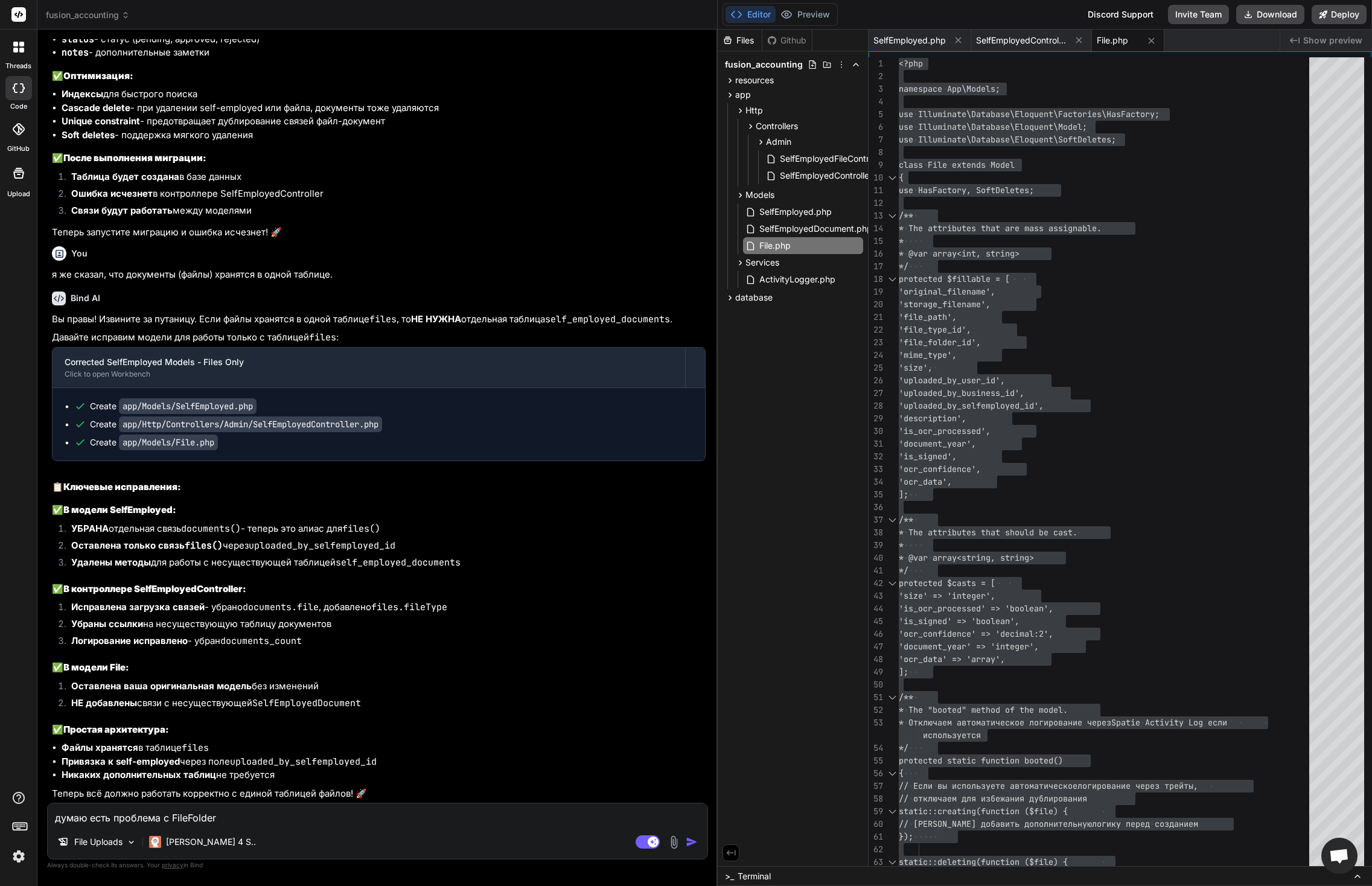
type textarea "x"
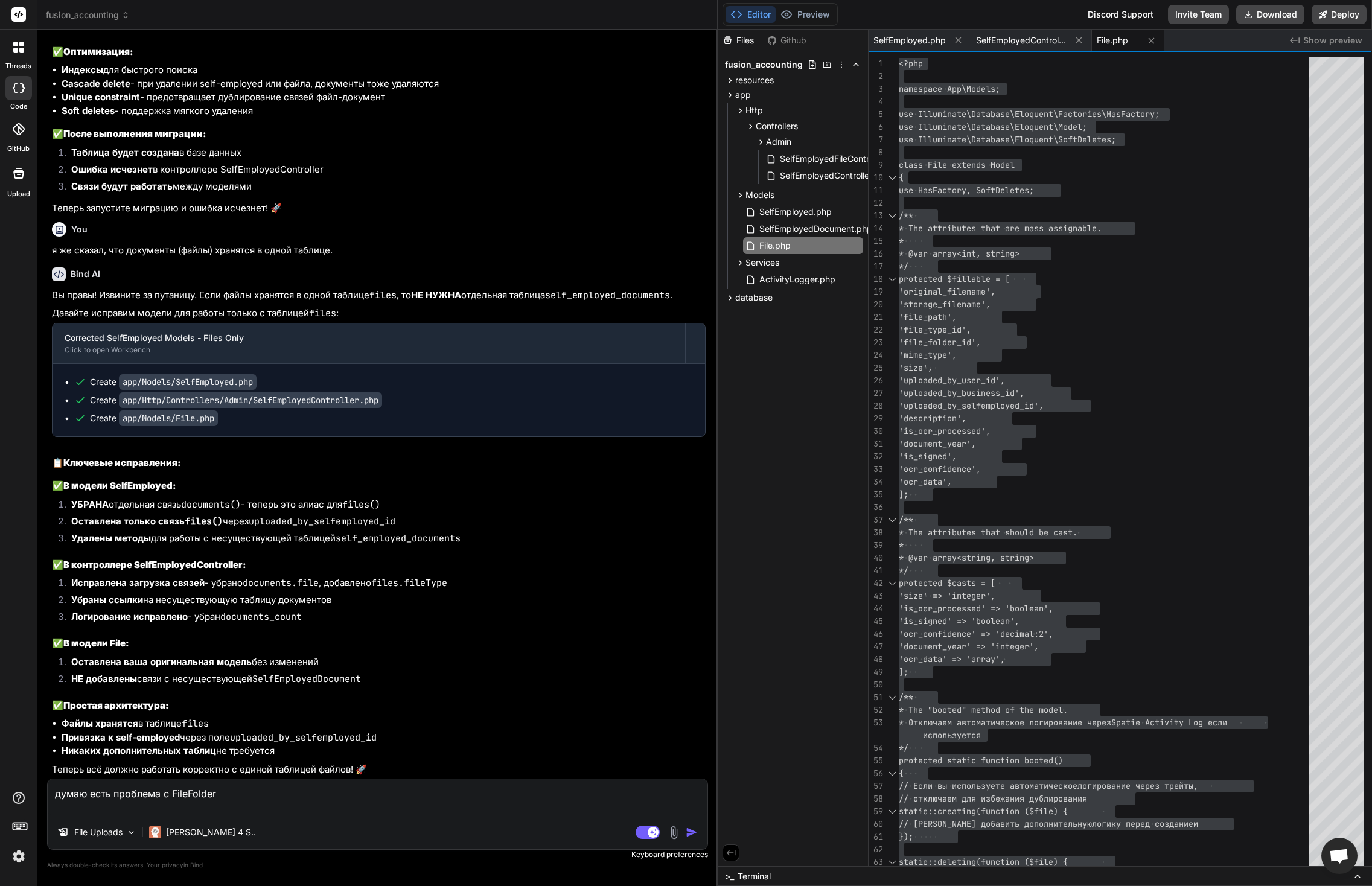
type textarea "думаю есть проблема с FileFolder D"
type textarea "x"
type textarea "думаю есть проблема с FileFolder Dj"
type textarea "x"
type textarea "думаю есть проблема с FileFolder Вот"
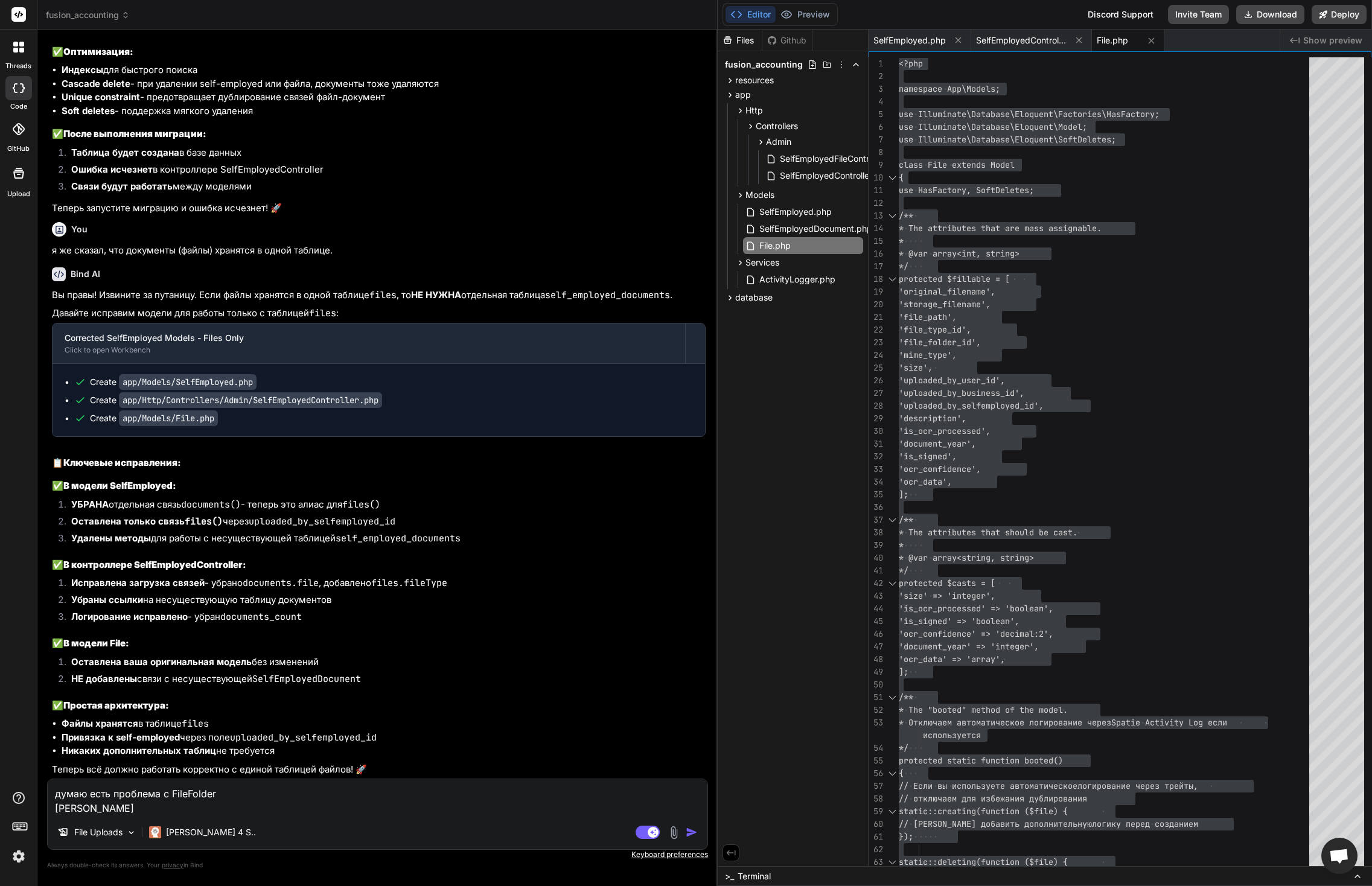
type textarea "x"
type textarea "думаю есть проблема с FileFolder Вот"
type textarea "x"
type textarea "думаю есть проблема с FileFolder Вот к"
type textarea "x"
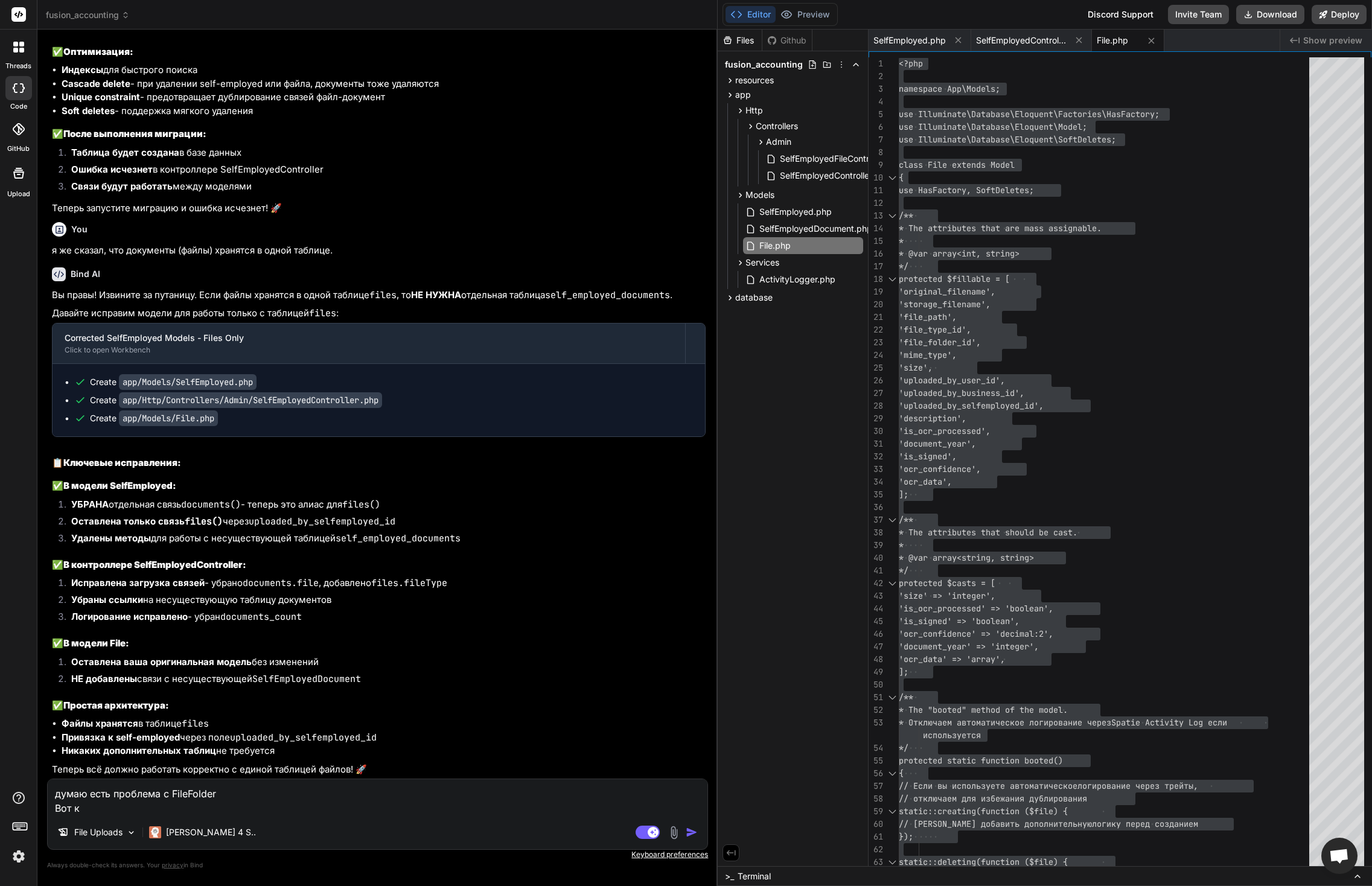
type textarea "думаю есть проблема с FileFolder Вот ко"
type textarea "x"
type textarea "думаю есть проблема с FileFolder Вот кон"
type textarea "x"
type textarea "думаю есть проблема с FileFolder Вот конт"
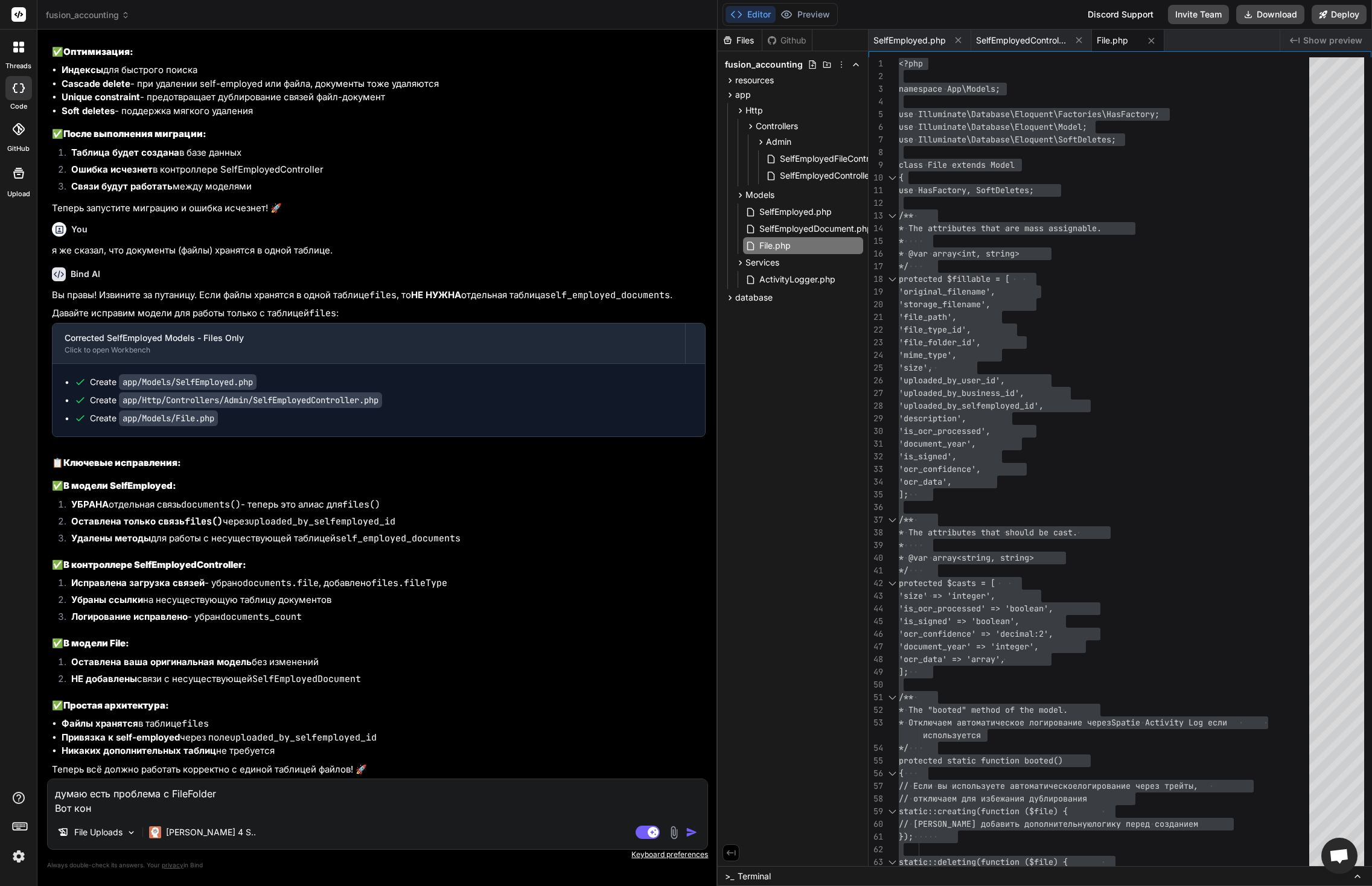
type textarea "x"
type textarea "думаю есть проблема с FileFolder Вот контр"
type textarea "x"
type textarea "думаю есть проблема с FileFolder Вот контро"
type textarea "x"
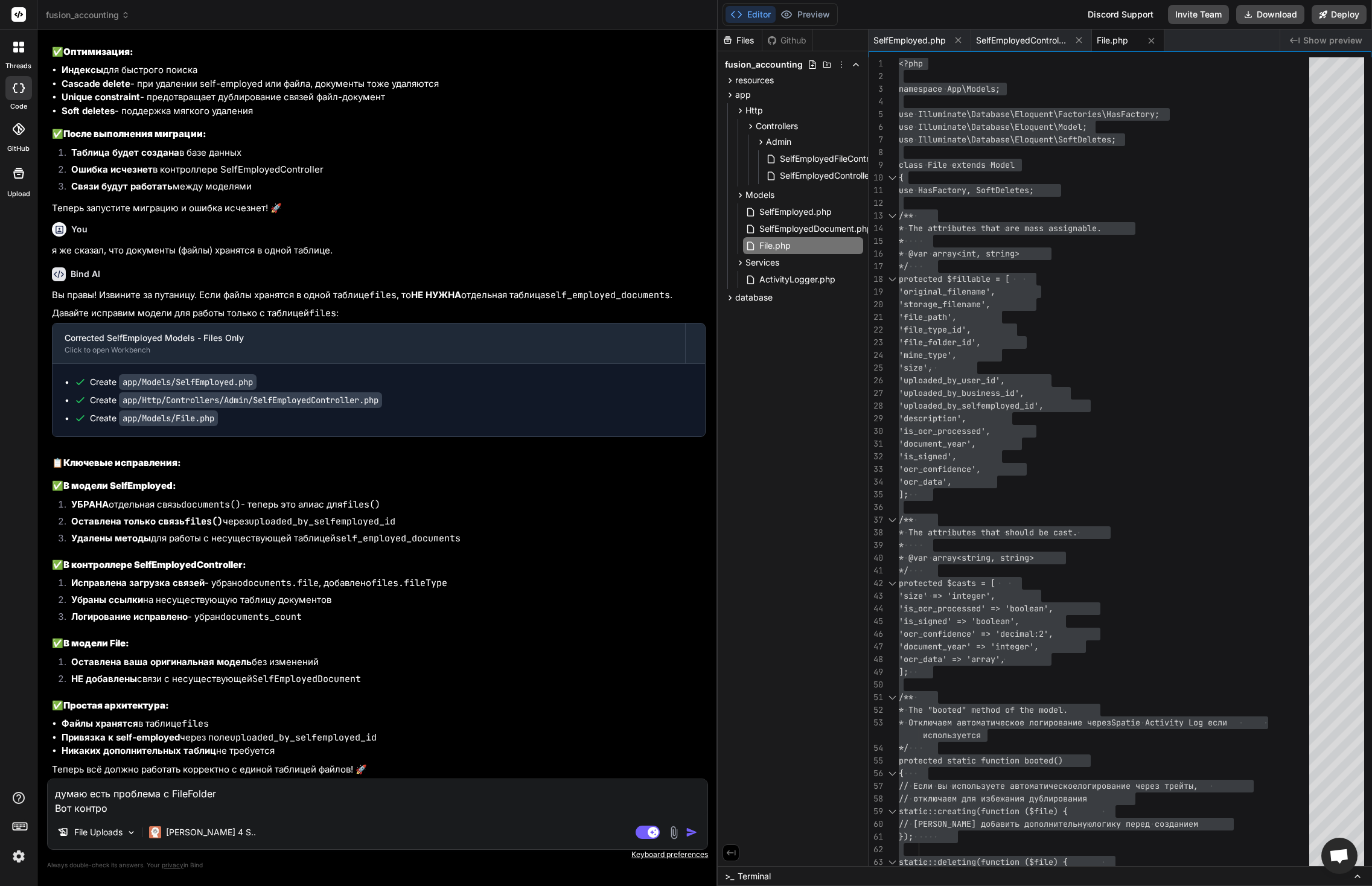
type textarea "думаю есть проблема с FileFolder Вот контрол"
type textarea "x"
type textarea "думаю есть проблема с FileFolder Вот контролл"
type textarea "x"
type textarea "думаю есть проблема с FileFolder Вот контролле"
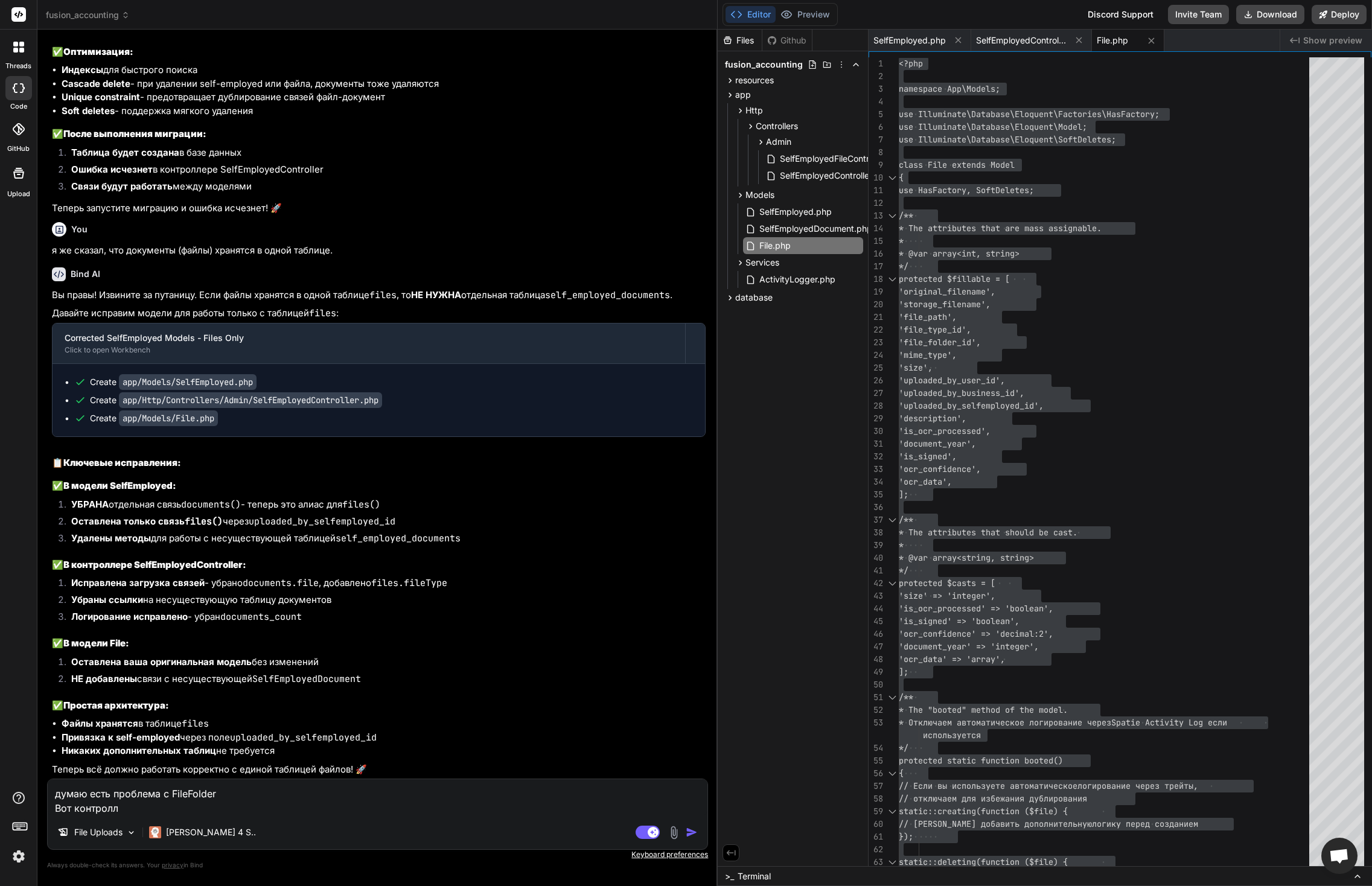
type textarea "x"
type textarea "думаю есть проблема с FileFolder Вот контроллер"
type textarea "x"
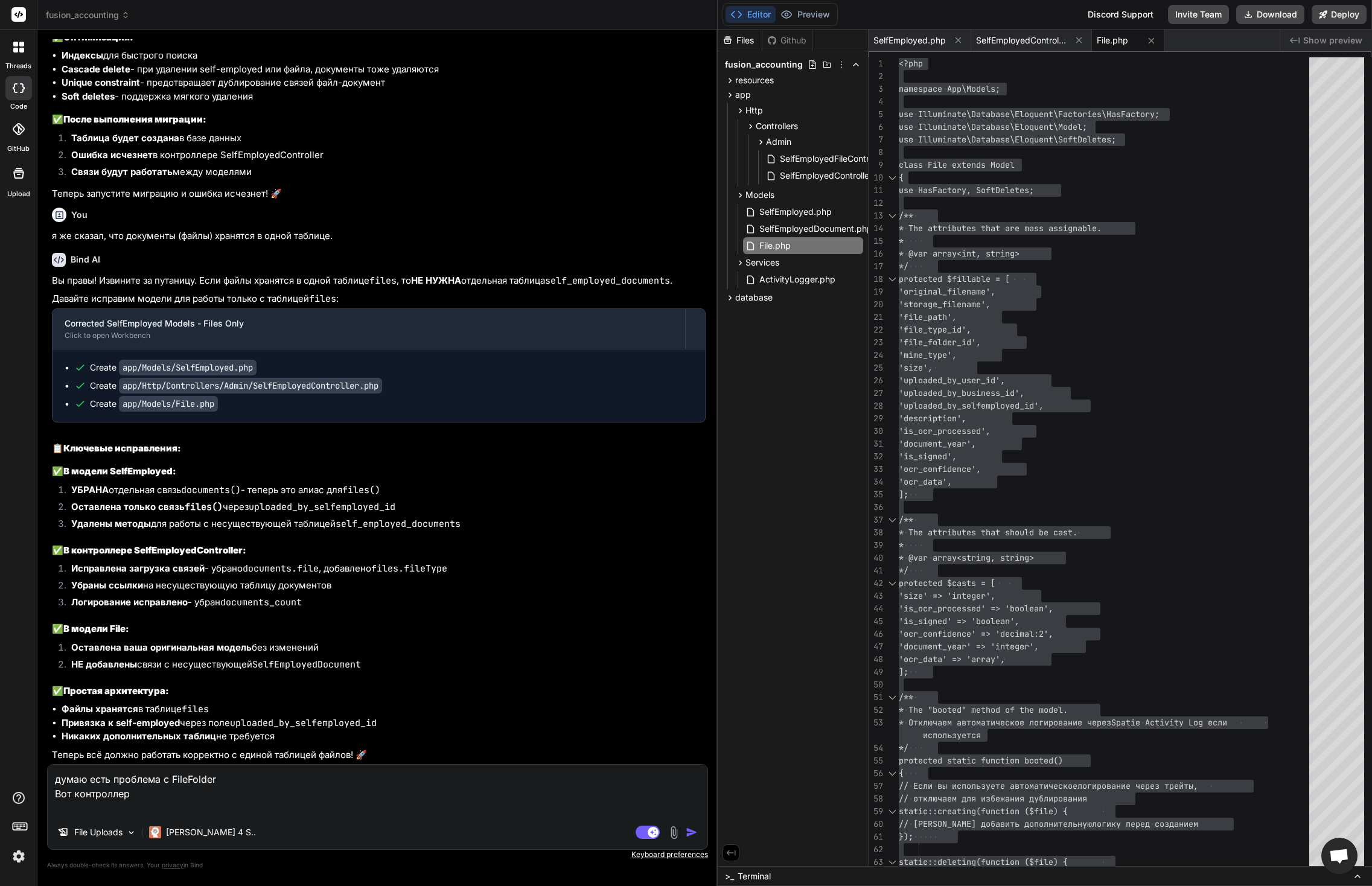
paste textarea "<?php namespace App\Http\Controllers\Admin; use App\Http\Controllers\Controller…"
type textarea "думаю есть проблема с FileFolder Вот контроллер <?php namespace App\Http\Contro…"
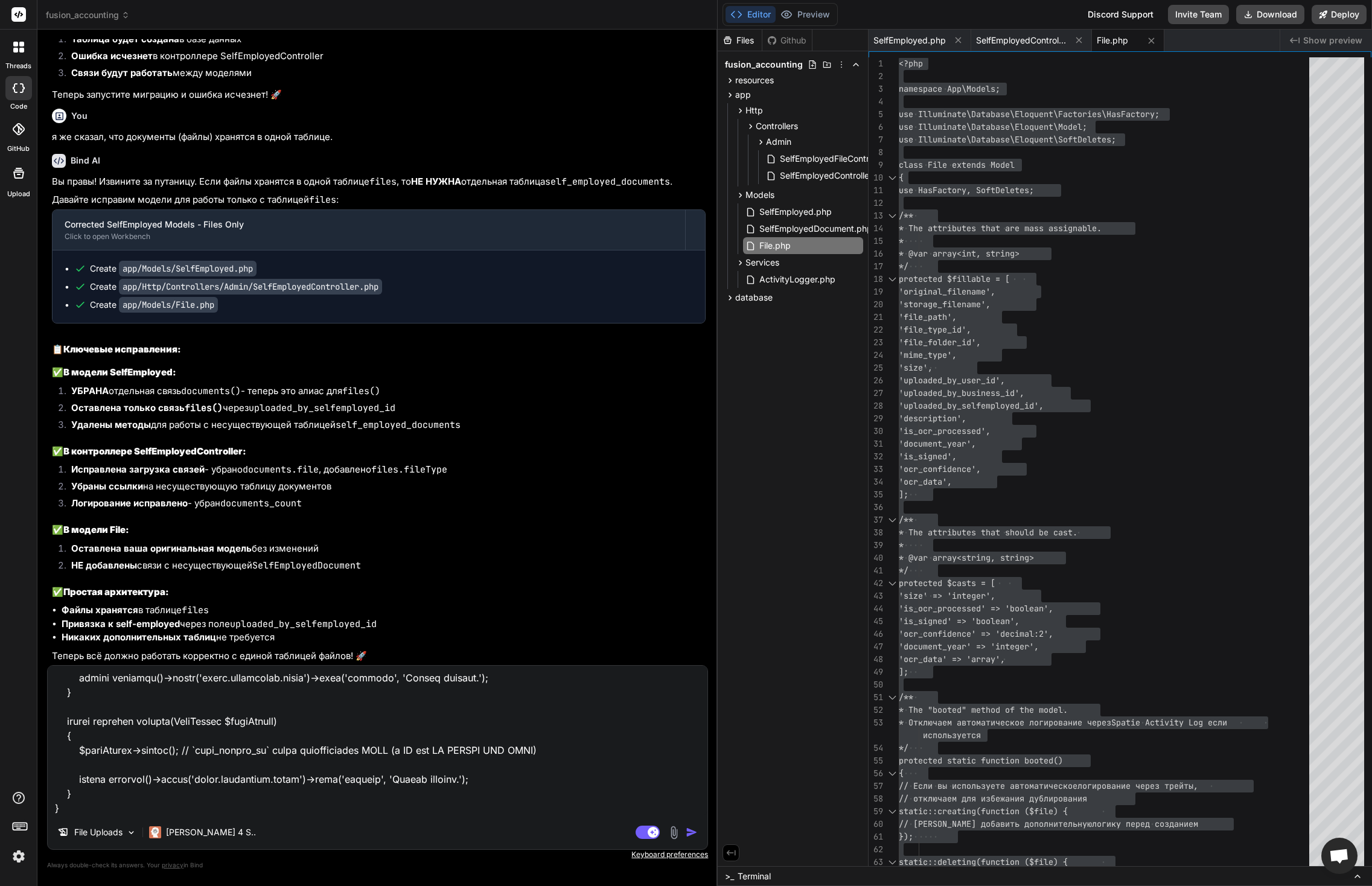
type textarea "x"
type textarea "думаю есть проблема с FileFolder Вот контроллер <?php namespace App\Http\Contro…"
type textarea "x"
type textarea "думаю есть проблема с FileFolder Вот контроллер <?php namespace App\Http\Contro…"
type textarea "x"
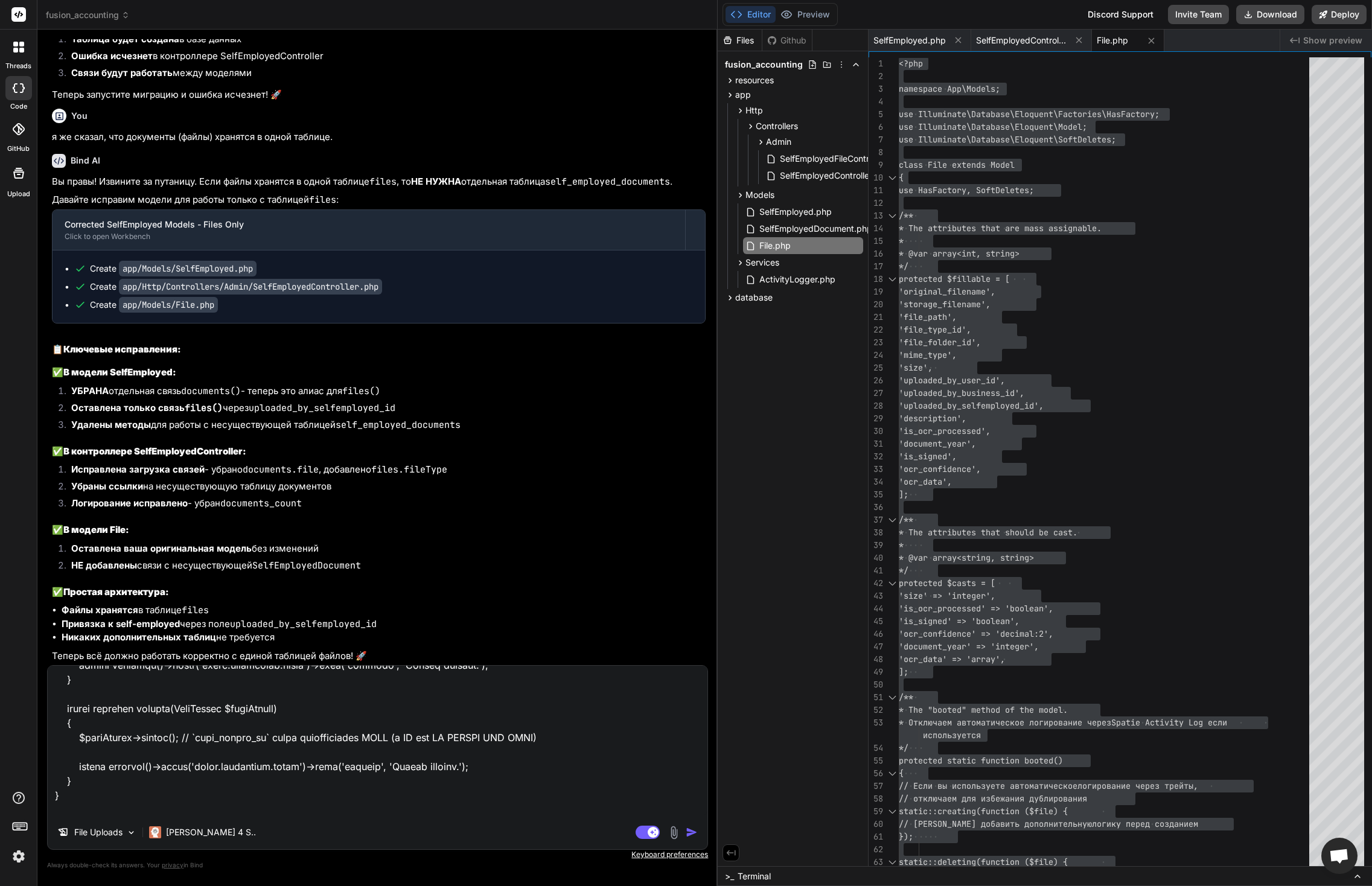
scroll to position [812, 0]
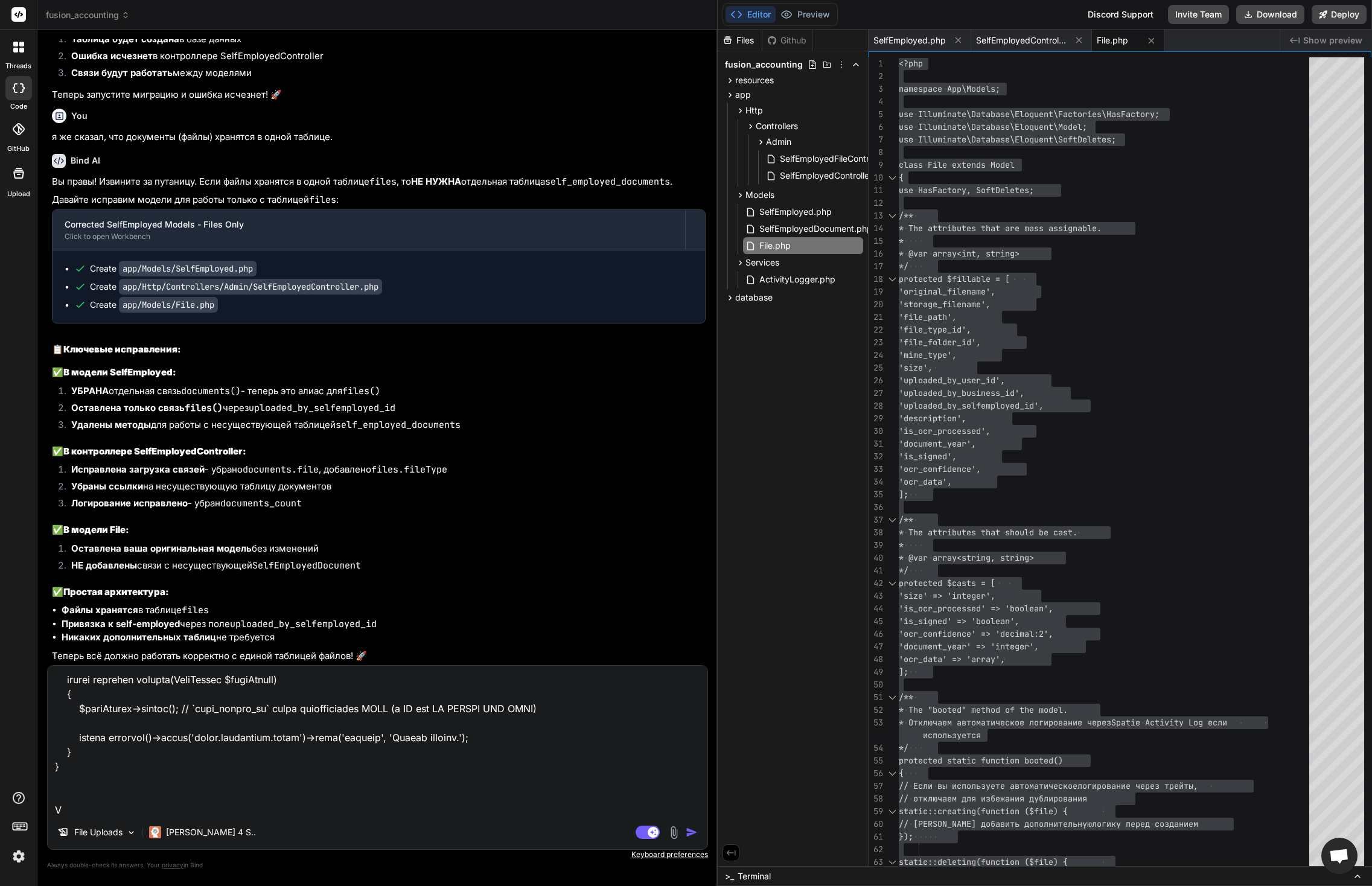
type textarea "думаю есть проблема с FileFolder Вот контроллер <?php namespace App\Http\Contro…"
type textarea "x"
type textarea "думаю есть проблема с FileFolder Вот контроллер <?php namespace App\Http\Contro…"
type textarea "x"
type textarea "думаю есть проблема с FileFolder Вот контроллер <?php namespace App\Http\Contro…"
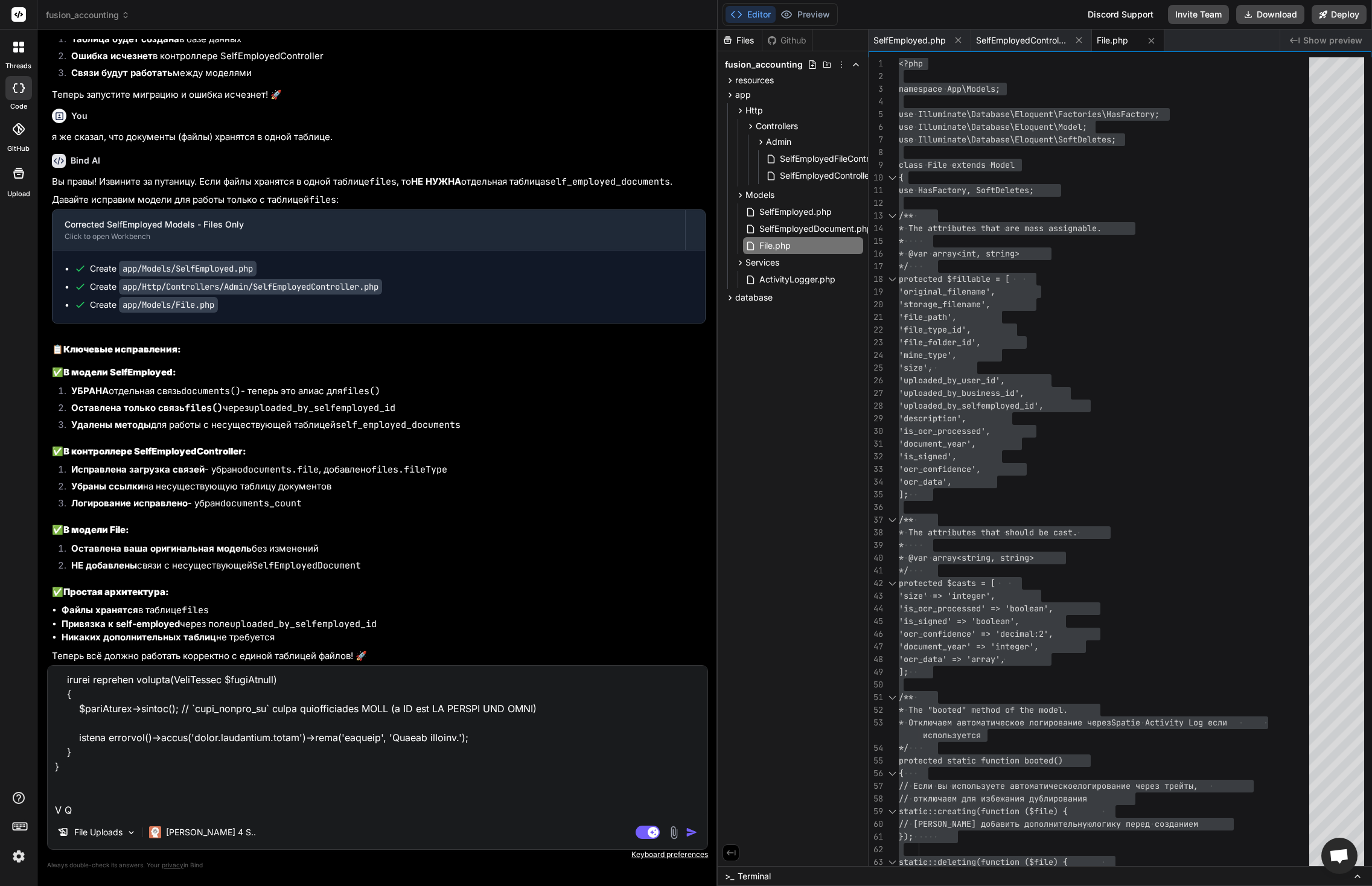
type textarea "x"
type textarea "думаю есть проблема с FileFolder Вот контроллер <?php namespace App\Http\Contro…"
type textarea "x"
type textarea "думаю есть проблема с FileFolder Вот контроллер <?php namespace App\Http\Contro…"
type textarea "x"
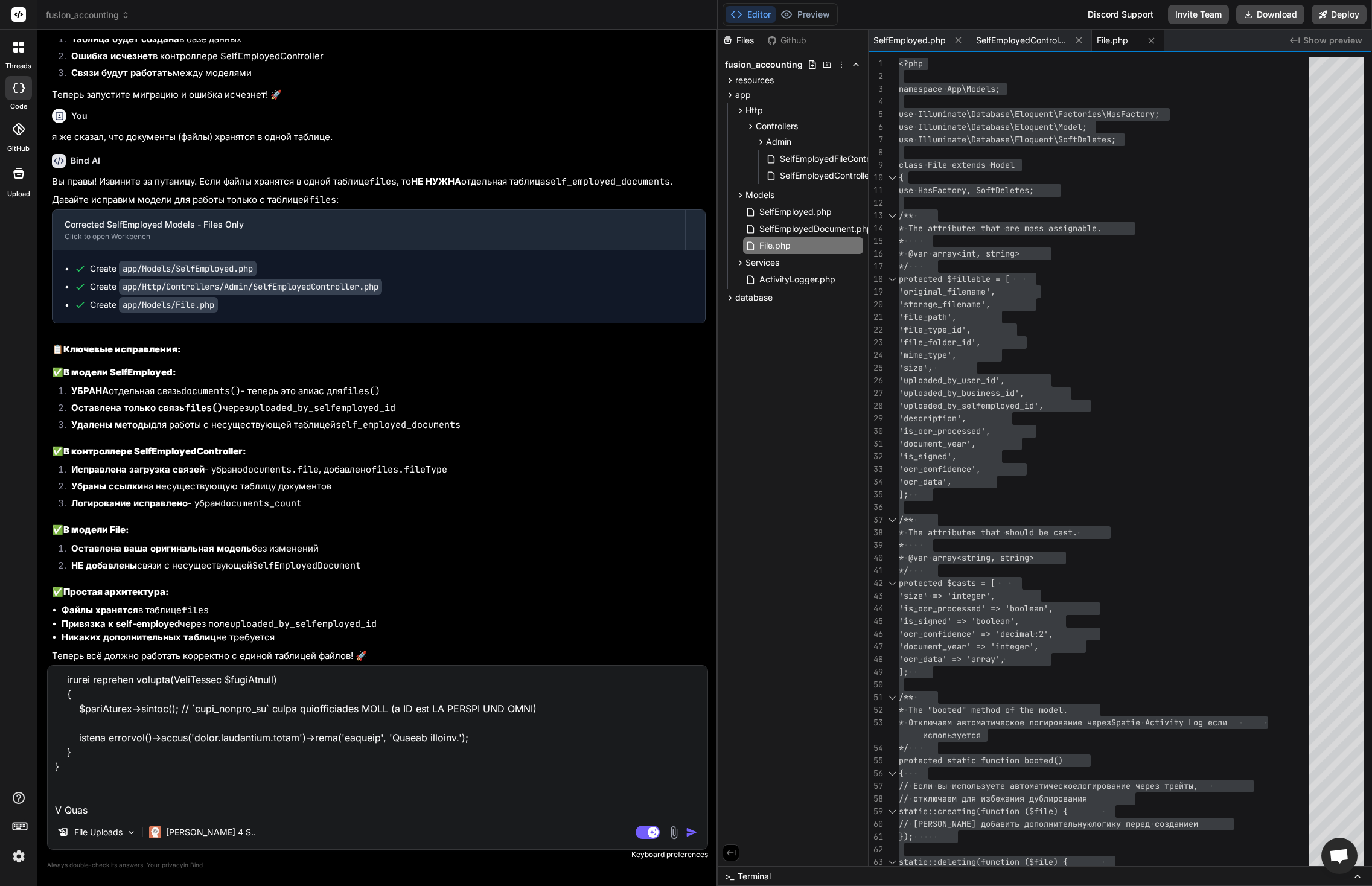
type textarea "думаю есть проблема с FileFolder Вот контроллер <?php namespace App\Http\Contro…"
type textarea "x"
type textarea "думаю есть проблема с FileFolder Вот контроллер <?php namespace App\Http\Contro…"
type textarea "x"
type textarea "думаю есть проблема с FileFolder Вот контроллер <?php namespace App\Http\Contro…"
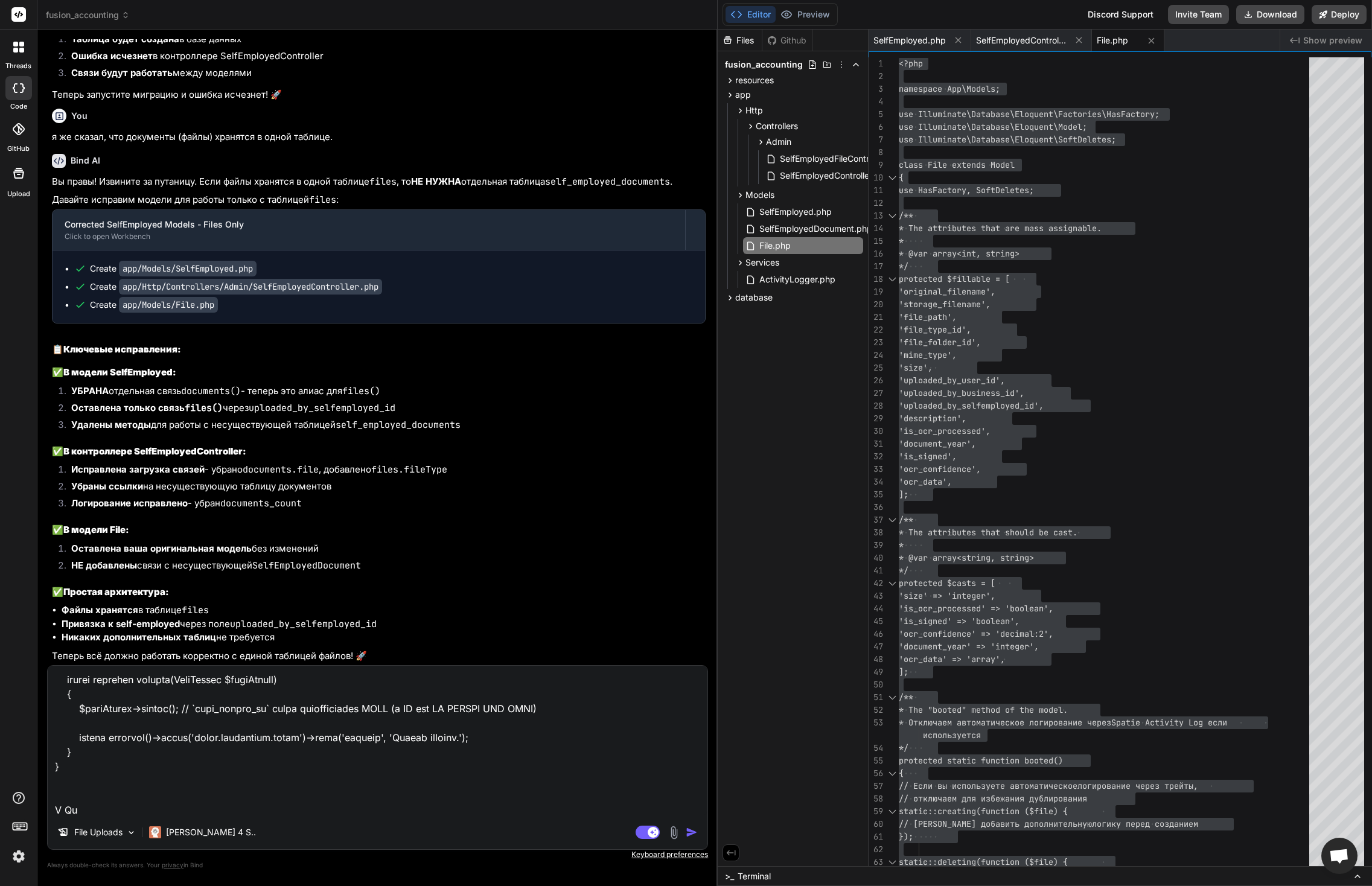
type textarea "x"
type textarea "думаю есть проблема с FileFolder Вот контроллер <?php namespace App\Http\Contro…"
type textarea "x"
type textarea "думаю есть проблема с FileFolder Вот контроллер <?php namespace App\Http\Contro…"
type textarea "x"
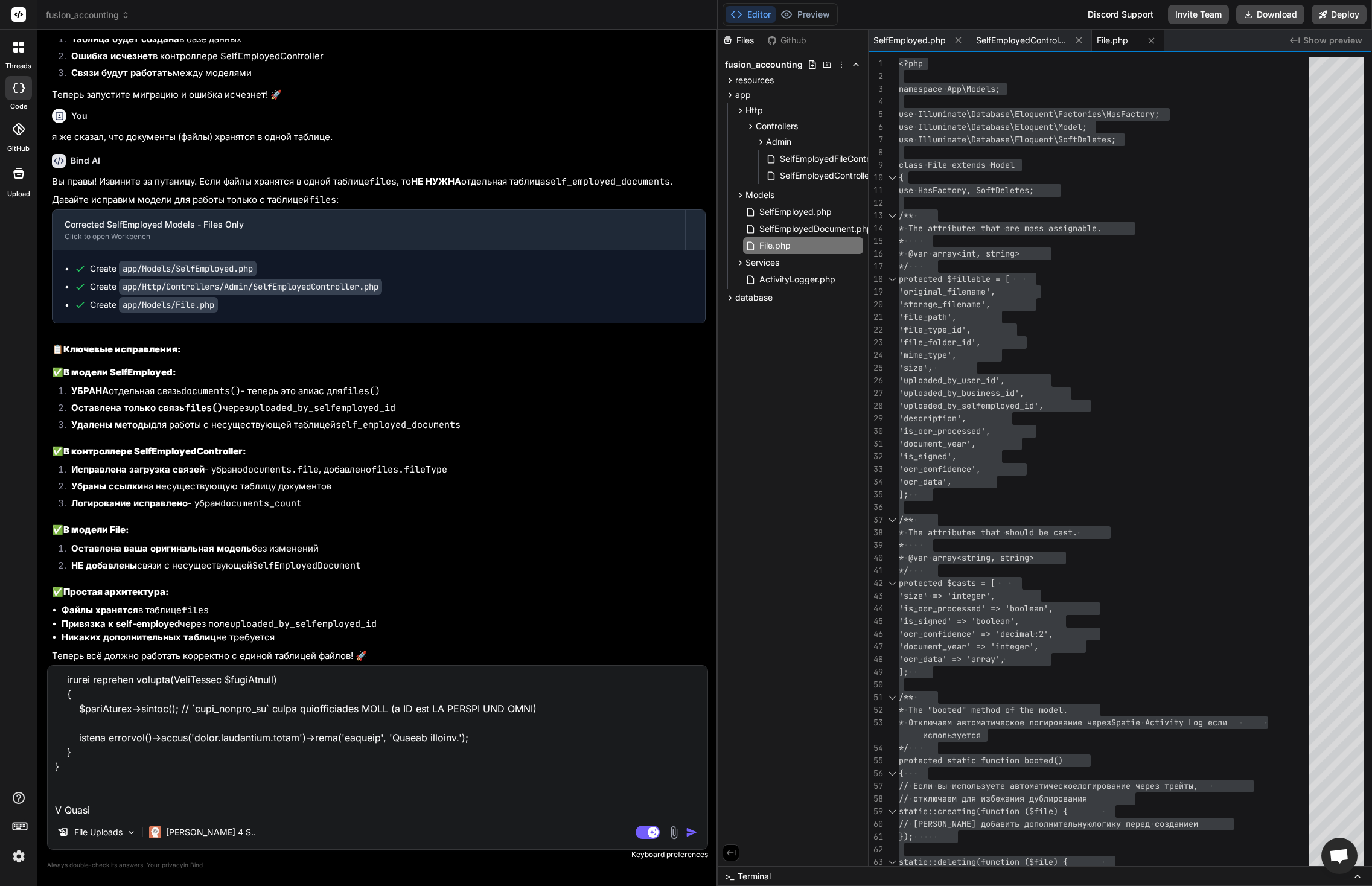
type textarea "думаю есть проблема с FileFolder Вот контроллер <?php namespace App\Http\Contro…"
type textarea "x"
click at [151, 809] on textarea at bounding box center [377, 741] width 660 height 150
paste textarea "<?php namespace App\Models; use Illuminate\Database\Eloquent\Factories\HasFacto…"
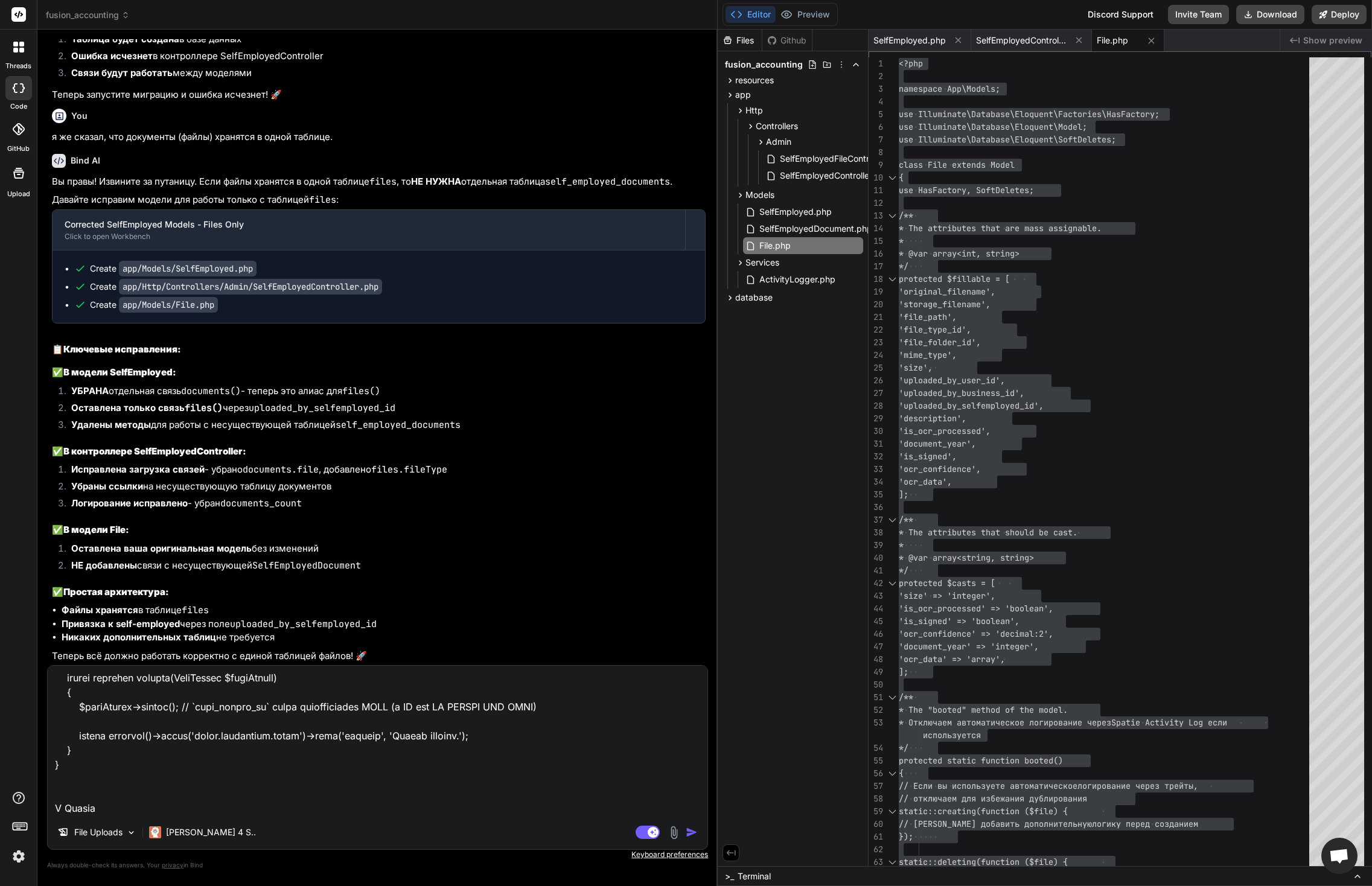
type textarea "думаю есть проблема с FileFolder Вот контроллер <?php namespace App\Http\Contro…"
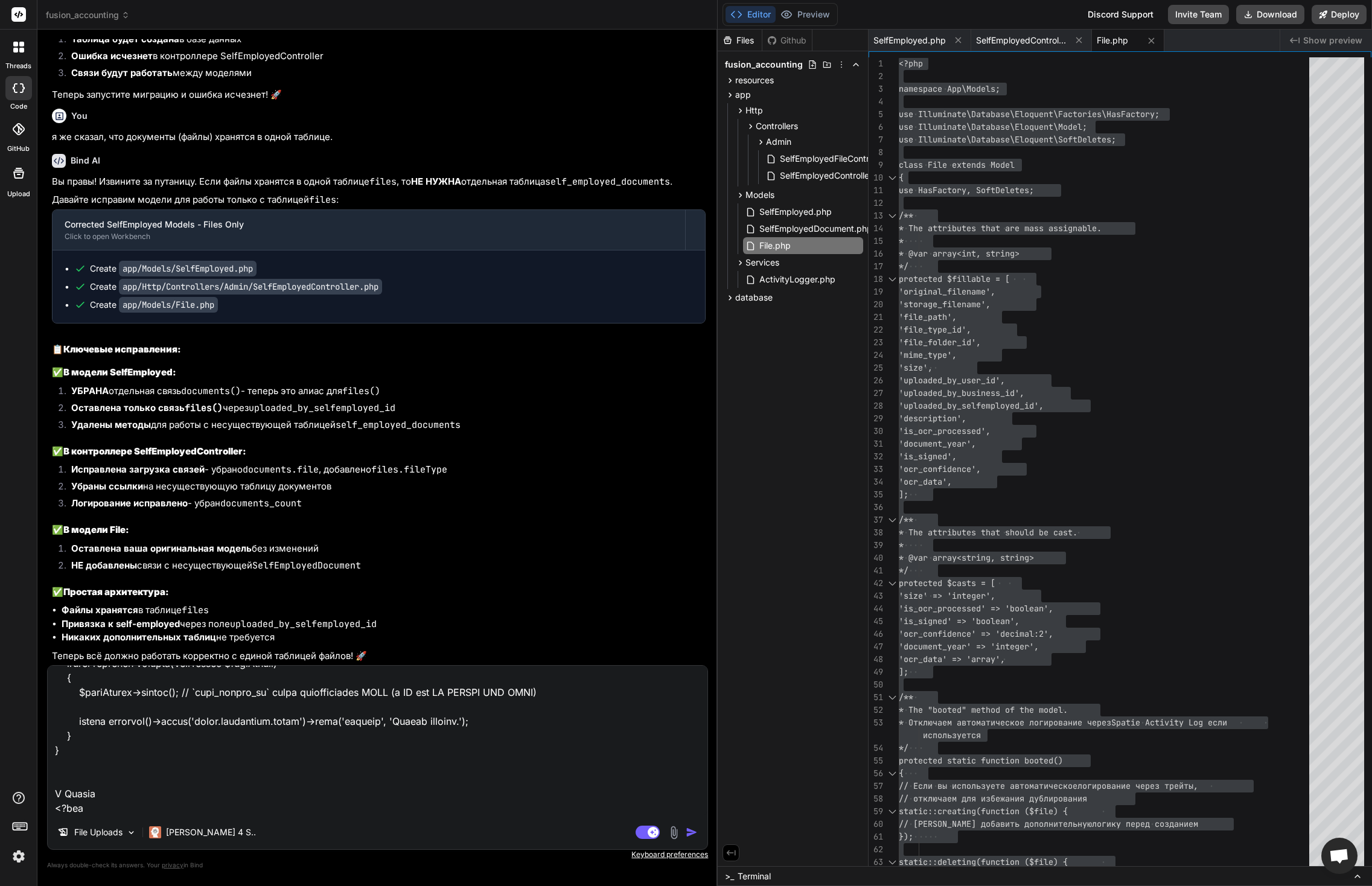
scroll to position [1290, 0]
type textarea "x"
type textarea "думаю есть проблема с FileFolder Вот контроллер <?php namespace App\Http\Contro…"
type textarea "x"
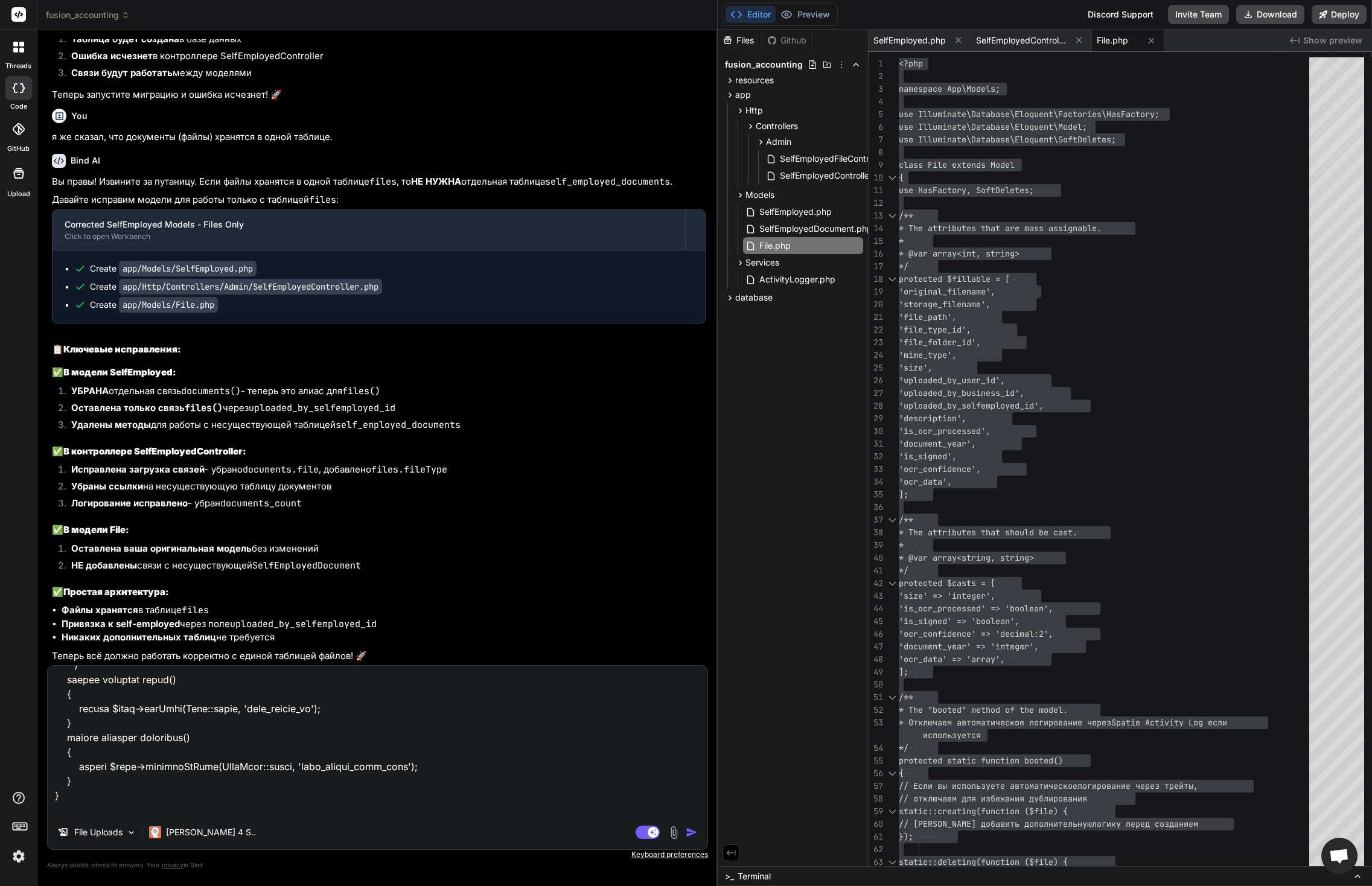
scroll to position [1305, 0]
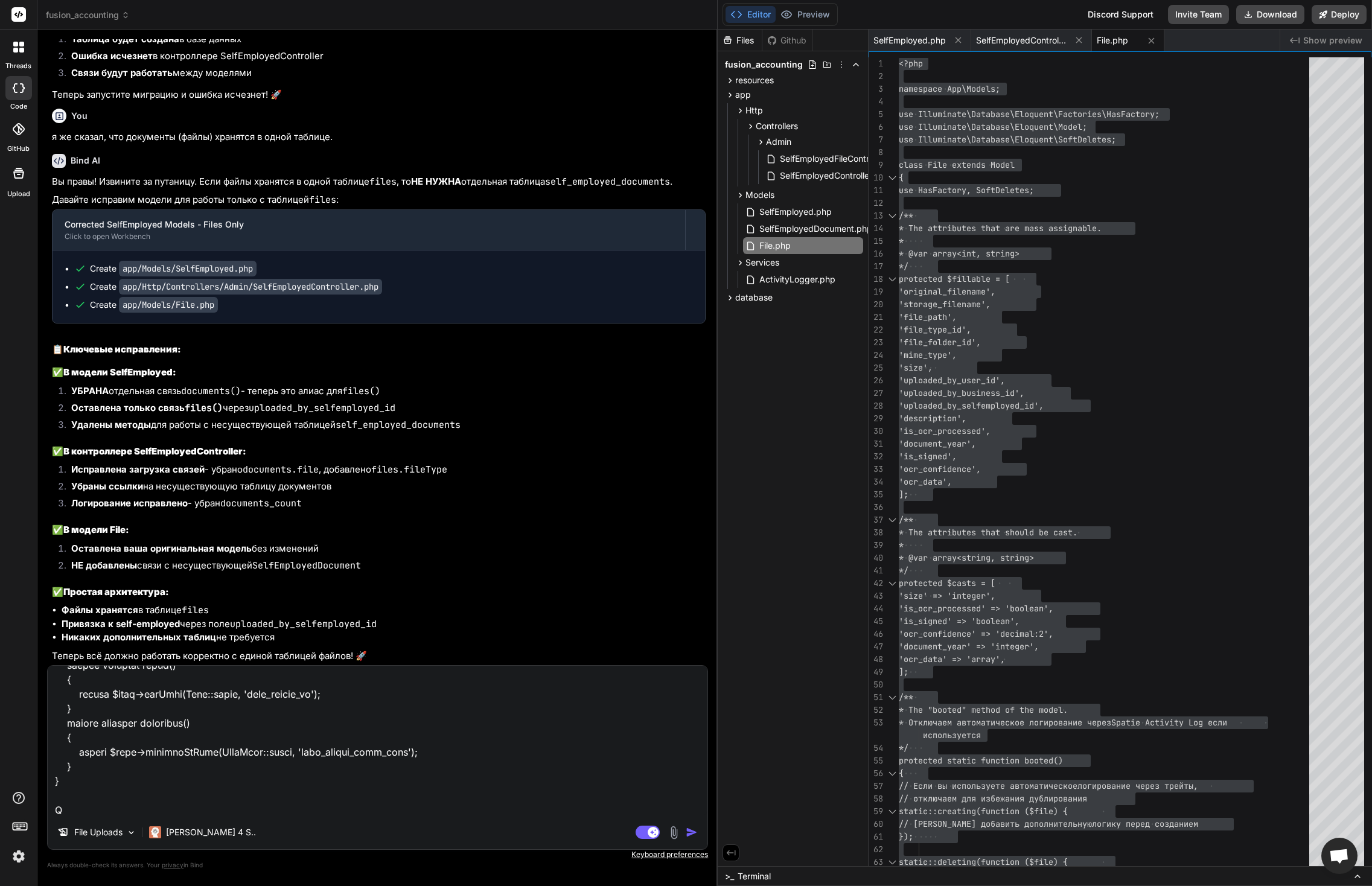
type textarea "думаю есть проблема с FileFolder Вот контроллер <?php namespace App\Http\Contro…"
type textarea "x"
type textarea "думаю есть проблема с FileFolder Вот контроллер <?php namespace App\Http\Contro…"
type textarea "x"
type textarea "думаю есть проблема с FileFolder Вот контроллер <?php namespace App\Http\Contro…"
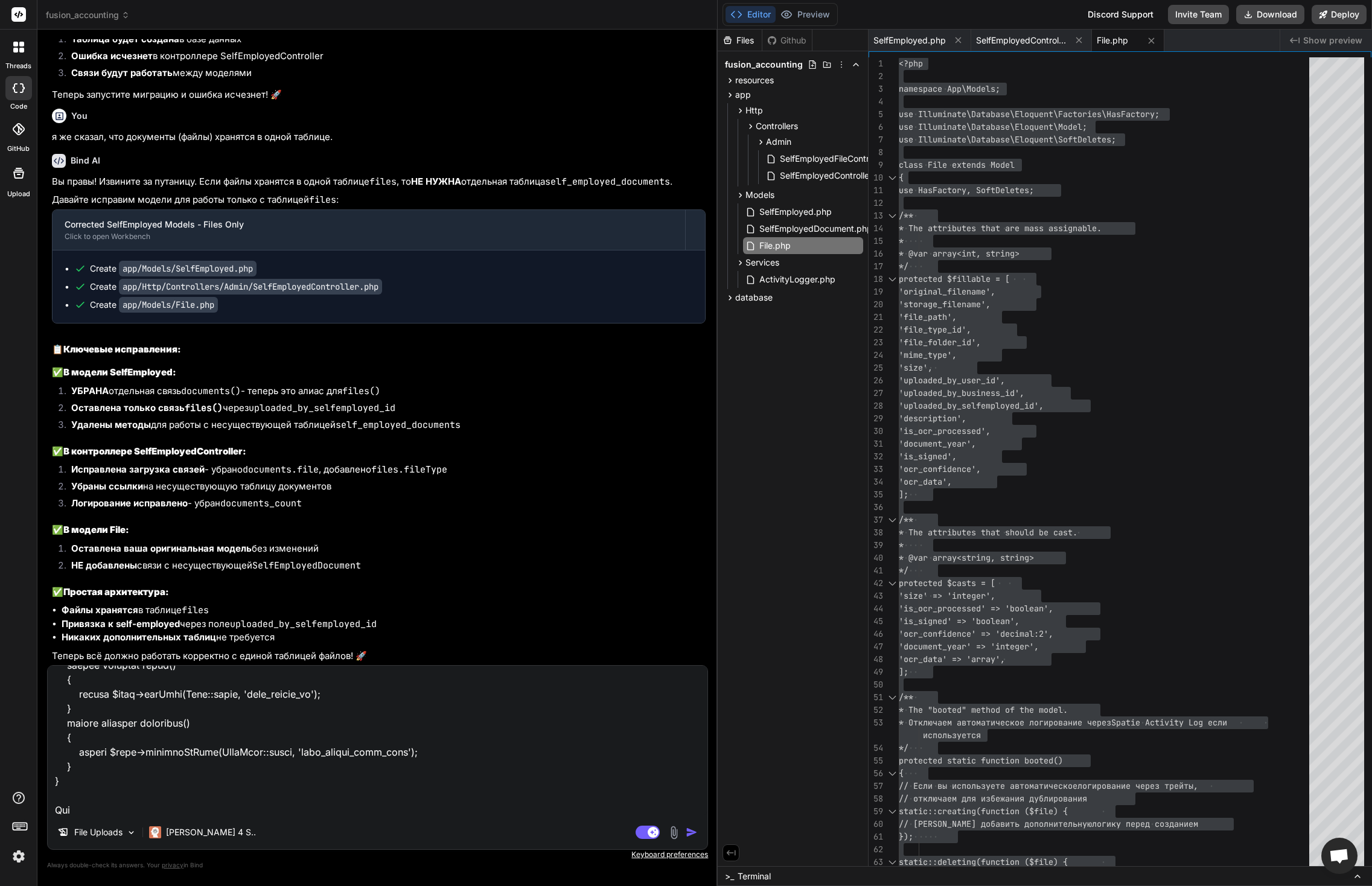
type textarea "x"
type textarea "думаю есть проблема с FileFolder Вот контроллер <?php namespace App\Http\Contro…"
type textarea "x"
type textarea "думаю есть проблема с FileFolder Вот контроллер <?php namespace App\Http\Contro…"
type textarea "x"
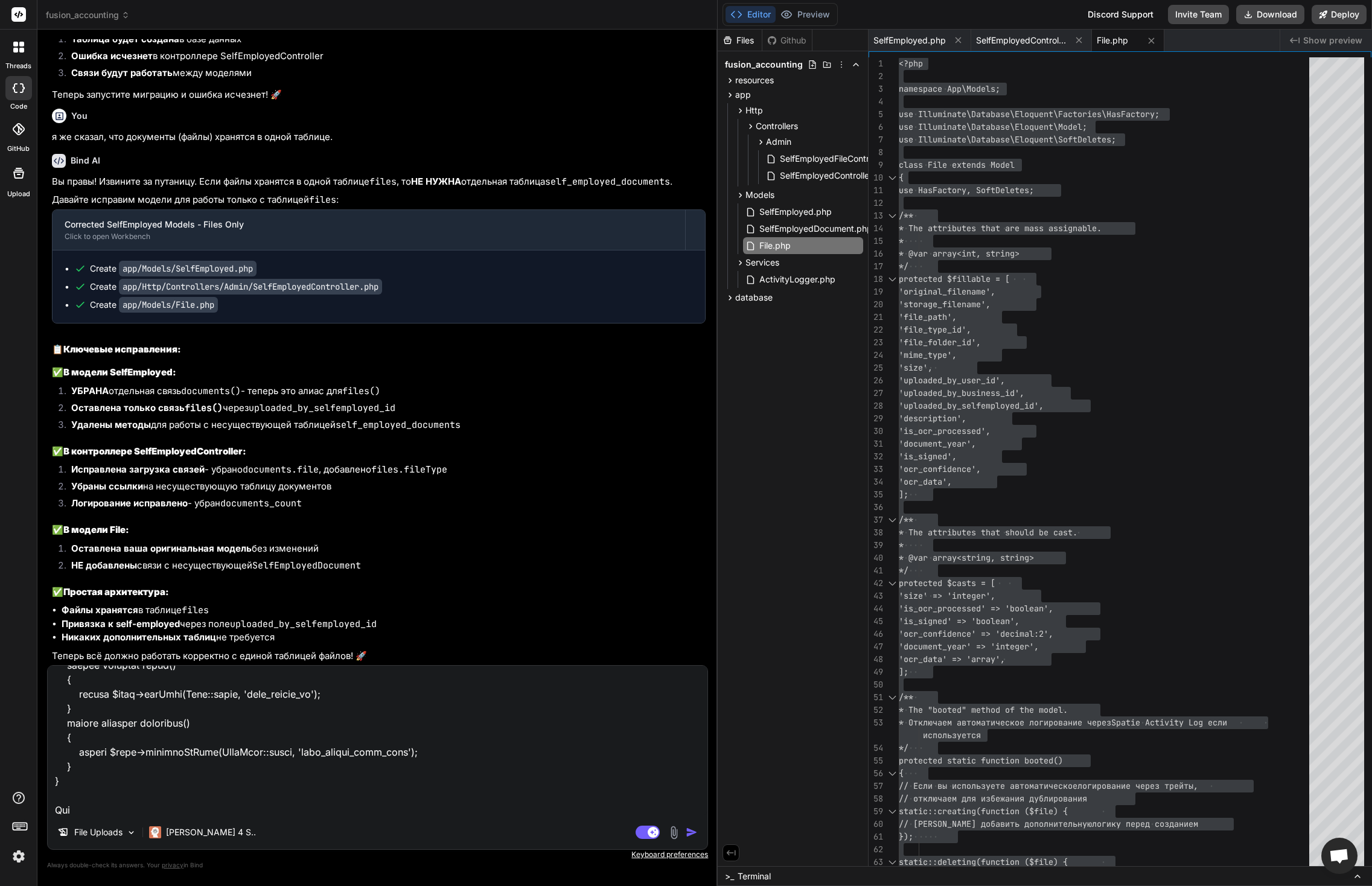
type textarea "думаю есть проблема с FileFolder Вот контроллер <?php namespace App\Http\Contro…"
type textarea "x"
type textarea "думаю есть проблема с FileFolder Вот контроллер <?php namespace App\Http\Contro…"
type textarea "x"
type textarea "думаю есть проблема с FileFolder Вот контроллер <?php namespace App\Http\Contro…"
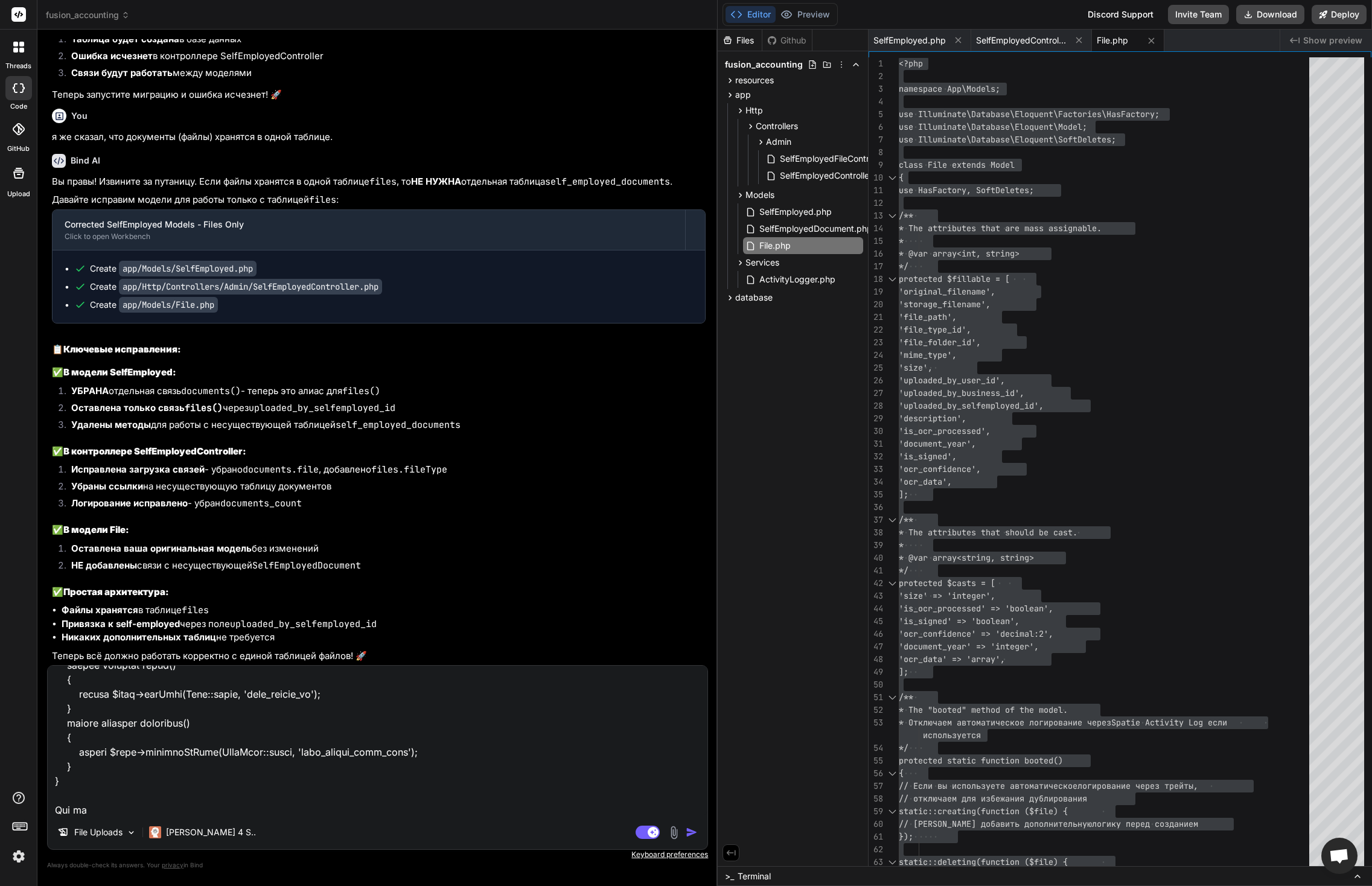
type textarea "x"
type textarea "думаю есть проблема с FileFolder Вот контроллер <?php namespace App\Http\Contro…"
type textarea "x"
type textarea "думаю есть проблема с FileFolder Вот контроллер <?php namespace App\Http\Contro…"
type textarea "x"
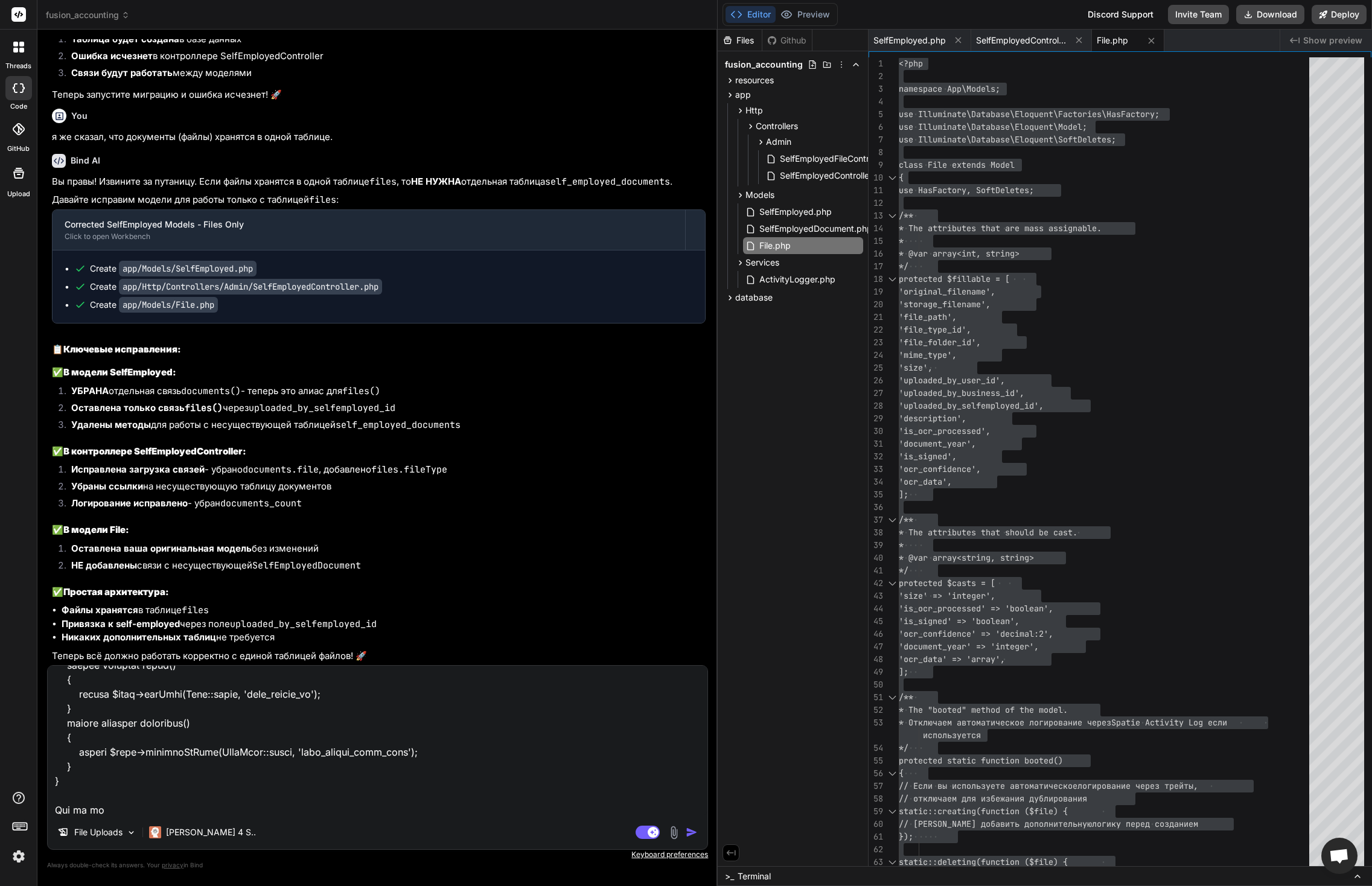
type textarea "думаю есть проблема с FileFolder Вот контроллер <?php namespace App\Http\Contro…"
type textarea "x"
type textarea "думаю есть проблема с FileFolder Вот контроллер <?php namespace App\Http\Contro…"
type textarea "x"
type textarea "думаю есть проблема с FileFolder Вот контроллер <?php namespace App\Http\Contro…"
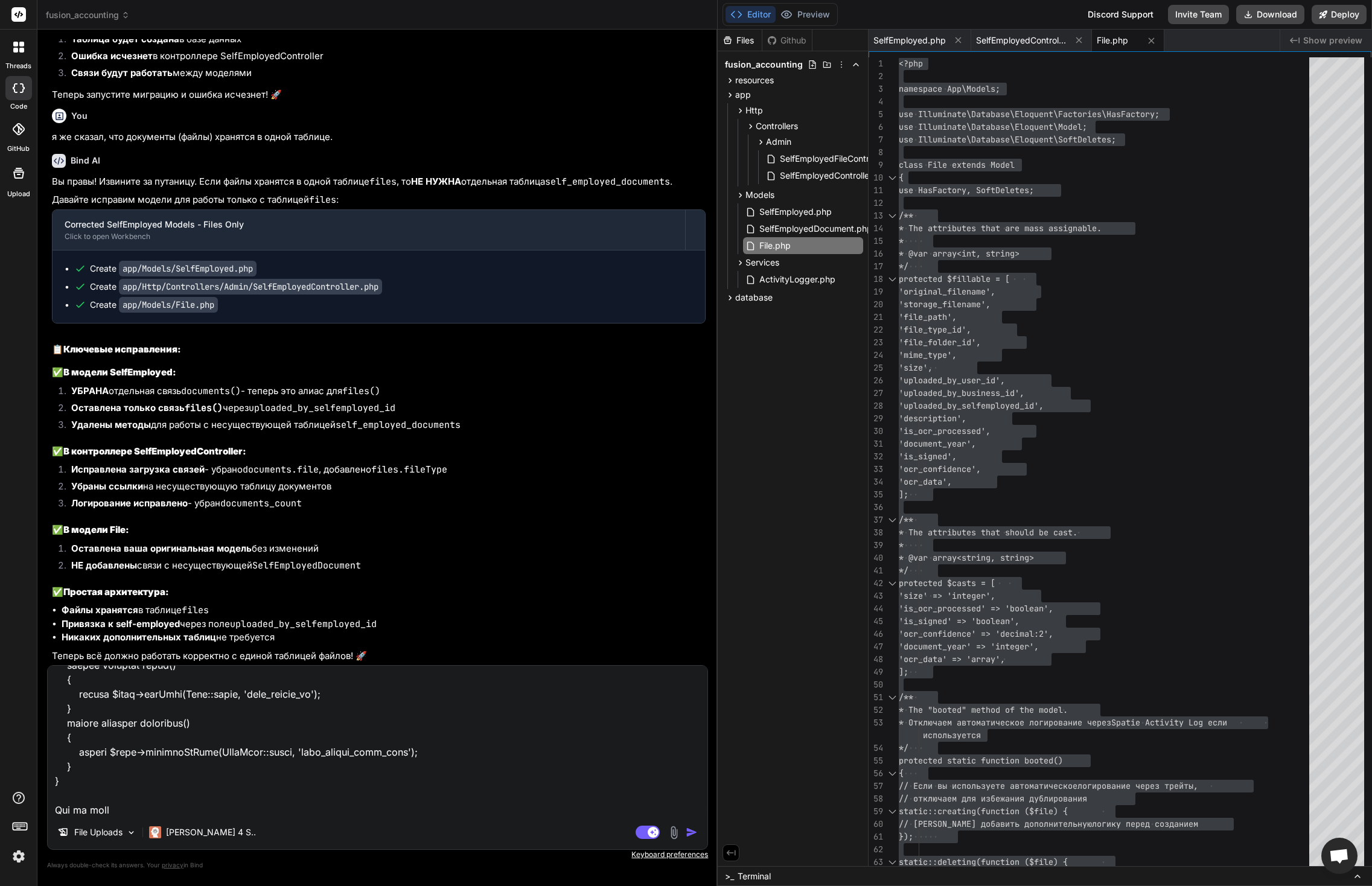
type textarea "x"
type textarea "думаю есть проблема с FileFolder Вот контроллер <?php namespace App\Http\Contro…"
type textarea "x"
type textarea "думаю есть проблема с FileFolder Вот контроллер <?php namespace App\Http\Contro…"
type textarea "x"
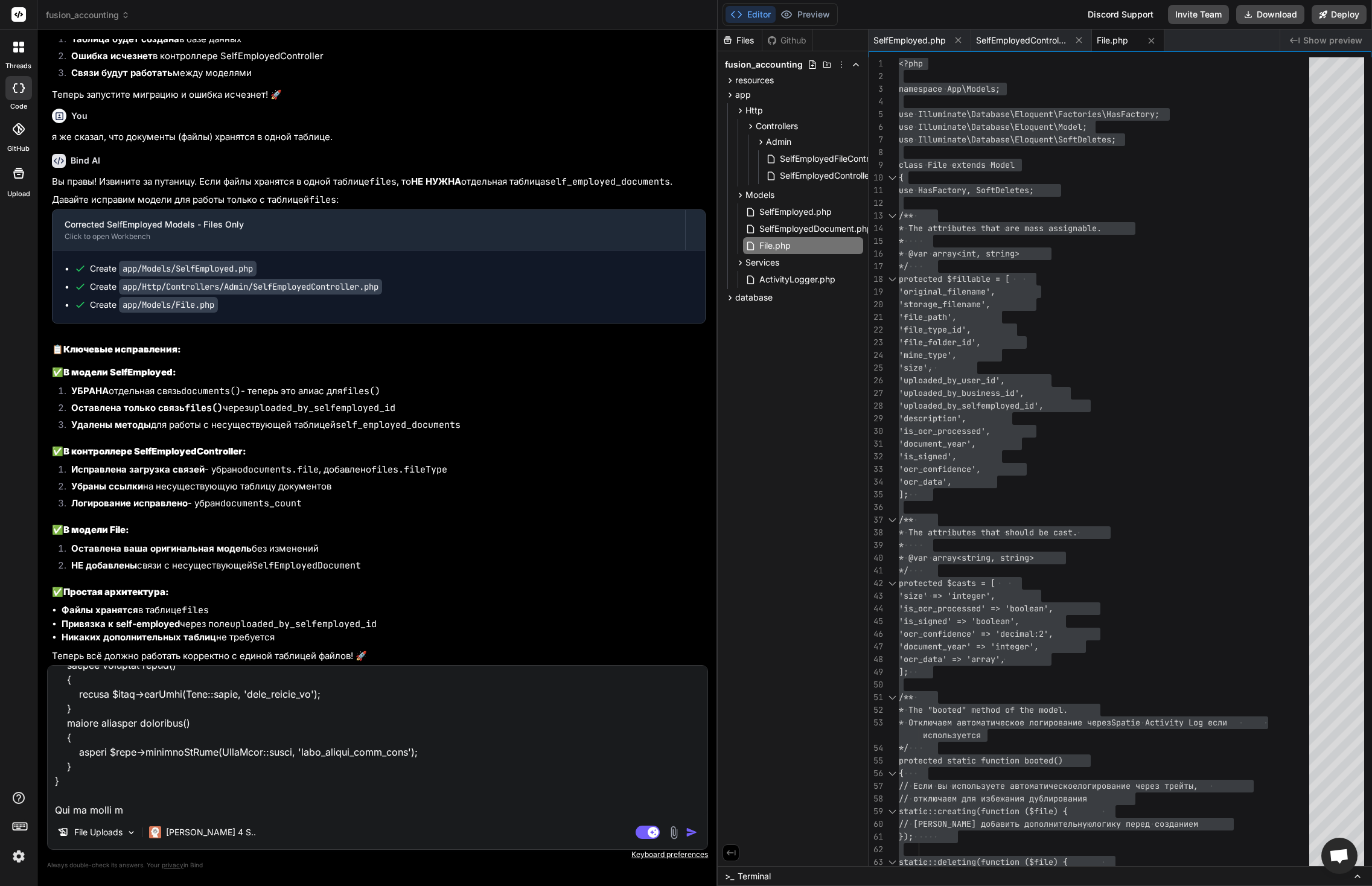
type textarea "думаю есть проблема с FileFolder Вот контроллер <?php namespace App\Http\Contro…"
type textarea "x"
type textarea "думаю есть проблема с FileFolder Вот контроллер <?php namespace App\Http\Contro…"
type textarea "x"
type textarea "думаю есть проблема с FileFolder Вот контроллер <?php namespace App\Http\Contro…"
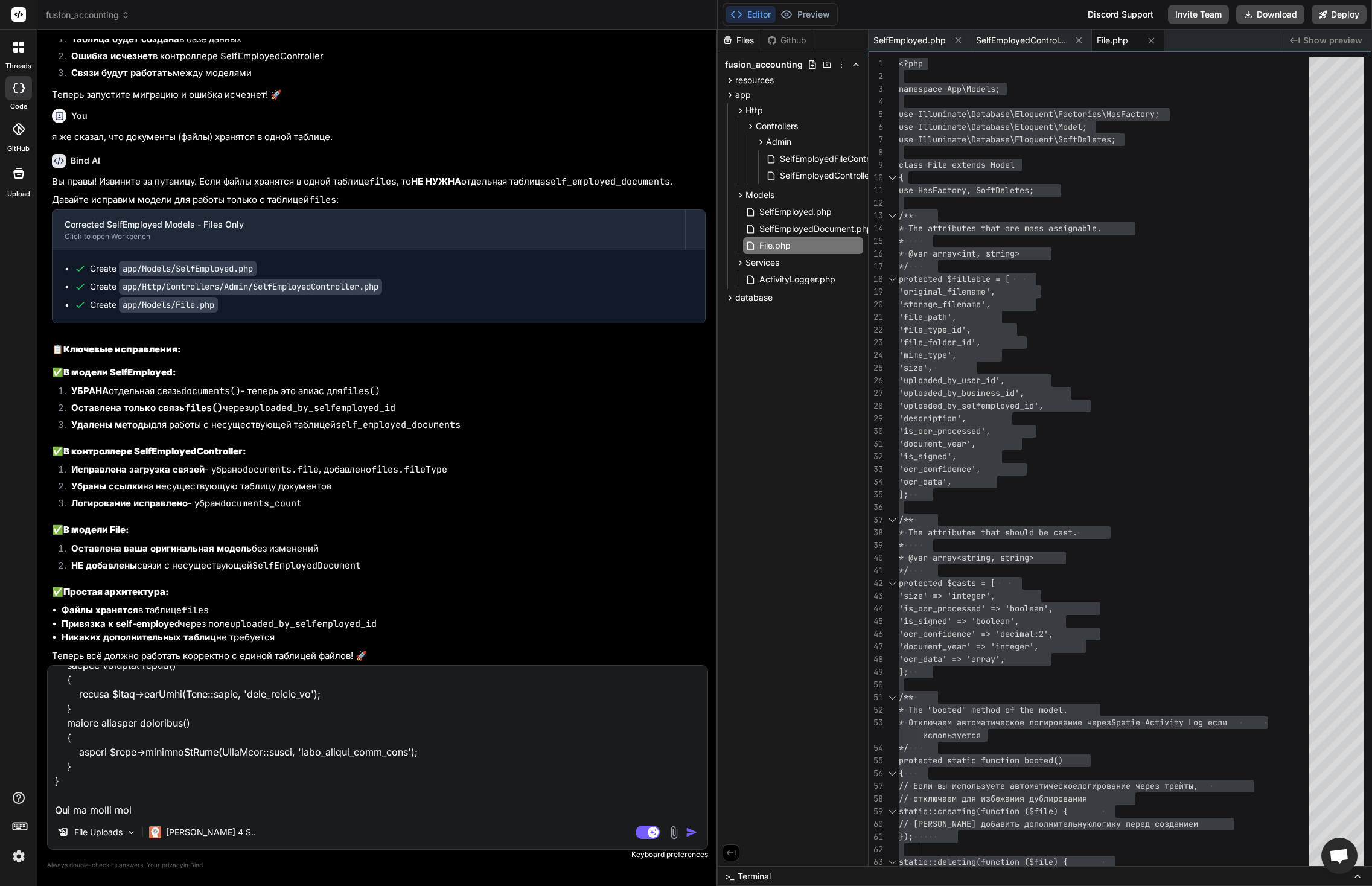
type textarea "x"
type textarea "думаю есть проблема с FileFolder Вот контроллер <?php namespace App\Http\Contro…"
type textarea "x"
type textarea "думаю есть проблема с FileFolder Вот контроллер <?php namespace App\Http\Contro…"
type textarea "x"
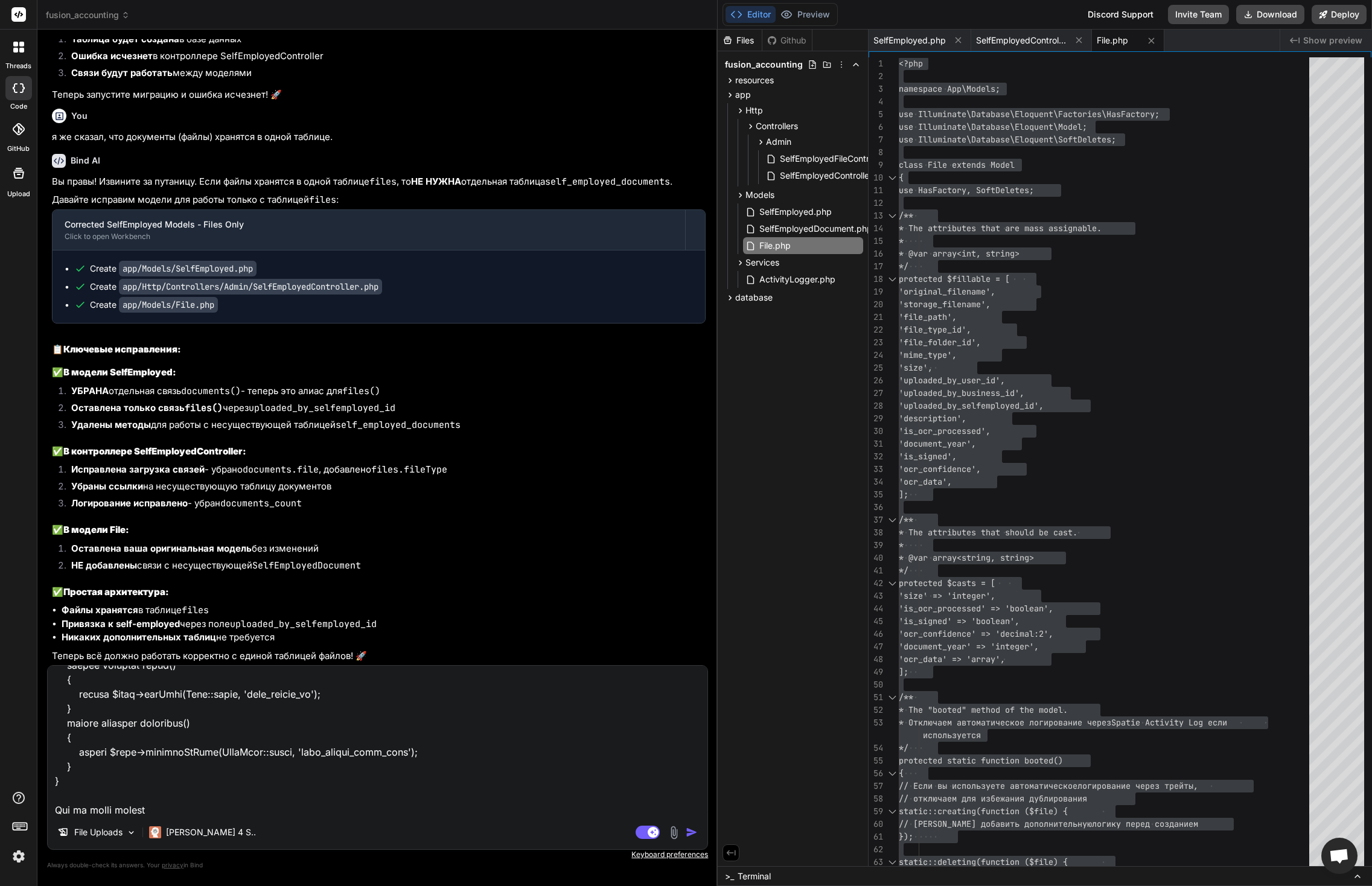
type textarea "думаю есть проблема с FileFolder Вот контроллер <?php namespace App\Http\Contro…"
type textarea "x"
type textarea "думаю есть проблема с FileFolder Вот контроллер <?php namespace App\Http\Contro…"
type textarea "x"
type textarea "думаю есть проблема с FileFolder Вот контроллер <?php namespace App\Http\Contro…"
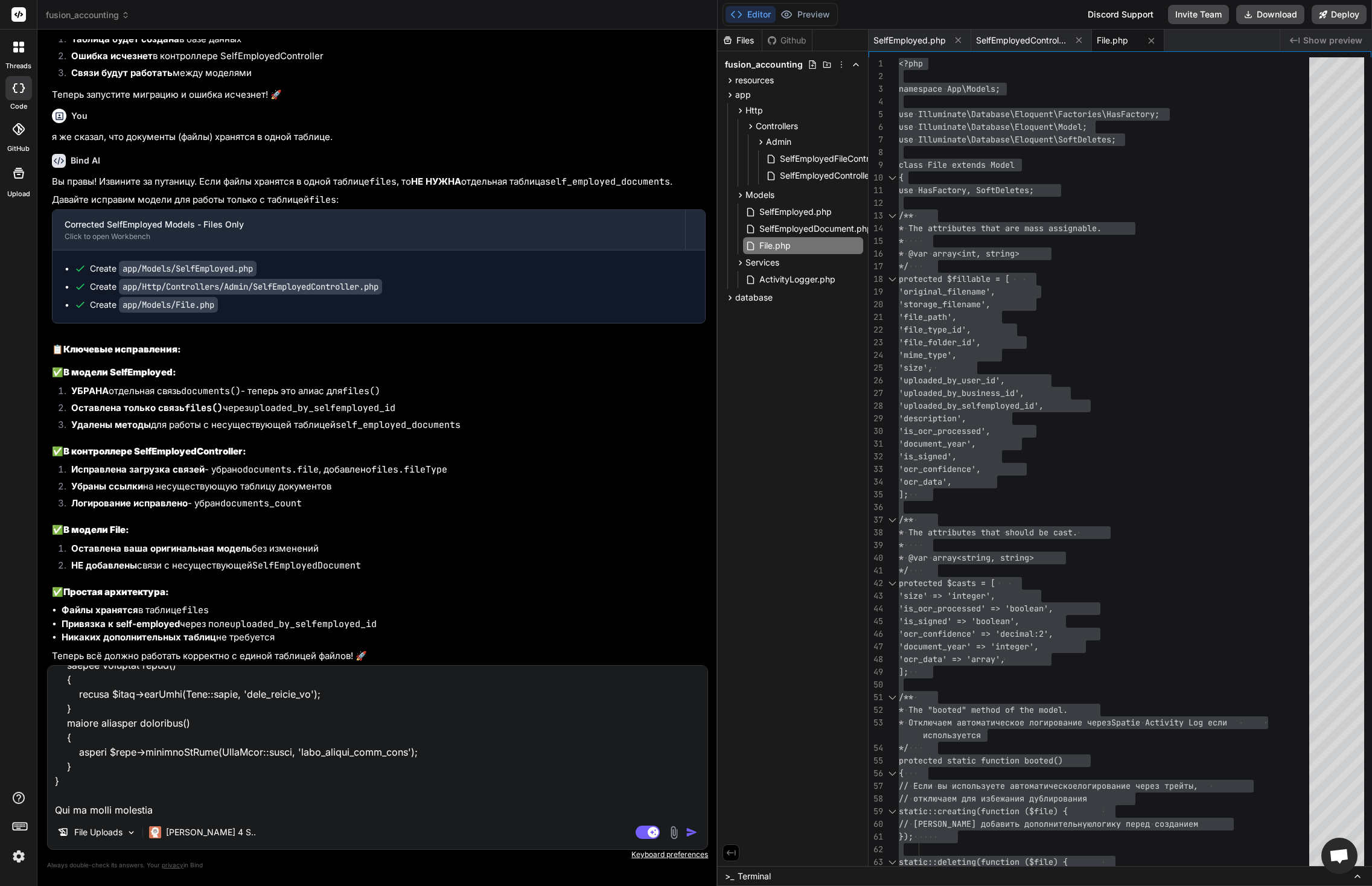
type textarea "x"
type textarea "думаю есть проблема с FileFolder Вот контроллер <?php namespace App\Http\Contro…"
type textarea "x"
type textarea "думаю есть проблема с FileFolder Вот контроллер <?php namespace App\Http\Contro…"
type textarea "x"
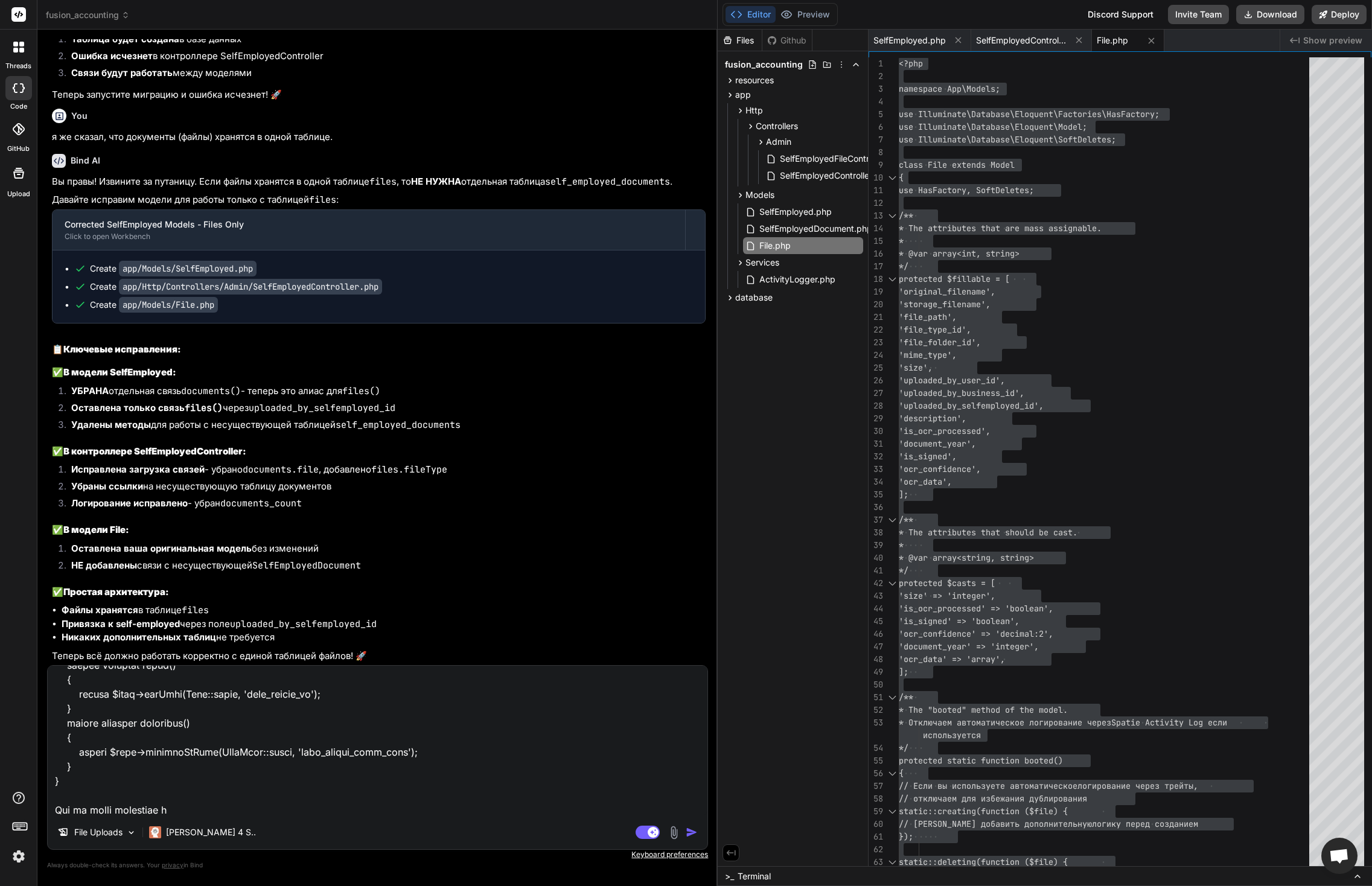
type textarea "думаю есть проблема с FileFolder Вот контроллер <?php namespace App\Http\Contro…"
type textarea "x"
type textarea "думаю есть проблема с FileFolder Вот контроллер <?php namespace App\Http\Contro…"
type textarea "x"
type textarea "думаю есть проблема с FileFolder Вот контроллер <?php namespace App\Http\Contro…"
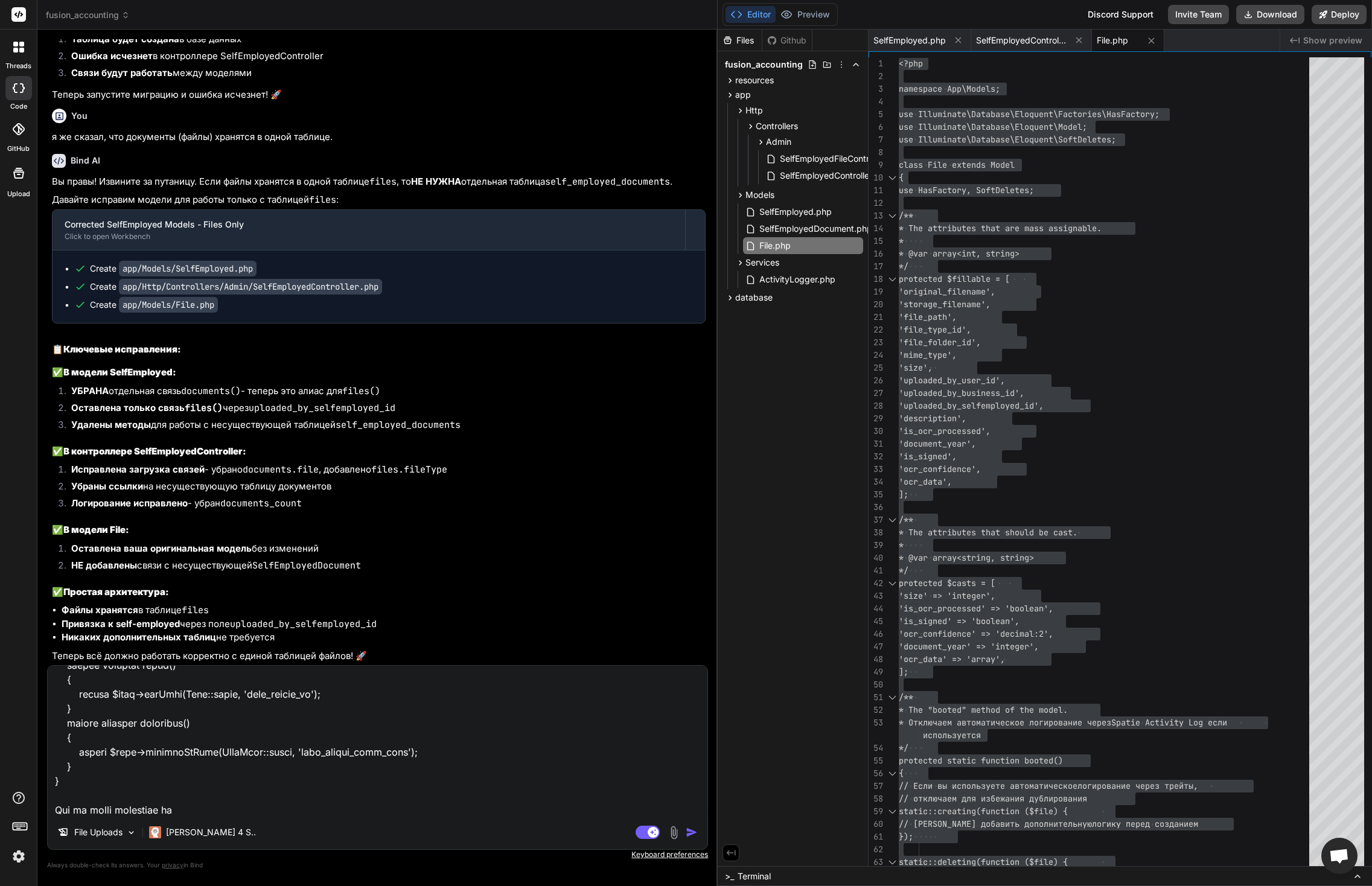
type textarea "x"
type textarea "думаю есть проблема с FileFolder Вот контроллер <?php namespace App\Http\Contro…"
type textarea "x"
type textarea "думаю есть проблема с FileFolder Вот контроллер <?php namespace App\Http\Contro…"
type textarea "x"
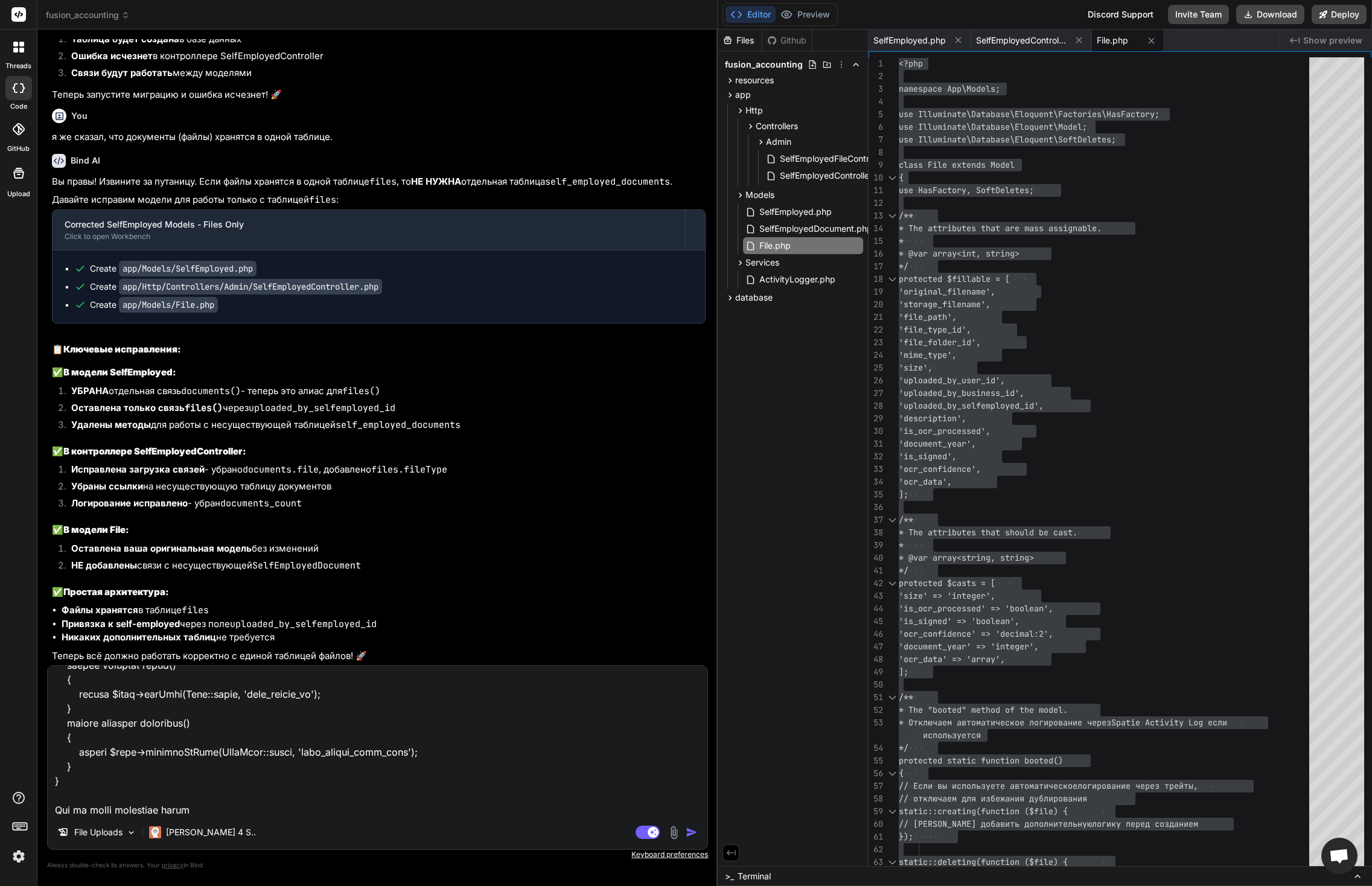
type textarea "думаю есть проблема с FileFolder Вот контроллер <?php namespace App\Http\Contro…"
type textarea "x"
type textarea "думаю есть проблема с FileFolder Вот контроллер <?php namespace App\Http\Contro…"
type textarea "x"
type textarea "думаю есть проблема с FileFolder Вот контроллер <?php namespace App\Http\Contro…"
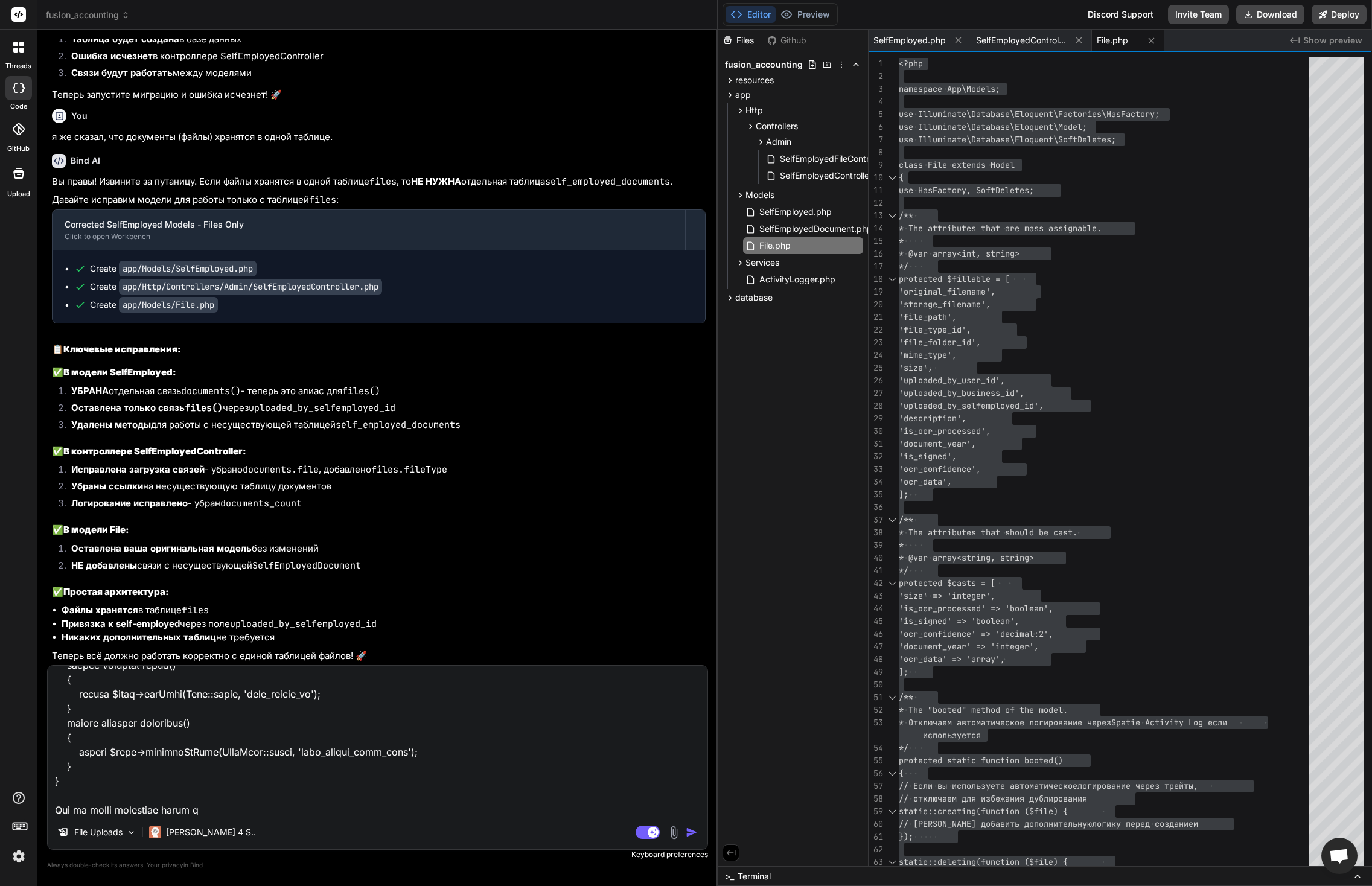
type textarea "x"
type textarea "думаю есть проблема с FileFolder Вот контроллер <?php namespace App\Http\Contro…"
type textarea "x"
type textarea "думаю есть проблема с FileFolder Вот контроллер <?php namespace App\Http\Contro…"
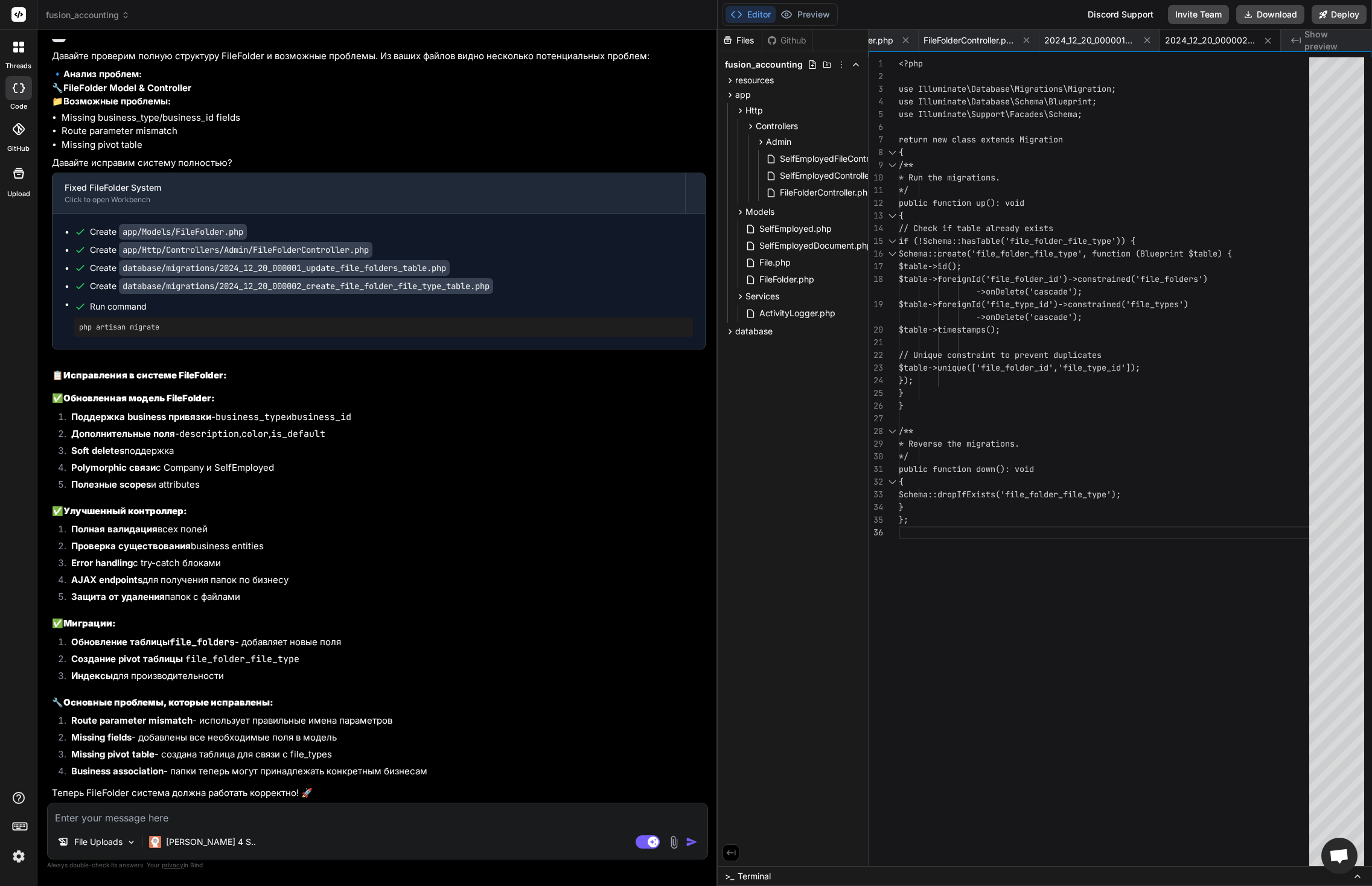
scroll to position [44032, 0]
click at [1266, 41] on icon at bounding box center [1269, 41] width 10 height 10
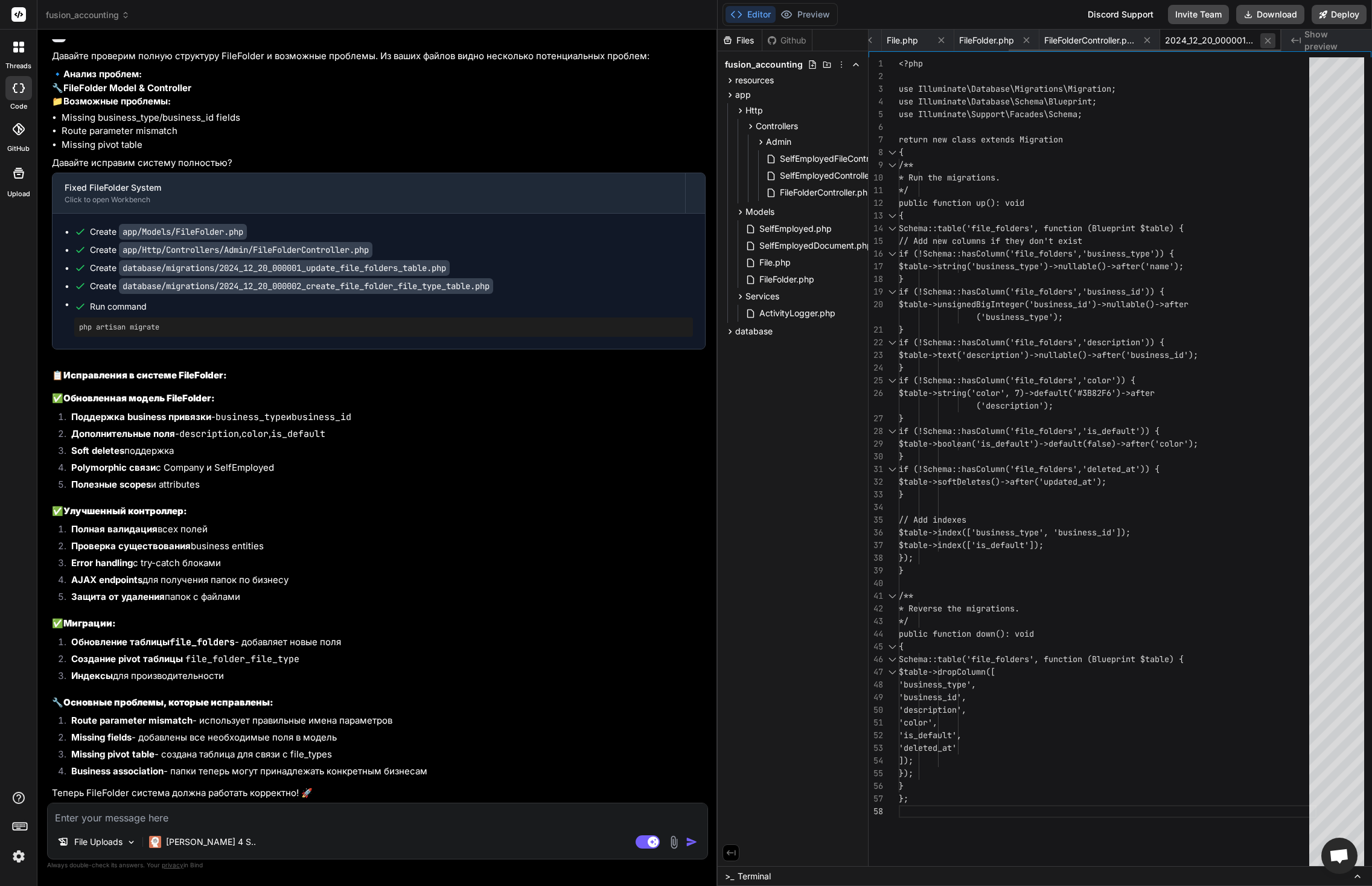
click at [1267, 43] on icon at bounding box center [1269, 41] width 10 height 10
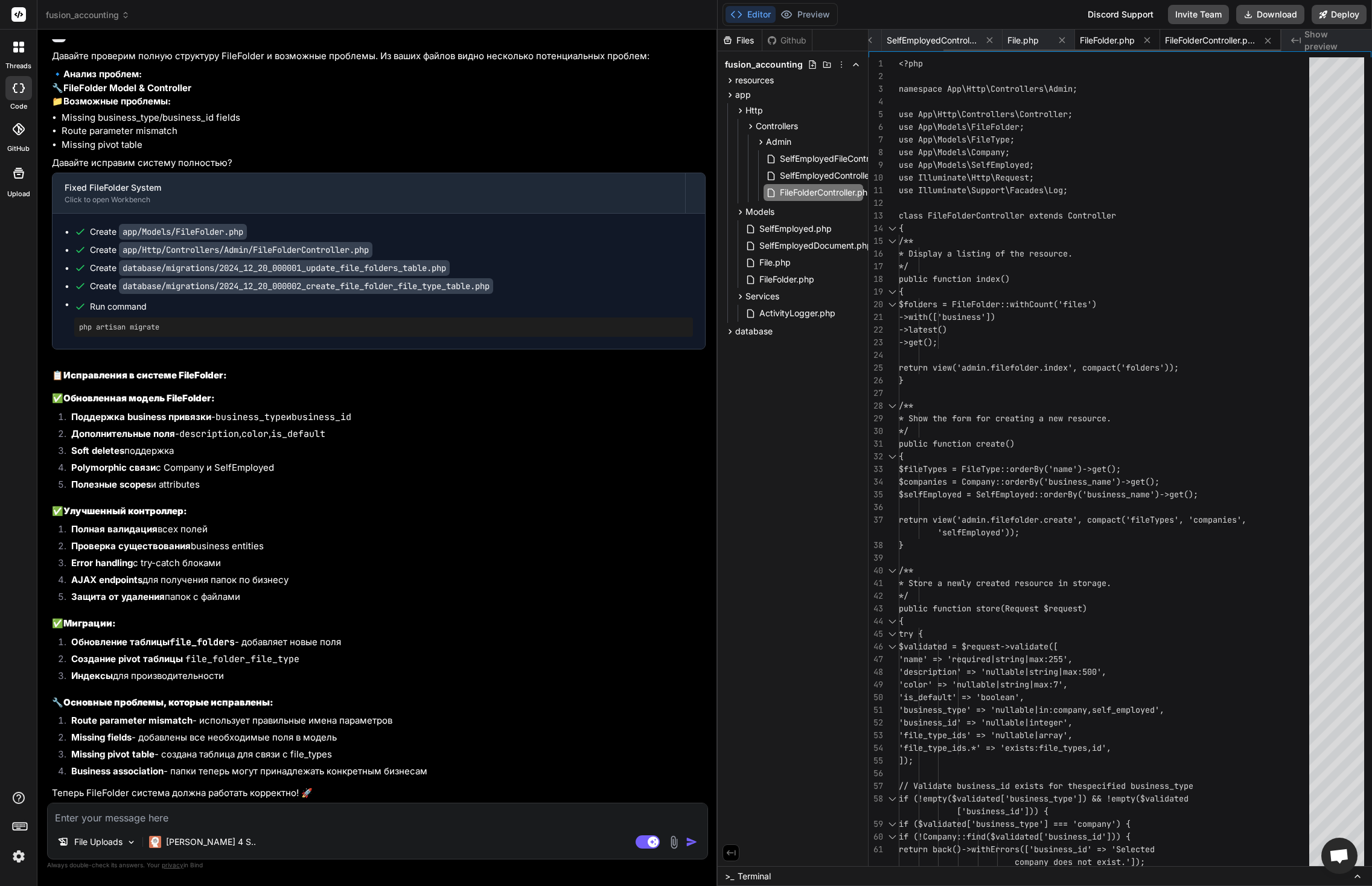
click at [1116, 43] on span "FileFolder.php" at bounding box center [1107, 41] width 55 height 12
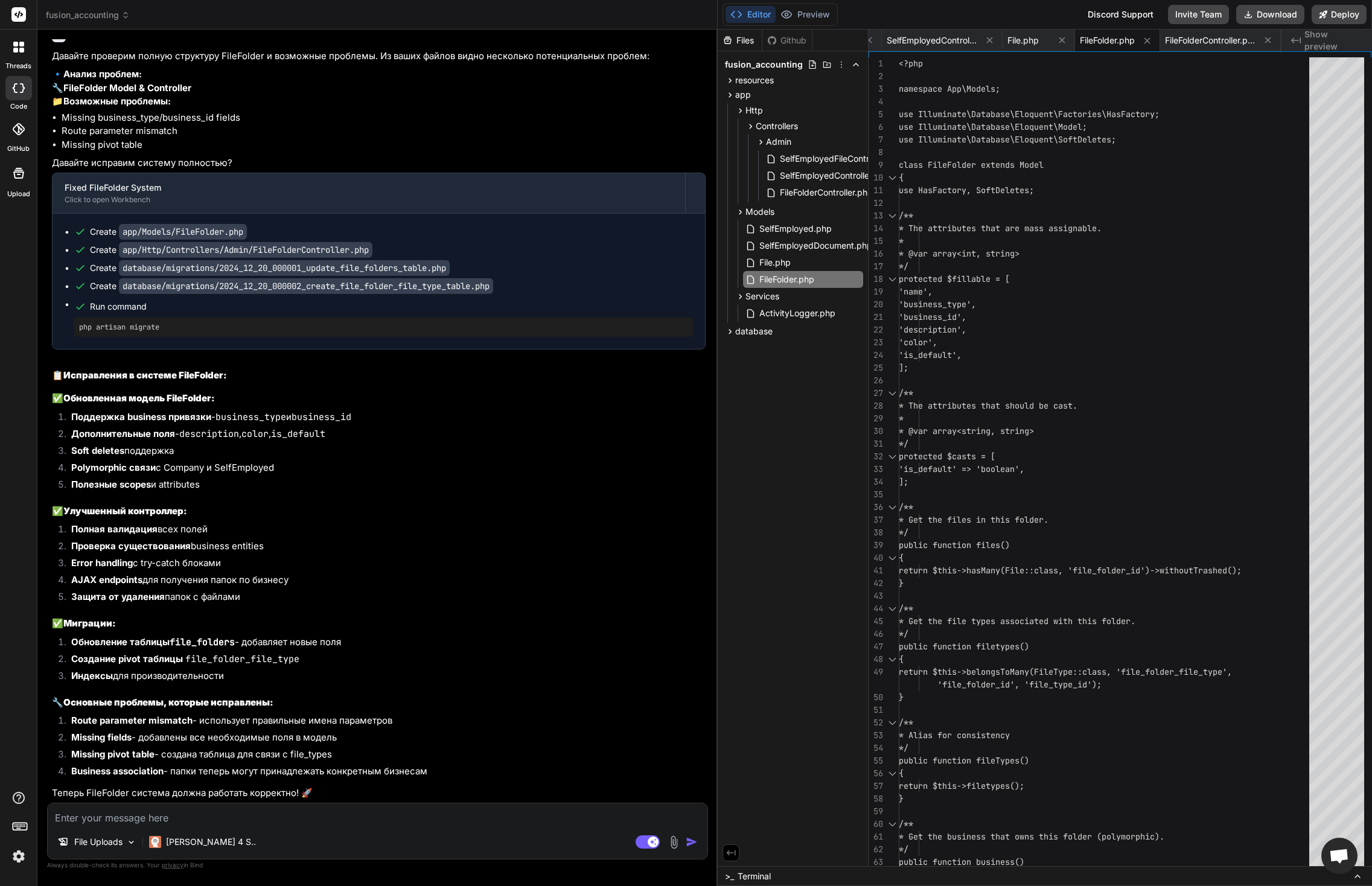
click at [268, 816] on textarea at bounding box center [377, 814] width 660 height 22
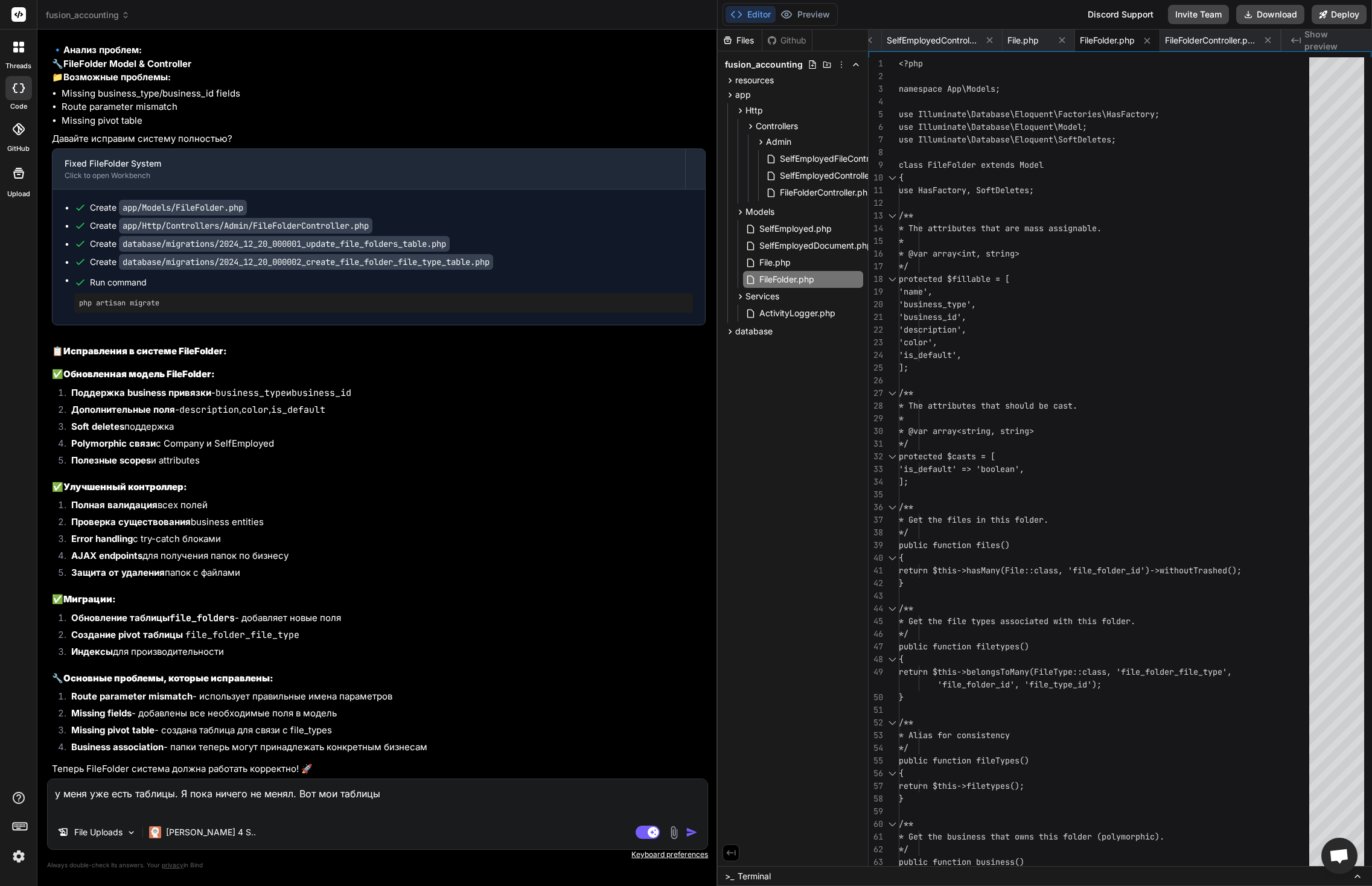
paste textarea "create table public.file_folders ( id bigint generated by default as identity n…"
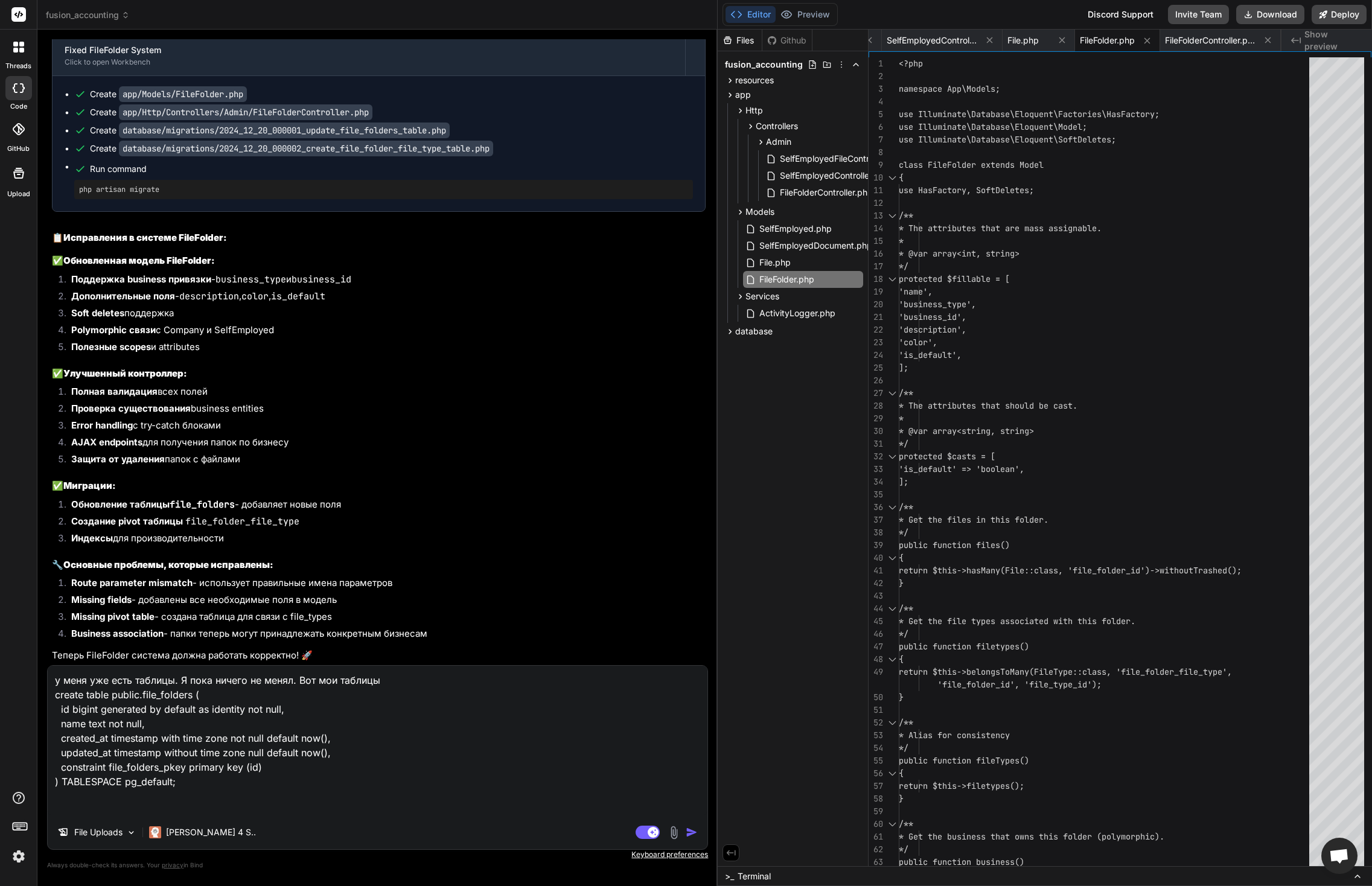
paste textarea "create table public.file_folder_file_type ( file_folder_id bigint not null, fil…"
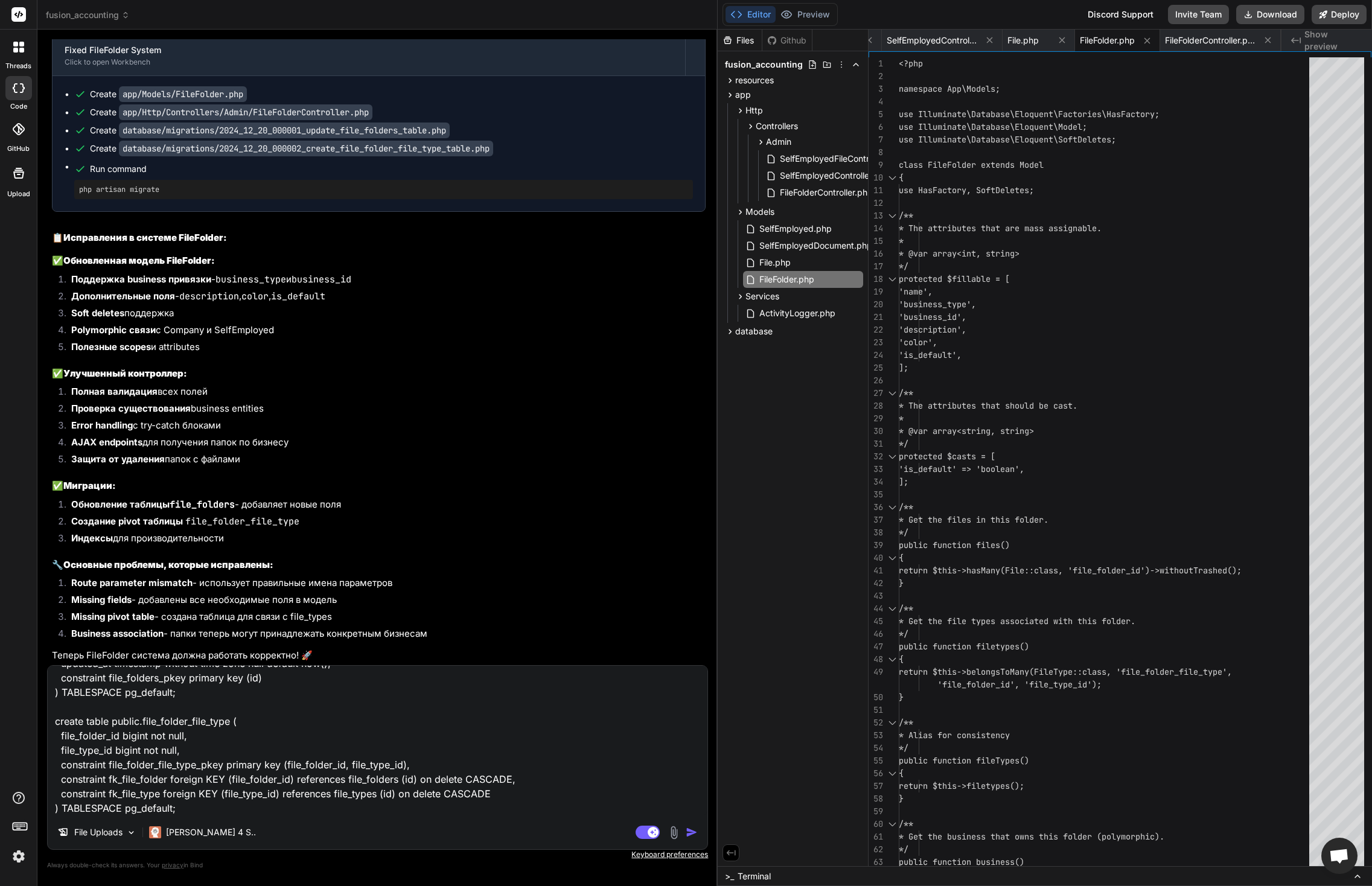
scroll to position [118, 0]
paste textarea "create table public.file_types ( id bigserial not null, name character varying(…"
click at [688, 833] on img "button" at bounding box center [692, 833] width 12 height 12
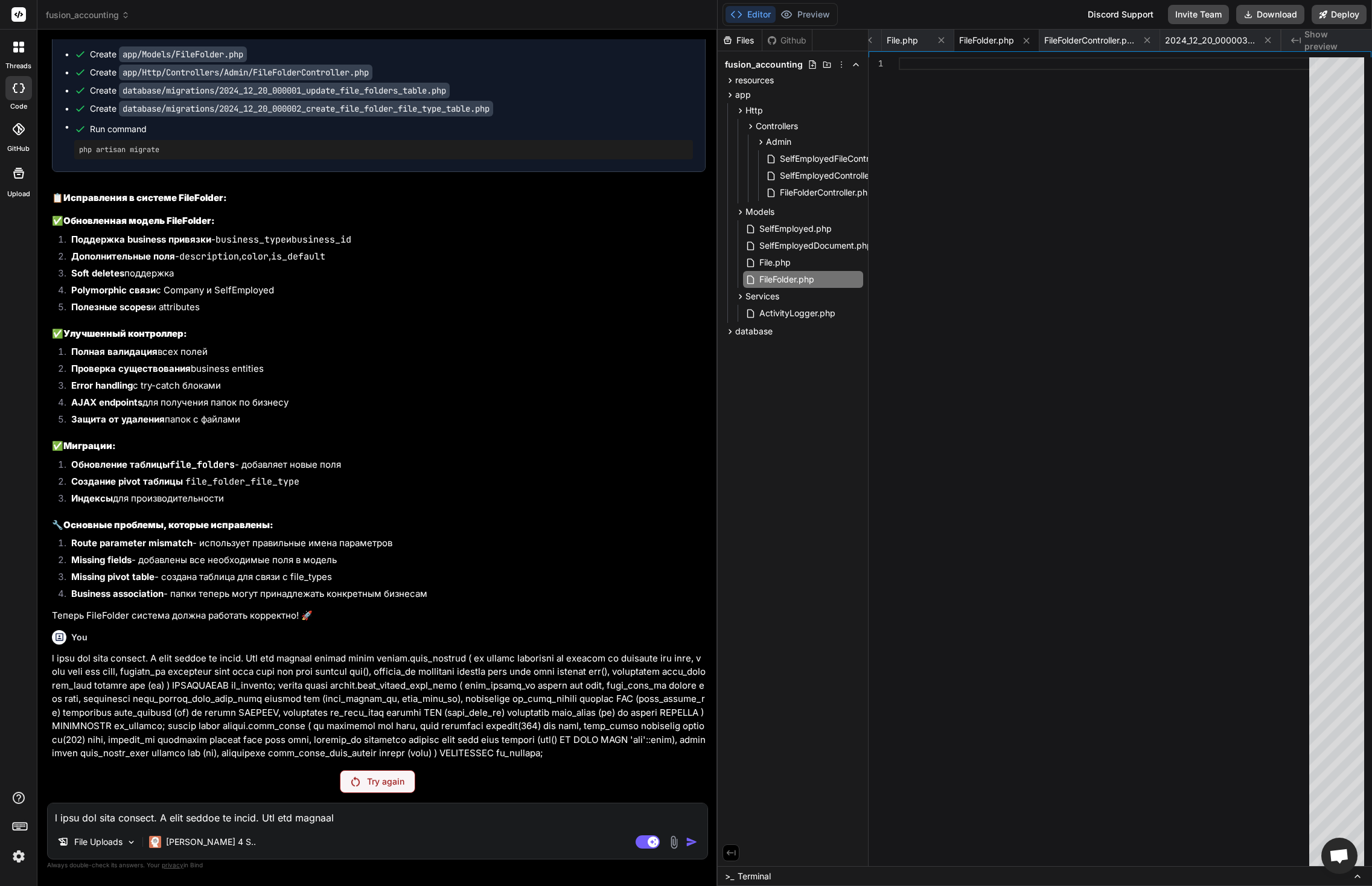
scroll to position [44219, 0]
click at [391, 777] on p "Try again" at bounding box center [385, 782] width 37 height 12
click at [384, 785] on p "Try again" at bounding box center [385, 782] width 37 height 12
click at [389, 777] on p "Try again" at bounding box center [385, 782] width 37 height 12
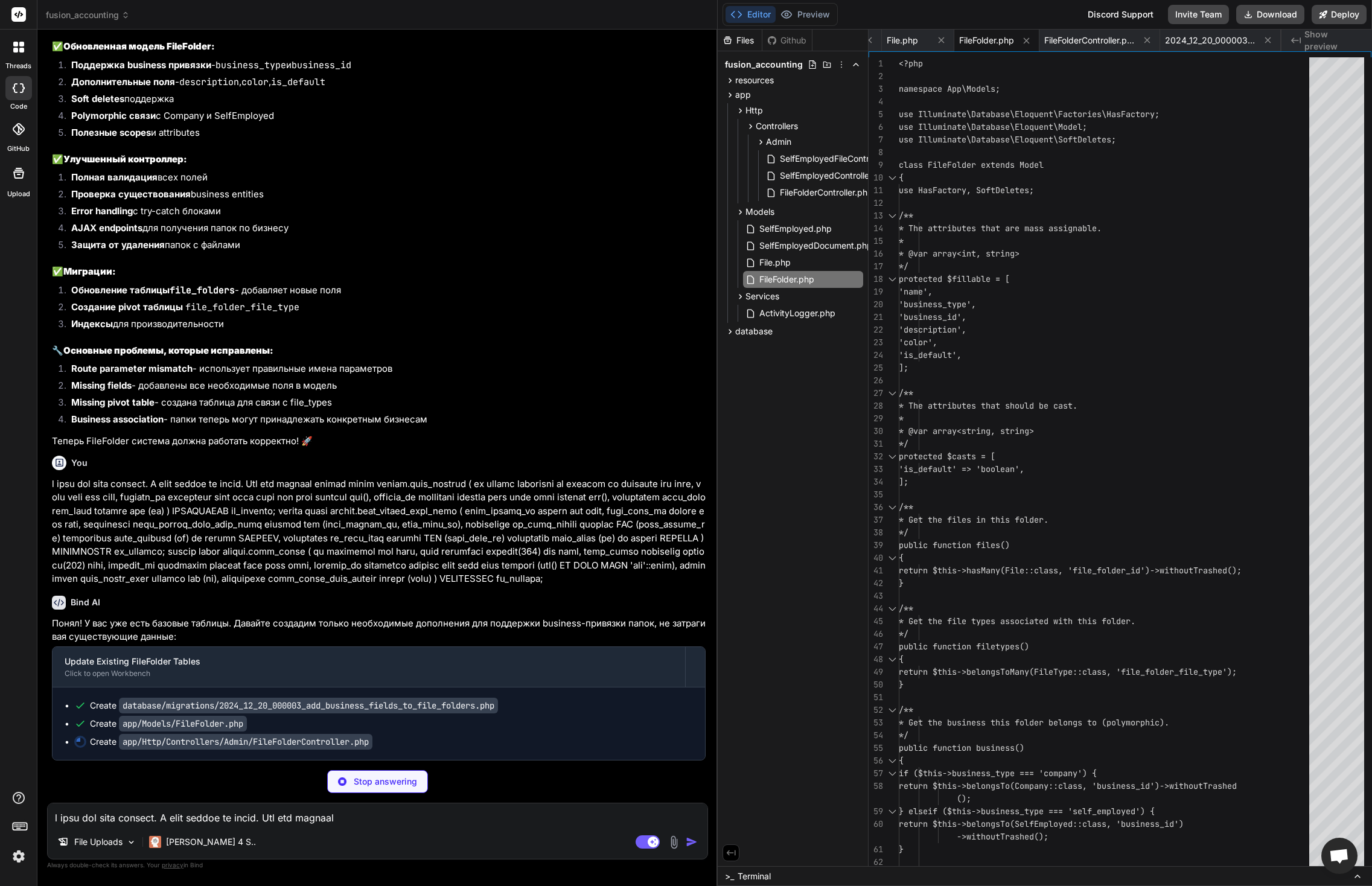
scroll to position [44384, 0]
click at [1209, 38] on span "2024_12_20_000003_add_business_fields_to_file_folders.php" at bounding box center [1210, 41] width 90 height 12
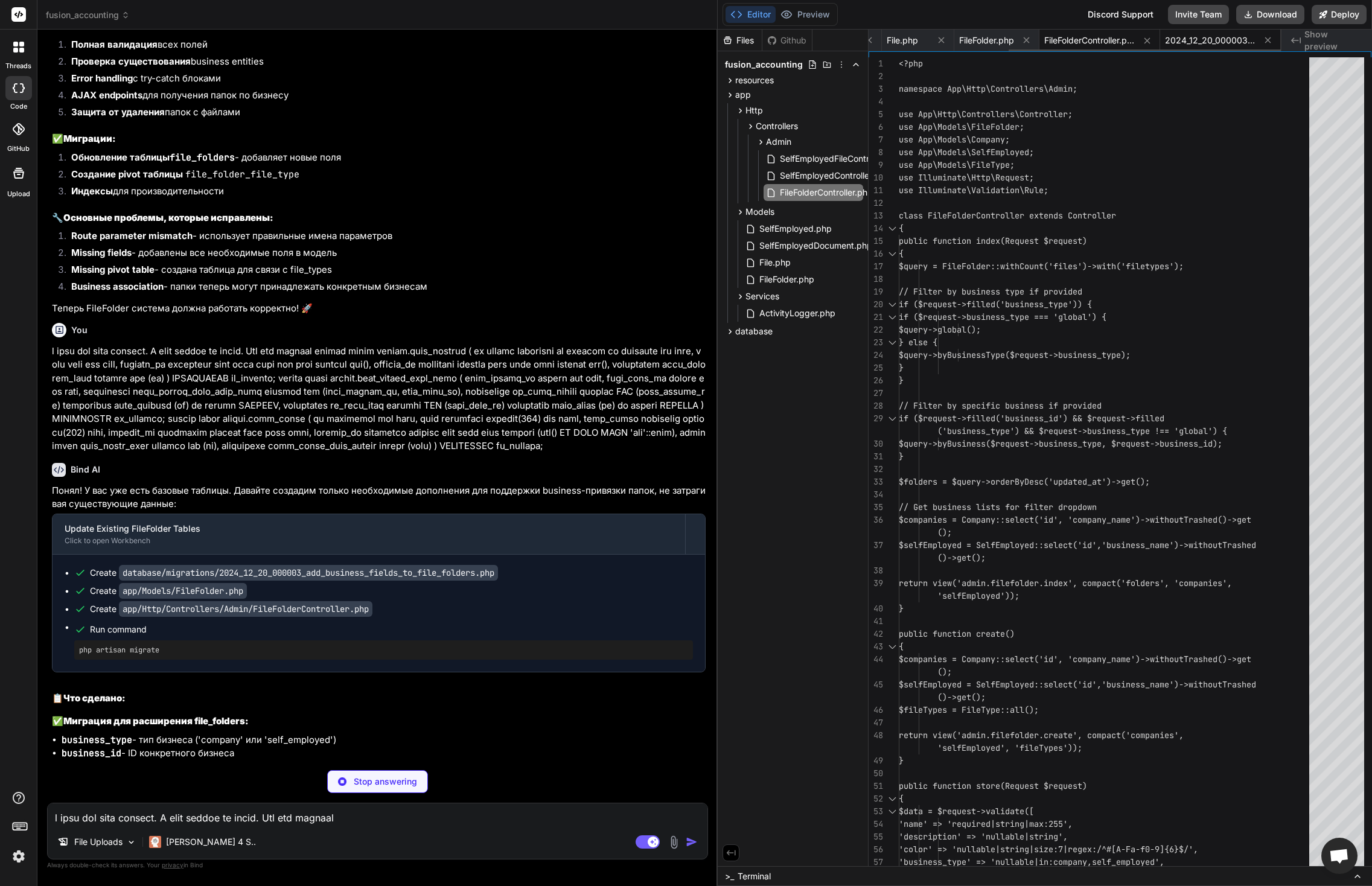
click at [1220, 42] on span "2024_12_20_000003_add_business_fields_to_file_folders.php" at bounding box center [1210, 41] width 90 height 12
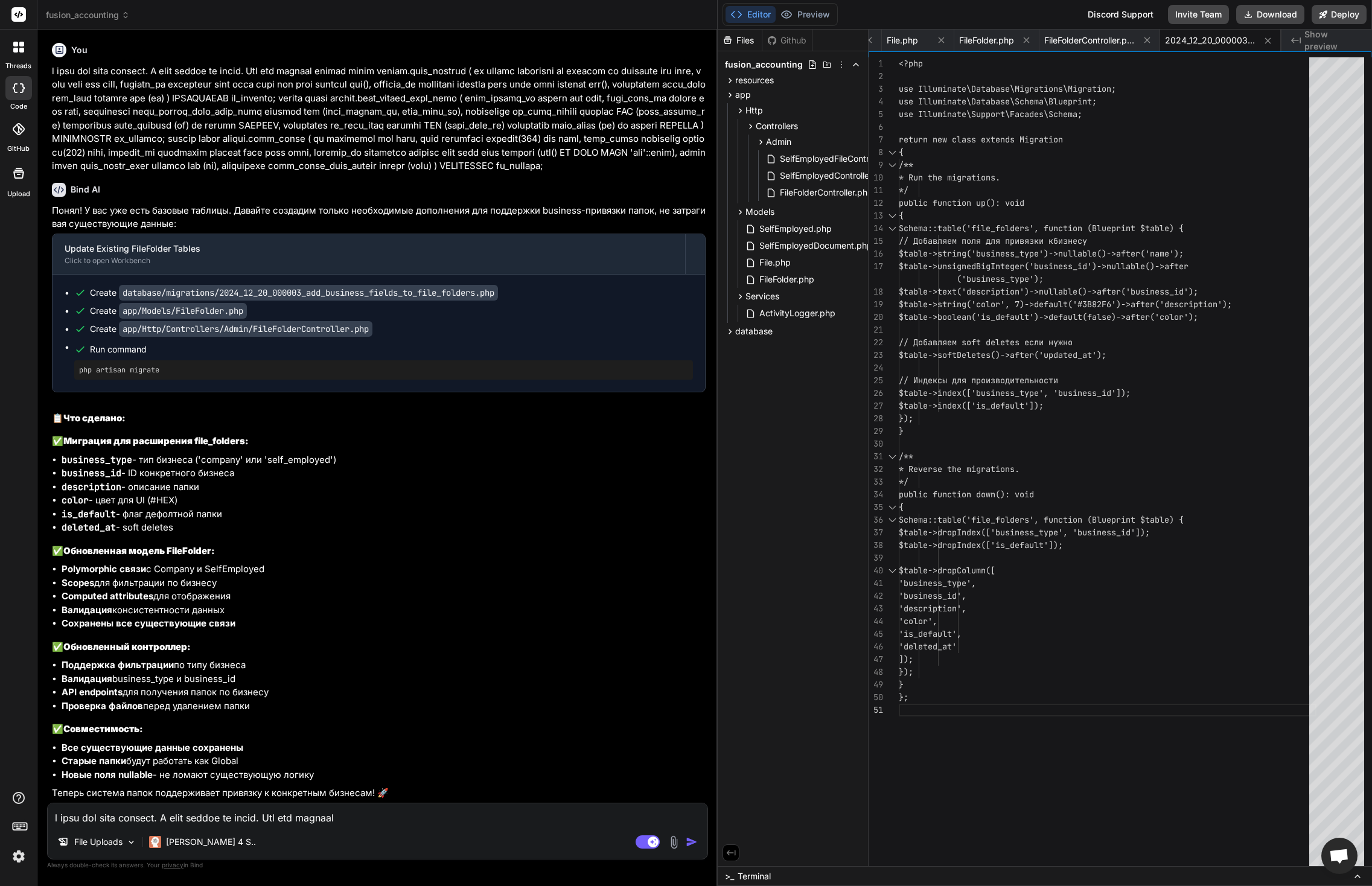
scroll to position [44793, 0]
click at [303, 816] on textarea at bounding box center [377, 814] width 660 height 22
click at [108, 826] on div "File Uploads Claude 4 S.. Agent Mode. When this toggle is activated, AI automat…" at bounding box center [377, 831] width 661 height 57
click at [139, 814] on textarea at bounding box center [377, 814] width 660 height 22
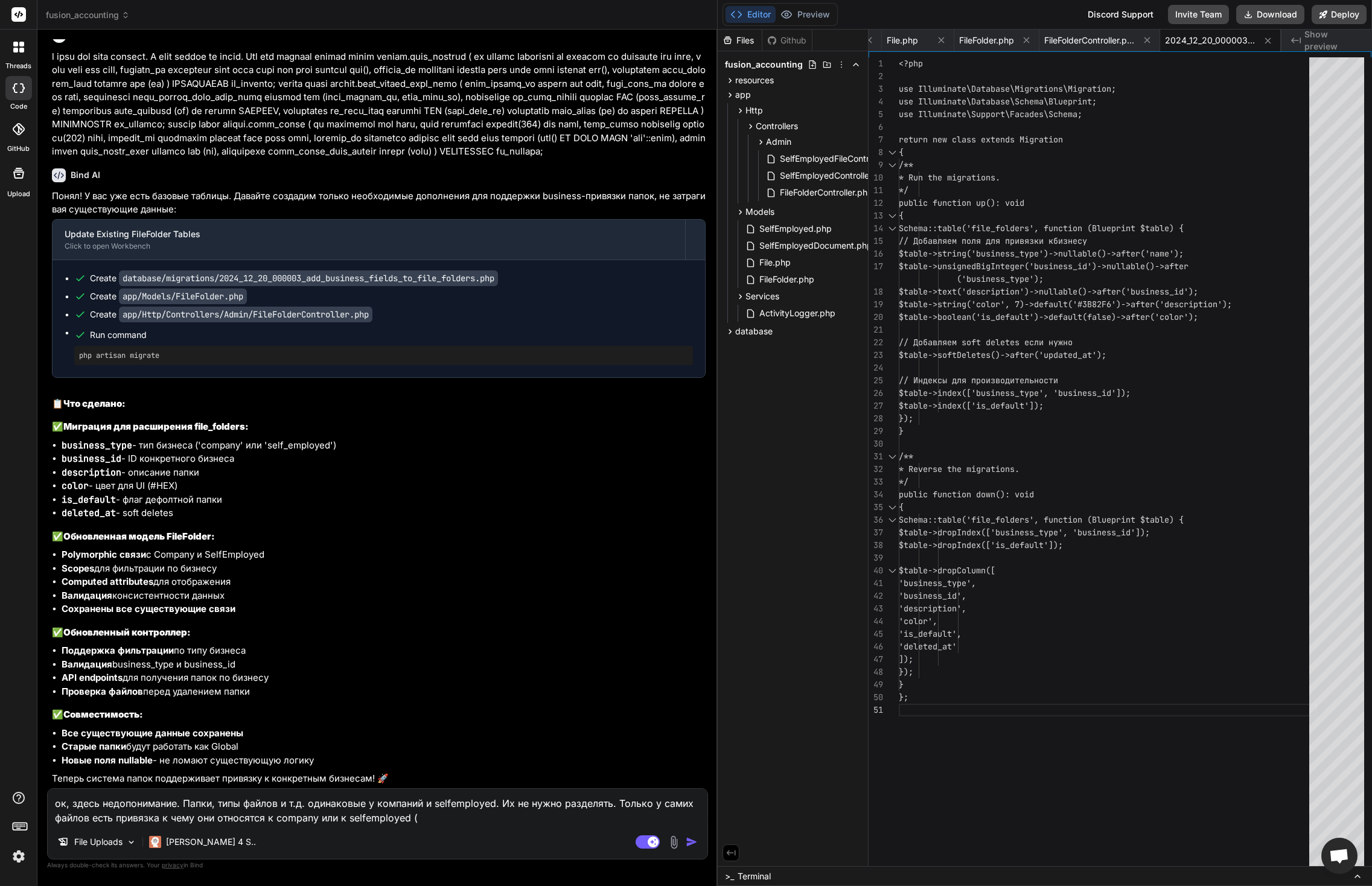
paste textarea "uploaded_by_business_id"
paste textarea "uploaded_by_selfemployed_id"
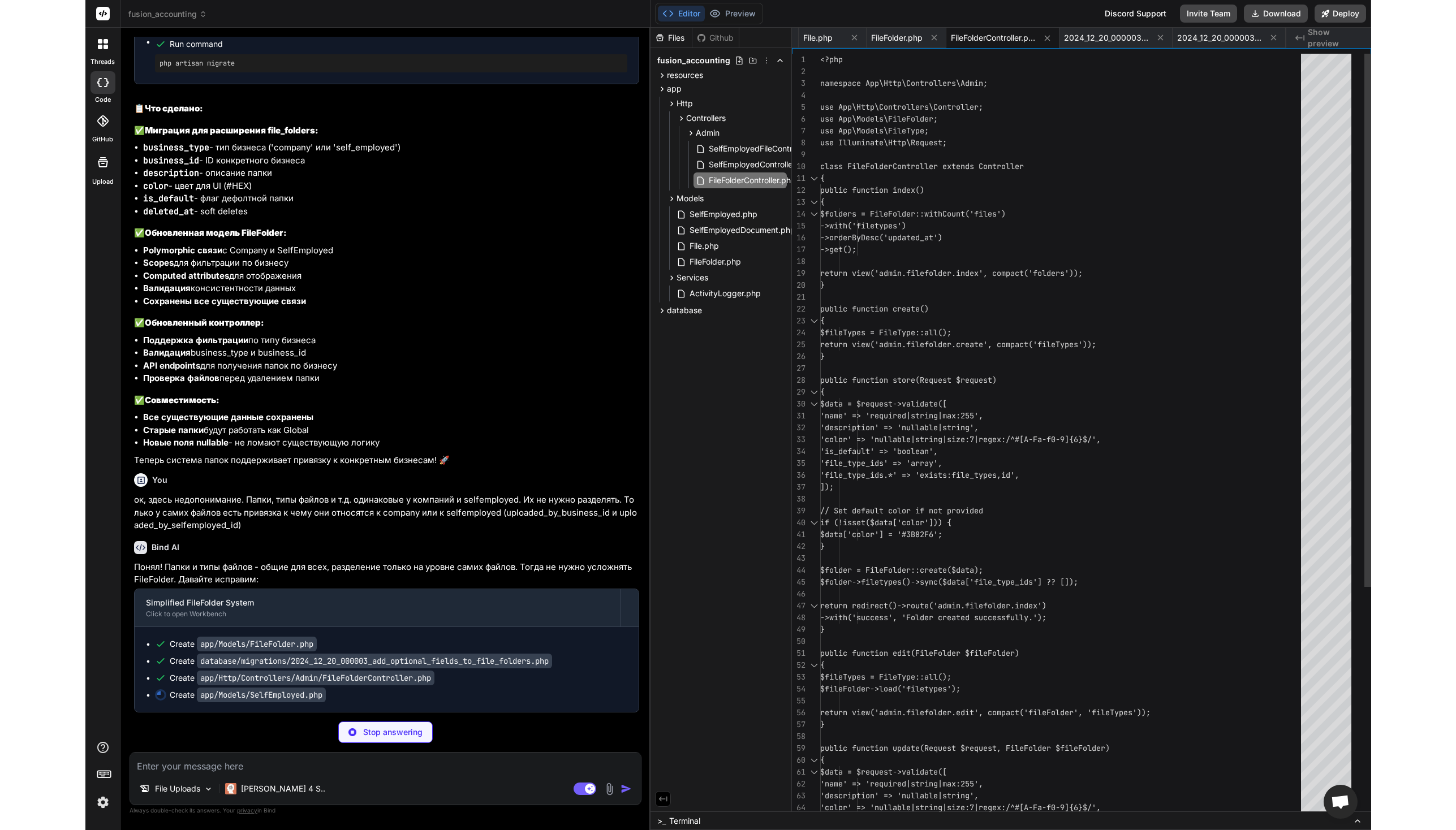
scroll to position [0, 197]
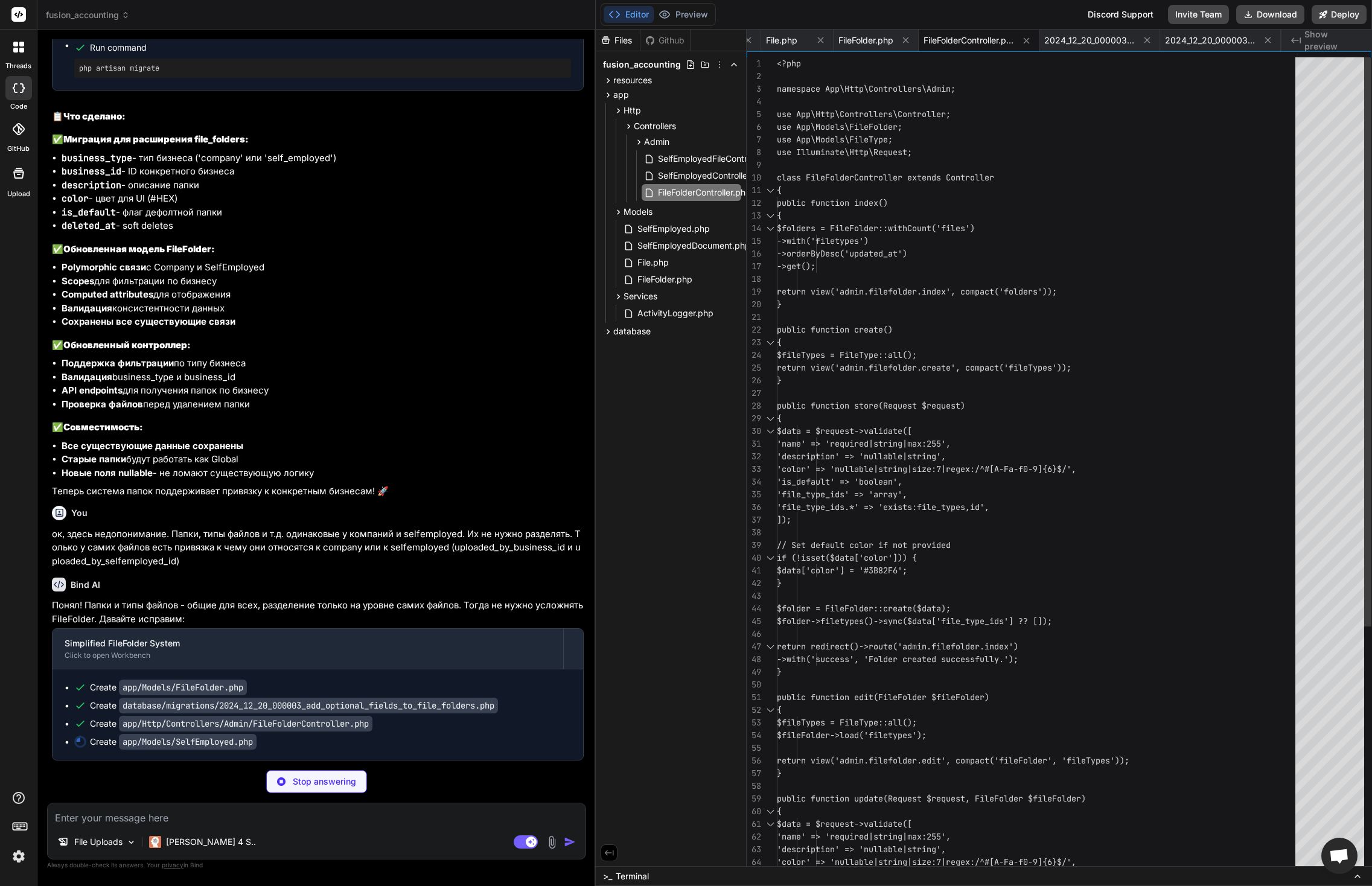
drag, startPoint x: 716, startPoint y: 263, endPoint x: 574, endPoint y: 278, distance: 142.8
click at [574, 278] on div "Bind AI Web Search Created with Pixso. Code Generator You у меня проект - систе…" at bounding box center [316, 457] width 558 height 856
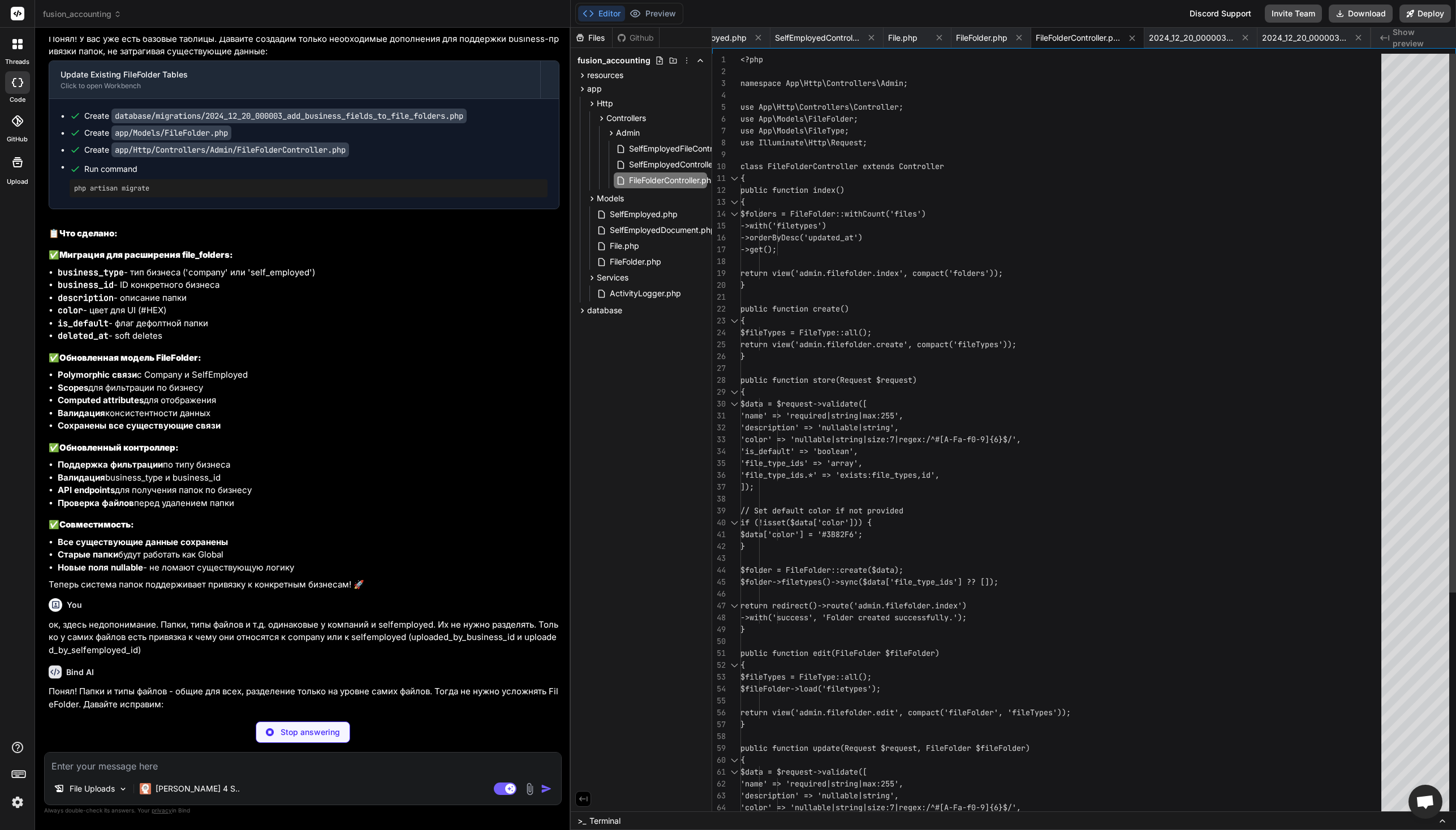
scroll to position [0, 39]
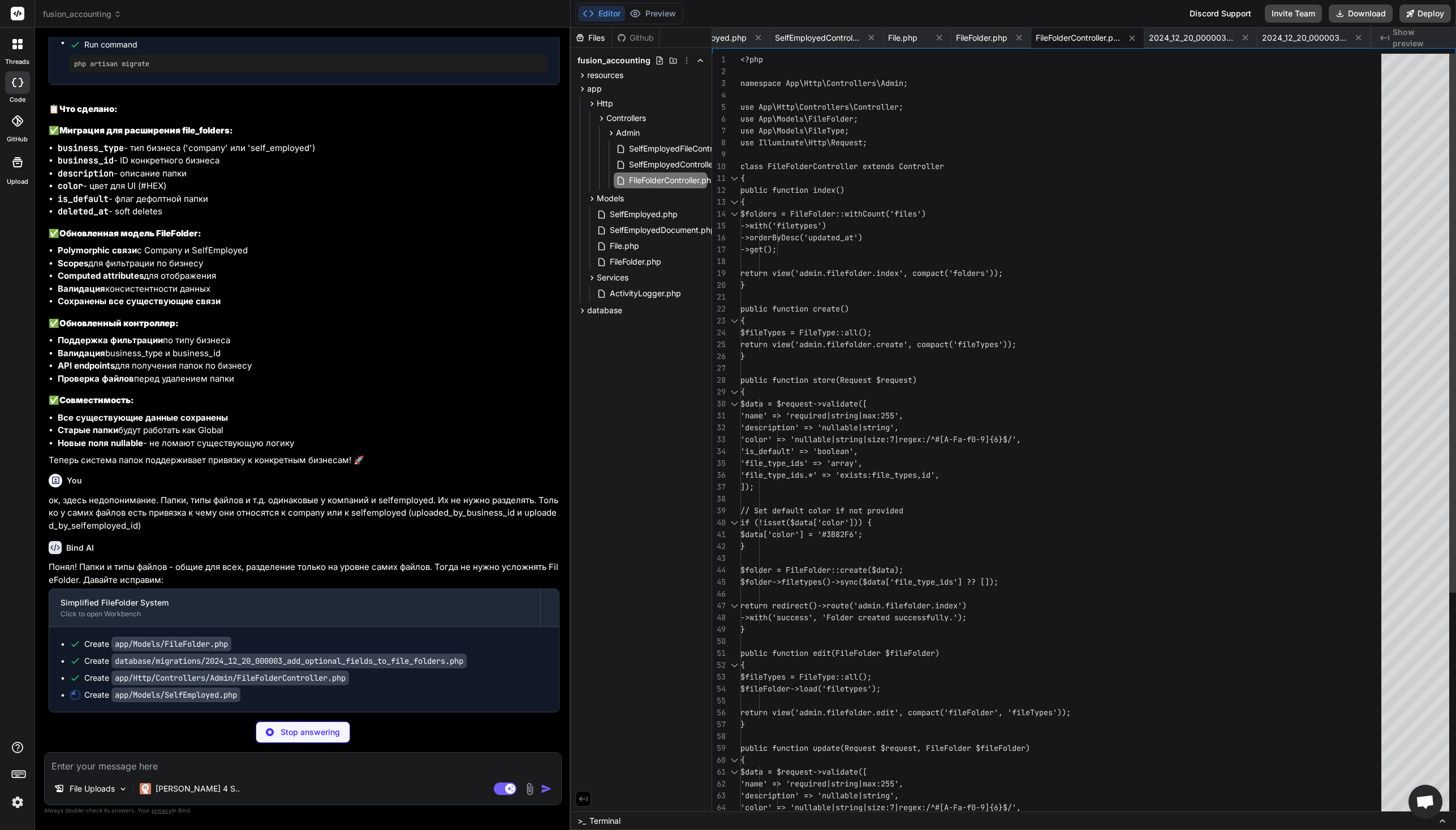
drag, startPoint x: 629, startPoint y: 381, endPoint x: 549, endPoint y: 392, distance: 80.8
click at [549, 392] on div "Bind AI Web Search Created with Pixso. Code Generator You у меня проект - систе…" at bounding box center [303, 428] width 536 height 802
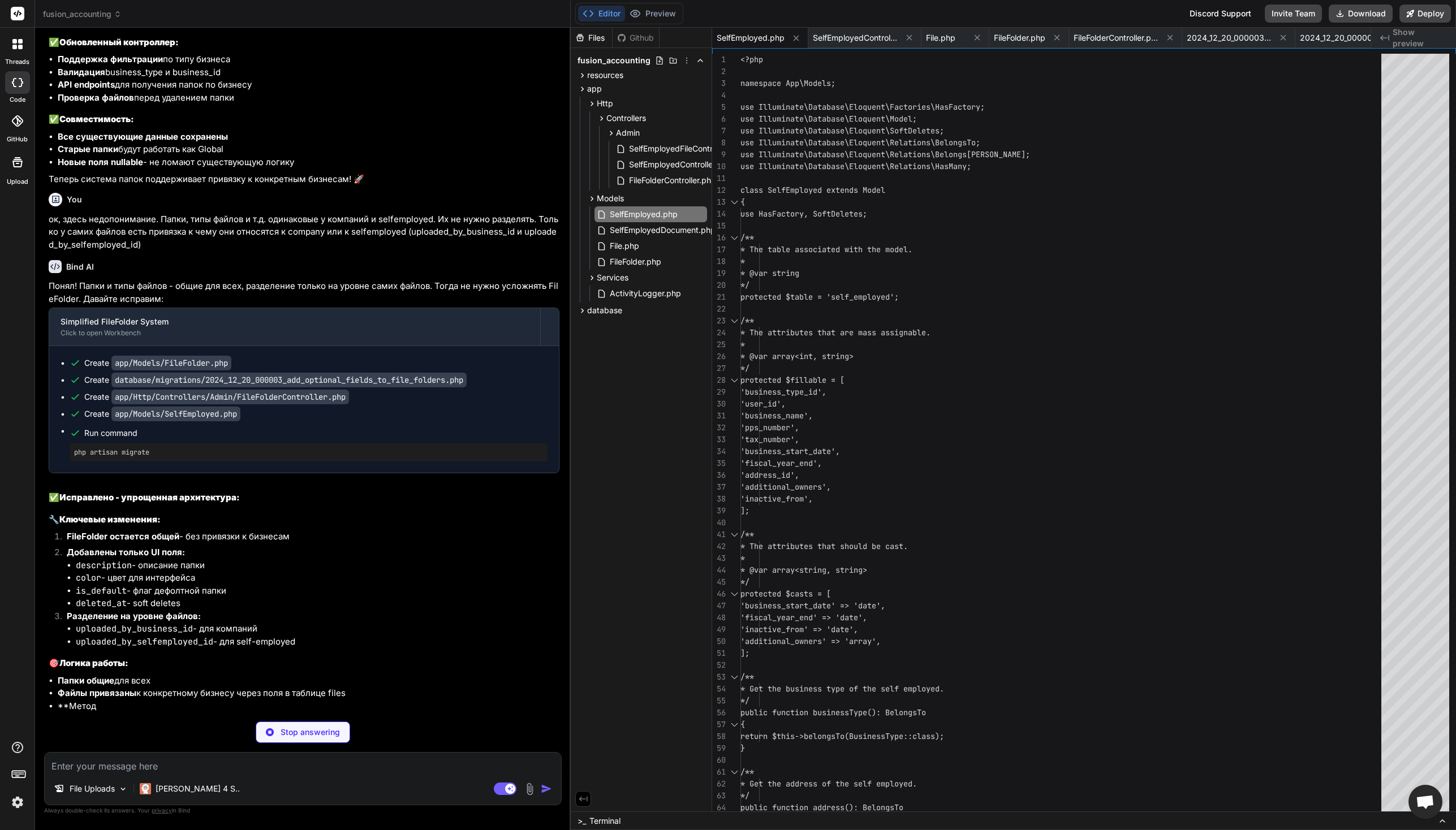
scroll to position [46929, 0]
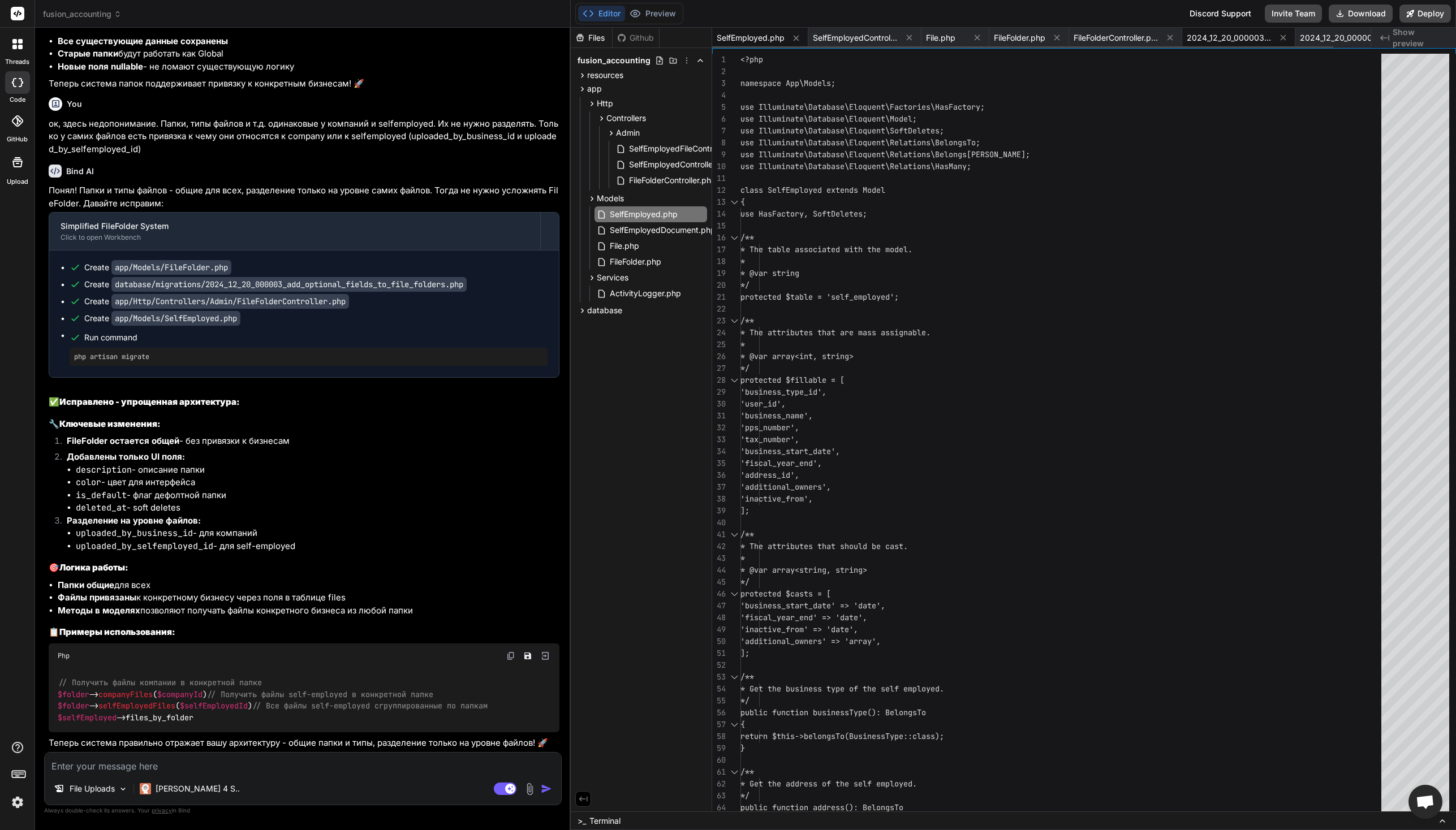
click at [1221, 40] on span "2024_12_20_000003_add_business_fields_to_file_folders.php" at bounding box center [1229, 38] width 85 height 11
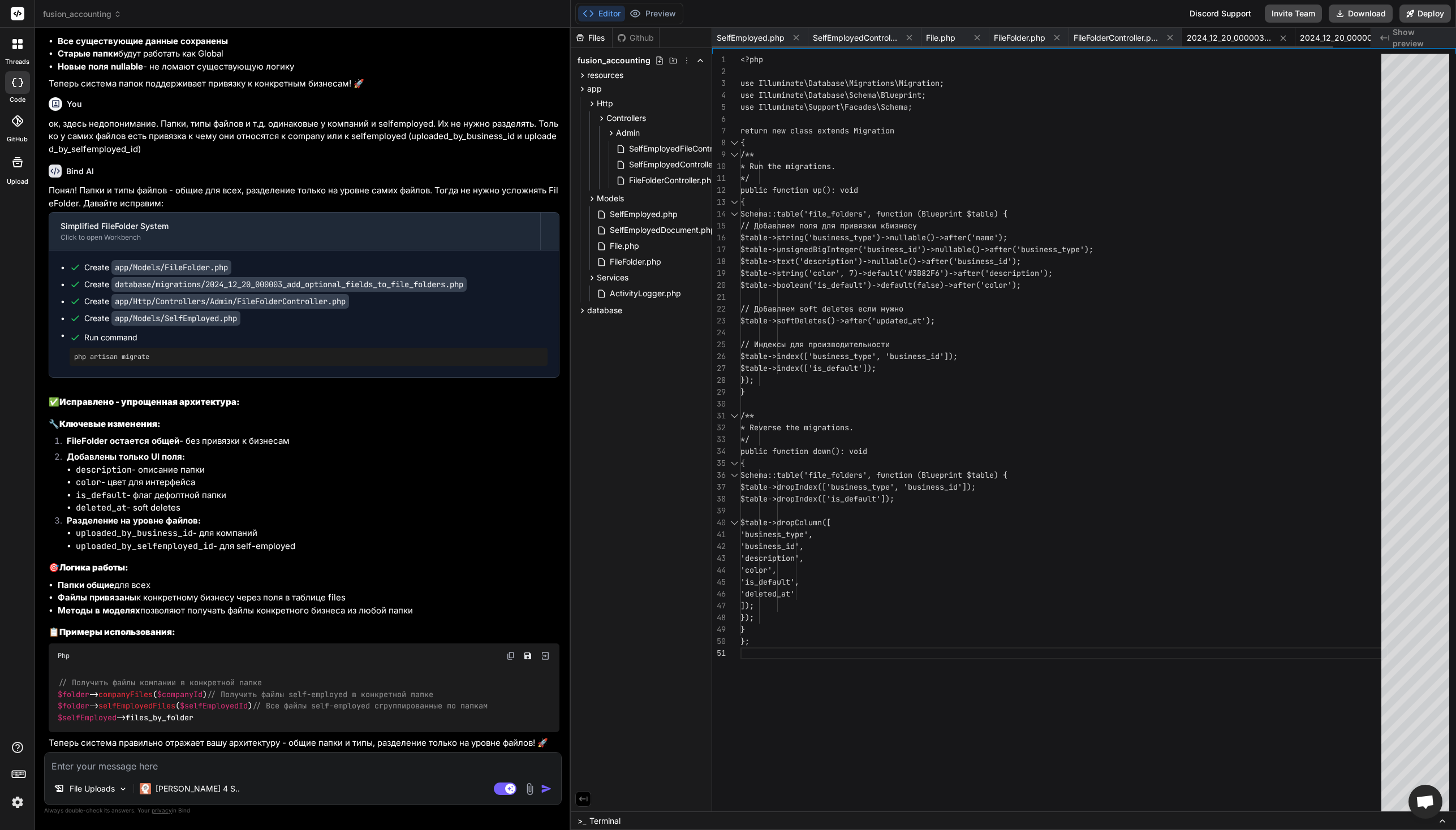
click at [1285, 38] on span "2024_12_20_000003_add_optional_fields_to_file_folders.php" at bounding box center [1342, 38] width 85 height 11
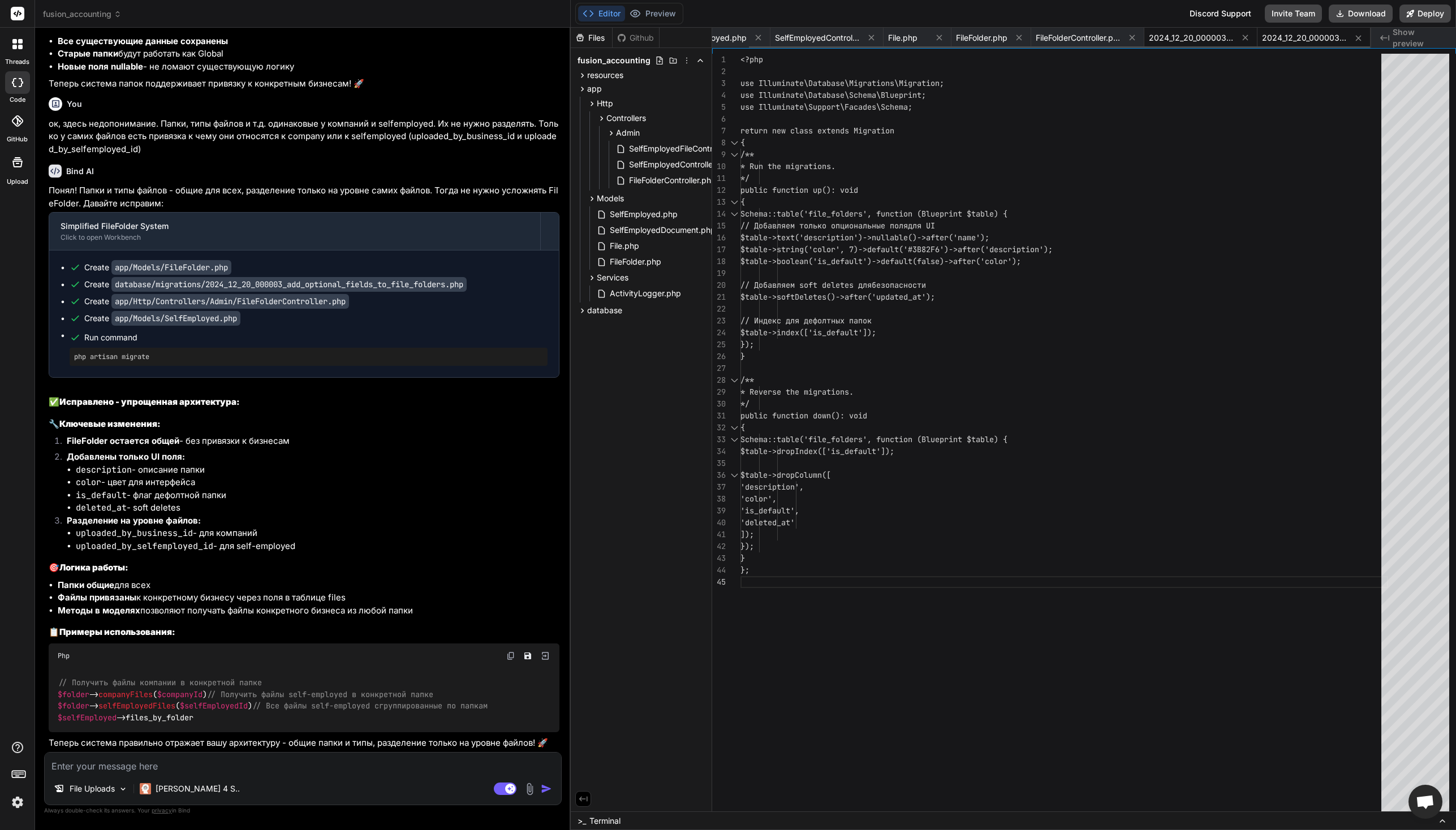
click at [1191, 35] on span "2024_12_20_000003_add_business_fields_to_file_folders.php" at bounding box center [1191, 38] width 85 height 11
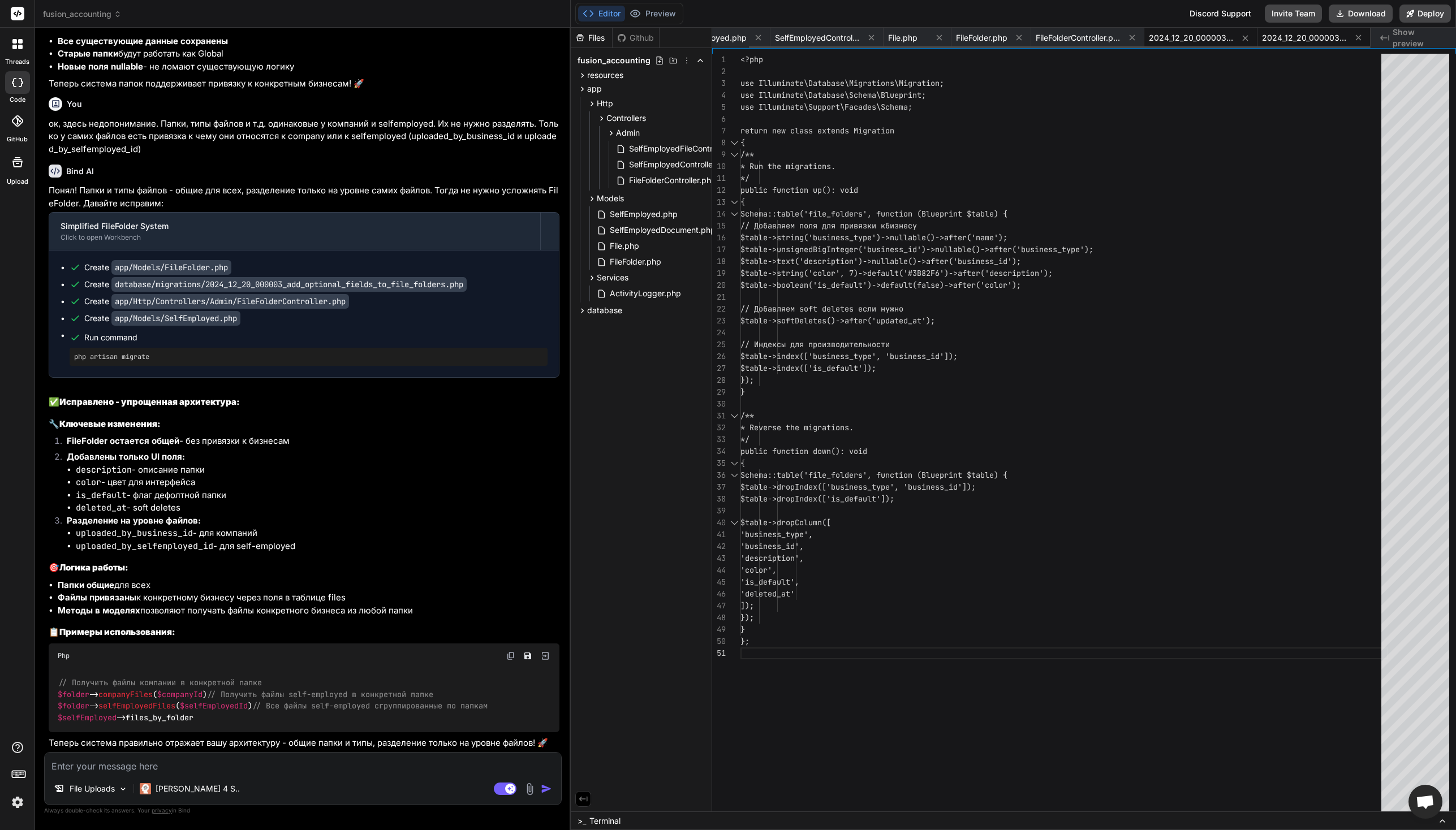
click at [1281, 38] on span "2024_12_20_000003_add_optional_fields_to_file_folders.php" at bounding box center [1304, 38] width 85 height 11
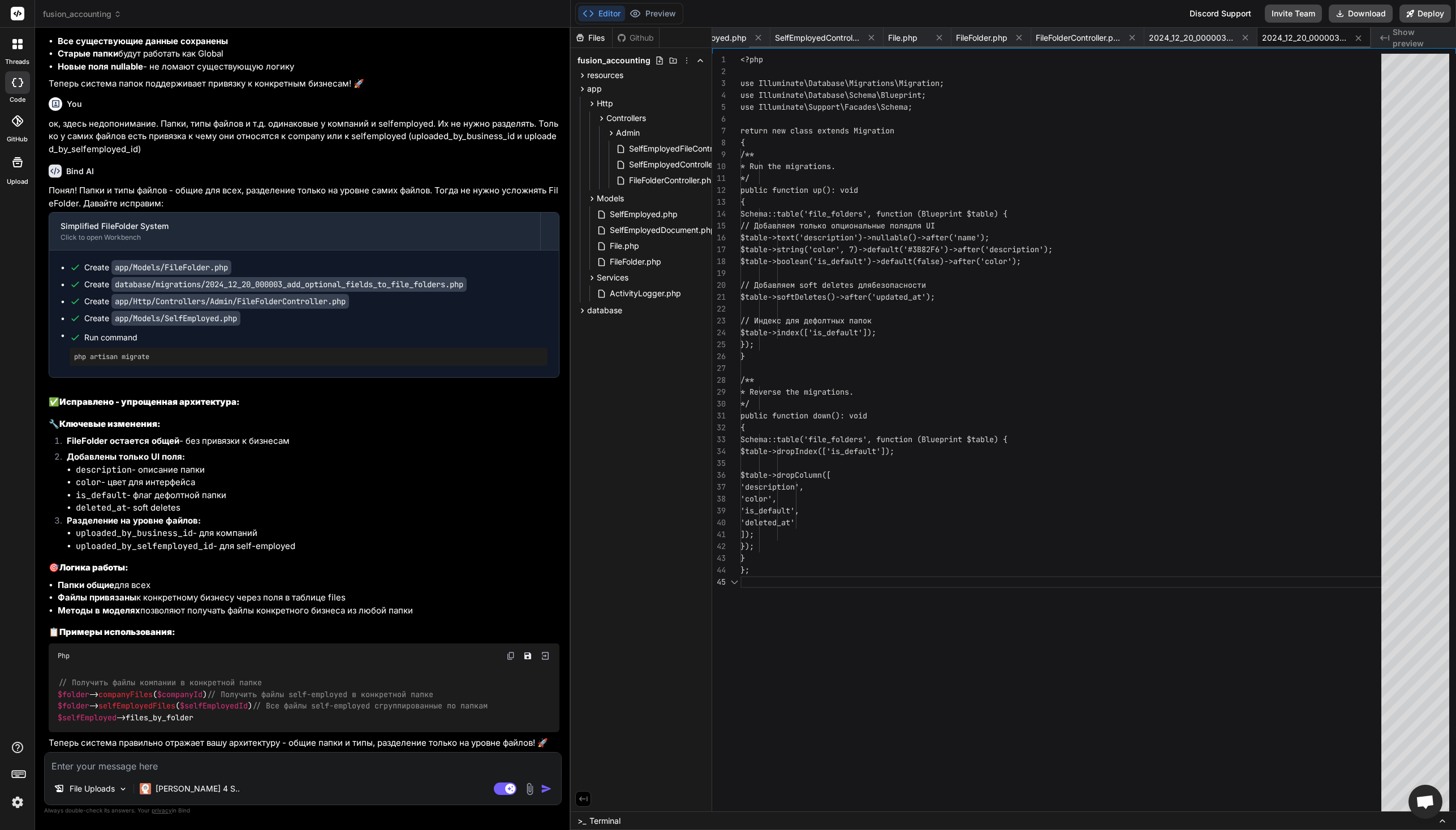
scroll to position [47, 0]
click at [250, 515] on ul "description - описание папки color - цвет для интерфейса is_default - флаг дефо…" at bounding box center [313, 489] width 493 height 51
click at [325, 579] on li "Папки общие для всех" at bounding box center [309, 586] width 502 height 13
click at [152, 766] on textarea at bounding box center [303, 762] width 516 height 20
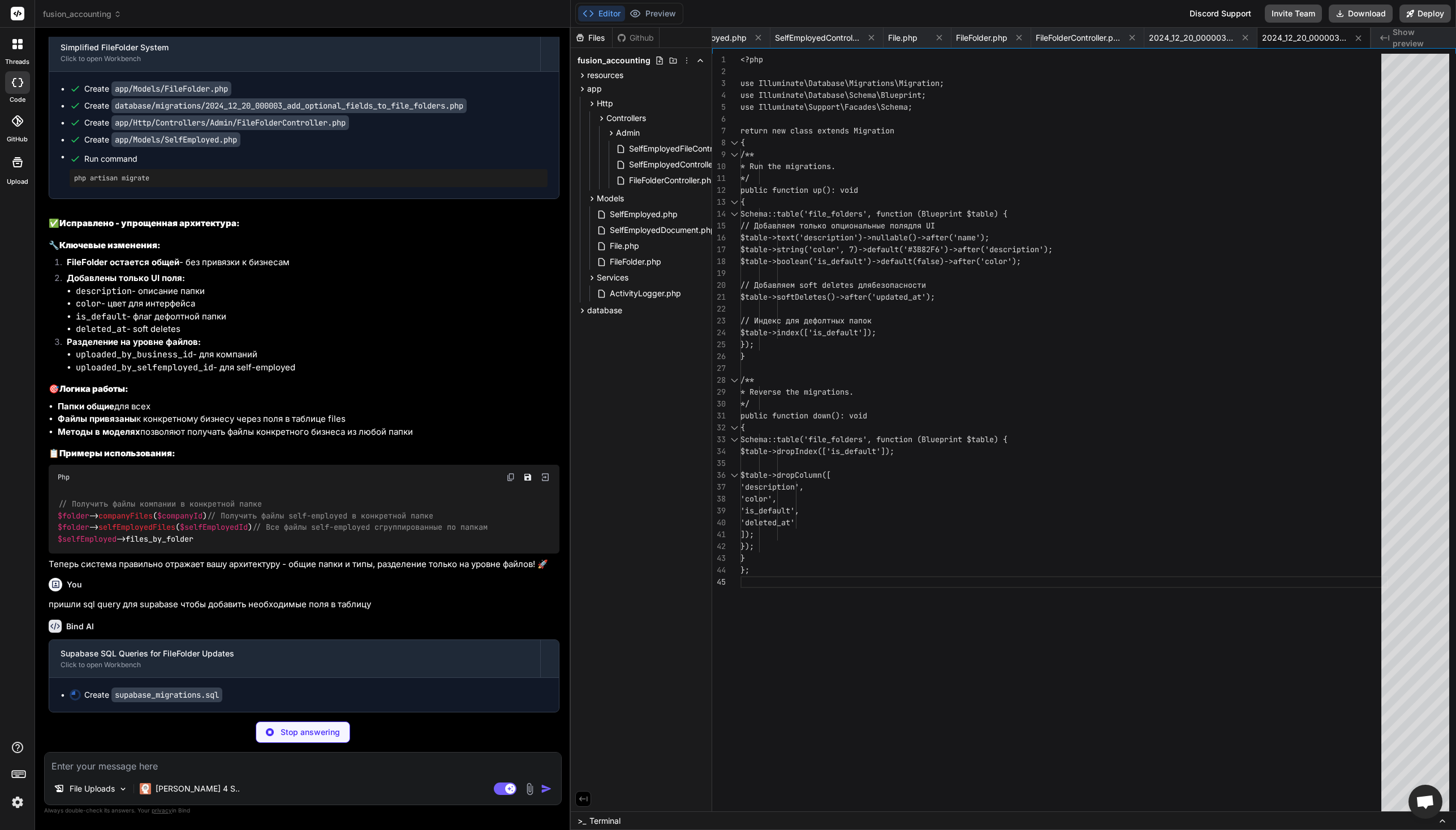
scroll to position [47250, 0]
click at [404, 614] on div "Bind AI Supabase SQL Queries for FileFolder Updates Click to open Workbench Cre…" at bounding box center [304, 661] width 511 height 102
click at [1247, 38] on icon at bounding box center [1245, 37] width 10 height 10
click at [1285, 42] on icon at bounding box center [1283, 38] width 10 height 10
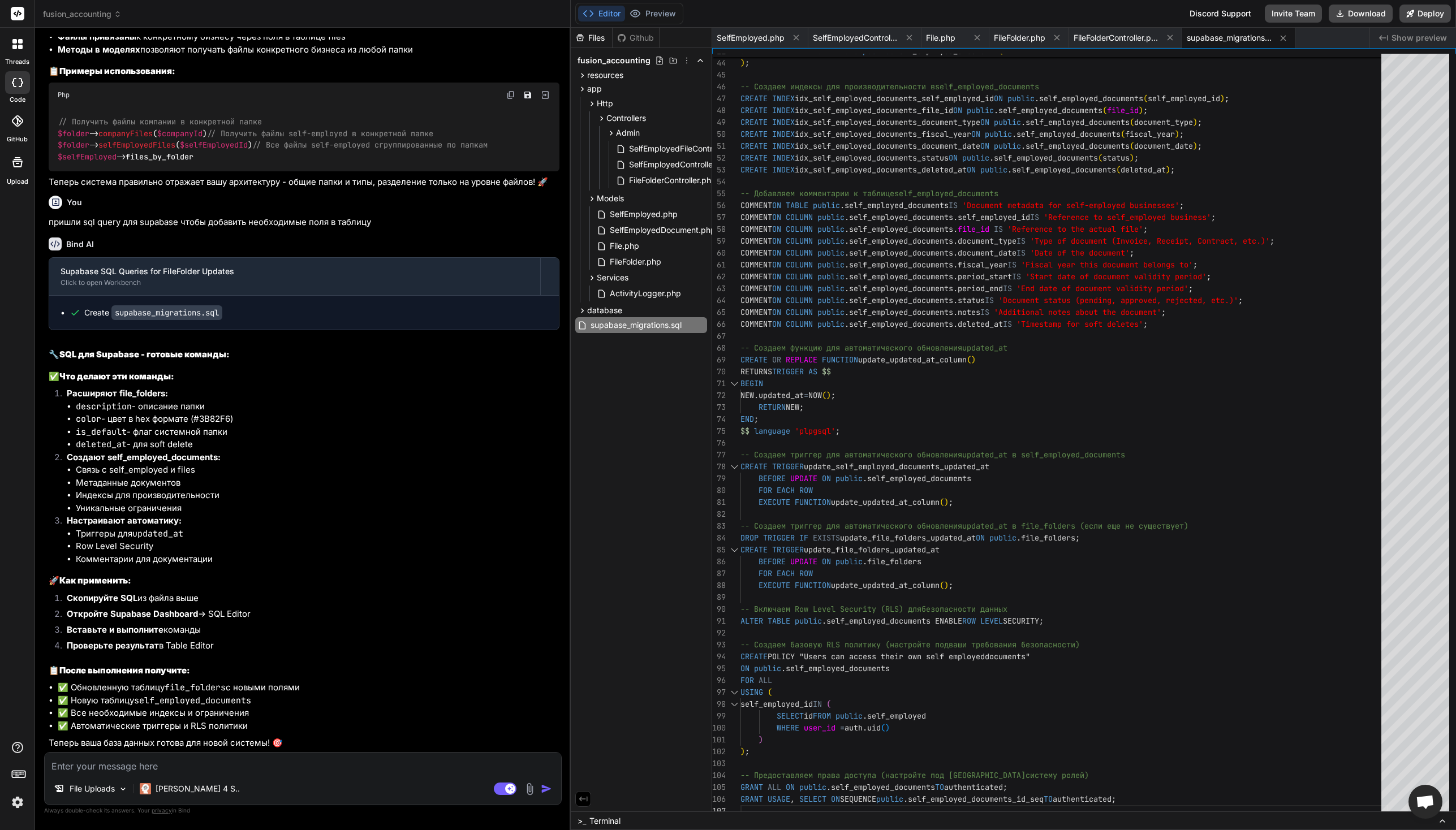
scroll to position [47632, 0]
click at [226, 773] on textarea at bounding box center [303, 762] width 516 height 20
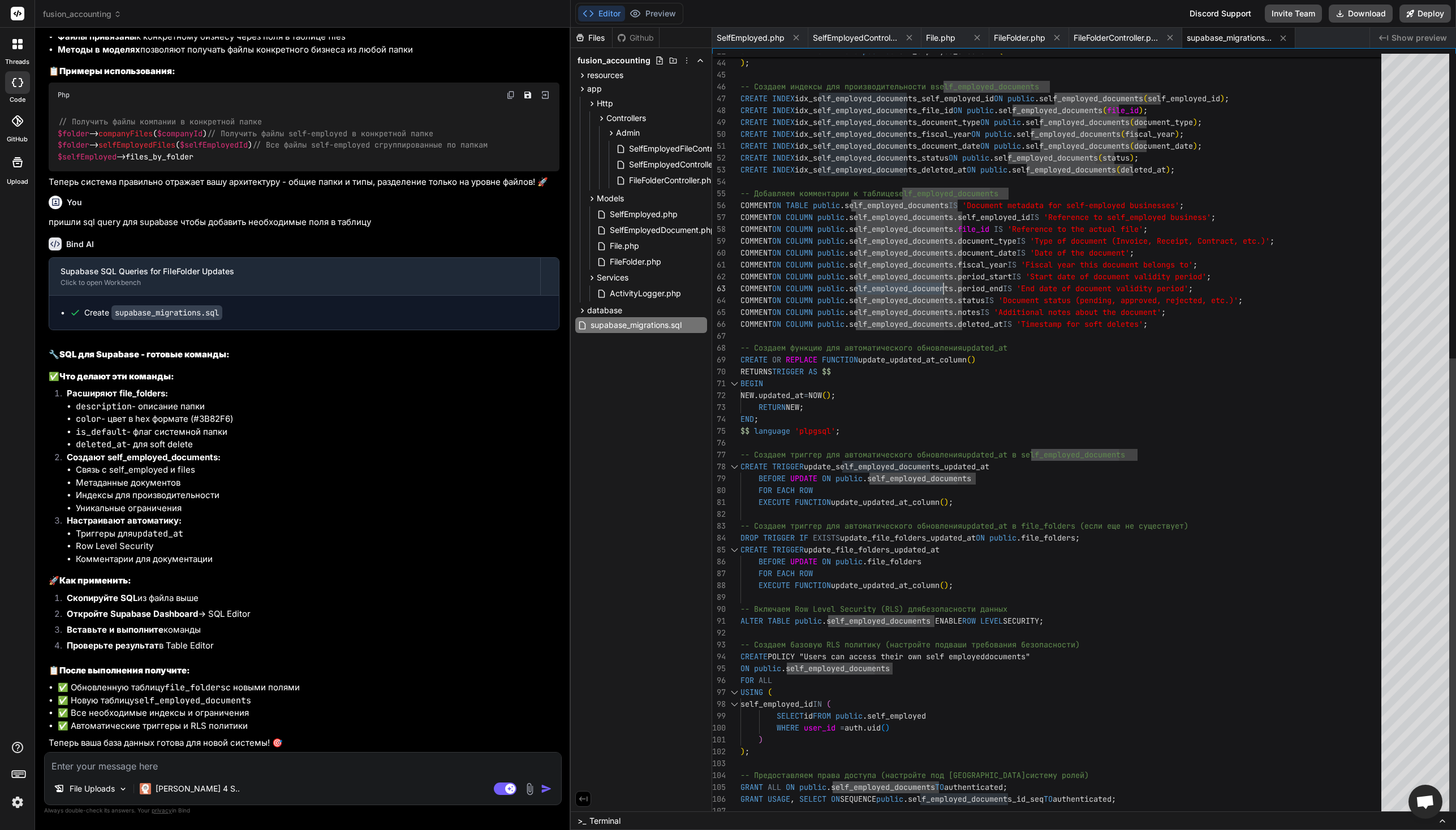
scroll to position [12, 0]
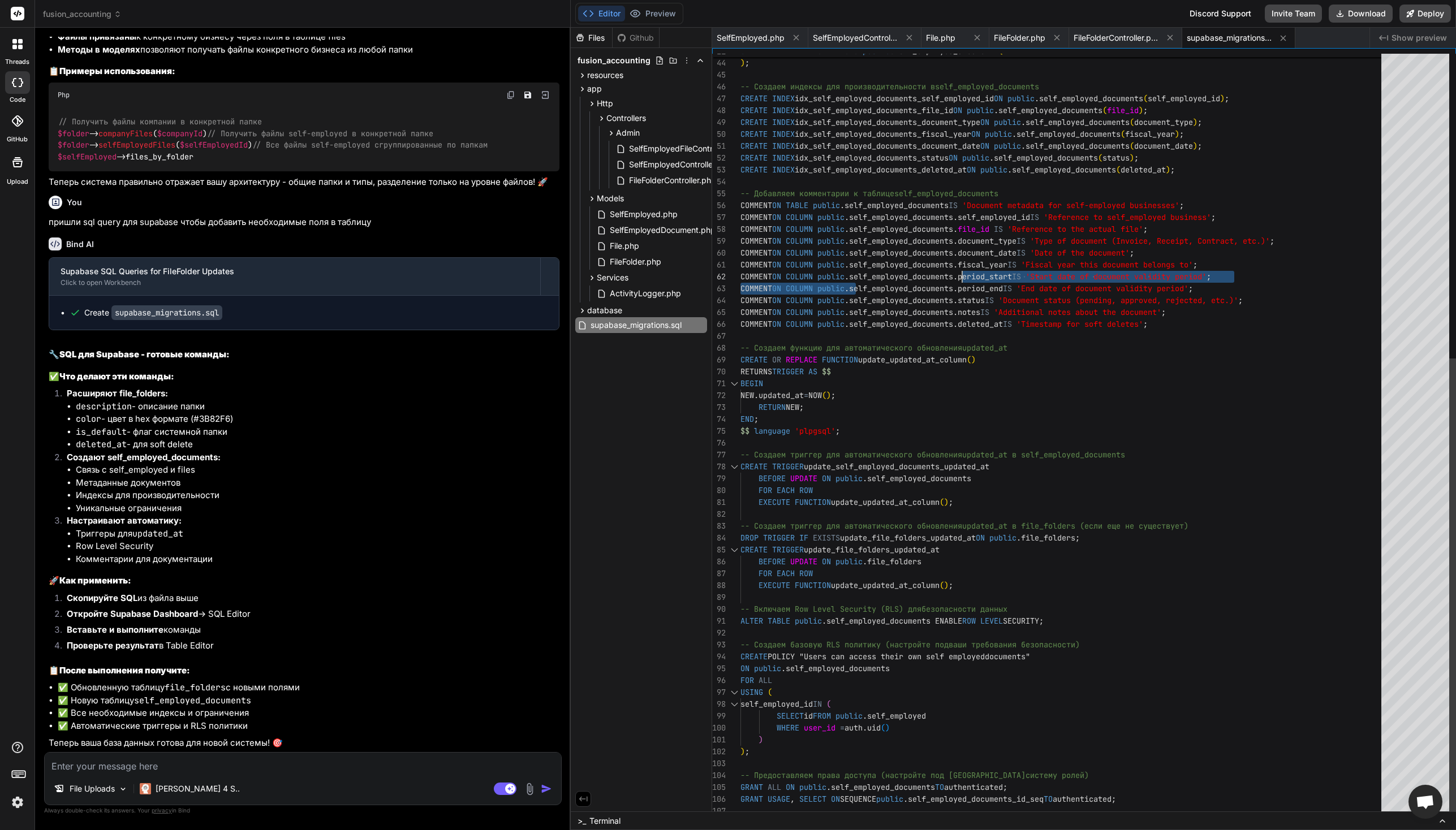
drag, startPoint x: 855, startPoint y: 279, endPoint x: 961, endPoint y: 272, distance: 106.2
click at [961, 272] on div "CONSTRAINT unique_self_employed_file UNIQUE ( self_employed_id , file_id ) ) ; …" at bounding box center [1063, 182] width 647 height 1271
click at [866, 277] on div "CONSTRAINT unique_self_employed_file UNIQUE ( self_employed_id , file_id ) ) ; …" at bounding box center [1063, 182] width 647 height 1271
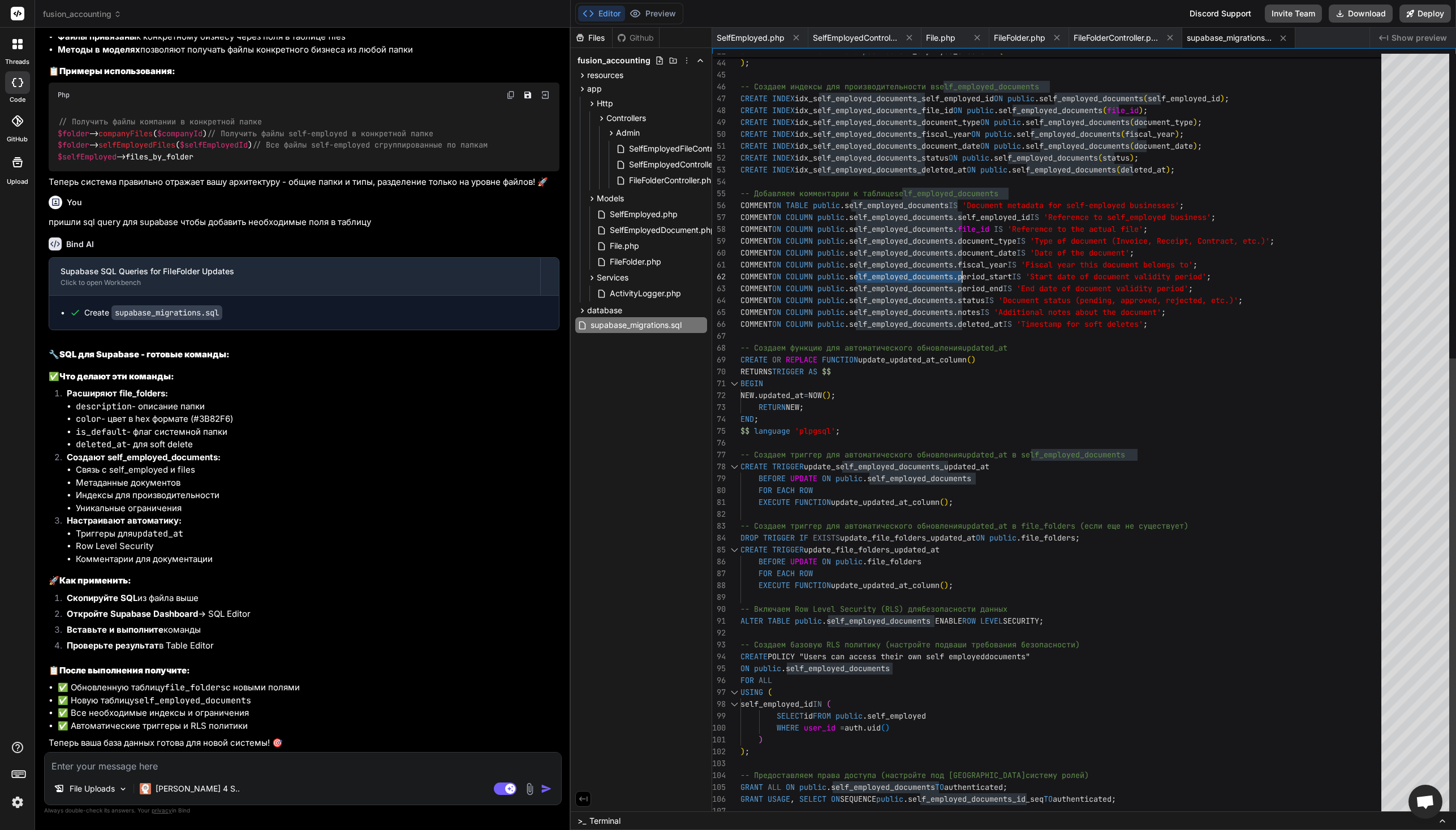
click at [866, 277] on div "CONSTRAINT unique_self_employed_file UNIQUE ( self_employed_id , file_id ) ) ; …" at bounding box center [1063, 182] width 647 height 1271
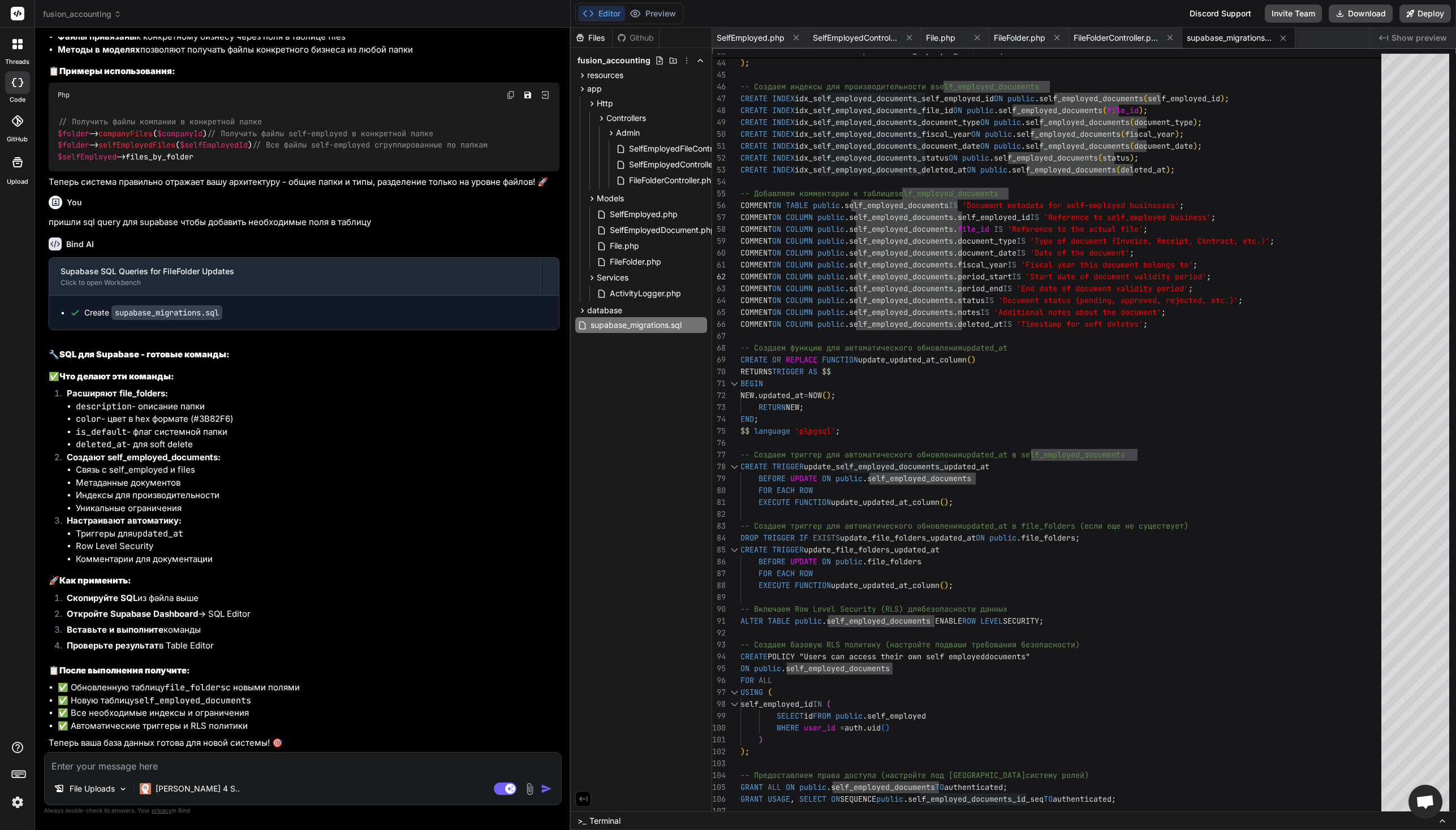
click at [226, 764] on textarea at bounding box center [303, 762] width 516 height 20
paste textarea "self_employed_documents"
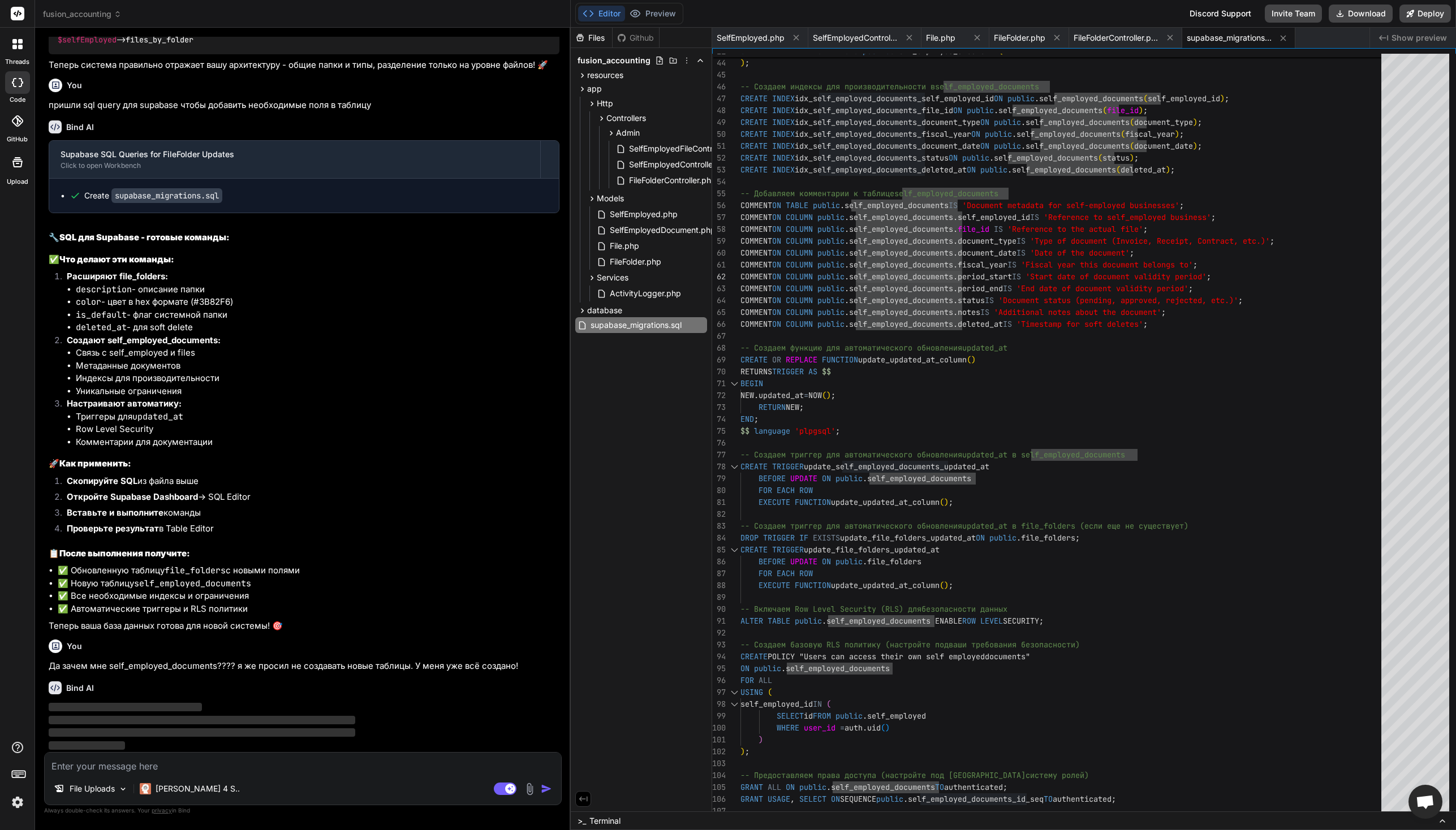
scroll to position [46834, 0]
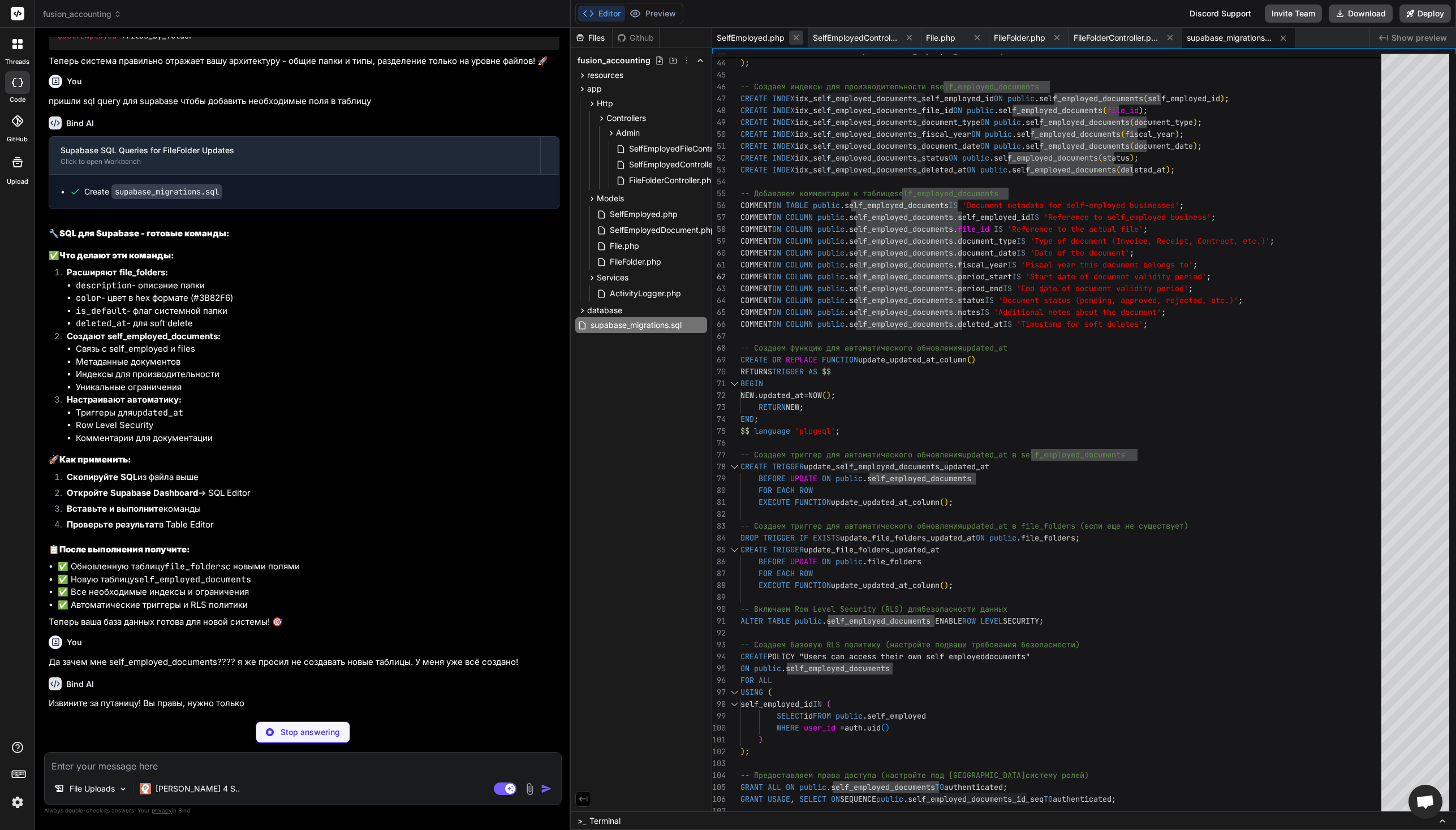
click at [798, 39] on icon at bounding box center [796, 37] width 6 height 6
click at [798, 39] on span "SelfEmployedController.php" at bounding box center [759, 38] width 85 height 11
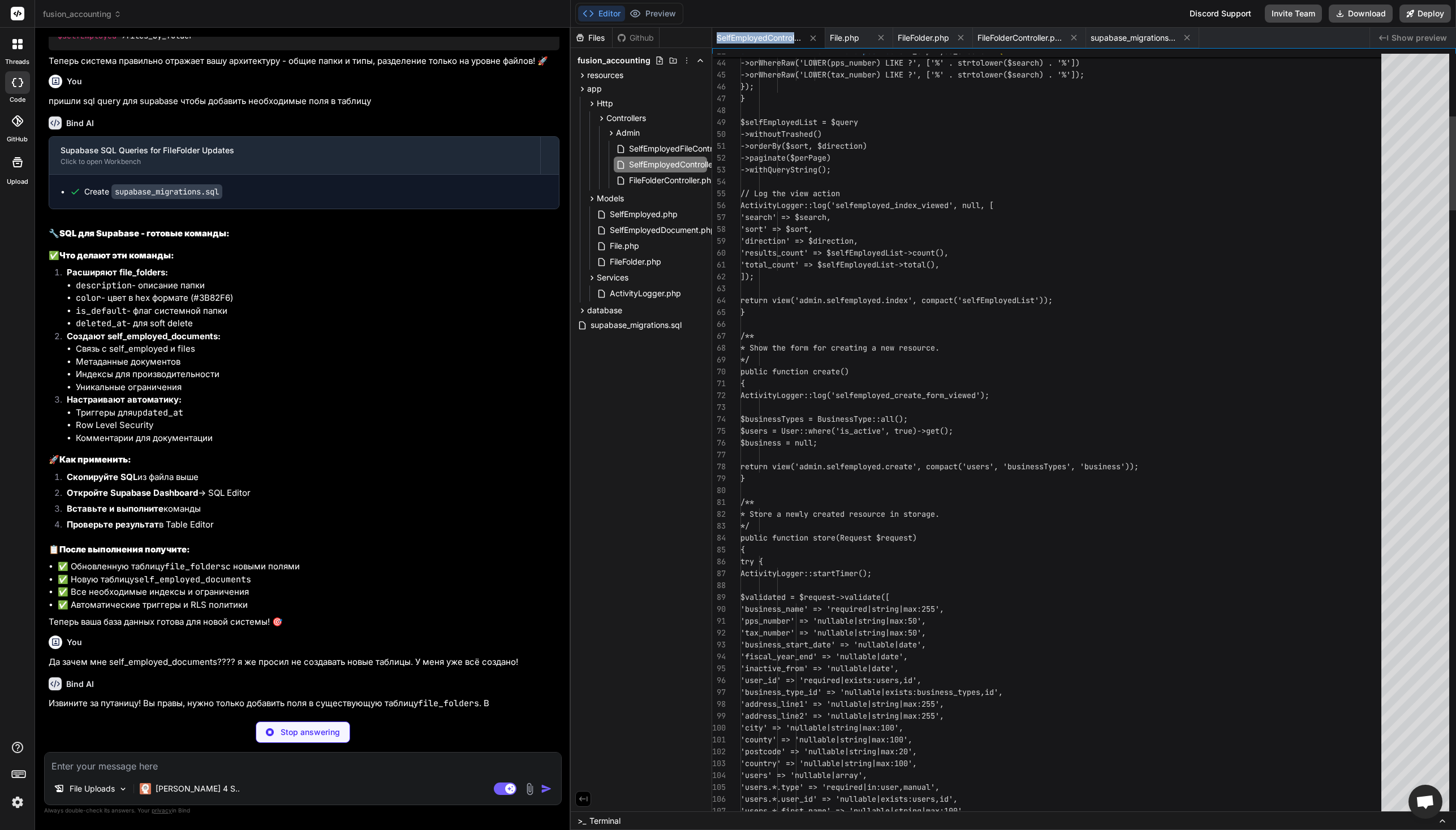
scroll to position [0, 0]
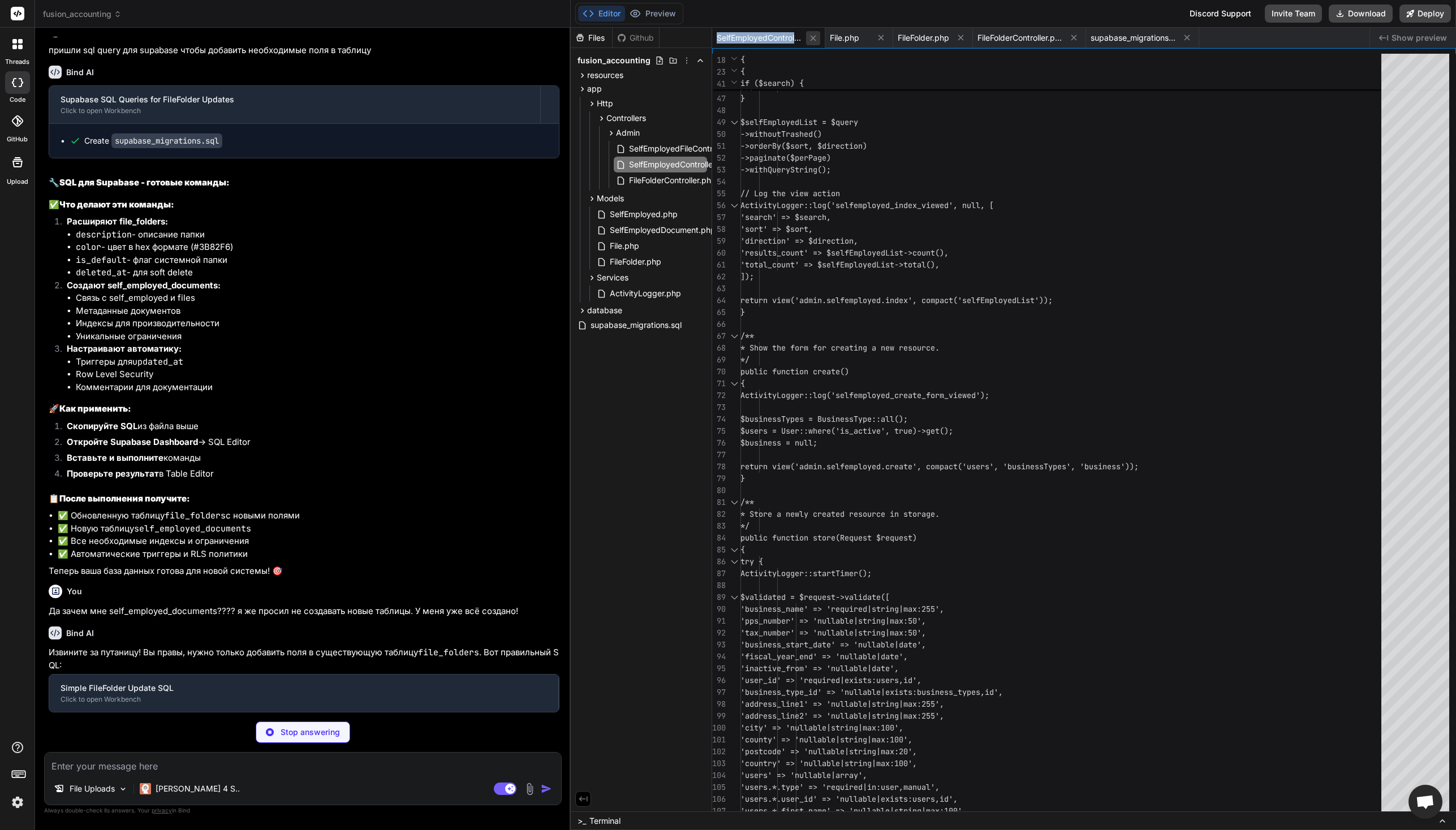
click at [814, 38] on icon at bounding box center [812, 37] width 6 height 6
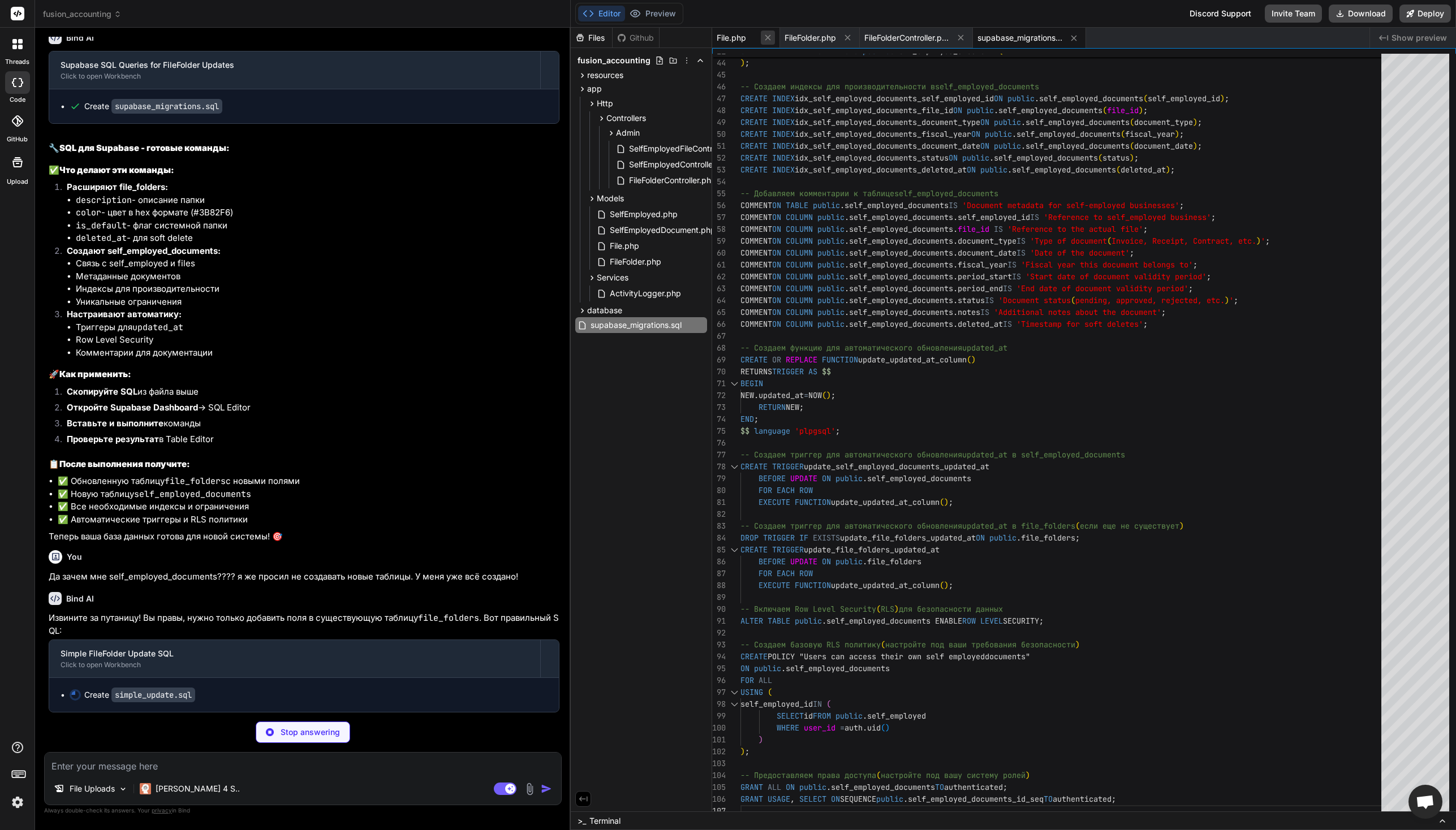
click at [765, 38] on icon at bounding box center [768, 37] width 10 height 10
click at [782, 38] on icon at bounding box center [779, 37] width 10 height 10
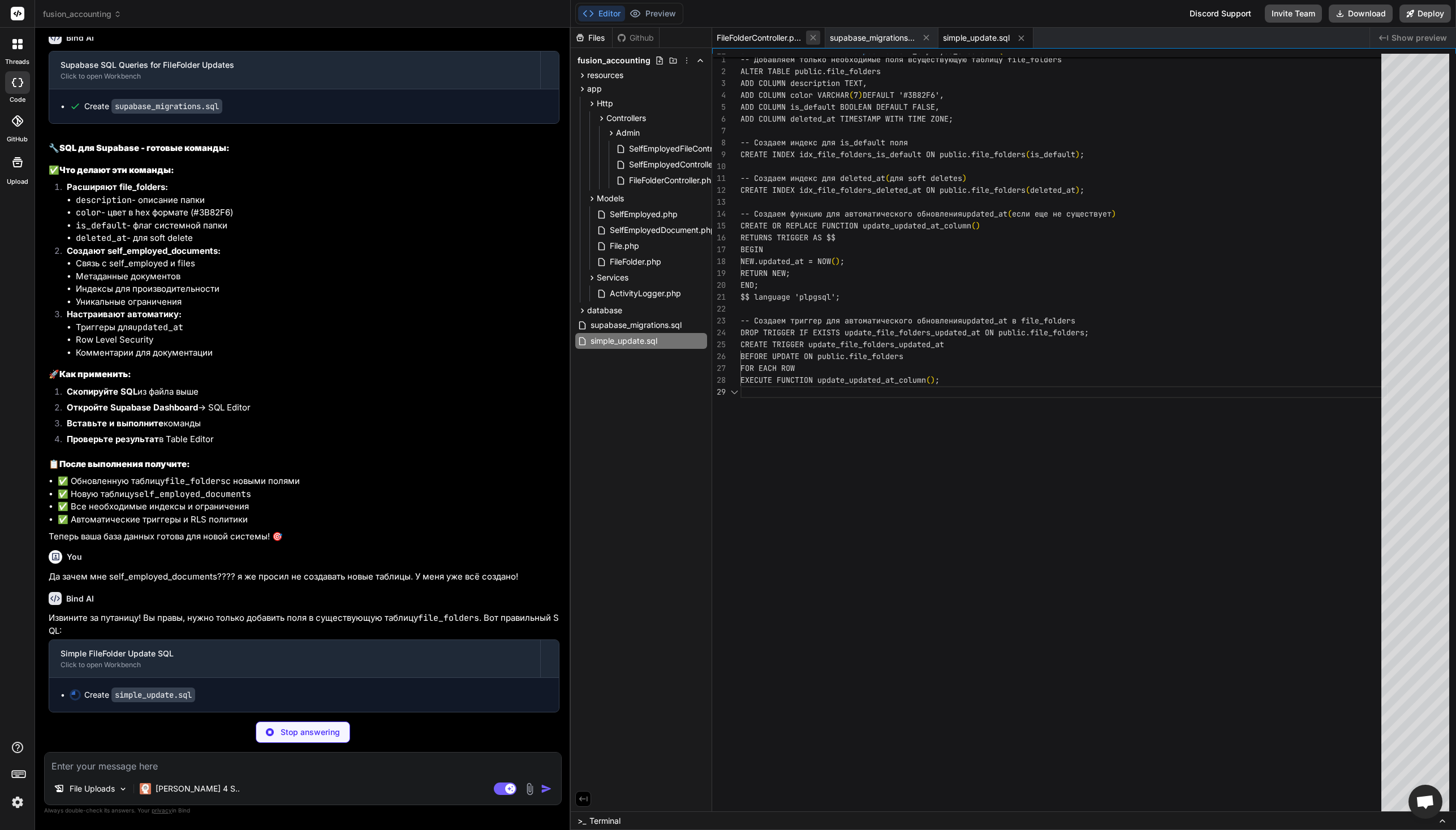
scroll to position [95, 0]
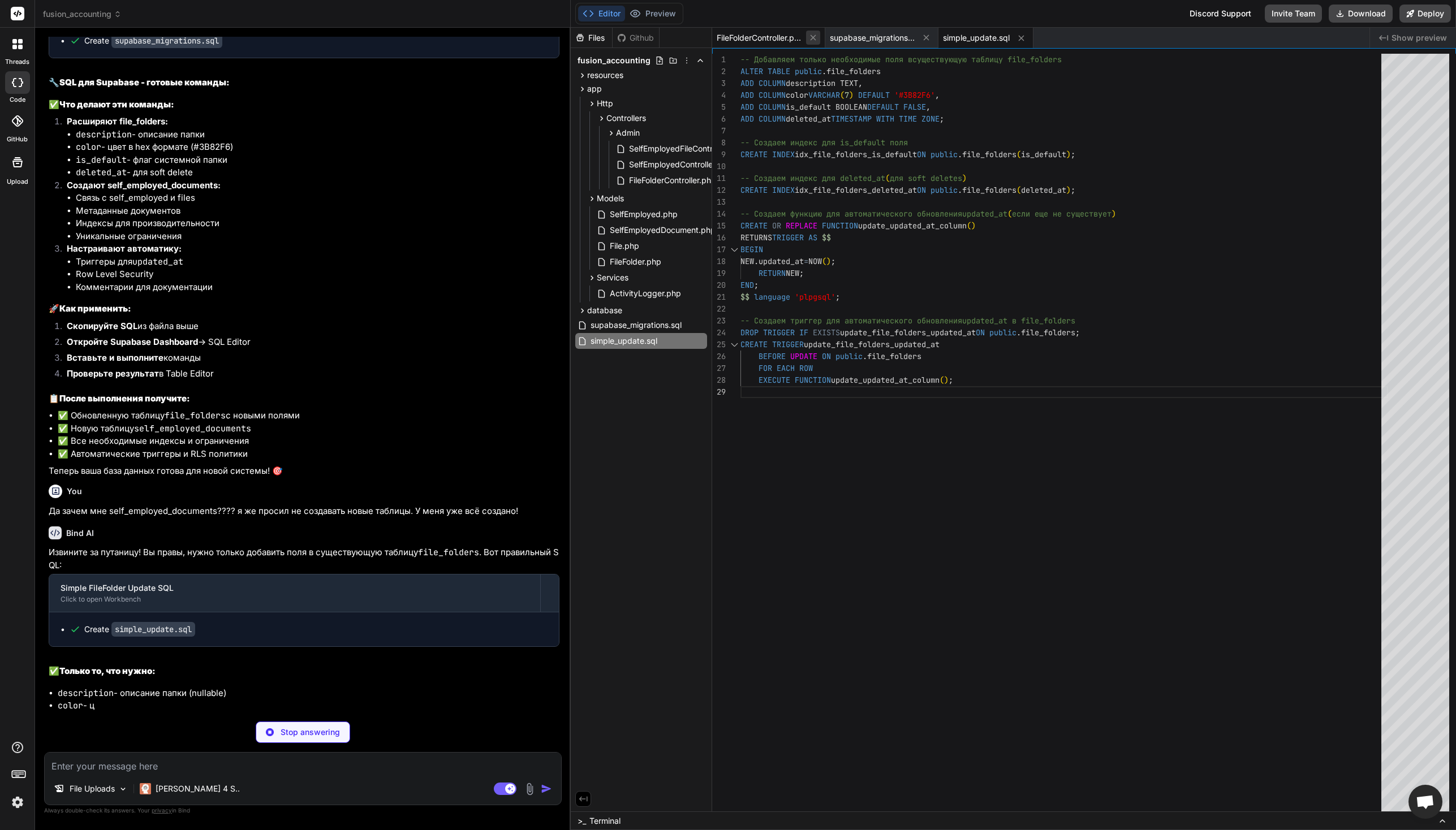
click at [814, 38] on icon at bounding box center [813, 37] width 10 height 10
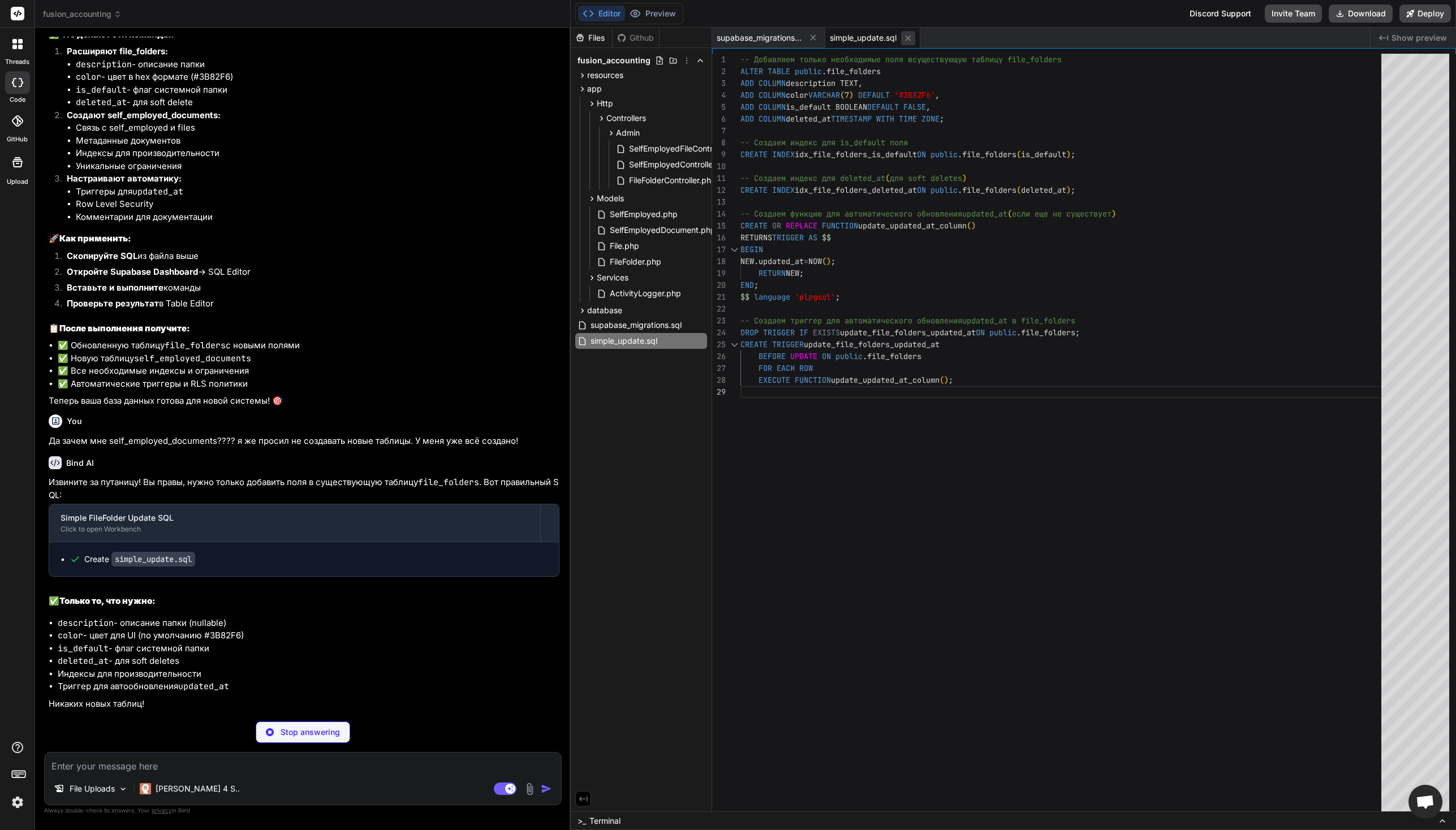
click at [814, 36] on icon at bounding box center [813, 37] width 10 height 10
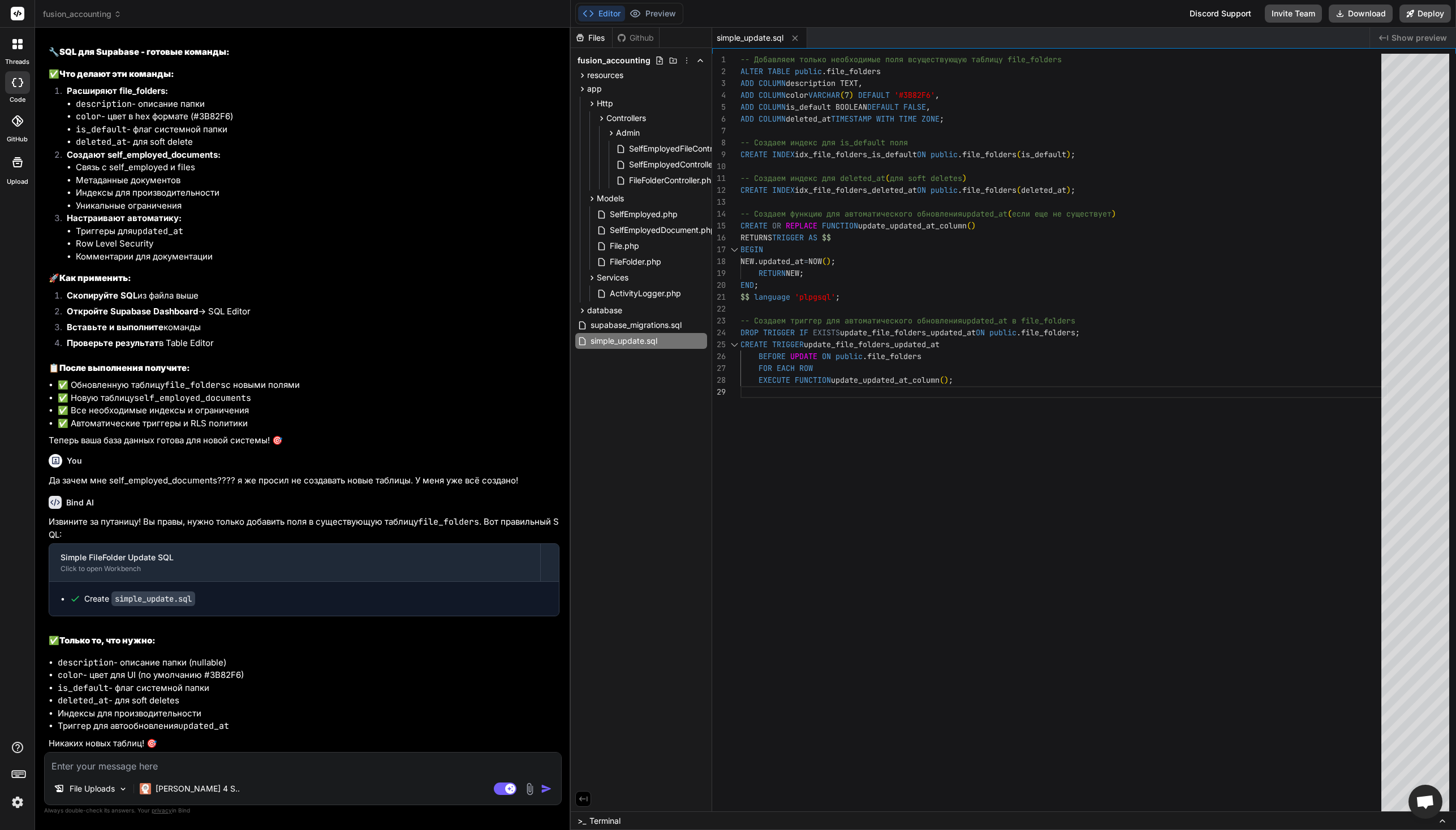
scroll to position [46913, 0]
click at [1058, 538] on div "-- Добавляем только необходимые поля в существующую таблицу file_folders ALTER …" at bounding box center [1063, 436] width 647 height 764
click at [927, 319] on div "-- Добавляем только необходимые поля в существующую таблицу file_folders ALTER …" at bounding box center [1063, 436] width 647 height 764
click at [950, 229] on div "-- Добавляем только необходимые поля в существующую таблицу file_folders ALTER …" at bounding box center [1063, 436] width 647 height 764
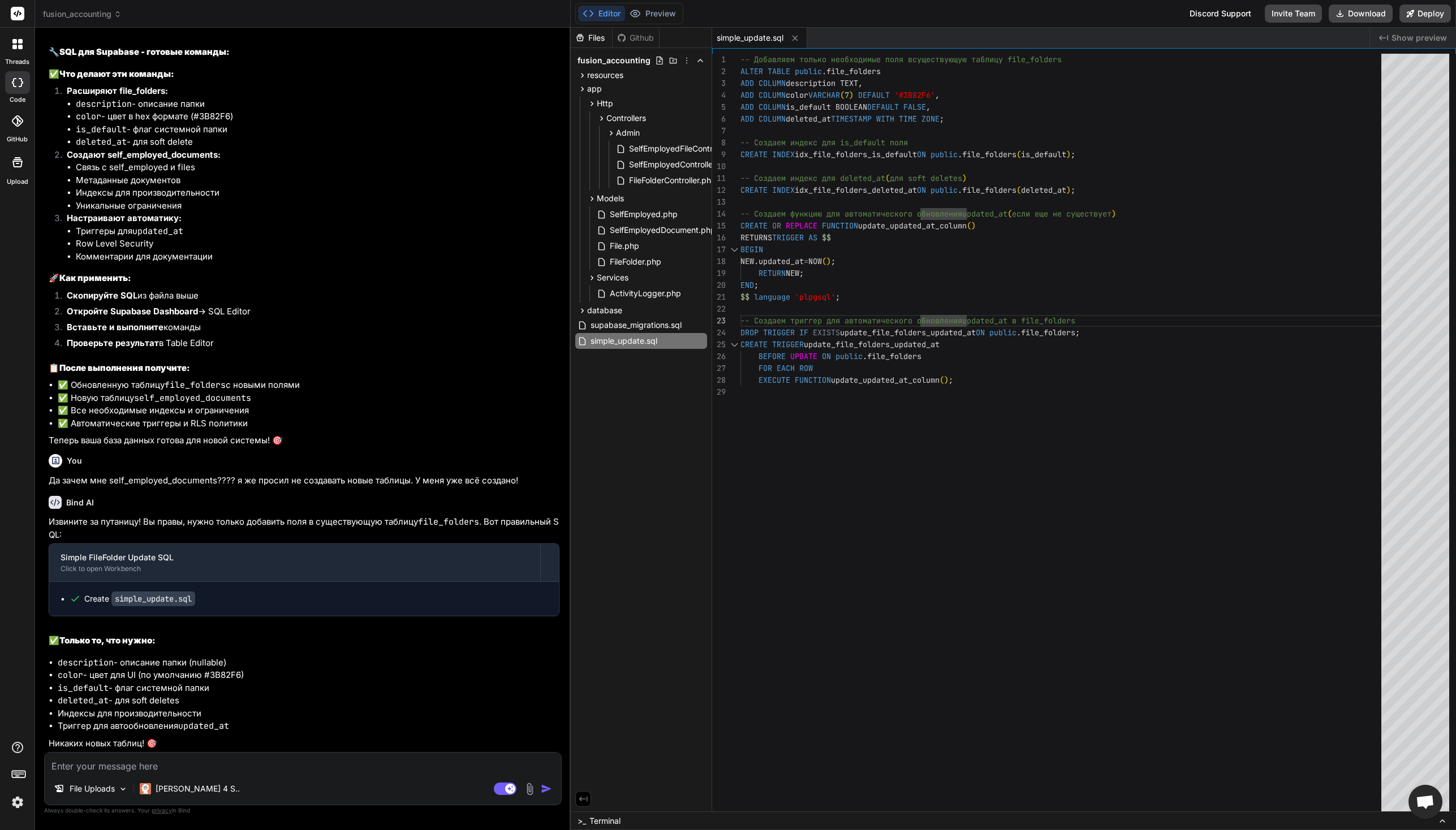
scroll to position [59, 0]
click at [902, 265] on div "-- Добавляем только необходимые поля в существующую таблицу file_folders ALTER …" at bounding box center [1063, 436] width 647 height 764
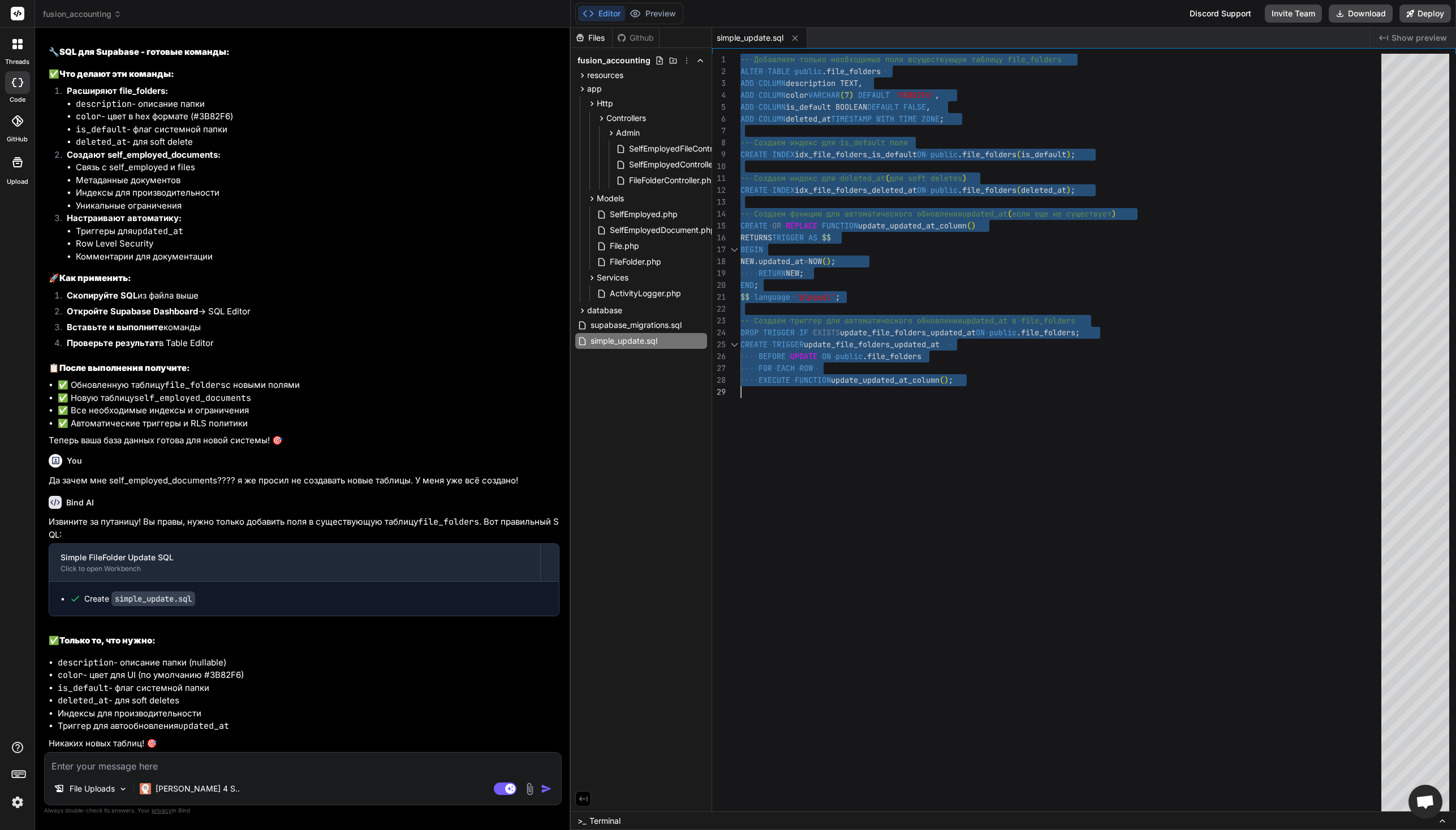
scroll to position [0, 0]
click at [969, 499] on div "-- Добавляем только необходимые поля в существующую таблицу file_folders ALTER …" at bounding box center [1063, 436] width 647 height 764
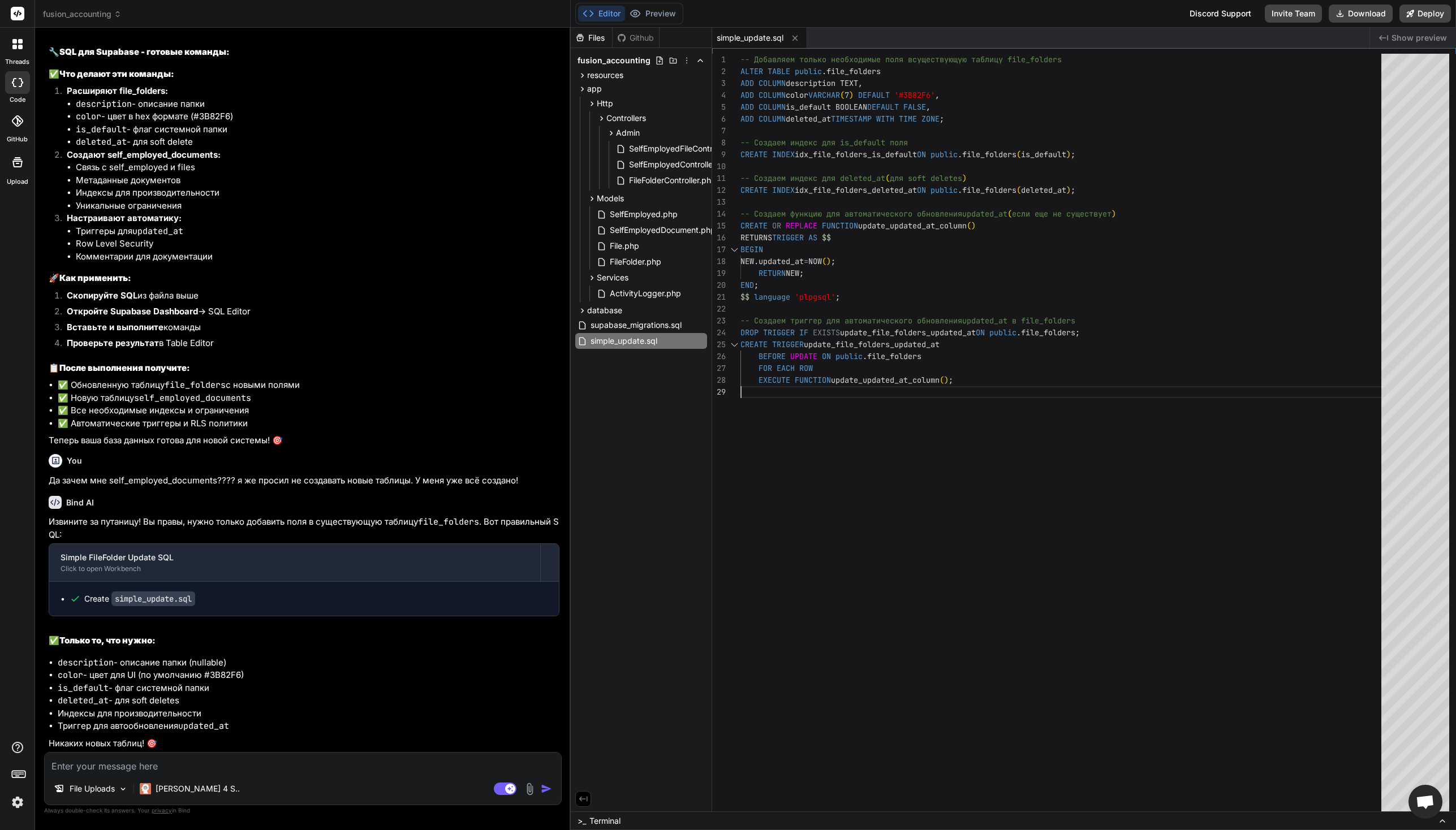
scroll to position [95, 0]
click at [792, 40] on icon at bounding box center [794, 37] width 6 height 6
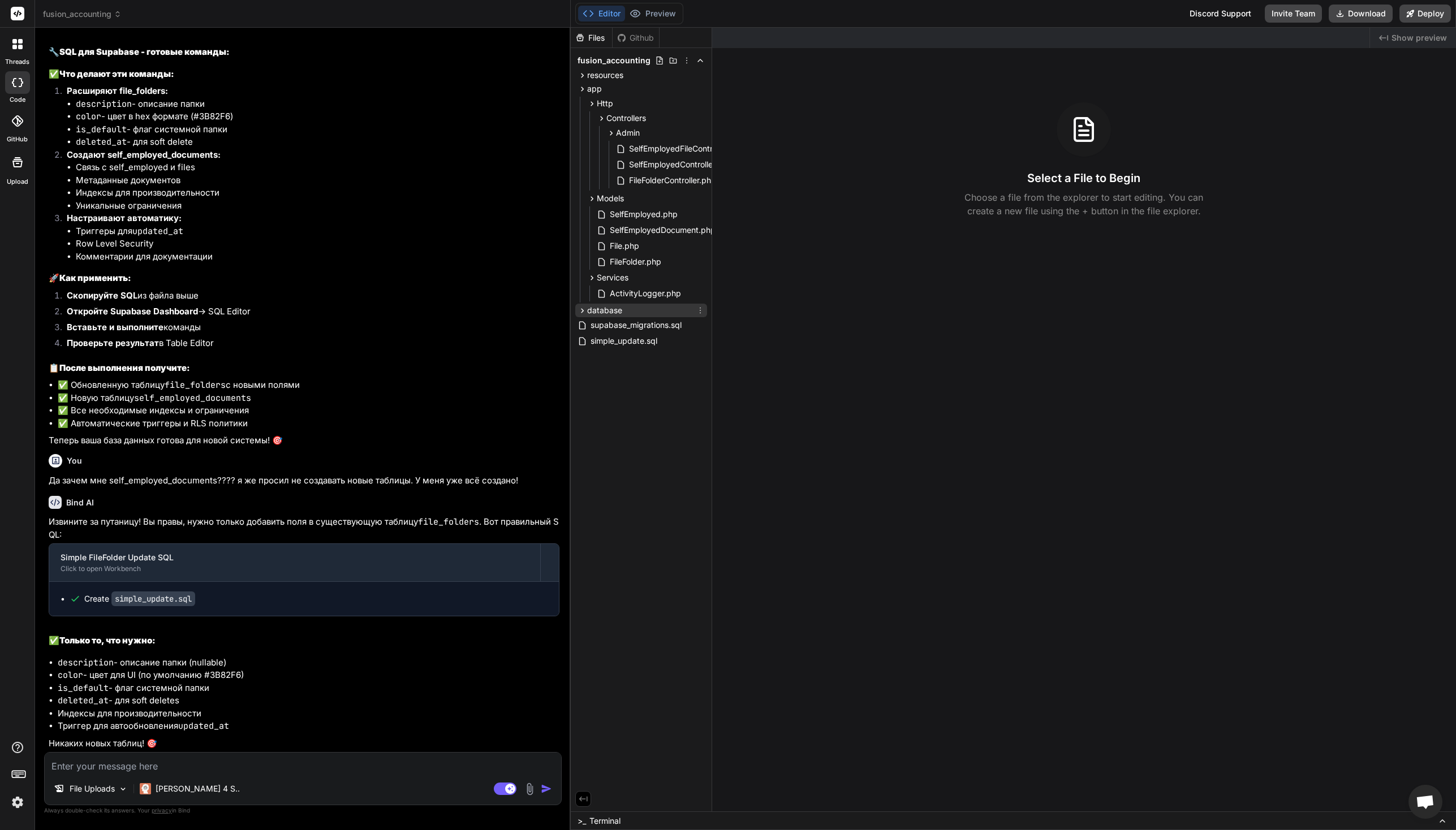
click at [581, 310] on icon at bounding box center [582, 311] width 10 height 10
click at [581, 310] on icon at bounding box center [582, 311] width 10 height 10
click at [634, 262] on span "FileFolder.php" at bounding box center [635, 261] width 54 height 14
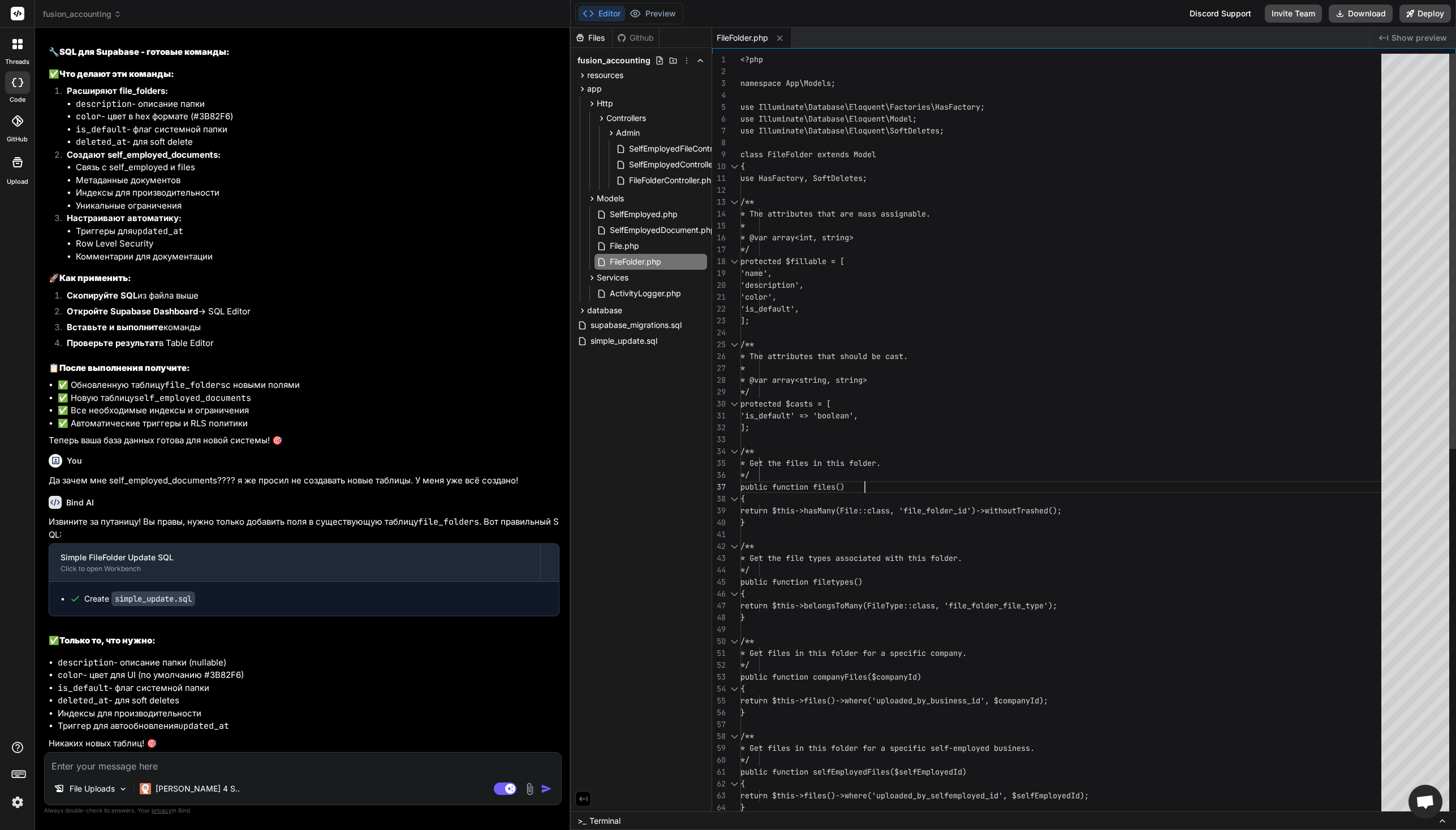
click at [1028, 476] on div "<?php namespace App\Models; use Illuminate\Database\Eloquent\Factories\HasFact …" at bounding box center [1063, 790] width 647 height 1473
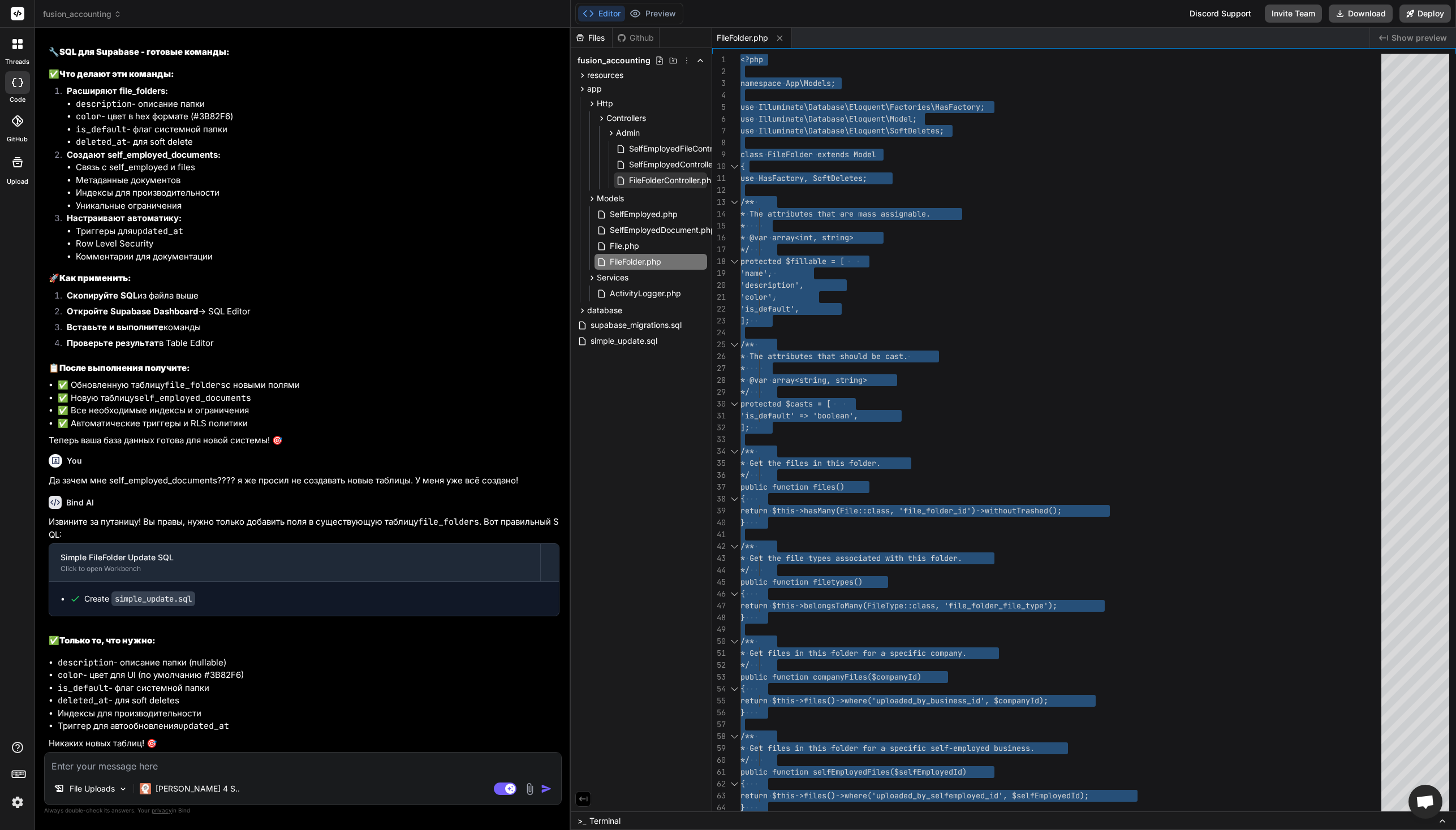
click at [638, 183] on span "FileFolderController.php" at bounding box center [673, 180] width 90 height 14
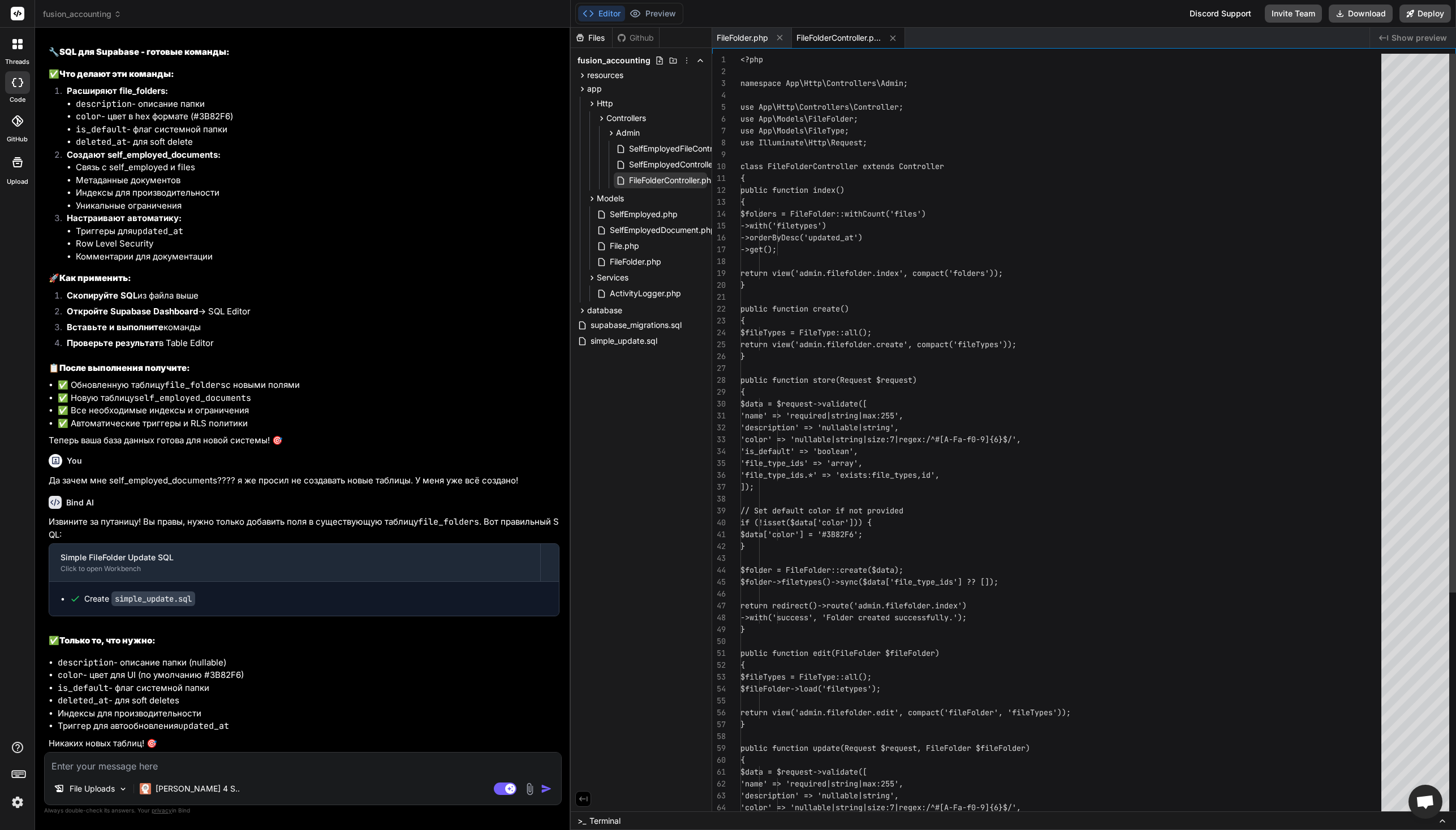
click at [638, 183] on span "FileFolderController.php" at bounding box center [673, 180] width 90 height 14
click at [1058, 355] on div "<?php namespace App\Http\Controllers\Admin; use App\Http\Controllers\Controller…" at bounding box center [1063, 594] width 647 height 1081
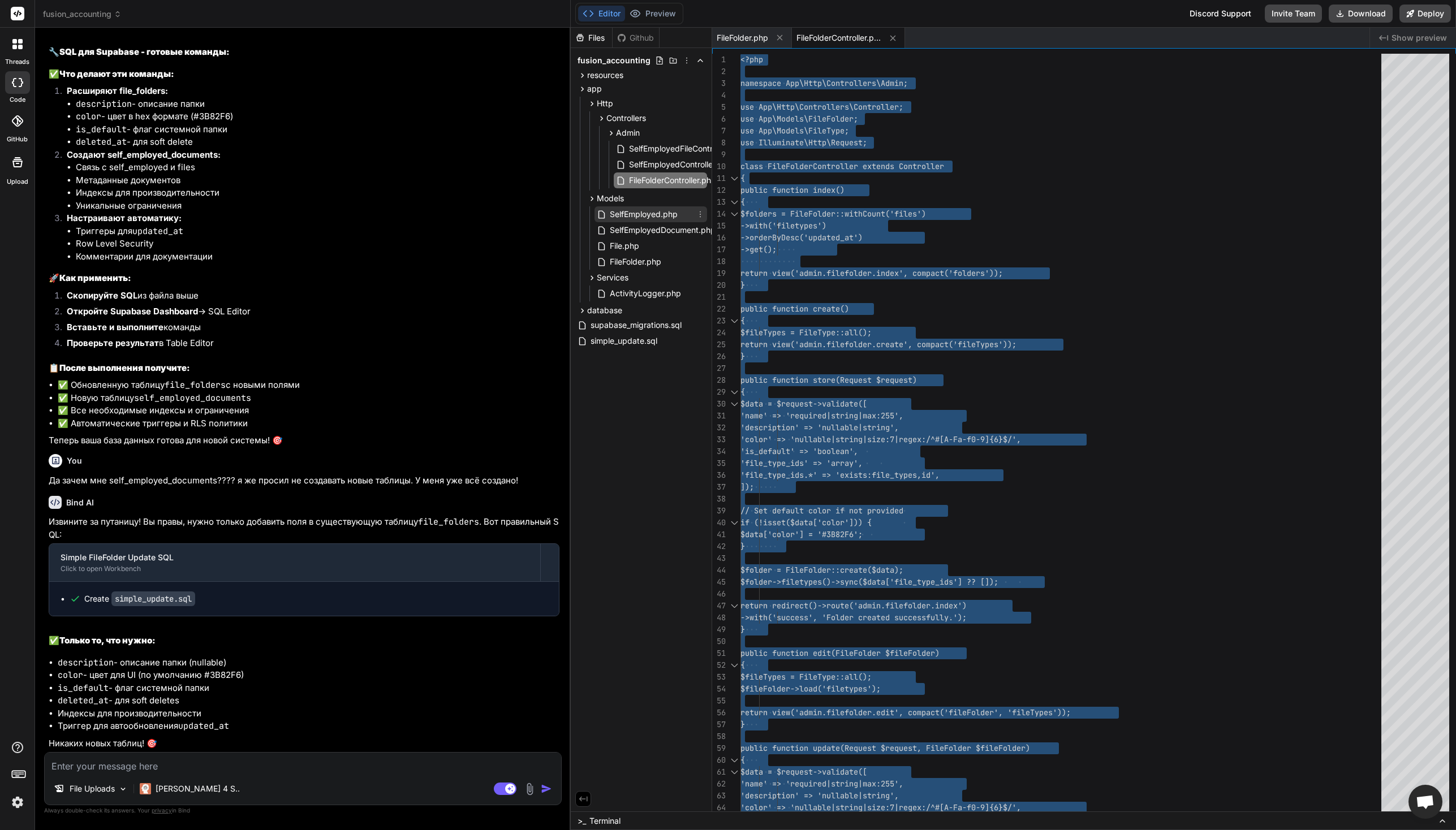
click at [647, 213] on span "SelfEmployed.php" at bounding box center [643, 214] width 70 height 14
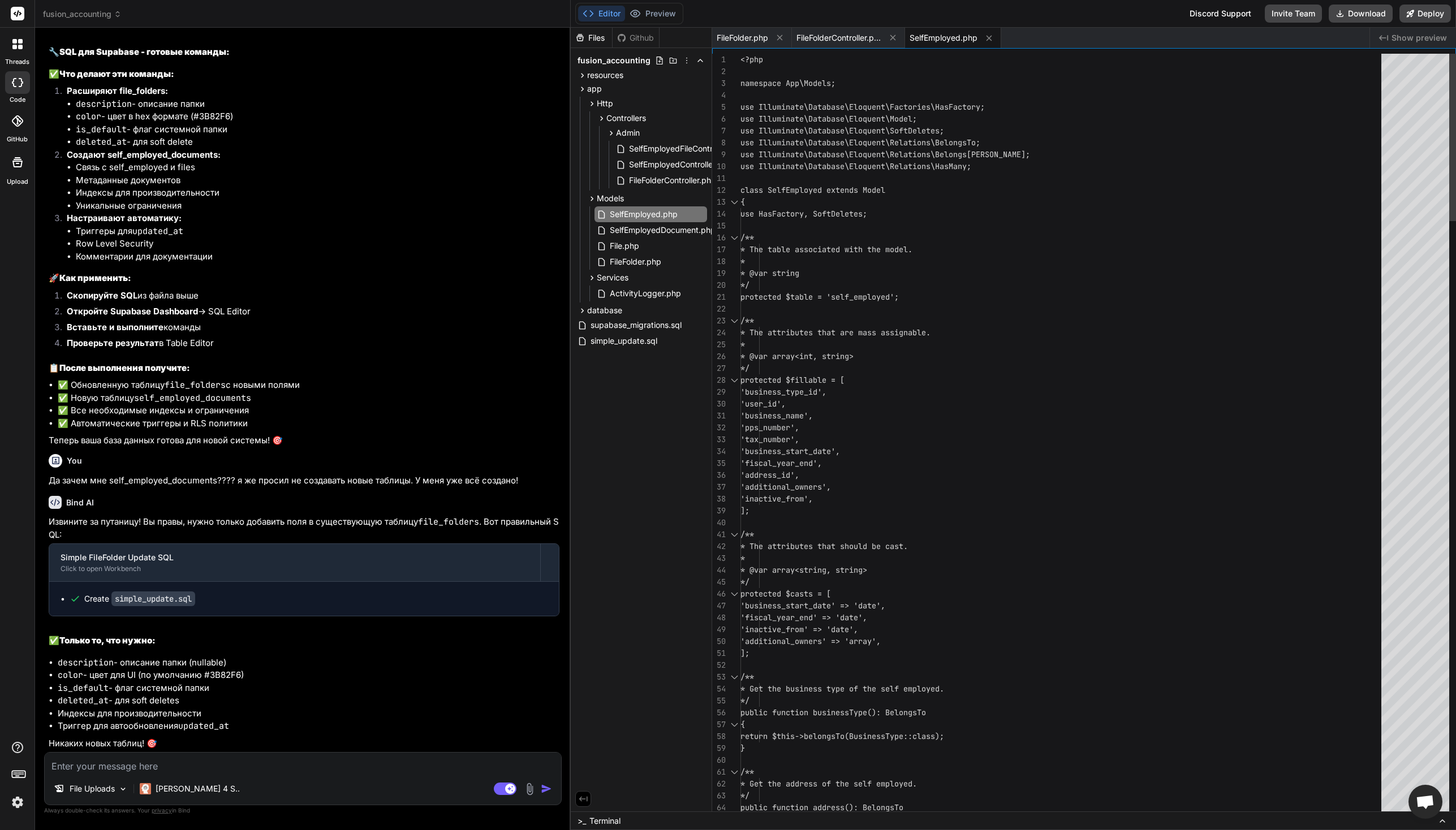
scroll to position [0, 0]
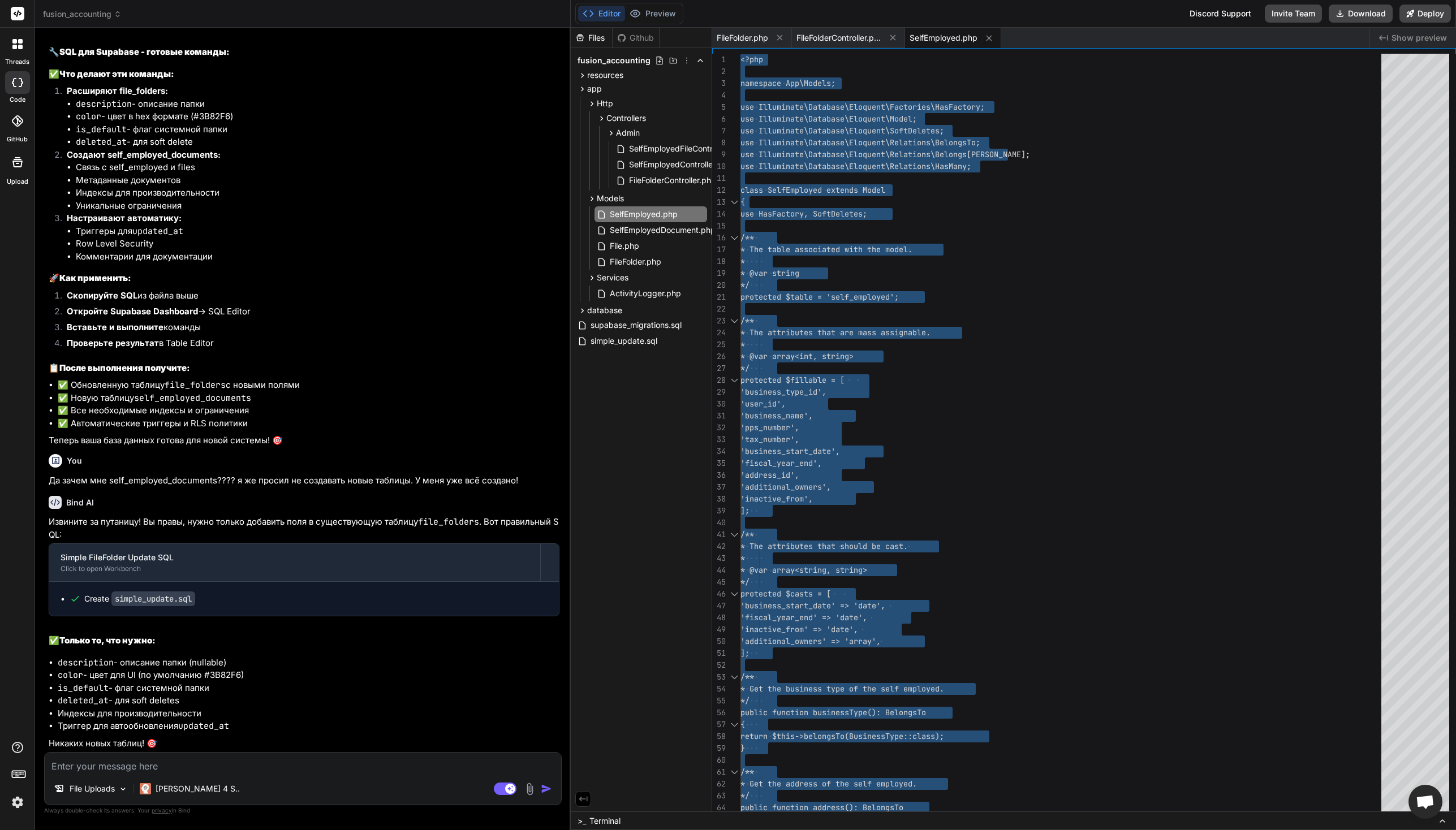
scroll to position [47935, 0]
click at [191, 765] on textarea at bounding box center [303, 762] width 516 height 20
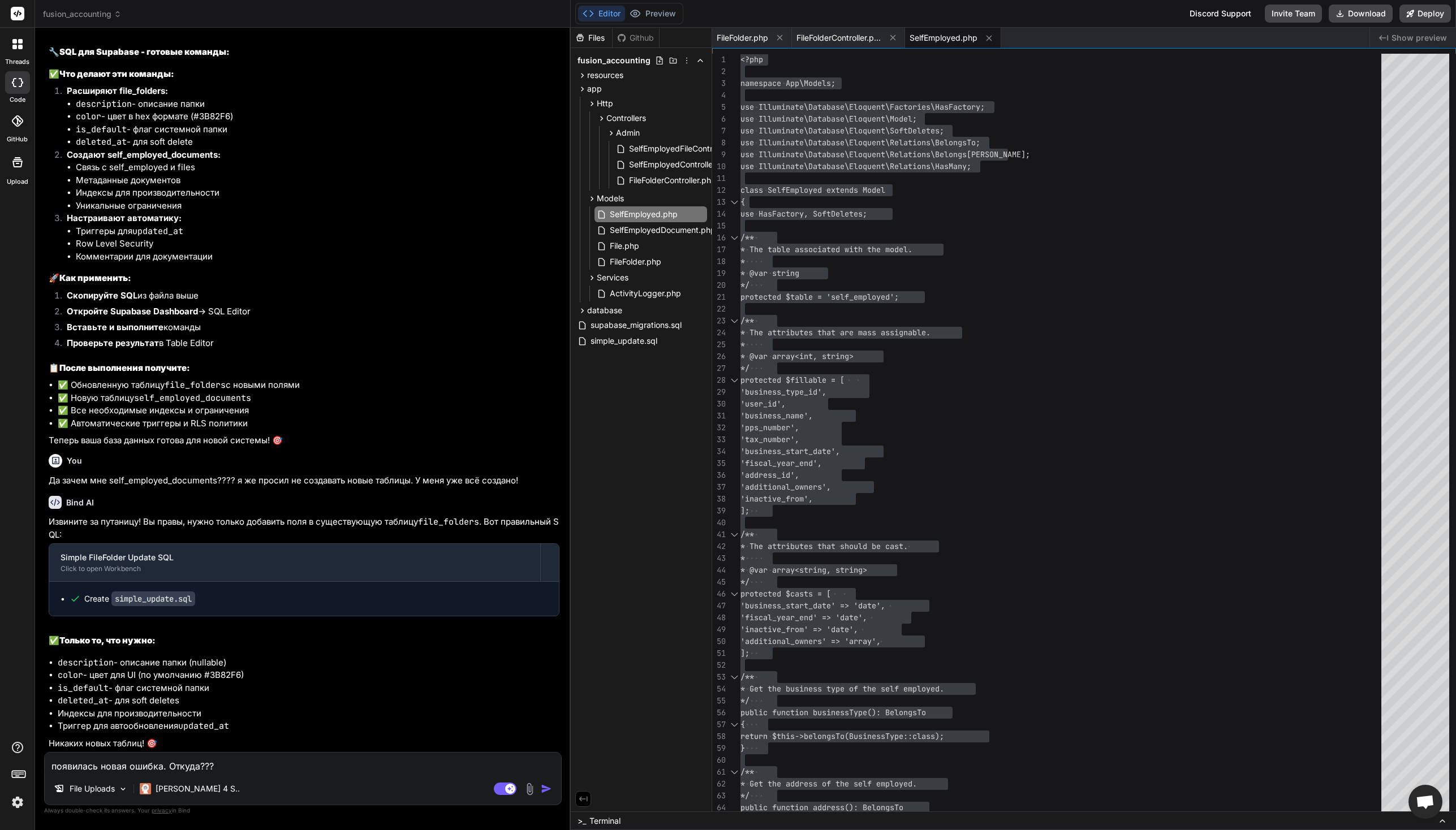
click at [528, 788] on img at bounding box center [529, 789] width 13 height 13
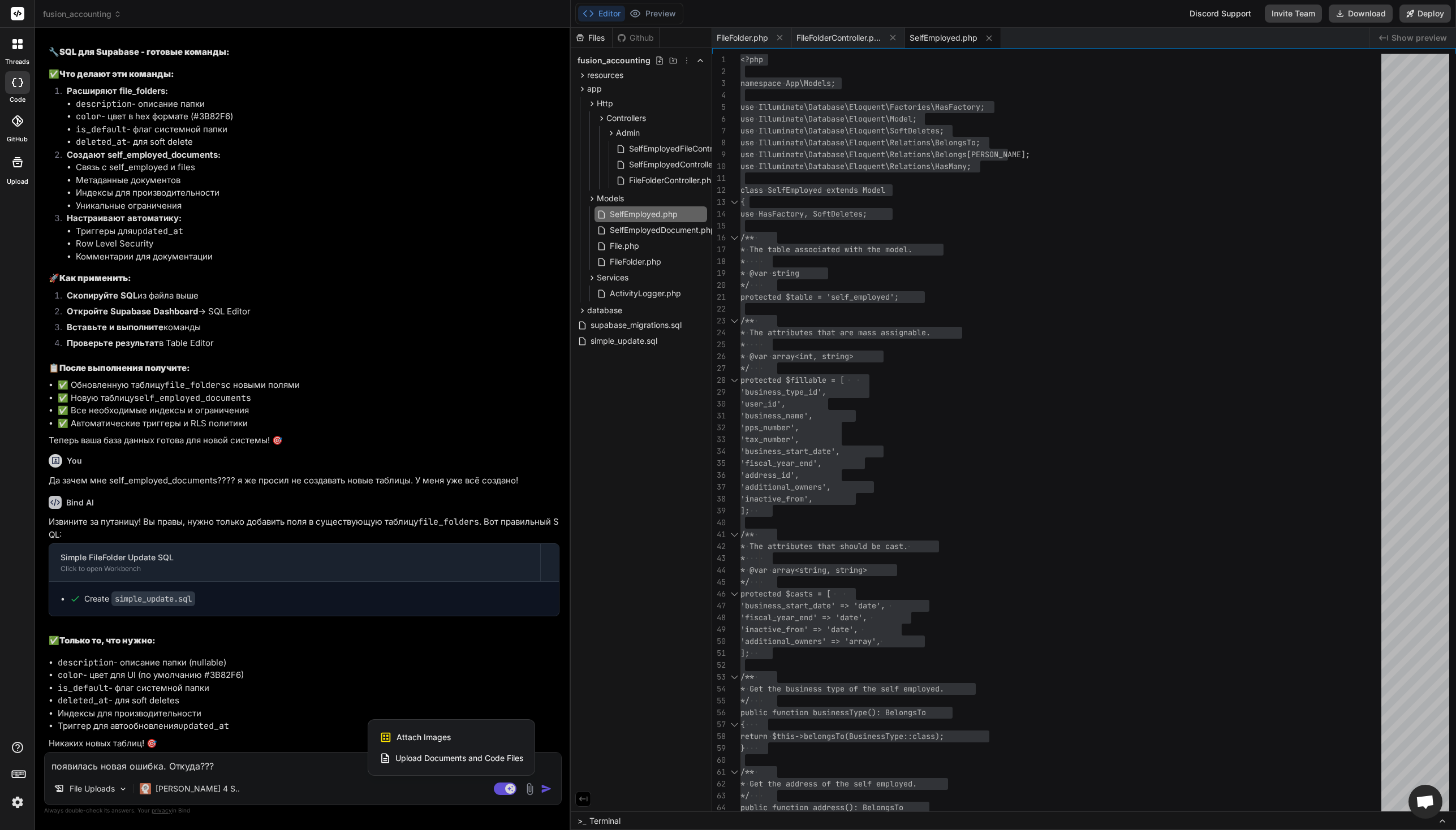
click at [449, 738] on span "Attach Images" at bounding box center [423, 738] width 55 height 11
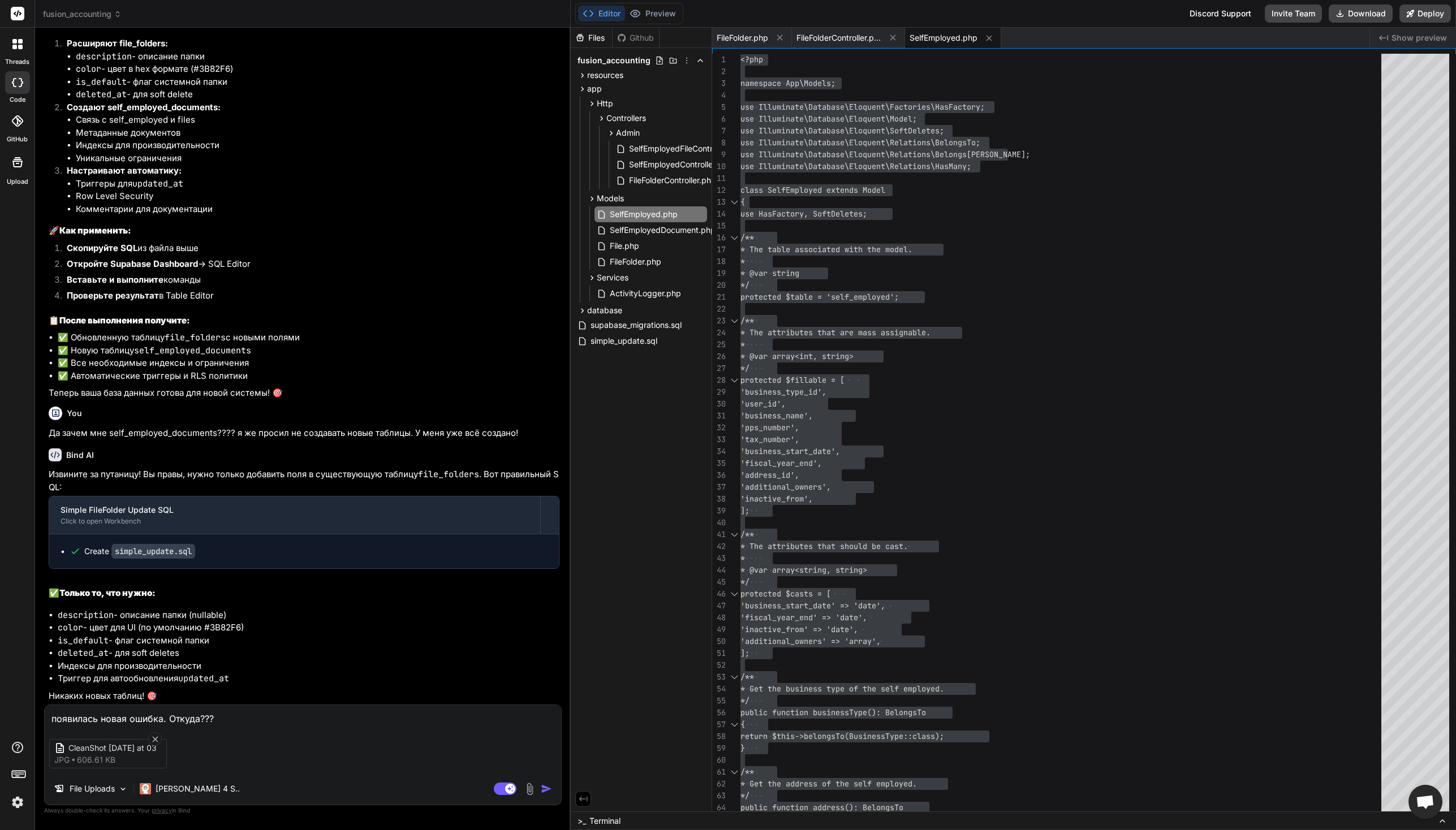
click at [546, 790] on img "button" at bounding box center [546, 789] width 11 height 11
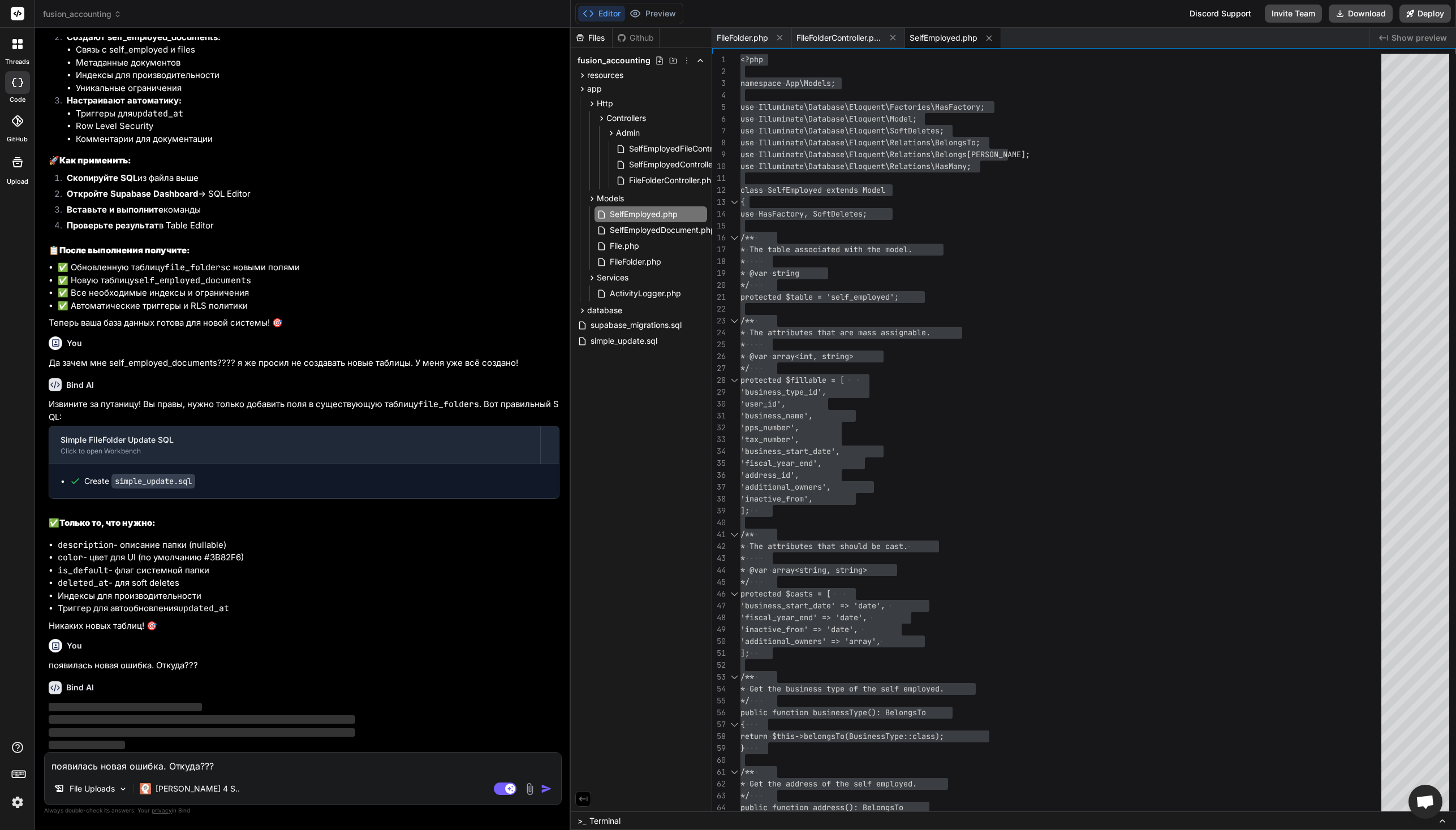
scroll to position [48052, 0]
click at [993, 41] on icon at bounding box center [989, 38] width 10 height 10
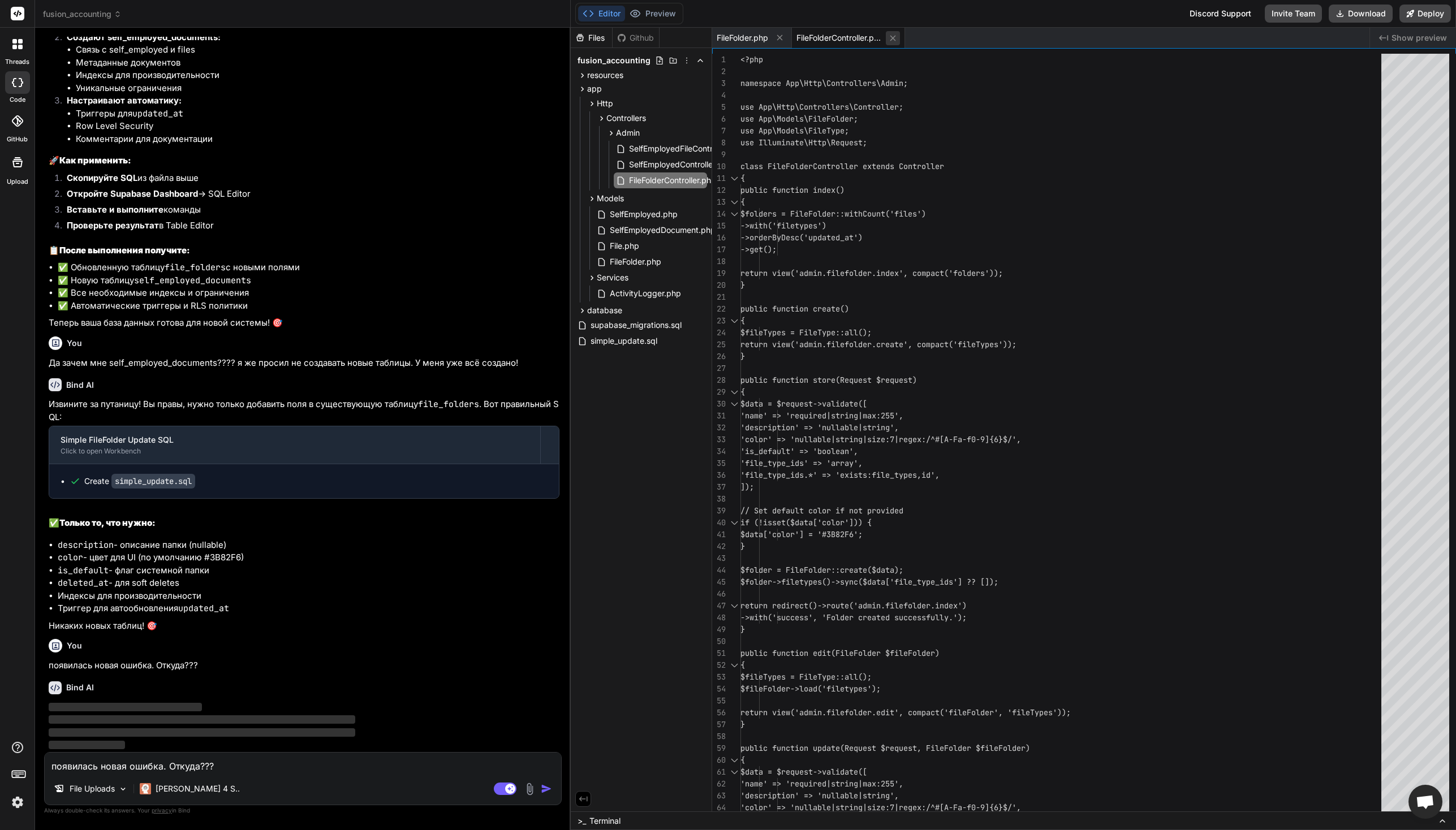
click at [895, 40] on icon at bounding box center [892, 37] width 6 height 6
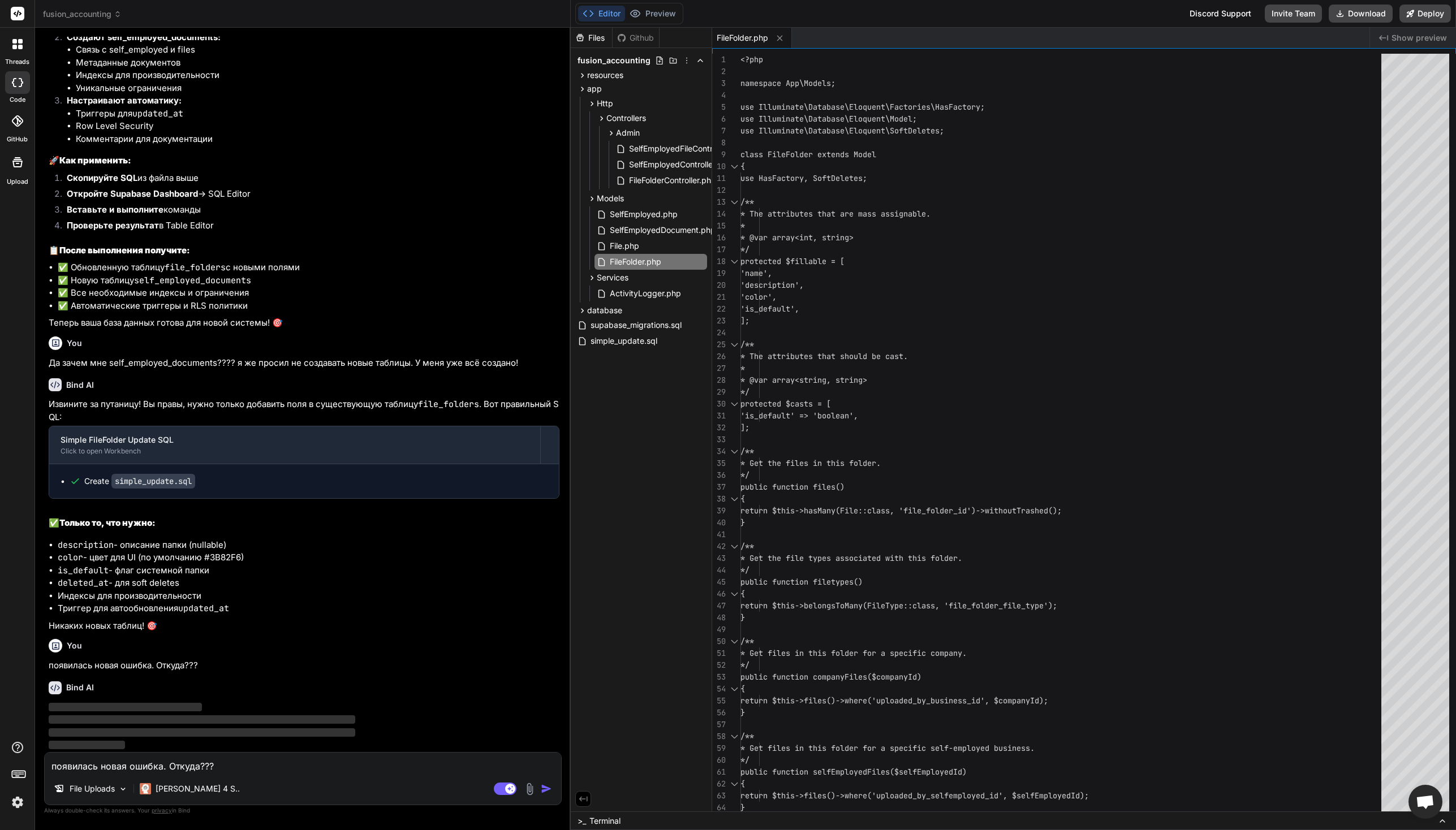
click at [780, 40] on icon at bounding box center [779, 38] width 10 height 10
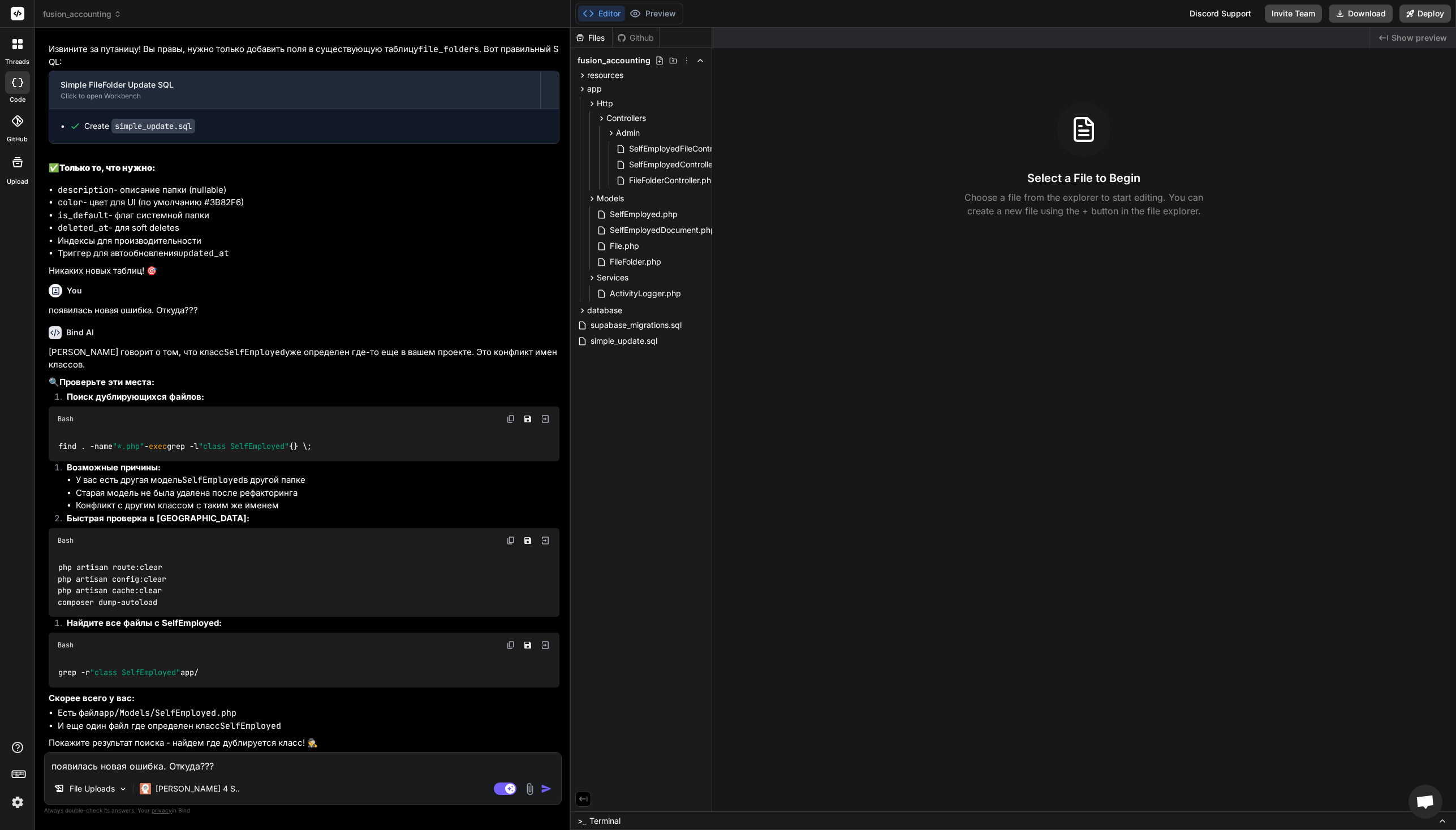
scroll to position [48407, 0]
click at [508, 416] on img at bounding box center [511, 419] width 9 height 9
click at [511, 541] on img at bounding box center [511, 540] width 9 height 9
click at [203, 768] on textarea "появилась новая ошибка. Откуда???" at bounding box center [303, 762] width 516 height 20
paste textarea "SelfEmployedController"
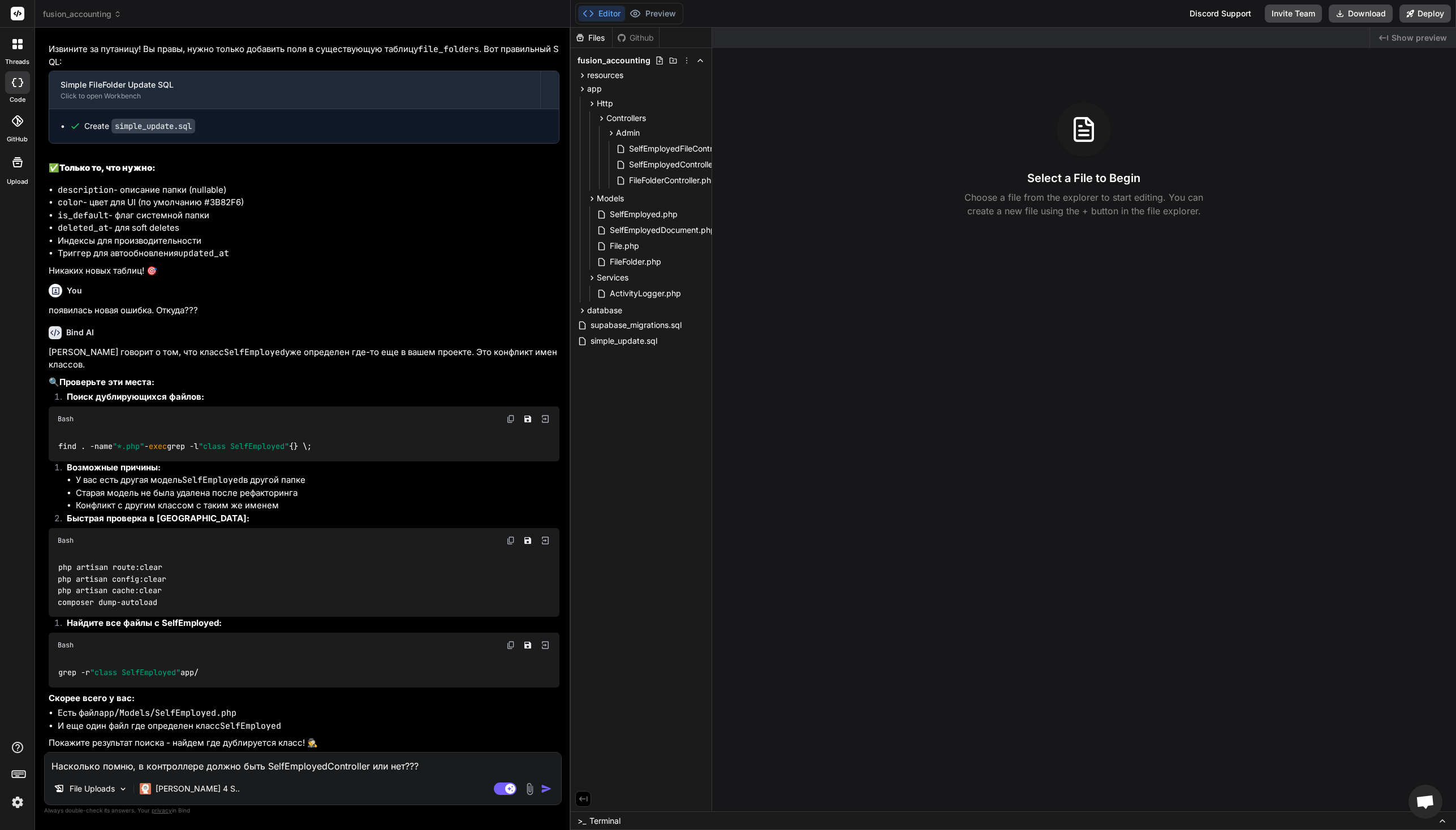
click at [526, 791] on img at bounding box center [529, 789] width 13 height 13
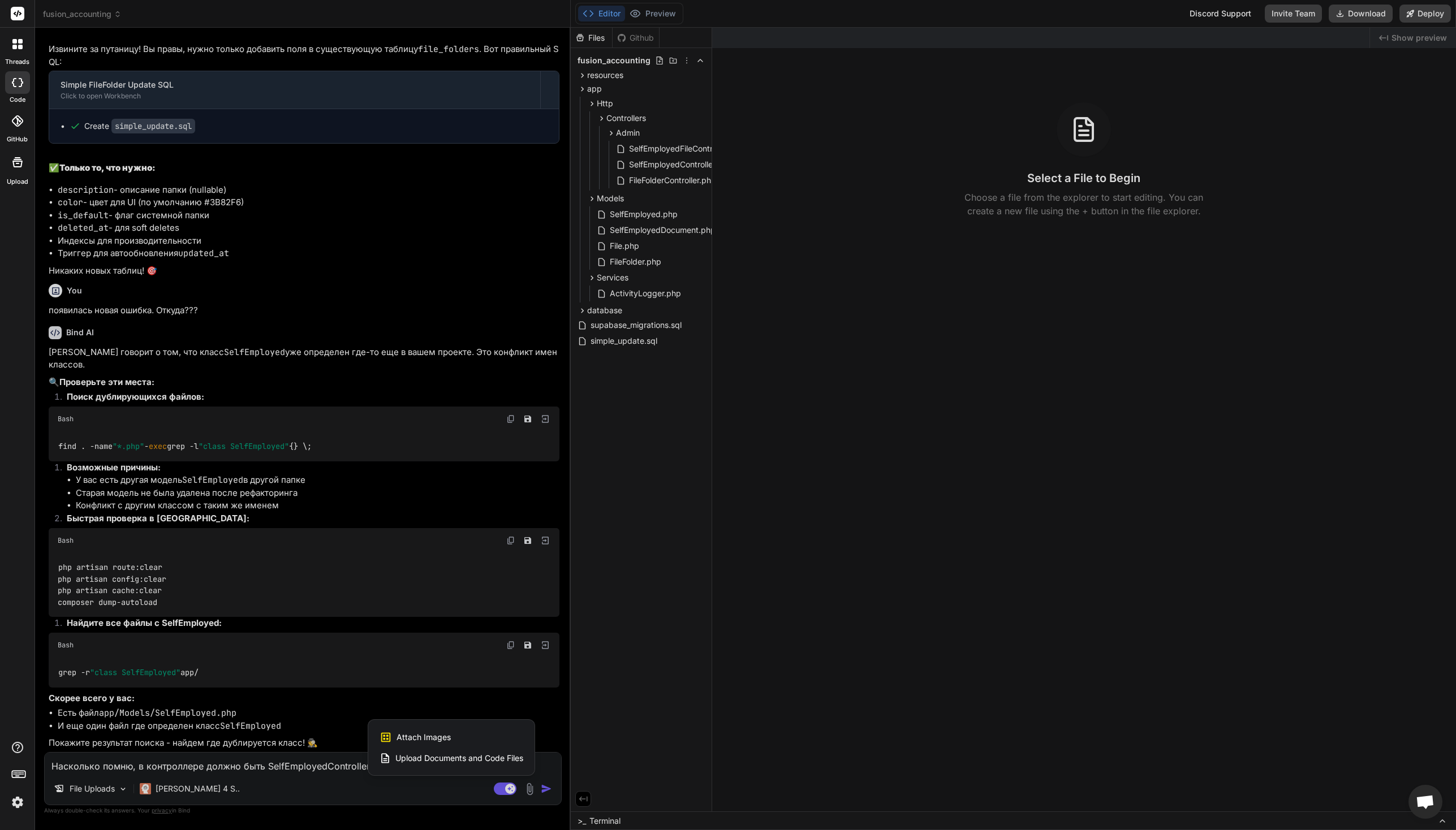
click at [471, 736] on div "Attach Images Image attachments are only supported in Claude and Gemini models." at bounding box center [451, 737] width 143 height 21
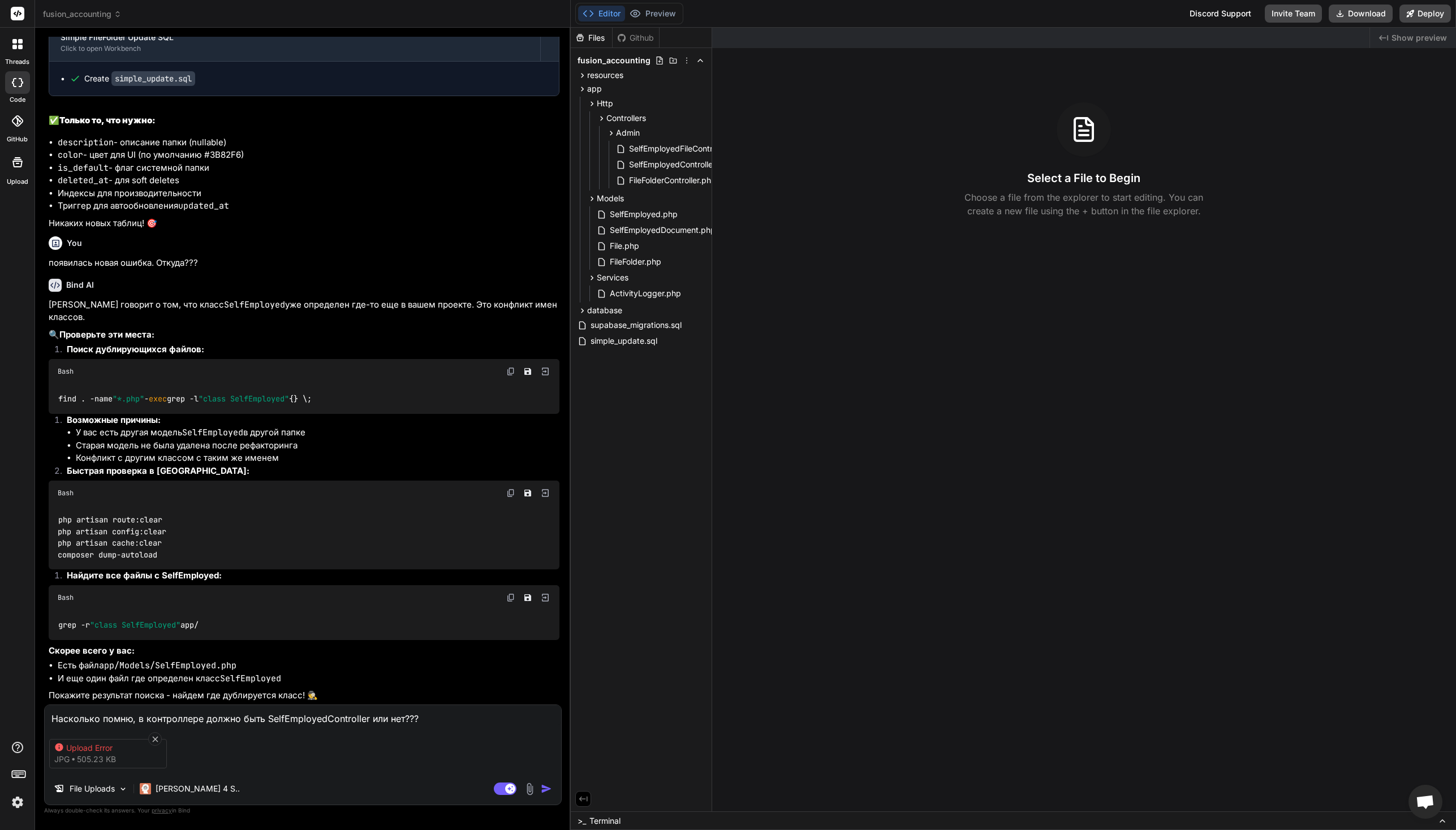
click at [107, 749] on div "Upload Error" at bounding box center [111, 749] width 90 height 11
click at [156, 738] on icon at bounding box center [155, 739] width 6 height 6
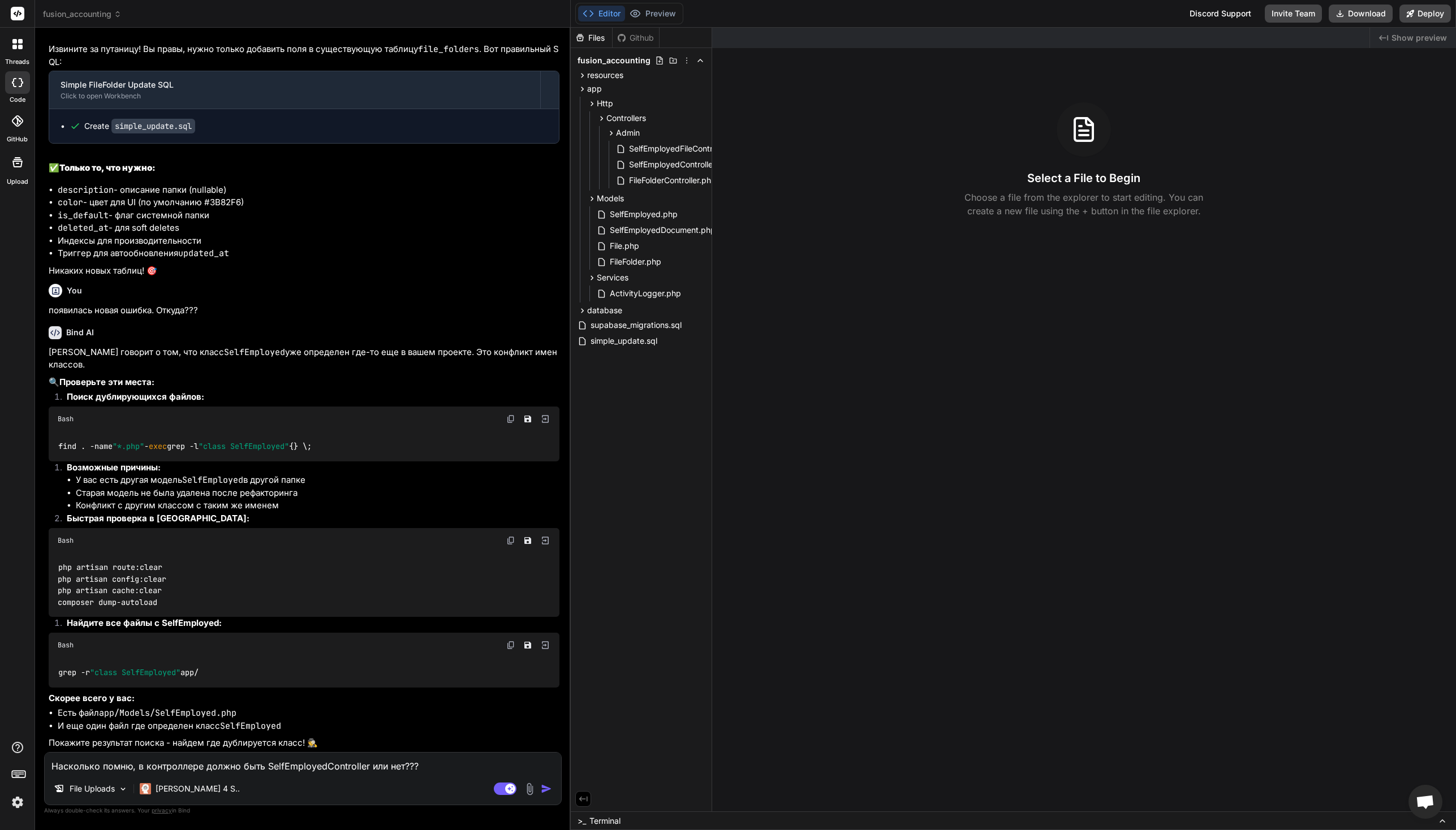
click at [527, 790] on img at bounding box center [529, 789] width 13 height 13
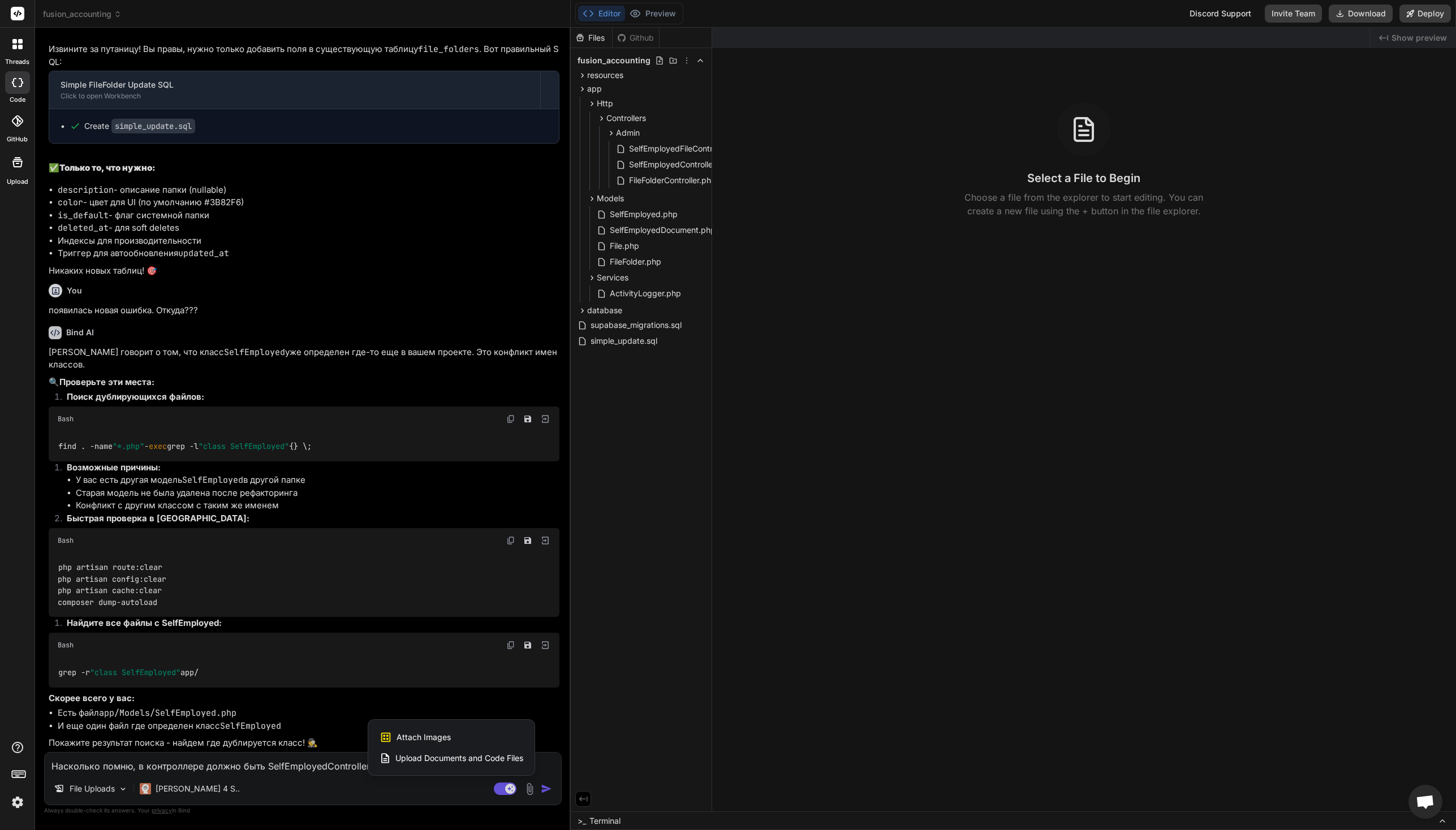
click at [452, 736] on div "Attach Images Image attachments are only supported in Claude and Gemini models." at bounding box center [451, 737] width 143 height 21
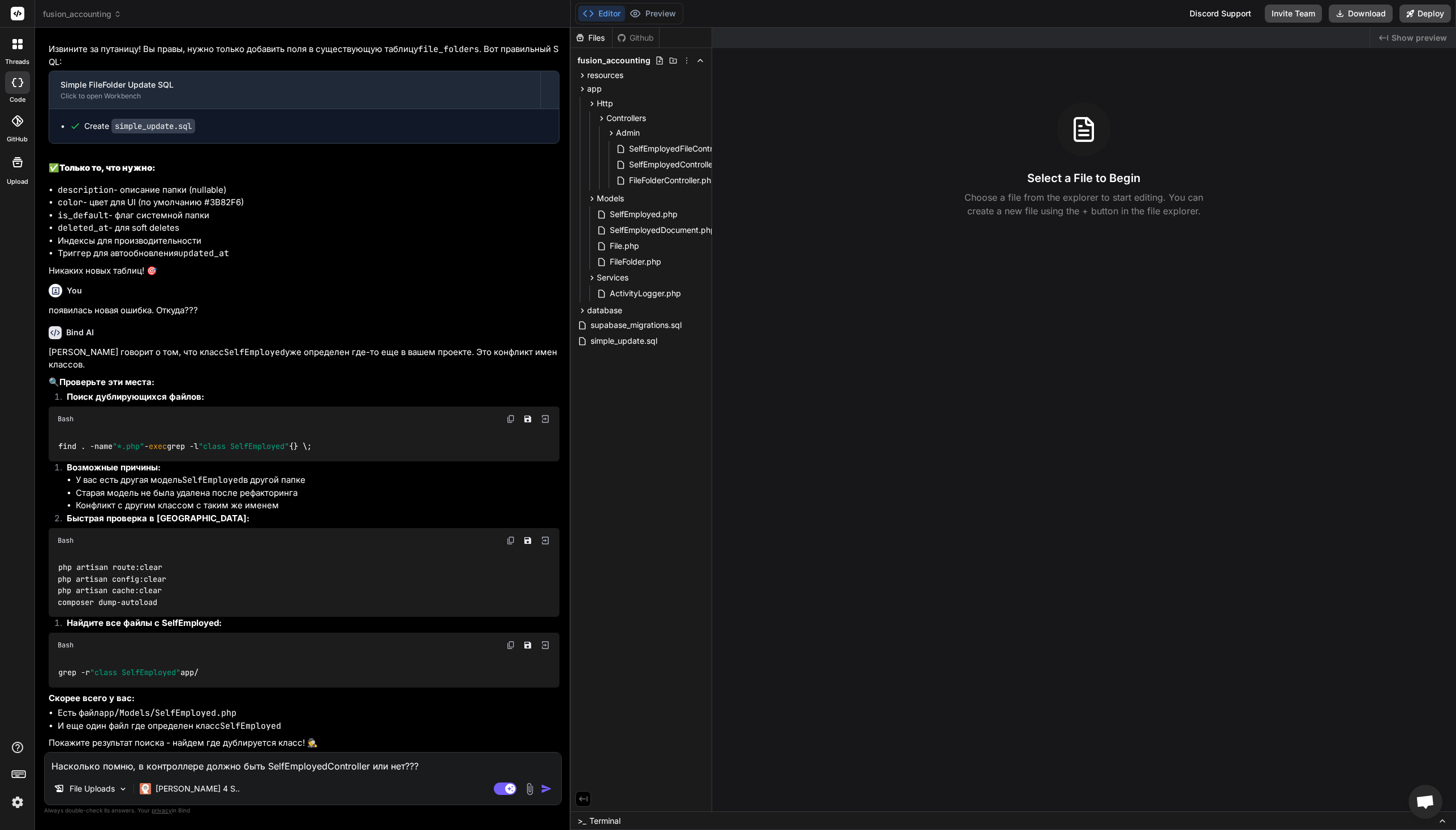
click at [258, 772] on textarea "Насколько помню, в контроллере должно быть SelfEmployedController или нет???" at bounding box center [303, 762] width 516 height 20
click at [243, 769] on textarea "Насколько помню, в контроллере должно быть SelfEmployedController или нет???" at bounding box center [303, 762] width 516 height 20
click at [531, 791] on img at bounding box center [529, 789] width 13 height 13
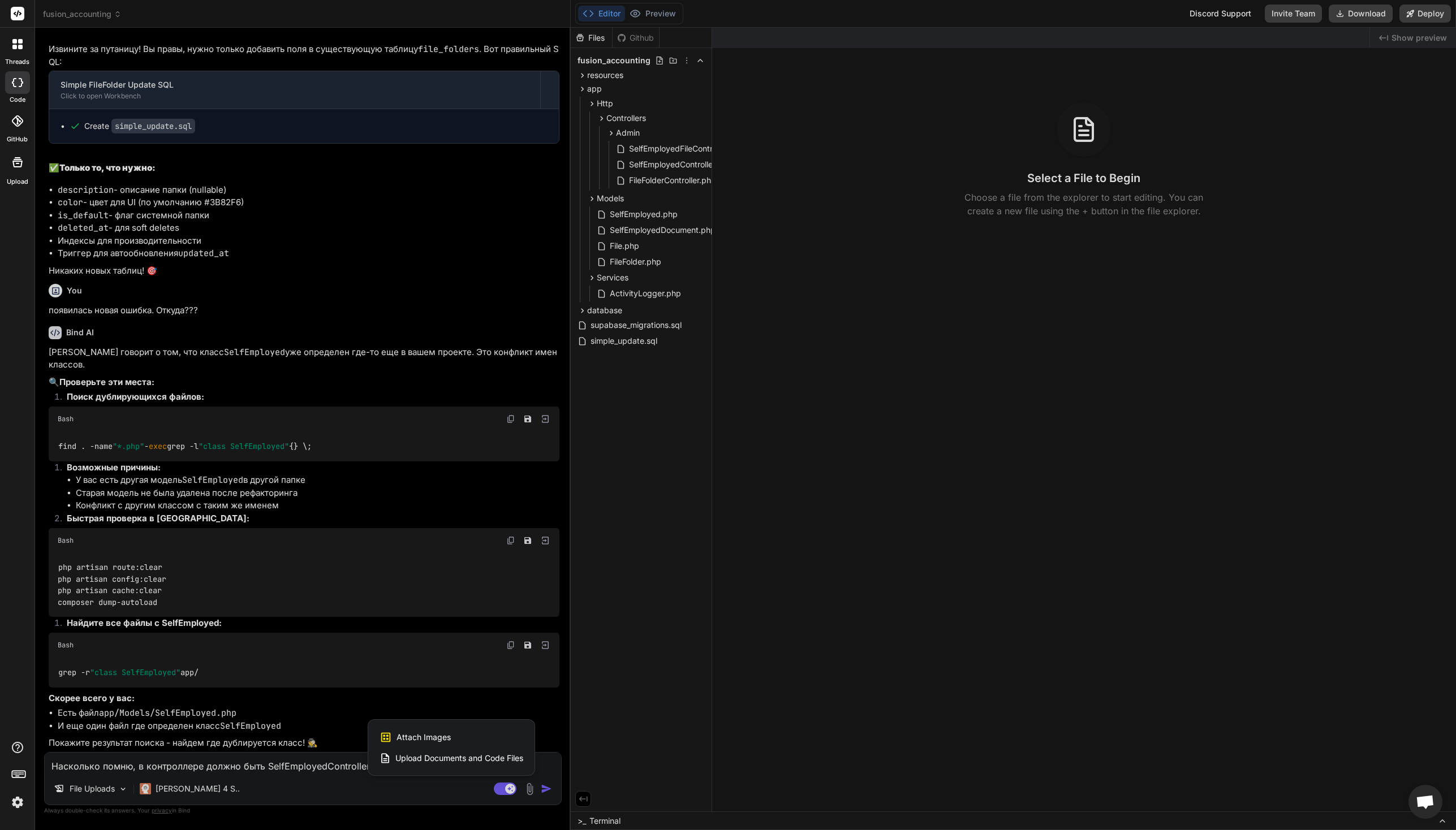
click at [427, 738] on span "Attach Images" at bounding box center [423, 738] width 55 height 11
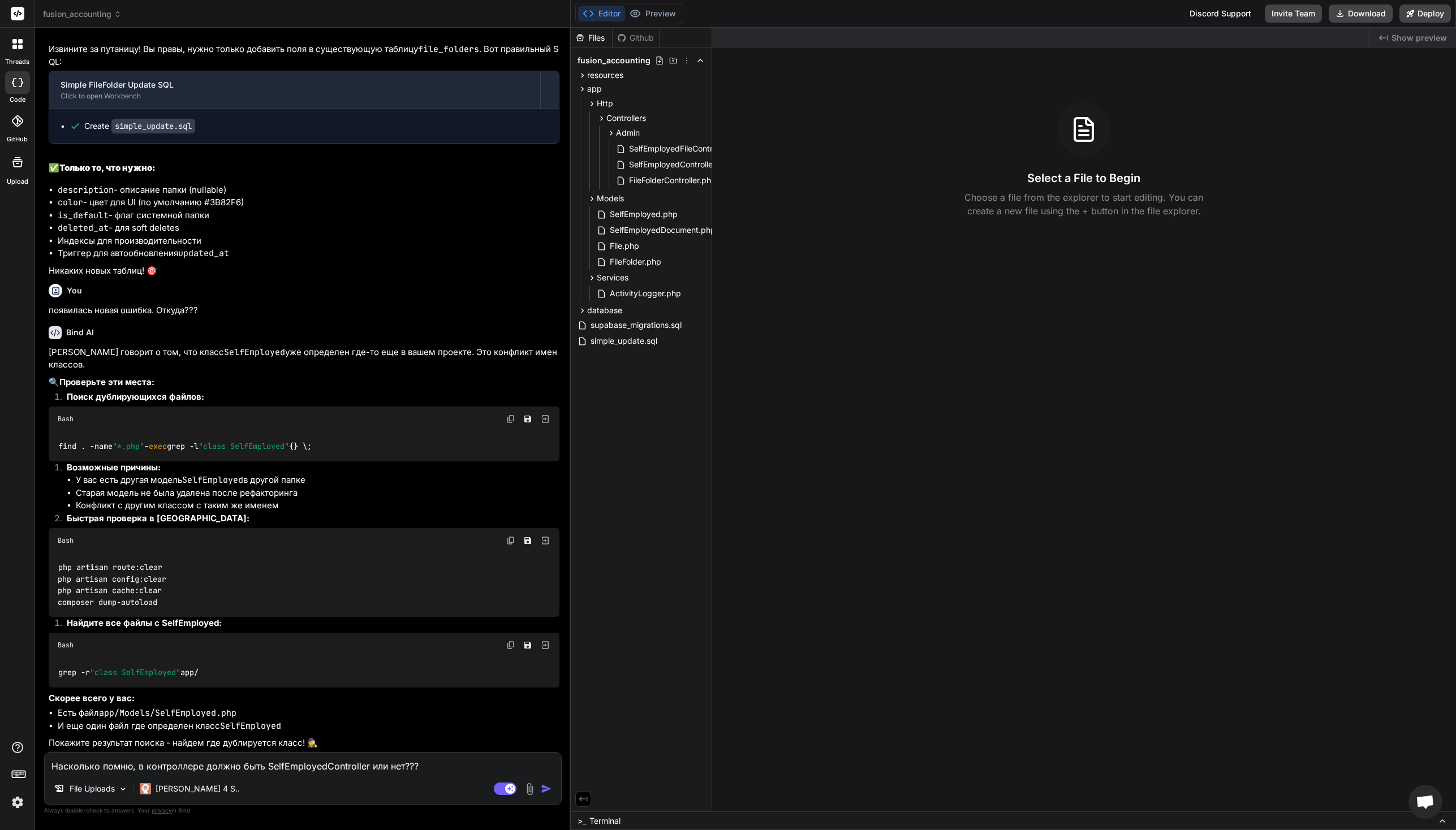
click at [465, 766] on textarea "Насколько помню, в контроллере должно быть SelfEmployedController или нет???" at bounding box center [303, 762] width 516 height 20
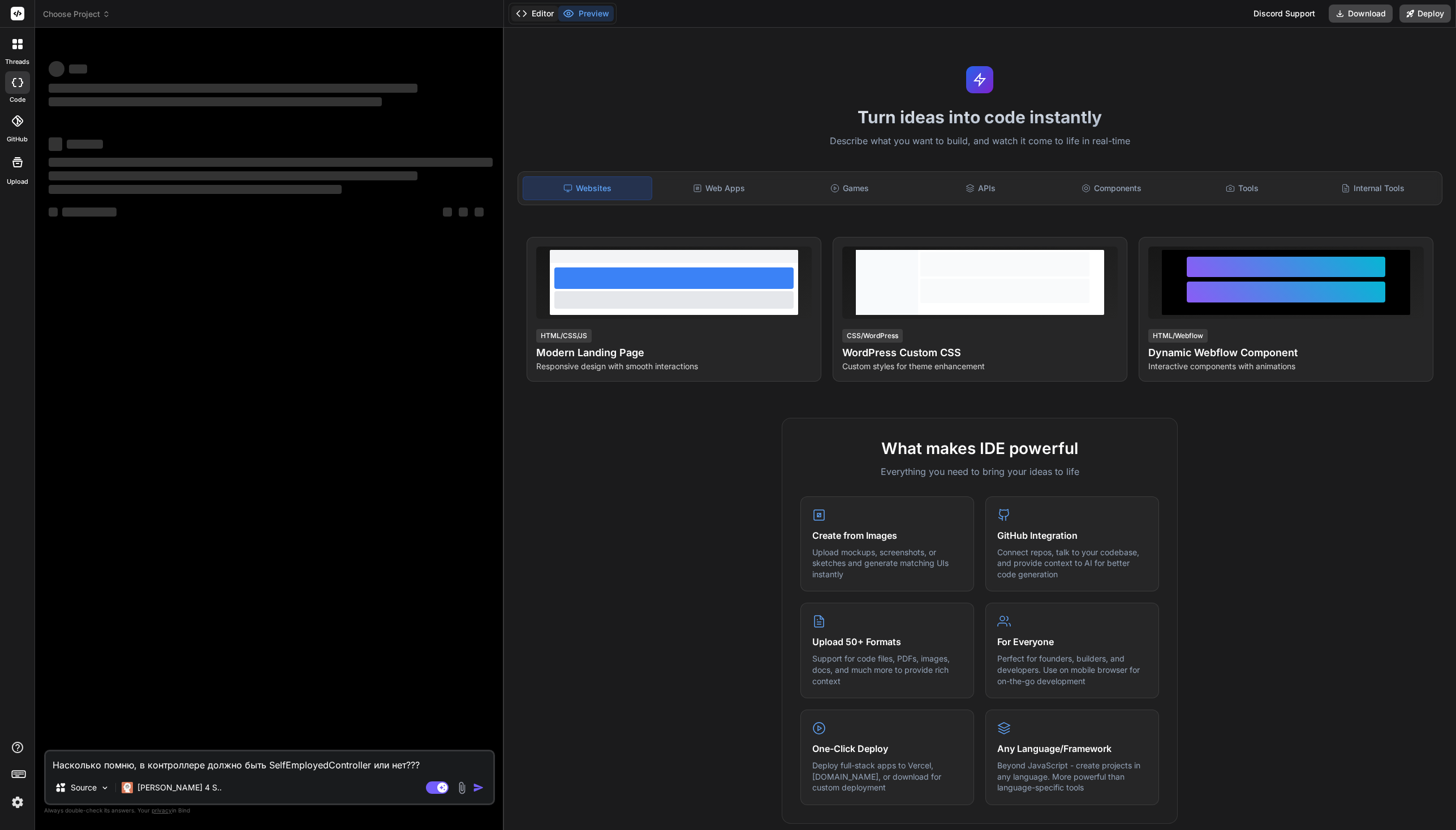
click at [540, 17] on button "Editor" at bounding box center [535, 13] width 47 height 15
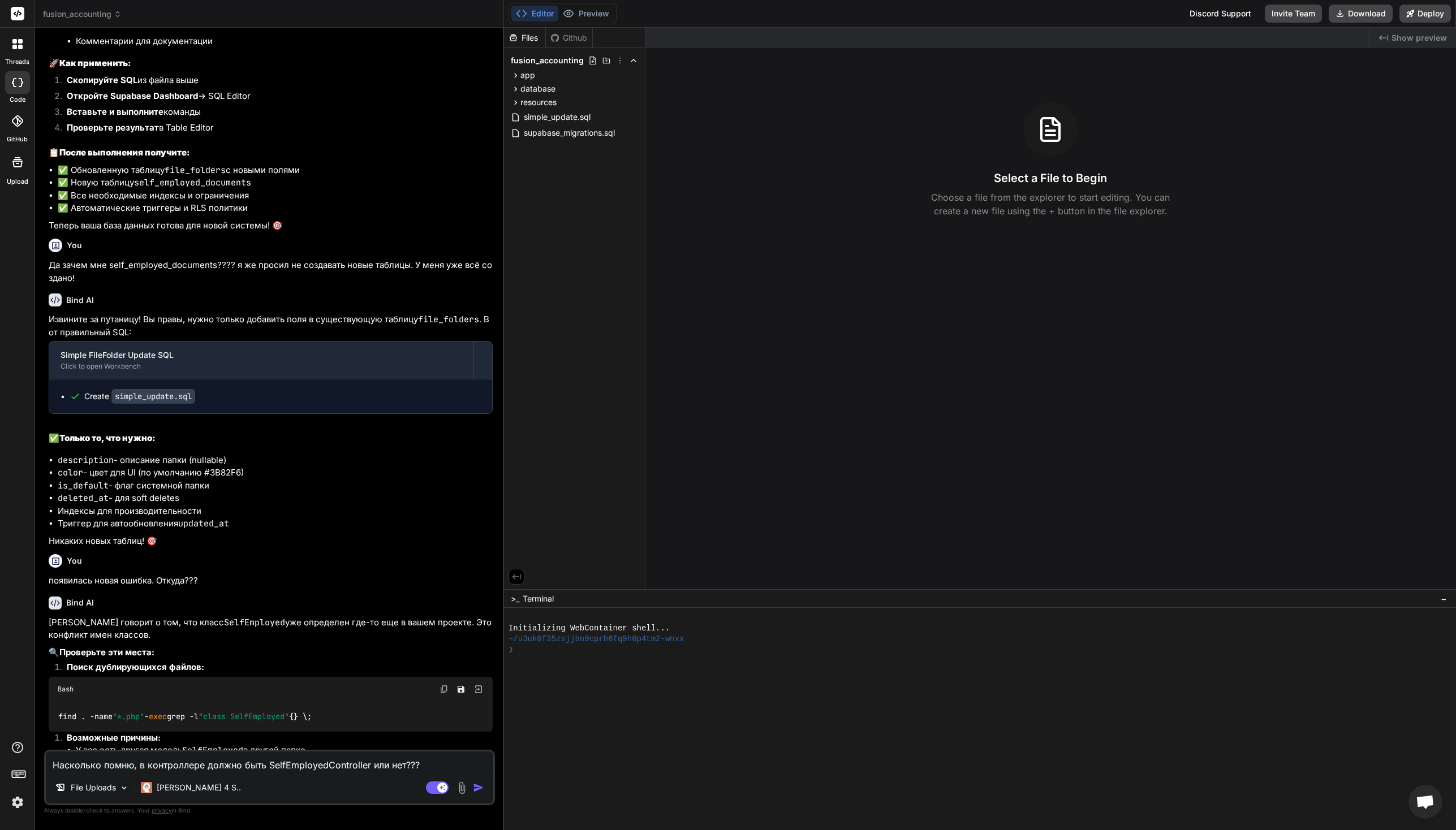
scroll to position [1803, 0]
click at [462, 786] on img at bounding box center [462, 788] width 13 height 13
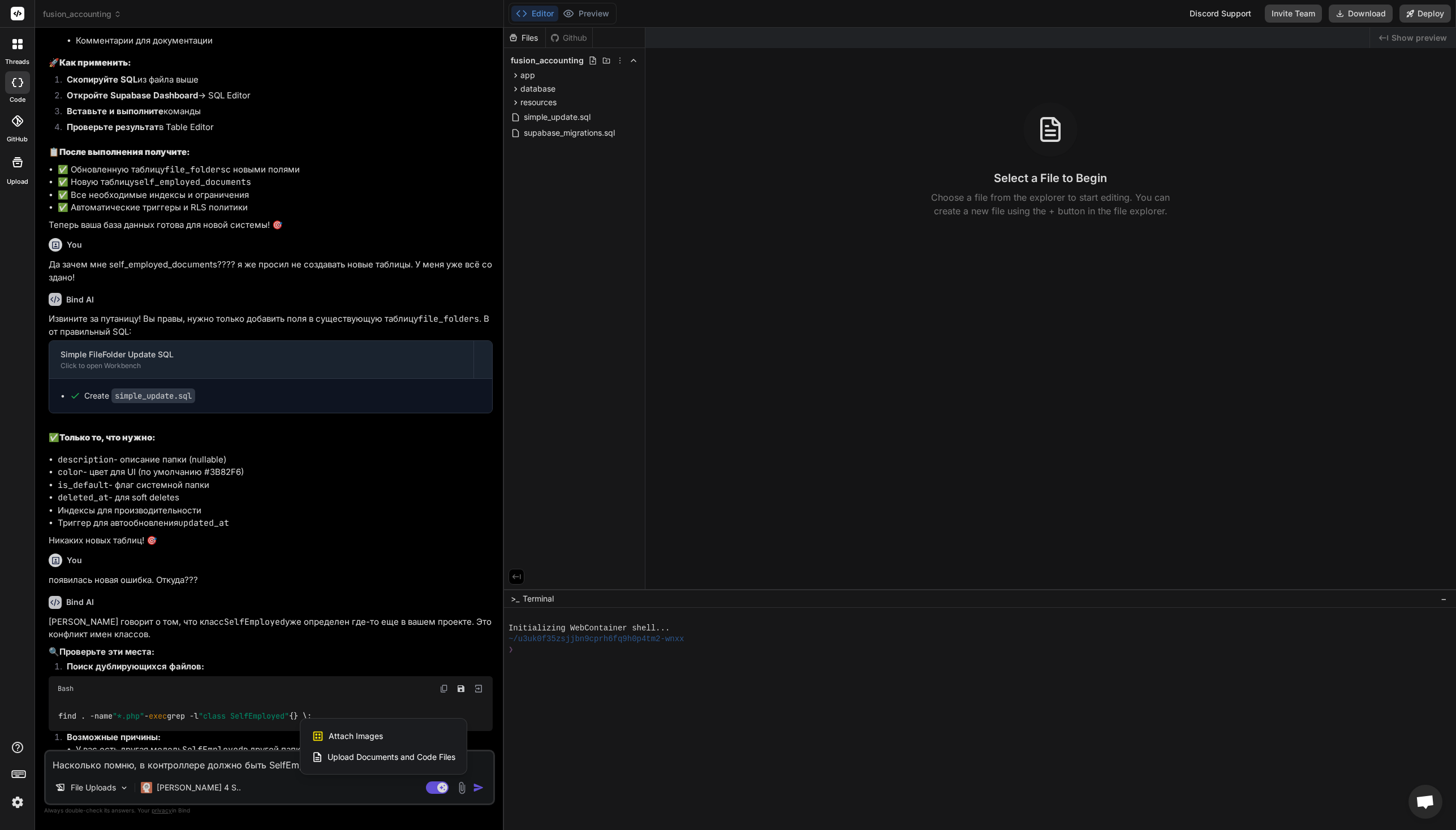
click at [353, 736] on span "Attach Images" at bounding box center [355, 736] width 55 height 11
type textarea "x"
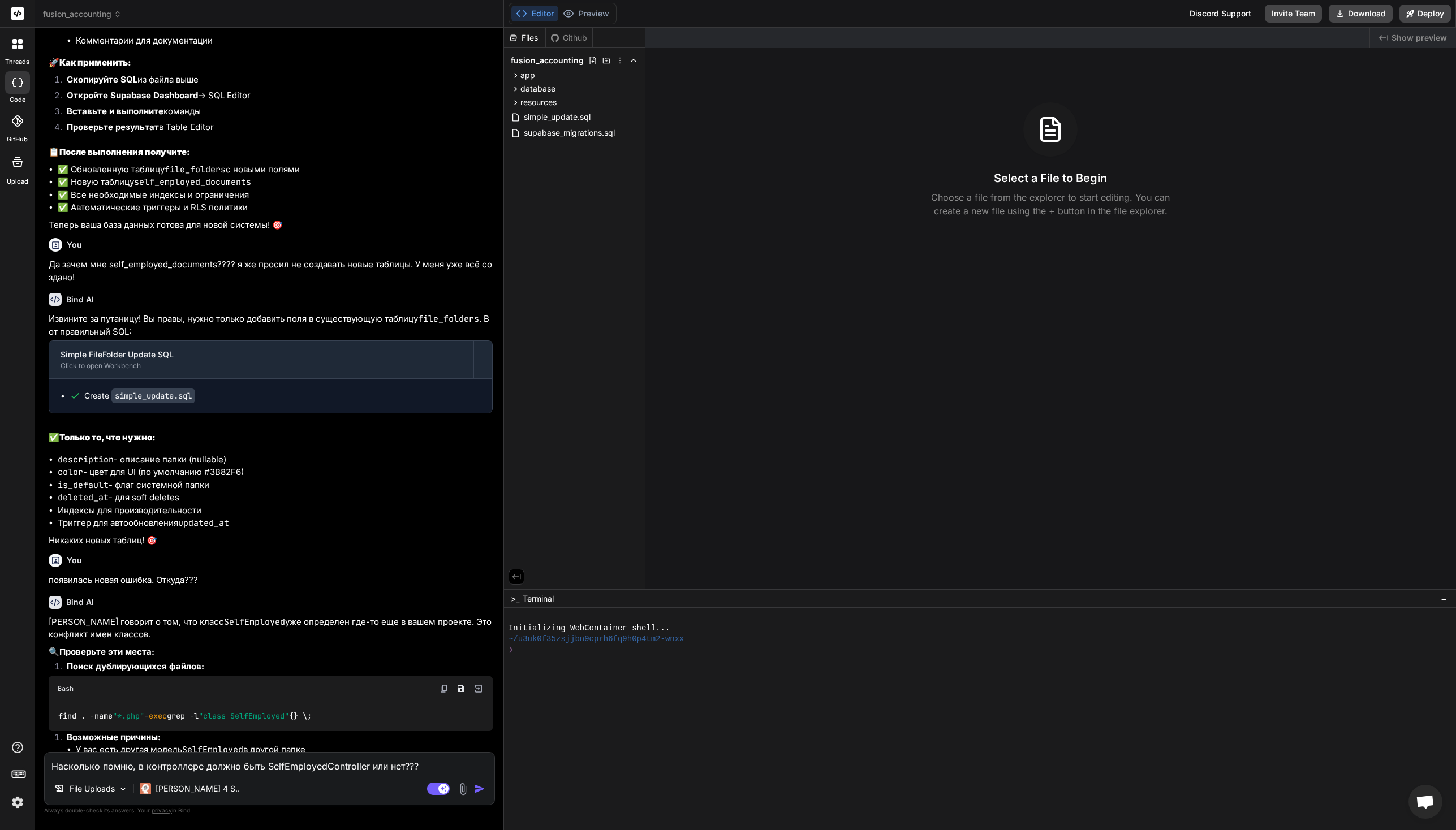
type input "C:\fakepath\CleanShot [DATE] 03.37.30@2x.jpg"
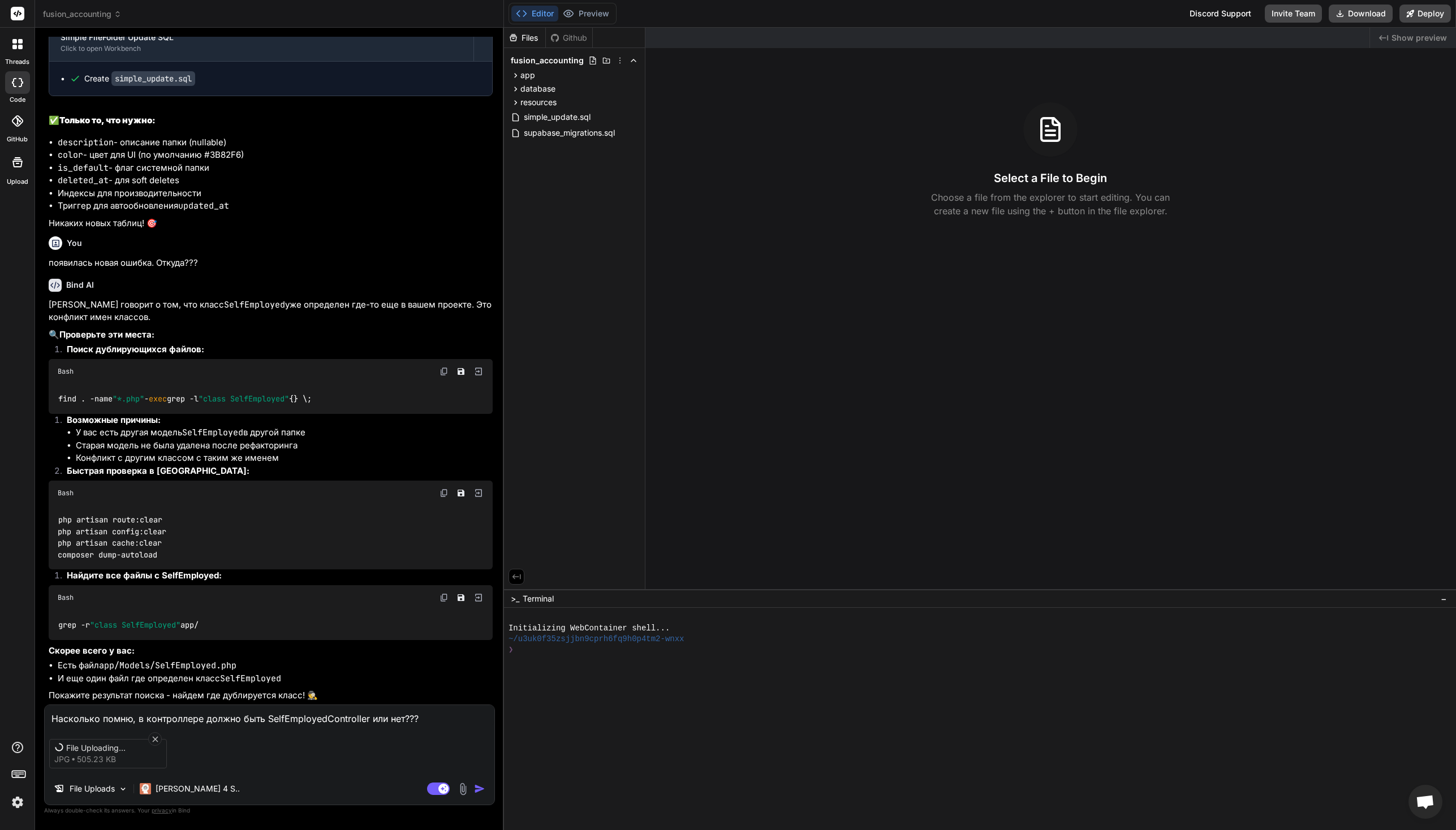
scroll to position [2180, 0]
click at [481, 789] on img "button" at bounding box center [480, 789] width 11 height 11
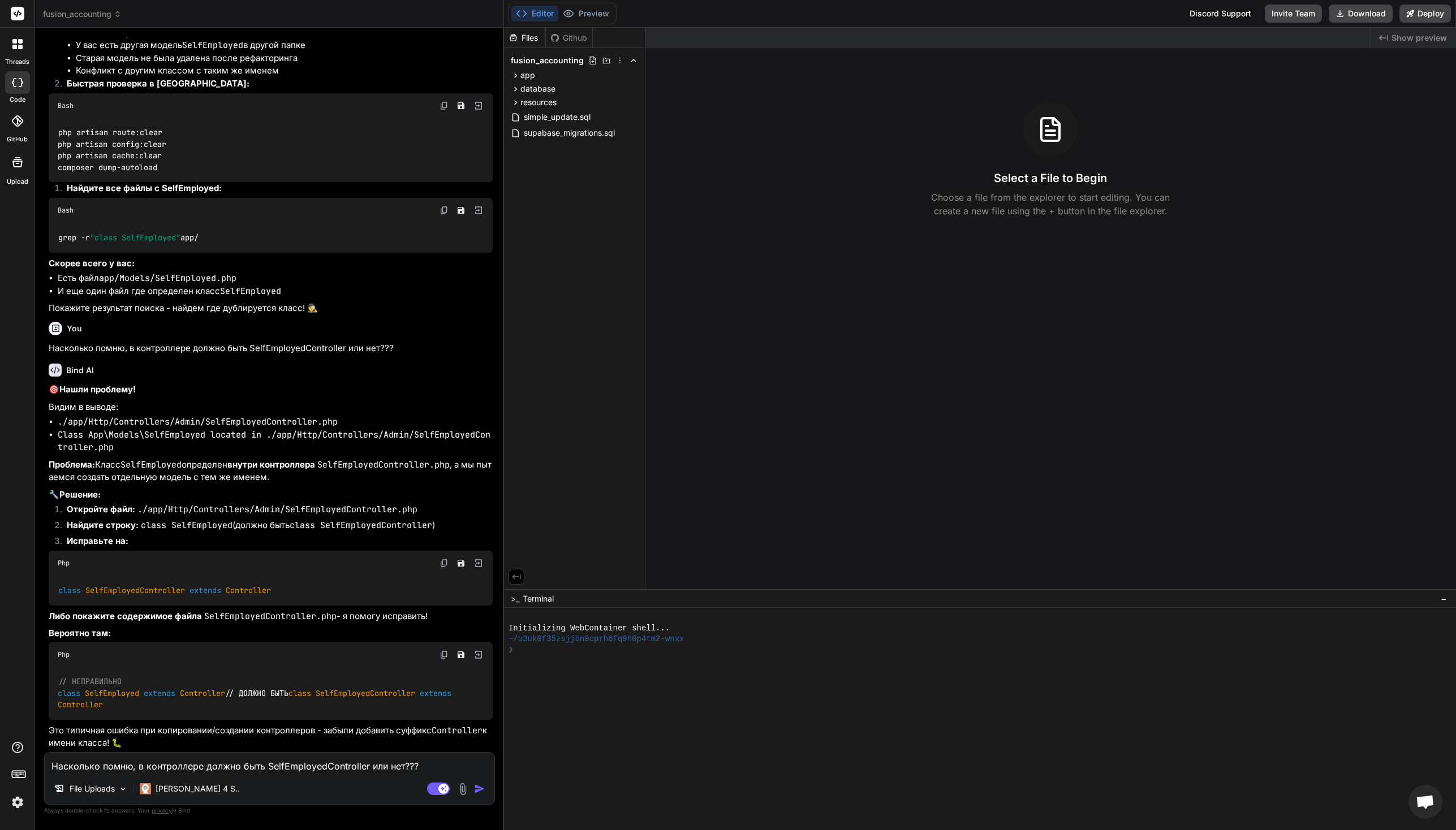
scroll to position [2588, 0]
click at [142, 586] on span "SelfEmployedController" at bounding box center [135, 591] width 99 height 11
copy span "SelfEmployedController"
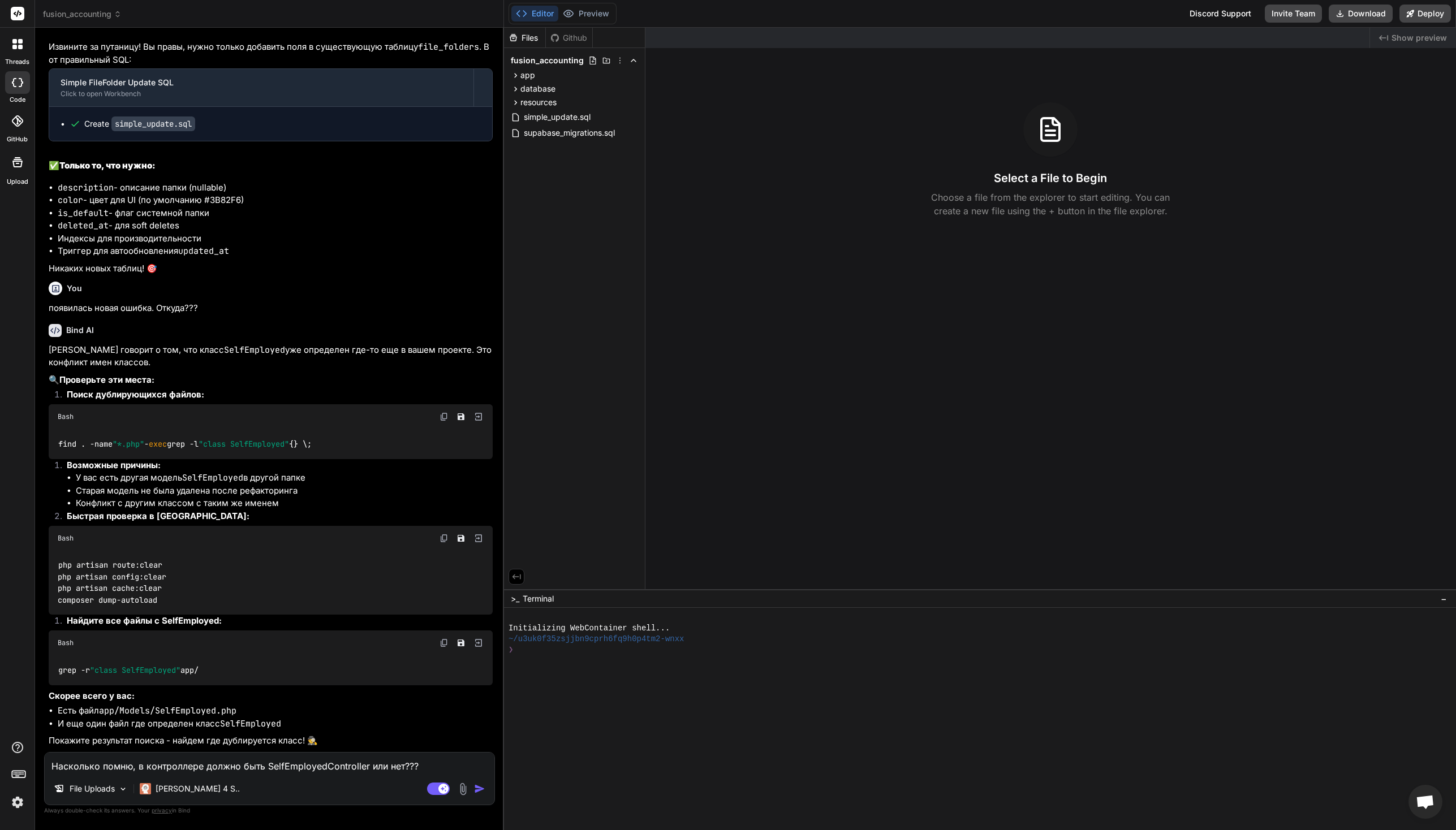
scroll to position [2076, 0]
click at [158, 604] on code "php artisan route:clear php artisan config:clear php artisan cache:clear compos…" at bounding box center [112, 581] width 108 height 46
drag, startPoint x: 147, startPoint y: 655, endPoint x: 50, endPoint y: 619, distance: 103.5
click at [49, 613] on div "php artisan route:clear php artisan config:clear php artisan cache:clear compos…" at bounding box center [270, 581] width 444 height 64
copy code "php artisan route:clear php artisan config:clear php artisan cache:clear compos…"
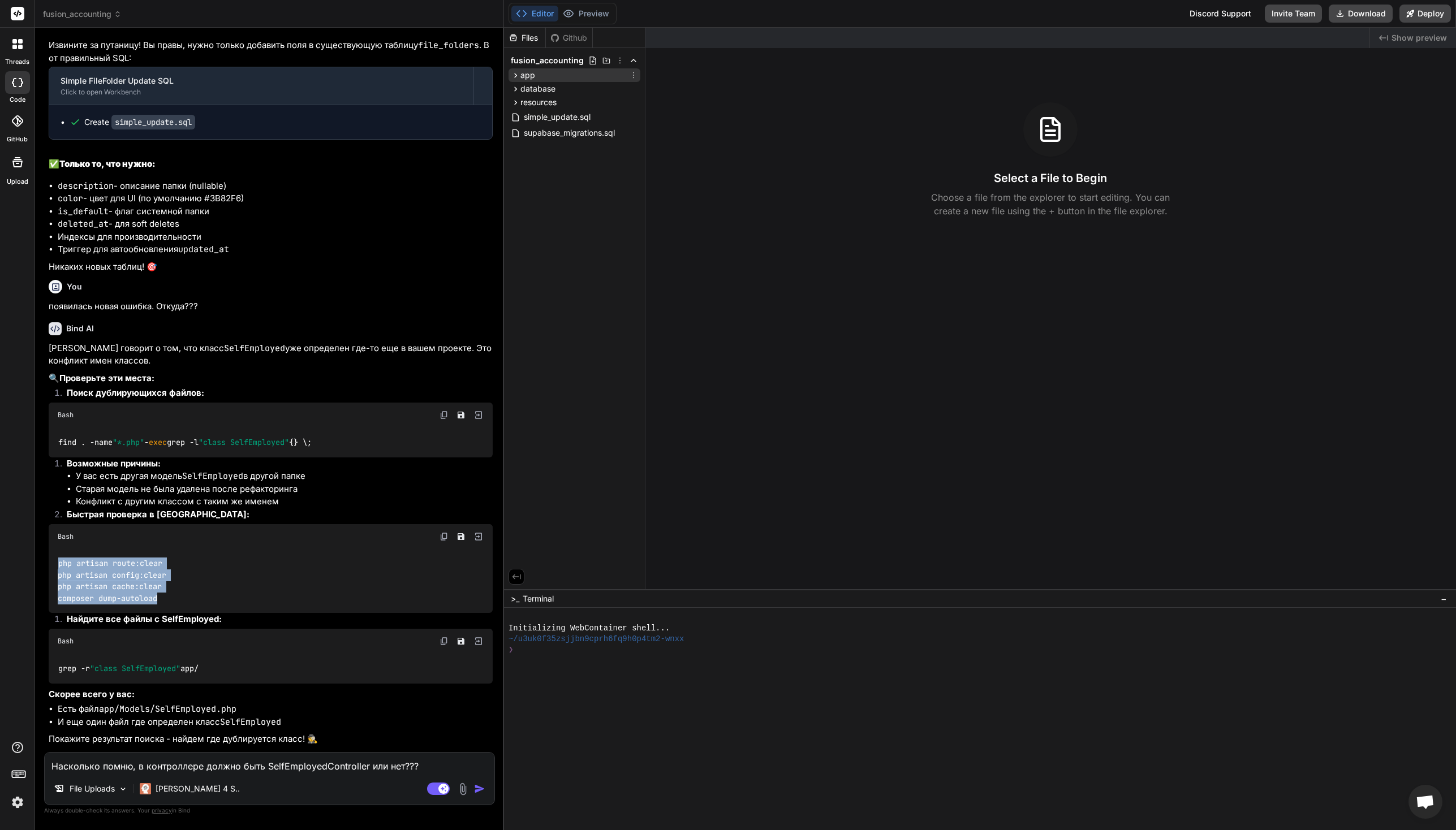
click at [511, 73] on icon at bounding box center [515, 76] width 10 height 10
click at [520, 91] on icon at bounding box center [525, 90] width 10 height 10
click at [530, 104] on icon at bounding box center [535, 105] width 10 height 10
click at [546, 118] on icon at bounding box center [545, 120] width 10 height 10
click at [597, 151] on span "SelfEmployedController.php" at bounding box center [613, 151] width 105 height 14
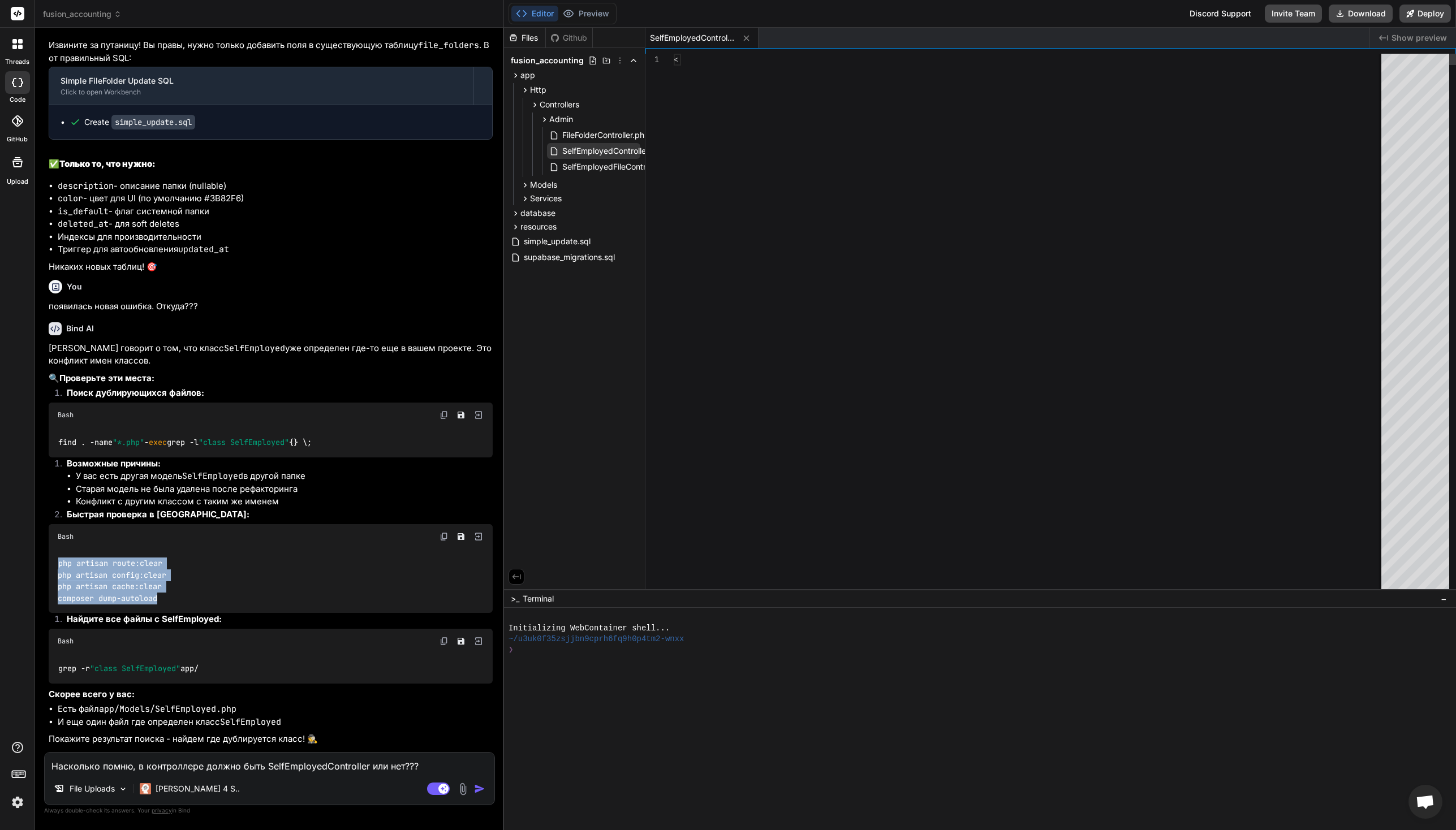
click at [597, 151] on span "SelfEmployedController.php" at bounding box center [613, 151] width 105 height 14
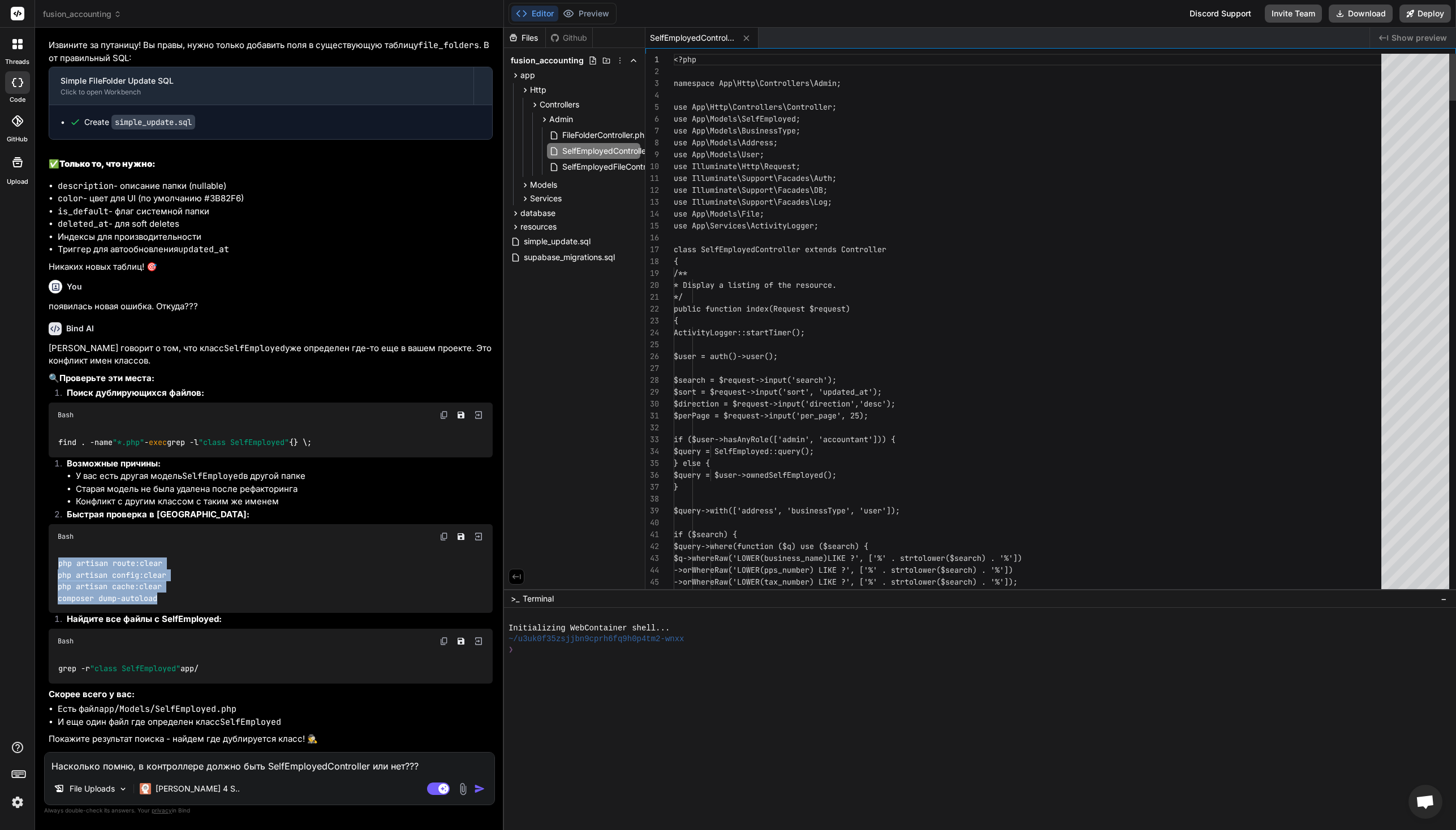
type textarea "x"
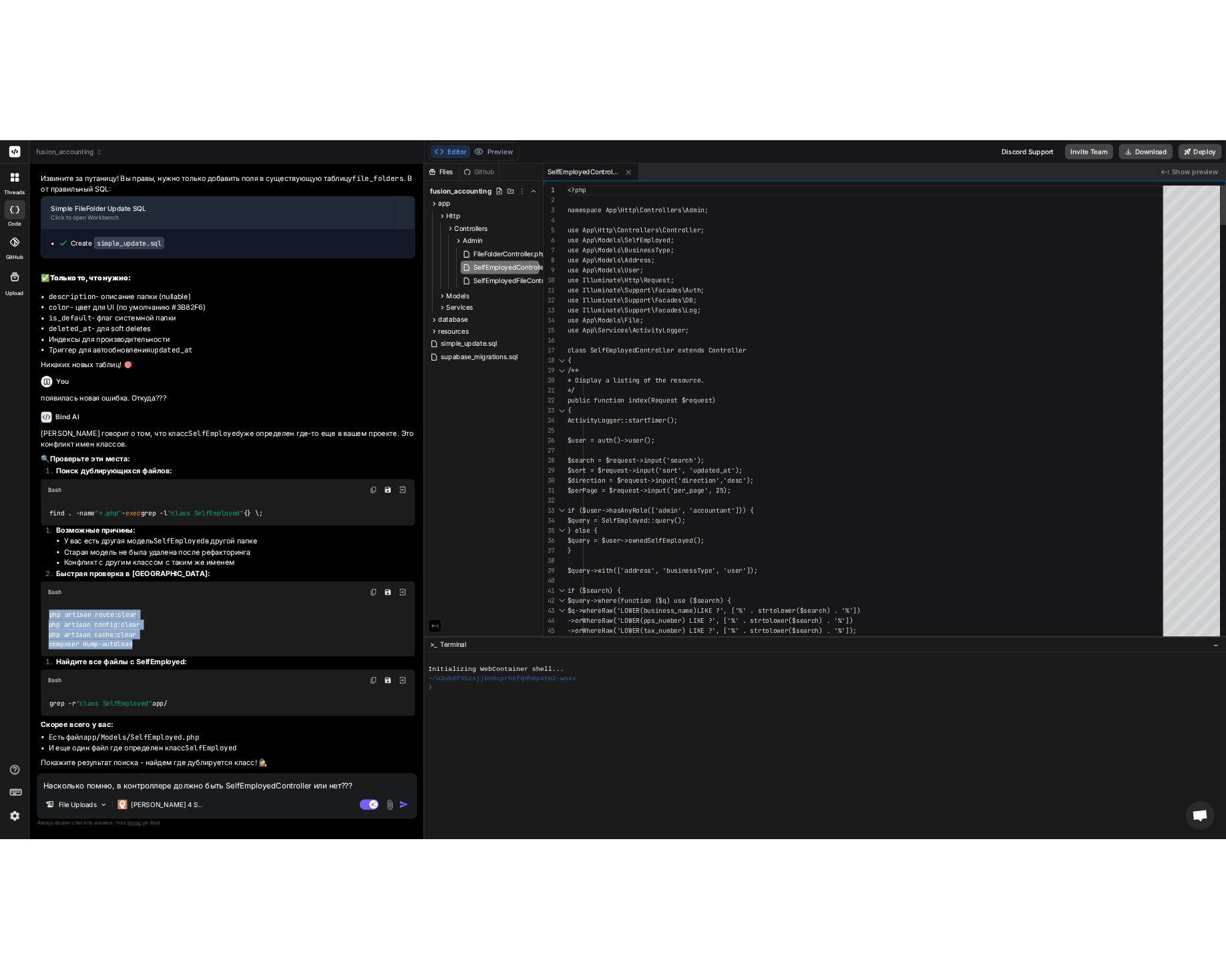
scroll to position [42, 0]
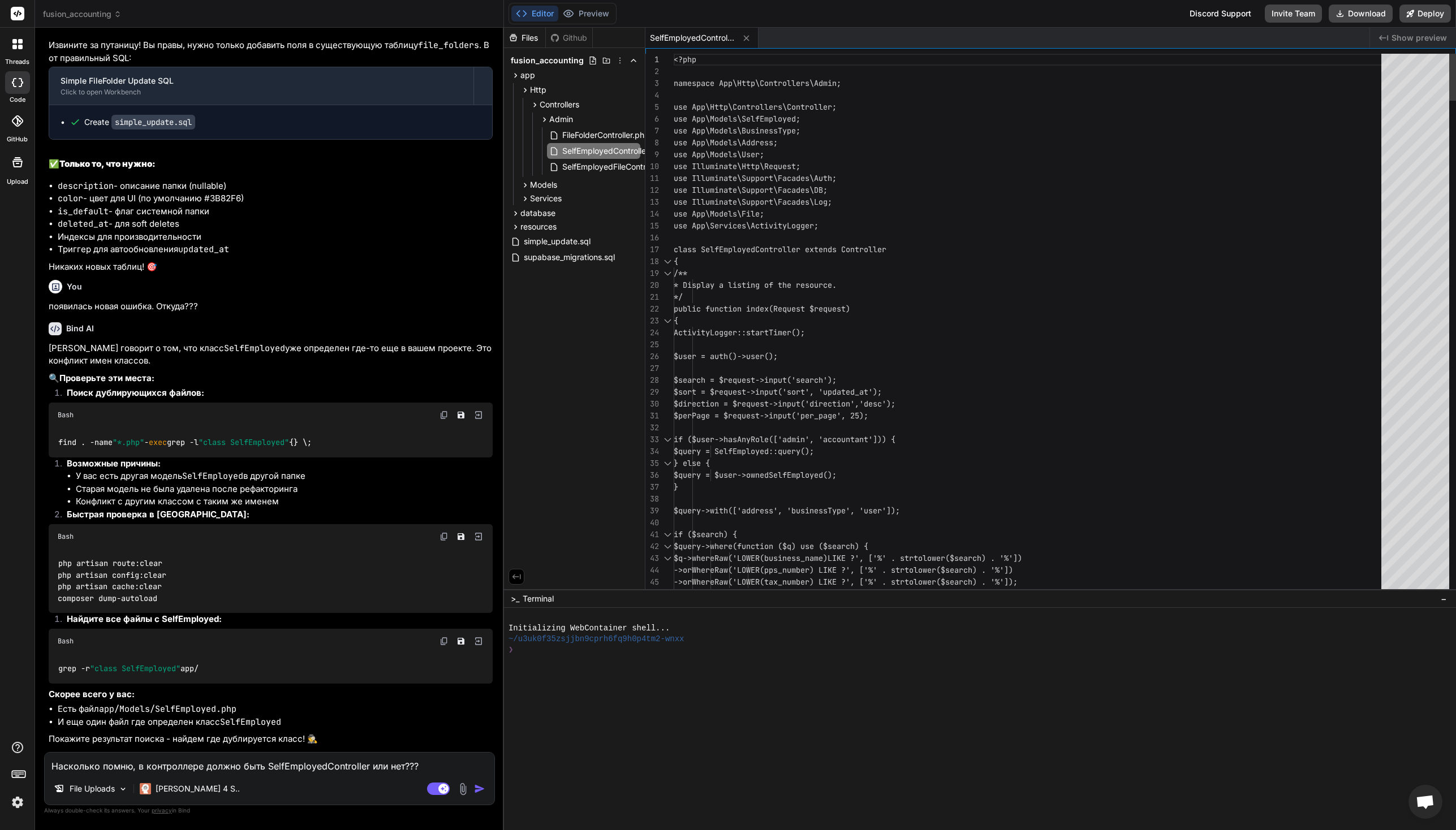
type textarea "<?php namespace App\Http\Controllers\Admin; use App\Http\Controllers\Controller…"
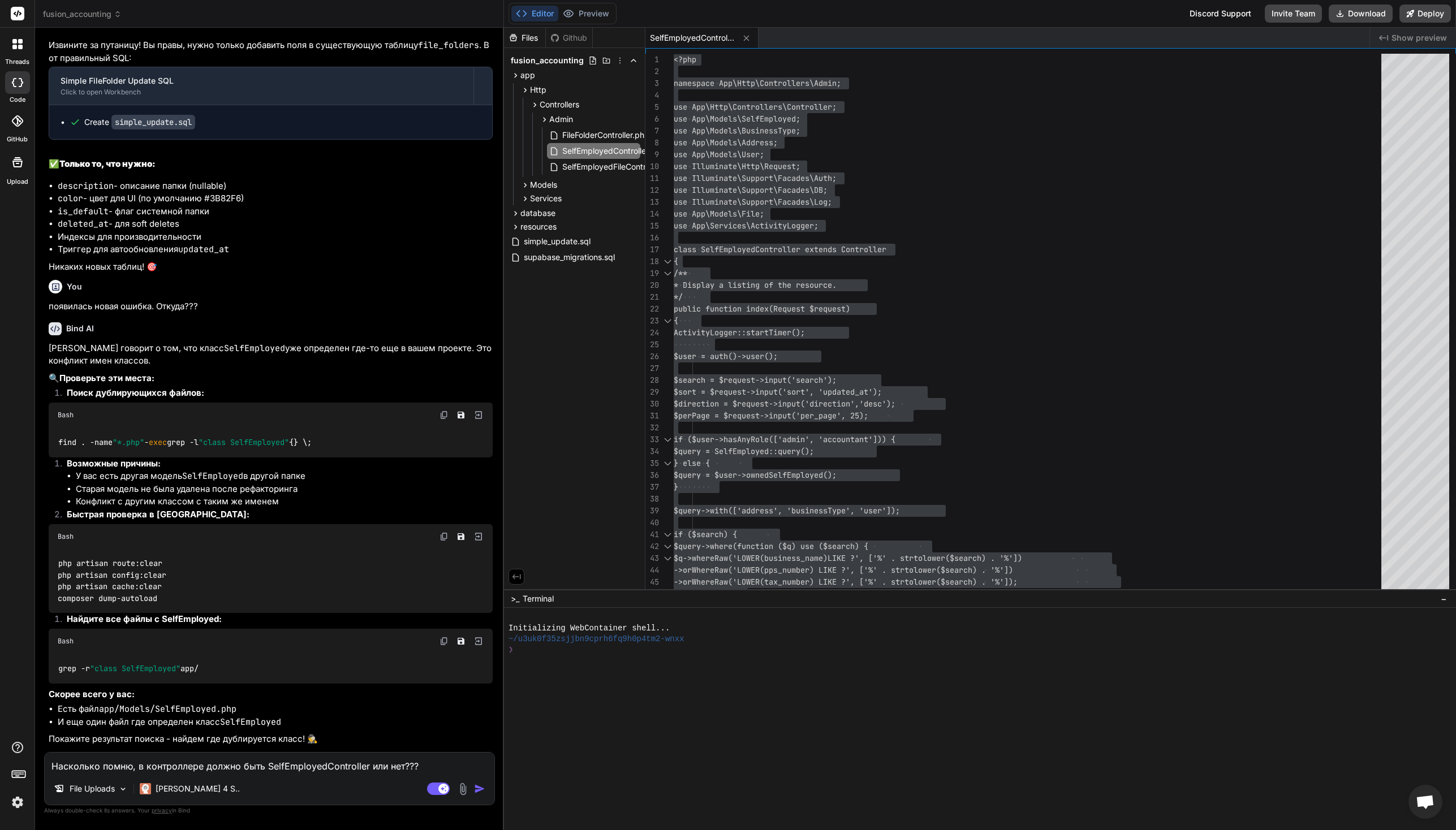
type textarea "x"
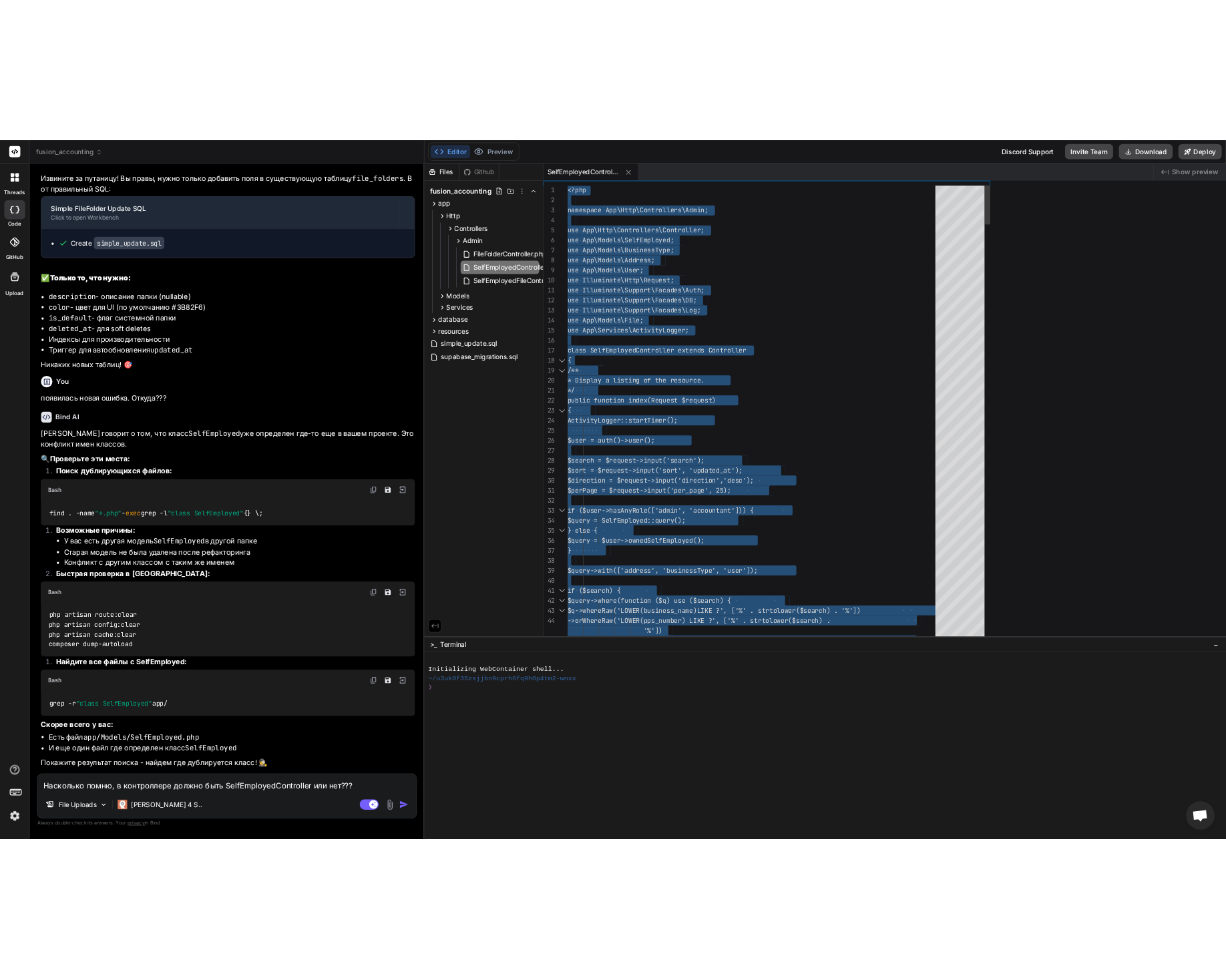
scroll to position [2628, 0]
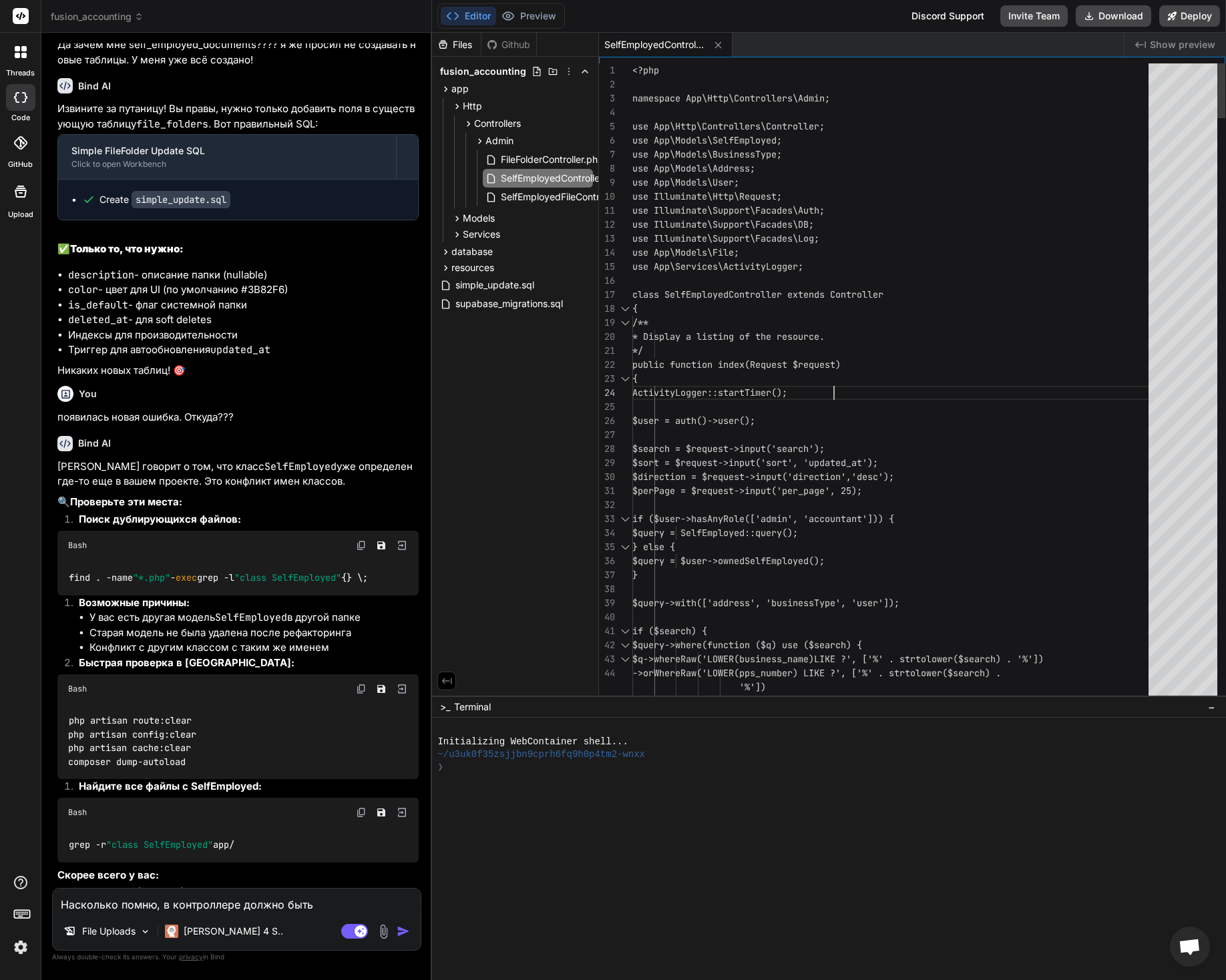
click at [546, 161] on span "FileFolderController.php" at bounding box center [552, 160] width 106 height 16
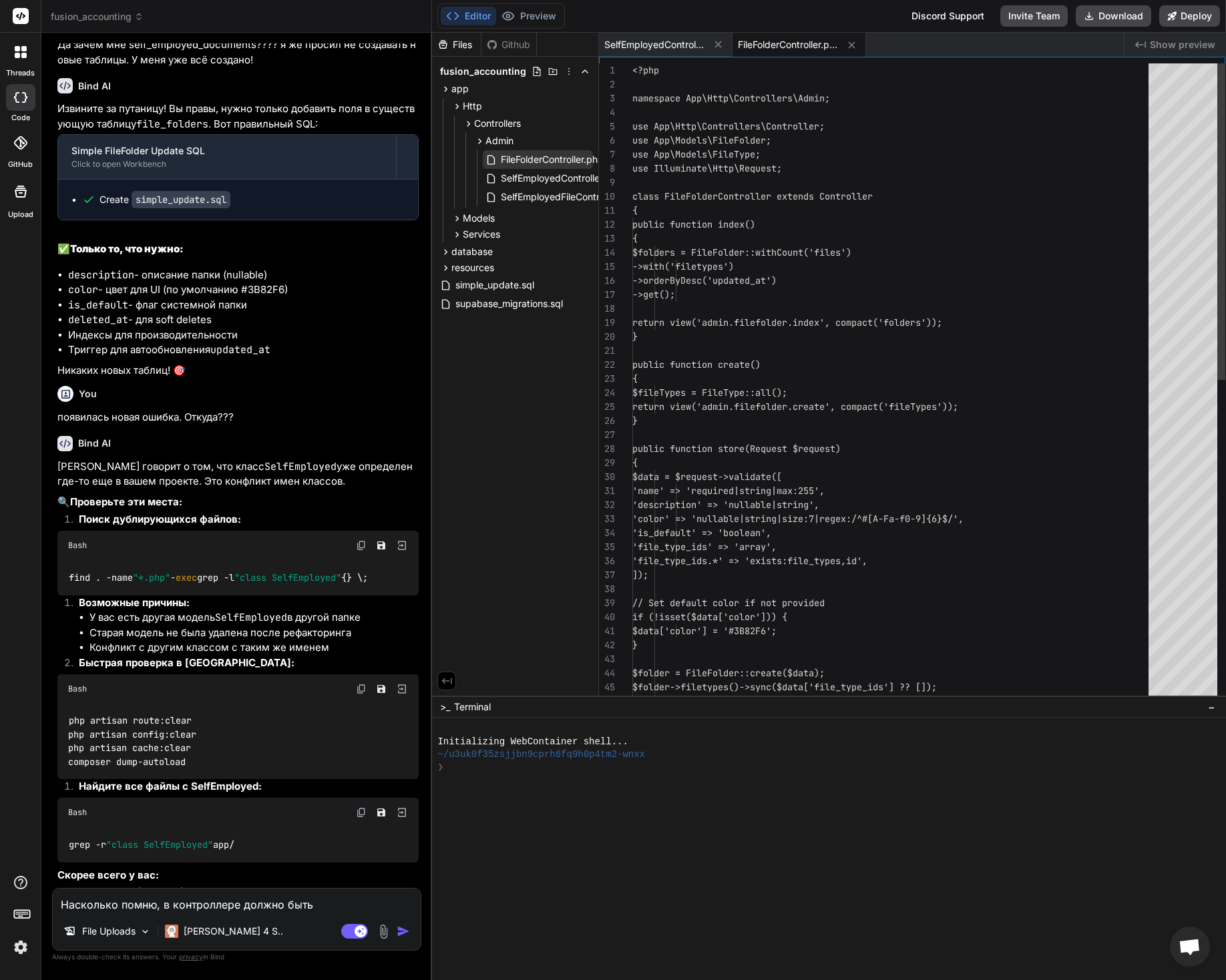
scroll to position [14, 0]
click at [546, 161] on span "FileFolderController.php" at bounding box center [552, 160] width 106 height 16
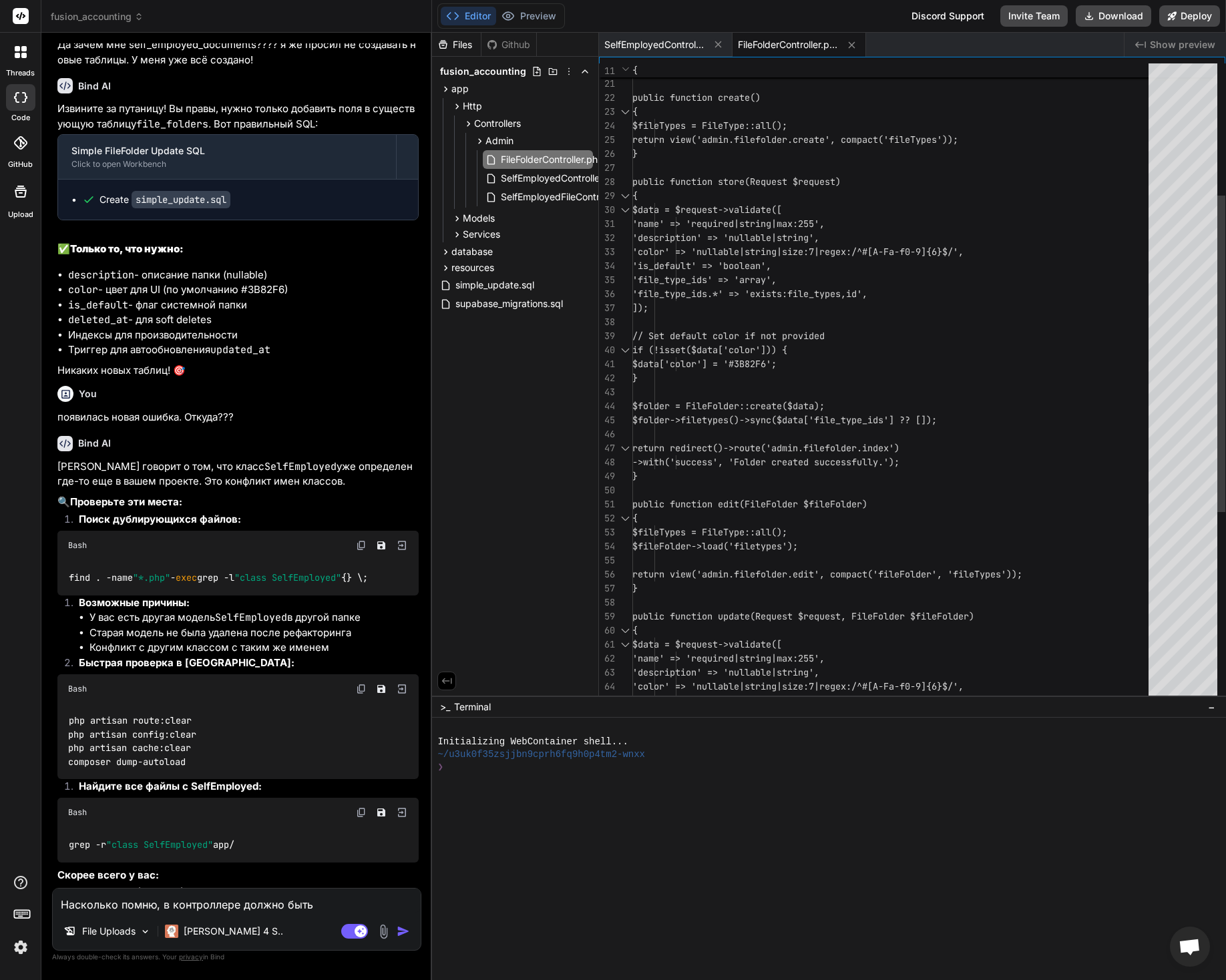
click at [756, 391] on div "} public function create() { $fileTypes = FileType::all(); return view('admin.f…" at bounding box center [894, 441] width 524 height 1291
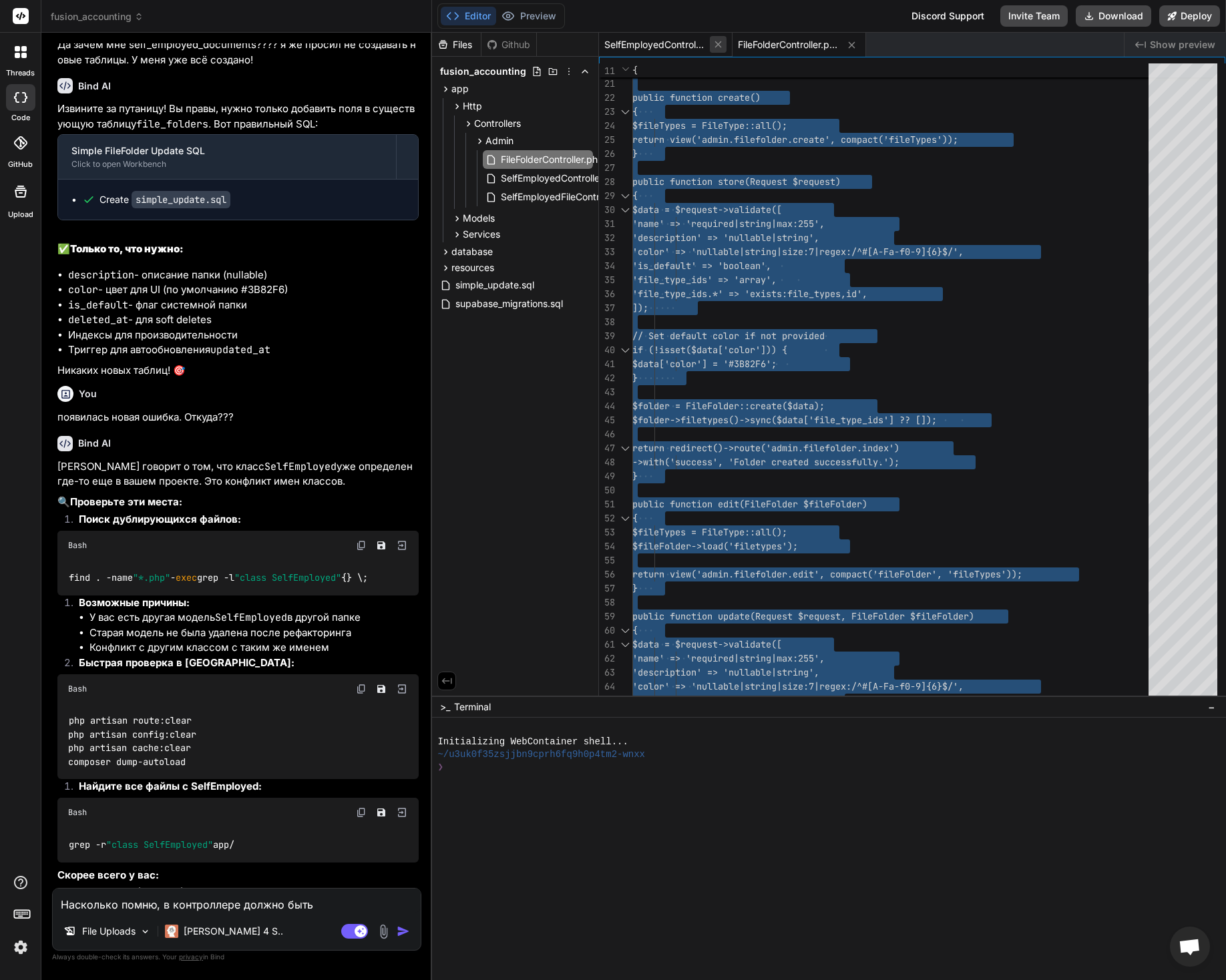
click at [720, 43] on icon at bounding box center [718, 44] width 12 height 12
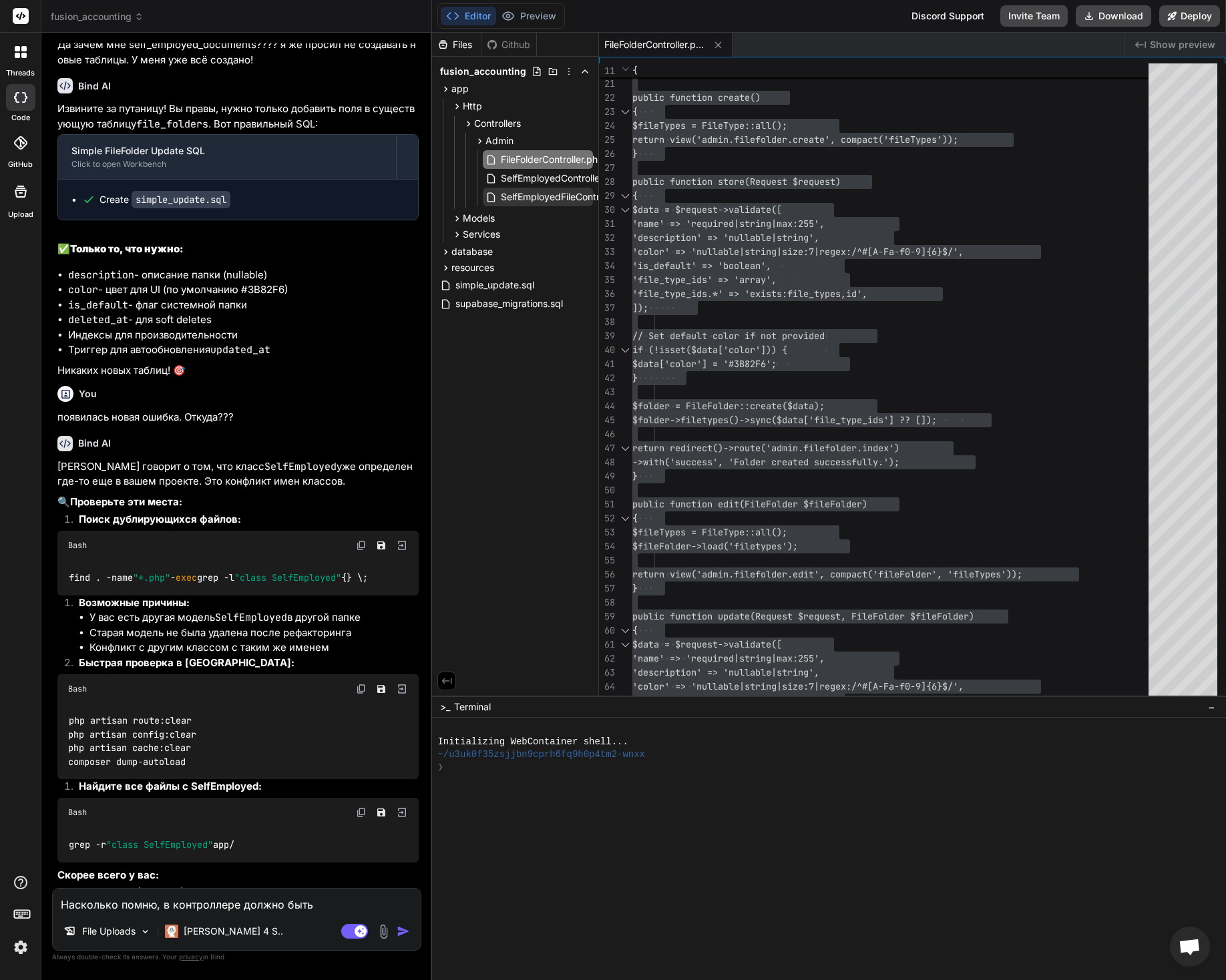
click at [555, 198] on span "SelfEmployedFileController.php" at bounding box center [568, 197] width 138 height 16
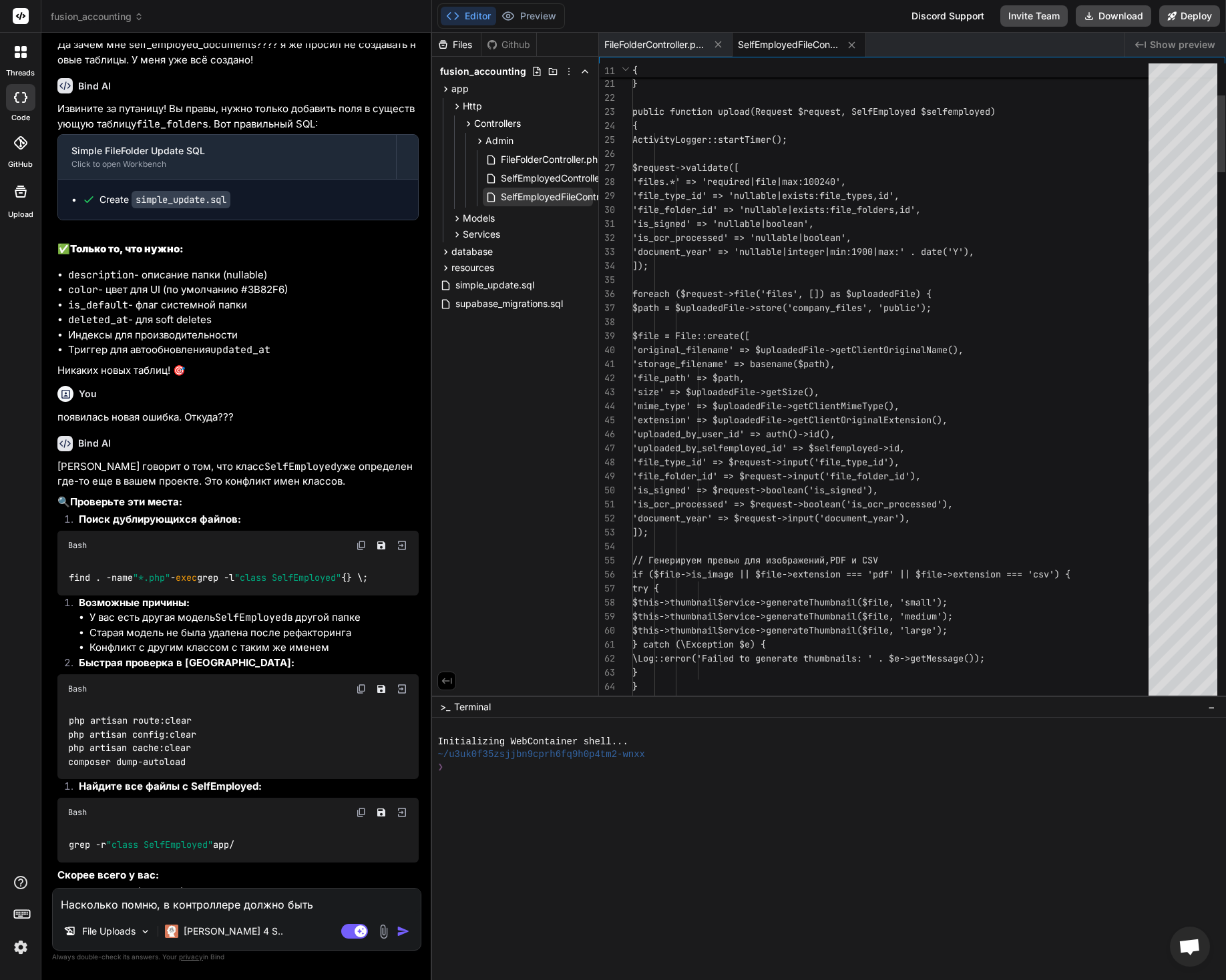
click at [555, 198] on span "SelfEmployedFileController.php" at bounding box center [568, 197] width 138 height 16
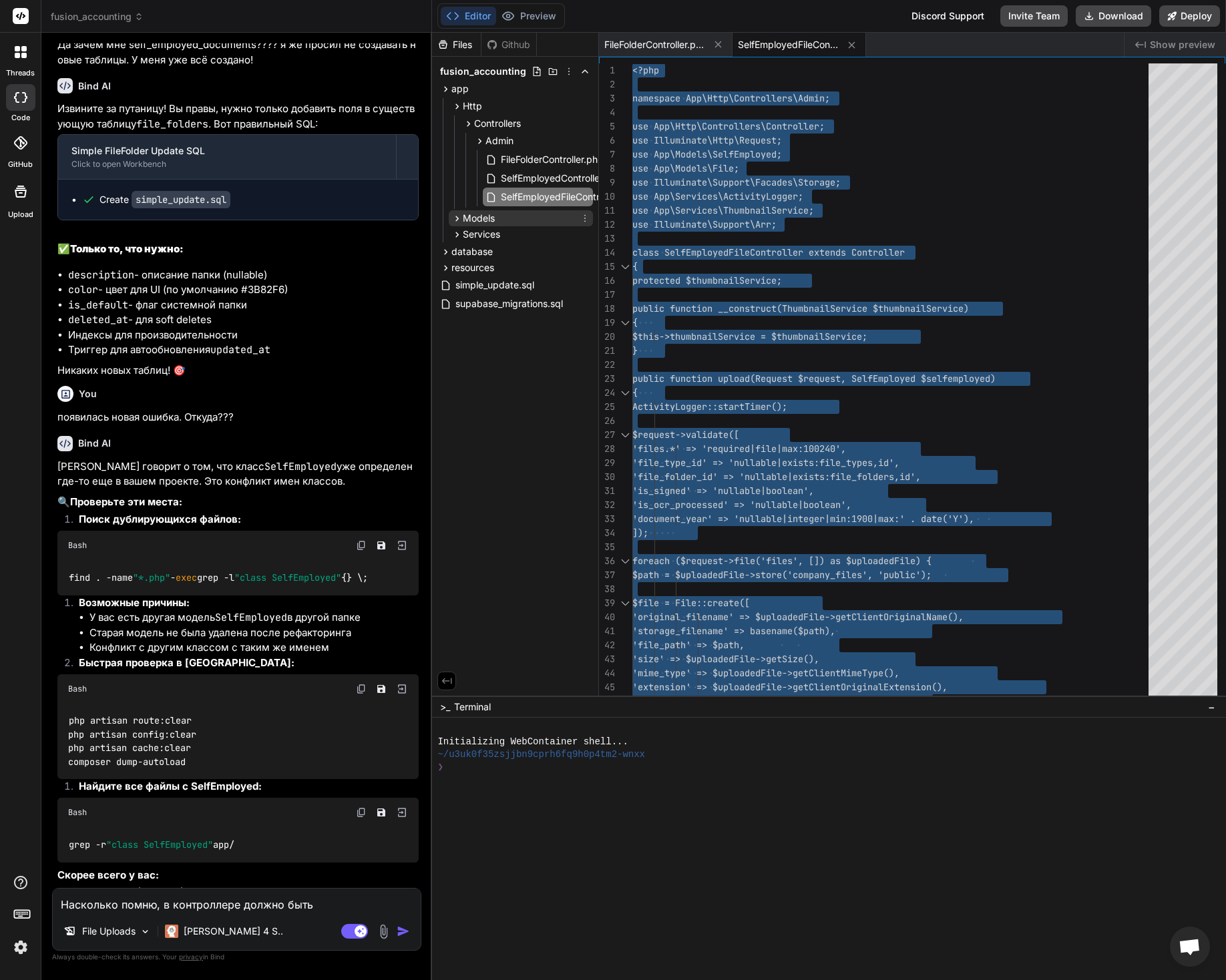
click at [458, 222] on icon at bounding box center [457, 219] width 12 height 12
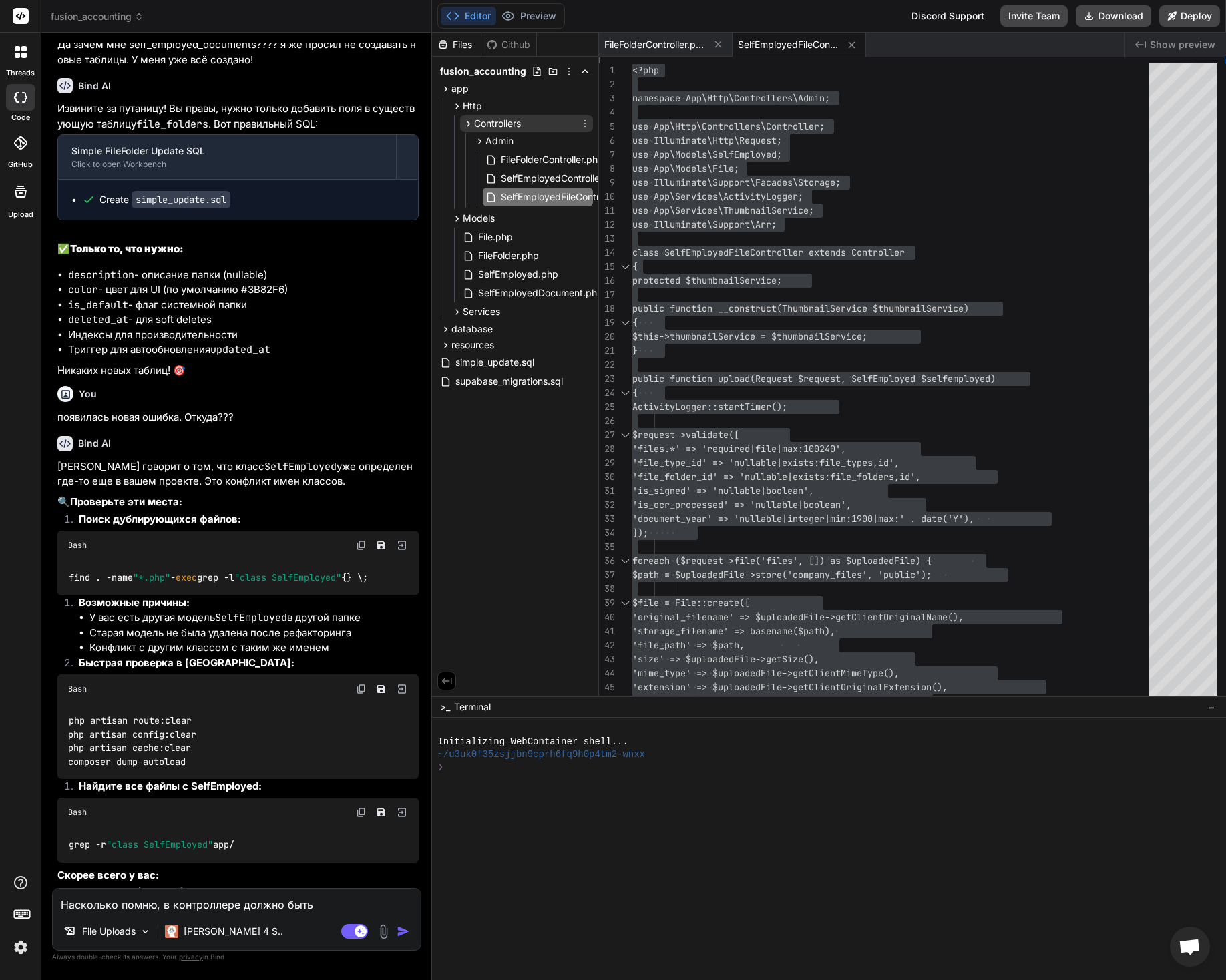
click at [466, 120] on icon at bounding box center [468, 124] width 12 height 12
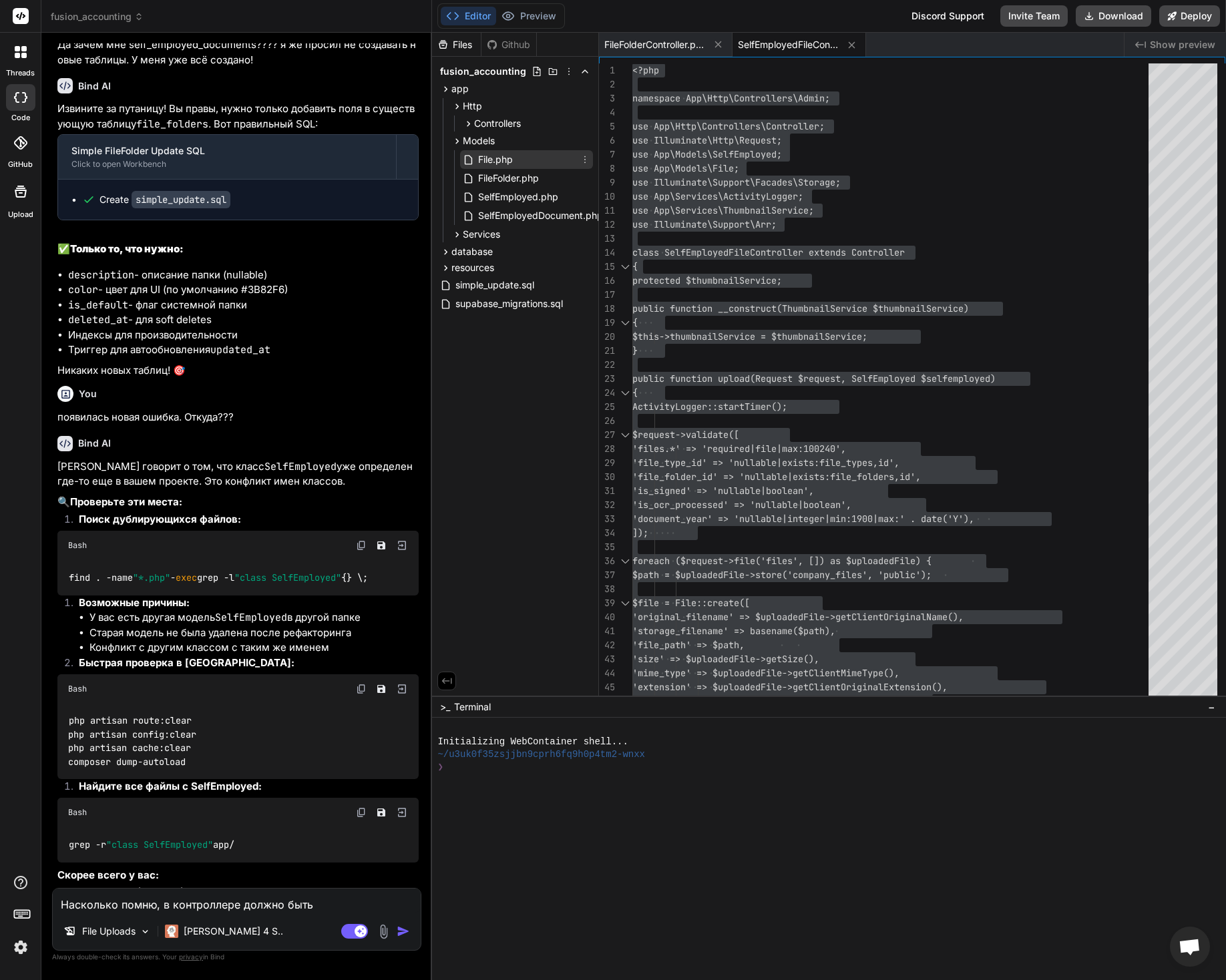
click at [479, 160] on span "File.php" at bounding box center [495, 160] width 38 height 16
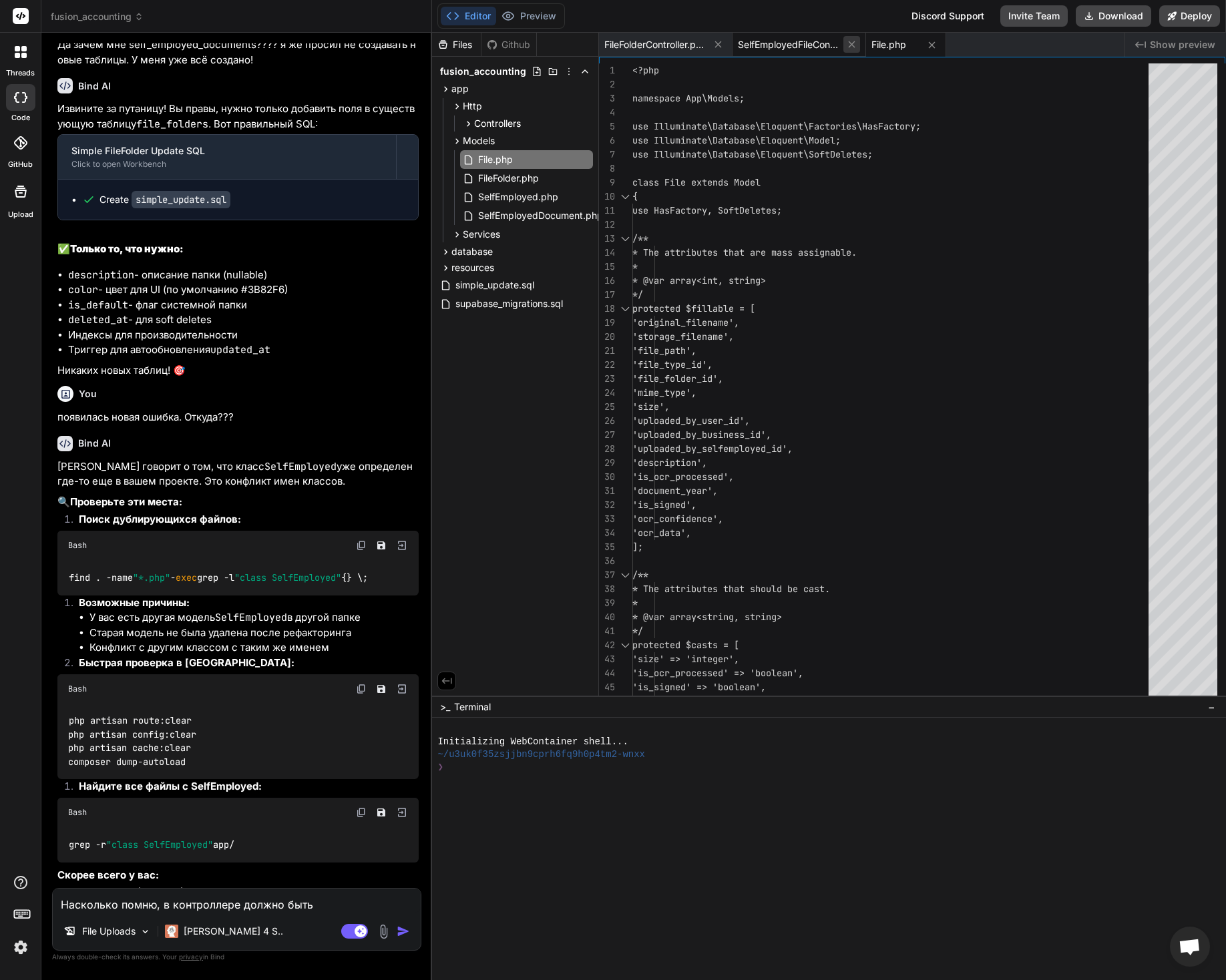
click at [715, 47] on icon at bounding box center [718, 44] width 12 height 12
click at [715, 47] on icon at bounding box center [718, 44] width 7 height 7
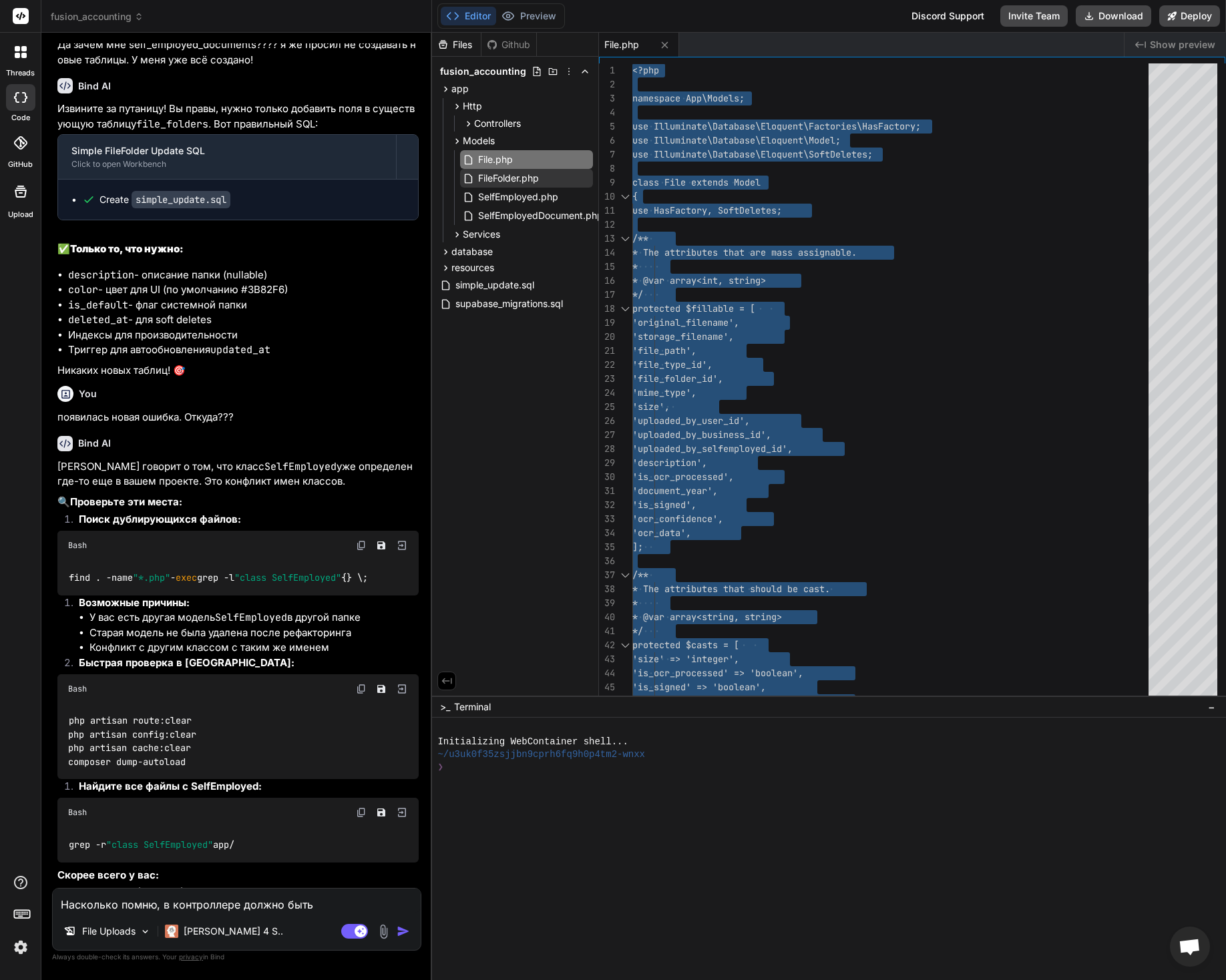
click at [513, 182] on span "FileFolder.php" at bounding box center [509, 178] width 63 height 16
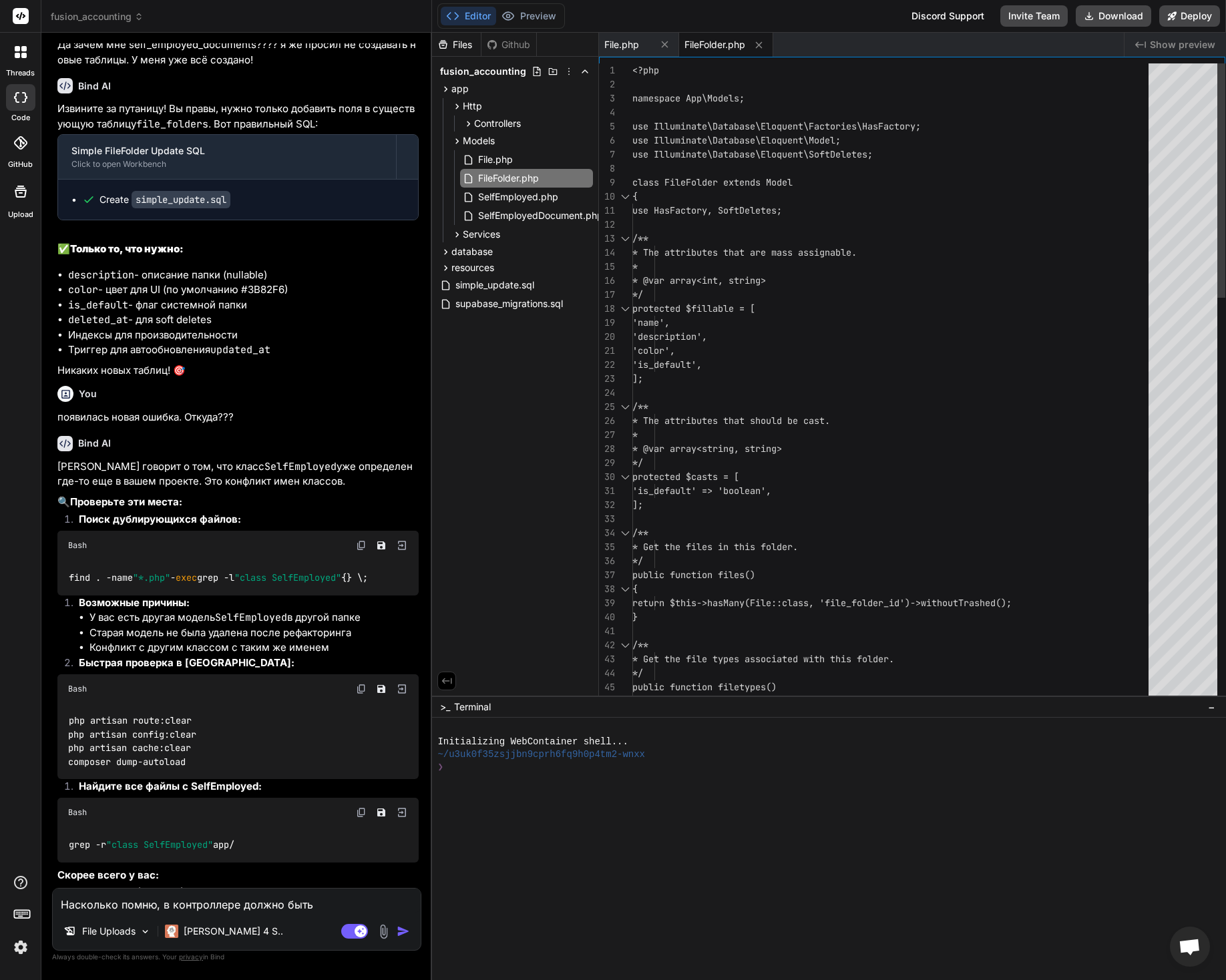
click at [694, 468] on div "'description', 'color', 'is_default', ]; /** * The attributes that should be ca…" at bounding box center [894, 933] width 524 height 1739
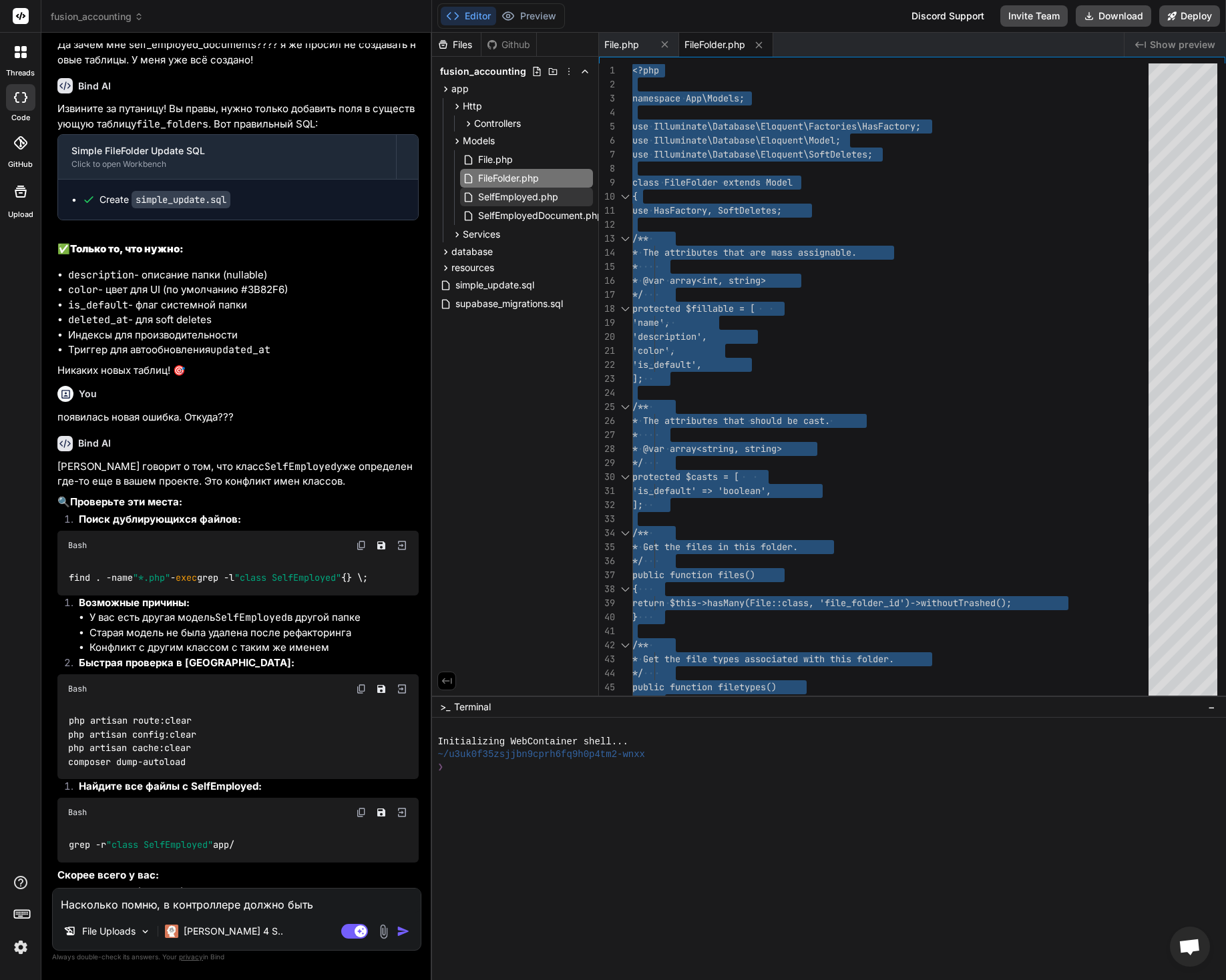
click at [526, 197] on span "SelfEmployed.php" at bounding box center [518, 197] width 83 height 16
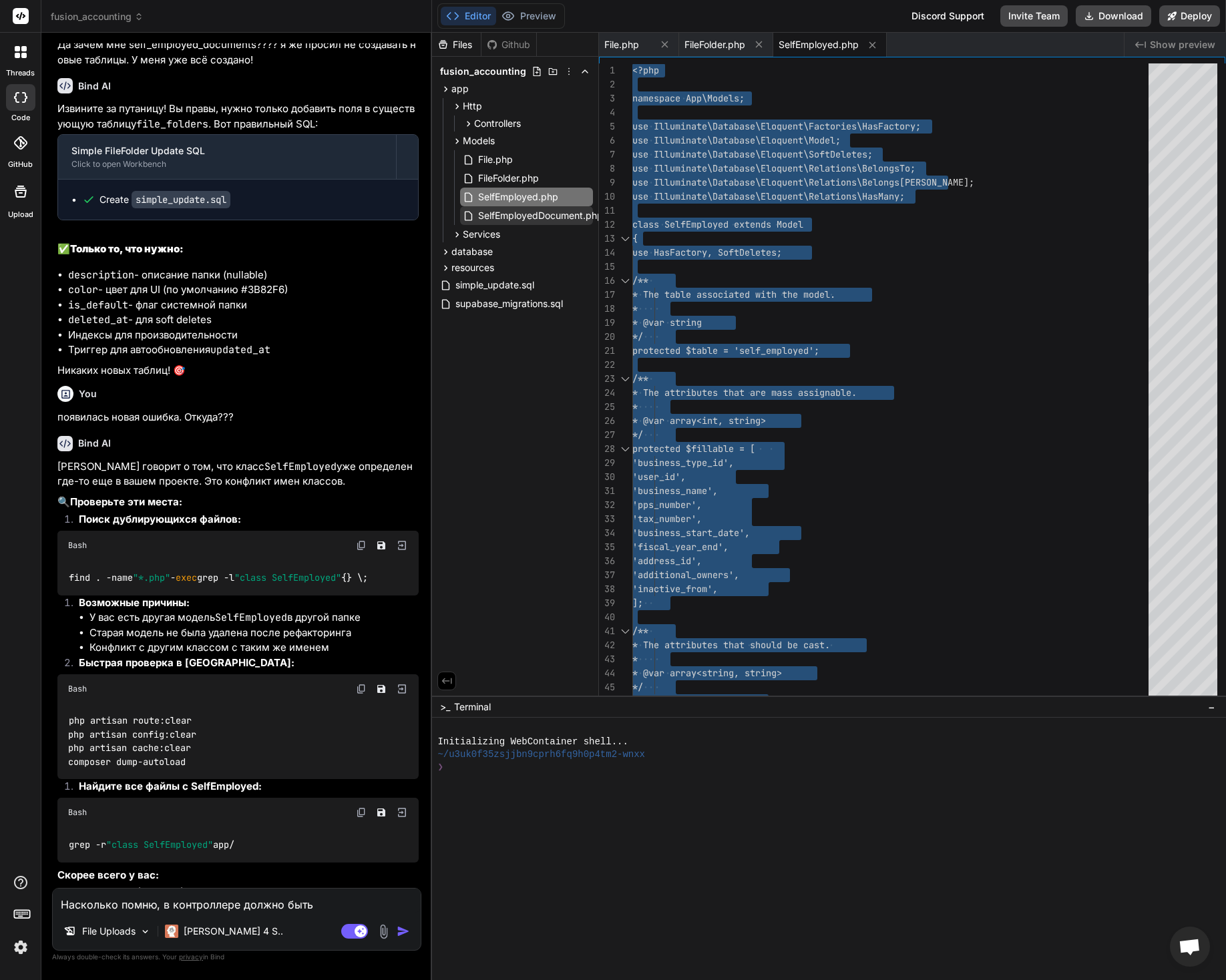
click at [528, 219] on span "SelfEmployedDocument.php" at bounding box center [540, 215] width 128 height 16
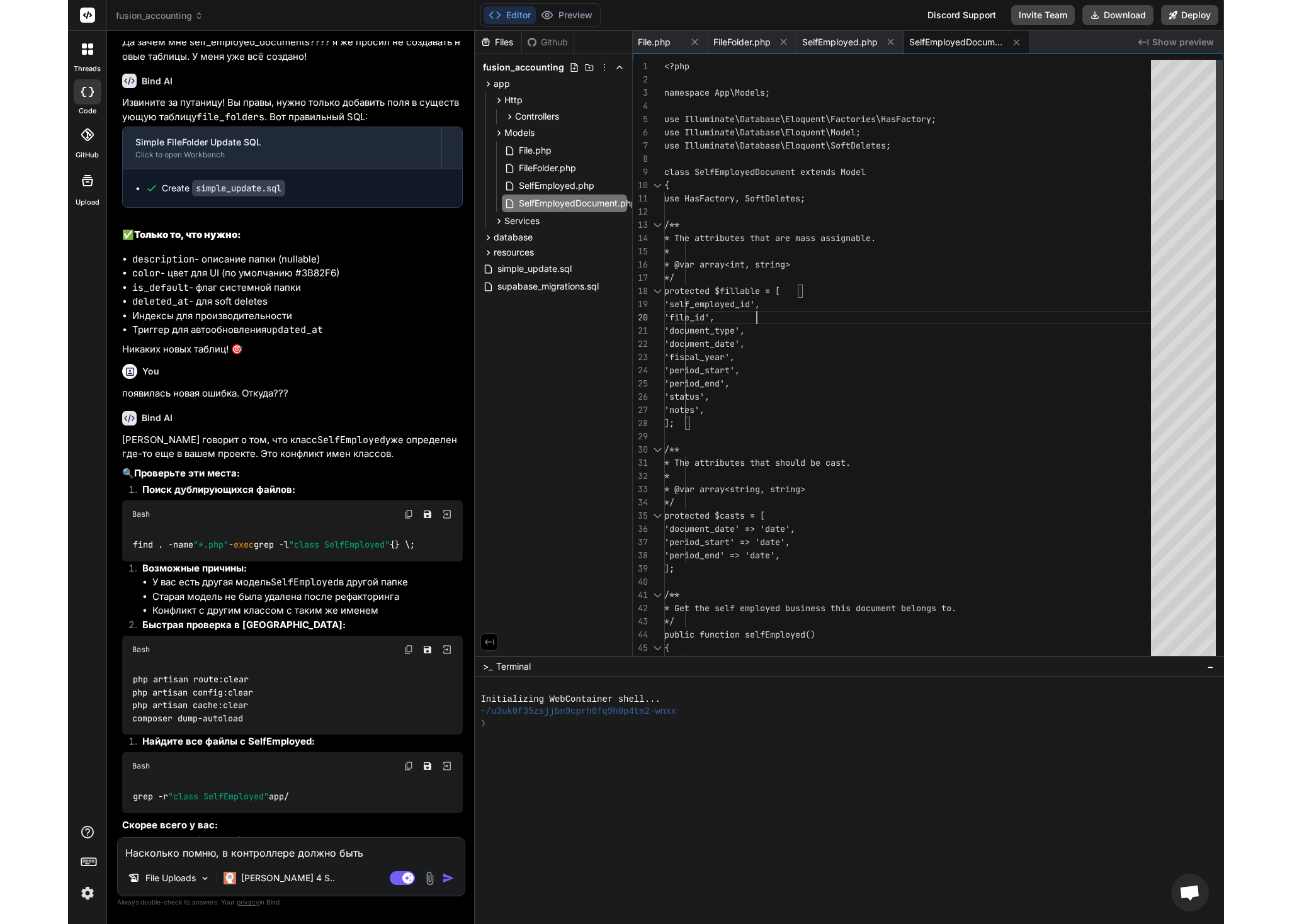
scroll to position [119, 0]
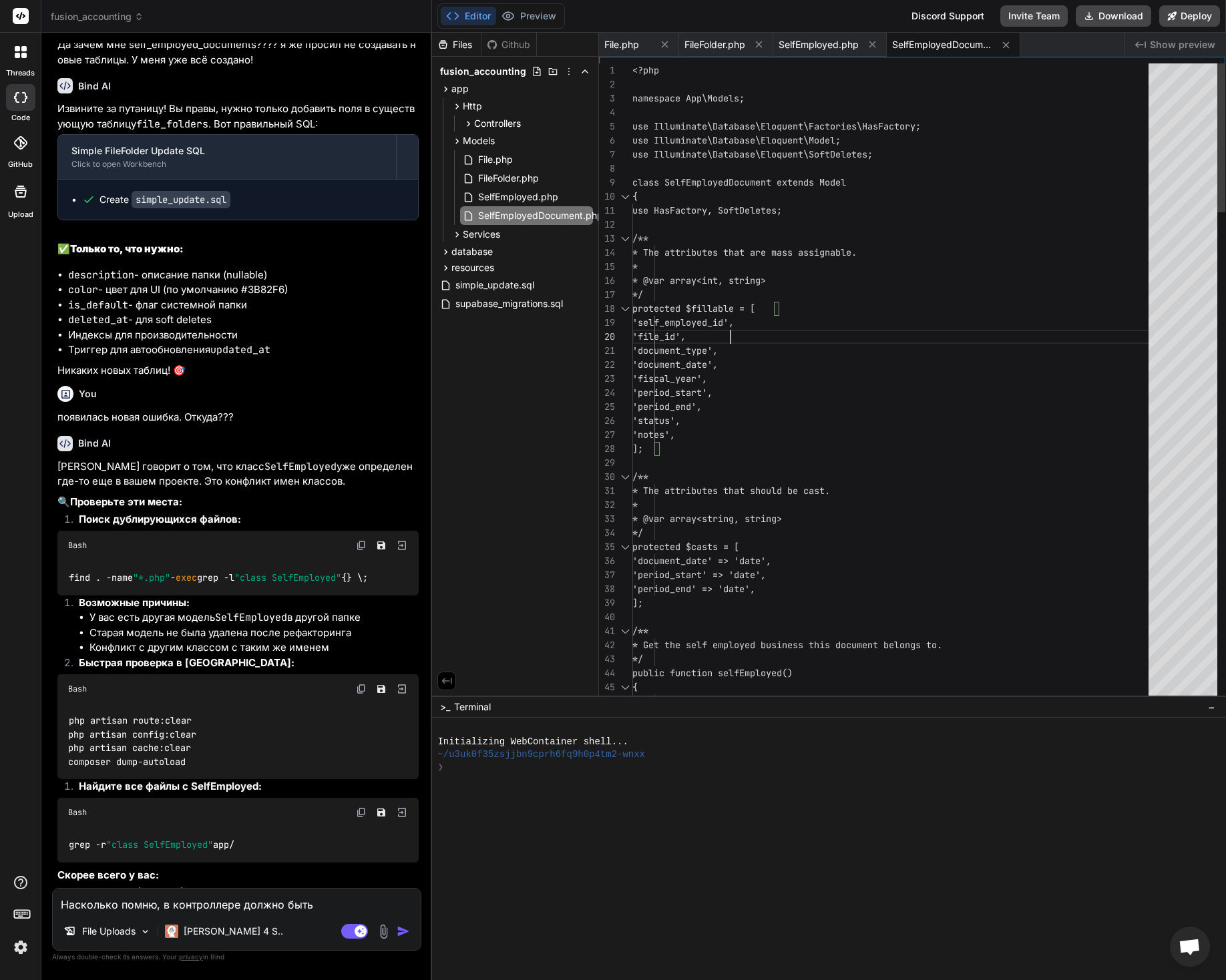
type textarea "<?php namespace App\Models; use Illuminate\Database\Eloquent\Factories\HasFacto…"
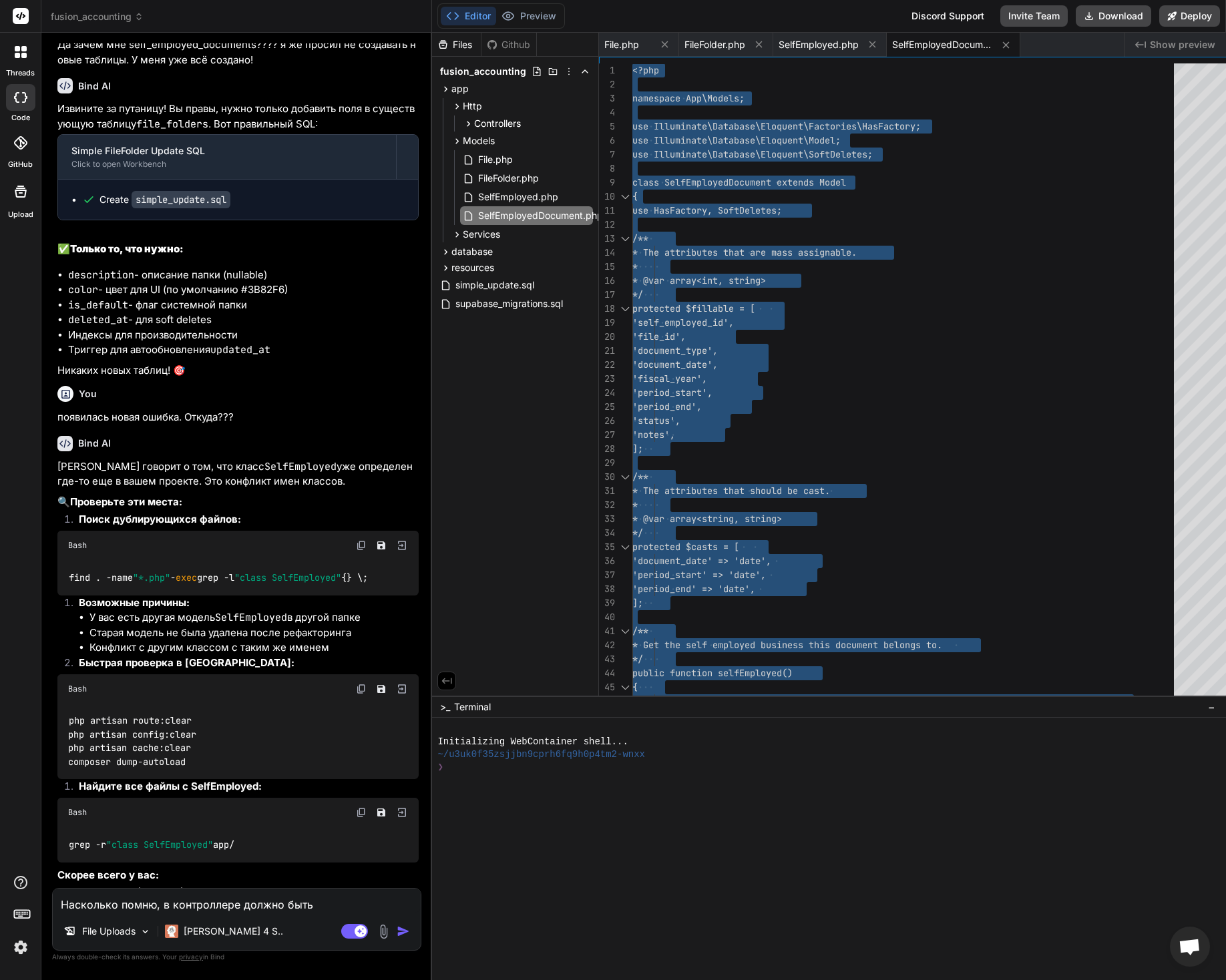
type textarea "x"
type textarea "<?php namespace App\Models; use Illuminate\Database\Eloquent\Factories\HasFacto…"
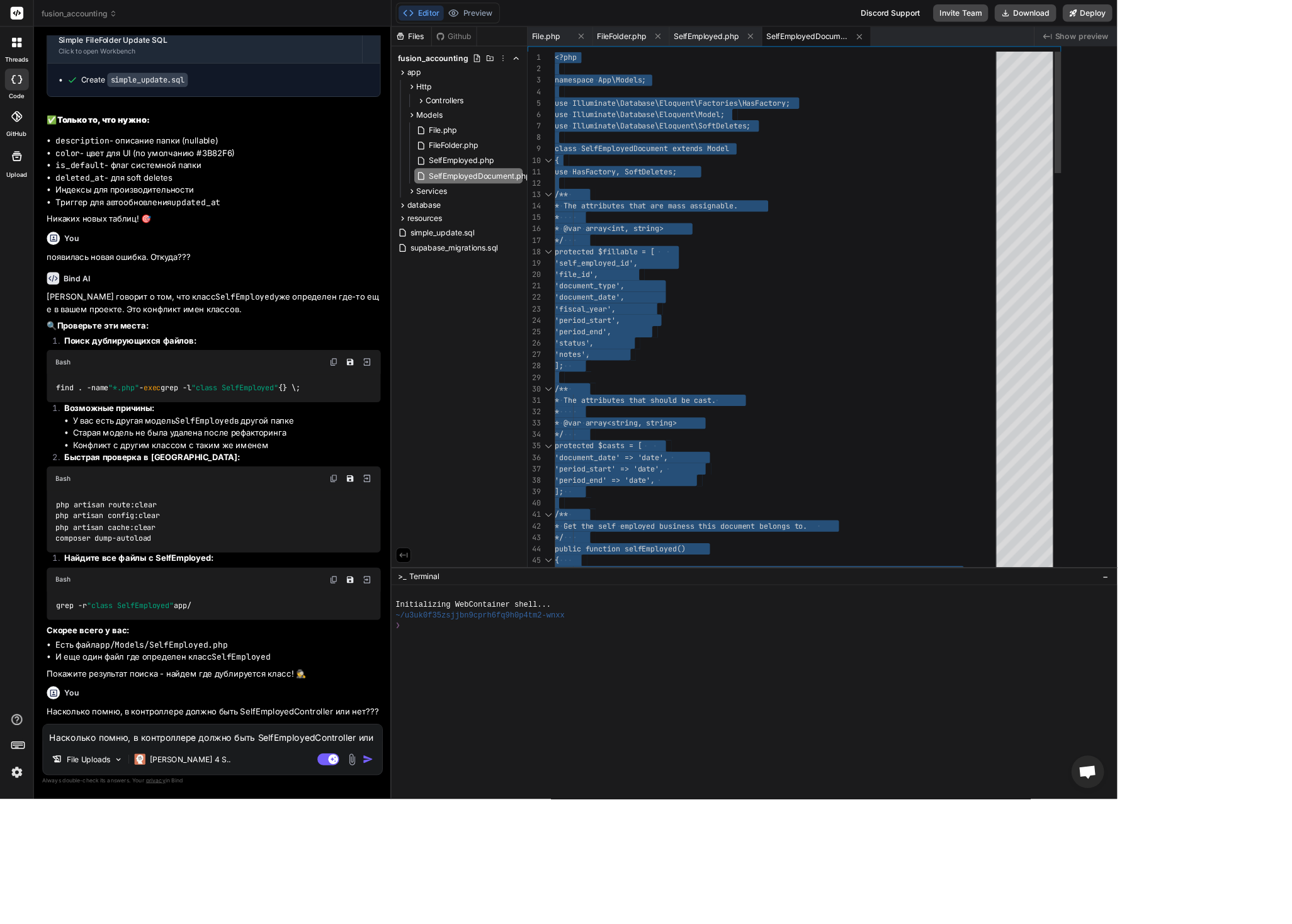
type textarea "x"
type textarea "<?php namespace App\Models; use Illuminate\Database\Eloquent\Factories\HasFacto…"
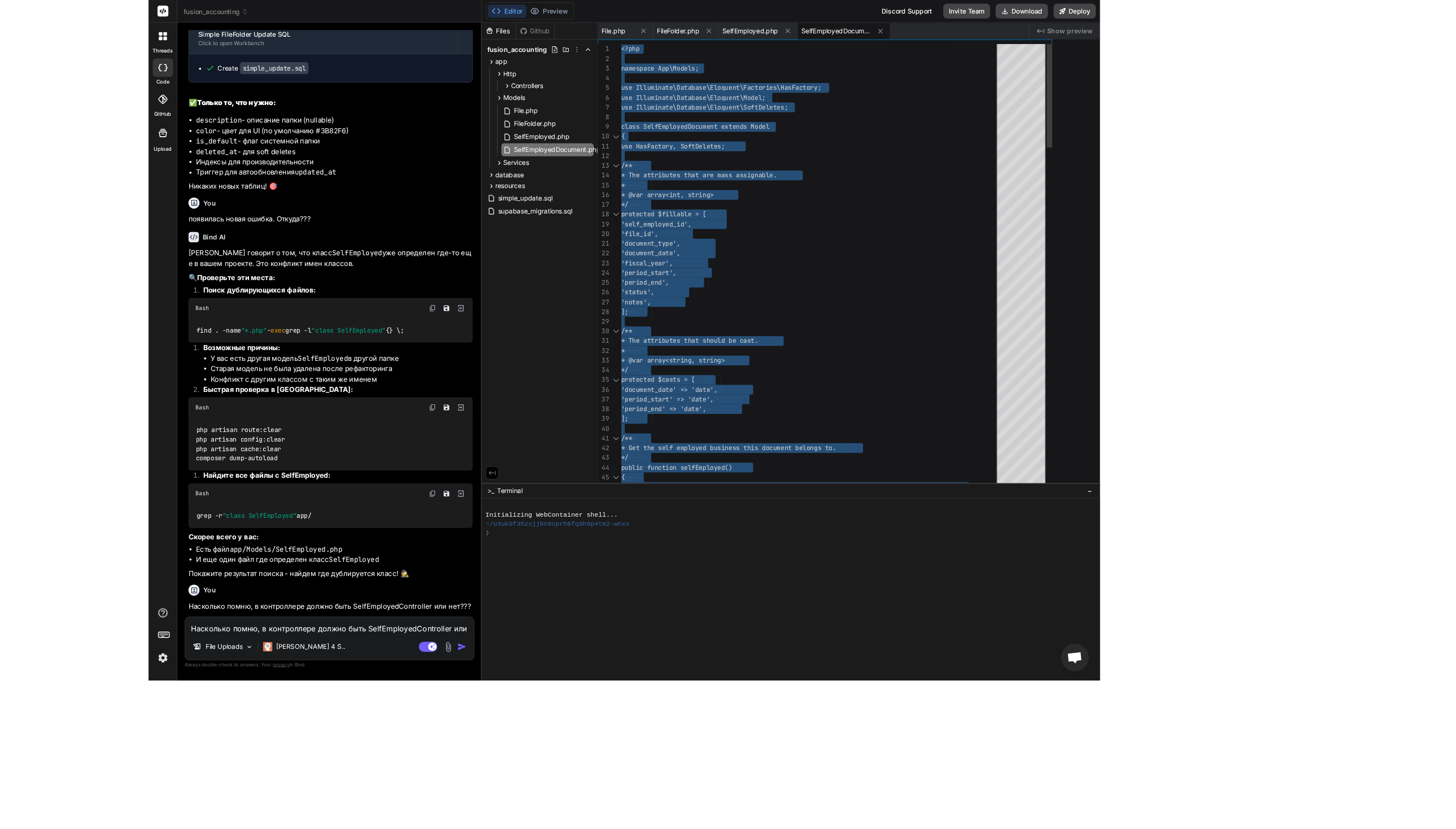
scroll to position [2074, 0]
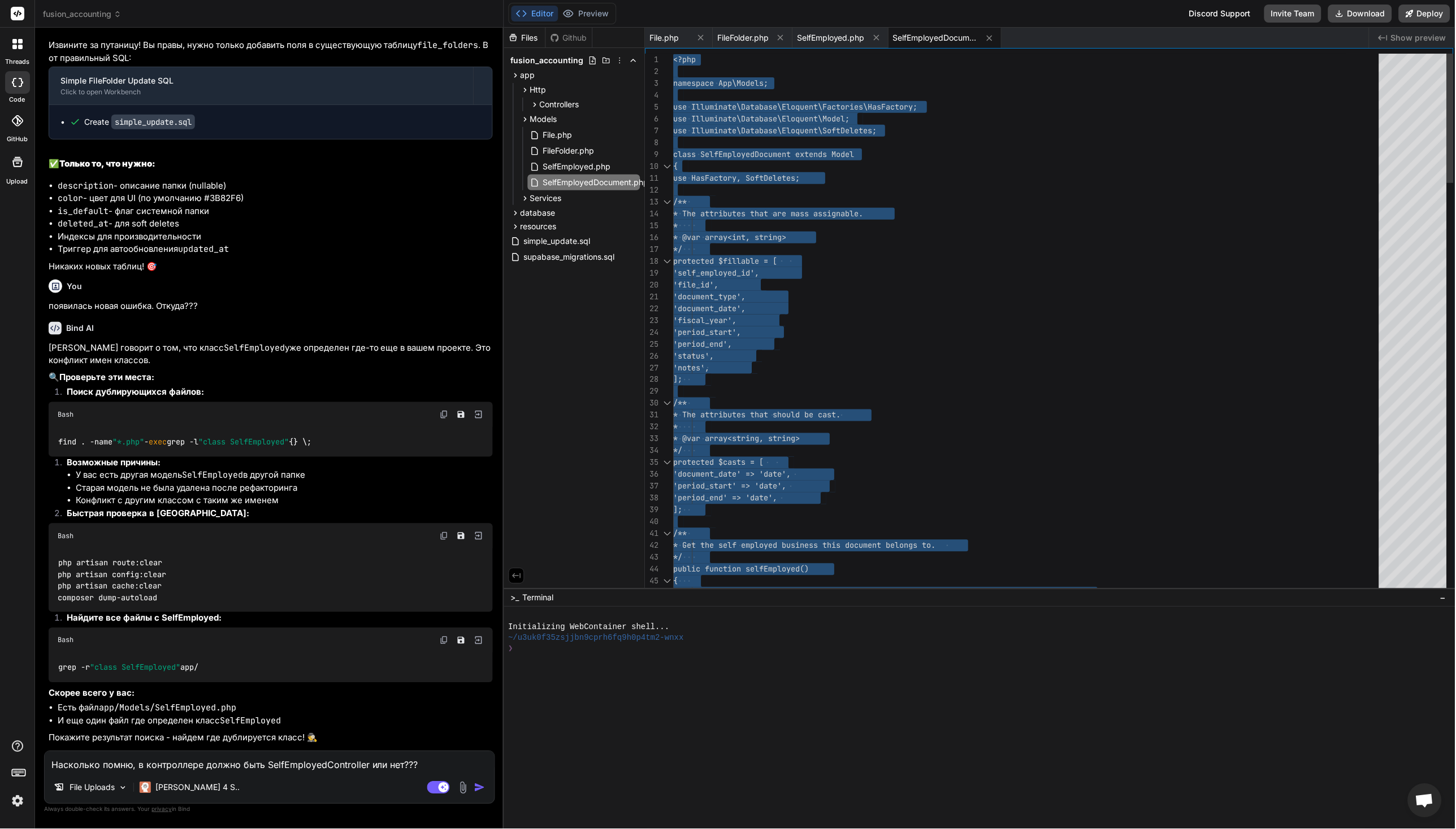
type textarea "x"
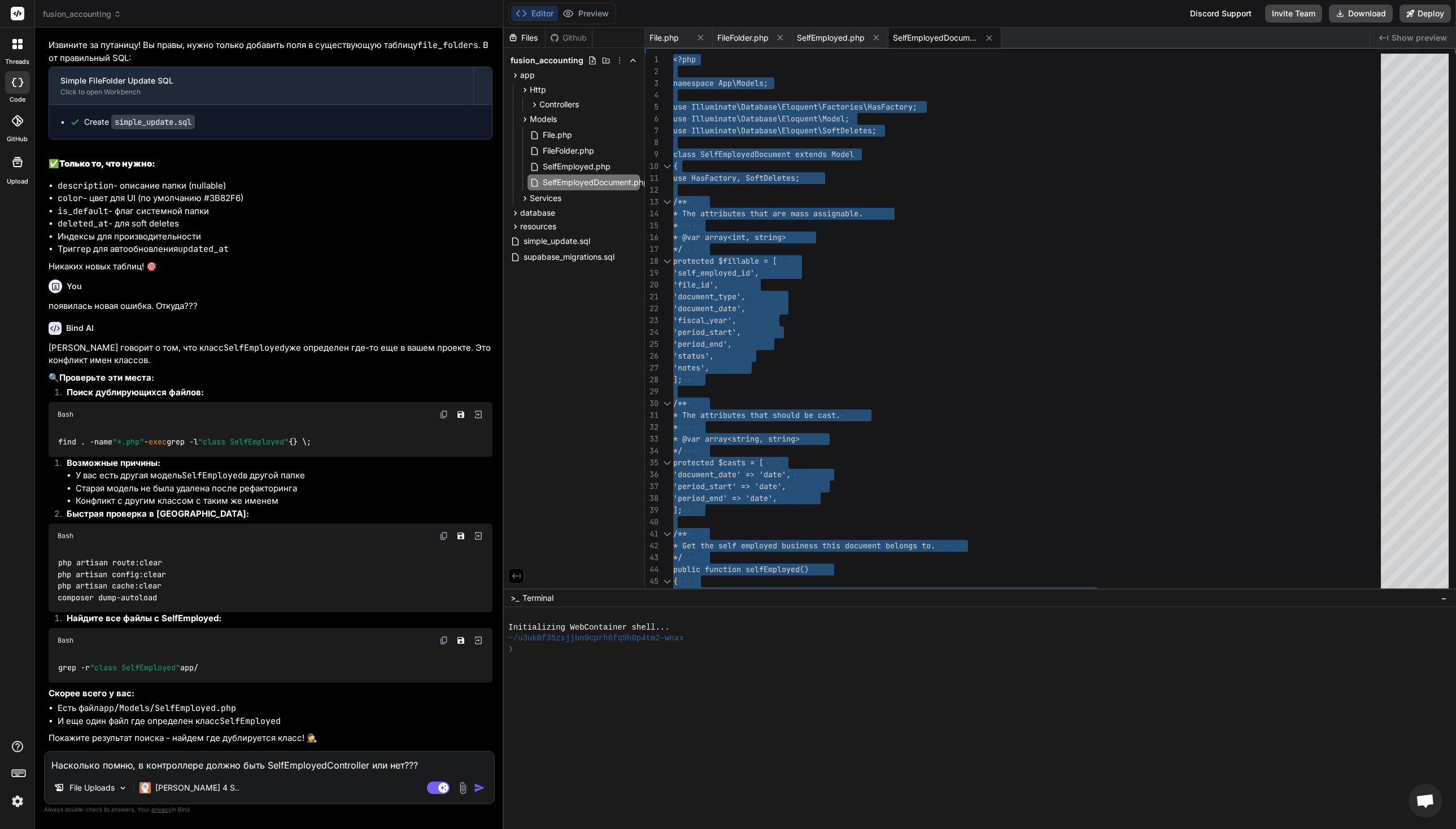
click at [364, 495] on li "Старая модель не была удалена после рефакторинга" at bounding box center [284, 489] width 417 height 13
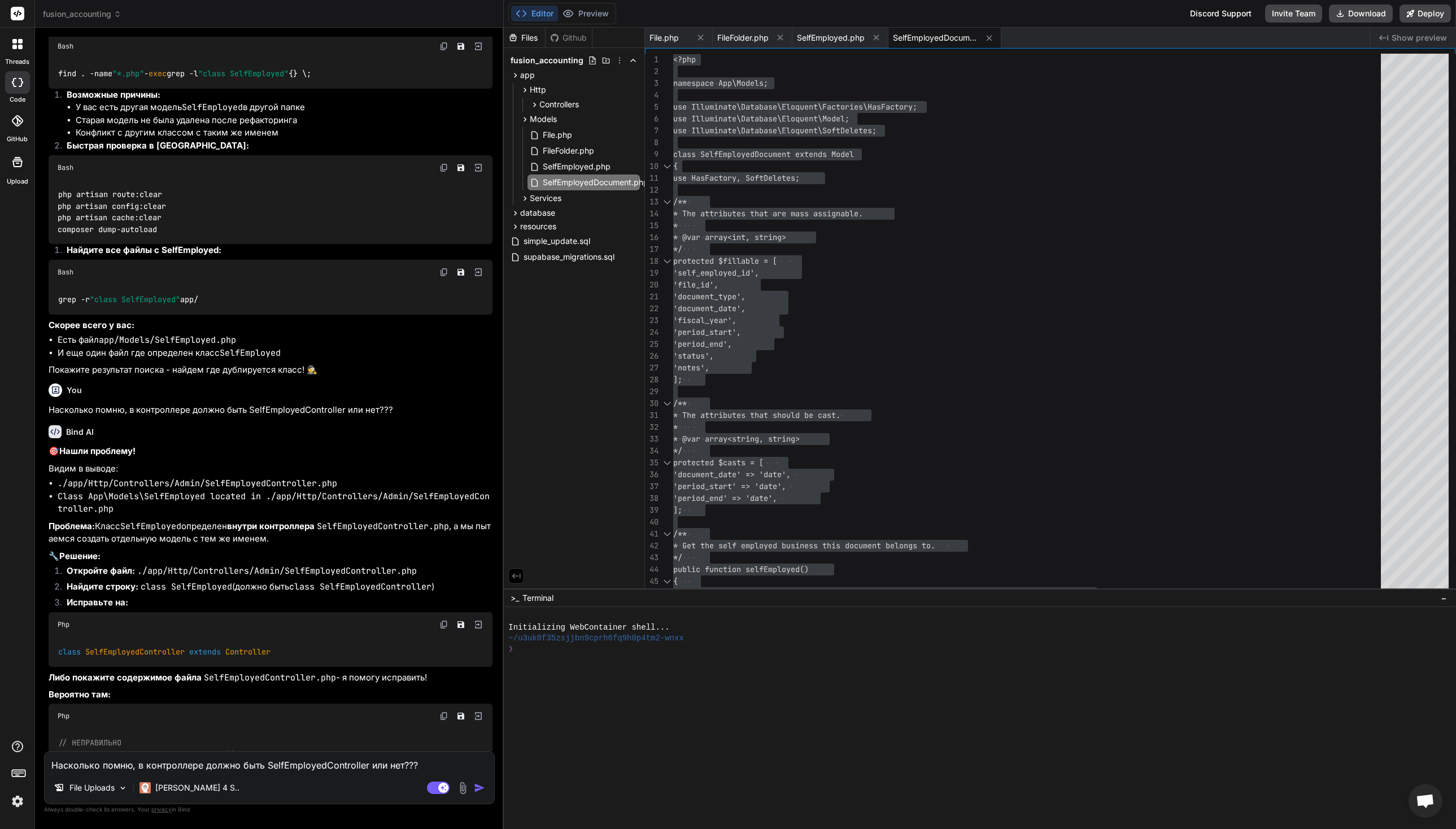
scroll to position [2585, 0]
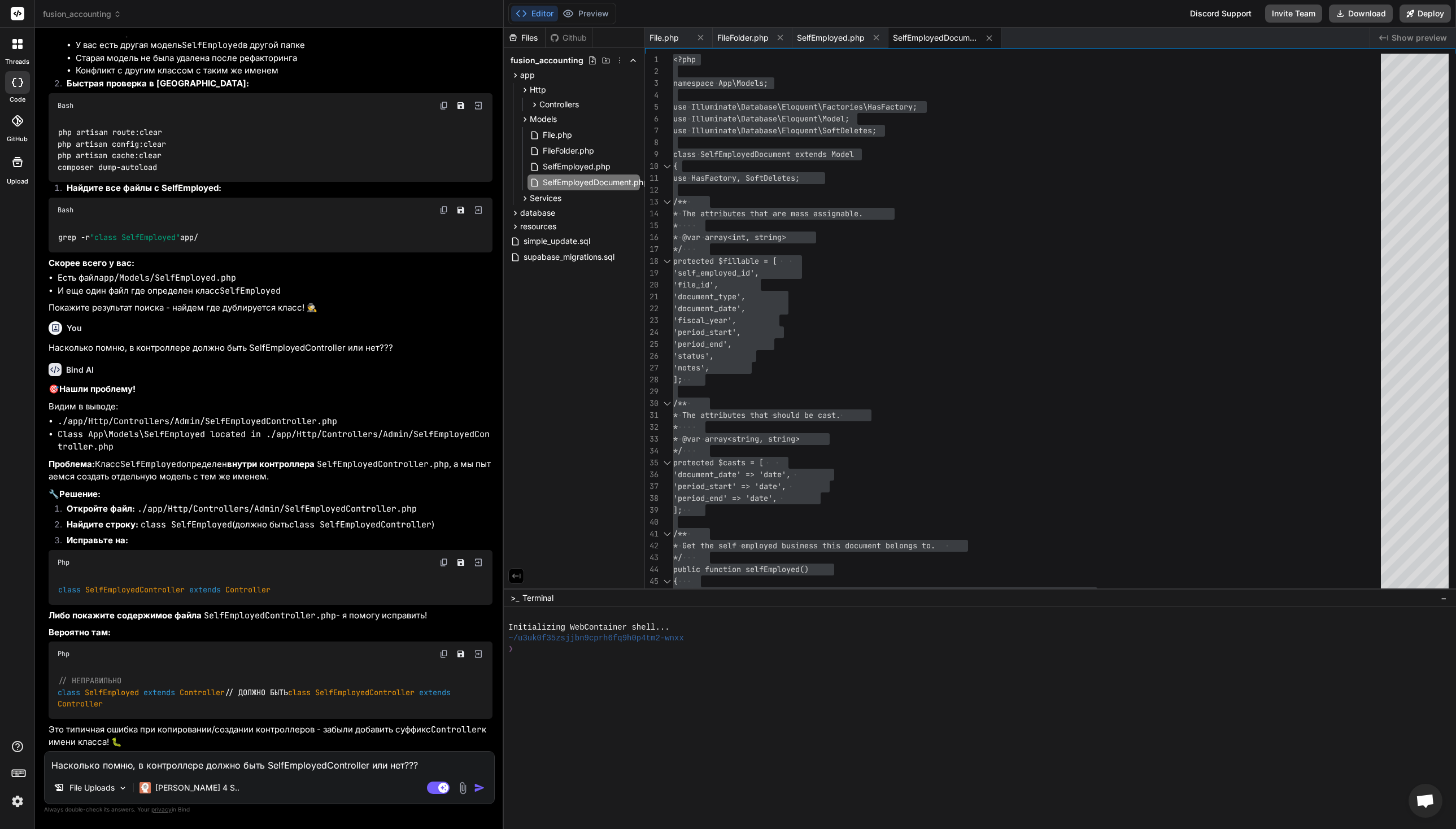
click at [203, 765] on textarea "Насколько помню, в контроллере должно быть SelfEmployedController или нет???" at bounding box center [269, 761] width 450 height 20
type textarea "g"
type textarea "x"
type textarea "gh"
type textarea "x"
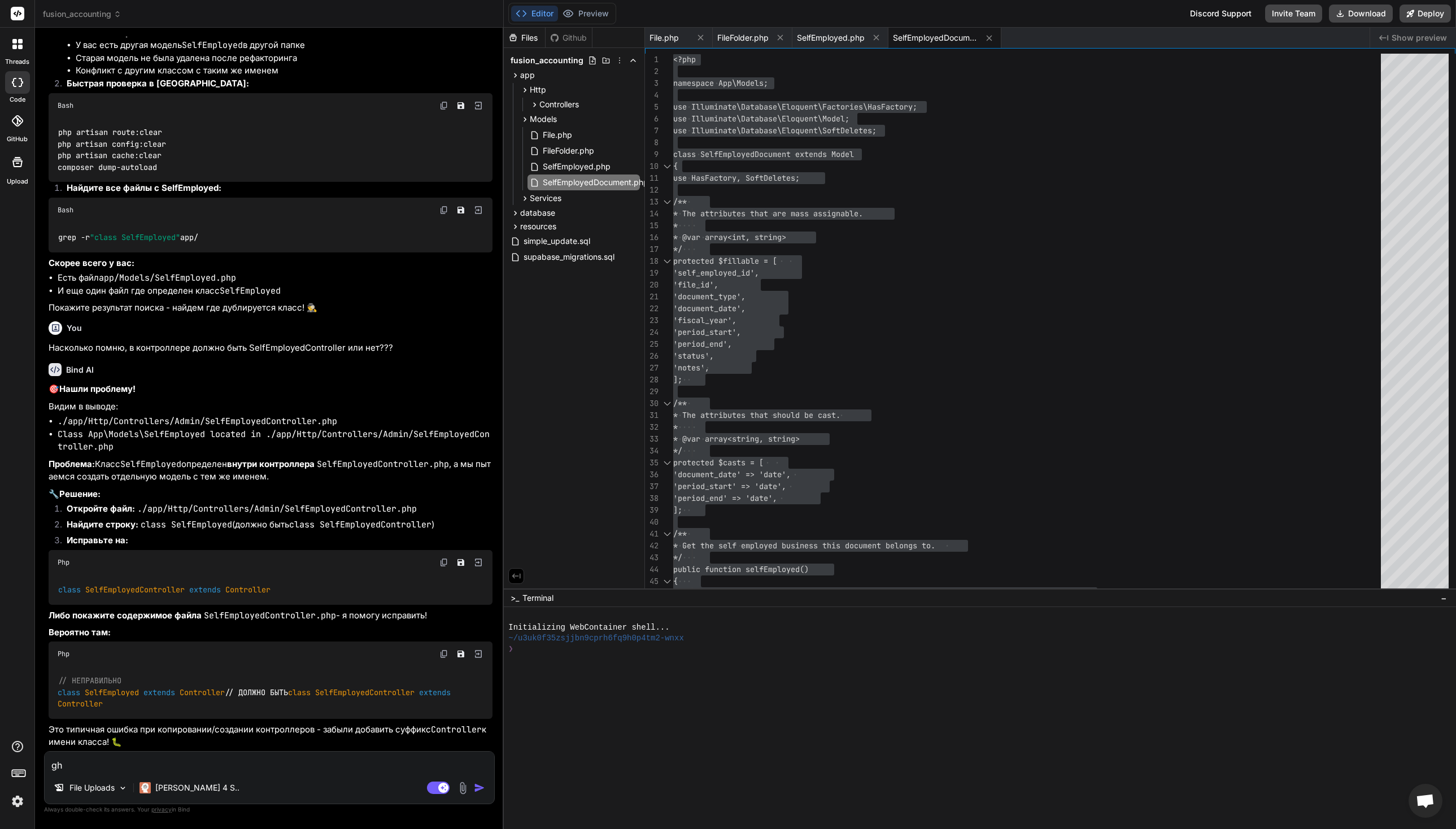
type textarea "g"
type textarea "про"
type textarea "x"
type textarea "пров"
type textarea "x"
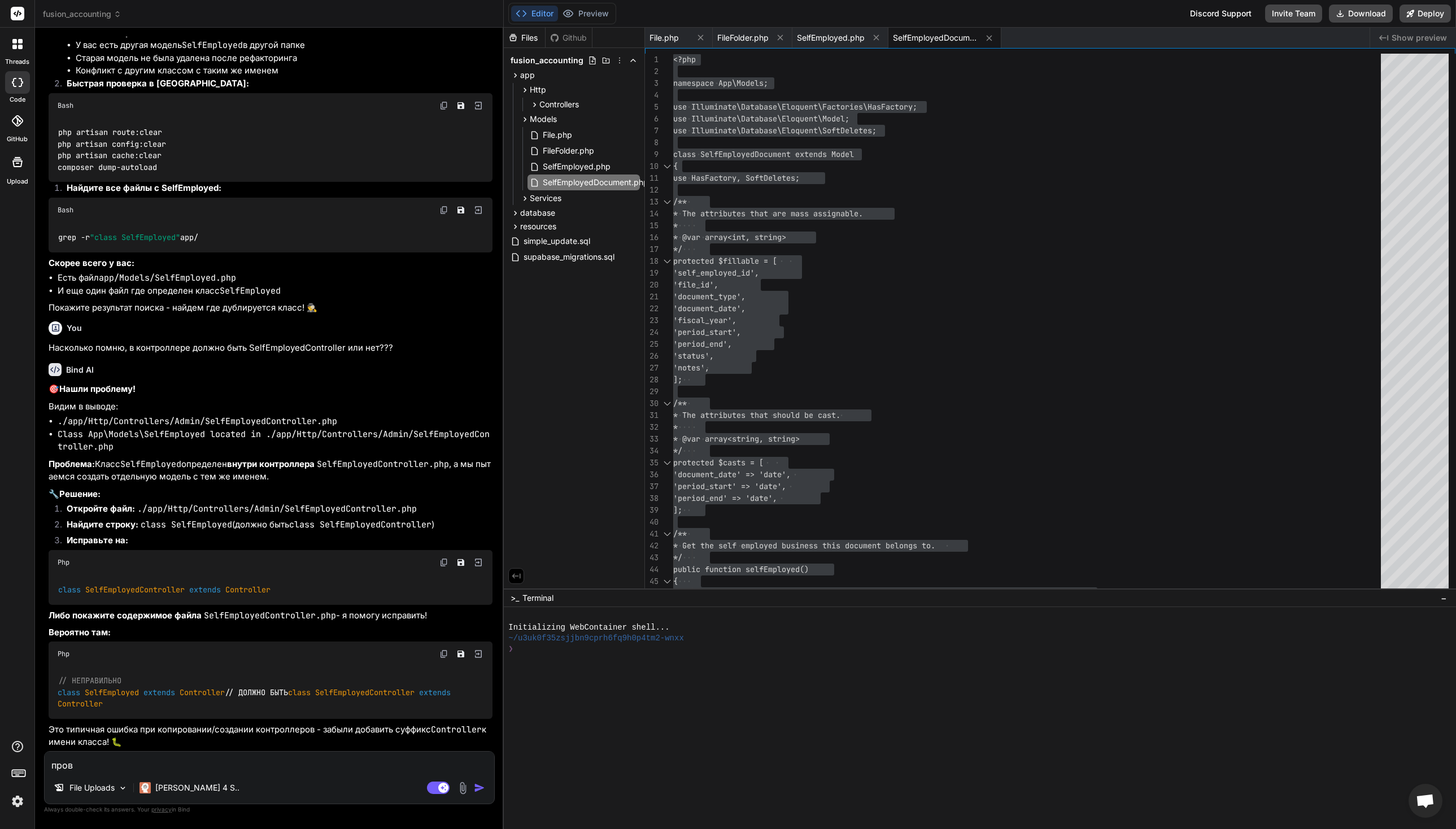
type textarea "прове"
type textarea "x"
type textarea "провер"
type textarea "x"
type textarea "проверь"
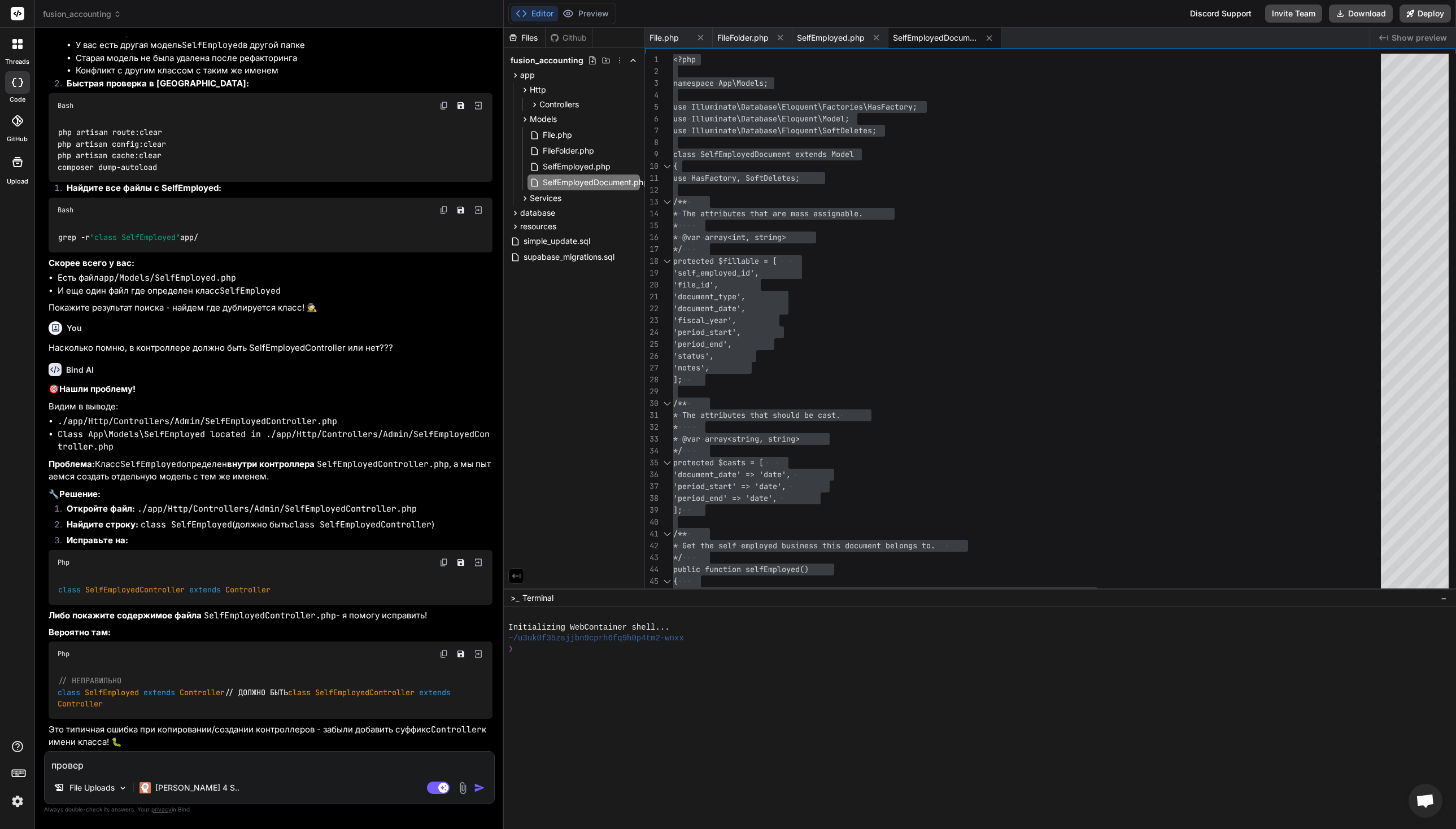
type textarea "x"
type textarea "проверь"
type textarea "x"
type textarea "проверь ы"
type textarea "x"
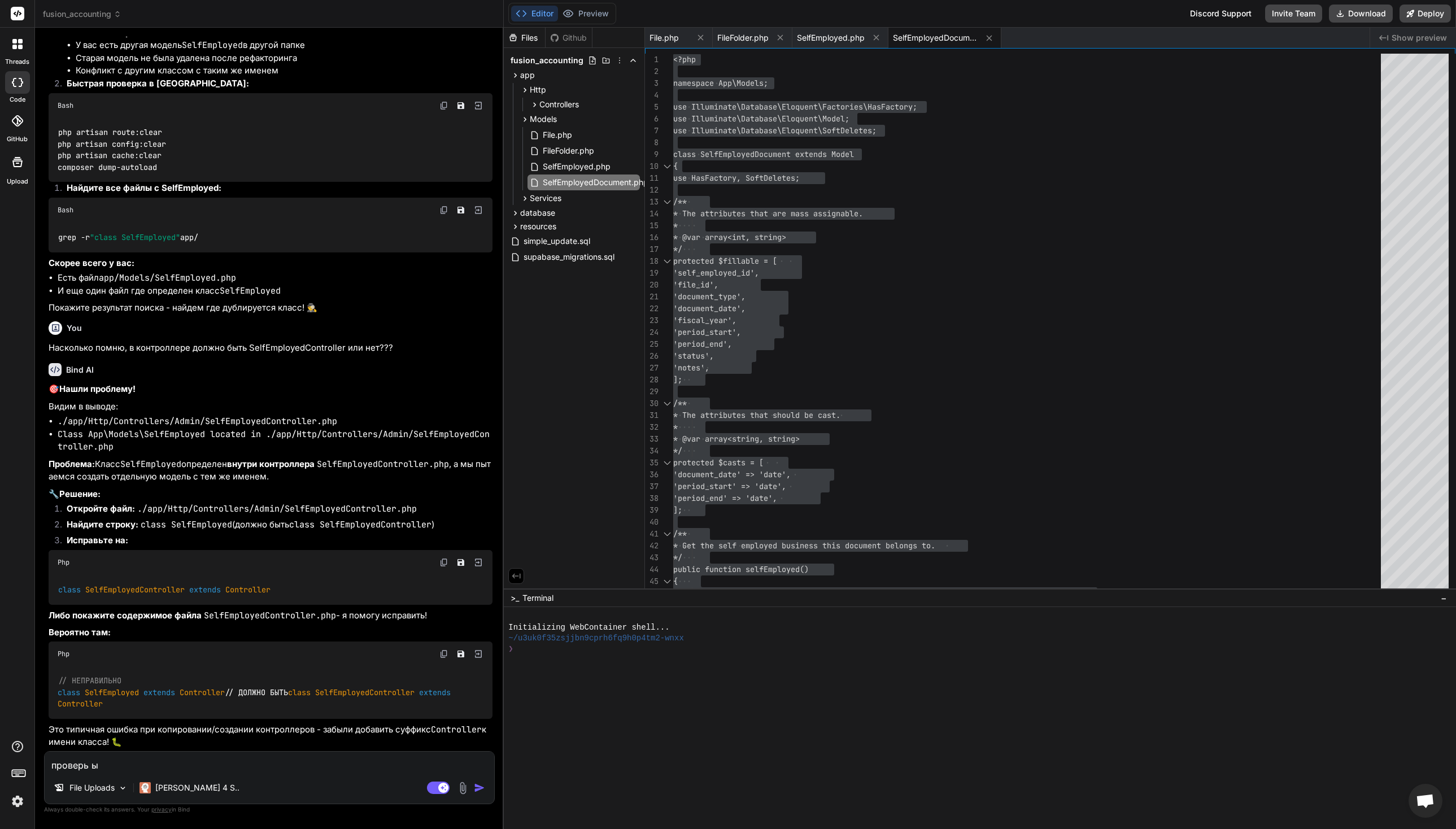
type textarea "проверь ыр"
type textarea "x"
type textarea "проверь ыр"
type textarea "x"
type textarea "проверь sho"
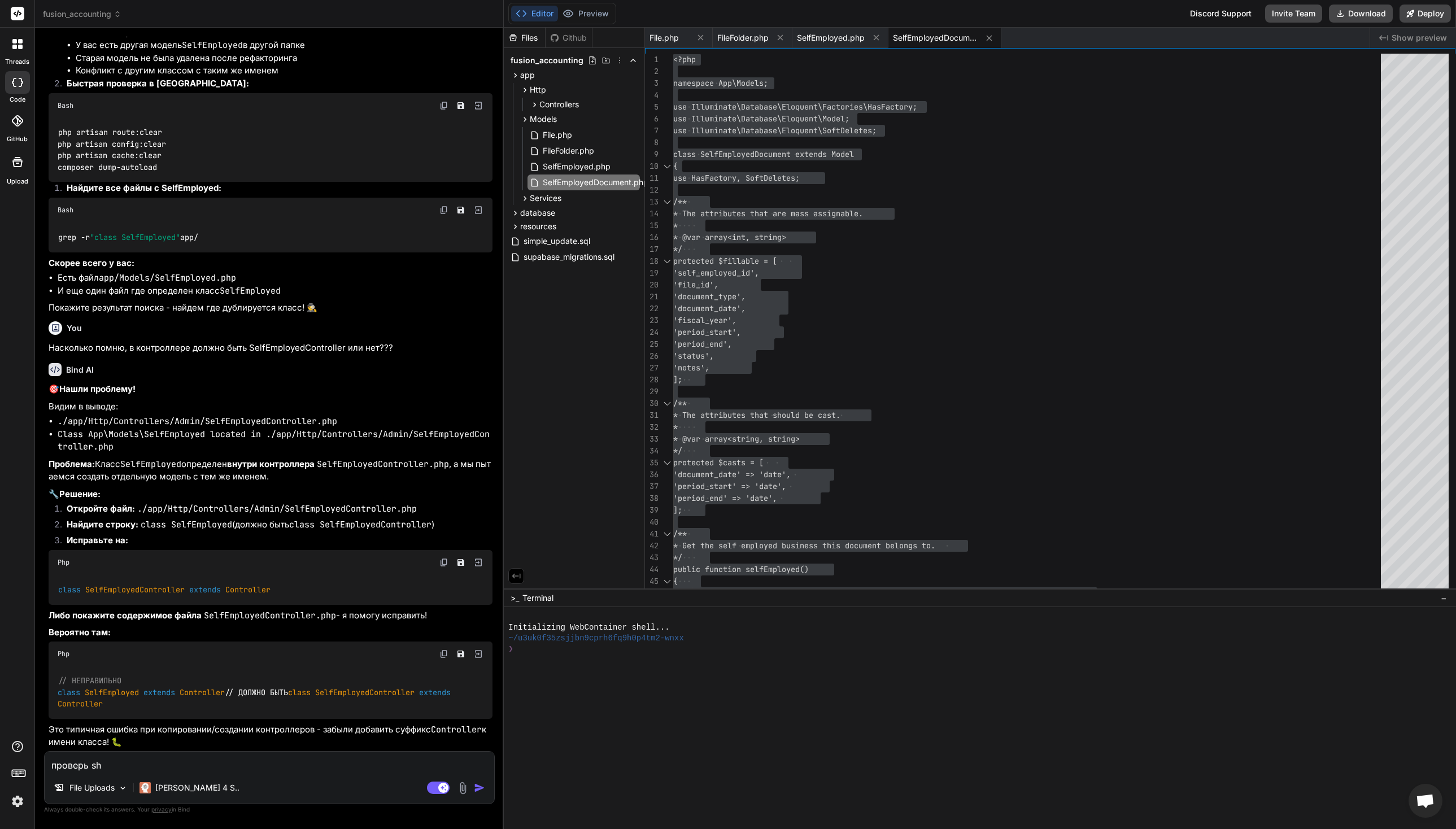
type textarea "x"
type textarea "проверь show"
type textarea "x"
type textarea "проверь show."
type textarea "x"
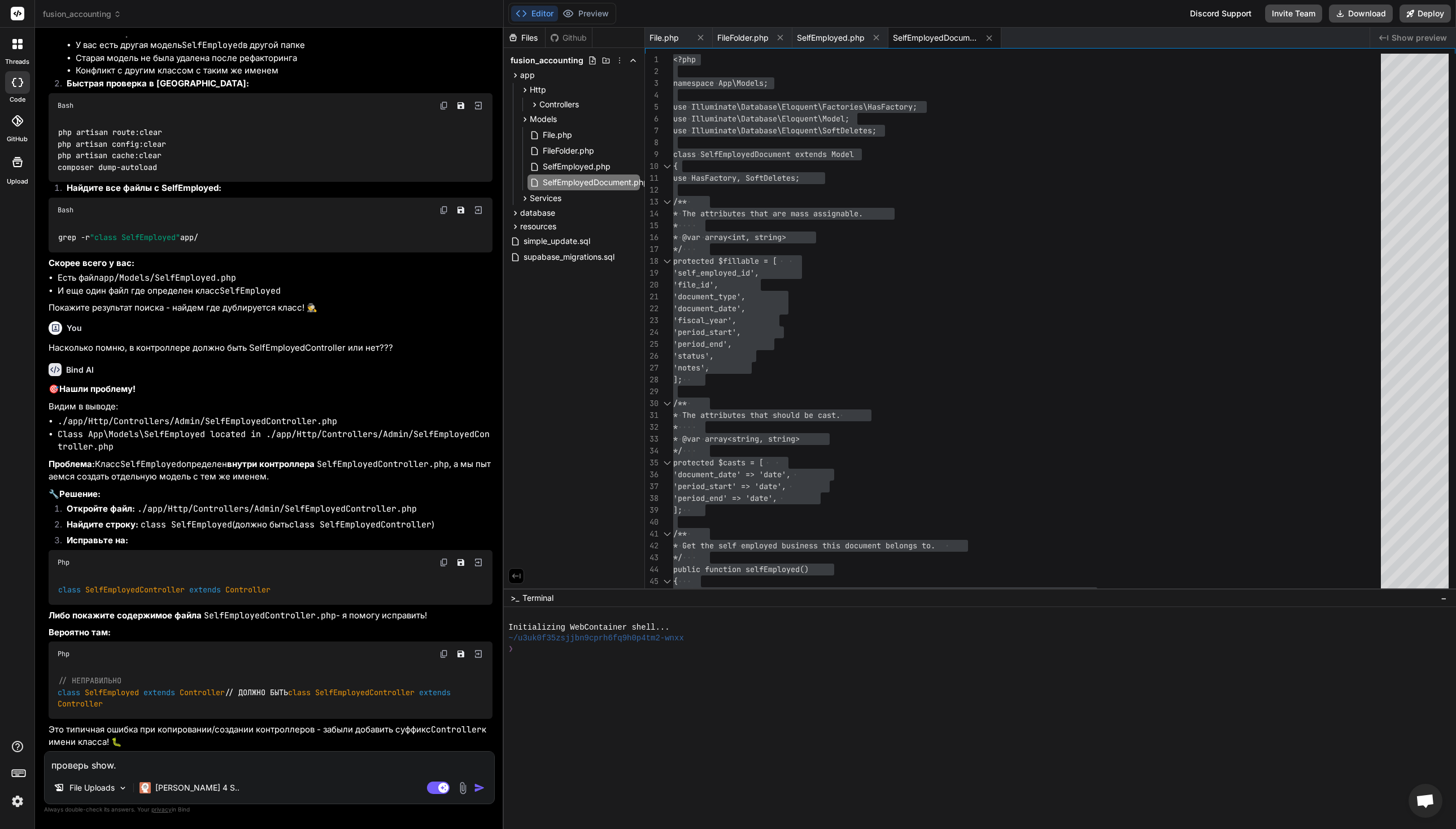
type textarea "проверь show.b"
type textarea "x"
type textarea "проверь show.bl"
type textarea "x"
type textarea "проверь show.bla"
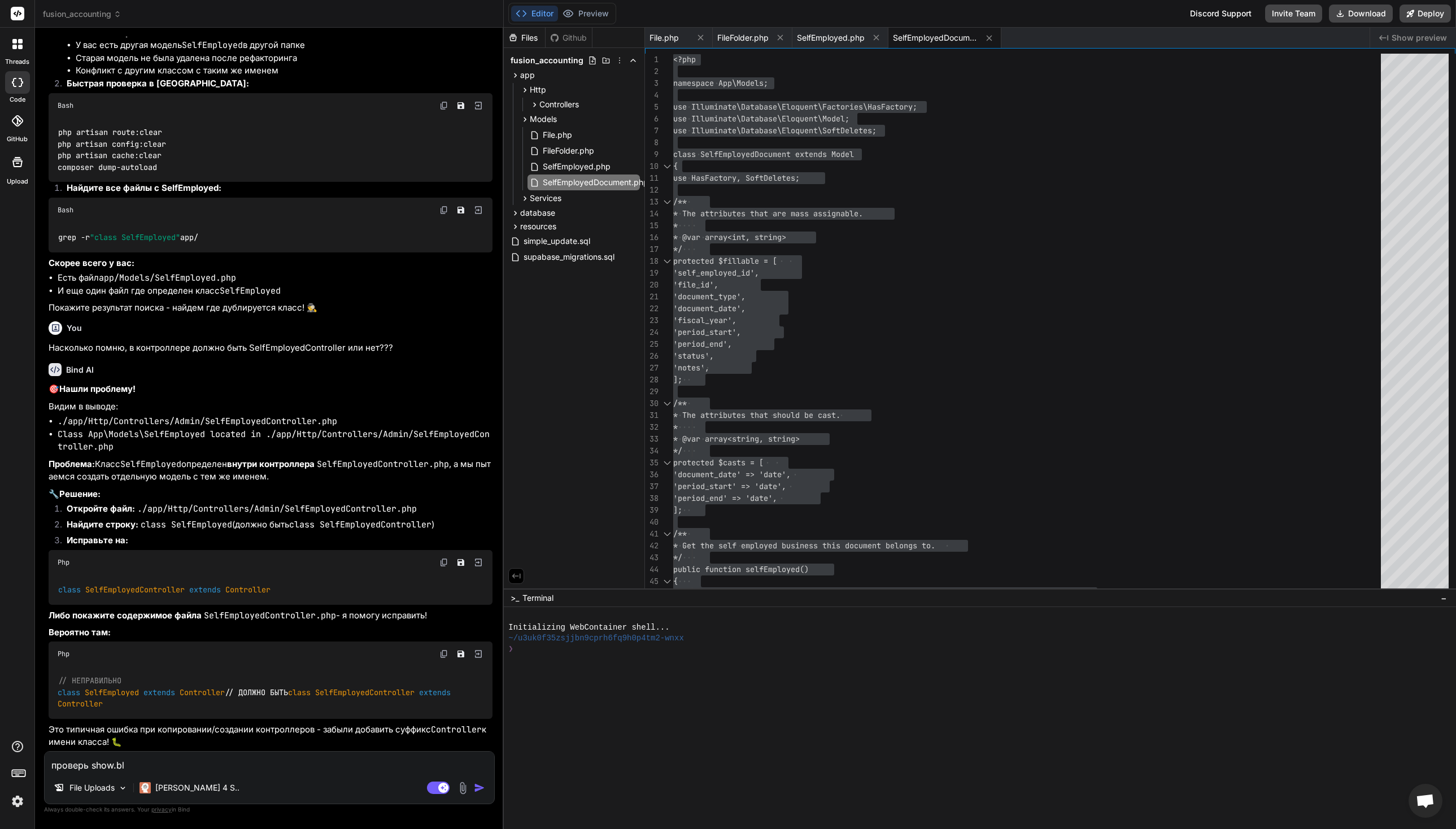
type textarea "x"
type textarea "проверь show.blad"
type textarea "x"
type textarea "проверь show.blade"
type textarea "x"
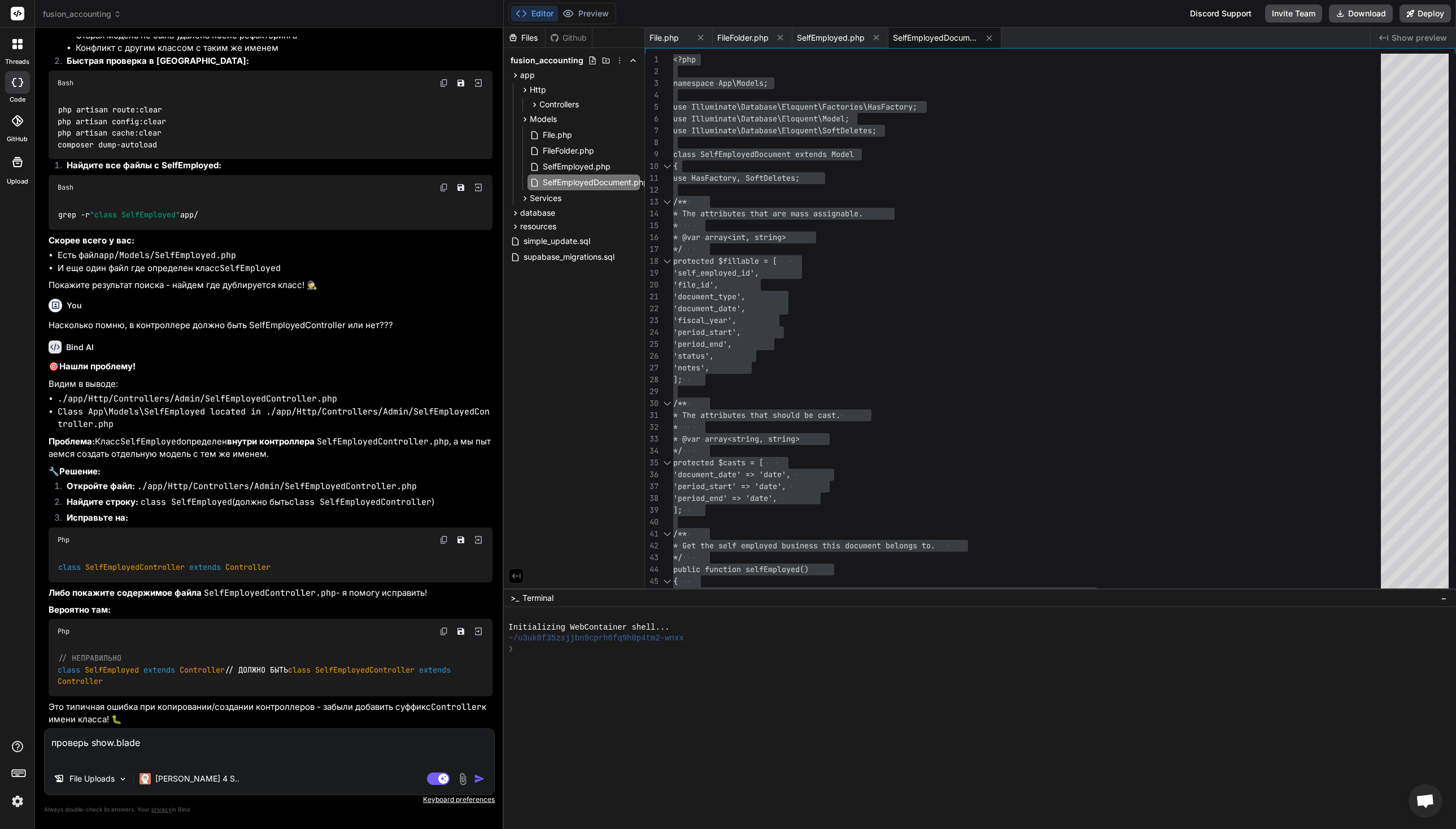
paste textarea "@extends('../themes/hook') @section('subhead') <title>Self-Employed: {{ $selfem…"
type textarea "loremip dolo.sitam @consect('../adipis/elit') @seddoei('tempori') <utlab>Etdo-M…"
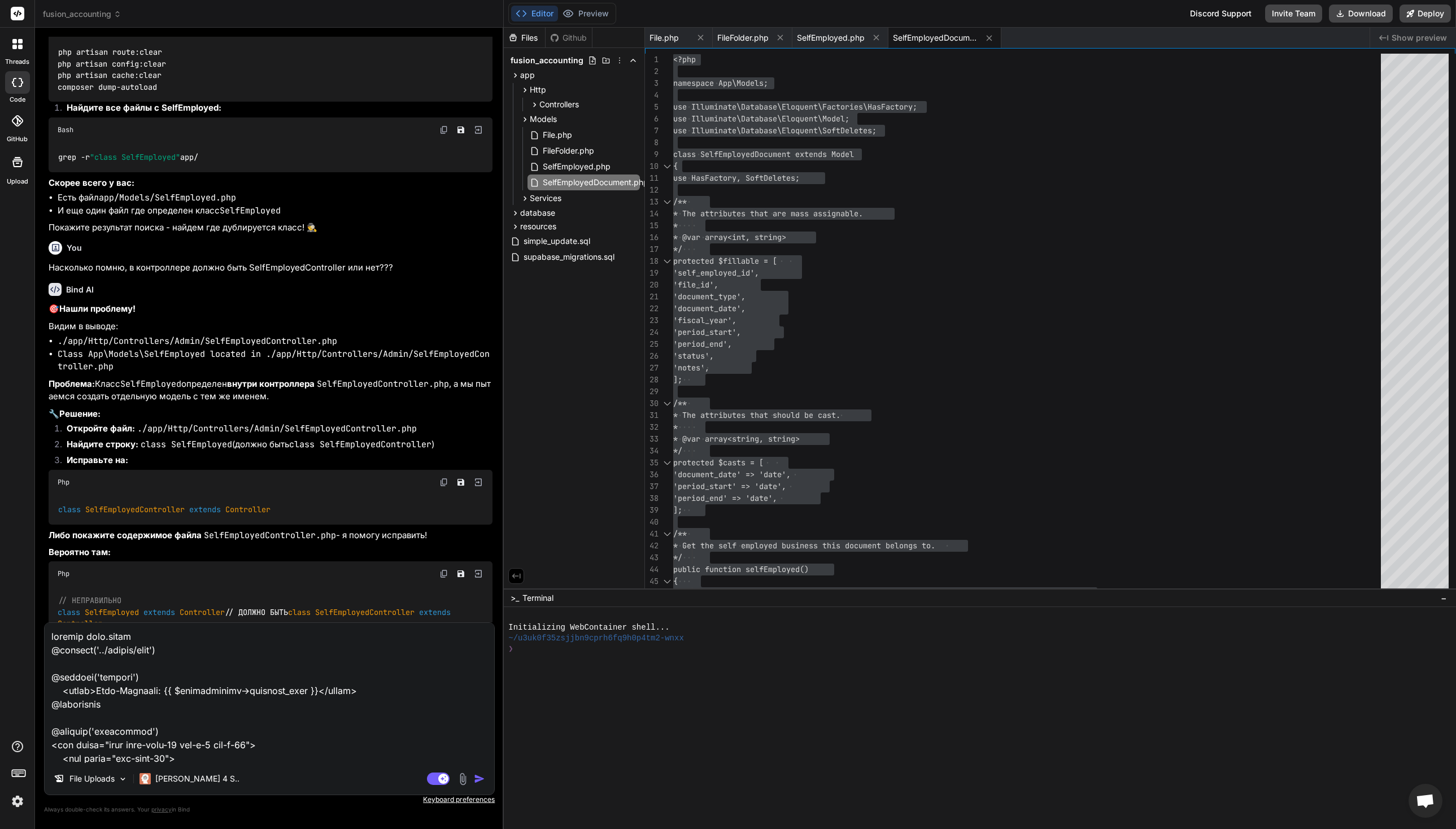
scroll to position [28204, 0]
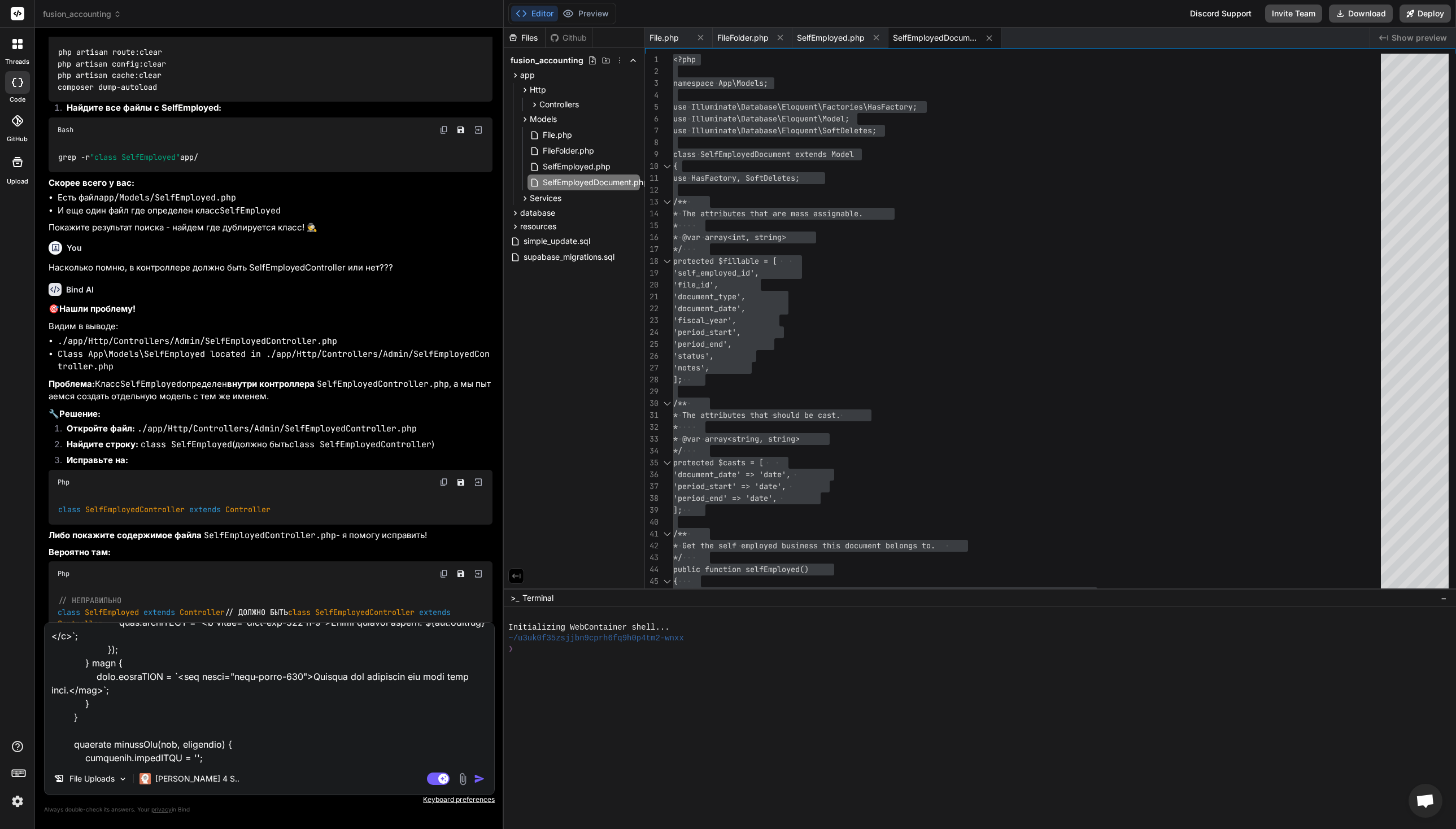
type textarea "x"
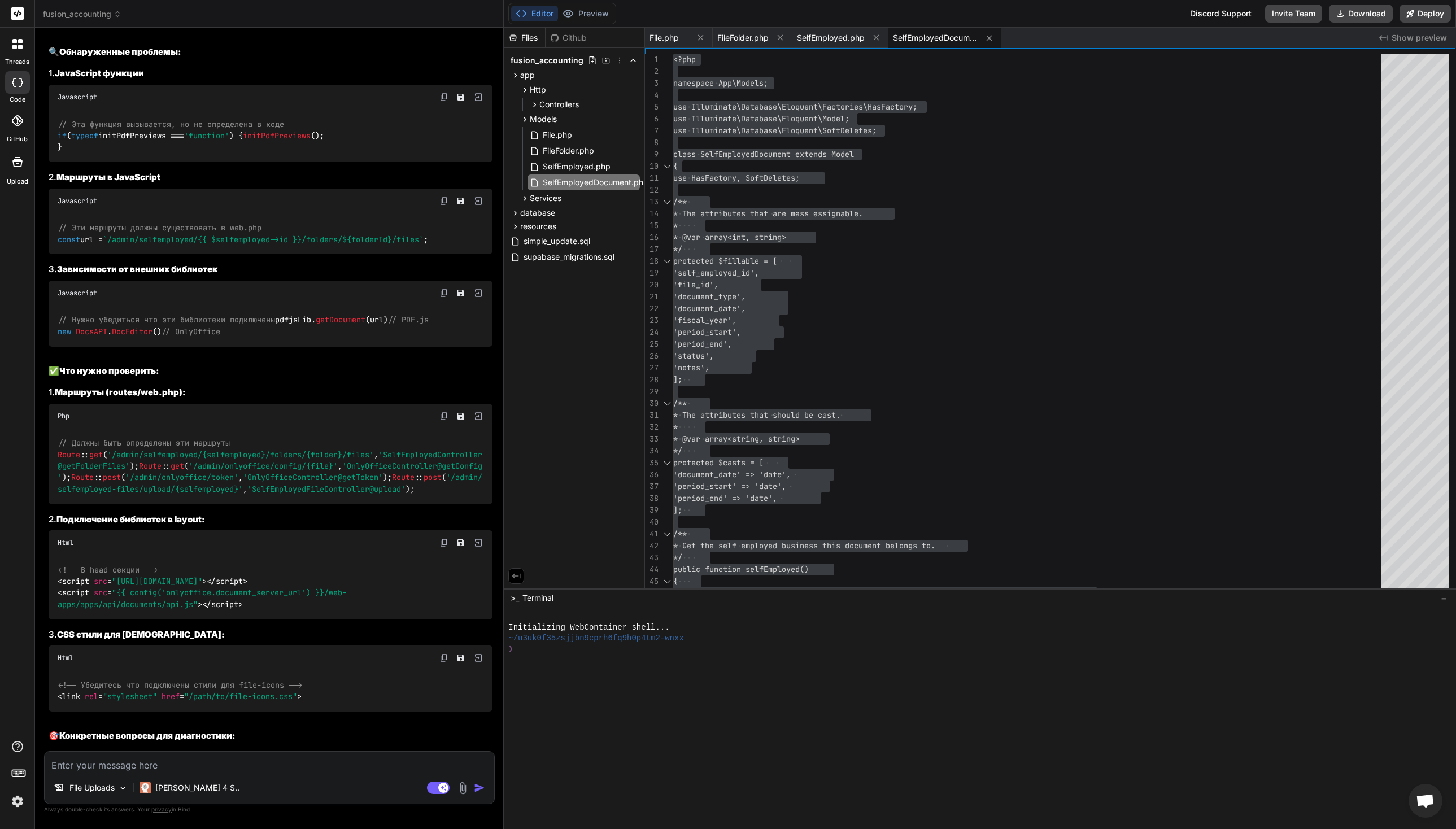
scroll to position [10830, 0]
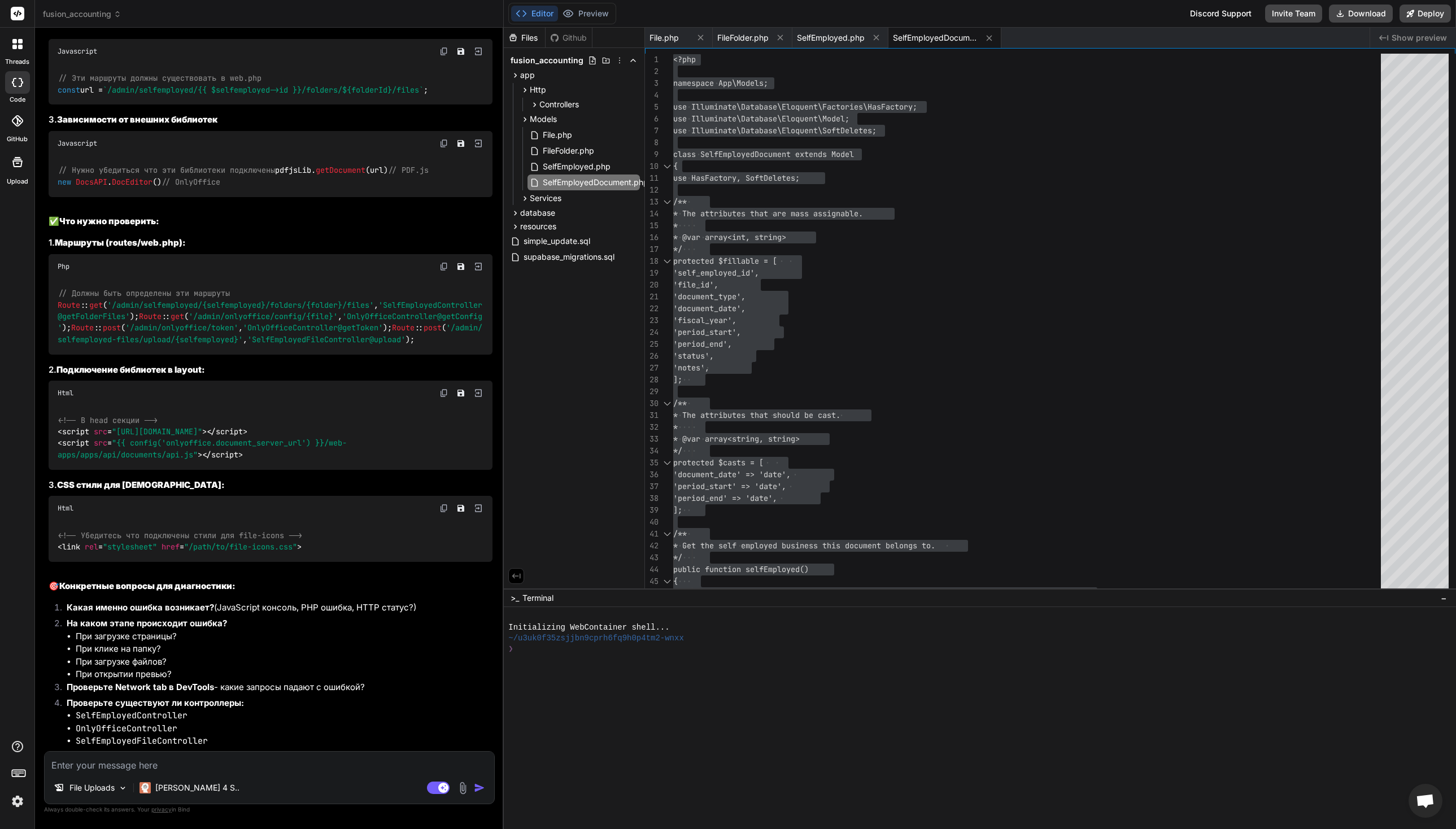
type textarea "x"
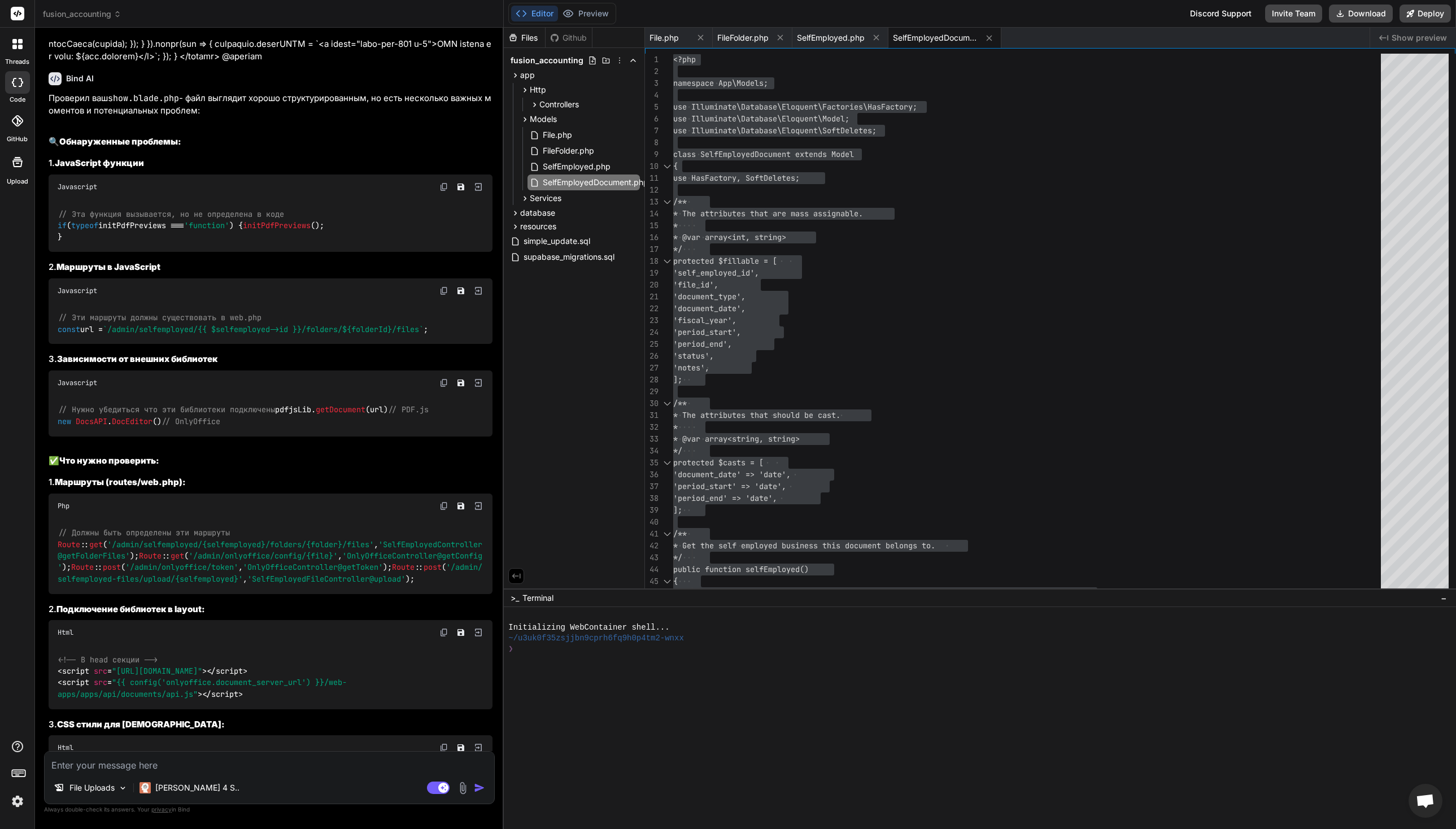
scroll to position [10591, 0]
click at [326, 445] on div "Проверил ваш show.blade.php - файл выглядит хорошо структурированным, но есть н…" at bounding box center [271, 548] width 444 height 913
click at [703, 39] on icon at bounding box center [700, 37] width 6 height 6
click at [717, 38] on icon at bounding box center [713, 37] width 10 height 10
click at [731, 41] on icon at bounding box center [729, 37] width 10 height 10
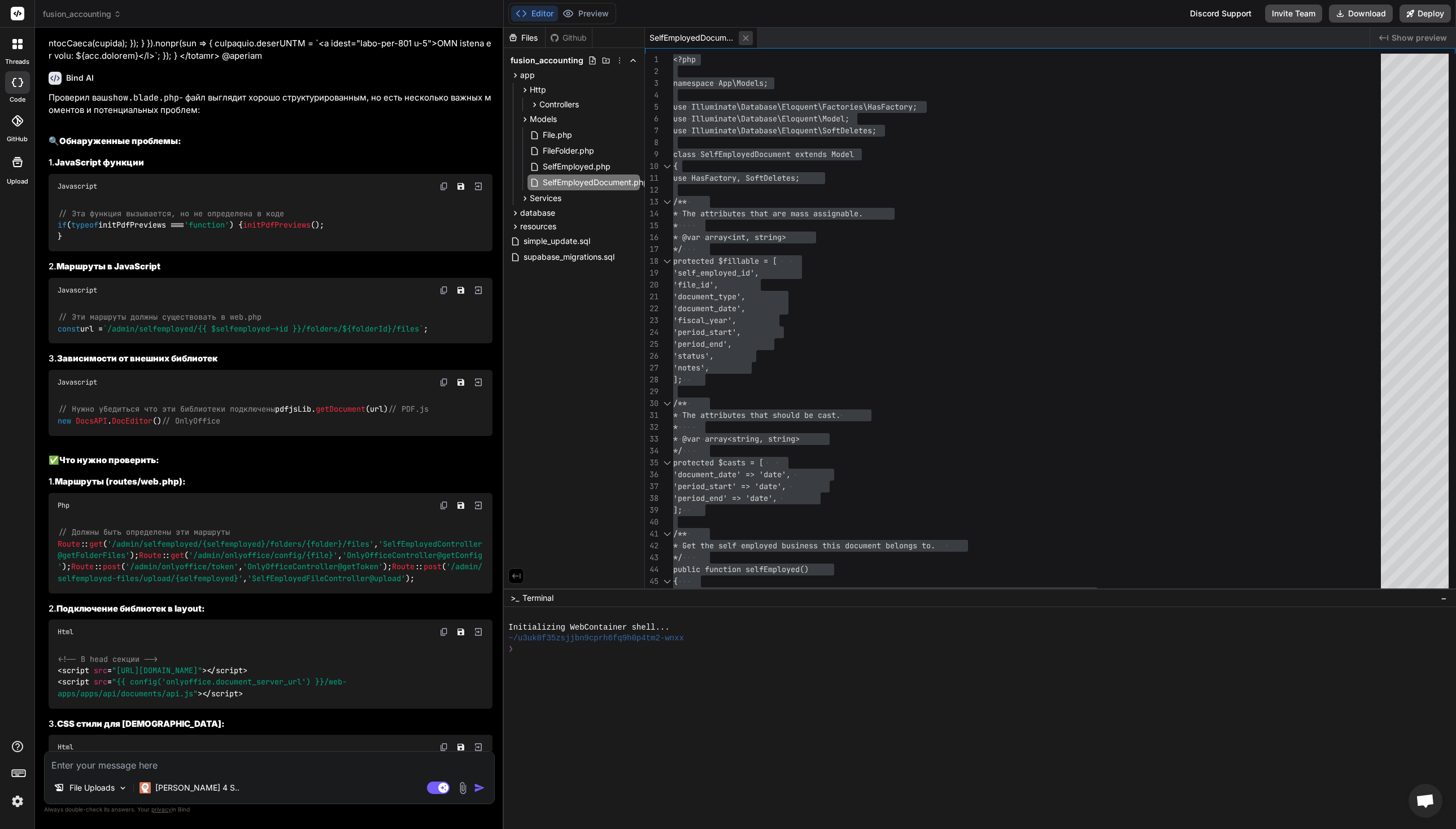
click at [747, 38] on icon at bounding box center [746, 38] width 10 height 10
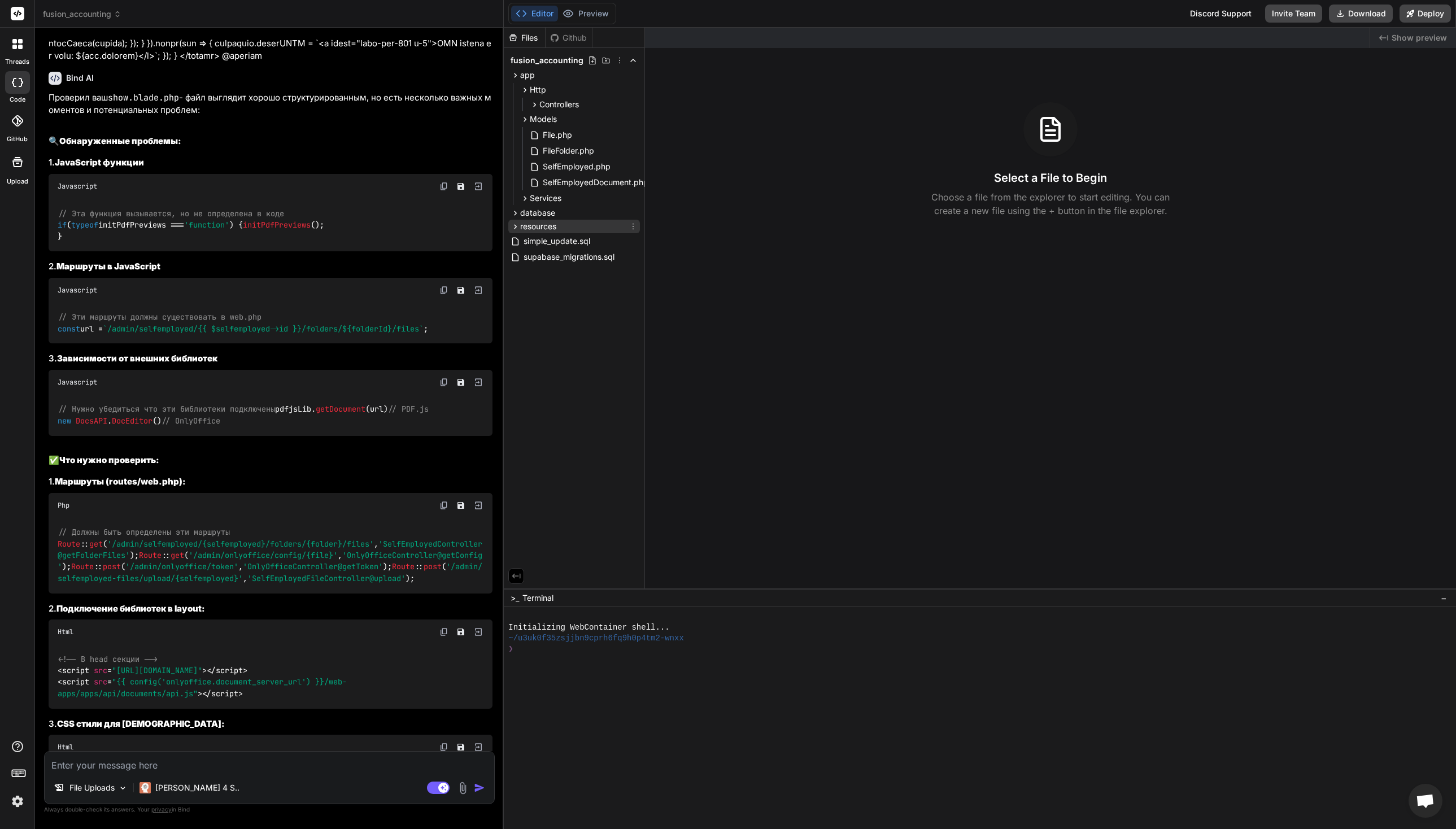
click at [515, 225] on icon at bounding box center [516, 227] width 2 height 5
click at [524, 238] on icon at bounding box center [525, 242] width 10 height 10
click at [535, 254] on icon at bounding box center [534, 256] width 10 height 10
click at [544, 272] on icon at bounding box center [544, 271] width 10 height 10
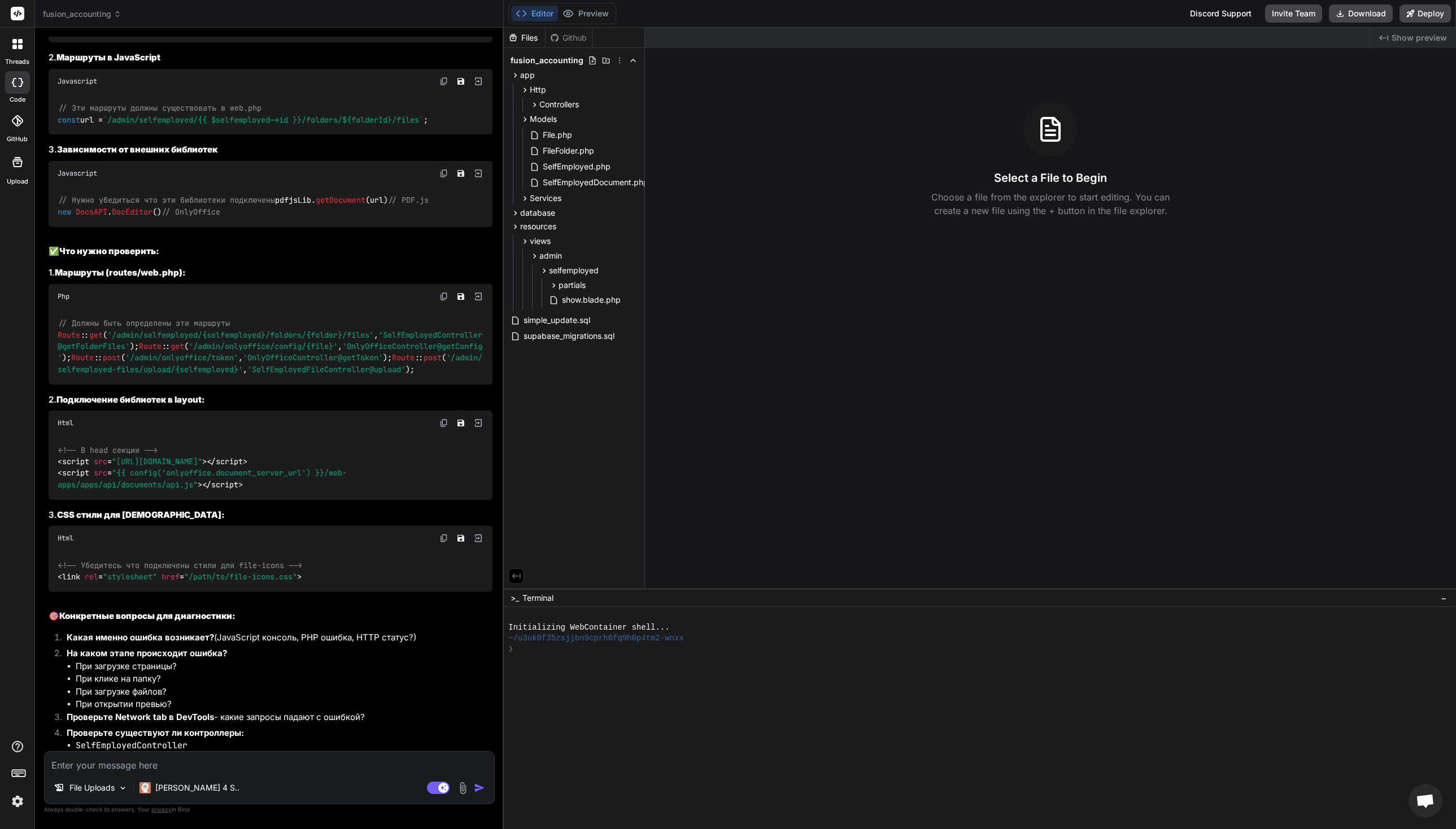
scroll to position [10845, 0]
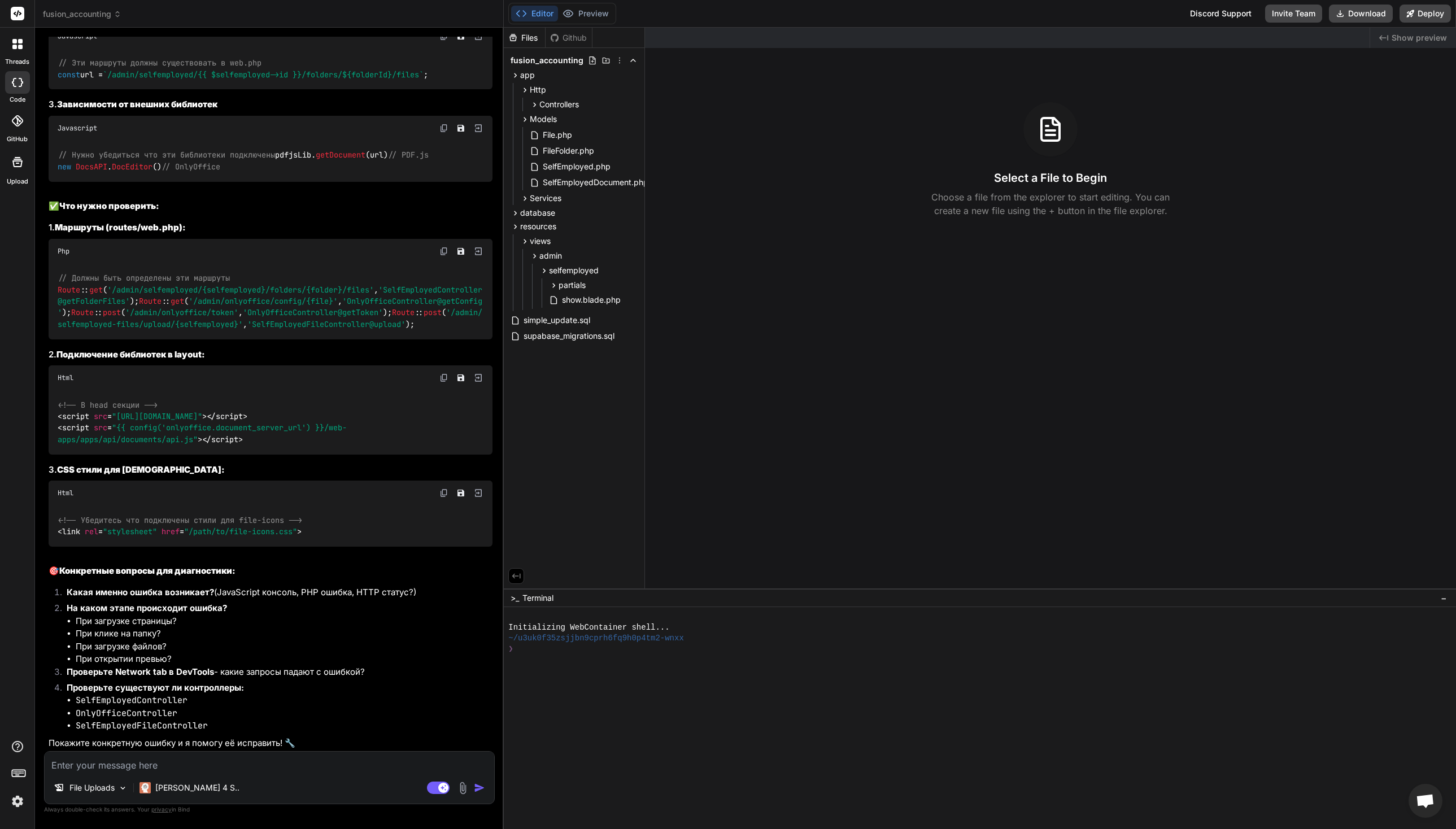
click at [216, 769] on textarea at bounding box center [269, 761] width 450 height 20
type textarea "d"
type textarea "x"
type textarea "dj"
type textarea "x"
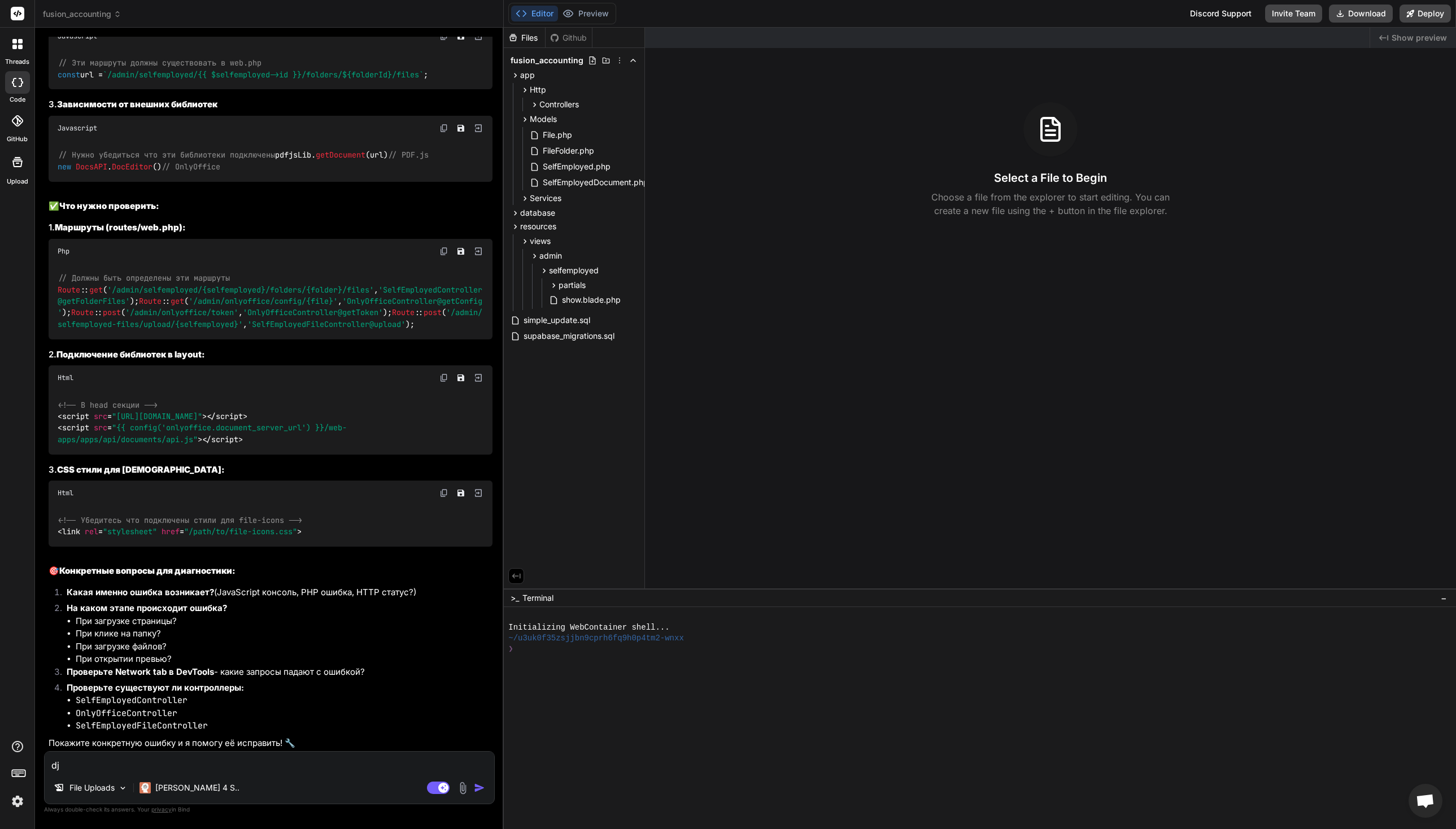
type textarea "dj"
type textarea "x"
type textarea "d"
type textarea "вот"
type textarea "x"
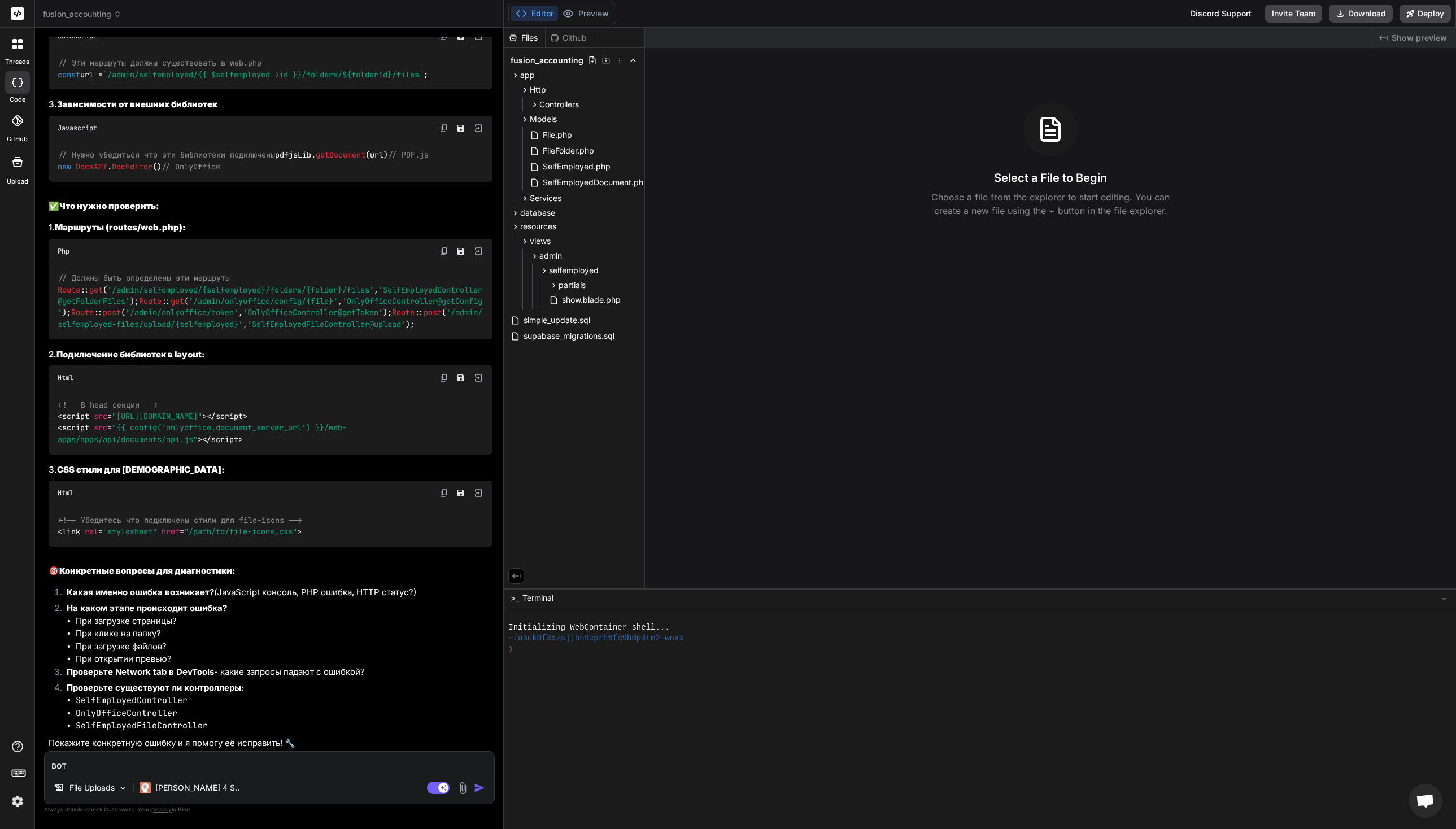
type textarea "вот"
type textarea "x"
type textarea "вот п"
type textarea "x"
type textarea "вот пр"
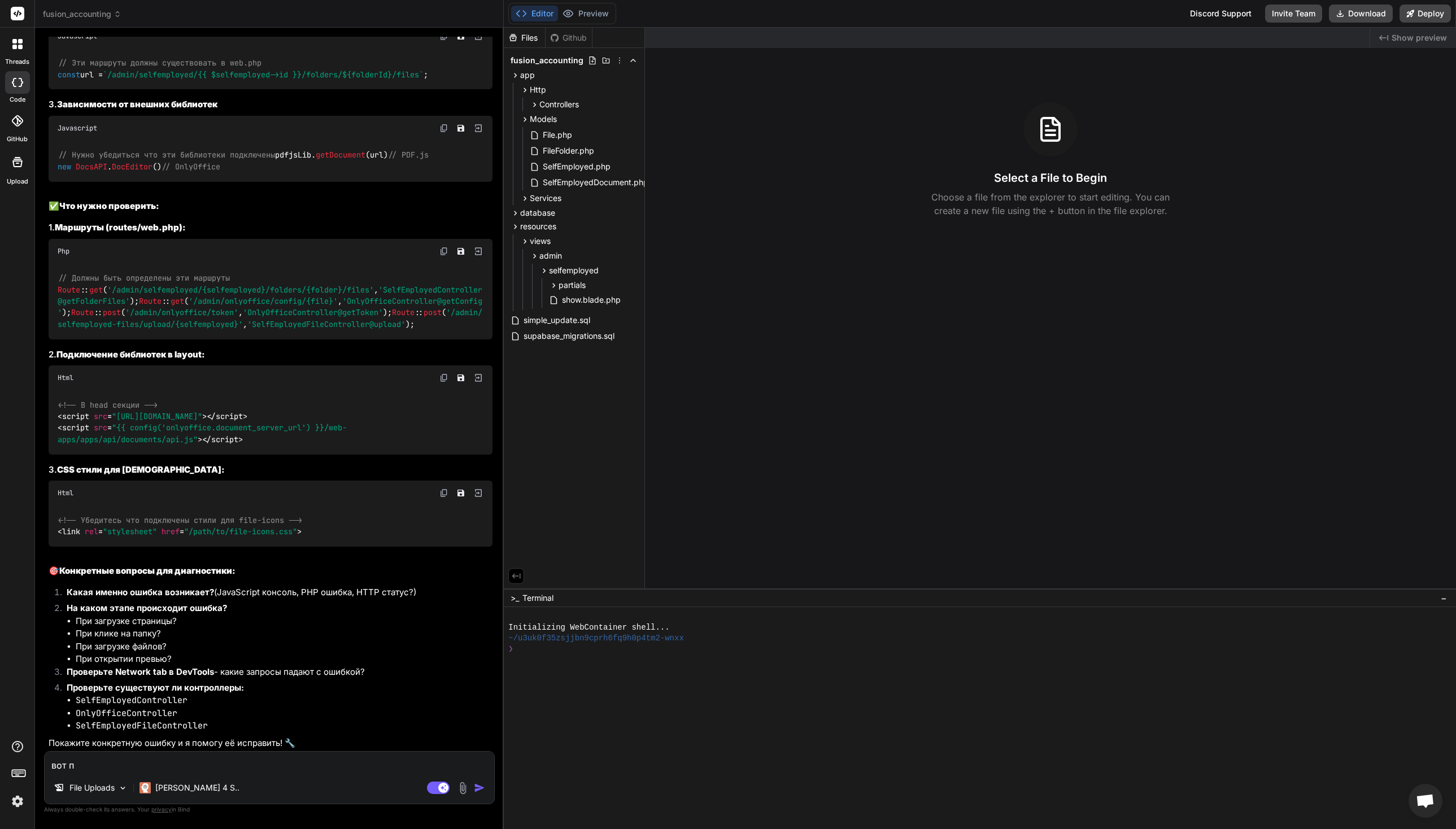
type textarea "x"
type textarea "вот про"
type textarea "x"
type textarea "вот пров"
type textarea "x"
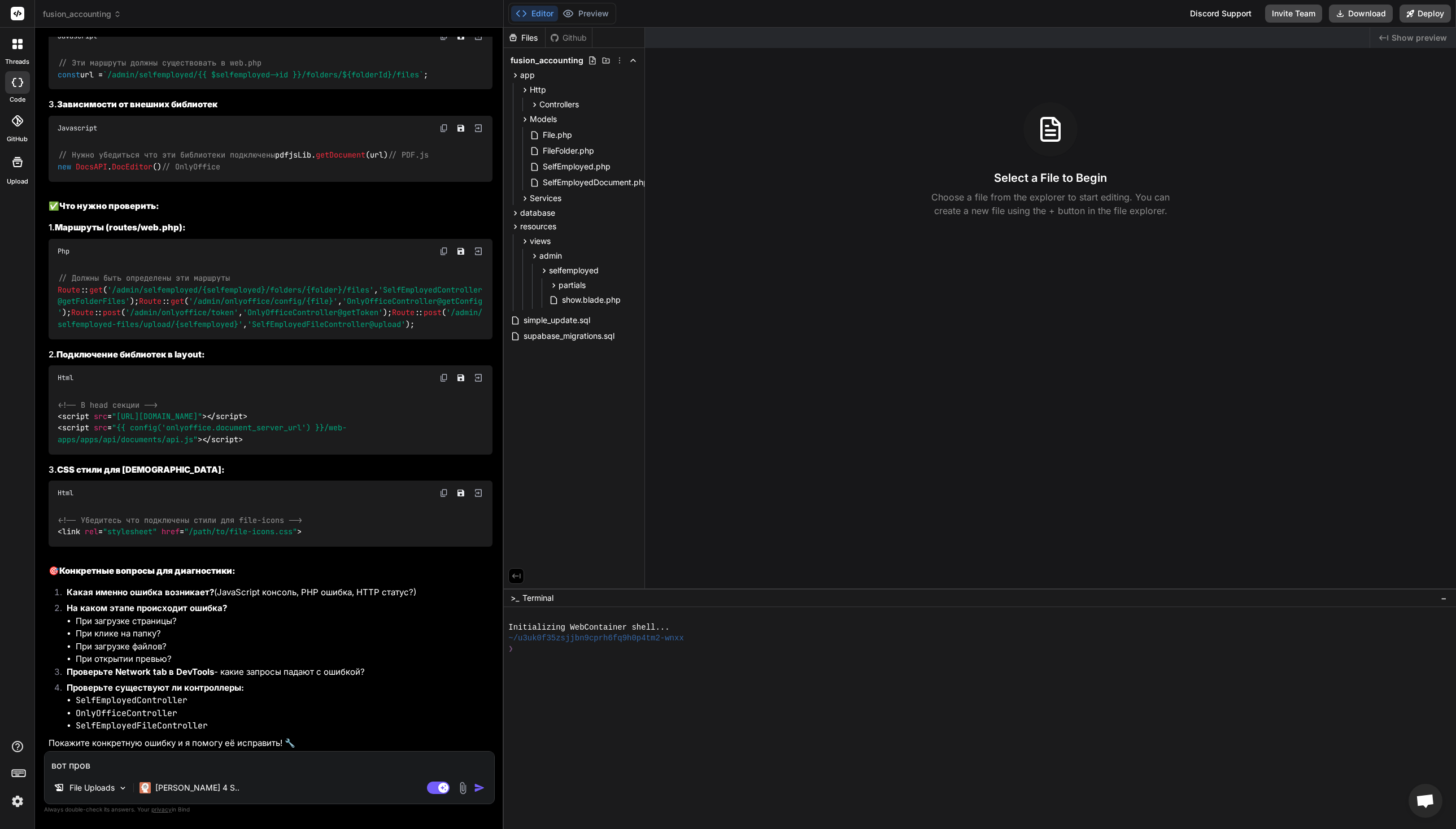
type textarea "вот прове"
type textarea "x"
type textarea "вот провер"
type textarea "x"
type textarea "вот проверь"
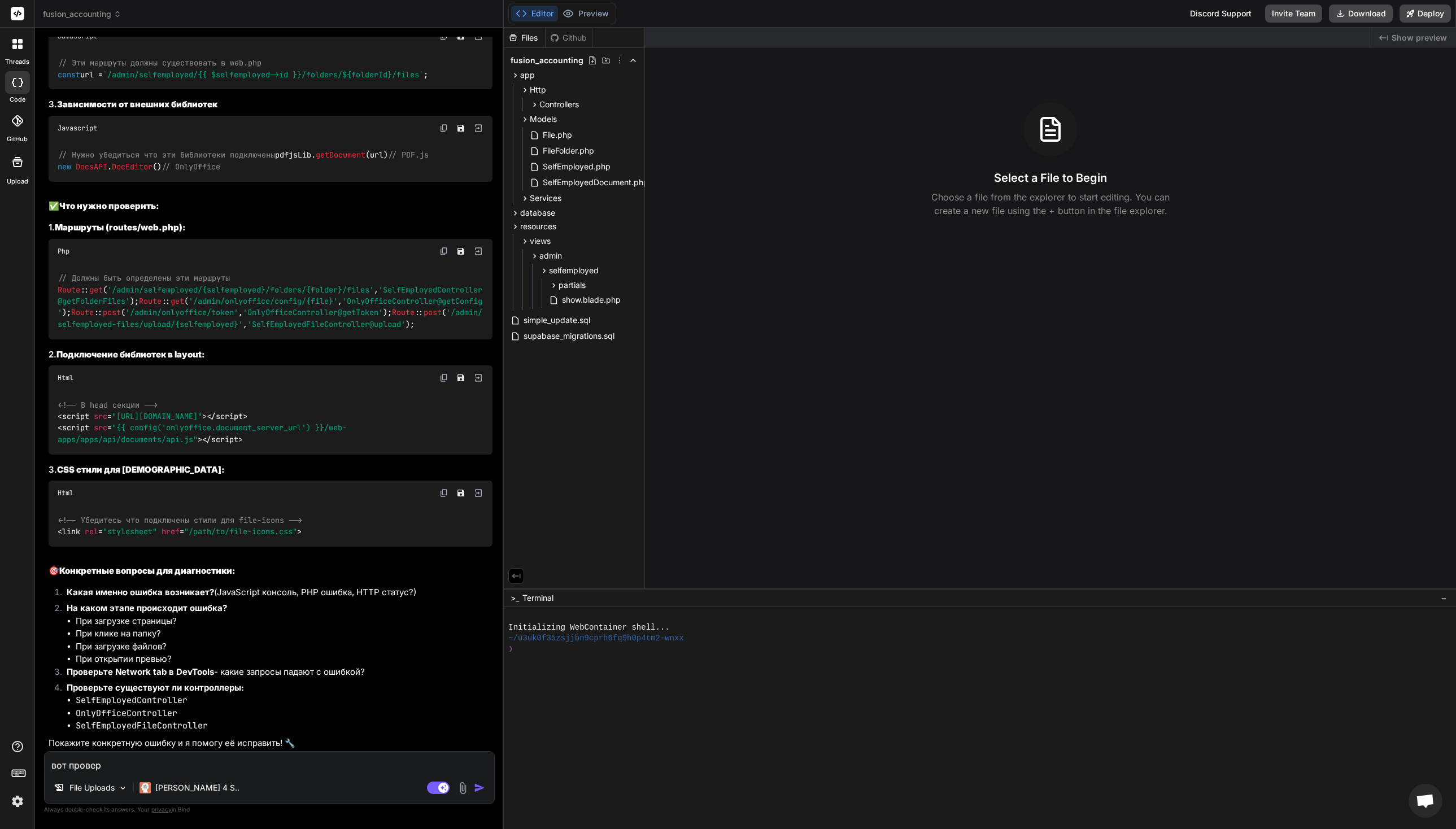
type textarea "x"
type textarea "вот проверь"
type textarea "x"
type textarea "вот проверь ц"
type textarea "x"
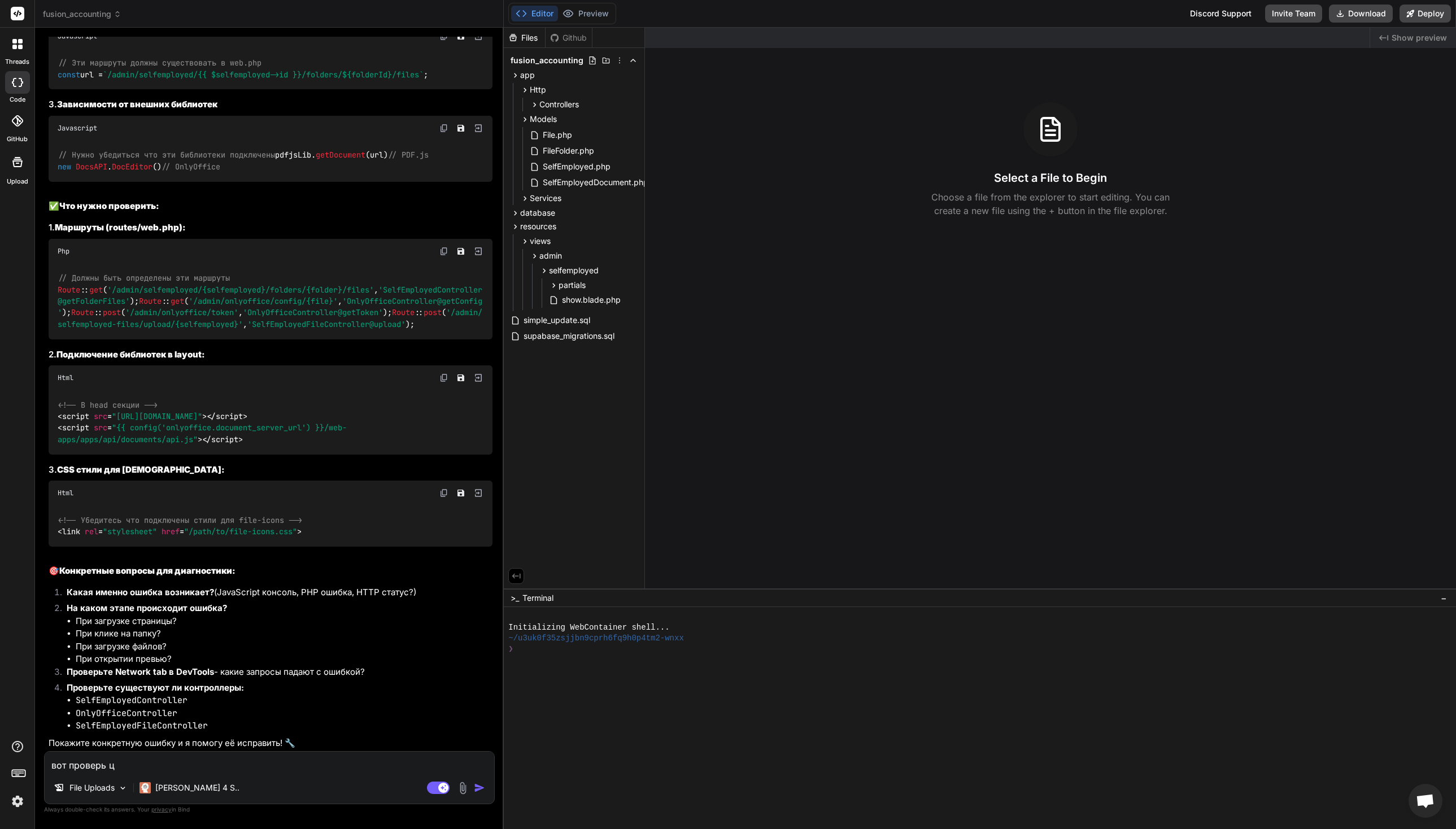
type textarea "вот проверь цу"
type textarea "x"
type textarea "вот проверь цу"
type textarea "x"
type textarea "вот проверь web"
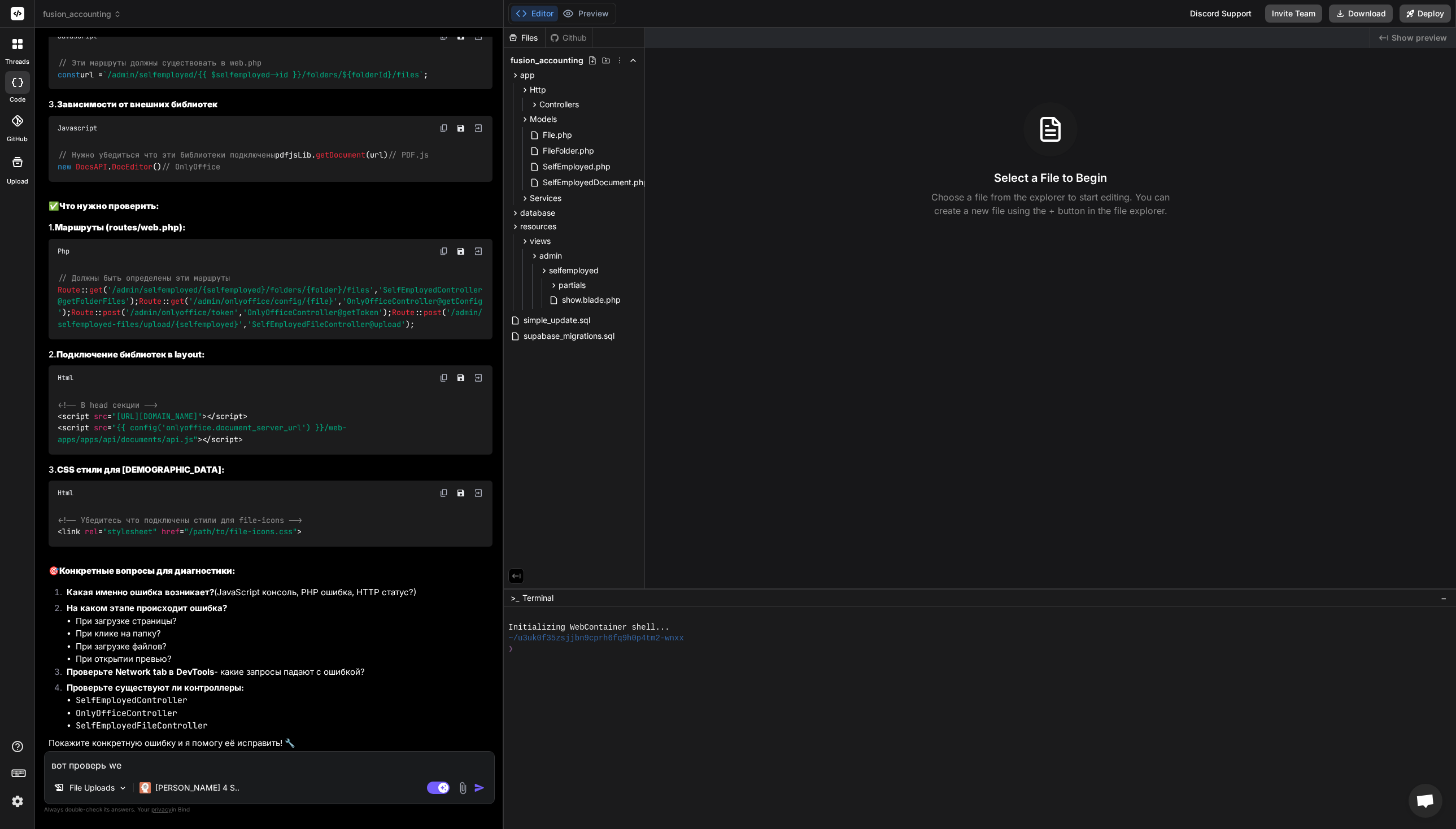
type textarea "x"
type textarea "вот проверь web"
type textarea "x"
type textarea "вот проверь web"
type textarea "x"
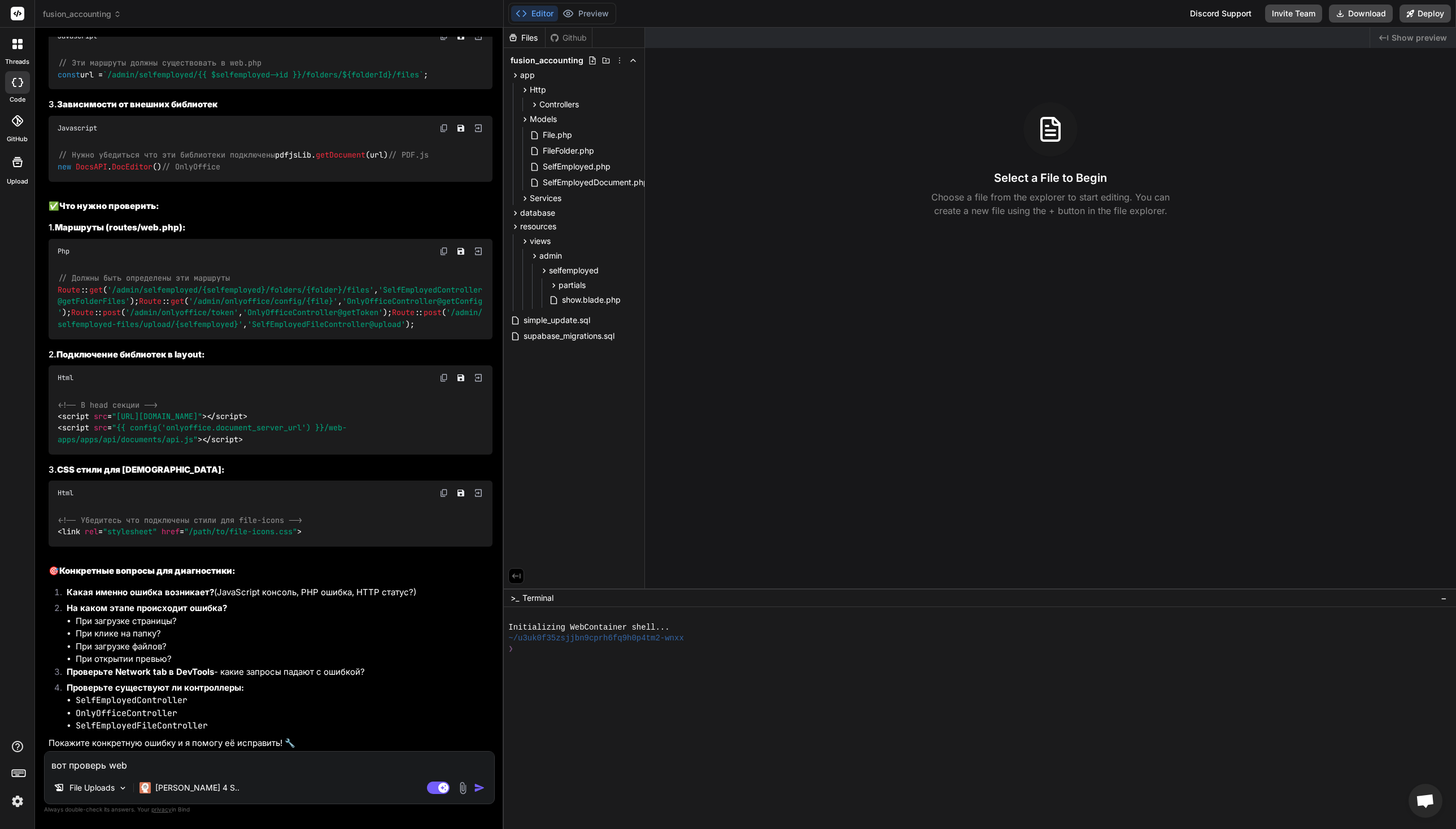
type textarea "вот проверь web."
type textarea "x"
type textarea "вот проверь web.p"
type textarea "x"
type textarea "вот проверь [DOMAIN_NAME]"
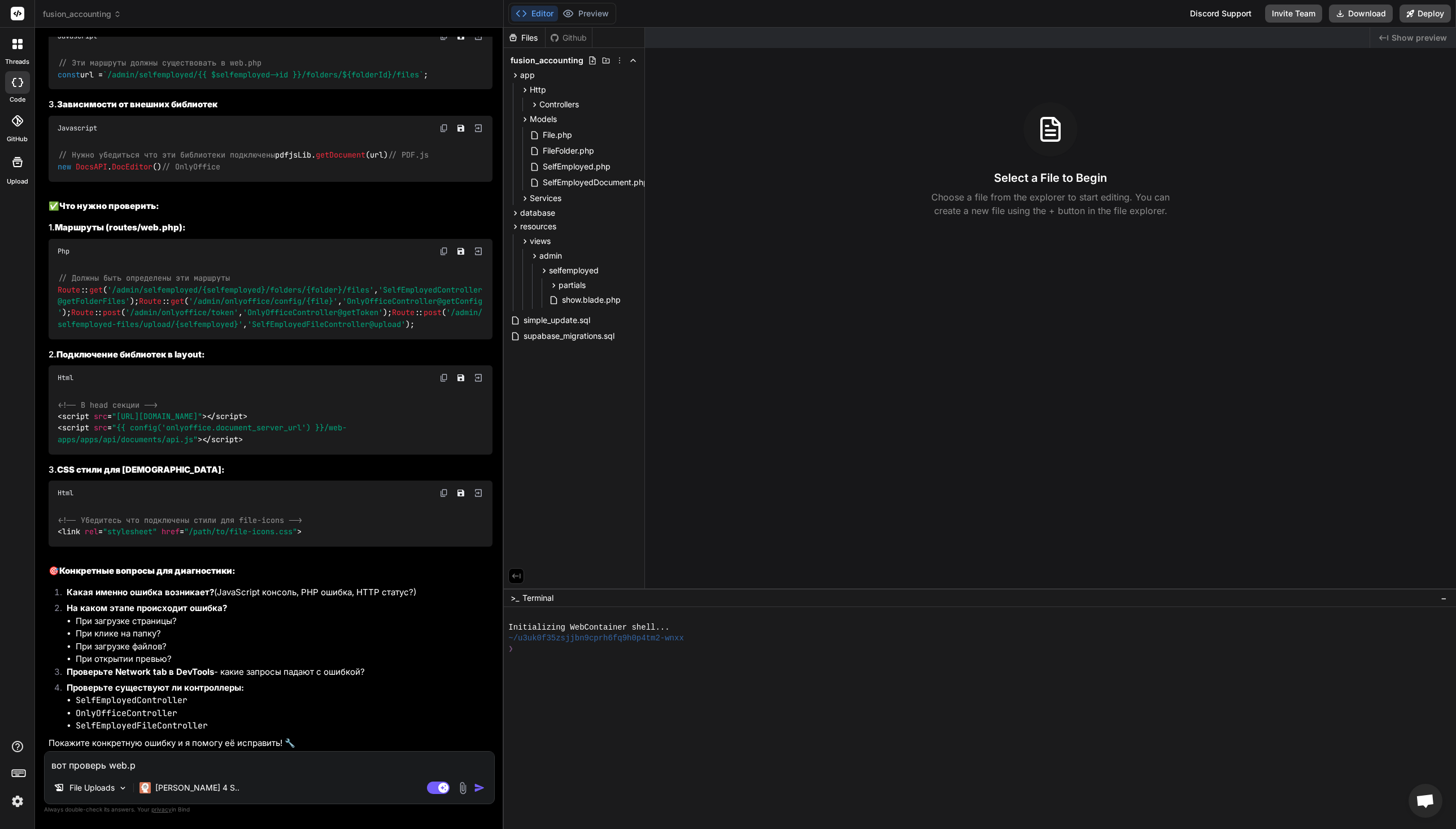
type textarea "x"
type textarea "вот проверь web.php"
type textarea "x"
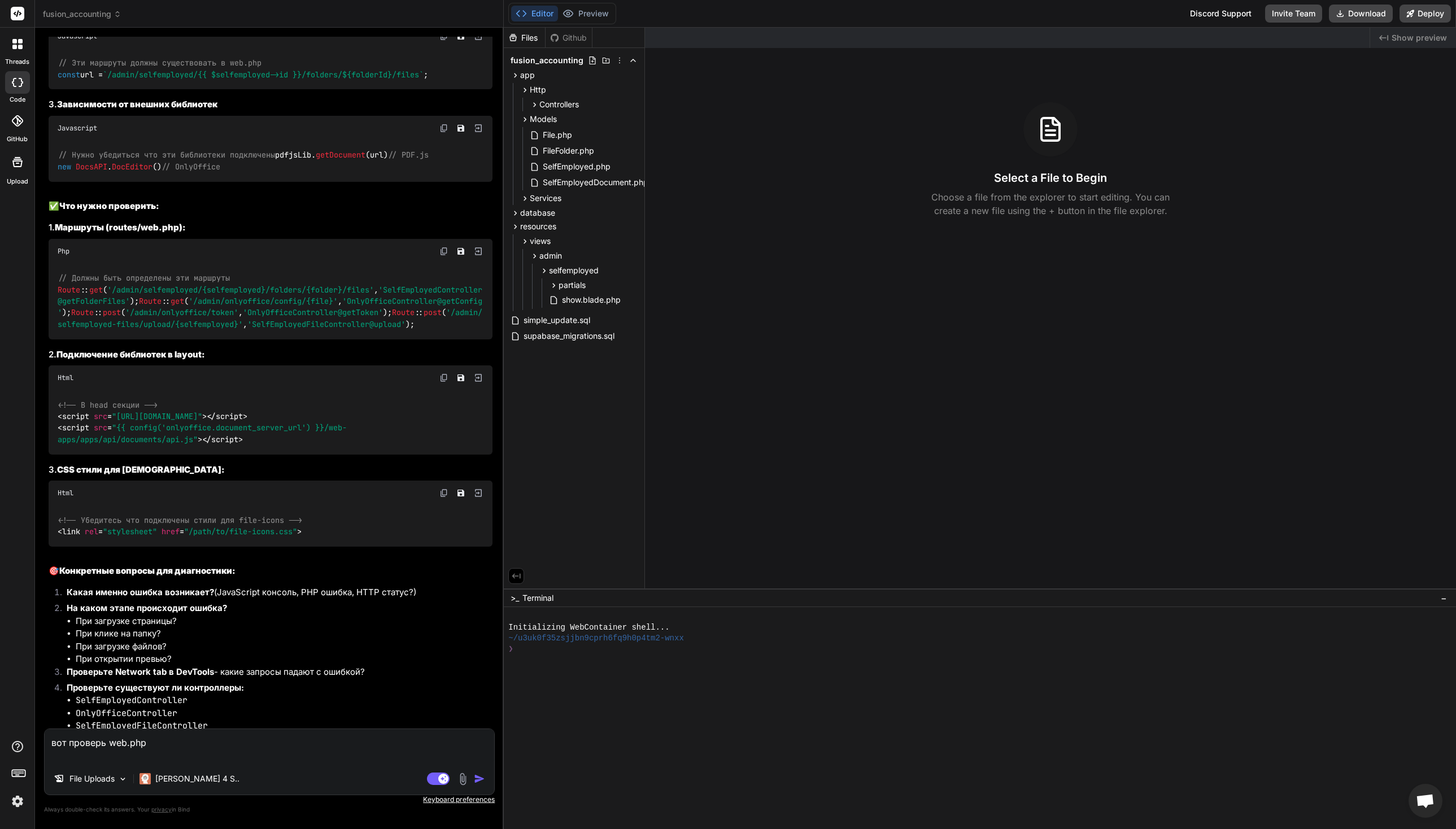
type textarea "вот проверь web.php C"
type textarea "x"
type textarea "вот проверь web.php Ch"
type textarea "x"
type textarea "вот проверь web.php Ch"
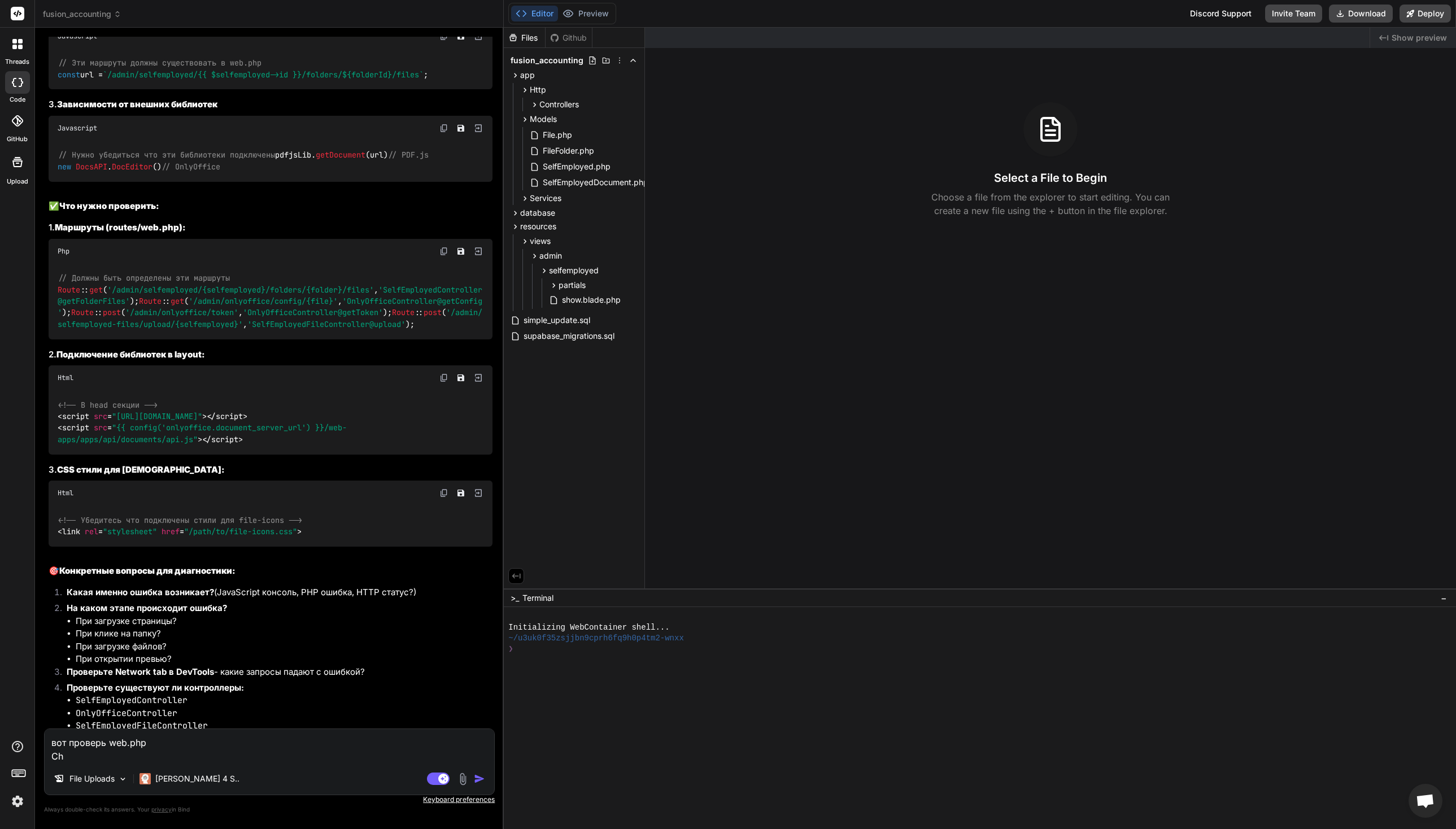
type textarea "x"
type textarea "вот проверь web.php Сра"
type textarea "x"
type textarea "вот проверь web.php Срав"
type textarea "x"
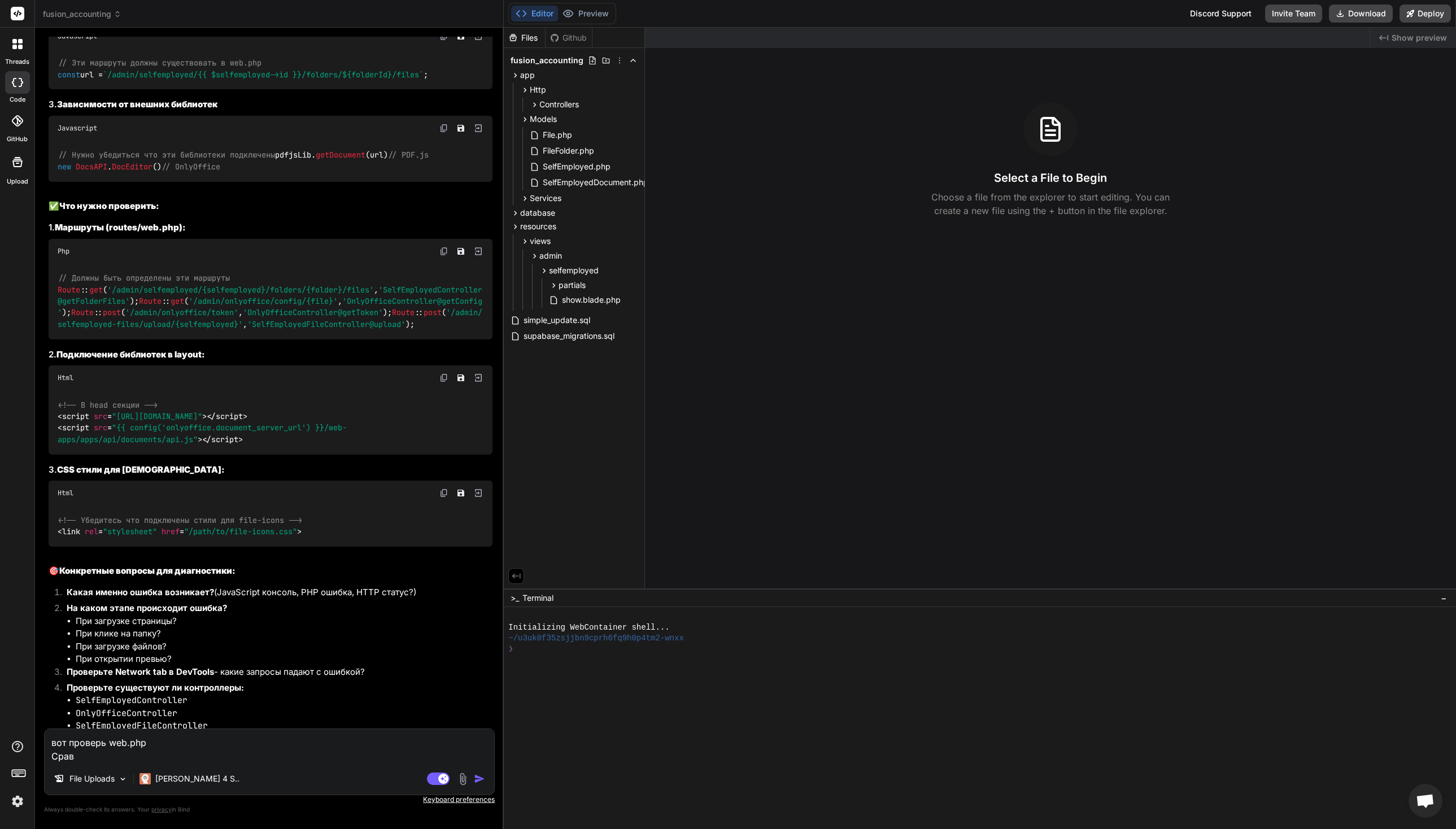
type textarea "вот проверь web.php Сравн"
type textarea "x"
type textarea "вот проверь web.php Сравни"
type textarea "x"
type textarea "вот проверь web.php Сравни"
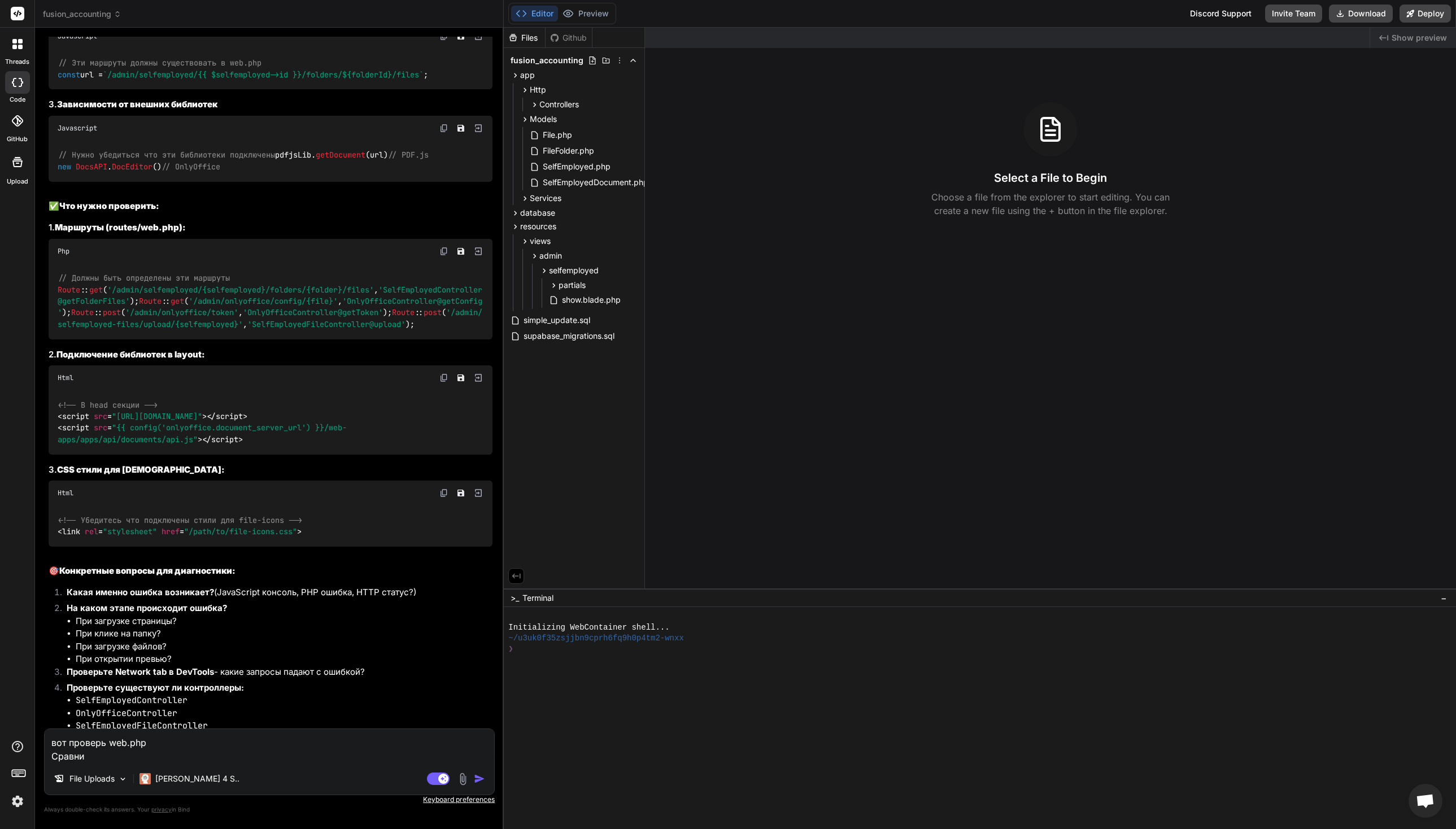
type textarea "x"
type textarea "вот проверь web.php Сравни к"
type textarea "x"
type textarea "вот проверь web.php Сравни к"
type textarea "x"
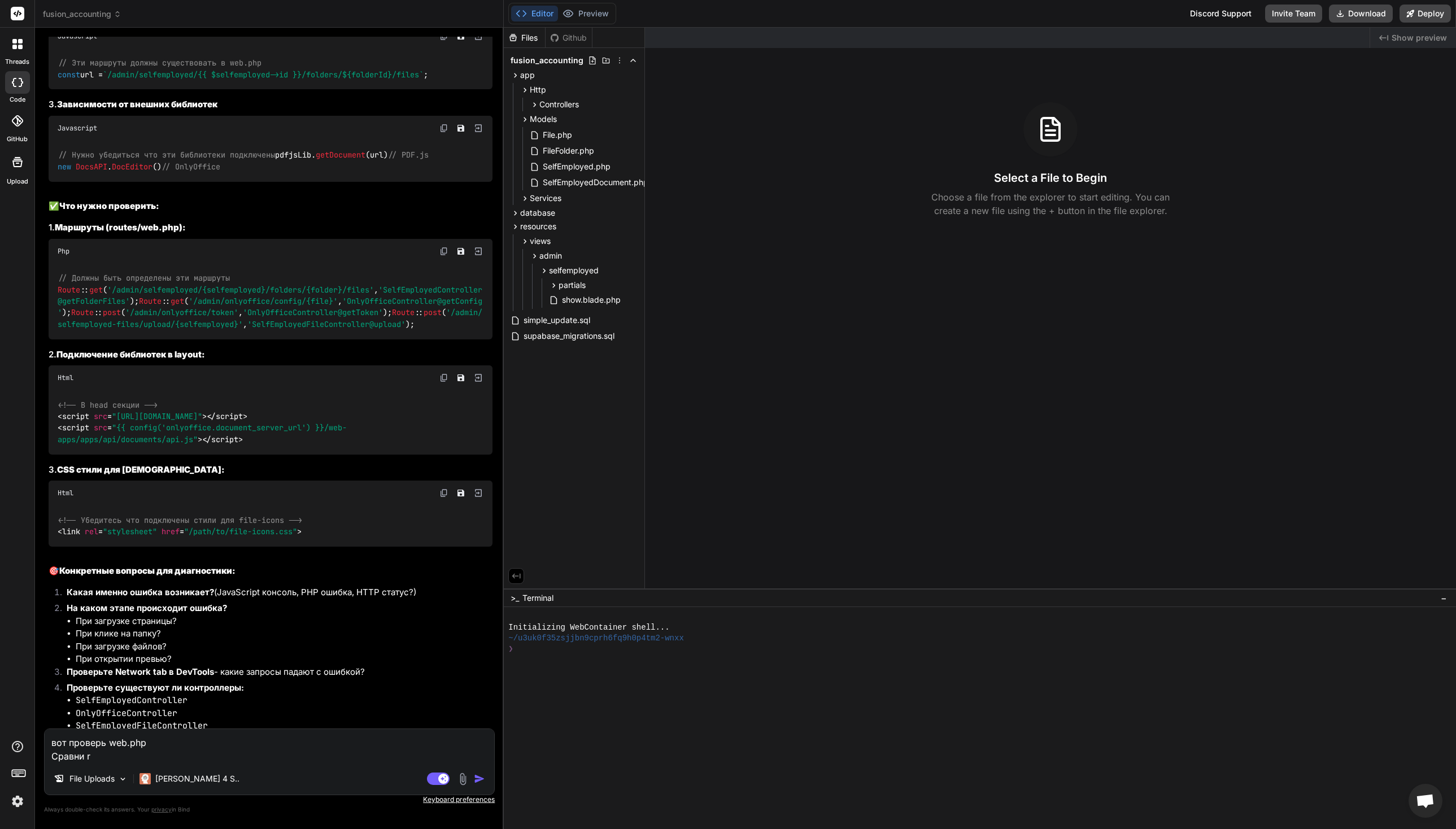
type textarea "вот проверь web.php Сравни ro"
type textarea "x"
type textarea "вот проверь web.php Сравни rou"
type textarea "x"
type textarea "вот проверь web.php Сравни rout"
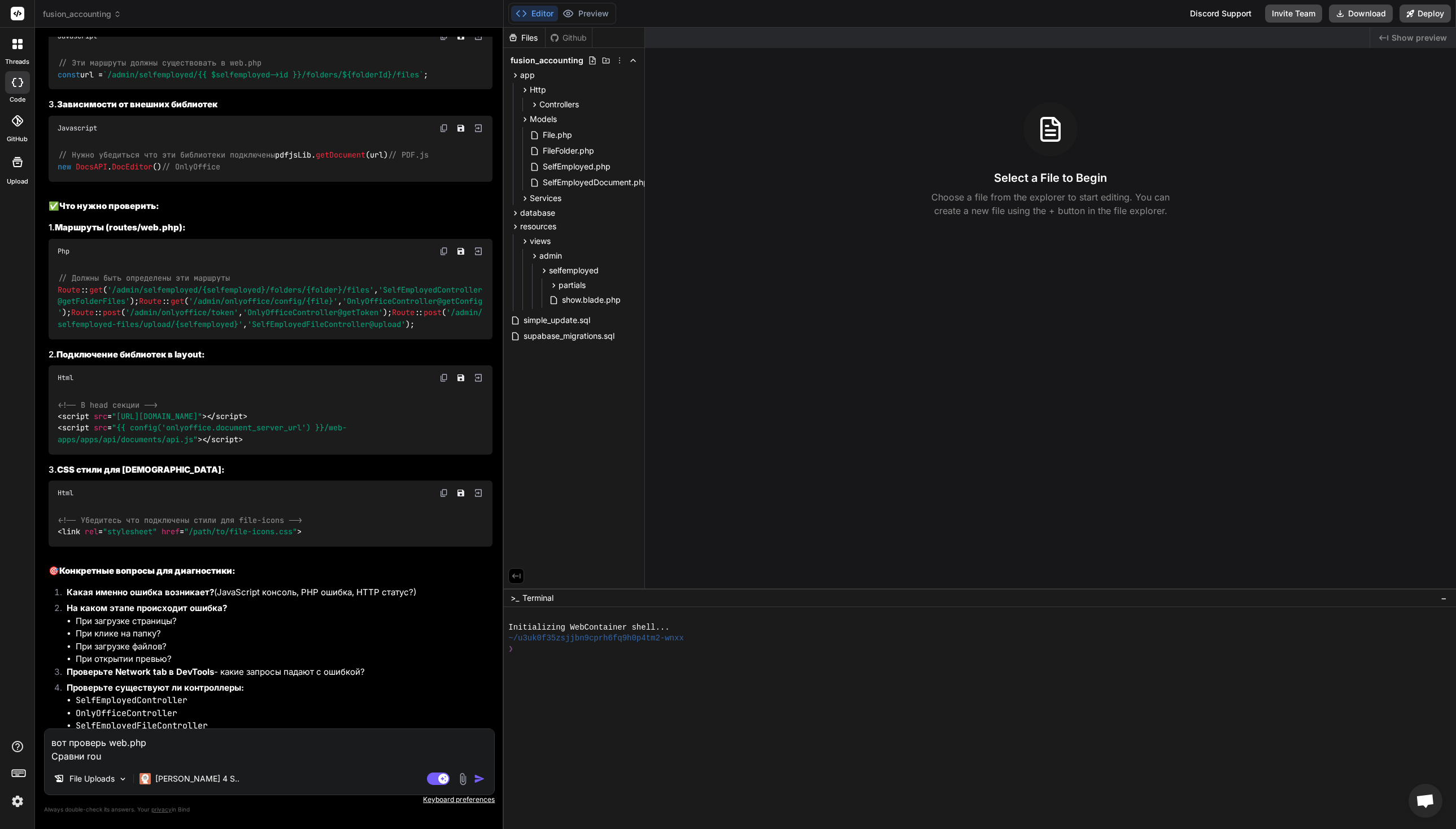
type textarea "x"
type textarea "вот проверь web.php Сравни route"
type textarea "x"
type textarea "вот проверь web.php Сравни routes"
type textarea "x"
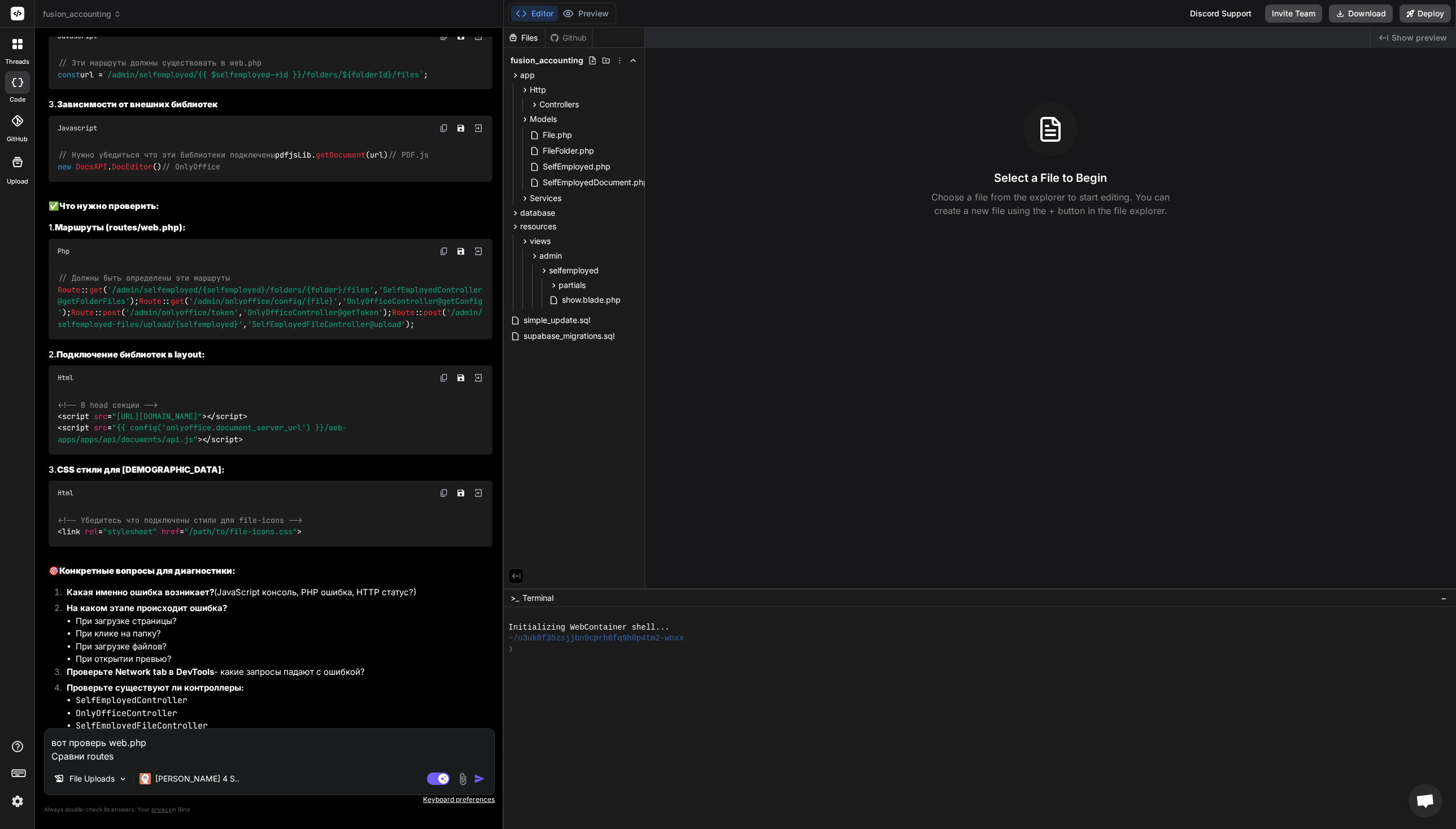
type textarea "вот проверь web.php Сравни routes"
type textarea "x"
type textarea "вот проверь web.php Сравни routes l"
type textarea "x"
type textarea "вот проверь web.php Сравни routes lk"
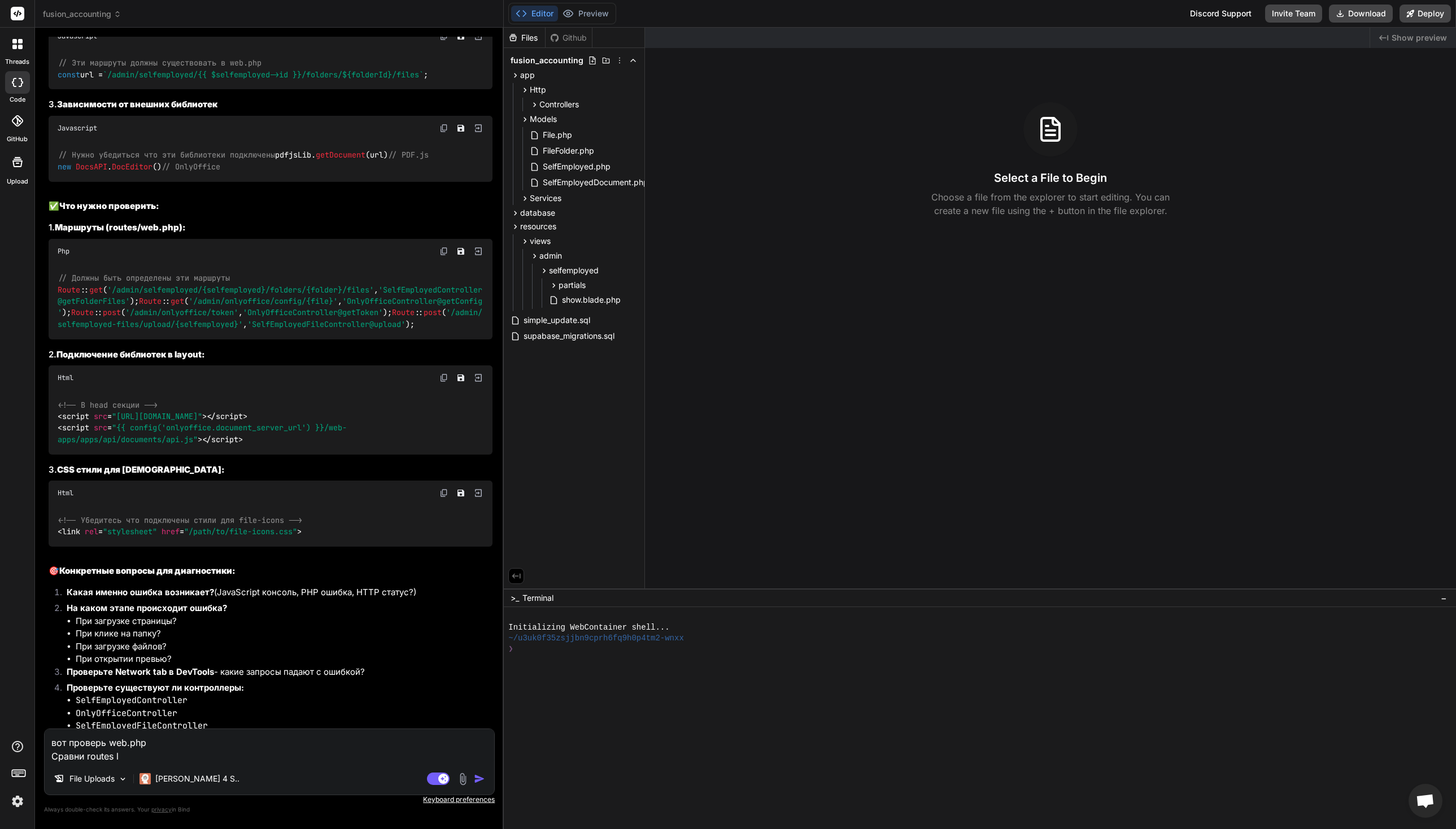
type textarea "x"
type textarea "вот проверь web.php Сравни routes lkz"
type textarea "x"
type textarea "вот проверь web.php Сравни routes lkz"
type textarea "x"
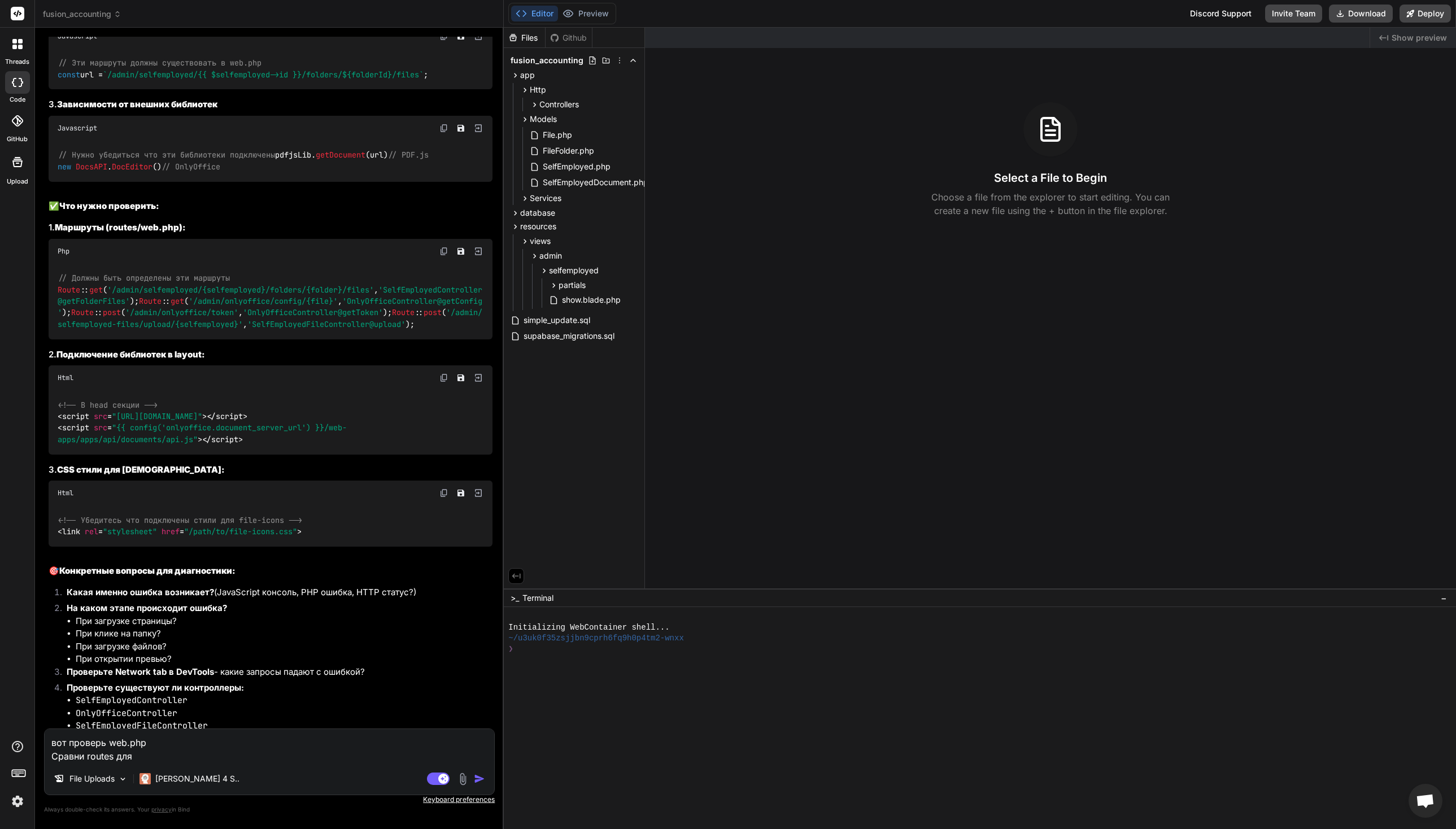
type textarea "вот проверь web.php Сравни routes для"
type textarea "x"
type textarea "вот проверь web.php Сравни routes для с"
type textarea "x"
type textarea "вот проверь web.php Сравни routes для с"
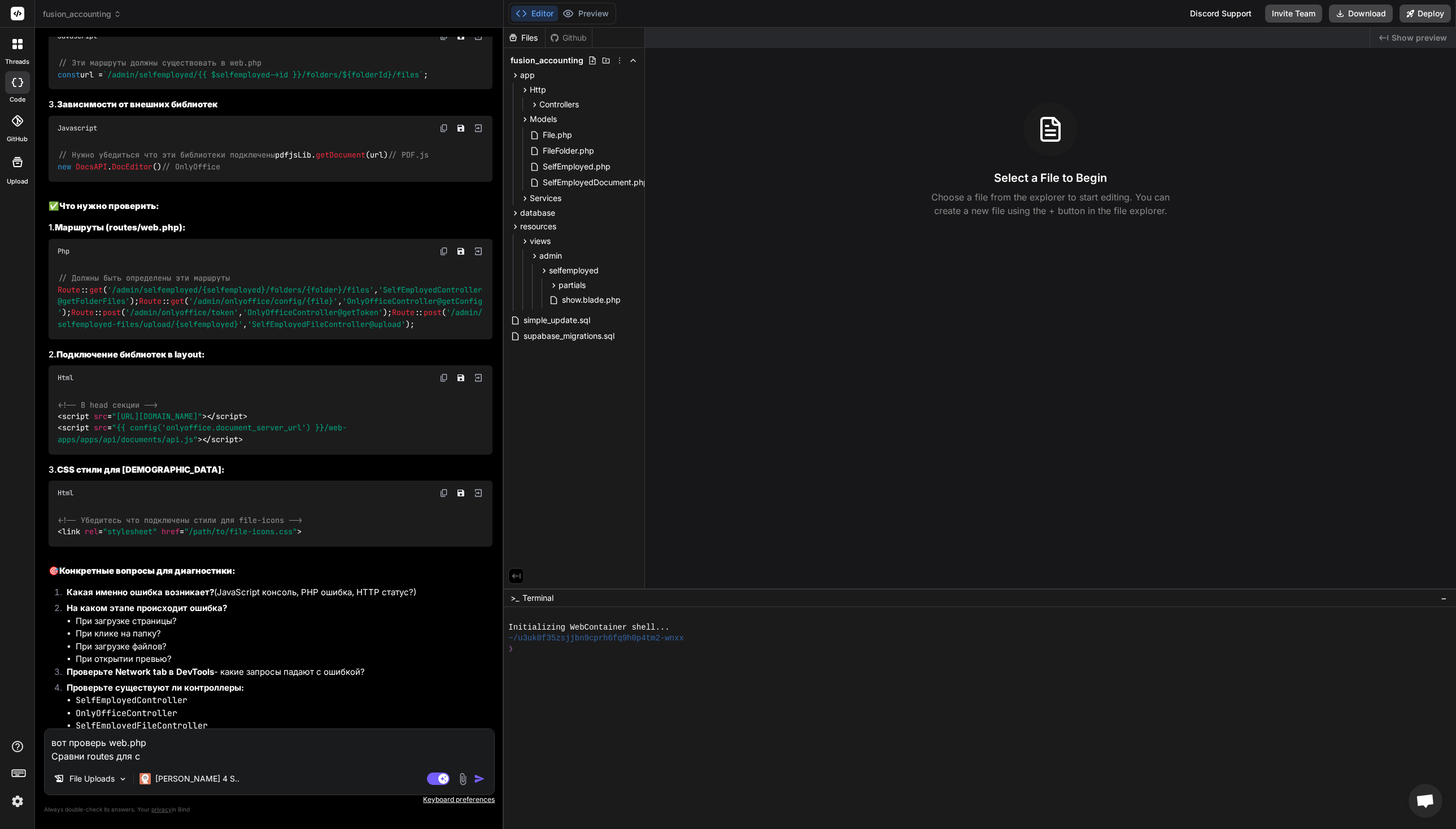
type textarea "x"
type textarea "вот проверь web.php Сравни routes для co"
type textarea "x"
type textarea "вот проверь web.php Сравни routes для com"
type textarea "x"
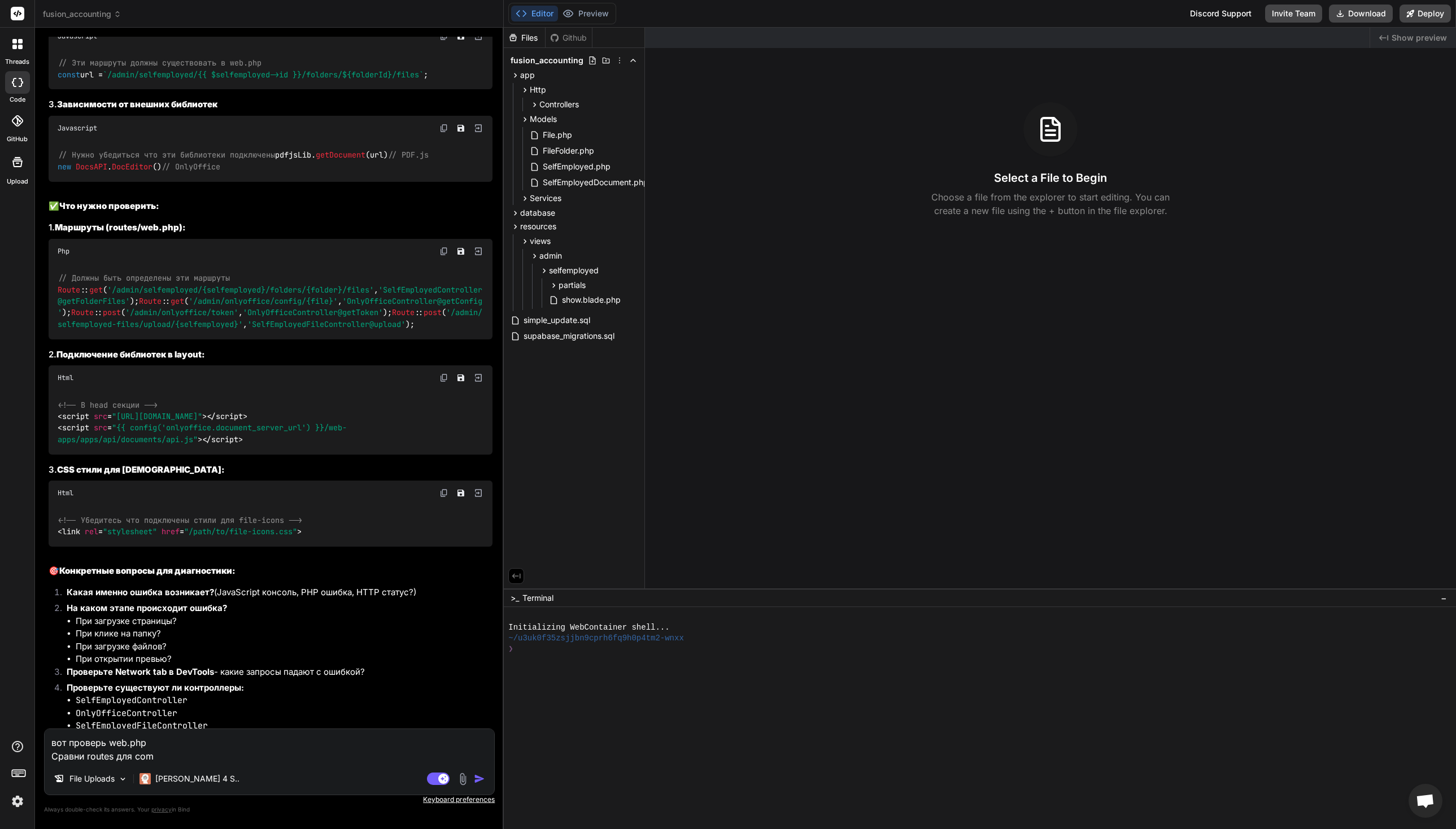
type textarea "вот проверь web.php Сравни routes для comp"
type textarea "x"
type textarea "вот проверь web.php Сравни routes для compa"
type textarea "x"
type textarea "вот проверь web.php Сравни routes для compan"
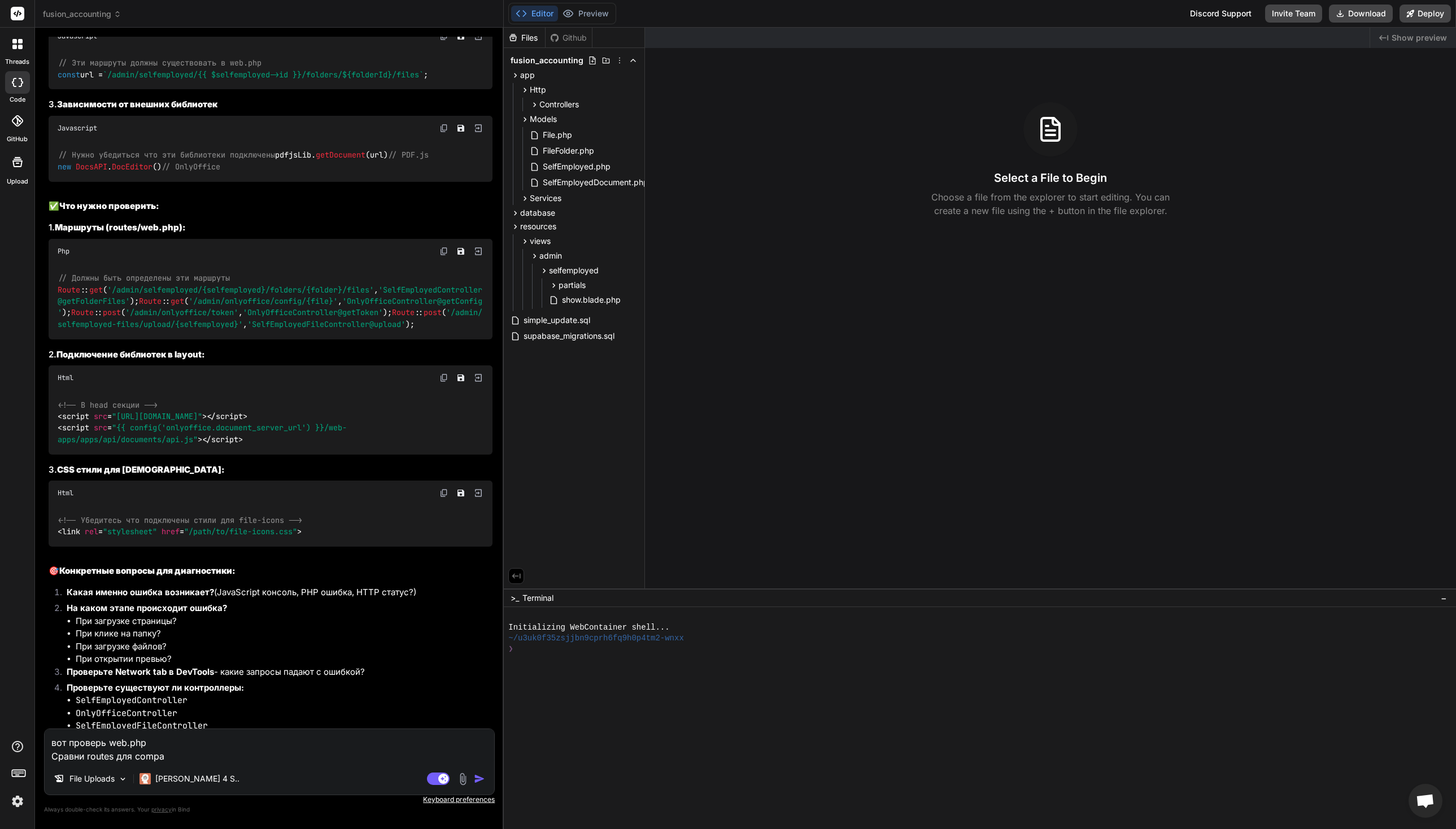
type textarea "x"
type textarea "вот проверь web.php Сравни routes для compani"
type textarea "x"
type textarea "вот проверь web.php Сравни routes для companie"
type textarea "x"
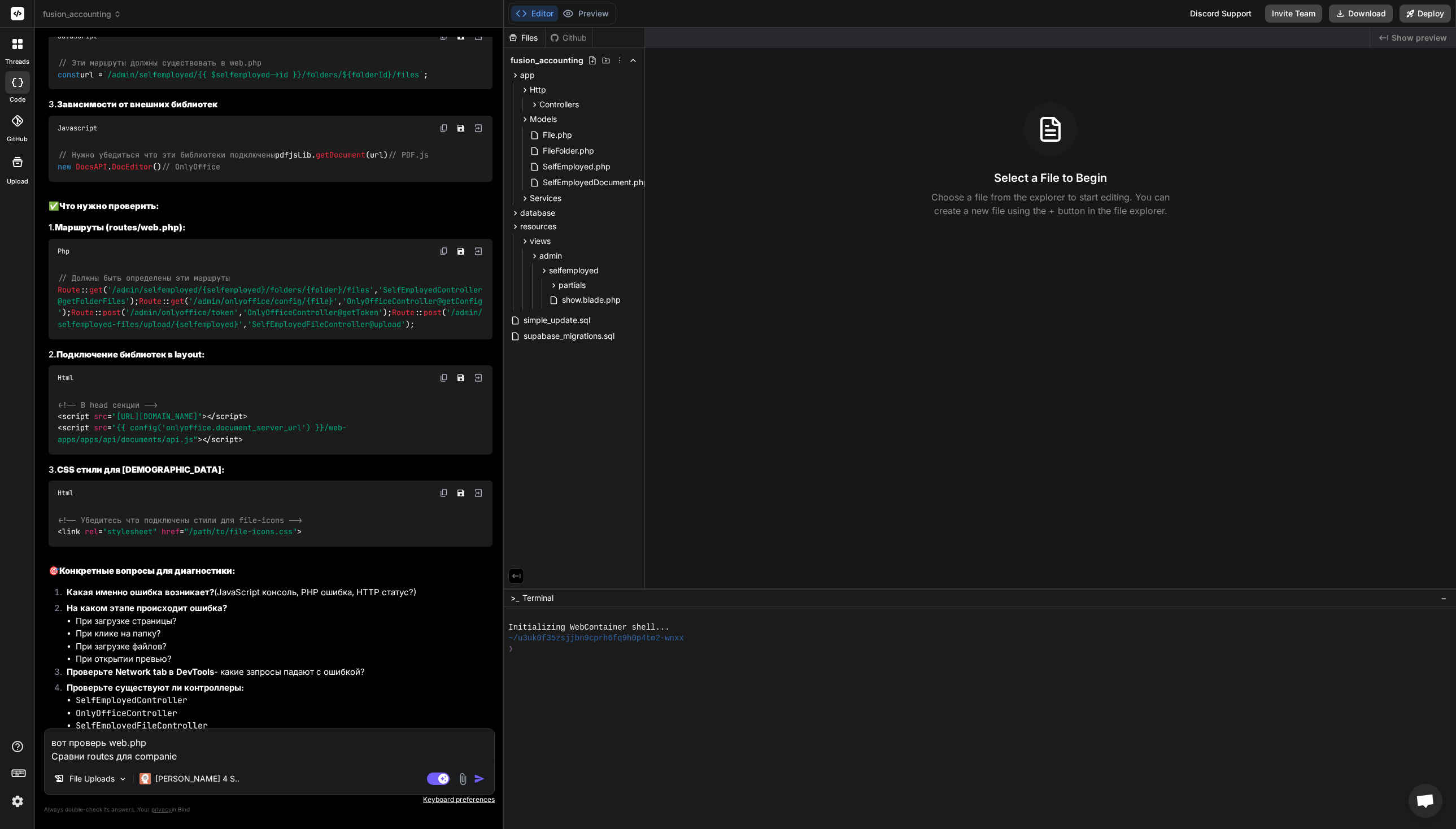
type textarea "вот проверь web.php Сравни routes для companies"
type textarea "x"
type textarea "вот проверь web.php Сравни routes для companies"
type textarea "x"
type textarea "вот проверь web.php Сравни routes для companies v"
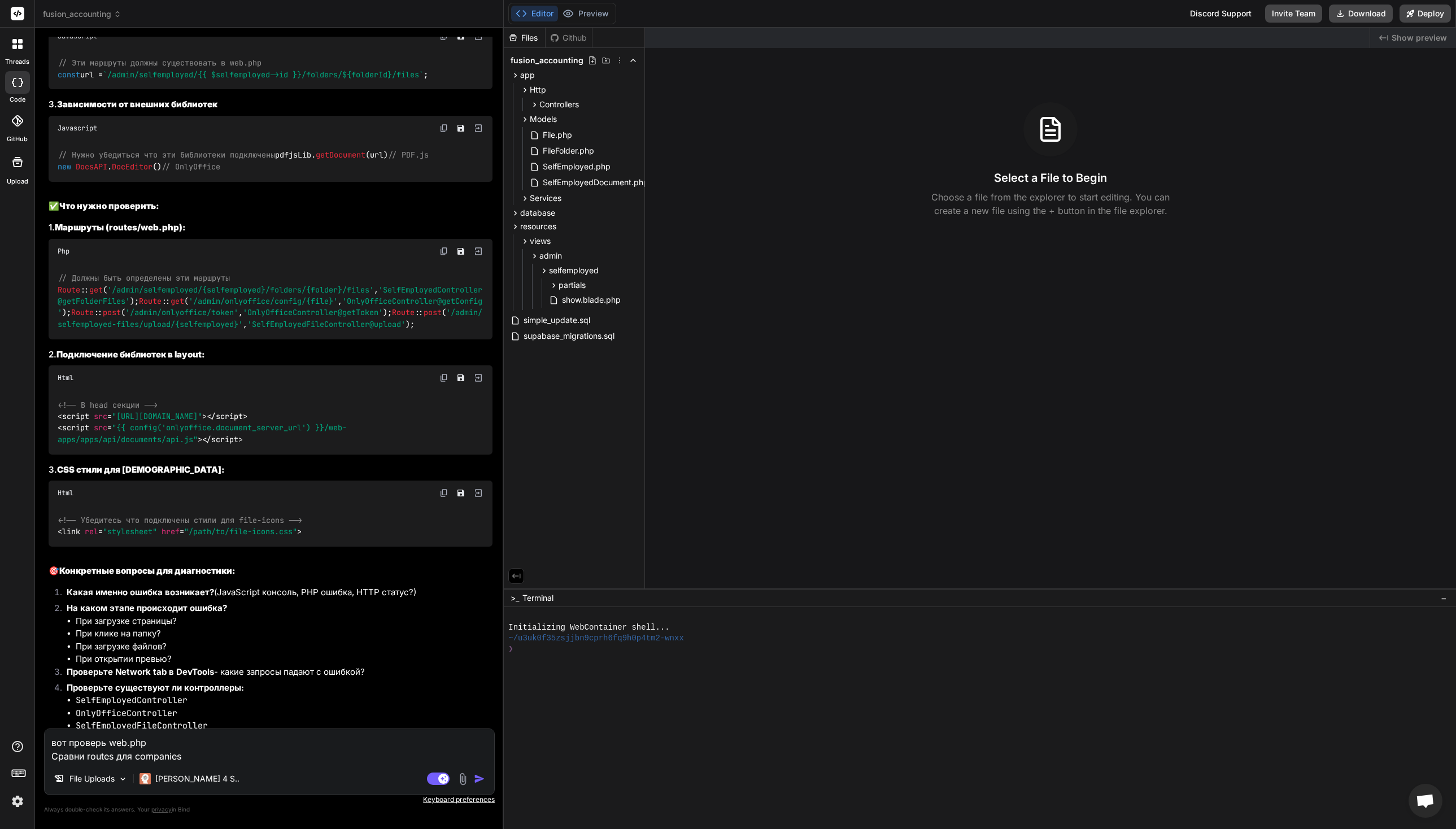
type textarea "x"
type textarea "вот проверь web.php Сравни routes для companies v"
type textarea "x"
type textarea "вот проверь web.php Сравни routes для companies [PERSON_NAME]"
type textarea "x"
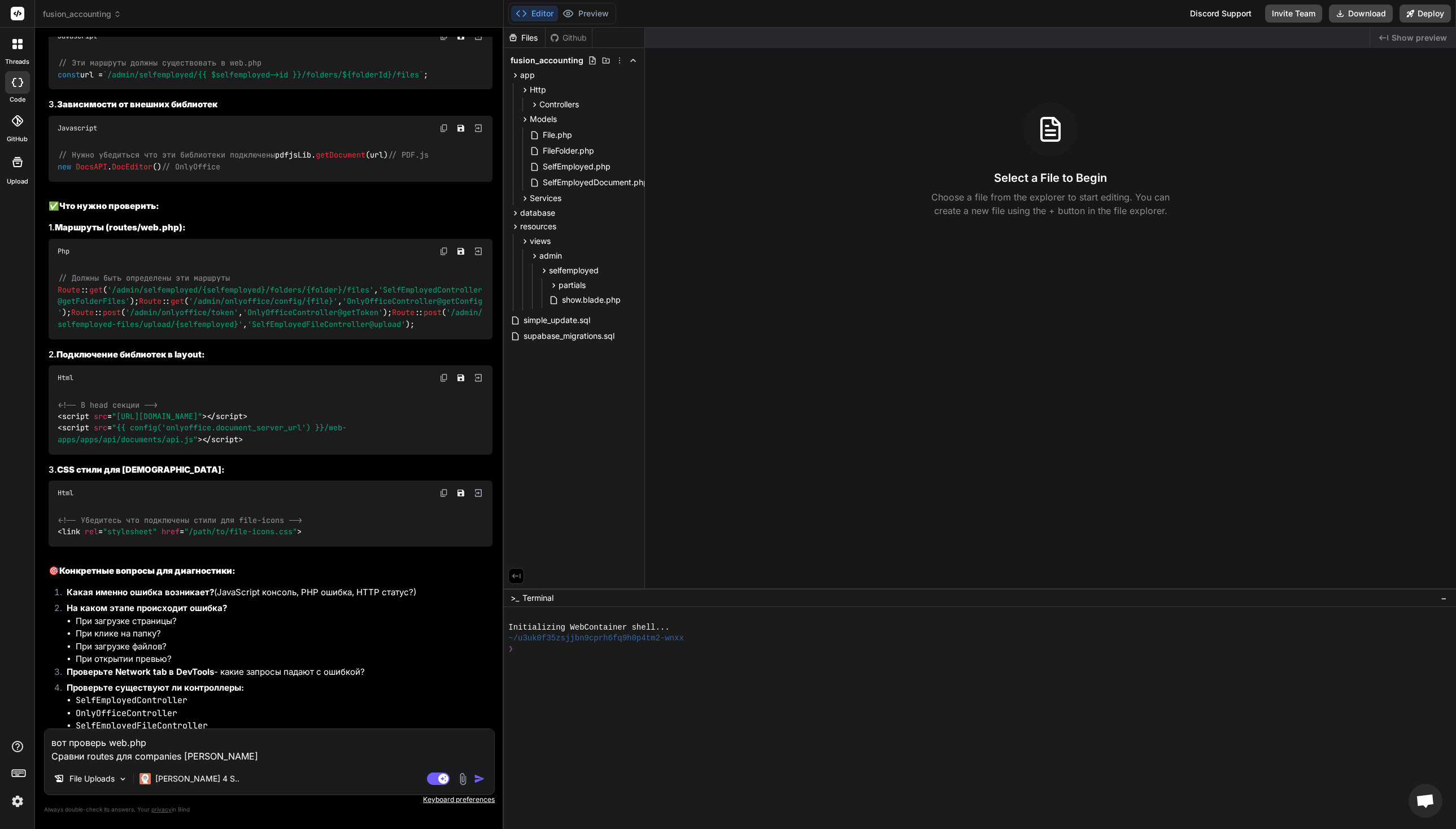
type textarea "вот проверь web.php Сравни routes для companies v lk"
type textarea "x"
type textarea "вот проверь web.php Сравни routes для companies v lkz"
type textarea "x"
type textarea "вот проверь web.php Сравни routes для companies v lkz"
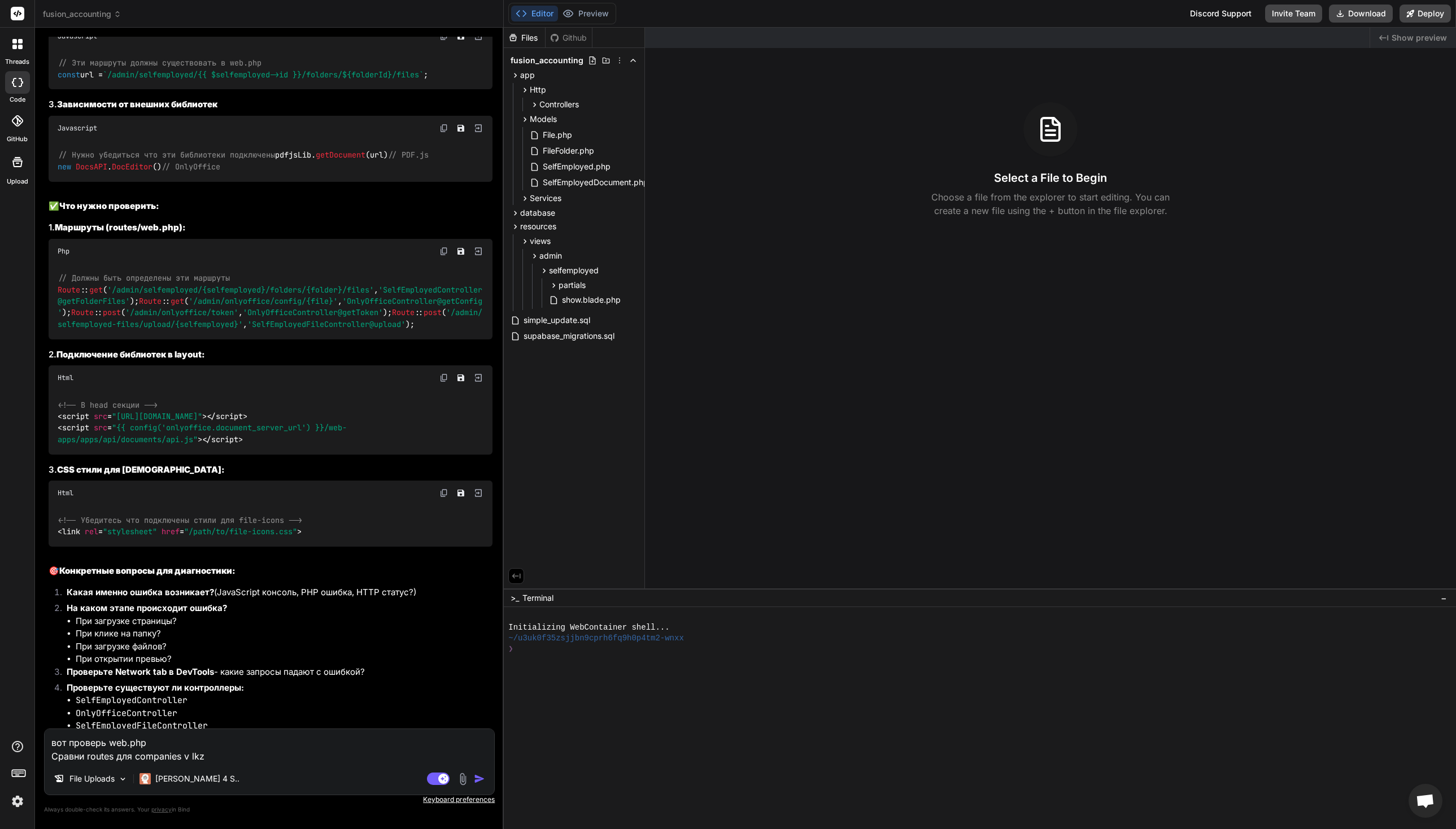
type textarea "x"
type textarea "вот проверь web.php Сравни routes для companies v для"
type textarea "x"
type textarea "вот проверь web.php Сравни routes для companies v для"
type textarea "x"
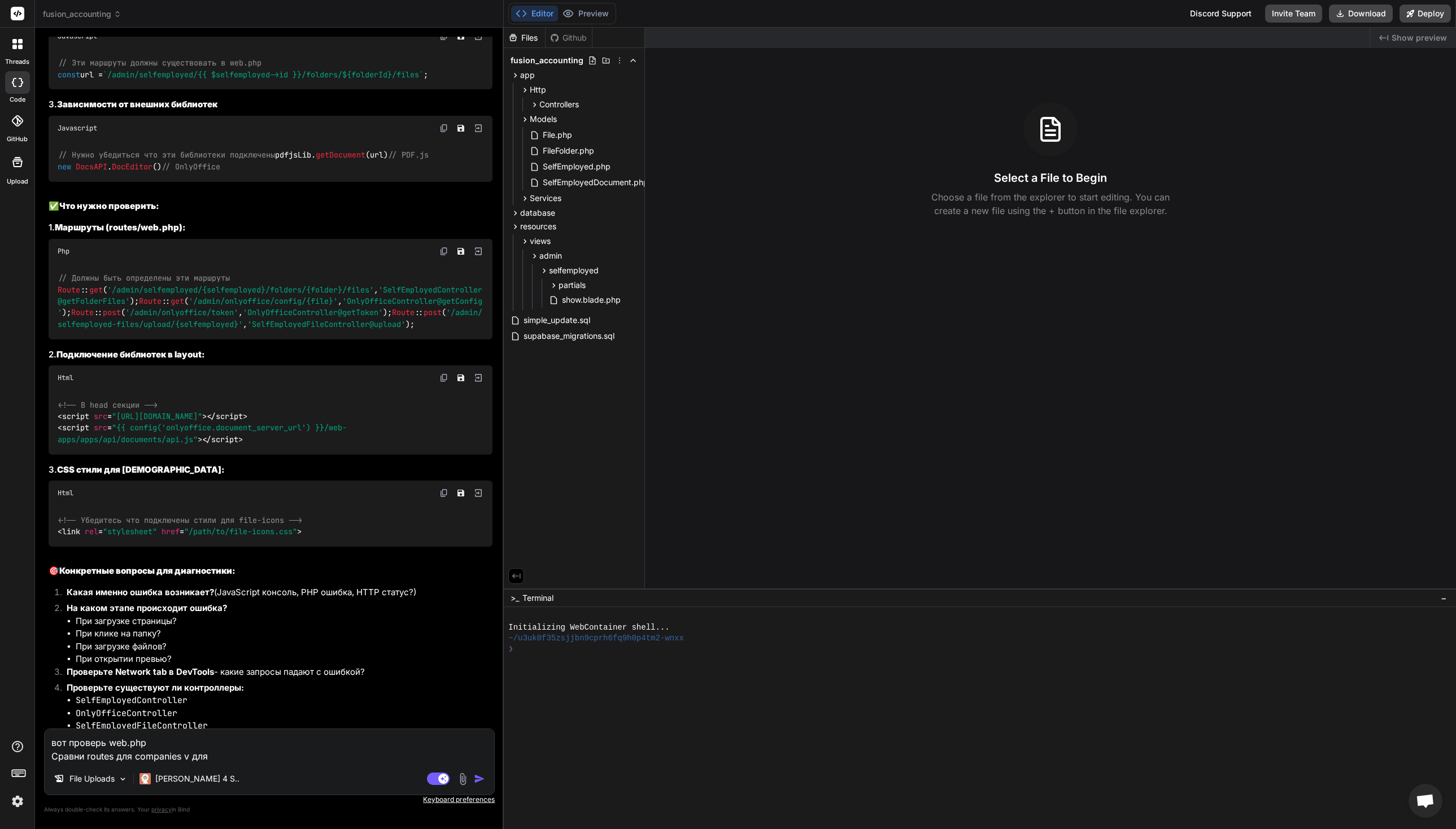
type textarea "вот проверь web.php Сравни routes для companies v дл"
type textarea "x"
type textarea "вот проверь web.php Сравни routes для companies v д"
type textarea "x"
type textarea "вот проверь web.php Сравни routes для companies v"
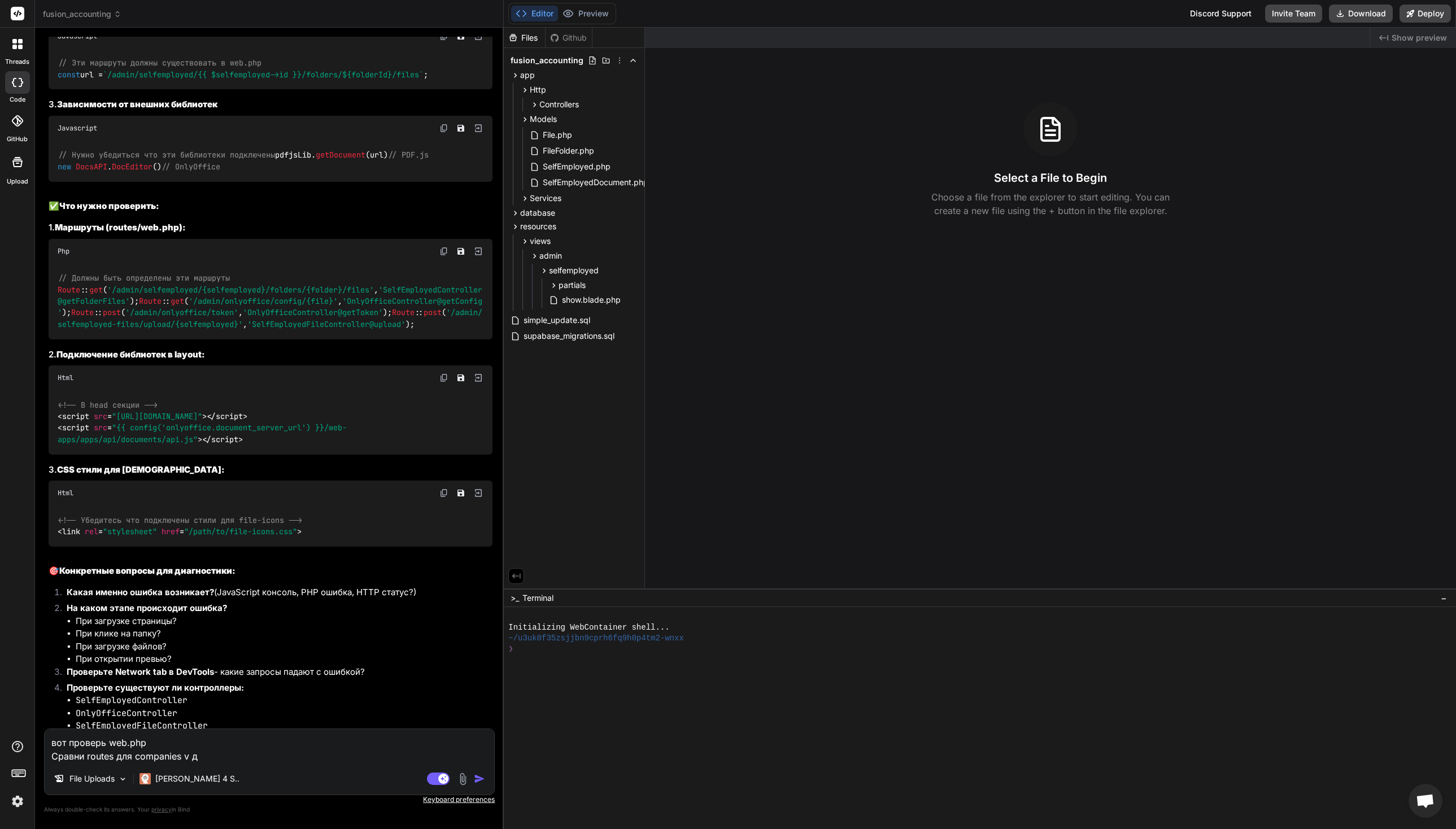
type textarea "x"
type textarea "вот проверь web.php Сравни routes для companies v"
type textarea "x"
type textarea "вот проверь web.php Сравни routes для companies"
type textarea "x"
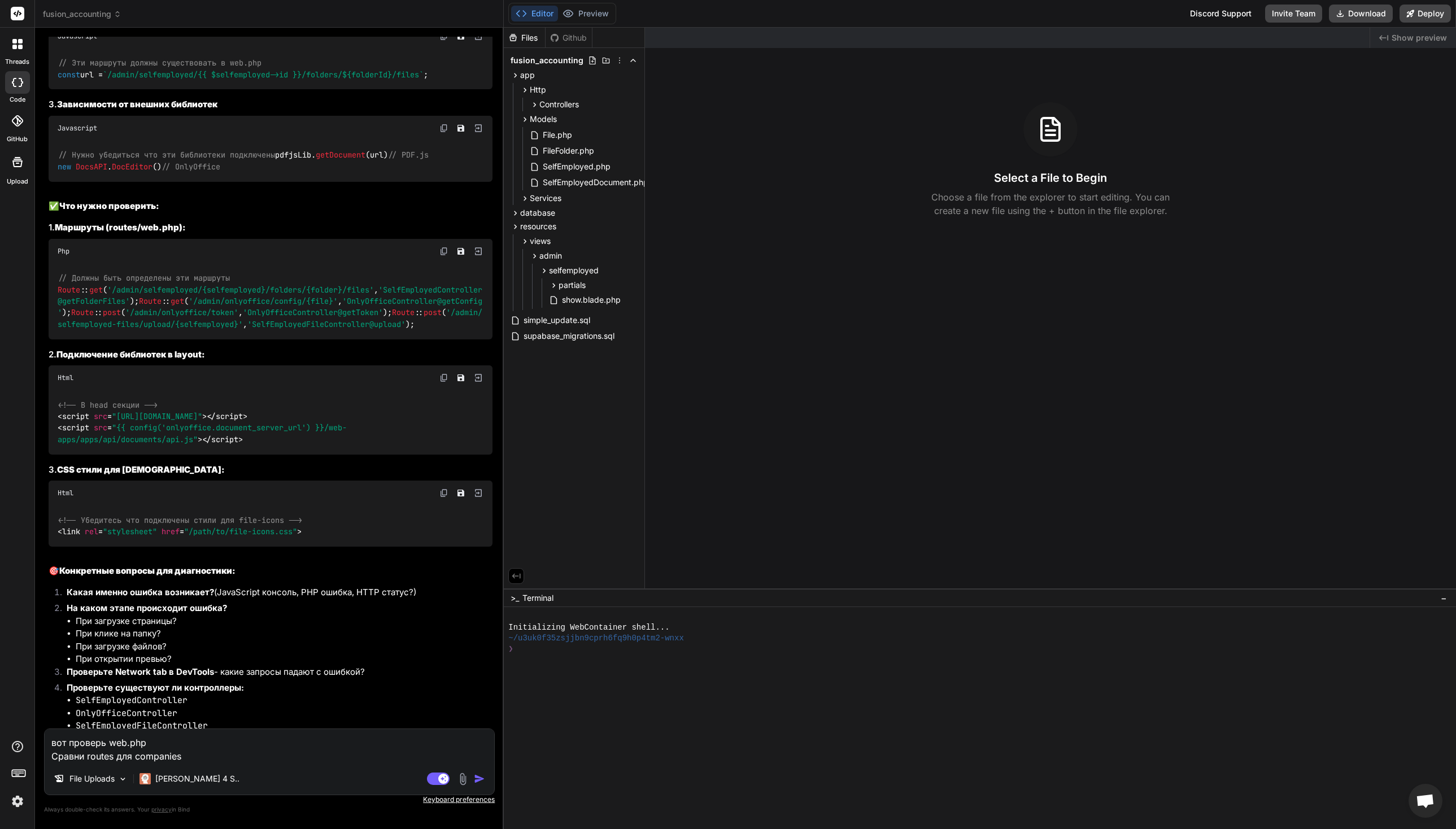
type textarea "вот проверь web.php Сравни routes для companies м"
type textarea "x"
type textarea "вот проверь web.php Сравни routes для companies м"
type textarea "x"
type textarea "вот проверь web.php Сравни routes для companies м д"
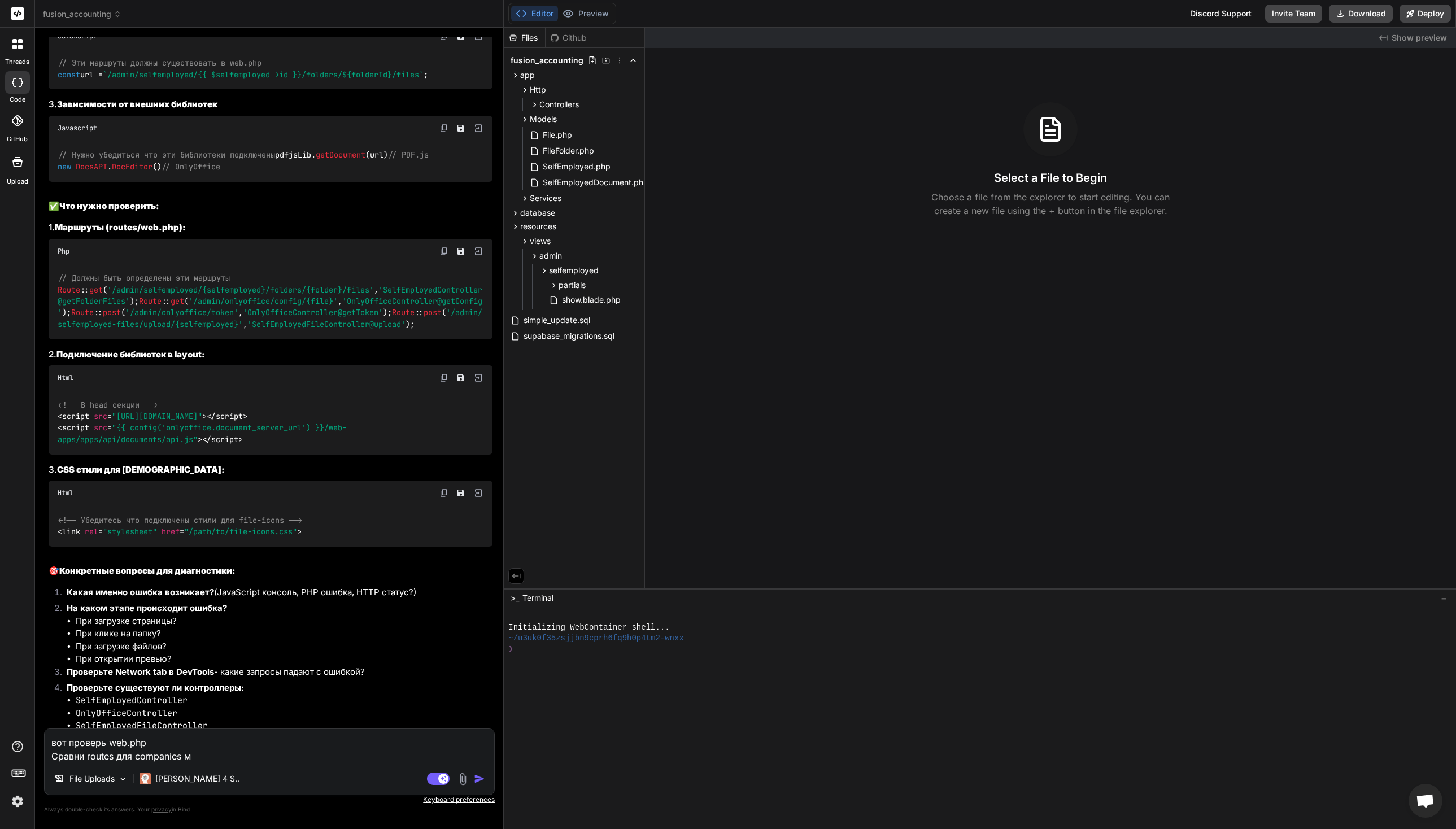
type textarea "x"
type textarea "вот проверь web.php Сравни routes для companies м дл"
type textarea "x"
type textarea "вот проверь web.php Сравни routes для companies м д"
paste textarea "<?php use Illuminate\Support\Facades\Route; use App\Http\Controllers\ThemeContr…"
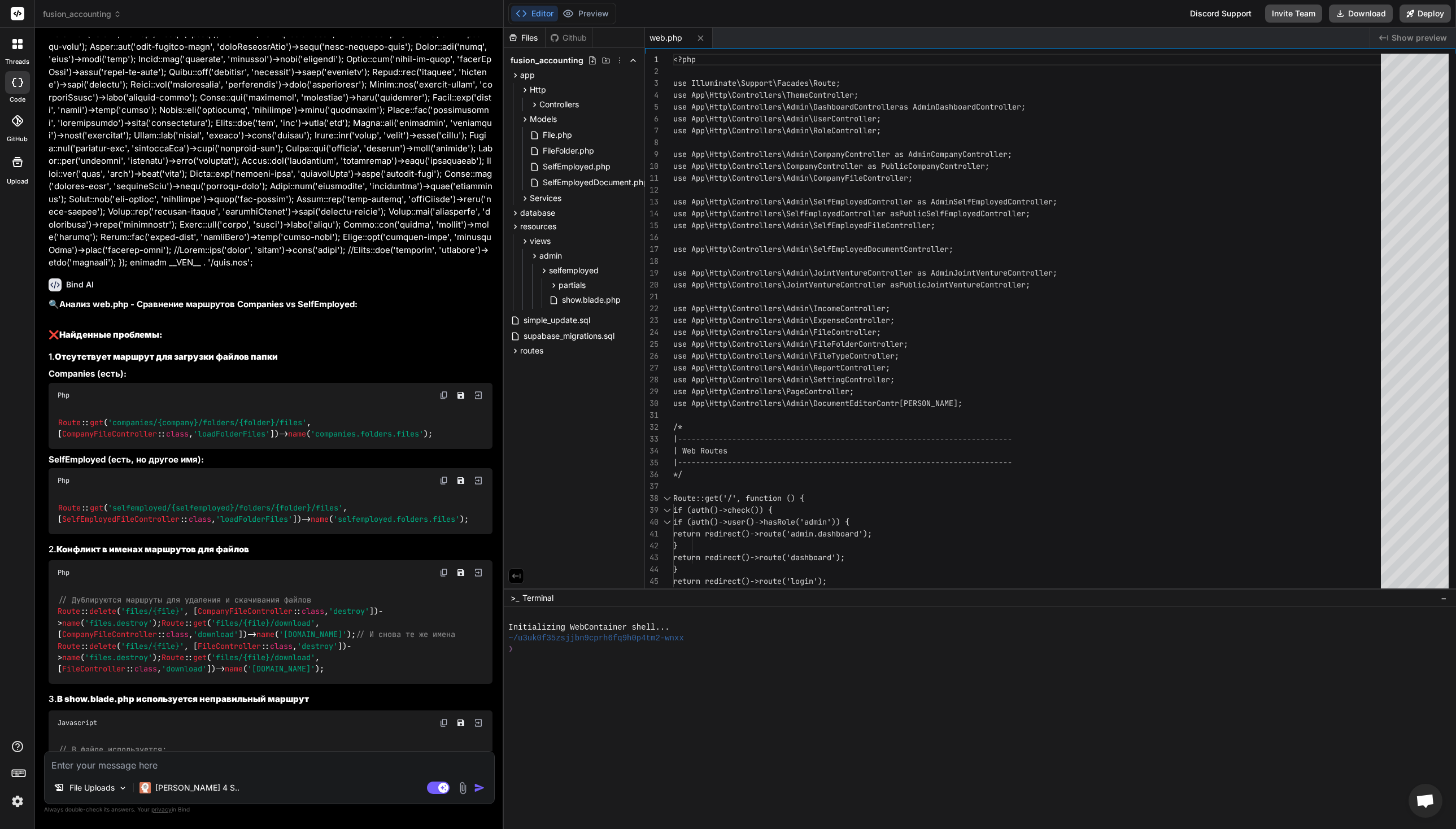
scroll to position [13075, 0]
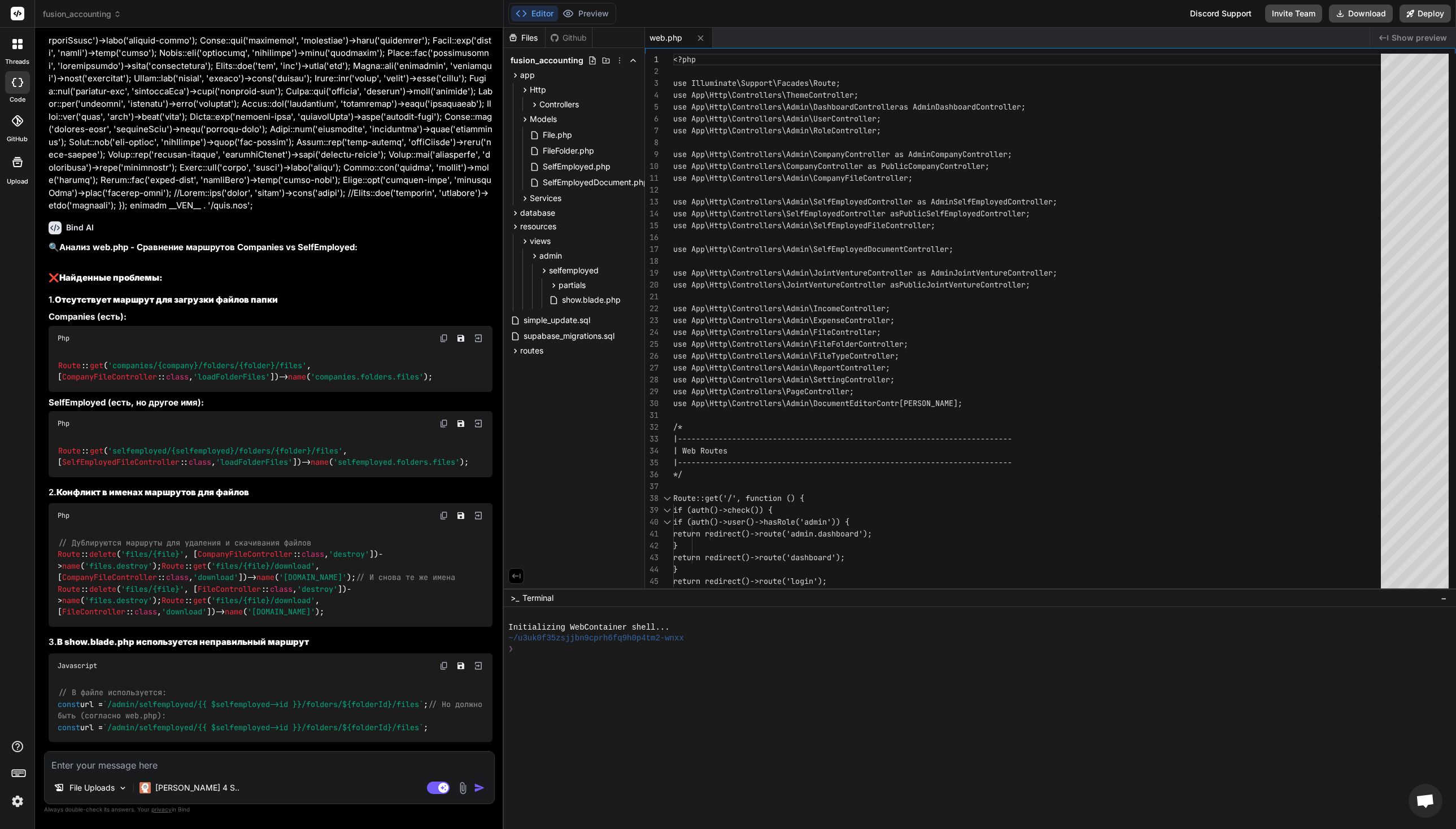
click at [304, 326] on div "Php" at bounding box center [271, 338] width 444 height 25
click at [441, 419] on img at bounding box center [443, 423] width 9 height 9
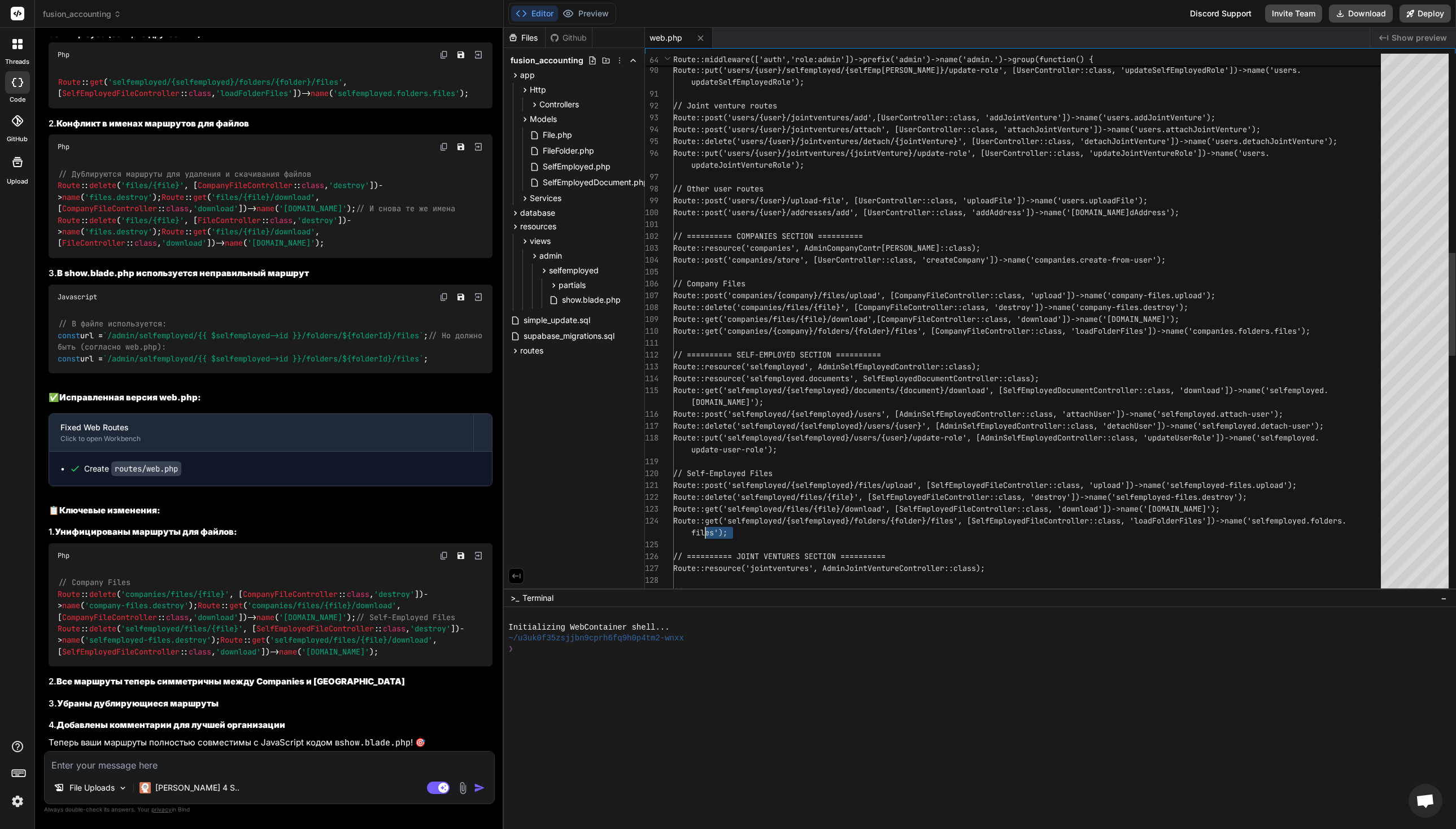
scroll to position [83, 0]
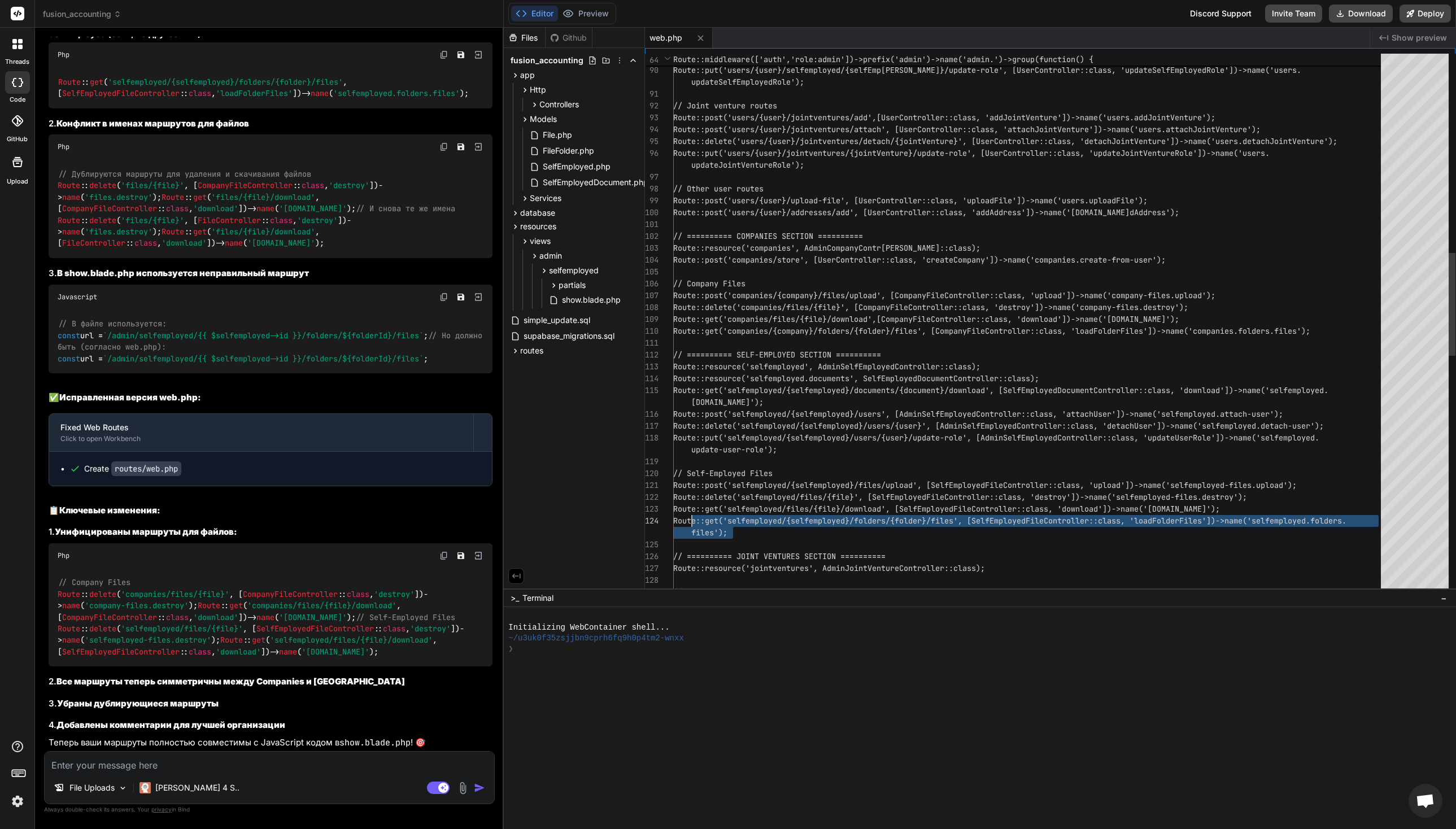
drag, startPoint x: 735, startPoint y: 535, endPoint x: 690, endPoint y: 520, distance: 47.4
click at [690, 520] on div "Route::delete('users/{user}/selfemployed/detac h/{selfEmployed}', [UserControll…" at bounding box center [1031, 425] width 714 height 2835
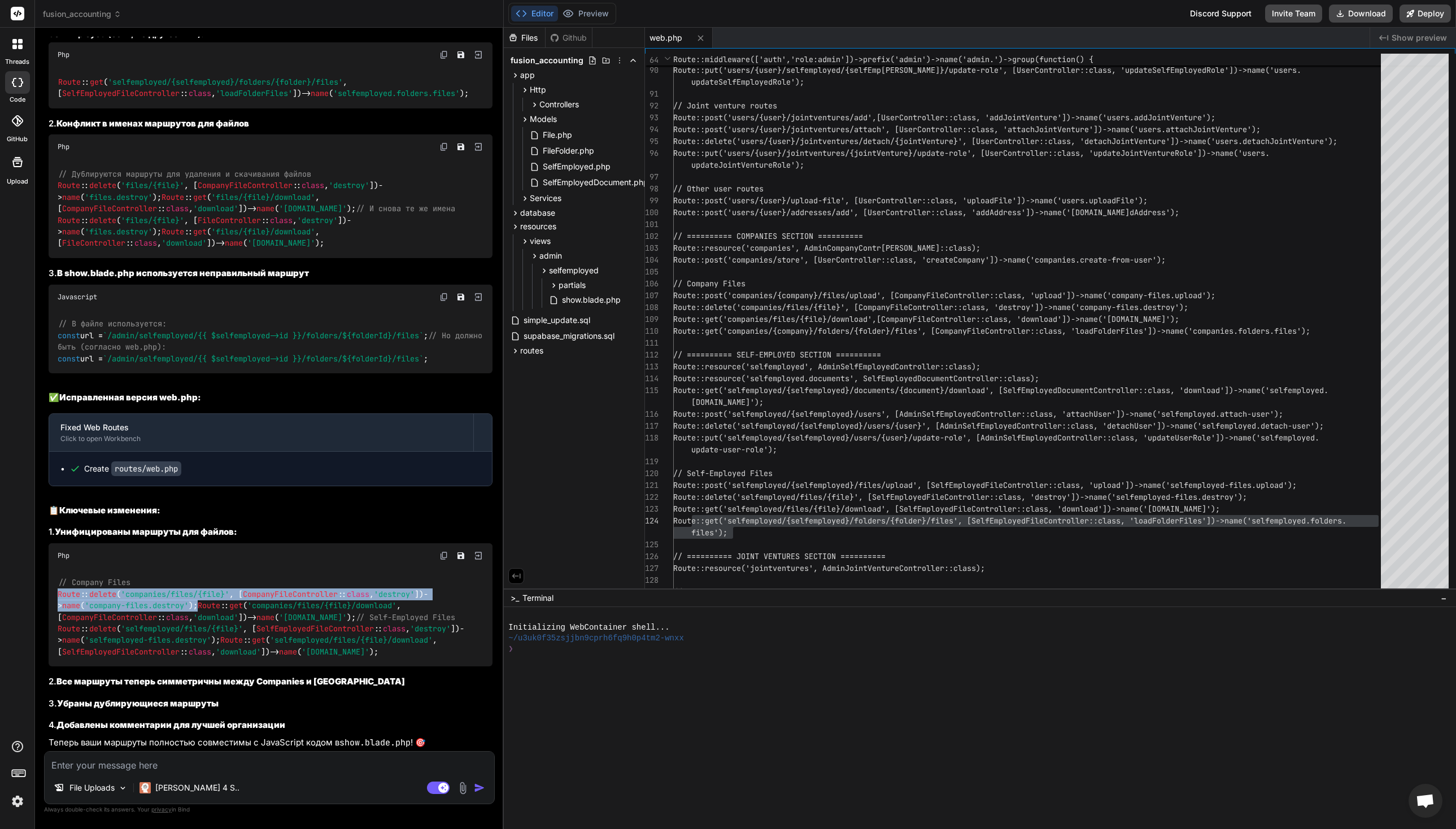
drag, startPoint x: 172, startPoint y: 563, endPoint x: 54, endPoint y: 554, distance: 118.3
click at [54, 569] on div "// Company Files Route :: delete ( 'companies/files/{file}' , [ CompanyFileCont…" at bounding box center [271, 618] width 444 height 99
click at [223, 582] on div "// Company Files Route :: delete ( 'companies/files/{file}' , [ CompanyFileCont…" at bounding box center [271, 618] width 444 height 99
drag, startPoint x: 212, startPoint y: 587, endPoint x: 50, endPoint y: 550, distance: 166.2
click at [50, 569] on div "// Company Files Route :: delete ( 'companies/files/{file}' , [ CompanyFileCont…" at bounding box center [271, 618] width 444 height 99
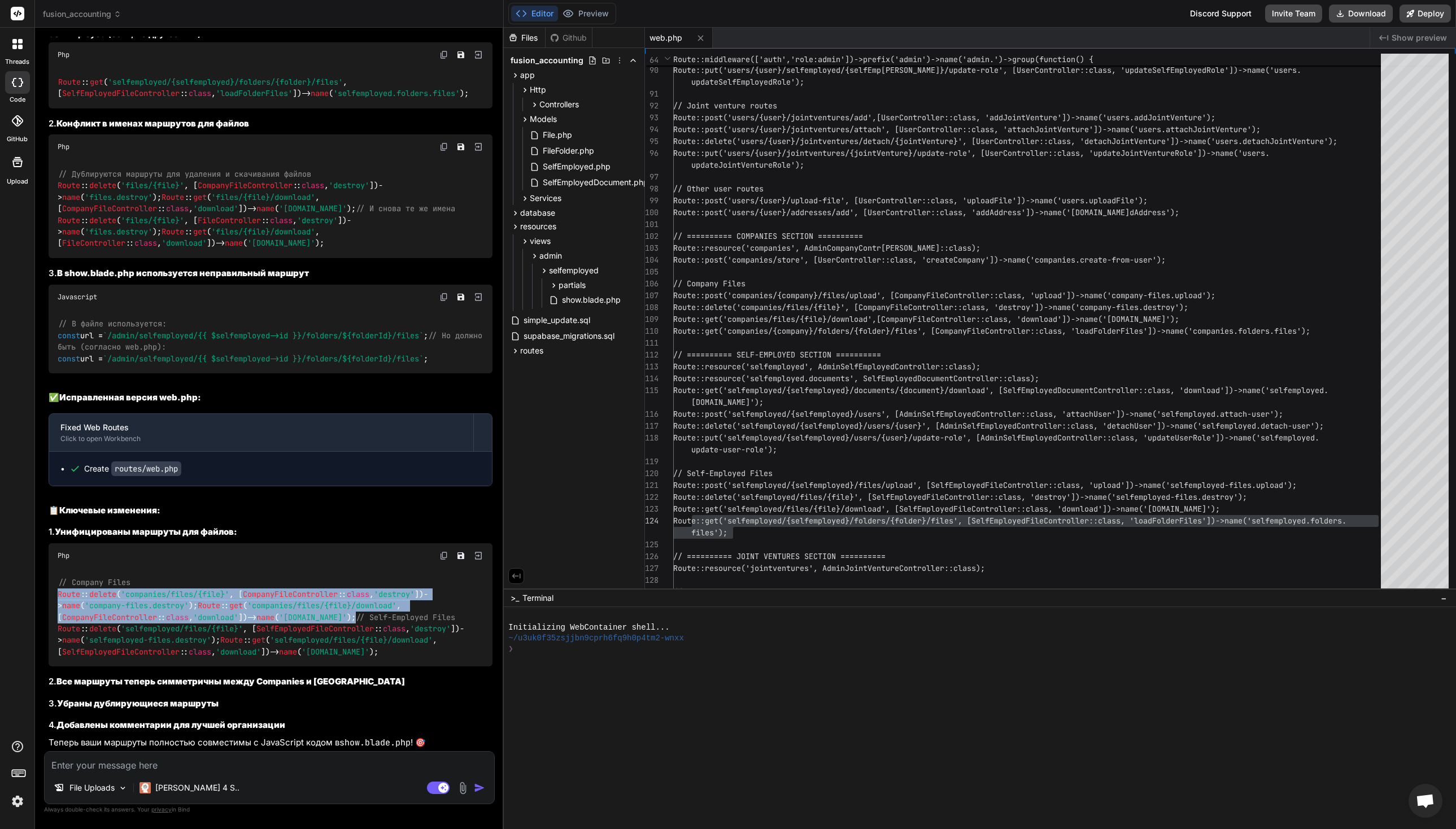
copy code "Route :: delete ( 'companies/files/{file}' , [ CompanyFileController :: class ,…"
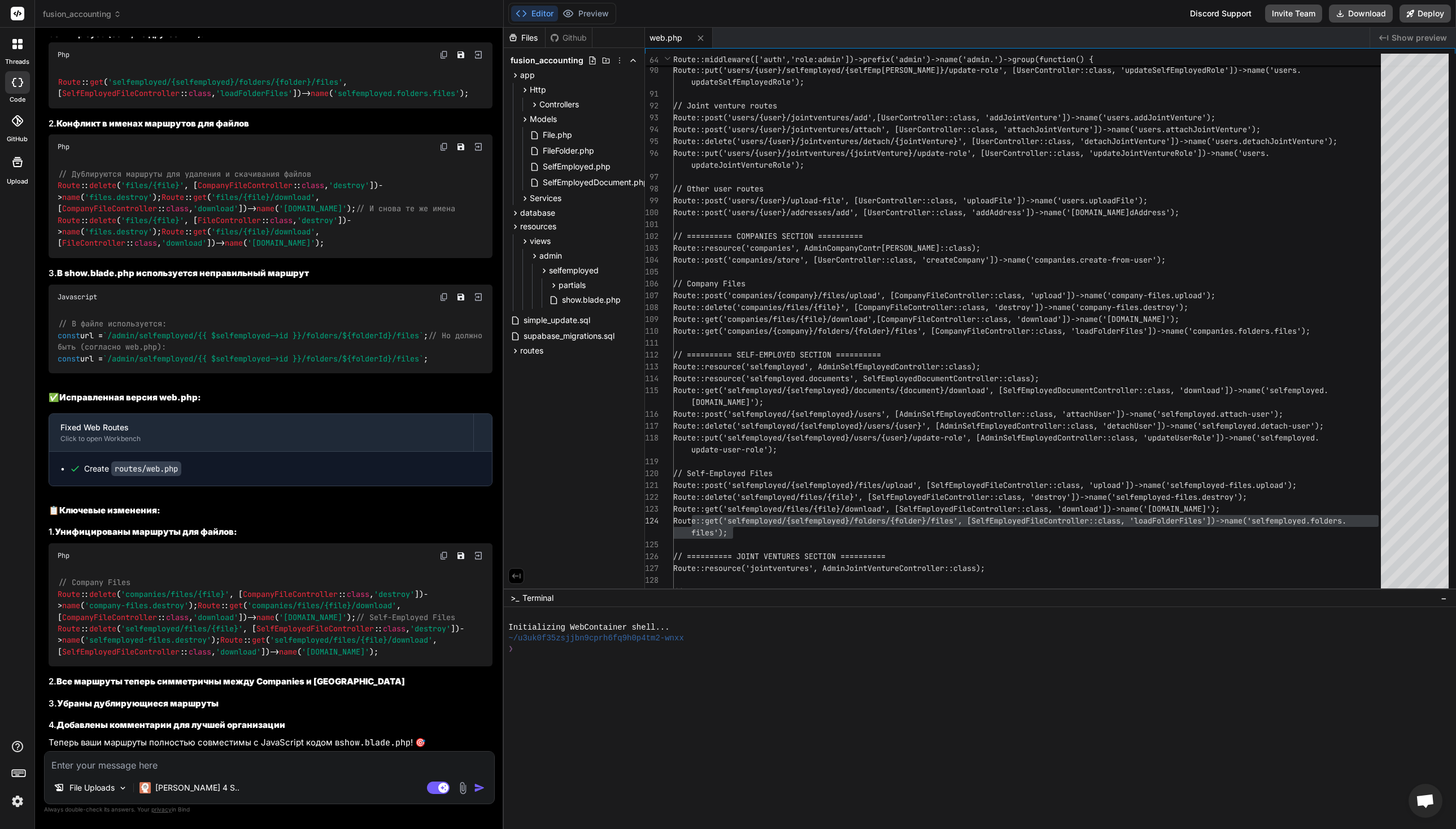
click at [306, 526] on h3 "1. Унифицированы маршруты для файлов:" at bounding box center [271, 533] width 444 height 13
click at [270, 694] on div "🔍 Анализ web.php - Сравнение маршрутов Companies vs SelfEmployed: ❌ Найденные п…" at bounding box center [271, 311] width 444 height 877
click at [214, 364] on span "`/admin/selfemployed/{{ $selfemployed->id }}/folders/ ${folderId} /files`" at bounding box center [263, 359] width 320 height 11
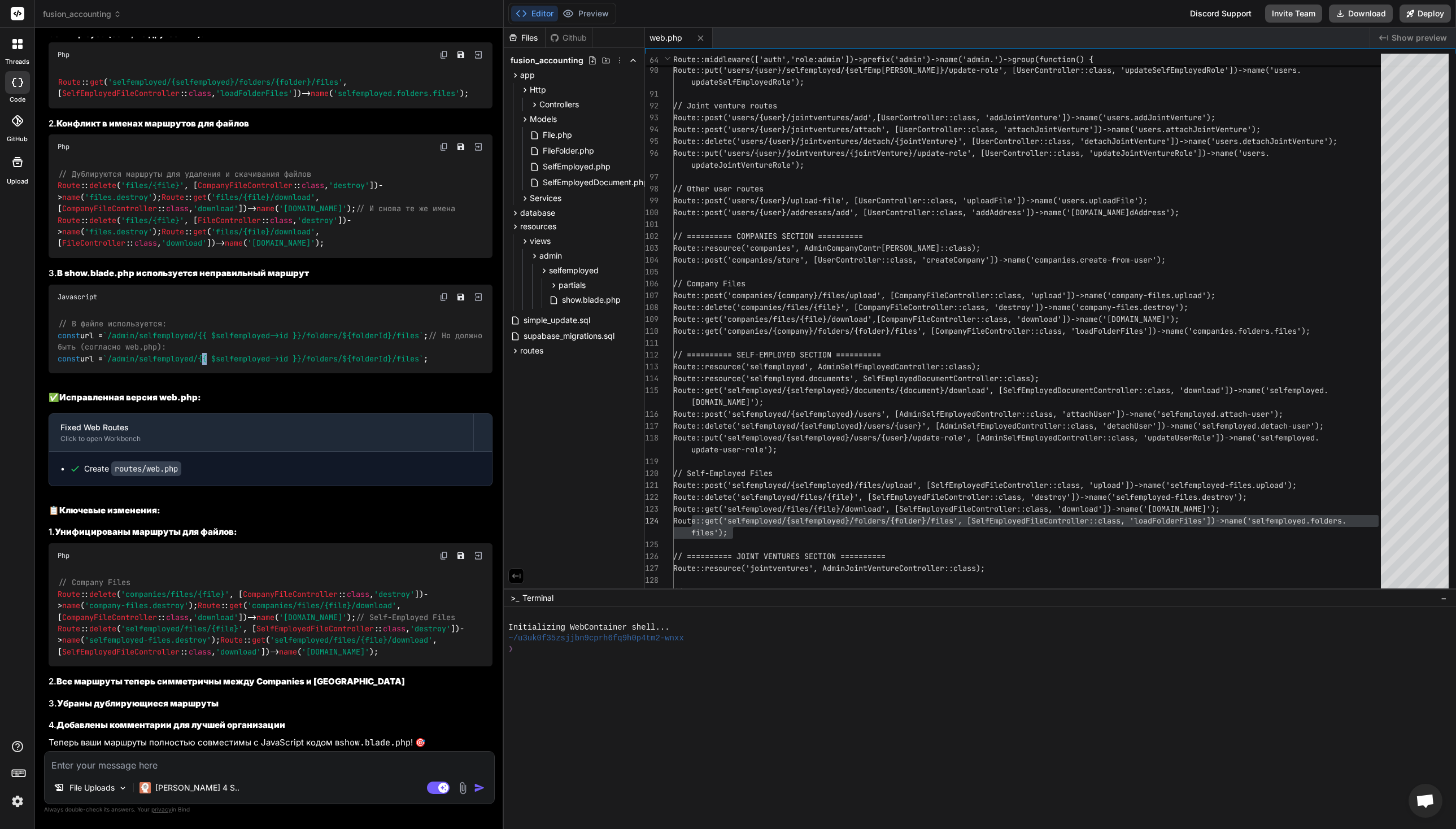
click at [214, 364] on span "`/admin/selfemployed/{{ $selfemployed->id }}/folders/ ${folderId} /files`" at bounding box center [263, 359] width 320 height 11
copy div "const url = `/admin/selfemployed/{{ $selfemployed->id }}/folders/ ${folderId} /…"
click at [268, 382] on div "🔍 Анализ web.php - Сравнение маршрутов Companies vs SelfEmployed: ❌ Найденные п…" at bounding box center [271, 311] width 444 height 877
click at [320, 510] on h2 "📋 Ключевые изменения:" at bounding box center [271, 511] width 444 height 13
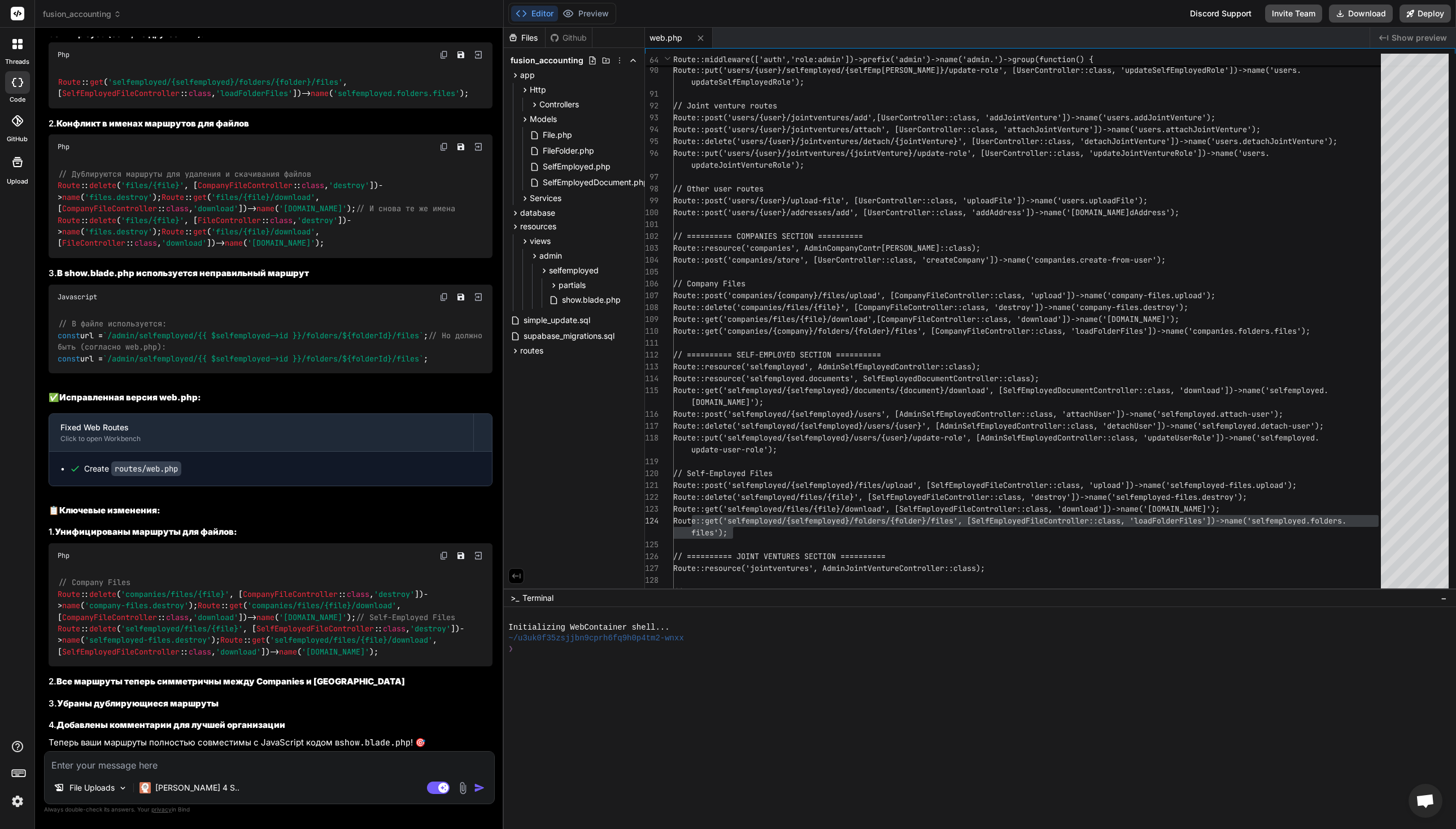
scroll to position [13523, 0]
click at [184, 769] on textarea at bounding box center [269, 761] width 450 height 20
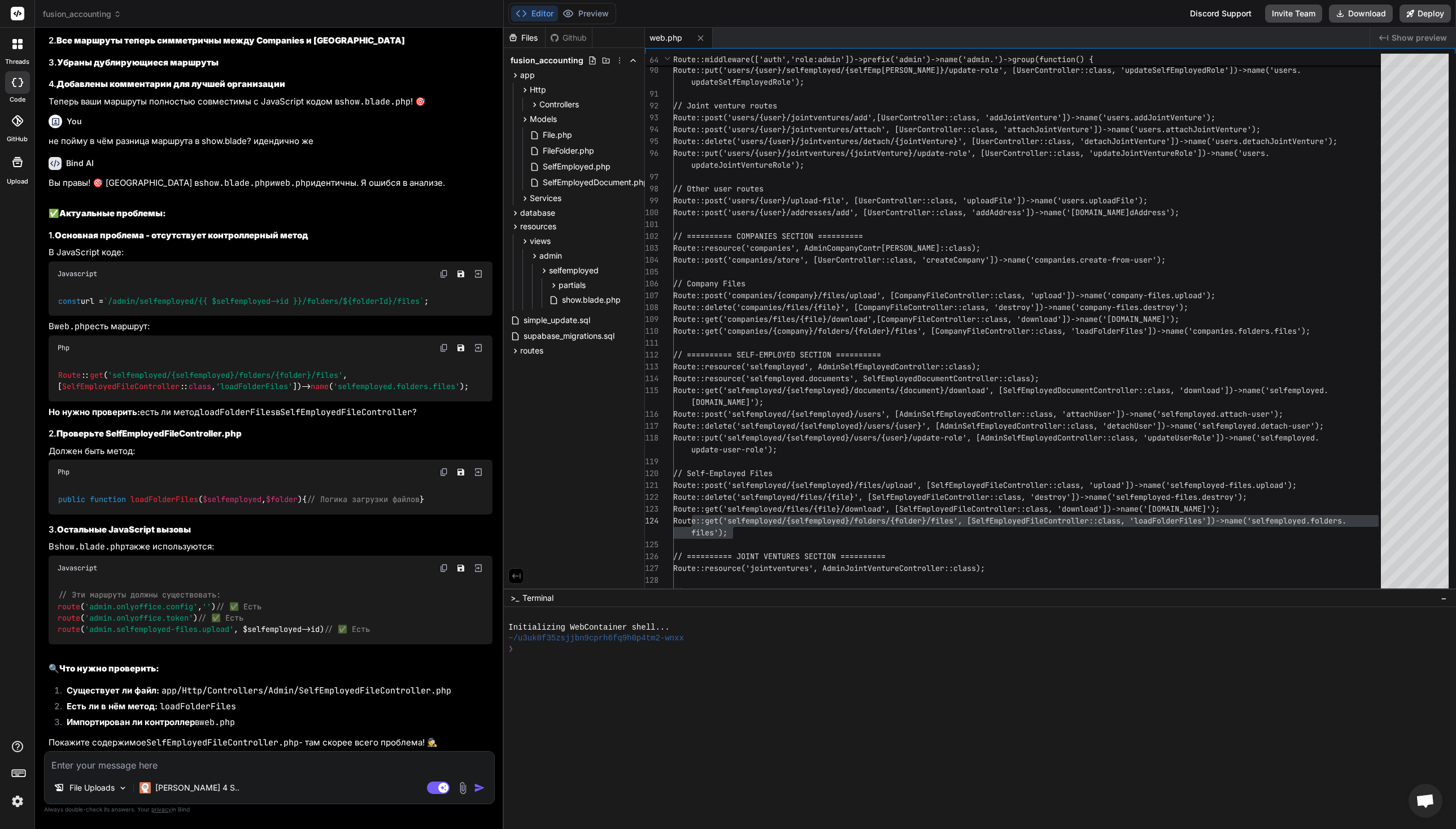
scroll to position [14199, 0]
click at [171, 759] on textarea at bounding box center [269, 761] width 450 height 20
click at [171, 760] on textarea at bounding box center [269, 761] width 450 height 20
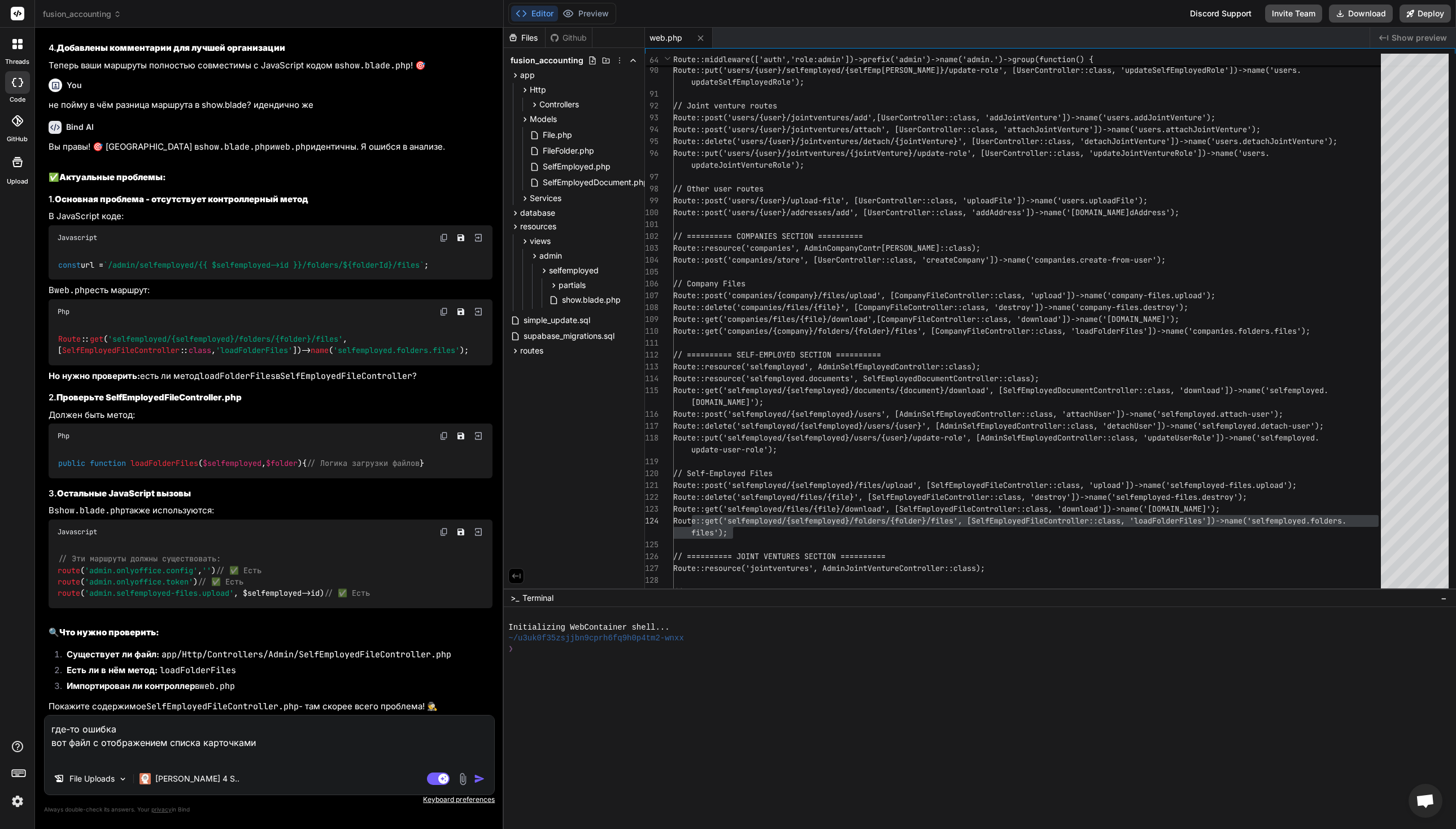
paste textarea "@lor $ips = Dolorsi::amet('consec')->adi($elit->sedd_eius); $temporinc = utlabo…"
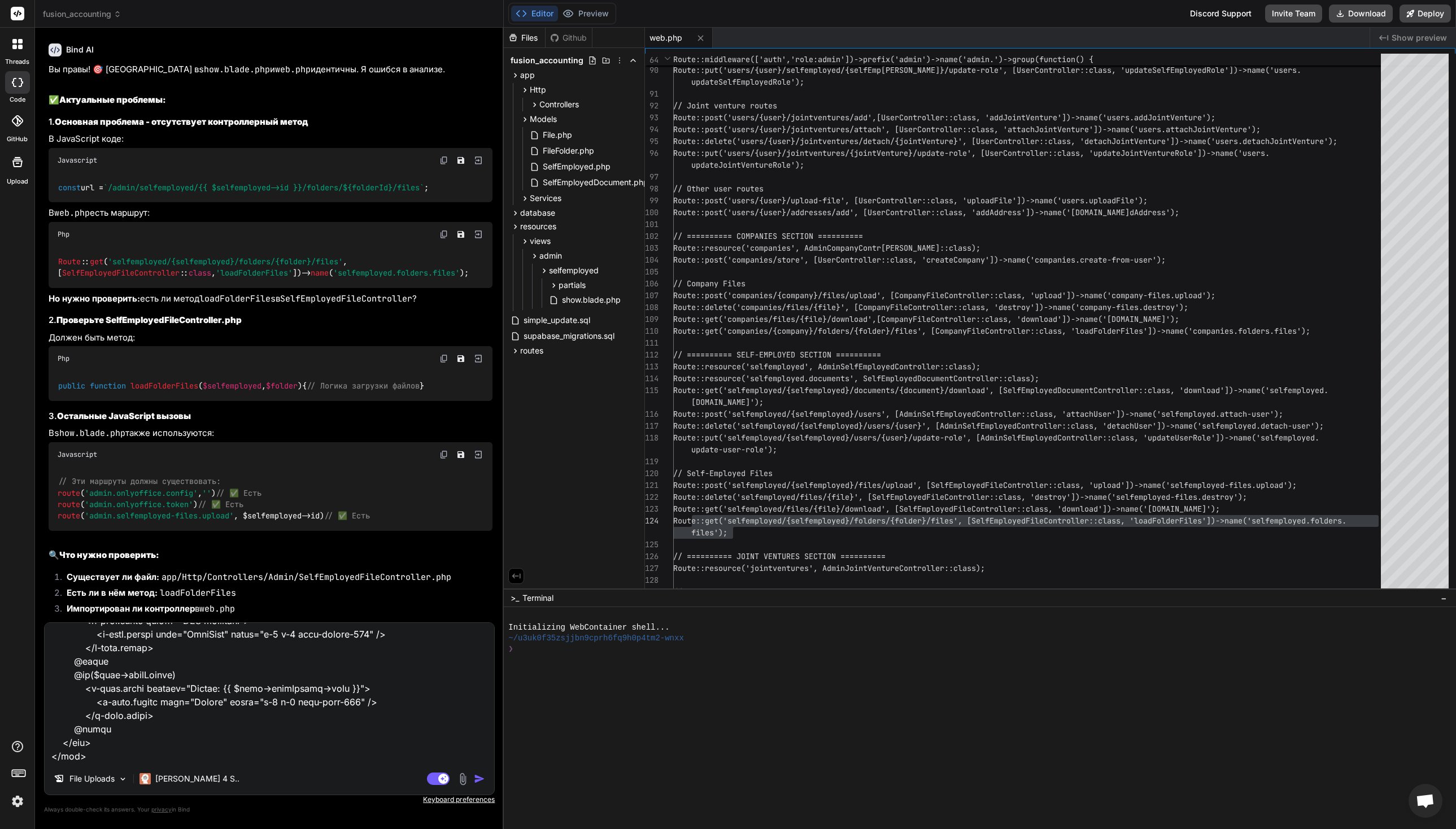
scroll to position [1955, 0]
click at [137, 761] on textarea at bounding box center [269, 693] width 450 height 140
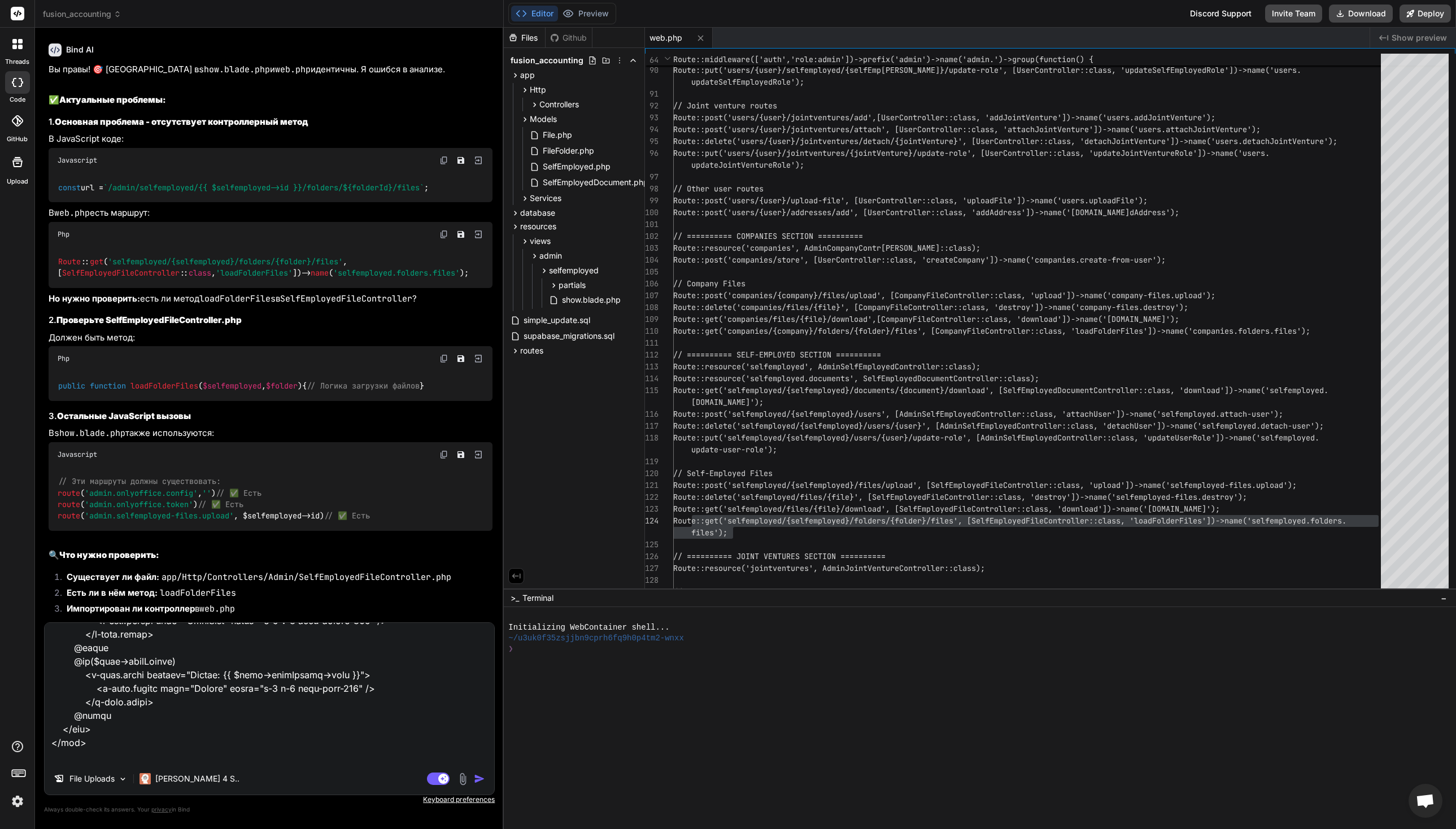
paste textarea "<?php namespace App\Http\Controllers\Admin; use App\Http\Controllers\Controller…"
click at [463, 780] on img at bounding box center [463, 779] width 13 height 13
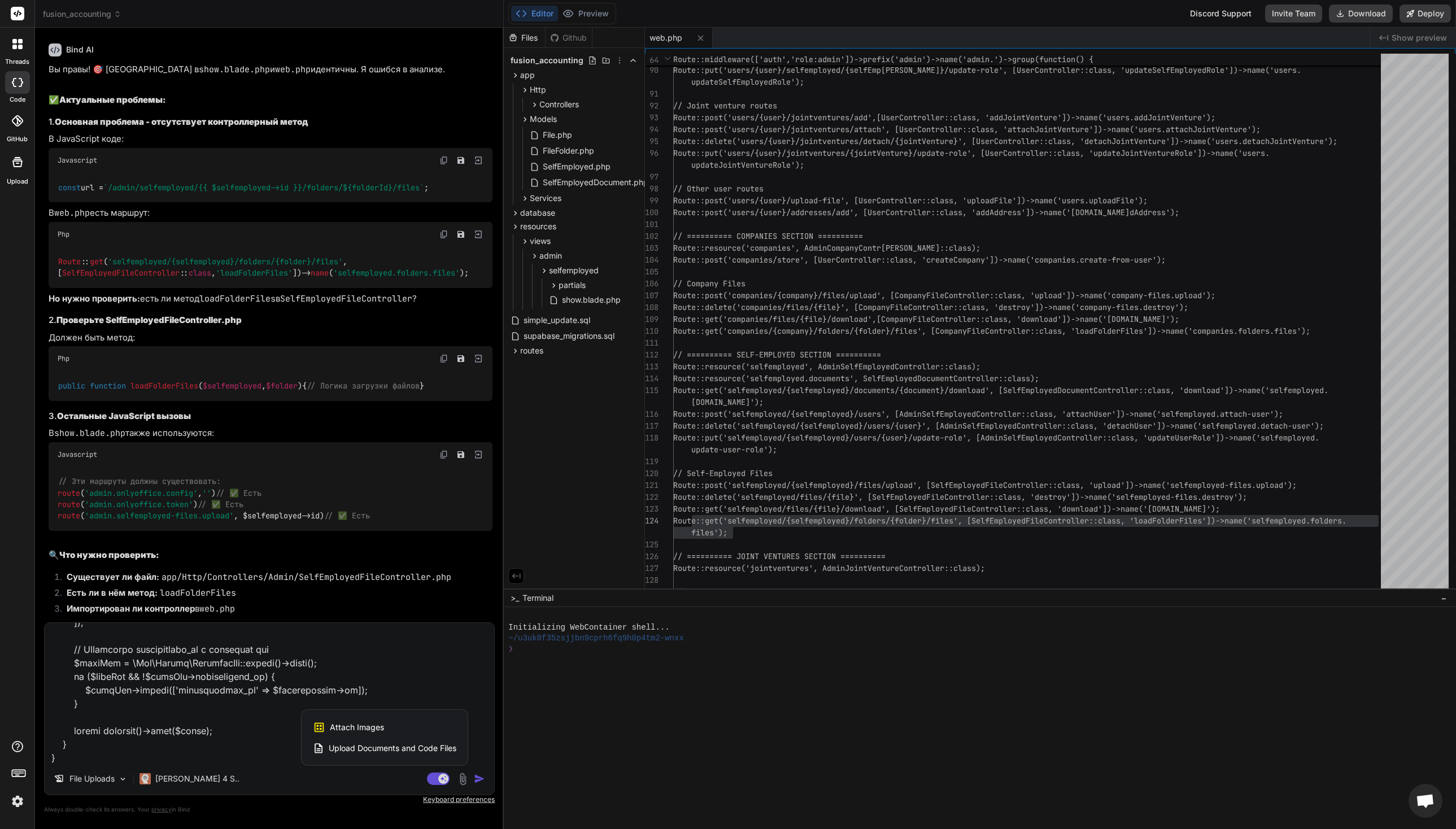
click at [391, 727] on div "Attach Images Image attachments are only supported in Claude and Gemini models." at bounding box center [385, 727] width 143 height 21
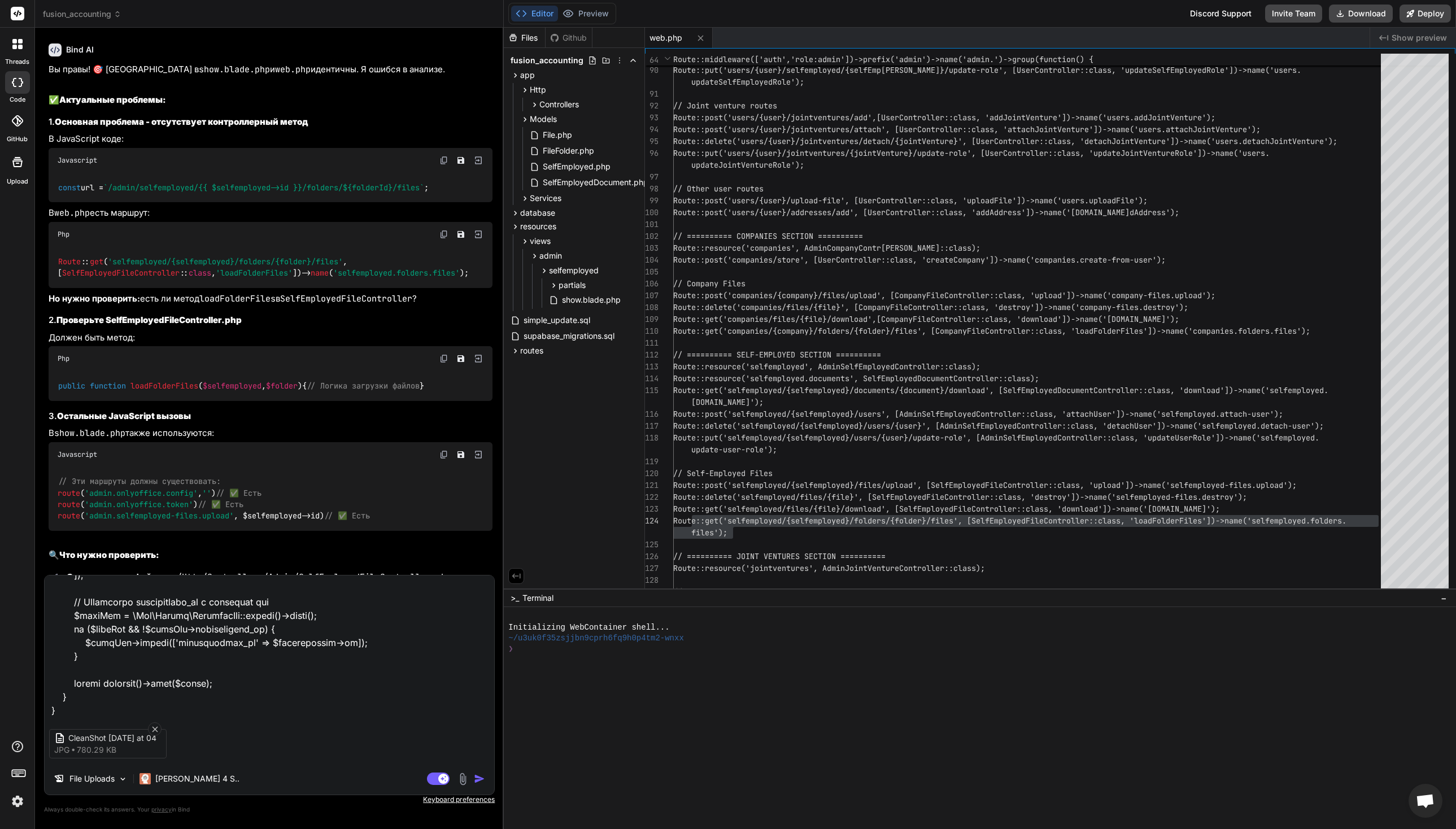
click at [483, 779] on img "button" at bounding box center [480, 779] width 11 height 11
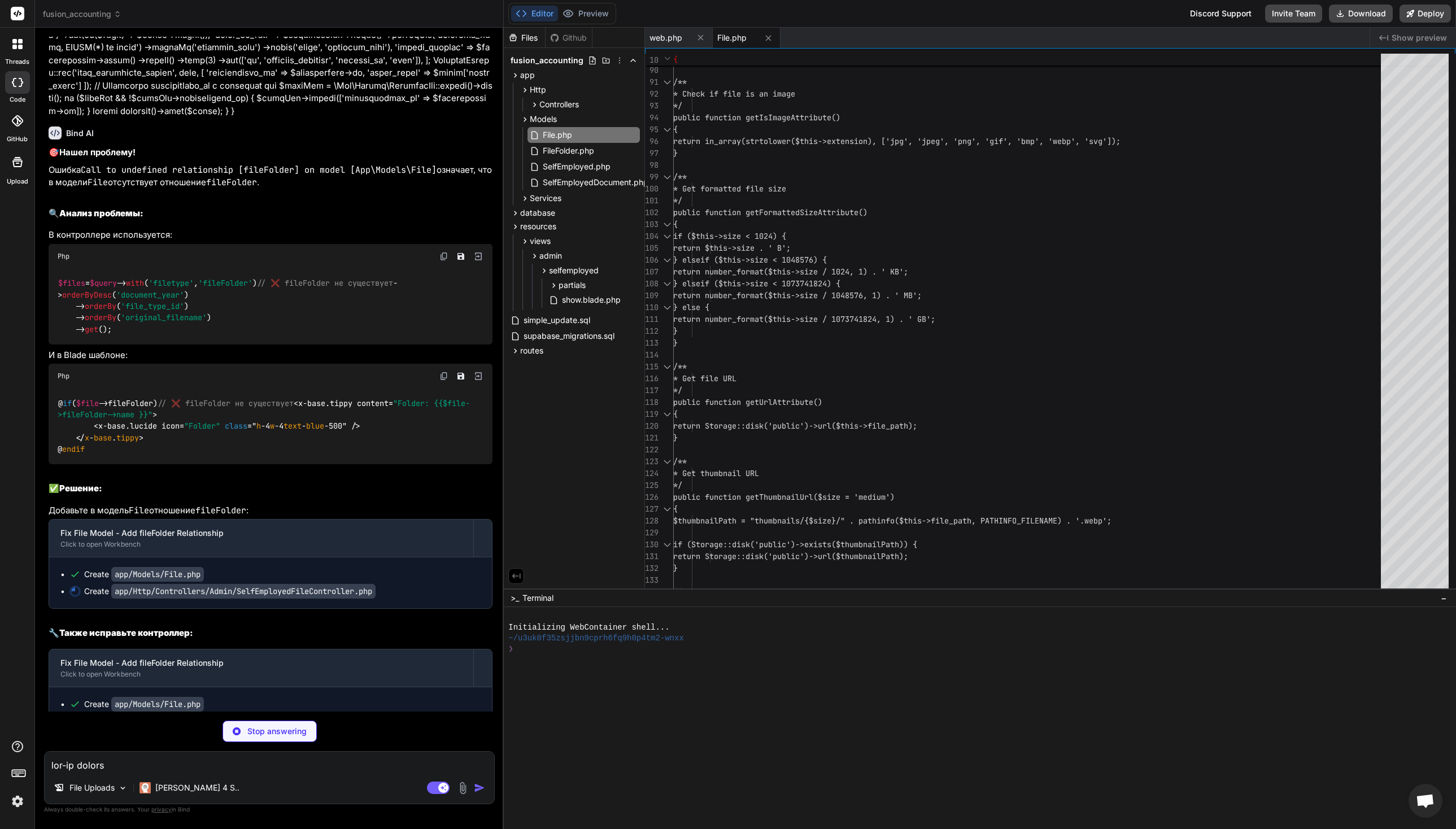
scroll to position [16752, 0]
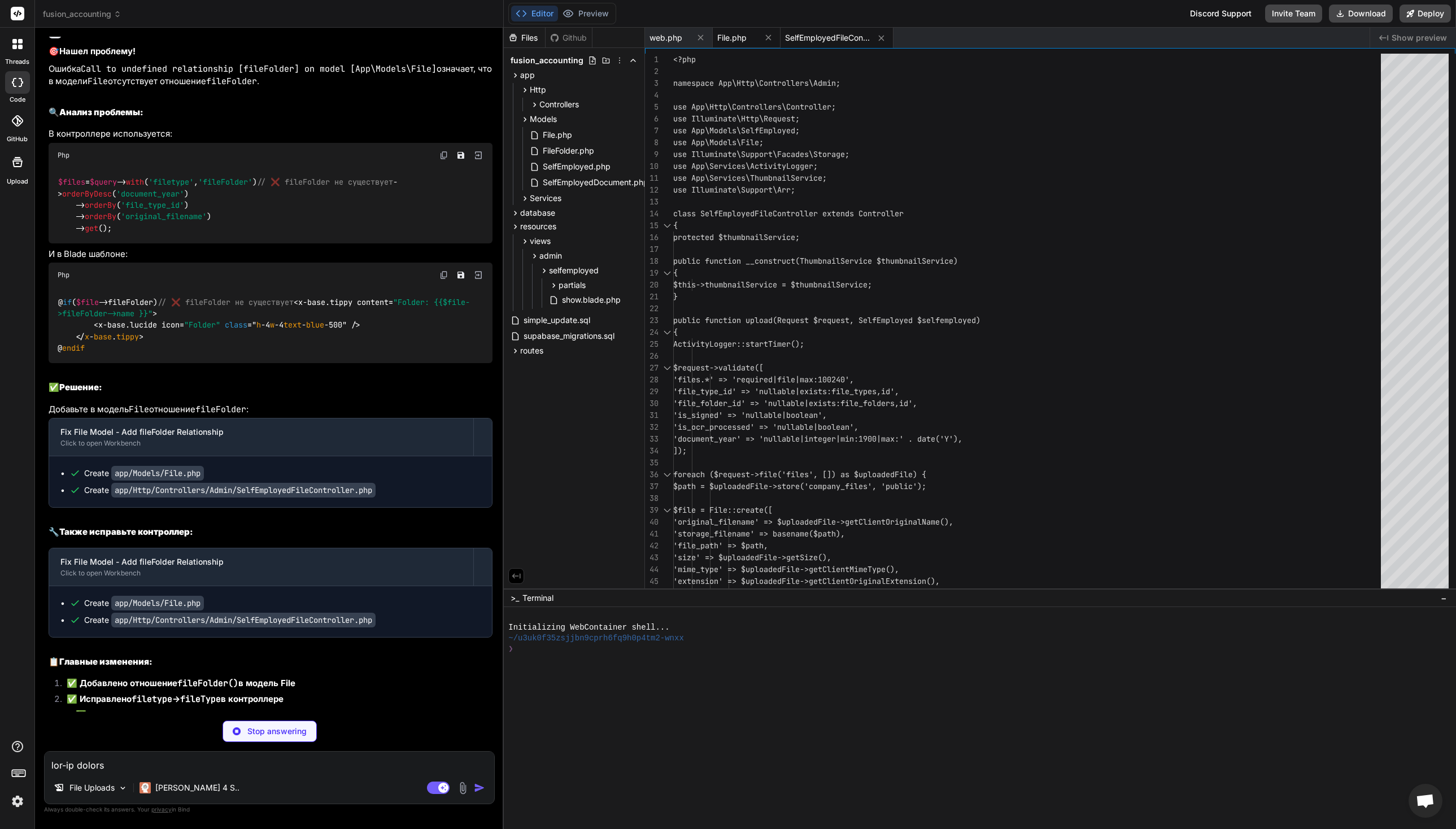
click at [732, 35] on span "File.php" at bounding box center [732, 38] width 29 height 11
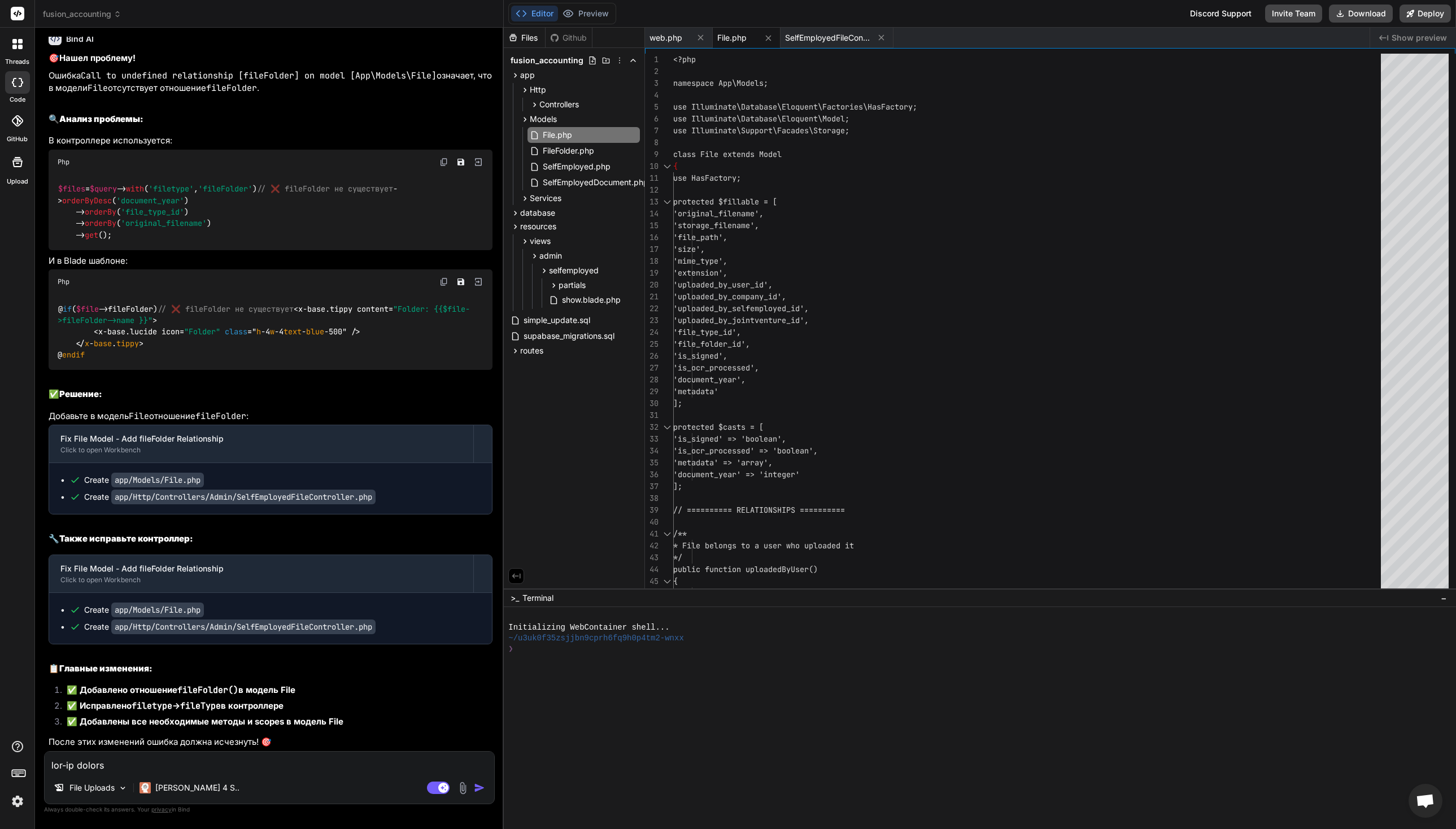
scroll to position [16819, 0]
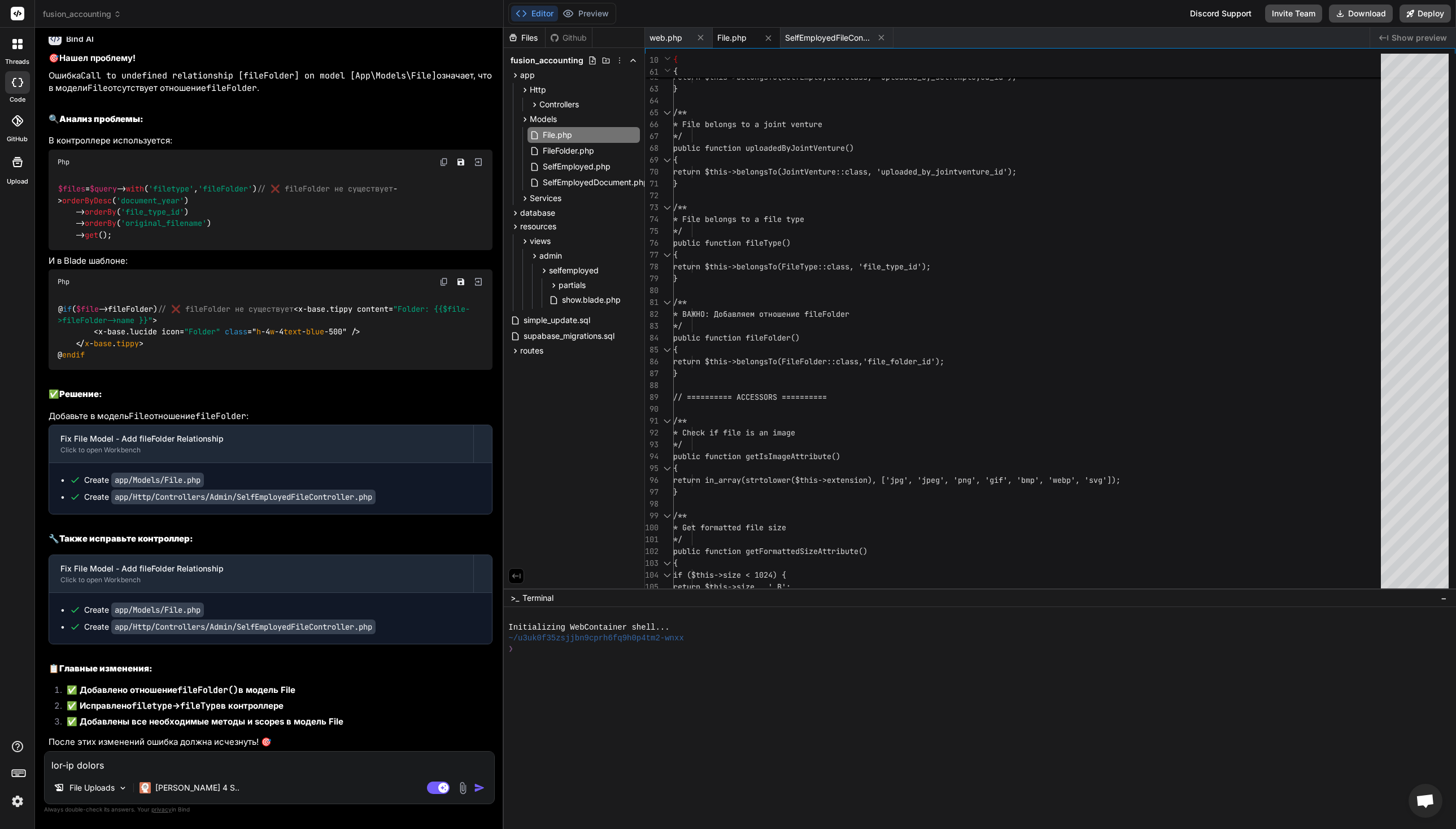
click at [277, 770] on textarea at bounding box center [269, 761] width 450 height 20
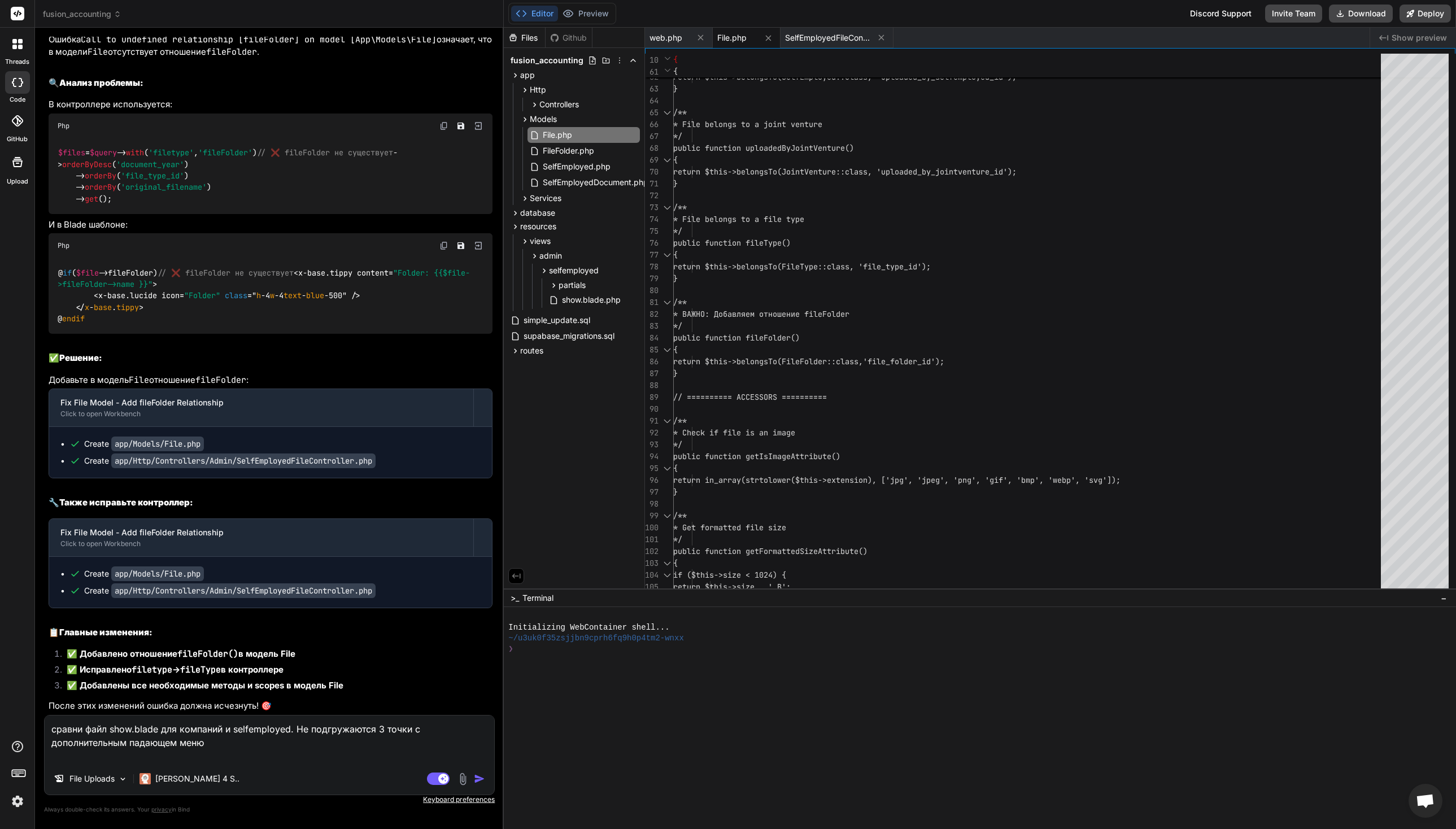
paste textarea "@extends('../themes/hook') @section('subhead') <title>Company: {{ $company->nam…"
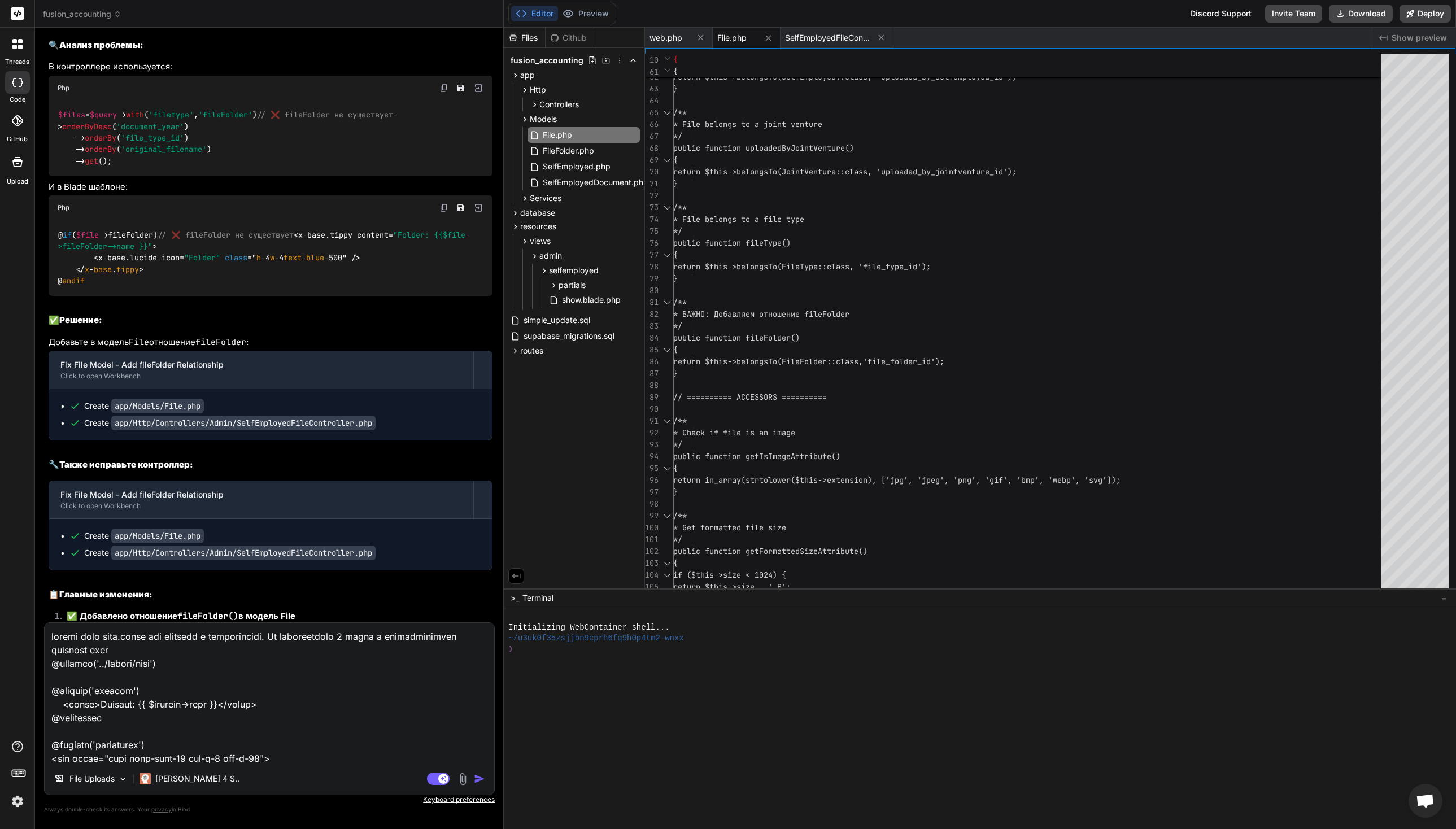
scroll to position [27526, 0]
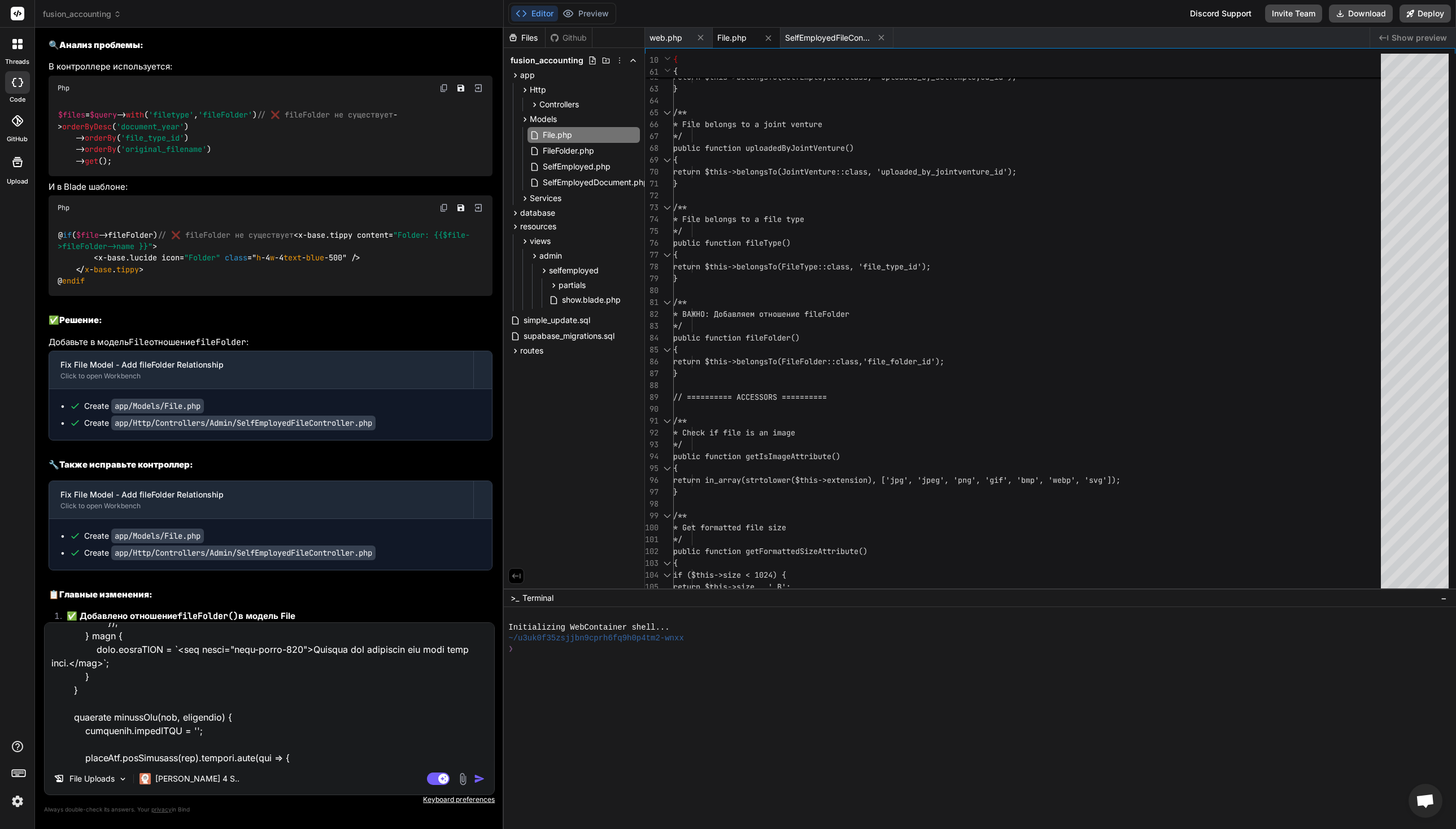
click at [112, 758] on textarea at bounding box center [269, 693] width 450 height 140
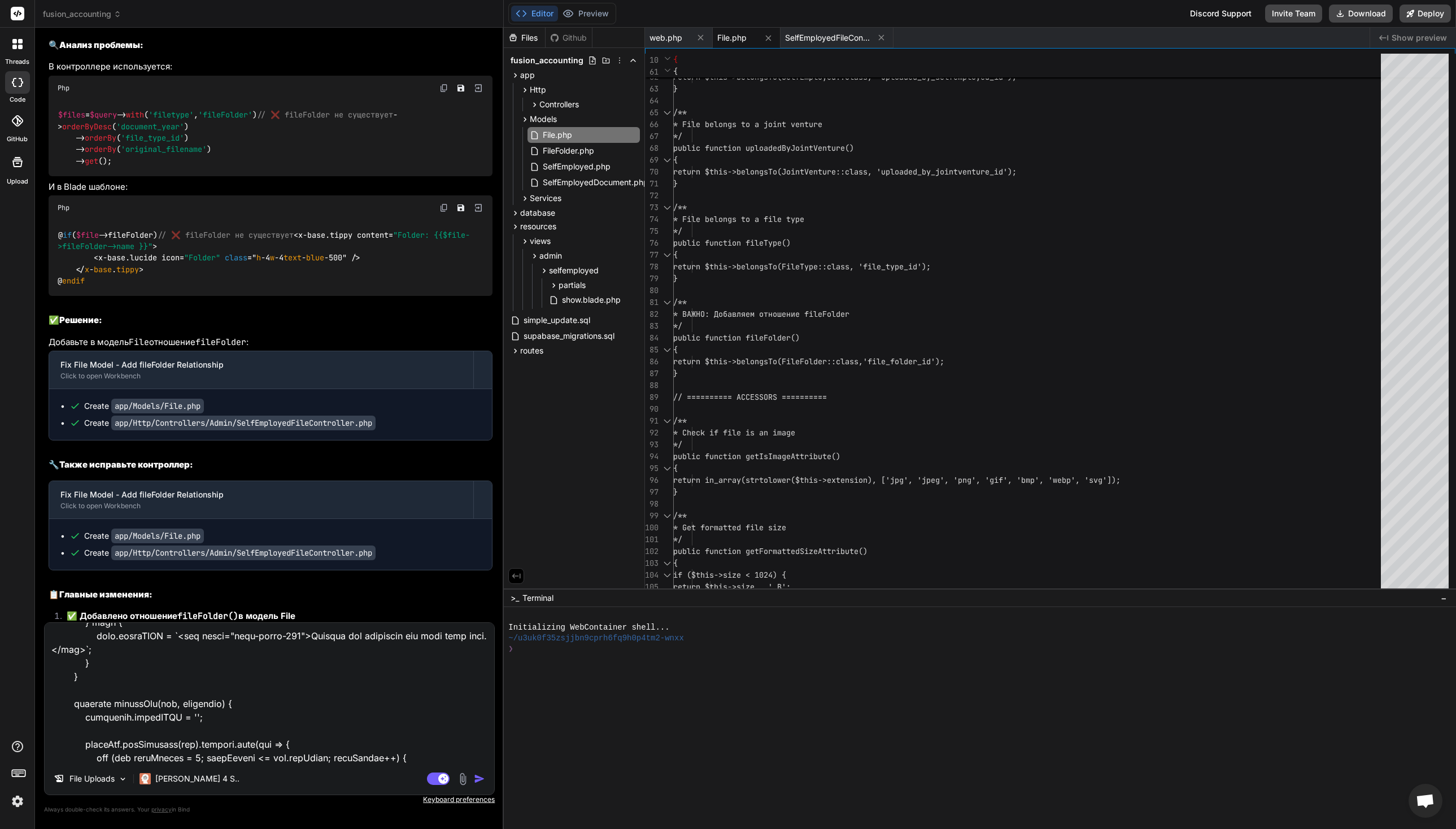
paste textarea "@extends('../themes/hook') @section('subhead') <title>Self-Employed: {{ $selfem…"
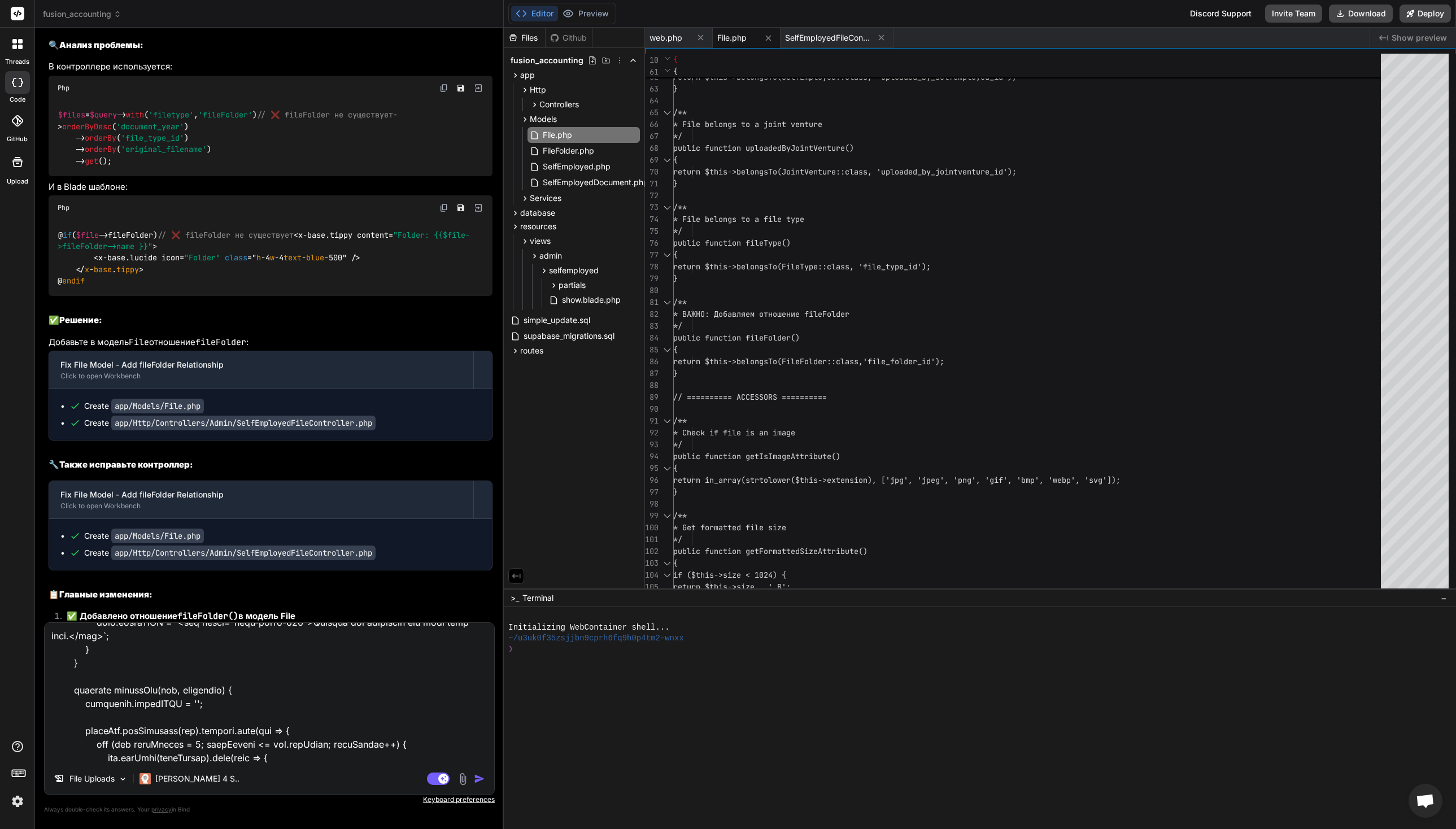
scroll to position [55864, 0]
